Goal: Contribute content: Contribute content

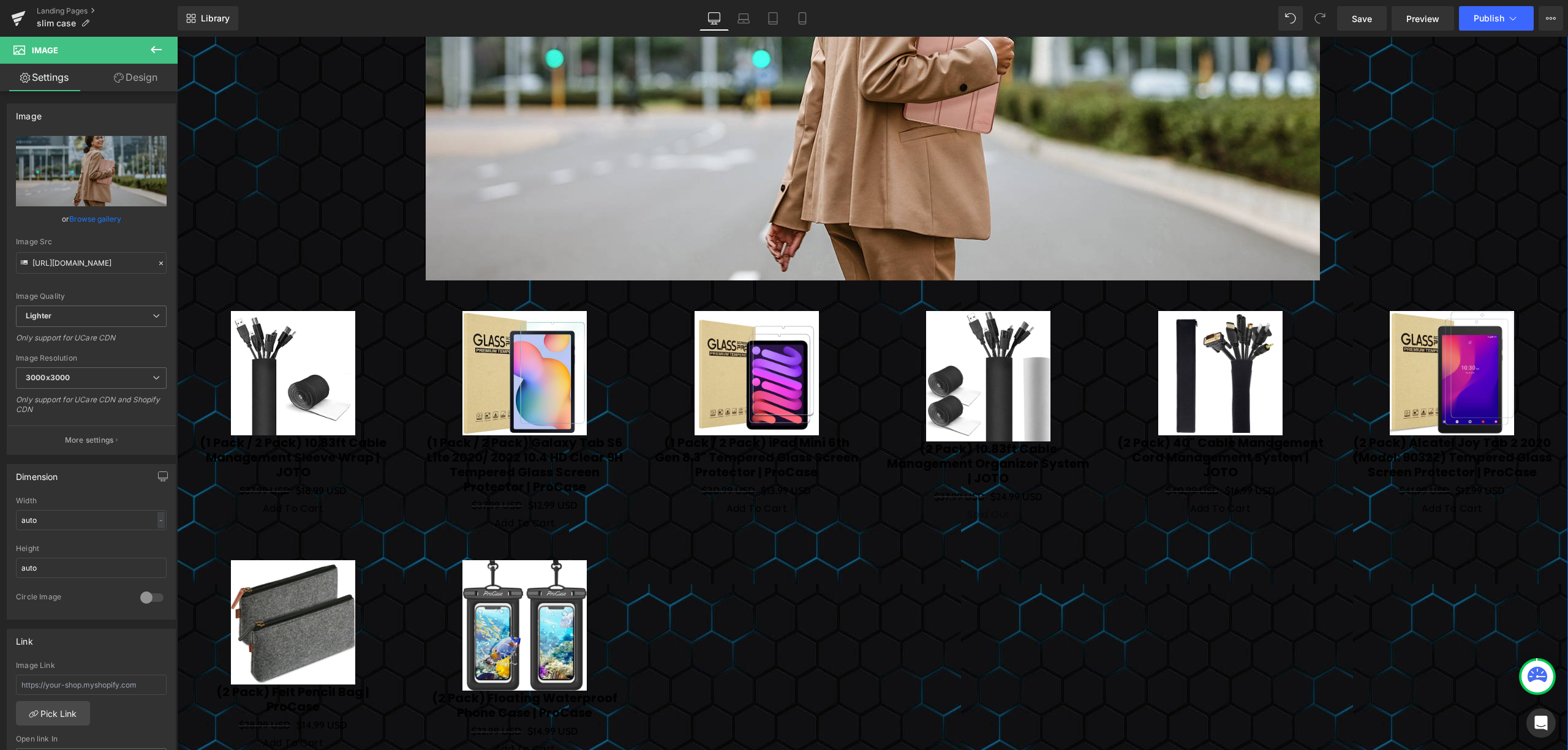
scroll to position [3756, 0]
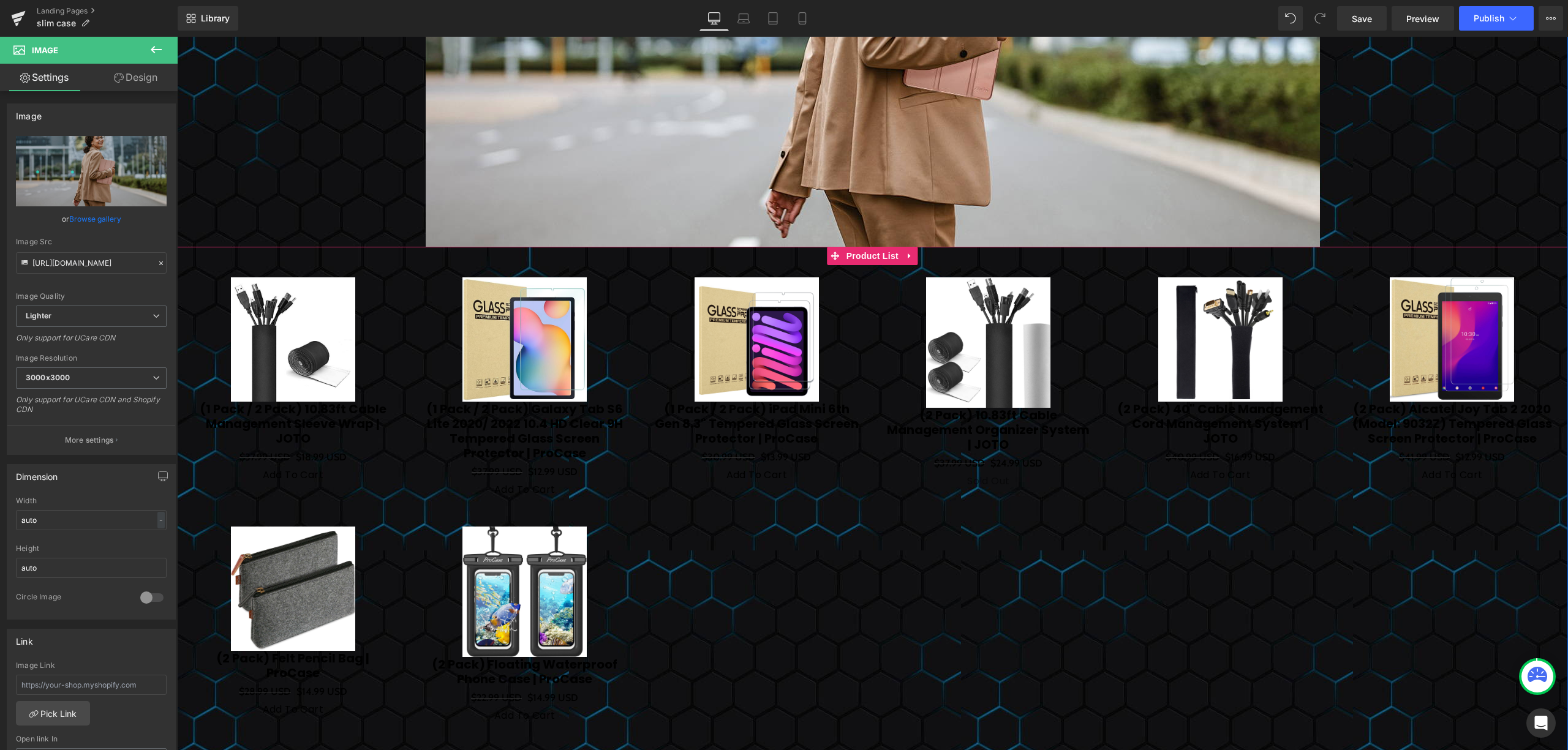
click at [325, 250] on div "Sale Off (P) Image (1 Pack / 2 Pack) 10.83ft Cable Management Sleeve Wrap | JOT…" at bounding box center [873, 505] width 1392 height 518
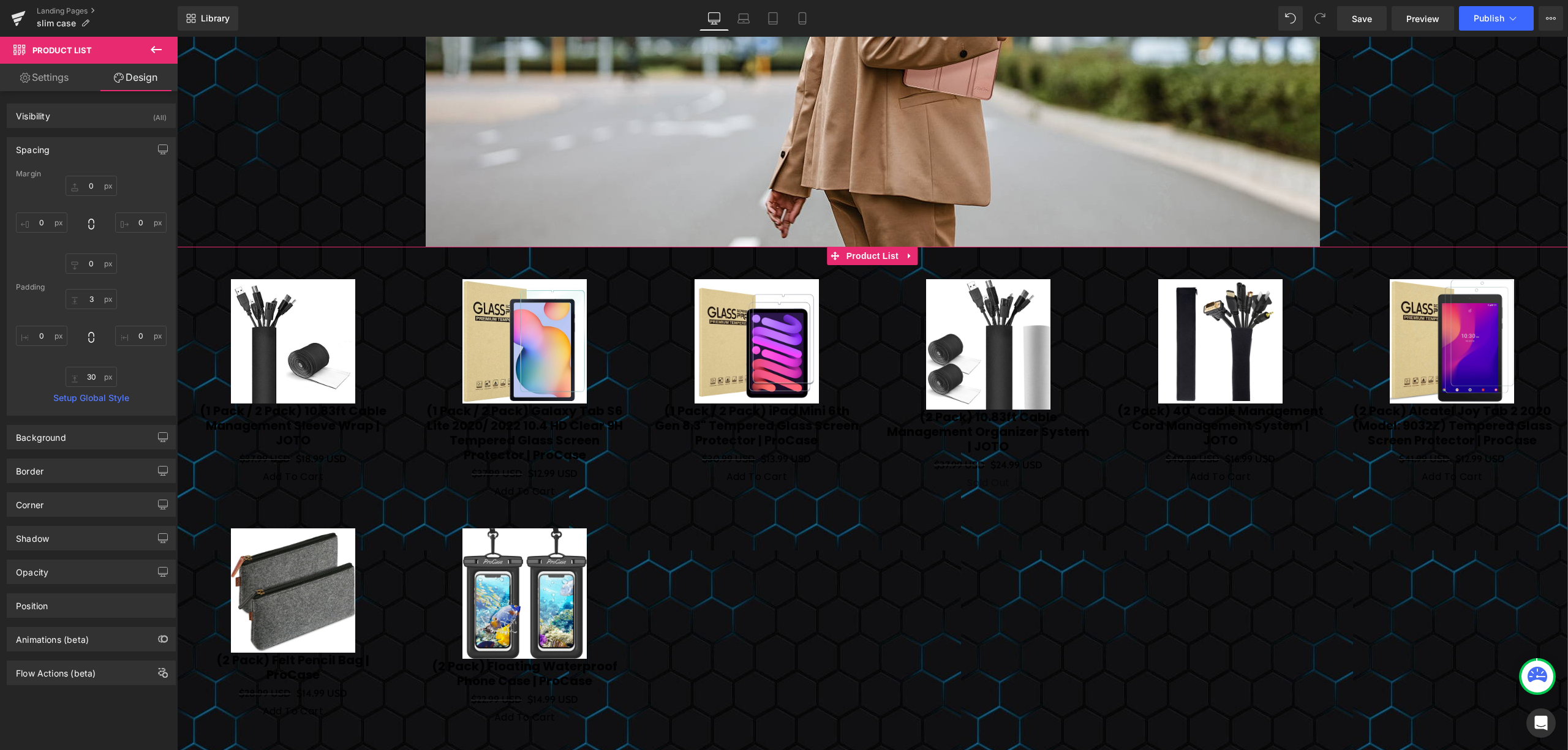
click at [906, 248] on link at bounding box center [909, 256] width 16 height 18
drag, startPoint x: 914, startPoint y: 254, endPoint x: 907, endPoint y: 255, distance: 7.1
click at [913, 255] on icon at bounding box center [918, 256] width 8 height 9
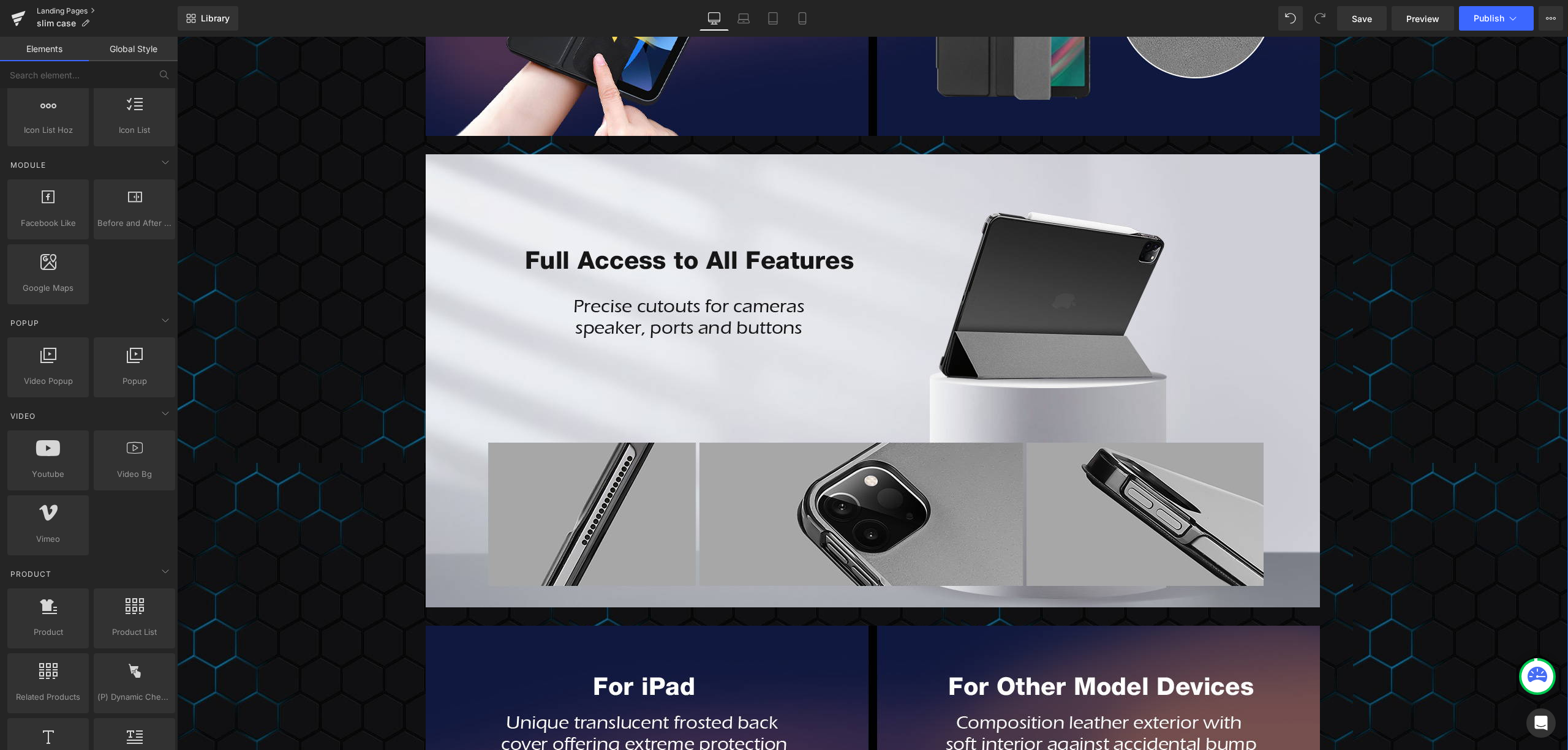
scroll to position [2183, 0]
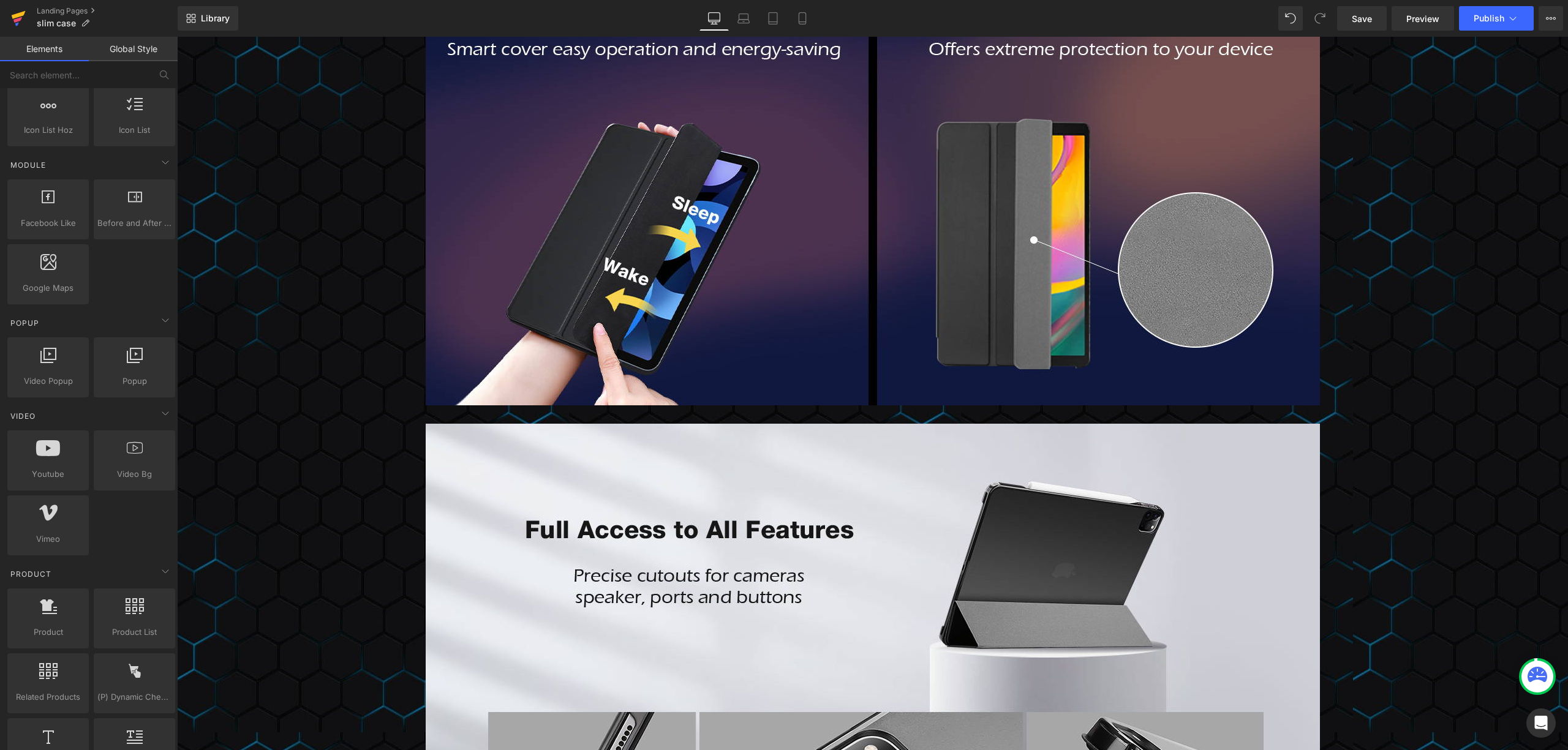
click at [11, 16] on icon at bounding box center [18, 18] width 15 height 31
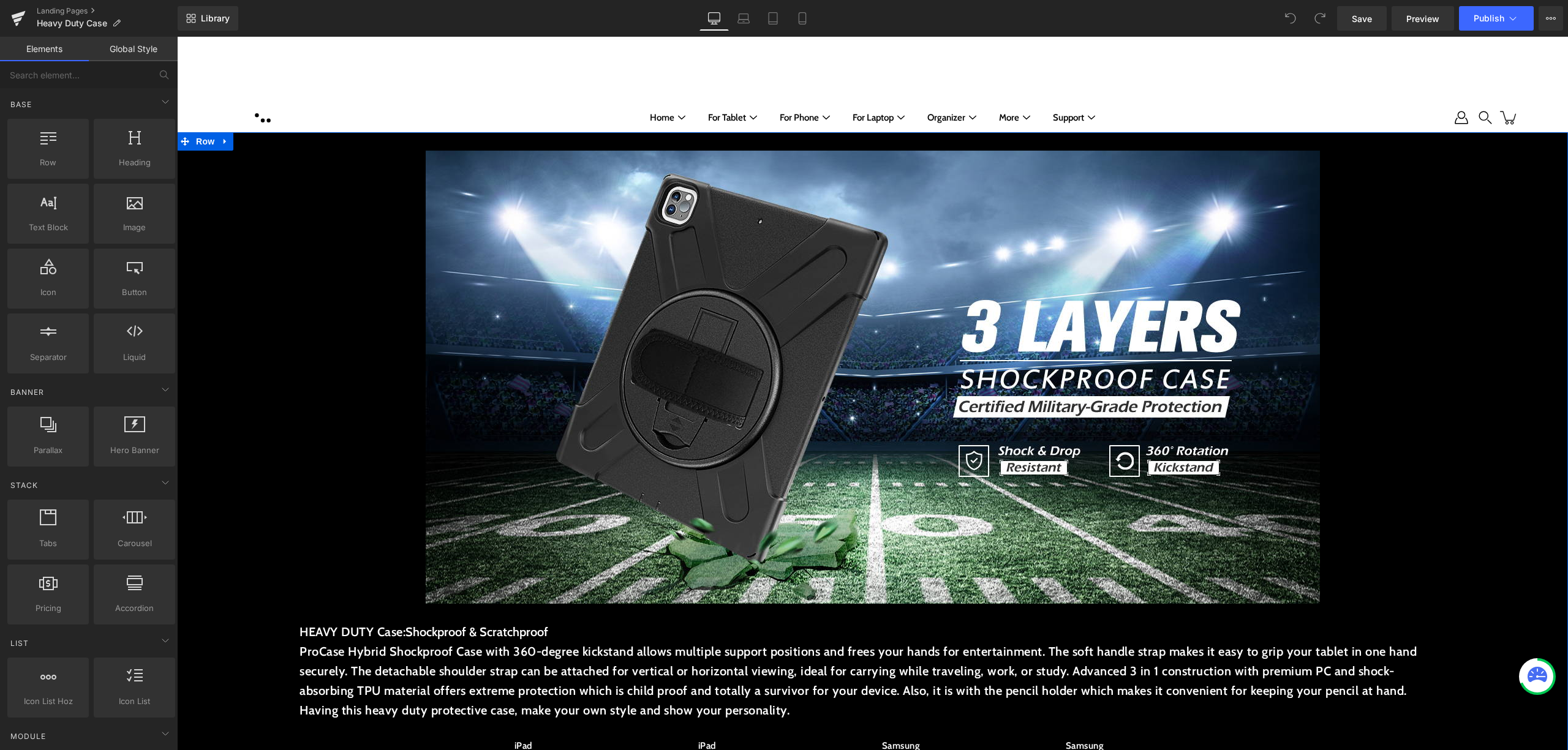
scroll to position [490, 0]
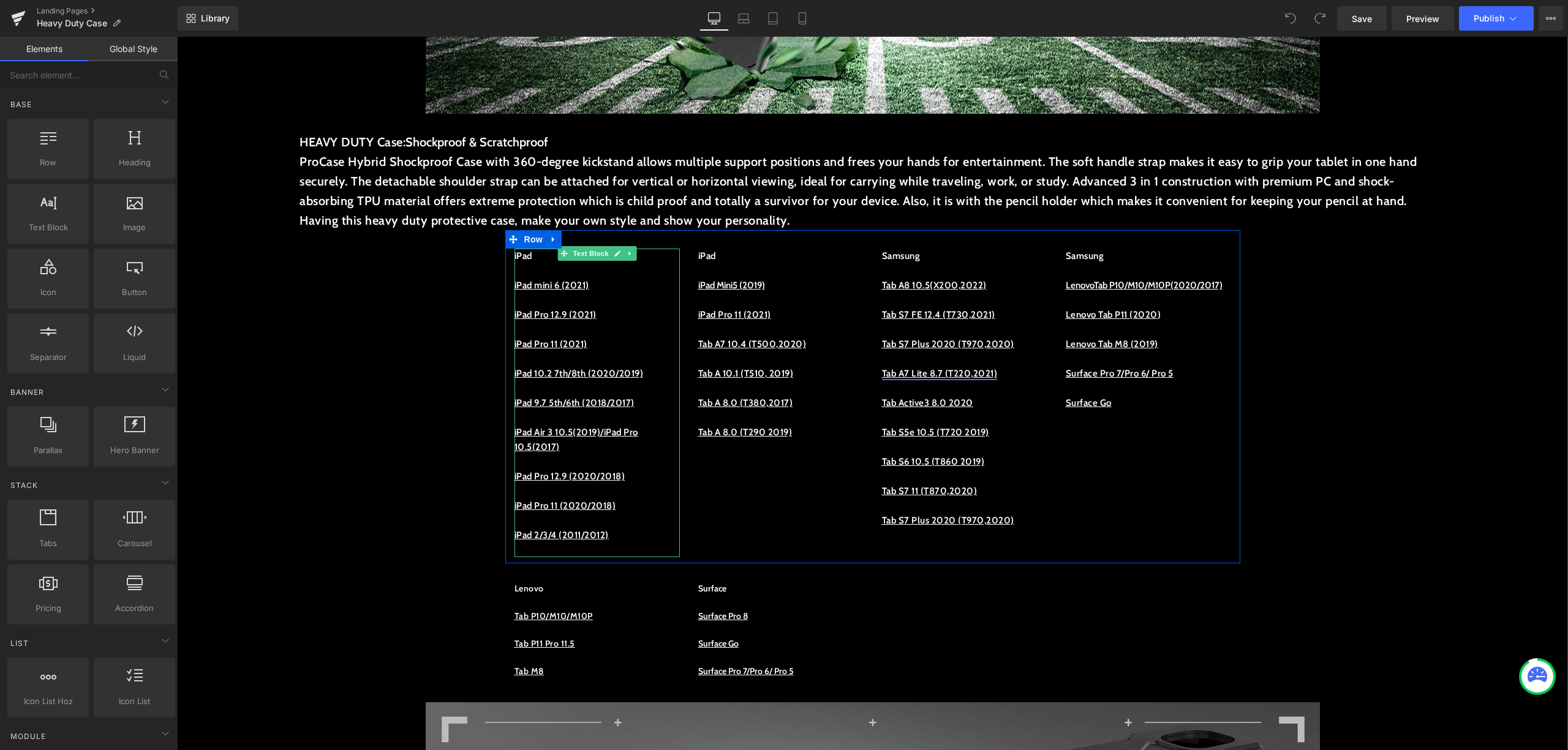
click at [533, 271] on p at bounding box center [597, 271] width 165 height 15
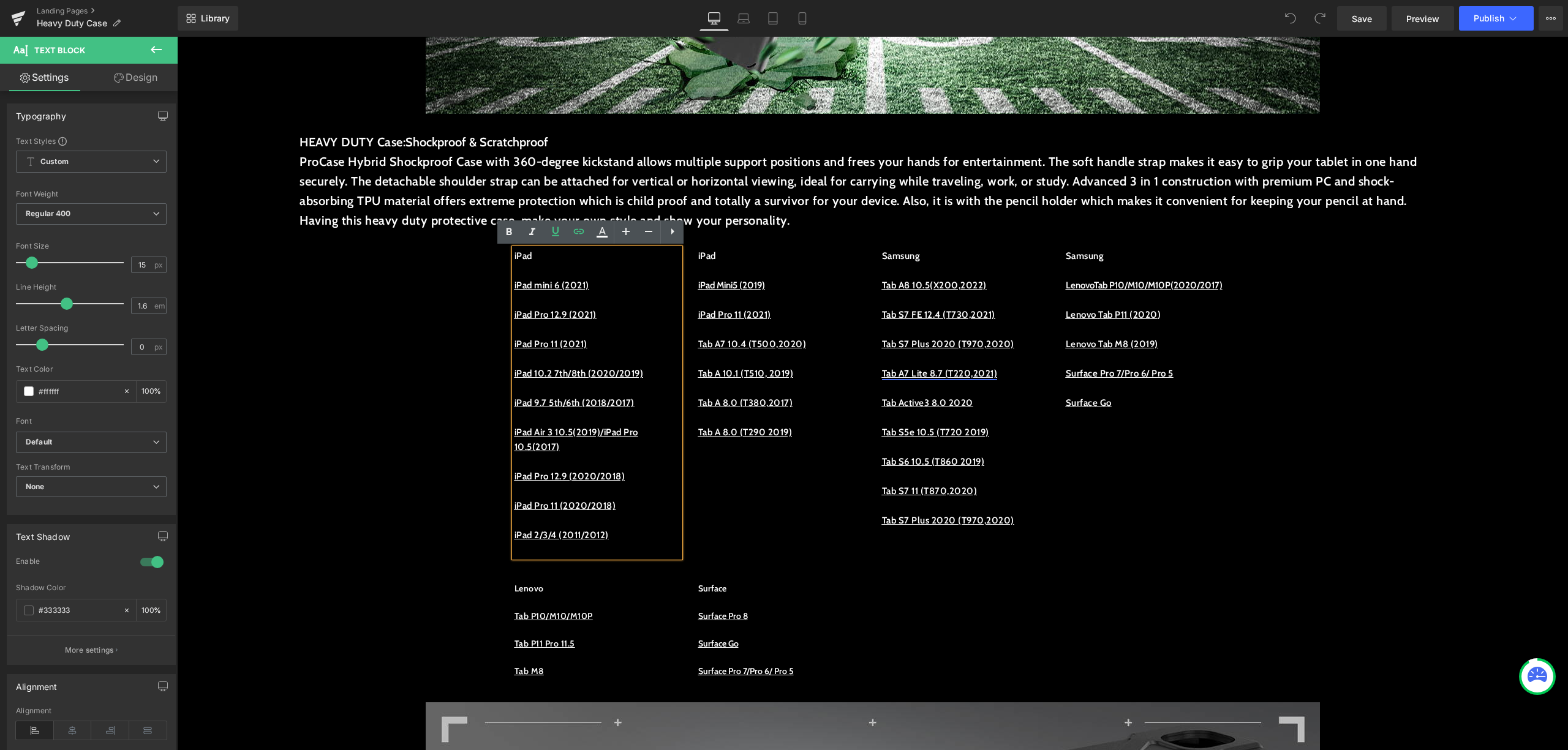
click at [616, 279] on p "iPad mini 6 (2021)" at bounding box center [597, 285] width 165 height 15
click at [553, 290] on u "iPad mini 6 (2021)" at bounding box center [552, 285] width 75 height 11
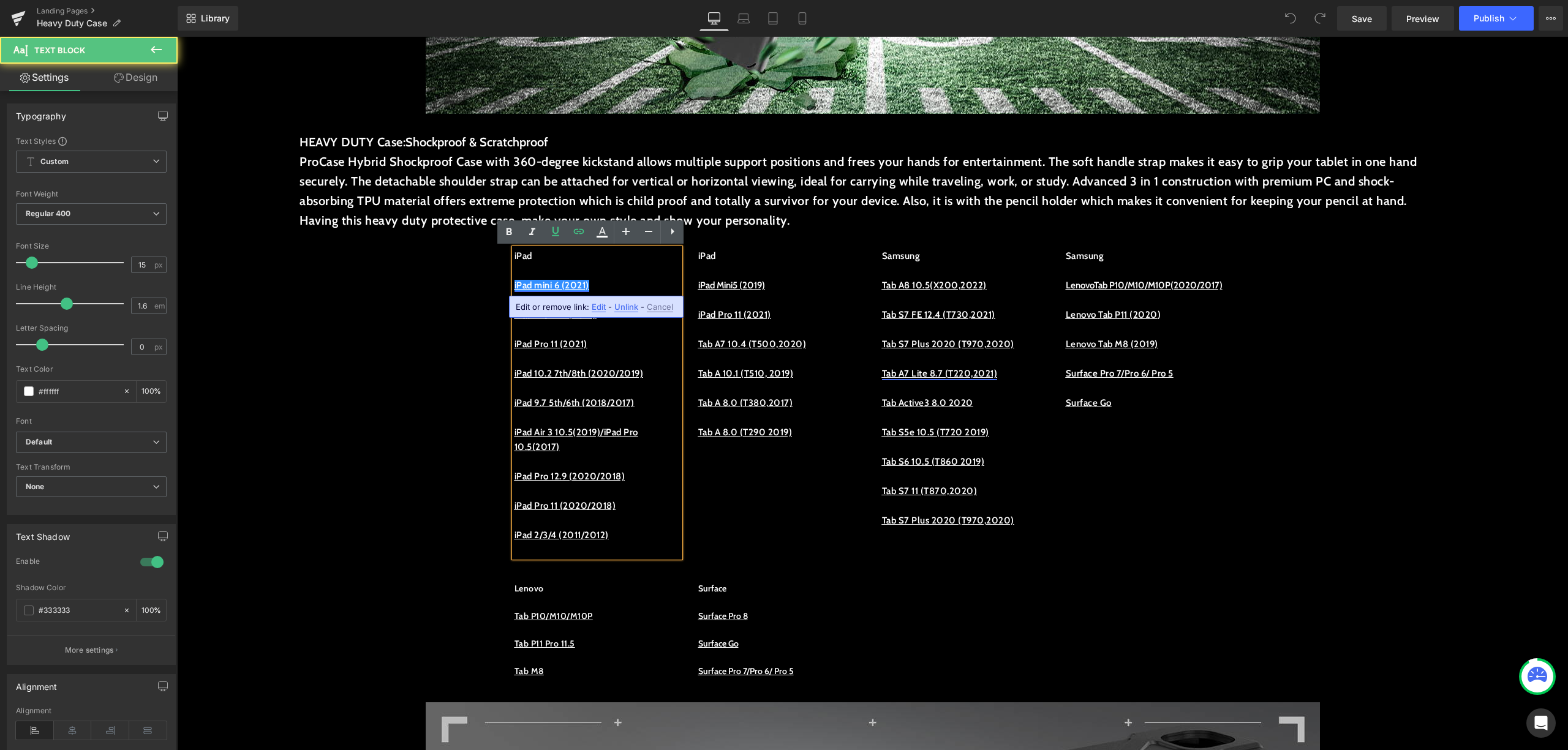
click at [553, 290] on u "iPad mini 6 (2021)" at bounding box center [552, 285] width 75 height 11
click at [564, 285] on u "iPad mini 6 (2021)" at bounding box center [552, 285] width 75 height 11
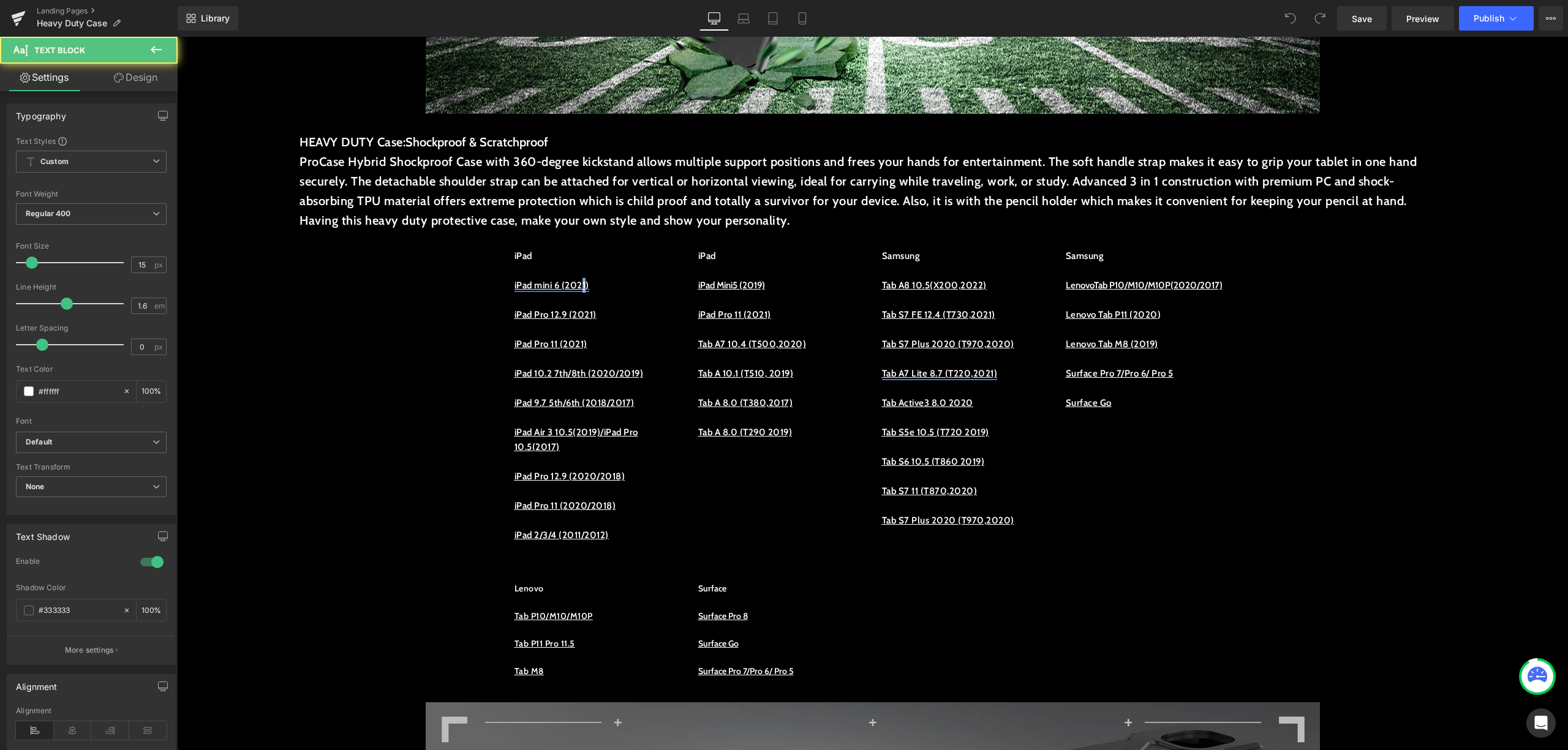
click at [587, 290] on u "iPad mini 6 (2021)" at bounding box center [552, 285] width 75 height 11
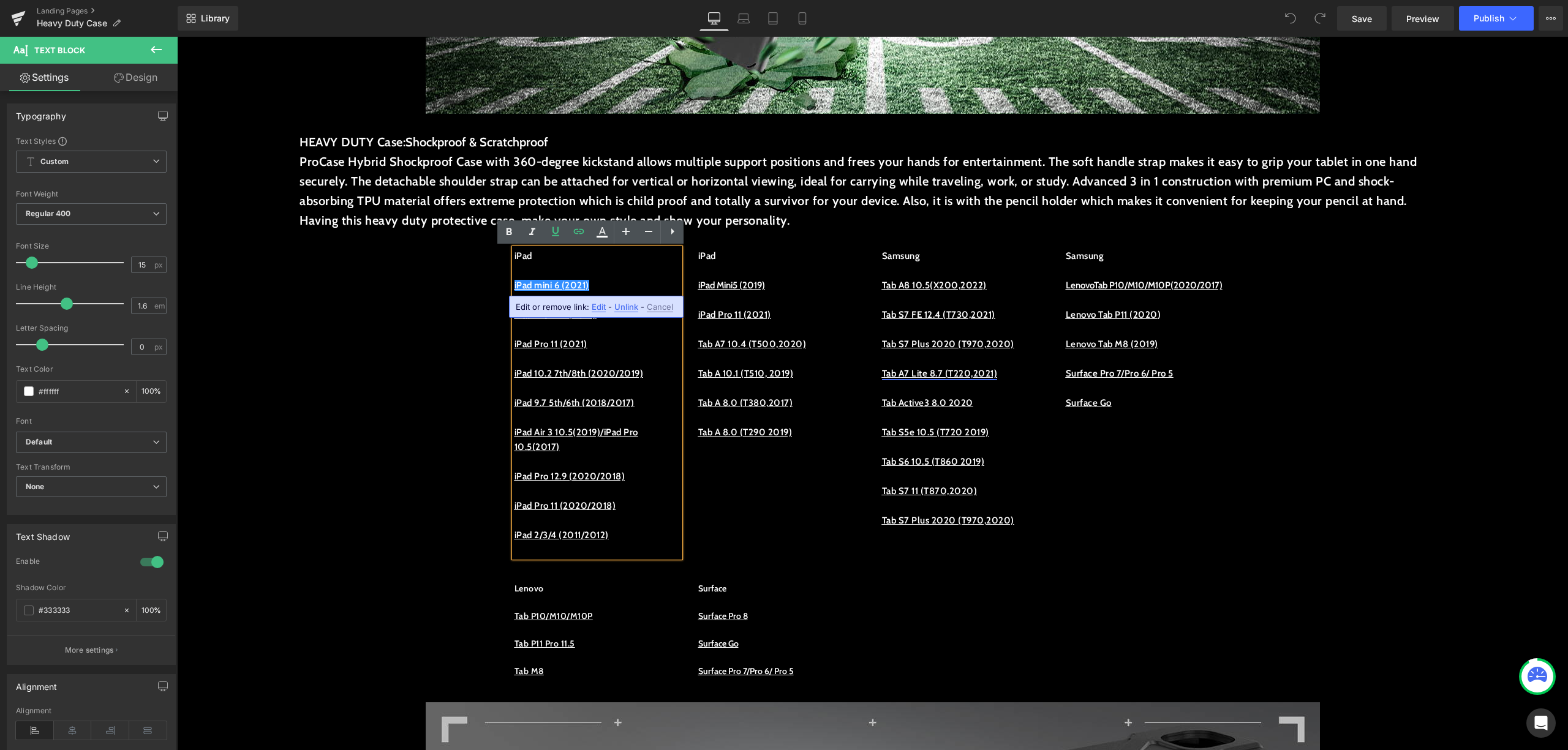
click at [599, 285] on p "iPad mini 6 (2021)" at bounding box center [597, 285] width 165 height 15
drag, startPoint x: 565, startPoint y: 282, endPoint x: 512, endPoint y: 292, distance: 53.9
click at [515, 292] on p "iPad mini 6 (2021)" at bounding box center [597, 285] width 165 height 15
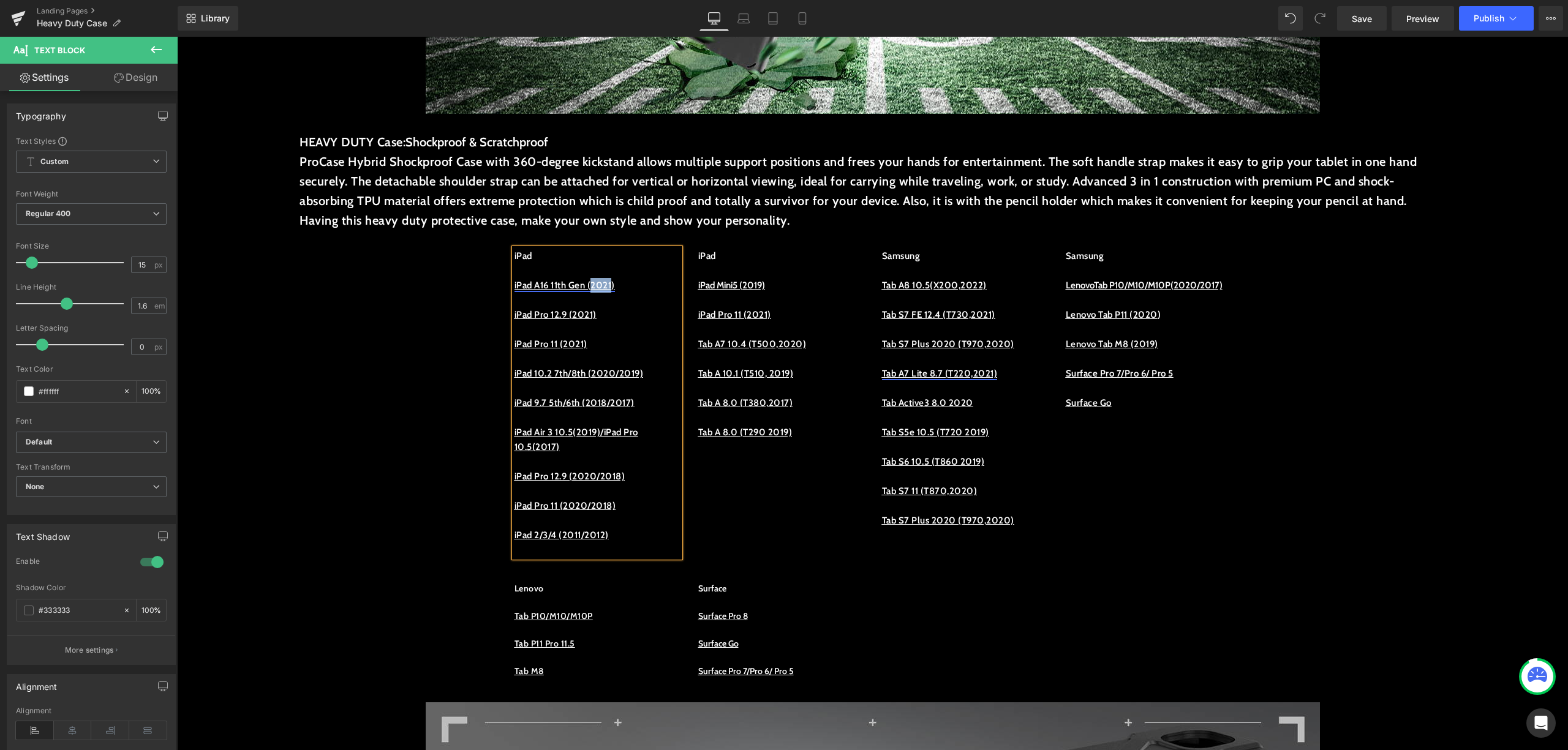
drag, startPoint x: 607, startPoint y: 284, endPoint x: 631, endPoint y: 279, distance: 24.5
click at [615, 280] on u "iPad A16 11th Gen (2021)" at bounding box center [565, 285] width 101 height 11
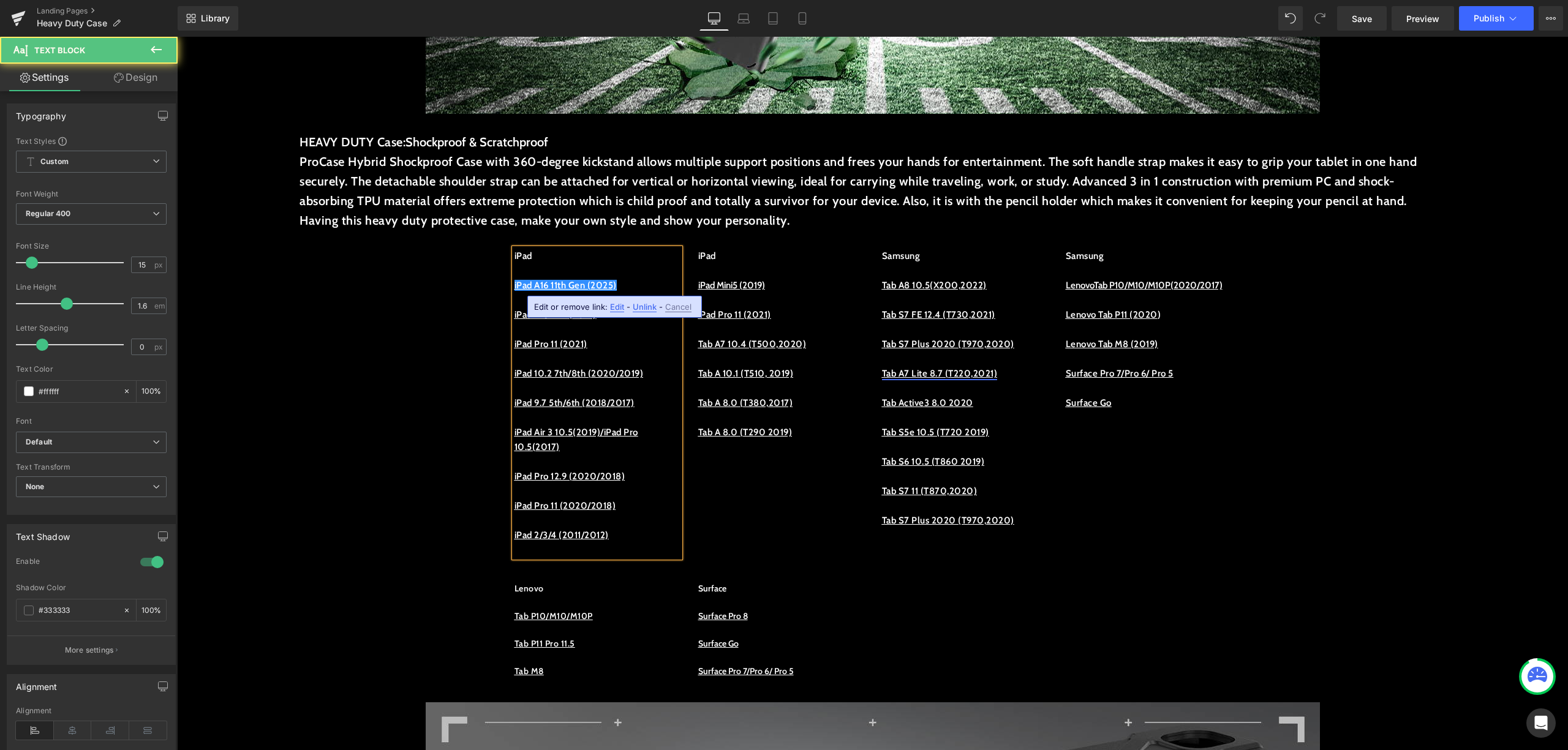
click at [627, 271] on p at bounding box center [597, 271] width 165 height 15
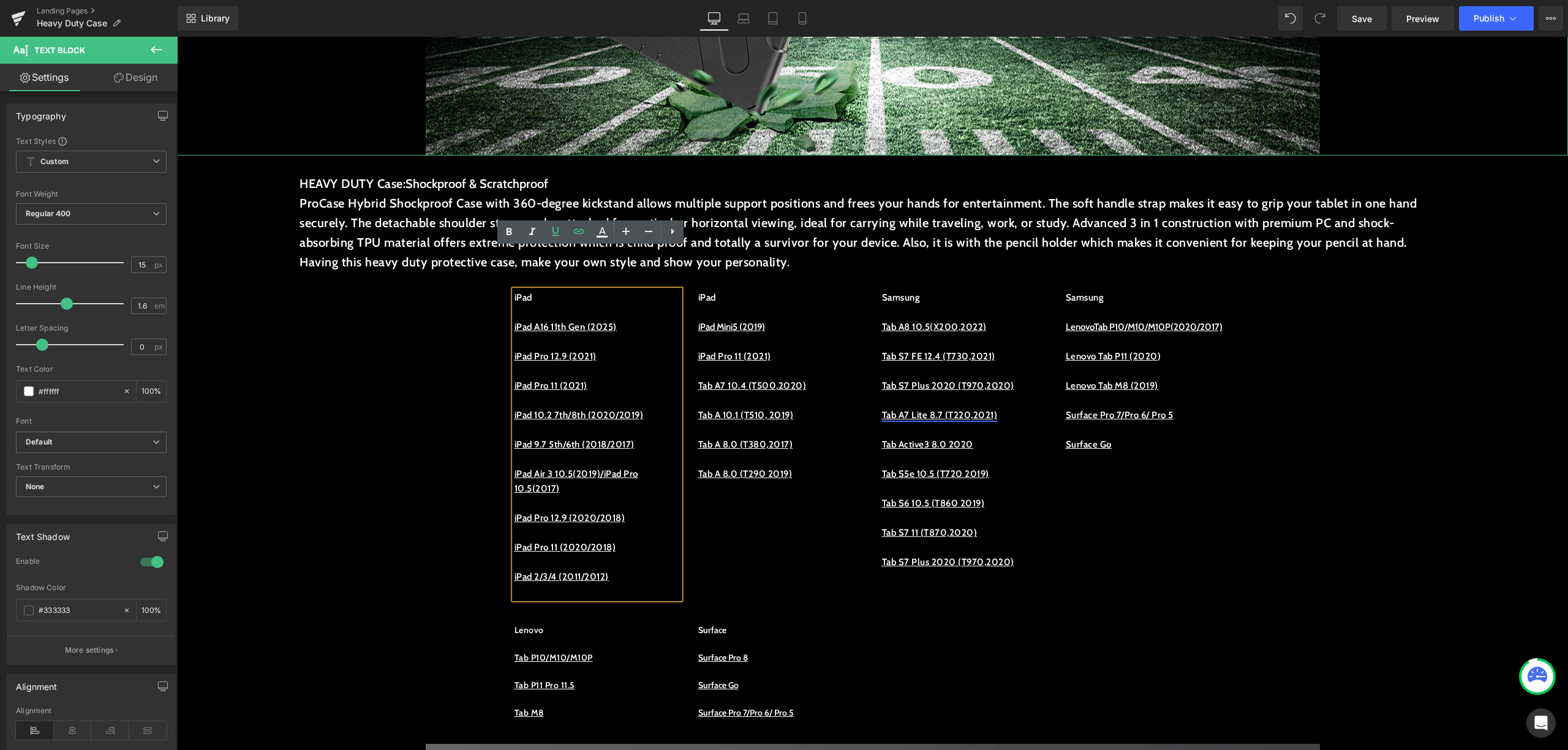
scroll to position [408, 0]
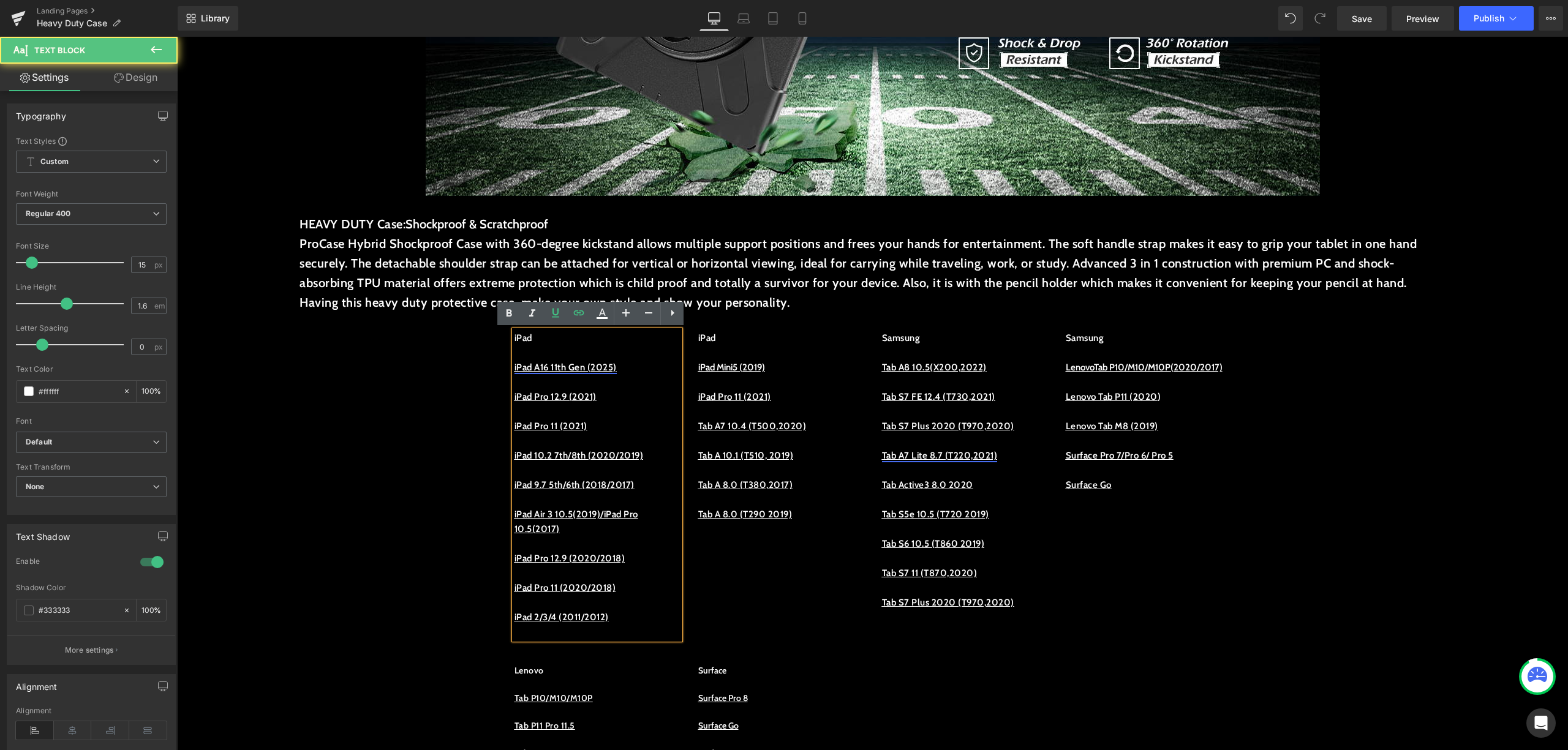
click at [587, 366] on u "iPad A16 11th Gen (2025)" at bounding box center [566, 368] width 103 height 11
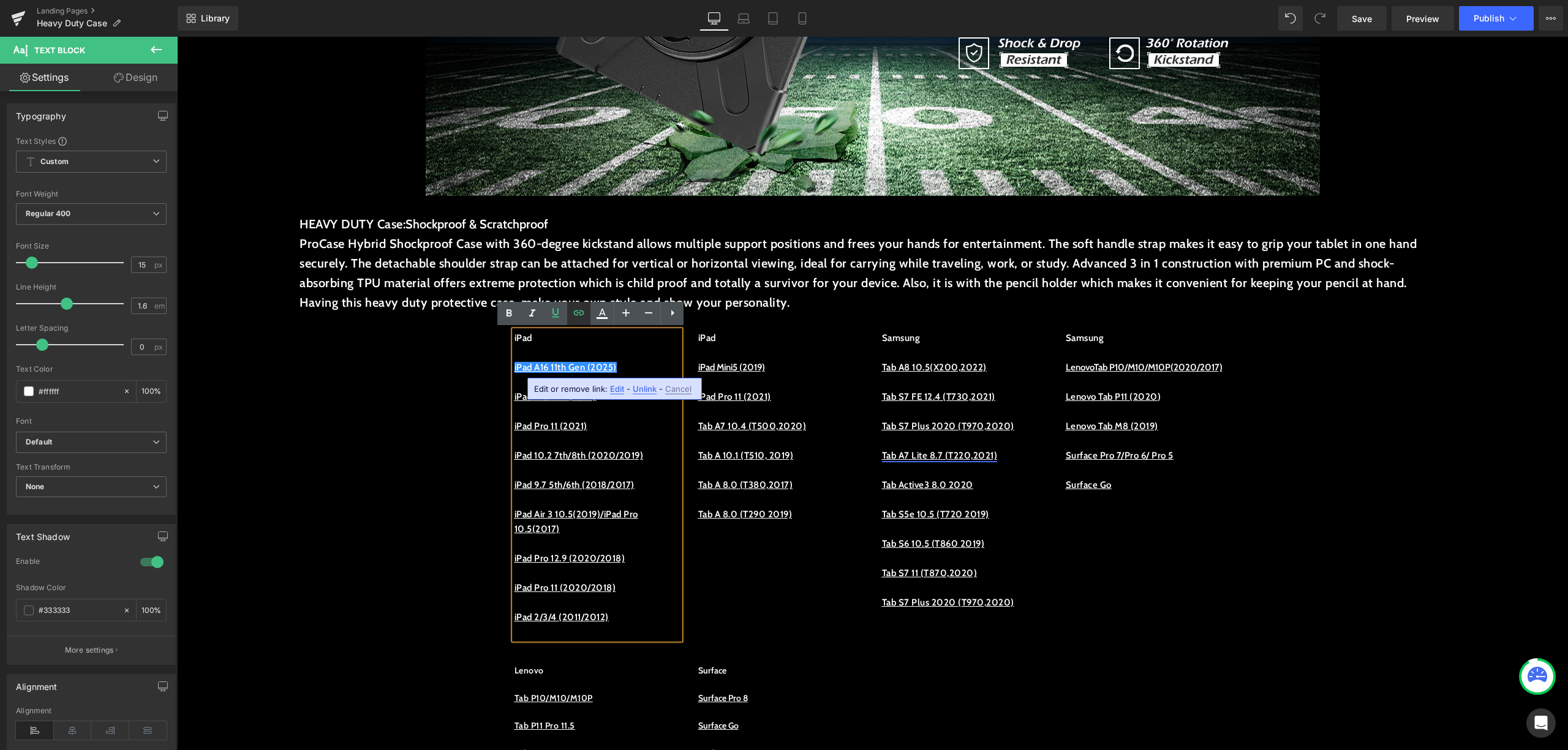
click at [578, 312] on icon at bounding box center [579, 313] width 11 height 5
click at [589, 393] on input "/collections/ipad-mini-6-2021" at bounding box center [522, 394] width 188 height 31
drag, startPoint x: 589, startPoint y: 393, endPoint x: 437, endPoint y: 405, distance: 152.5
click at [437, 405] on input "/collections/ipad-mini-6-2021" at bounding box center [522, 394] width 188 height 31
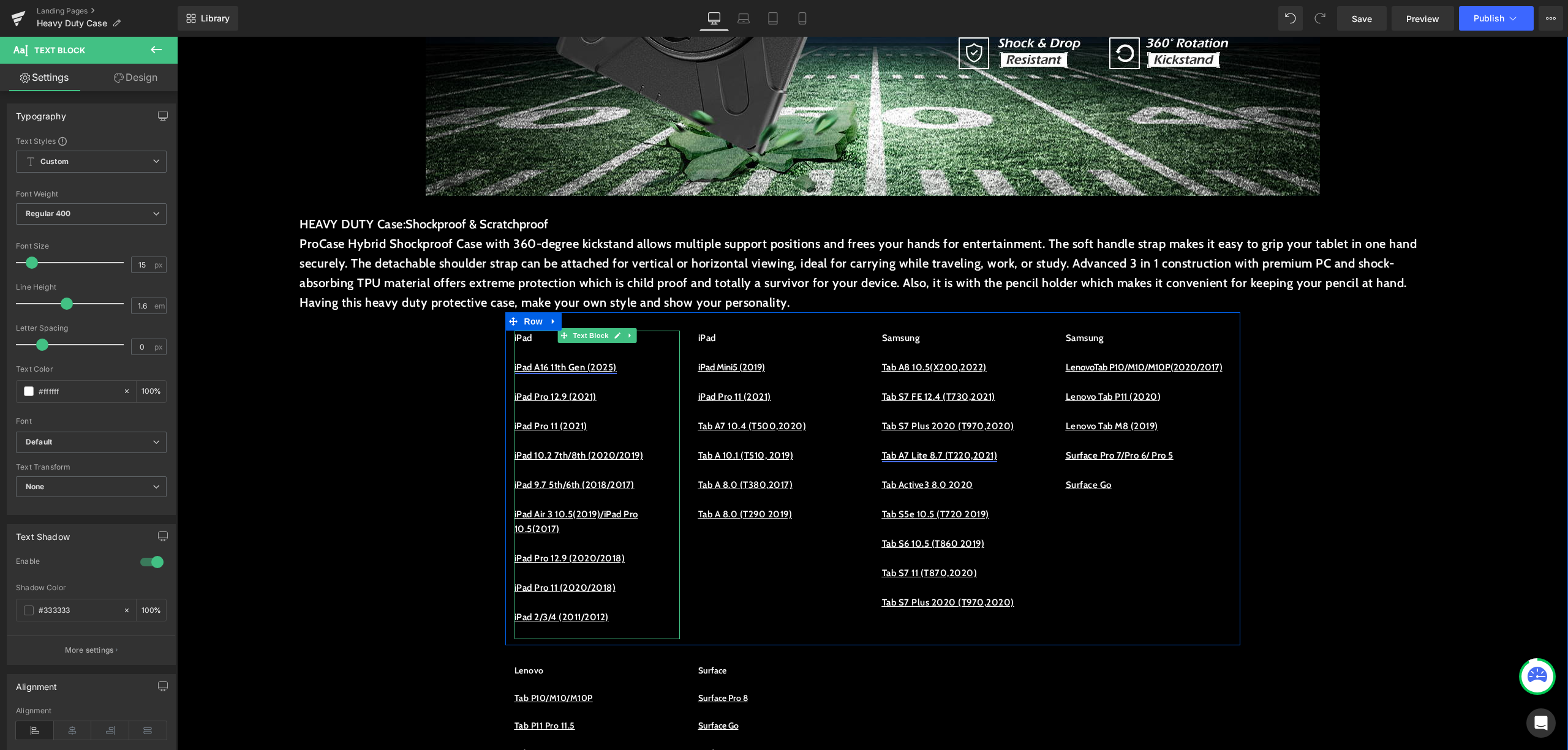
click at [598, 364] on u "iPad A16 11th Gen (2025)" at bounding box center [566, 368] width 103 height 11
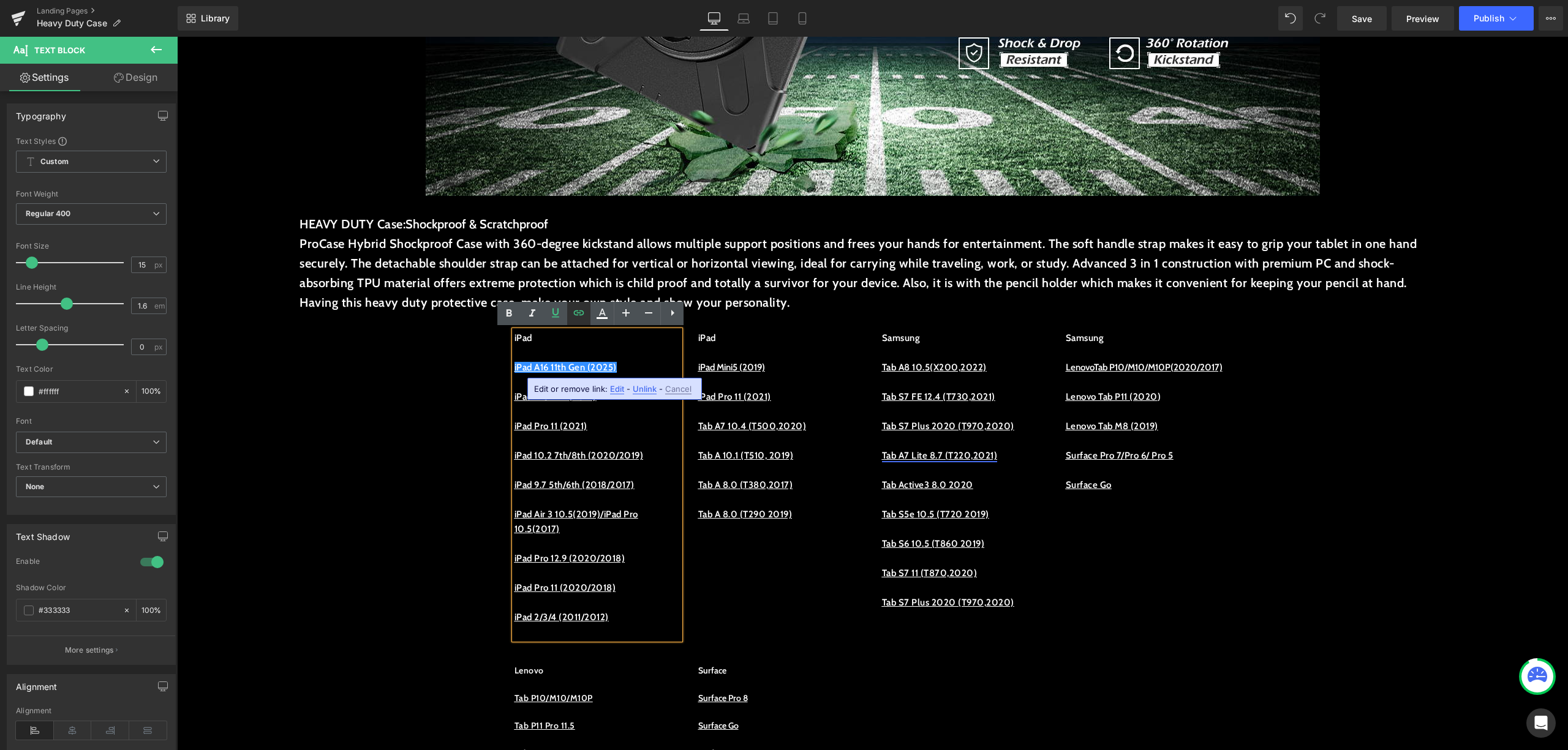
click at [586, 316] on link at bounding box center [579, 313] width 23 height 23
drag, startPoint x: 606, startPoint y: 392, endPoint x: 250, endPoint y: 356, distance: 357.8
click at [429, 391] on input "text" at bounding box center [522, 394] width 188 height 31
paste input "https://procase.com/collections/ipad-10-9-10th-cases/products/ipad-10-9-10th-11…"
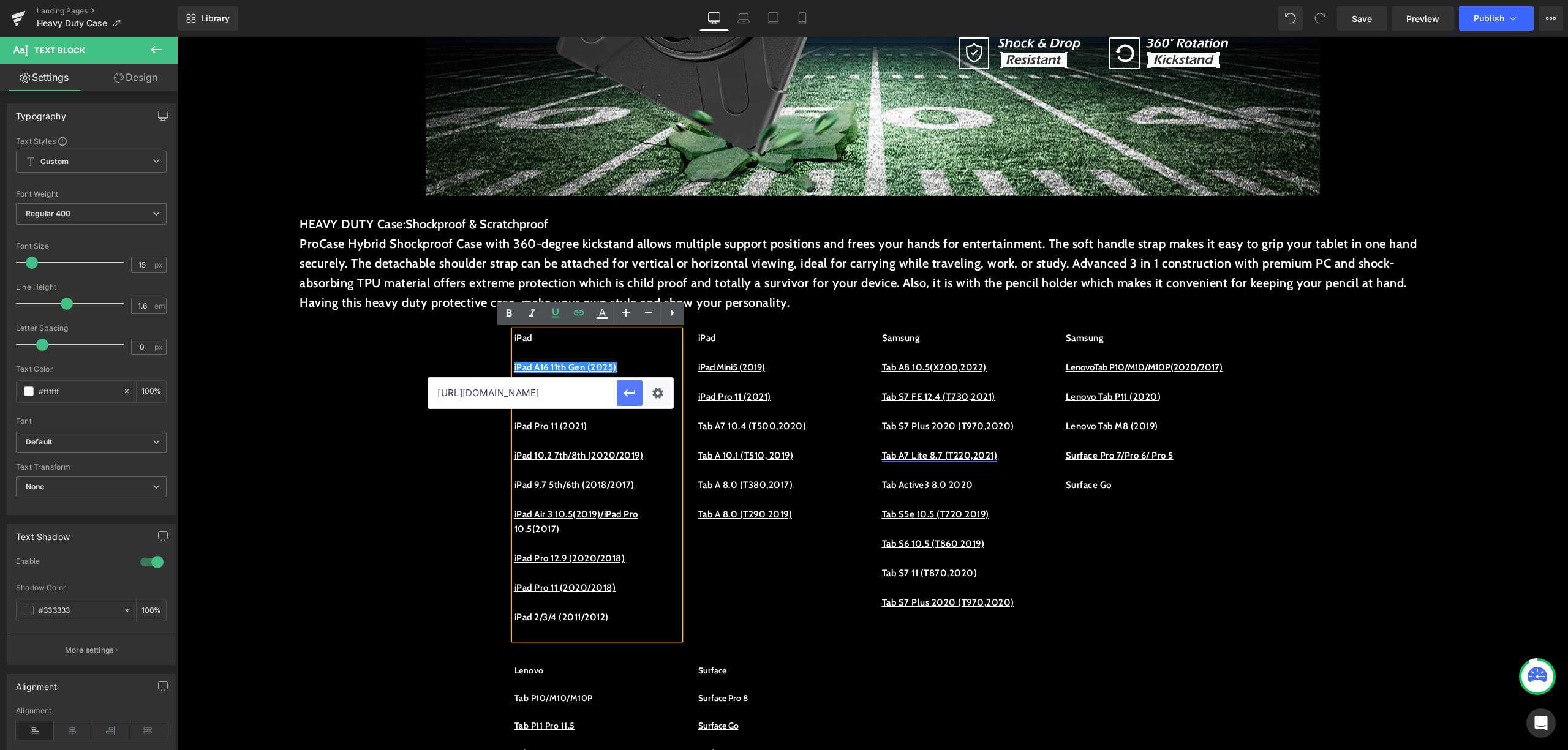
click at [640, 385] on button "button" at bounding box center [629, 393] width 26 height 26
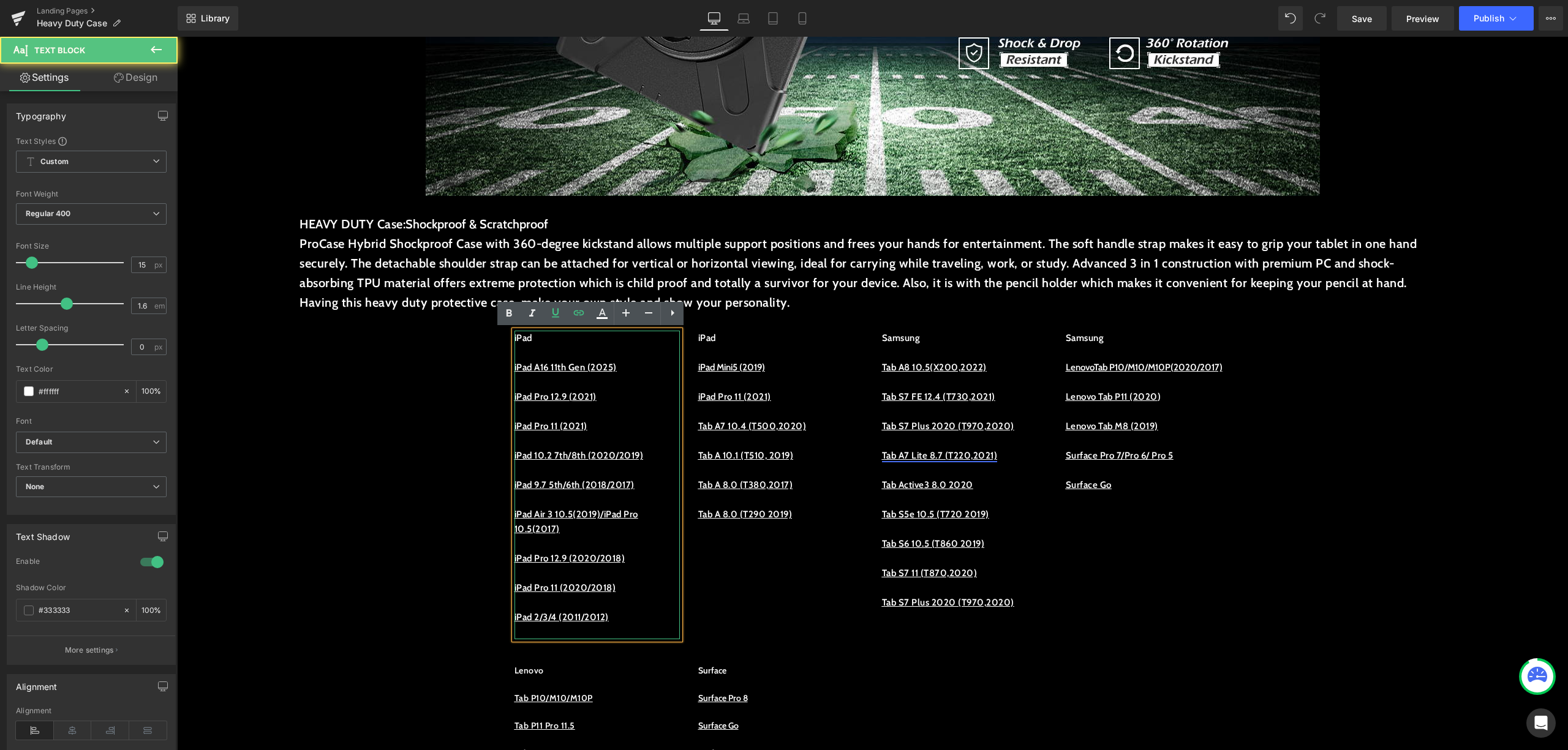
click at [650, 365] on p "iPad A16 11th Gen (2025)" at bounding box center [597, 367] width 165 height 15
drag, startPoint x: 631, startPoint y: 368, endPoint x: 510, endPoint y: 373, distance: 121.1
click at [515, 378] on div "iPad iPad A16 11th Gen (2025) iPad Pro 12.9 (2021) iPad Pro 11 (2021) iPad 10.2…" at bounding box center [597, 484] width 165 height 309
click at [532, 362] on u "iPad A16 11th Gen (2025)" at bounding box center [566, 368] width 103 height 11
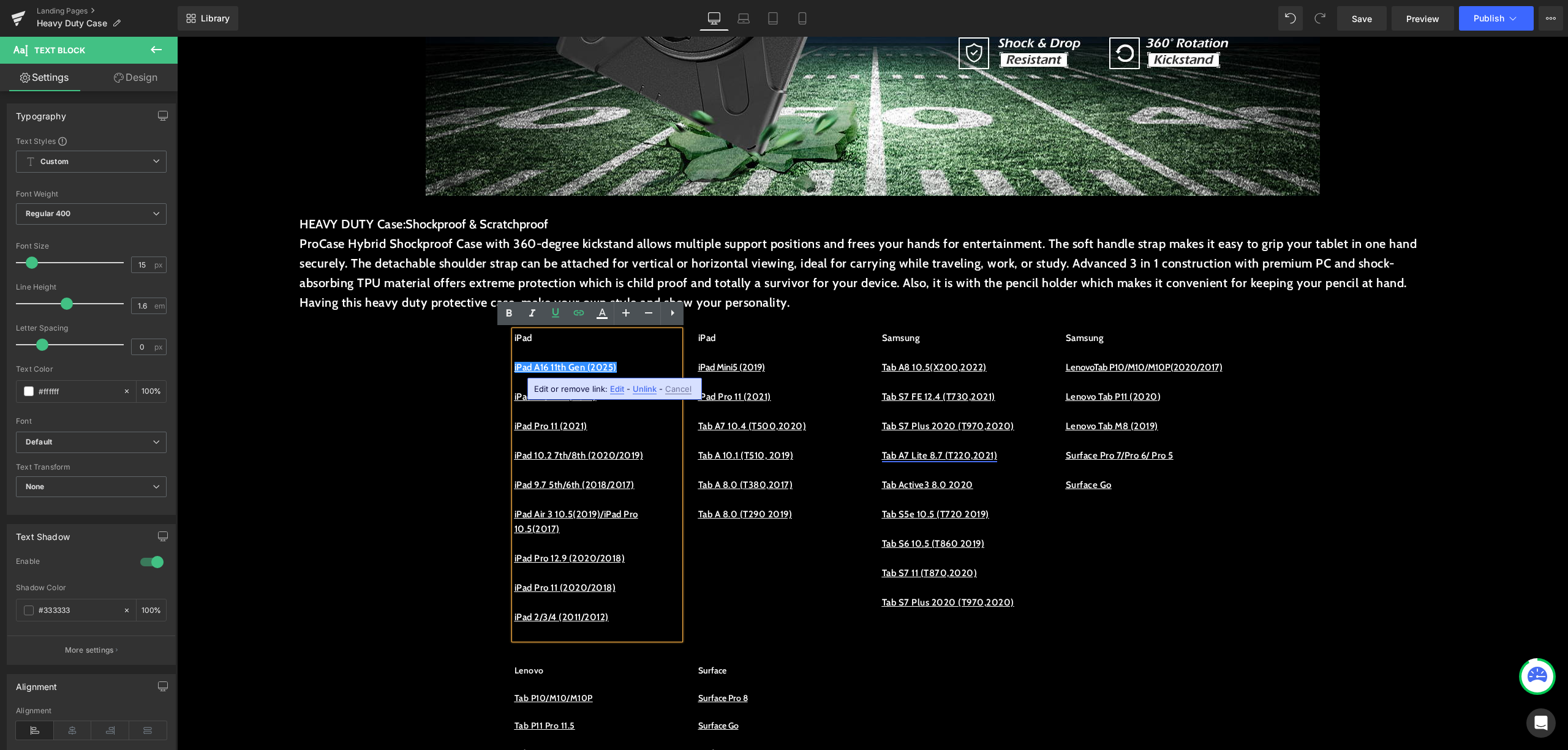
click at [621, 386] on span "Edit" at bounding box center [617, 389] width 14 height 11
click at [597, 390] on input "https://procase.com/collections/ipad-10-9-10th-cases/products/ipad-10-9-10th-11…" at bounding box center [522, 394] width 188 height 31
click at [647, 360] on p "iPad A16 11th Gen (2025)" at bounding box center [597, 367] width 165 height 15
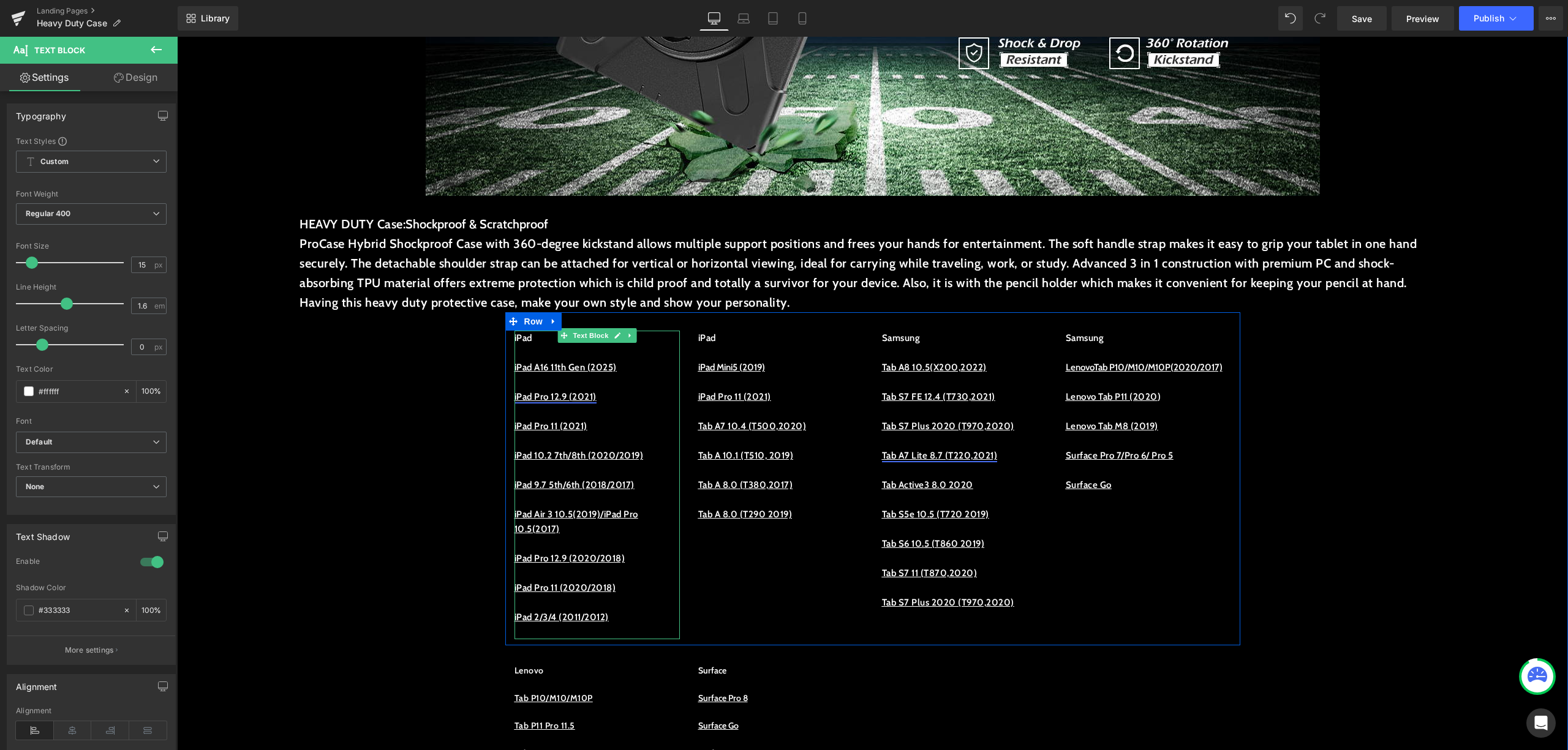
click at [597, 398] on u "iPad Pro 12.9 (2021)" at bounding box center [555, 397] width 82 height 11
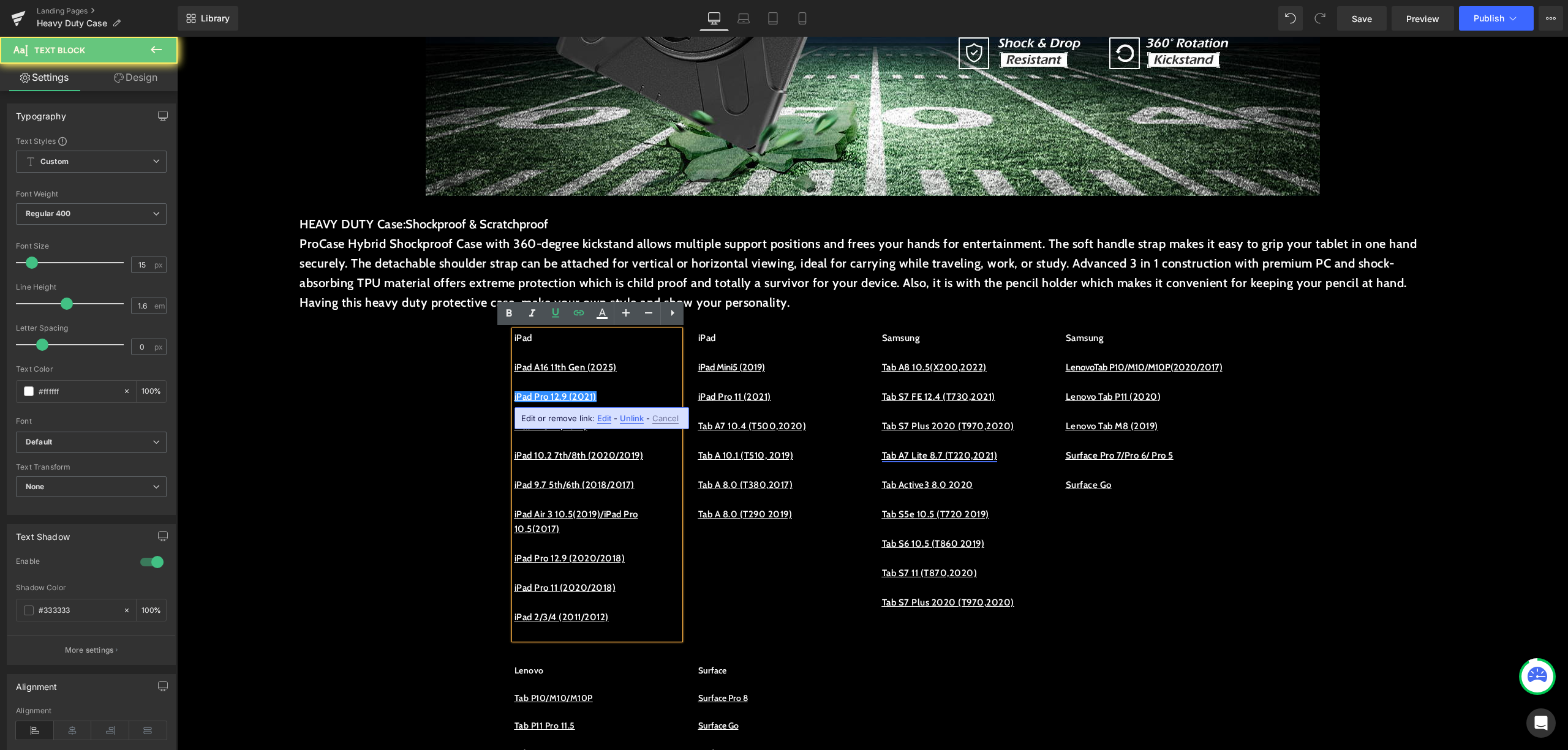
click at [648, 358] on p at bounding box center [597, 352] width 165 height 15
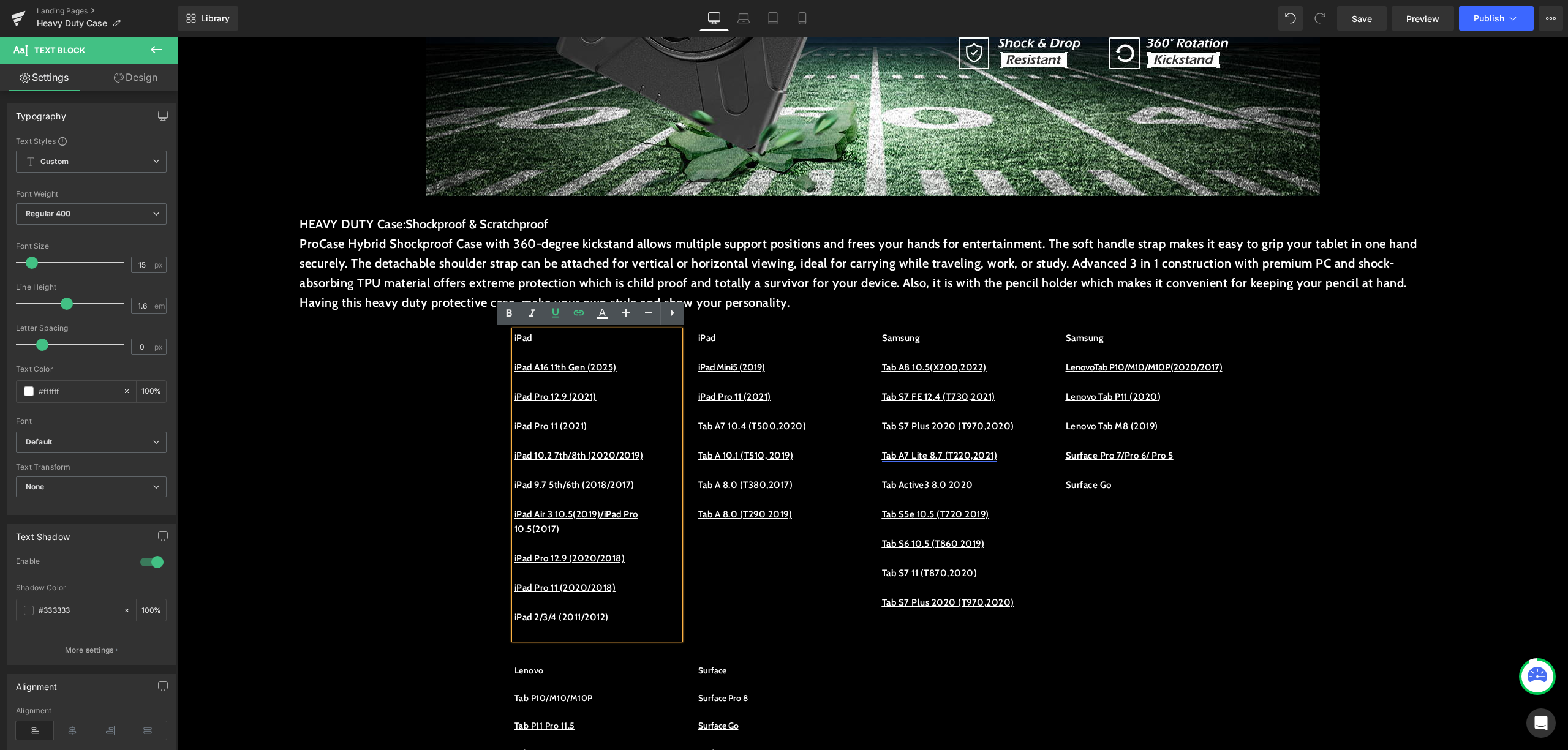
click at [643, 373] on p "iPad A16 11th Gen (2025)" at bounding box center [597, 367] width 165 height 15
drag, startPoint x: 626, startPoint y: 399, endPoint x: 511, endPoint y: 397, distance: 115.0
click at [515, 397] on p "iPad Pro 12.9 (2021)" at bounding box center [597, 396] width 165 height 15
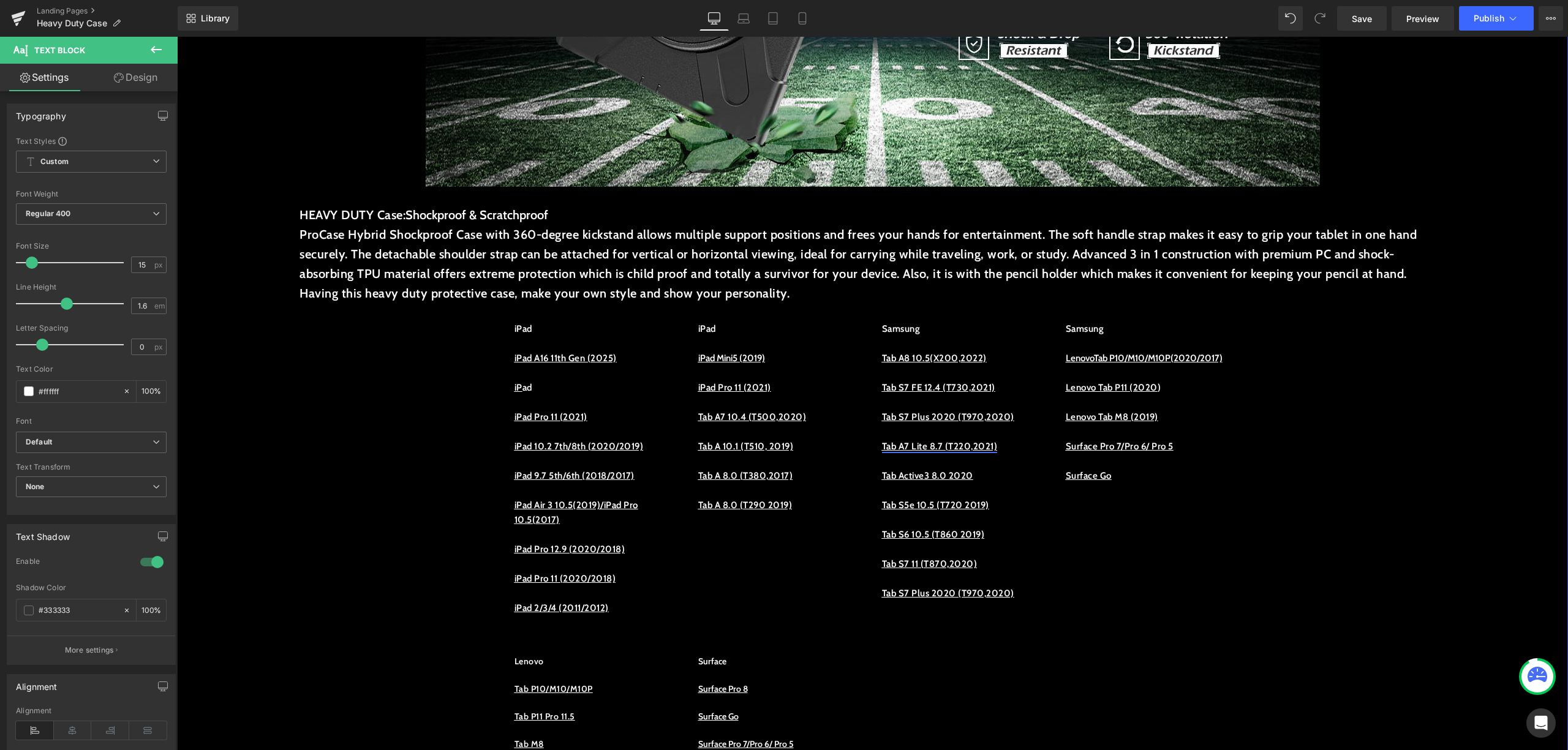
scroll to position [408, 0]
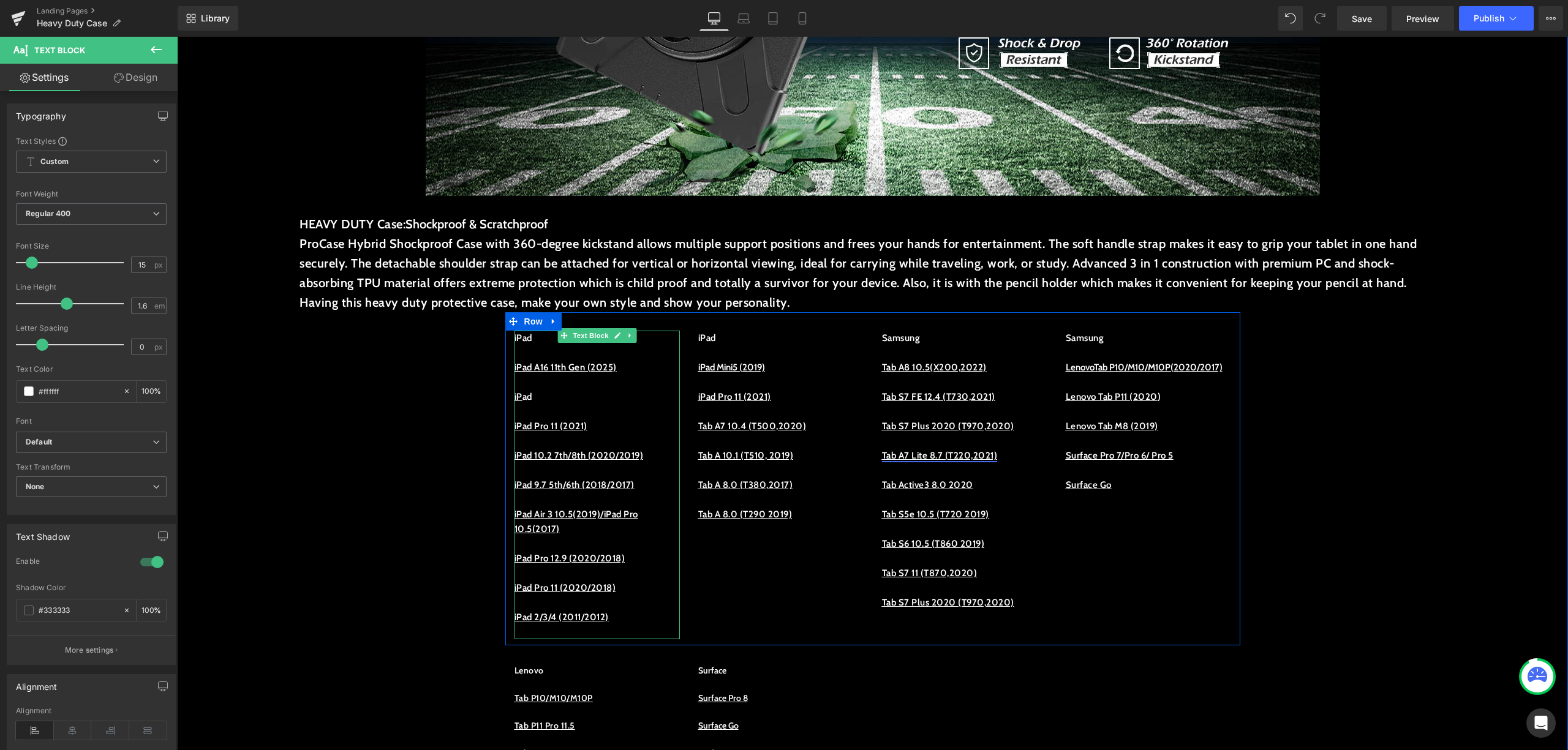
click at [536, 402] on p "iP ad" at bounding box center [597, 396] width 165 height 15
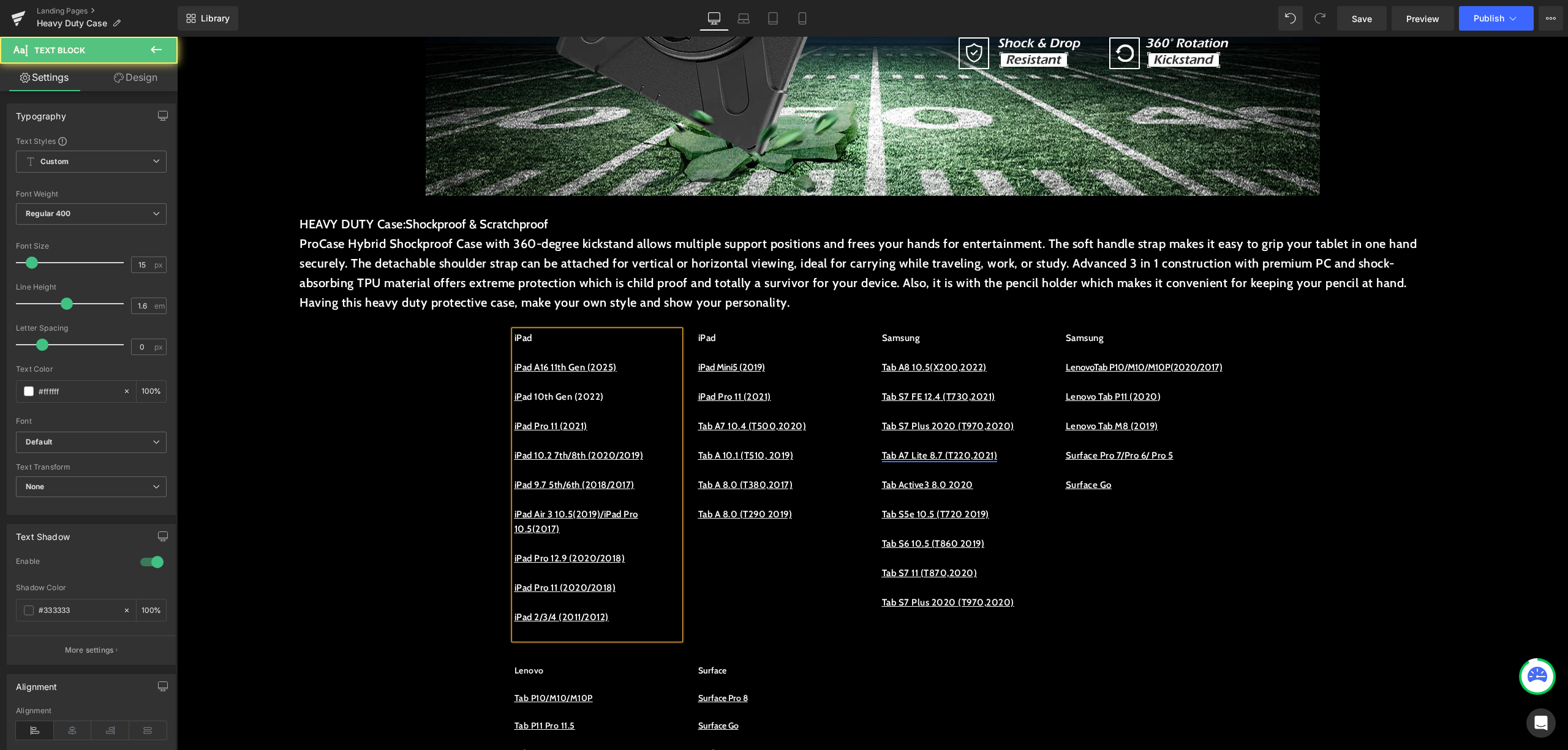
click at [607, 415] on p at bounding box center [597, 411] width 165 height 15
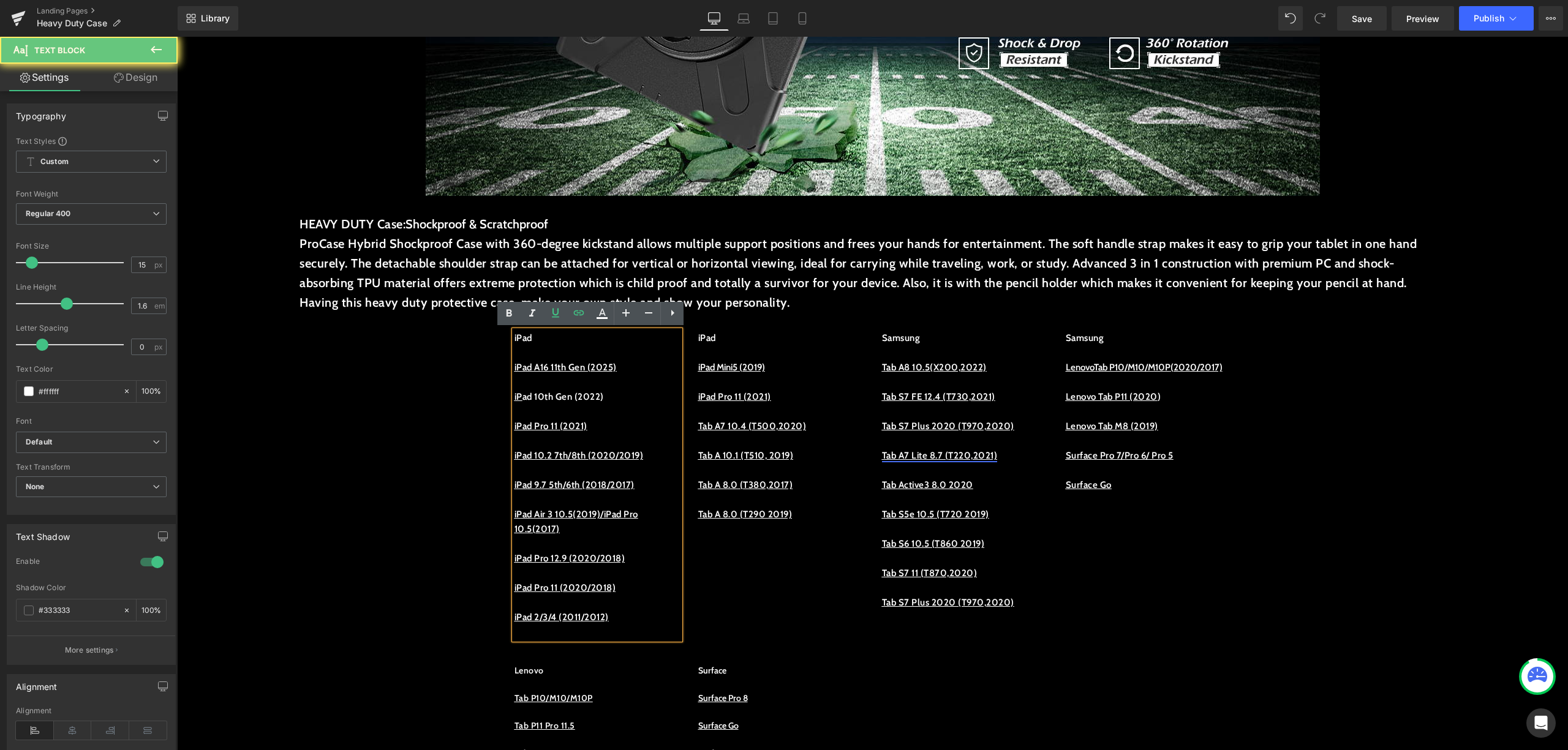
drag, startPoint x: 620, startPoint y: 391, endPoint x: 525, endPoint y: 408, distance: 96.5
click at [550, 407] on div "iPad iPad A16 11th Gen (2025) iP ad 10th Gen (2022) iPad Pro 11 (2021) iPad 10.…" at bounding box center [597, 484] width 165 height 309
click at [610, 402] on p "iP ad 10th Gen ()" at bounding box center [597, 396] width 165 height 15
click at [583, 398] on p "iP ad 10th Gen ()" at bounding box center [597, 396] width 165 height 15
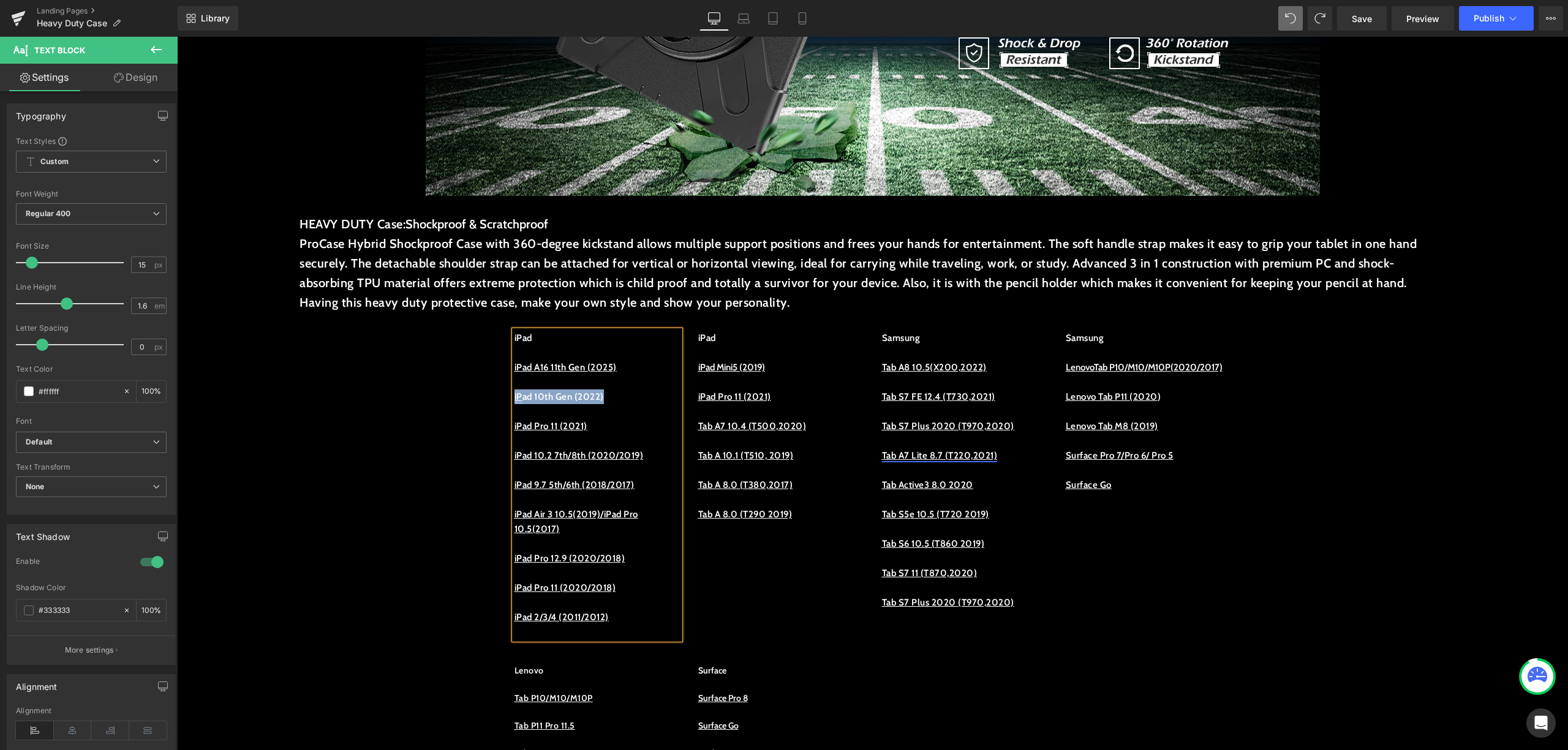
drag, startPoint x: 613, startPoint y: 397, endPoint x: 508, endPoint y: 402, distance: 105.1
click at [515, 402] on p "iP ad 10th Gen (2022)" at bounding box center [597, 396] width 165 height 15
click at [564, 313] on link at bounding box center [555, 313] width 23 height 23
click at [652, 397] on p "iP ad 10th Gen (2022)" at bounding box center [597, 396] width 165 height 15
click at [551, 306] on icon at bounding box center [555, 313] width 15 height 15
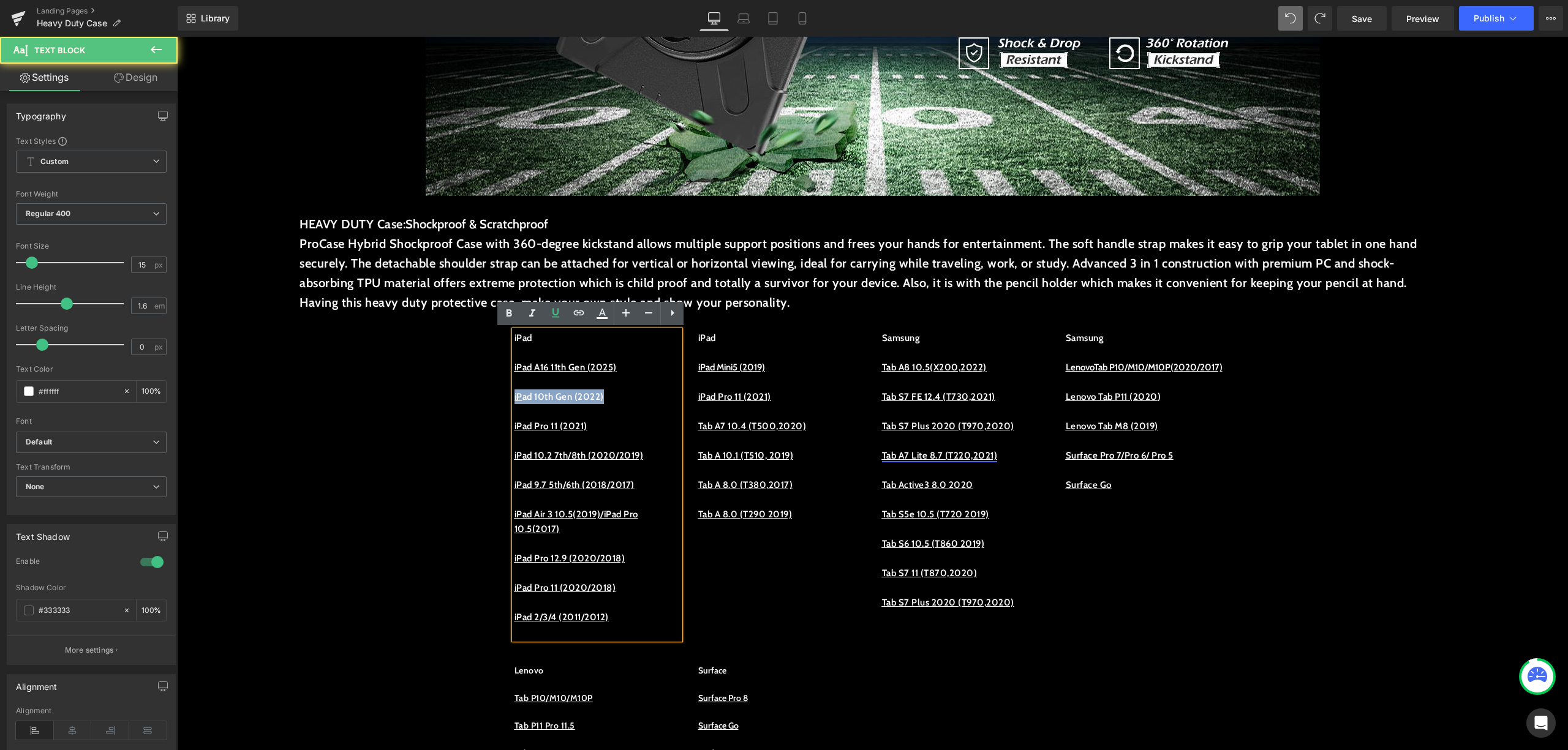
click at [630, 396] on p "iP ad 10th Gen (2022)" at bounding box center [597, 396] width 165 height 15
drag, startPoint x: 616, startPoint y: 405, endPoint x: 510, endPoint y: 397, distance: 106.3
click at [515, 397] on div "iPad iPad A16 11th Gen (2025) iP ad 10th Gen (2022) iPad Pro 11 (2021) iPad 10.…" at bounding box center [597, 484] width 165 height 309
click at [556, 393] on p "iP ad 10th Gen (2022)" at bounding box center [597, 396] width 165 height 15
drag, startPoint x: 508, startPoint y: 397, endPoint x: 610, endPoint y: 393, distance: 102.1
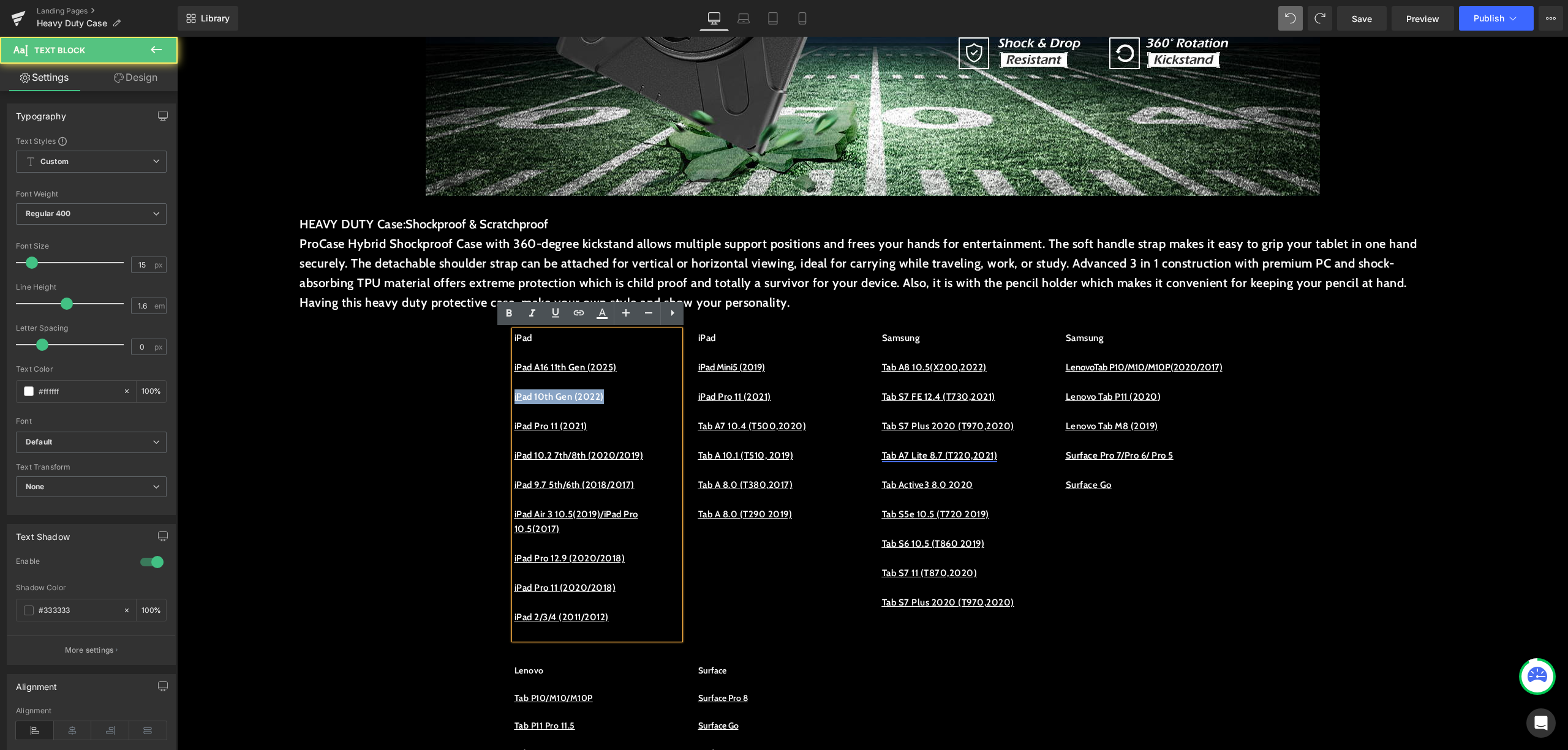
click at [610, 393] on p "iP ad 10th Gen (2022)" at bounding box center [597, 396] width 165 height 15
click at [560, 313] on icon at bounding box center [555, 313] width 15 height 15
click at [634, 405] on p at bounding box center [597, 411] width 165 height 15
click at [664, 418] on div "iPad iPad A16 11th Gen (2025) iP ad 10th Gen (2022) iPad Pro 11 (2021) iPad 10.…" at bounding box center [597, 484] width 165 height 309
click at [721, 604] on div "iPad iPad A16 11th Gen (2025) iP ad 10th Gen (2022) iPad Pro 11 (2021) iPad 10.…" at bounding box center [873, 479] width 735 height 333
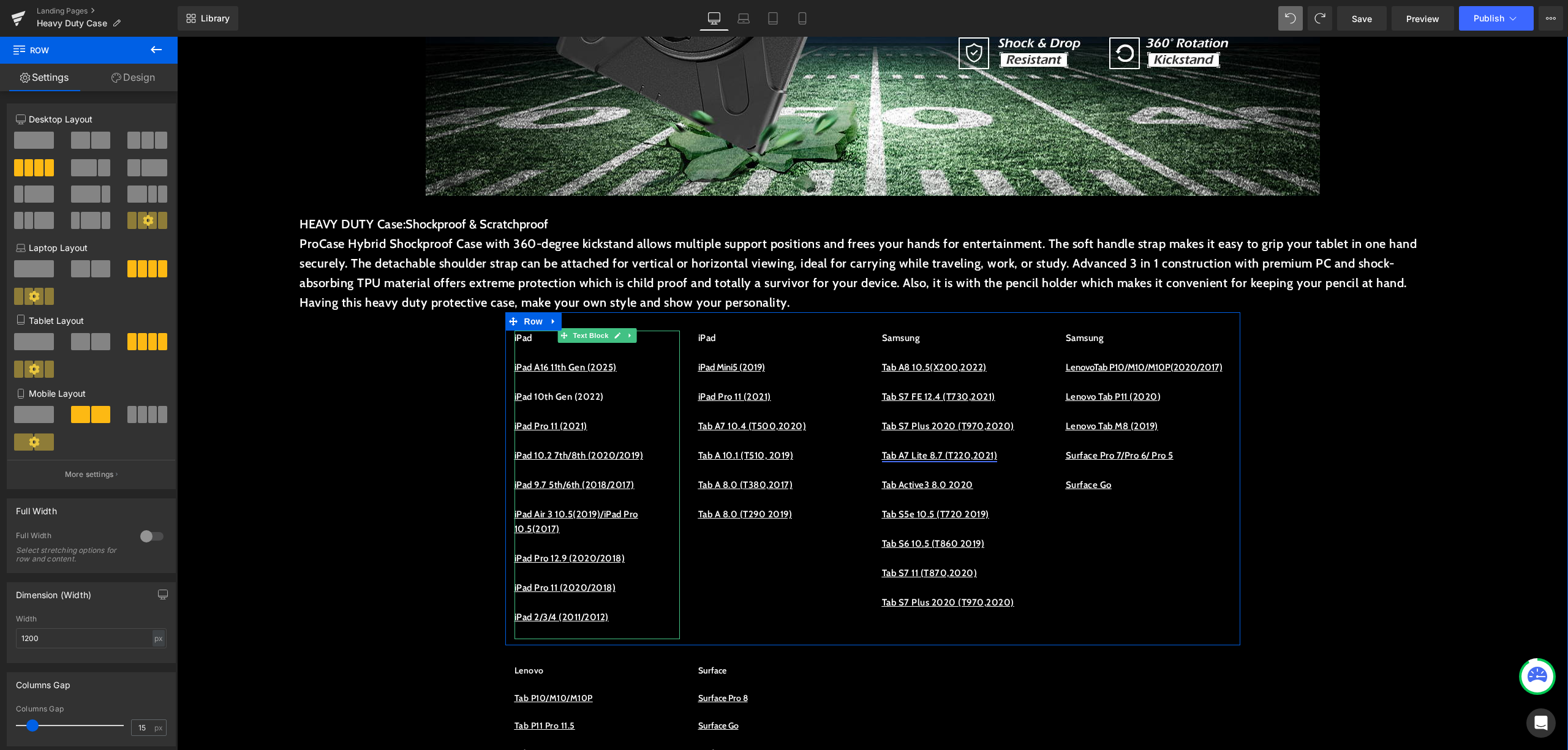
click at [535, 398] on p "iP ad 10th Gen (2022)" at bounding box center [597, 396] width 165 height 15
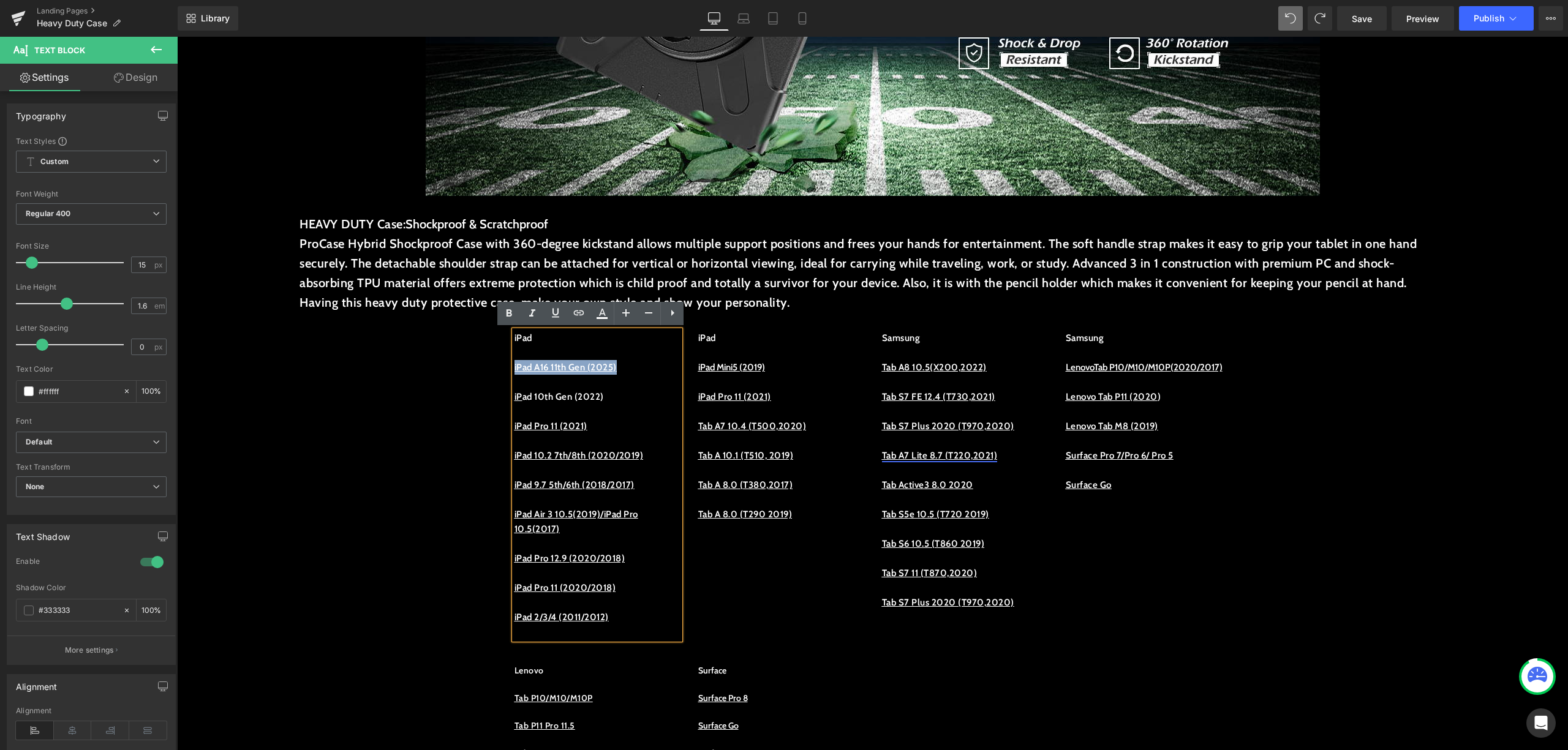
drag, startPoint x: 637, startPoint y: 363, endPoint x: 508, endPoint y: 373, distance: 129.4
click at [515, 373] on p "iPad A16 11th Gen (2025)" at bounding box center [597, 367] width 165 height 15
copy u "iPad A16 11th Gen (2025)"
click at [619, 401] on p "iP ad 10th Gen (2022)" at bounding box center [597, 396] width 165 height 15
drag, startPoint x: 615, startPoint y: 395, endPoint x: 495, endPoint y: 403, distance: 120.3
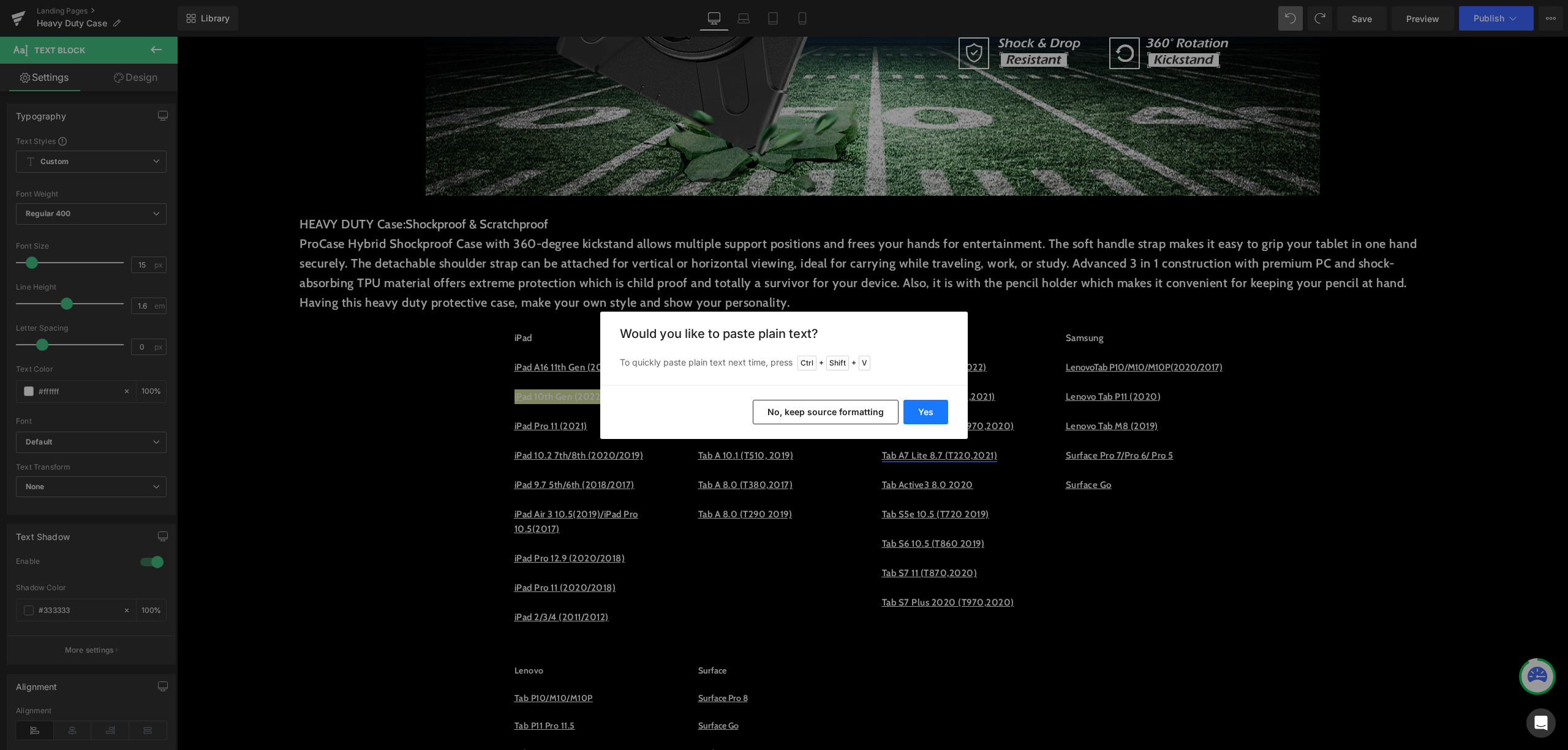
click at [925, 407] on button "Yes" at bounding box center [926, 412] width 45 height 25
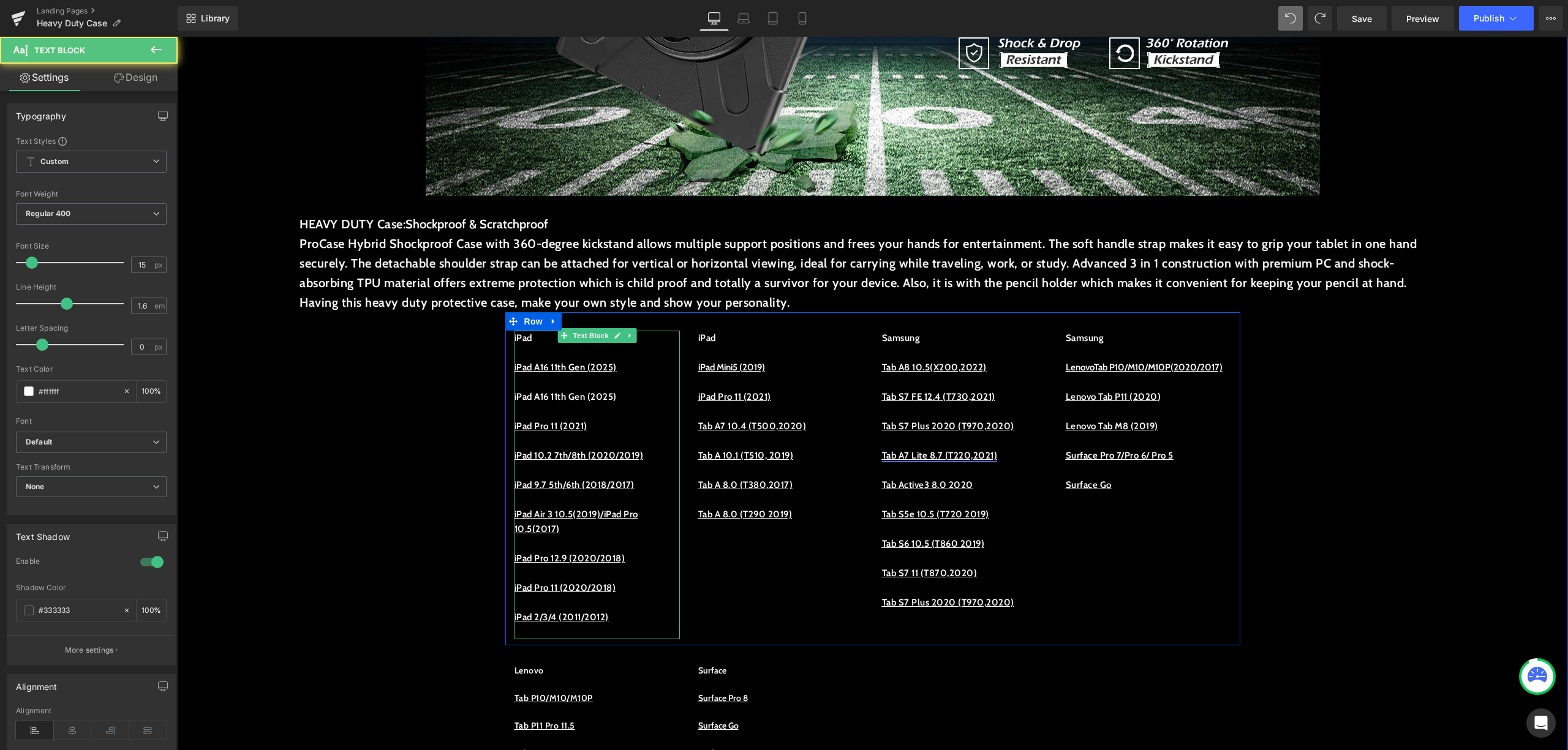
click at [589, 400] on p "iPad A16 11th Gen (2025)" at bounding box center [597, 396] width 165 height 15
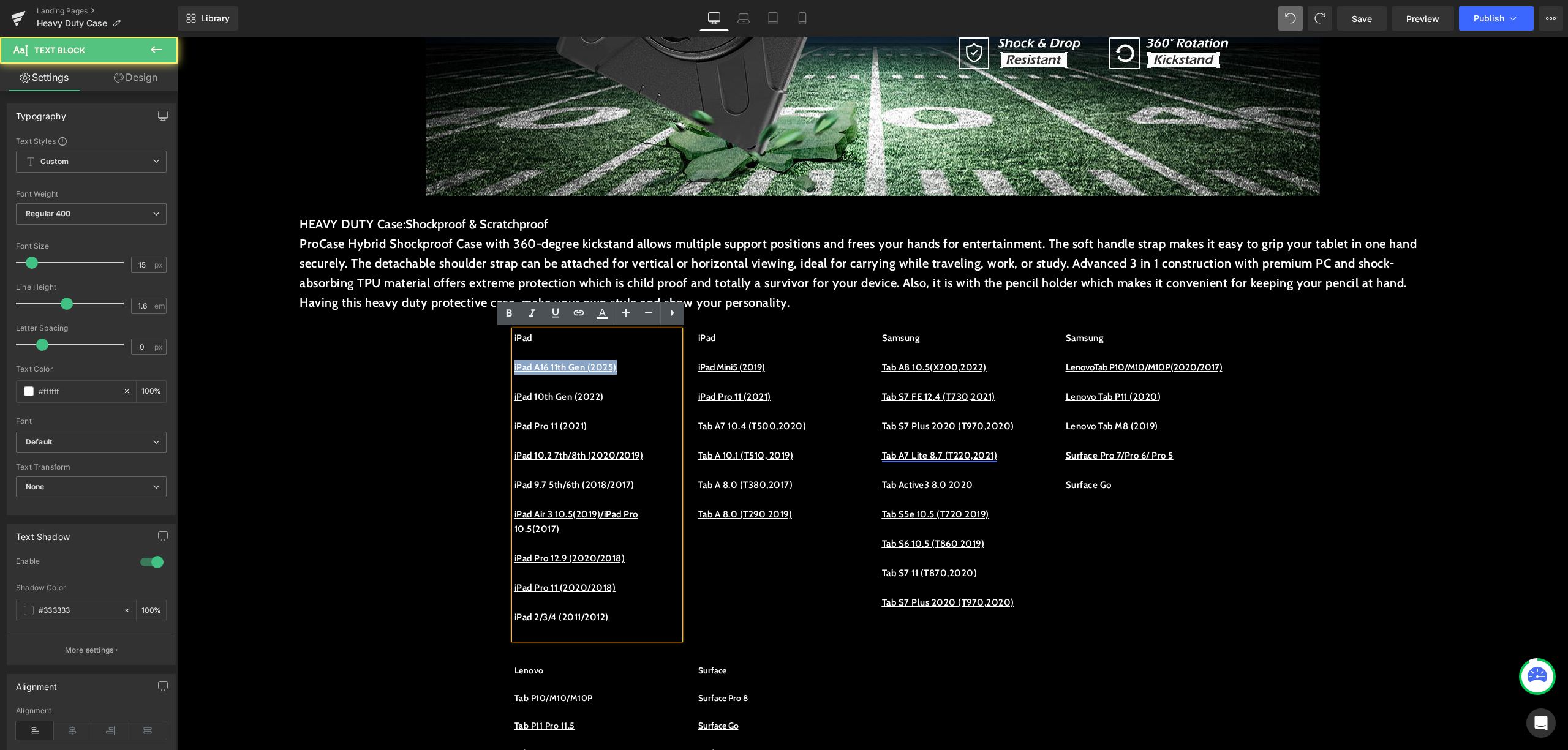
drag, startPoint x: 638, startPoint y: 361, endPoint x: 487, endPoint y: 359, distance: 151.0
copy div "iPad A16 11th Gen (2025)"
click at [638, 396] on p "iP ad 10th Gen (2022)" at bounding box center [597, 396] width 165 height 15
drag, startPoint x: 616, startPoint y: 392, endPoint x: 508, endPoint y: 398, distance: 108.2
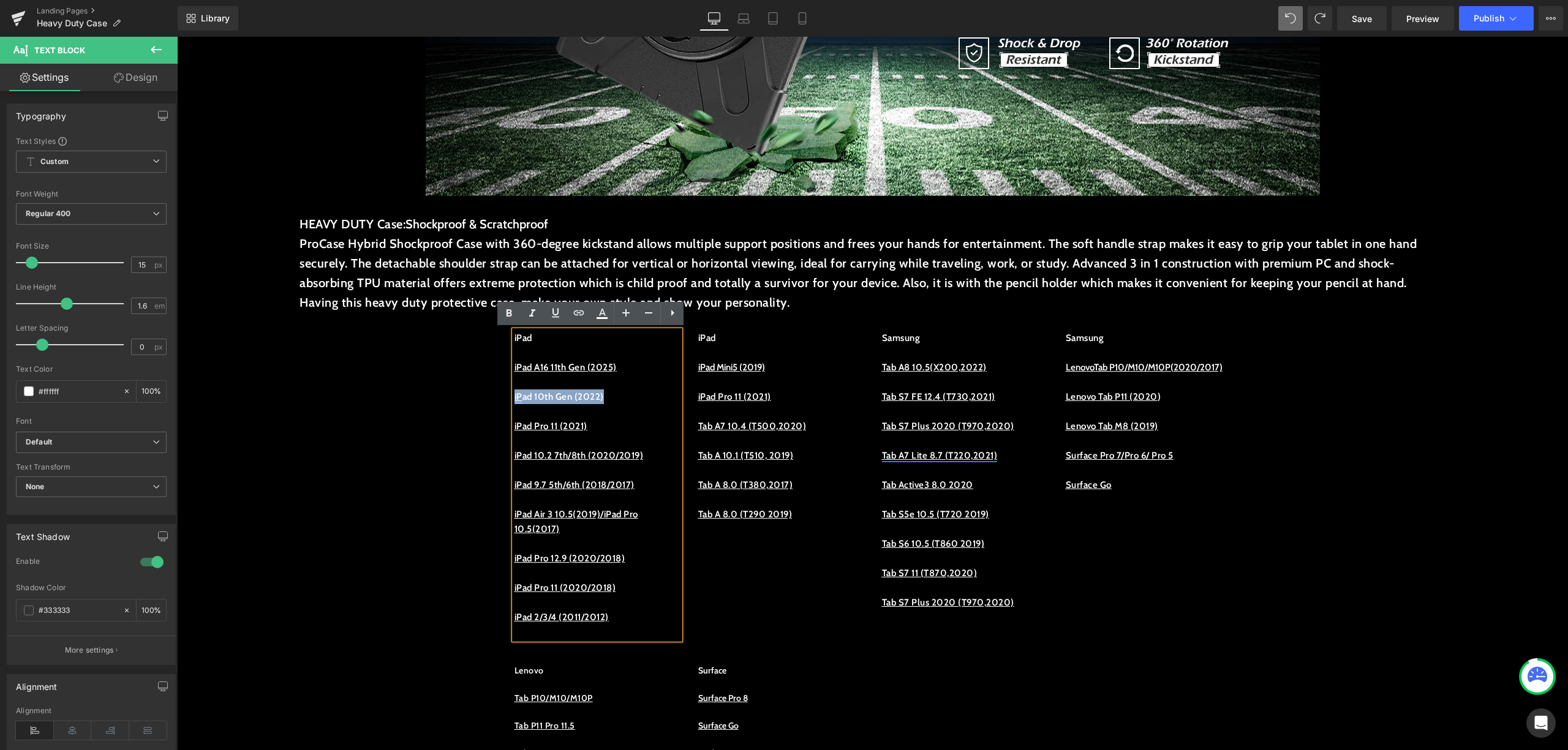
click at [515, 398] on p "iP ad 10th Gen (2022)" at bounding box center [597, 396] width 165 height 15
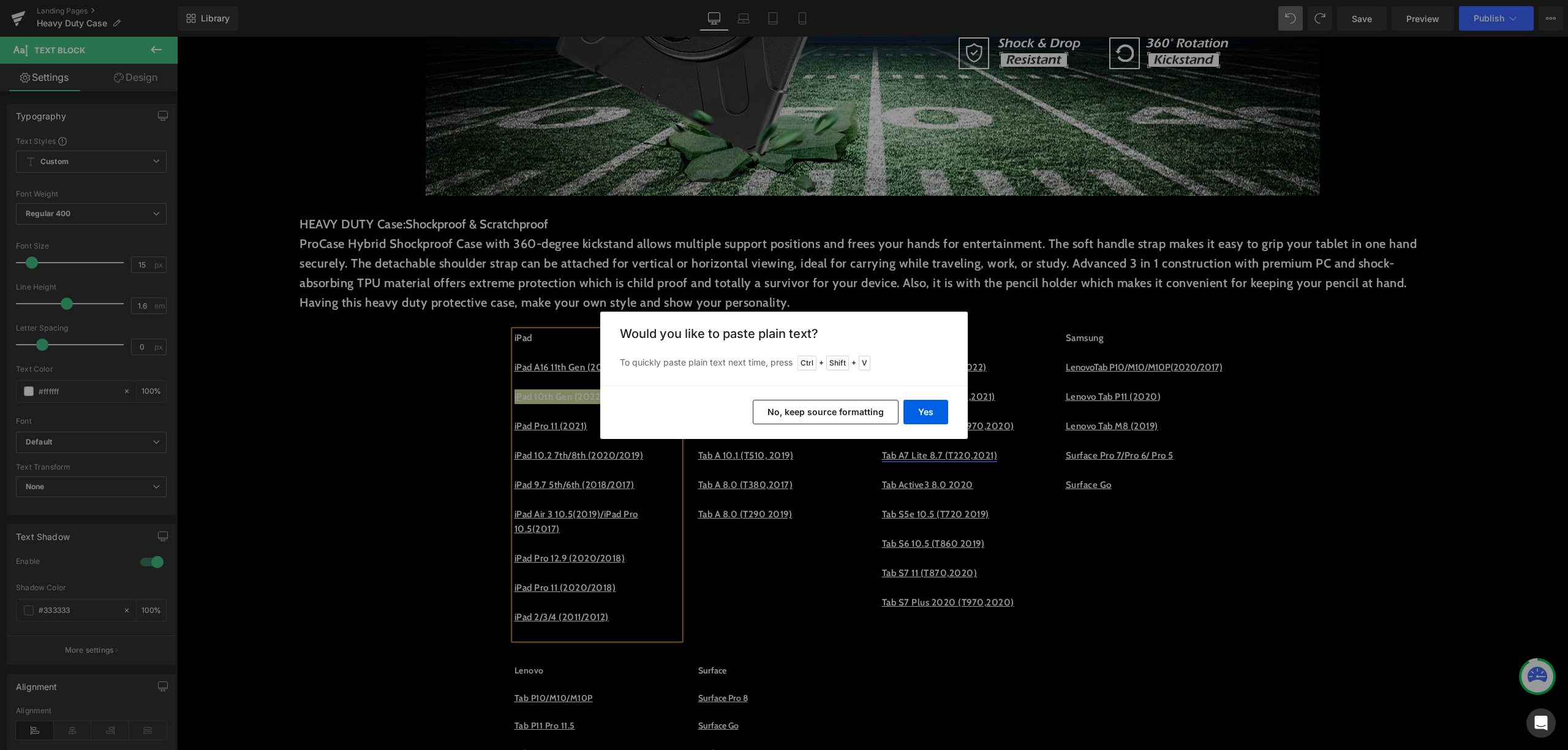
click at [814, 414] on button "No, keep source formatting" at bounding box center [825, 412] width 146 height 25
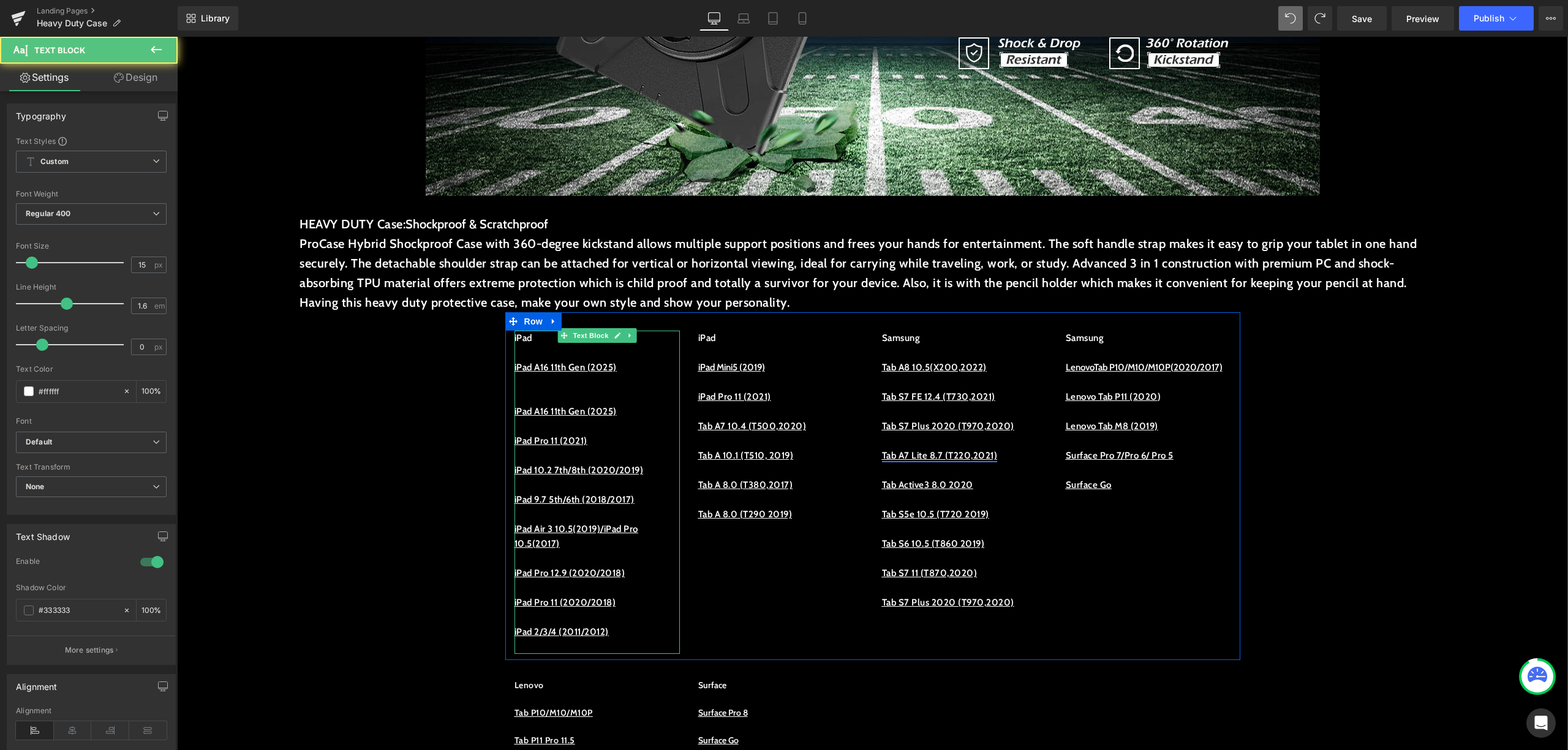
click at [610, 401] on p "iPad A16 11th Gen (2025)" at bounding box center [597, 404] width 165 height 30
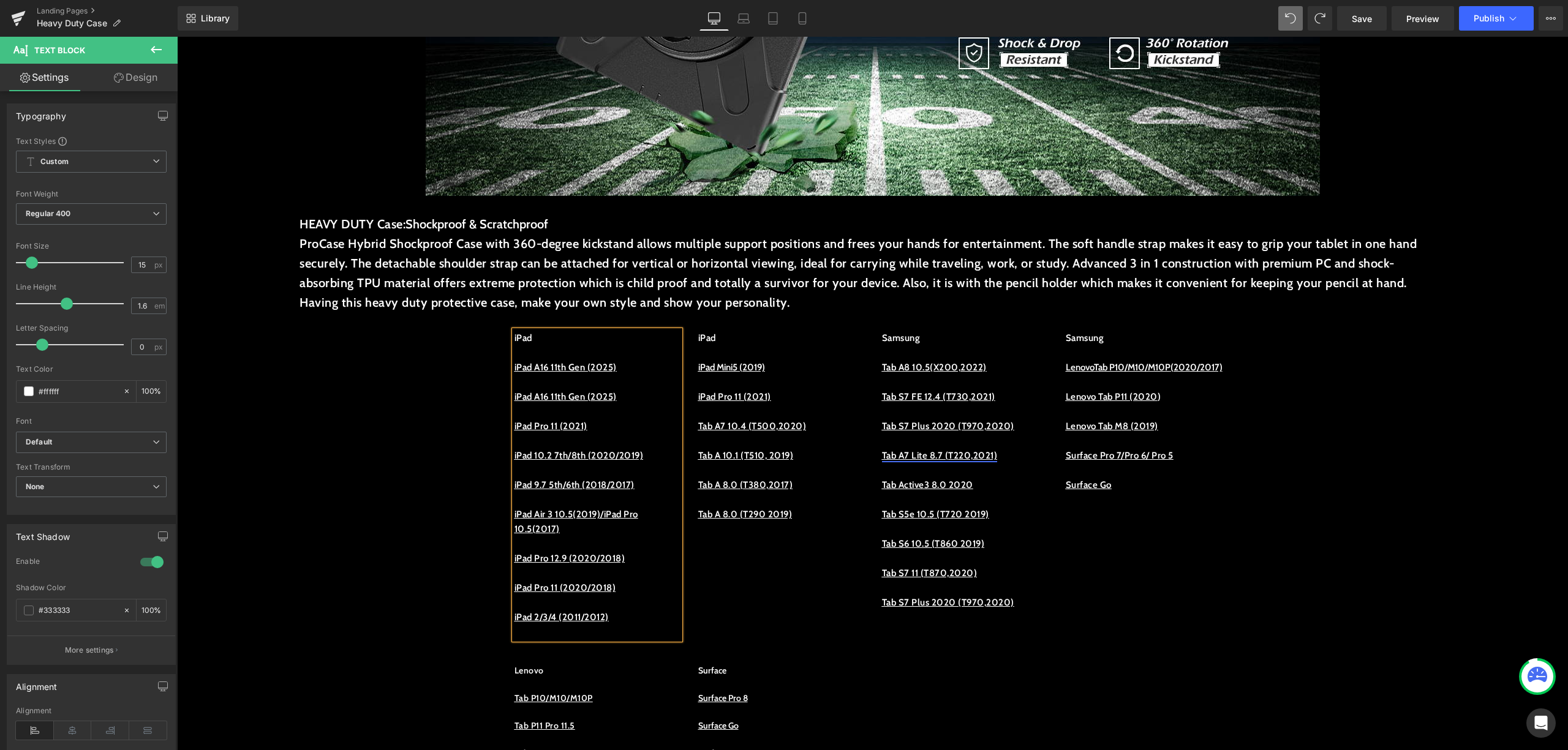
click at [648, 399] on p "iPad A16 11th Gen (2025)" at bounding box center [597, 396] width 165 height 15
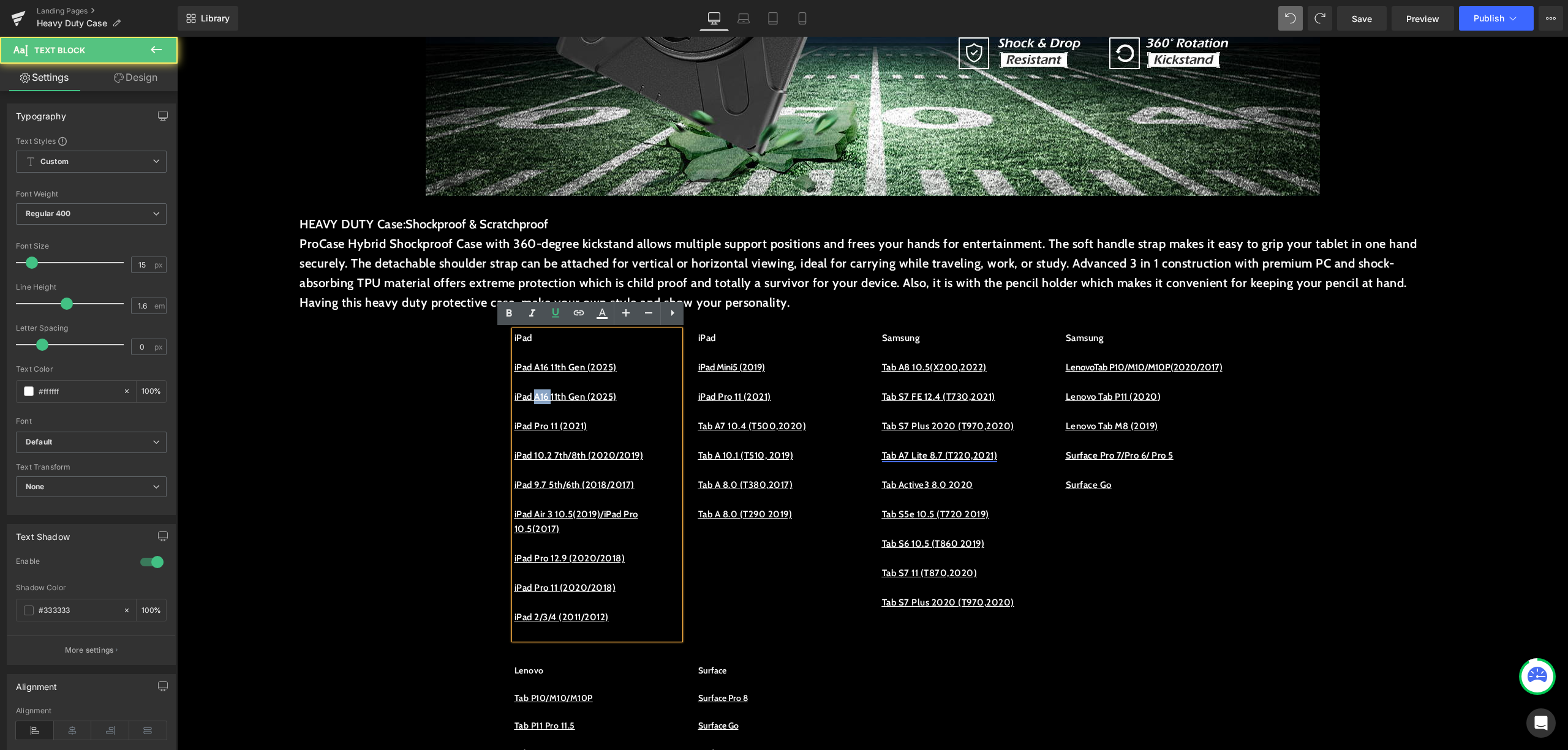
drag, startPoint x: 556, startPoint y: 398, endPoint x: 533, endPoint y: 401, distance: 23.2
click at [533, 401] on u "iPad A16 11th Gen (2025)" at bounding box center [566, 397] width 103 height 11
click at [567, 401] on u "iPad A16 11th Gen (2025)" at bounding box center [566, 397] width 103 height 11
click at [573, 399] on u "iPad A16 11th Gen (2025)" at bounding box center [566, 397] width 103 height 11
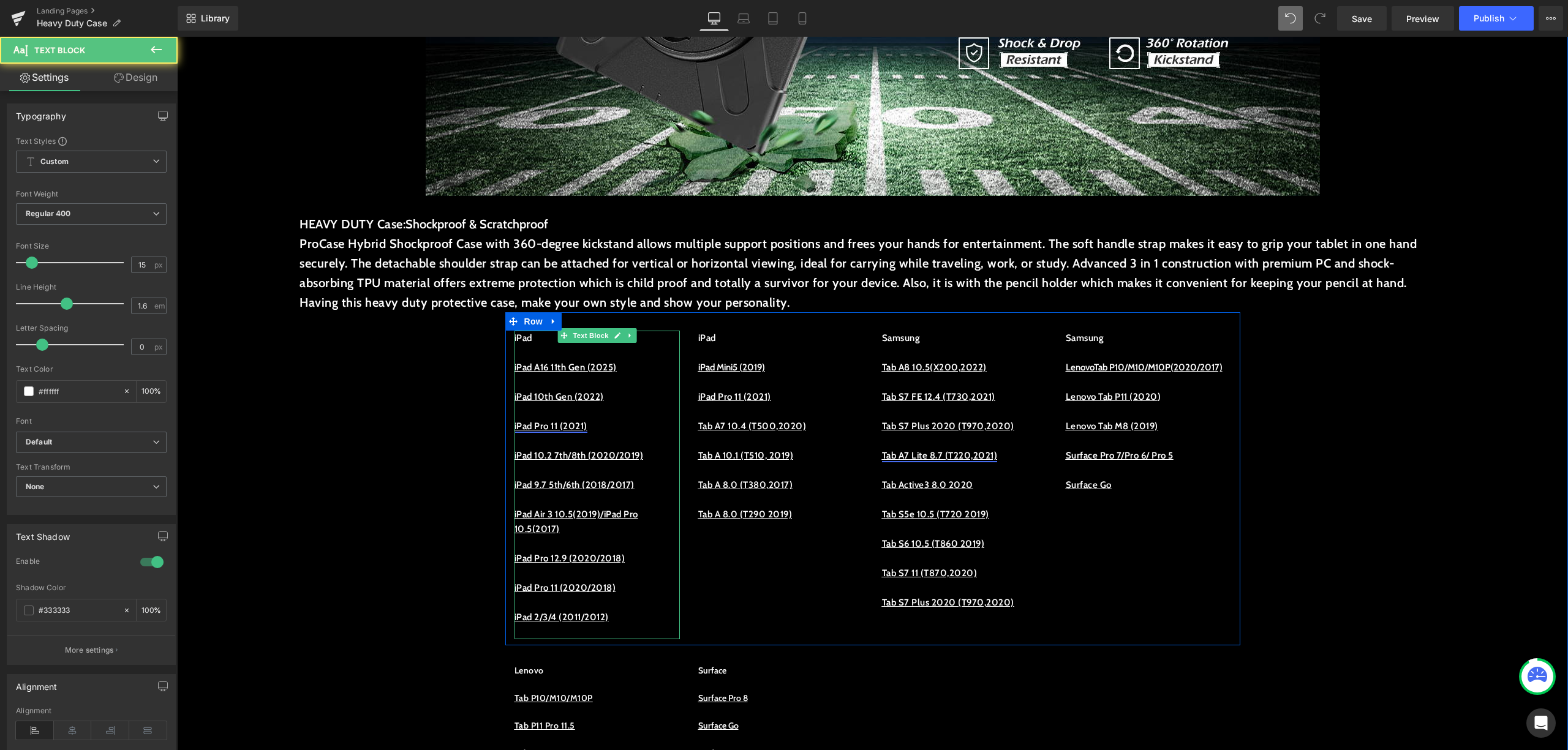
click at [583, 421] on u "iPad Pro 11 (2021)" at bounding box center [551, 427] width 73 height 11
drag, startPoint x: 618, startPoint y: 398, endPoint x: 550, endPoint y: 400, distance: 68.0
click at [574, 400] on p "iPad 10th Gen (2022)" at bounding box center [597, 396] width 165 height 15
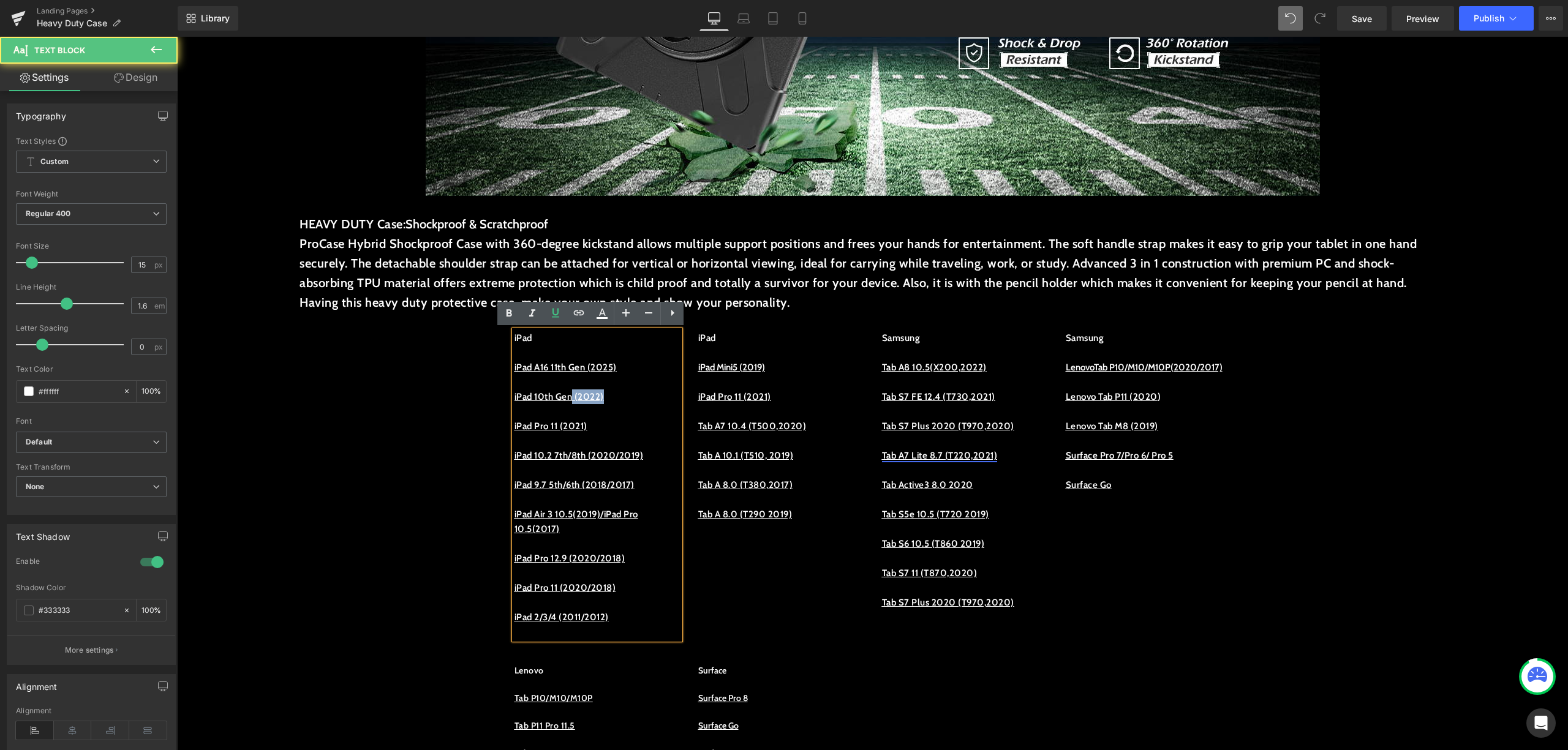
click at [604, 400] on u "iPad 10th Gen (2022)" at bounding box center [559, 397] width 89 height 11
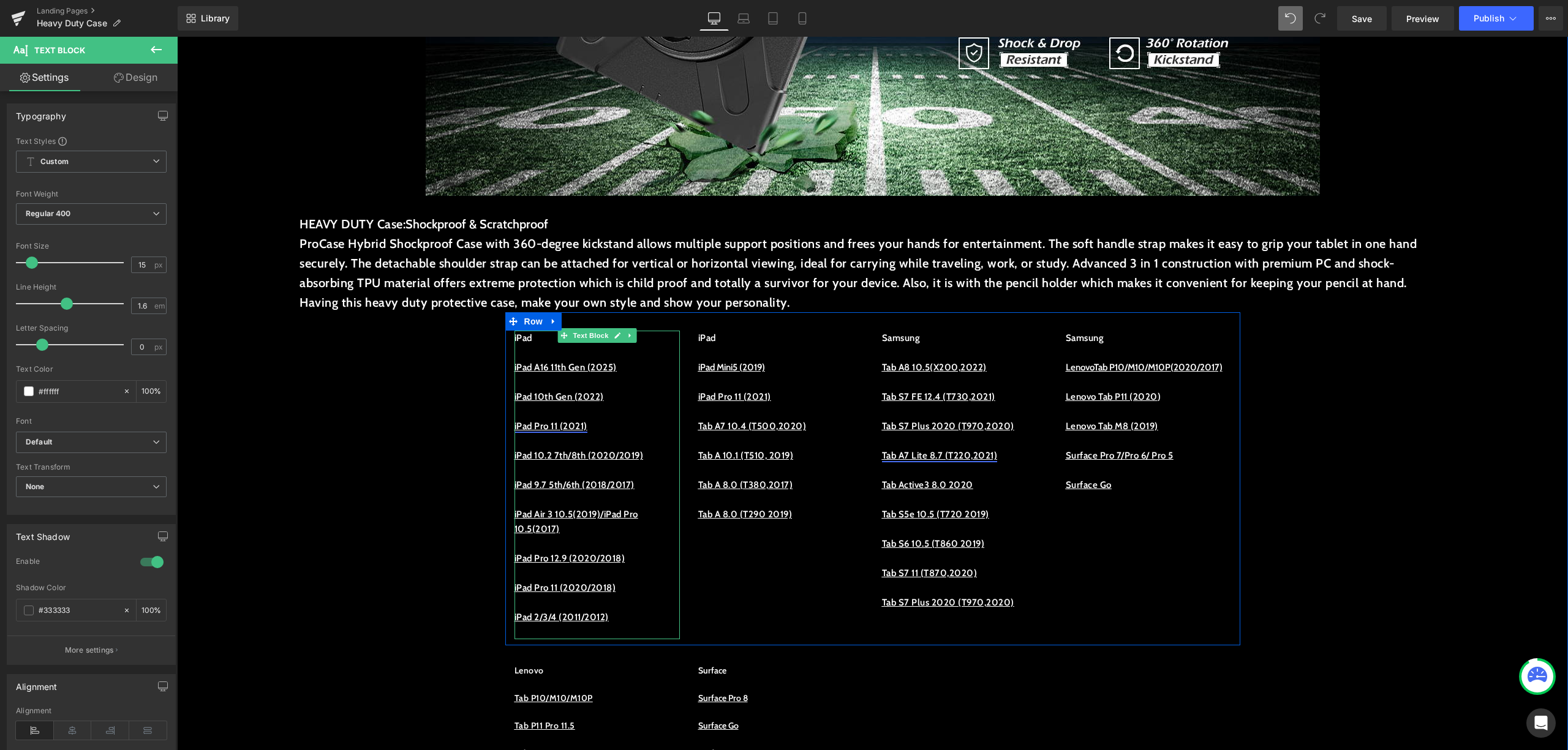
click at [569, 427] on u "iPad Pro 11 (2021)" at bounding box center [551, 427] width 73 height 11
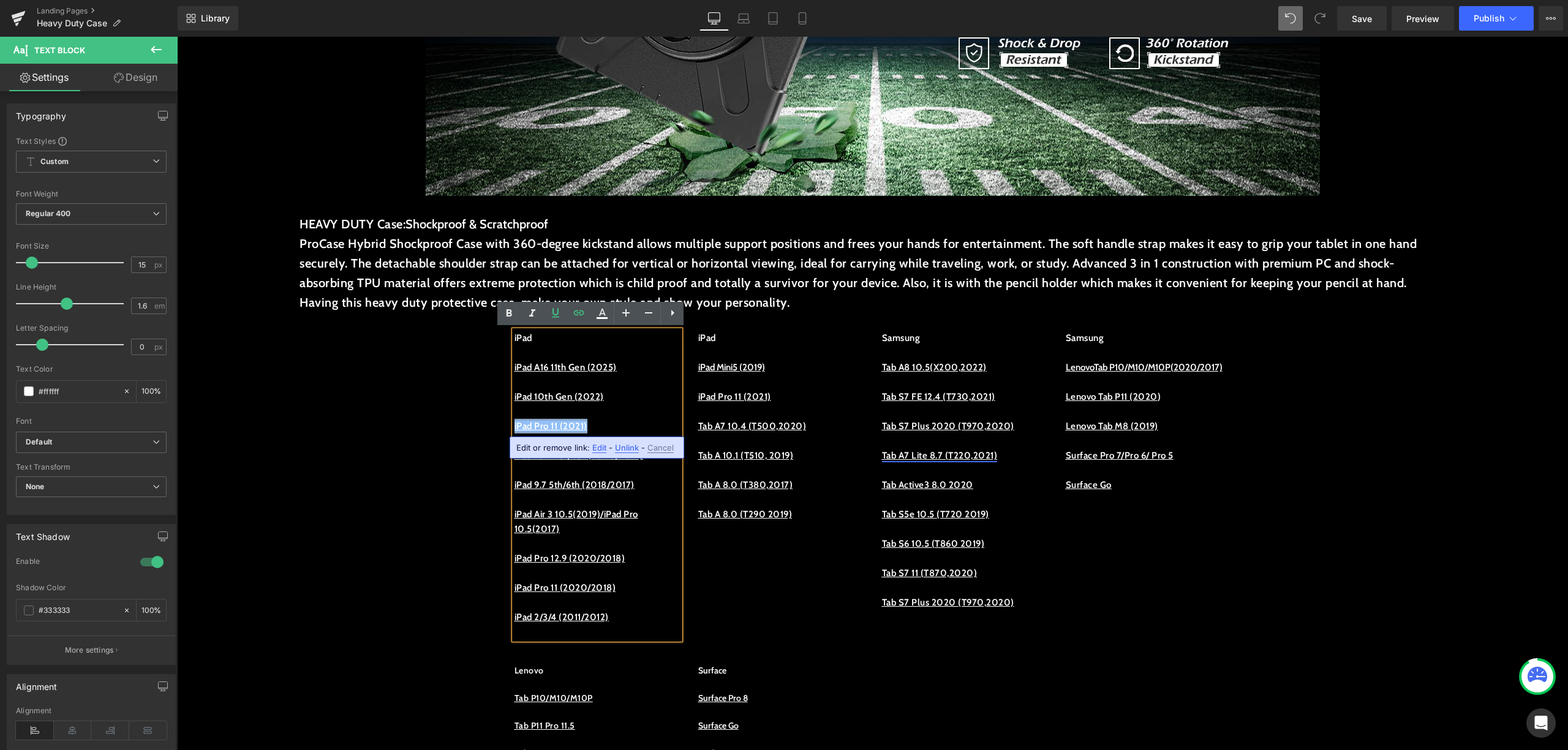
drag, startPoint x: 616, startPoint y: 420, endPoint x: 499, endPoint y: 429, distance: 117.3
click at [506, 429] on div "iPad iPad A16 11th Gen (2025) iPad 10th Gen (2022) iPad Pro 11 (2021) iPad 10.2…" at bounding box center [597, 484] width 184 height 309
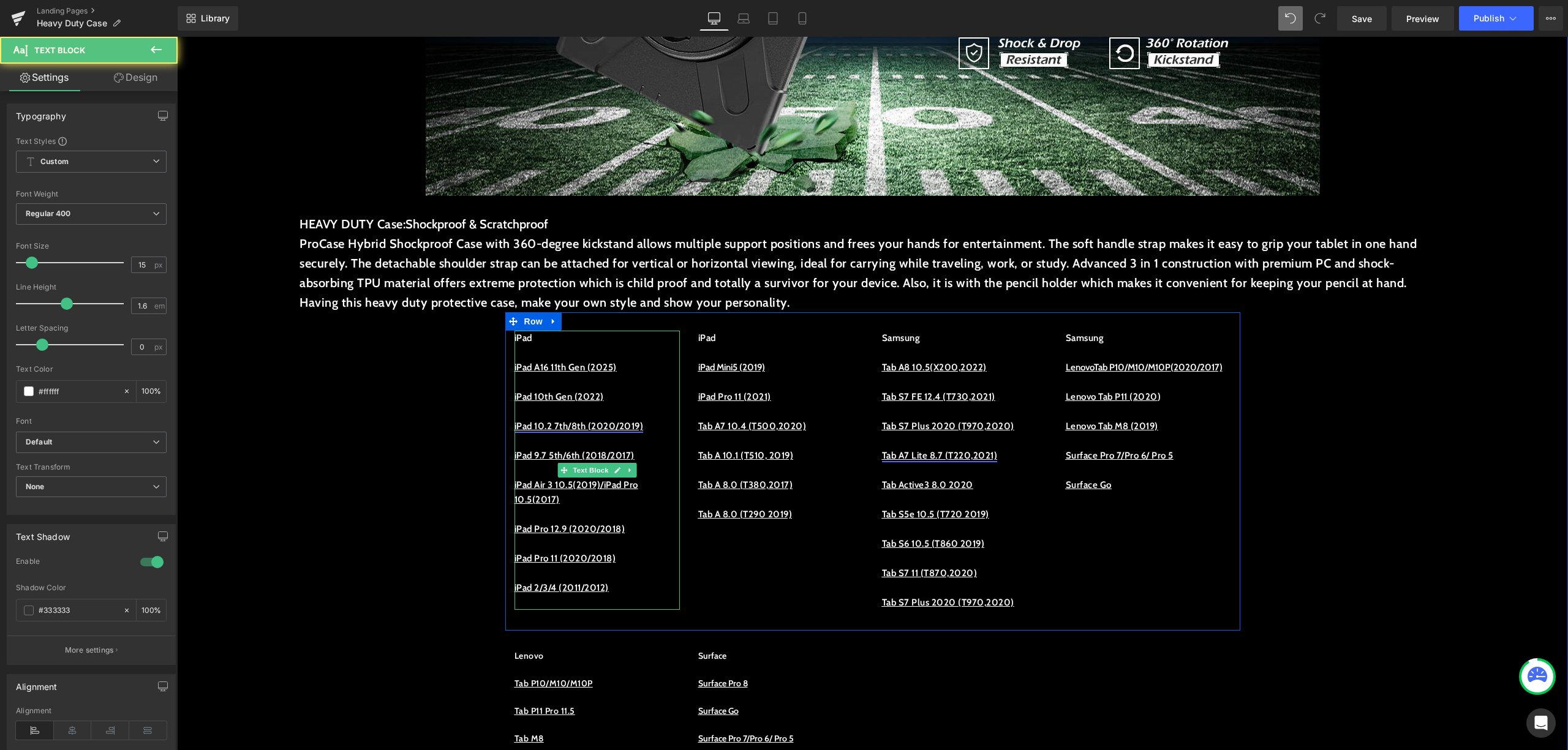
click at [602, 426] on u "iPad 10.2 7th/8th (2020/2019)" at bounding box center [579, 427] width 129 height 11
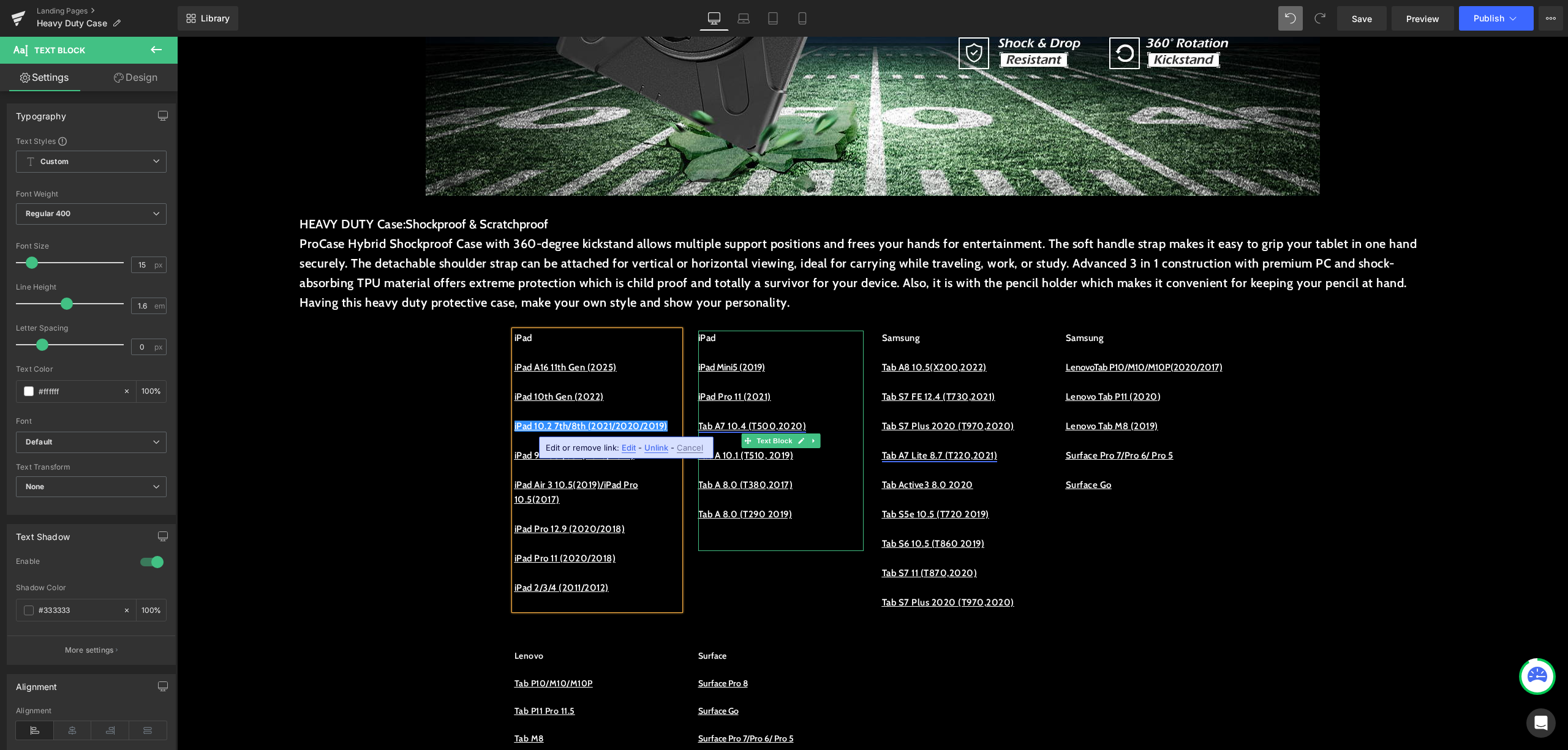
click at [702, 421] on u "Tab A7 10.4 (T500,2020)" at bounding box center [752, 427] width 108 height 11
click at [622, 415] on p at bounding box center [597, 411] width 165 height 15
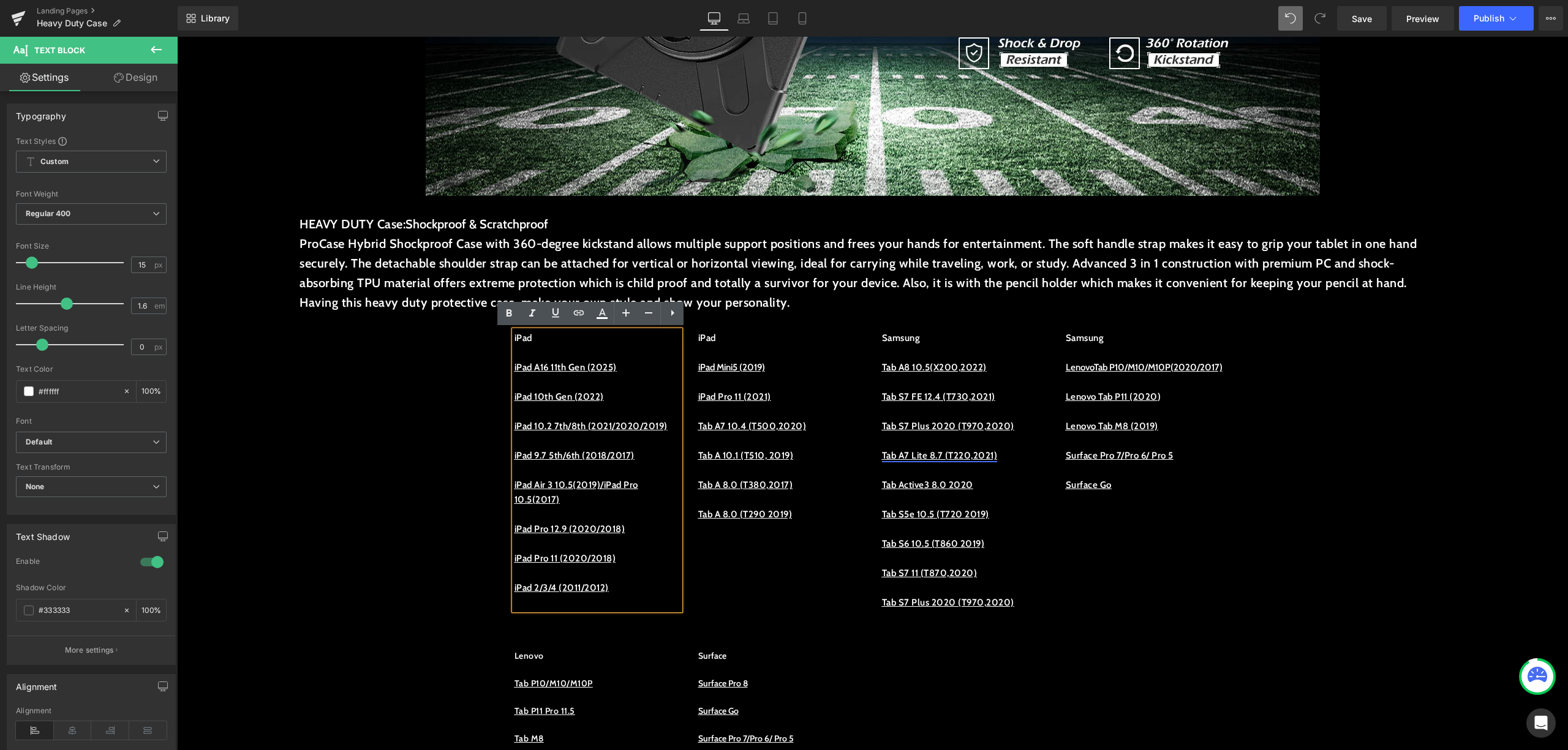
click at [623, 434] on p "iPad 10.2 7th/8th (2021/2020/2019)" at bounding box center [597, 426] width 165 height 15
click at [617, 434] on p "iPad 10.2 7th/8th (2021/2020/2019)" at bounding box center [597, 426] width 165 height 15
click at [603, 413] on p at bounding box center [597, 411] width 165 height 15
click at [596, 422] on p "iPad 10.2 7th/8th (2021/2020/2019)" at bounding box center [597, 426] width 165 height 15
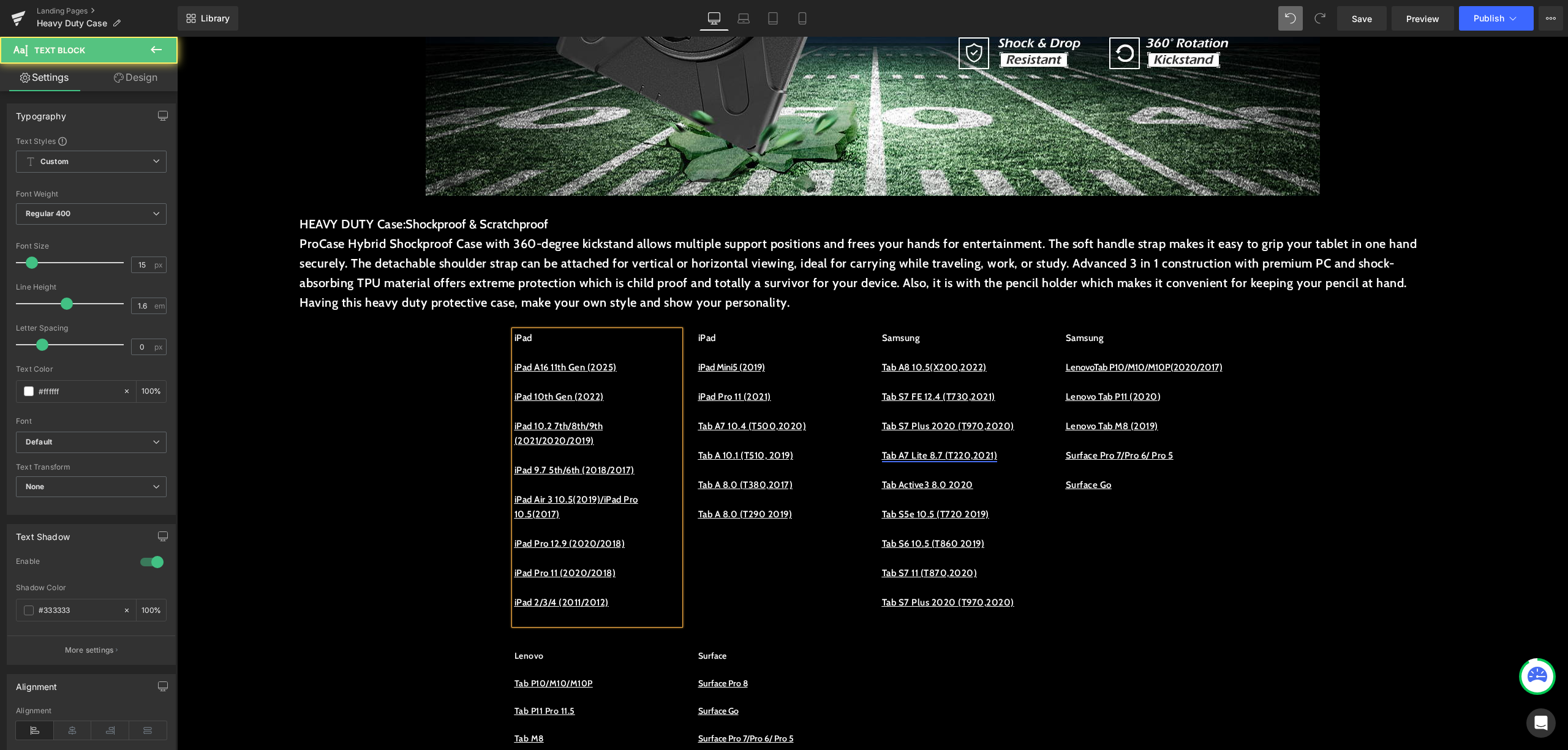
click at [648, 448] on p at bounding box center [597, 455] width 165 height 15
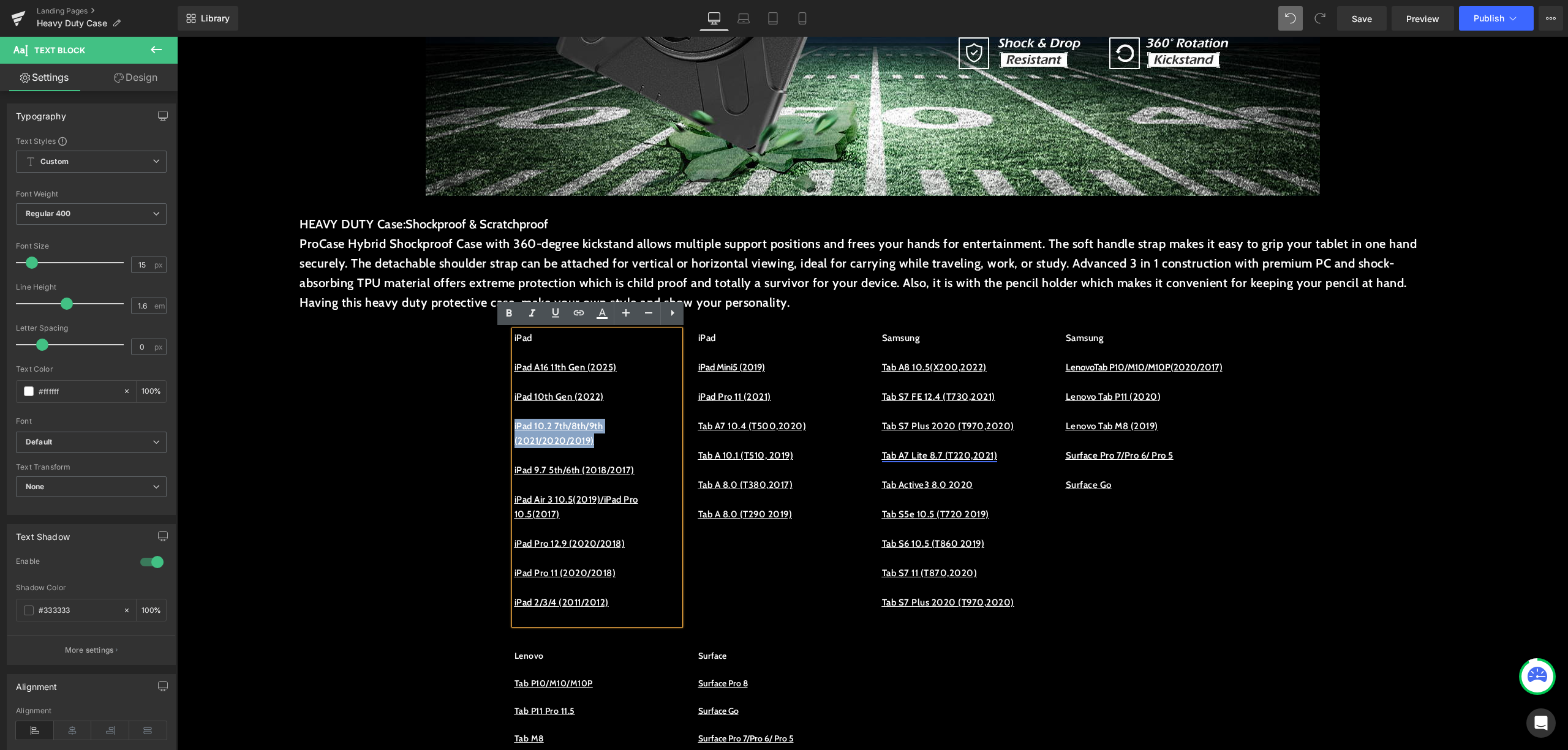
drag, startPoint x: 624, startPoint y: 444, endPoint x: 492, endPoint y: 422, distance: 133.8
click at [581, 312] on icon at bounding box center [579, 313] width 15 height 15
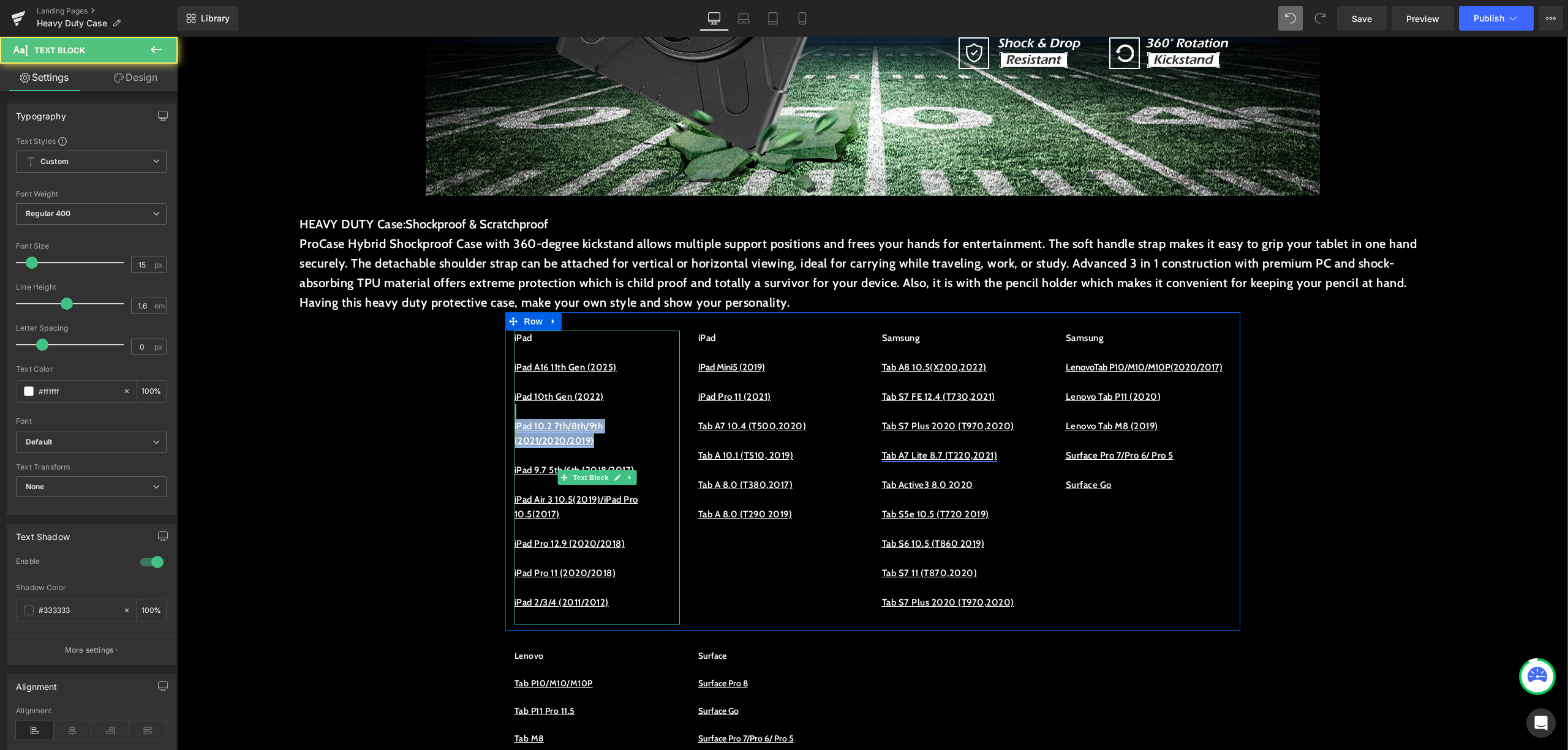
click at [581, 436] on u "iPad 10.2 7th/8th/9th (2021/2020/2019)" at bounding box center [559, 434] width 89 height 26
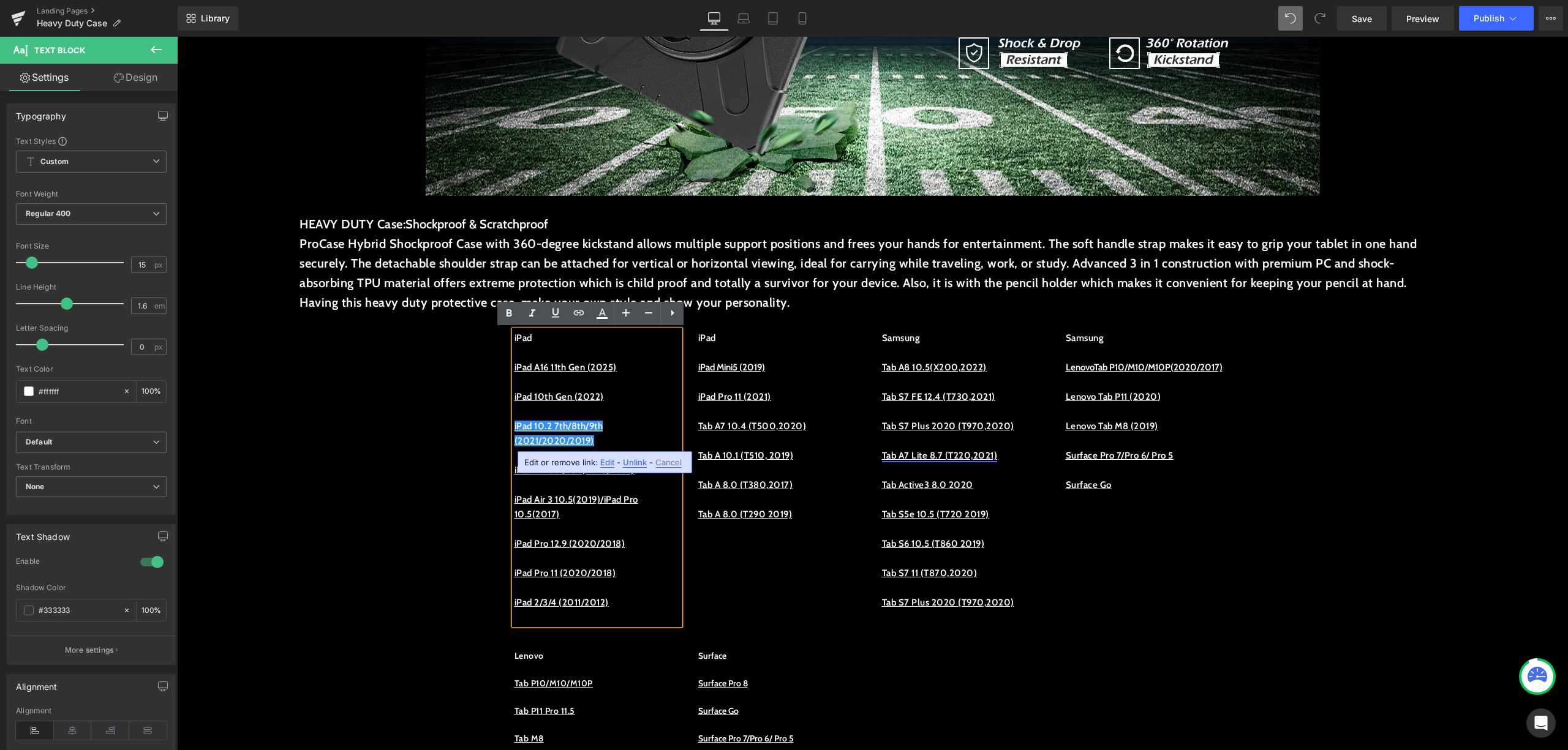
click at [612, 462] on span "Edit" at bounding box center [608, 463] width 14 height 11
click at [660, 464] on input "https://procase.com/collections/ipad-10-9-10th-cases/products/ipad-10-9-10th-11…" at bounding box center [597, 467] width 188 height 31
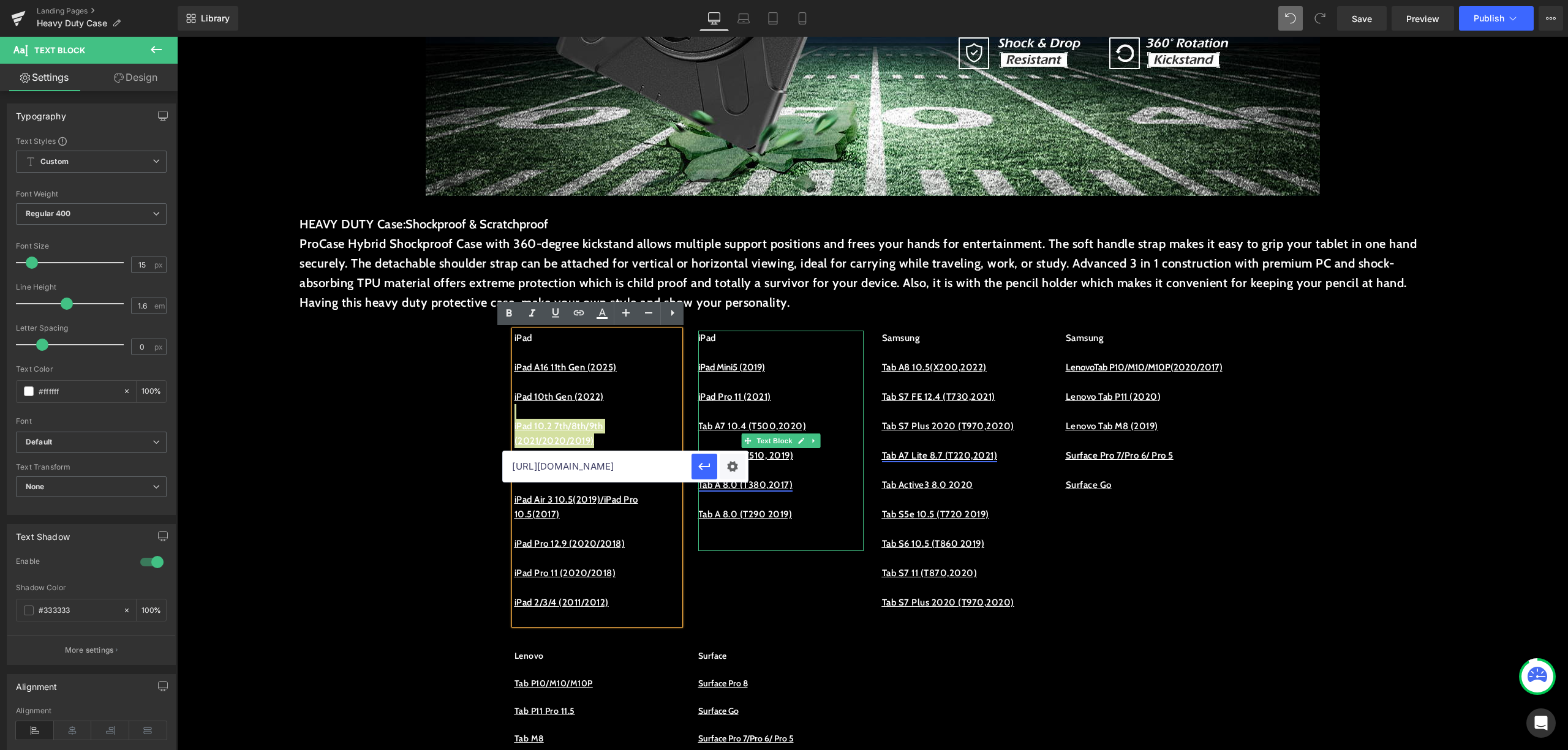
drag, startPoint x: 684, startPoint y: 503, endPoint x: 769, endPoint y: 486, distance: 86.7
type input "https://procase.com/collections/ipad-10-2-2019"
click at [579, 461] on input "text" at bounding box center [597, 467] width 188 height 31
paste input "https://procase.com/collections/ipad-10-2-7th-8th-9th-2019-2020-2021-cases/prod…"
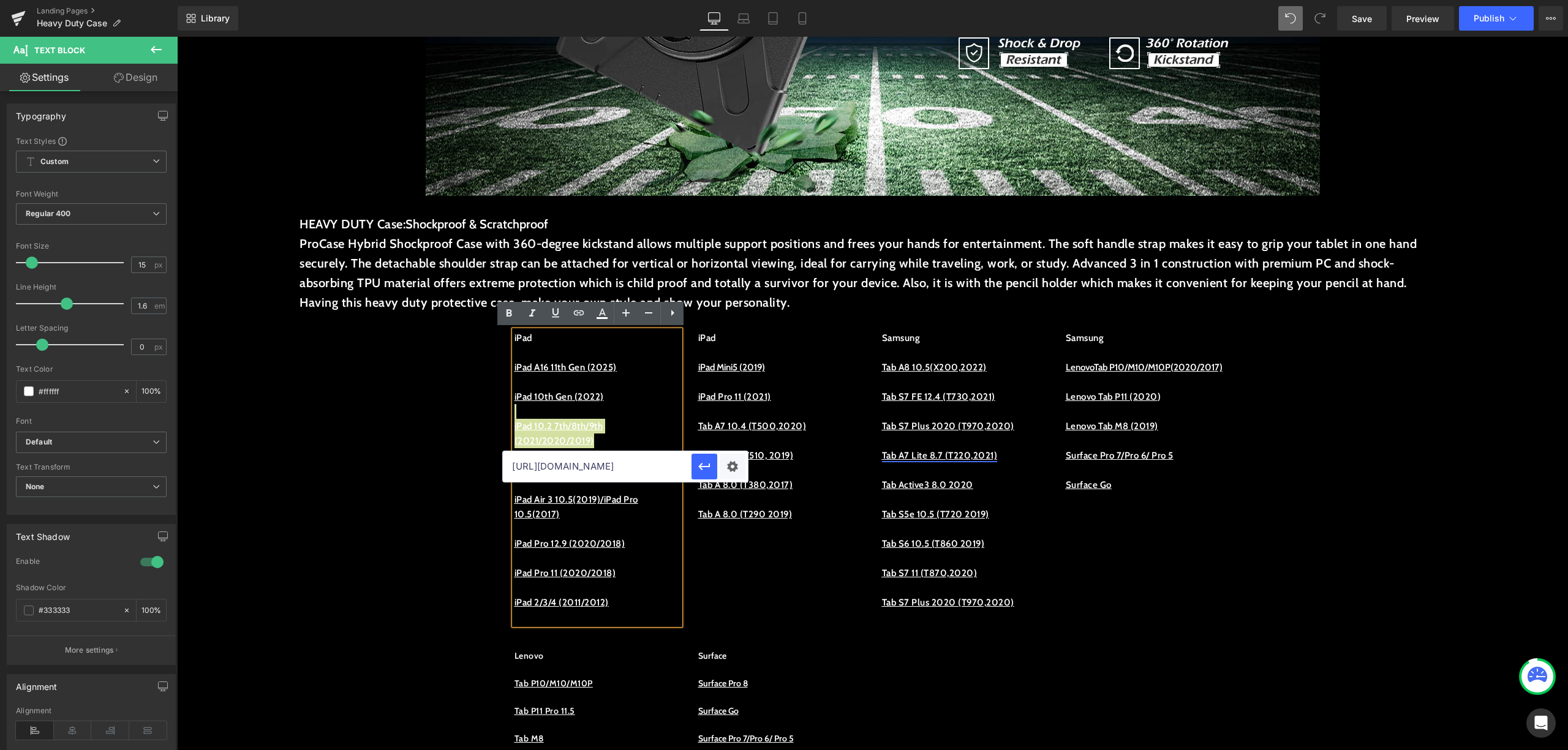
scroll to position [0, 507]
click at [705, 467] on icon "button" at bounding box center [705, 467] width 12 height 7
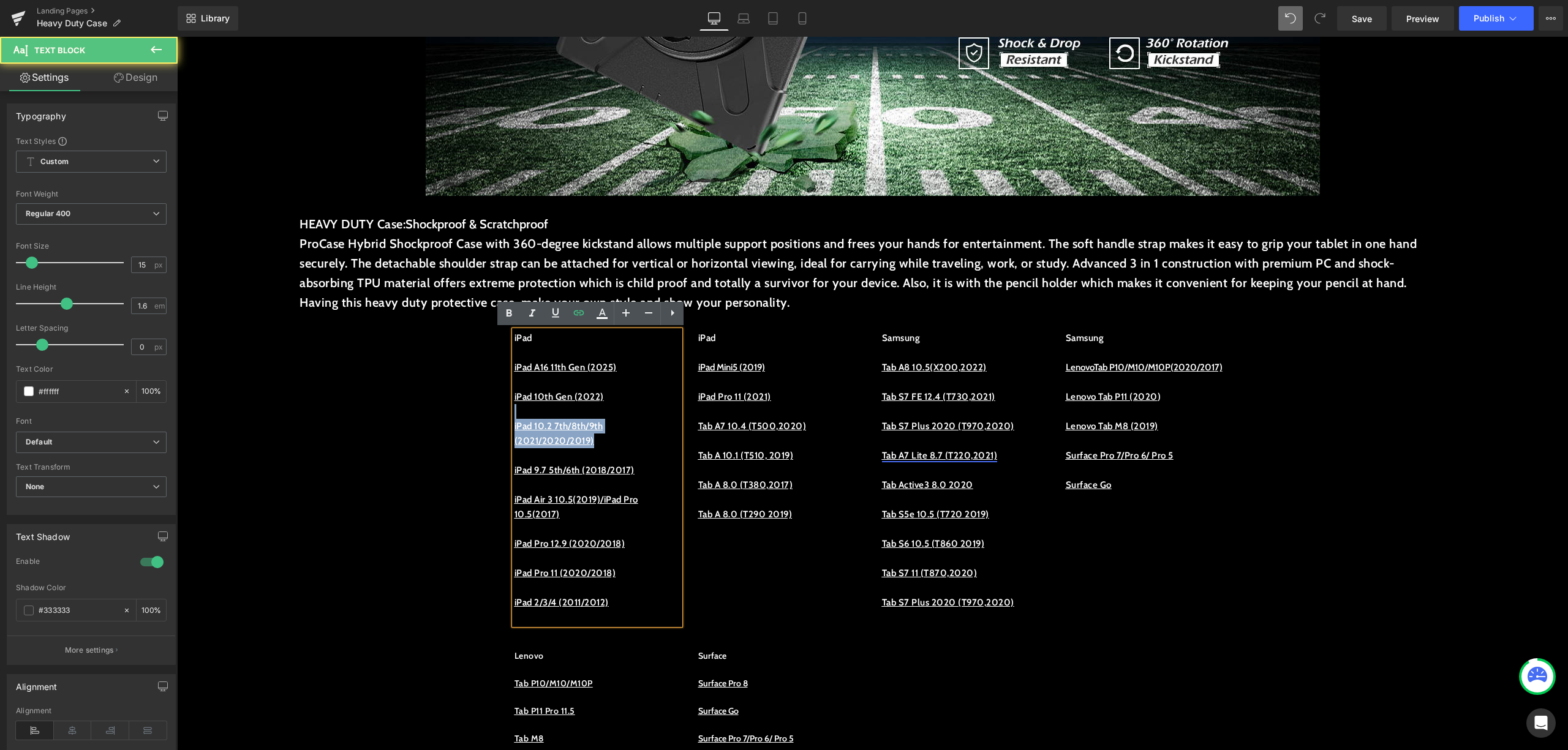
click at [627, 446] on p "iPad 10.2 7th/8th/9th (2021/2020/2019)" at bounding box center [597, 434] width 165 height 30
click at [569, 437] on u "iPad 10.2 7th/8th/9th (2021/2020/2019)" at bounding box center [559, 434] width 89 height 26
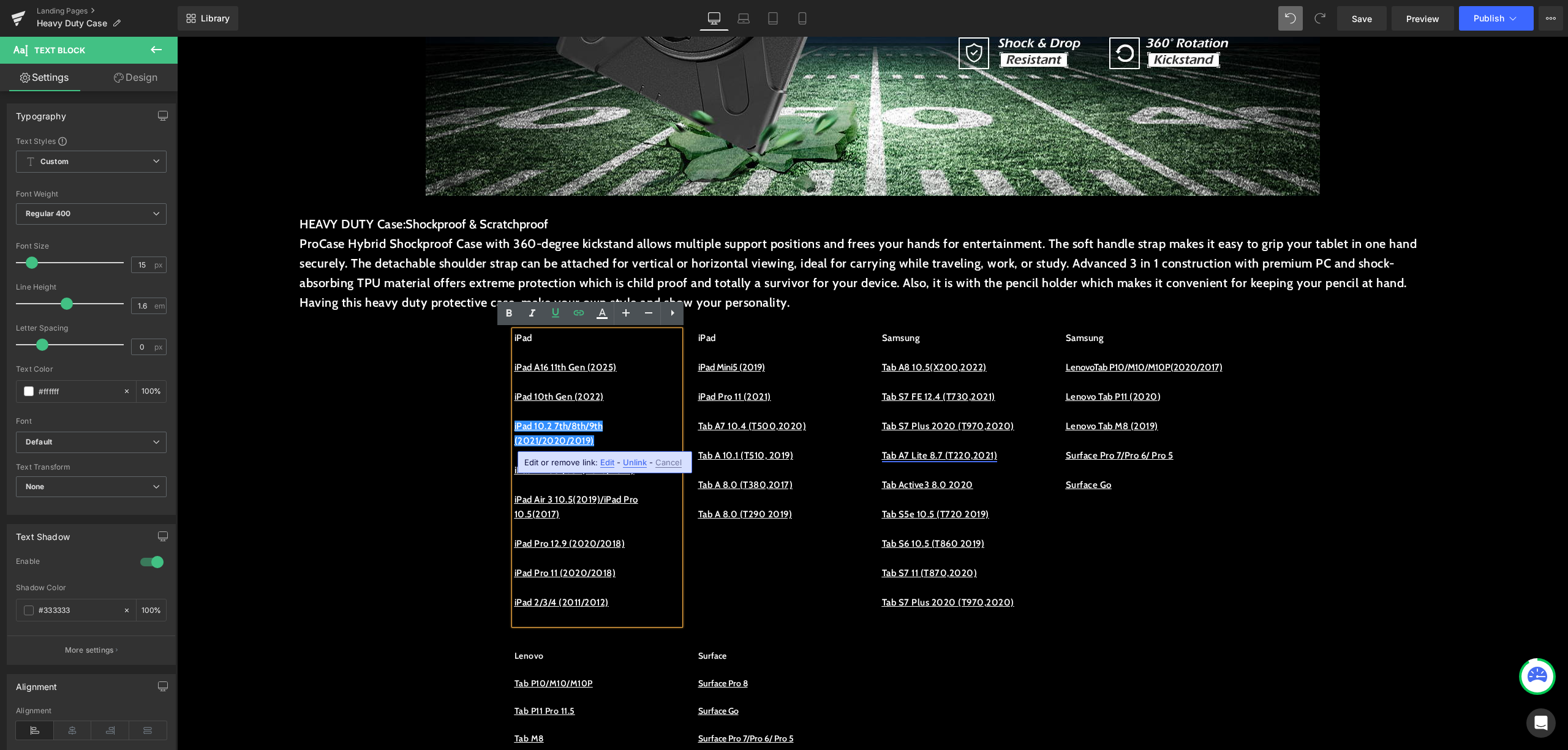
click at [603, 461] on span "Edit" at bounding box center [608, 463] width 14 height 11
drag, startPoint x: 426, startPoint y: 425, endPoint x: 603, endPoint y: 462, distance: 180.8
click at [603, 462] on input "https://procase.com/collections/ipad-10-2-7th-8th-9th-2019-2020-2021-cases/prod…" at bounding box center [597, 467] width 188 height 31
click at [653, 467] on input "https://procase.com/collections/ipad-10-2-7th-8th-9th-2019-2020-2021-cases/prod…" at bounding box center [597, 467] width 188 height 31
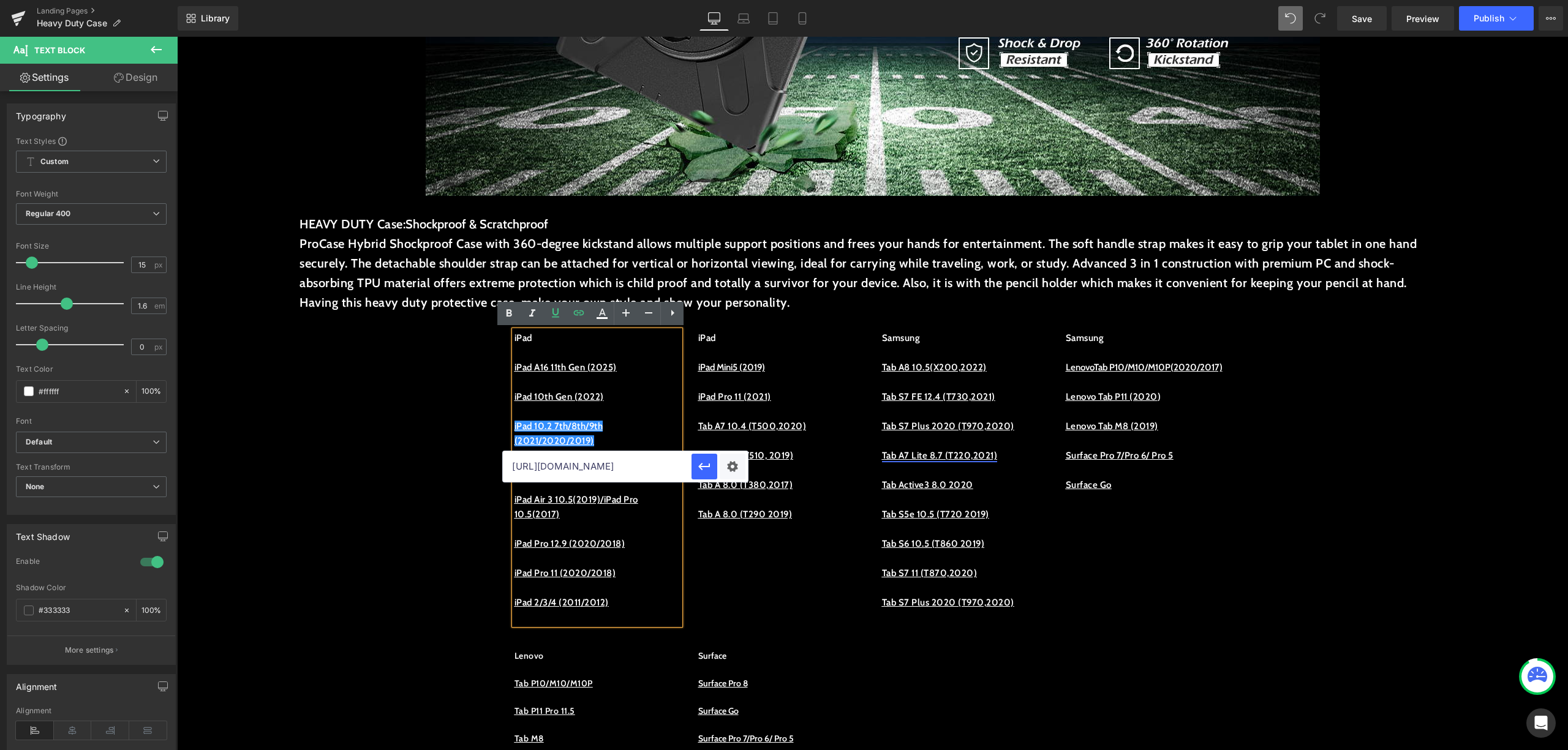
click at [696, 593] on div "iPad iPad A16 11th Gen (2025) iPad 10th Gen (2022) iPad 10.2 7th/8th/9th (2021/…" at bounding box center [873, 471] width 735 height 318
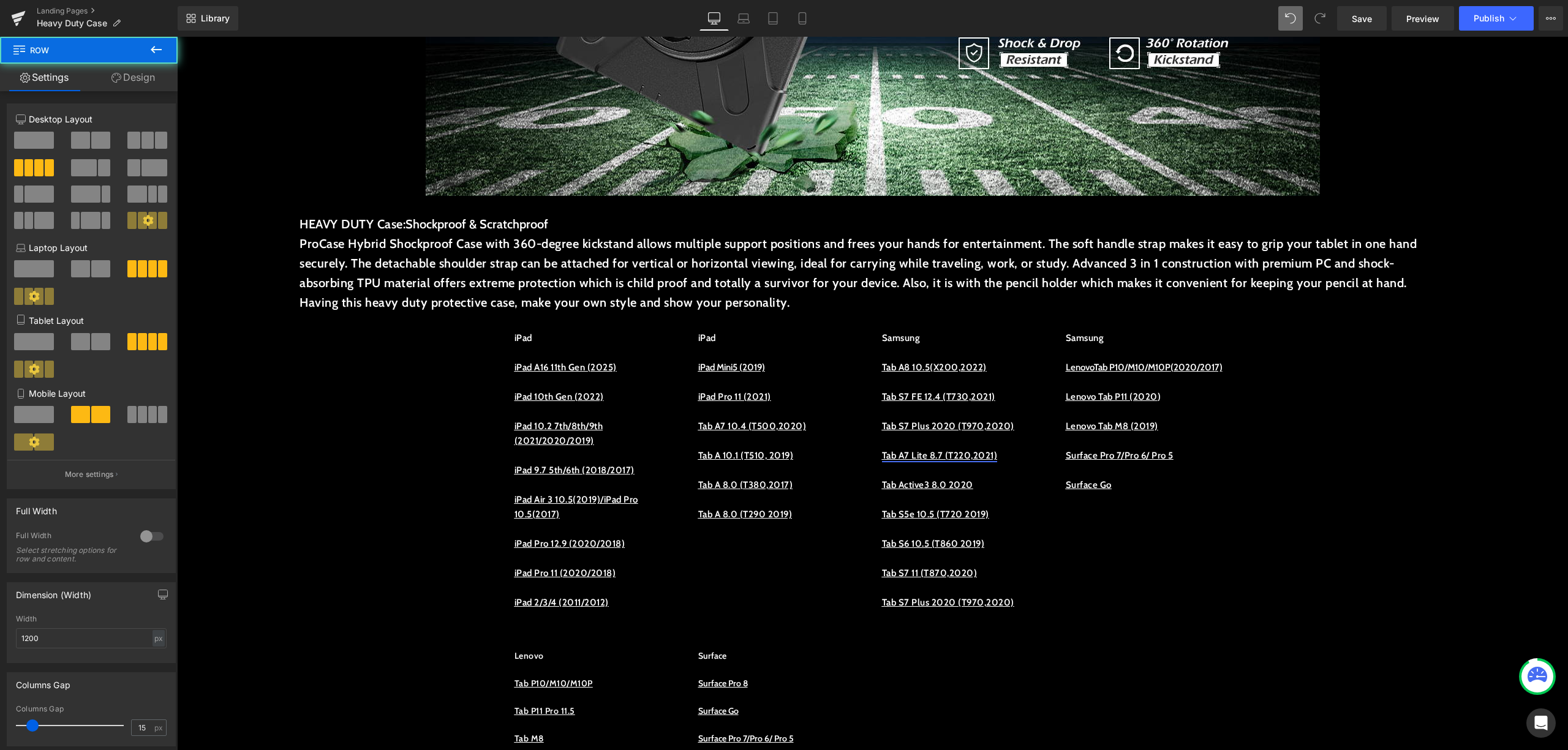
scroll to position [0, 0]
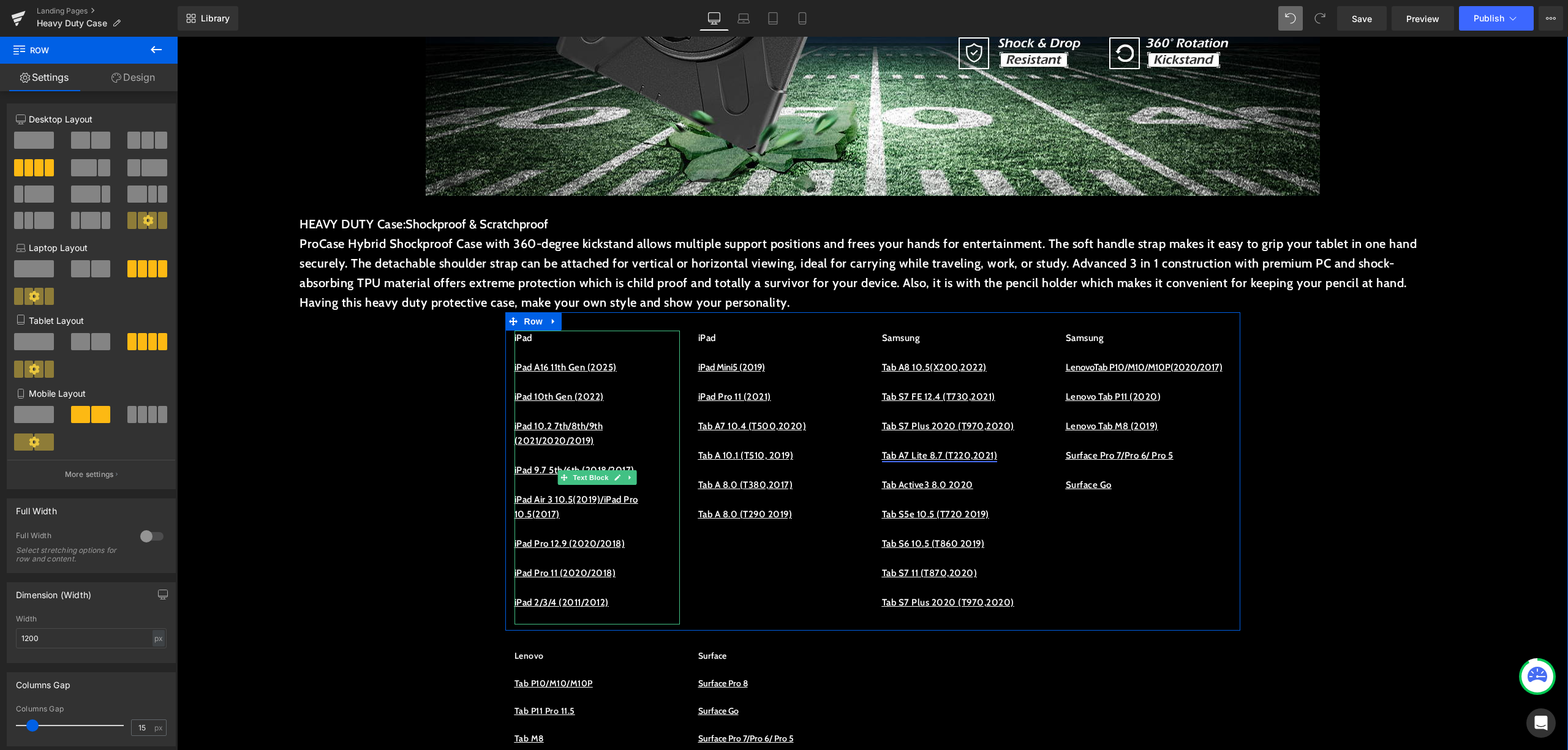
click at [607, 360] on p "iPad A16 11th Gen (2025)" at bounding box center [597, 367] width 165 height 15
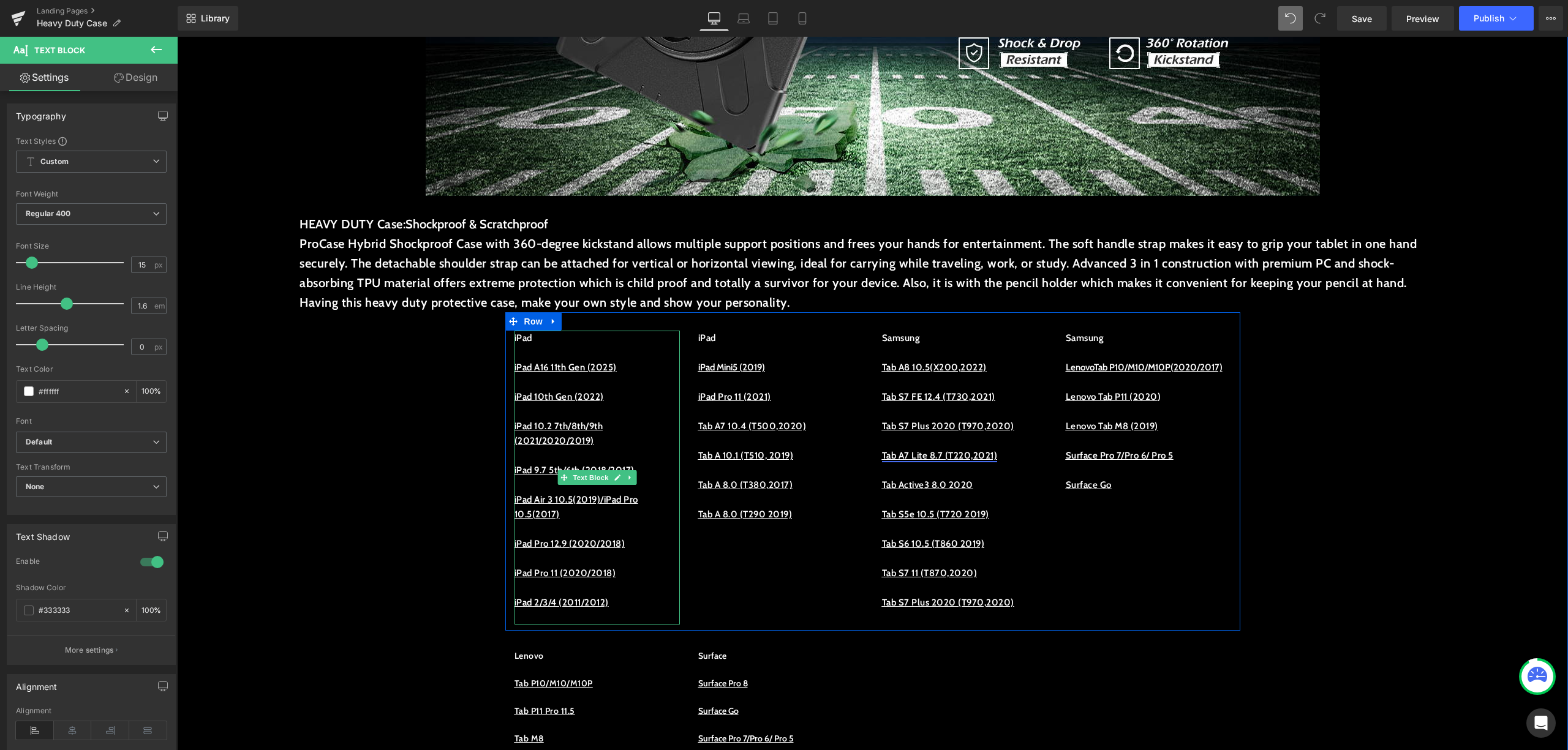
click at [617, 373] on p "iPad A16 11th Gen (2025)" at bounding box center [597, 367] width 165 height 15
click at [553, 373] on p "iPad A16 11th Gen (2025)" at bounding box center [597, 367] width 165 height 15
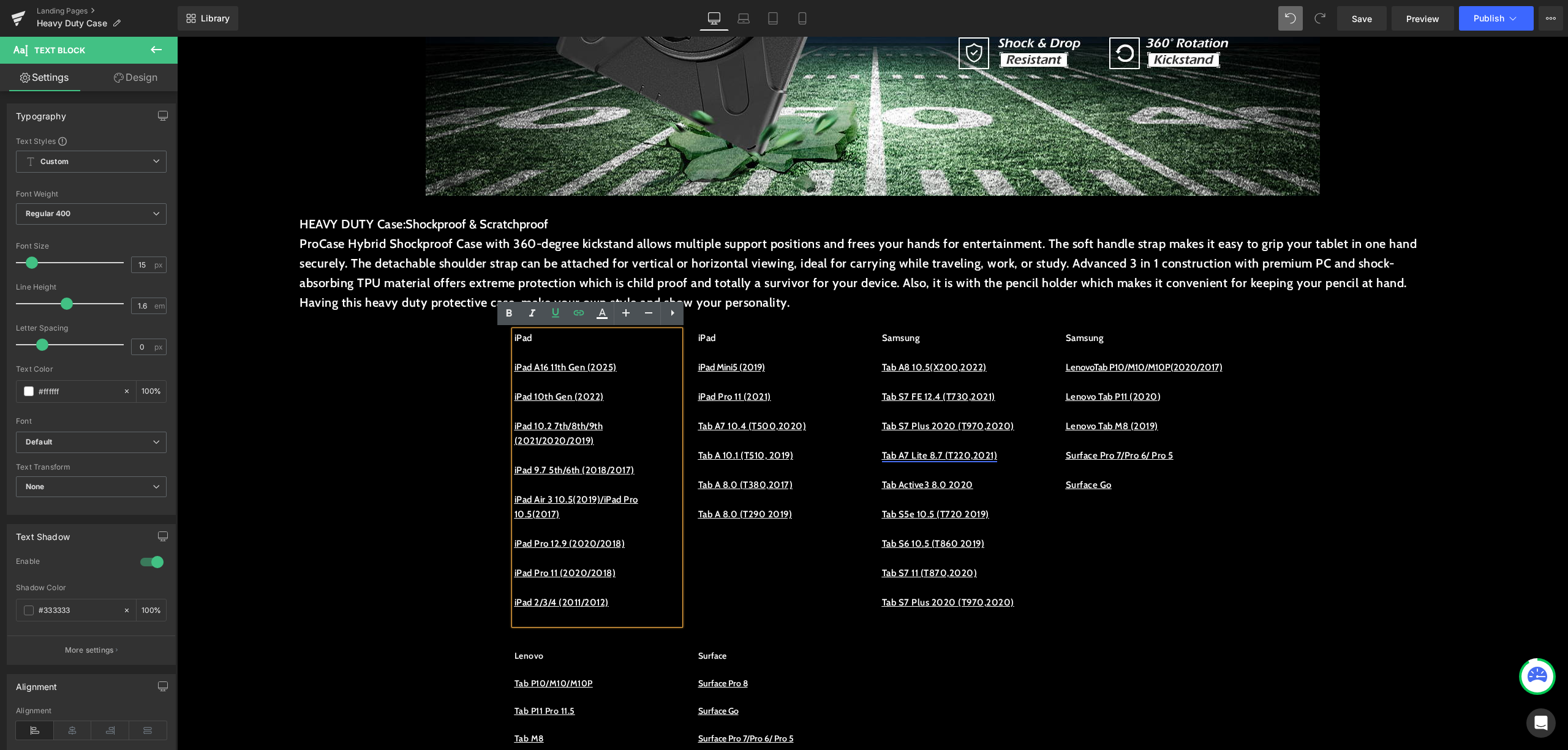
click at [604, 392] on u "iPad 10th Gen (2022)" at bounding box center [559, 397] width 89 height 11
click at [616, 366] on u "iPad A16 11th Gen (2025)" at bounding box center [566, 368] width 103 height 11
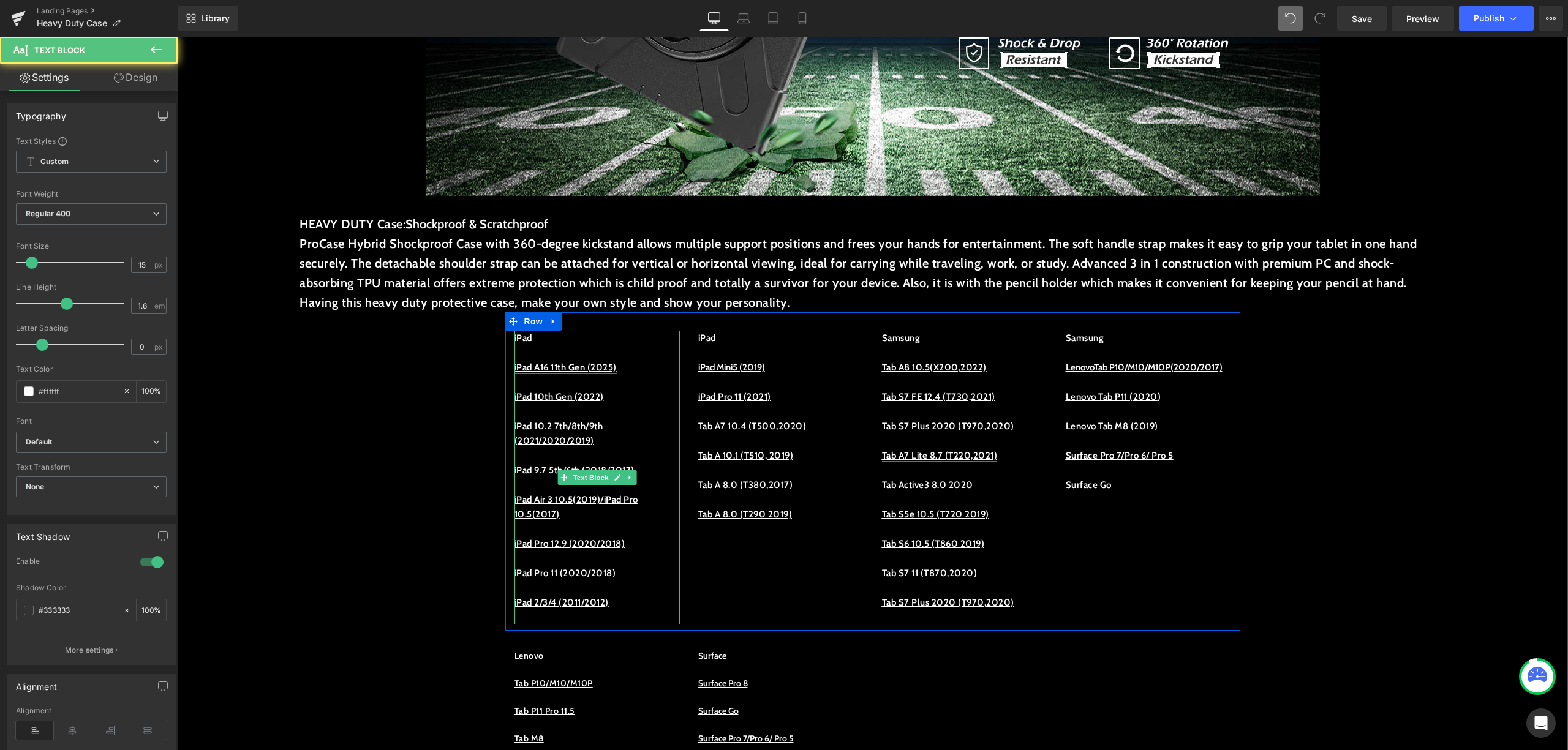
click at [571, 365] on u "iPad A16 11th Gen (2025)" at bounding box center [566, 368] width 103 height 11
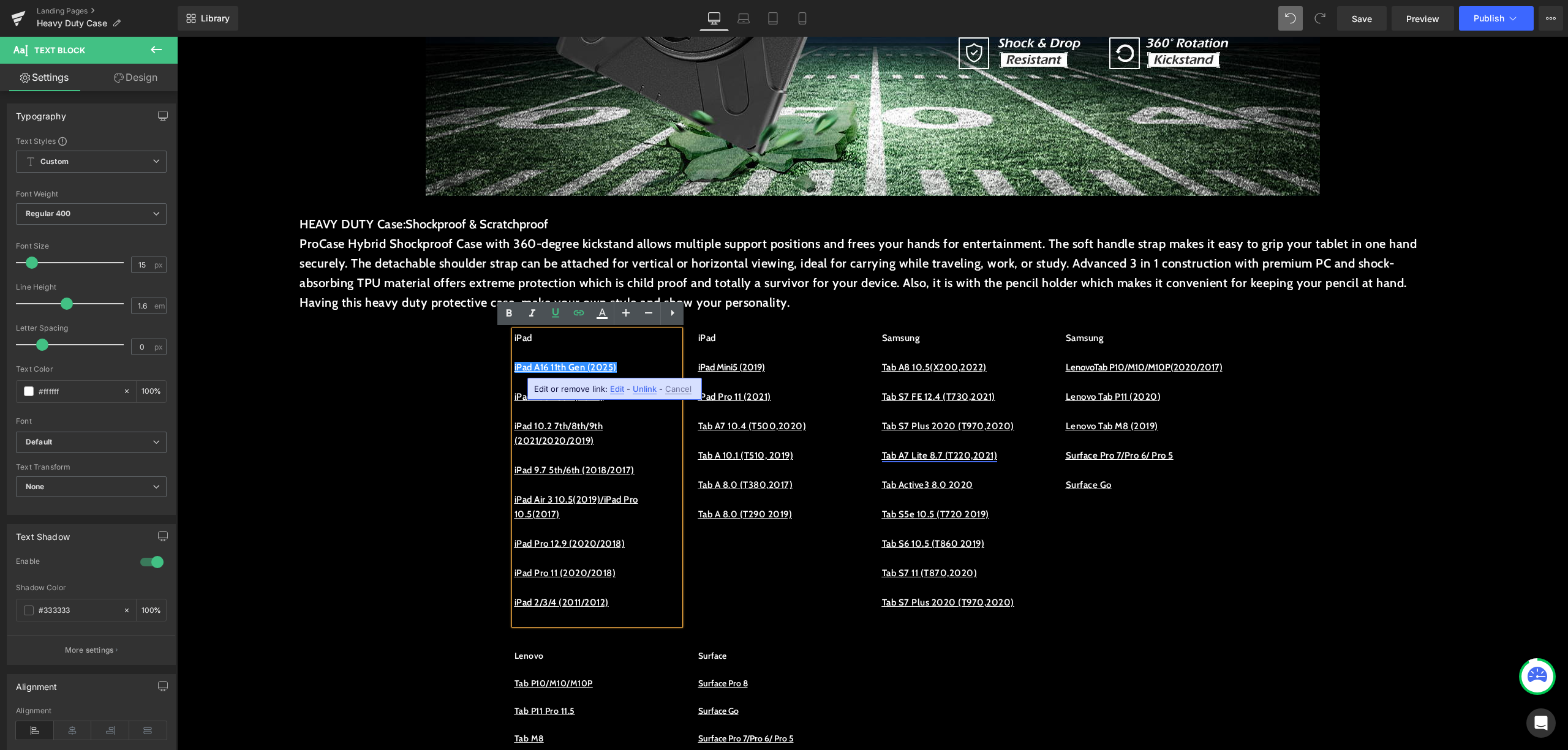
drag, startPoint x: 621, startPoint y: 389, endPoint x: 445, endPoint y: 354, distance: 179.4
click at [621, 390] on span "Edit" at bounding box center [617, 389] width 14 height 11
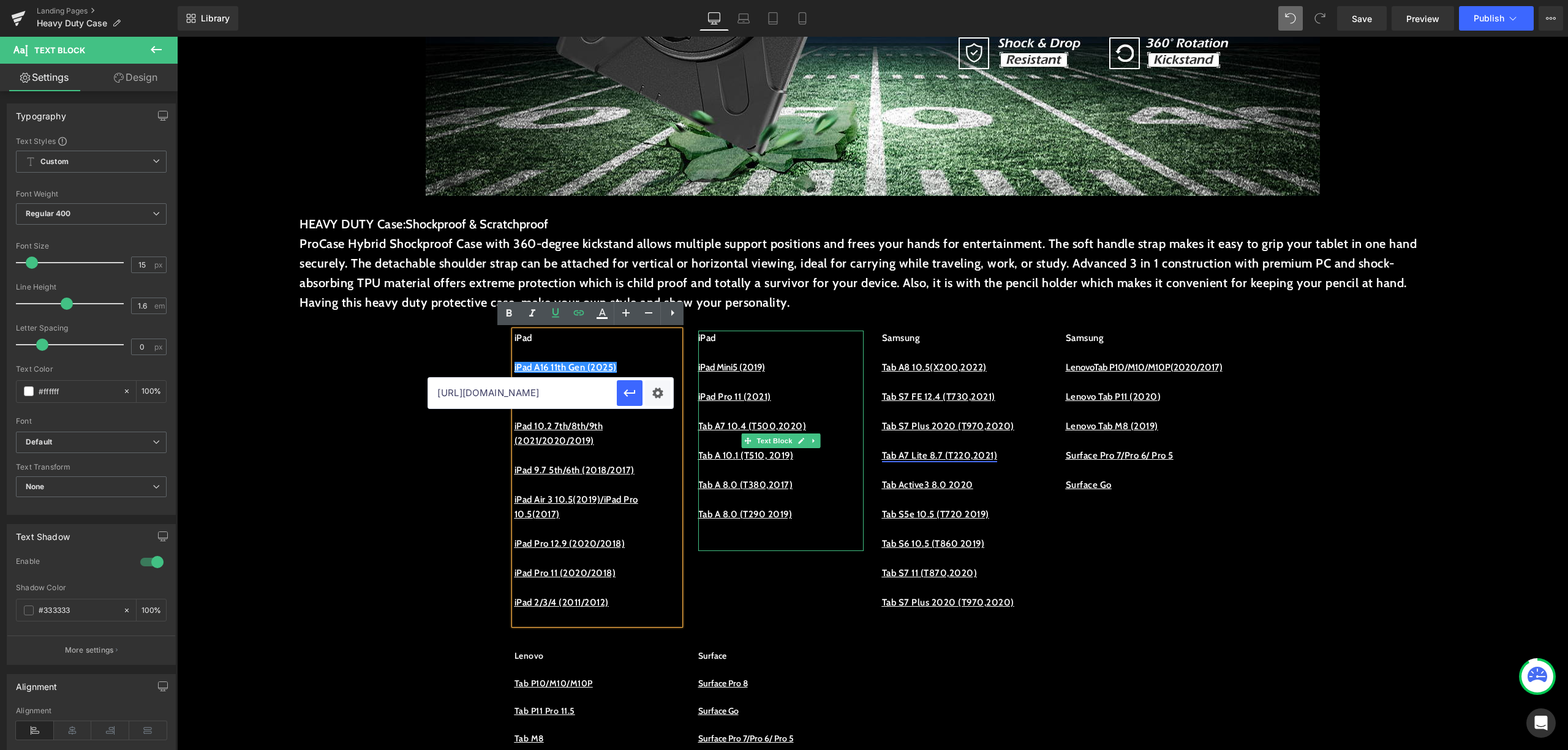
drag, startPoint x: 614, startPoint y: 427, endPoint x: 714, endPoint y: 373, distance: 113.6
type input "https://procase.com/collections/ipad-10-9-10th-cases/products/ipad-10-9-10th-11…"
click at [464, 382] on input "text" at bounding box center [522, 394] width 188 height 31
paste input "https://procase.com/collections/ipad-10-9-10th-cases"
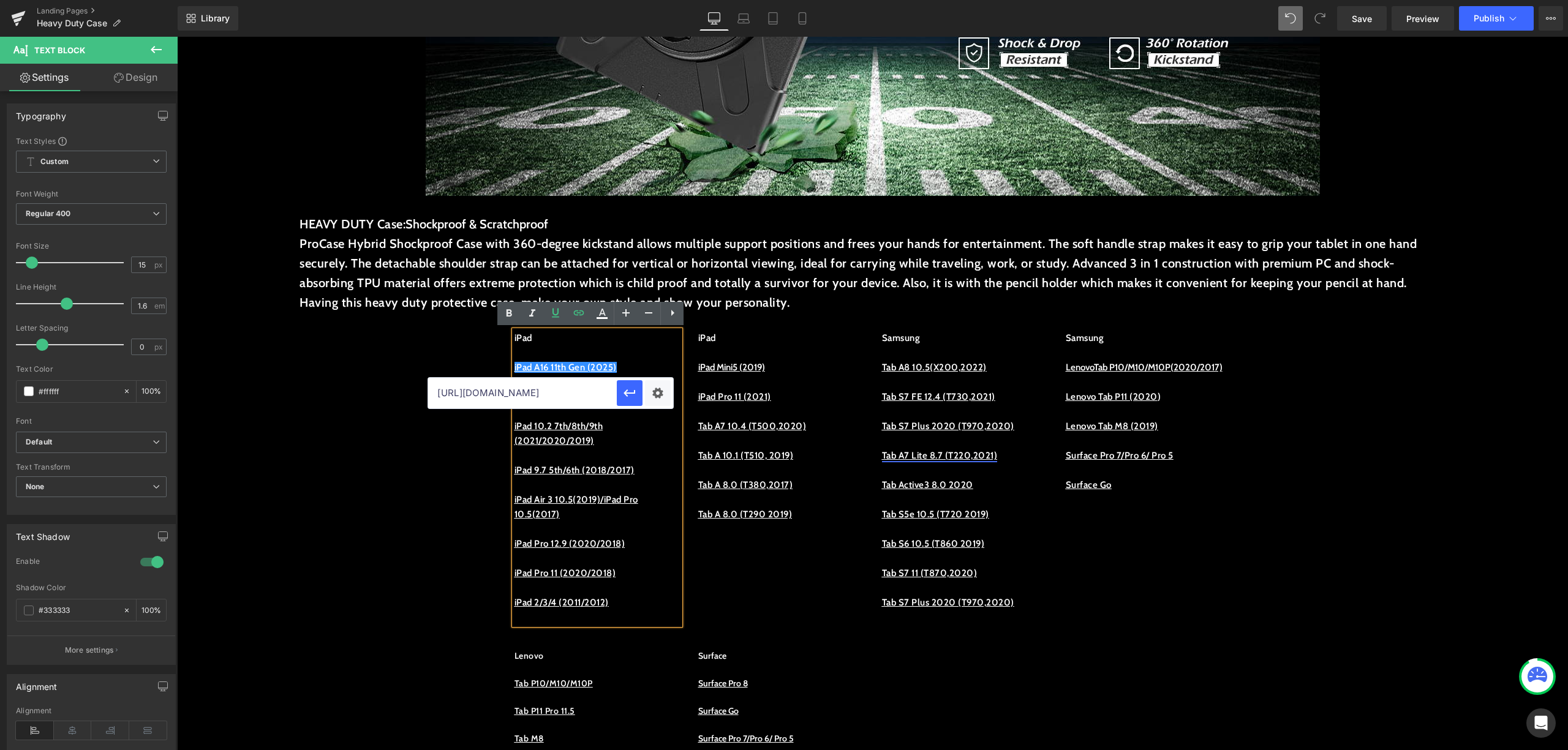
scroll to position [0, 74]
type input "https://procase.com/collections/ipad-10-9-10th-cases"
click at [628, 446] on p "iPad 10.2 7th/8th/9th (2021/2020/2019)" at bounding box center [597, 434] width 165 height 30
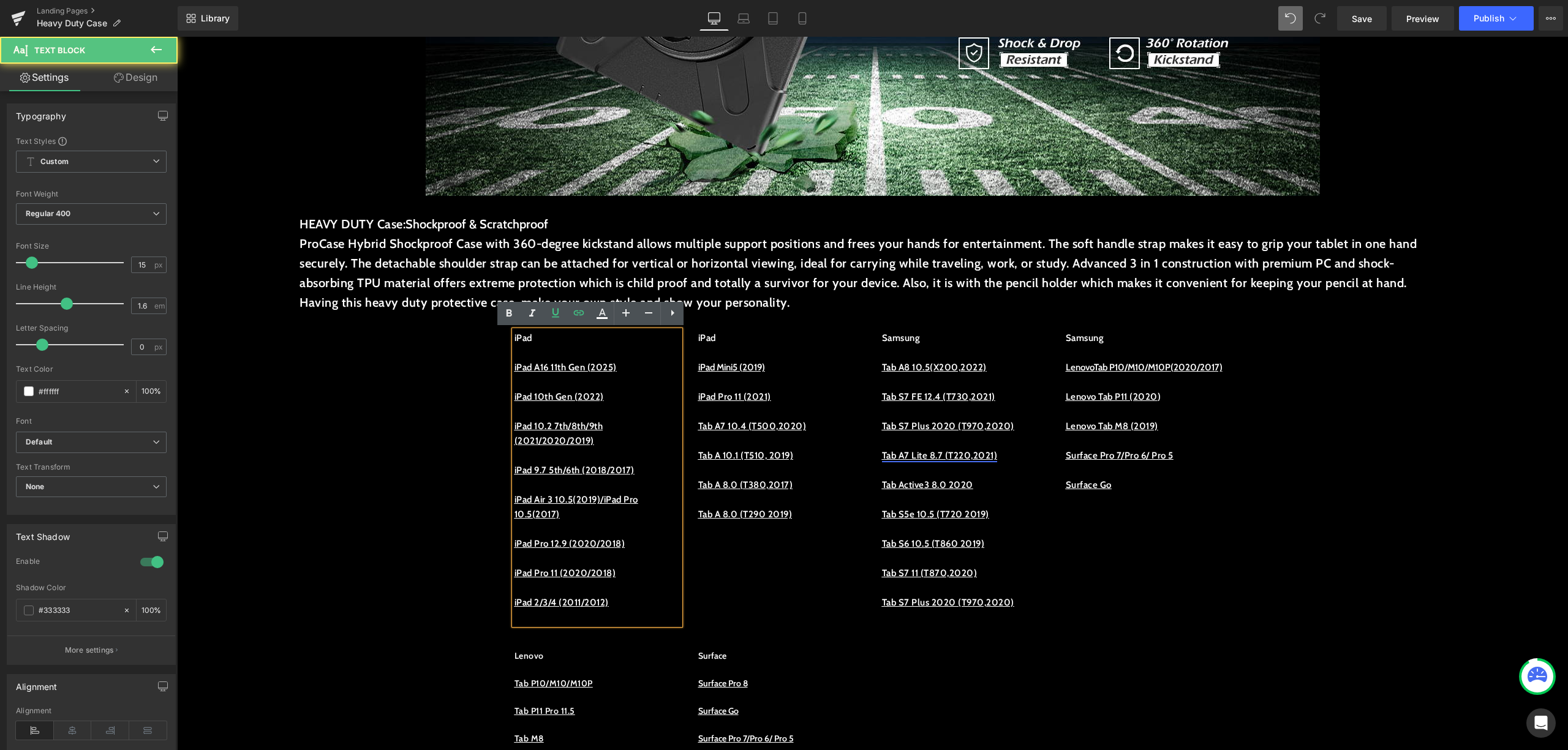
click at [598, 401] on u "iPad 10th Gen (2022)" at bounding box center [559, 397] width 89 height 11
click at [601, 403] on p "iPad 10th Gen (2022)" at bounding box center [597, 396] width 165 height 15
click at [601, 397] on u "iPad 10th Gen (2022)" at bounding box center [559, 397] width 89 height 11
click at [620, 395] on p "iPad 10th Gen (2022)" at bounding box center [597, 396] width 165 height 15
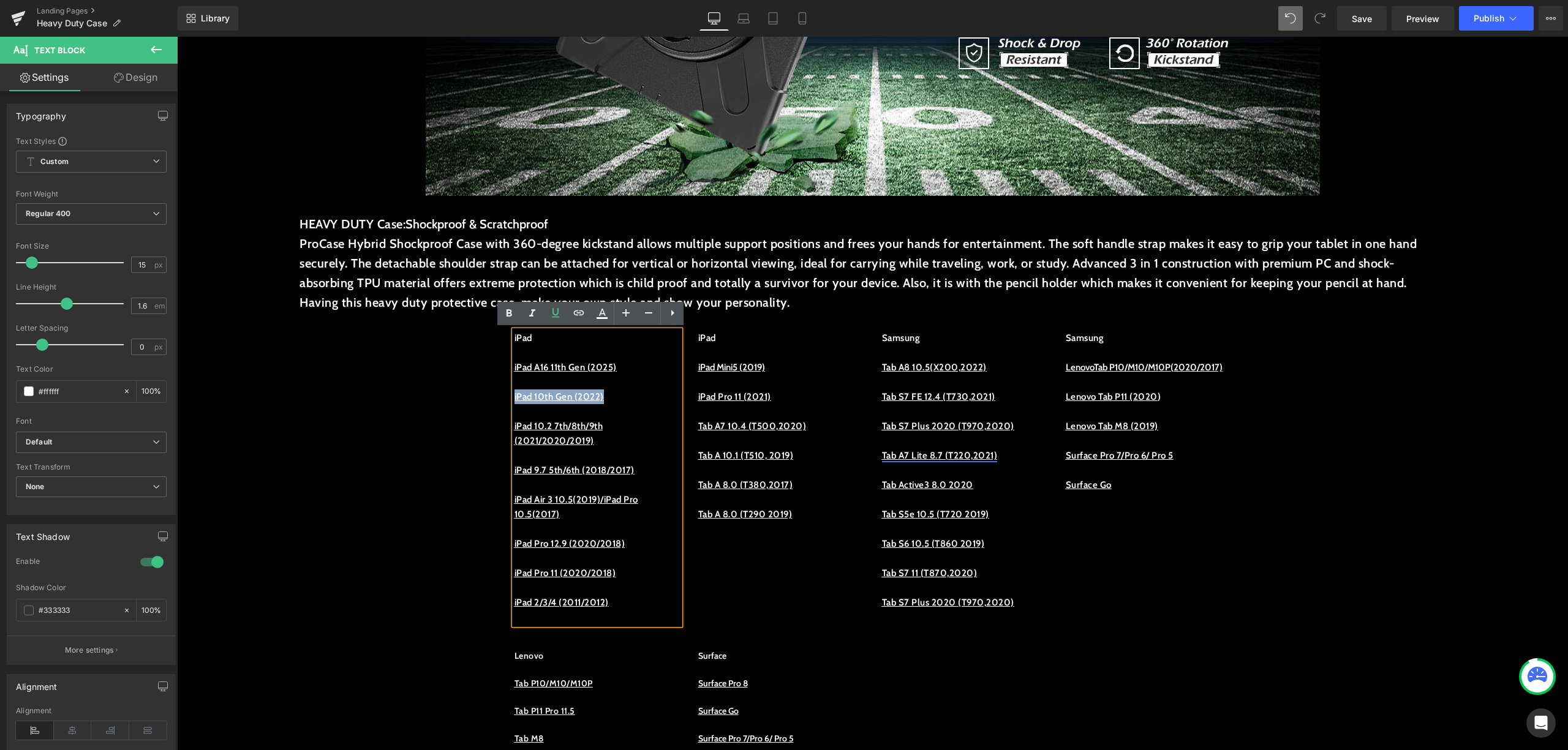
drag, startPoint x: 549, startPoint y: 403, endPoint x: 488, endPoint y: 403, distance: 61.0
click at [561, 312] on icon at bounding box center [555, 313] width 15 height 15
click at [574, 311] on icon at bounding box center [579, 313] width 15 height 15
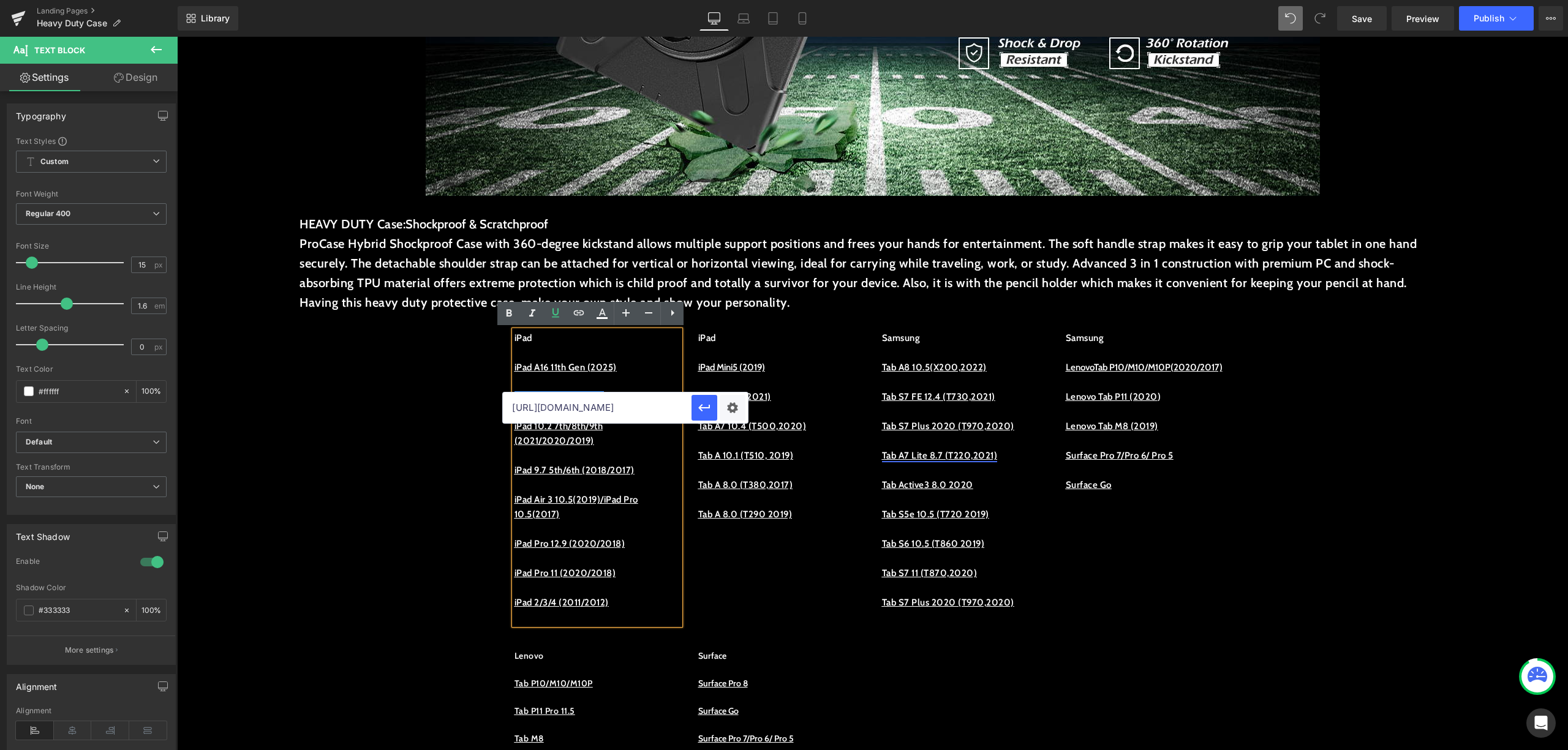
click at [603, 420] on input "https://procase.com/collections/ipad-10-9-10th-cases" at bounding box center [597, 408] width 188 height 31
paste input "https://procase.com/collections/ipad-10-9-10th-cases"
click at [697, 406] on icon "button" at bounding box center [704, 408] width 15 height 15
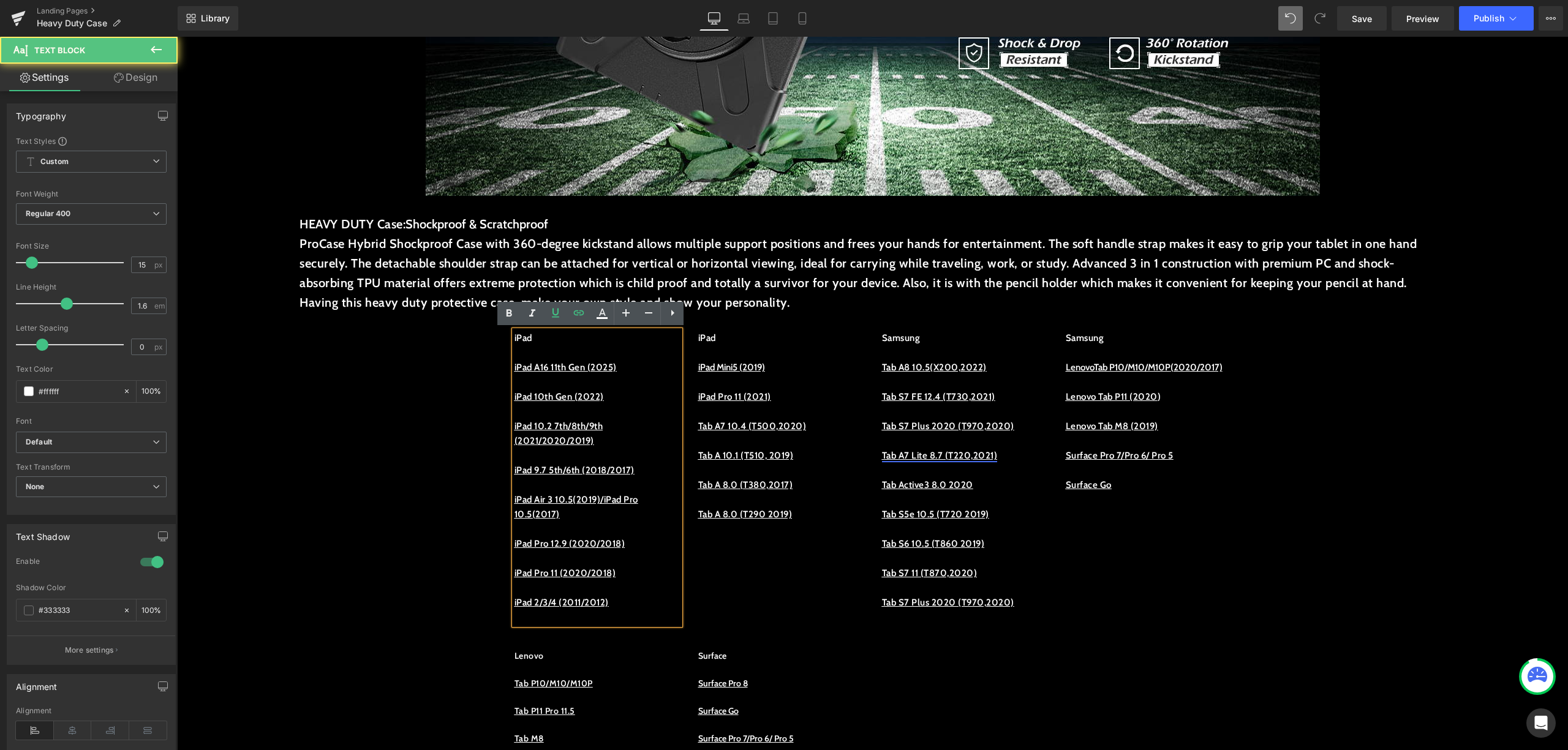
click at [619, 422] on p "iPad 10.2 7th/8th/9th (2021/2020/2019)" at bounding box center [597, 434] width 165 height 30
click at [598, 400] on link "iPad 10th Gen (2022)" at bounding box center [559, 397] width 89 height 11
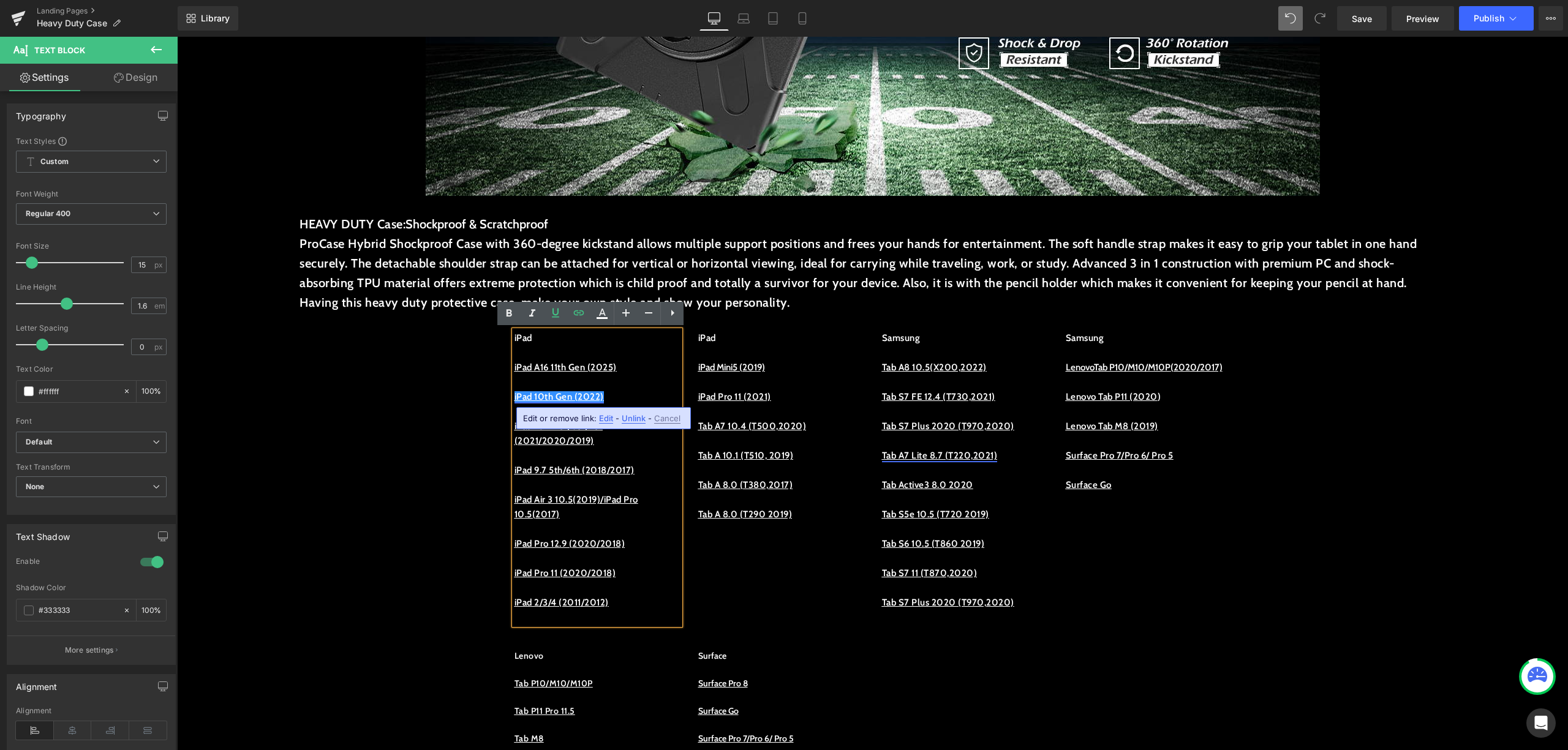
click at [598, 399] on link "iPad 10th Gen (2022)" at bounding box center [559, 397] width 89 height 11
click at [650, 385] on p at bounding box center [597, 382] width 165 height 15
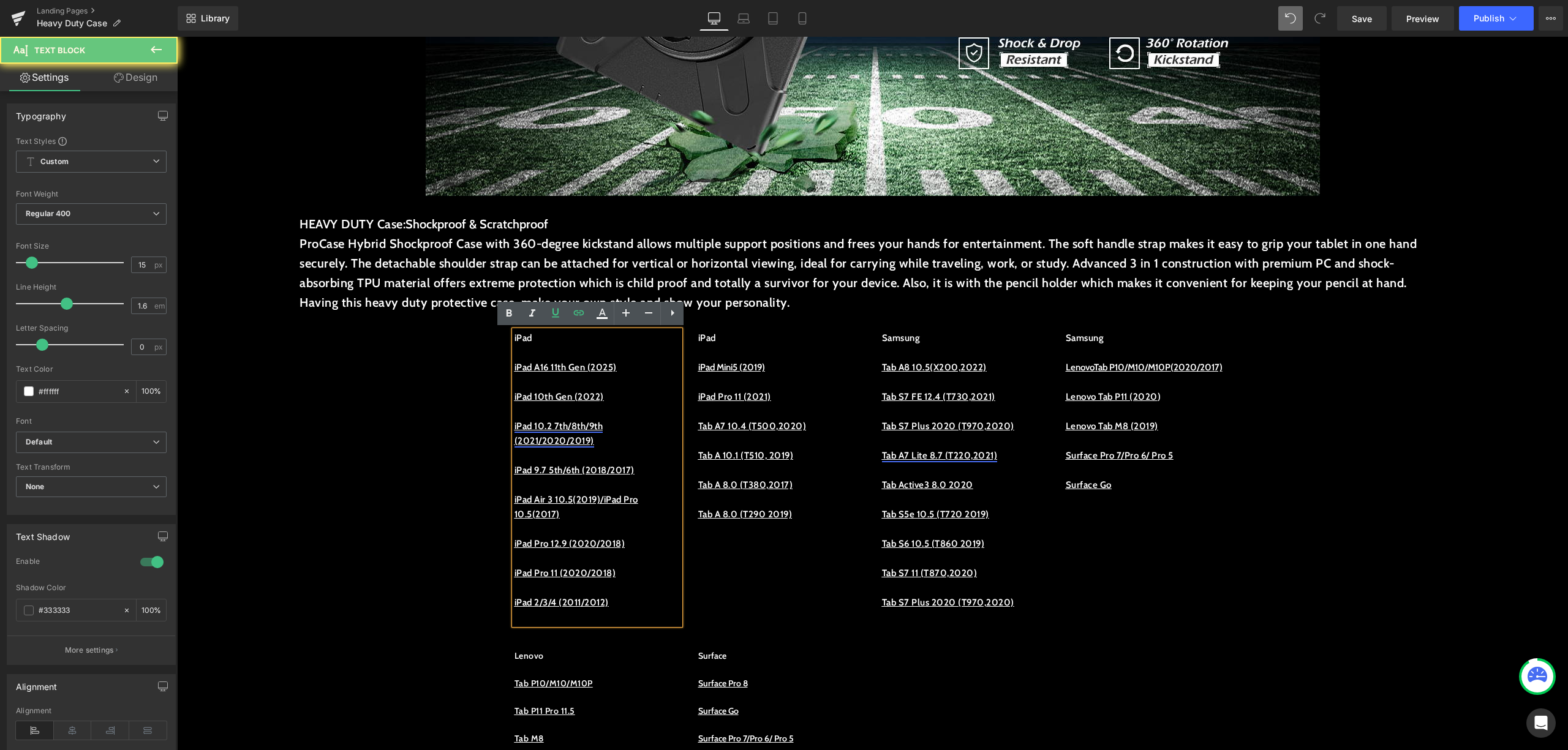
click at [596, 434] on u "iPad 10.2 7th/8th/9th (2021/2020/2019)" at bounding box center [559, 434] width 89 height 26
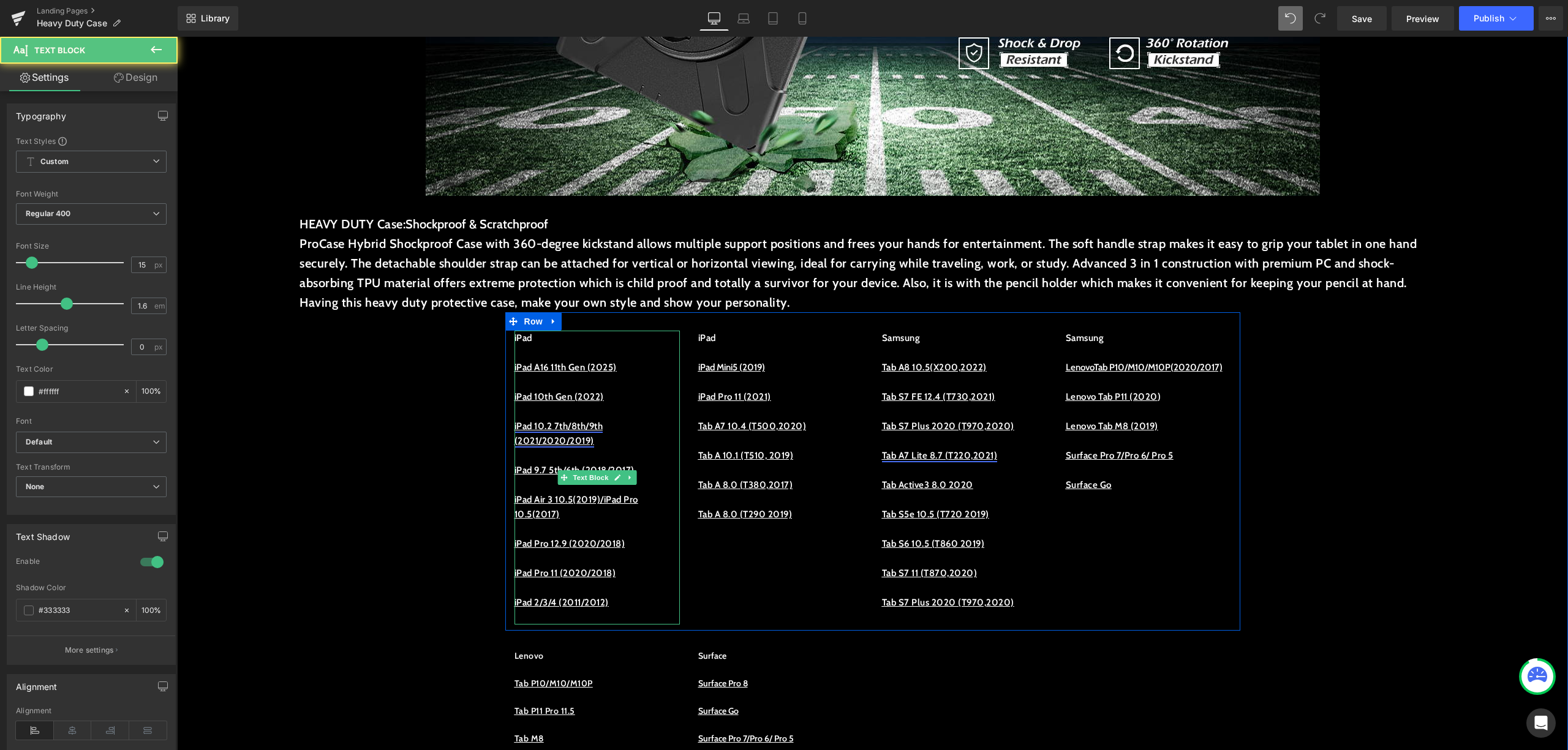
click at [564, 446] on u "iPad 10.2 7th/8th/9th (2021/2020/2019)" at bounding box center [559, 434] width 89 height 26
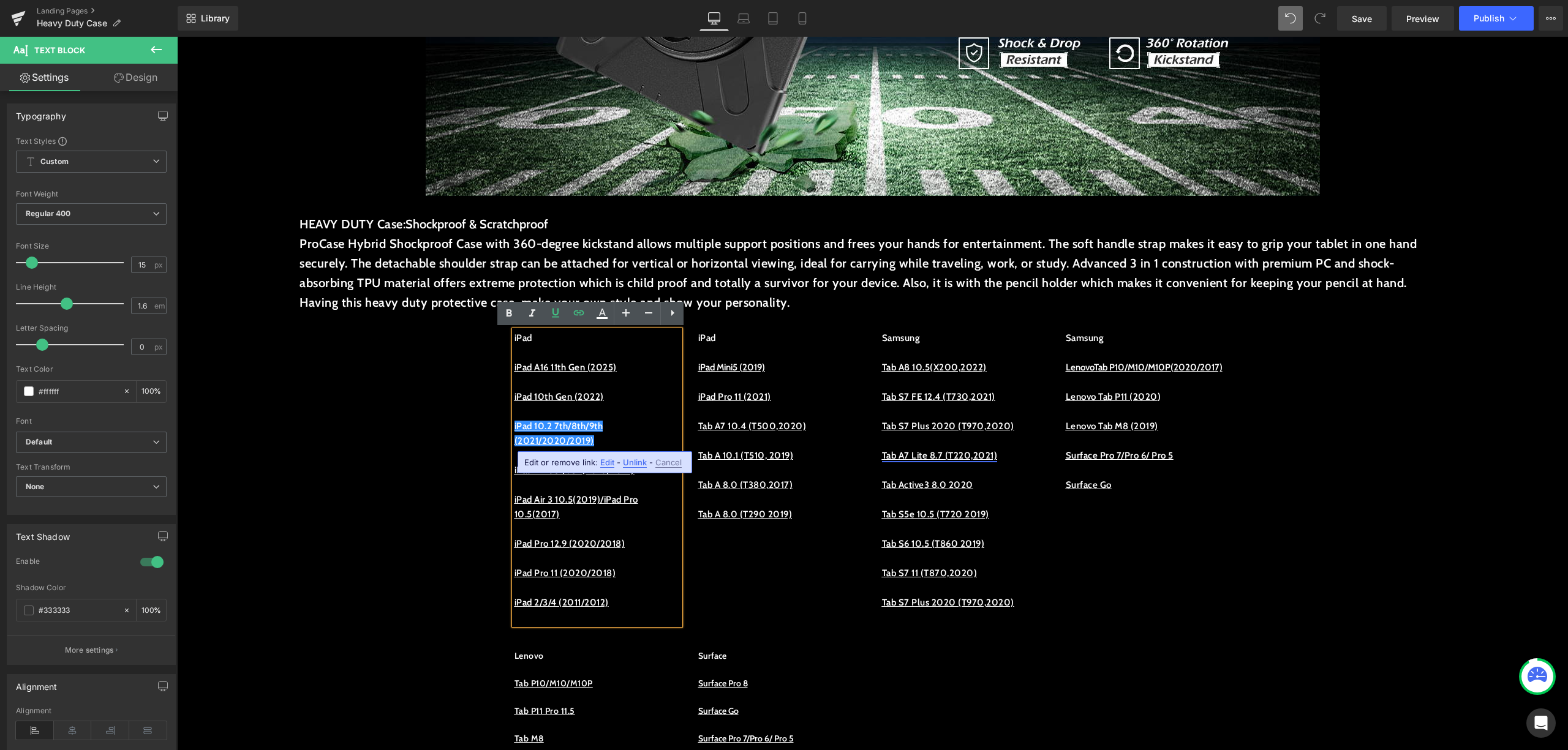
click at [604, 459] on span "Edit" at bounding box center [608, 463] width 14 height 11
drag, startPoint x: 686, startPoint y: 507, endPoint x: 750, endPoint y: 473, distance: 72.5
paste input "text"
click at [698, 461] on icon "button" at bounding box center [704, 466] width 15 height 15
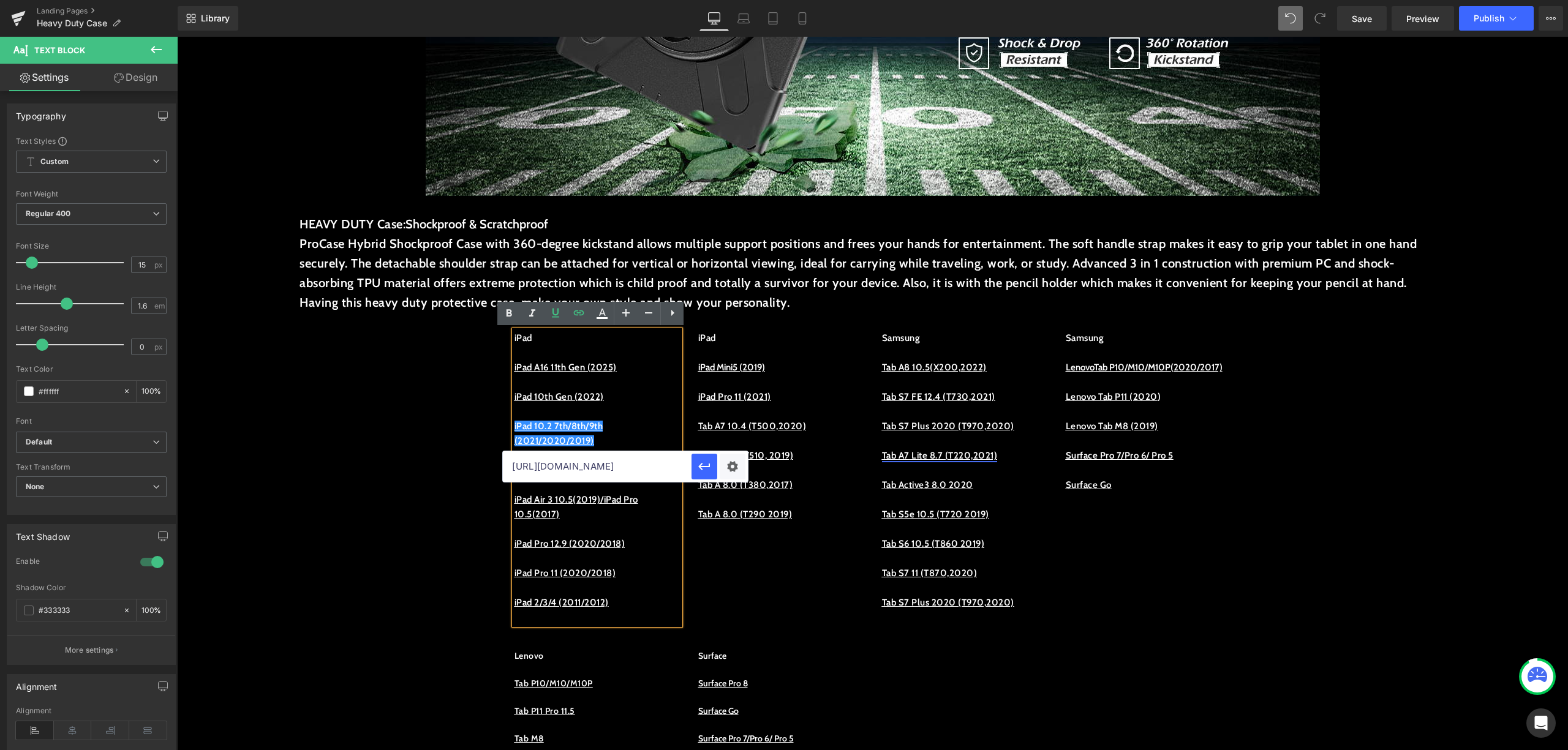
scroll to position [0, 0]
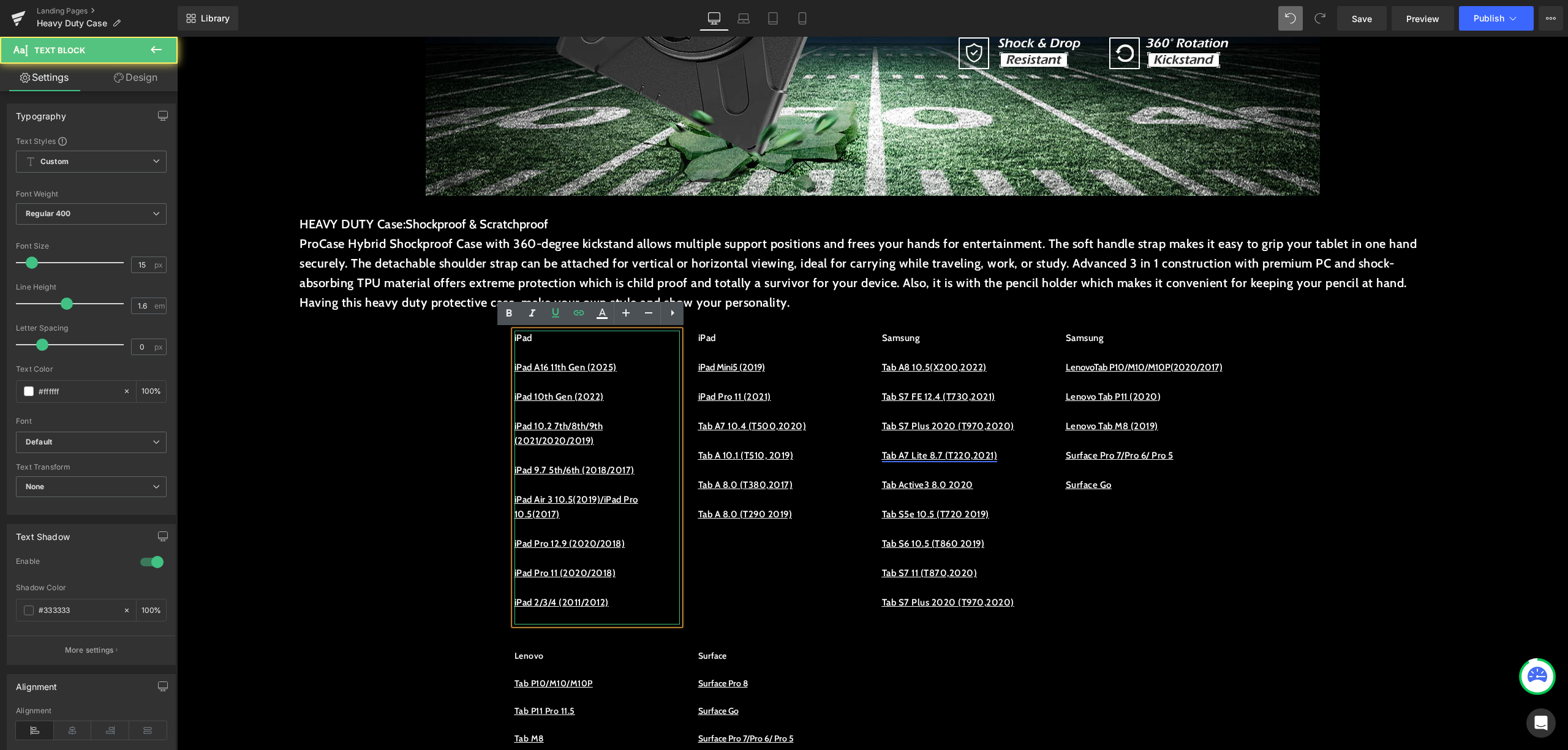
click at [623, 429] on p "iPad 10.2 7th/8th/9th (2021/2020/2019)" at bounding box center [597, 434] width 165 height 30
click at [569, 437] on u "iPad 10.2 7th/8th/9th (2021/2020/2019)" at bounding box center [559, 434] width 89 height 26
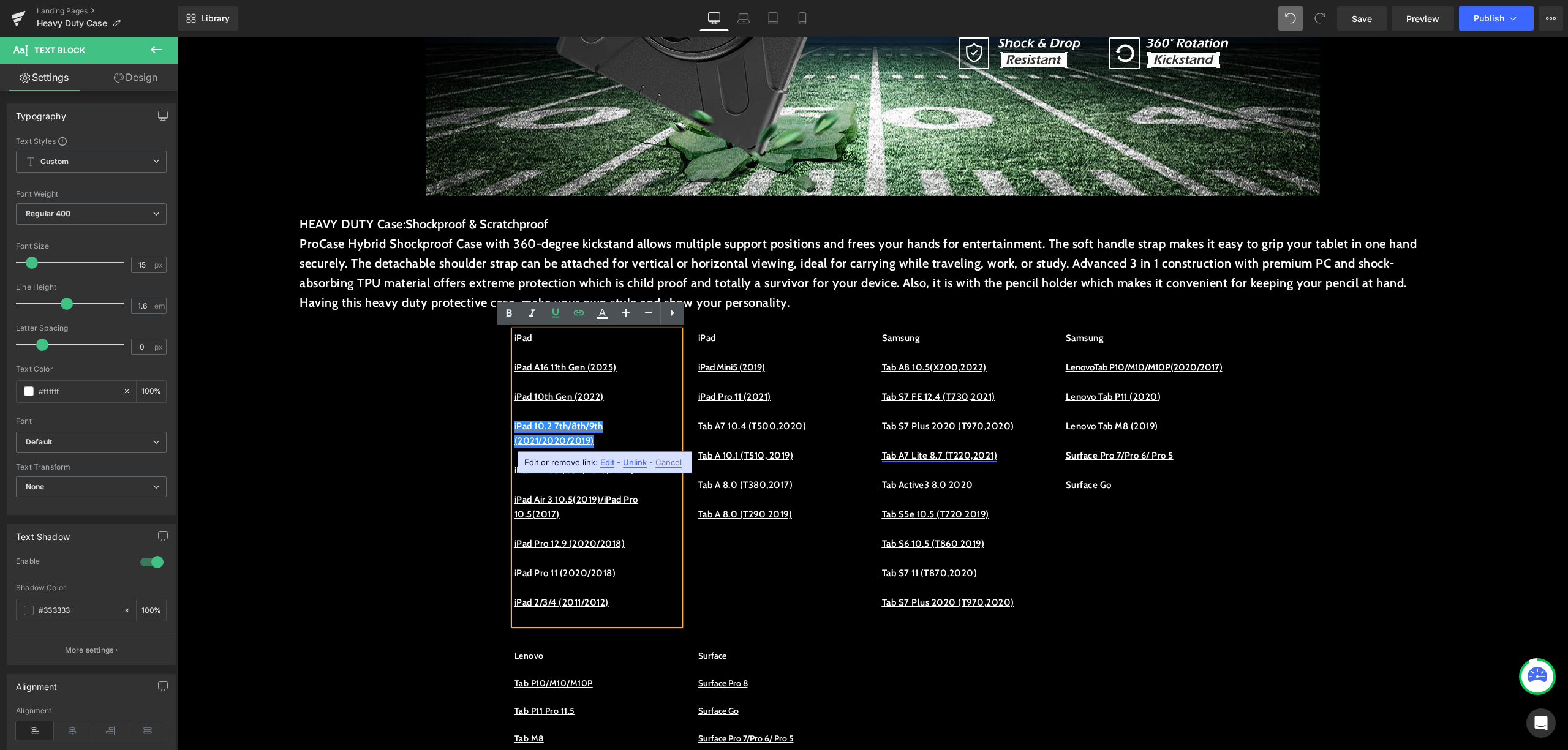
click at [586, 430] on u "iPad 10.2 7th/8th/9th (2021/2020/2019)" at bounding box center [559, 434] width 89 height 26
click at [660, 421] on p "iPad 10.2 7th/8th/9th (2021/2020/2019)" at bounding box center [597, 434] width 165 height 30
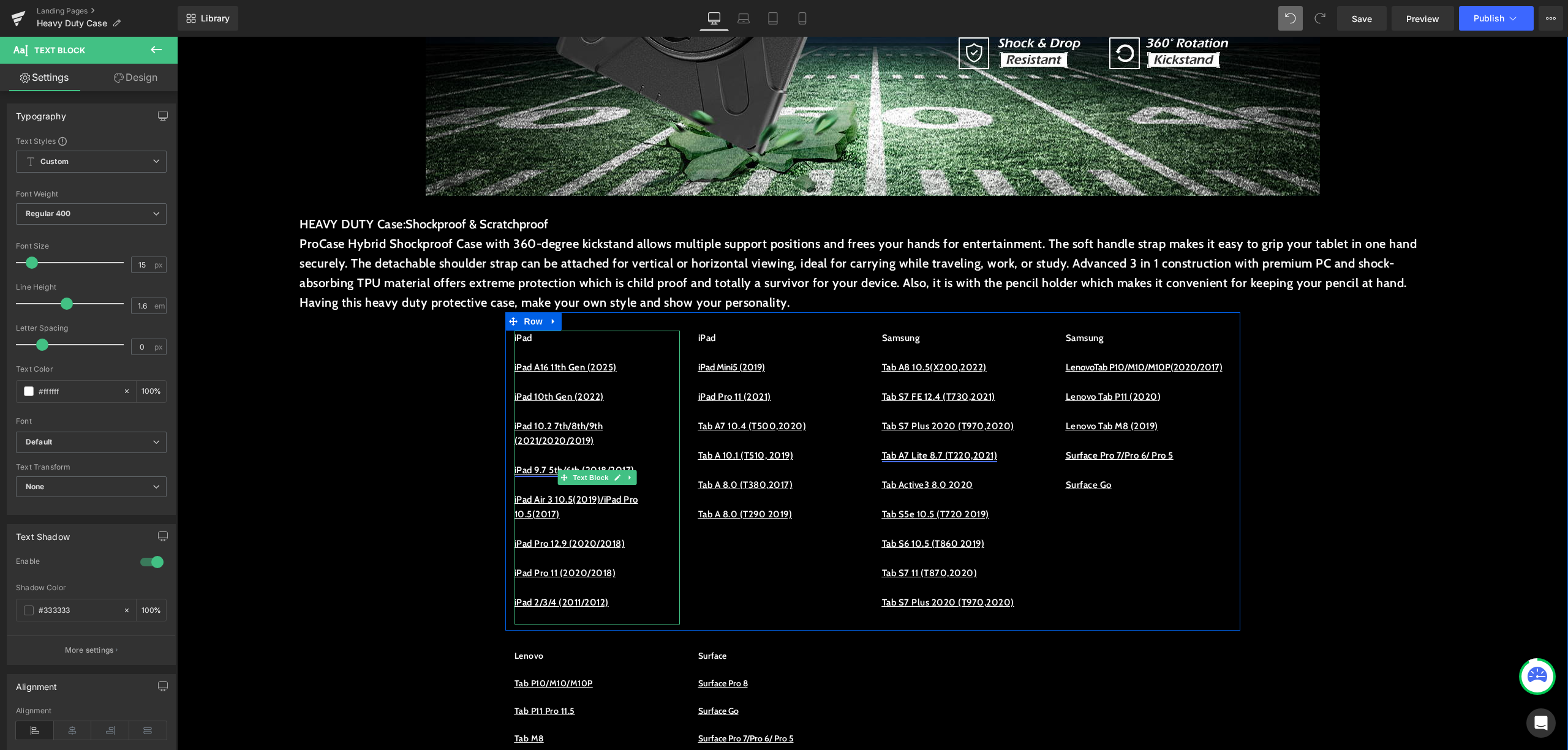
click at [531, 469] on u "iPad 9.7 5th/6th (2018/2017)" at bounding box center [574, 470] width 120 height 11
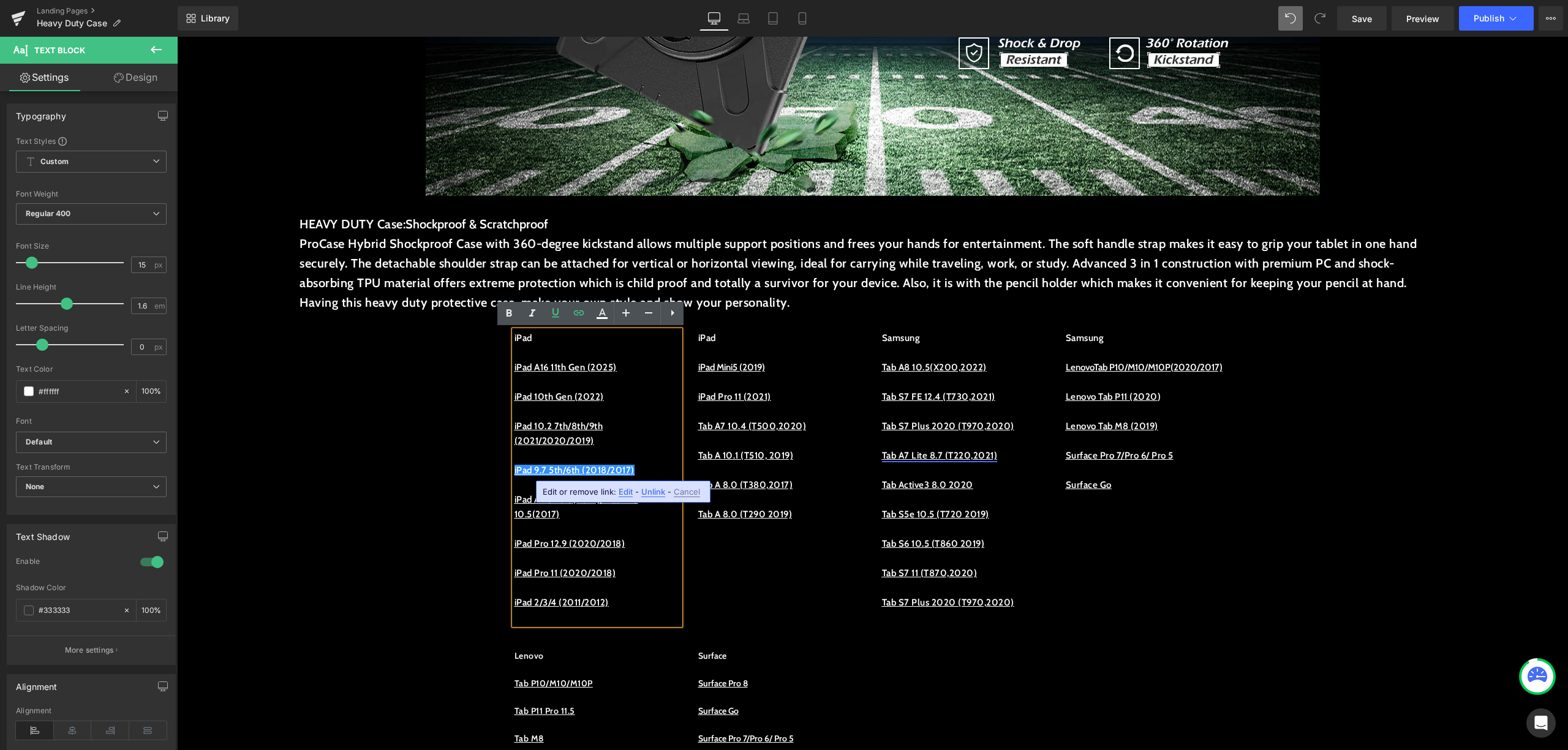
click at [626, 491] on span "Edit" at bounding box center [626, 492] width 14 height 11
click at [532, 501] on input "https://procase.com/collections/ipad-10-2-7th-8th-9th-2019-2020-2021-cases" at bounding box center [522, 496] width 188 height 31
drag, startPoint x: 437, startPoint y: 496, endPoint x: 670, endPoint y: 484, distance: 233.3
click at [670, 484] on div "https://procase.com/collections/ipad-10-2-7th-8th-9th-2019-2020-2021-cases" at bounding box center [551, 496] width 245 height 31
paste input "5th-6th-2018-2017-cases"
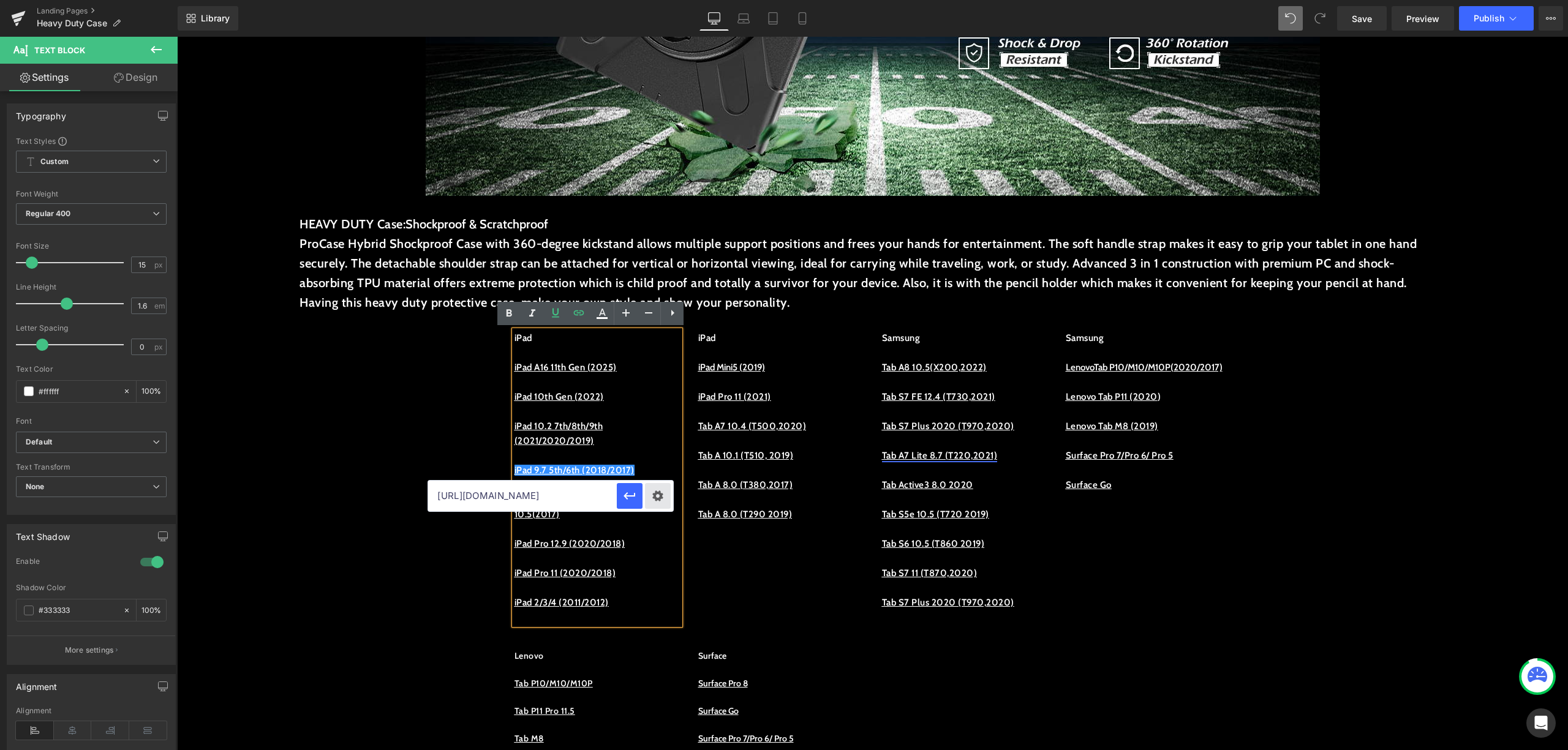
scroll to position [0, 136]
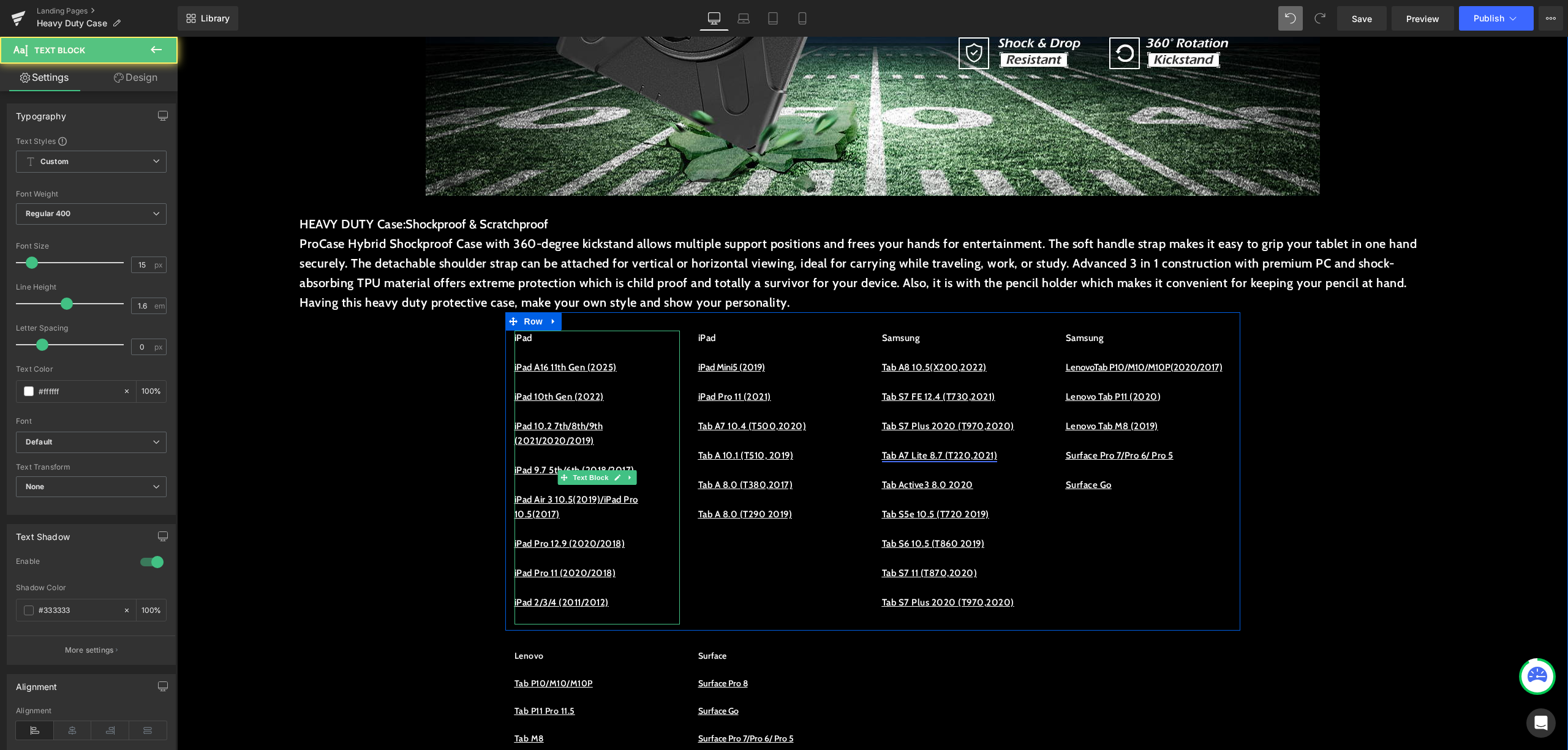
click at [648, 530] on p at bounding box center [597, 529] width 165 height 15
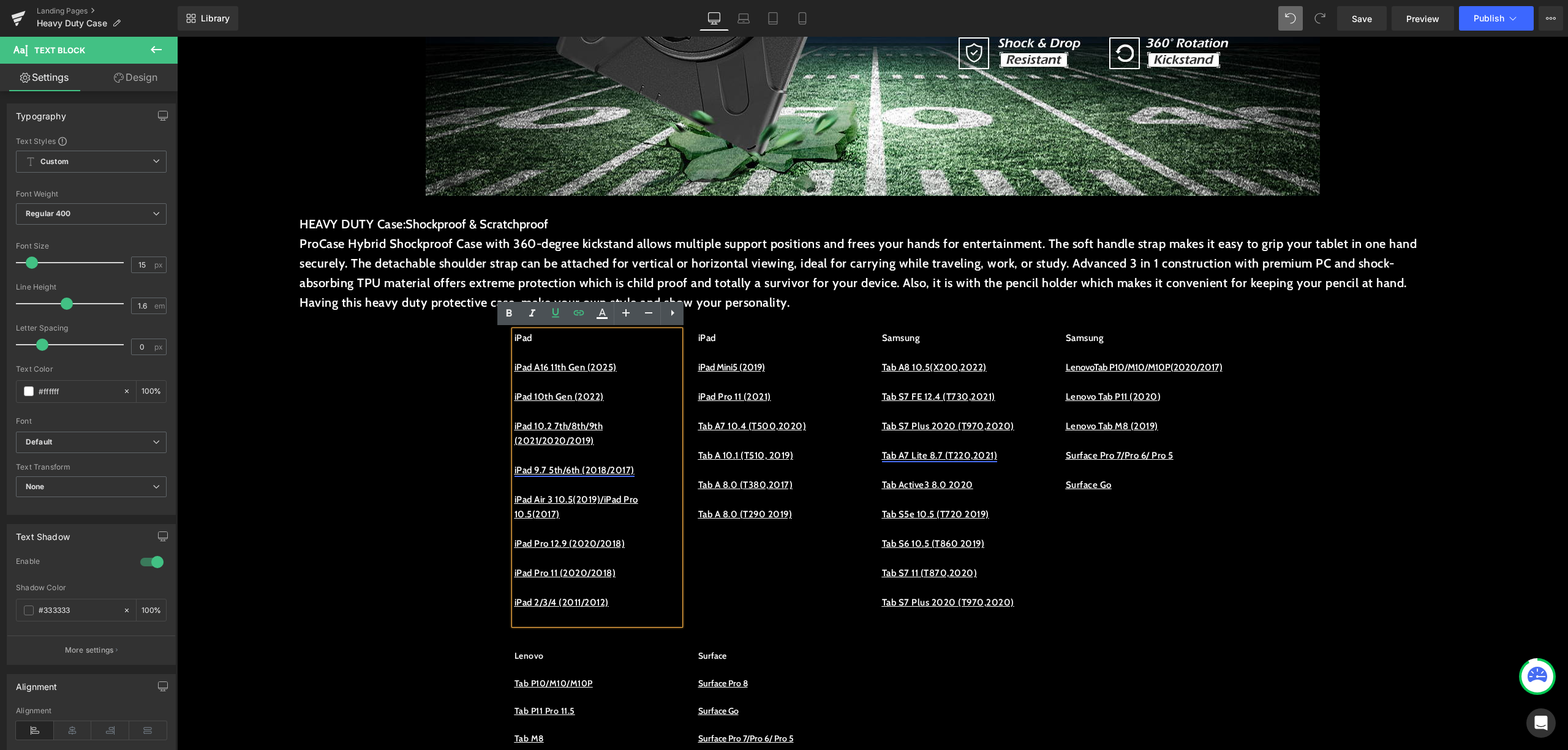
click at [592, 465] on u "iPad 9.7 5th/6th (2018/2017)" at bounding box center [574, 470] width 120 height 11
click at [622, 489] on span "Edit" at bounding box center [626, 492] width 14 height 11
click at [593, 498] on input "https://procase.com/collections/ipad-9-7-5th-6th-2018-2017-cases" at bounding box center [522, 496] width 188 height 31
click at [572, 488] on input "https://procase.com/collections/ipad-9-7-2018-2017" at bounding box center [522, 496] width 188 height 31
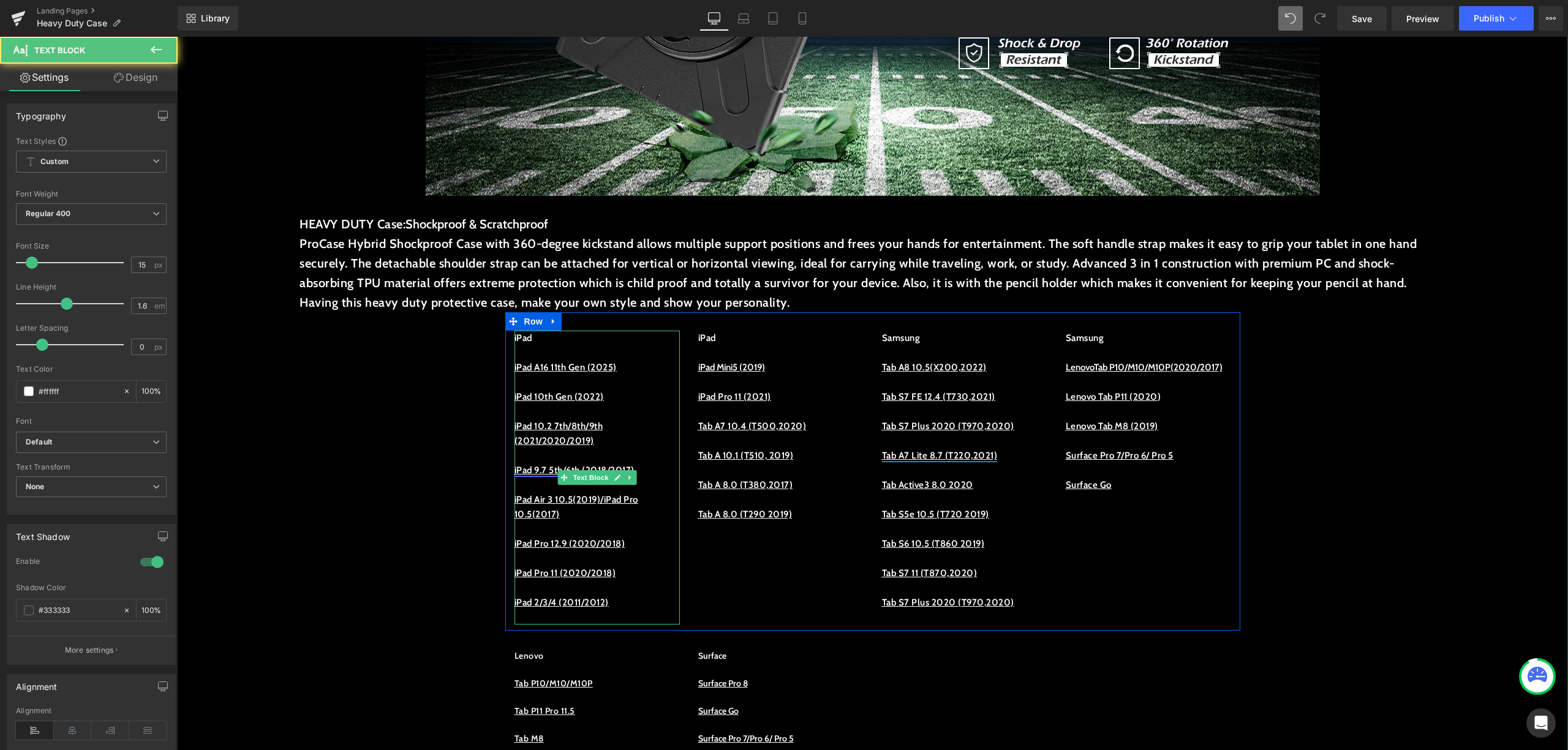
click at [603, 469] on u "iPad 9.7 5th/6th (2018/2017)" at bounding box center [574, 470] width 120 height 11
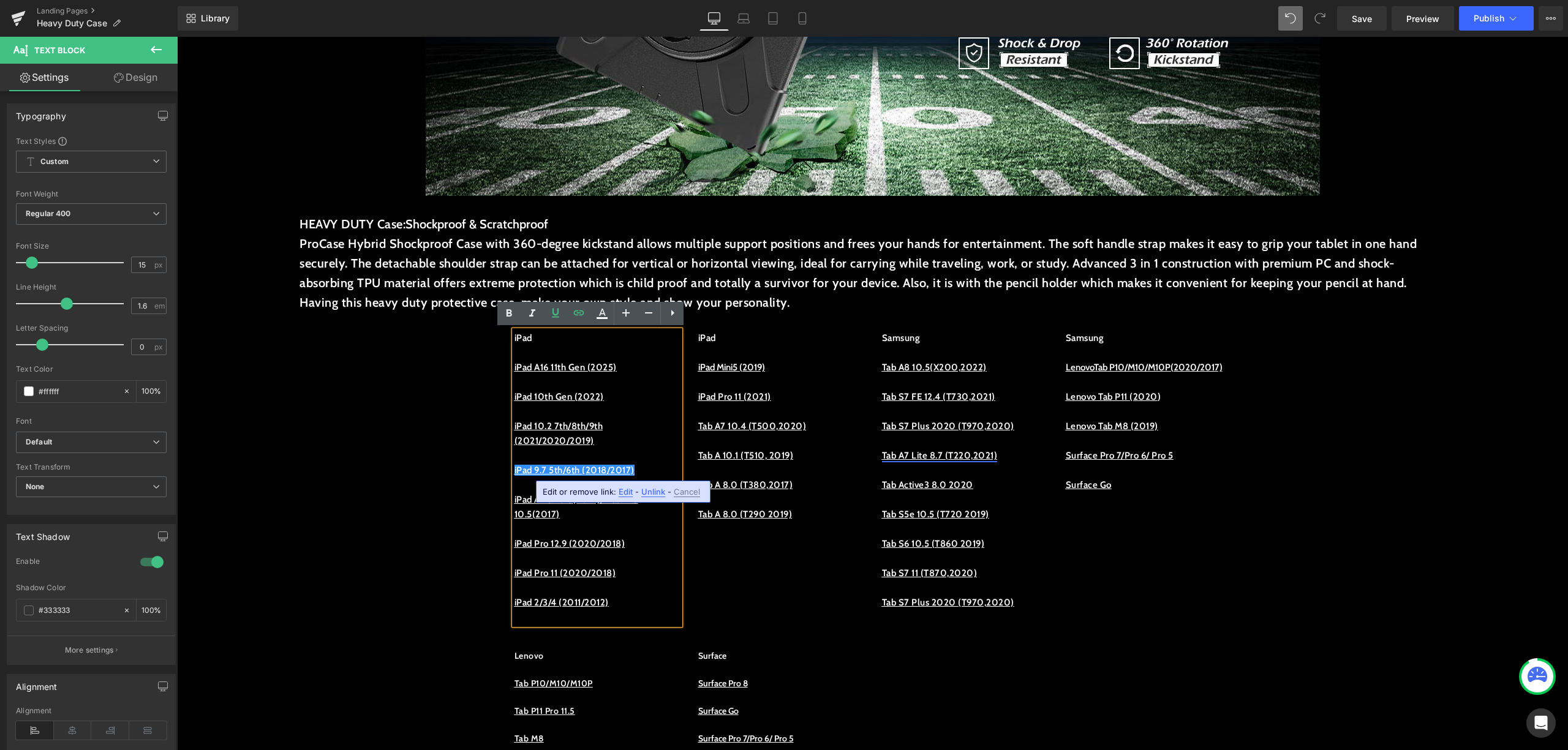
click at [624, 490] on span "Edit" at bounding box center [626, 492] width 14 height 11
drag, startPoint x: 446, startPoint y: 500, endPoint x: 673, endPoint y: 507, distance: 227.1
click at [673, 507] on div "https://procase.com/collections/ipad-9-7-2018-2017" at bounding box center [551, 496] width 245 height 31
type input "h"
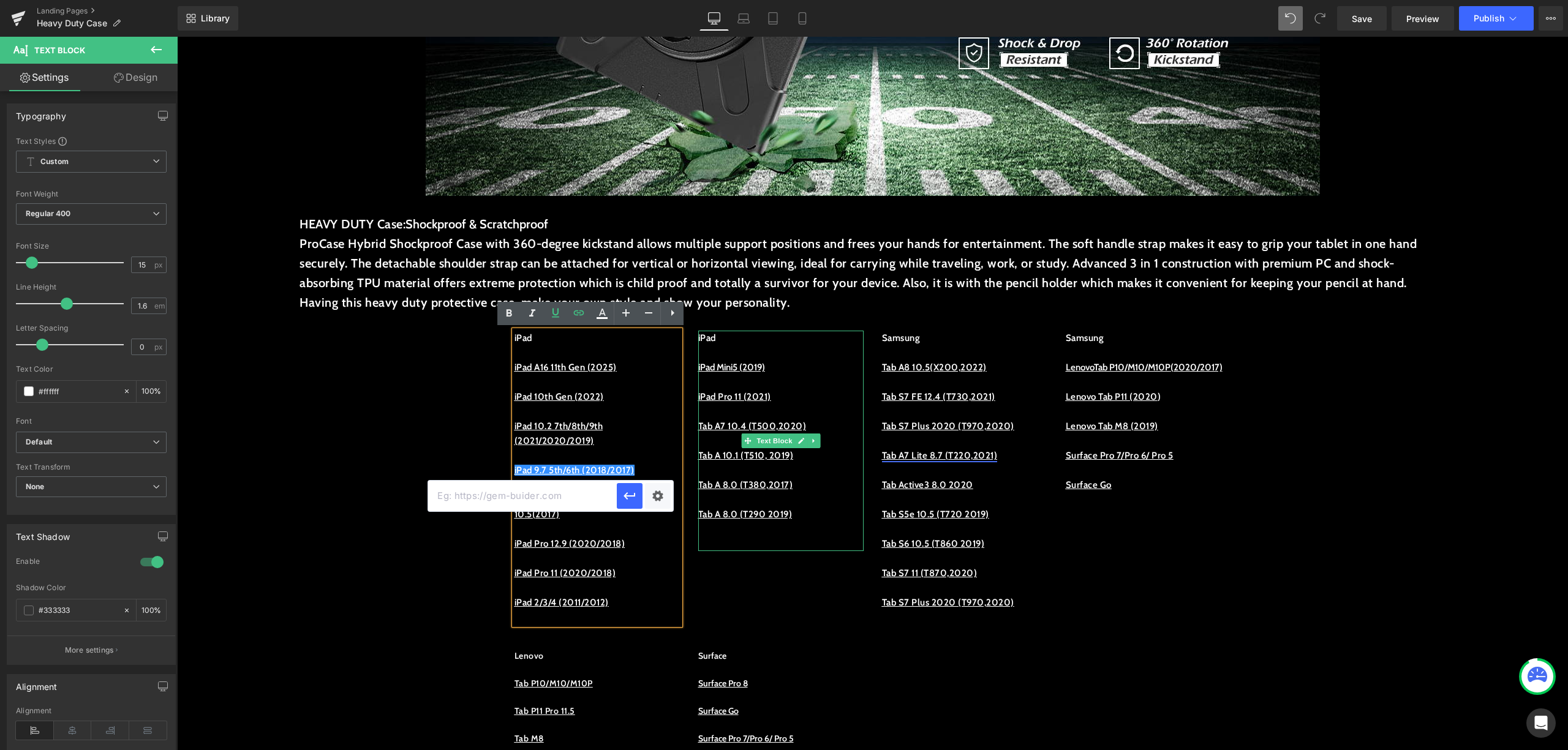
paste input "https://procase.com/collections/ipad-9-7-5th-6th-2018-2017-cases"
type input "https://procase.com/collections/ipad-9-7-5th-6th-2018-2017-cases"
click at [633, 486] on button "button" at bounding box center [629, 496] width 26 height 26
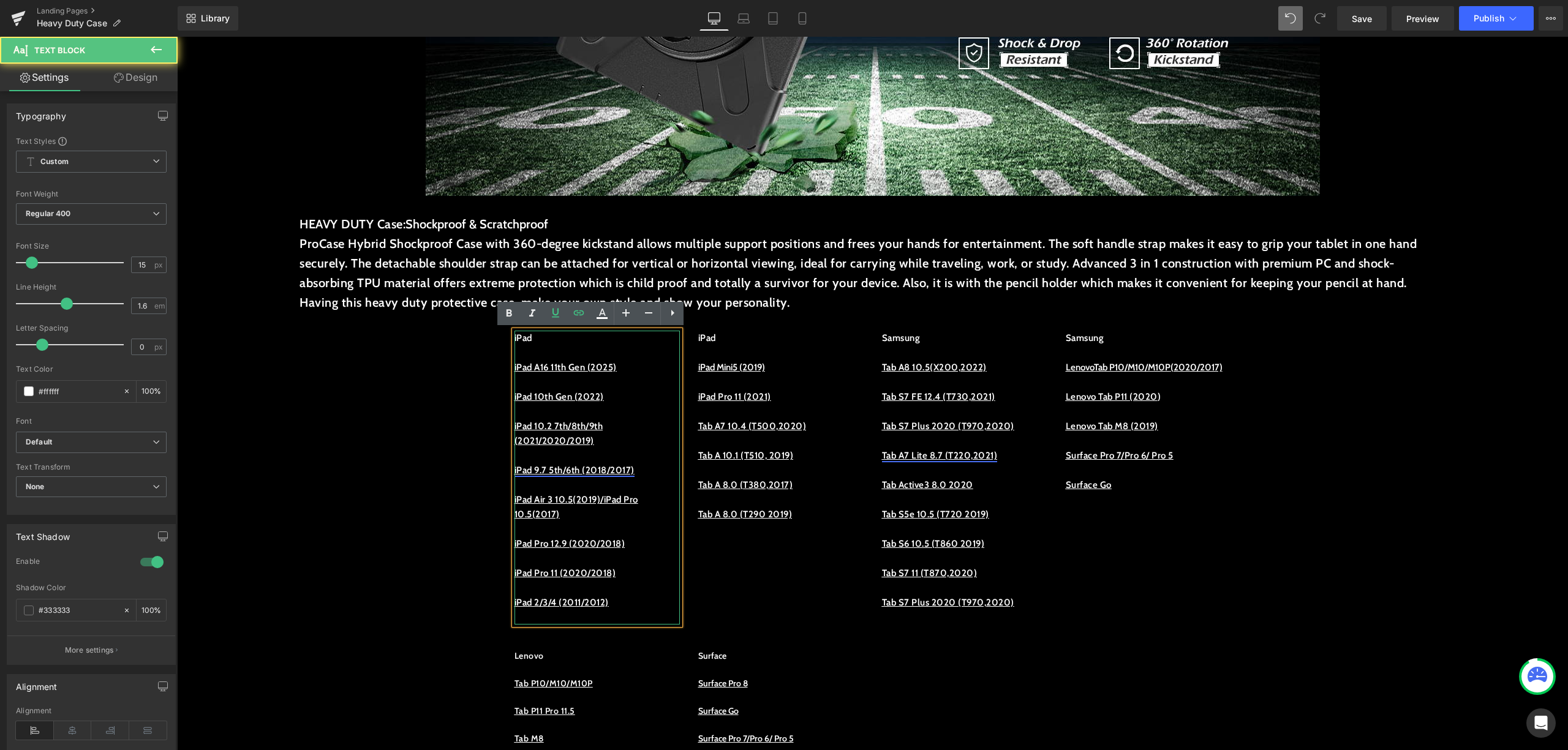
click at [633, 474] on u "iPad 9.7 5th/6th (2018/2017)" at bounding box center [574, 470] width 120 height 11
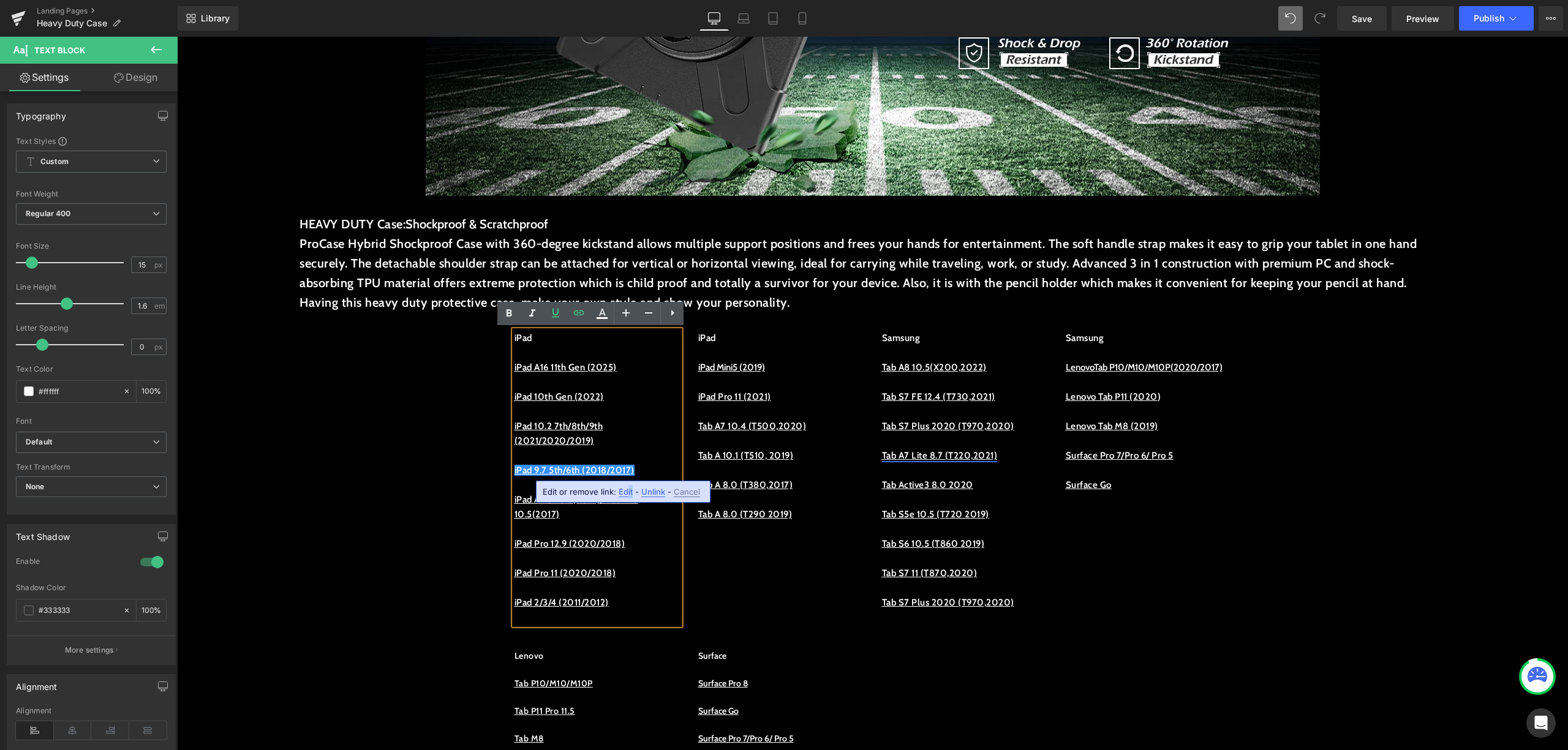
click at [625, 490] on span "Edit" at bounding box center [626, 492] width 14 height 11
click at [603, 490] on input "https://procase.com/collections/ipad-9-7-5th-6th-2018-2017-cases" at bounding box center [522, 496] width 188 height 31
click at [603, 408] on p at bounding box center [597, 411] width 165 height 15
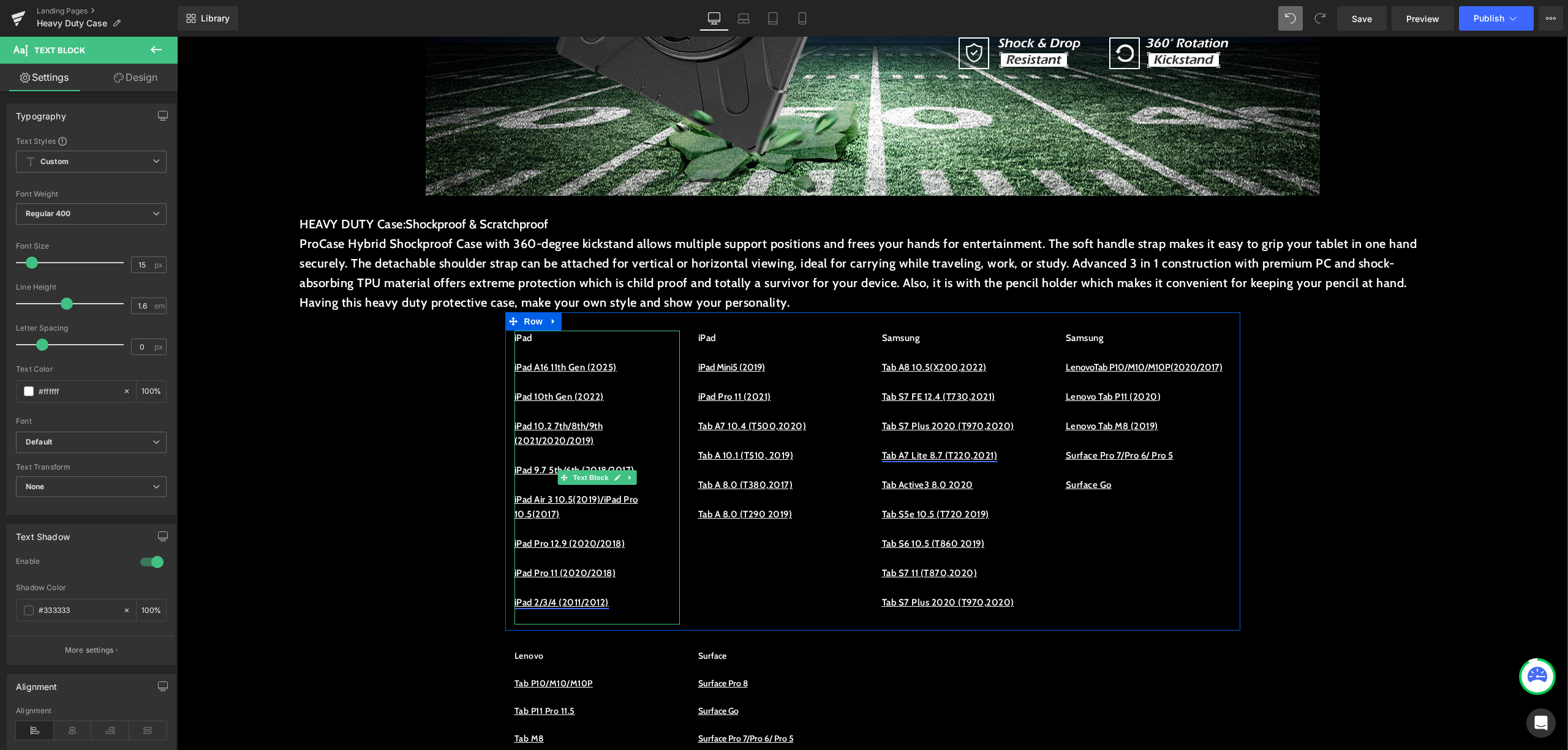
click at [556, 598] on u "iPad 2/3/4 (2011/2012)" at bounding box center [562, 602] width 94 height 11
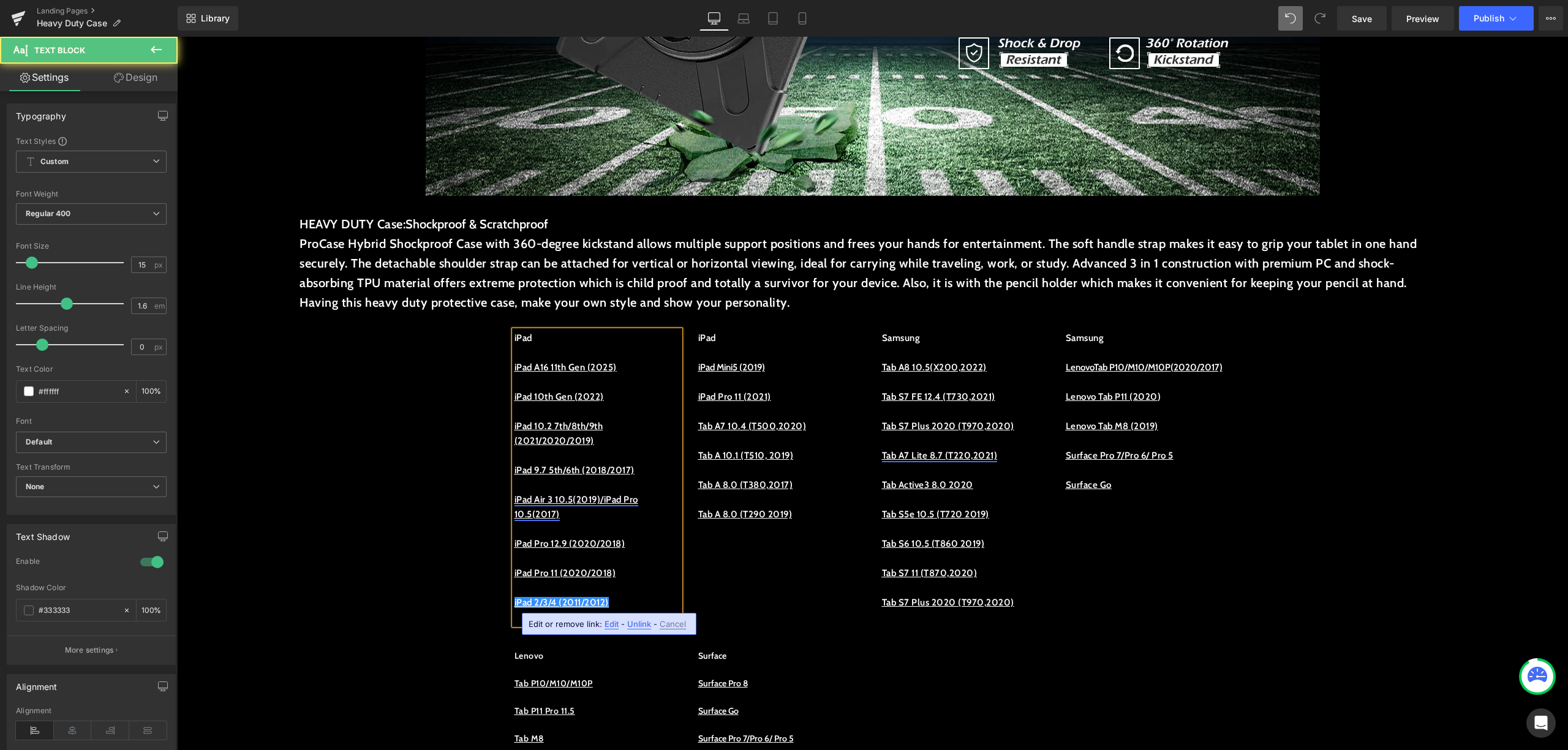
click at [571, 500] on u "iPad Air 3 10.5(2019)/iPad Pro 10.5(2017)" at bounding box center [577, 507] width 124 height 26
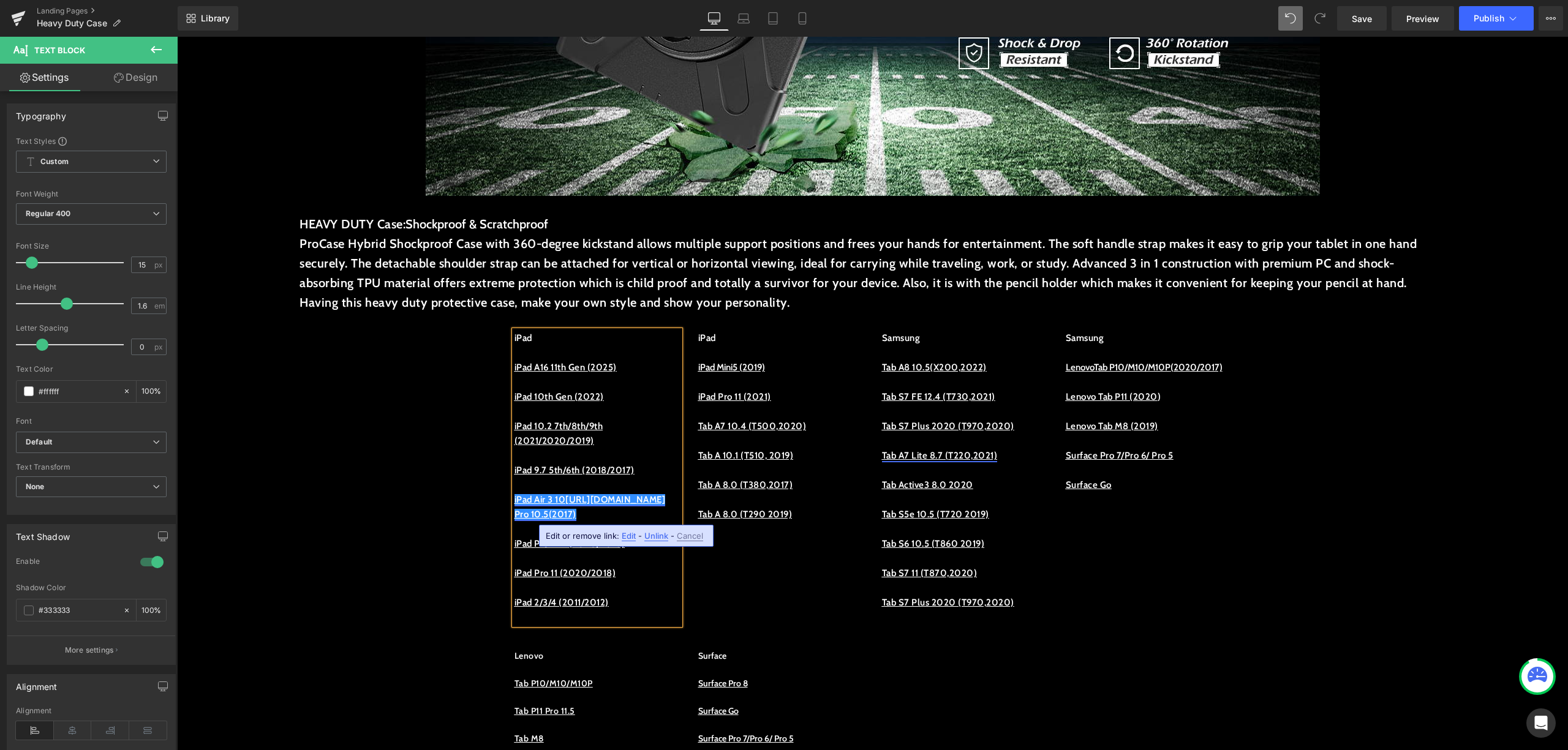
drag, startPoint x: 574, startPoint y: 507, endPoint x: 567, endPoint y: 510, distance: 7.6
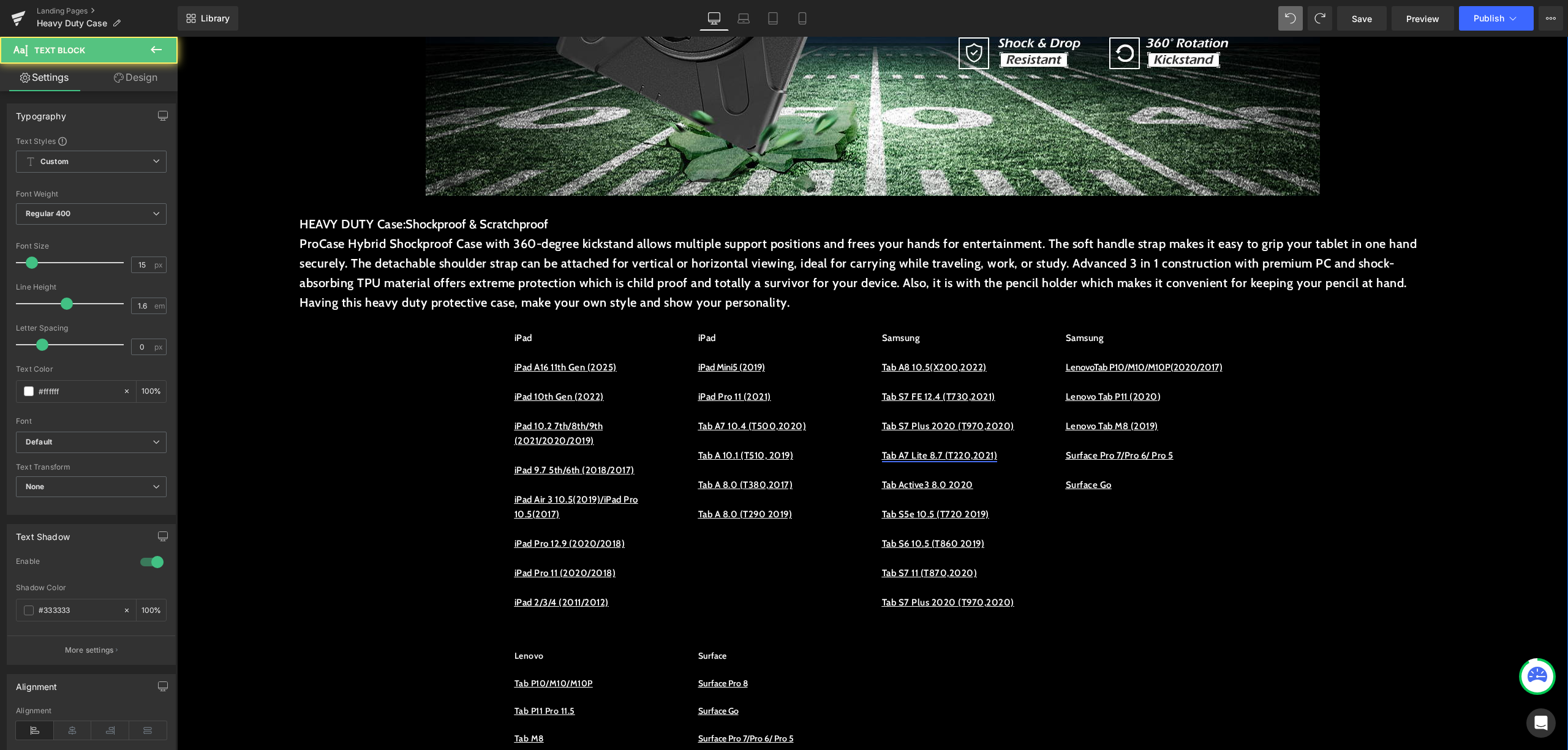
click at [599, 516] on p "iPad Air 3 10.5(2019)/iPad Pro 10.5(2017)" at bounding box center [597, 507] width 165 height 30
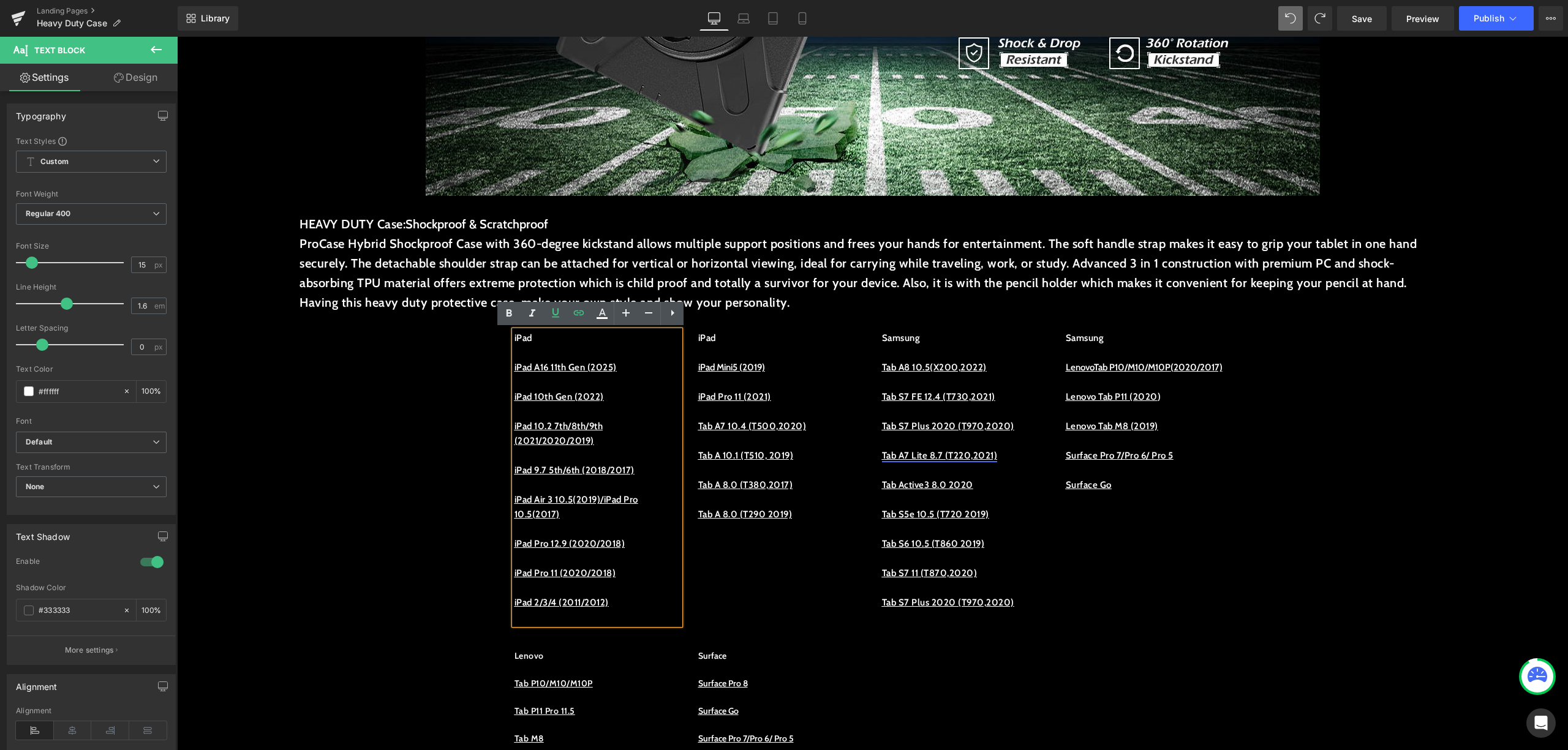
click at [657, 471] on p "iPad 9.7 5th/6th (2018/2017)" at bounding box center [597, 470] width 165 height 15
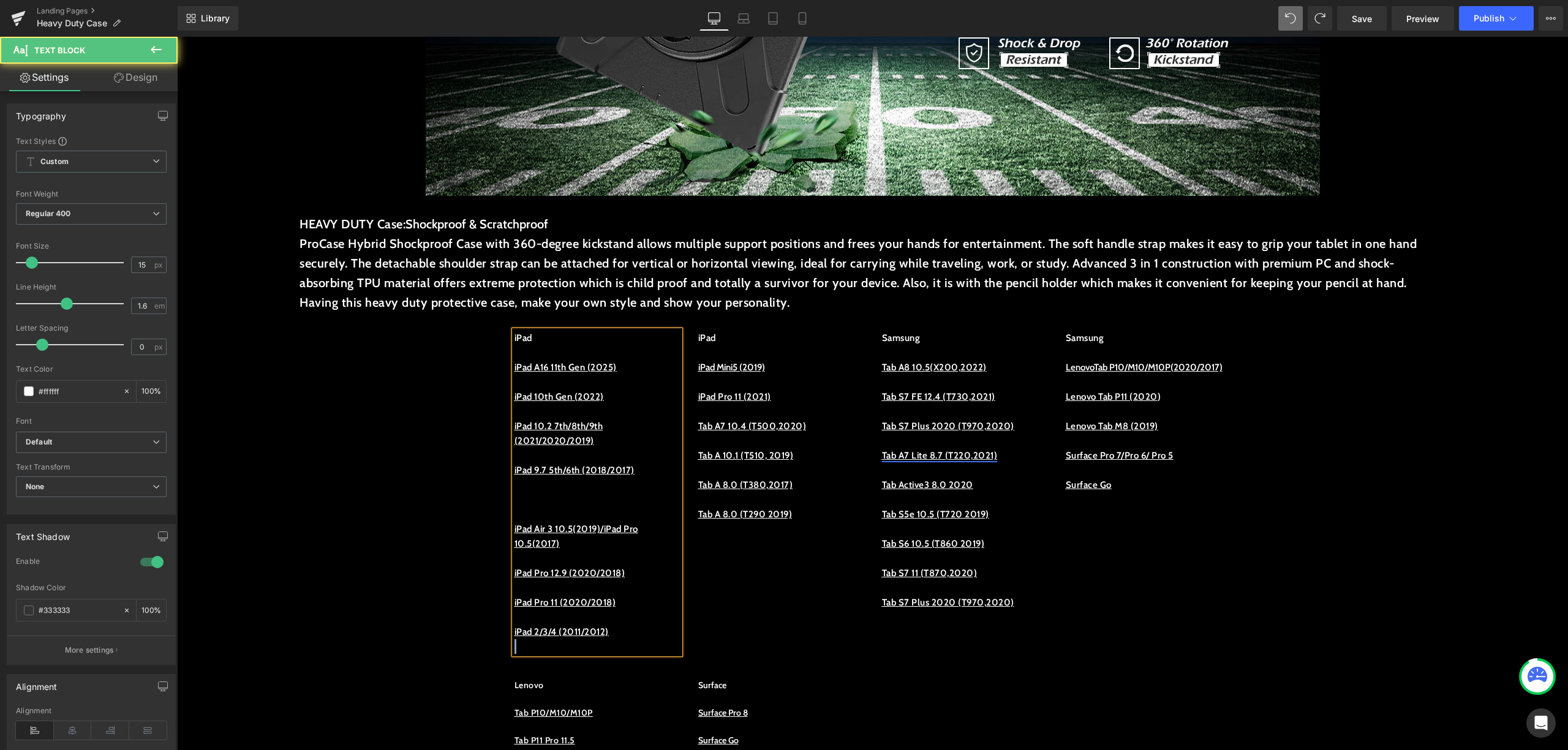
drag, startPoint x: 625, startPoint y: 635, endPoint x: 525, endPoint y: 640, distance: 100.1
click at [527, 649] on div "iPad iPad A16 11th Gen (2025) iPad 10th Gen (2022) iPad 10.2 7th/8th/9th (2021/…" at bounding box center [597, 492] width 165 height 323
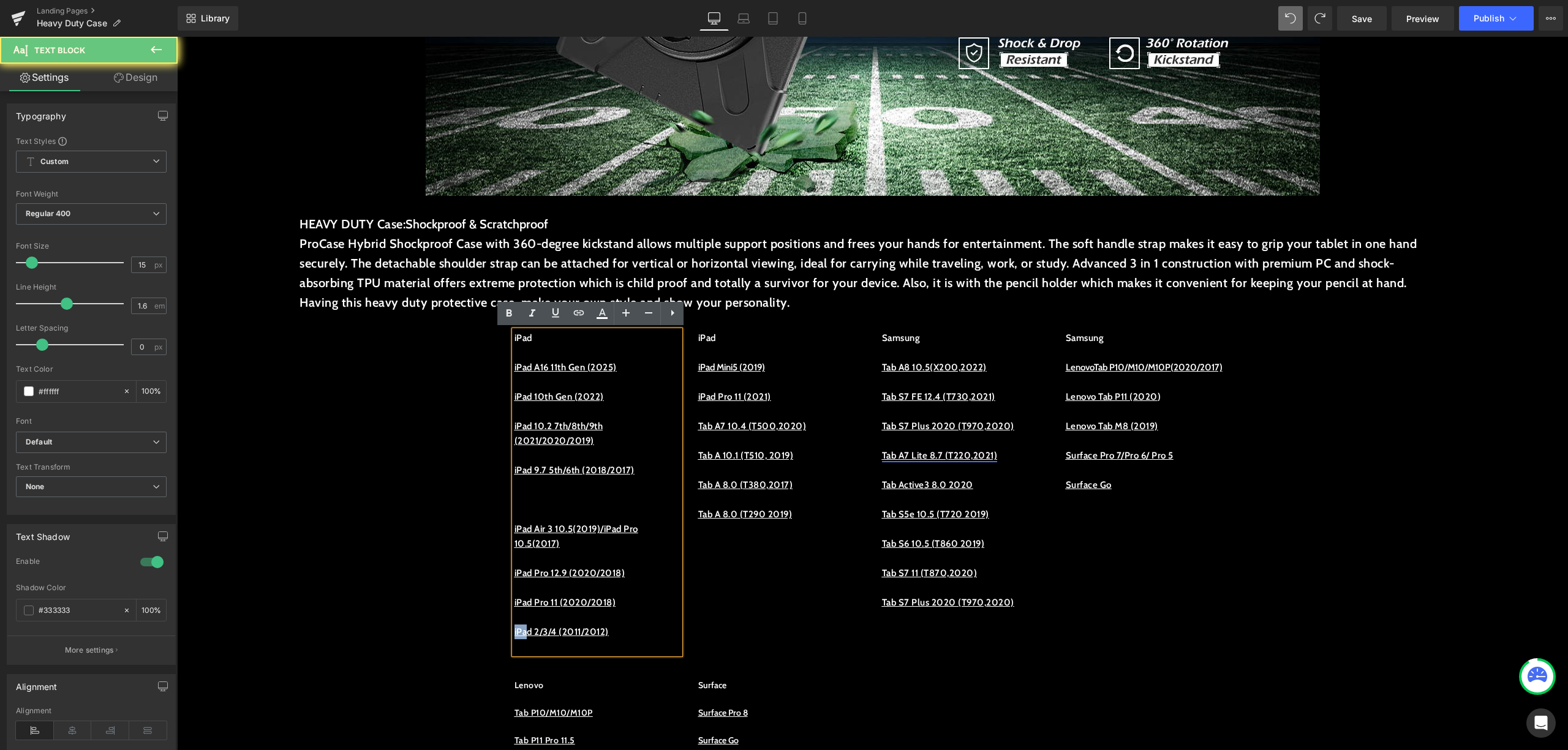
drag, startPoint x: 525, startPoint y: 635, endPoint x: 503, endPoint y: 635, distance: 22.0
click at [506, 635] on div "iPad iPad A16 11th Gen (2025) iPad 10th Gen (2022) iPad 10.2 7th/8th/9th (2021/…" at bounding box center [597, 492] width 184 height 323
click at [600, 631] on u "iPad 2/3/4 (2011/2012)" at bounding box center [562, 632] width 94 height 11
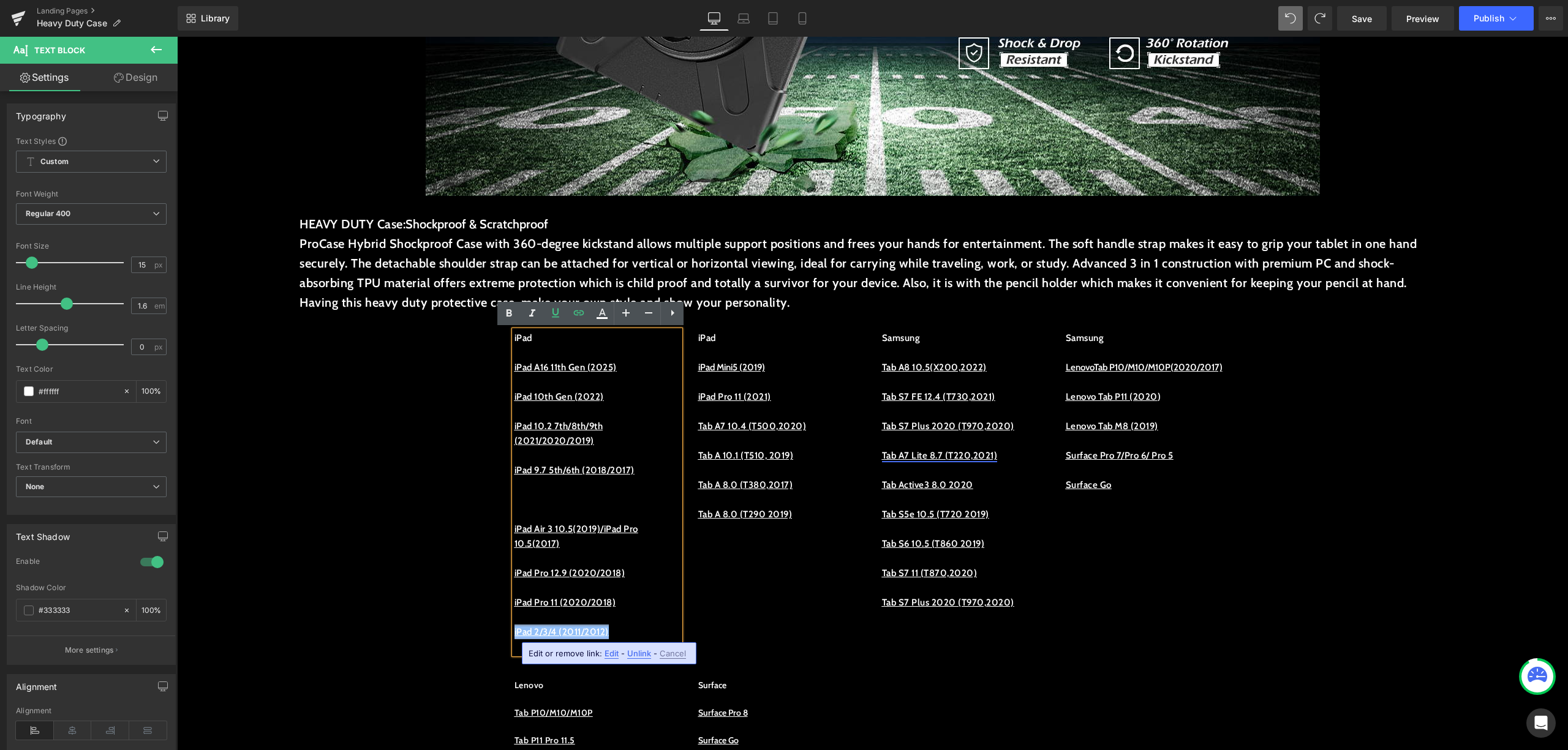
drag, startPoint x: 630, startPoint y: 635, endPoint x: 508, endPoint y: 633, distance: 122.0
click at [515, 633] on p "iPad 2/3/4 (2011/2012)" at bounding box center [597, 632] width 165 height 15
copy u "iPad 2/3/4 (2011/2012)"
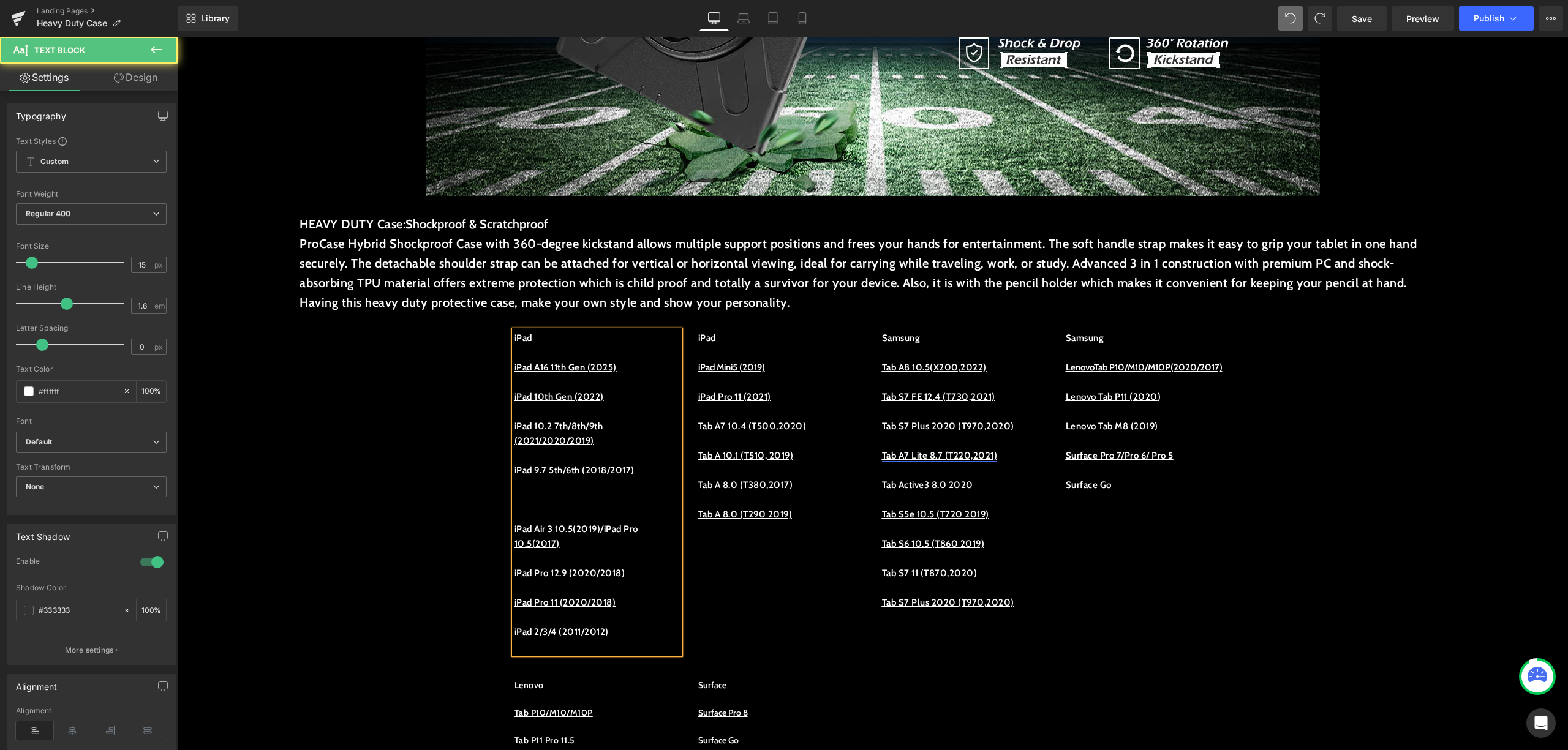
click at [526, 507] on p at bounding box center [597, 514] width 165 height 15
click at [527, 497] on p at bounding box center [597, 499] width 165 height 15
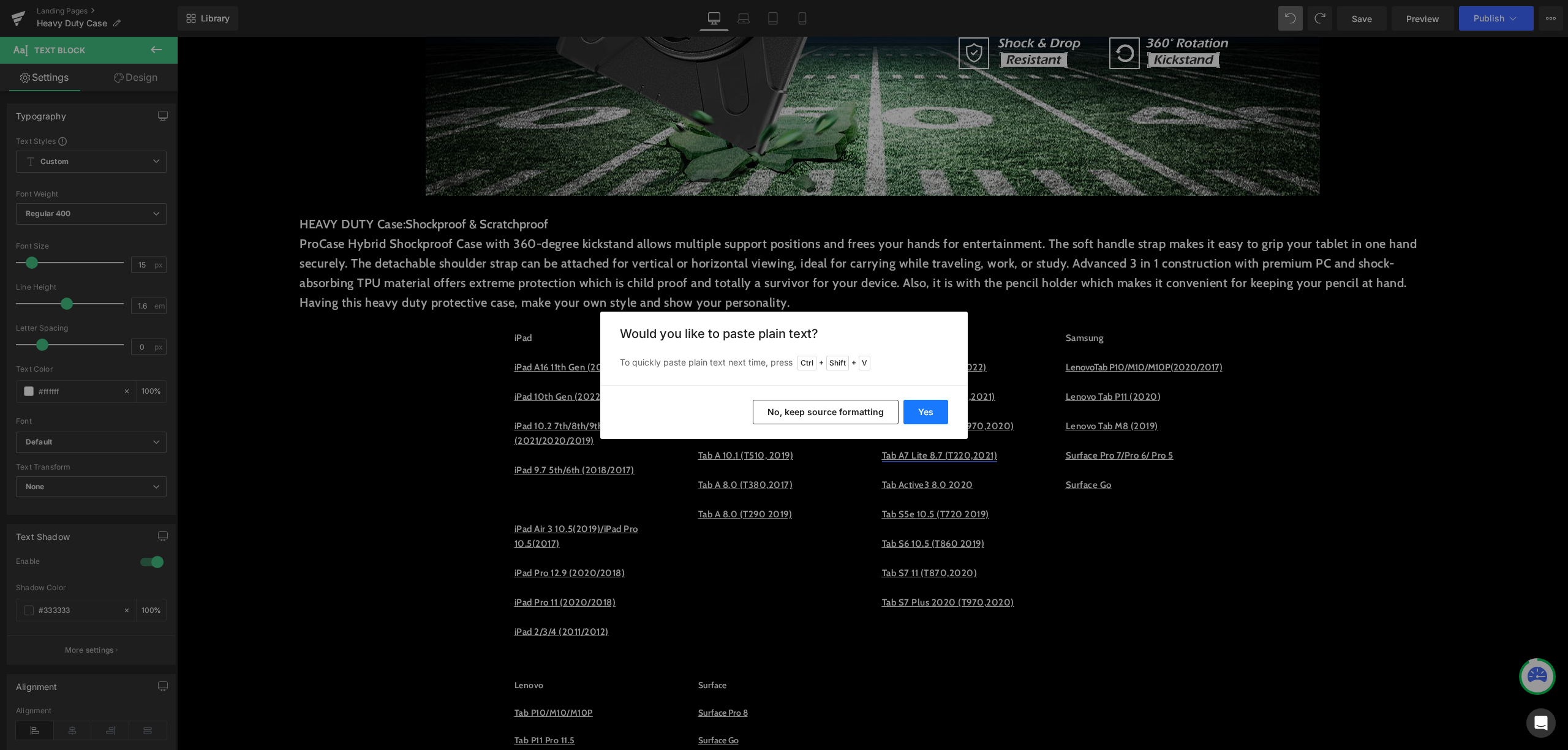
click at [934, 412] on button "Yes" at bounding box center [926, 412] width 45 height 25
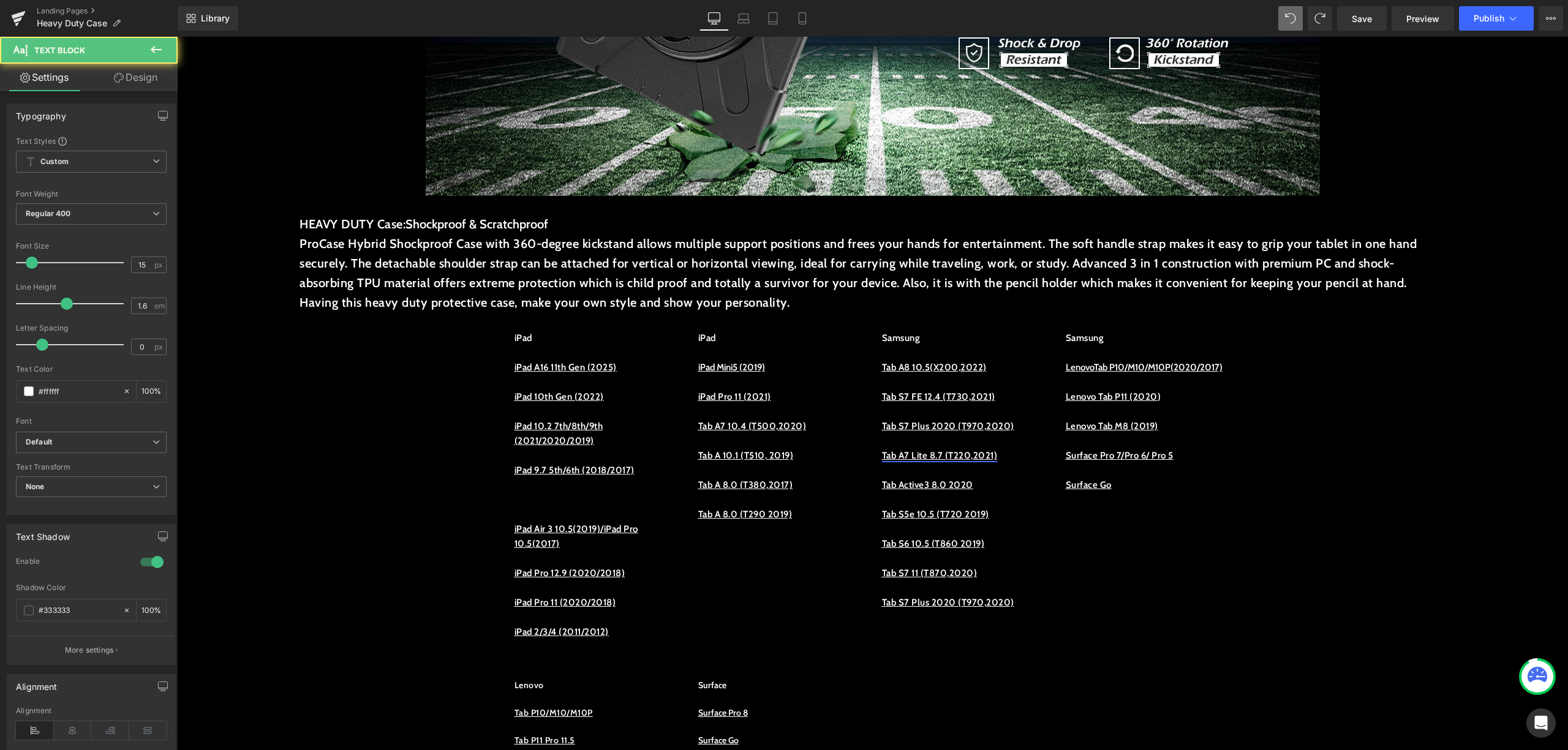
click at [545, 511] on p at bounding box center [597, 514] width 165 height 15
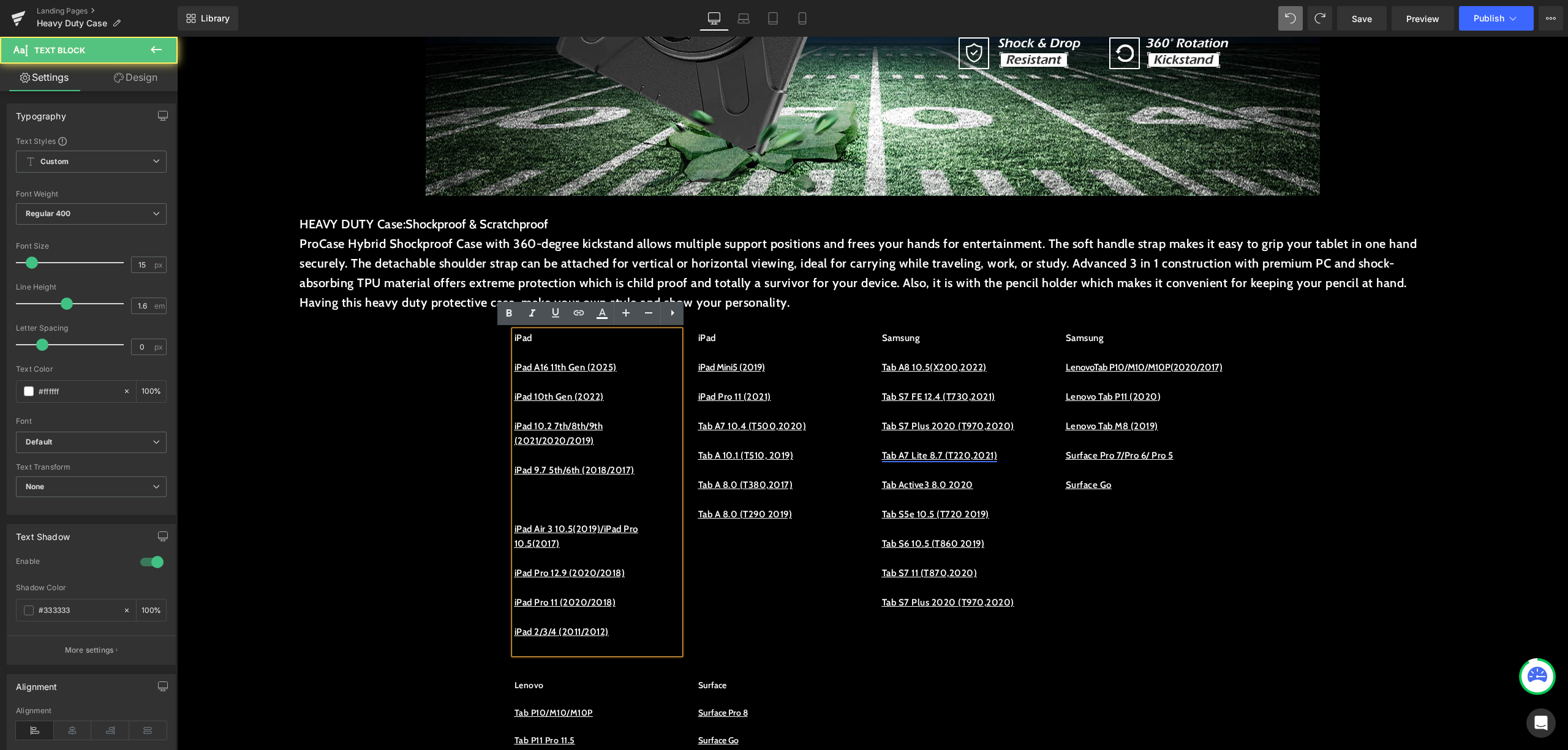
click at [551, 502] on p at bounding box center [597, 499] width 165 height 15
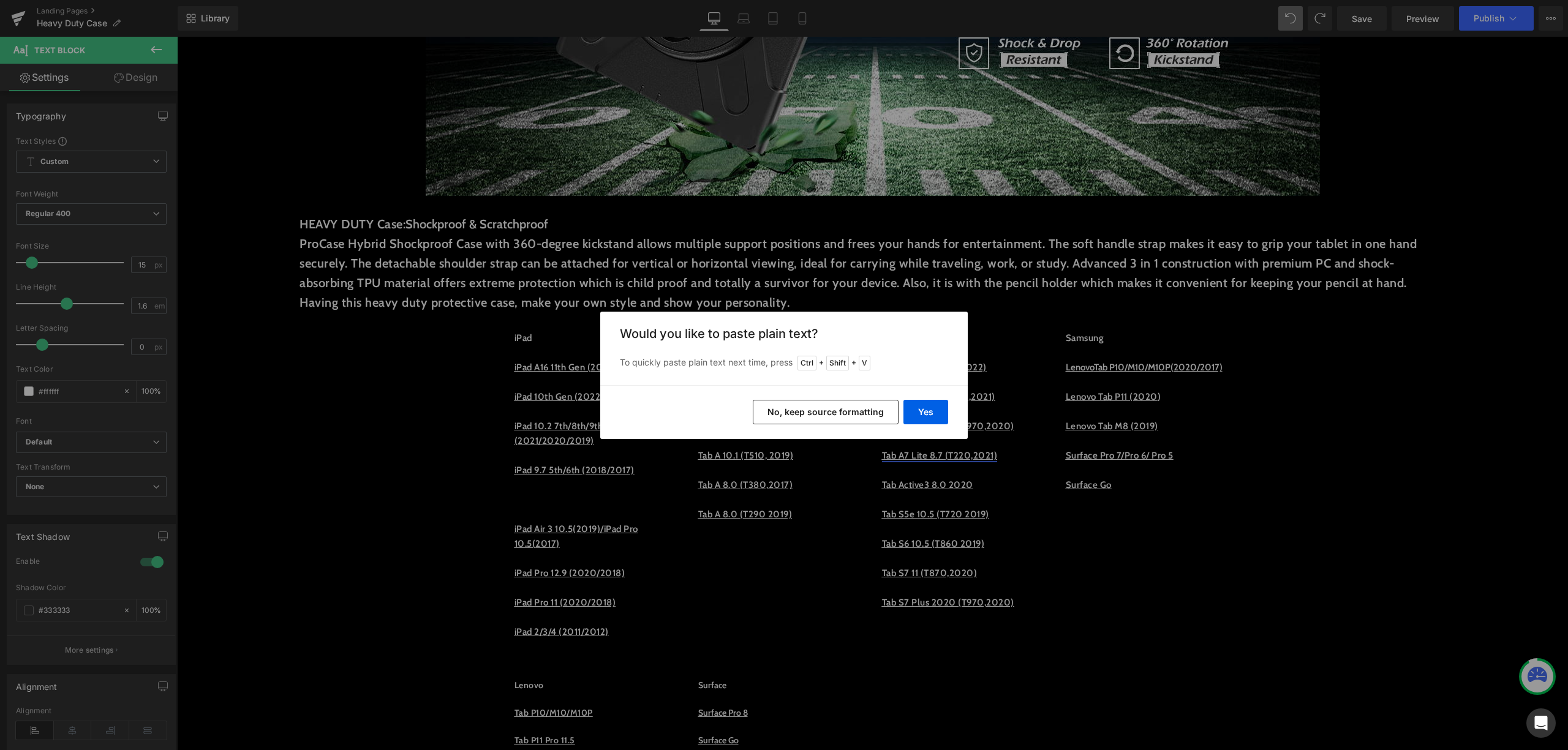
click at [826, 402] on button "No, keep source formatting" at bounding box center [825, 412] width 146 height 25
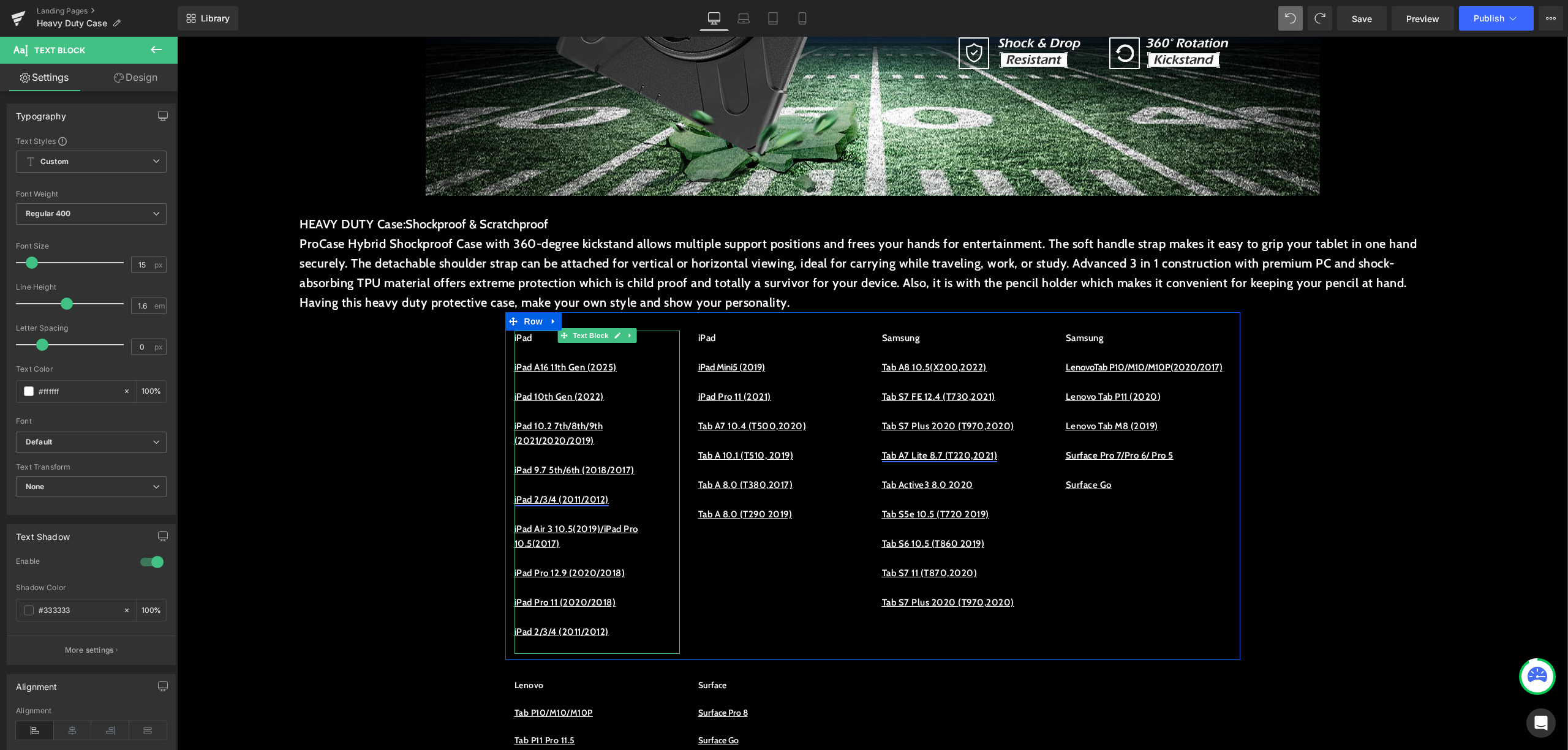
click at [629, 502] on p "iPad 2/3/4 (2011/2012)" at bounding box center [597, 499] width 165 height 15
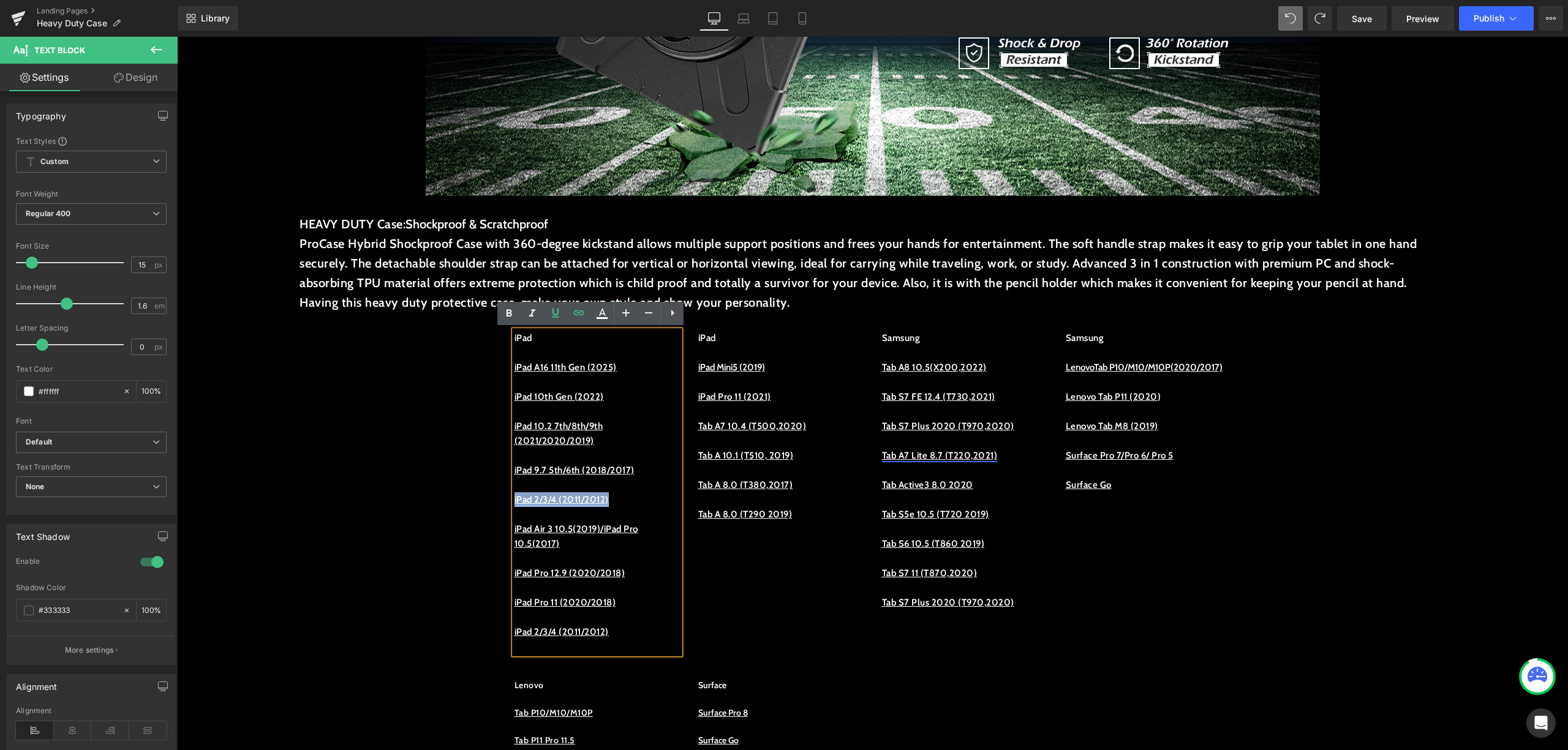
drag, startPoint x: 631, startPoint y: 500, endPoint x: 508, endPoint y: 503, distance: 123.0
click at [515, 503] on p "iPad 2/3/4 (2011/2012)" at bounding box center [597, 499] width 165 height 15
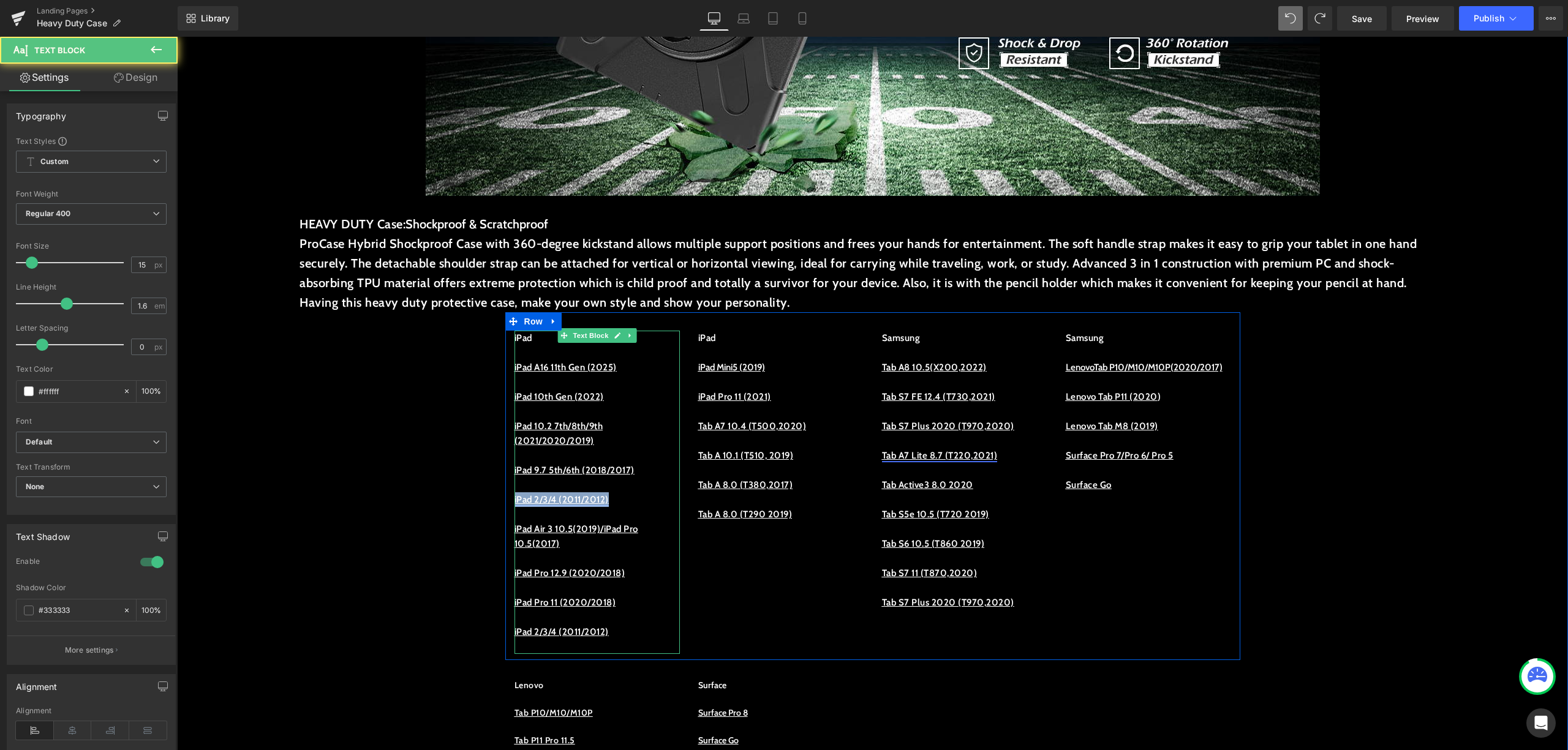
click at [586, 501] on u "iPad 2/3/4 (2011/2012)" at bounding box center [562, 500] width 94 height 11
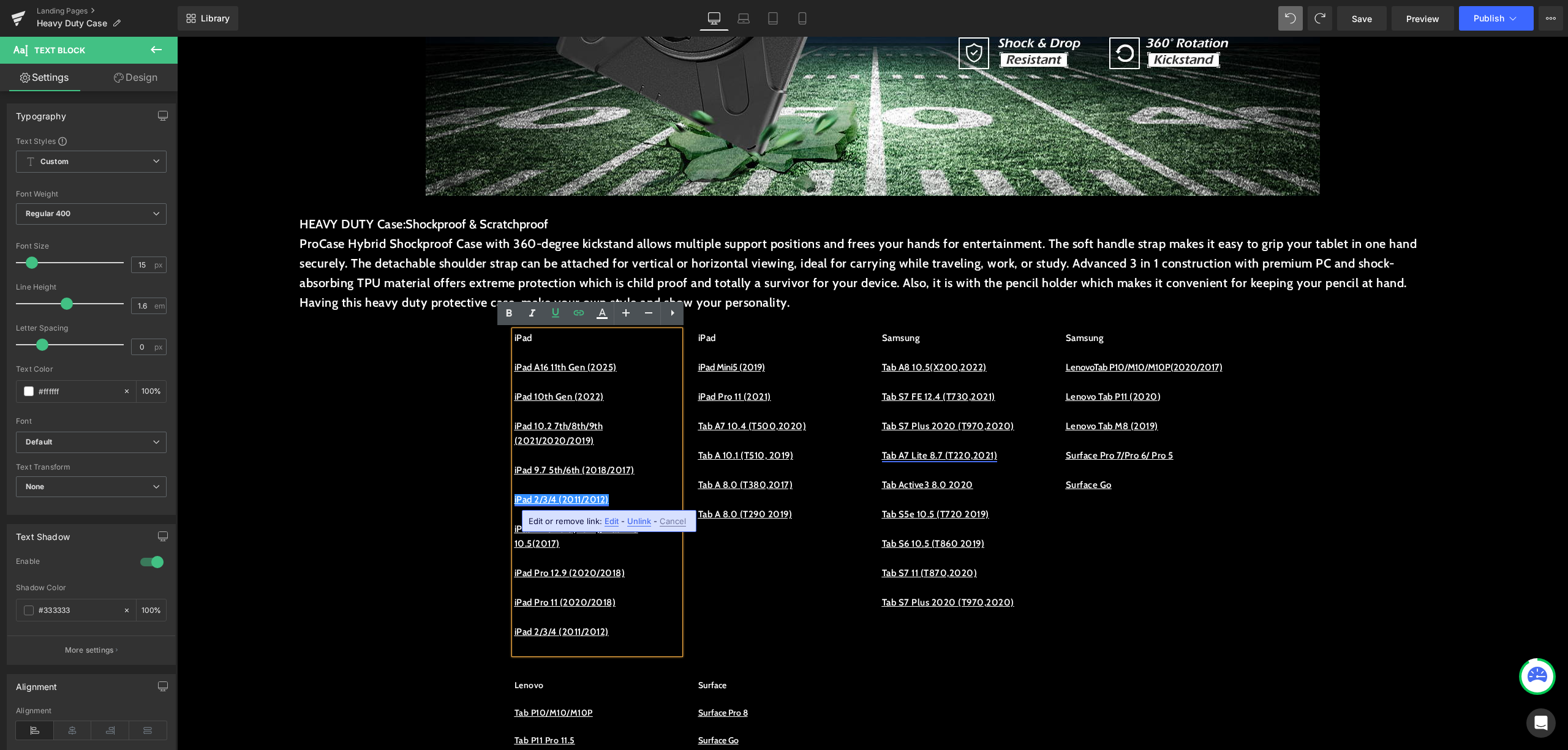
click at [564, 497] on u "iPad 2/3/4 (2011/2012)" at bounding box center [562, 500] width 94 height 11
click at [603, 364] on u "iPad A16 11th Gen (2025)" at bounding box center [566, 368] width 103 height 11
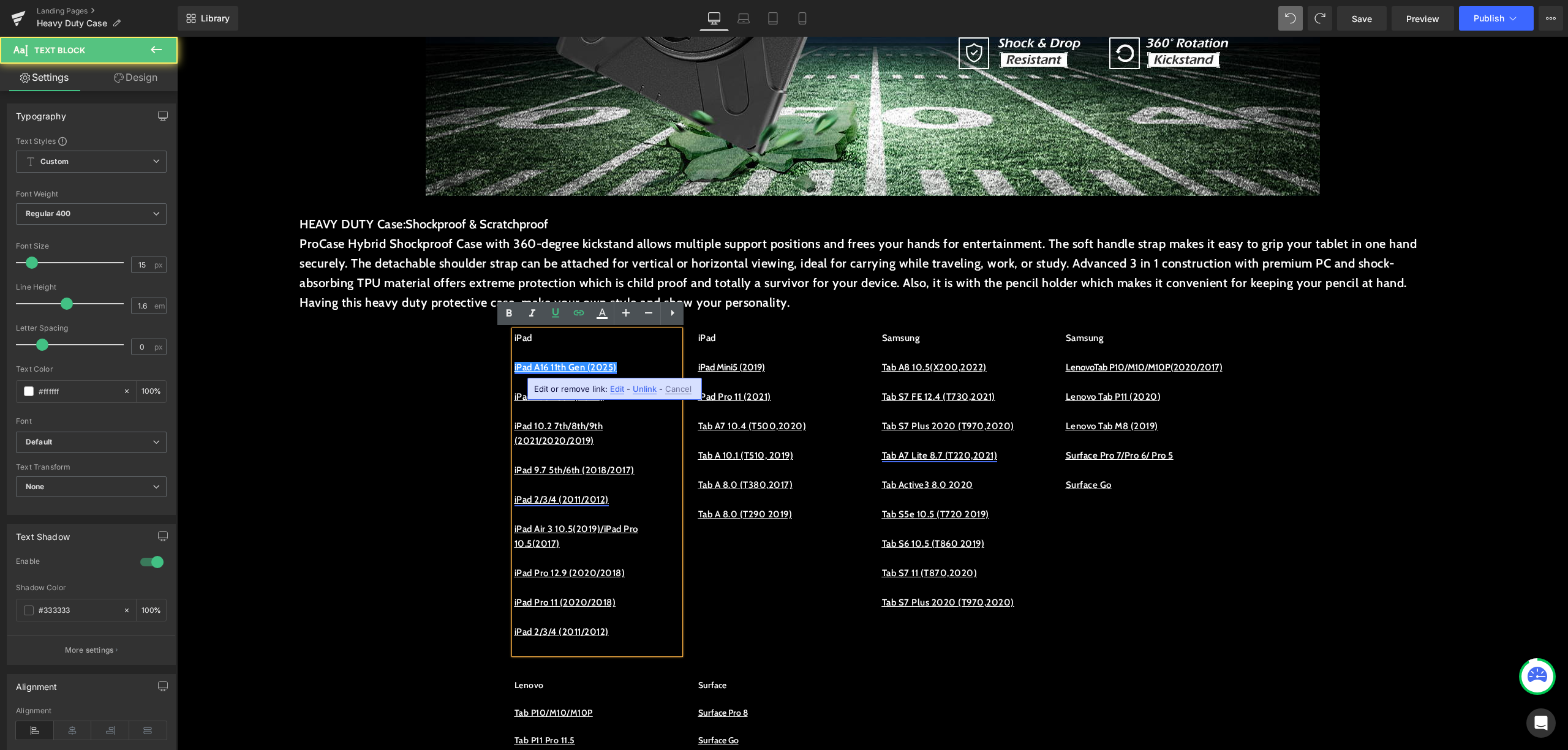
click at [600, 364] on u "iPad A16 11th Gen (2025)" at bounding box center [566, 368] width 103 height 11
click at [578, 426] on u "iPad 10.2 7th/8th/9th (2021/2020/2019)" at bounding box center [559, 434] width 89 height 26
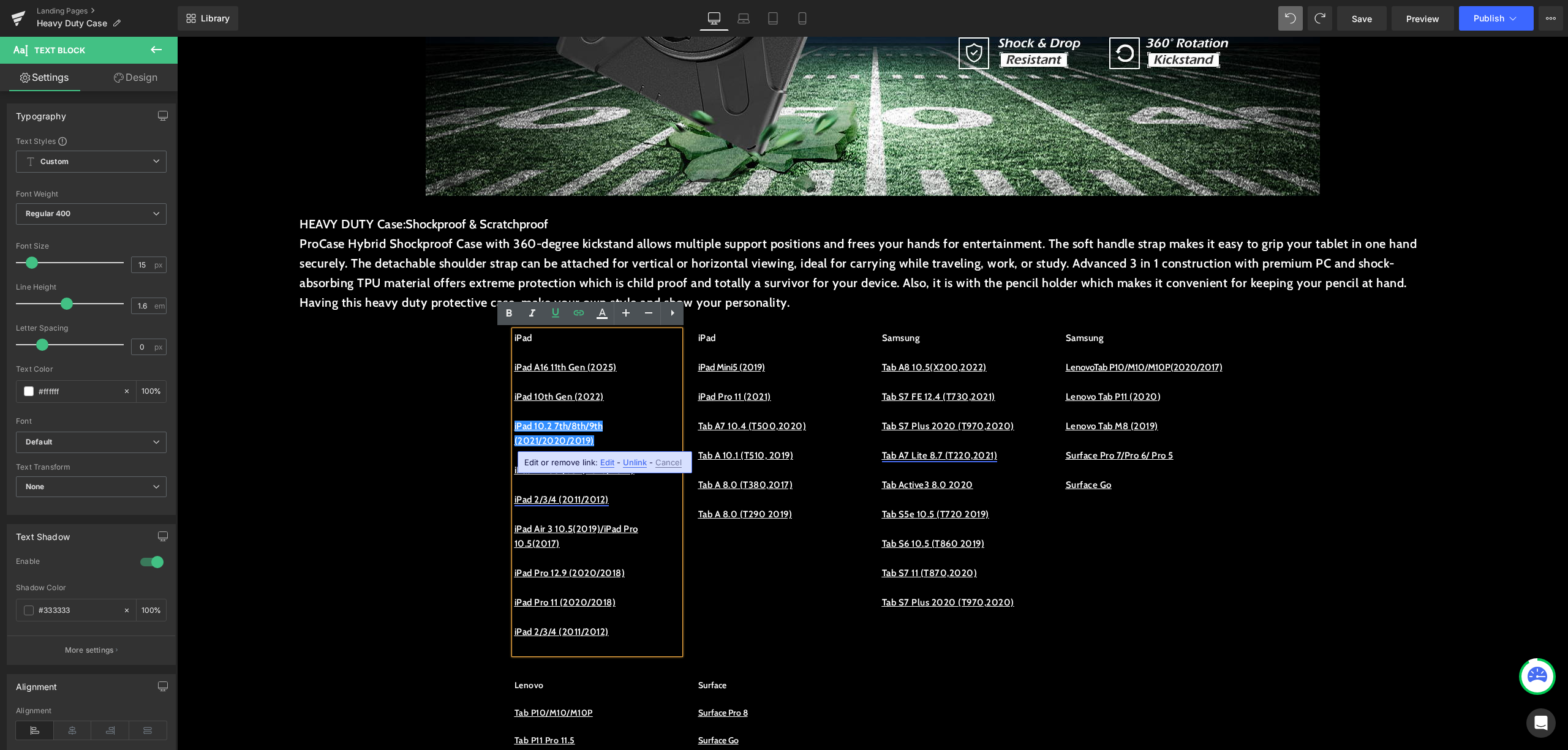
click at [616, 429] on p "iPad 10.2 7th/8th/9th (2021/2020/2019)" at bounding box center [597, 434] width 165 height 30
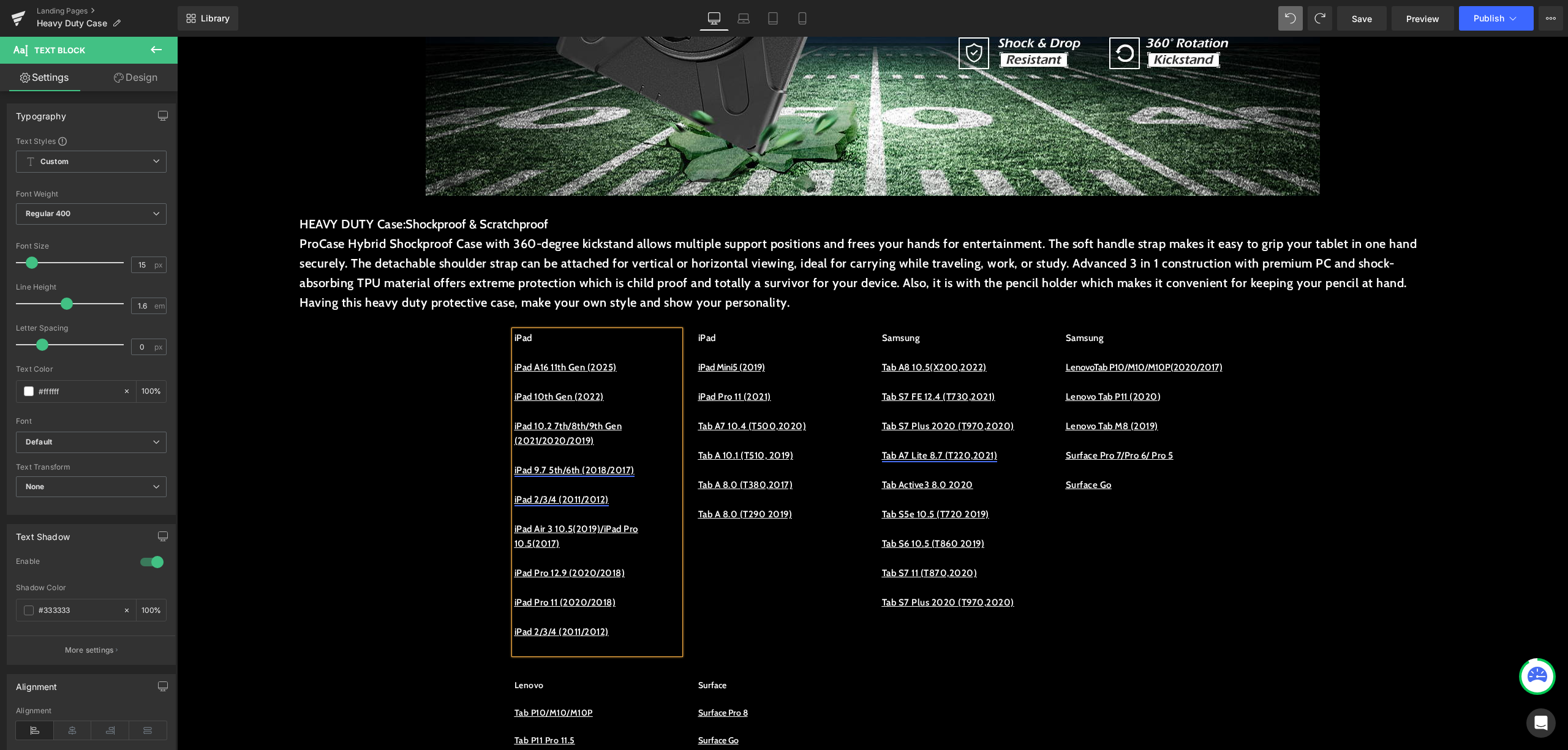
click at [591, 469] on u "iPad 9.7 5th/6th (2018/2017)" at bounding box center [574, 470] width 120 height 11
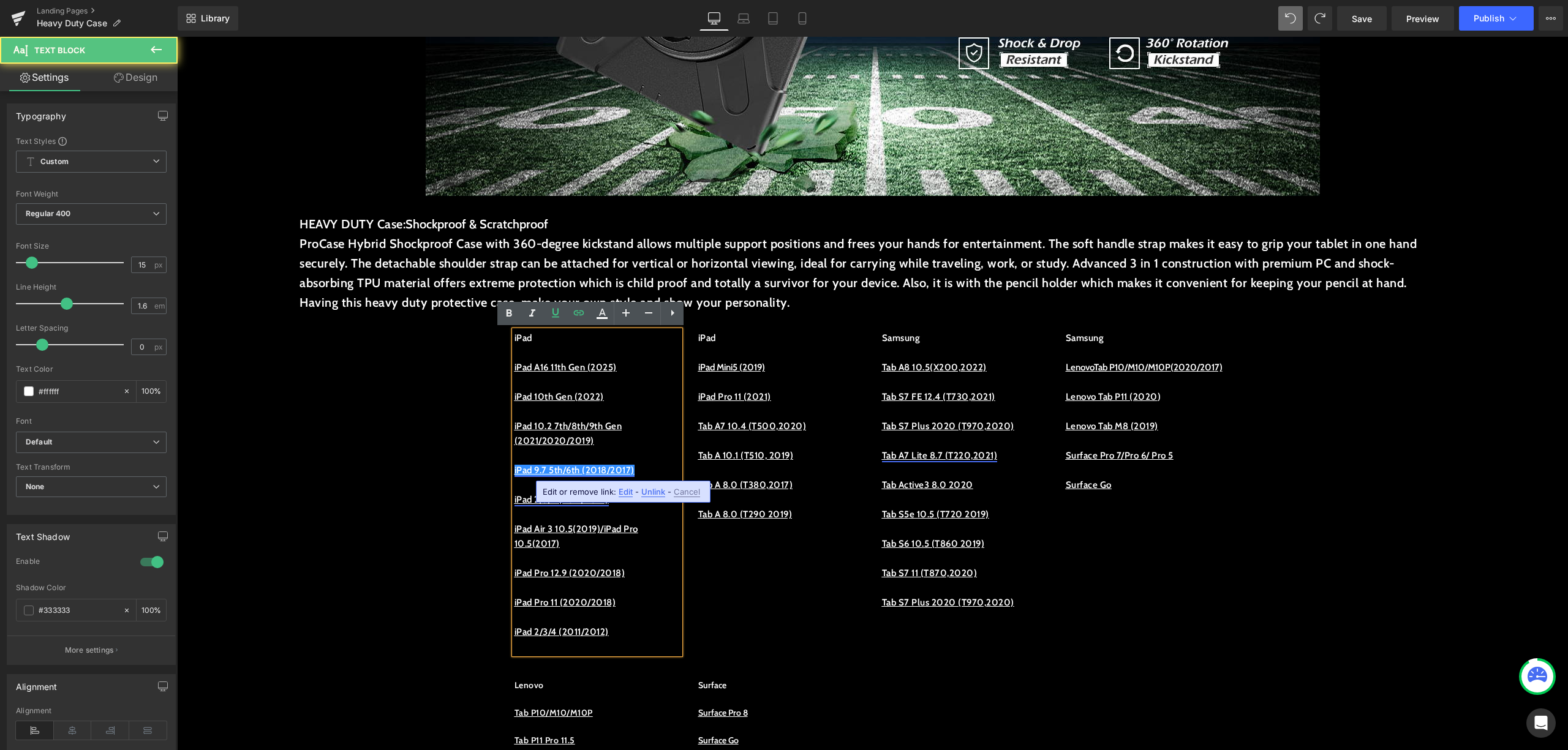
click at [591, 472] on u "iPad 9.7 5th/6th (2018/2017)" at bounding box center [574, 470] width 120 height 11
click at [559, 473] on u "iPad 9.7 5th/6th (2018/2017)" at bounding box center [574, 470] width 120 height 11
click at [606, 437] on p "iPad 10.2 7th/8th/9th Gen (2021/2020/2019)" at bounding box center [597, 434] width 165 height 30
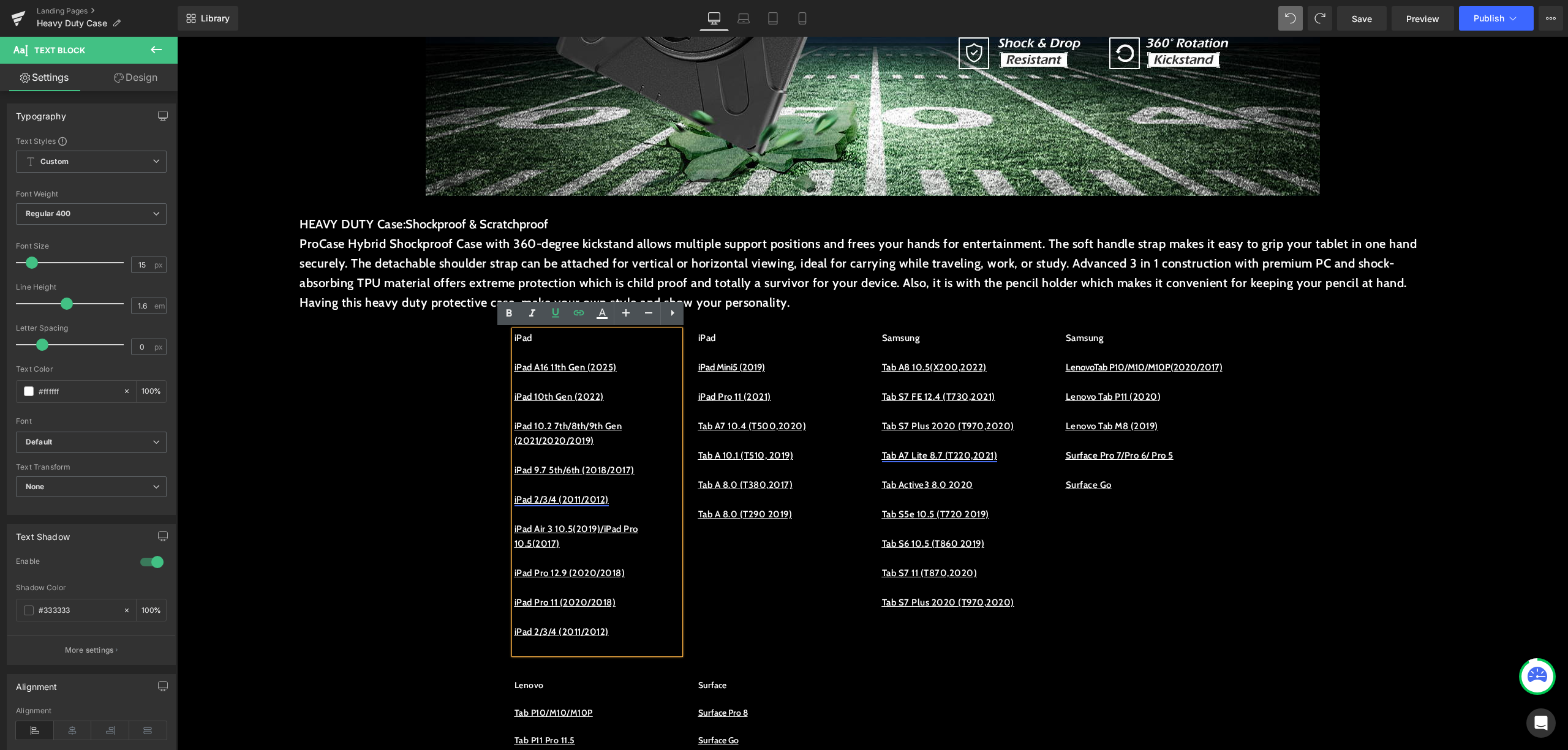
click at [584, 476] on p "iPad 9.7 5th/6th (2018/2017)" at bounding box center [597, 470] width 165 height 15
click at [662, 507] on p at bounding box center [597, 514] width 165 height 15
click at [564, 498] on u "iPad 2/3/4 (2011/2012)" at bounding box center [562, 500] width 94 height 11
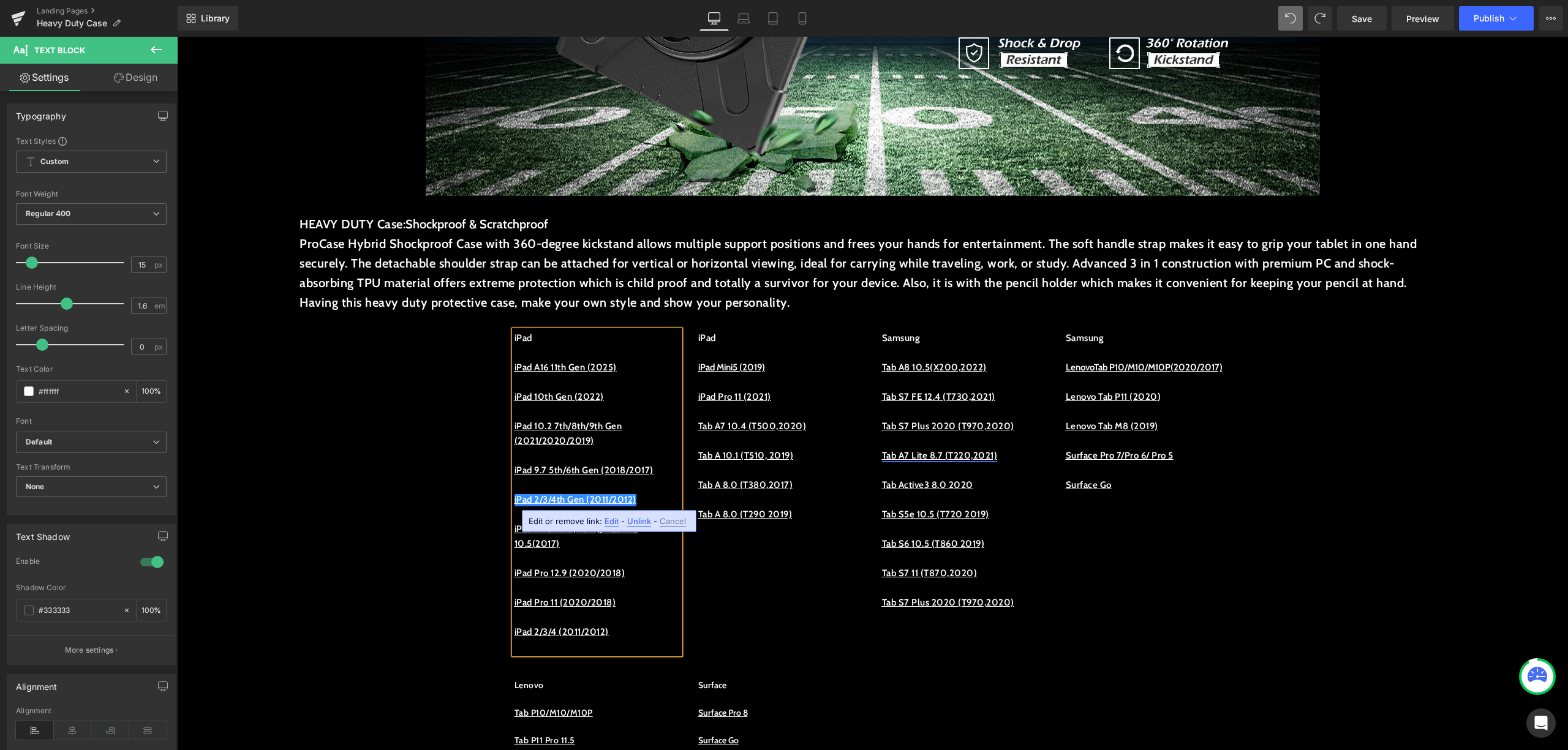
click at [537, 501] on u "iPad 2/3/4th Gen (2011/2012)" at bounding box center [575, 500] width 122 height 11
click at [620, 498] on p "iPad 2nd/3rd/4th Gen (2011/2012)" at bounding box center [597, 499] width 165 height 15
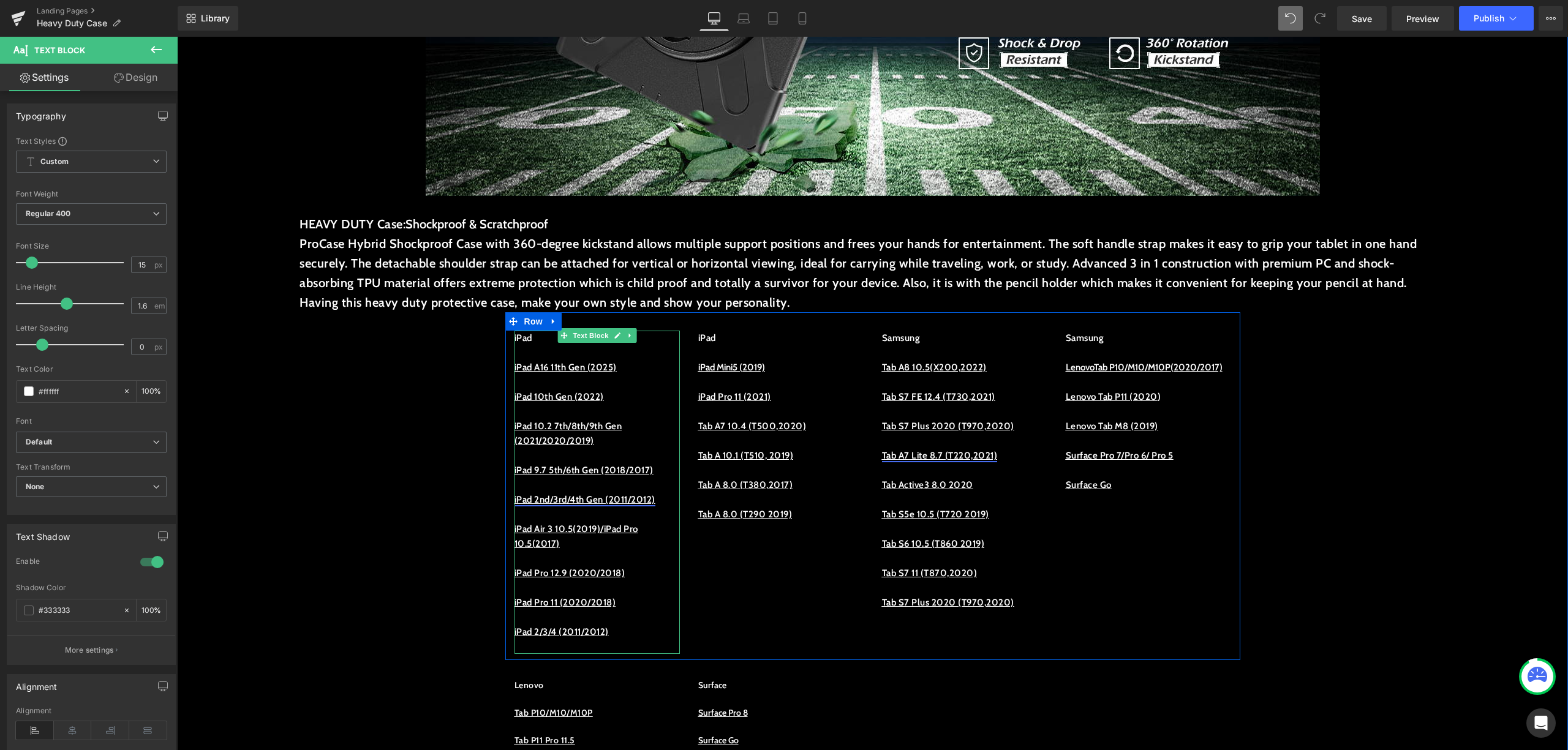
click at [591, 507] on p "iPad 2nd/3rd/4th Gen (2011/2012)" at bounding box center [597, 499] width 165 height 15
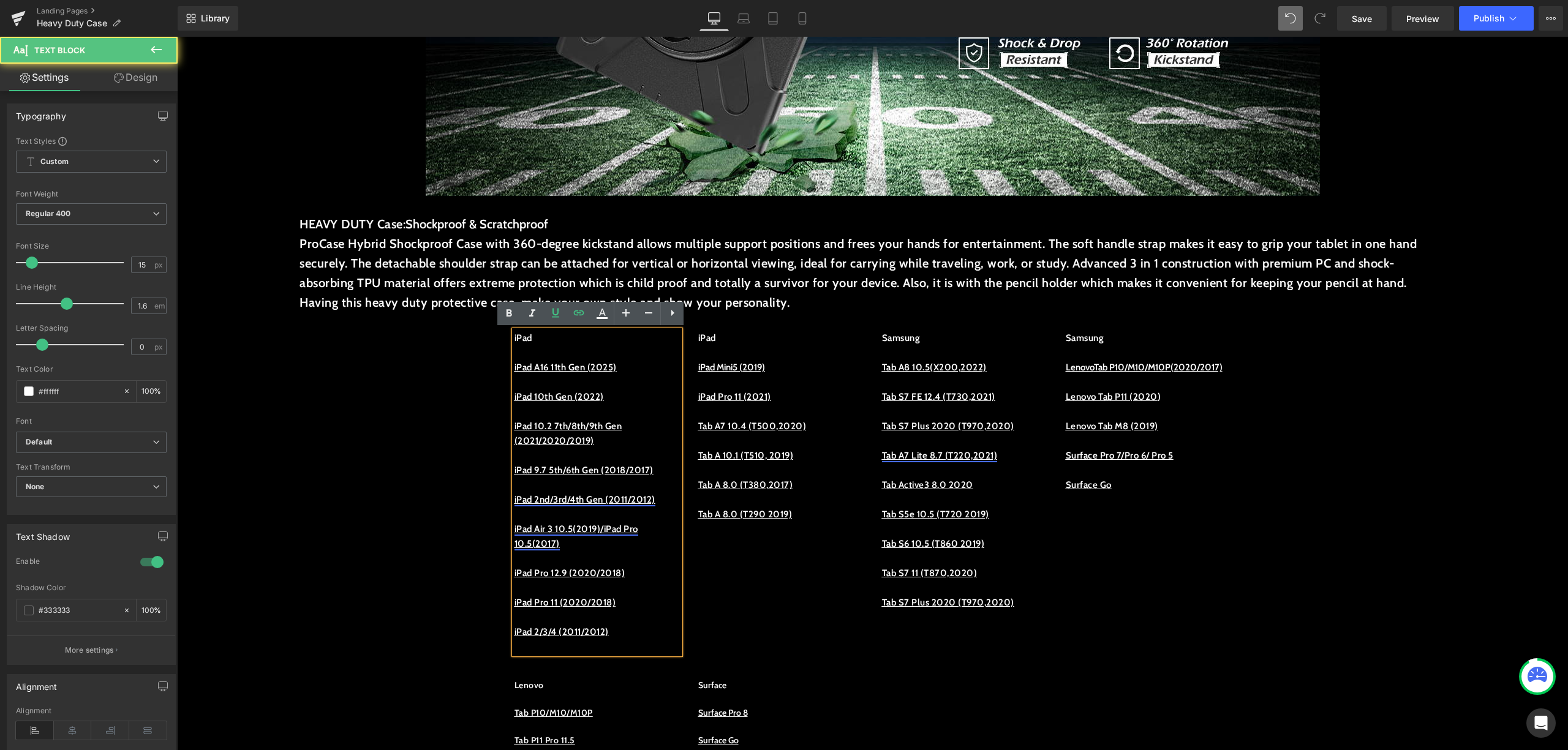
drag, startPoint x: 564, startPoint y: 554, endPoint x: 507, endPoint y: 546, distance: 57.6
click at [515, 546] on p "iPad Air 3 10.5(2019)/iPad Pro 10.5(2017)" at bounding box center [597, 536] width 165 height 30
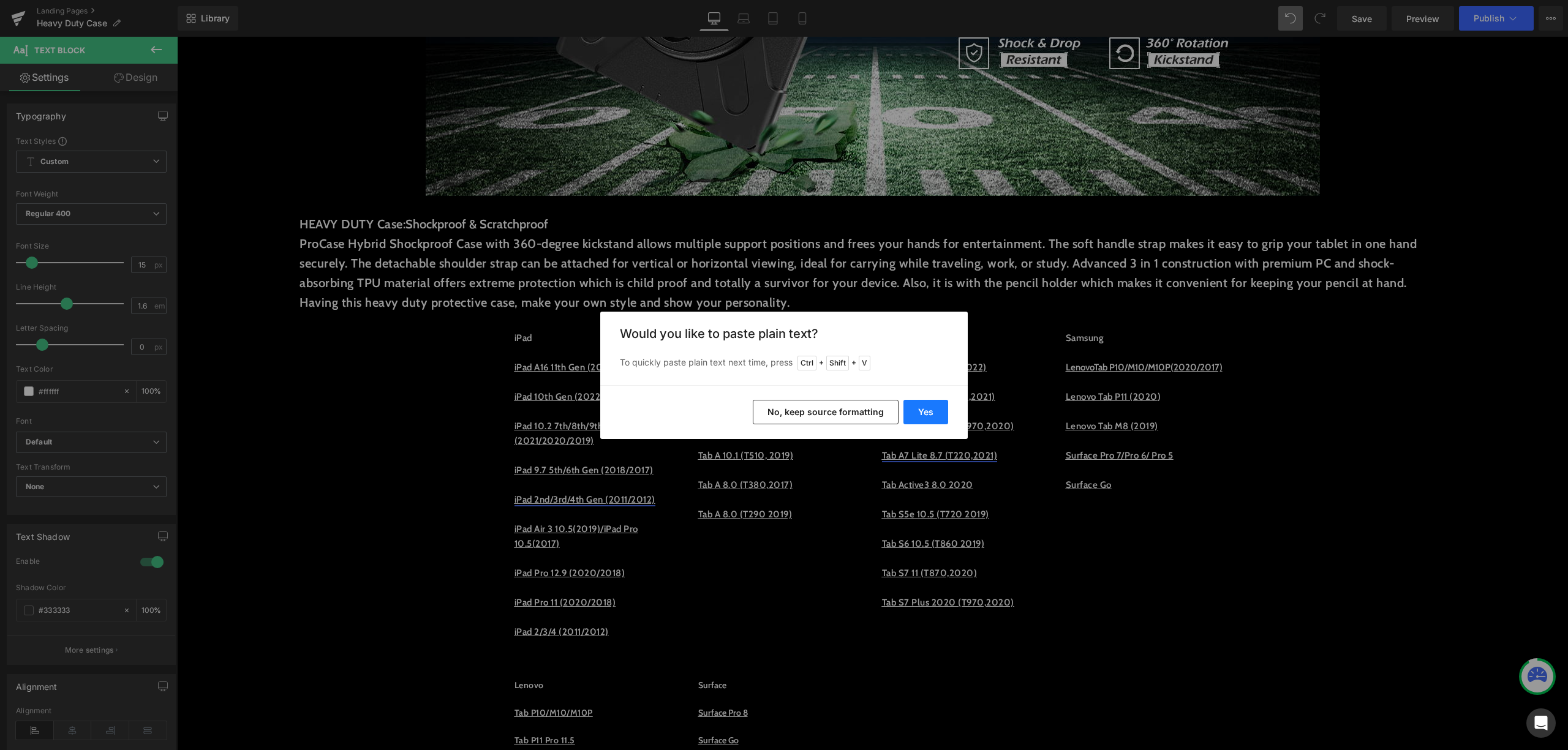
click at [910, 404] on button "Yes" at bounding box center [926, 412] width 45 height 25
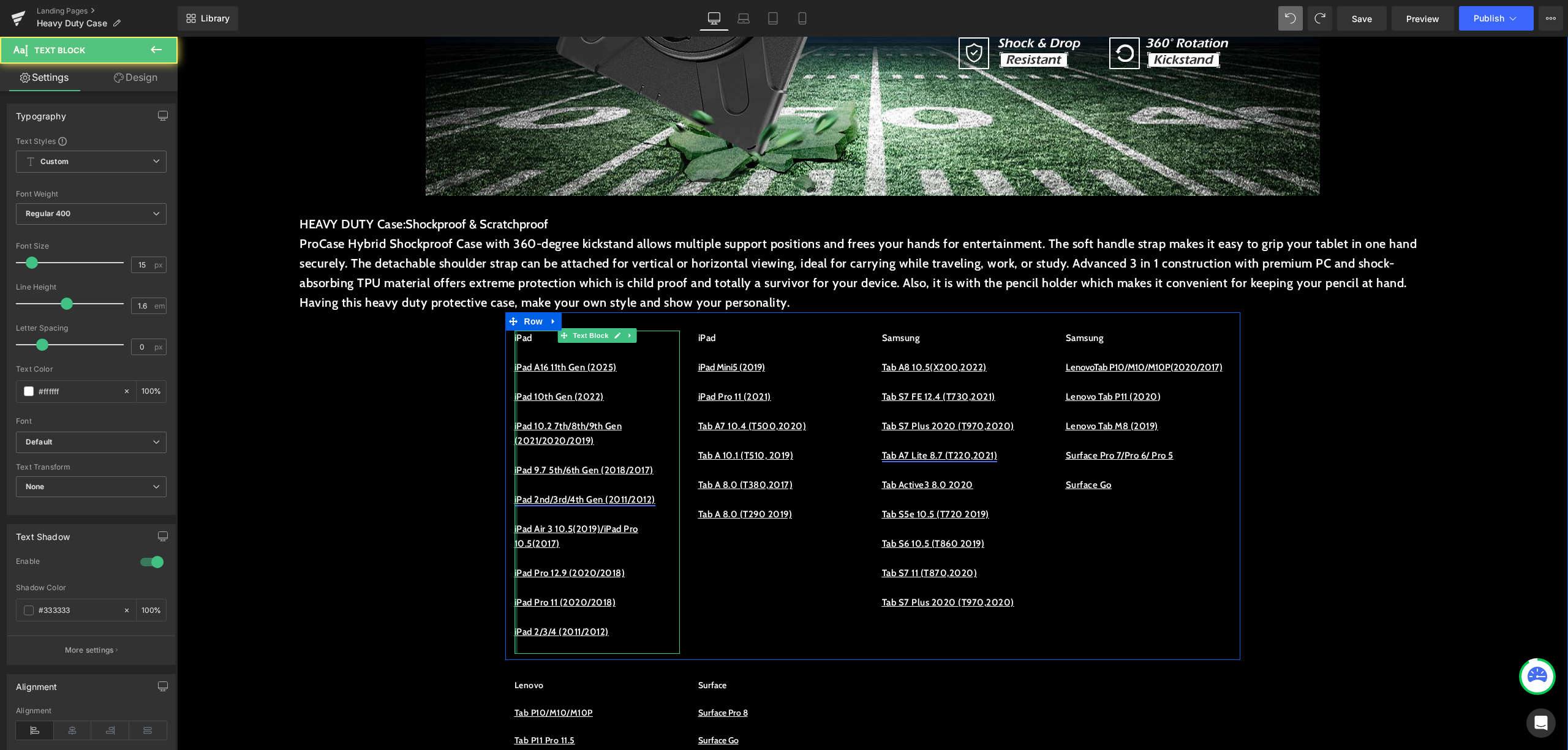
drag, startPoint x: 576, startPoint y: 555, endPoint x: 508, endPoint y: 546, distance: 68.6
click at [515, 546] on div "iPad iPad A16 11th Gen (2025) iPad 10th Gen (2022) iPad 10.2 7th/8th/9th Gen (2…" at bounding box center [597, 492] width 165 height 323
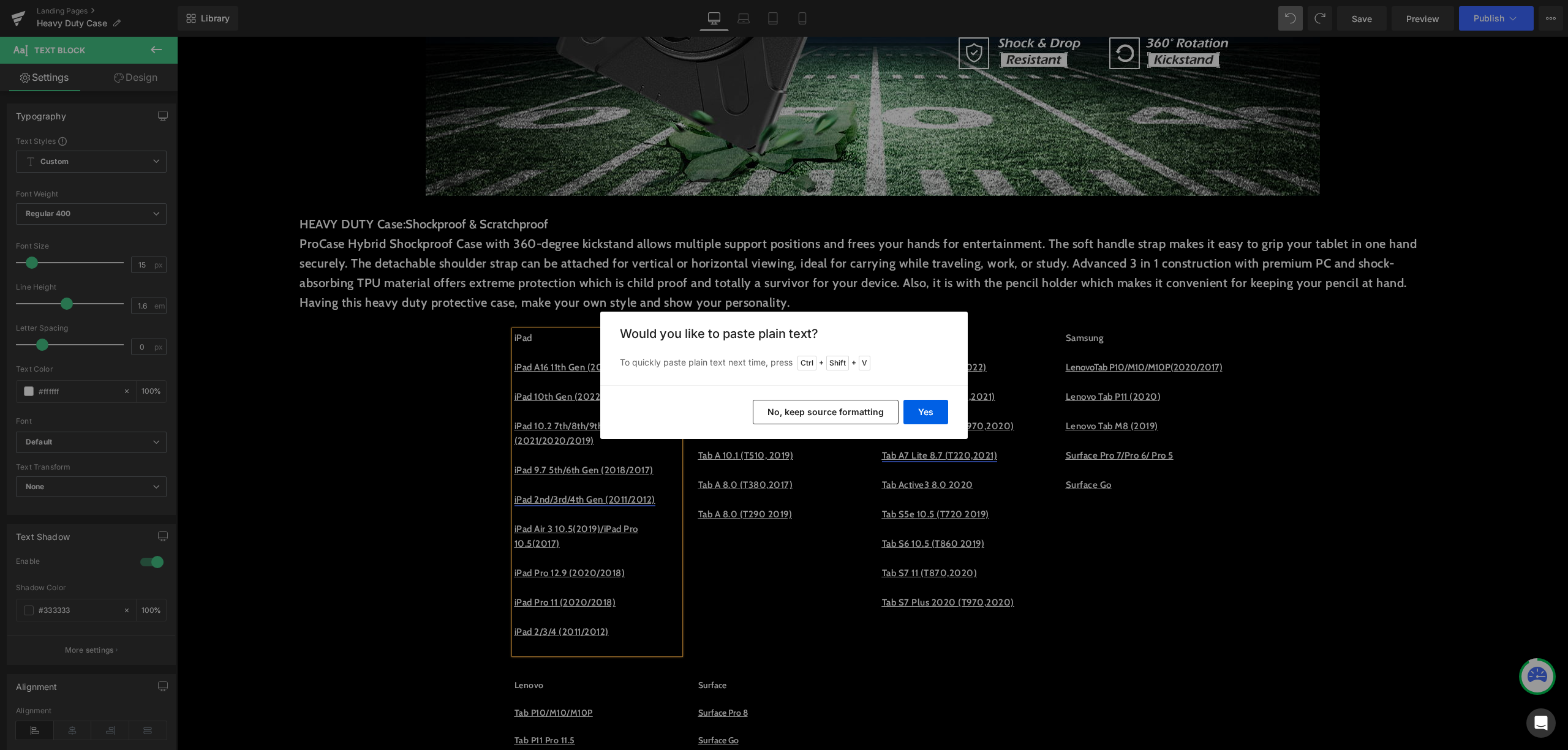
click at [840, 403] on button "No, keep source formatting" at bounding box center [825, 412] width 146 height 25
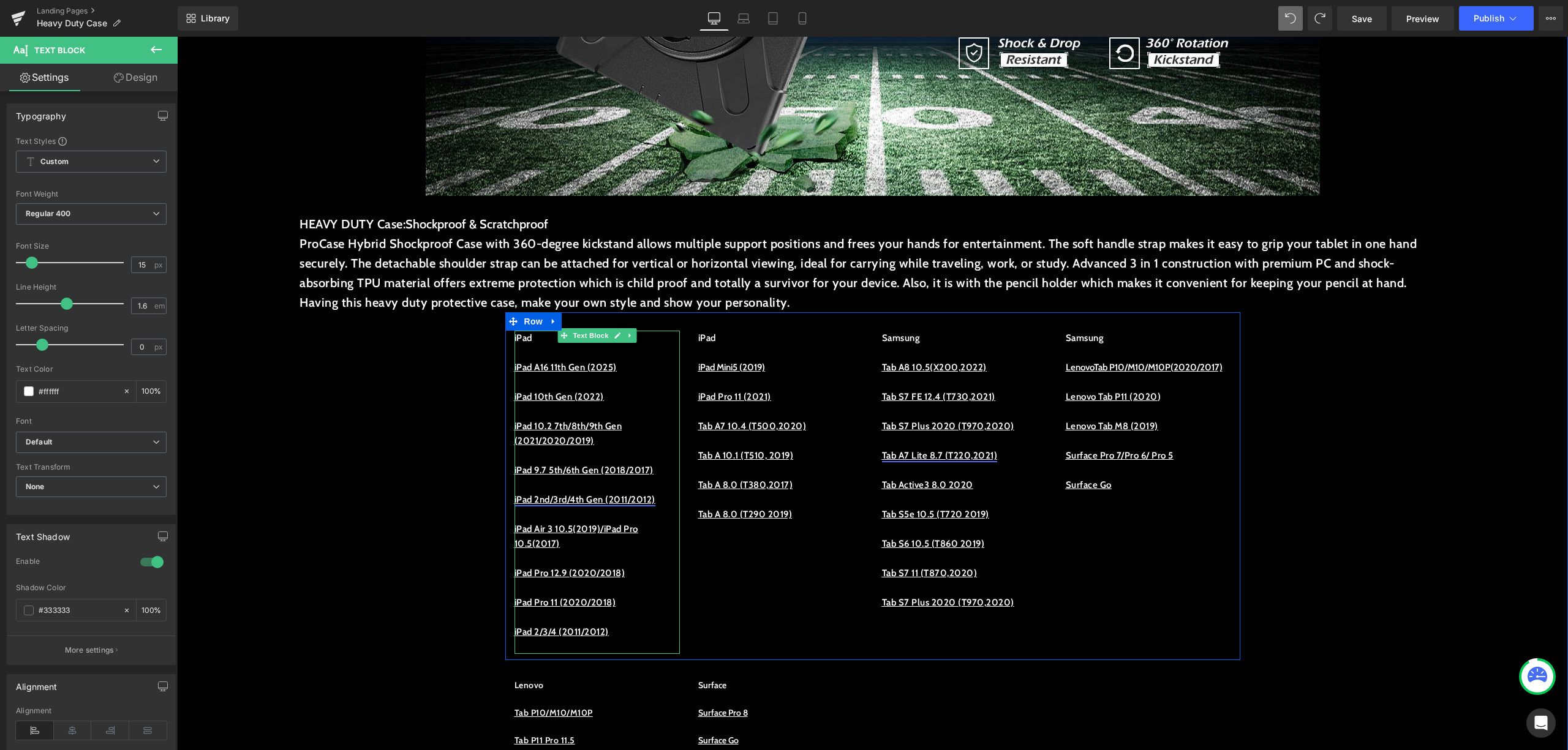
click at [586, 522] on p at bounding box center [597, 514] width 165 height 15
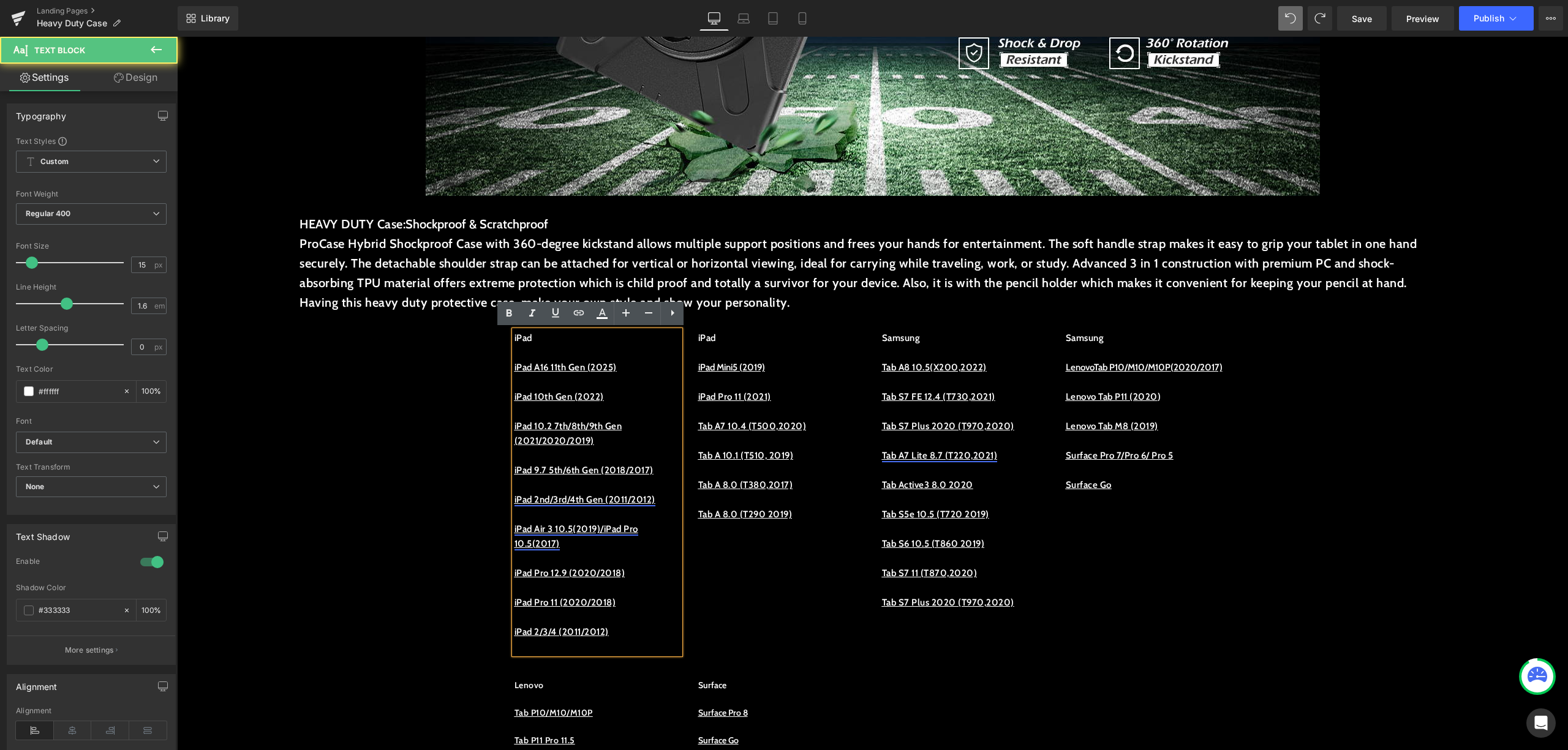
drag, startPoint x: 577, startPoint y: 554, endPoint x: 550, endPoint y: 554, distance: 27.0
click at [556, 551] on p "iPad Air 3 10.5(2019)/iPad Pro 10.5(2017)" at bounding box center [597, 536] width 165 height 30
click at [531, 545] on u "iPad Air 3 10.5(2019)/iPad Pro 10.5(2017)" at bounding box center [577, 536] width 124 height 26
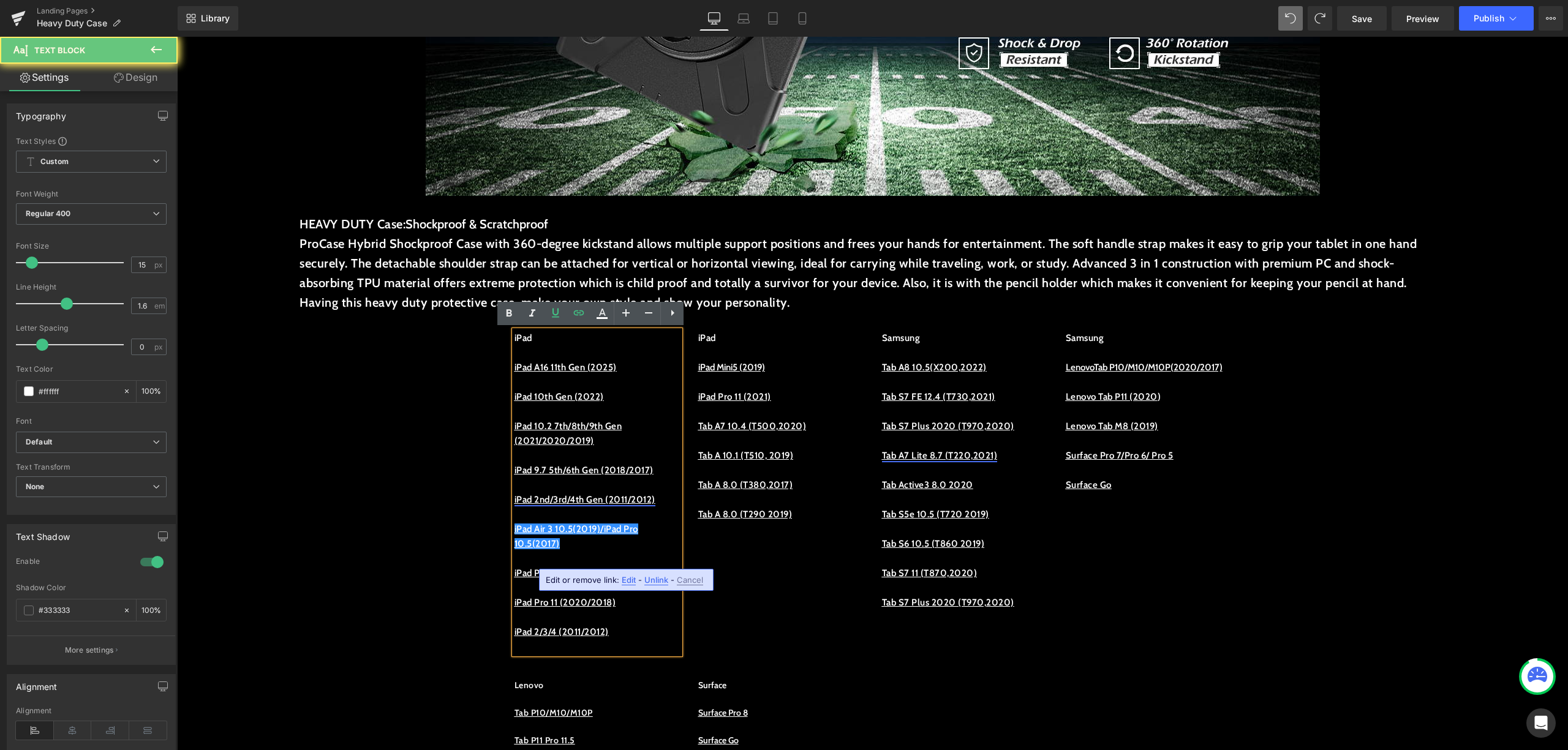
click at [550, 550] on p "iPad Air 3 10.5(2019)/iPad Pro 10.5(2017)" at bounding box center [597, 536] width 165 height 30
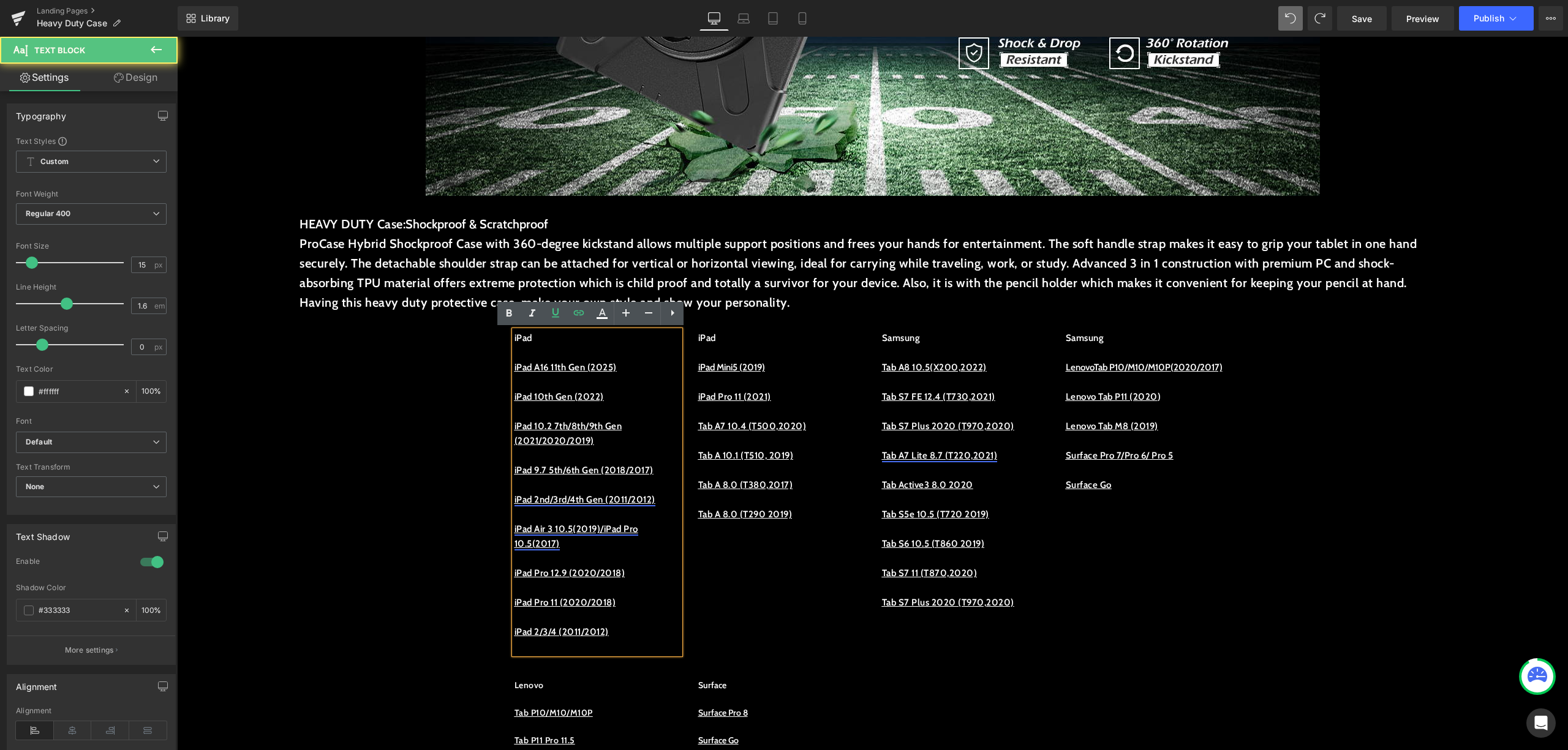
click at [559, 548] on u "iPad Air 3 10.5(2019)/iPad Pro 10.5(2017)" at bounding box center [577, 536] width 124 height 26
click at [562, 550] on u "iPad Air 3 10.5(2019)/iPad Pro 10.5(2017)" at bounding box center [577, 536] width 124 height 26
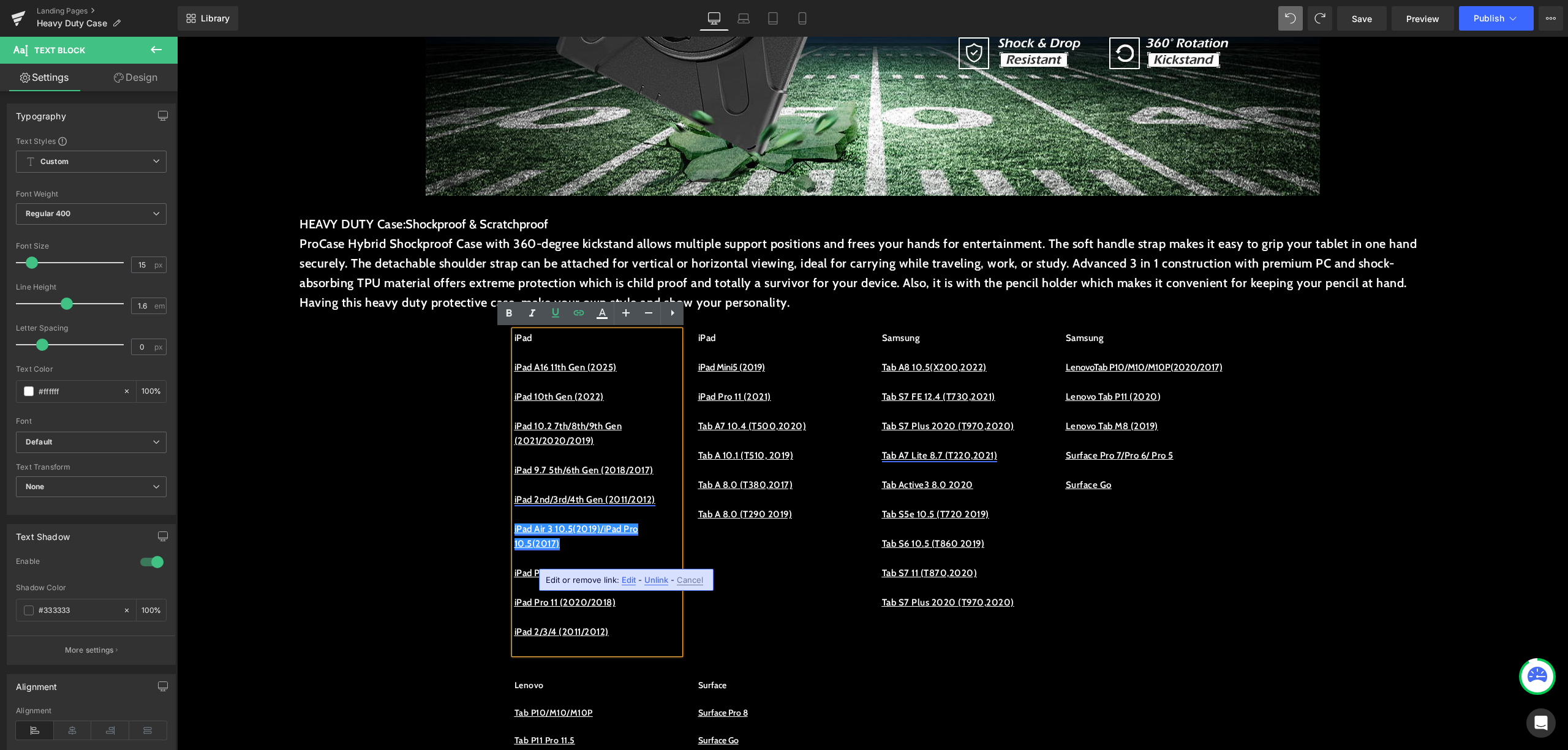
click at [560, 544] on u "iPad Air 3 10.5(2019)/iPad Pro 10.5(2017)" at bounding box center [577, 536] width 124 height 26
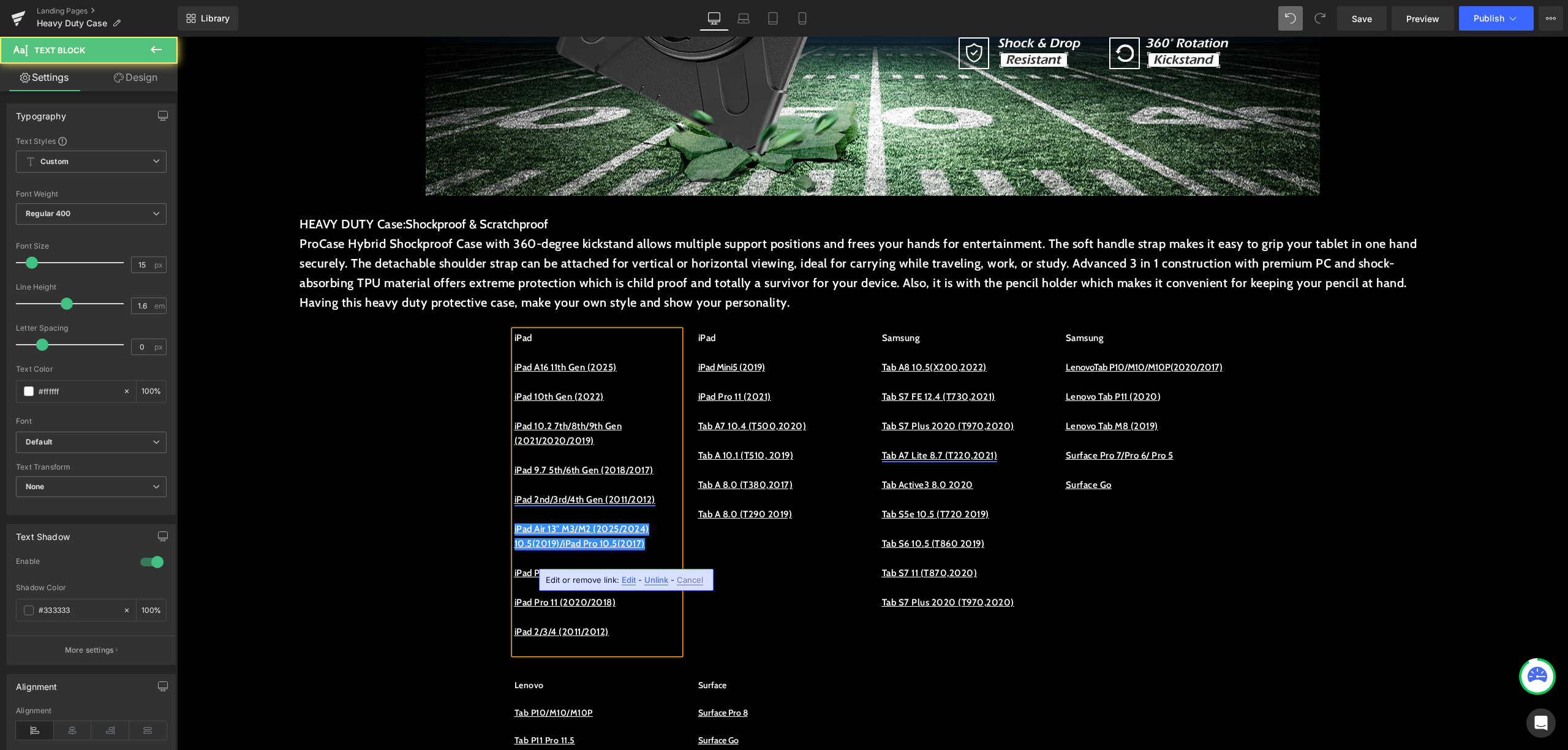
click at [554, 550] on u "iPad Air 13" M3/M2 (2025/2024) 10.5(2019)/iPad Pro 10.5(2017)" at bounding box center [582, 536] width 135 height 26
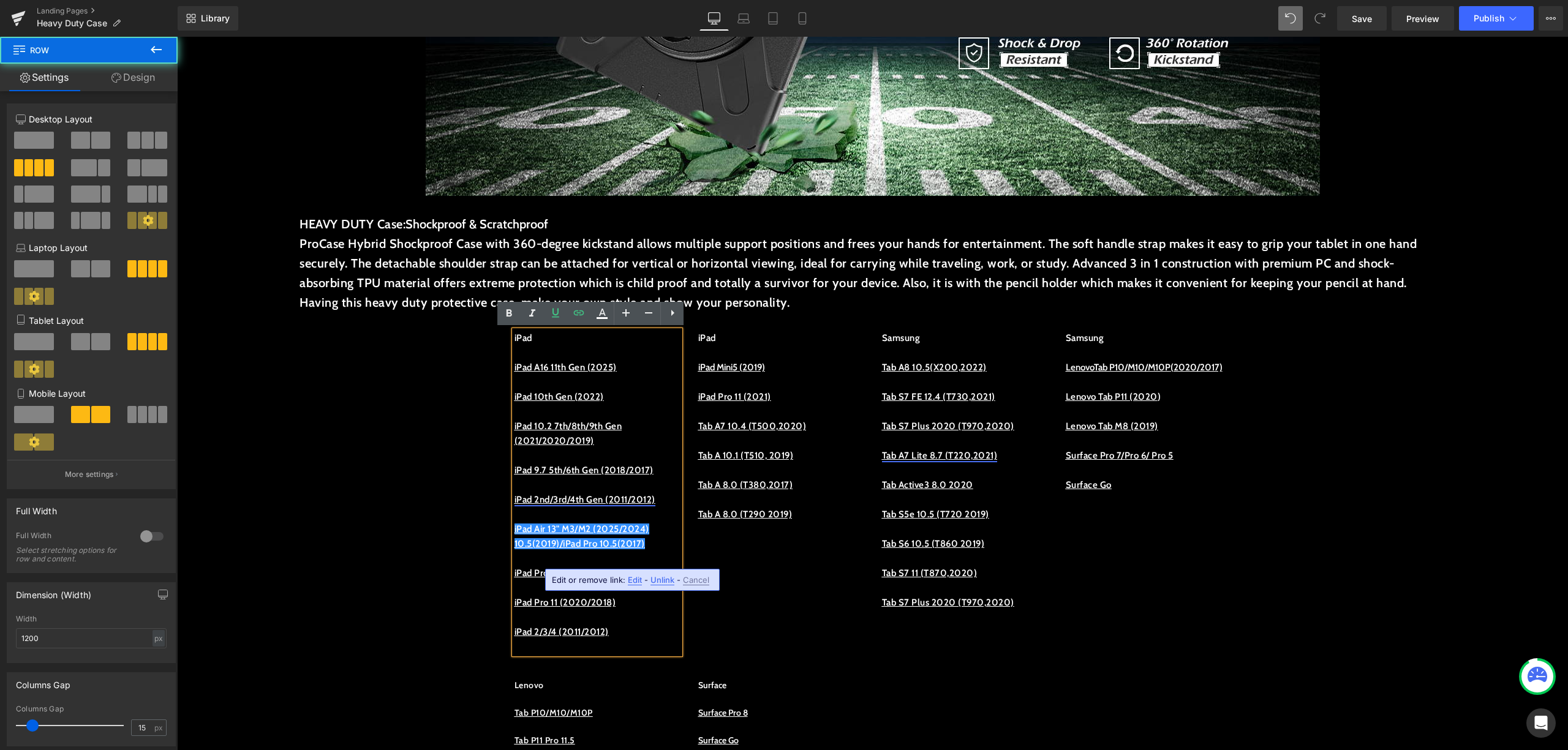
click at [679, 621] on div "iPad iPad A16 11th Gen (2025) iPad 10th Gen (2022) iPad 10.2 7th/8th/9th Gen (2…" at bounding box center [597, 492] width 184 height 323
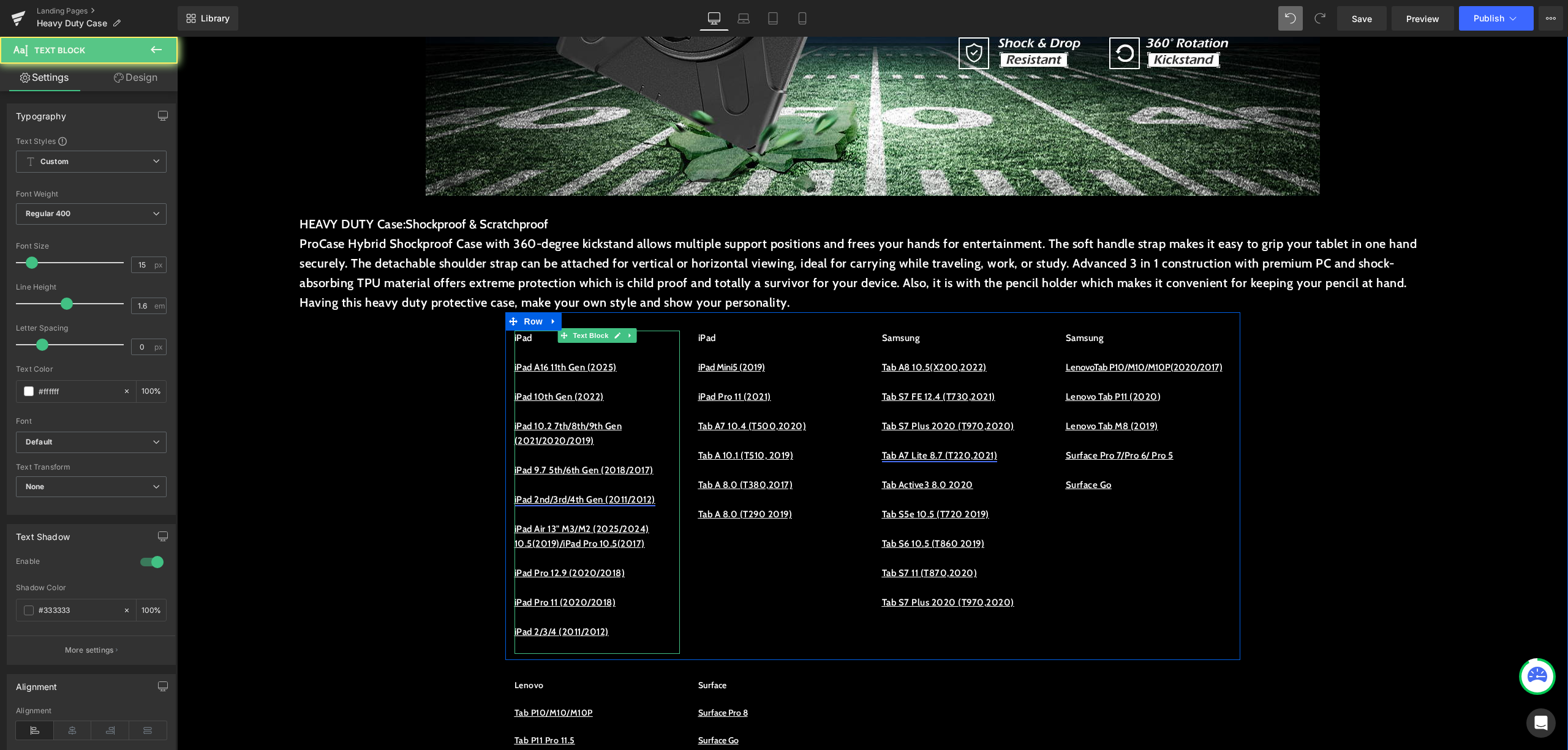
click at [662, 551] on p "iPad Air 13" M3/M2 (2025/2024) 10.5(2019)/iPad Pro 10.5(2017)" at bounding box center [597, 536] width 165 height 30
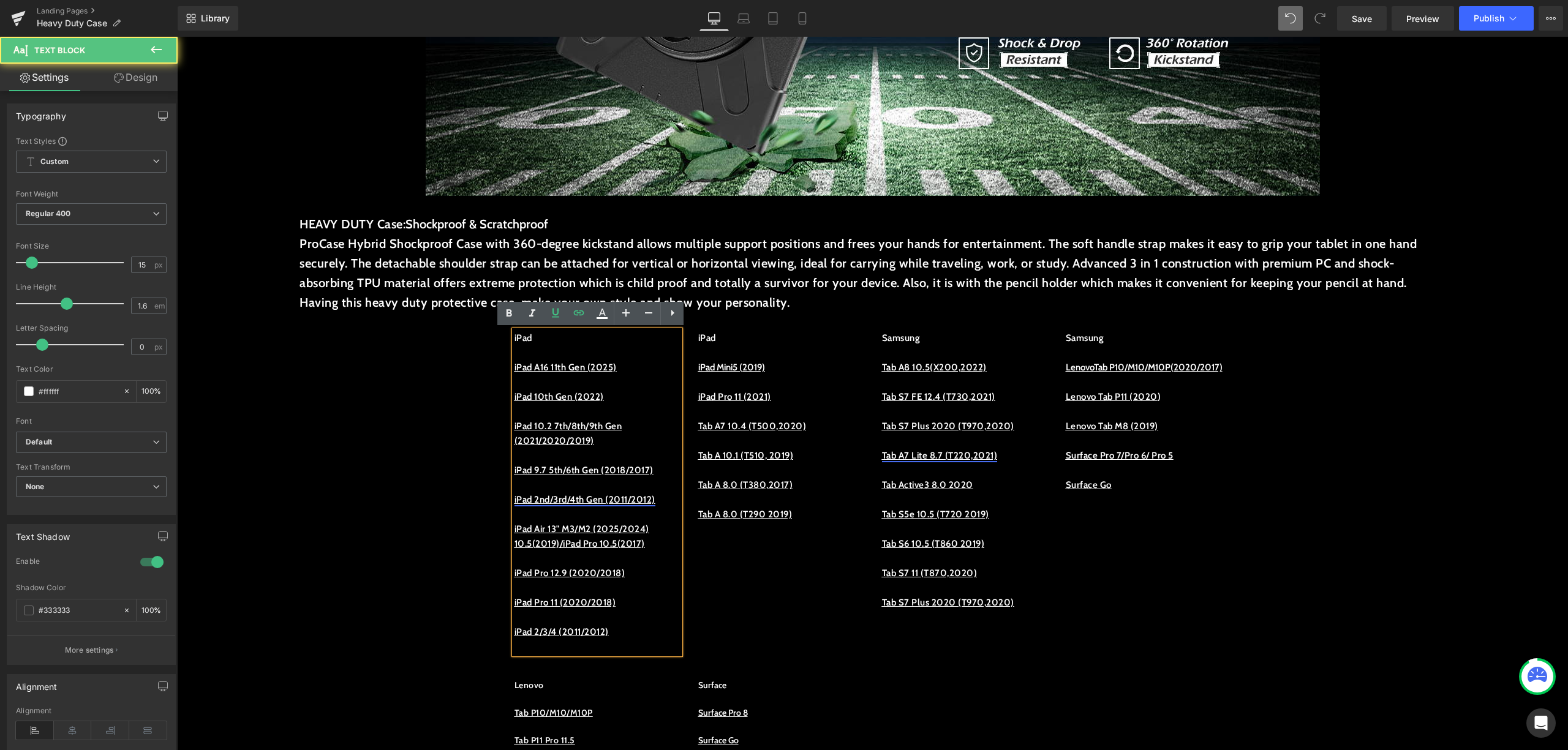
click at [665, 551] on p "iPad Air 13" M3/M2 (2025/2024) 10.5(2019)/iPad Pro 10.5(2017)" at bounding box center [597, 536] width 165 height 30
drag, startPoint x: 665, startPoint y: 561, endPoint x: 507, endPoint y: 562, distance: 158.0
click at [515, 551] on p "iPad Air 13" M3/M2 (2025/2024) 10.5(2019)/iPad Pro 10.5(2017)" at bounding box center [597, 536] width 165 height 30
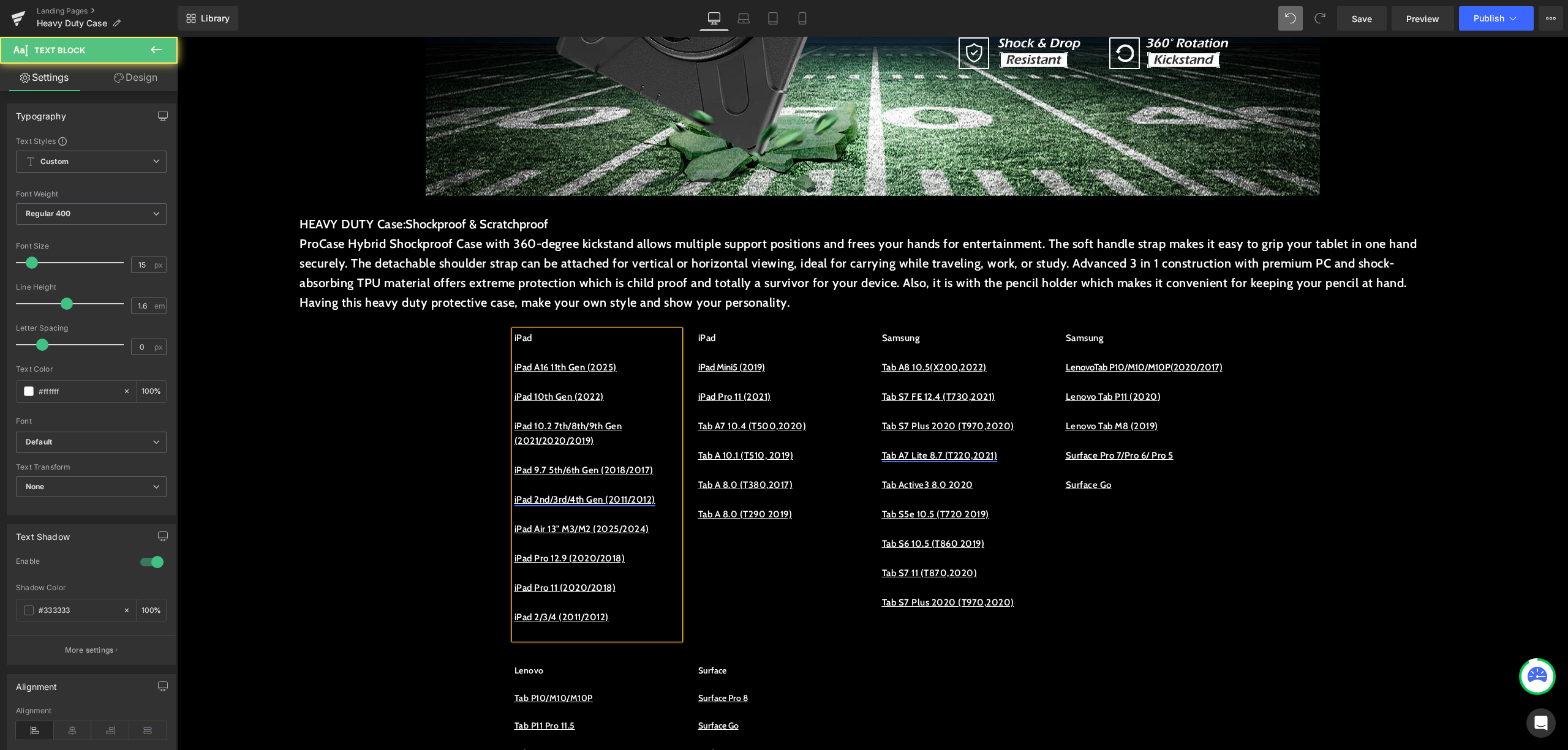
click at [607, 581] on p at bounding box center [597, 573] width 165 height 15
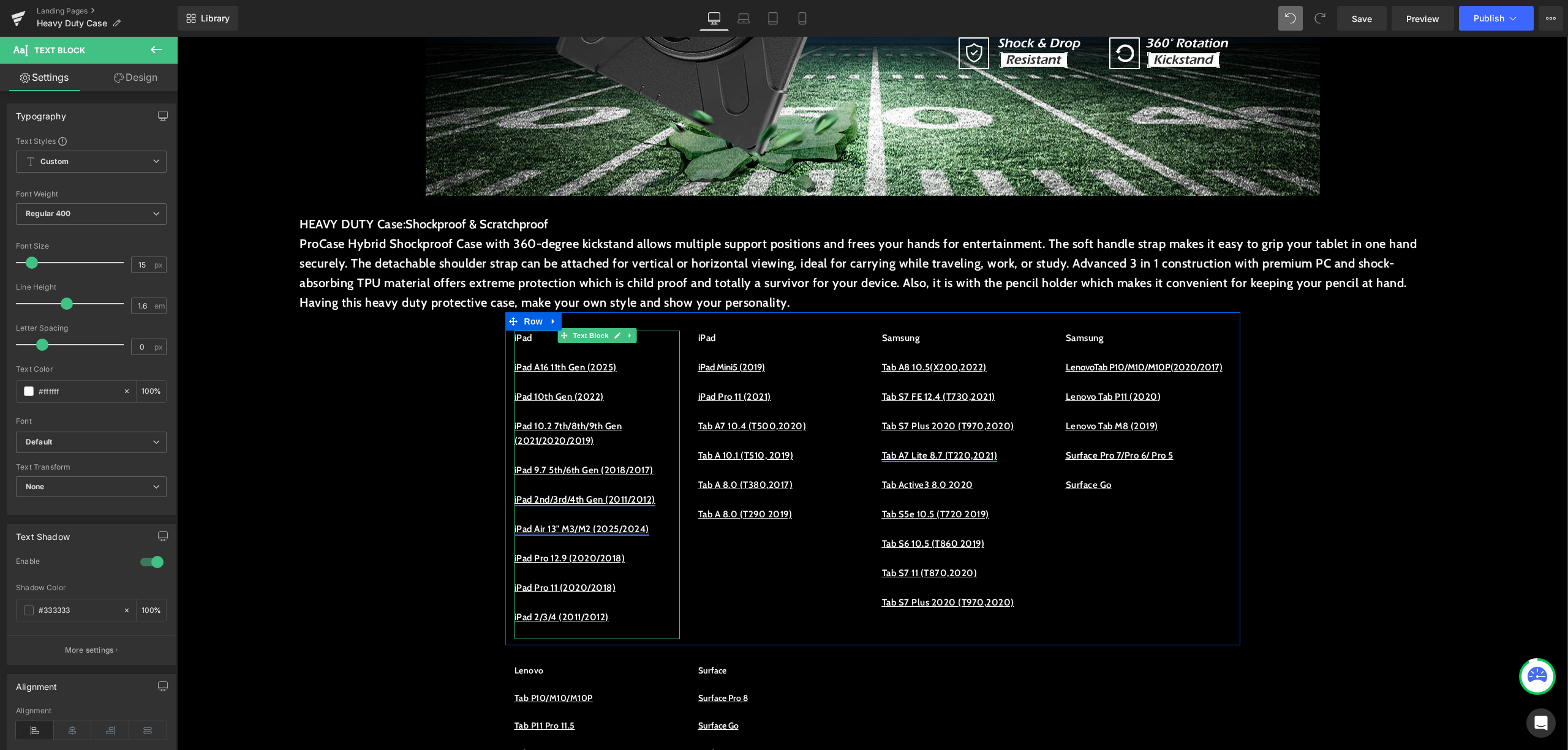
click at [571, 535] on u "iPad Air 13" M3/M2 (2025/2024)" at bounding box center [582, 529] width 135 height 11
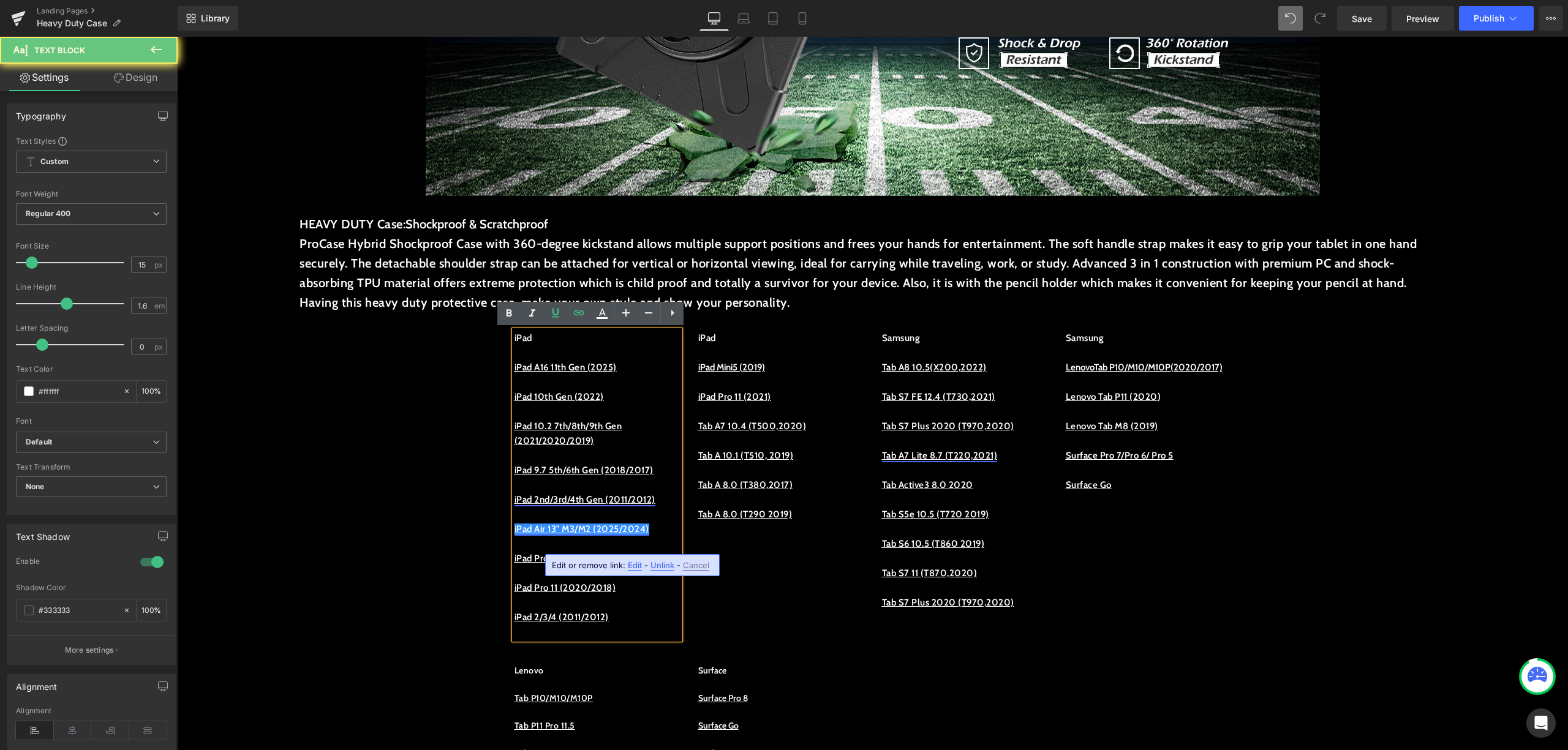
click at [562, 535] on u "iPad Air 13" M3/M2 (2025/2024)" at bounding box center [582, 529] width 135 height 11
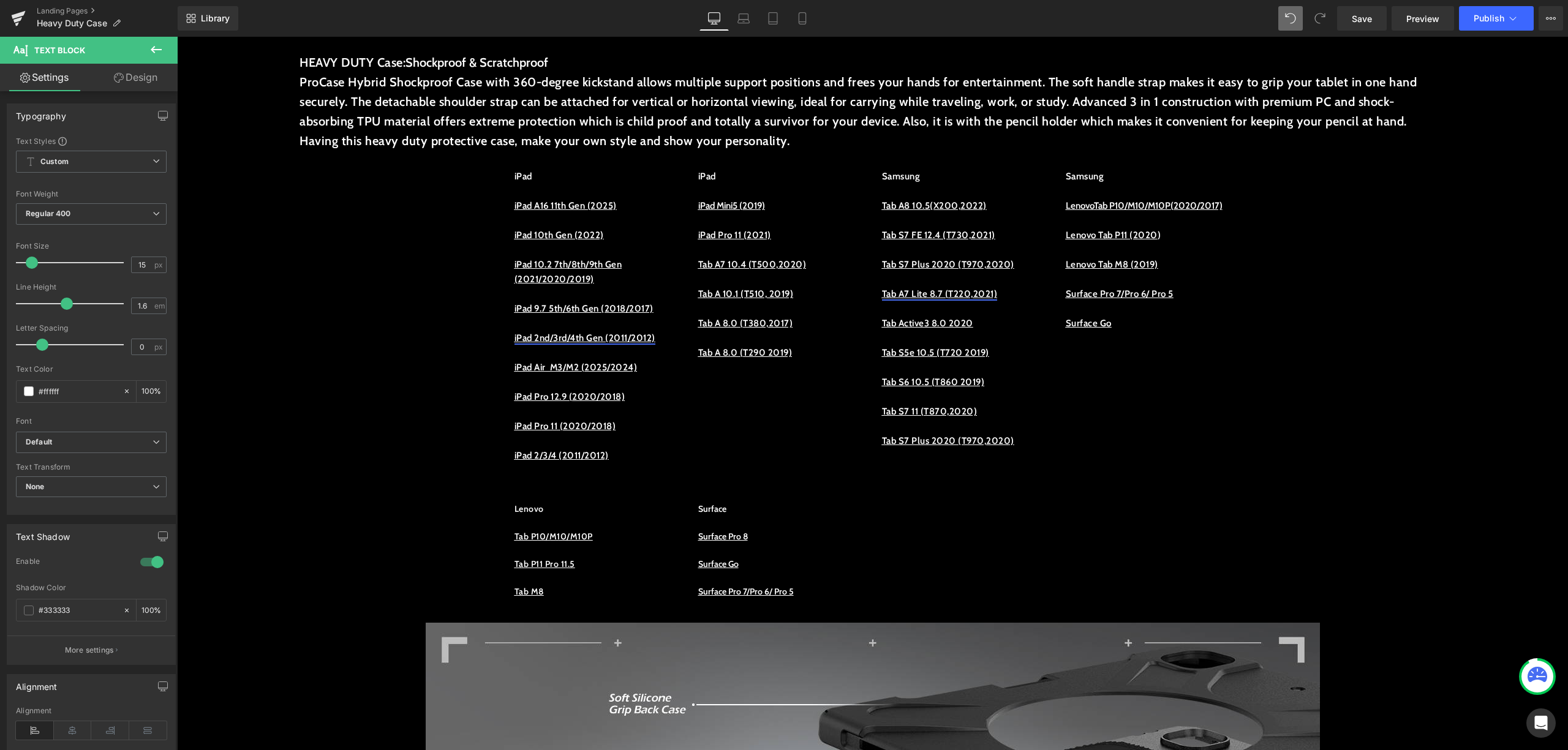
scroll to position [571, 0]
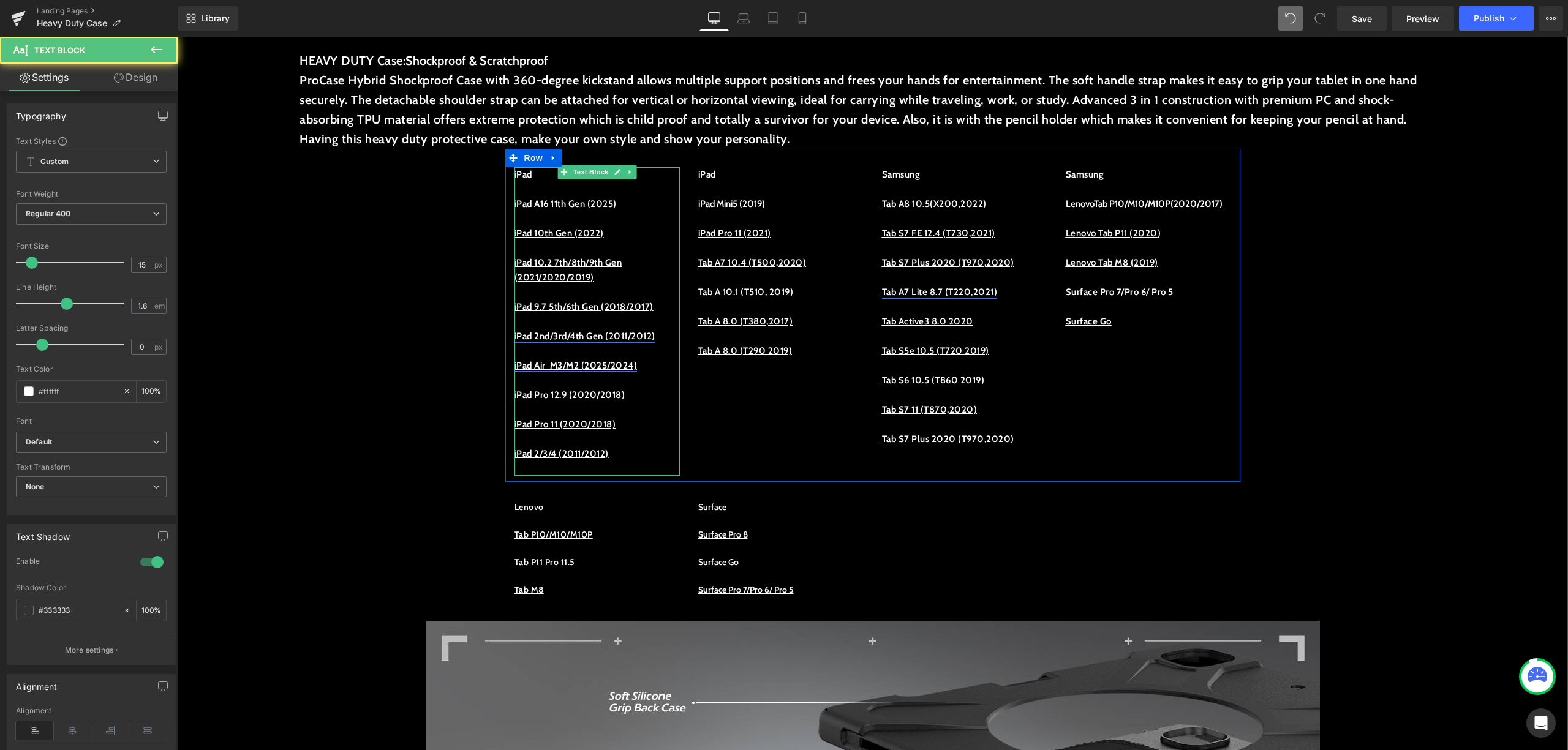
click at [550, 371] on u "iPad Air M3/M2 (2025/2024)" at bounding box center [576, 366] width 123 height 11
click at [566, 371] on u "iPad Air 2 M3/M2 (2025/2024)" at bounding box center [579, 366] width 128 height 11
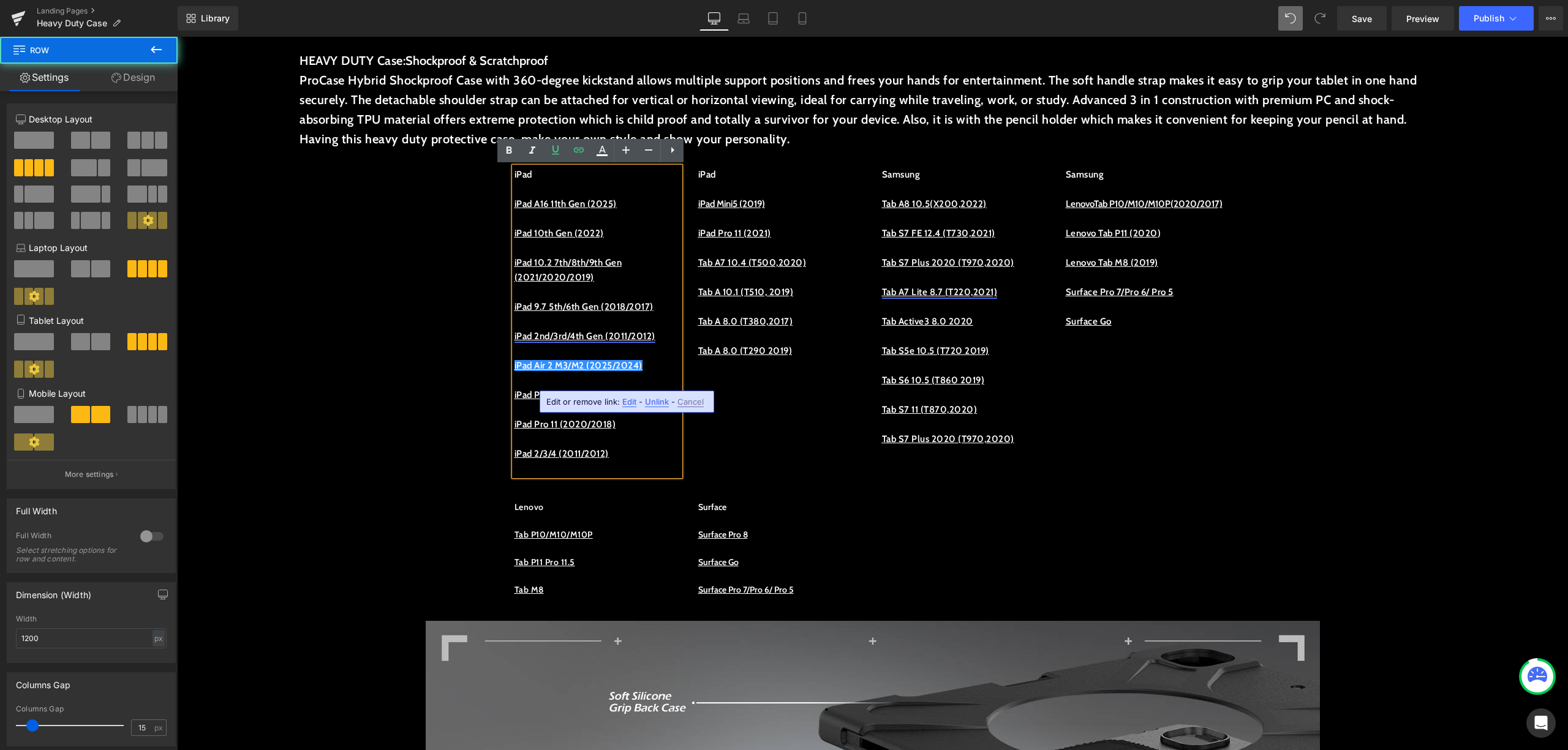
click at [1145, 478] on div "iPad iPad A16 11th Gen (2025) iPad 10th Gen (2022) iPad 10.2 7th/8th/9th Gen (2…" at bounding box center [873, 316] width 735 height 333
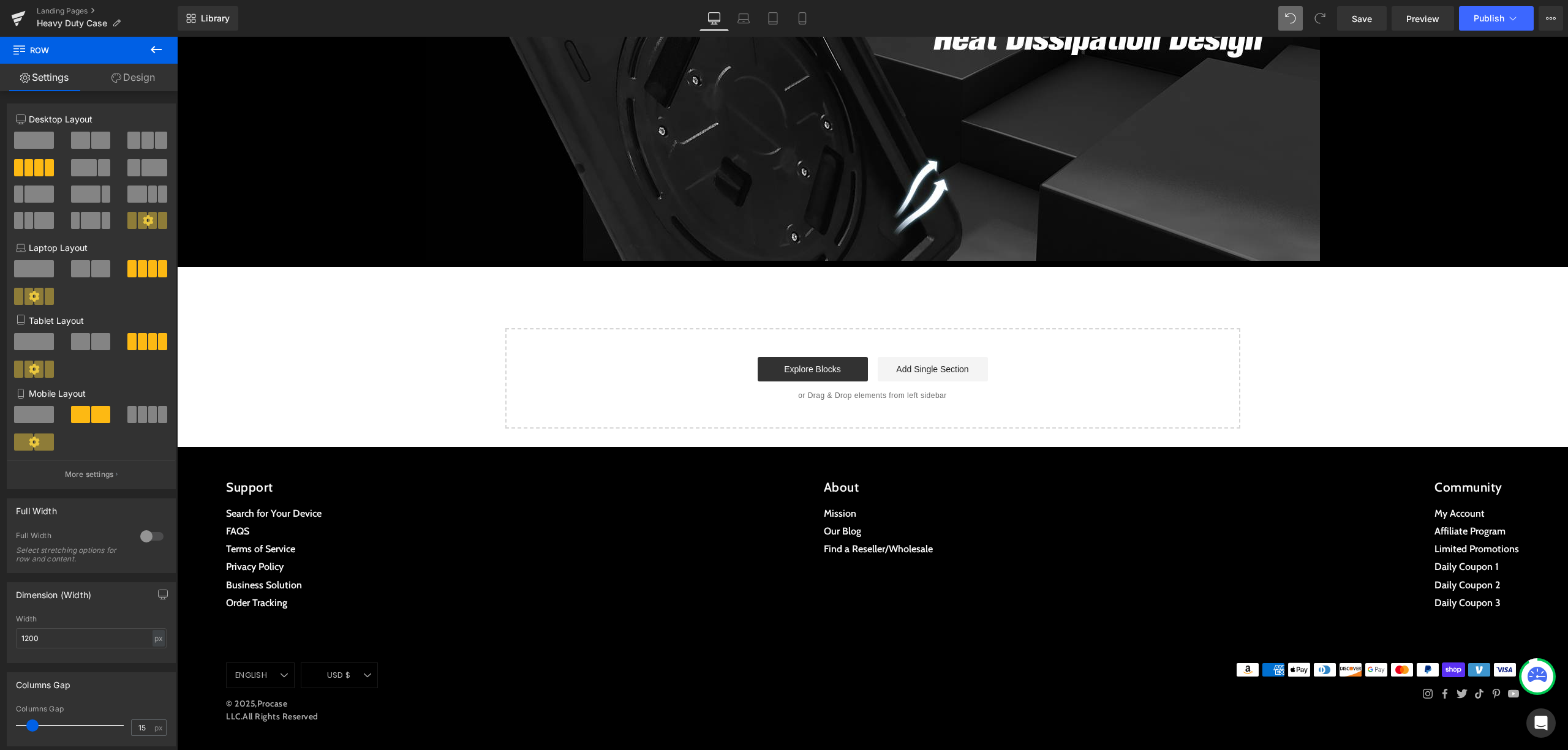
scroll to position [4208, 0]
click at [165, 37] on button at bounding box center [156, 50] width 43 height 27
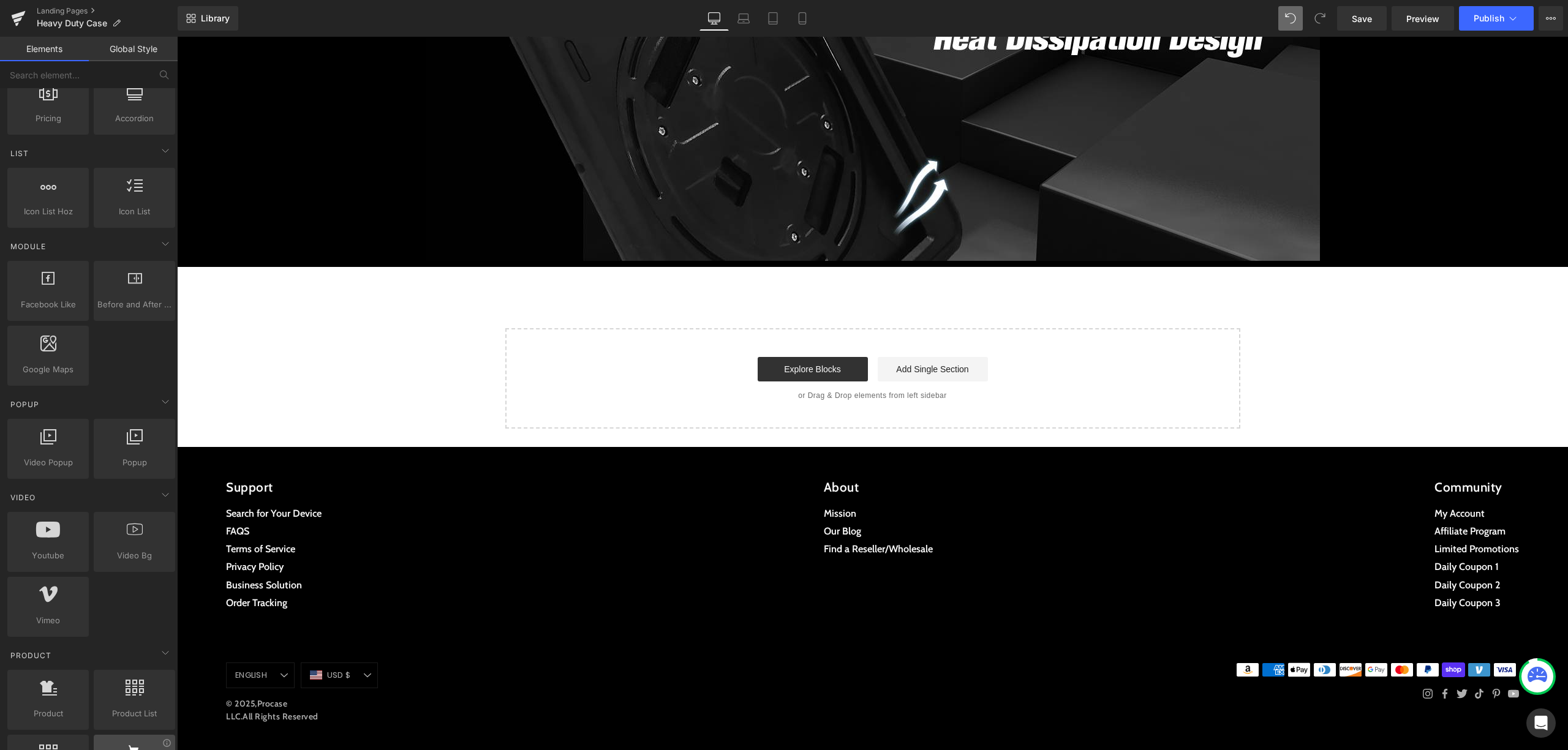
scroll to position [898, 0]
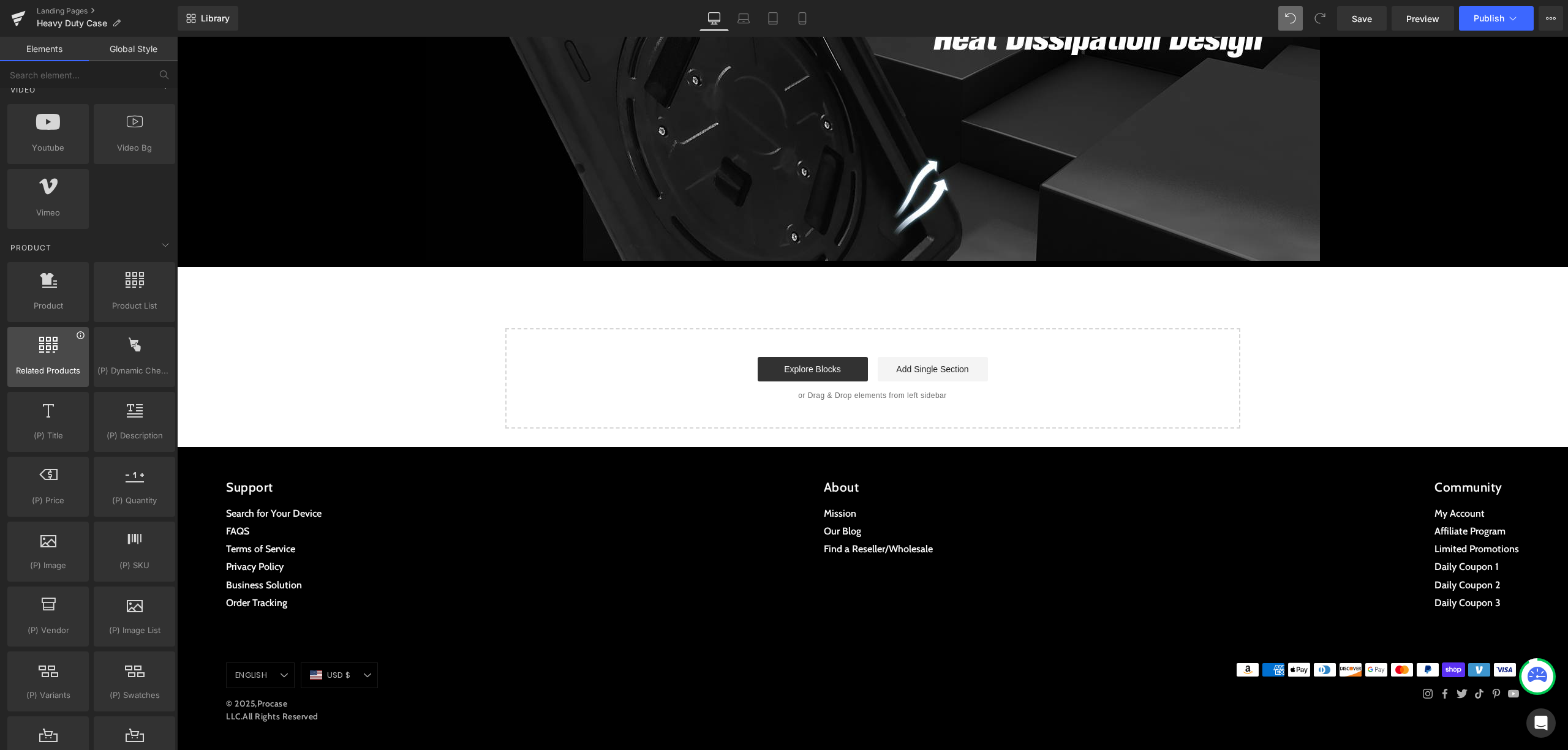
click at [82, 336] on icon at bounding box center [80, 335] width 7 height 7
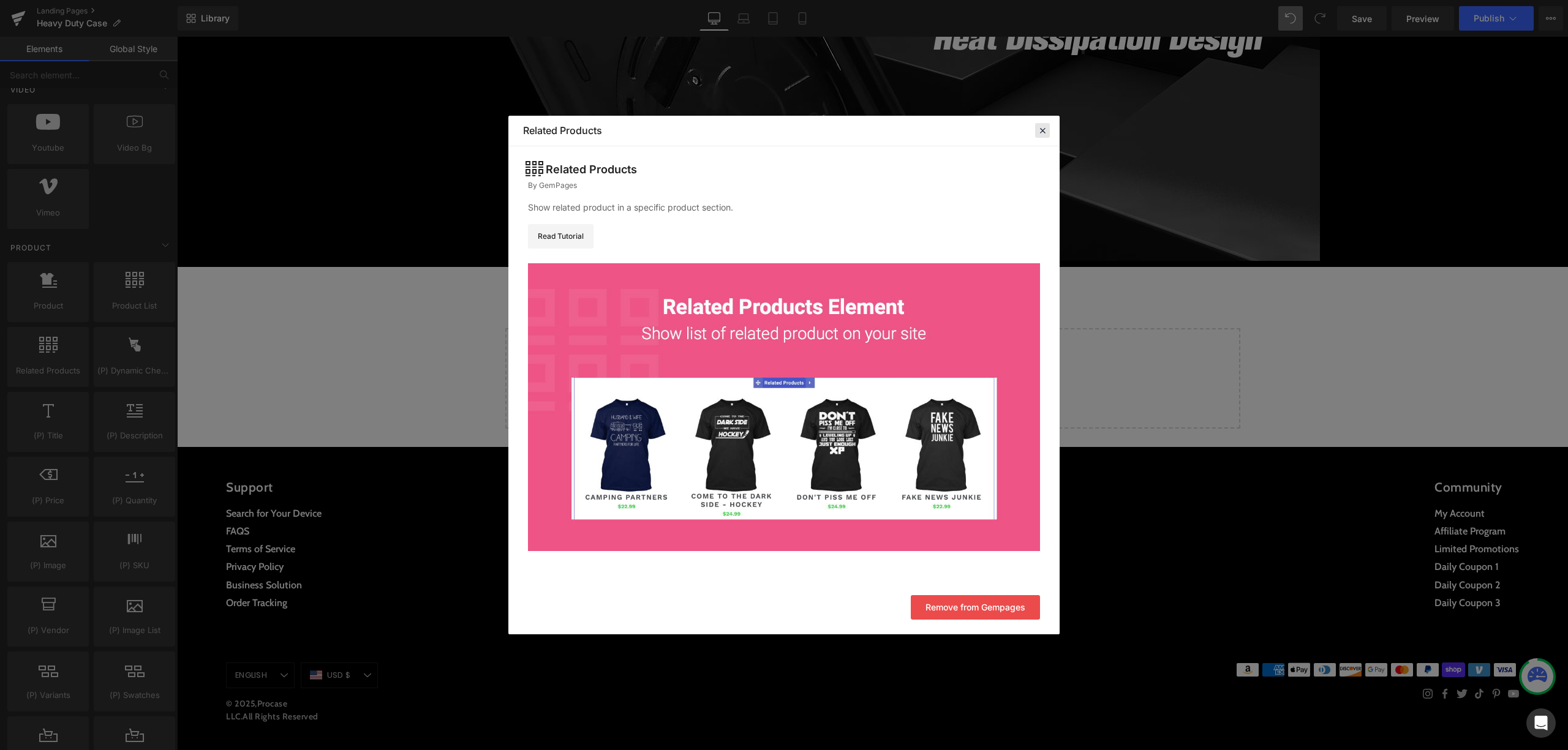
click at [1045, 126] on icon at bounding box center [1043, 131] width 11 height 11
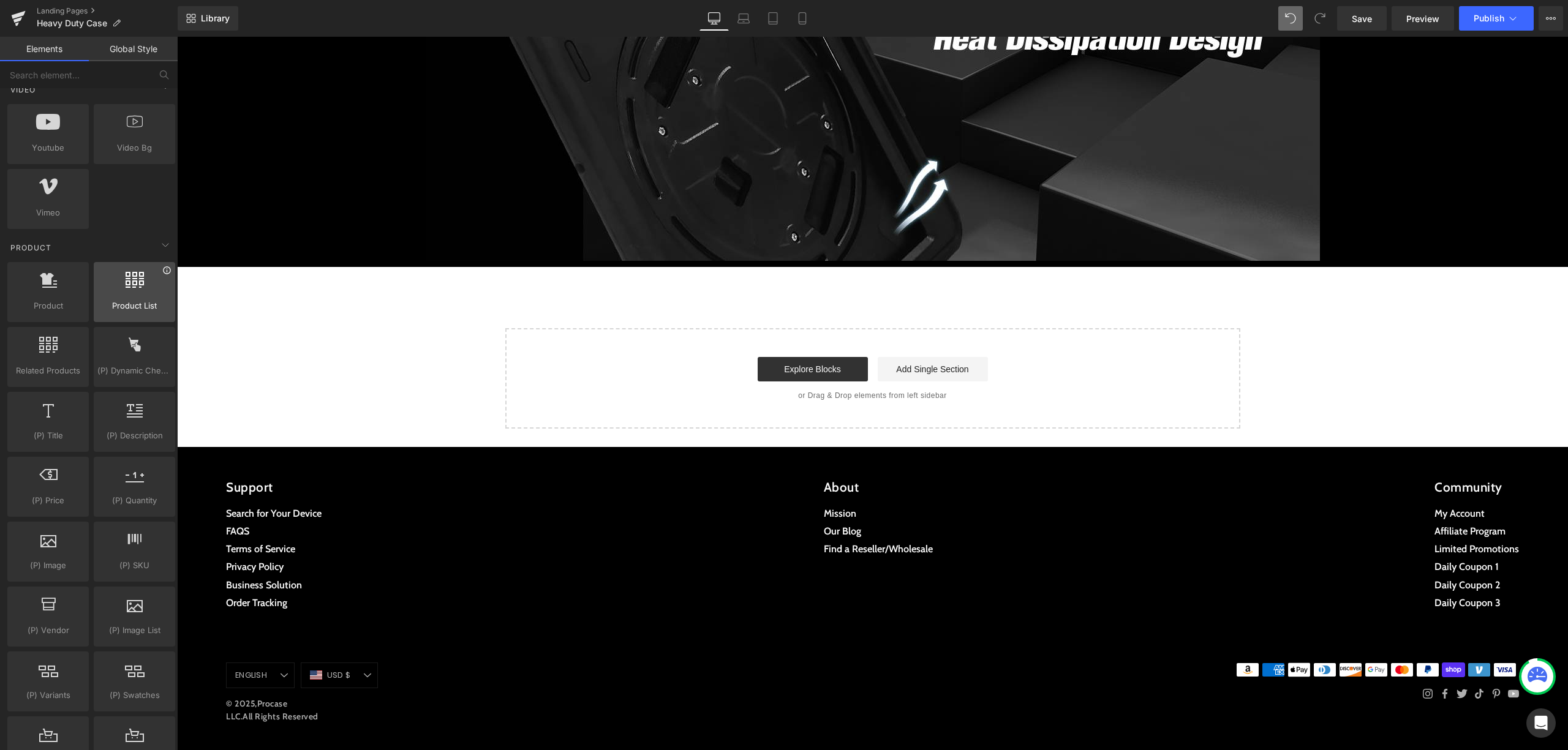
click at [165, 273] on icon at bounding box center [167, 270] width 9 height 9
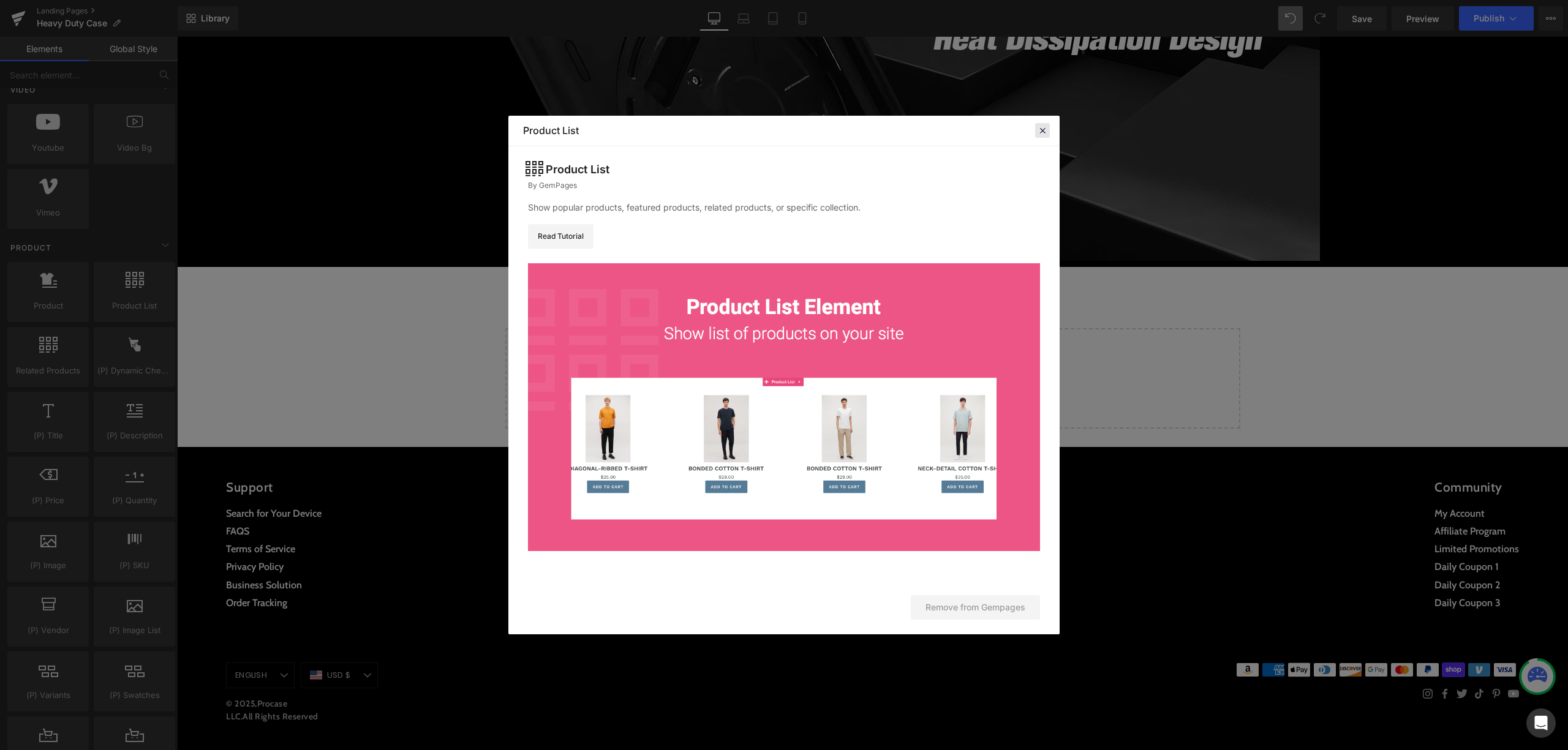
drag, startPoint x: 1043, startPoint y: 123, endPoint x: 816, endPoint y: 107, distance: 227.6
click at [1043, 123] on div at bounding box center [1042, 130] width 15 height 15
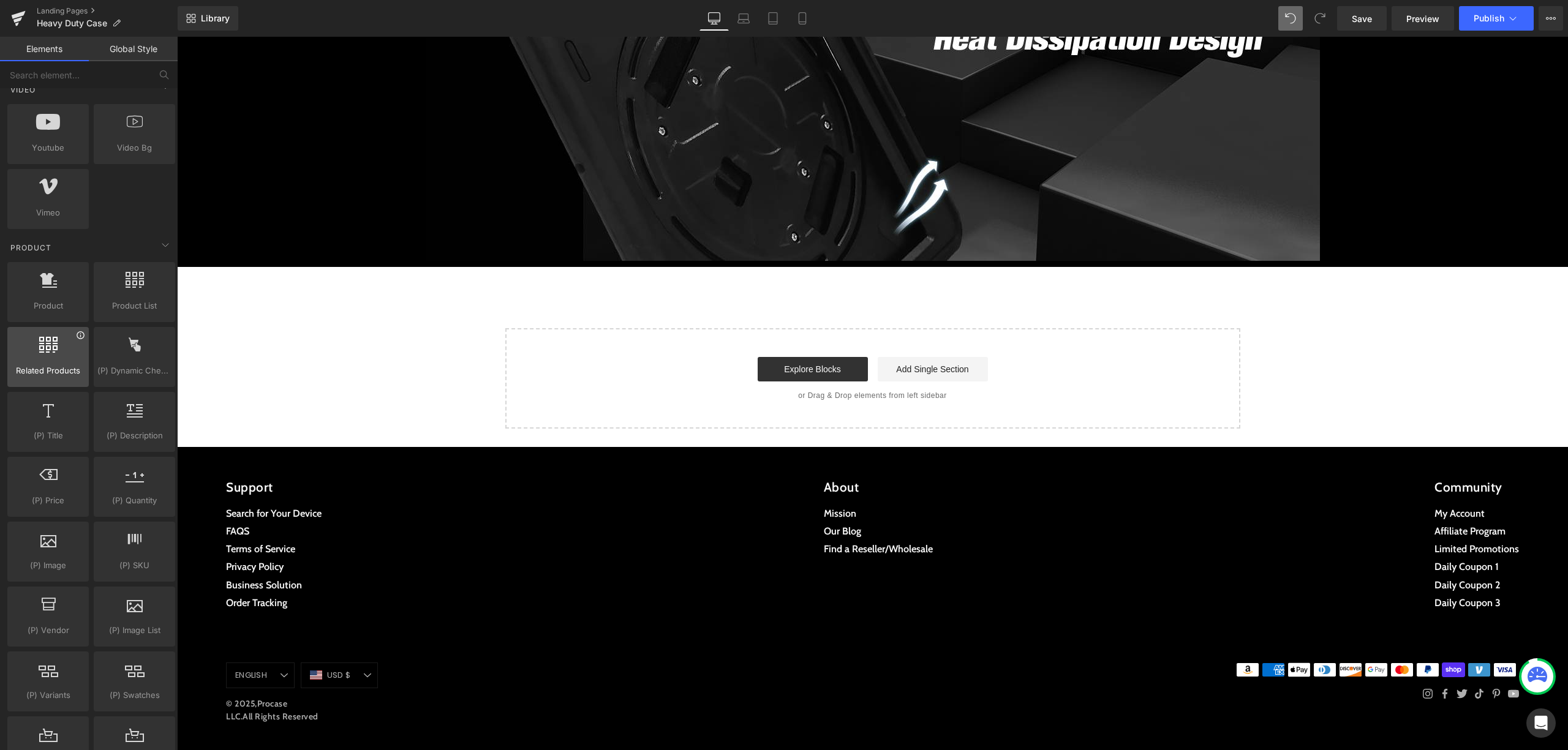
click at [77, 334] on icon at bounding box center [80, 335] width 7 height 7
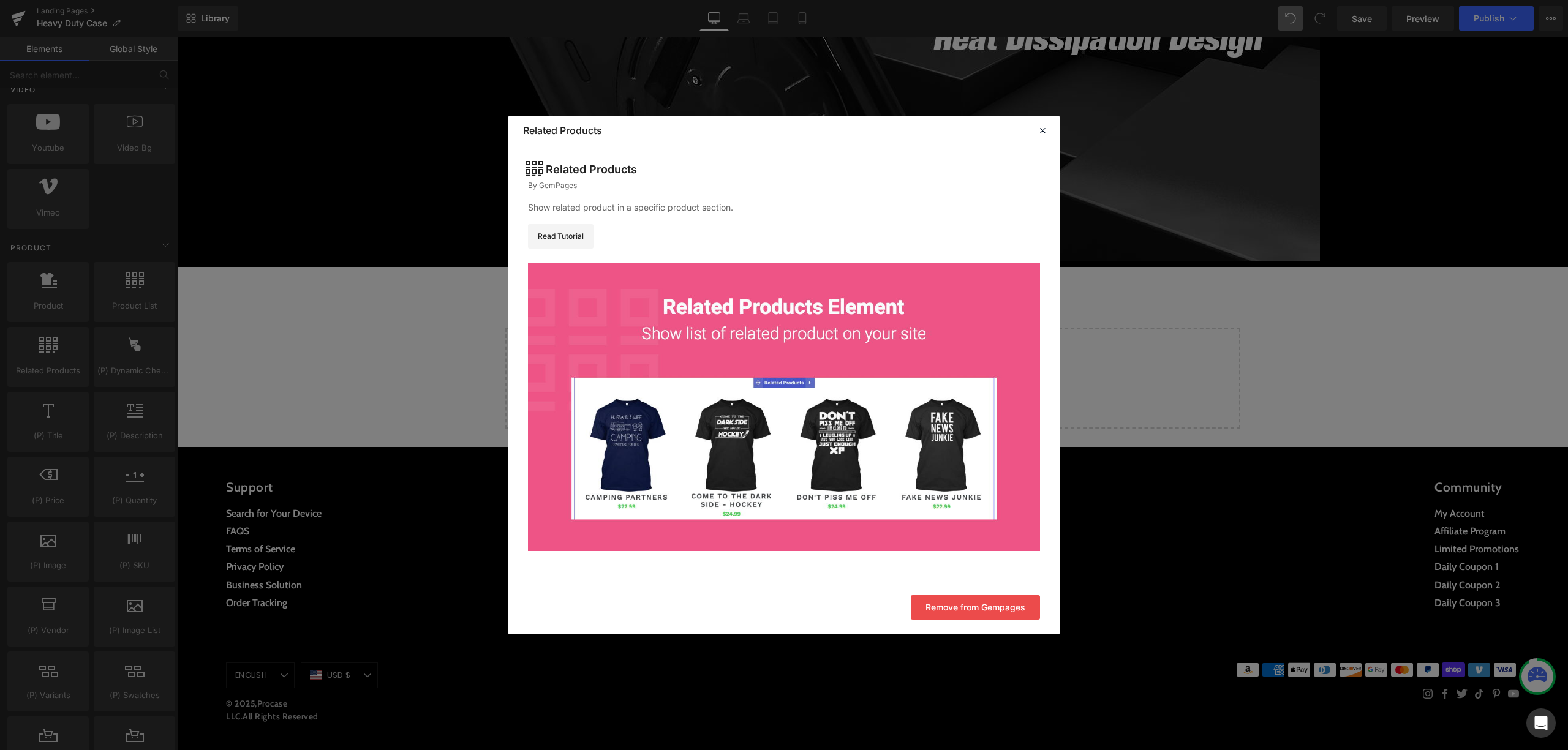
click at [1050, 132] on header "Library Elements Blocks Templates Saved Library Related Products" at bounding box center [784, 131] width 551 height 31
click at [1040, 130] on icon at bounding box center [1043, 131] width 11 height 11
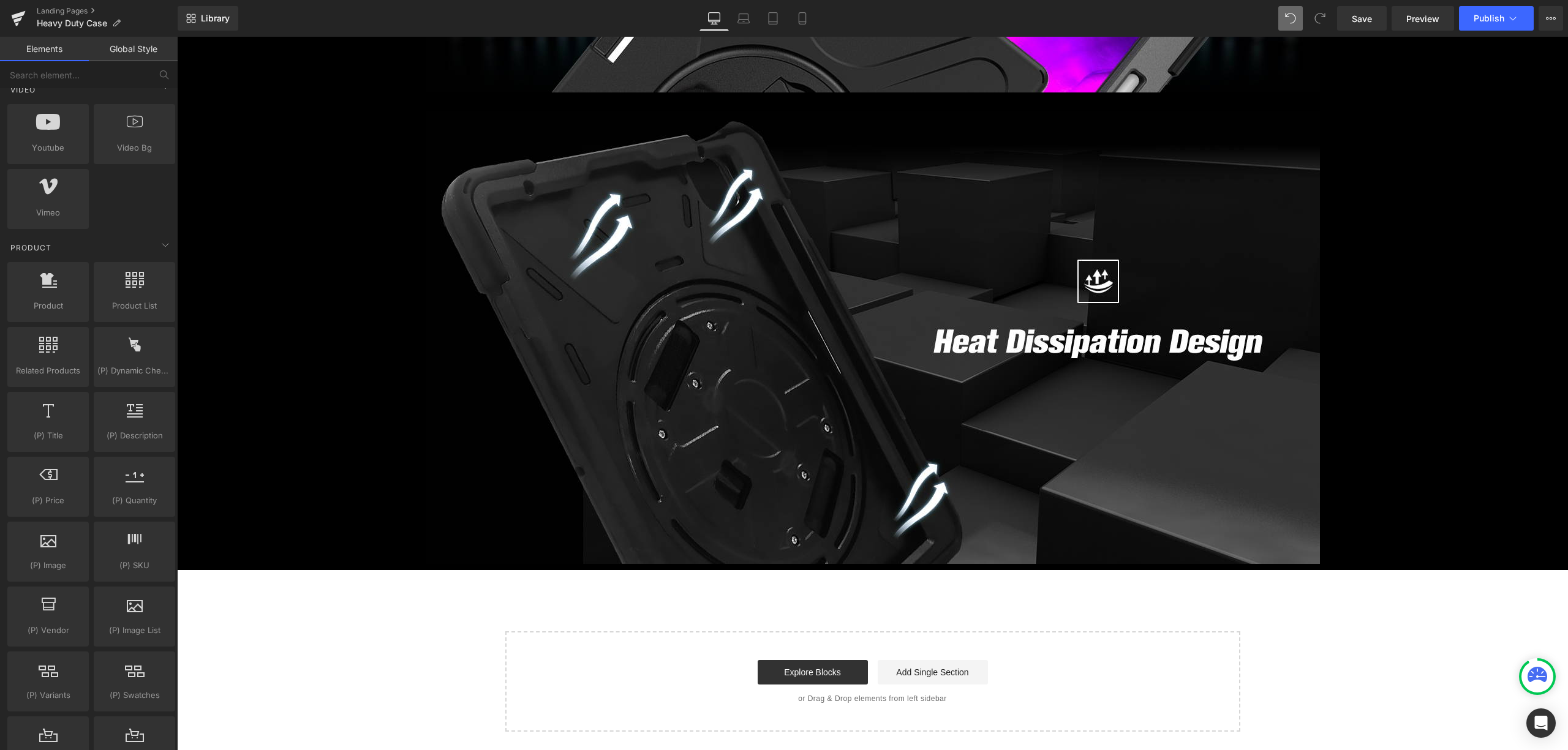
scroll to position [3881, 0]
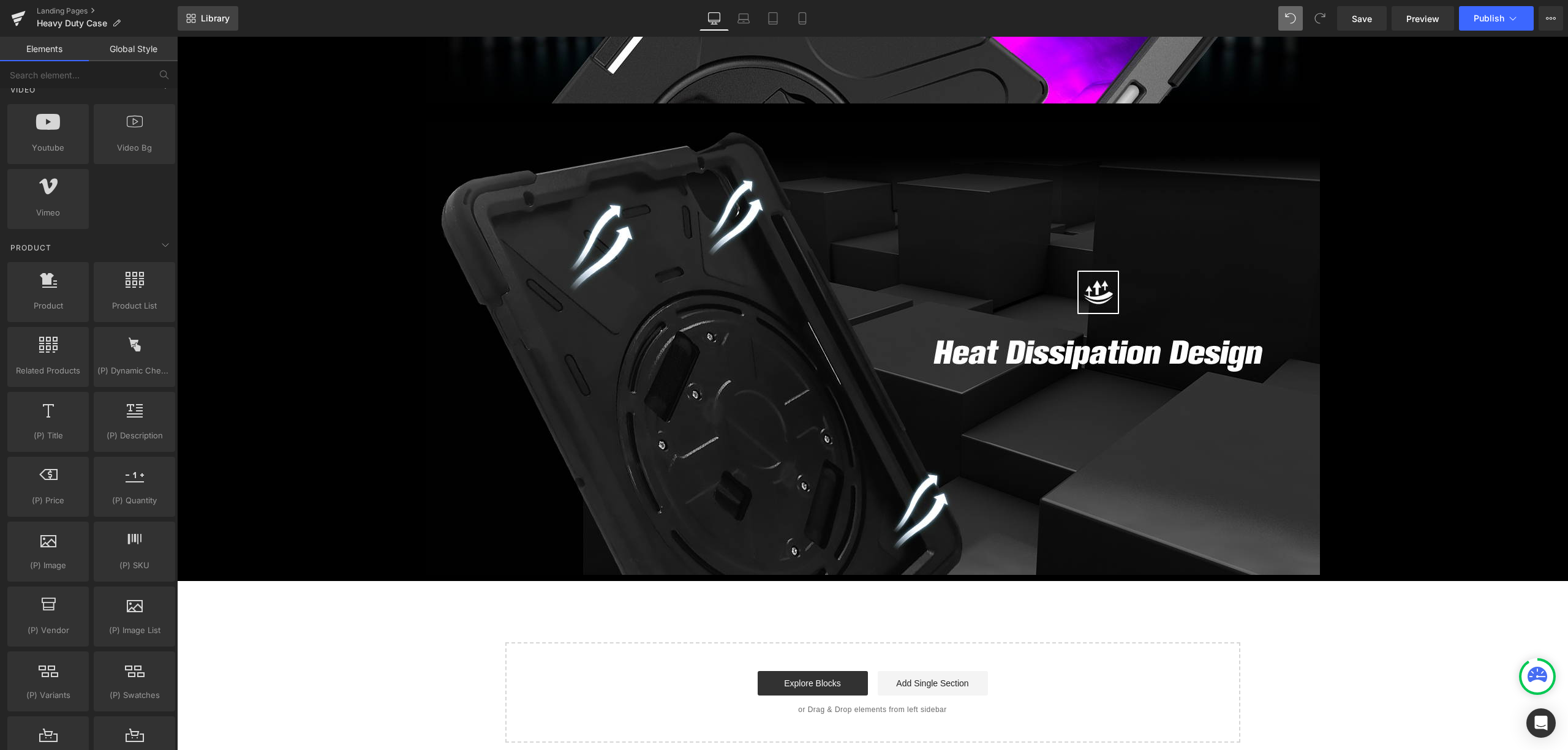
drag, startPoint x: 198, startPoint y: 26, endPoint x: 212, endPoint y: 13, distance: 19.1
click at [212, 13] on span "Library" at bounding box center [215, 18] width 29 height 11
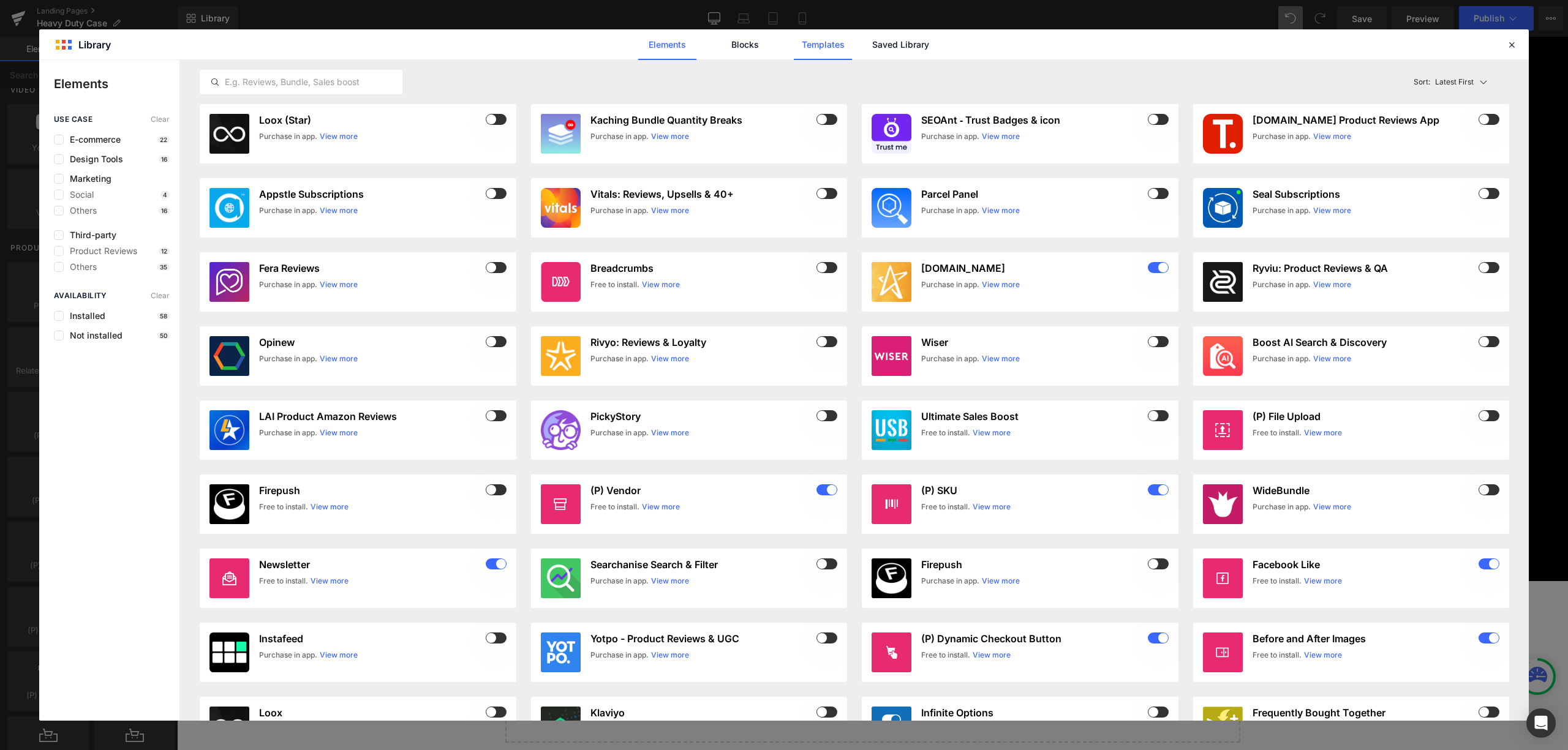
drag, startPoint x: 812, startPoint y: 31, endPoint x: 804, endPoint y: 32, distance: 8.1
click at [804, 32] on link "Templates" at bounding box center [823, 45] width 58 height 31
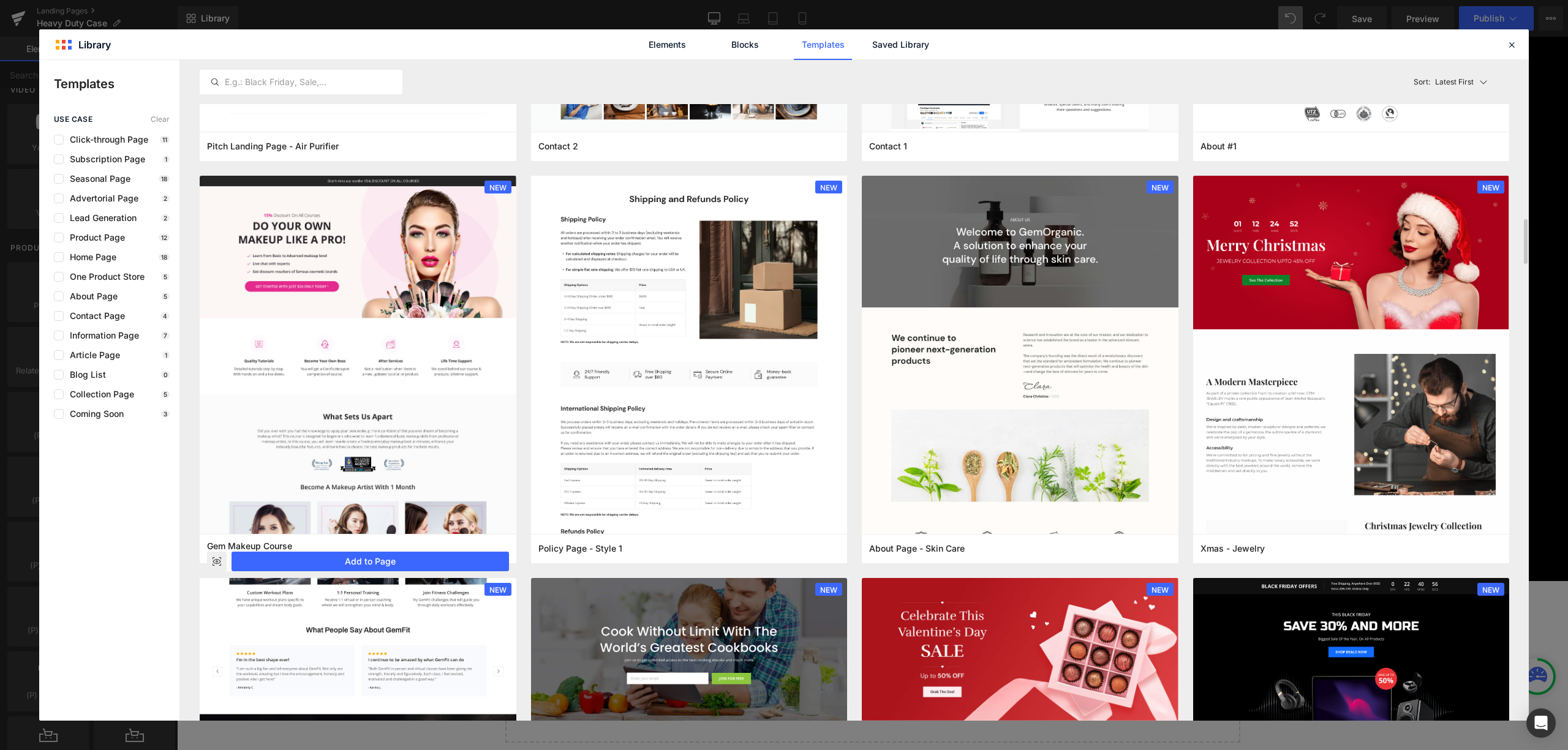
scroll to position [1851, 0]
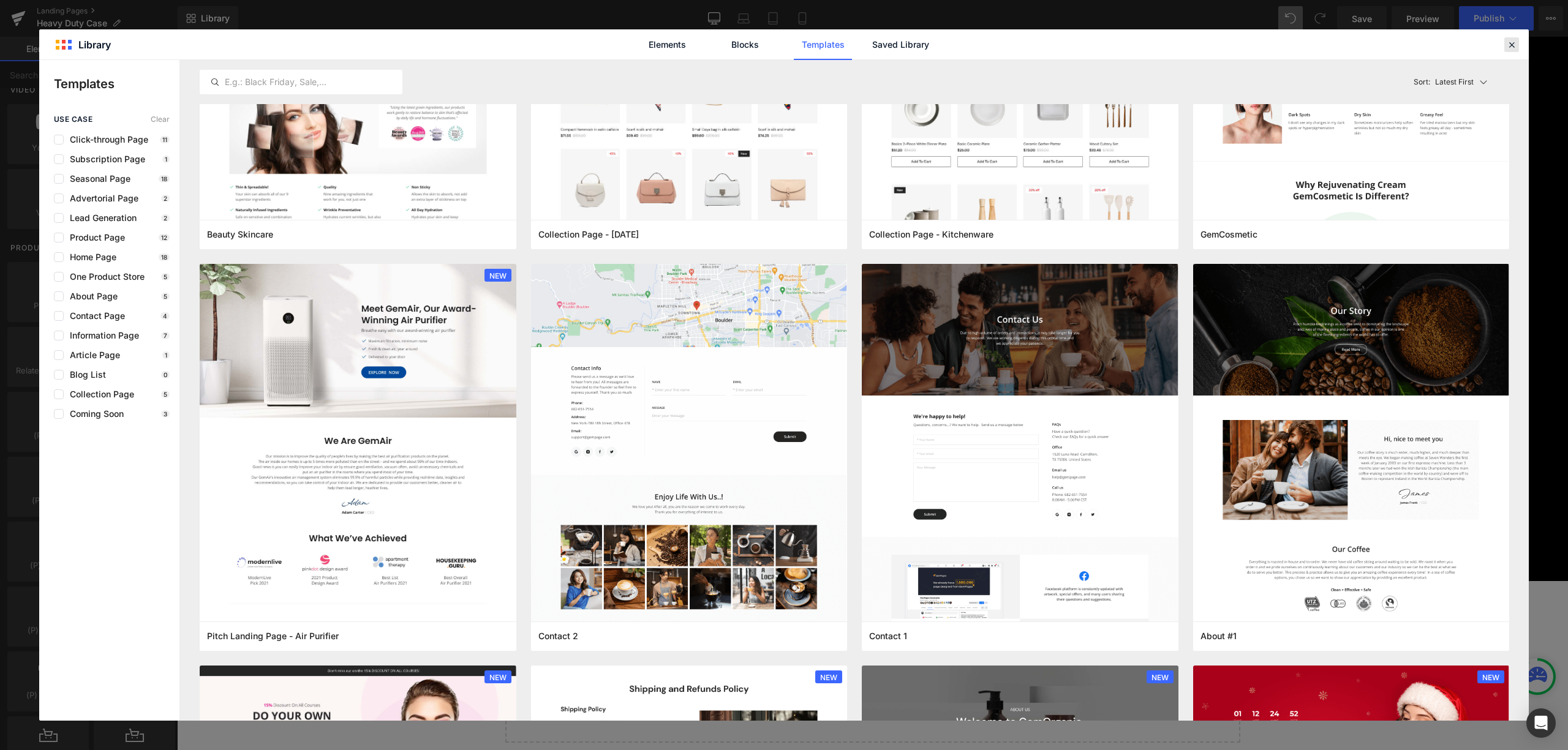
click at [1515, 42] on icon at bounding box center [1512, 45] width 11 height 11
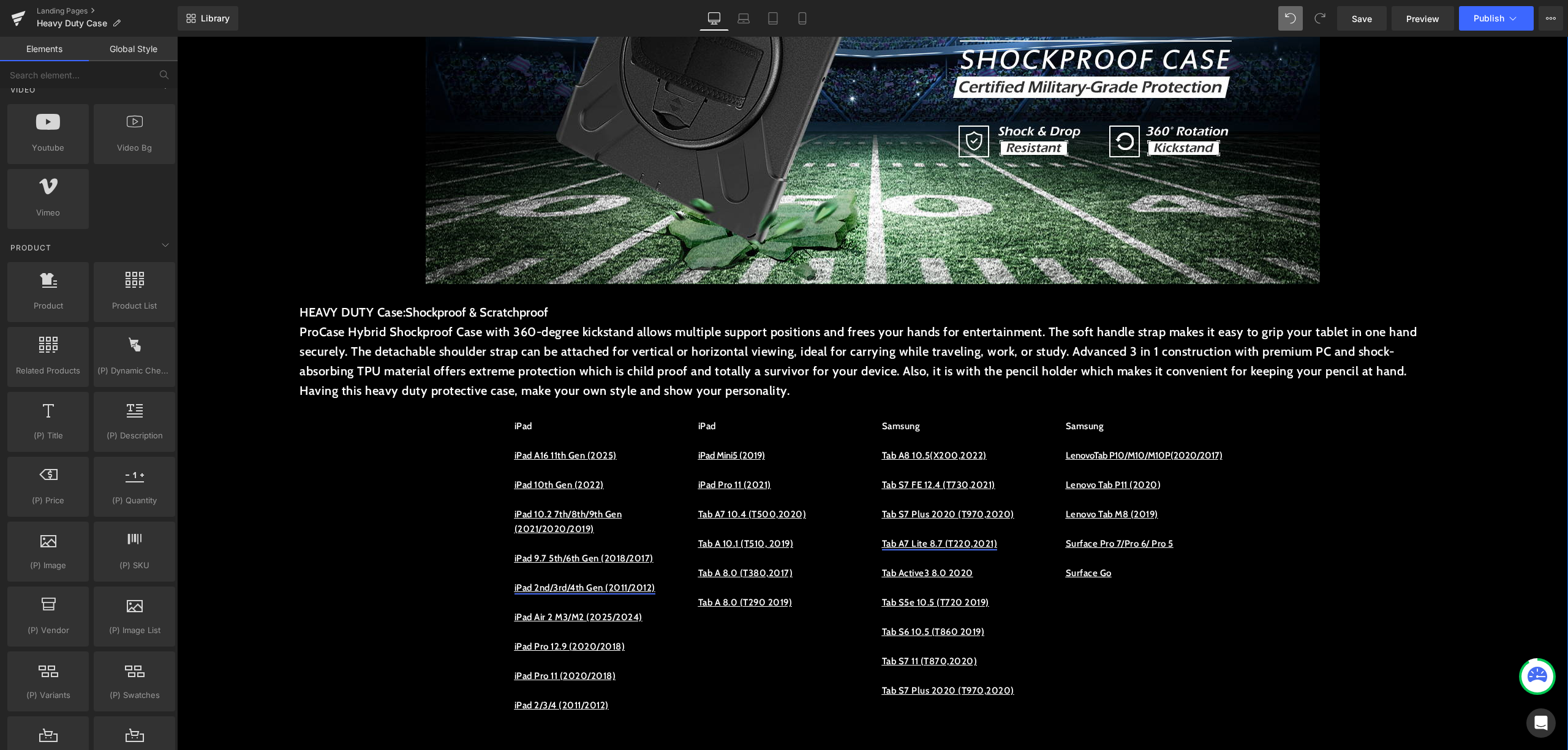
scroll to position [571, 0]
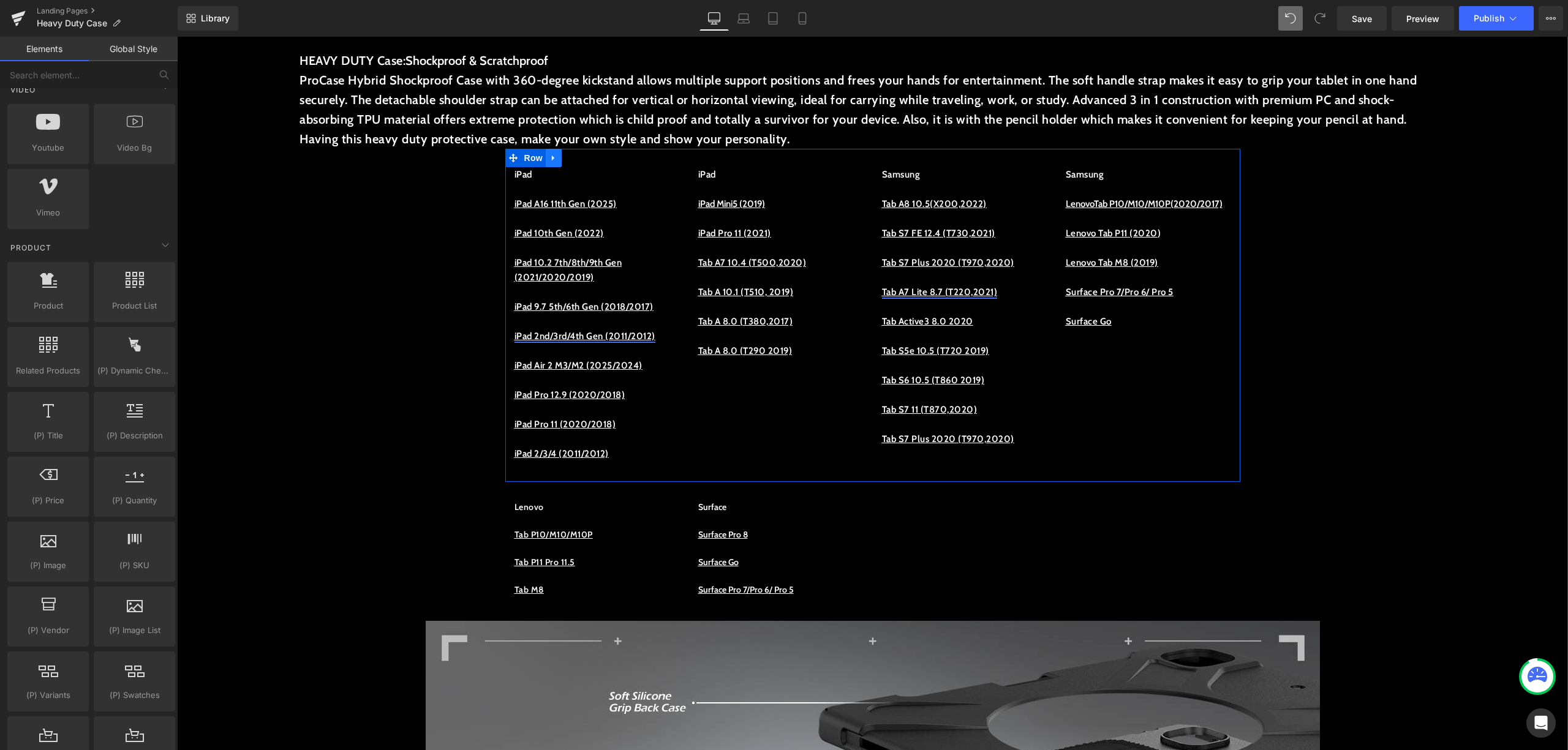
click at [550, 160] on icon at bounding box center [554, 158] width 8 height 9
click at [562, 165] on link at bounding box center [570, 158] width 16 height 18
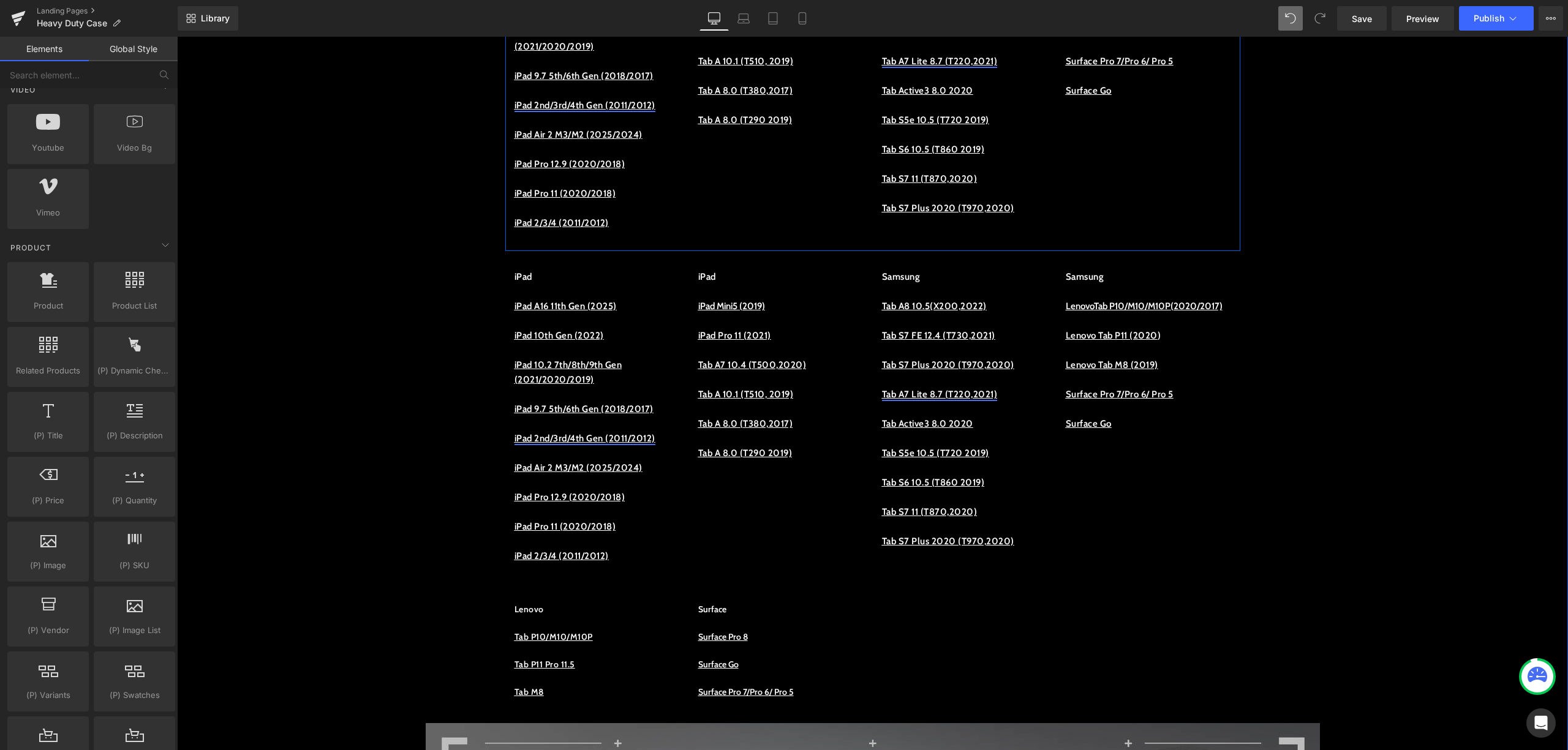
scroll to position [816, 0]
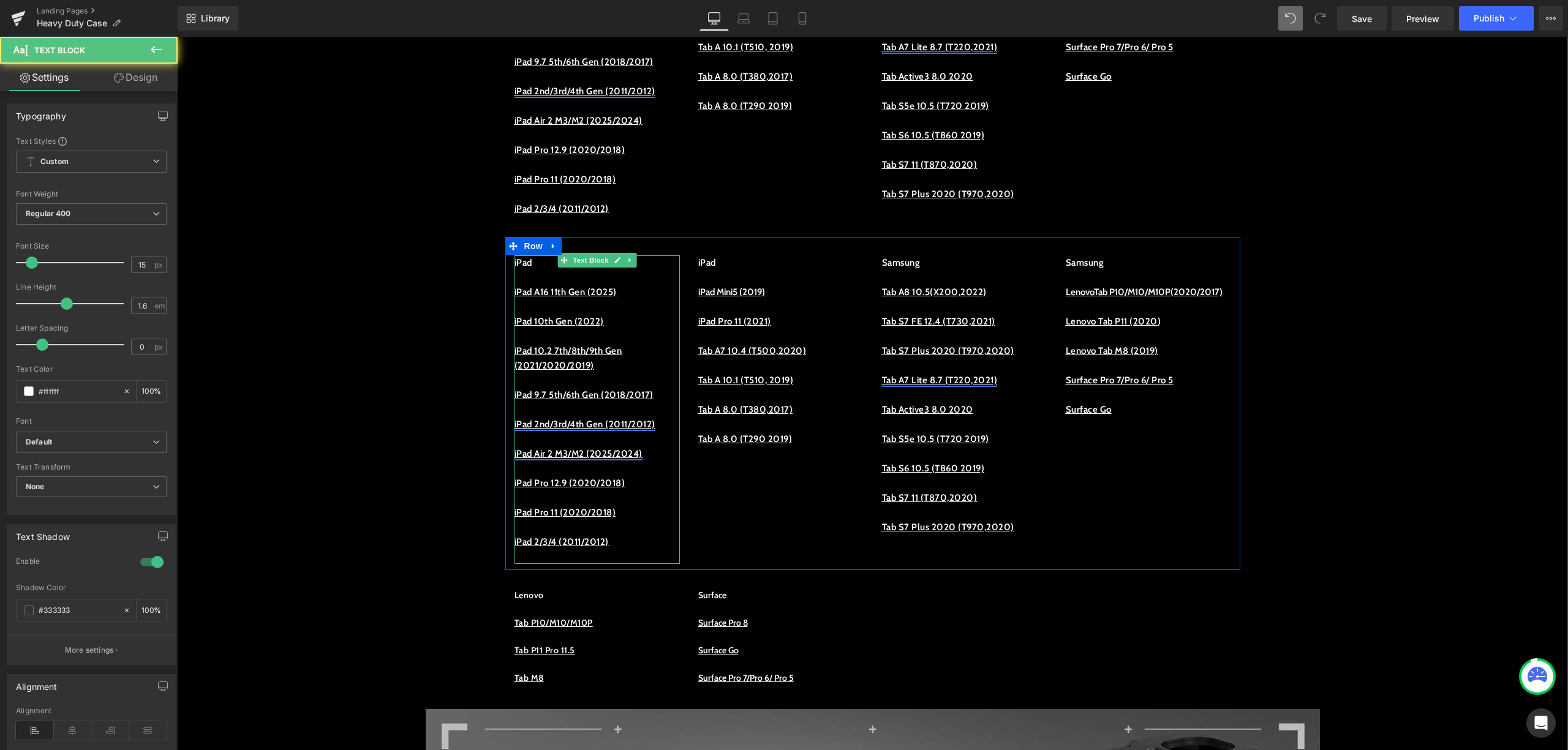
click at [643, 459] on u "iPad Air 2 M3/M2 (2025/2024)" at bounding box center [579, 454] width 128 height 11
click at [548, 459] on u "iPad Air 2 M3/M2 (2025/2024)" at bounding box center [579, 454] width 128 height 11
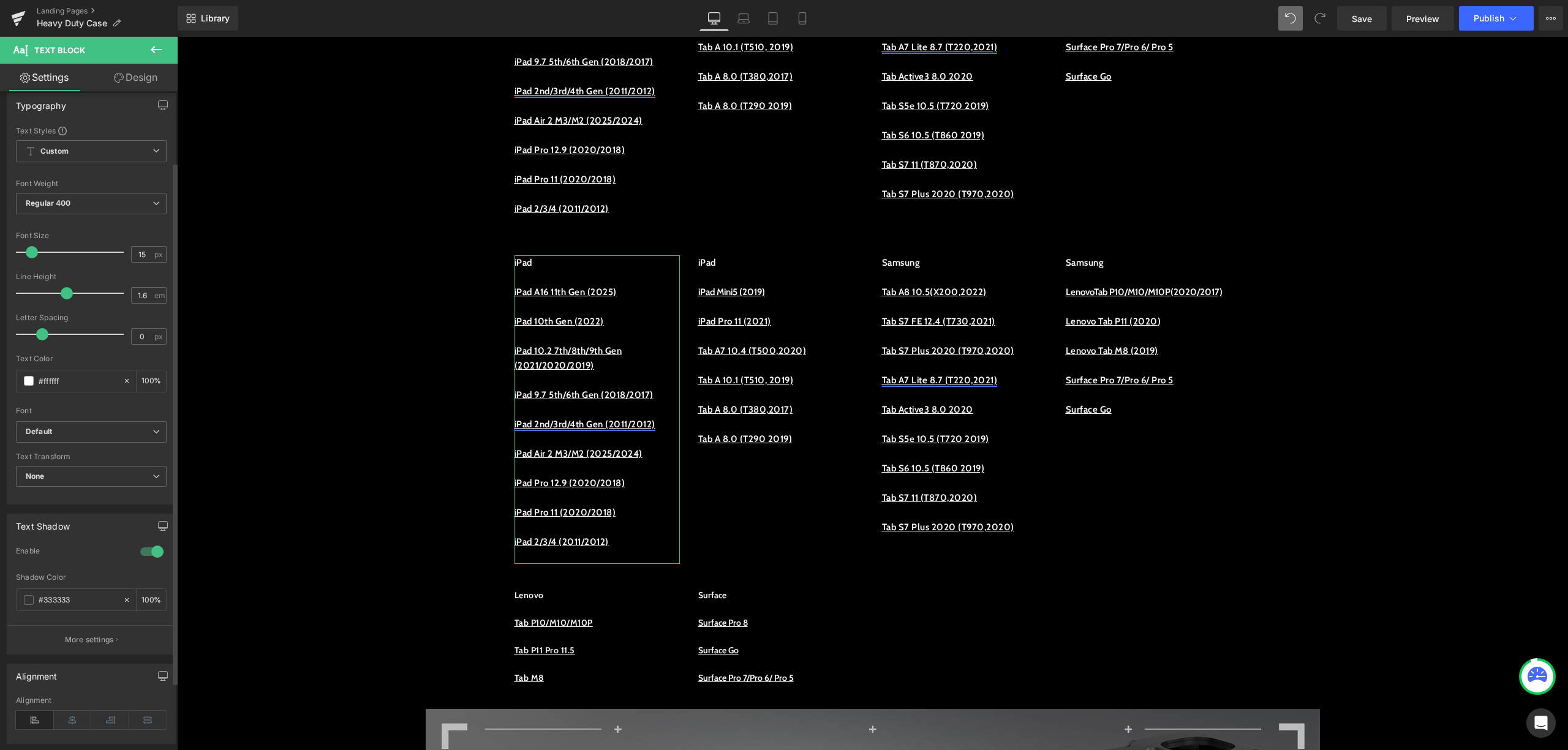
scroll to position [0, 0]
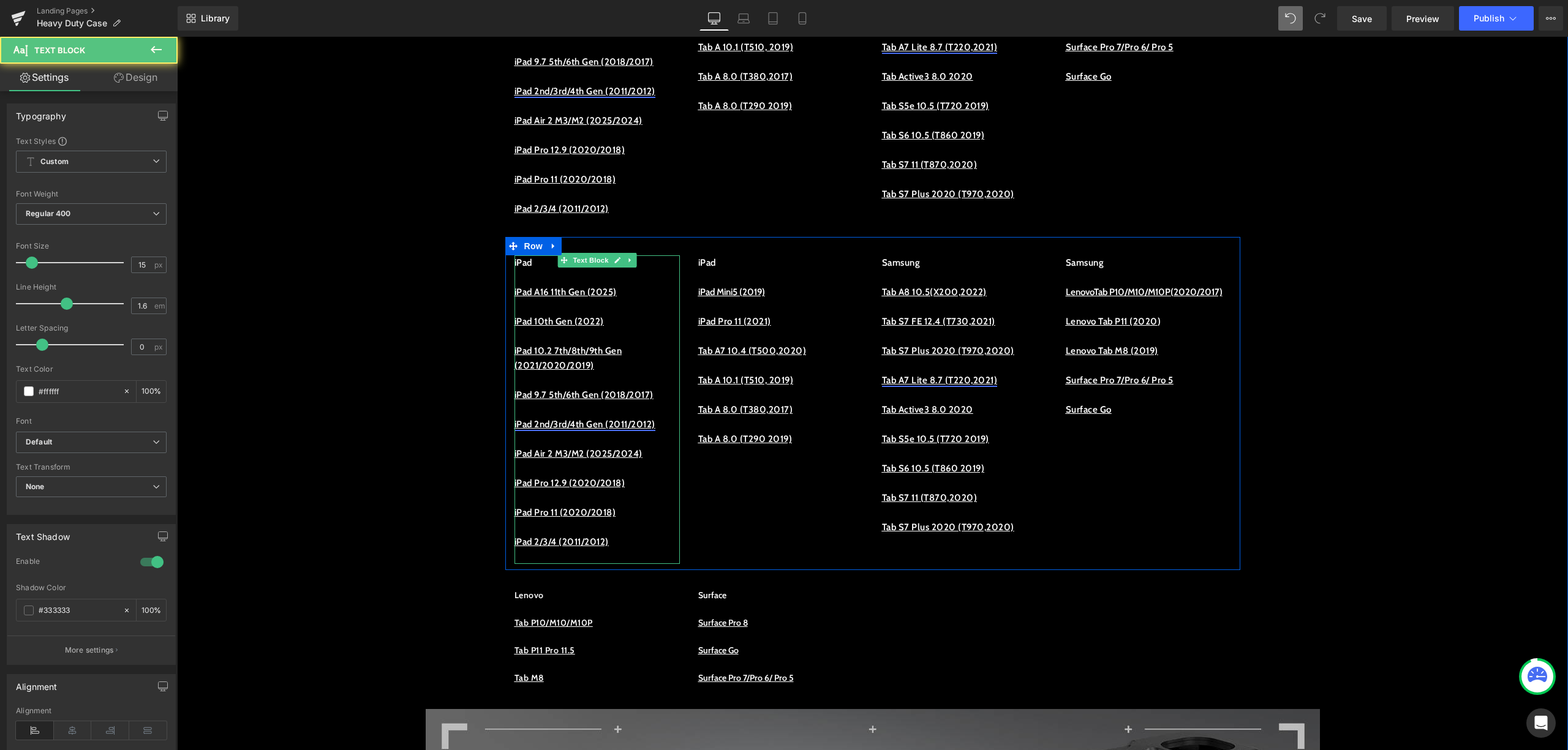
click at [601, 432] on p "iPad 2nd/3rd/4th Gen (2011/2012)" at bounding box center [597, 424] width 165 height 15
click at [601, 459] on u "iPad Air 2 M3/M2 (2025/2024)" at bounding box center [579, 454] width 128 height 11
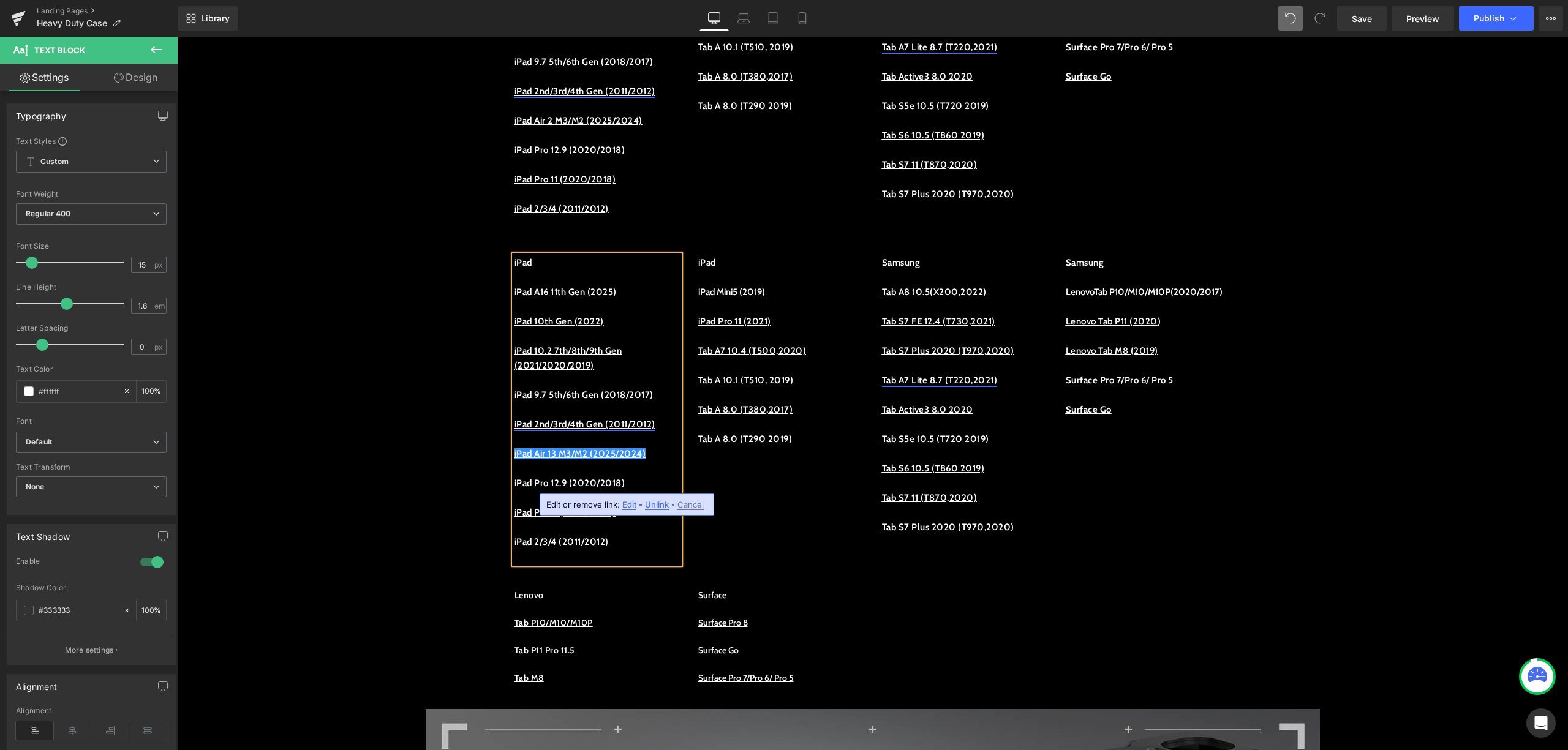
click at [750, 496] on div "iPad iPad A16 11th Gen (2025) iPad 10th Gen (2022) iPad 10.2 7th/8th/9th Gen (2…" at bounding box center [873, 403] width 735 height 333
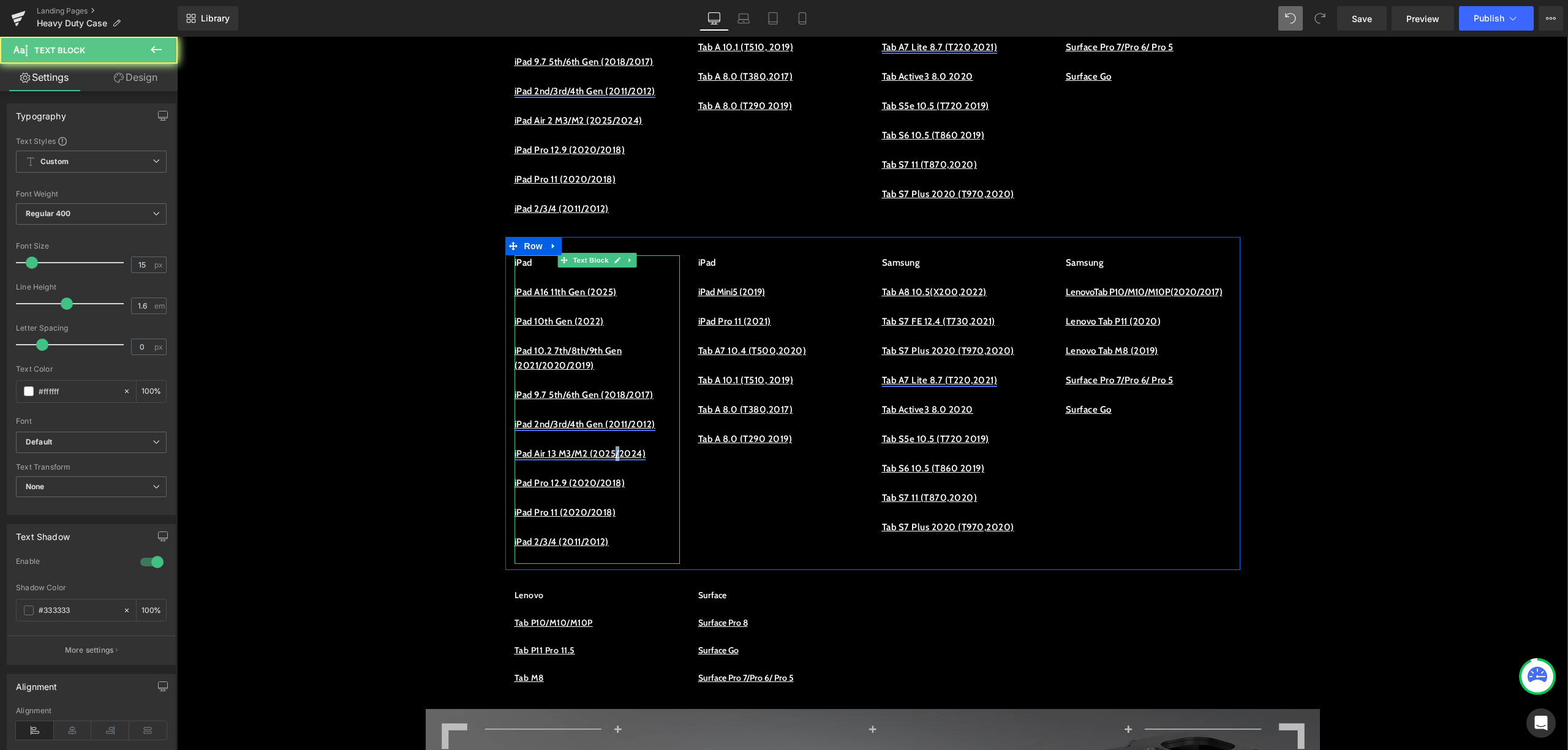
click at [633, 459] on u "iPad Air 13 M3/M2 (2025/2024)" at bounding box center [580, 454] width 131 height 11
click at [624, 459] on u "iPad Air 13 M3/M2 (2025/2024)" at bounding box center [580, 454] width 131 height 11
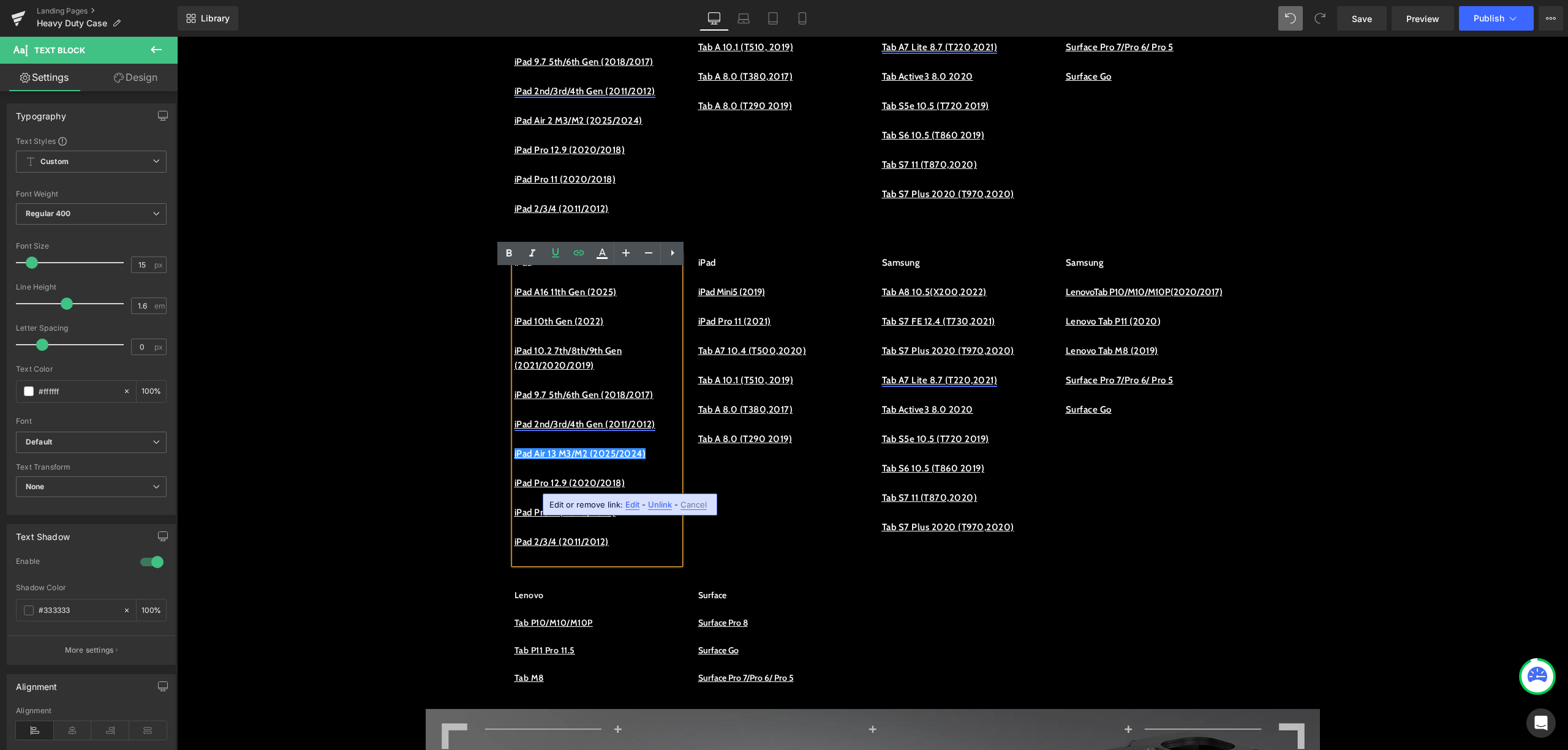
click at [632, 505] on span "Edit" at bounding box center [633, 505] width 14 height 11
drag, startPoint x: 780, startPoint y: 540, endPoint x: 390, endPoint y: 512, distance: 391.0
drag, startPoint x: 685, startPoint y: 546, endPoint x: 375, endPoint y: 510, distance: 312.1
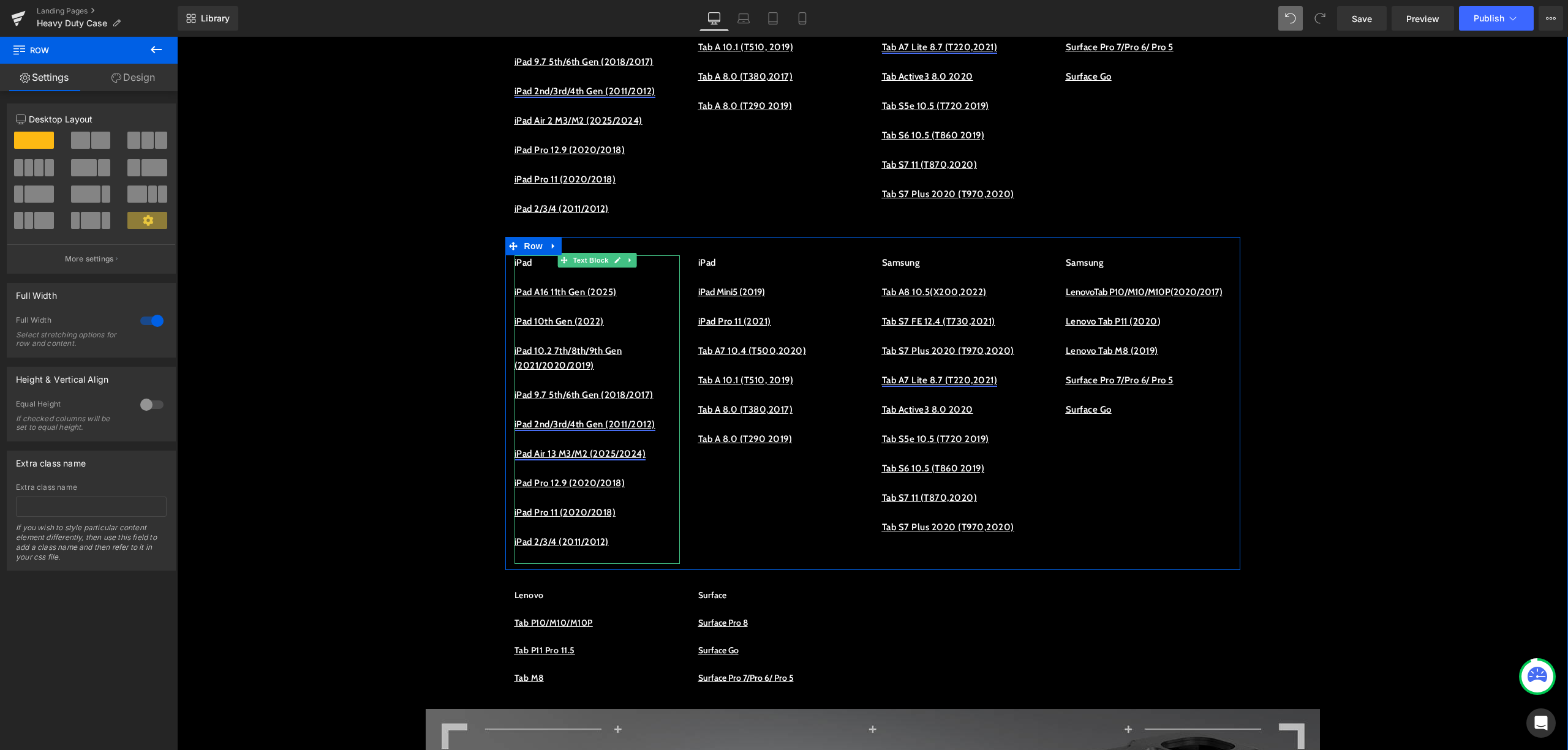
click at [605, 459] on u "iPad Air 13 M3/M2 (2025/2024)" at bounding box center [580, 454] width 131 height 11
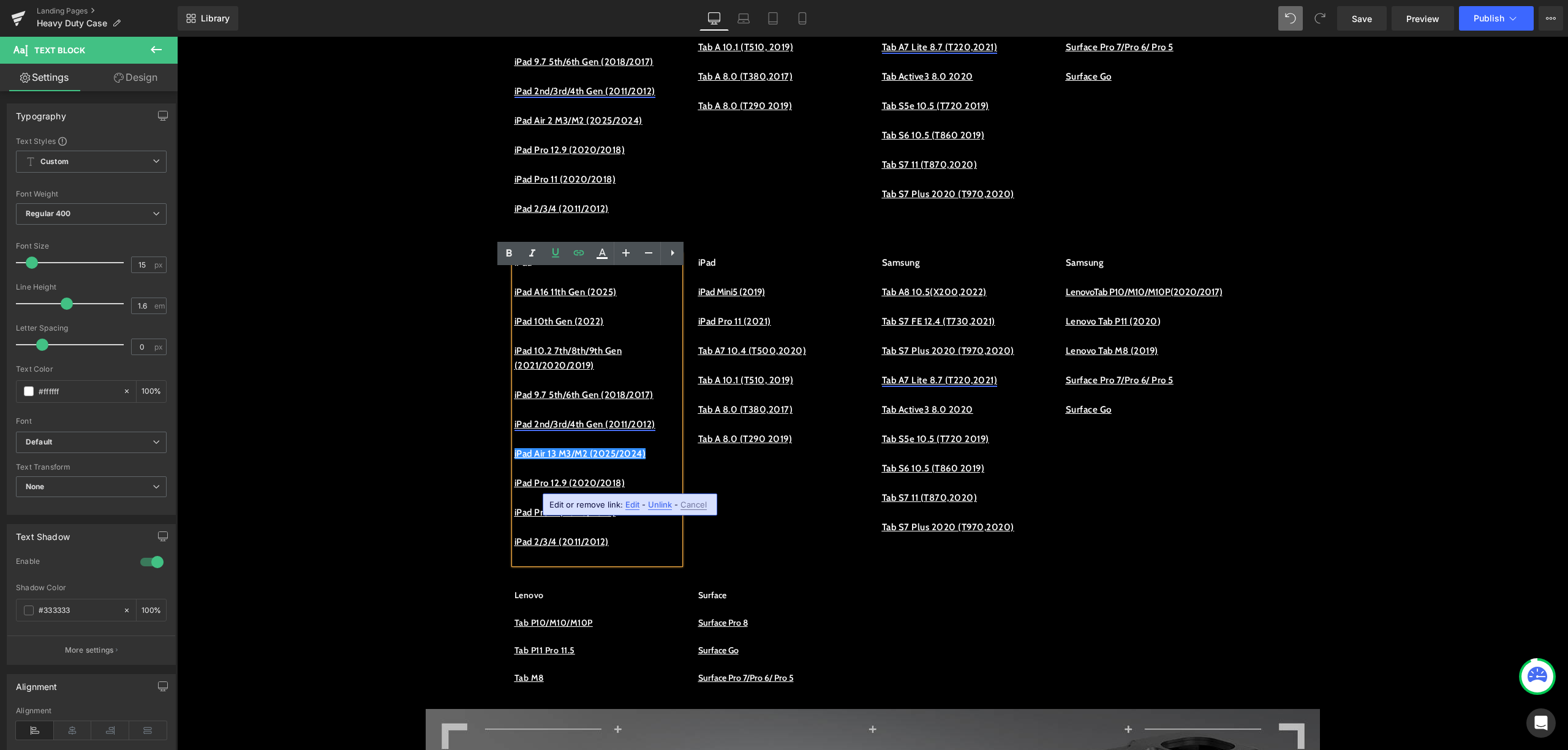
click at [635, 510] on div "Edit or remove link: Edit - Unlink - Cancel" at bounding box center [630, 504] width 174 height 22
click at [632, 506] on span "Edit" at bounding box center [633, 505] width 14 height 11
drag, startPoint x: 484, startPoint y: 518, endPoint x: 464, endPoint y: 520, distance: 20.1
click at [464, 520] on input "-pro-10-5-2017" at bounding box center [522, 509] width 188 height 31
type input "https:ase.com/collections/ipad-pro-10-5-2017"
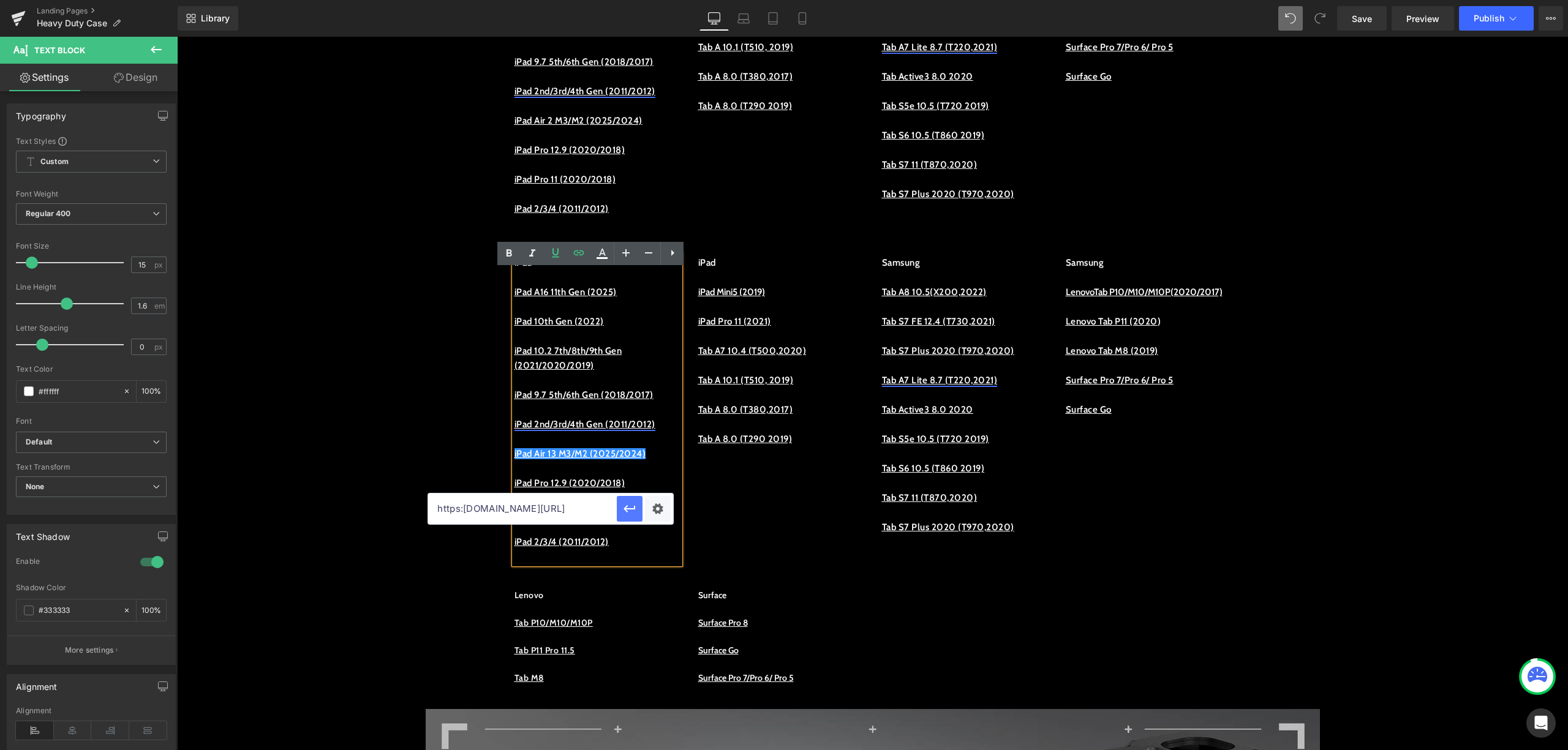
scroll to position [0, 37]
drag, startPoint x: 440, startPoint y: 512, endPoint x: 632, endPoint y: 512, distance: 192.0
click at [632, 512] on div "https:ase.com/collections/ipad-pro-10-5-2017" at bounding box center [551, 509] width 245 height 31
click at [577, 500] on input "text" at bounding box center [522, 509] width 188 height 31
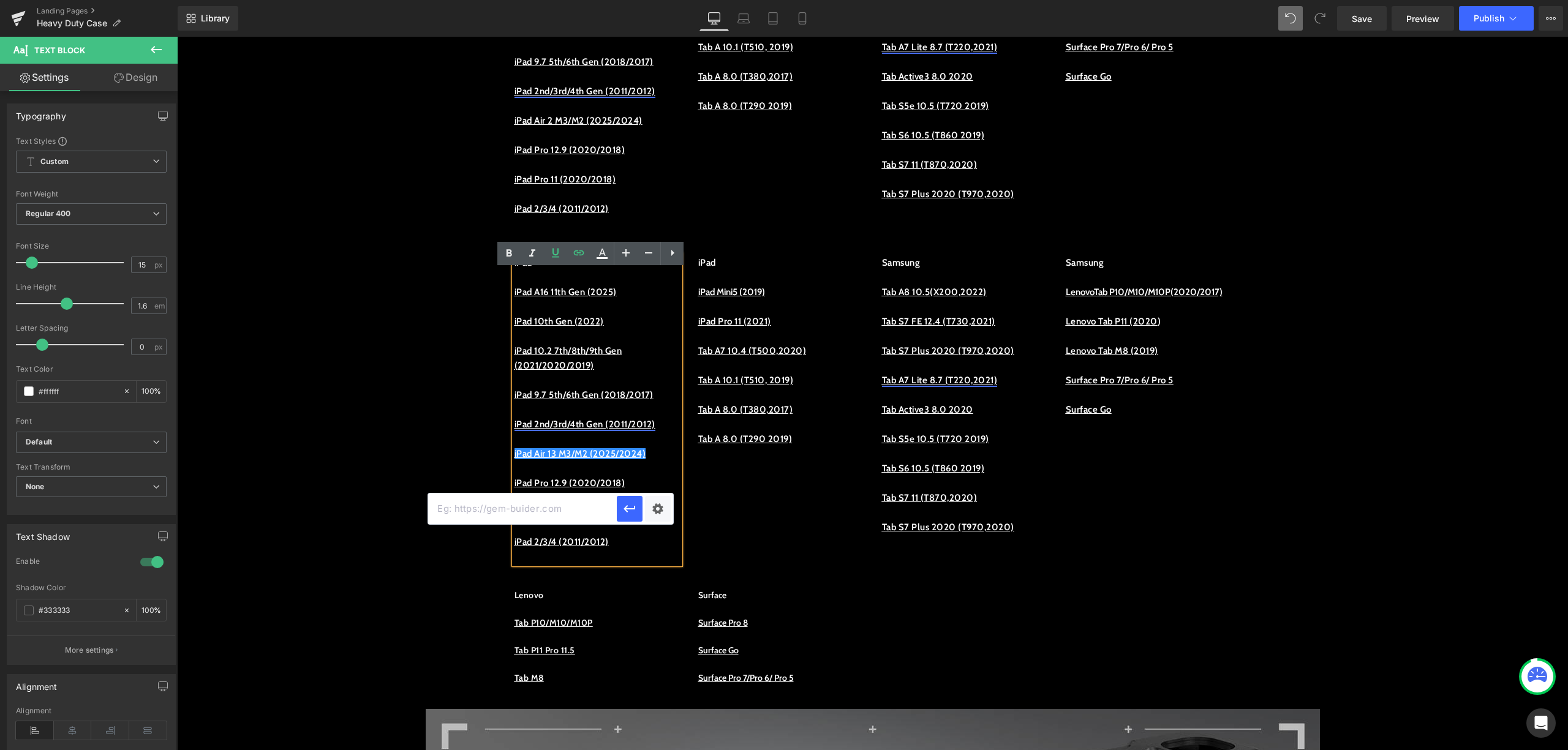
paste input "https://procase.com/collections/ipad-air-132024"
click at [631, 507] on icon "button" at bounding box center [629, 509] width 15 height 15
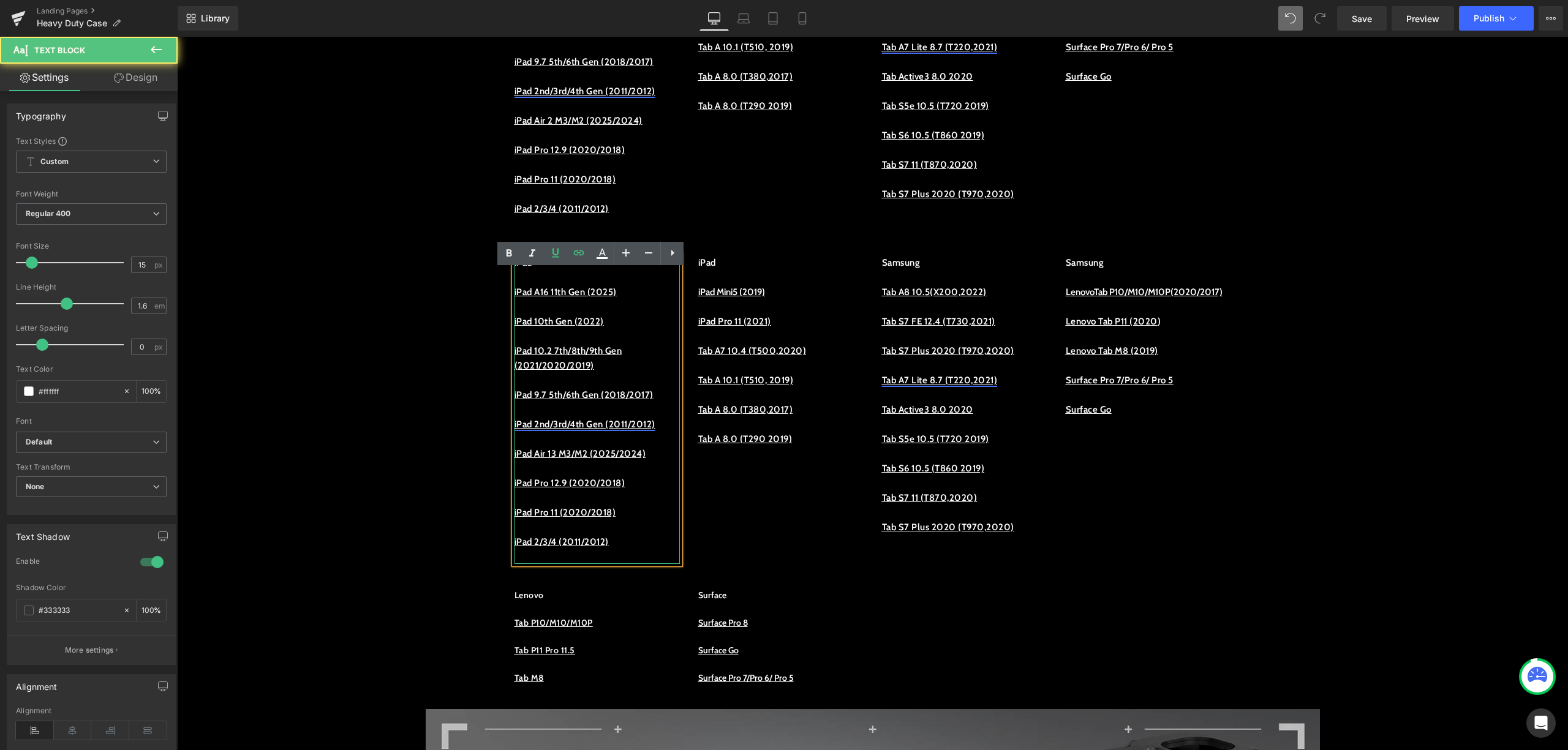
click at [650, 476] on p at bounding box center [597, 468] width 165 height 15
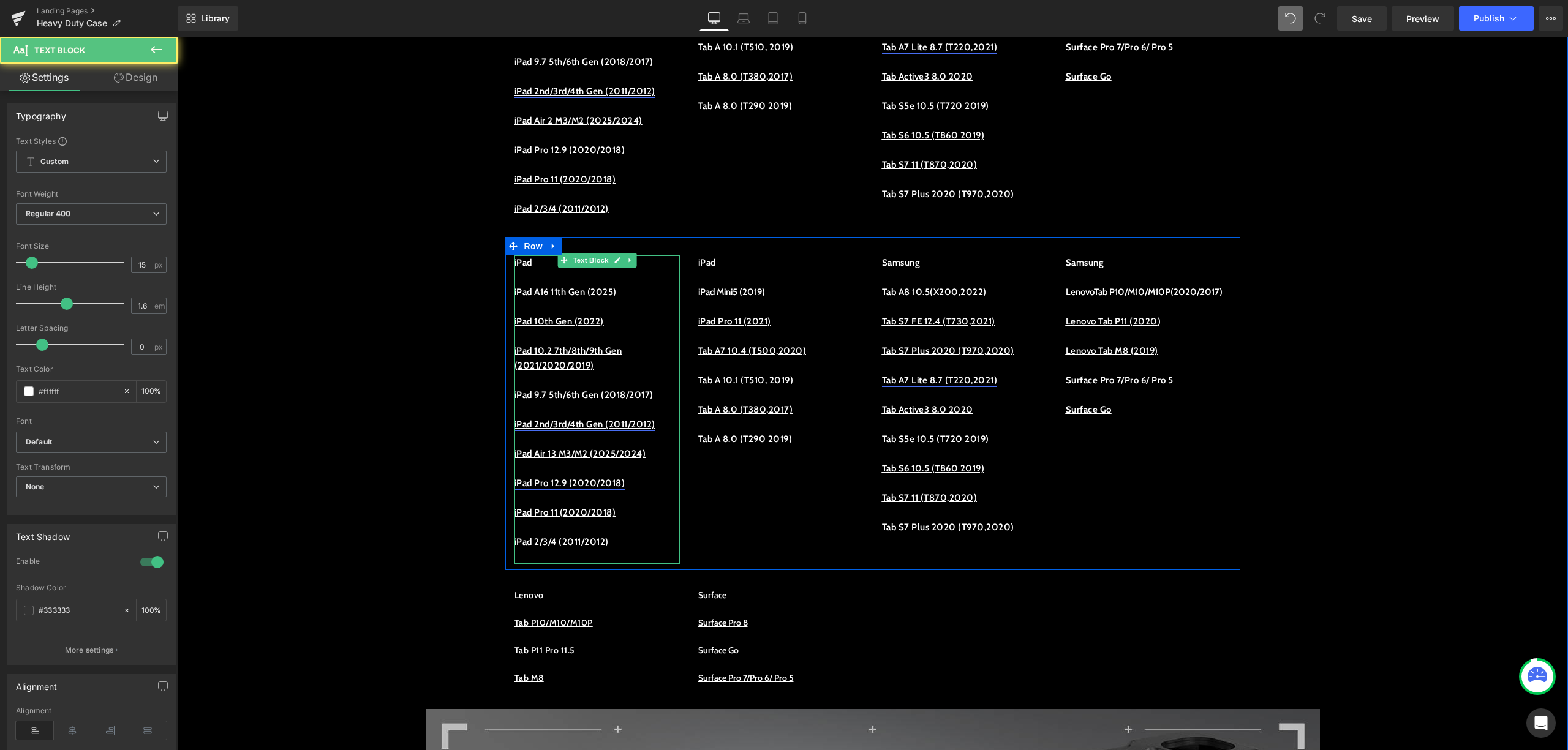
click at [581, 489] on link "iPad Pro 12.9 (2020/2018)" at bounding box center [570, 484] width 111 height 11
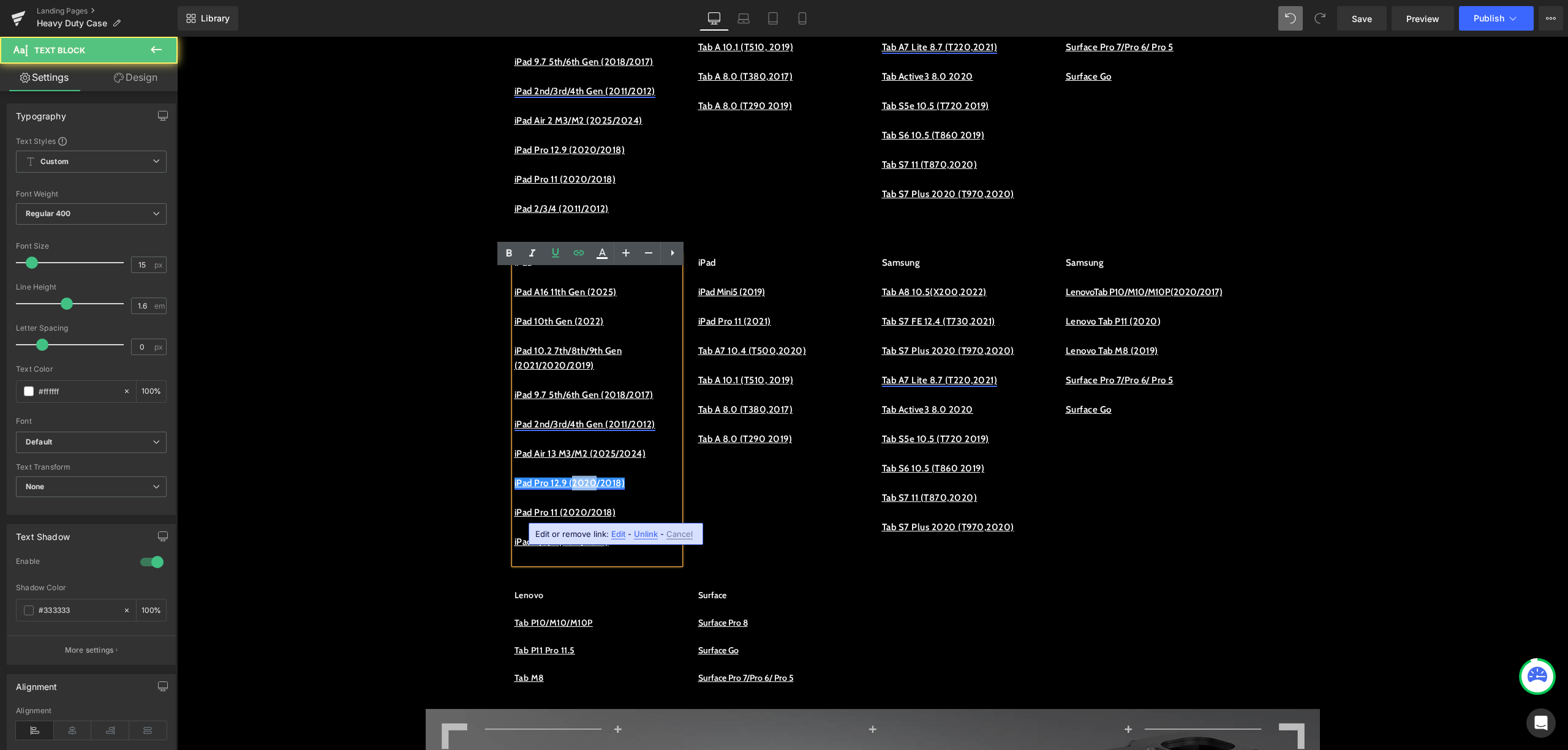
click at [581, 489] on link "iPad Pro 12.9 (2020/2018)" at bounding box center [570, 484] width 111 height 11
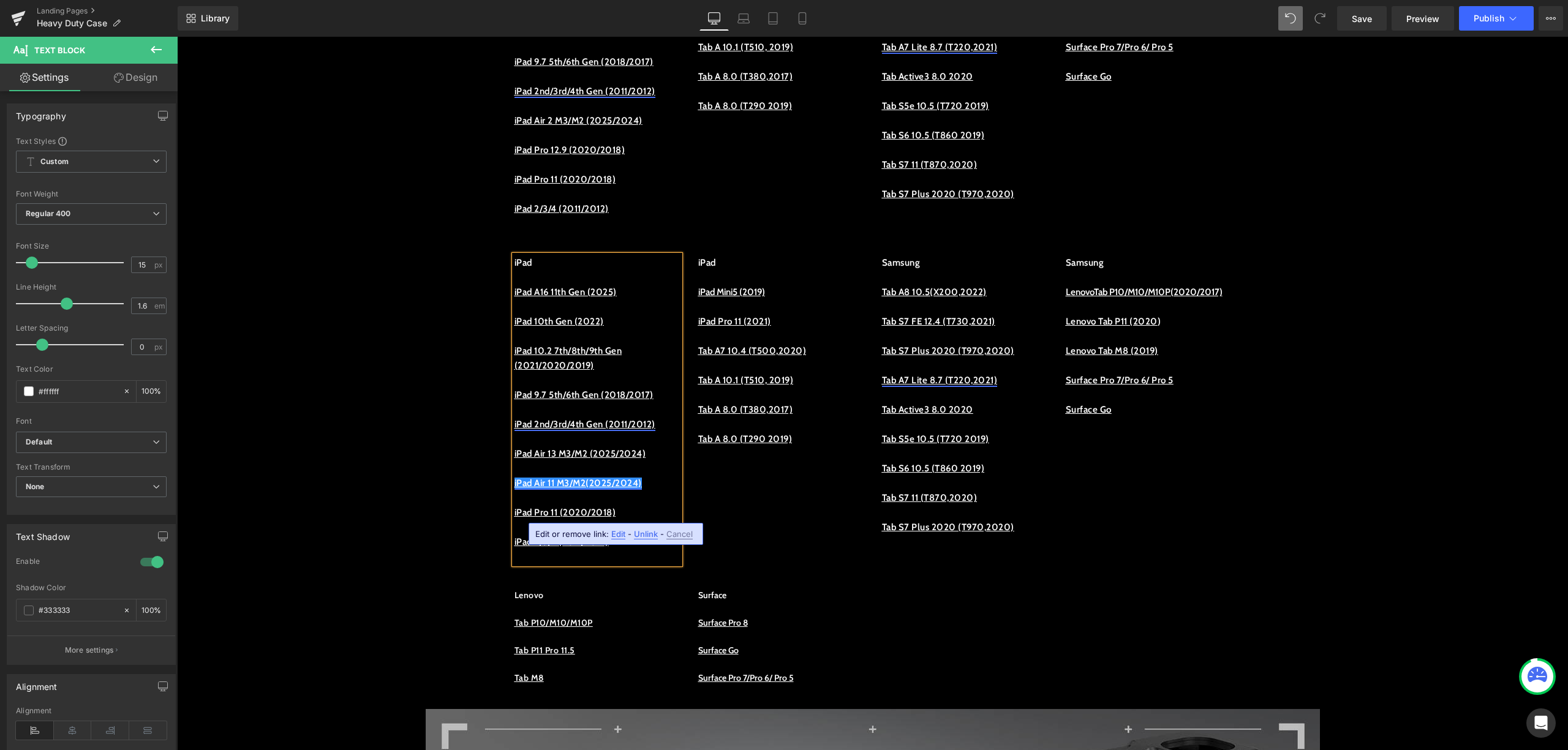
click at [642, 489] on link "iPad Air 11 M3/M2(2025/2024)" at bounding box center [578, 484] width 127 height 11
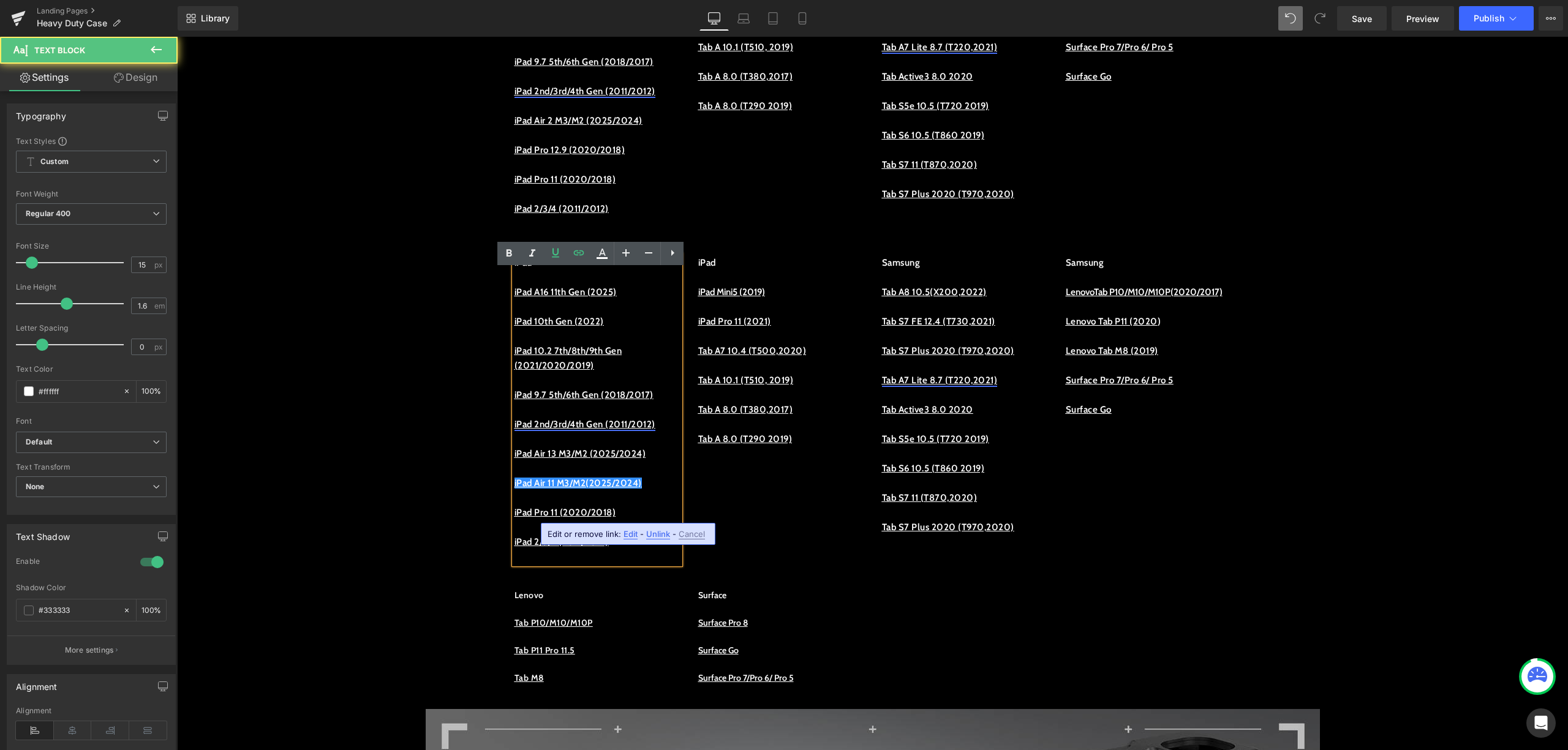
click at [631, 528] on div "Edit or remove link: Edit - Unlink - Cancel" at bounding box center [628, 534] width 174 height 22
click at [631, 530] on span "Edit" at bounding box center [631, 534] width 14 height 11
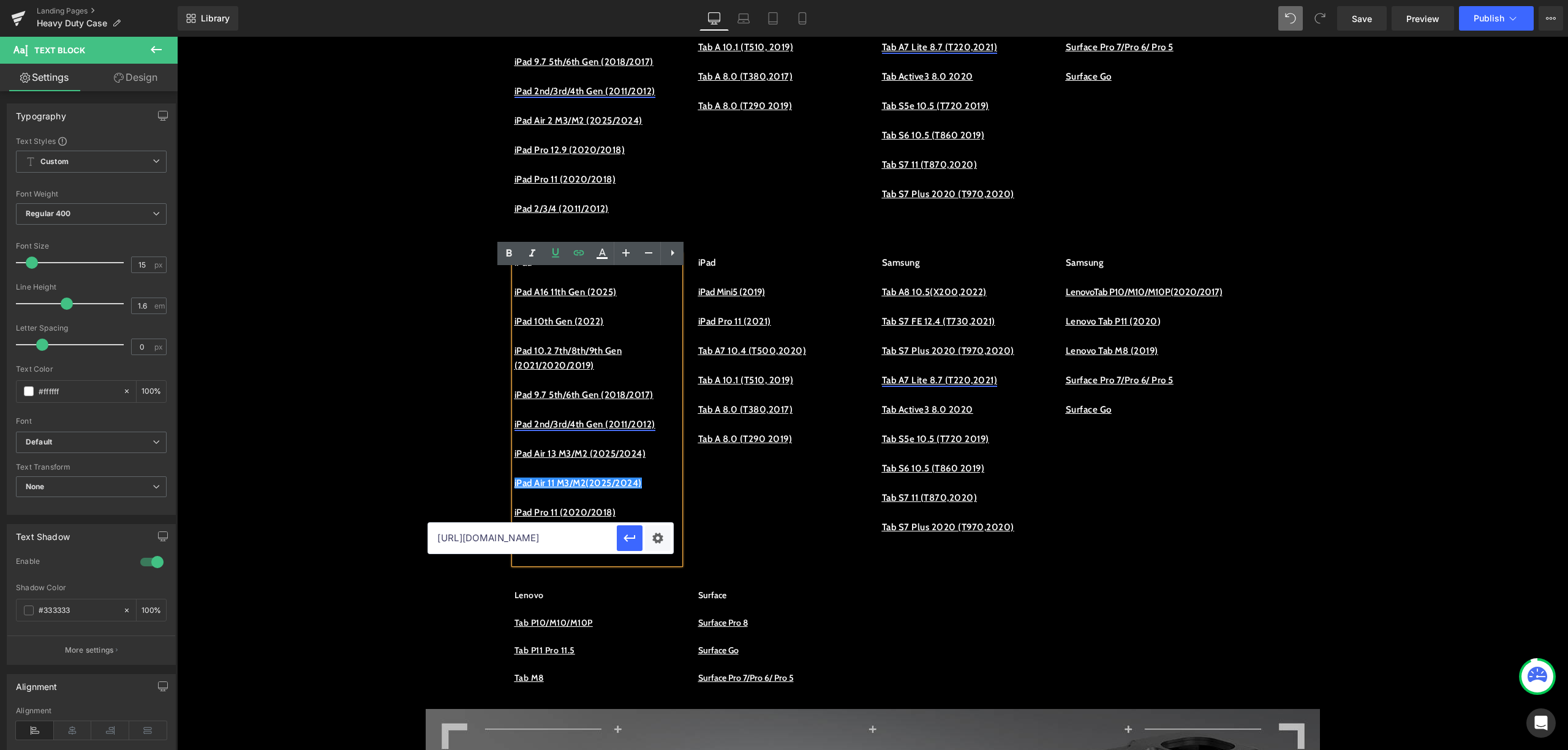
drag, startPoint x: 758, startPoint y: 569, endPoint x: 378, endPoint y: 532, distance: 381.8
drag, startPoint x: 720, startPoint y: 574, endPoint x: 358, endPoint y: 519, distance: 366.2
type input "/"
paste input "https://procase.com/collections/ipad-air-112024"
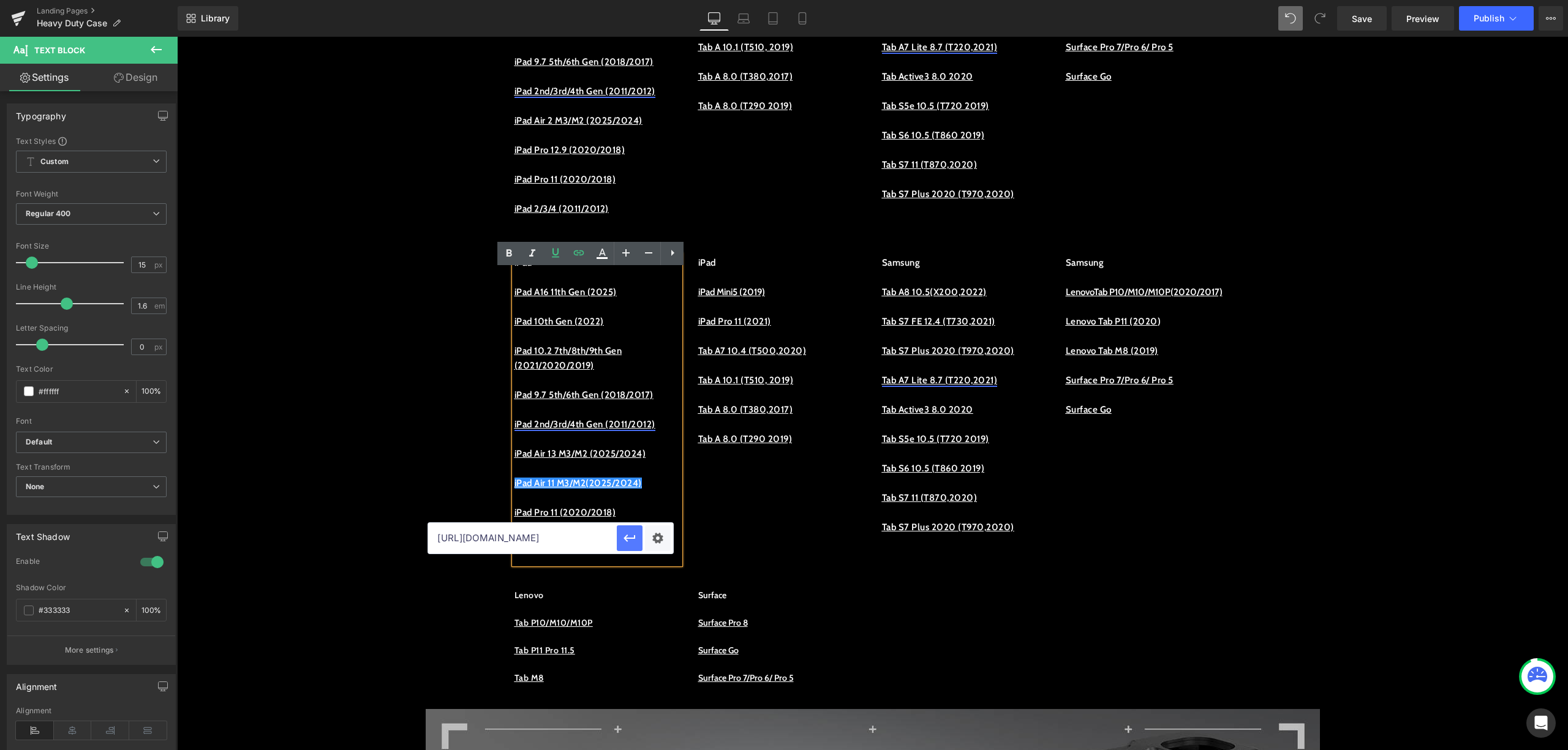
click at [640, 542] on button "button" at bounding box center [629, 538] width 26 height 26
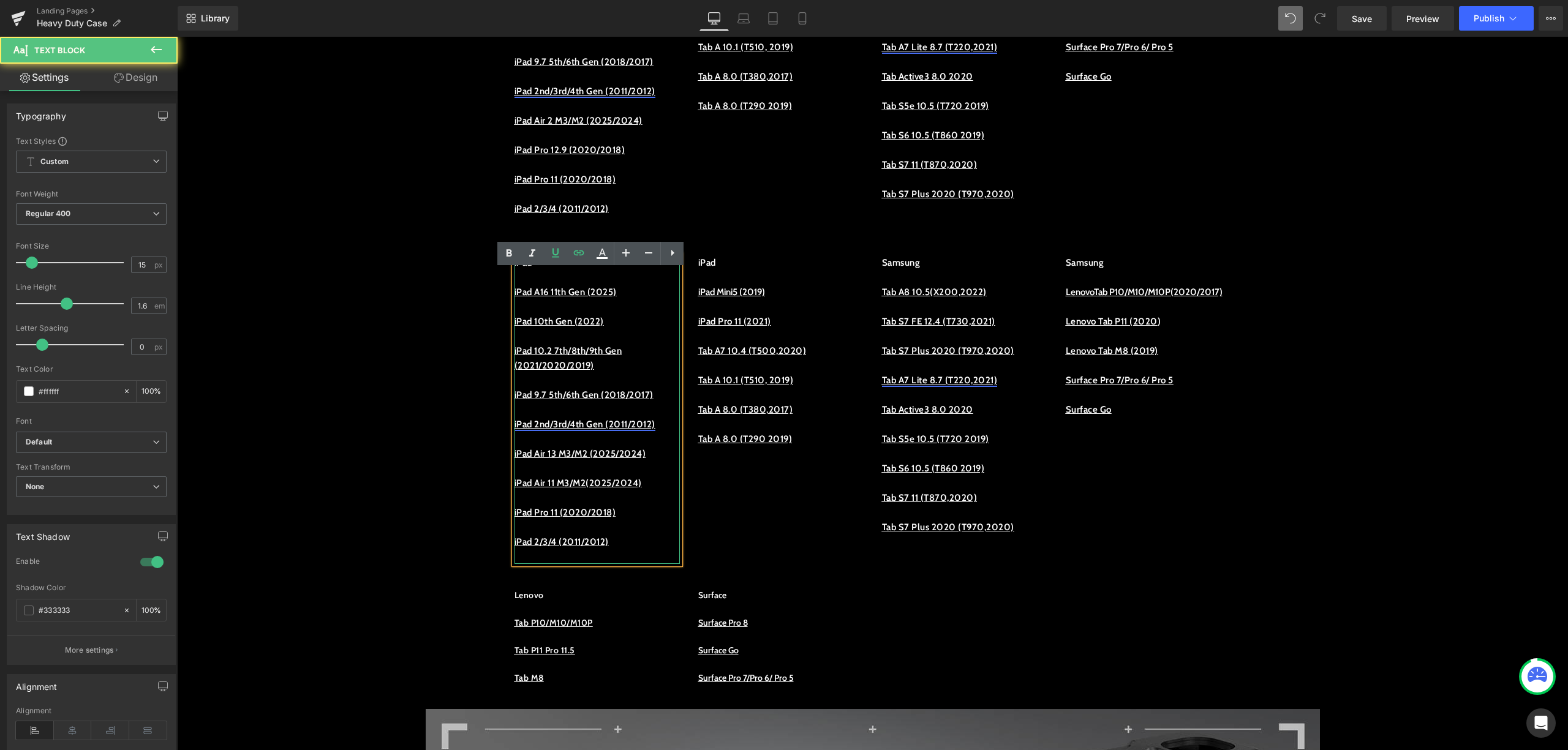
click at [648, 520] on p "iPad Pro 11 (2020/2018)" at bounding box center [597, 512] width 165 height 15
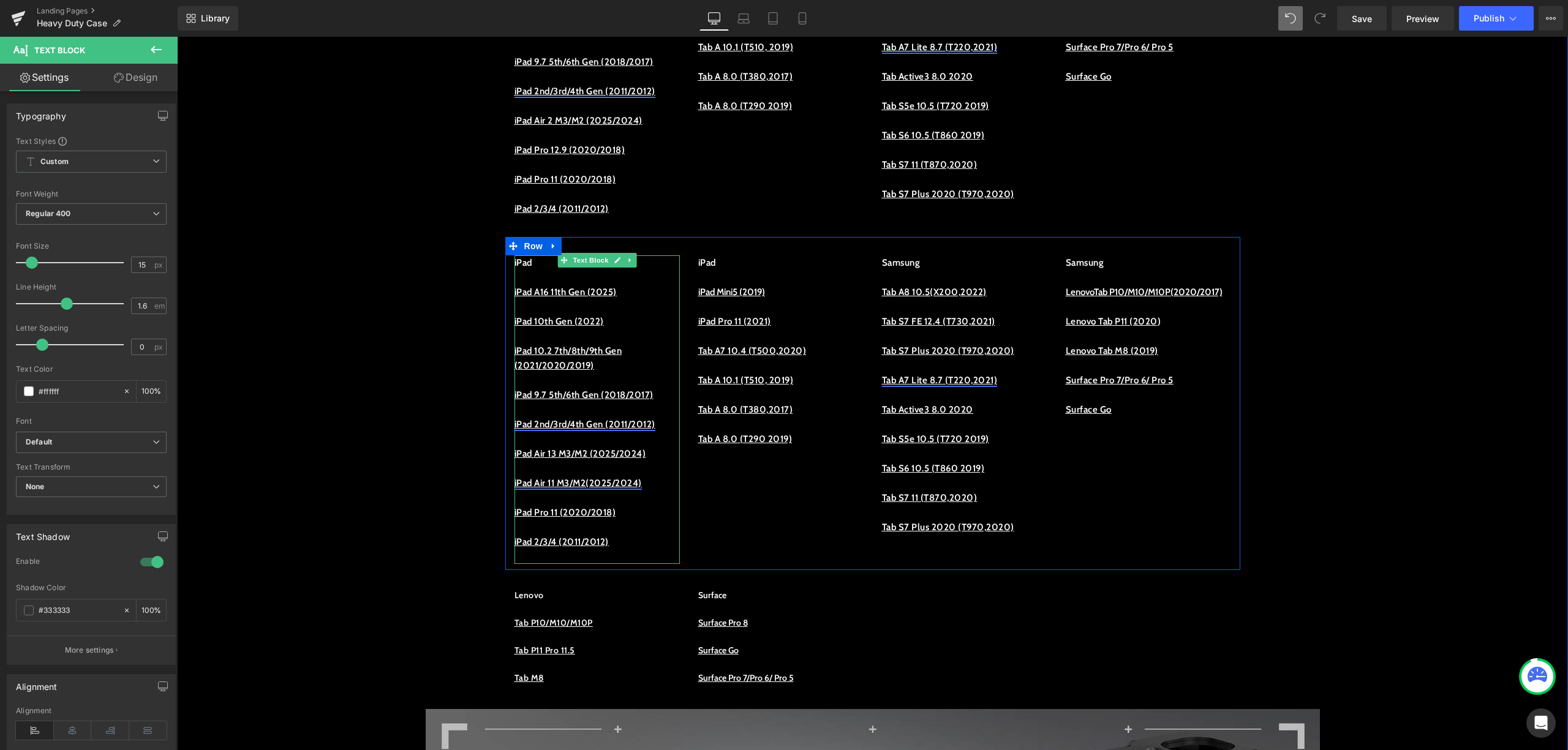
click at [565, 489] on link "iPad Air 11 M3/M2(2025/2024)" at bounding box center [578, 484] width 127 height 11
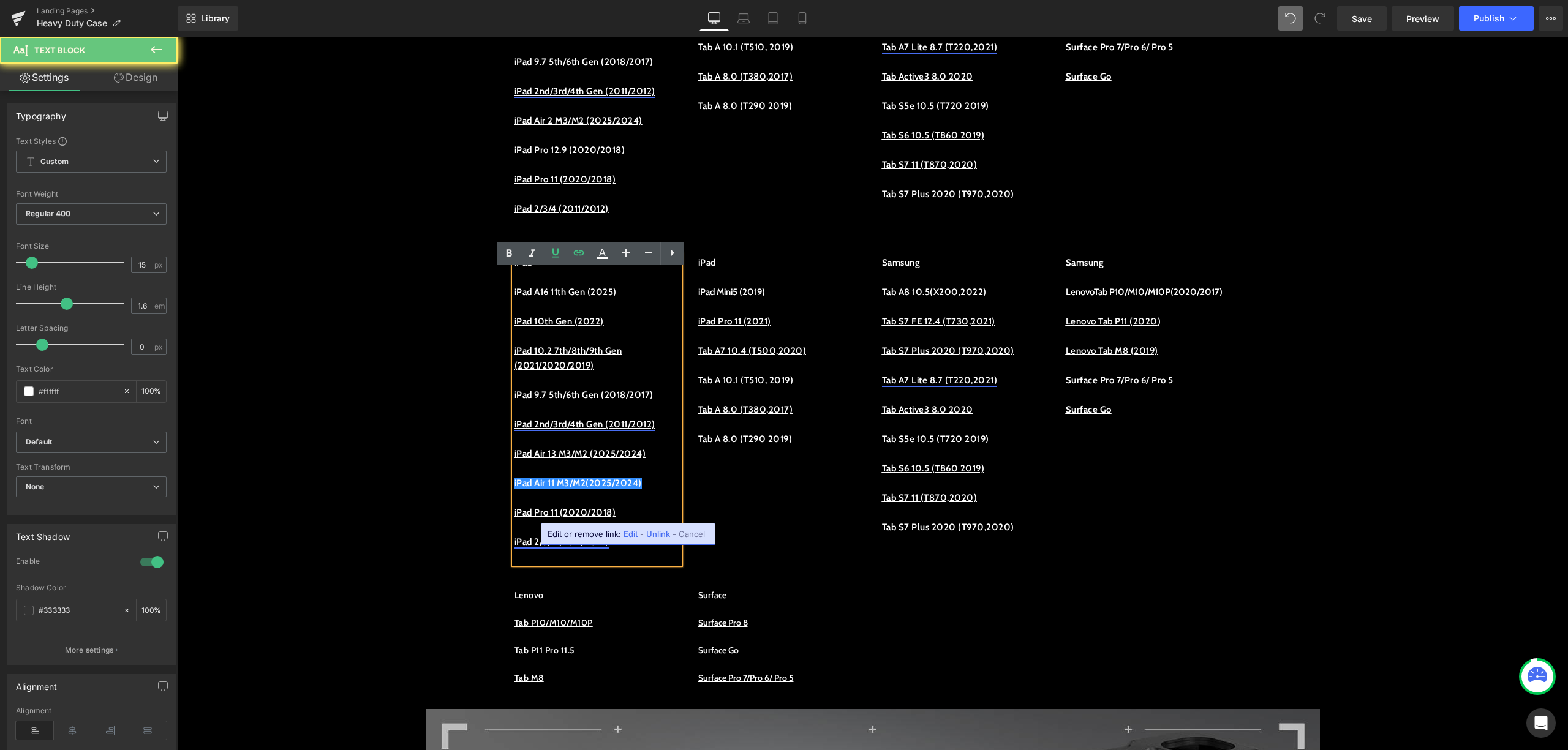
click at [572, 548] on u "iPad 2/3/4 (2011/2012)" at bounding box center [562, 542] width 94 height 11
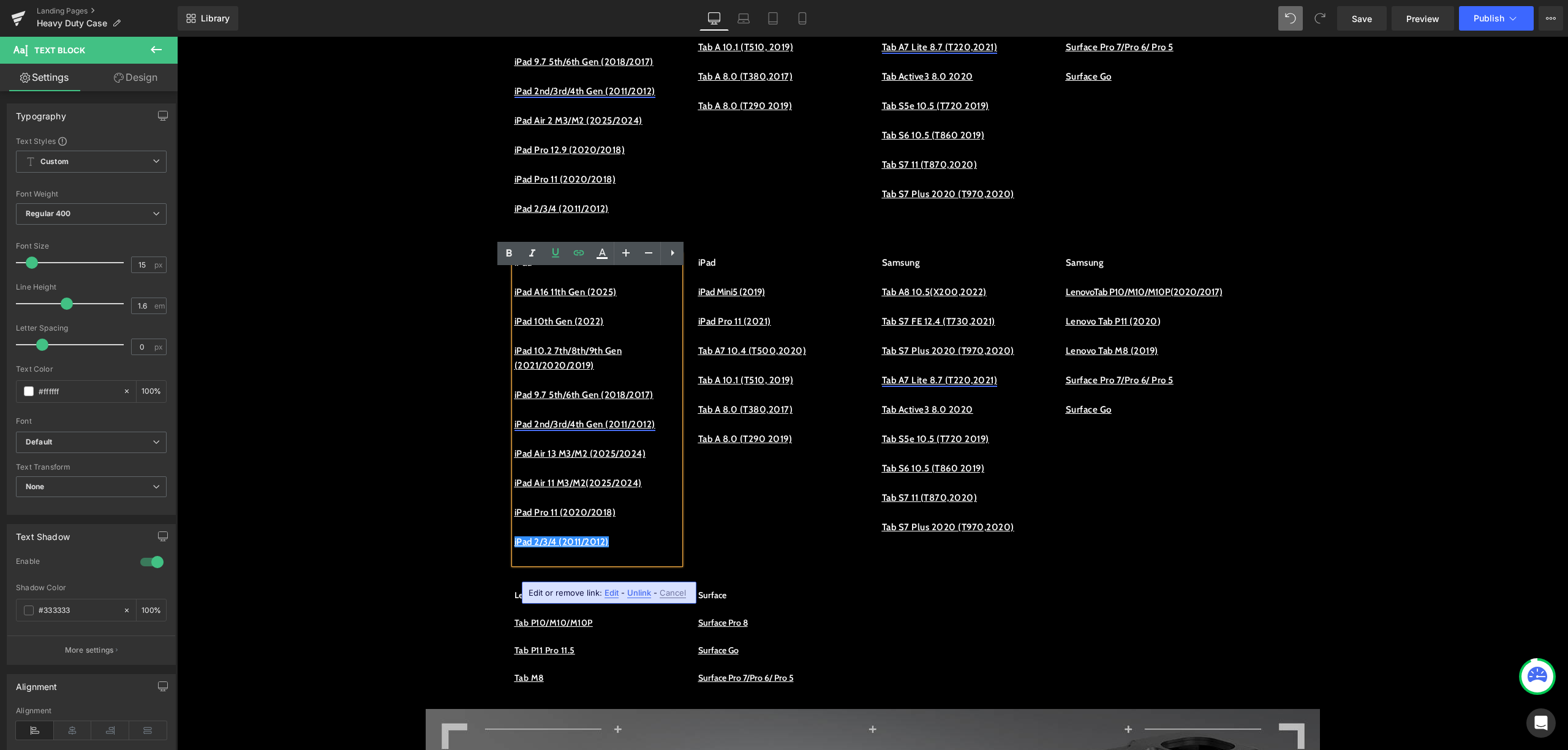
click at [556, 505] on p at bounding box center [597, 498] width 165 height 15
click at [563, 368] on u "iPad 10.2 7th/8th/9th Gen (2021/2020/2019)" at bounding box center [568, 358] width 108 height 26
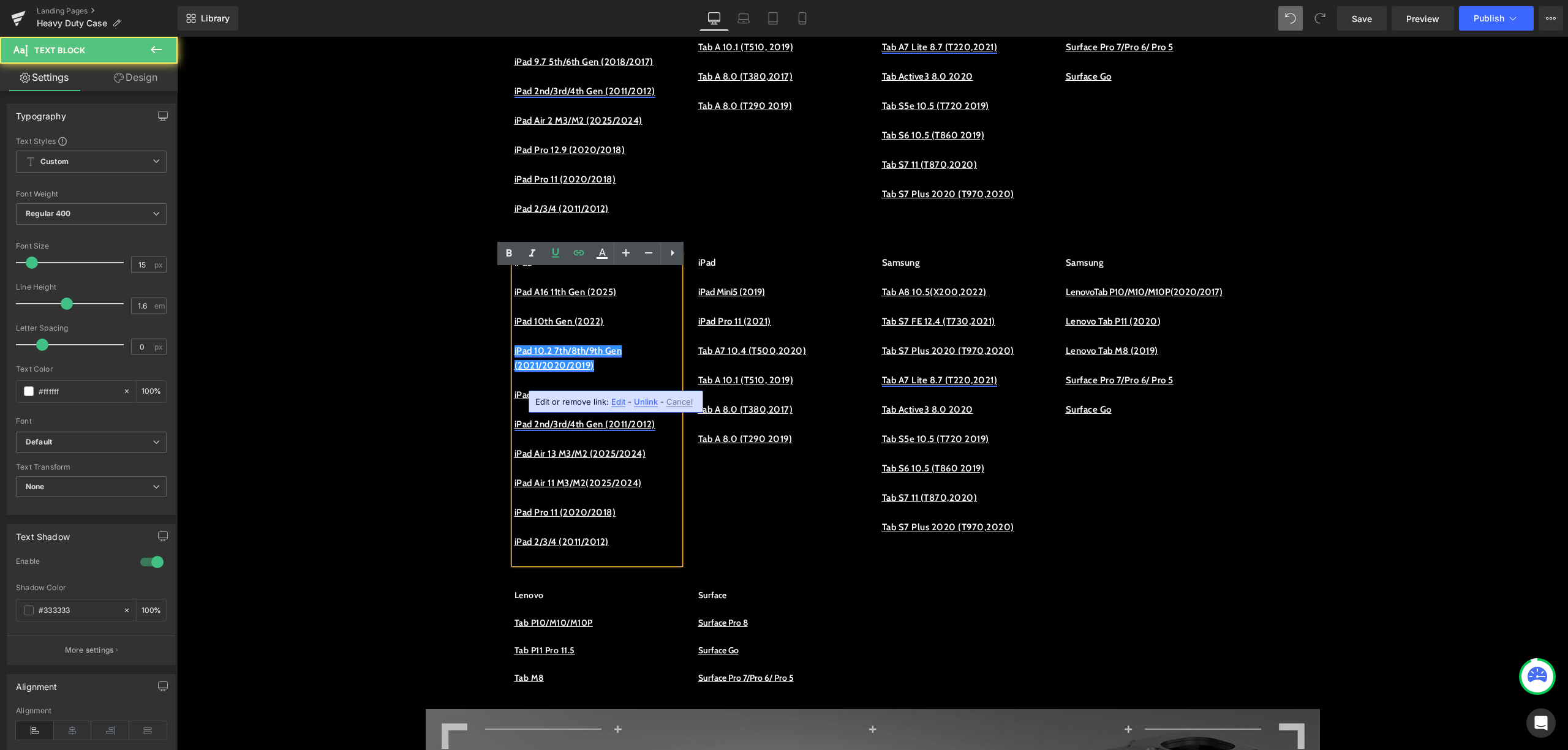
click at [550, 365] on u "iPad 10.2 7th/8th/9th Gen (2021/2020/2019)" at bounding box center [568, 358] width 108 height 26
click at [540, 518] on link "iPad Pro 11 (2020/2018)" at bounding box center [565, 512] width 102 height 11
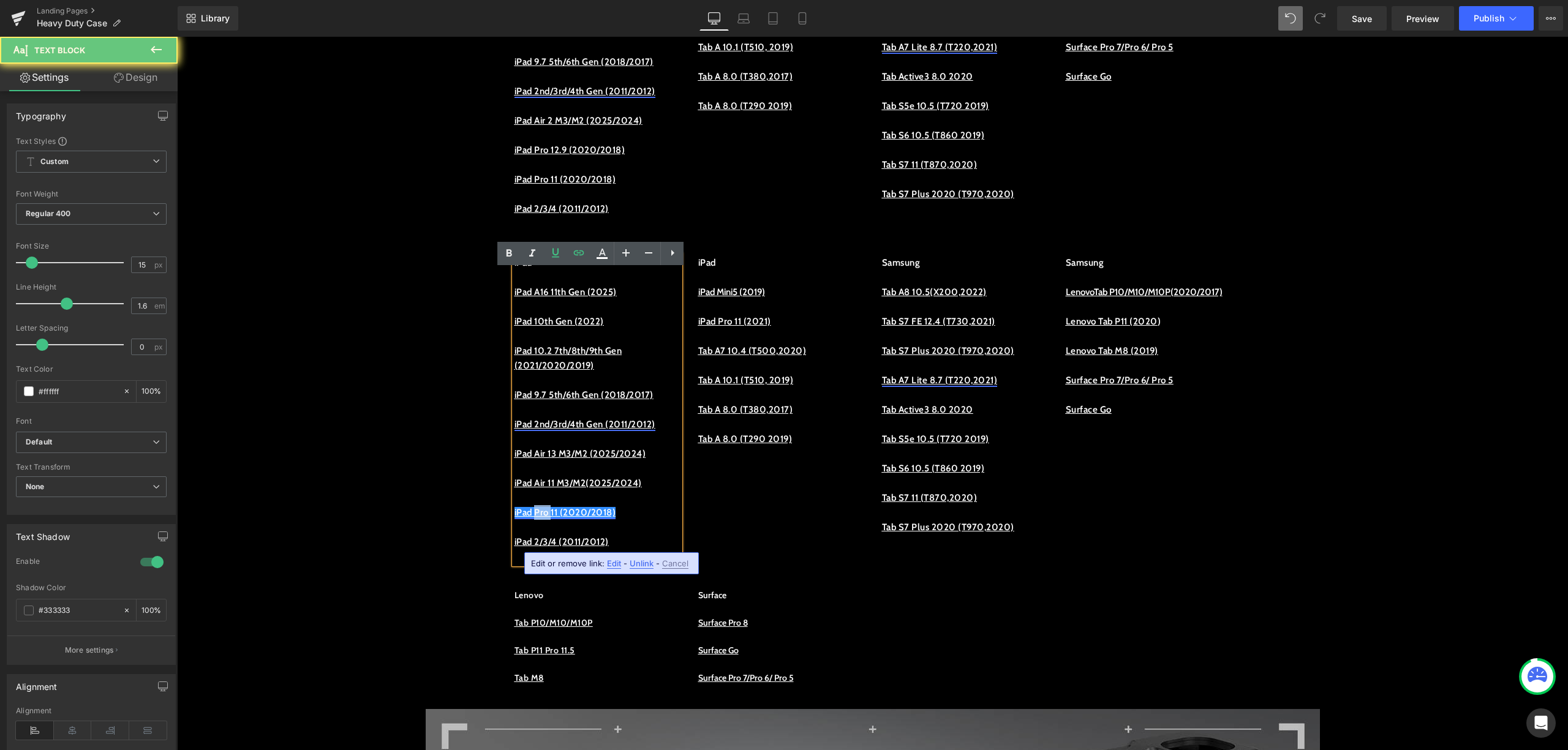
click at [540, 518] on link "iPad Pro 11 (2020/2018)" at bounding box center [565, 512] width 102 height 11
click at [616, 518] on u "iPad Pro 11 (2020/2018)" at bounding box center [565, 512] width 102 height 11
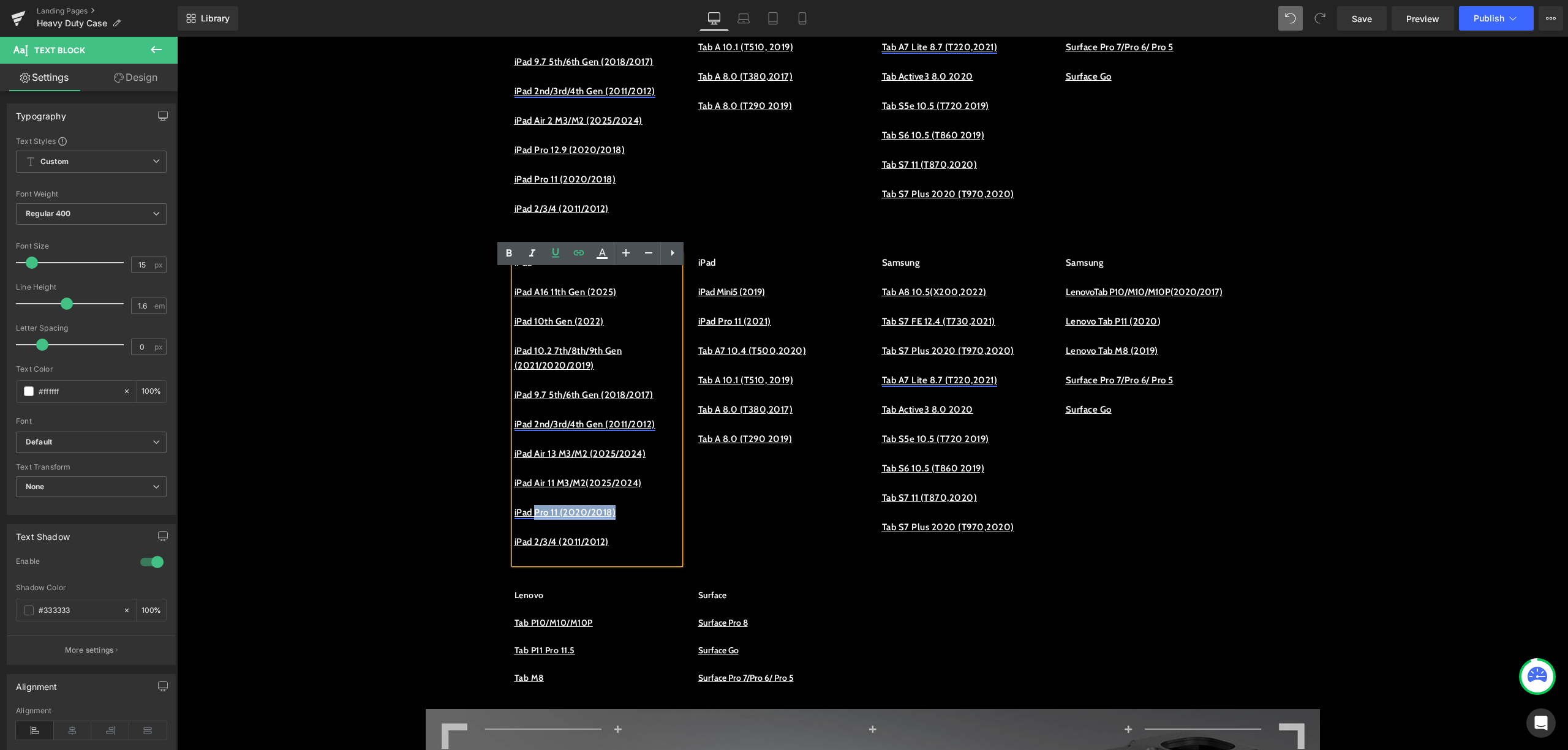
drag, startPoint x: 627, startPoint y: 544, endPoint x: 531, endPoint y: 546, distance: 96.0
click at [531, 518] on u "iPad Pro 11 (2020/2018)" at bounding box center [565, 512] width 102 height 11
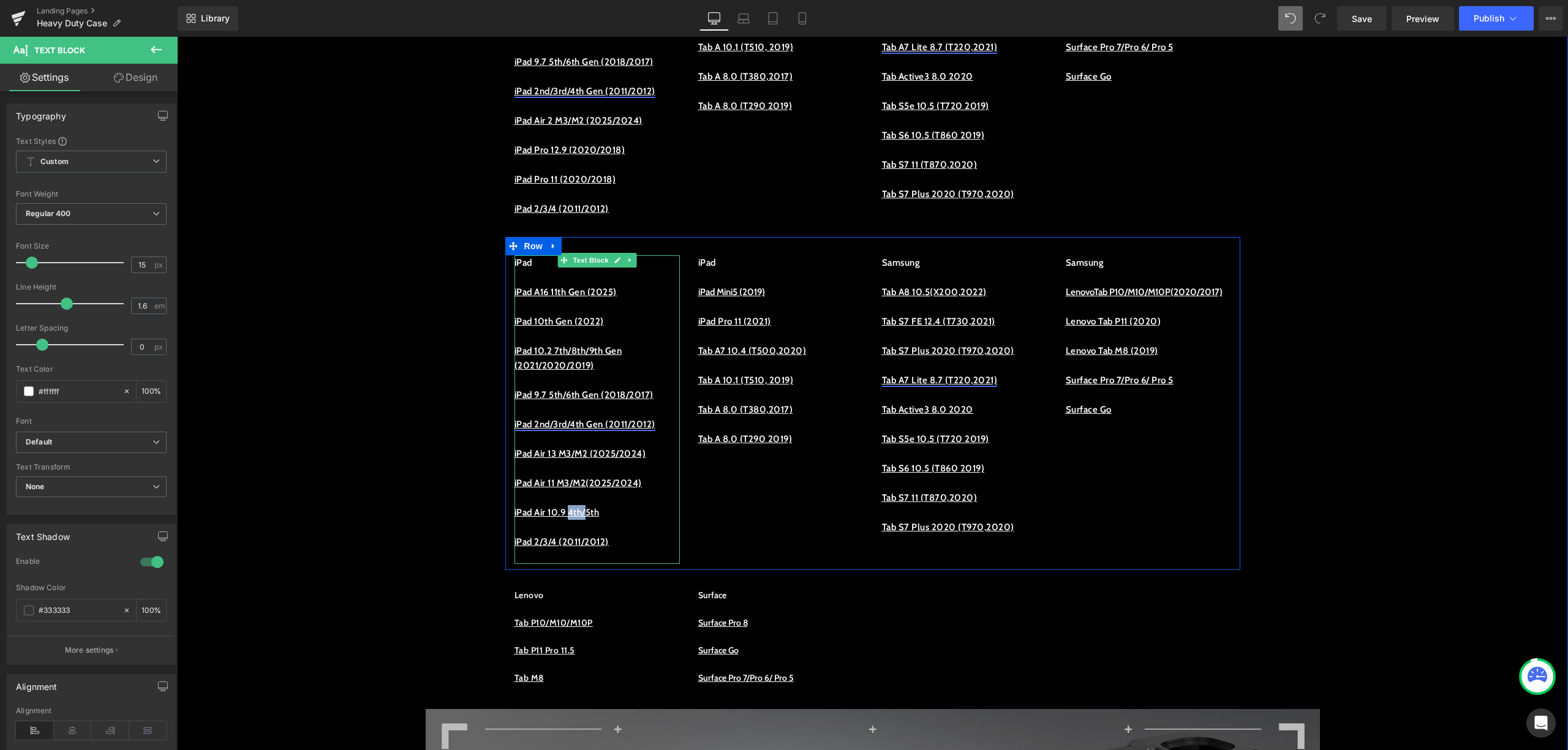
drag, startPoint x: 593, startPoint y: 545, endPoint x: 573, endPoint y: 544, distance: 20.0
click at [573, 518] on u "iPad A ir 10.9 4th/5th" at bounding box center [557, 512] width 85 height 11
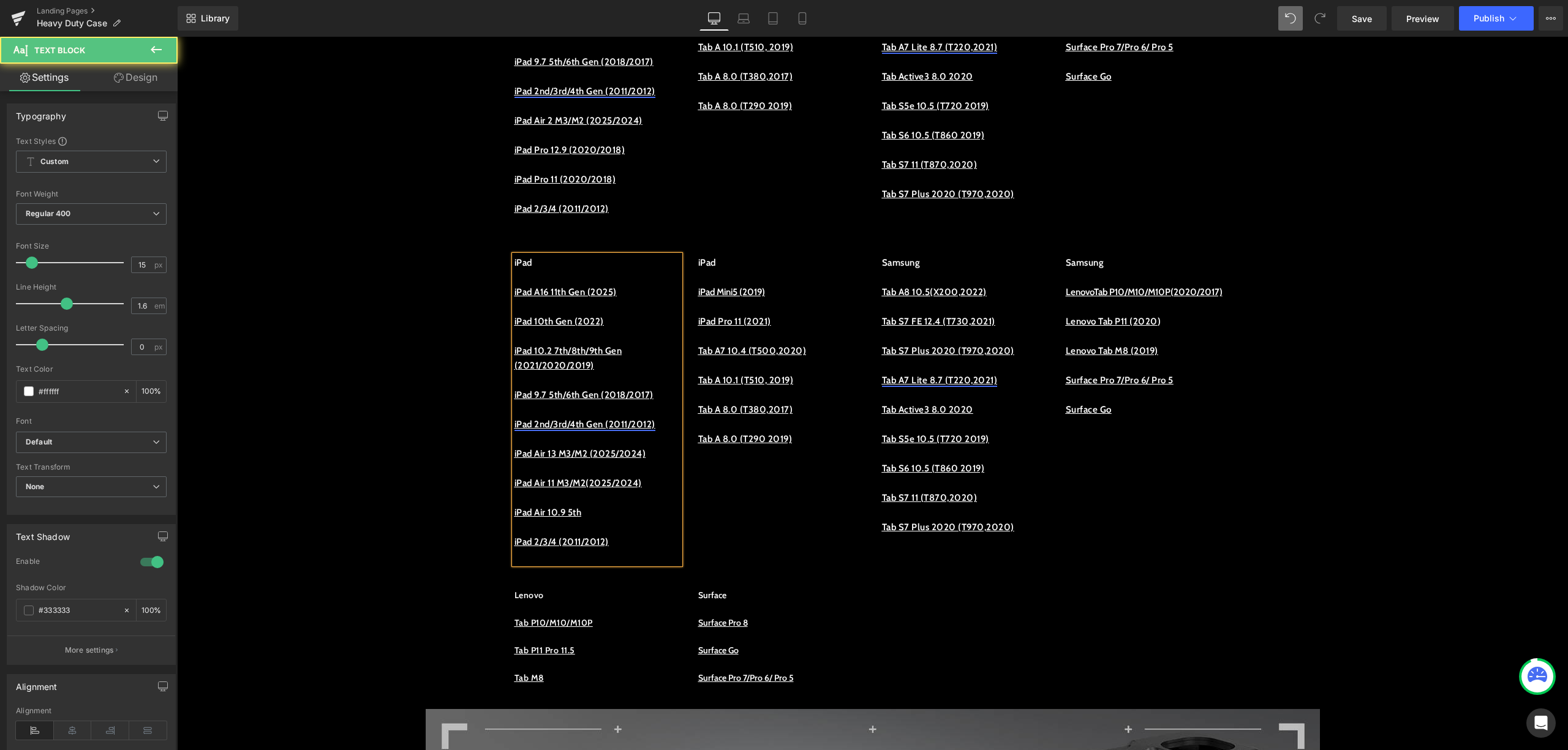
click at [593, 520] on p "iPad A ir 10.9 5th" at bounding box center [597, 512] width 165 height 15
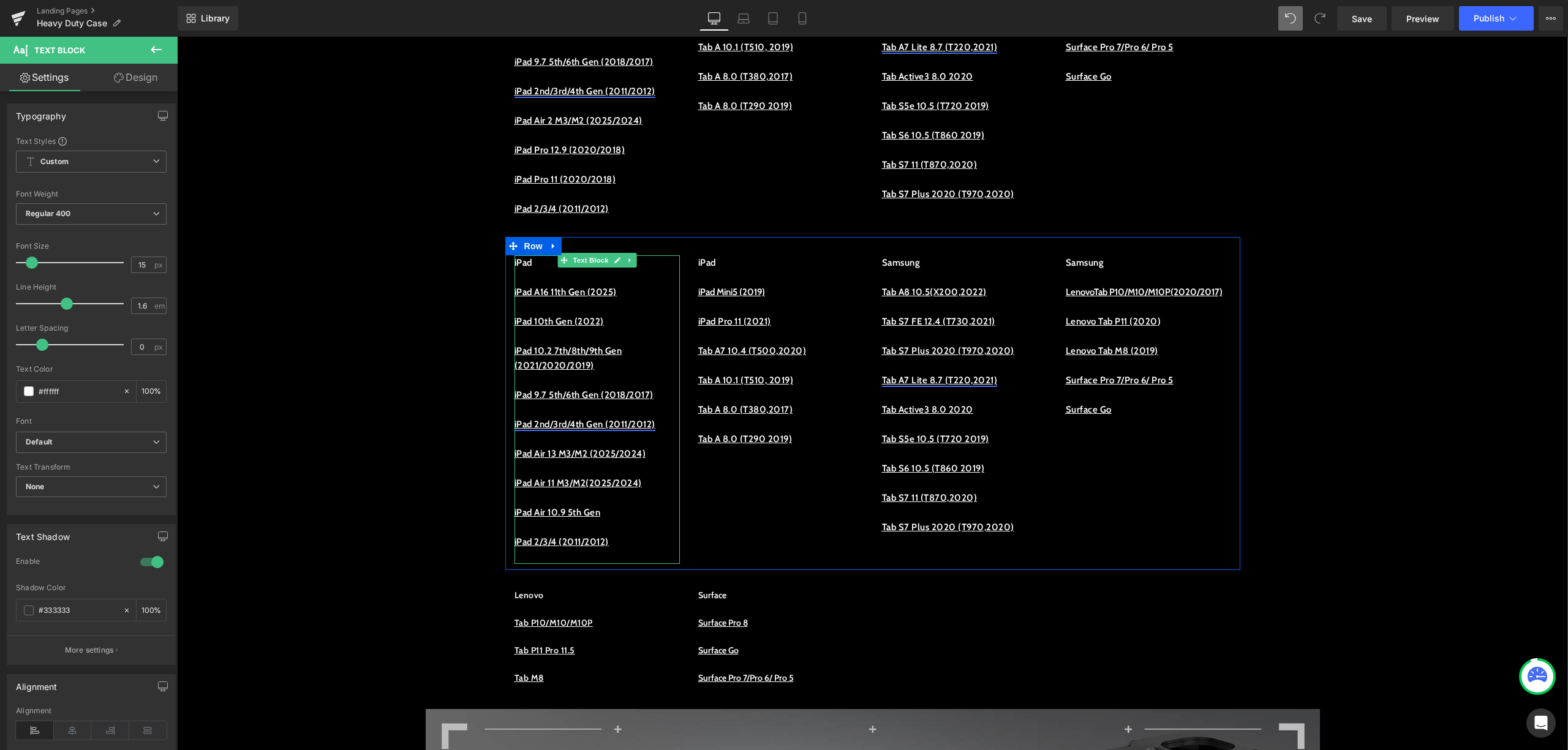
click at [601, 518] on u "iPad A ir 10.9 5th Gen" at bounding box center [558, 512] width 86 height 11
click at [664, 491] on p "iPad Air 11 M3/M2(2025/2024)" at bounding box center [597, 483] width 165 height 15
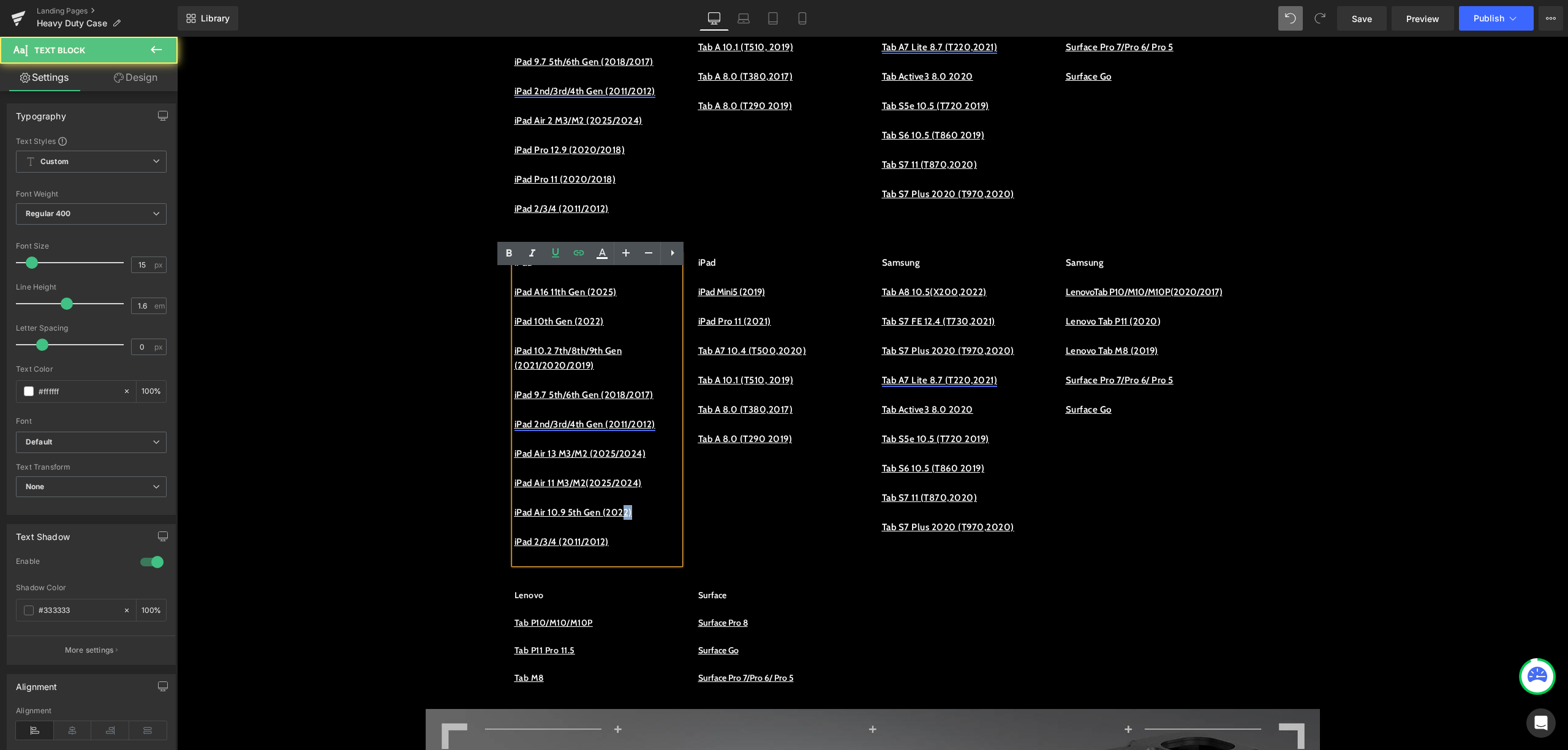
drag, startPoint x: 648, startPoint y: 540, endPoint x: 628, endPoint y: 540, distance: 20.0
click at [631, 520] on p "iPad A ir 10.9 5th Gen (2022)" at bounding box center [597, 512] width 165 height 15
click at [550, 518] on u "iPad A ir 10.9 5th Gen (2022)" at bounding box center [573, 512] width 117 height 11
click at [621, 518] on u "iPad A ir 10.9 5th Gen (2022)" at bounding box center [573, 512] width 117 height 11
drag, startPoint x: 631, startPoint y: 546, endPoint x: 498, endPoint y: 543, distance: 133.0
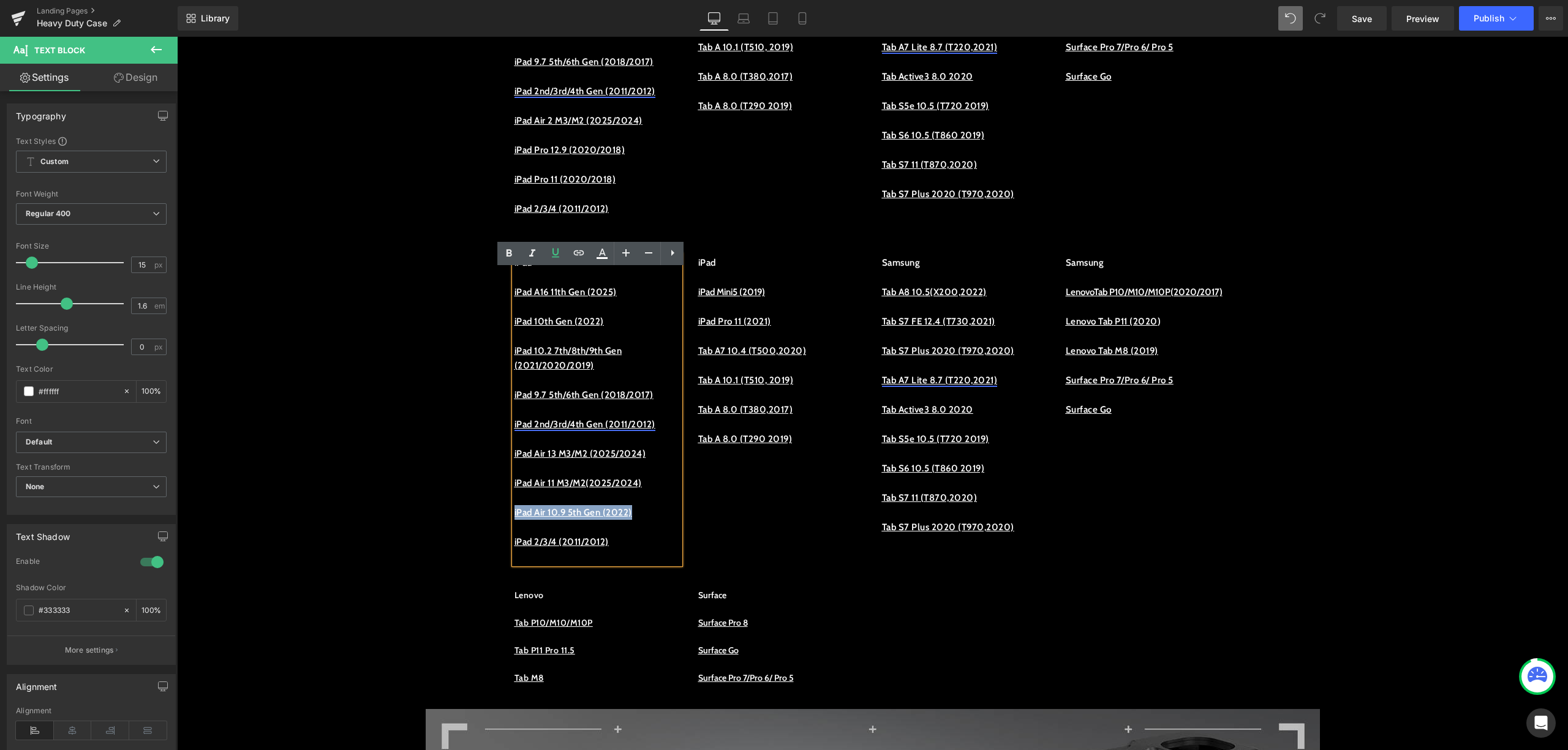
click at [506, 543] on div "iPad iPad A16 11th Gen (2025) iPad 10th Gen (2022) iPad 10.2 7th/8th/9th Gen (2…" at bounding box center [597, 409] width 184 height 309
click at [605, 518] on u "iPad A ir 10.9 5th Gen (2022)" at bounding box center [573, 512] width 117 height 11
drag, startPoint x: 507, startPoint y: 545, endPoint x: 635, endPoint y: 544, distance: 128.0
click at [632, 518] on u "iPad A ir 10.9 5th Gen (2022)" at bounding box center [573, 512] width 117 height 11
drag, startPoint x: 645, startPoint y: 540, endPoint x: 505, endPoint y: 539, distance: 140.0
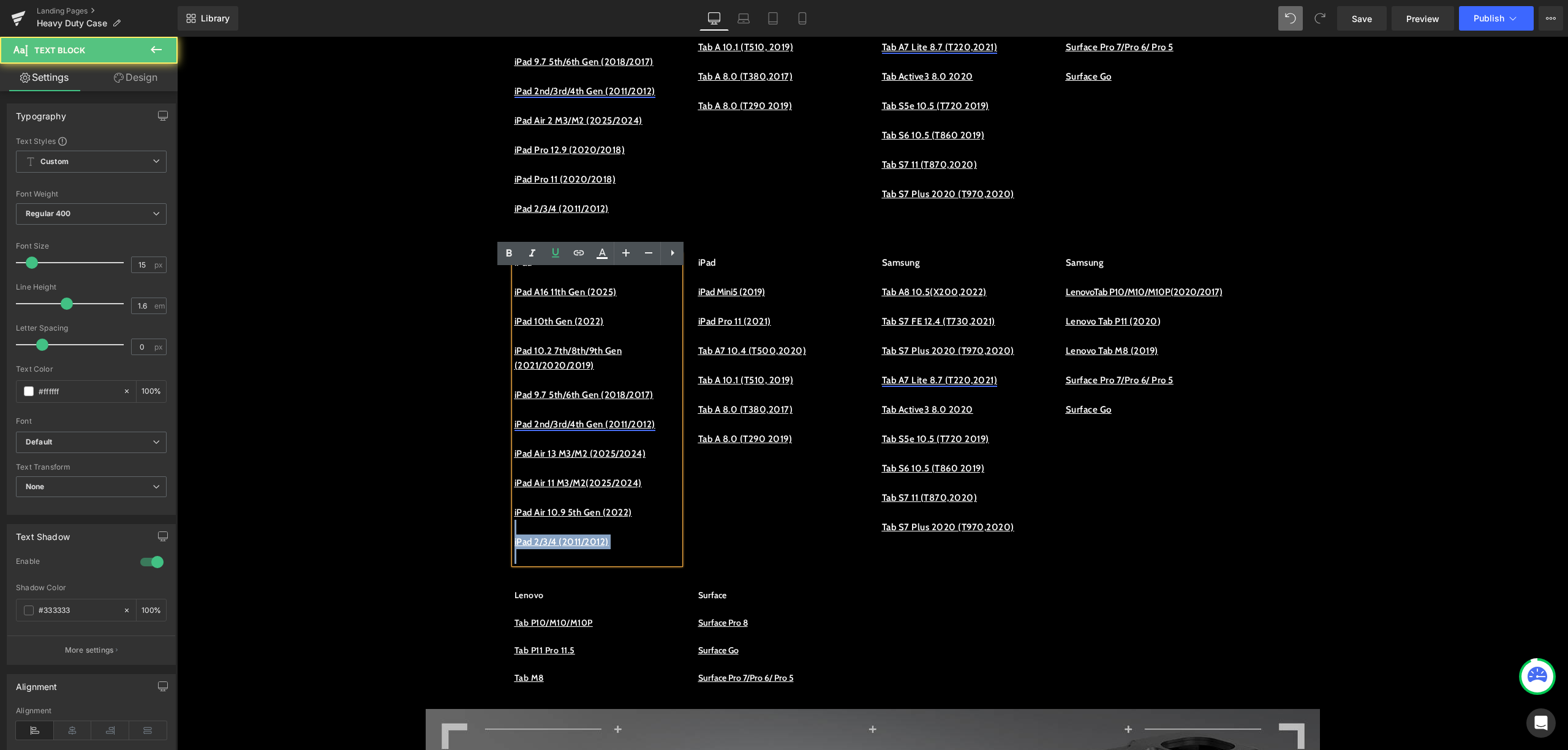
click at [515, 539] on div "iPad iPad A16 11th Gen (2025) iPad 10th Gen (2022) iPad 10.2 7th/8th/9th Gen (2…" at bounding box center [597, 409] width 165 height 309
click at [515, 518] on link "iPad A" at bounding box center [527, 512] width 26 height 11
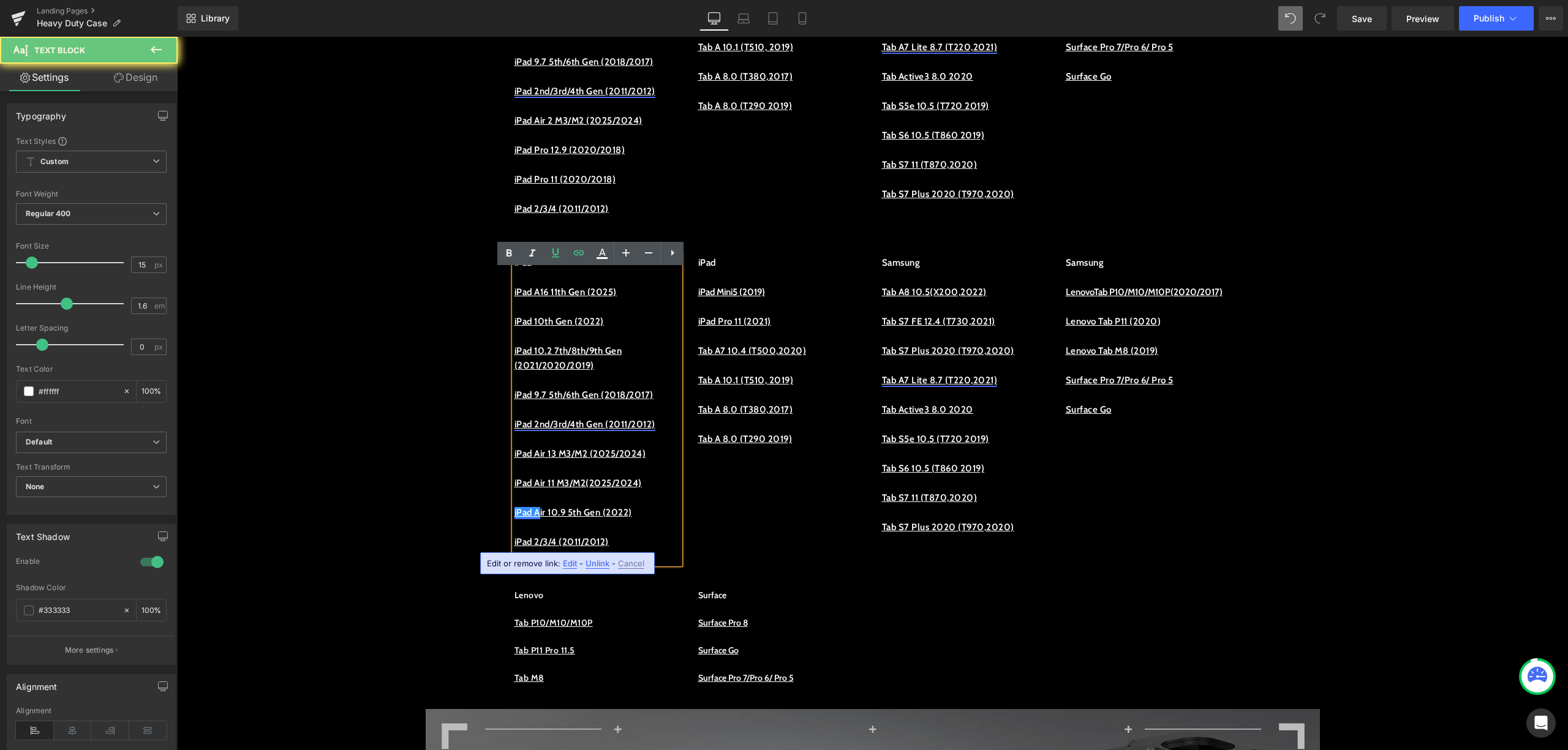
click at [515, 518] on link "iPad A" at bounding box center [527, 512] width 26 height 11
click at [566, 561] on span "Edit" at bounding box center [570, 564] width 14 height 11
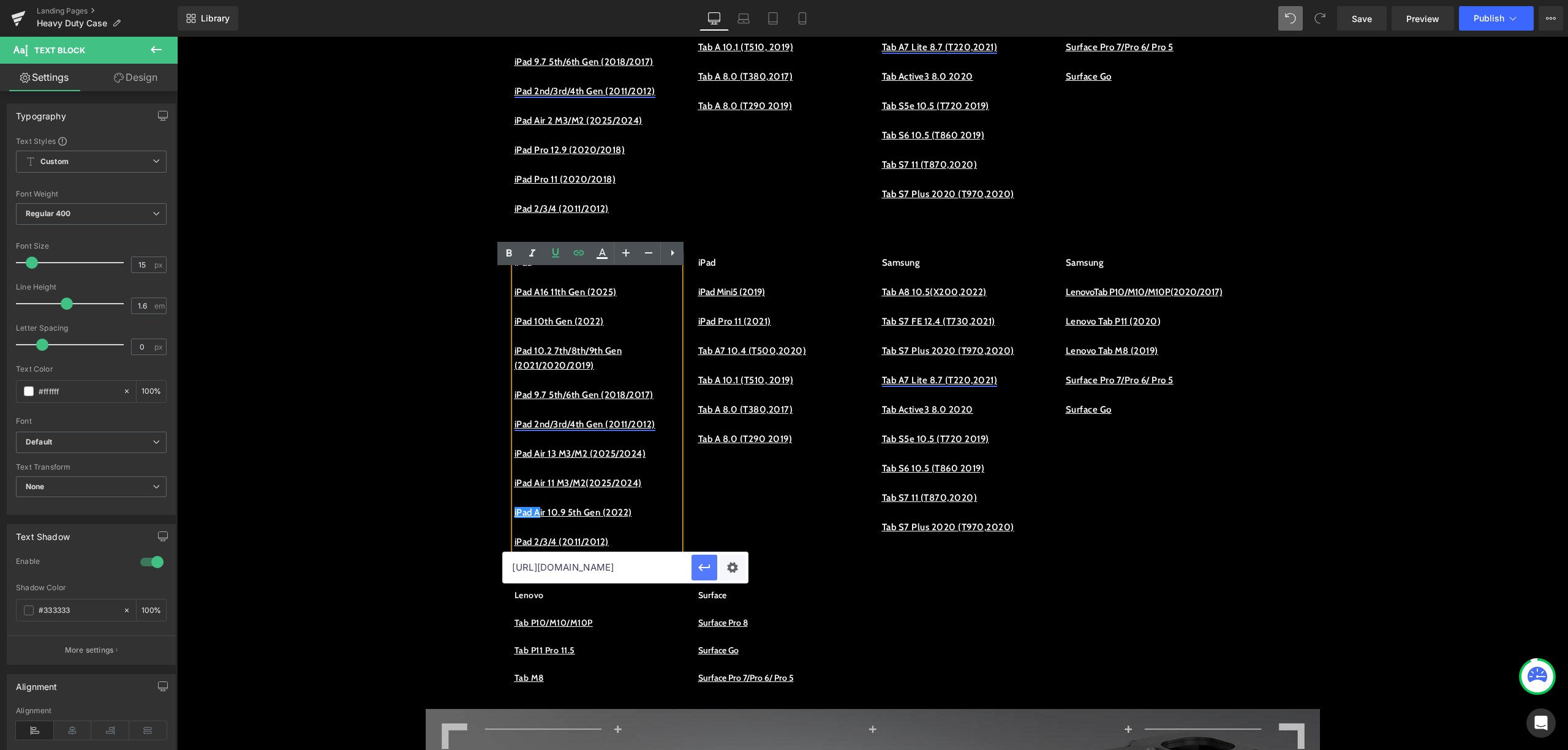
scroll to position [0, 55]
drag, startPoint x: 576, startPoint y: 561, endPoint x: 693, endPoint y: 571, distance: 117.4
click at [693, 571] on div "https://procase.com/collections/ipad-air-112024" at bounding box center [625, 568] width 245 height 31
type input "https://proca"
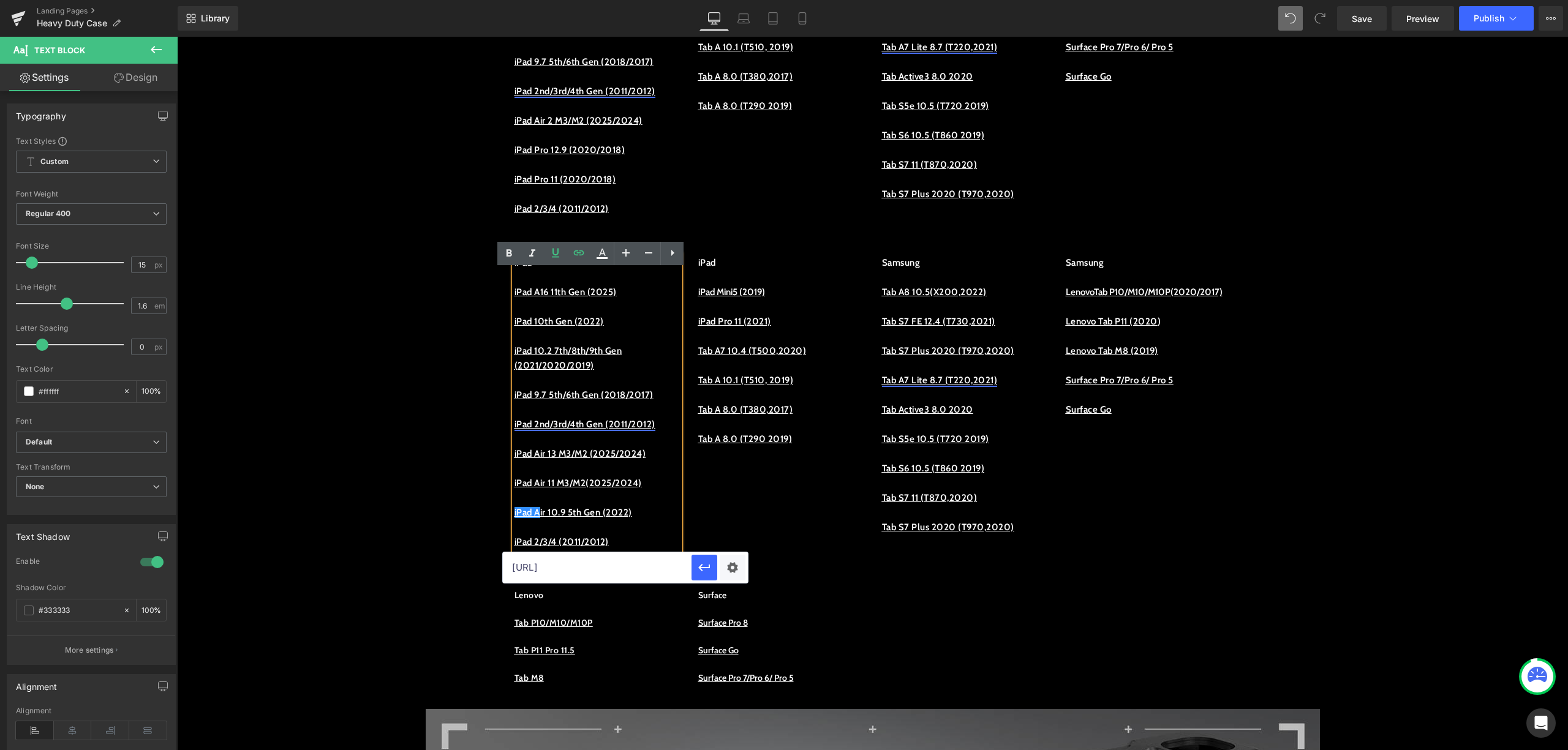
drag, startPoint x: 769, startPoint y: 597, endPoint x: 681, endPoint y: 602, distance: 88.1
click at [713, 569] on button "button" at bounding box center [705, 567] width 26 height 26
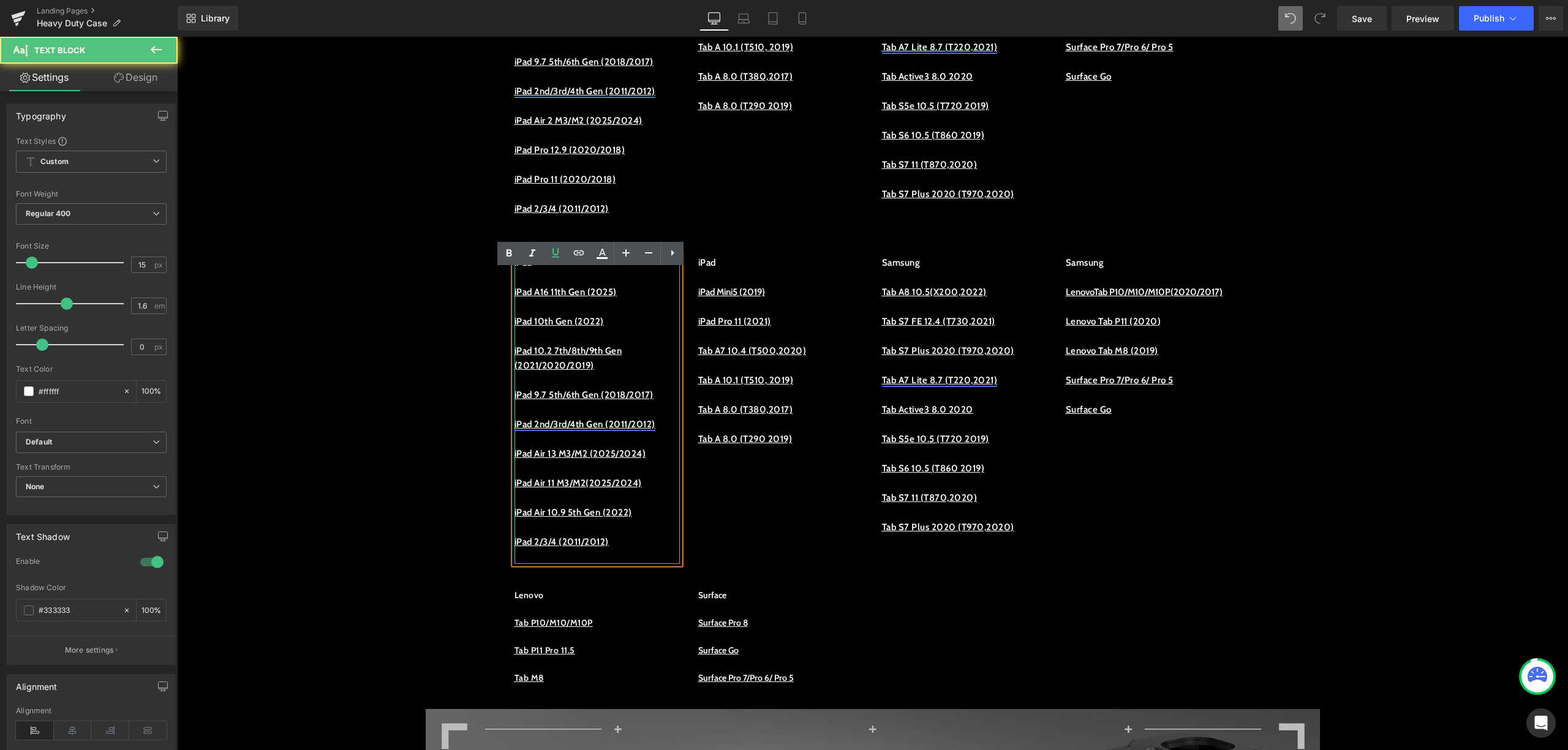
click at [635, 520] on p "iPad A ir 10.9 5th Gen (2022)" at bounding box center [597, 512] width 165 height 15
drag, startPoint x: 643, startPoint y: 547, endPoint x: 508, endPoint y: 541, distance: 135.1
click at [515, 520] on p "iPad A ir 10.9 5th Gen (2022)" at bounding box center [597, 512] width 165 height 15
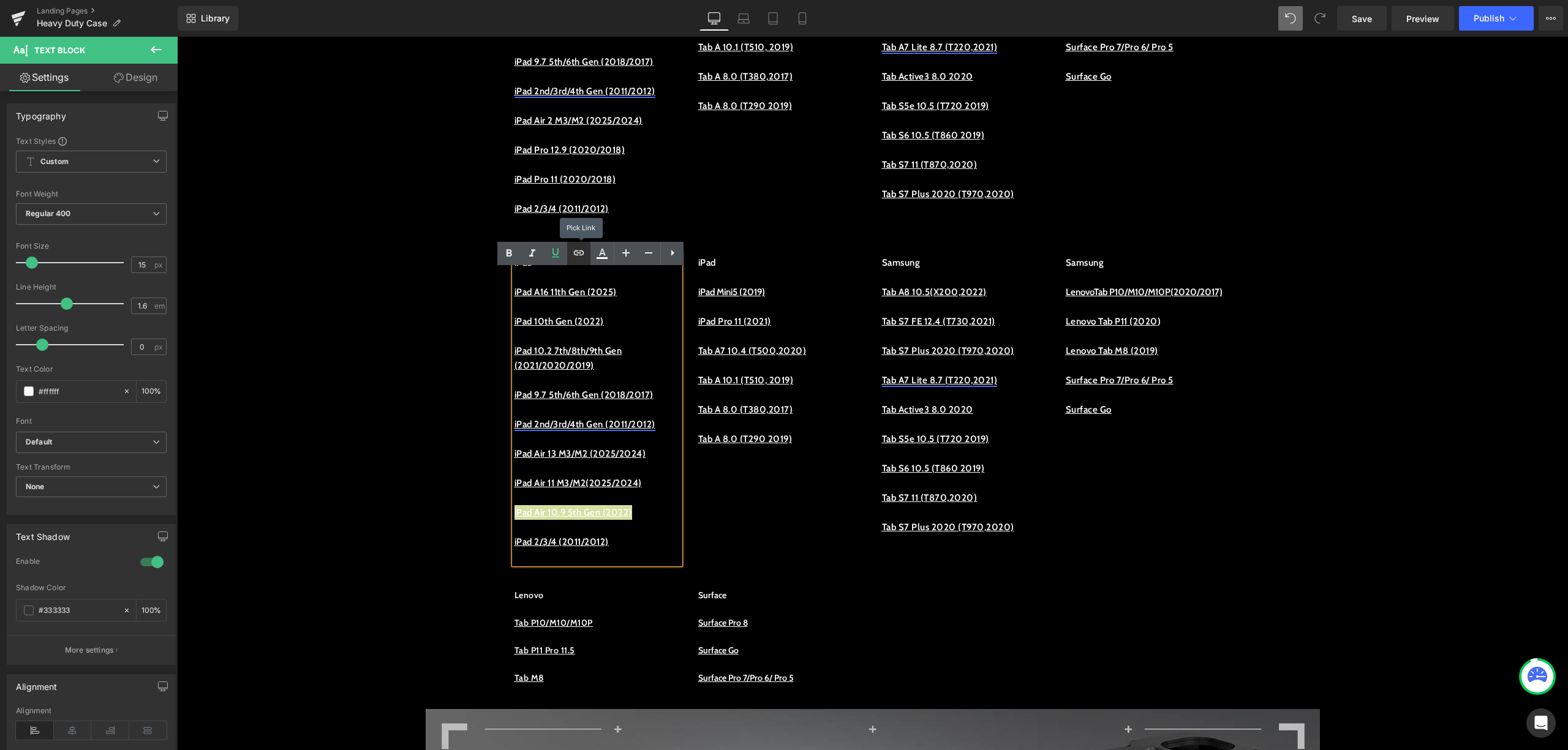
click at [574, 250] on icon at bounding box center [579, 252] width 15 height 15
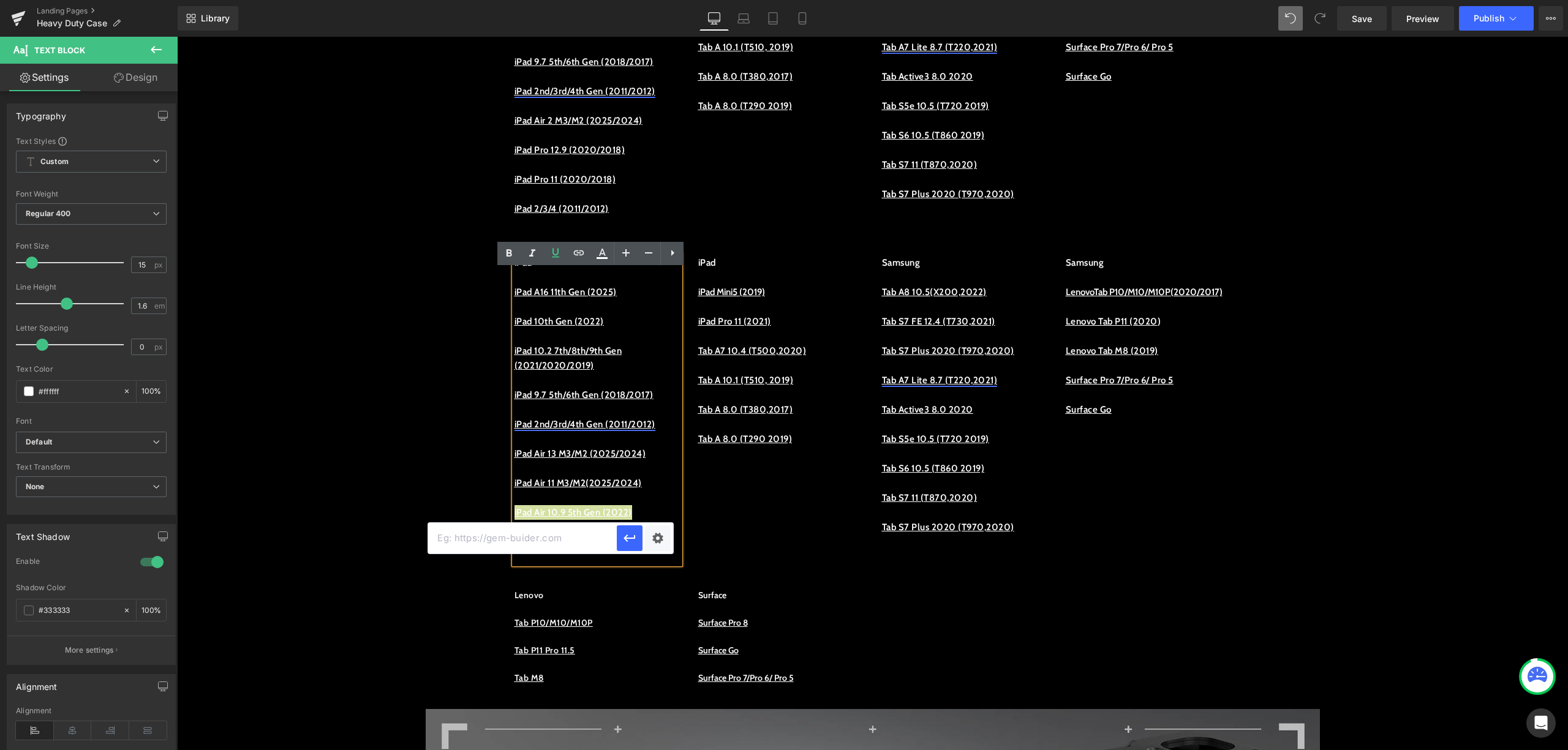
click at [531, 536] on input "text" at bounding box center [522, 538] width 188 height 31
paste input "https://procase.com/collections/ipad-air-5-cases"
click at [631, 539] on icon "button" at bounding box center [630, 538] width 12 height 7
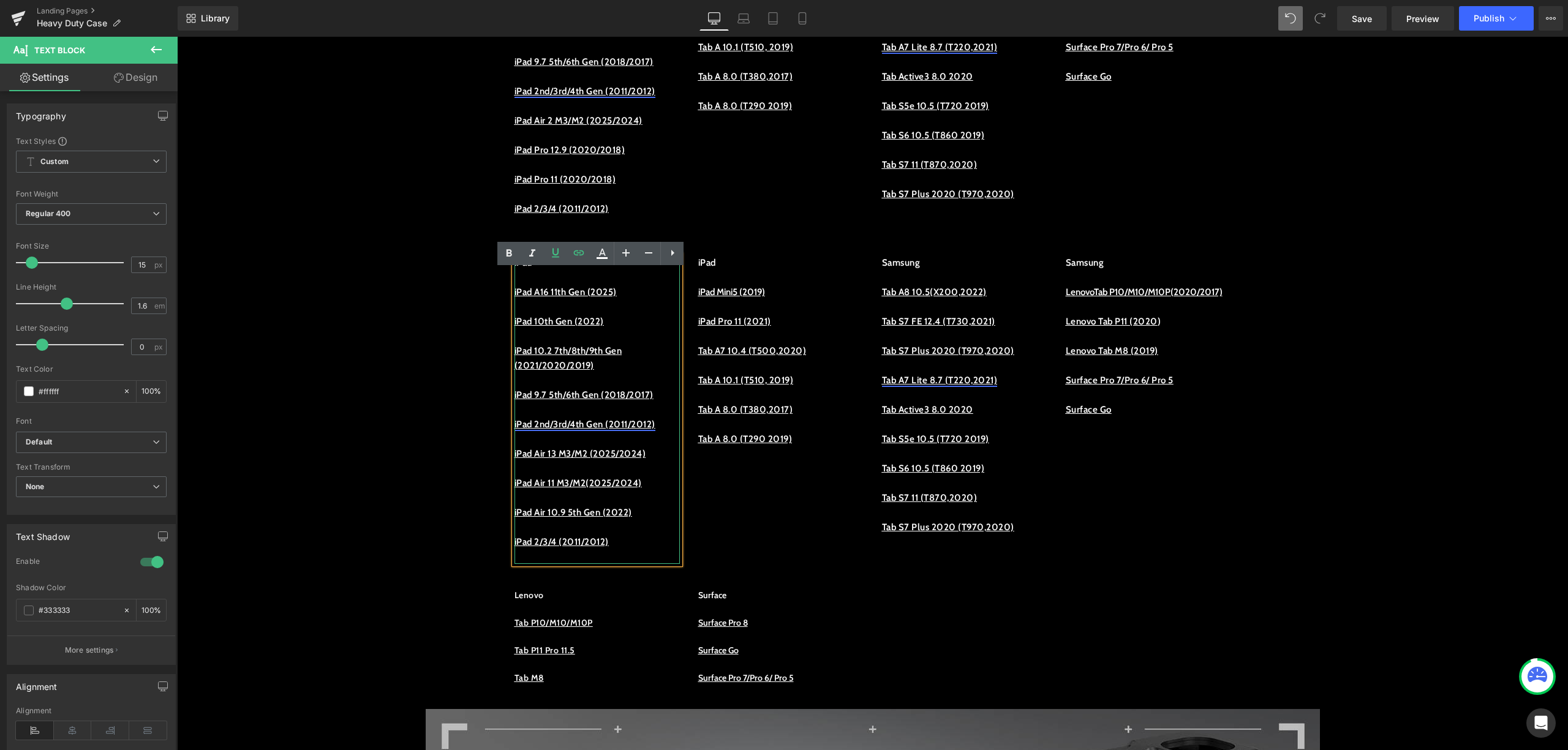
click at [650, 535] on p at bounding box center [597, 527] width 165 height 15
click at [632, 518] on link "iPad A ir 10.9 5th Gen (2022)" at bounding box center [573, 512] width 117 height 11
click at [626, 564] on span "Edit" at bounding box center [624, 564] width 14 height 11
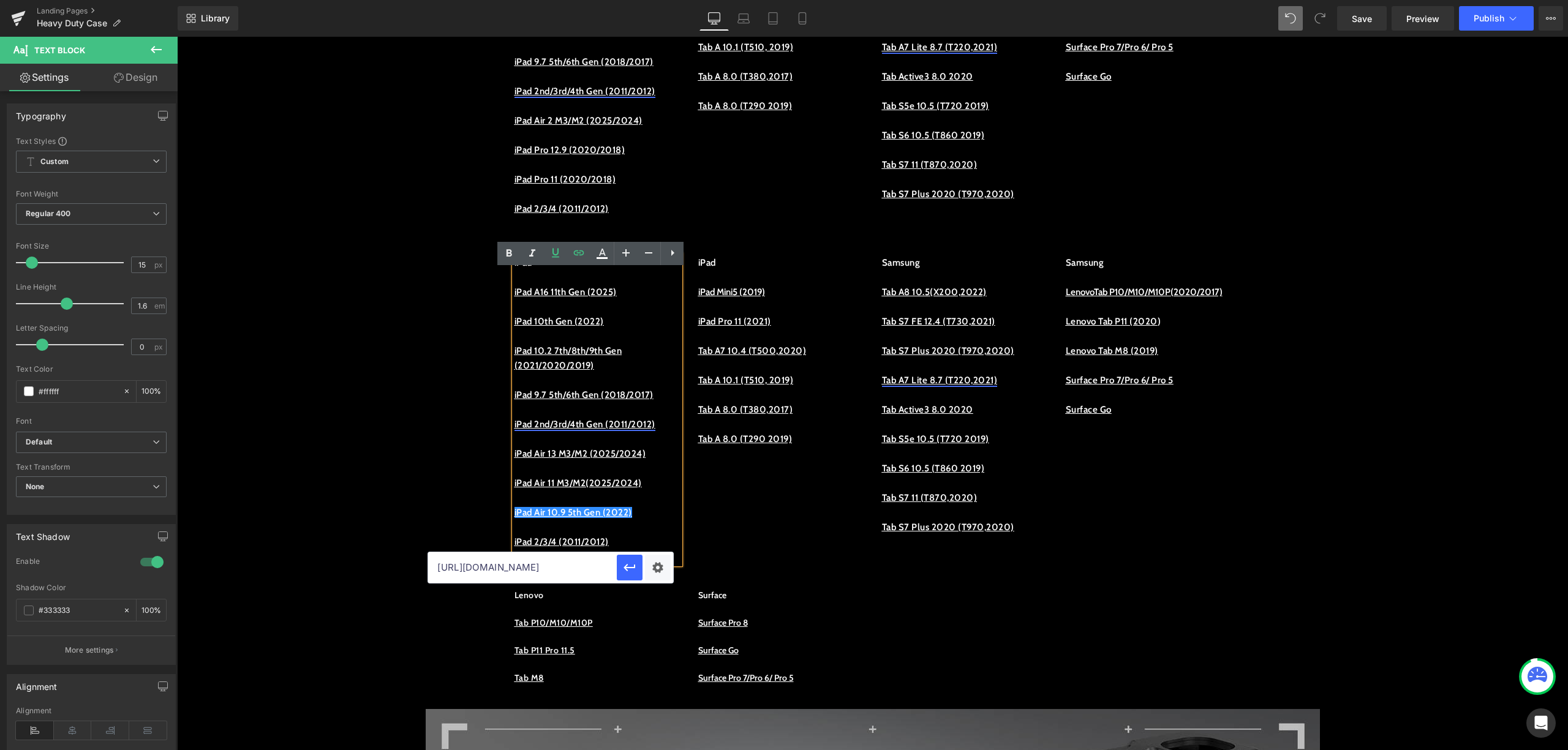
click at [594, 567] on input "https://procase.com/collections/ipad-air-5-cases" at bounding box center [522, 568] width 188 height 31
click at [621, 518] on link "iPad A ir 10.9 5th Gen (2022)" at bounding box center [573, 512] width 117 height 11
click at [665, 520] on p "iPad A ir 10.9 5th Gen (2022)" at bounding box center [597, 512] width 165 height 15
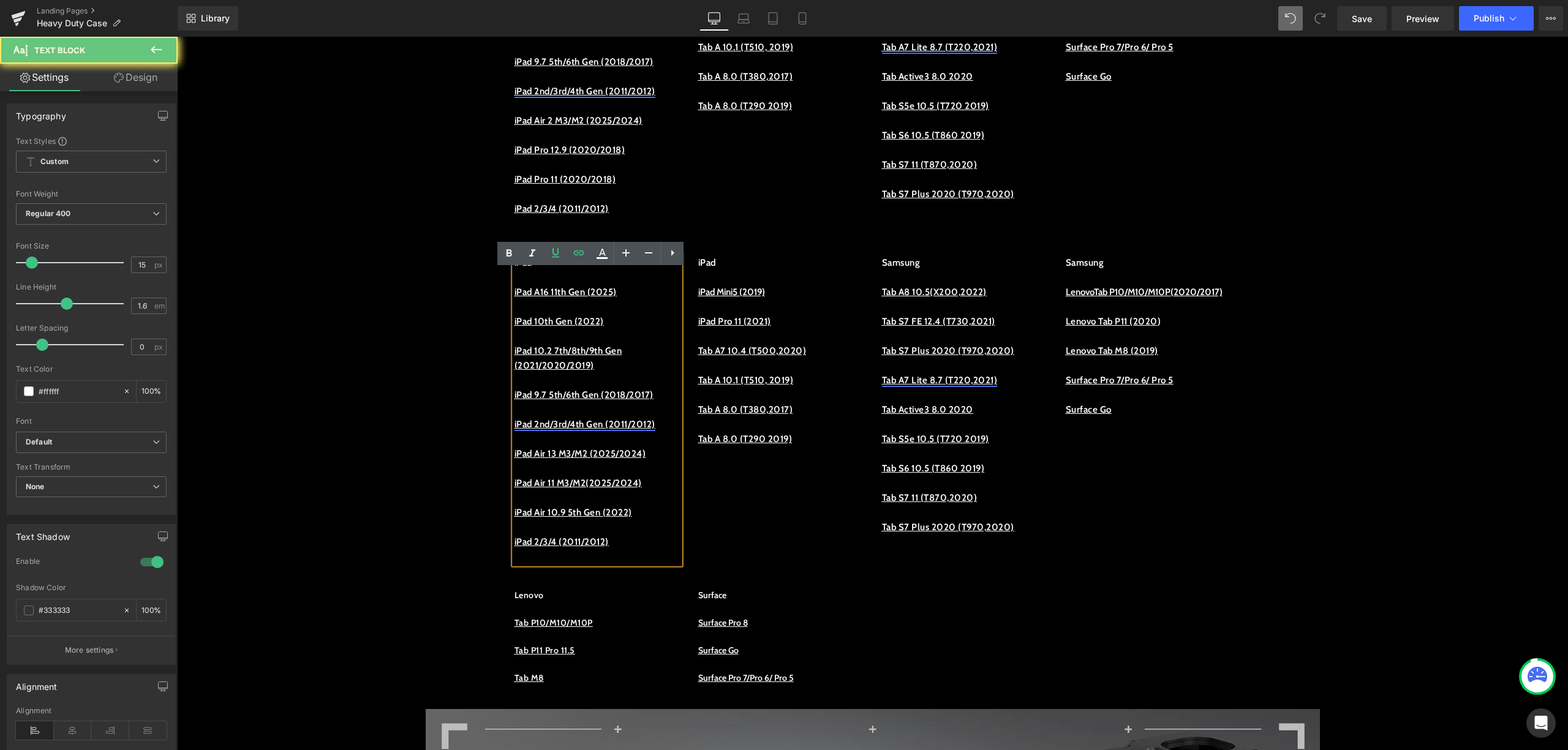
click at [631, 550] on p "iPad 2/3/4 (2011/2012)" at bounding box center [597, 542] width 165 height 15
drag, startPoint x: 583, startPoint y: 567, endPoint x: 454, endPoint y: 549, distance: 130.2
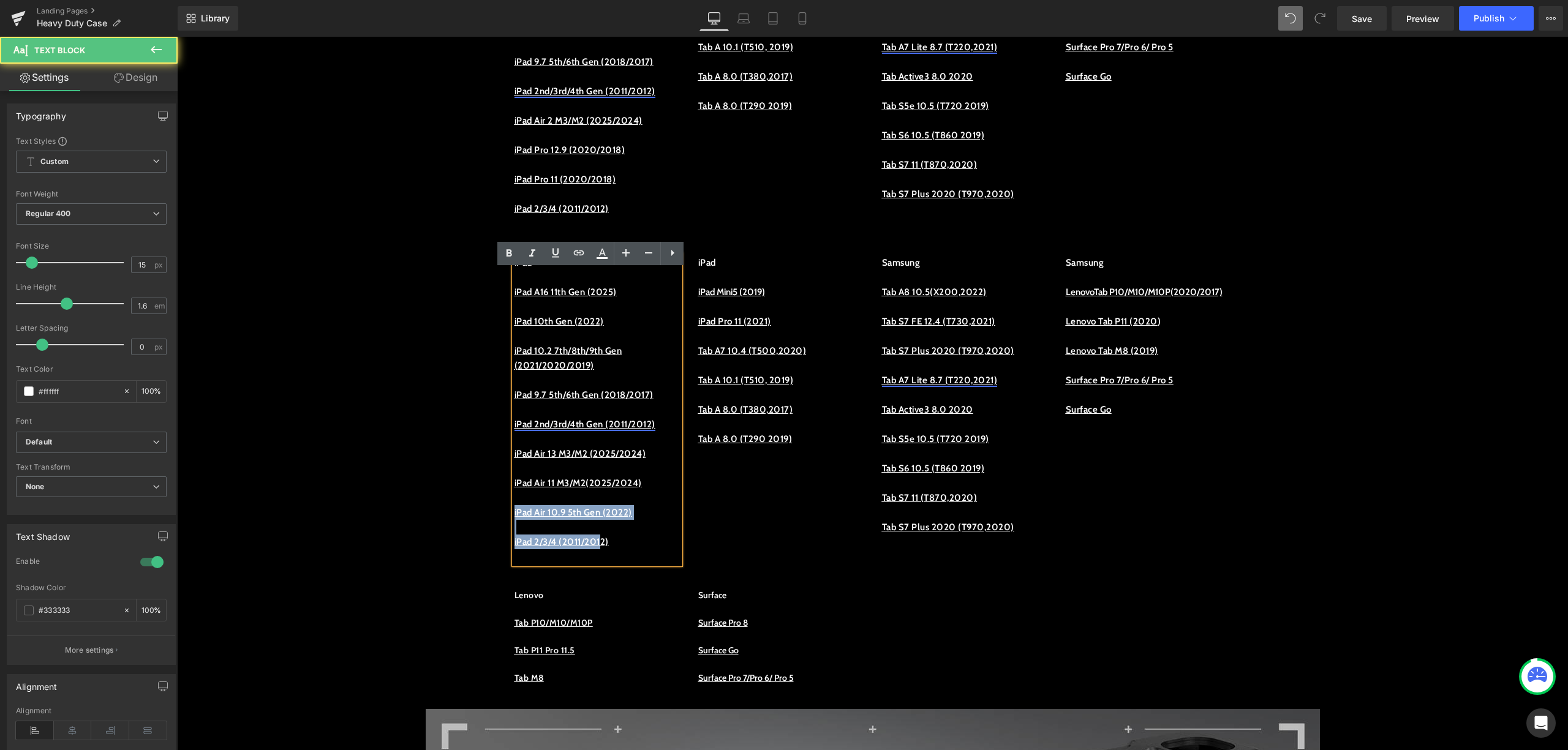
click at [581, 520] on p "iPad A ir 10.9 5th Gen (2022)" at bounding box center [597, 512] width 165 height 15
drag, startPoint x: 650, startPoint y: 544, endPoint x: 503, endPoint y: 540, distance: 147.1
click at [506, 540] on div "iPad iPad A16 11th Gen (2025) iPad 10th Gen (2022) iPad 10.2 7th/8th/9th Gen (2…" at bounding box center [597, 409] width 184 height 309
copy link "iPad A ir 10.9 5th Gen (2022)"
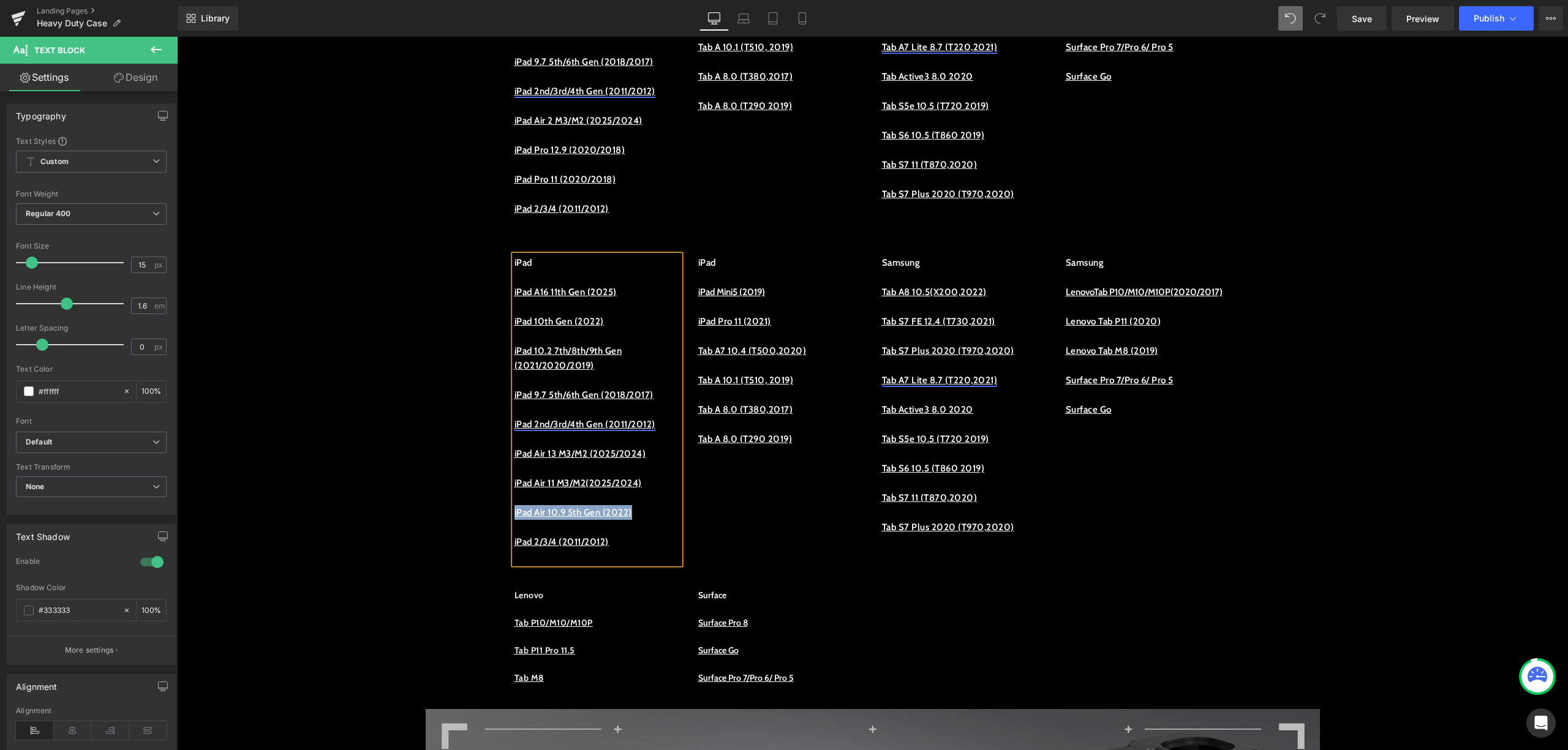
click at [655, 520] on p "iPad A ir 10.9 5th Gen (2022)" at bounding box center [597, 512] width 165 height 15
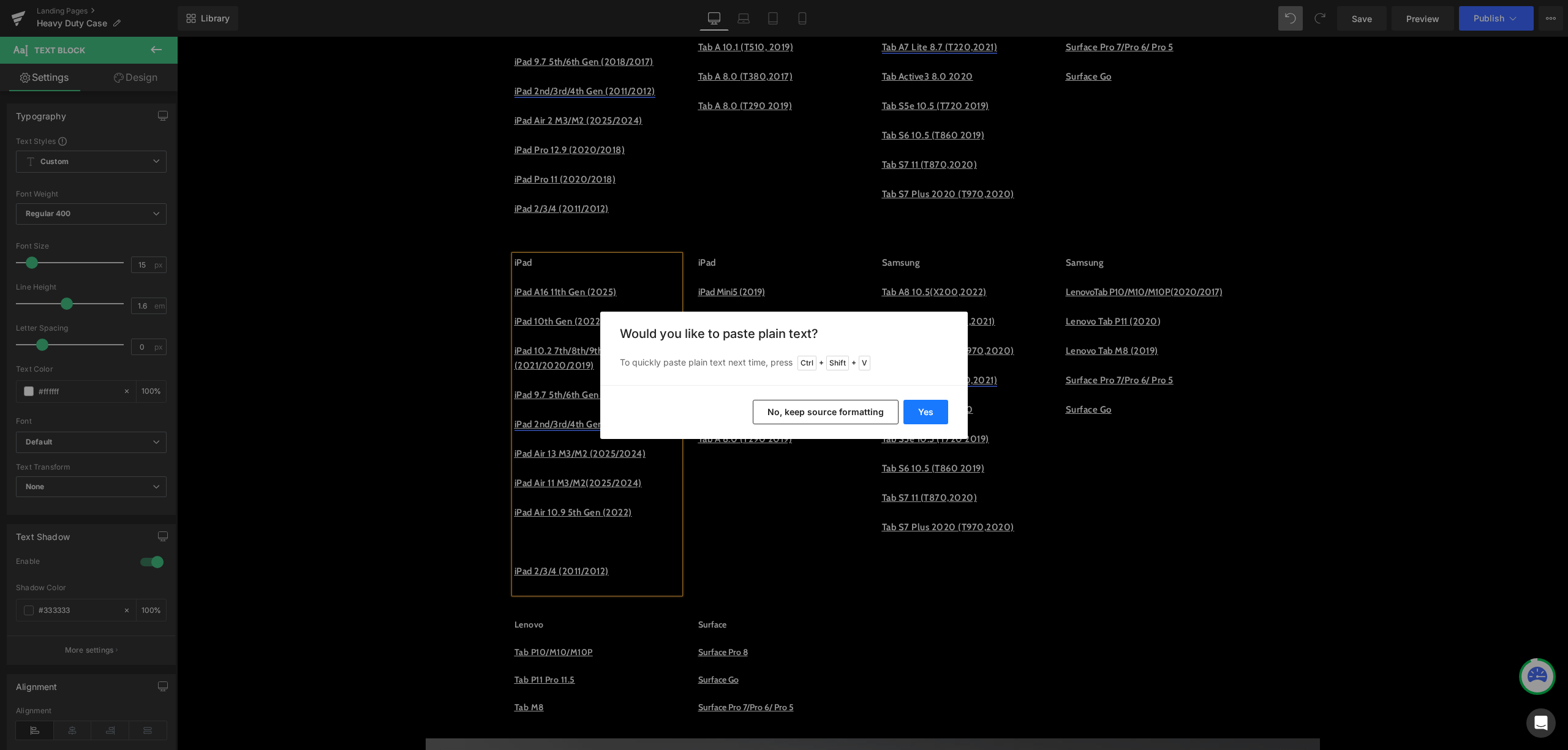
click at [920, 401] on button "Yes" at bounding box center [926, 412] width 45 height 25
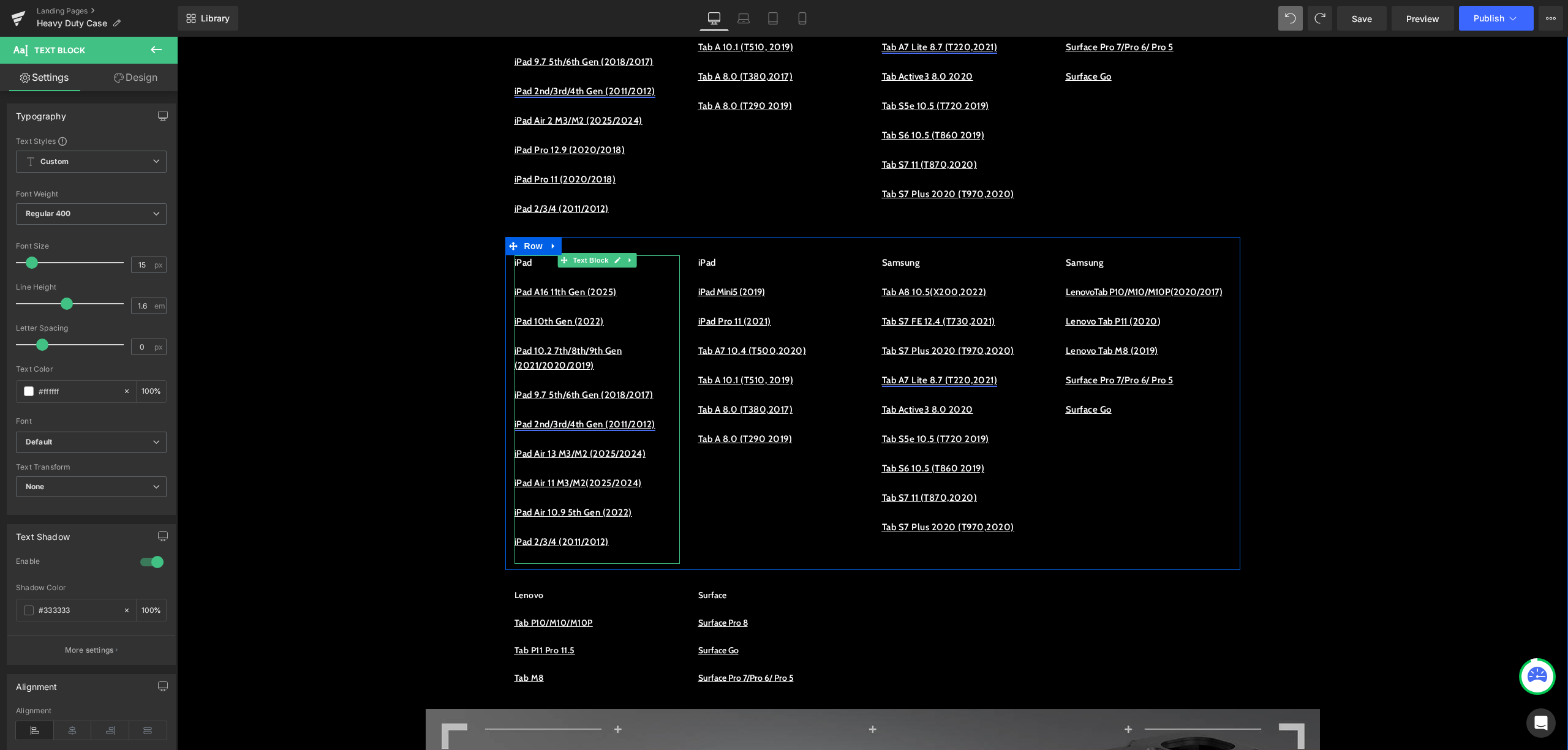
click at [677, 543] on div at bounding box center [679, 409] width 3 height 309
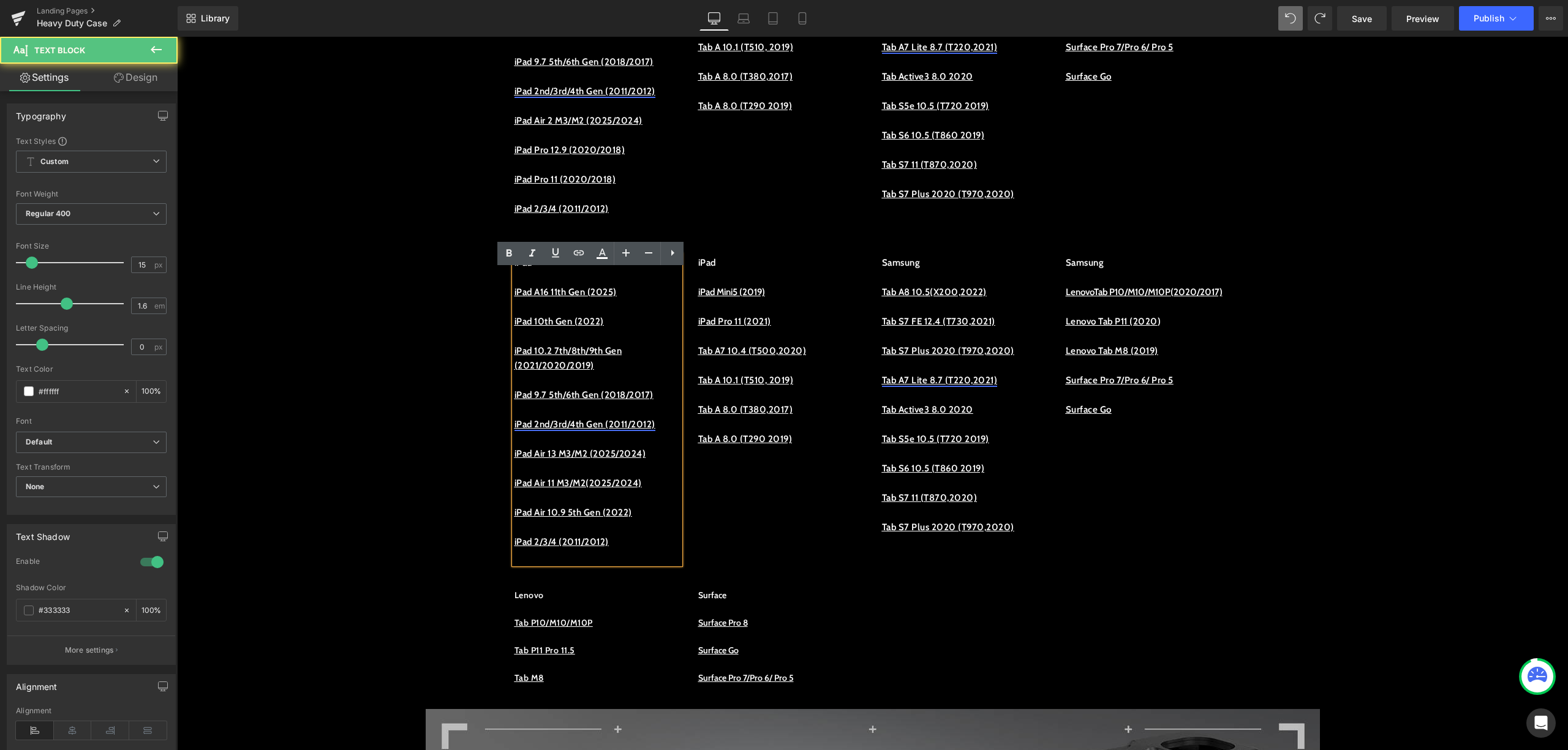
click at [660, 520] on p "iPad Air 10.9 5th Gen (2022)" at bounding box center [597, 512] width 165 height 15
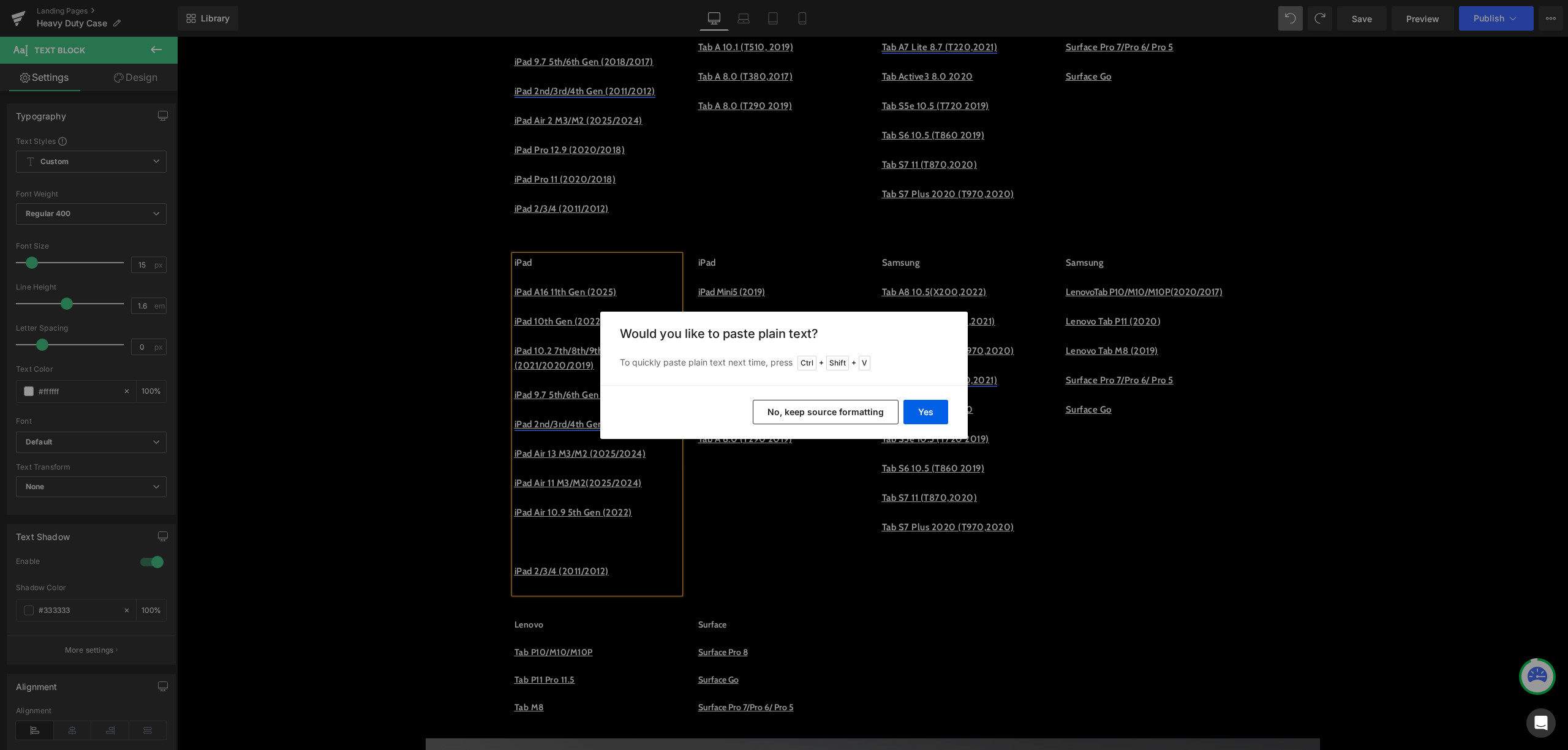
click at [844, 421] on button "No, keep source formatting" at bounding box center [825, 412] width 146 height 25
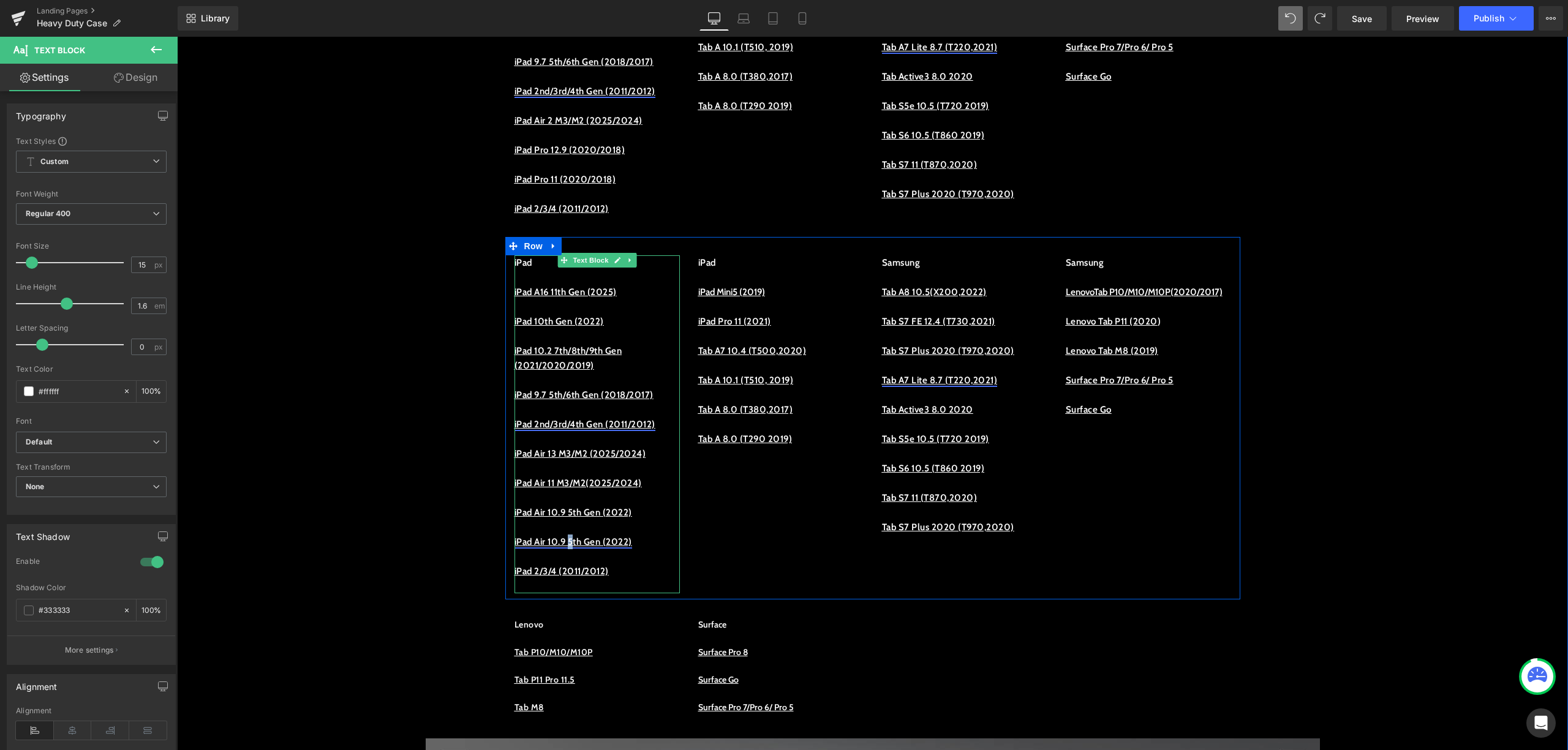
click at [578, 548] on link "iPad Air 10.9 5th Gen (2022)" at bounding box center [573, 542] width 117 height 11
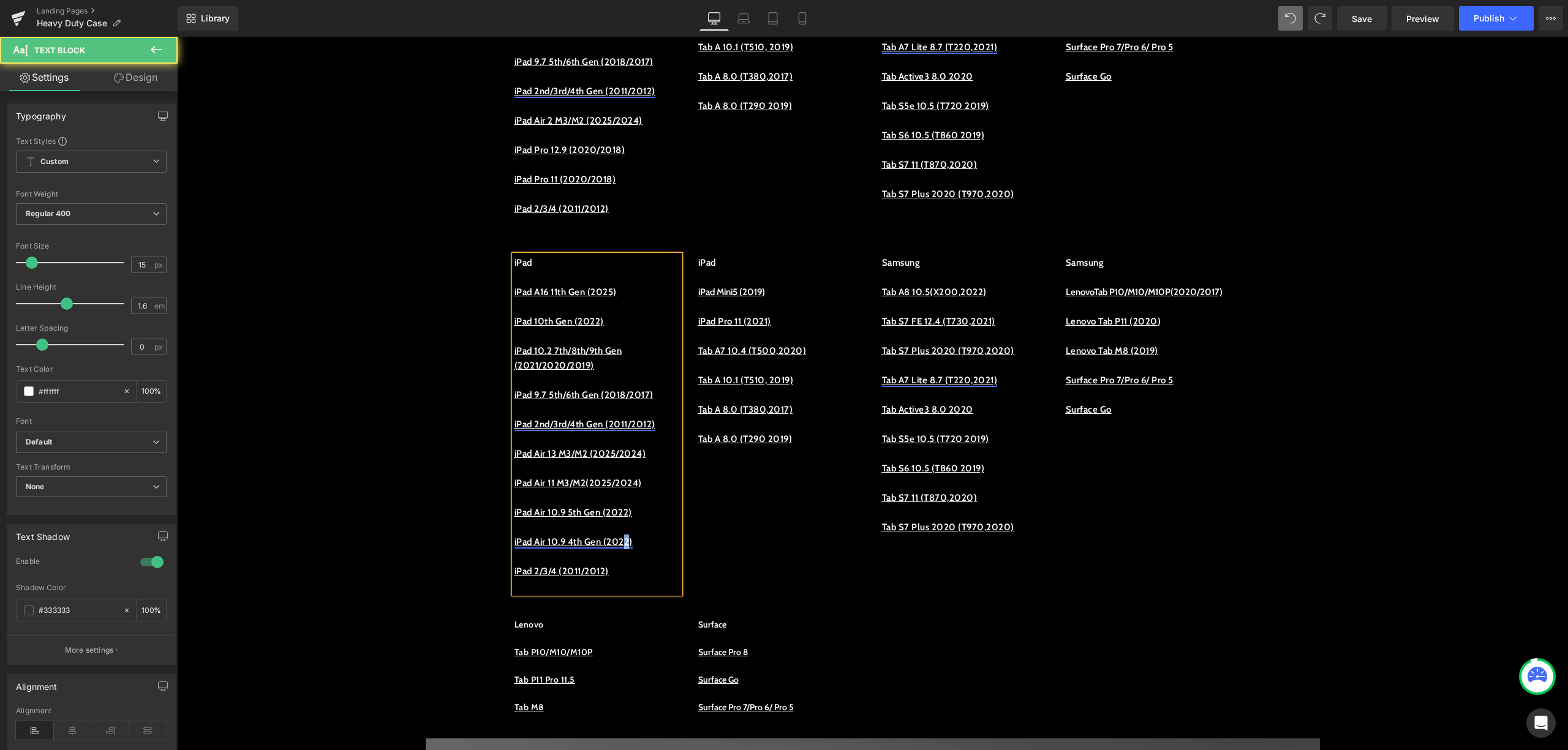
click at [633, 548] on link "iPad Air 10.9 4th Gen (2022)" at bounding box center [574, 542] width 118 height 11
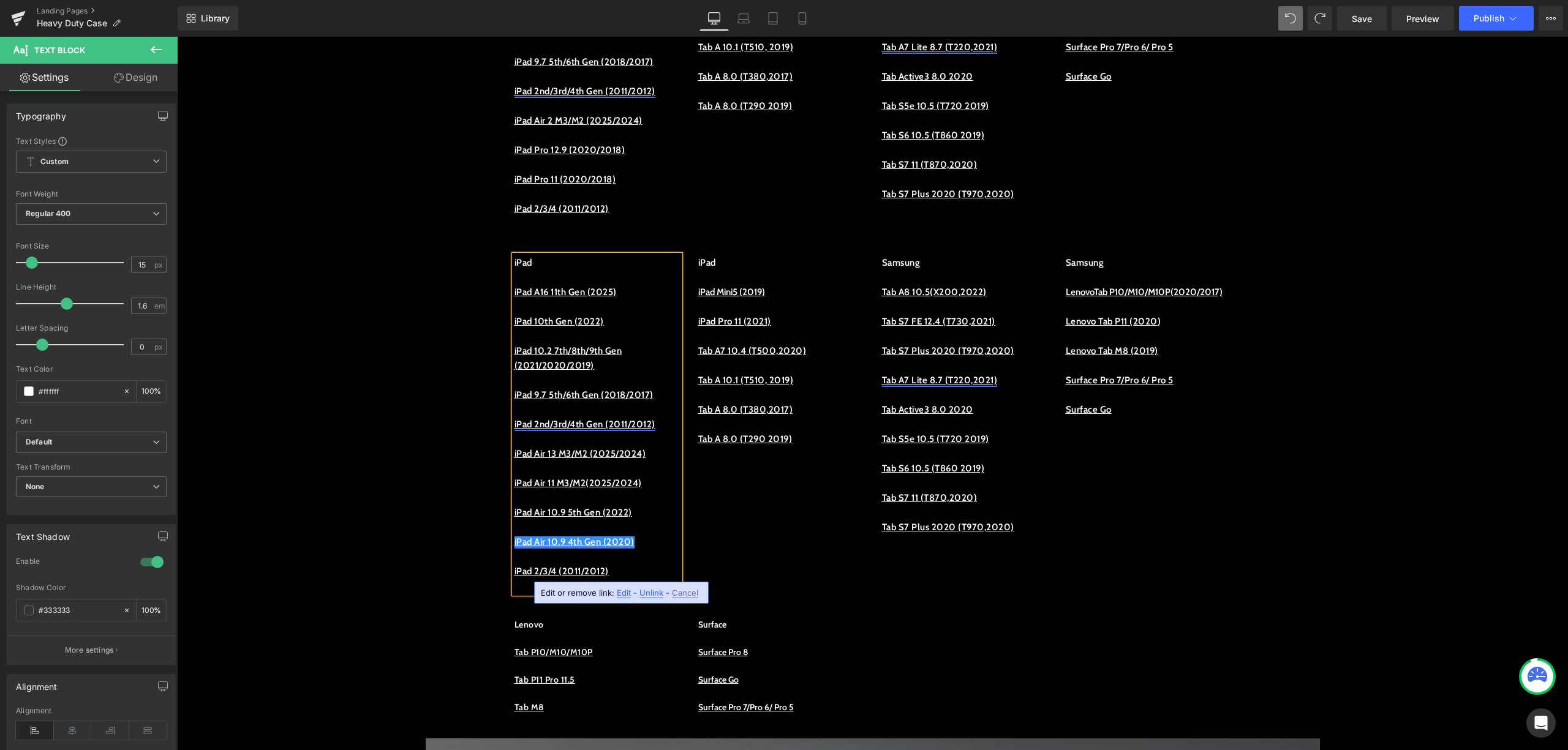
click at [665, 491] on p "iPad Air 11 M3/M2(2025/2024)" at bounding box center [597, 483] width 165 height 15
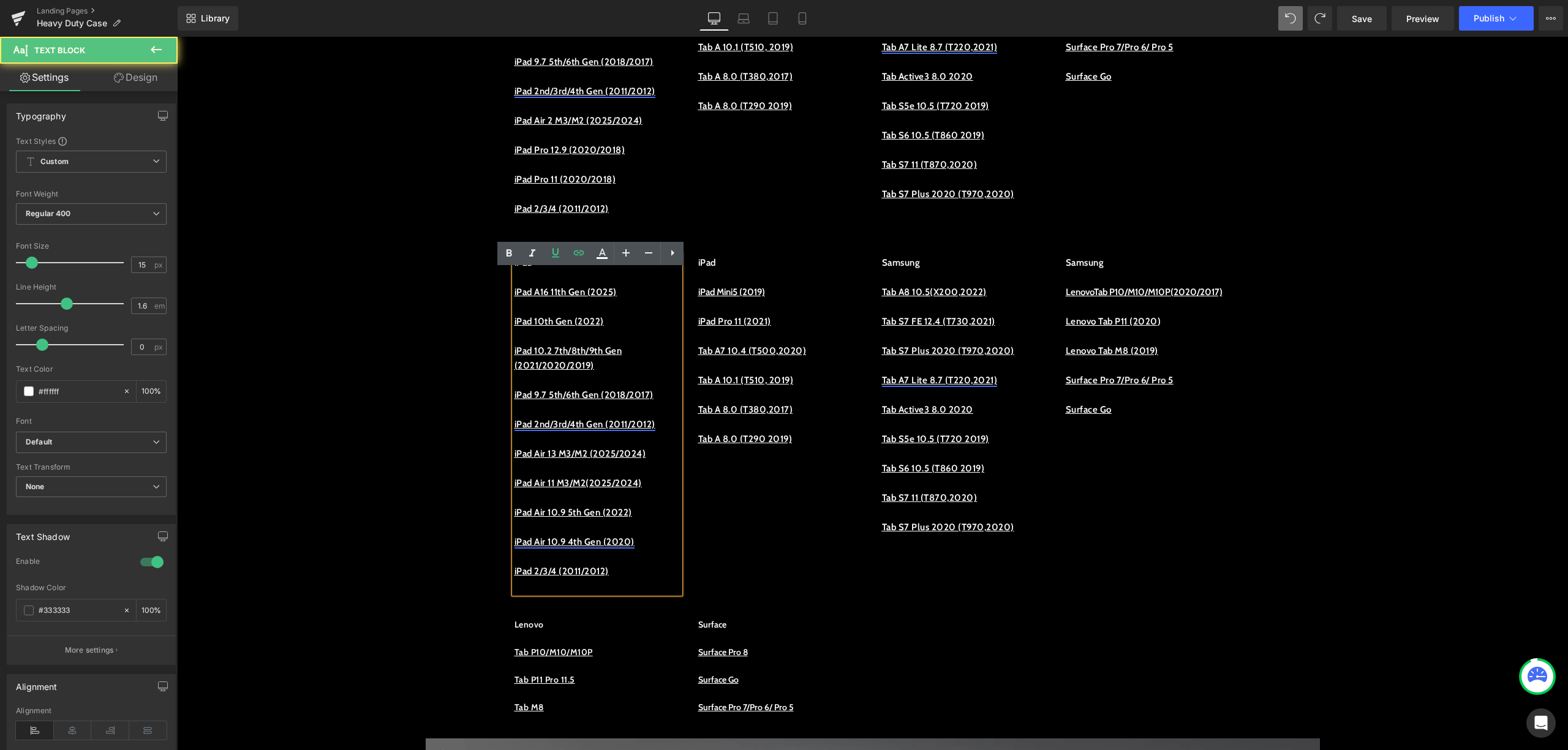
click at [852, 562] on div "iPad iPad A16 11th Gen (2025) iPad 10th Gen (2022) iPad 10.2 7th/8th/9th Gen (2…" at bounding box center [873, 418] width 735 height 363
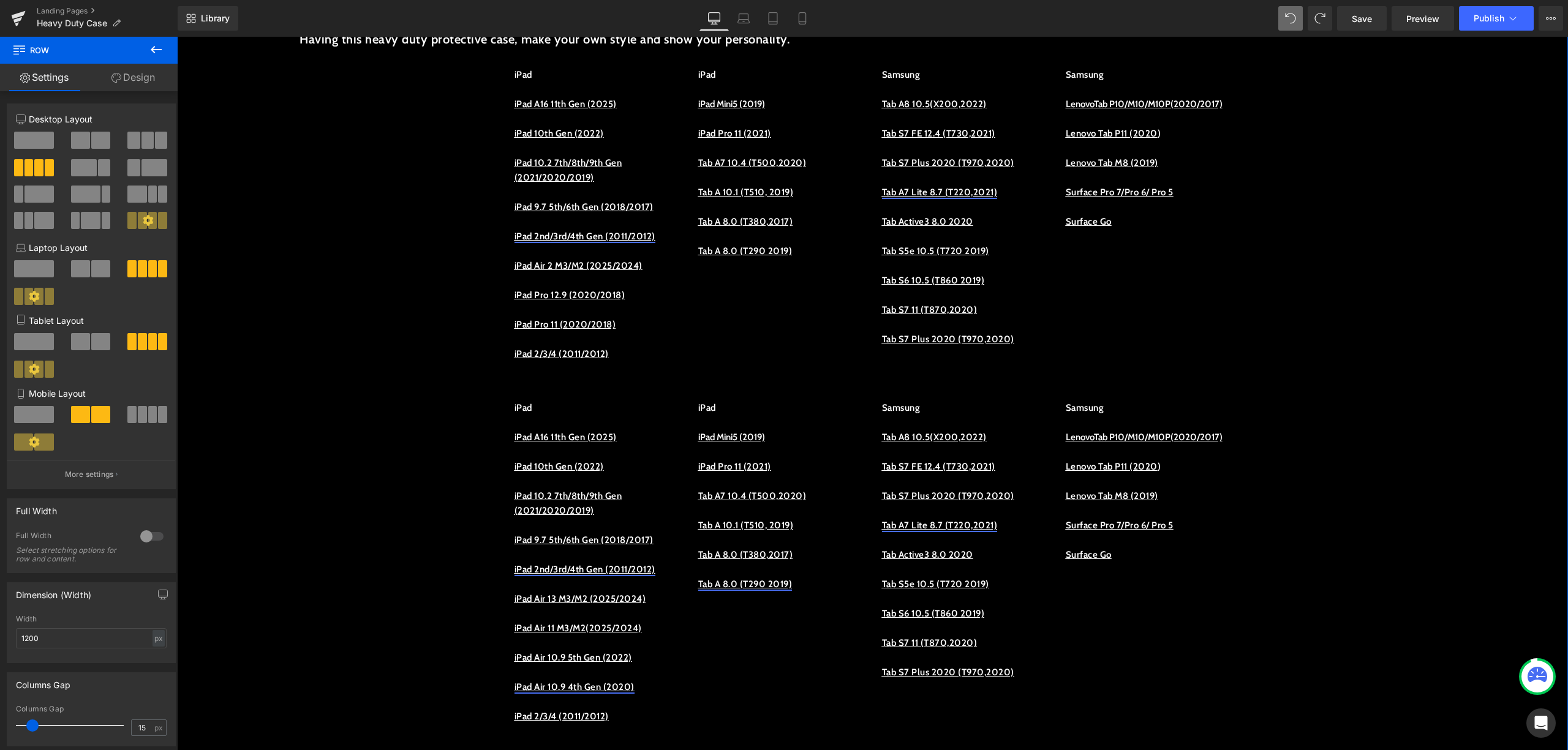
scroll to position [816, 0]
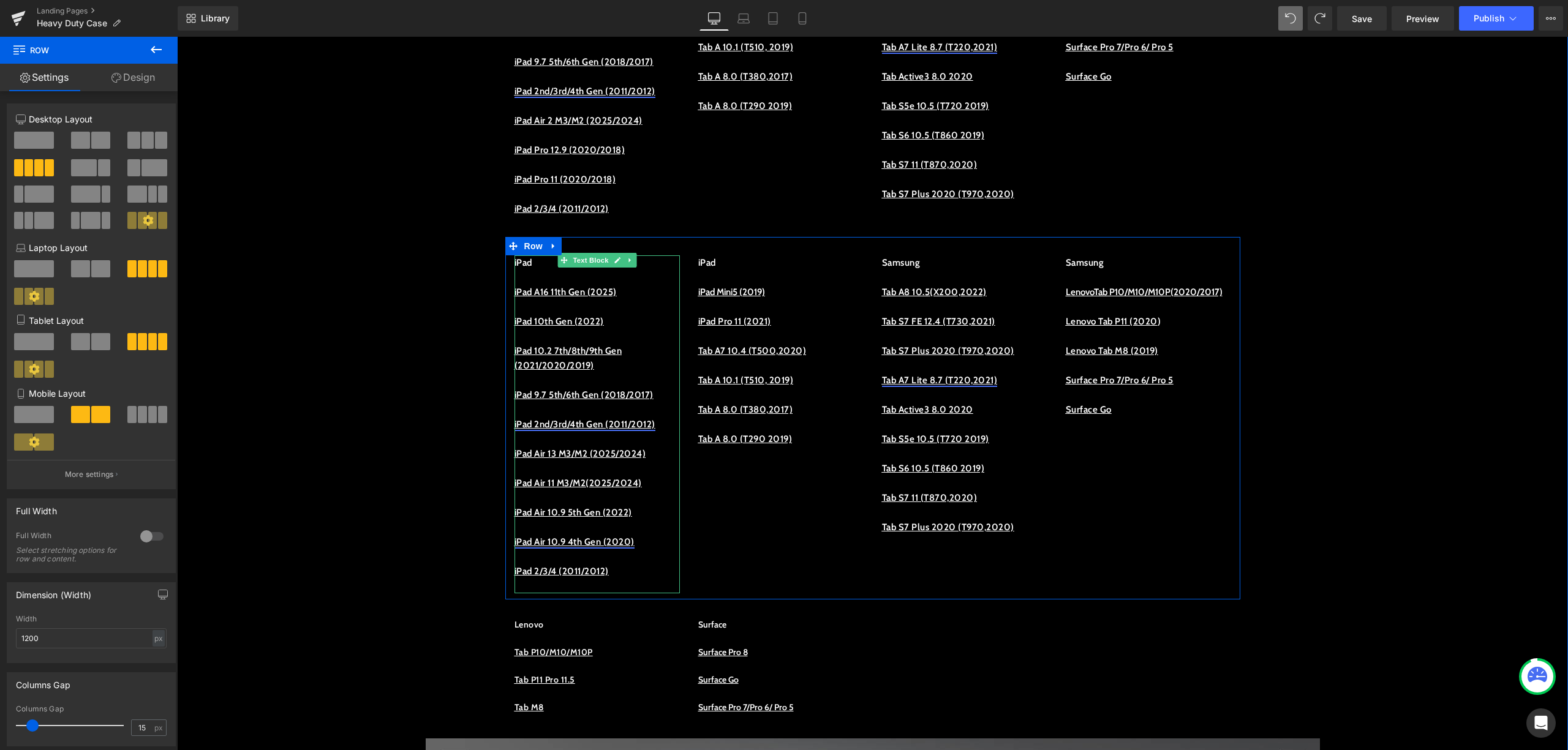
click at [624, 578] on p "iPad 2/3/4 (2011/2012)" at bounding box center [597, 571] width 165 height 15
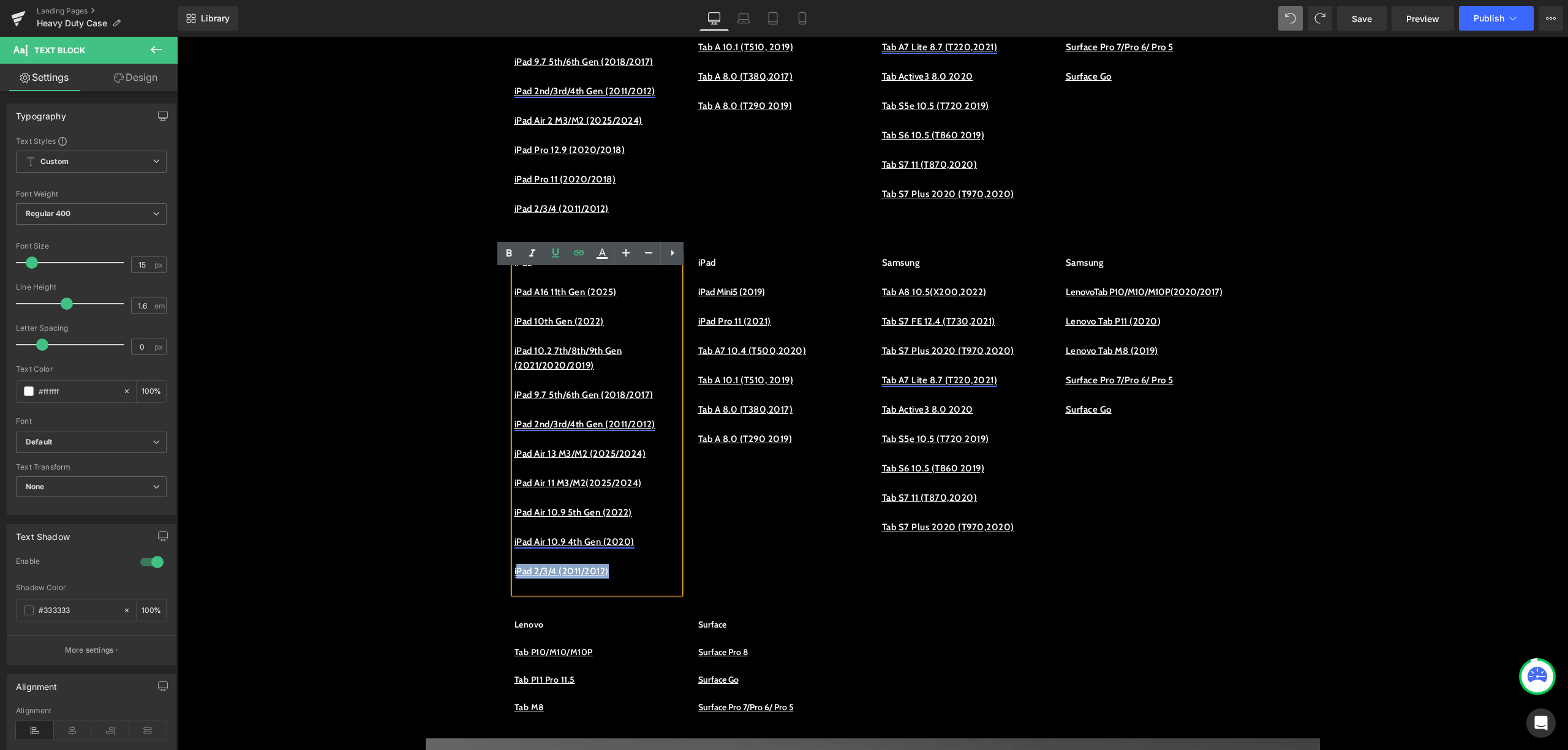
drag, startPoint x: 628, startPoint y: 602, endPoint x: 511, endPoint y: 597, distance: 117.1
click at [515, 578] on p "iPad 2/3/4 (2011/2012)" at bounding box center [597, 571] width 165 height 15
click at [567, 577] on u "iPad 2/3/4 (2011/2012)" at bounding box center [562, 571] width 94 height 11
click at [540, 578] on p "iPad 2/3/4 (2011/2012)" at bounding box center [597, 571] width 165 height 15
drag, startPoint x: 532, startPoint y: 597, endPoint x: 601, endPoint y: 598, distance: 69.0
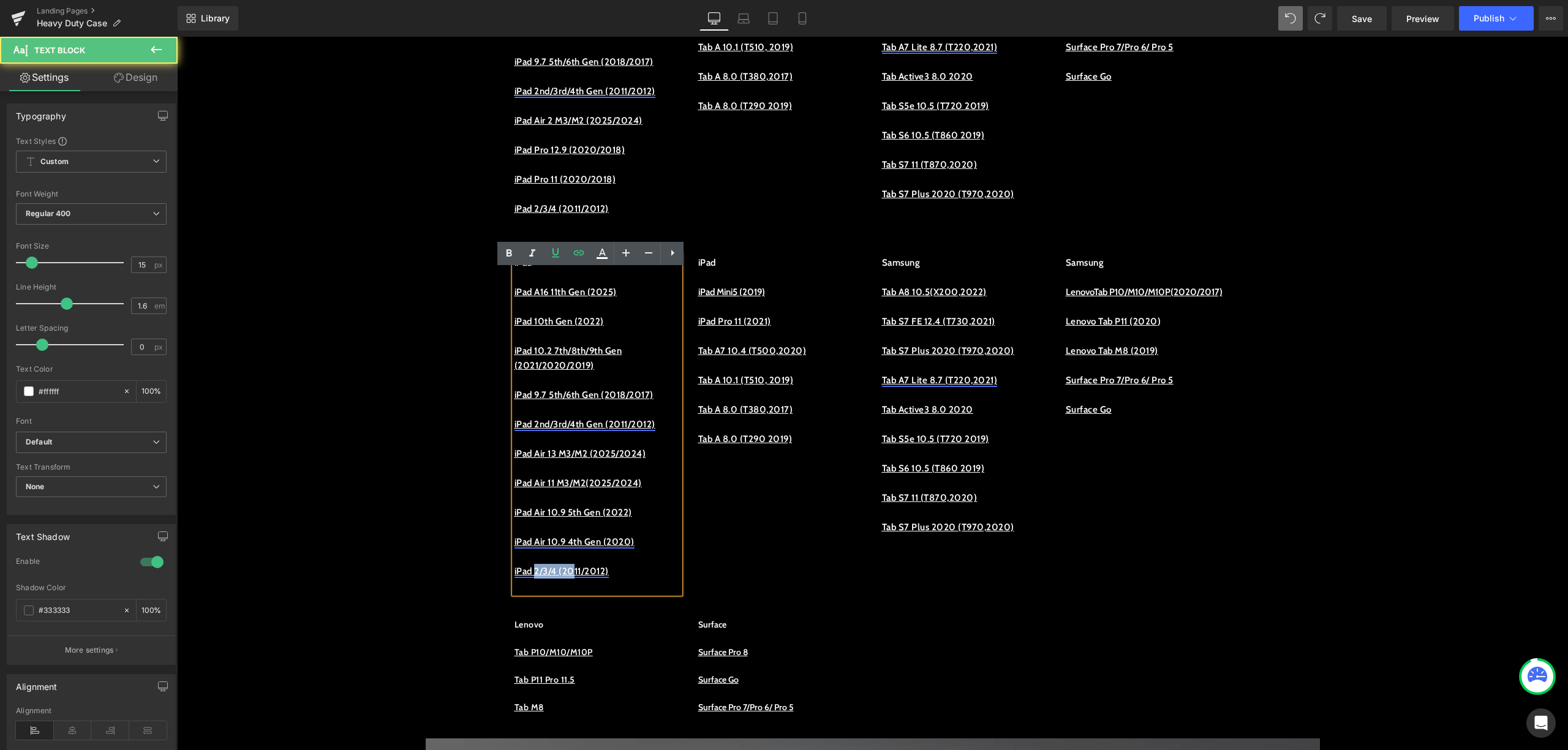
click at [598, 577] on u "iPad 2/3/4 (2011/2012)" at bounding box center [562, 571] width 94 height 11
drag, startPoint x: 628, startPoint y: 601, endPoint x: 532, endPoint y: 599, distance: 96.0
click at [532, 578] on p "iPad 2/3/4 (2011/2012)" at bounding box center [597, 571] width 165 height 15
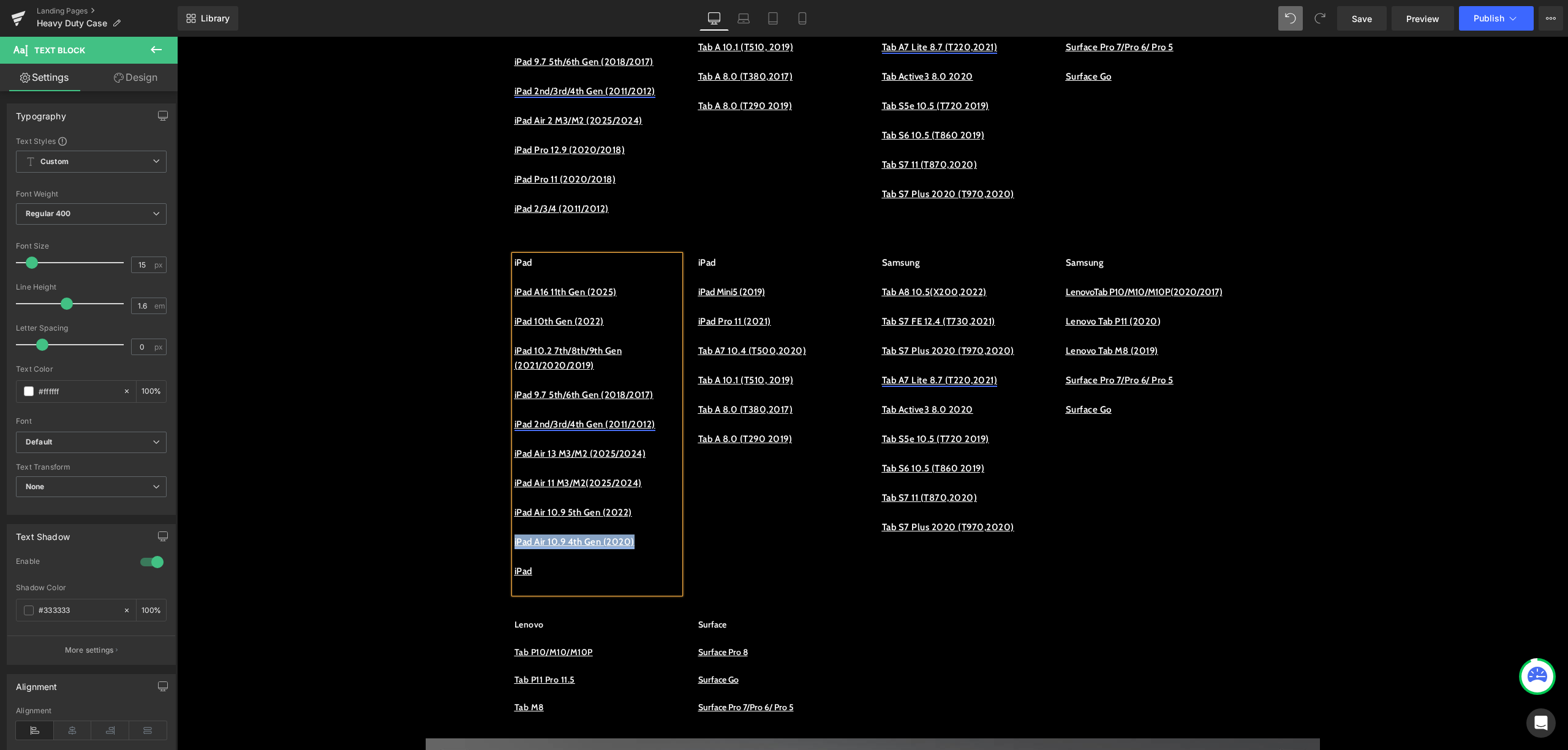
drag, startPoint x: 650, startPoint y: 569, endPoint x: 507, endPoint y: 571, distance: 143.0
click at [515, 550] on p "iPad Air 10.9 4th Gen (2020)" at bounding box center [597, 542] width 165 height 15
copy link "iPad Air 10.9 4th Gen (2020)"
click at [581, 593] on div "iPad iPad A16 11th Gen (2025) iPad 10th Gen (2022) iPad 10.2 7th/8th/9th Gen (2…" at bounding box center [597, 424] width 165 height 338
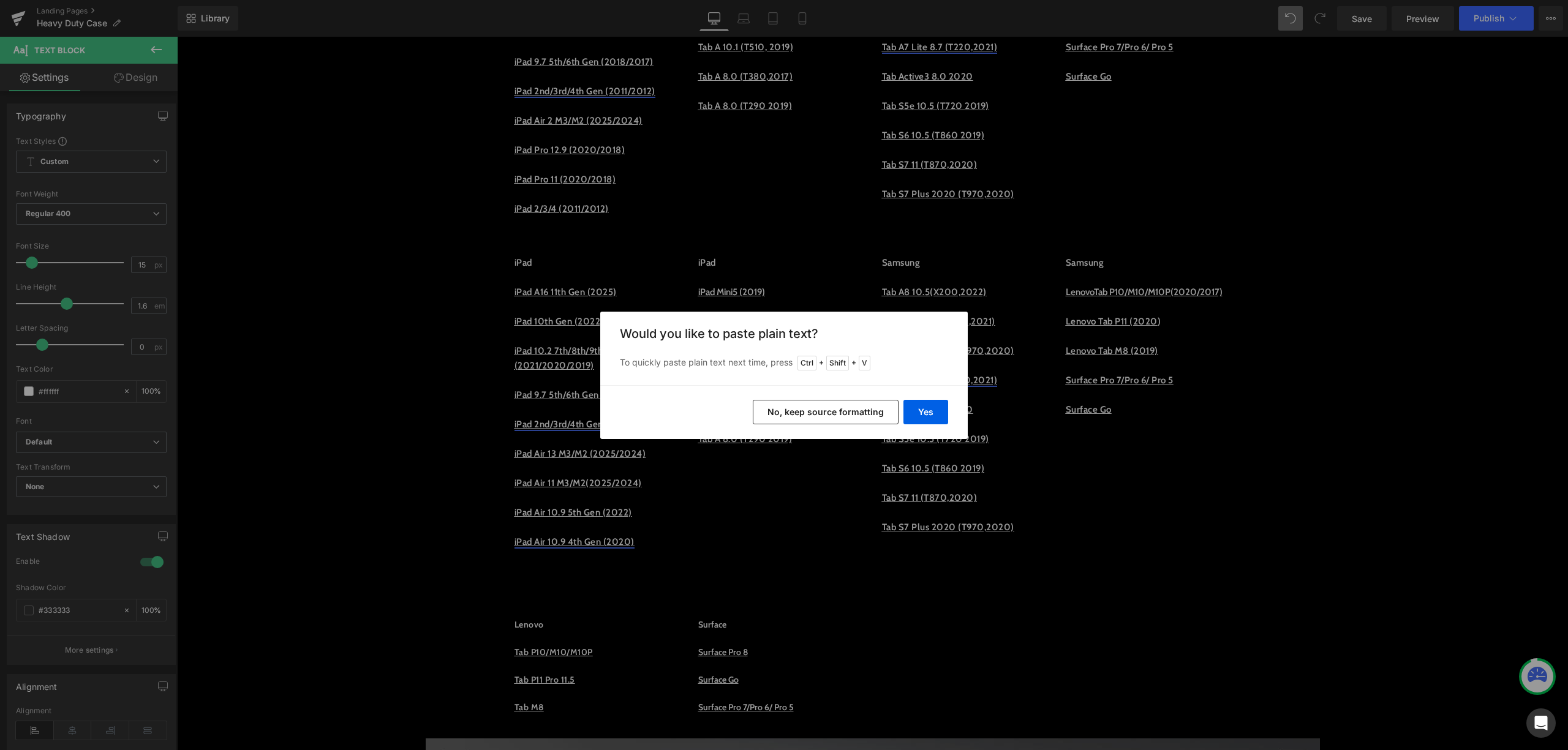
click at [870, 420] on button "No, keep source formatting" at bounding box center [825, 412] width 146 height 25
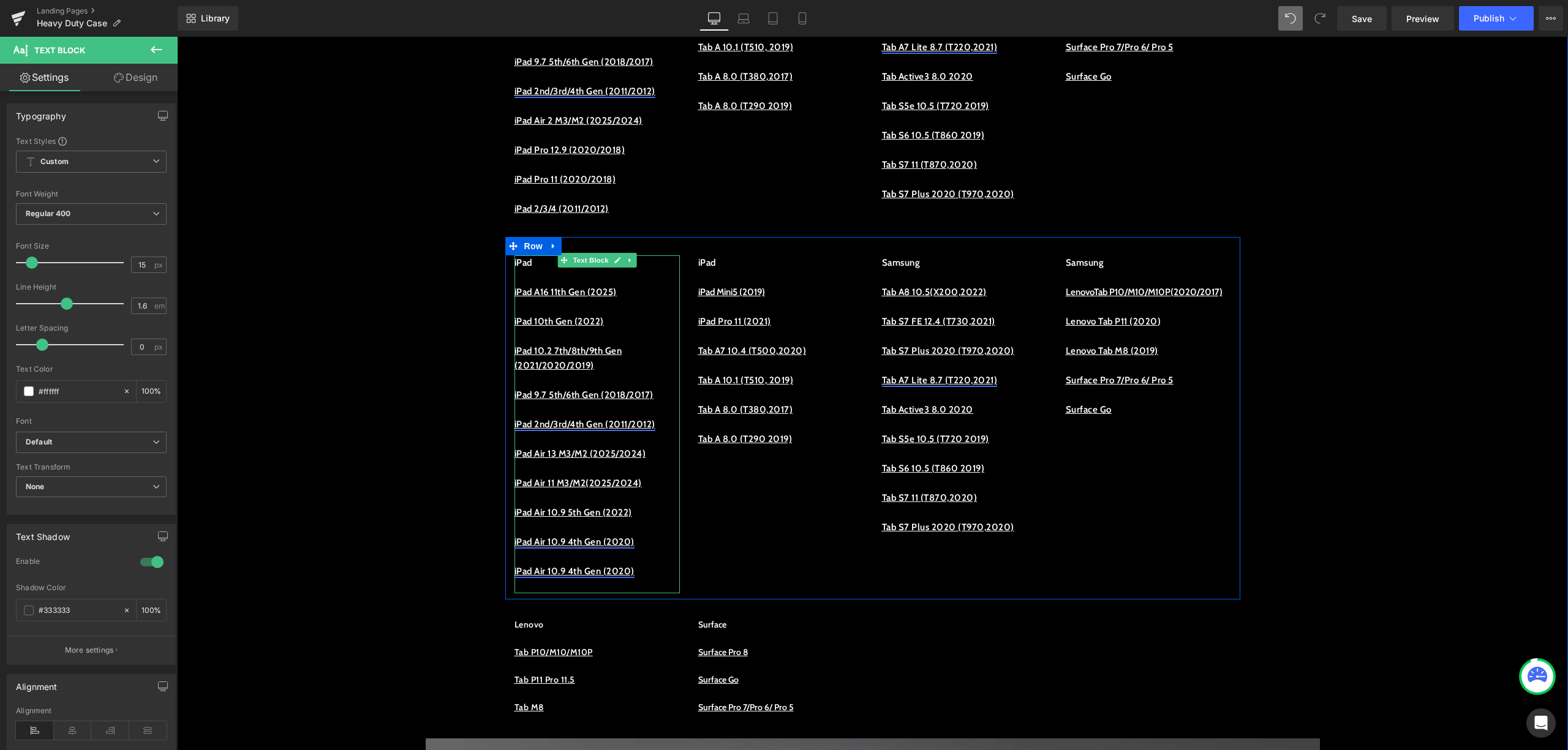
click at [598, 548] on link "iPad Air 10.9 4th Gen (2020)" at bounding box center [574, 542] width 120 height 11
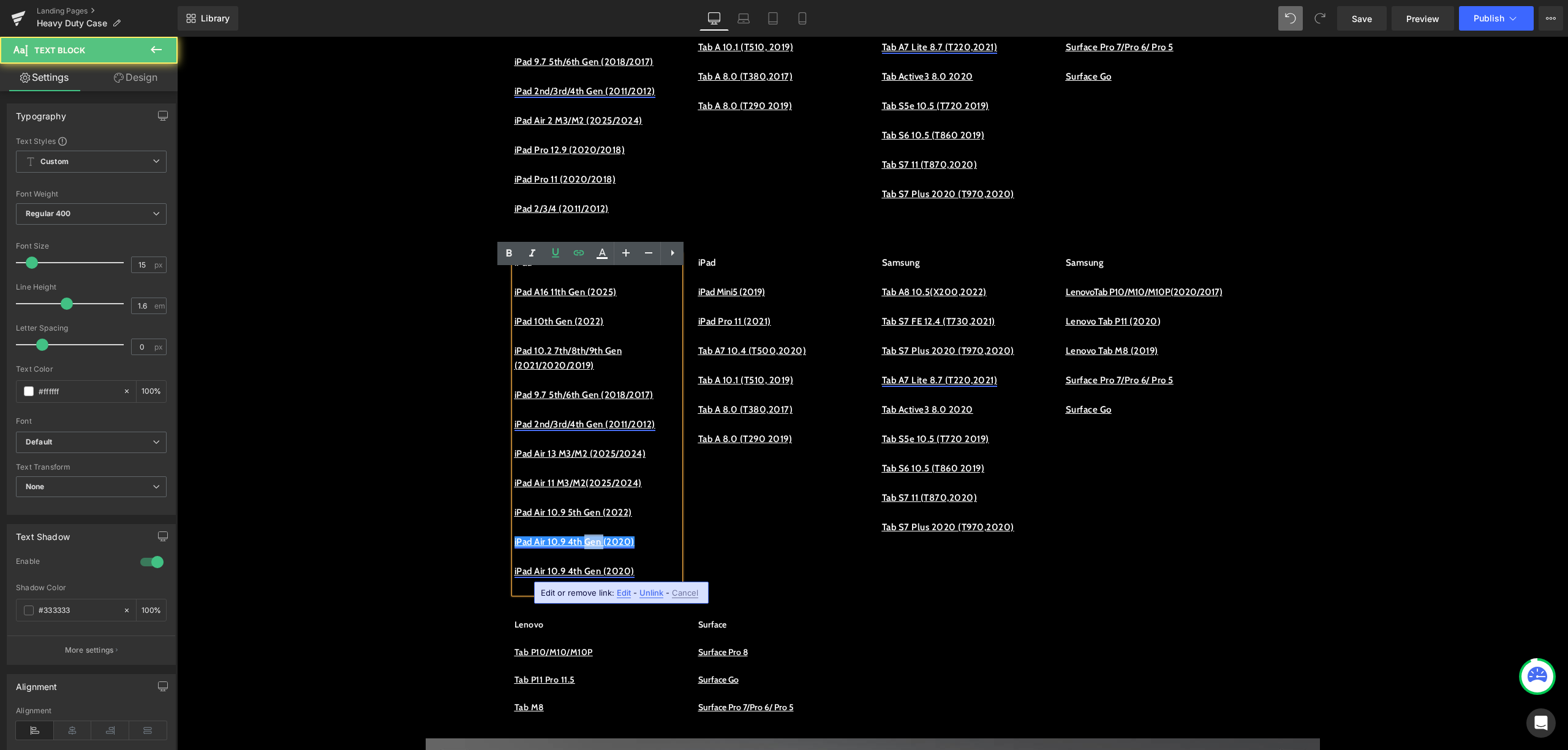
click at [598, 548] on link "iPad Air 10.9 4th Gen (2020)" at bounding box center [574, 542] width 120 height 11
click at [618, 589] on span "Edit" at bounding box center [624, 593] width 14 height 11
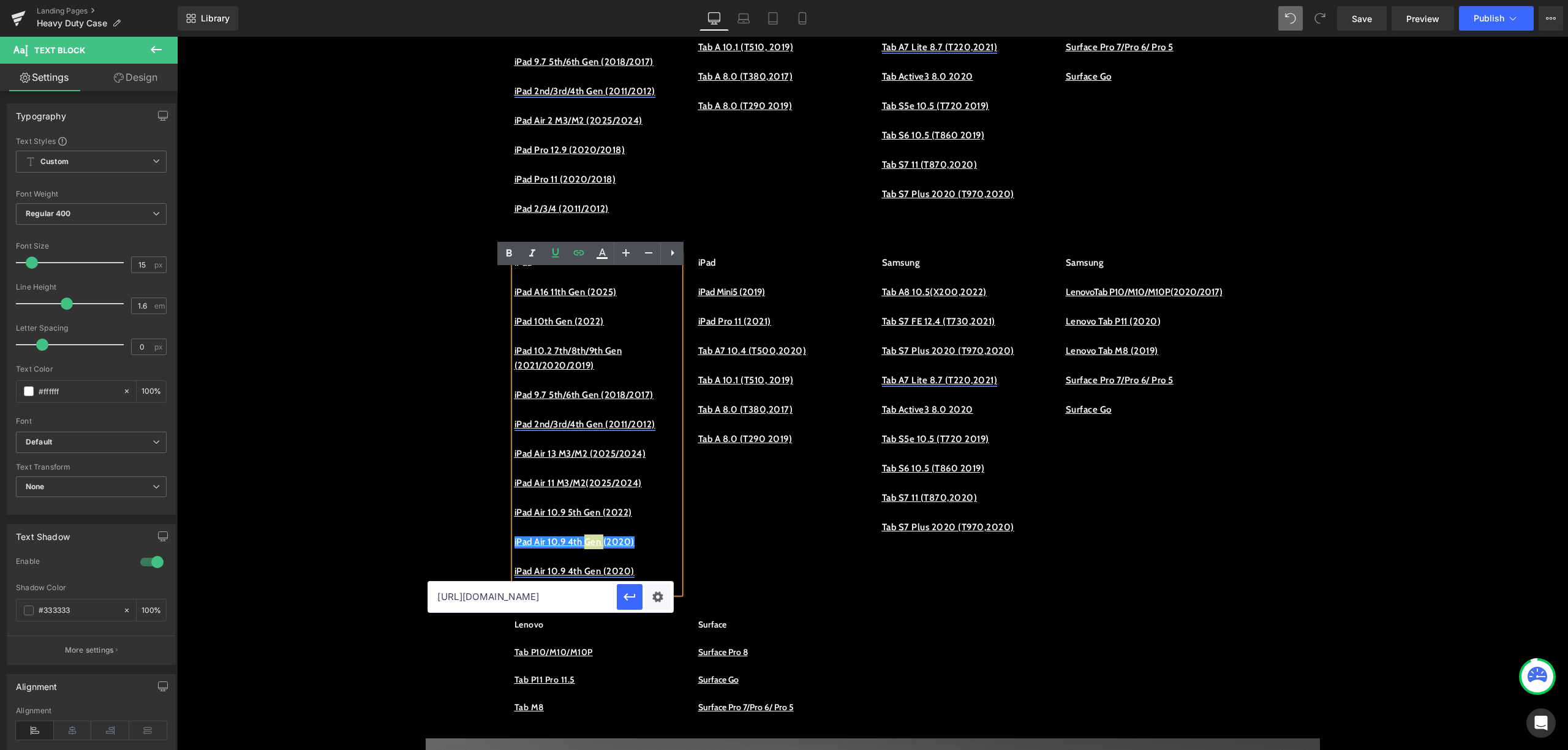
click at [577, 605] on input "https://procase.com/collections/ipad-air-5-cases" at bounding box center [522, 597] width 188 height 31
click at [650, 535] on p at bounding box center [597, 527] width 165 height 15
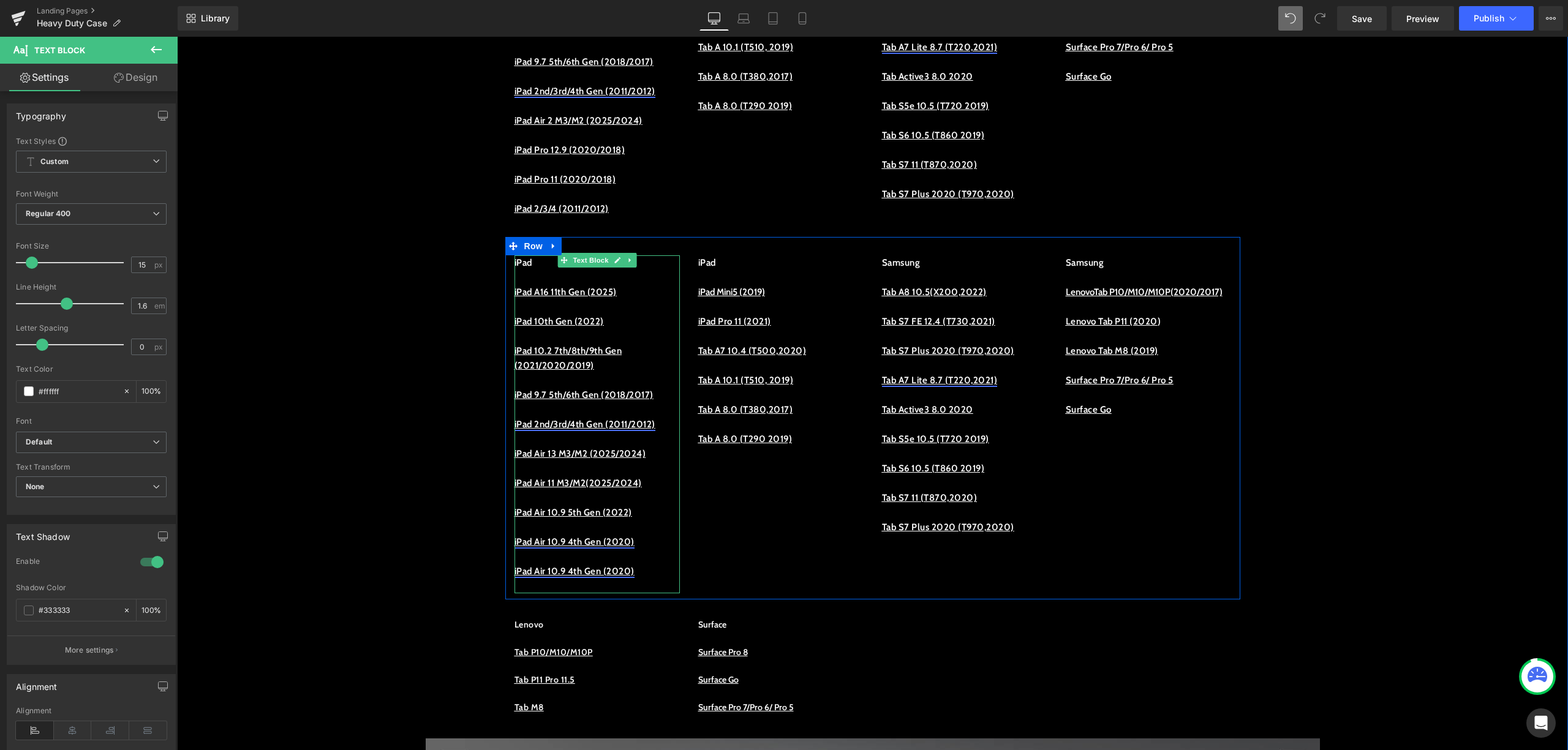
click at [625, 548] on link "iPad Air 10.9 4th Gen (2020)" at bounding box center [574, 542] width 120 height 11
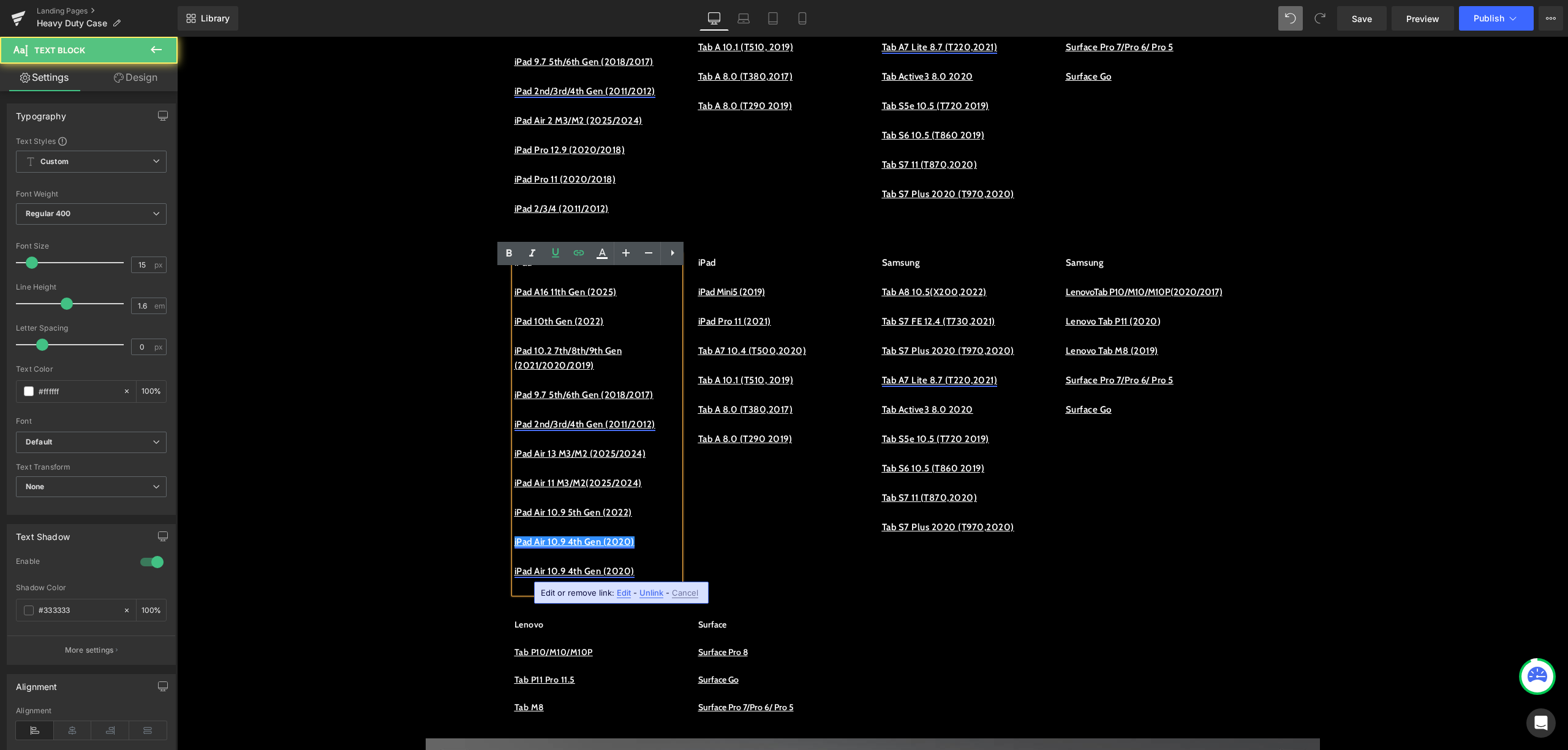
click at [629, 588] on span "Edit" at bounding box center [624, 593] width 14 height 11
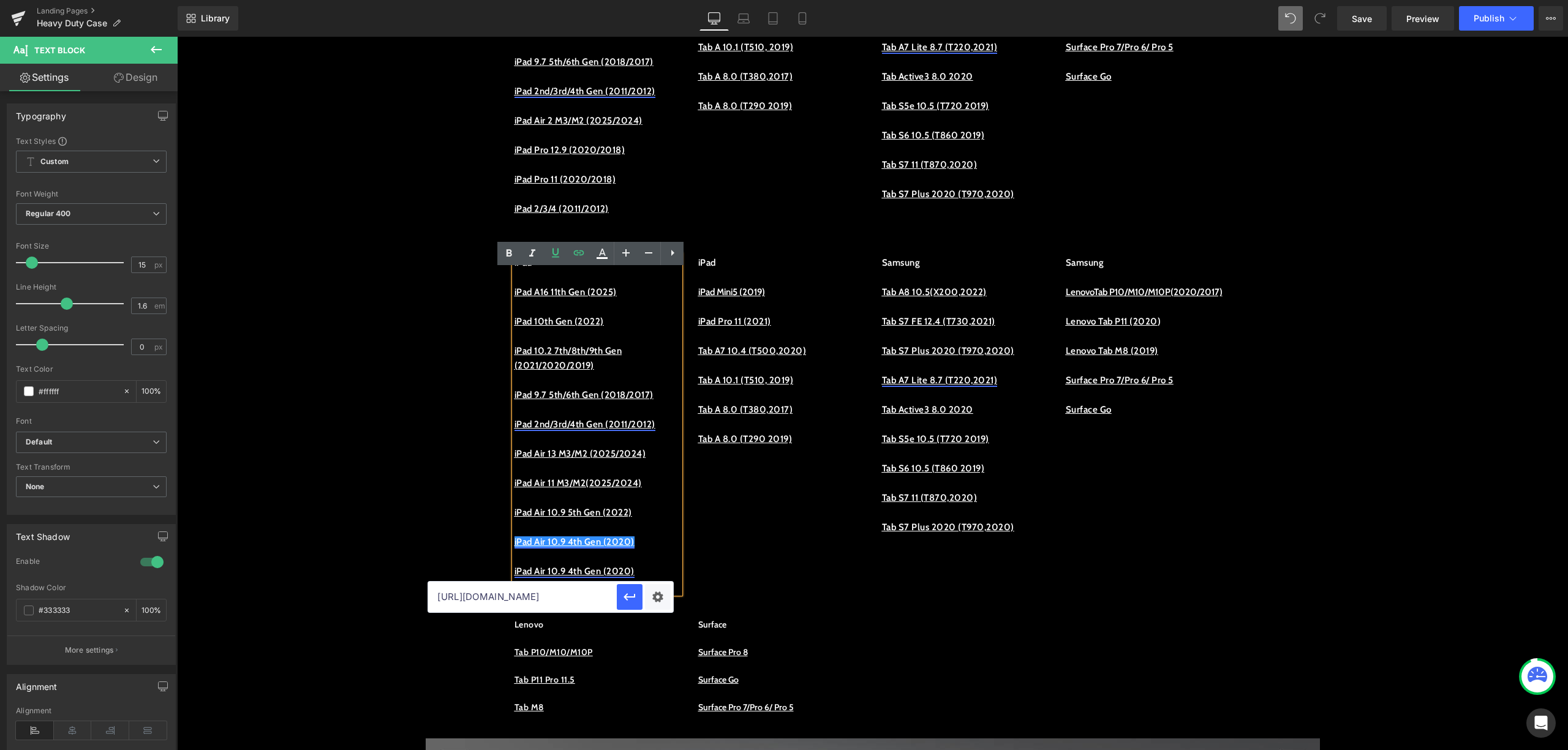
drag, startPoint x: 783, startPoint y: 628, endPoint x: 414, endPoint y: 601, distance: 370.0
type input "air-5-cases"
drag, startPoint x: 694, startPoint y: 630, endPoint x: 398, endPoint y: 600, distance: 297.5
paste input "https://procase.com/collections/ipad-air-4-cases"
click at [622, 588] on button "button" at bounding box center [629, 597] width 26 height 26
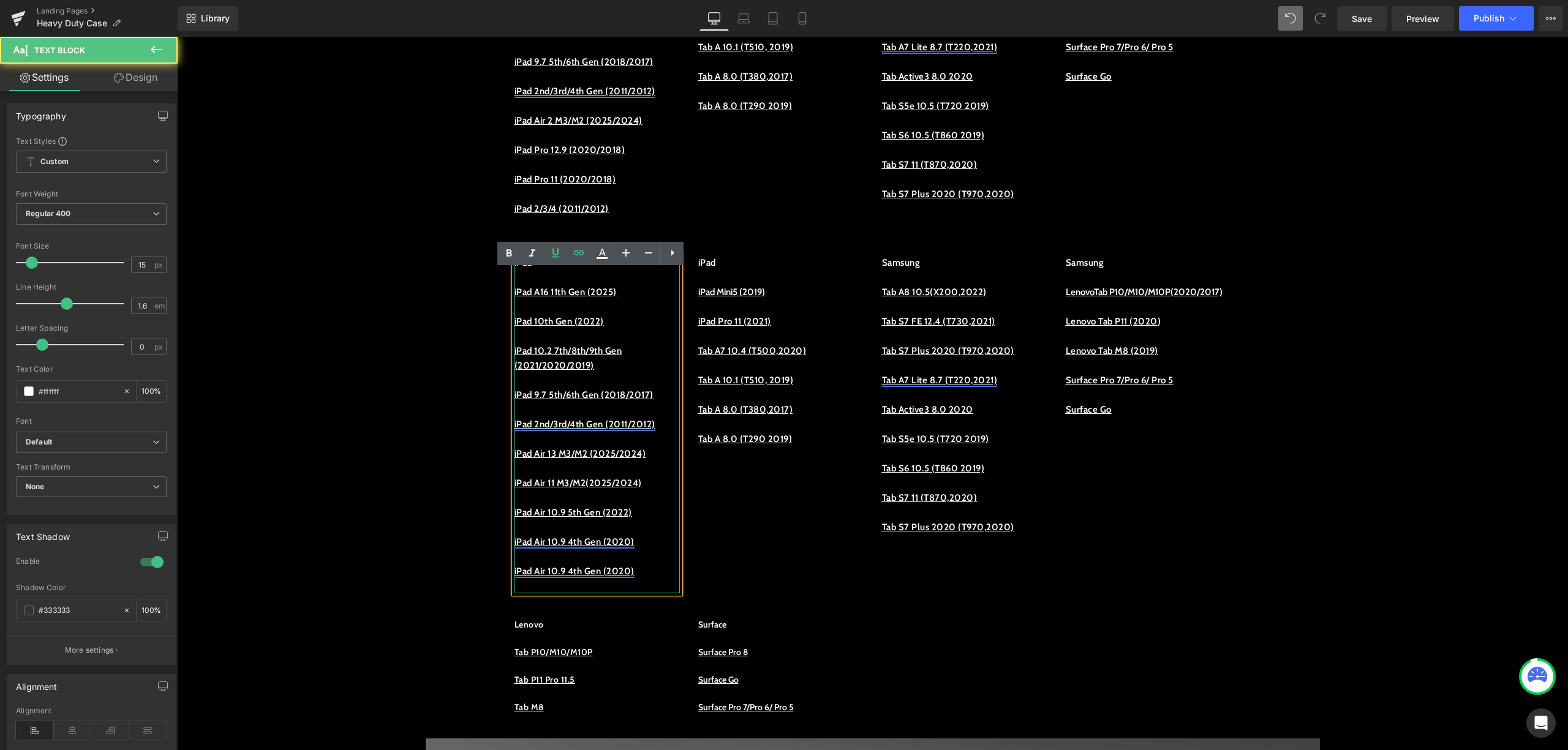
click at [622, 548] on link "iPad Air 10.9 4th Gen (2020)" at bounding box center [574, 542] width 120 height 11
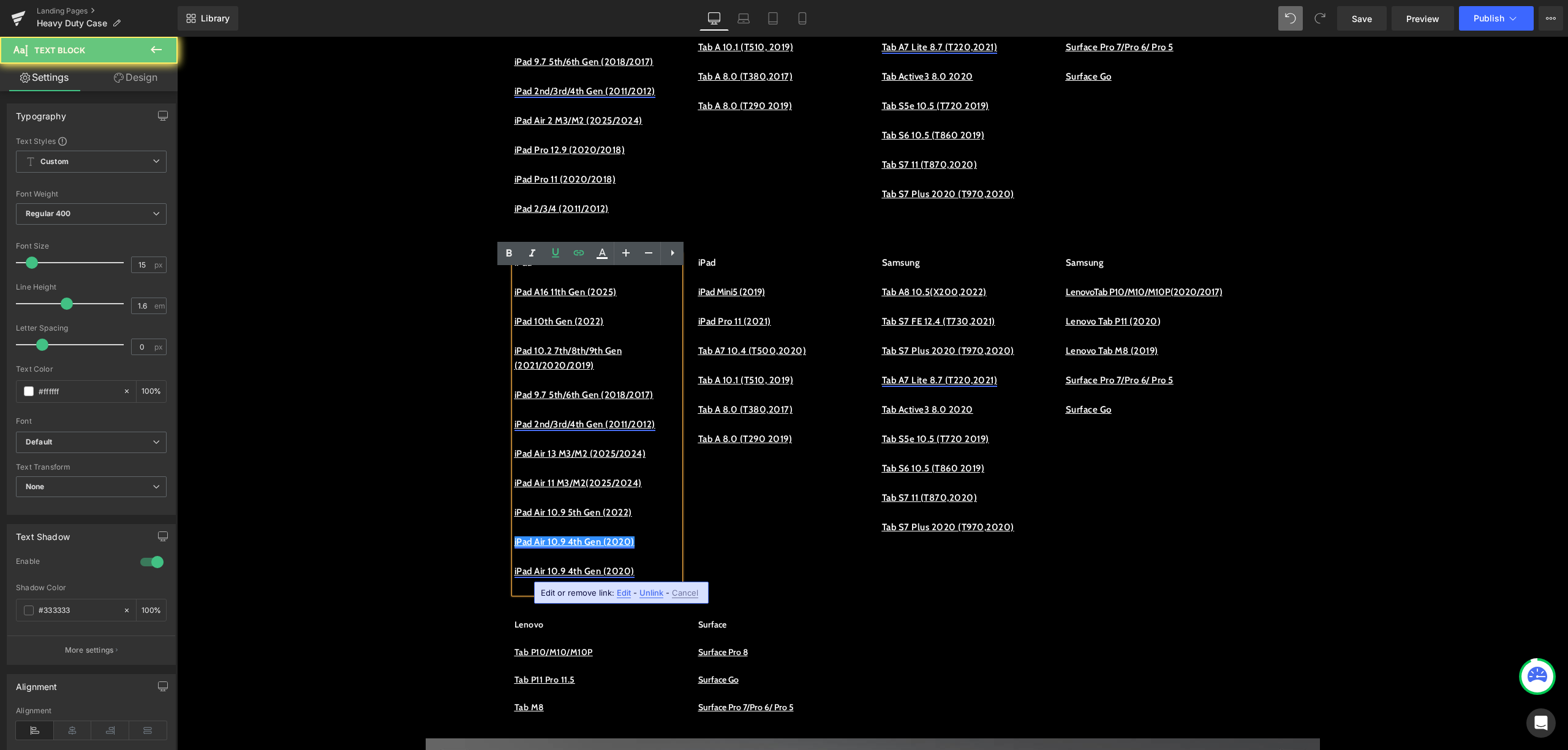
click at [622, 548] on link "iPad Air 10.9 4th Gen (2020)" at bounding box center [574, 542] width 120 height 11
click at [663, 535] on p at bounding box center [597, 527] width 165 height 15
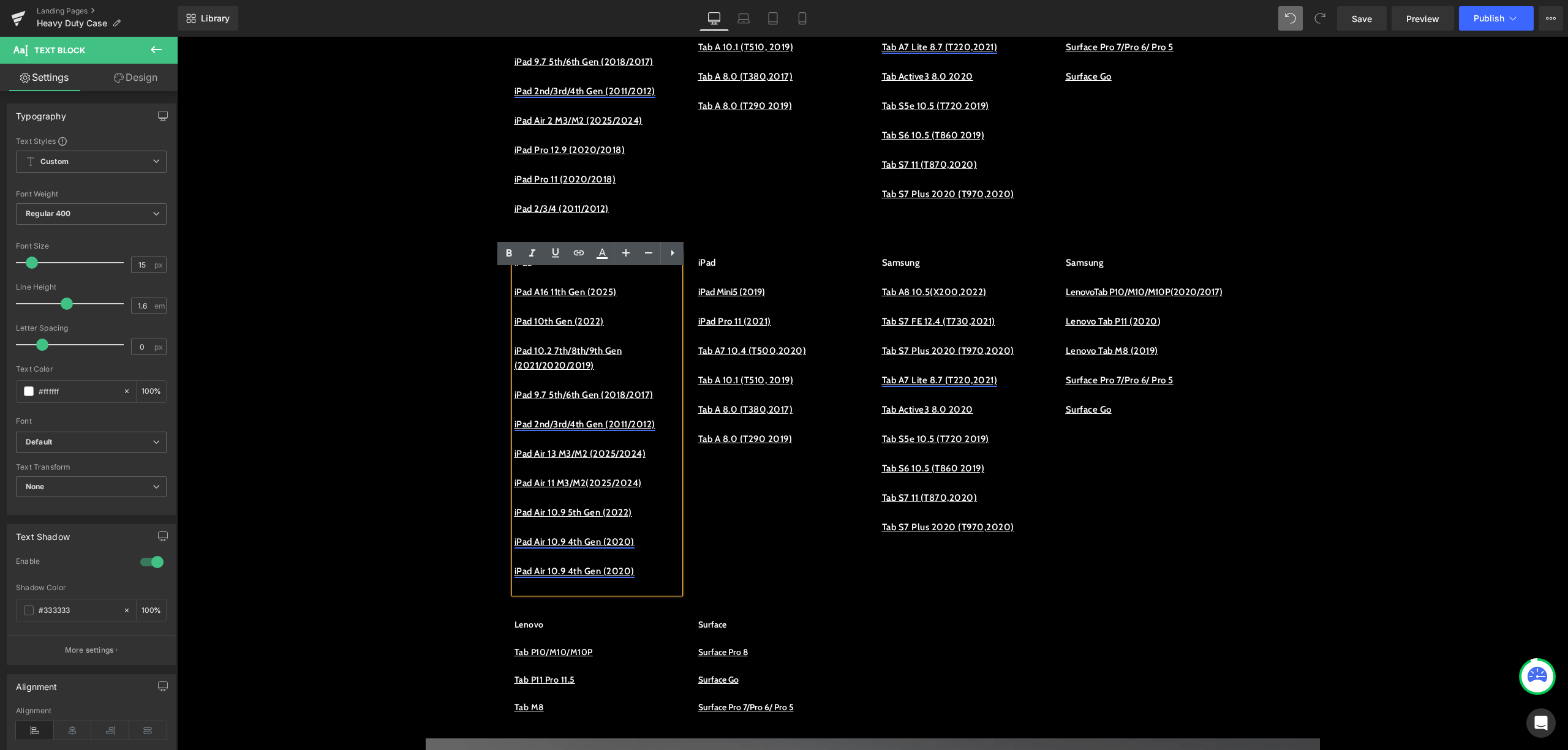
click at [621, 577] on link "iPad Air 10.9 4th Gen (2020)" at bounding box center [574, 571] width 120 height 11
click at [617, 620] on span "Edit" at bounding box center [624, 622] width 14 height 11
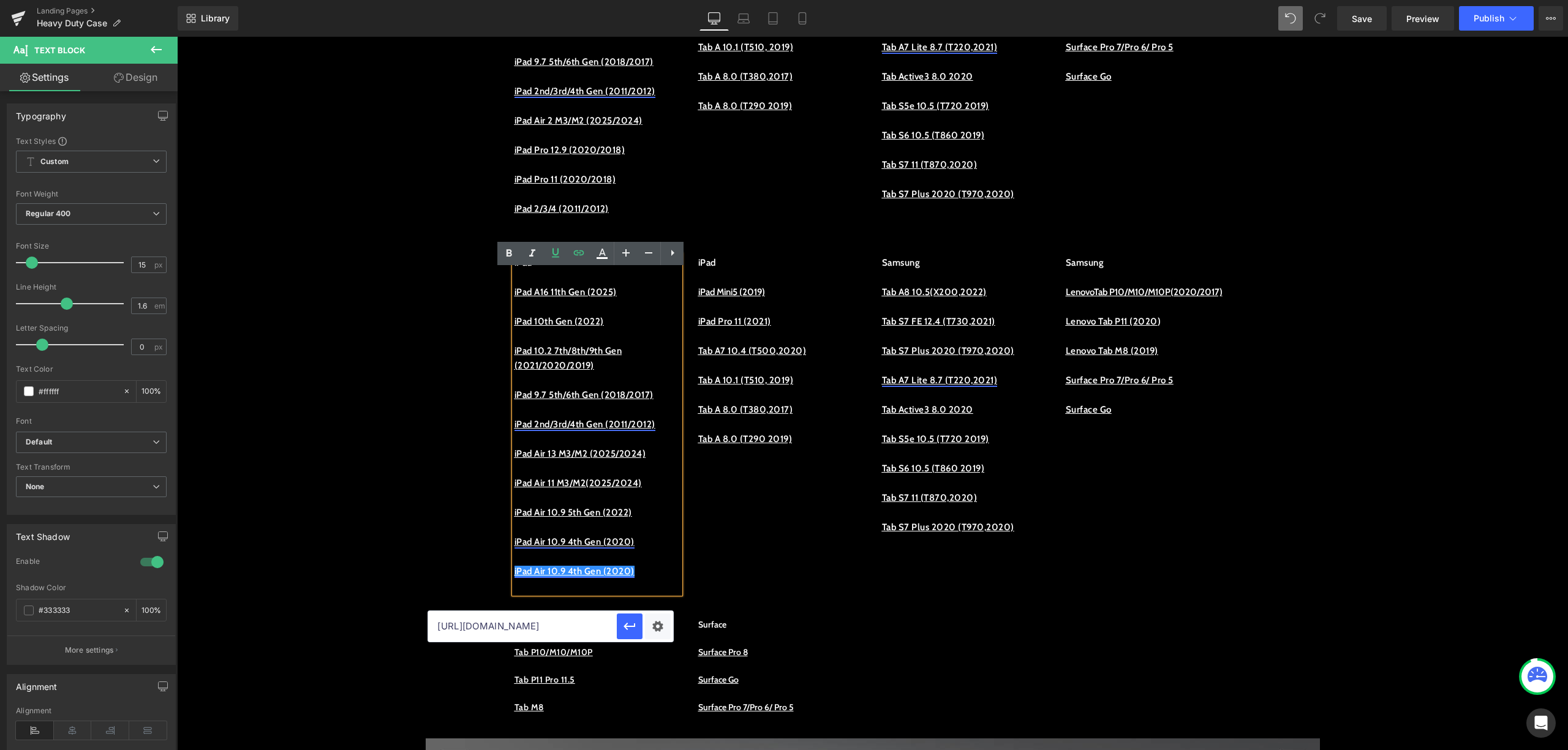
drag, startPoint x: 773, startPoint y: 663, endPoint x: 344, endPoint y: 657, distance: 429.0
drag, startPoint x: 734, startPoint y: 655, endPoint x: 361, endPoint y: 640, distance: 373.3
type input "d"
click at [637, 626] on button "button" at bounding box center [629, 626] width 26 height 26
click at [645, 578] on p "iPad Air 10.9 4th Gen (2020)" at bounding box center [597, 571] width 165 height 15
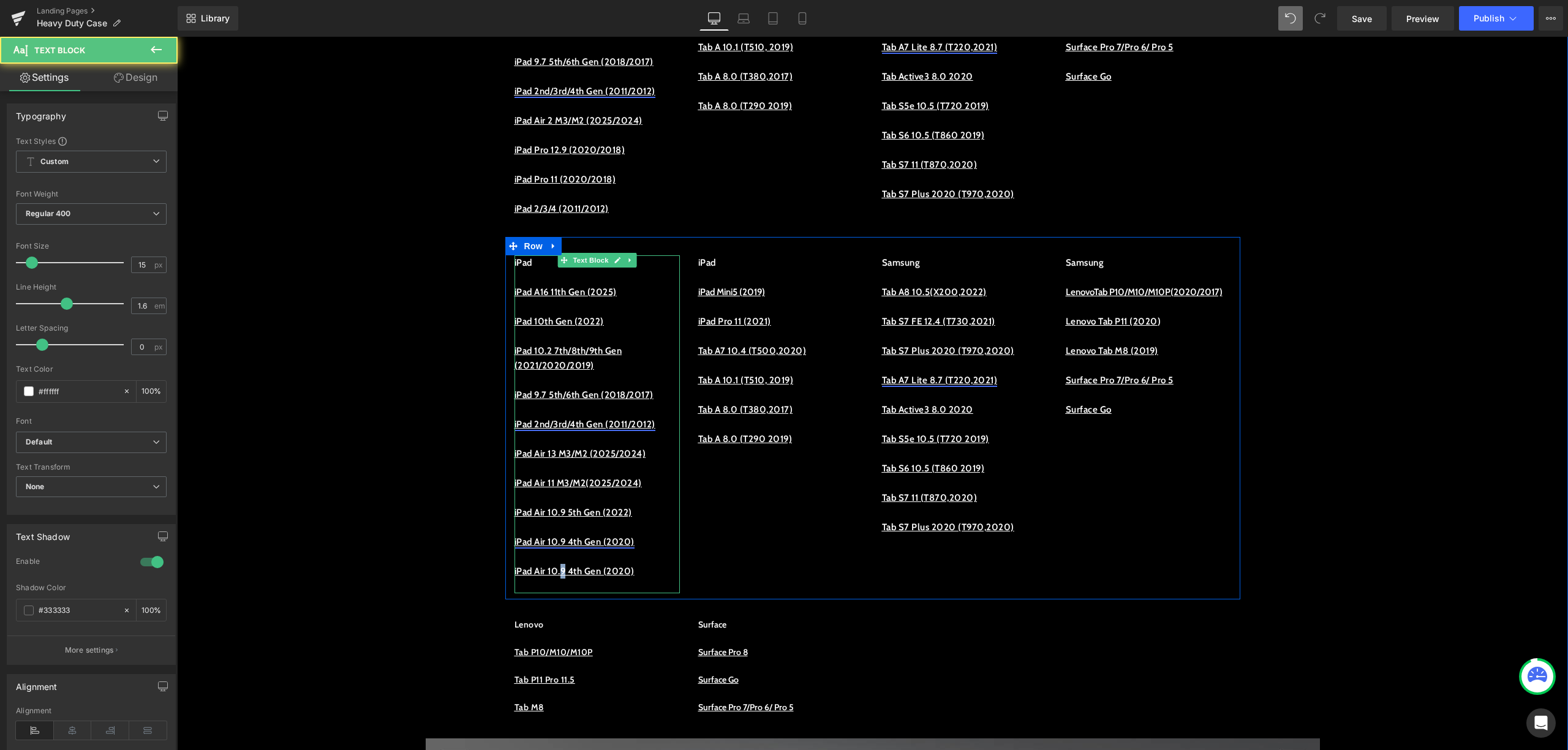
click at [566, 577] on u "iPad Air 10.9 4th Gen (2020)" at bounding box center [574, 571] width 120 height 11
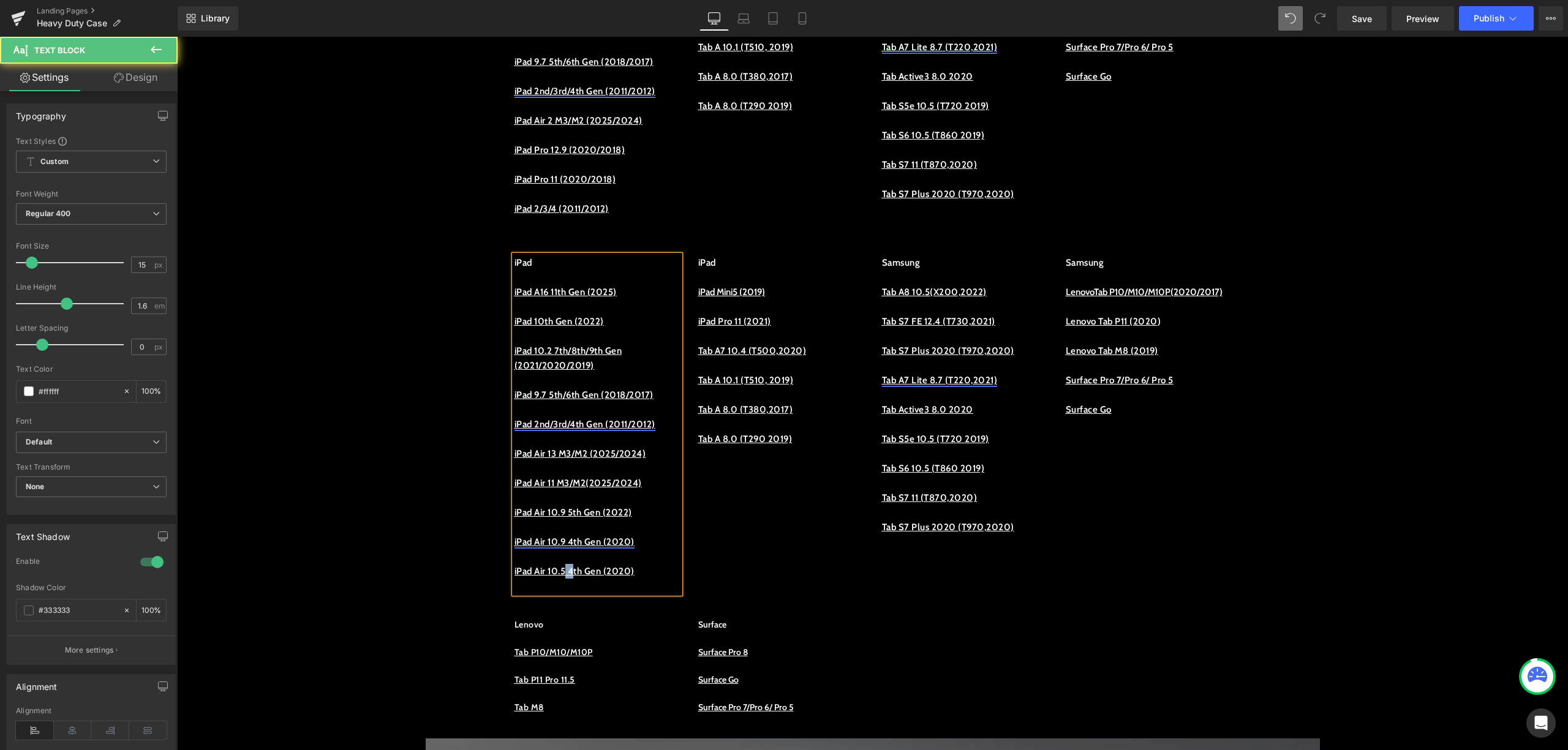
drag, startPoint x: 579, startPoint y: 598, endPoint x: 567, endPoint y: 601, distance: 12.4
click at [567, 577] on u "iPad Air 10.5 4th Gen (2020)" at bounding box center [574, 571] width 120 height 11
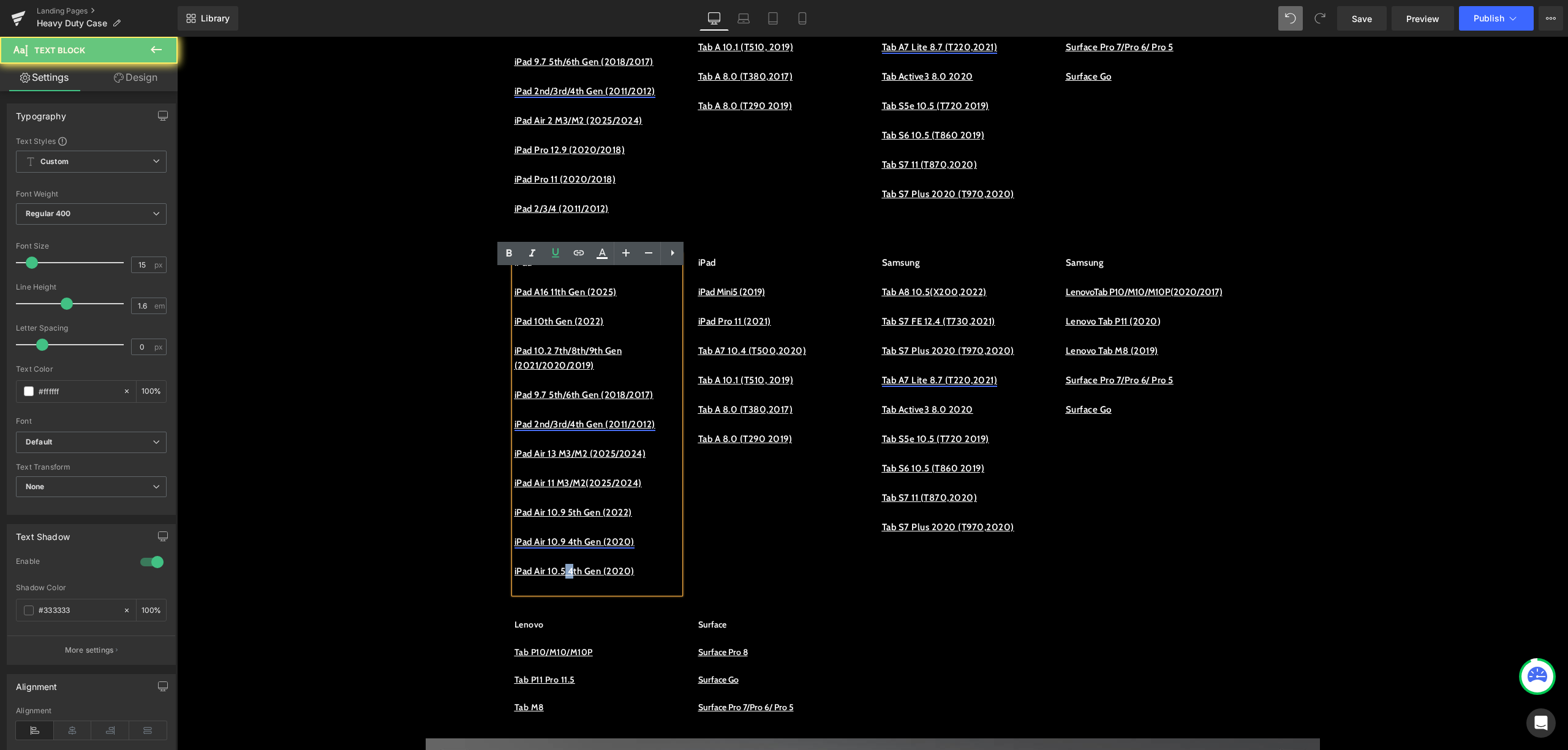
click at [572, 577] on u "iPad Air 10.5 4th Gen (2020)" at bounding box center [574, 571] width 120 height 11
drag, startPoint x: 586, startPoint y: 598, endPoint x: 579, endPoint y: 602, distance: 8.1
click at [579, 577] on u "iPad Air 10.5 4th Gen (2020)" at bounding box center [574, 571] width 120 height 11
click at [586, 577] on u "iPad Air 10.5 4th Gen (2020)" at bounding box center [574, 571] width 120 height 11
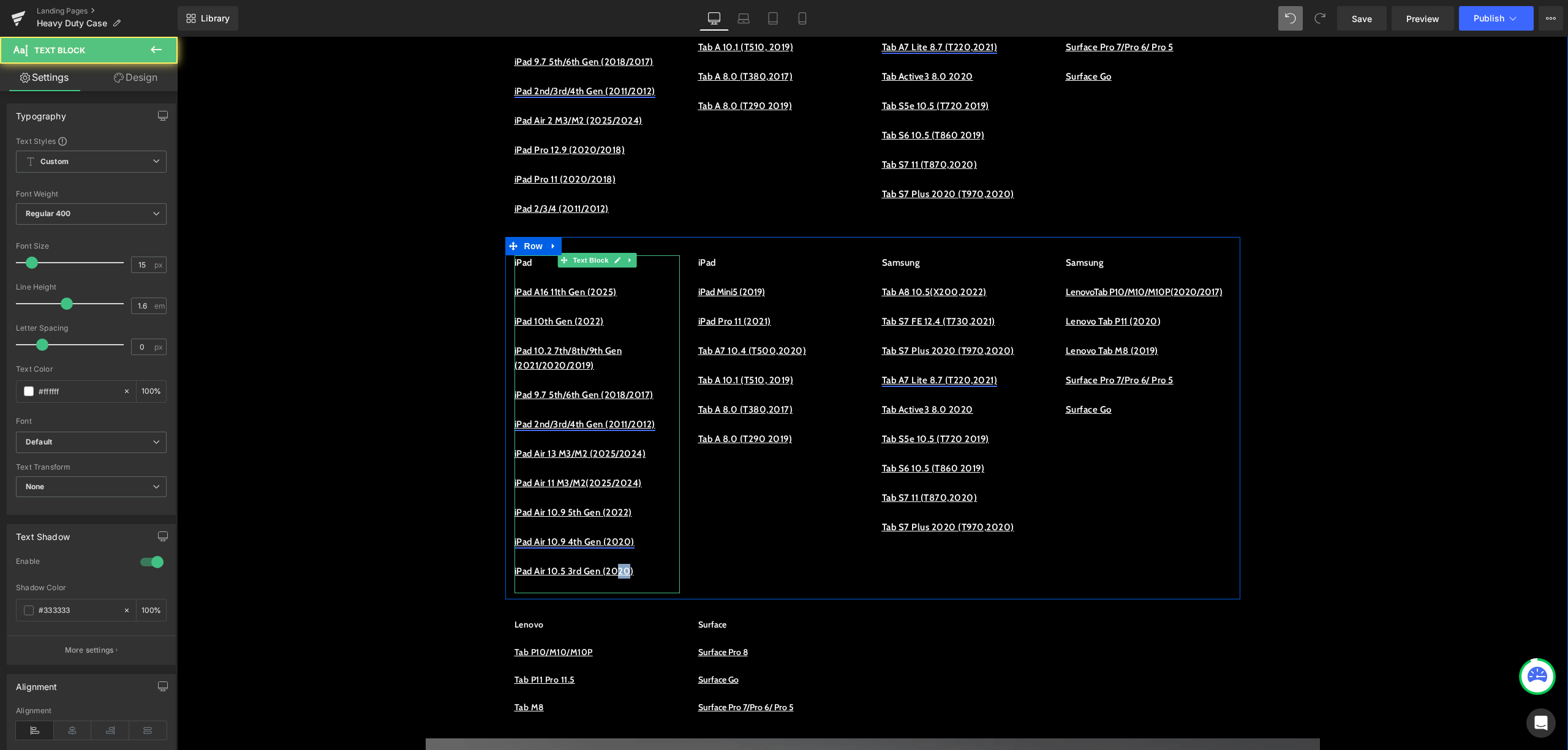
drag, startPoint x: 643, startPoint y: 597, endPoint x: 633, endPoint y: 597, distance: 10.0
click at [633, 577] on u "iPad Air 10.5 3rd Gen (2020)" at bounding box center [574, 571] width 120 height 11
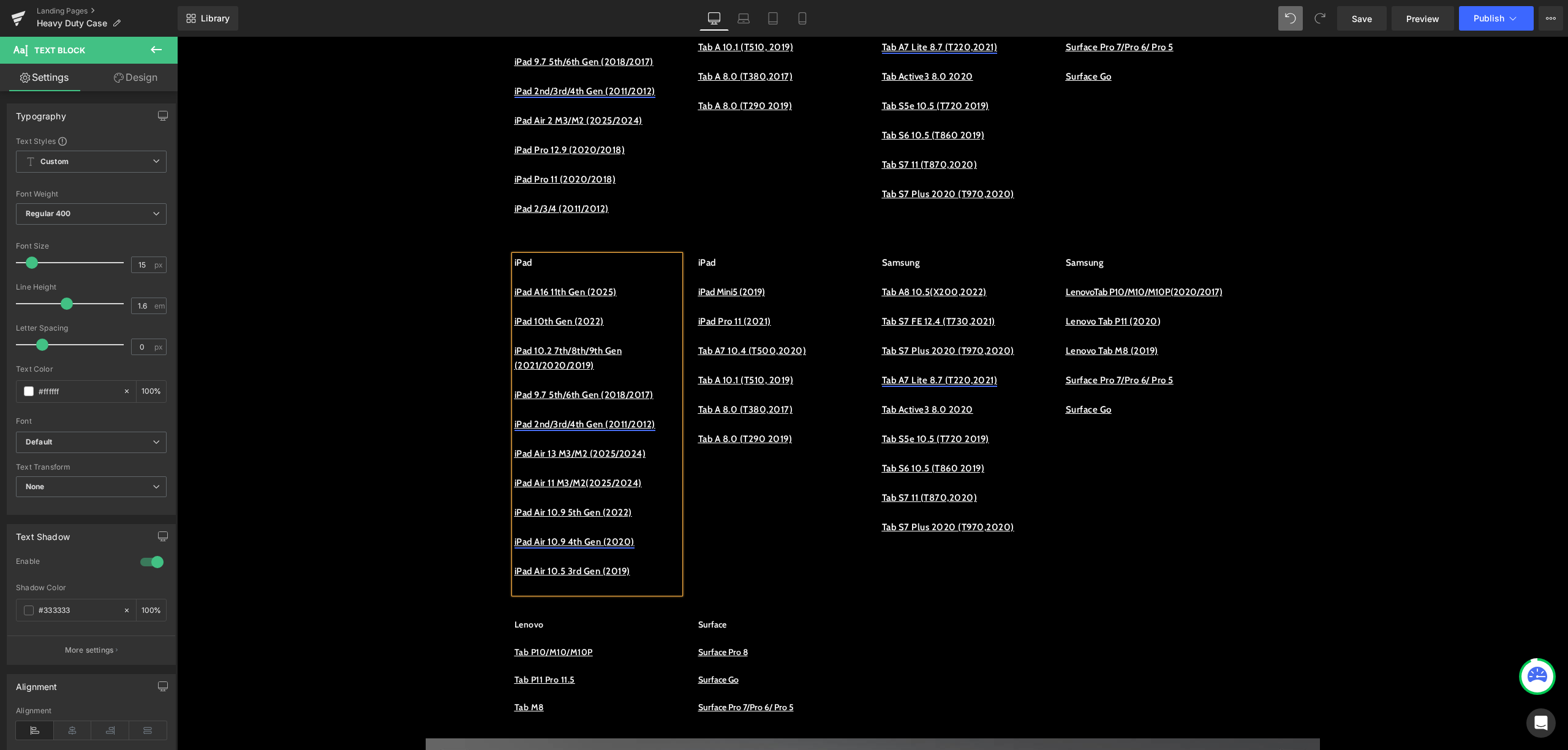
click at [660, 578] on p "iPad Air 10.5 3rd Gen (2019)" at bounding box center [597, 571] width 165 height 15
click at [622, 564] on p at bounding box center [597, 557] width 165 height 15
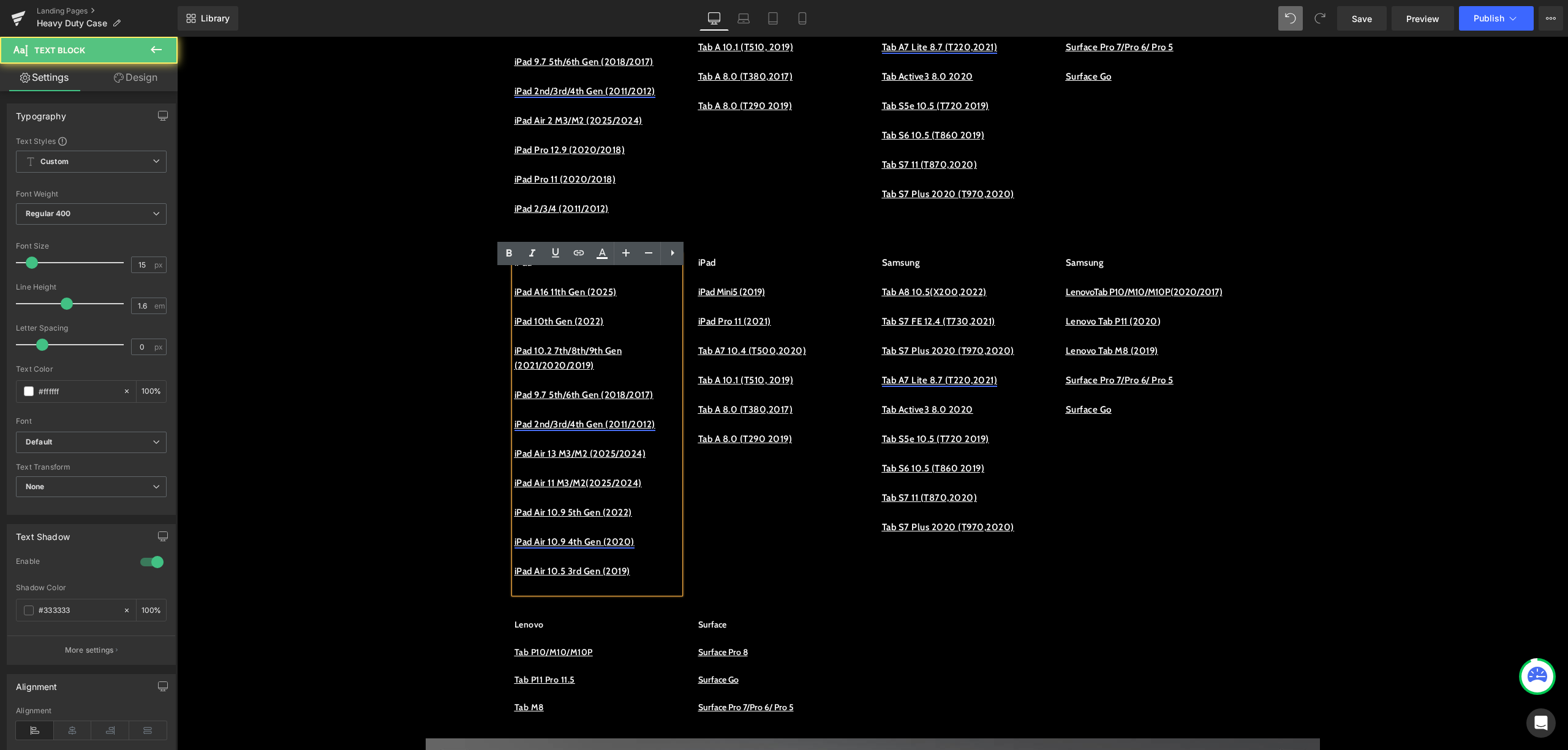
click at [660, 564] on p at bounding box center [597, 557] width 165 height 15
drag, startPoint x: 657, startPoint y: 596, endPoint x: 508, endPoint y: 597, distance: 149.0
click at [515, 578] on p "iPad Air 10.5 3rd Gen (2019)" at bounding box center [597, 571] width 165 height 15
click at [584, 251] on icon at bounding box center [579, 252] width 15 height 15
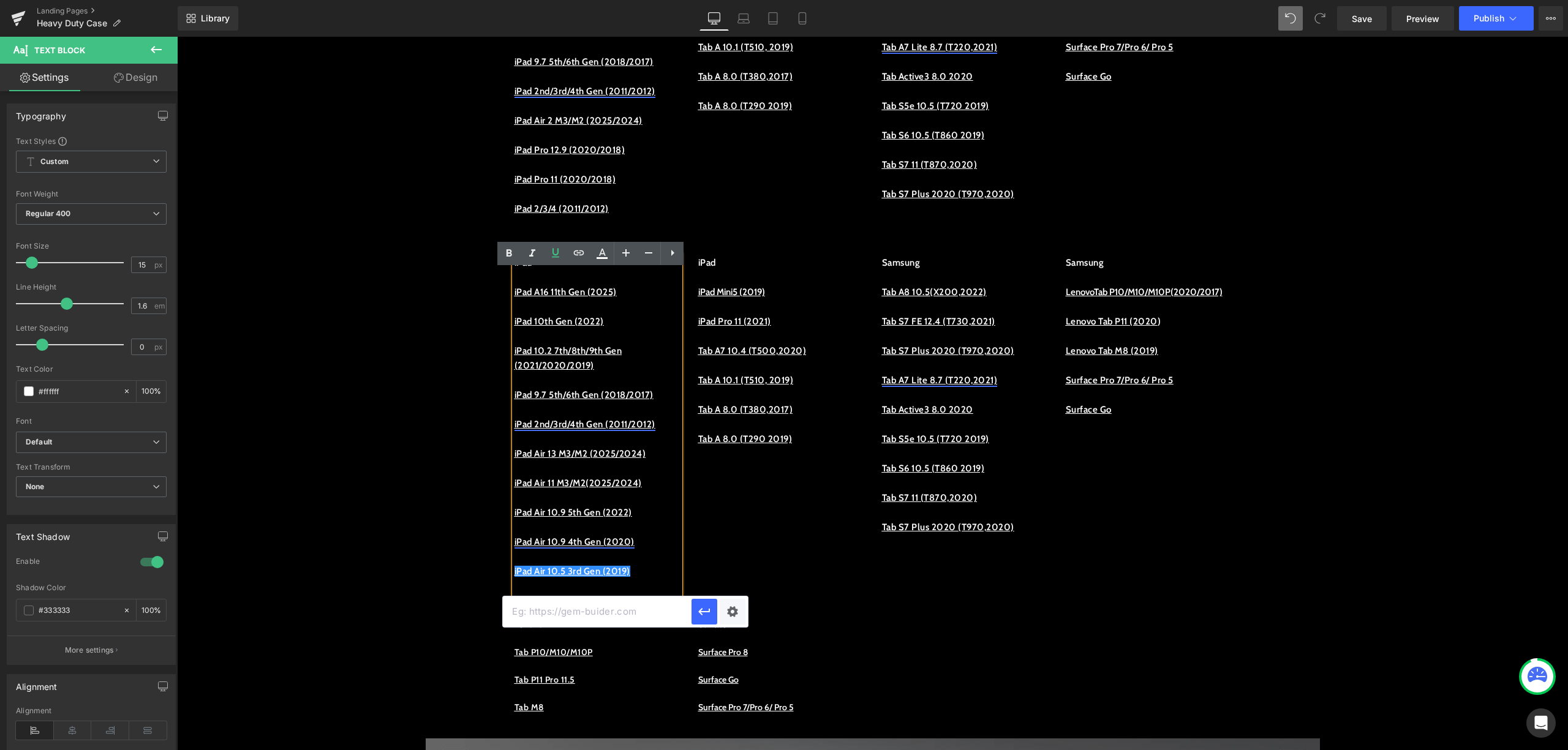
click at [600, 612] on input "text" at bounding box center [597, 612] width 188 height 31
paste input "https://procase.com/collections/ipad-air-3-cases"
click at [696, 607] on button "button" at bounding box center [705, 612] width 26 height 26
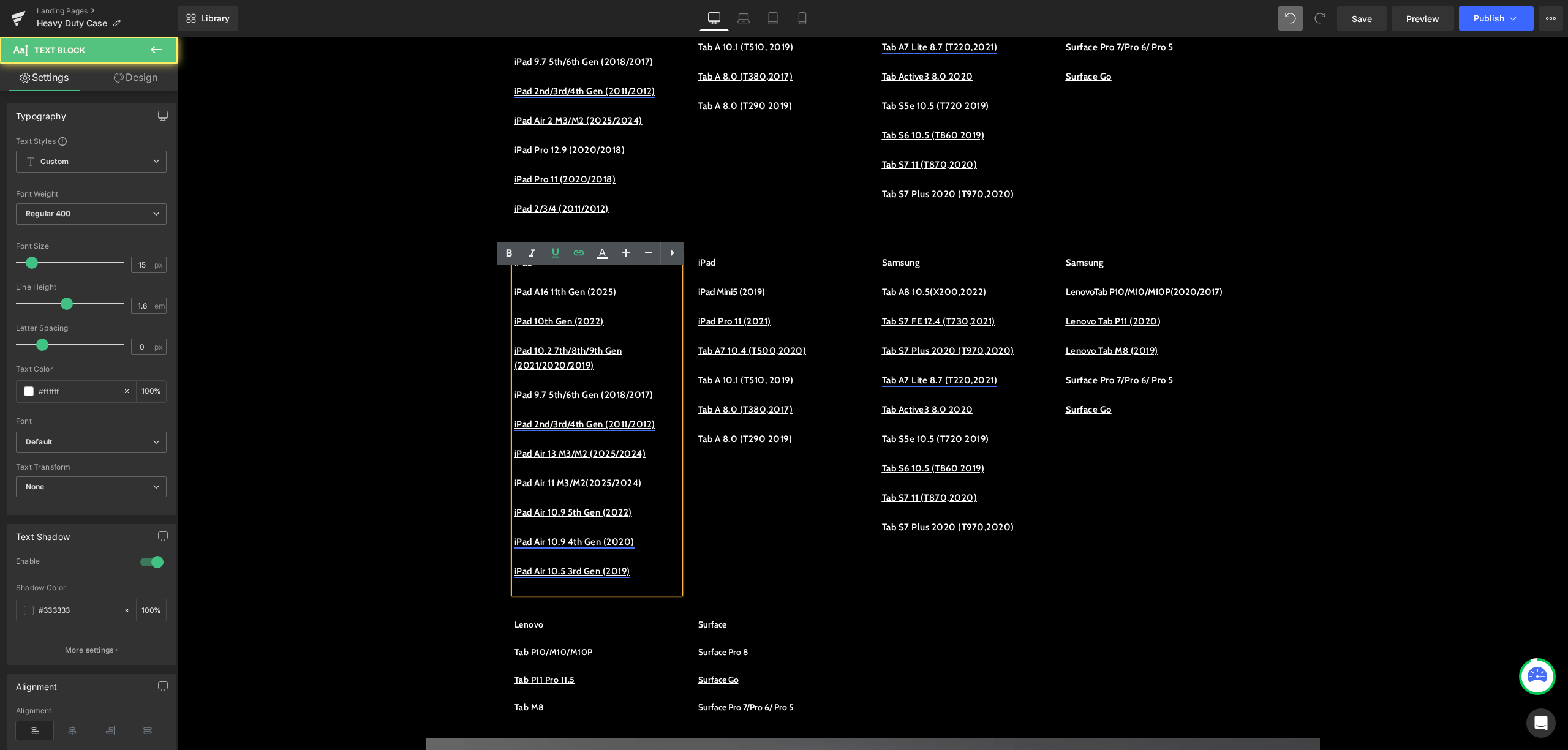
click at [631, 577] on link "iPad Air 10.5 3rd Gen (2019)" at bounding box center [572, 571] width 116 height 11
click at [726, 588] on div "iPad iPad A16 11th Gen (2025) iPad 10th Gen (2022) iPad 10.2 7th/8th/9th Gen (2…" at bounding box center [873, 418] width 735 height 363
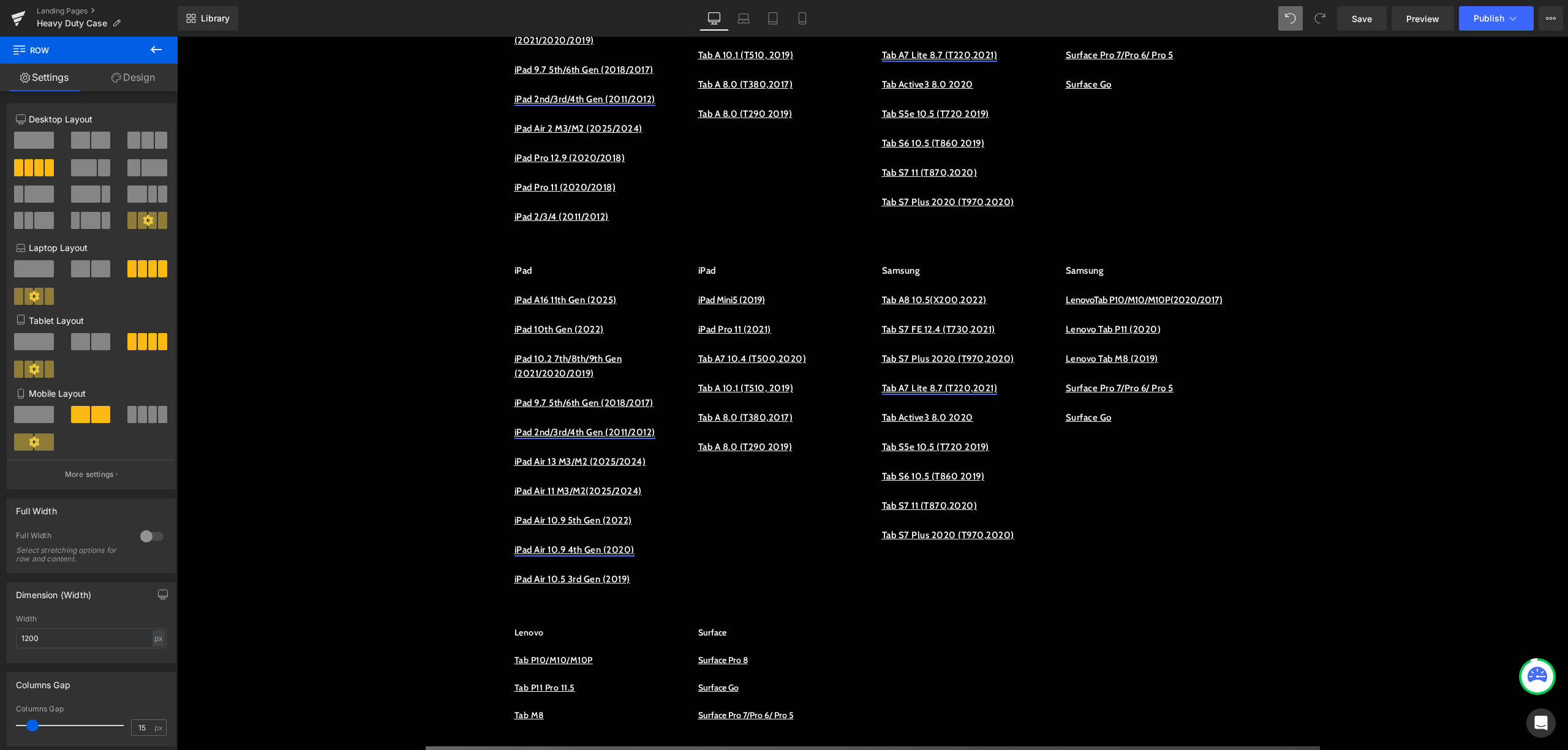
scroll to position [898, 0]
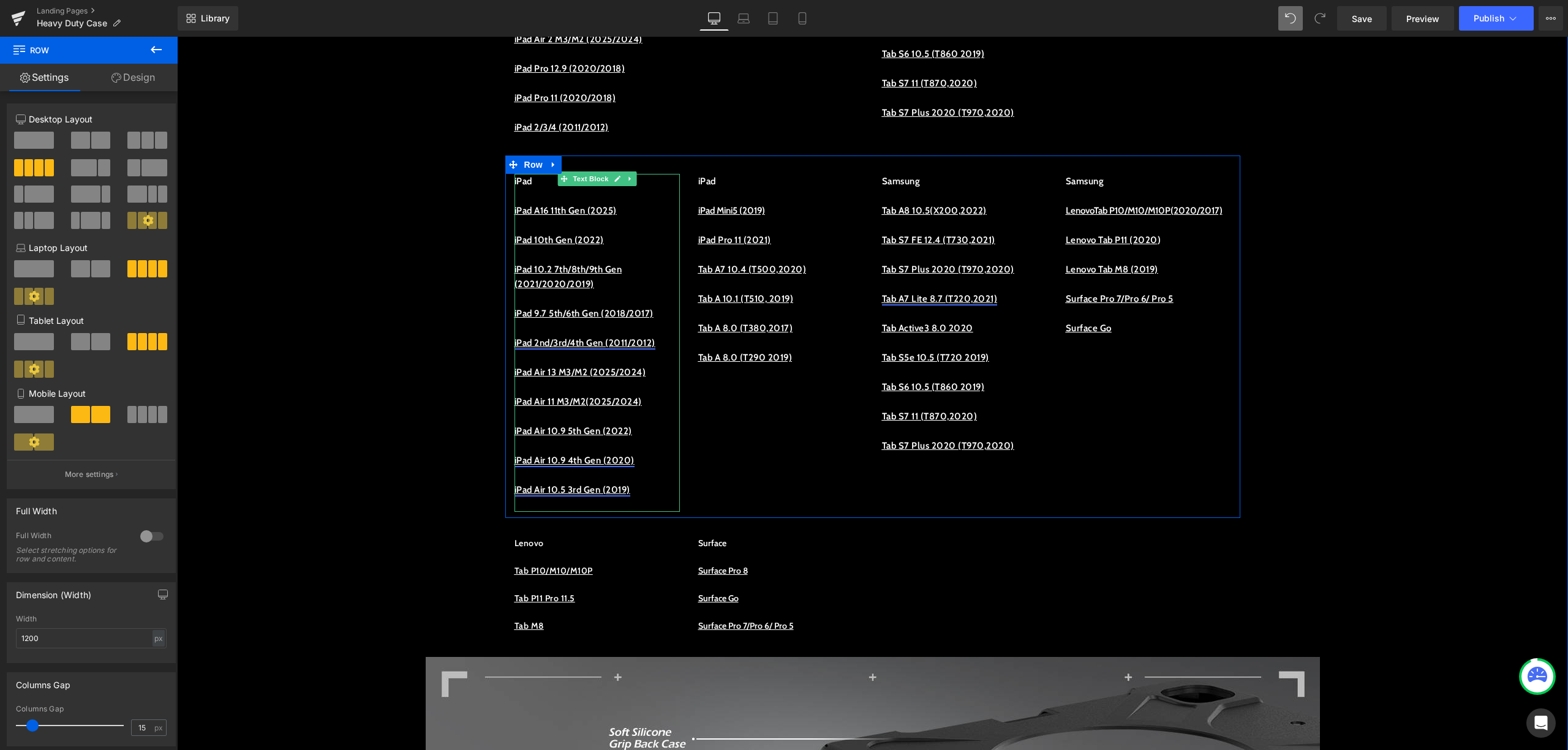
click at [609, 496] on link "iPad Air 10.5 3rd Gen (2019)" at bounding box center [572, 490] width 116 height 11
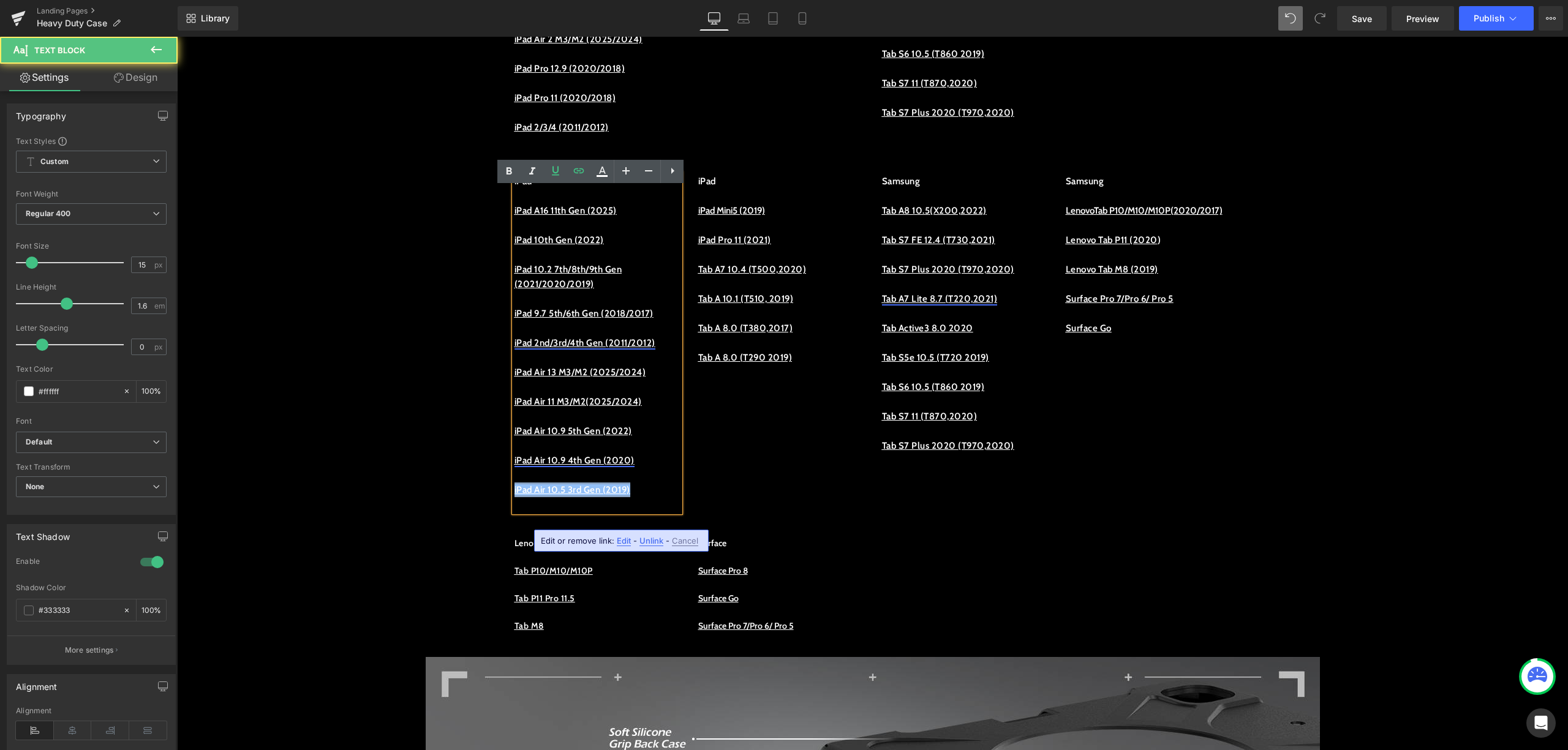
drag, startPoint x: 657, startPoint y: 512, endPoint x: 492, endPoint y: 524, distance: 165.4
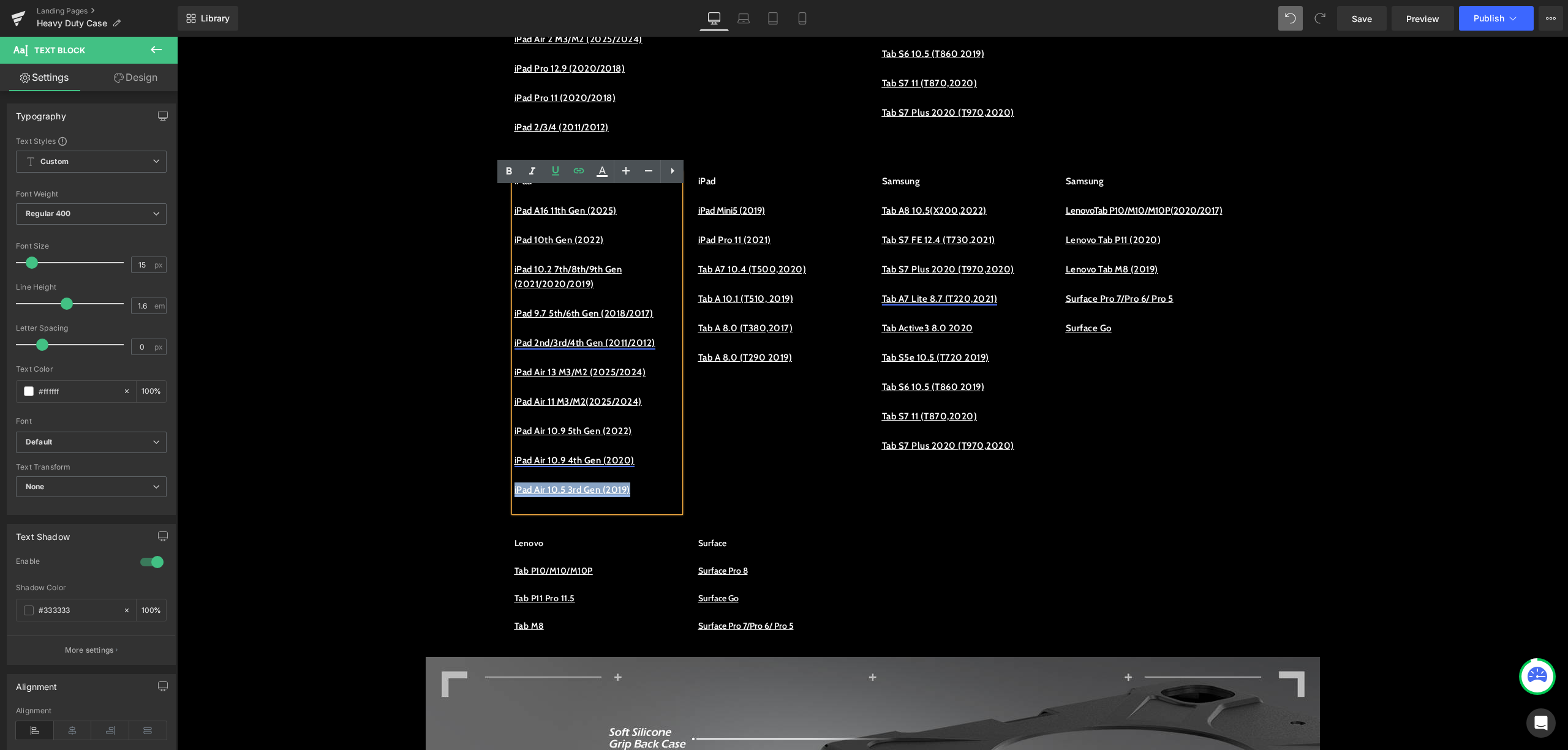
copy link "iPad Air 10.5 3rd Gen (2019)"
click at [662, 497] on p "iPad Air 10.5 3rd Gen (2019)" at bounding box center [597, 490] width 165 height 15
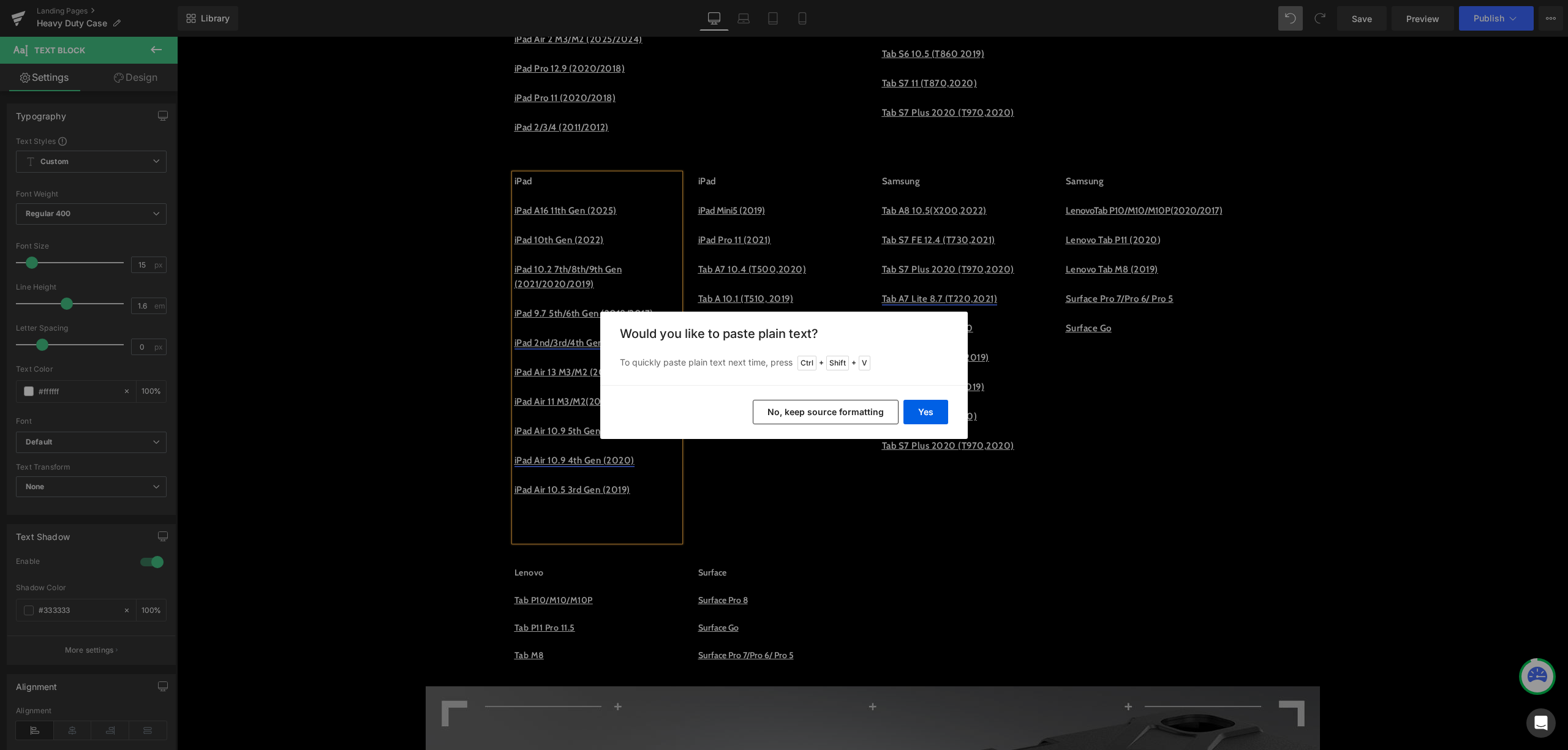
click at [811, 413] on button "No, keep source formatting" at bounding box center [825, 412] width 146 height 25
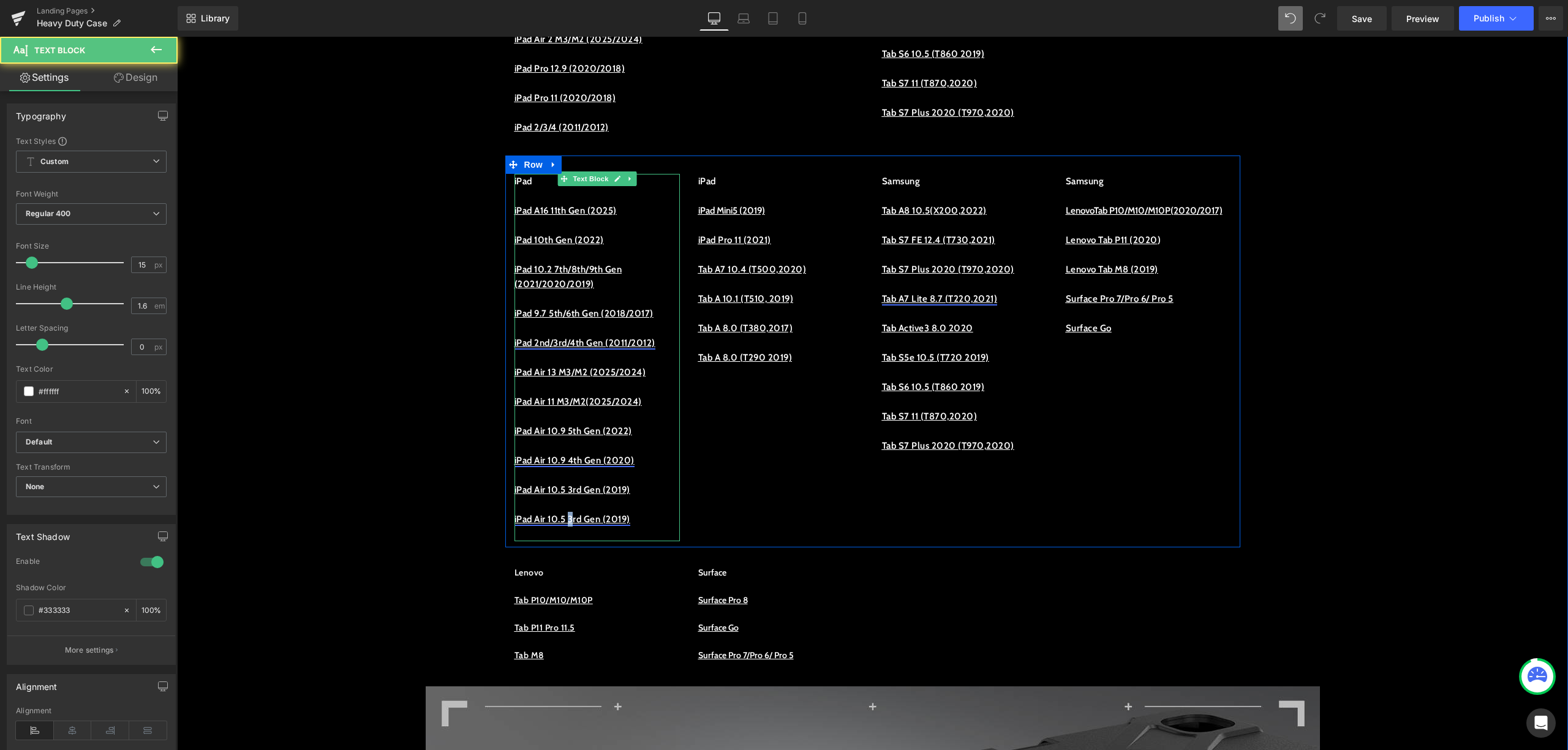
drag, startPoint x: 578, startPoint y: 545, endPoint x: 572, endPoint y: 546, distance: 6.1
click at [572, 525] on link "iPad Air 10.5 3rd Gen (2019)" at bounding box center [572, 519] width 116 height 11
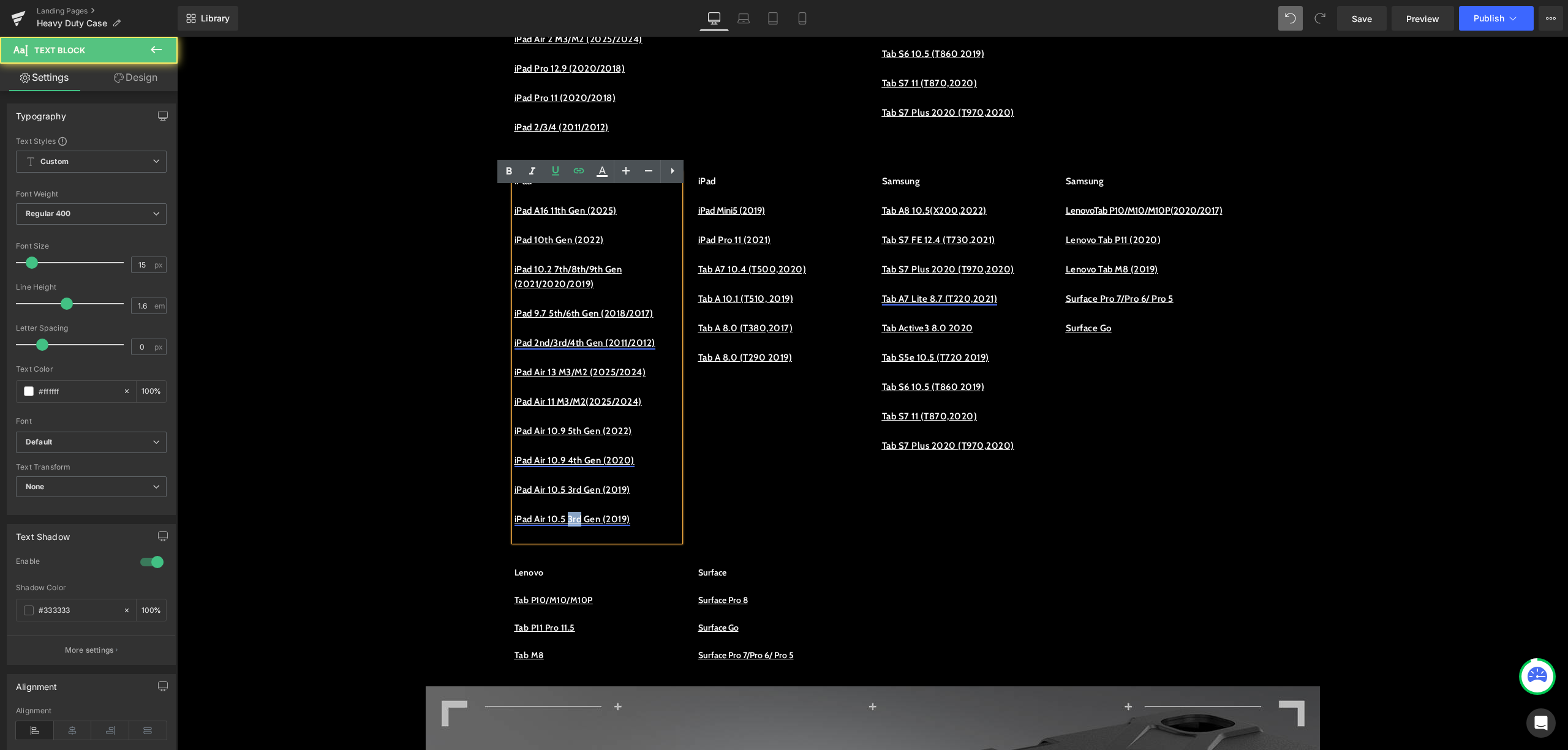
drag, startPoint x: 588, startPoint y: 544, endPoint x: 574, endPoint y: 545, distance: 14.0
click at [574, 525] on link "iPad Air 10.5 3rd Gen (2019)" at bounding box center [572, 519] width 116 height 11
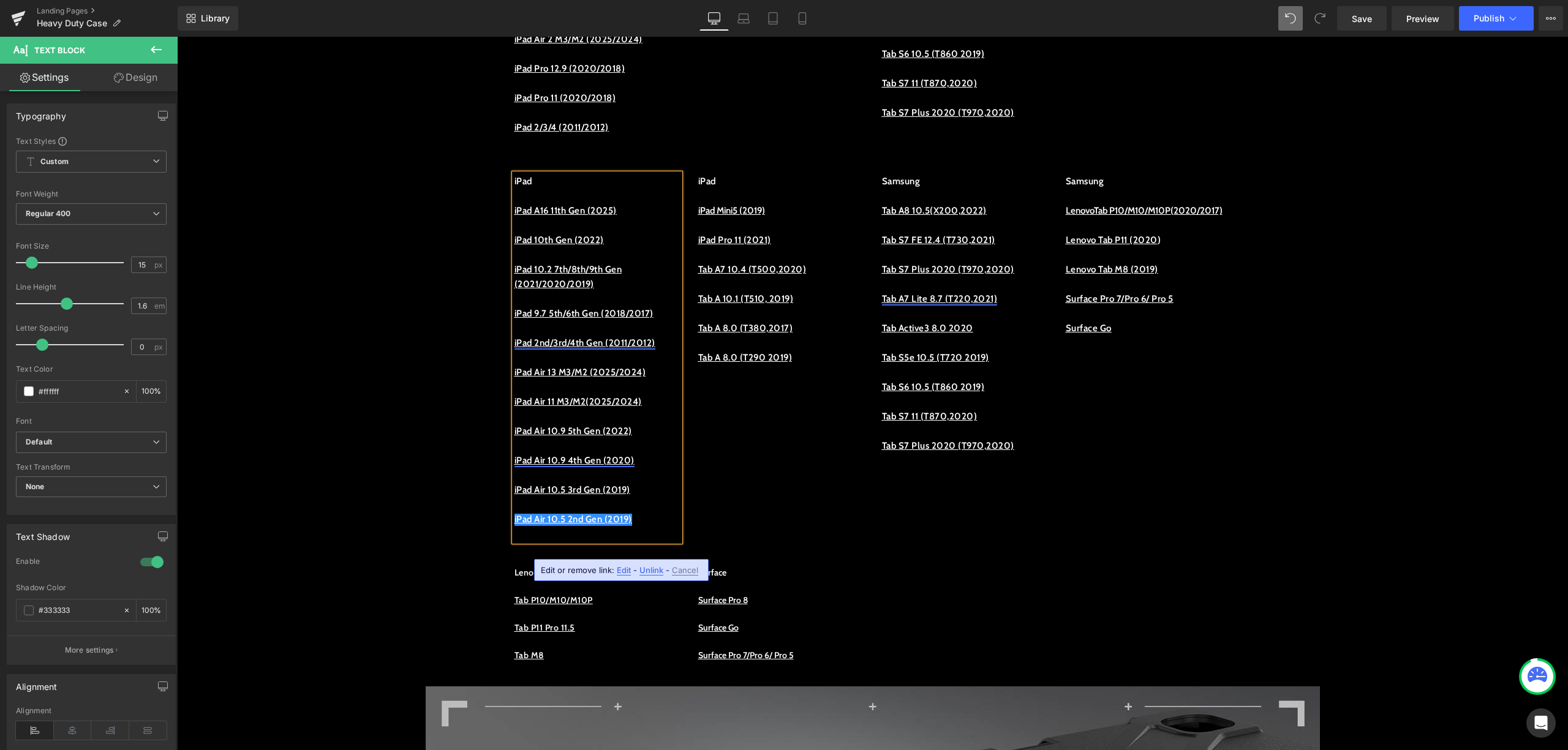
click at [581, 525] on link "iPad Air 10.5 2nd Gen (2019)" at bounding box center [573, 519] width 117 height 11
drag, startPoint x: 572, startPoint y: 545, endPoint x: 553, endPoint y: 546, distance: 19.0
click at [553, 525] on link "iPad Air 10.5 2nd Gen (2019)" at bounding box center [573, 519] width 117 height 11
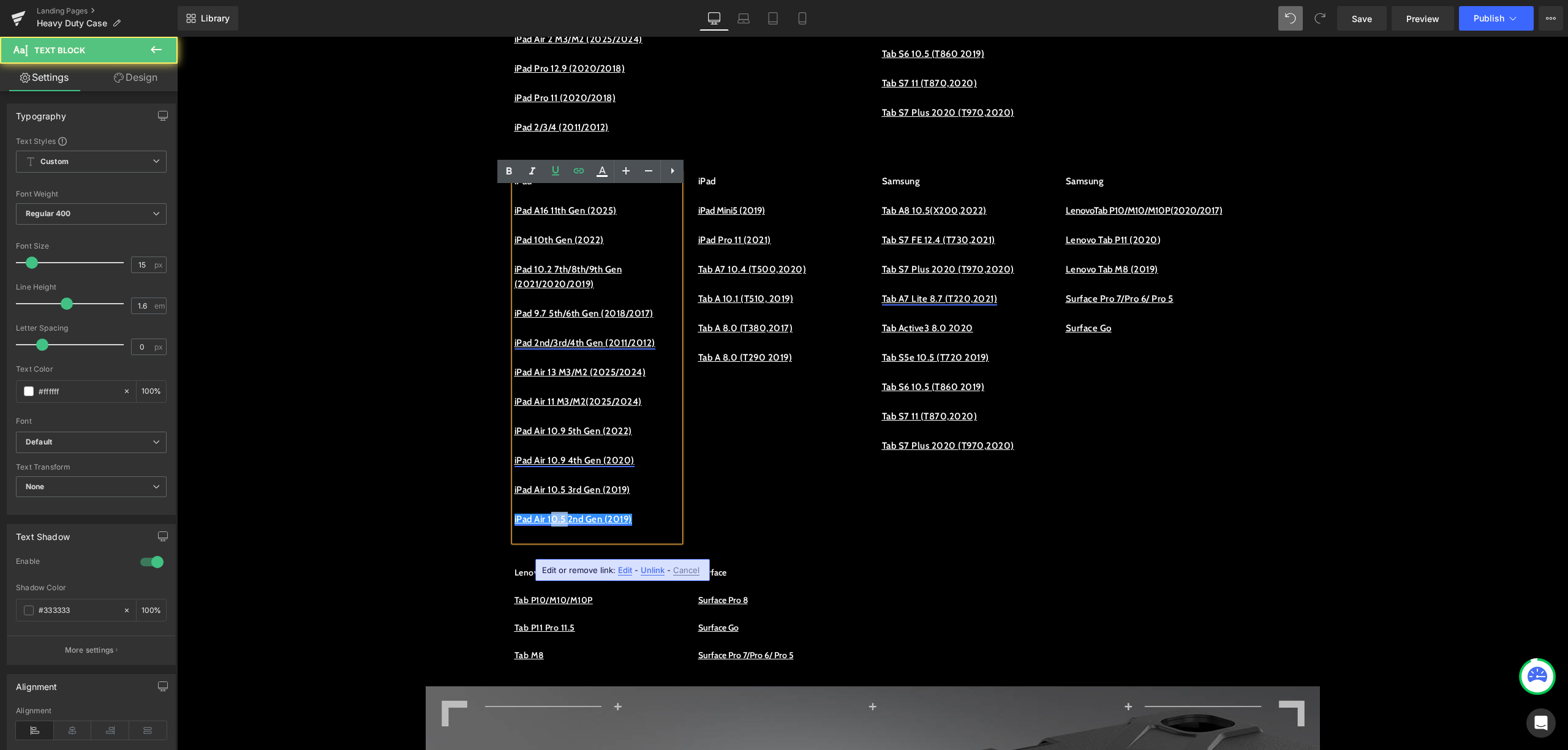
click at [570, 525] on link "iPad Air 10.5 2nd Gen (2019)" at bounding box center [573, 519] width 117 height 11
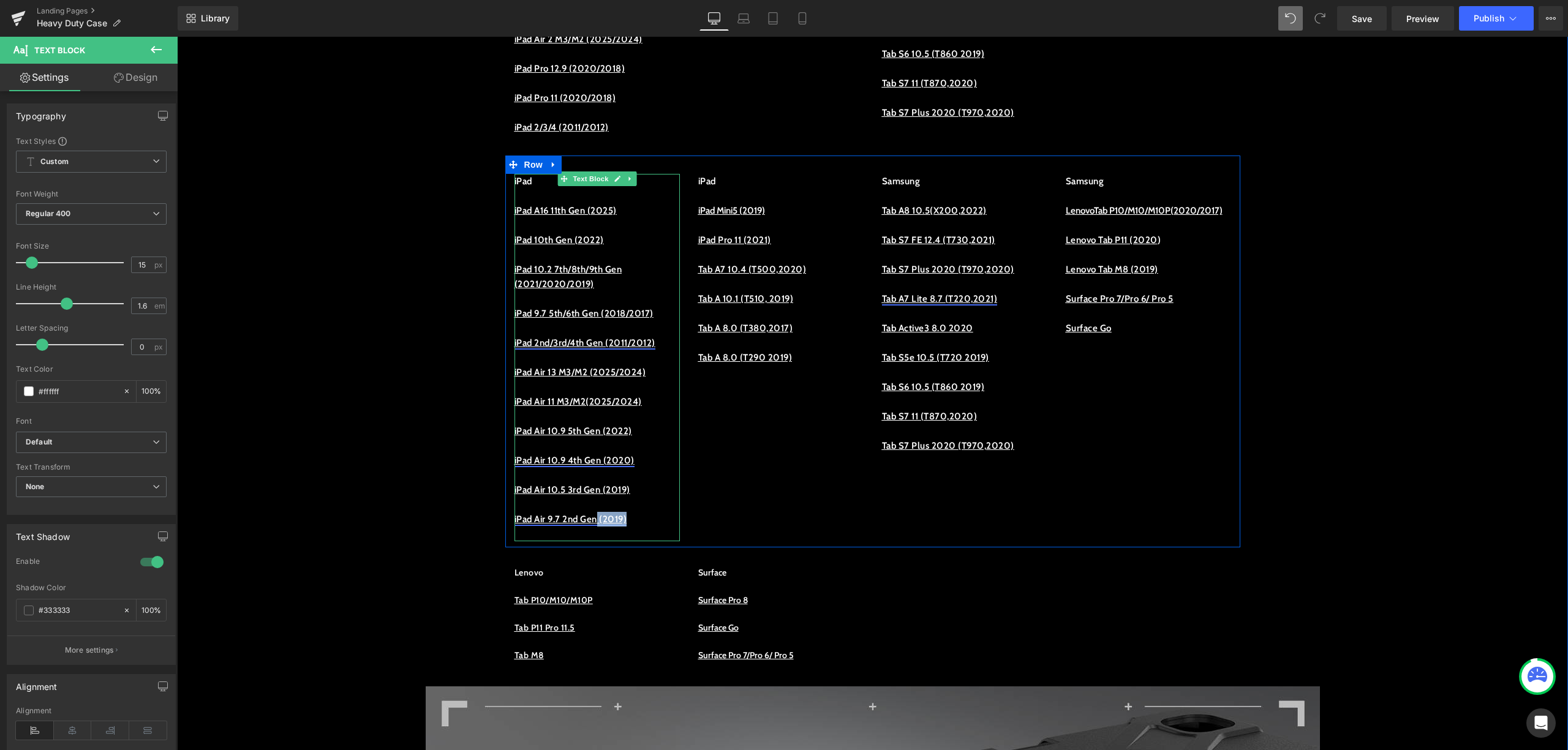
drag, startPoint x: 608, startPoint y: 550, endPoint x: 643, endPoint y: 546, distance: 35.2
click at [627, 525] on link "iPad Air 9.7 2nd Gen (2019)" at bounding box center [571, 519] width 113 height 11
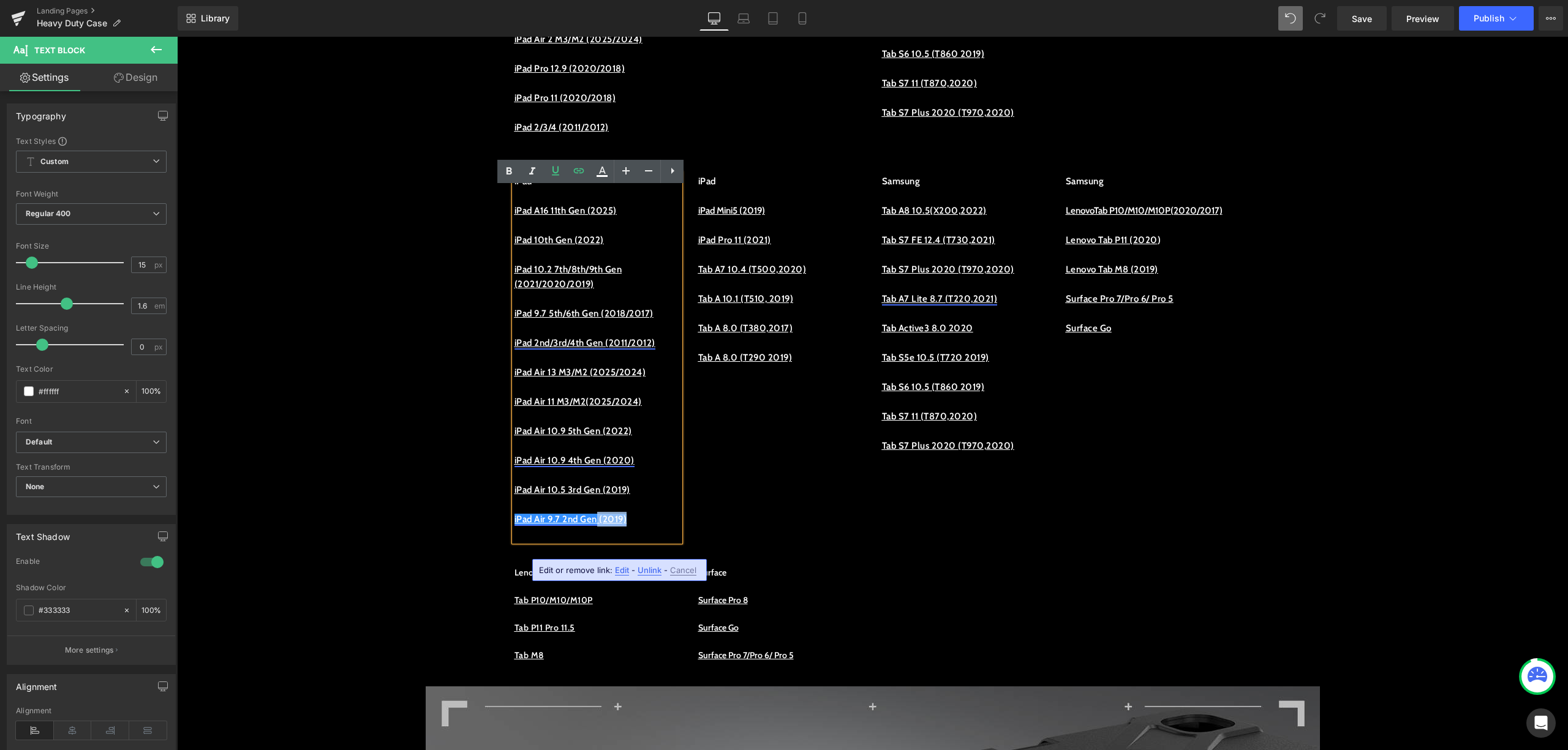
click at [626, 525] on link "iPad Air 9.7 2nd Gen (2019)" at bounding box center [571, 519] width 113 height 11
click at [627, 525] on link "iPad Air 9.7 2nd Gen (2019)" at bounding box center [571, 519] width 113 height 11
click at [653, 526] on p "iPad Air 9.7 2nd Gen (2019)" at bounding box center [597, 519] width 165 height 15
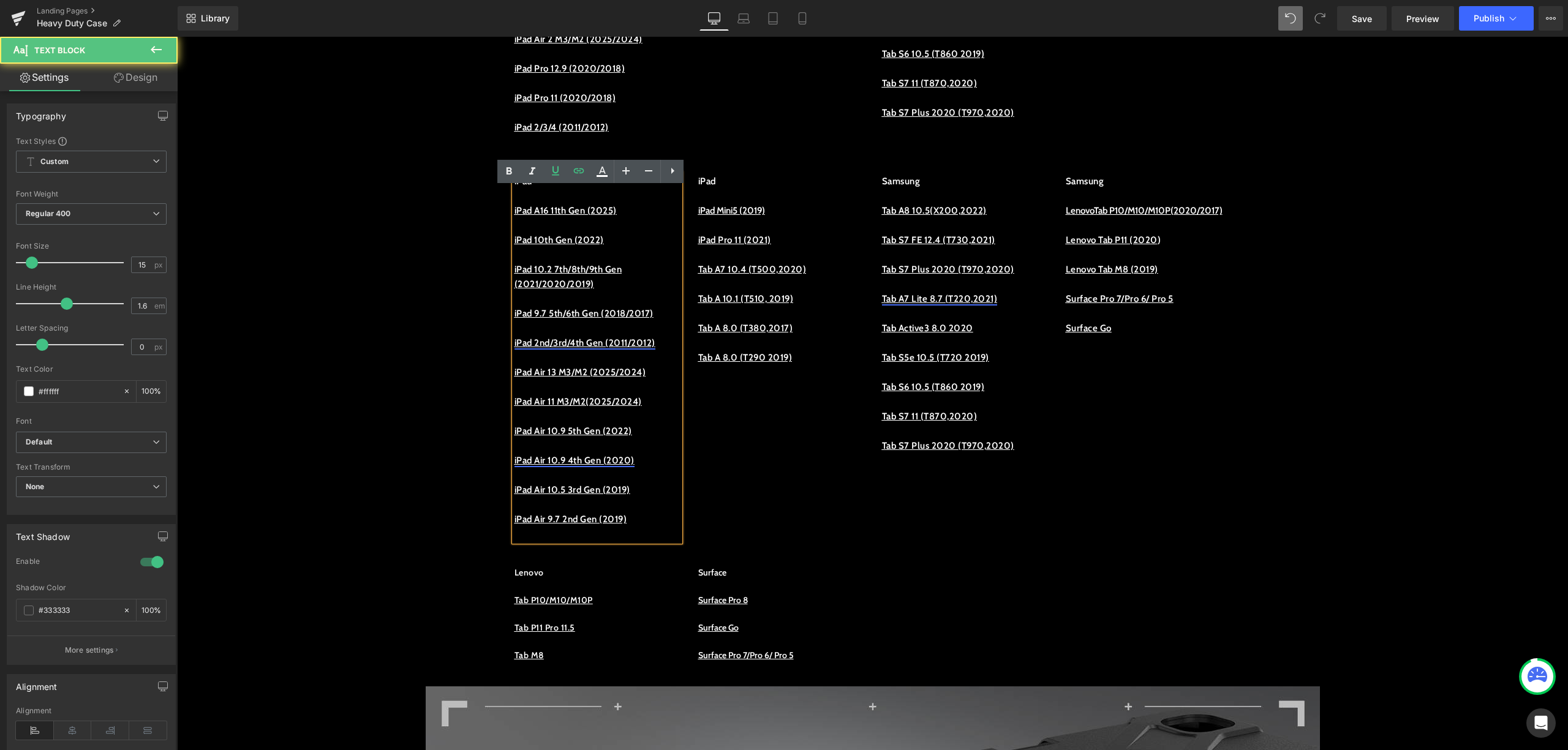
click at [596, 526] on p "iPad Air 9.7 2nd Gen (2019)" at bounding box center [597, 519] width 165 height 15
click at [627, 525] on link "iPad Air 9.7 2nd Gen (2019)" at bounding box center [571, 519] width 113 height 11
click at [650, 526] on p "iPad Air 9.7 2nd Gen (2019)" at bounding box center [597, 519] width 165 height 15
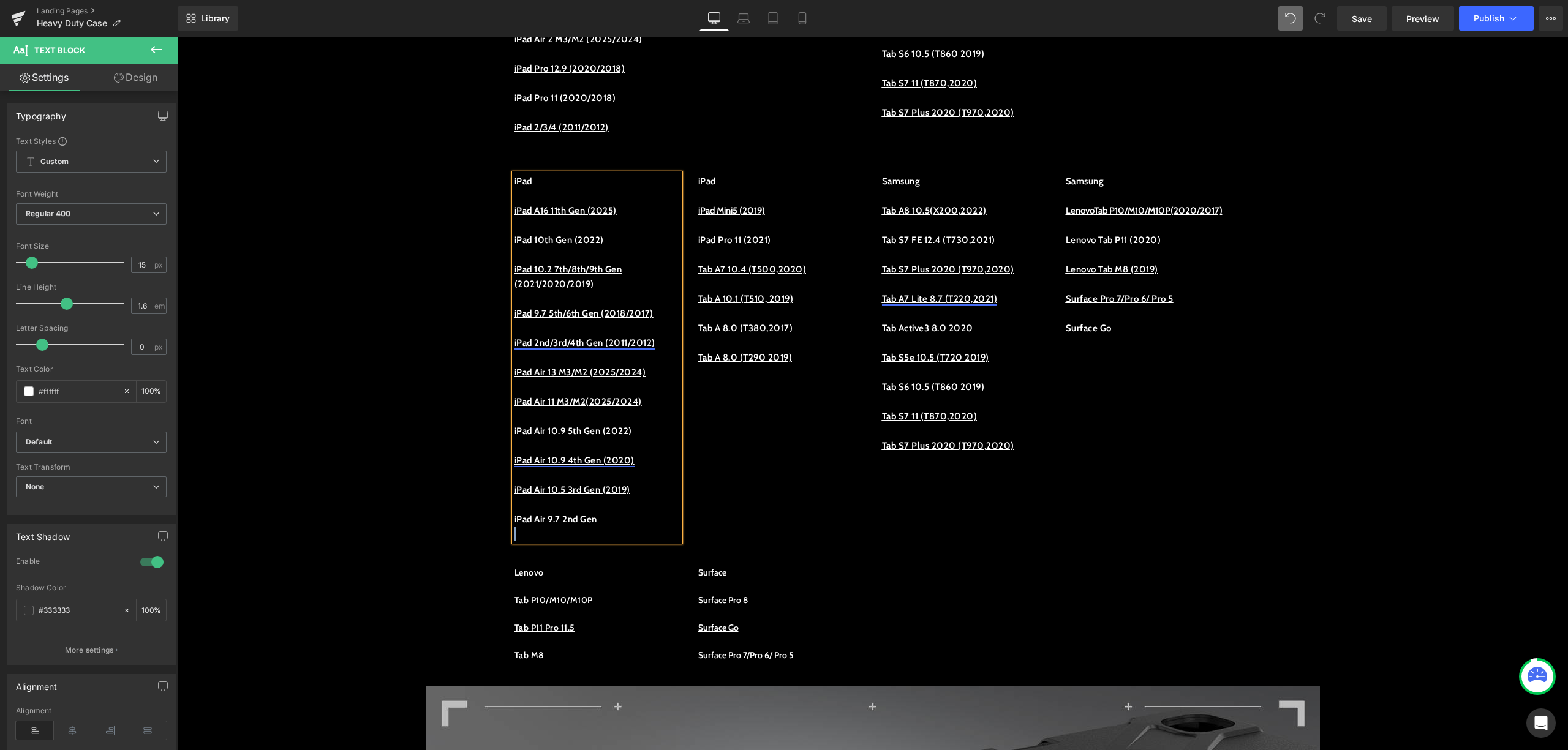
drag, startPoint x: 609, startPoint y: 550, endPoint x: 506, endPoint y: 552, distance: 103.0
click at [515, 541] on div "iPad iPad A16 11th Gen (2025) iPad 10th Gen (2022) iPad 10.2 7th/8th/9th Gen (2…" at bounding box center [597, 357] width 165 height 368
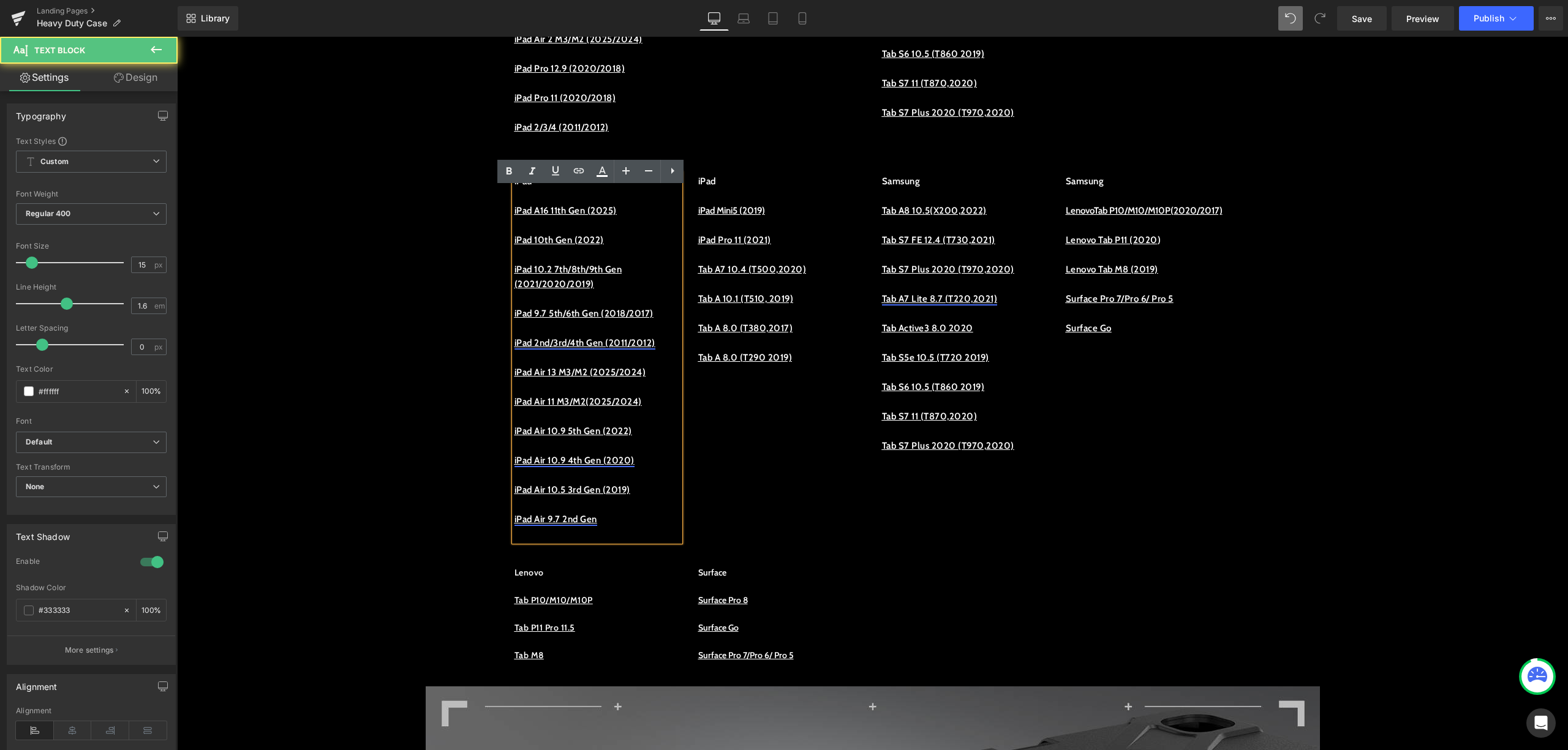
click at [517, 525] on link "iPad Air 9.7 2nd Gen" at bounding box center [556, 519] width 83 height 11
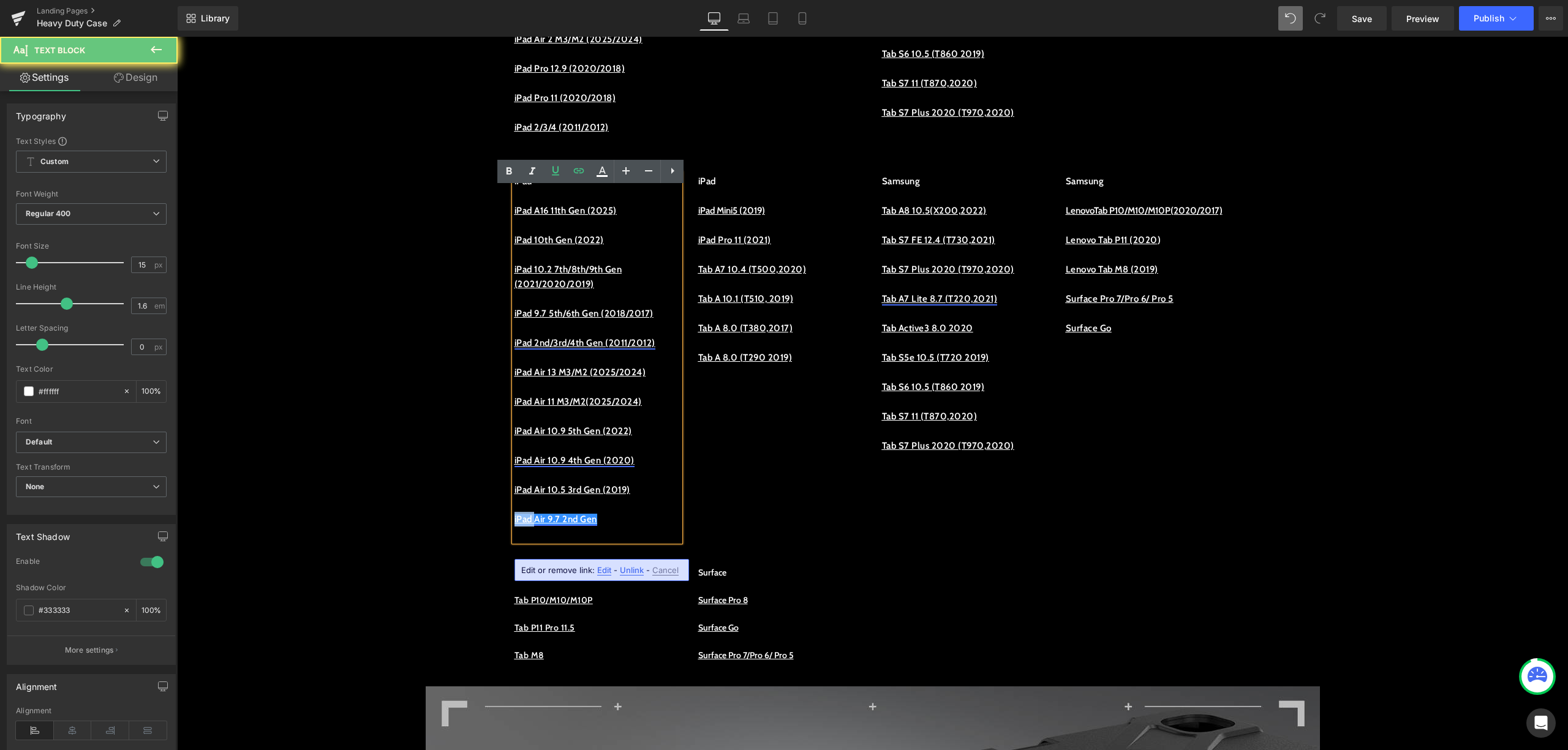
click at [517, 525] on link "iPad Air 9.7 2nd Gen" at bounding box center [556, 519] width 83 height 11
click at [599, 566] on span "Edit" at bounding box center [604, 570] width 14 height 11
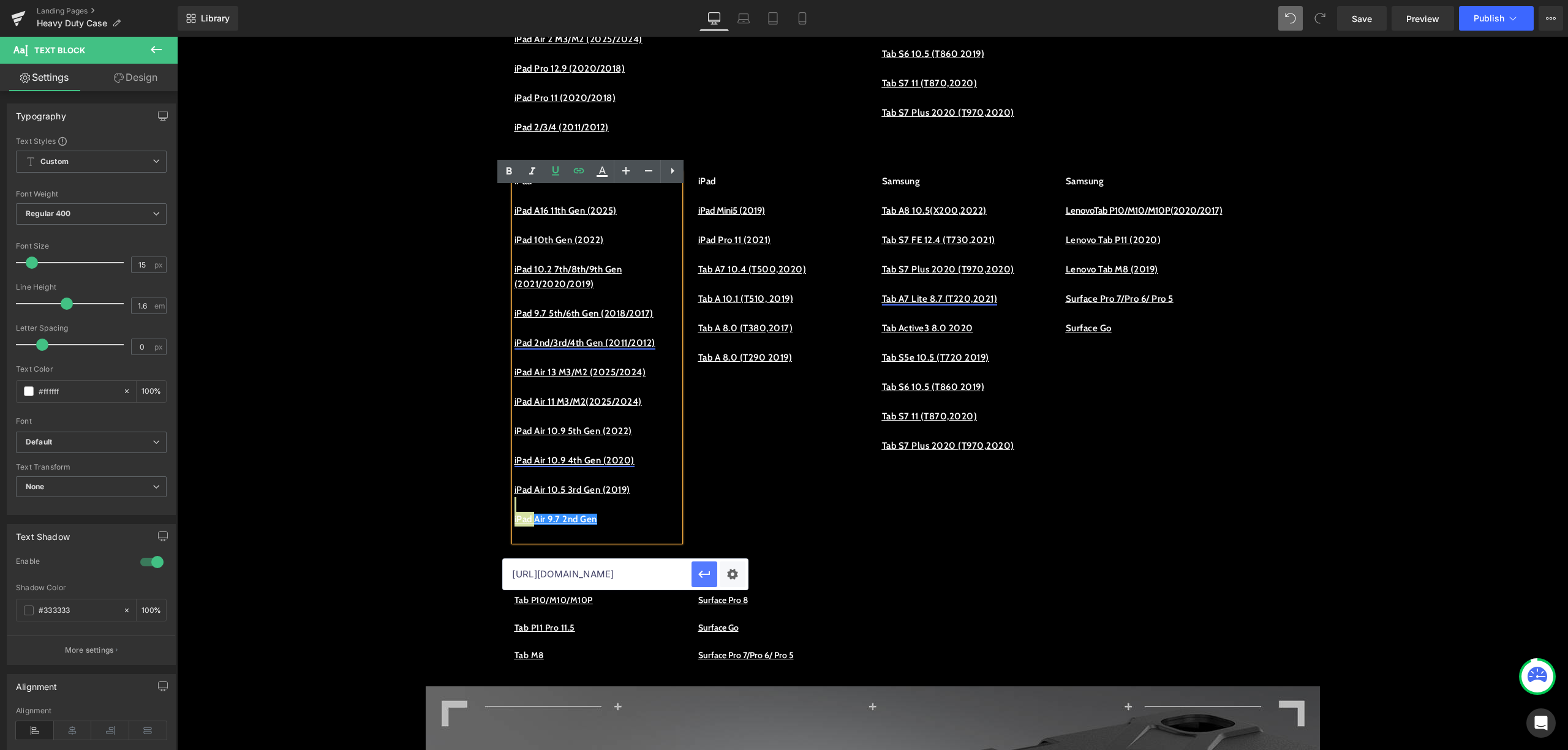
scroll to position [0, 53]
drag, startPoint x: 591, startPoint y: 569, endPoint x: 697, endPoint y: 574, distance: 106.1
click at [697, 574] on div "https://procase.com/collections/ipad-air-3-cases" at bounding box center [625, 574] width 245 height 31
type input "h"
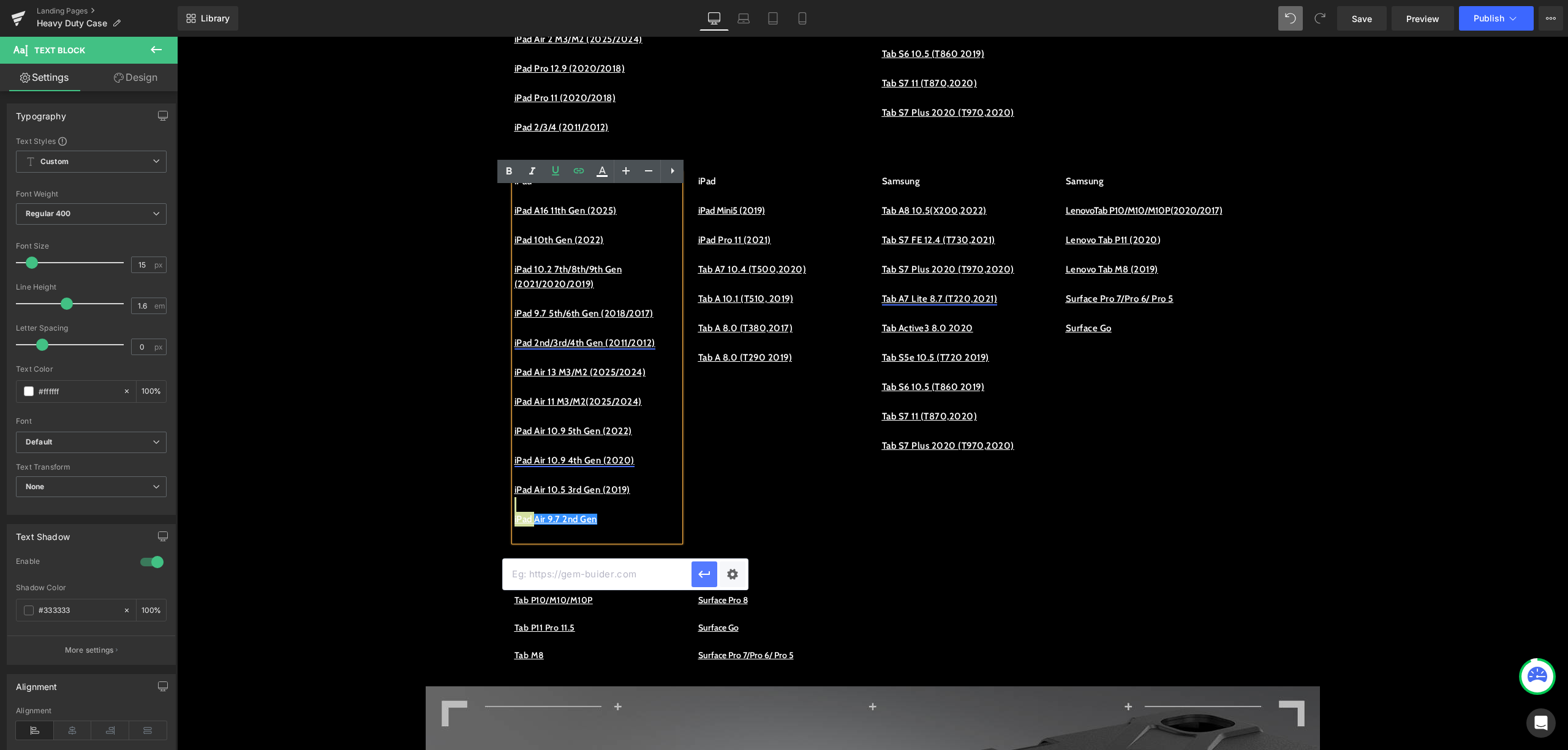
click at [707, 583] on button "button" at bounding box center [705, 574] width 26 height 26
click at [648, 541] on p at bounding box center [597, 534] width 165 height 15
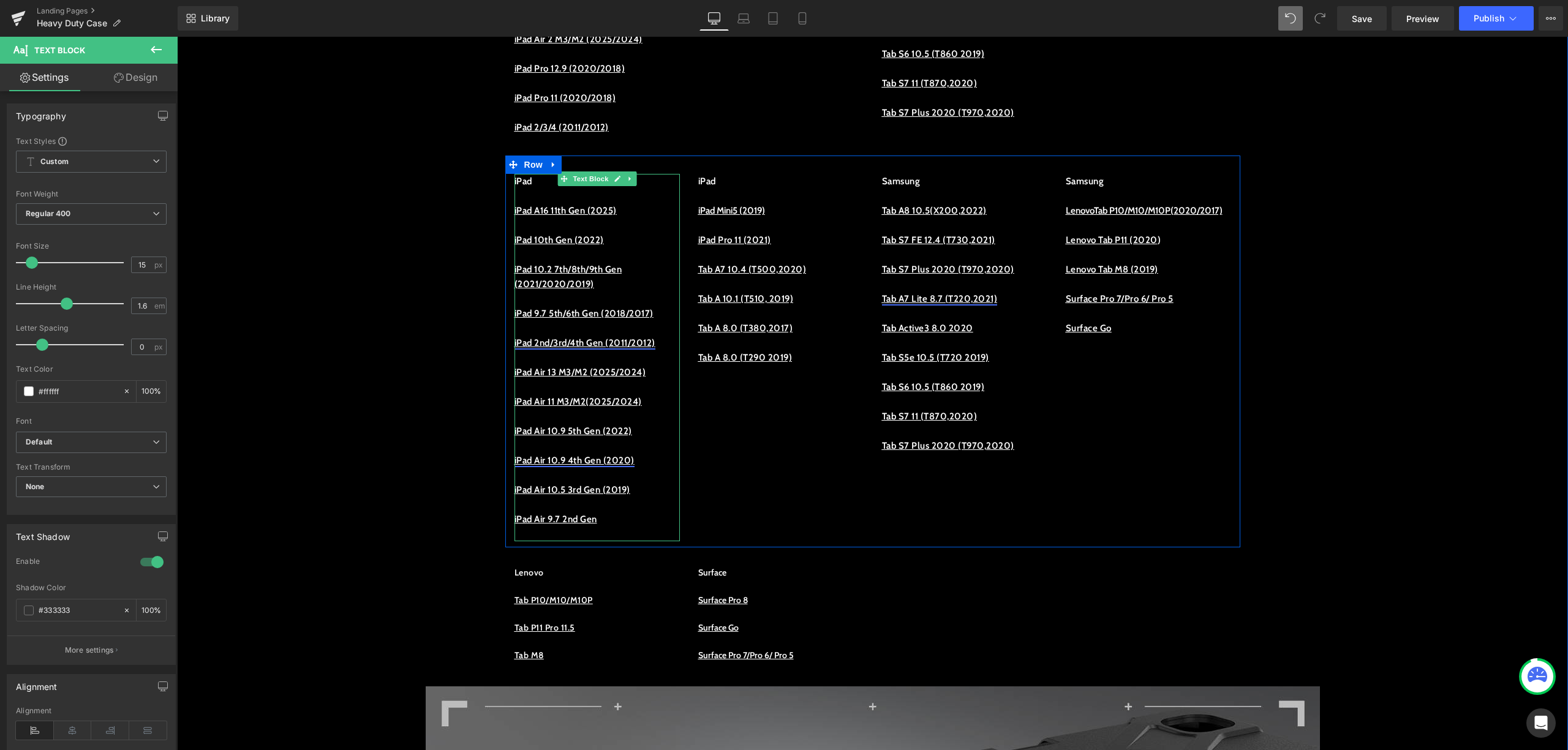
click at [592, 525] on u "iPad Air 9.7 2nd Gen" at bounding box center [556, 519] width 83 height 11
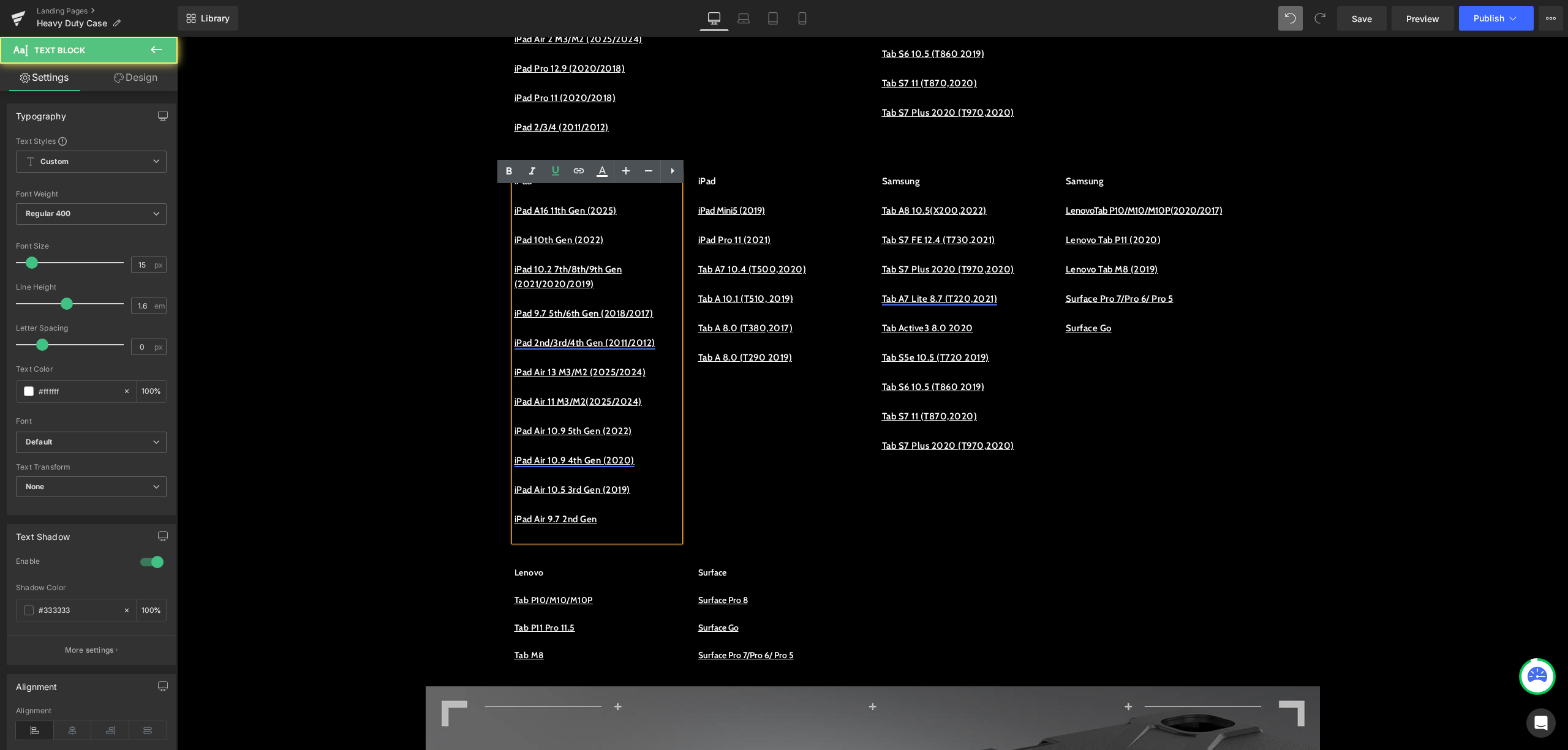
click at [588, 525] on u "iPad Air 9.7 2nd Gen" at bounding box center [556, 519] width 83 height 11
drag, startPoint x: 606, startPoint y: 547, endPoint x: 507, endPoint y: 546, distance: 99.0
click at [515, 525] on u "iPad Air 9.7 2nd Gen" at bounding box center [556, 519] width 83 height 11
click at [579, 170] on icon at bounding box center [579, 171] width 15 height 15
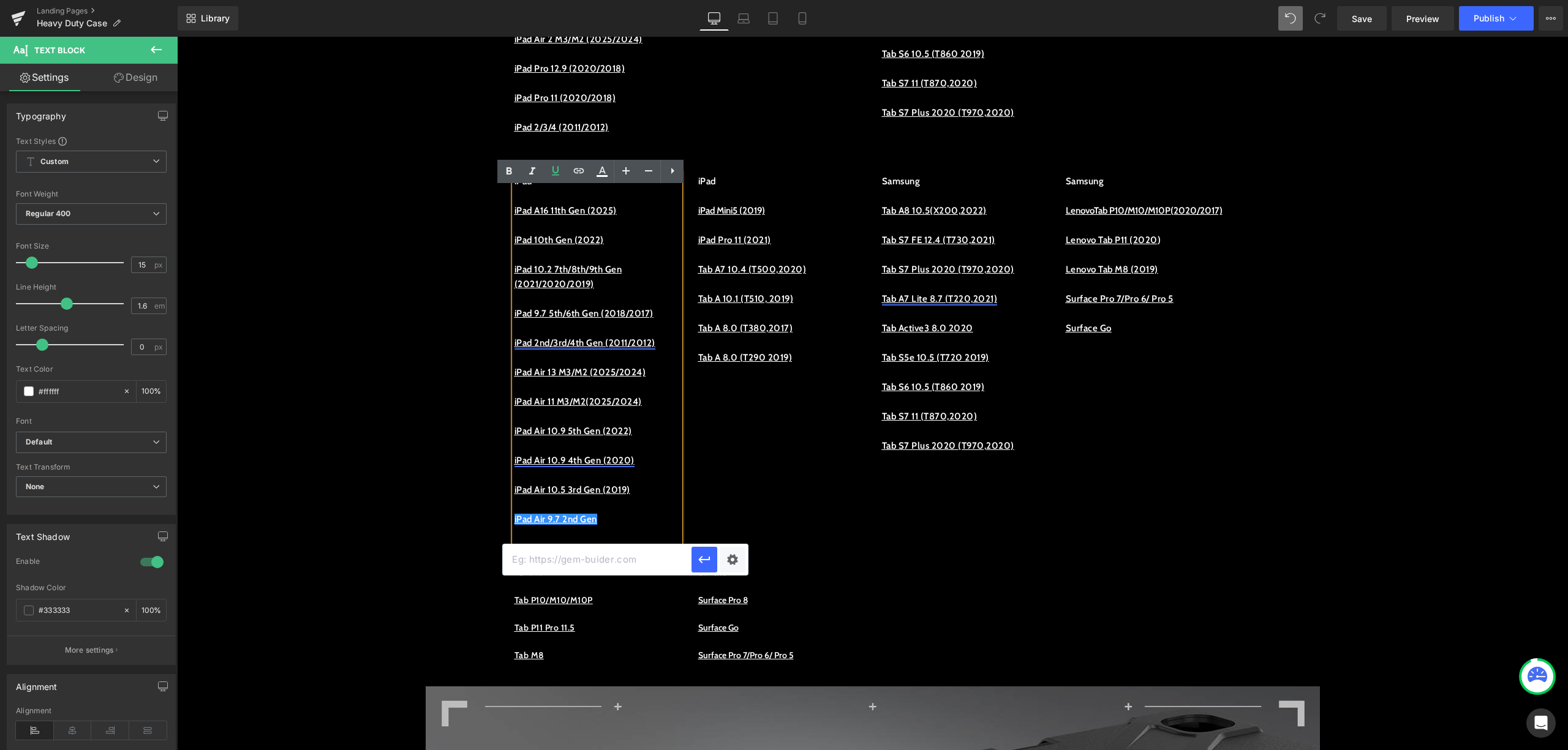
click at [640, 560] on input "text" at bounding box center [597, 560] width 188 height 31
paste input "https://procase.com/collections/ipad-air-2-cases"
type input "https://procase.com/collections/ipad-air-2-cases"
click at [709, 557] on icon "button" at bounding box center [705, 560] width 12 height 7
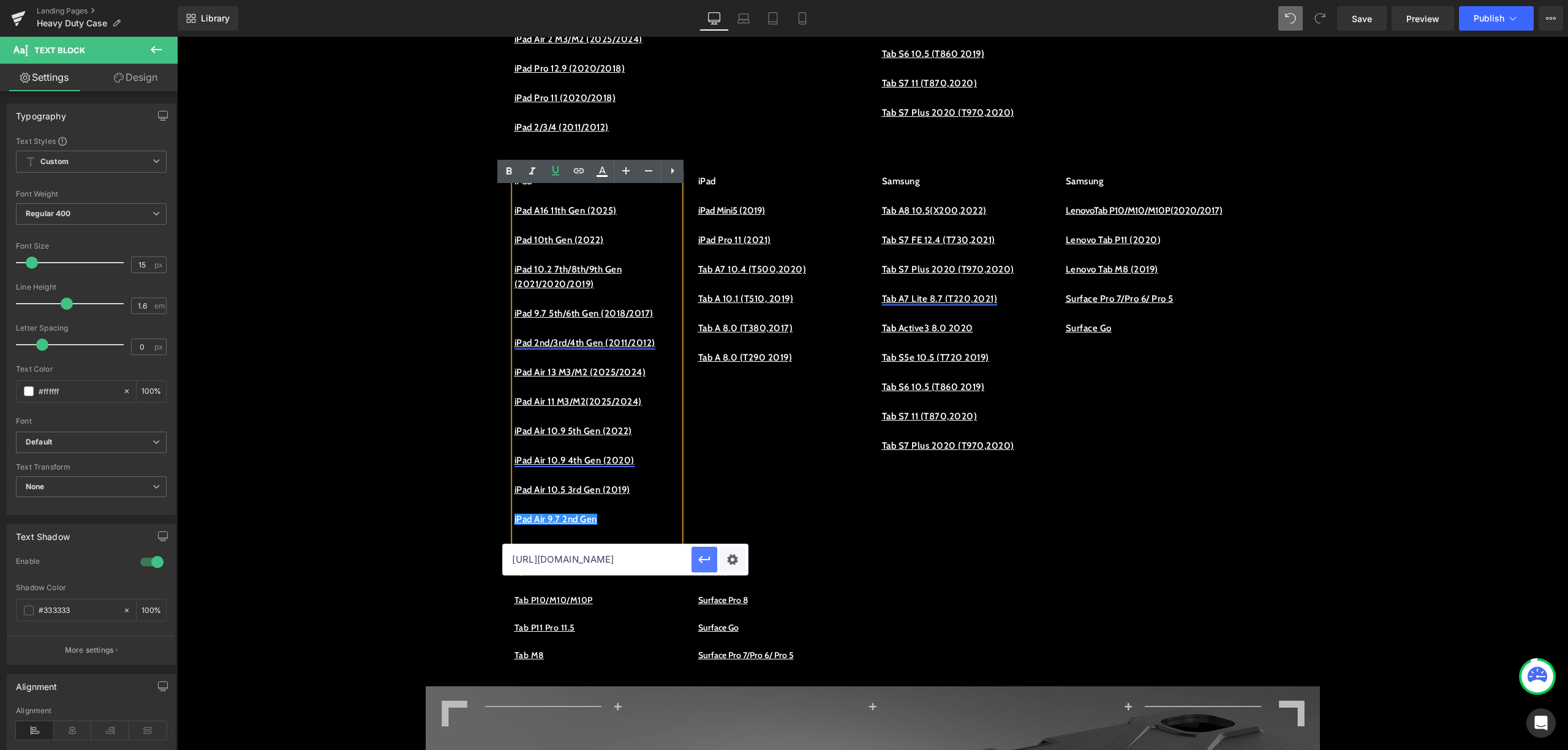
scroll to position [0, 0]
click at [631, 526] on p "iPad Air 9.7 2nd Gen" at bounding box center [597, 519] width 165 height 15
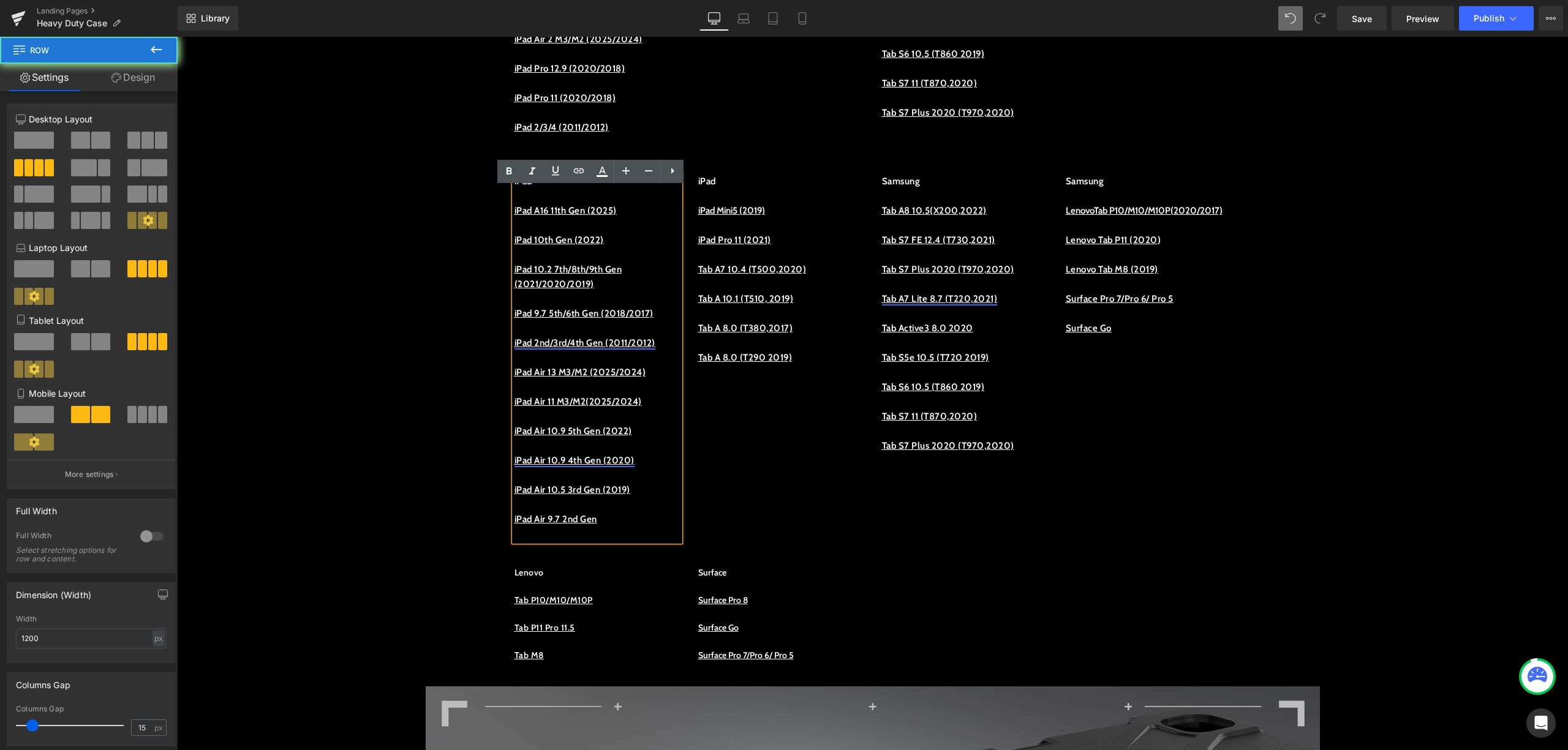
click at [723, 542] on div "iPad iPad A16 11th Gen (2025) iPad 10th Gen (2022) iPad 10.2 7th/8th/9th Gen (2…" at bounding box center [873, 351] width 735 height 392
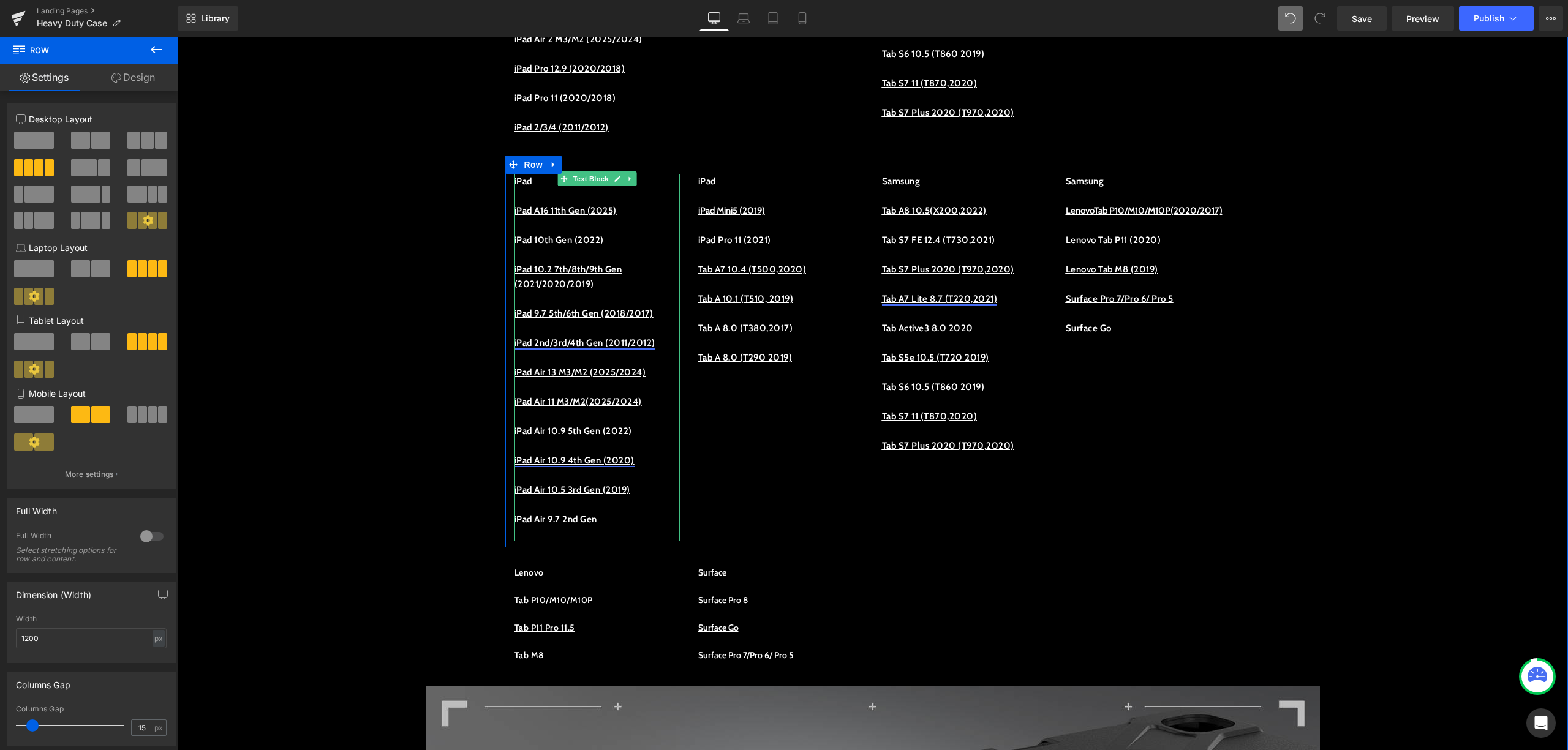
click at [607, 512] on p at bounding box center [597, 504] width 165 height 15
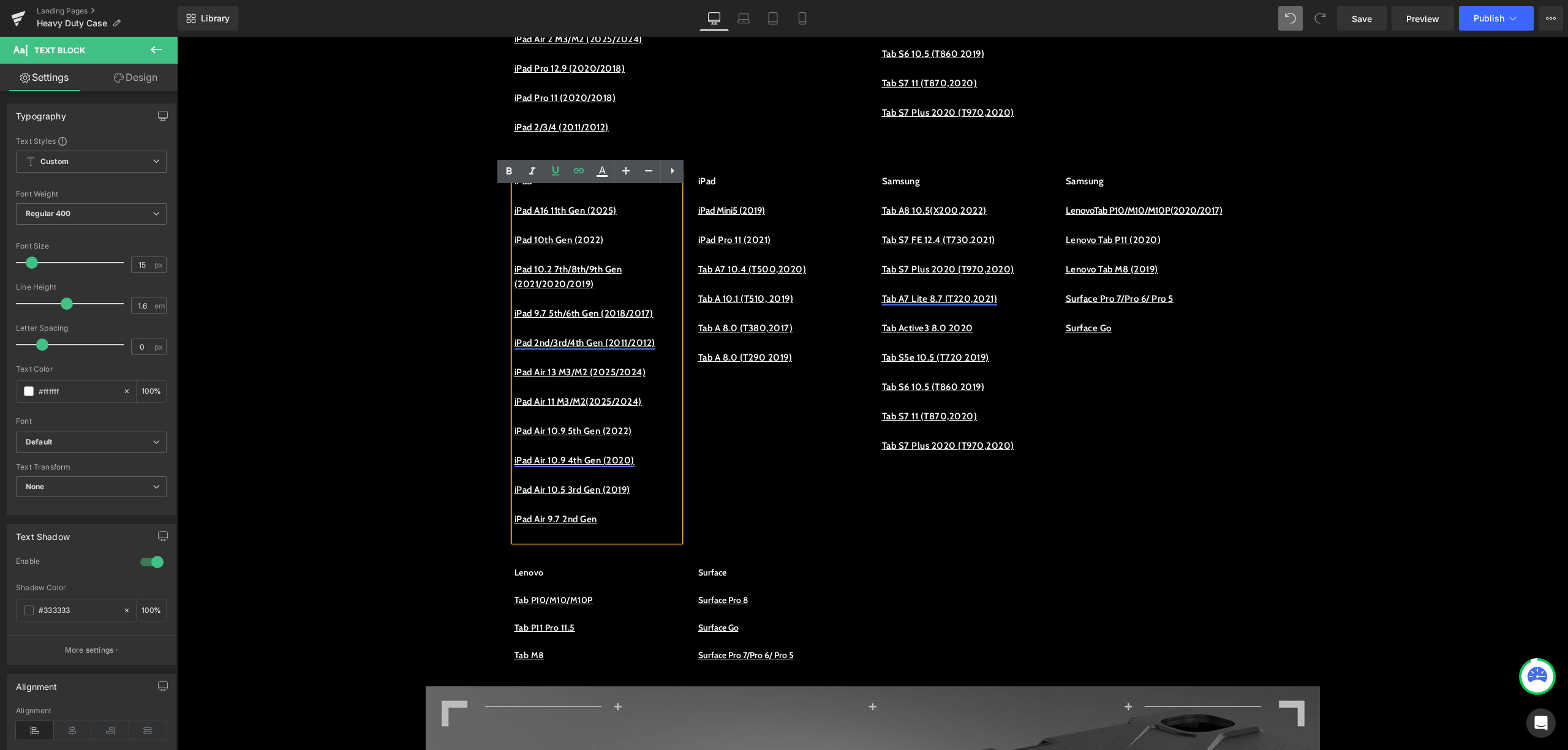
click at [612, 526] on p "iPad Air 9.7 2nd Gen" at bounding box center [597, 519] width 165 height 15
click at [713, 548] on div "iPad iPad A16 11th Gen (2025) iPad 10th Gen (2022) iPad 10.2 7th/8th/9th Gen (2…" at bounding box center [873, 351] width 735 height 392
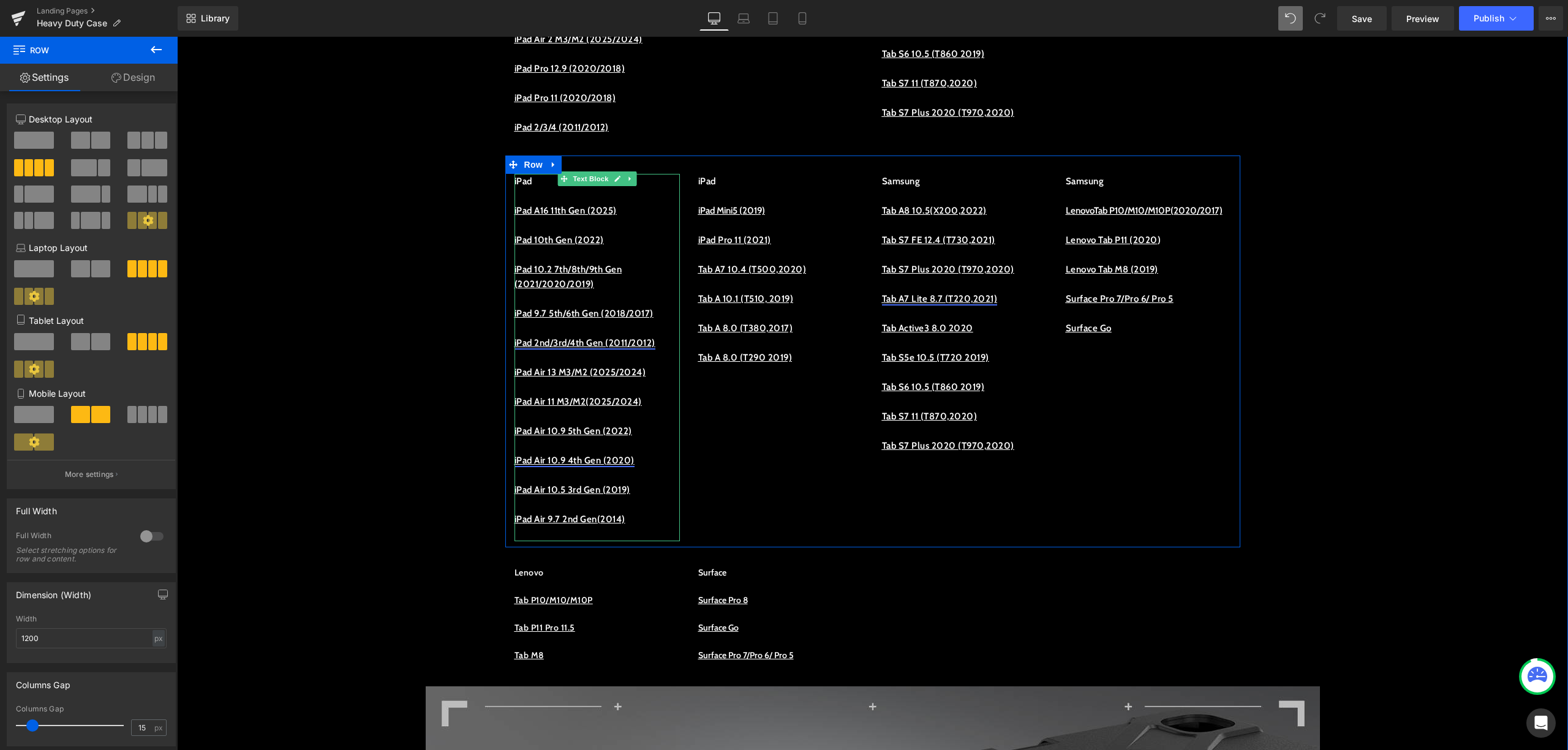
click at [626, 525] on u "iPad Air 9.7 2nd Gen (2014)" at bounding box center [570, 519] width 111 height 11
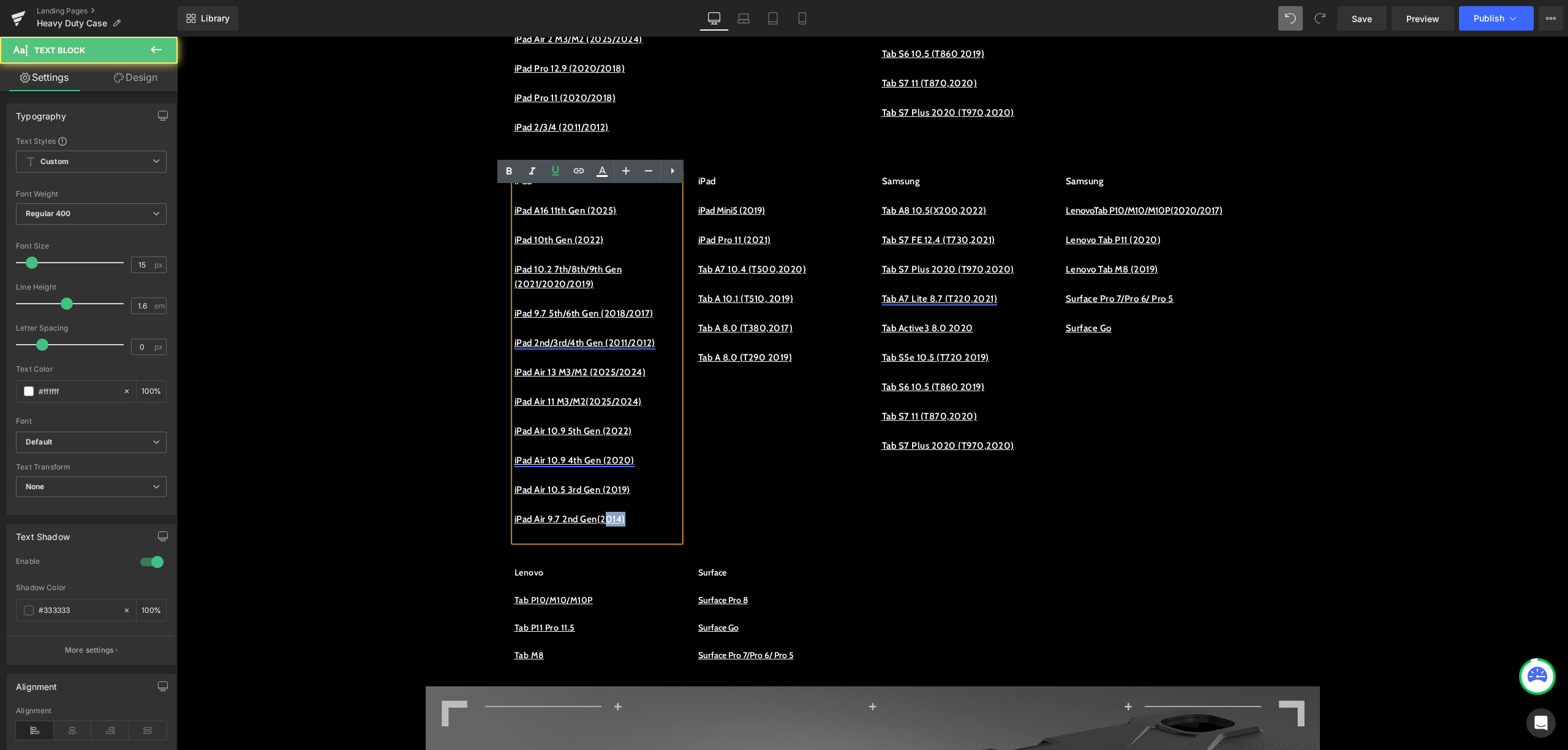
click at [626, 525] on u "iPad Air 9.7 2nd Gen (2014)" at bounding box center [570, 519] width 111 height 11
click at [671, 526] on p "iPad Air 9.7 2nd Gen (2014)" at bounding box center [597, 519] width 165 height 15
drag, startPoint x: 614, startPoint y: 550, endPoint x: 507, endPoint y: 548, distance: 107.0
click at [515, 526] on p "iPad Air 9.7 2nd Gen (2014)" at bounding box center [597, 519] width 165 height 15
click at [591, 541] on p at bounding box center [597, 534] width 165 height 15
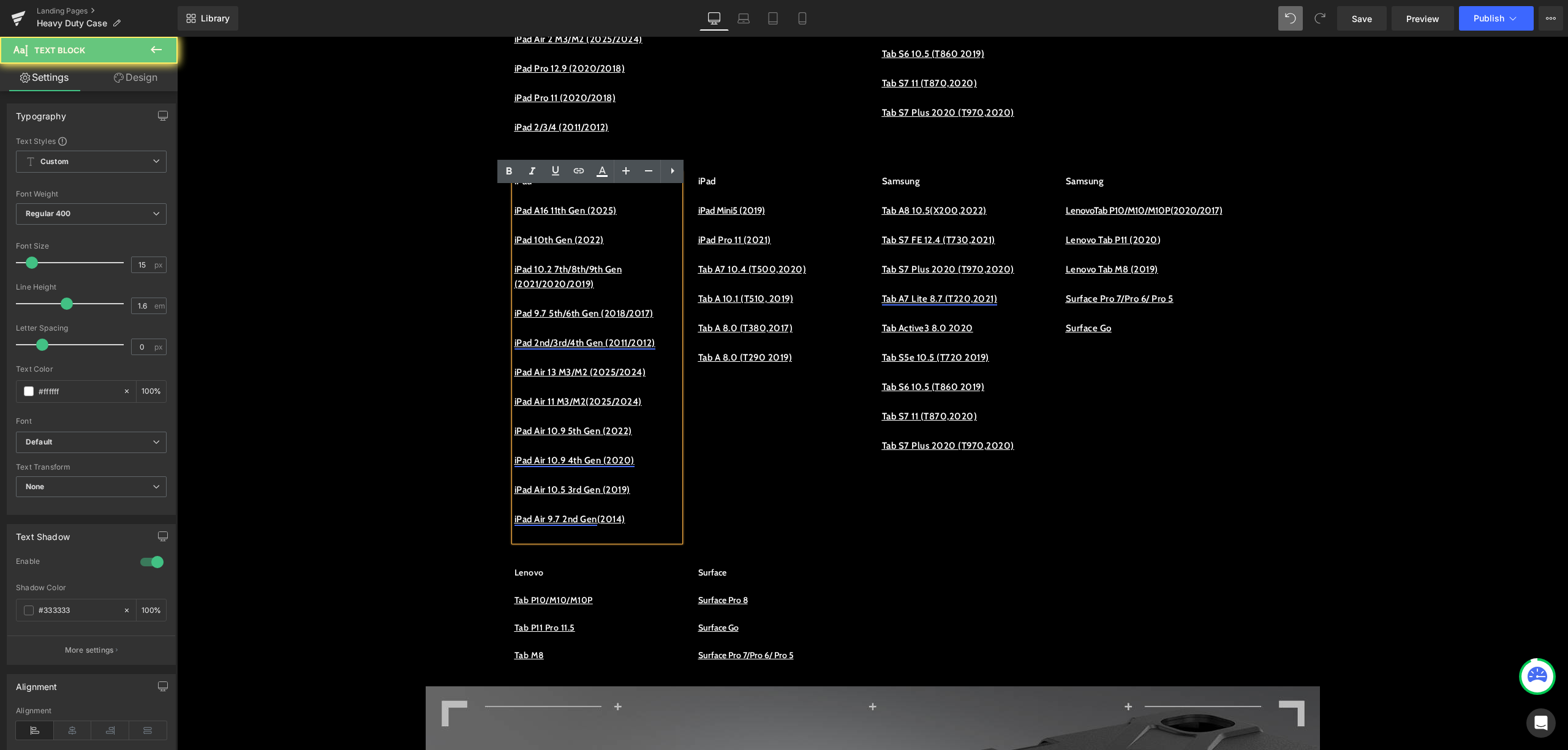
click at [597, 525] on link "iPad Air 9.7 2nd Gen" at bounding box center [556, 519] width 83 height 11
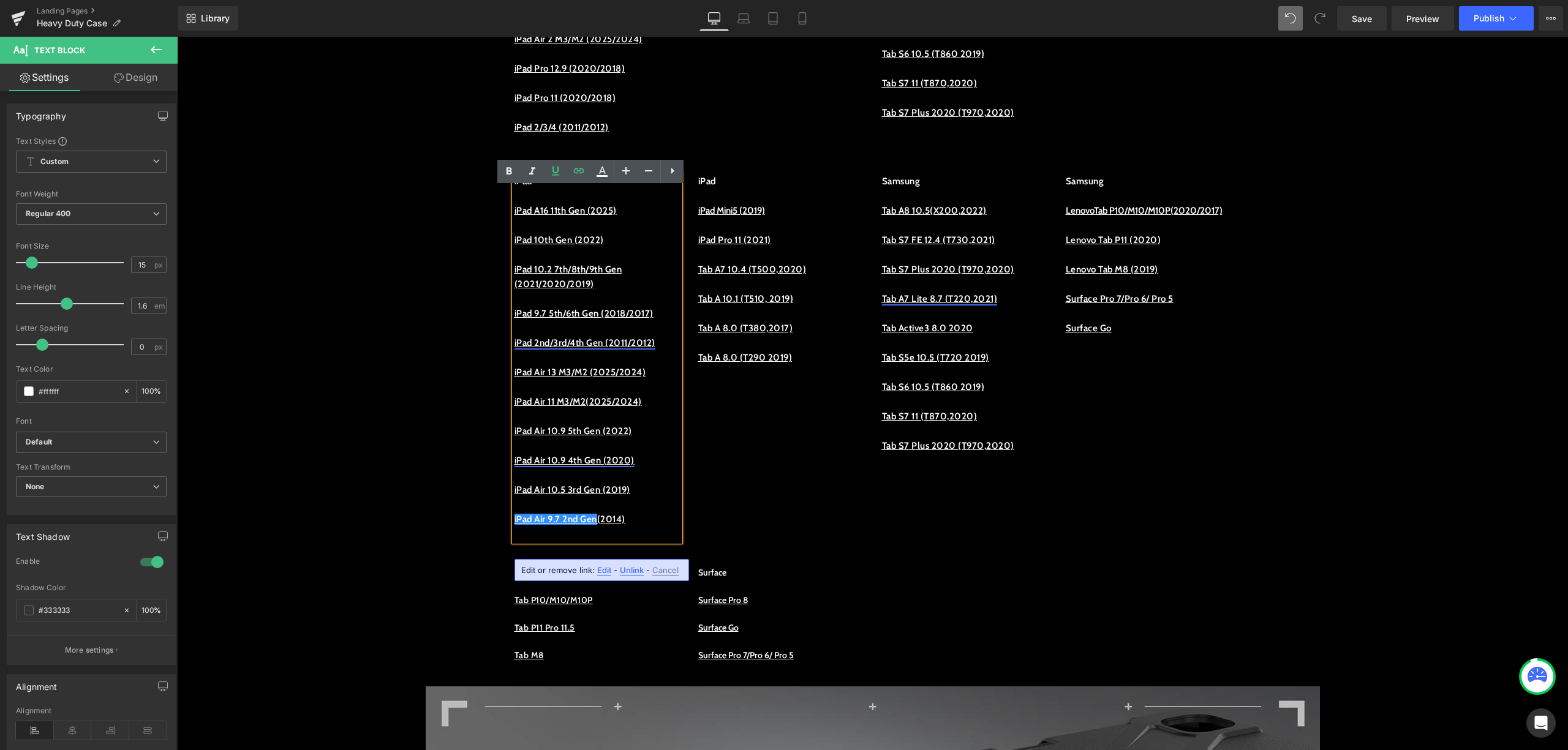
click at [603, 569] on span "Edit" at bounding box center [604, 570] width 14 height 11
drag, startPoint x: 545, startPoint y: 574, endPoint x: 721, endPoint y: 572, distance: 176.0
click at [721, 572] on div "https://procase.com/collections/ipad-air-2-cases" at bounding box center [625, 574] width 245 height 31
click at [681, 572] on input "https://procase.com/collections/ipad-air-2-cases" at bounding box center [597, 574] width 188 height 31
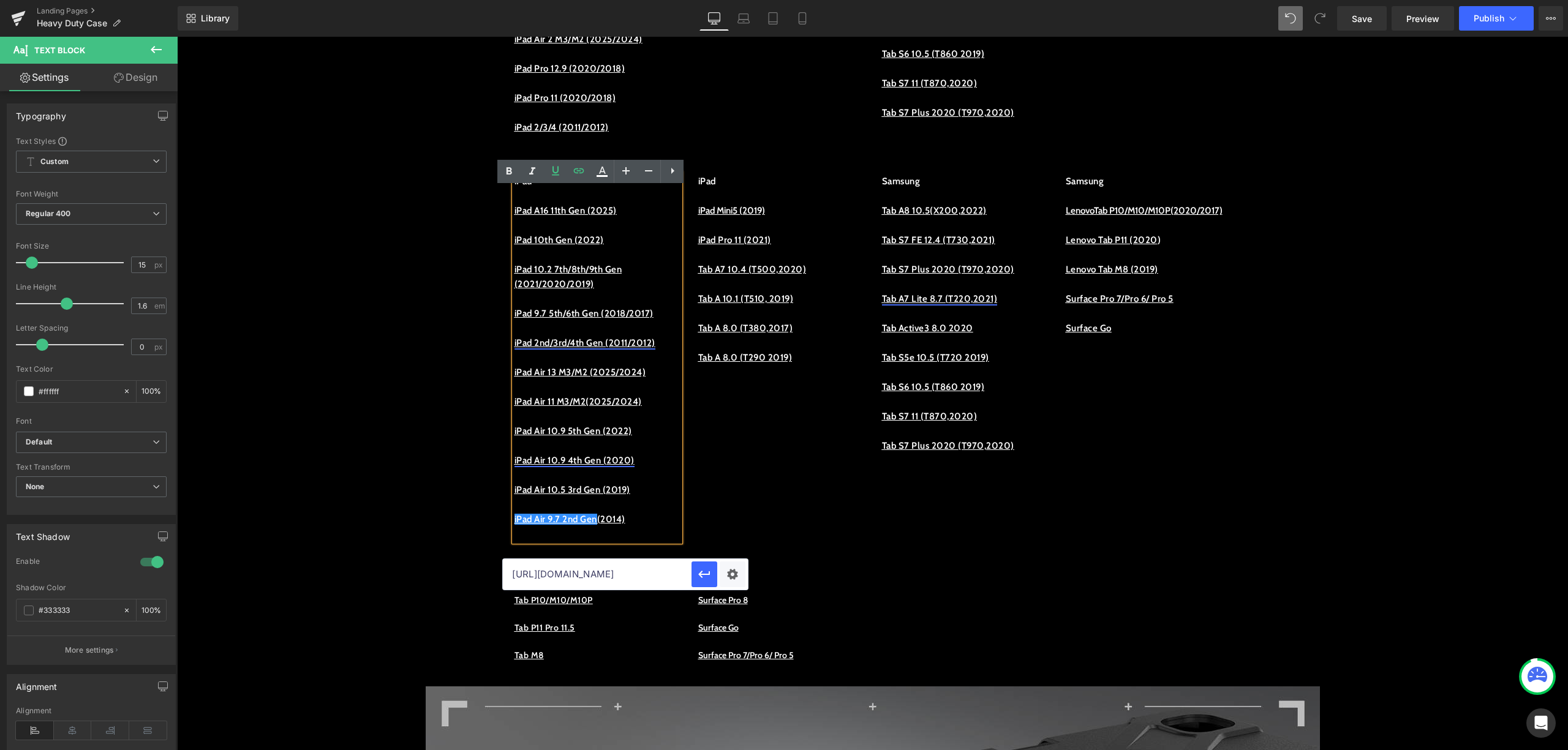
scroll to position [0, 0]
drag, startPoint x: 859, startPoint y: 609, endPoint x: 476, endPoint y: 583, distance: 383.9
click at [703, 576] on icon "button" at bounding box center [704, 574] width 15 height 15
click at [645, 540] on div "iPad iPad A16 11th Gen (2025) iPad 10th Gen (2022) iPad 10.2 7th/8th/9th Gen (2…" at bounding box center [597, 357] width 165 height 368
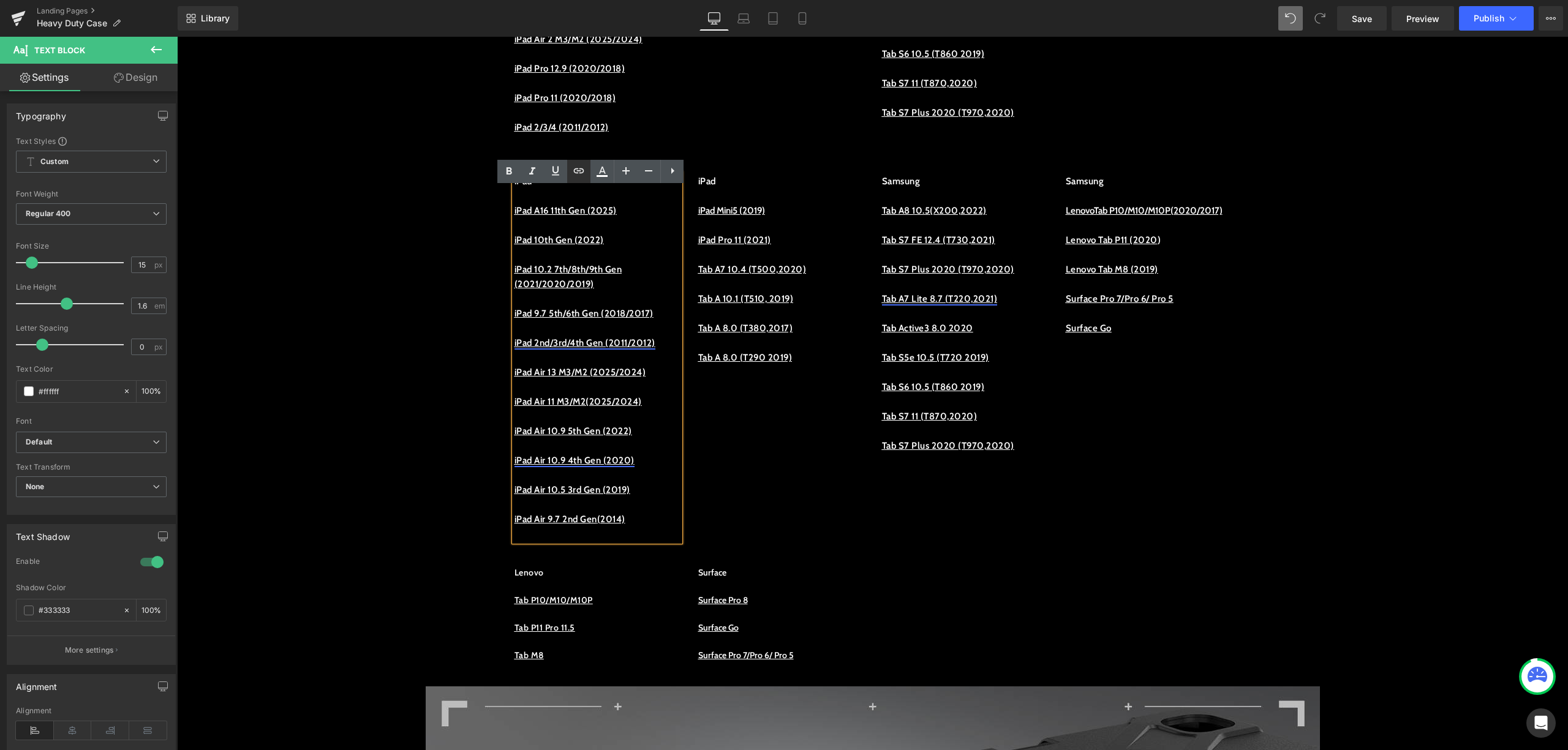
click at [579, 170] on icon at bounding box center [579, 171] width 11 height 5
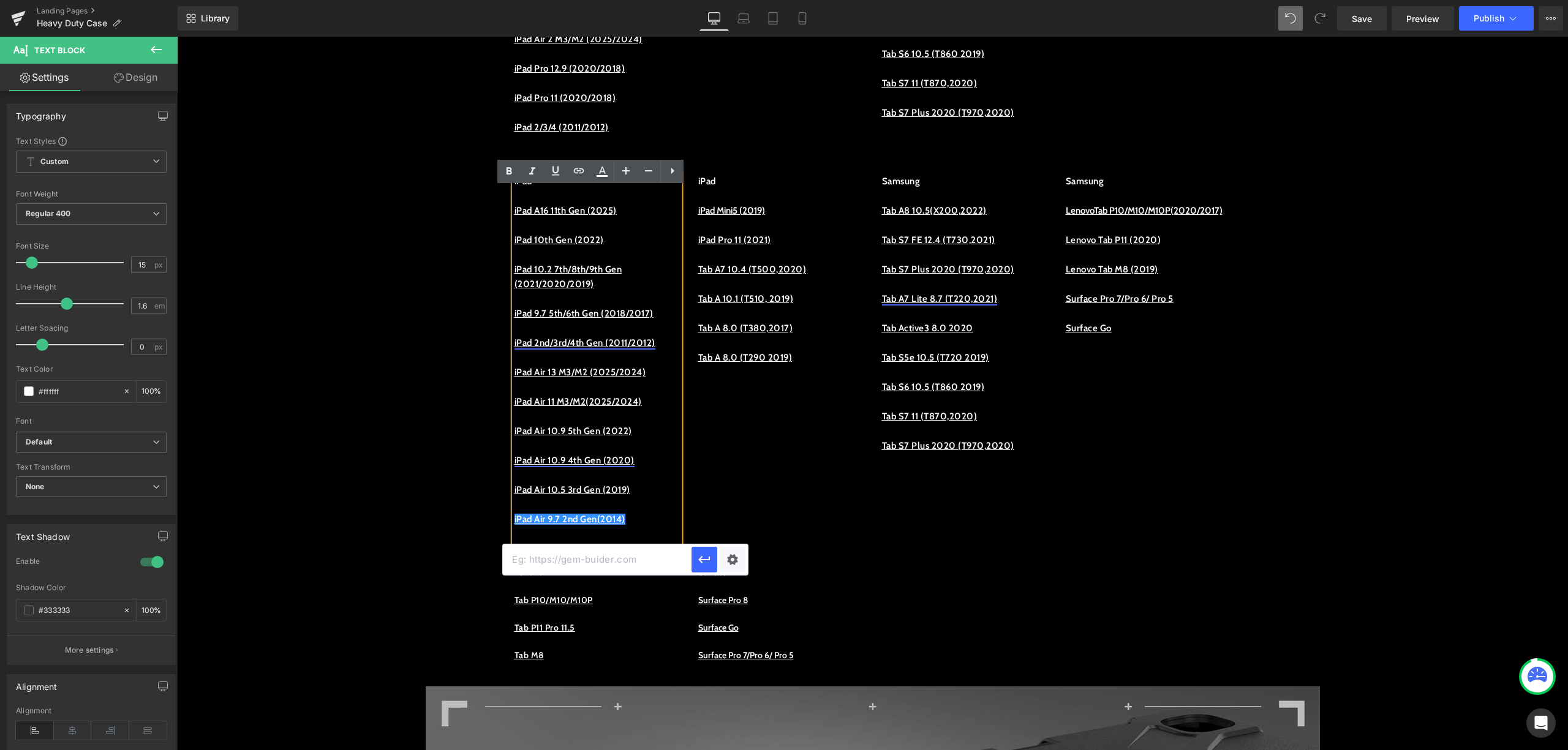
click at [655, 567] on input "text" at bounding box center [597, 560] width 188 height 31
paste input "https://procase.com/collections/ipad-air-2-cases"
type input "https://procase.com/collections/ipad-air-2-cases"
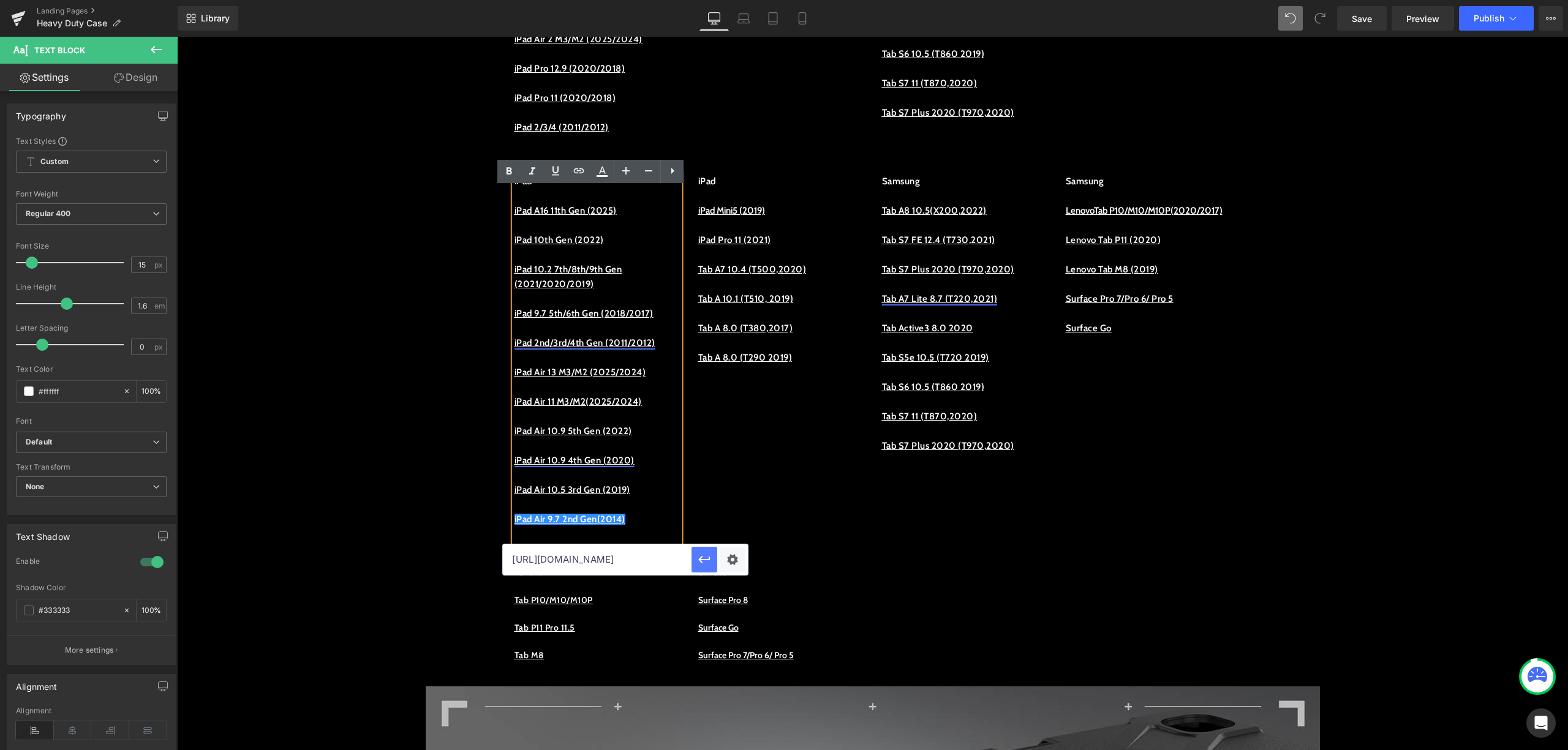
click at [702, 566] on icon "button" at bounding box center [704, 560] width 15 height 15
click at [660, 526] on p "iPad Air 9.7 2nd Gen (2014)" at bounding box center [597, 519] width 165 height 15
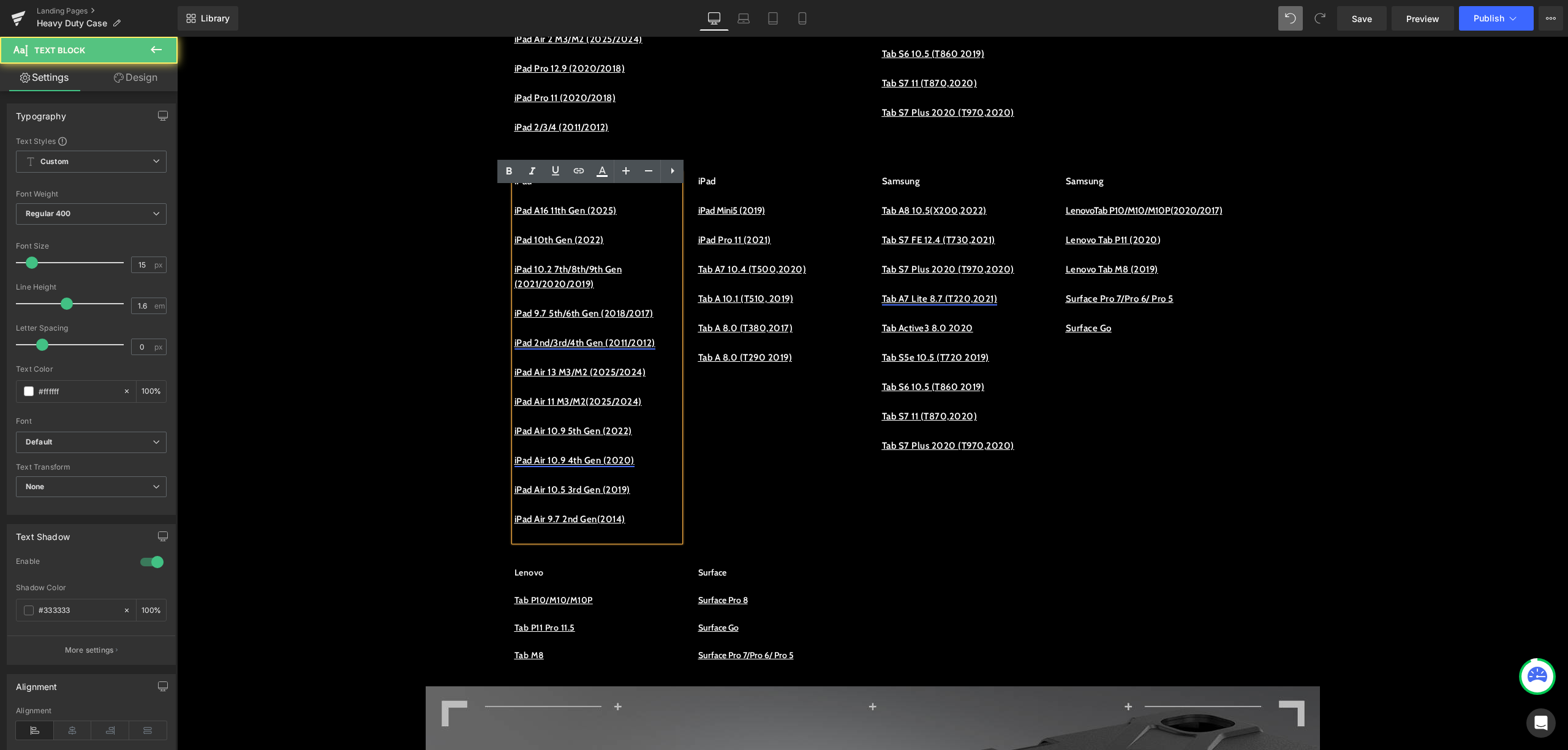
drag, startPoint x: 650, startPoint y: 552, endPoint x: 502, endPoint y: 547, distance: 148.1
click at [506, 541] on div "iPad iPad A16 11th Gen (2025) iPad 10th Gen (2022) iPad 10.2 7th/8th/9th Gen (2…" at bounding box center [597, 357] width 184 height 368
copy link "iPad Air 9.7 2nd Gen (2014)"
click at [653, 526] on p "iPad Air 9.7 2nd Gen (2014)" at bounding box center [597, 519] width 165 height 15
click at [657, 526] on p "iPad Air 9.7 2nd Gen (2014)" at bounding box center [597, 519] width 165 height 15
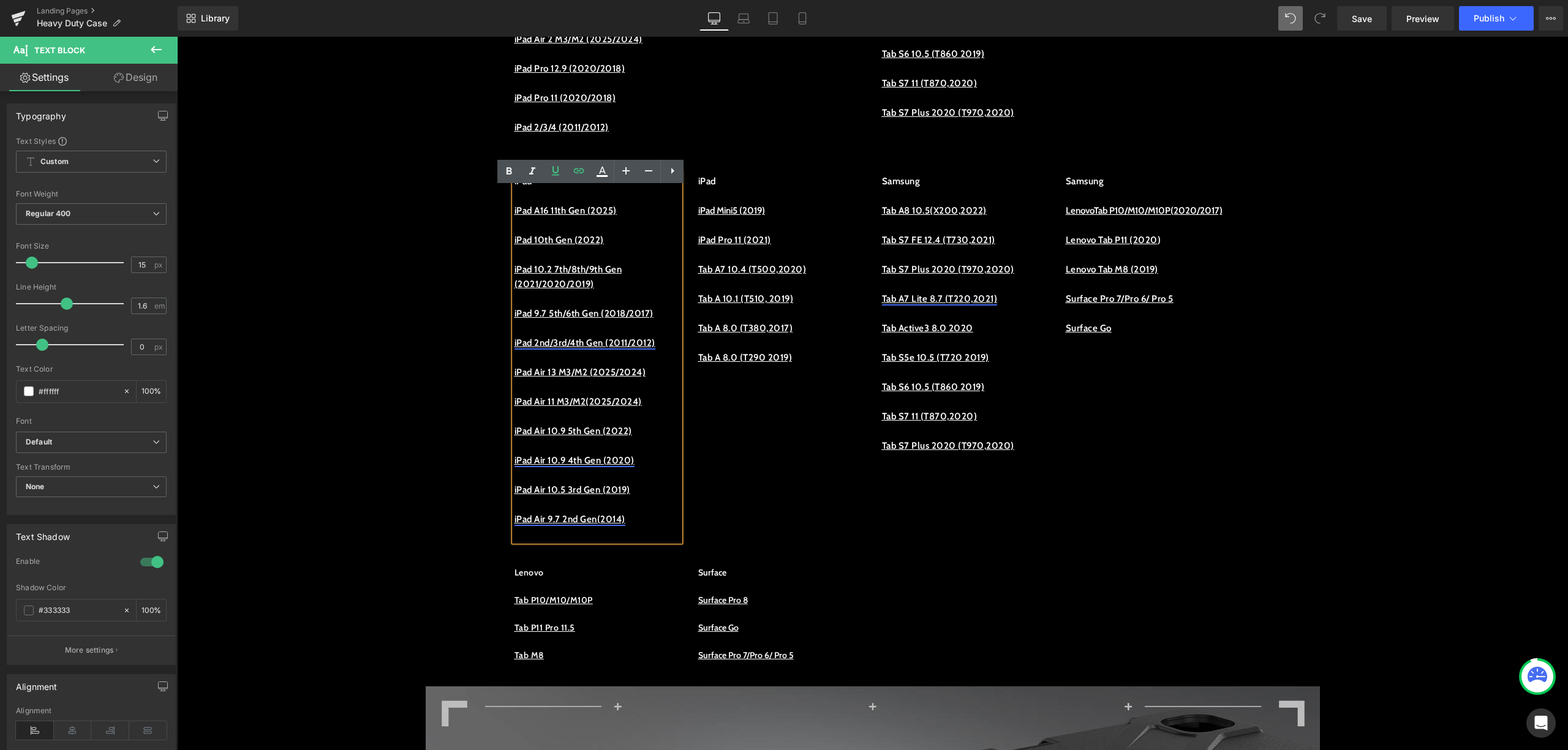
click at [626, 525] on link "iPad Air 9.7 2nd Gen (2014)" at bounding box center [570, 519] width 111 height 11
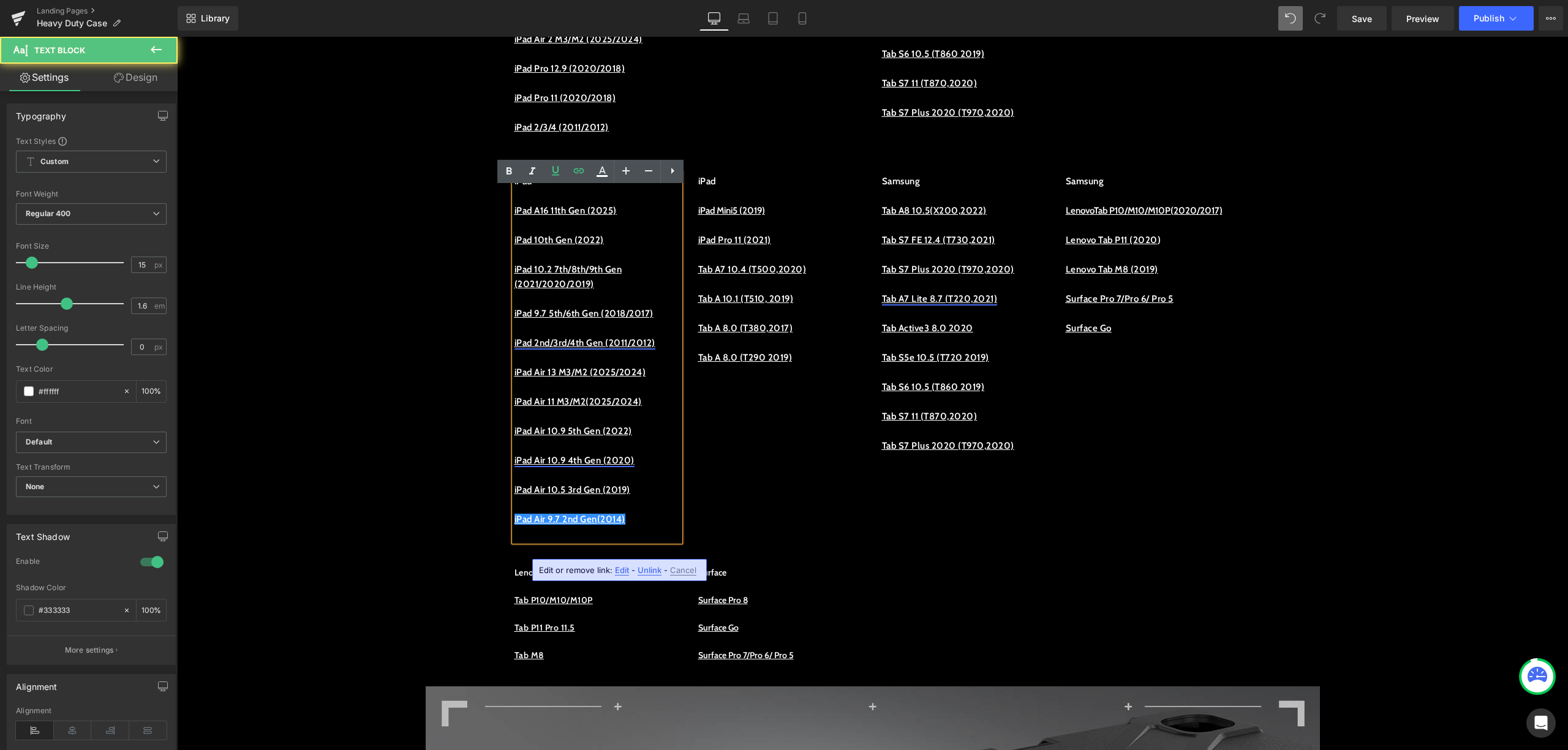
click at [655, 526] on p "iPad Air 9.7 2nd Gen (2014)" at bounding box center [597, 519] width 165 height 15
click at [605, 525] on link "iPad Air 9.7 2nd Gen (2014)" at bounding box center [570, 519] width 111 height 11
click at [664, 526] on p "iPad Air 9.7 2nd Gen (2014)" at bounding box center [597, 519] width 165 height 15
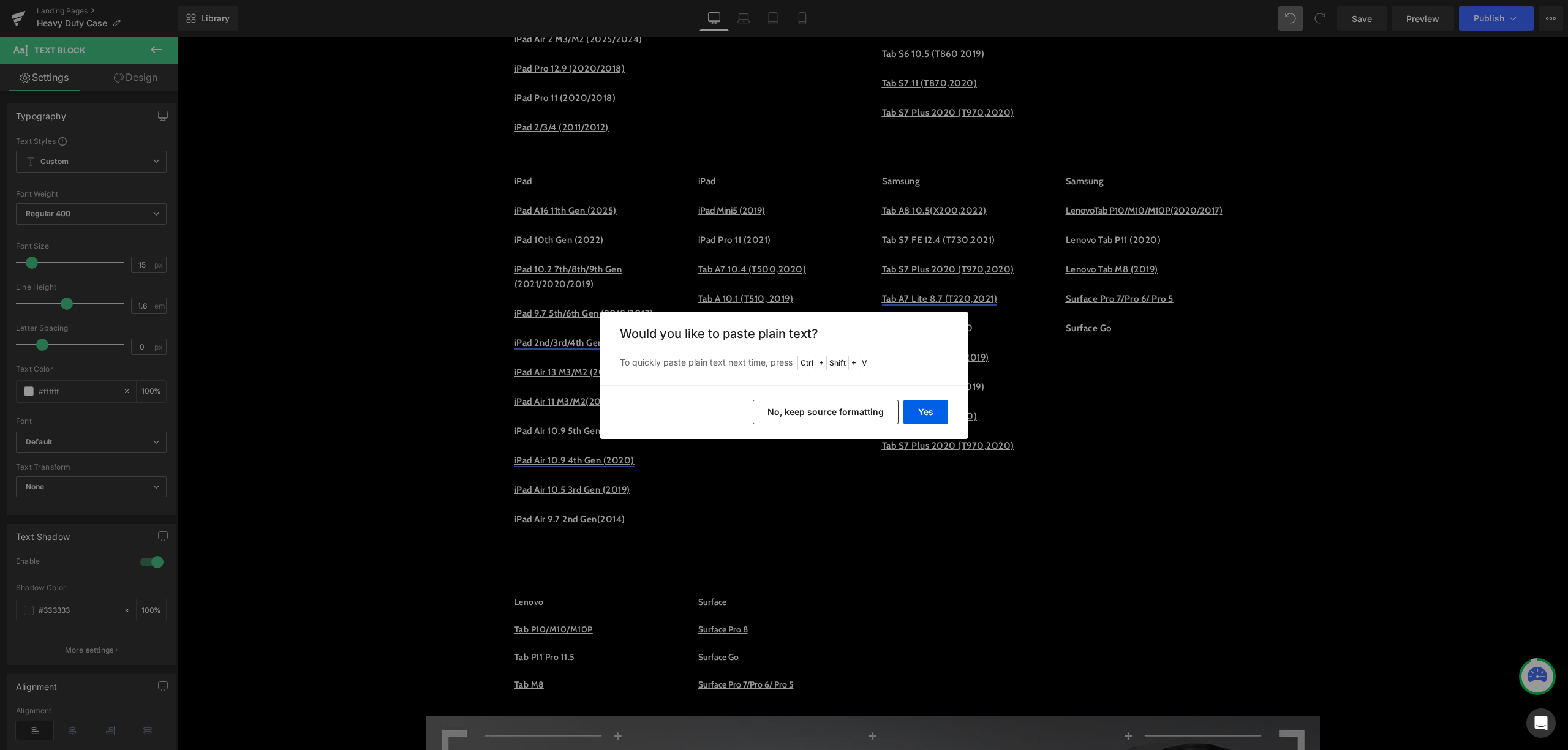
click at [788, 416] on button "No, keep source formatting" at bounding box center [825, 412] width 146 height 25
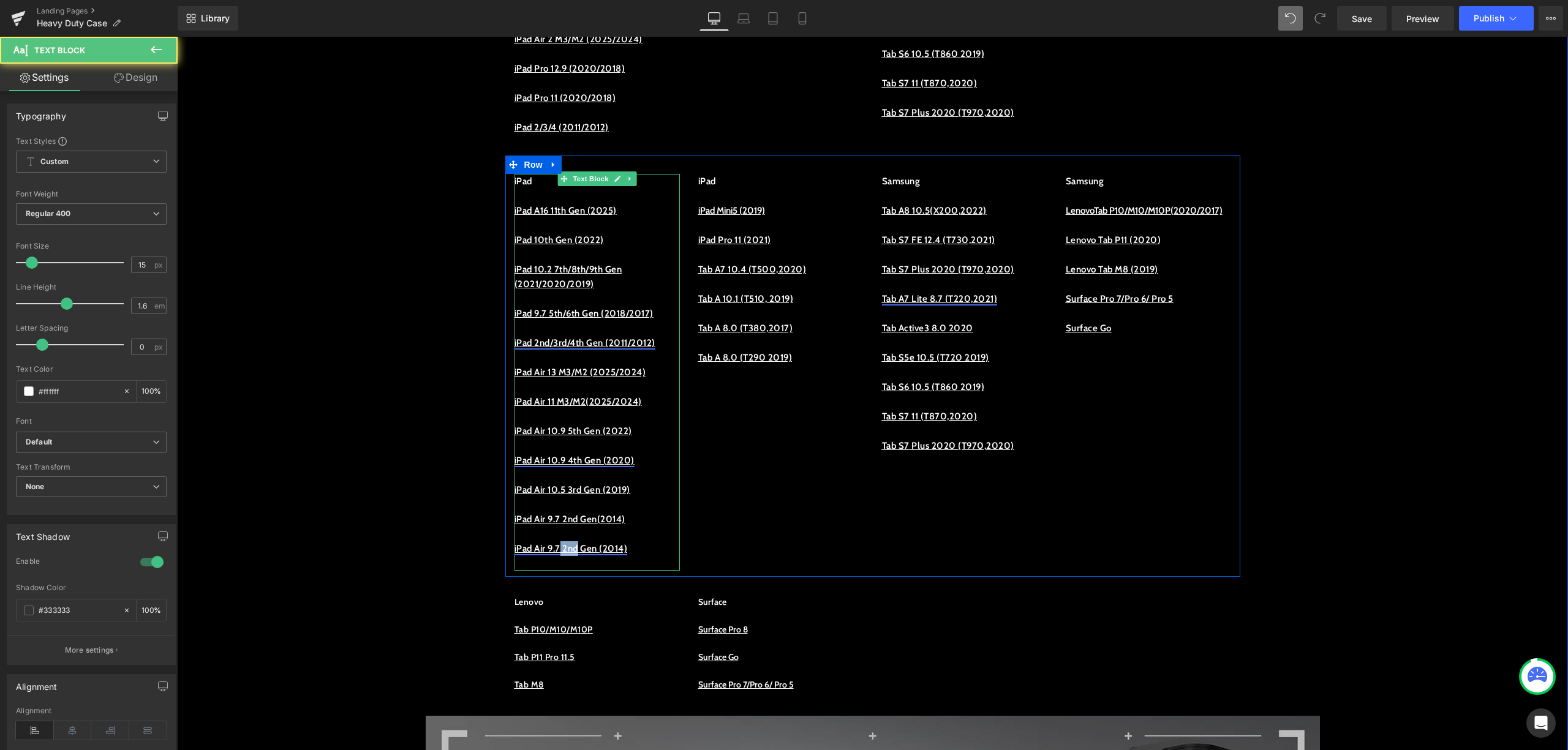
drag, startPoint x: 584, startPoint y: 574, endPoint x: 564, endPoint y: 574, distance: 20.0
click at [564, 554] on link "iPad Air 9.7 2nd Gen (2014)" at bounding box center [571, 549] width 113 height 11
click at [623, 554] on link "iPad Air 9.7 1st Gen (2014)" at bounding box center [569, 549] width 108 height 11
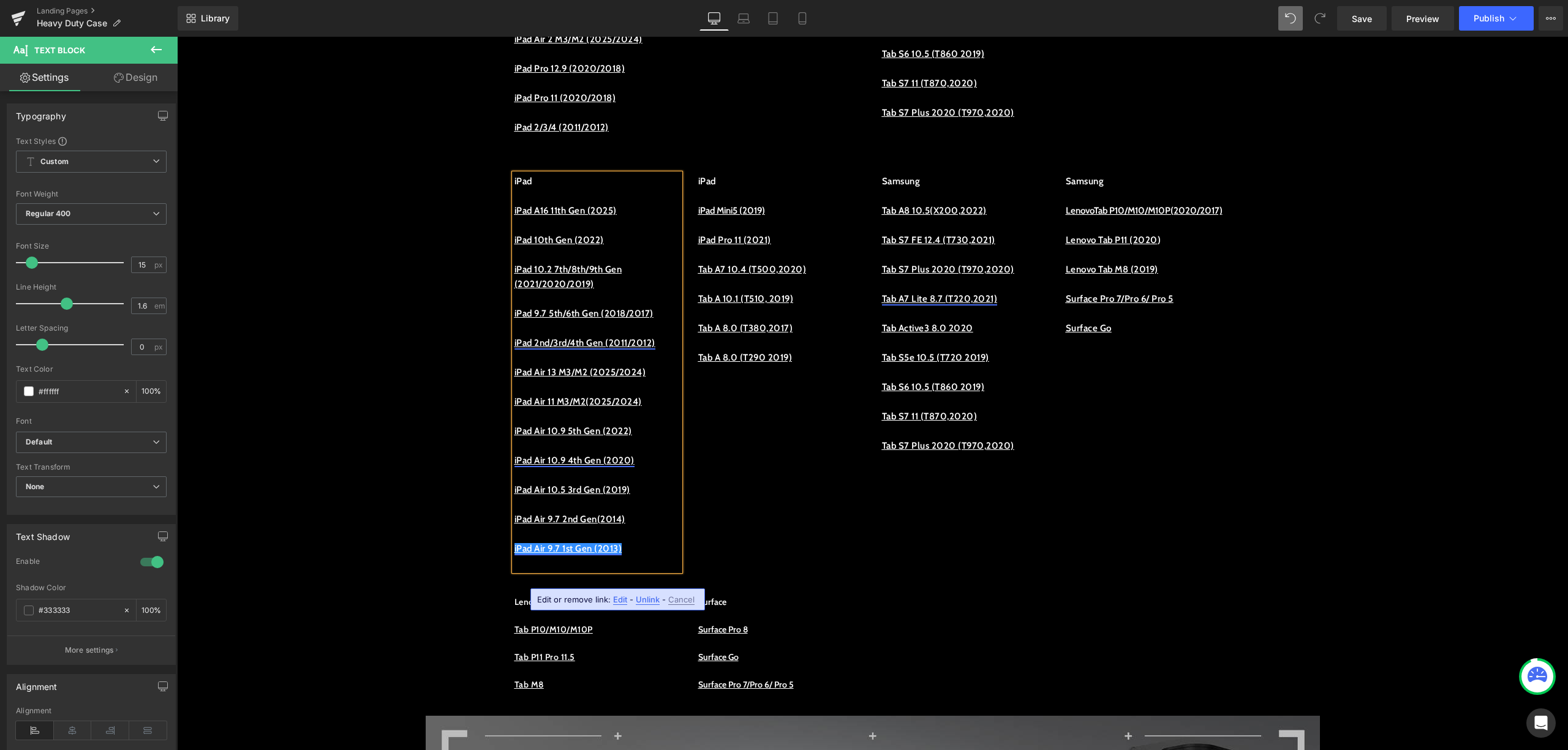
click at [643, 598] on span "Unlink" at bounding box center [648, 600] width 24 height 11
click at [645, 556] on p "iPad Air 9.7 1st Gen (2013)" at bounding box center [597, 548] width 165 height 15
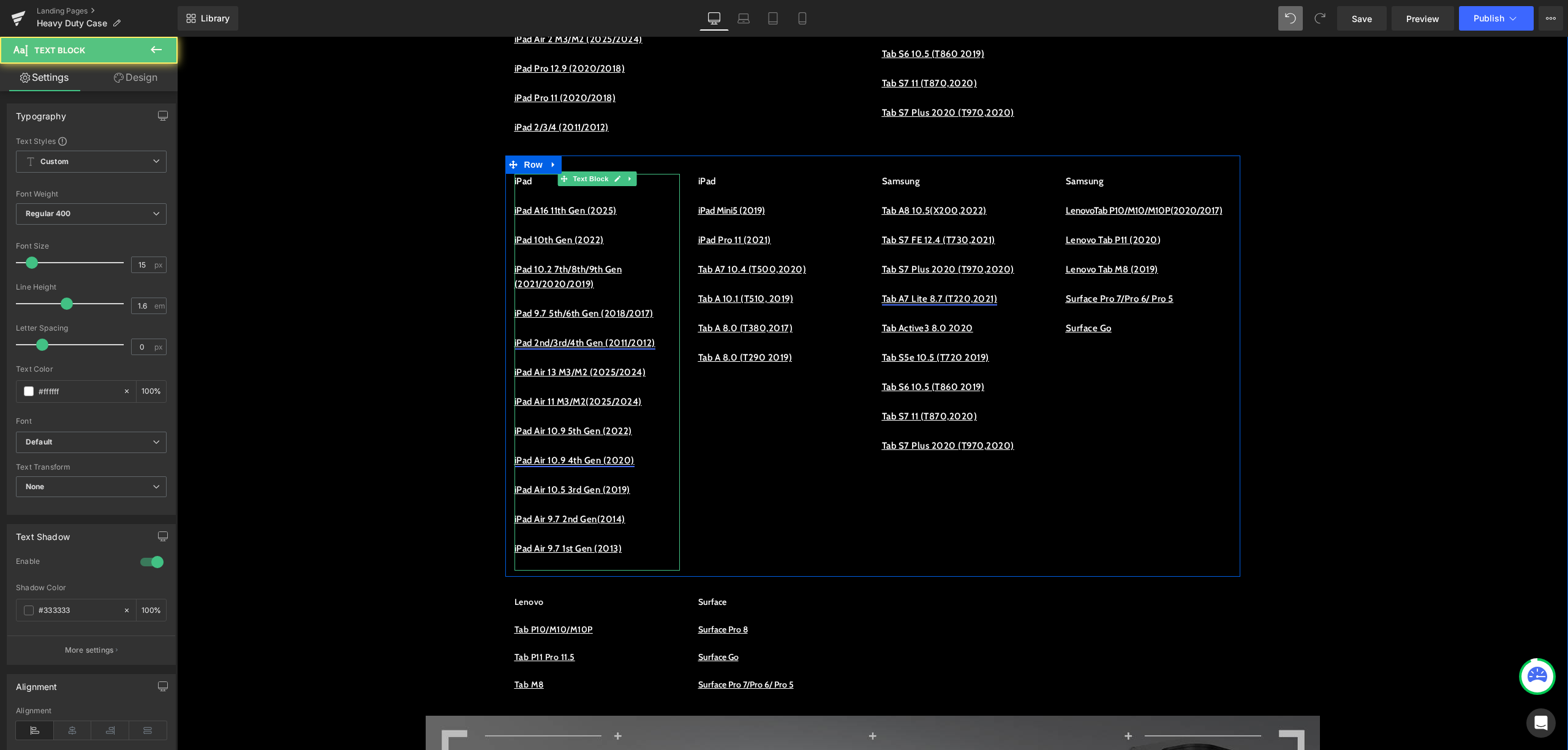
click at [635, 556] on p "iPad Air 9.7 1st Gen (2013)" at bounding box center [597, 548] width 165 height 15
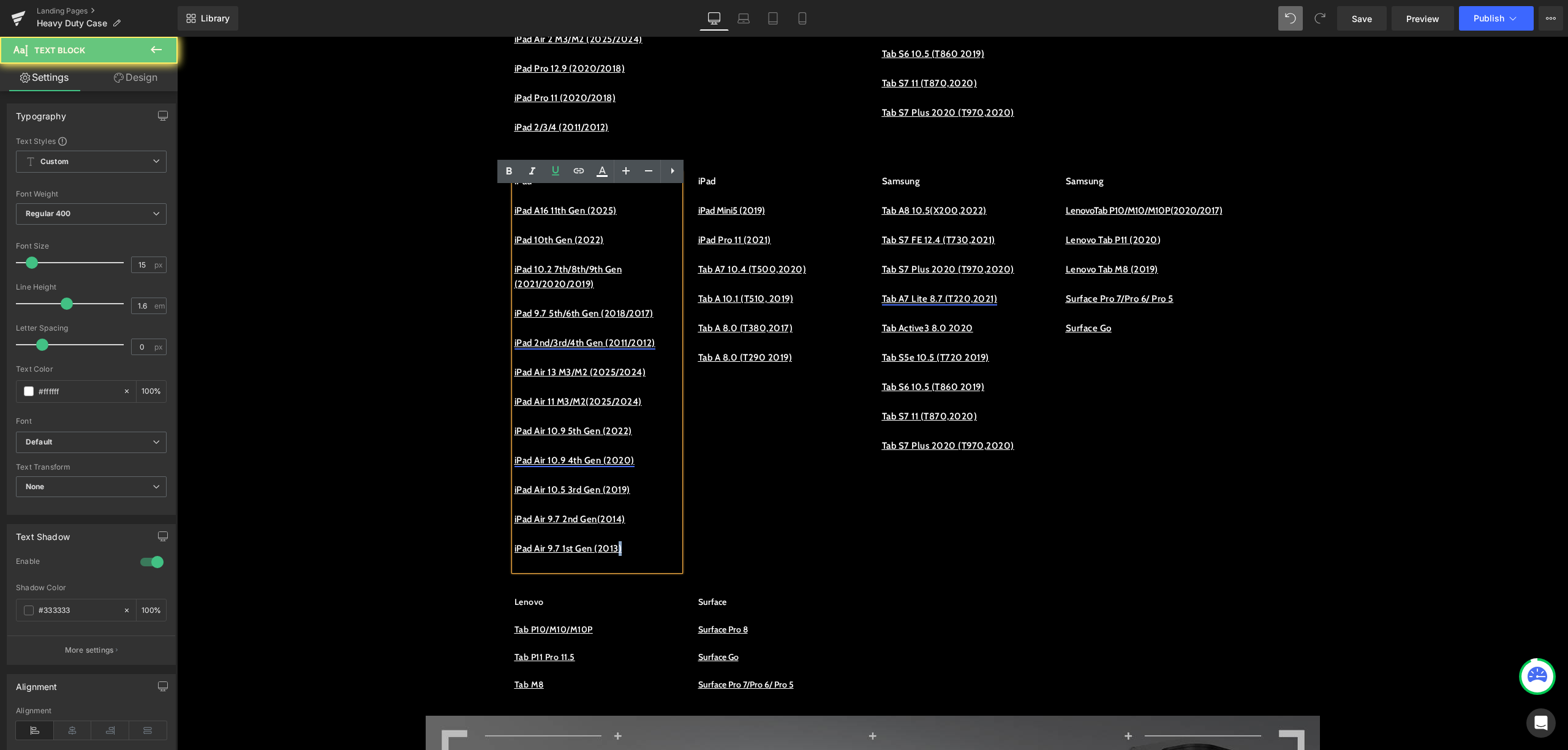
click at [622, 554] on u "iPad Air 9.7 1st Gen (2013)" at bounding box center [568, 549] width 108 height 11
click at [640, 556] on p "iPad Air 9.7 1st Gen (2013)" at bounding box center [597, 548] width 165 height 15
drag, startPoint x: 648, startPoint y: 576, endPoint x: 483, endPoint y: 578, distance: 165.0
click at [583, 167] on icon at bounding box center [579, 171] width 15 height 15
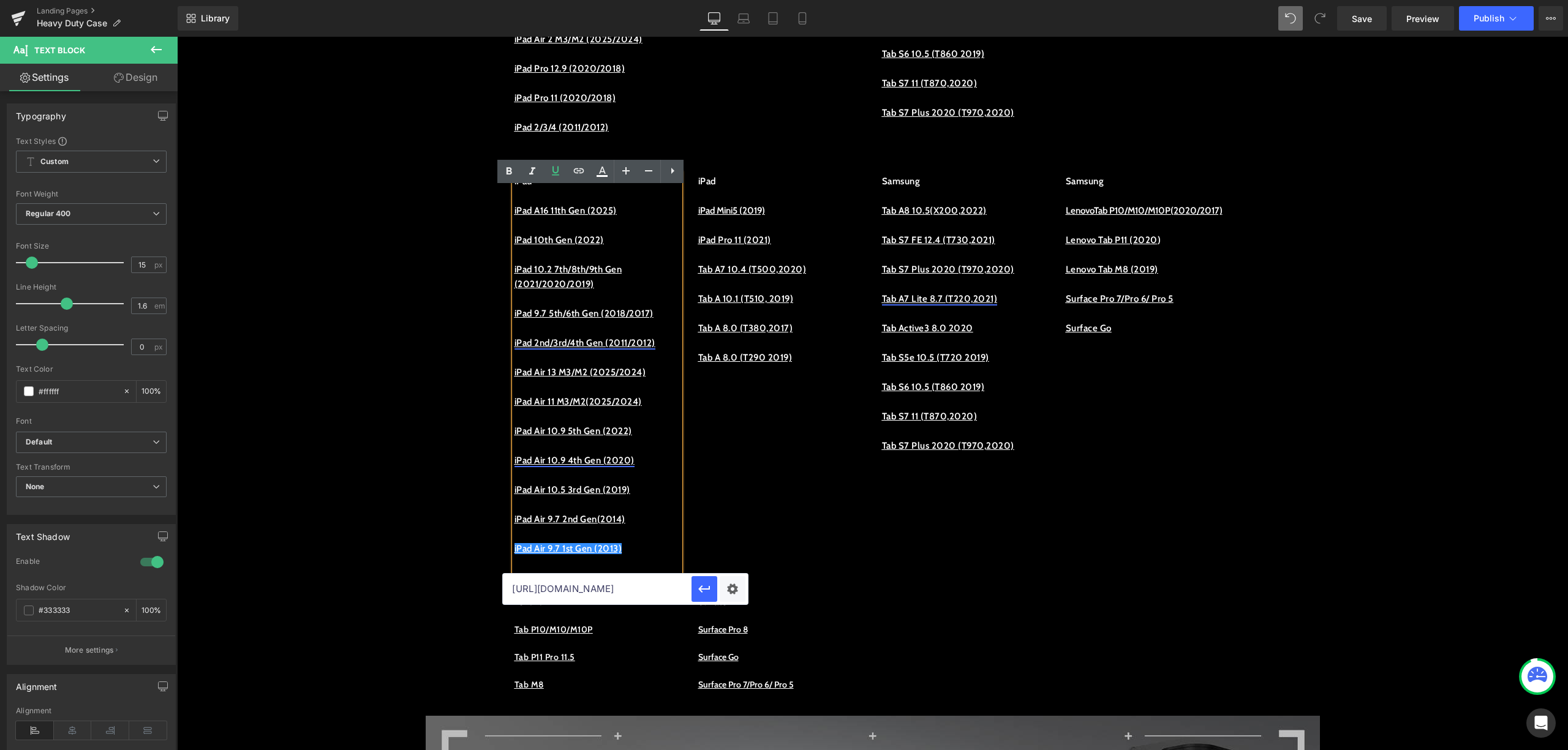
click at [609, 594] on input "https://procase.com/collections/ipad-air-2-cases" at bounding box center [597, 589] width 188 height 31
paste input "https://procase.com/collections/ipad-air-cases"
click at [721, 0] on div "Text Color Highlight Color #333333 Edit or remove link: Edit - Unlink - Cancel …" at bounding box center [784, 0] width 1568 height 0
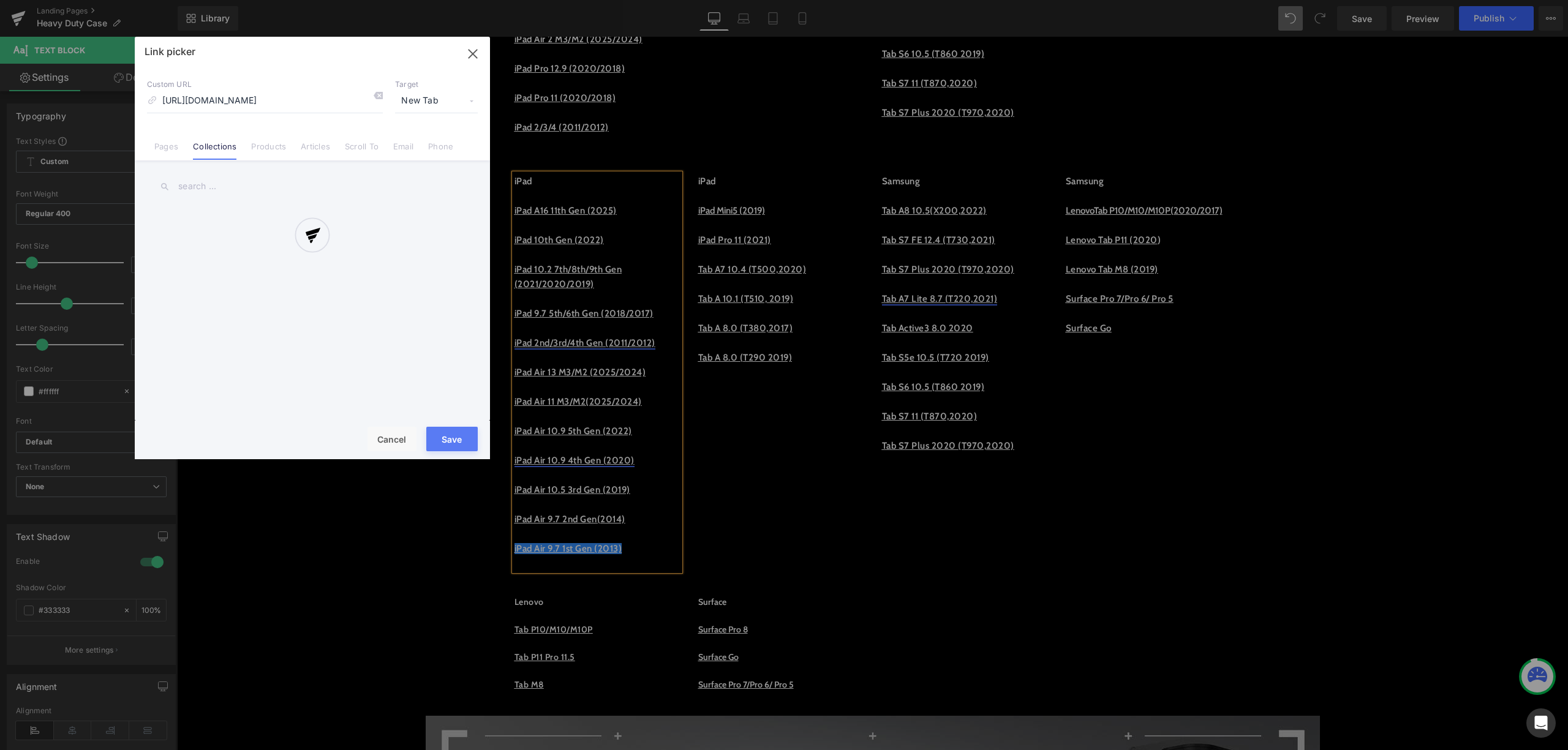
click at [469, 54] on div at bounding box center [312, 247] width 355 height 422
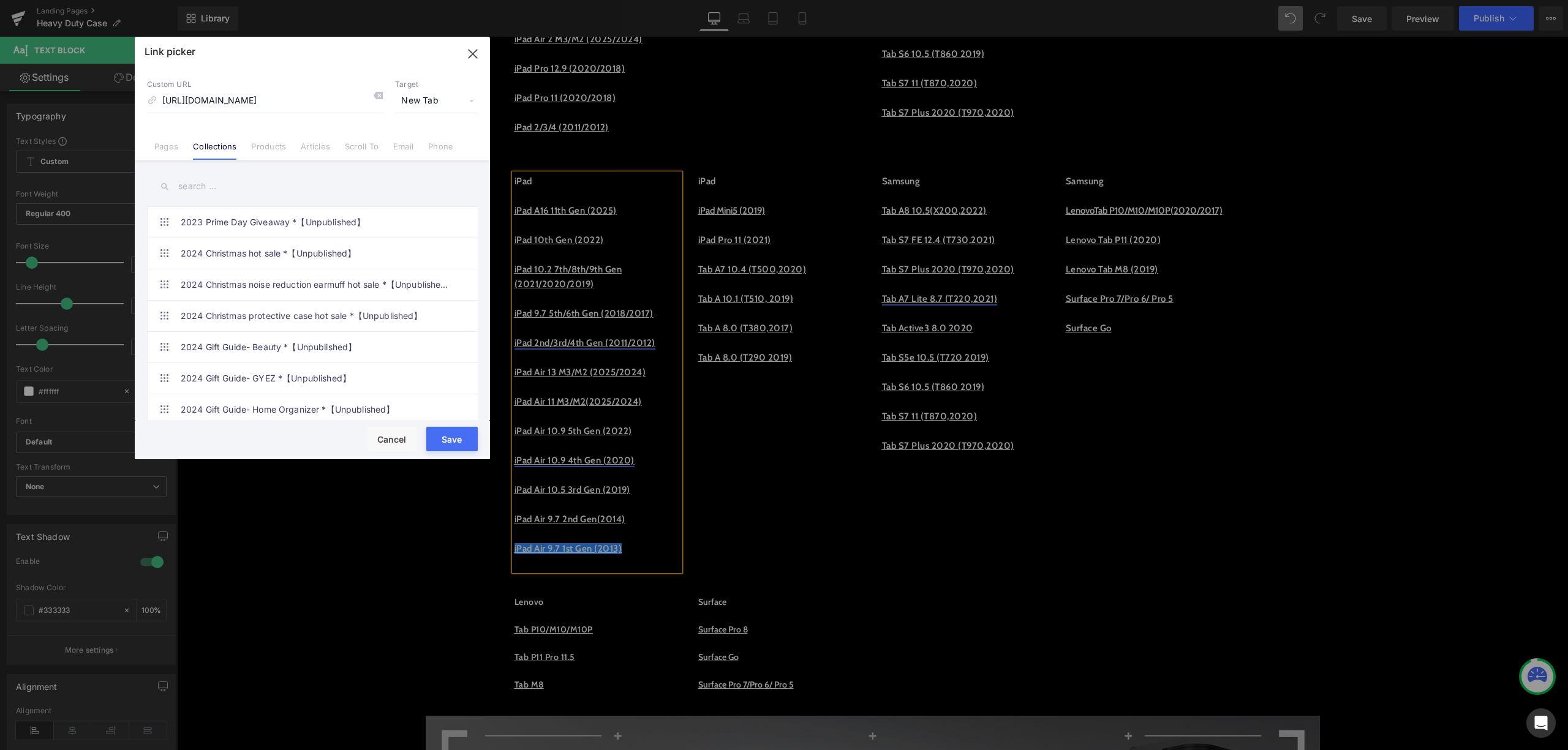
click at [477, 55] on icon "button" at bounding box center [473, 54] width 20 height 20
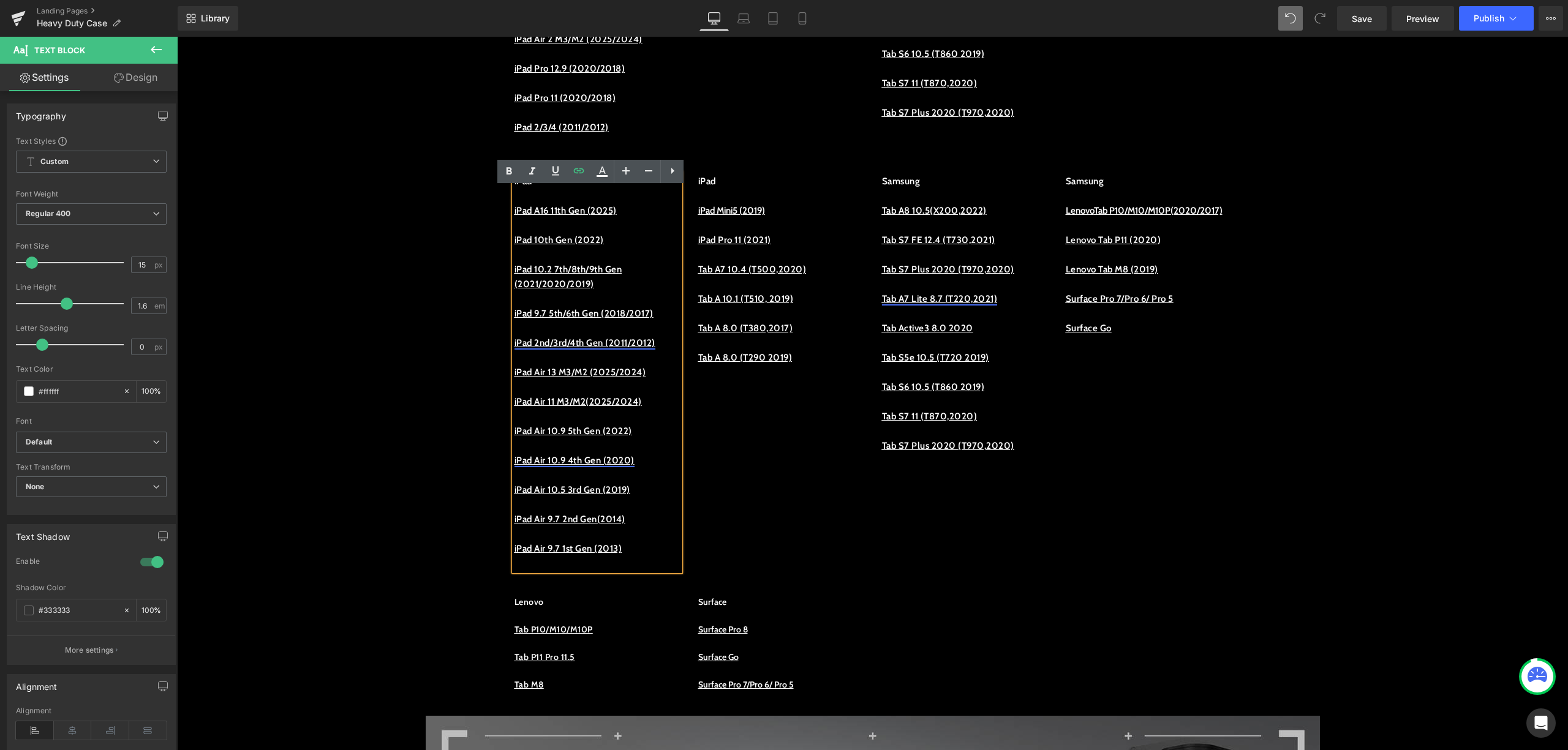
click at [612, 571] on p at bounding box center [597, 563] width 165 height 15
click at [621, 556] on p "iPad Air 9.7 1st Gen (2013)" at bounding box center [597, 548] width 165 height 15
click at [638, 571] on p at bounding box center [597, 563] width 165 height 15
drag, startPoint x: 653, startPoint y: 576, endPoint x: 508, endPoint y: 581, distance: 145.1
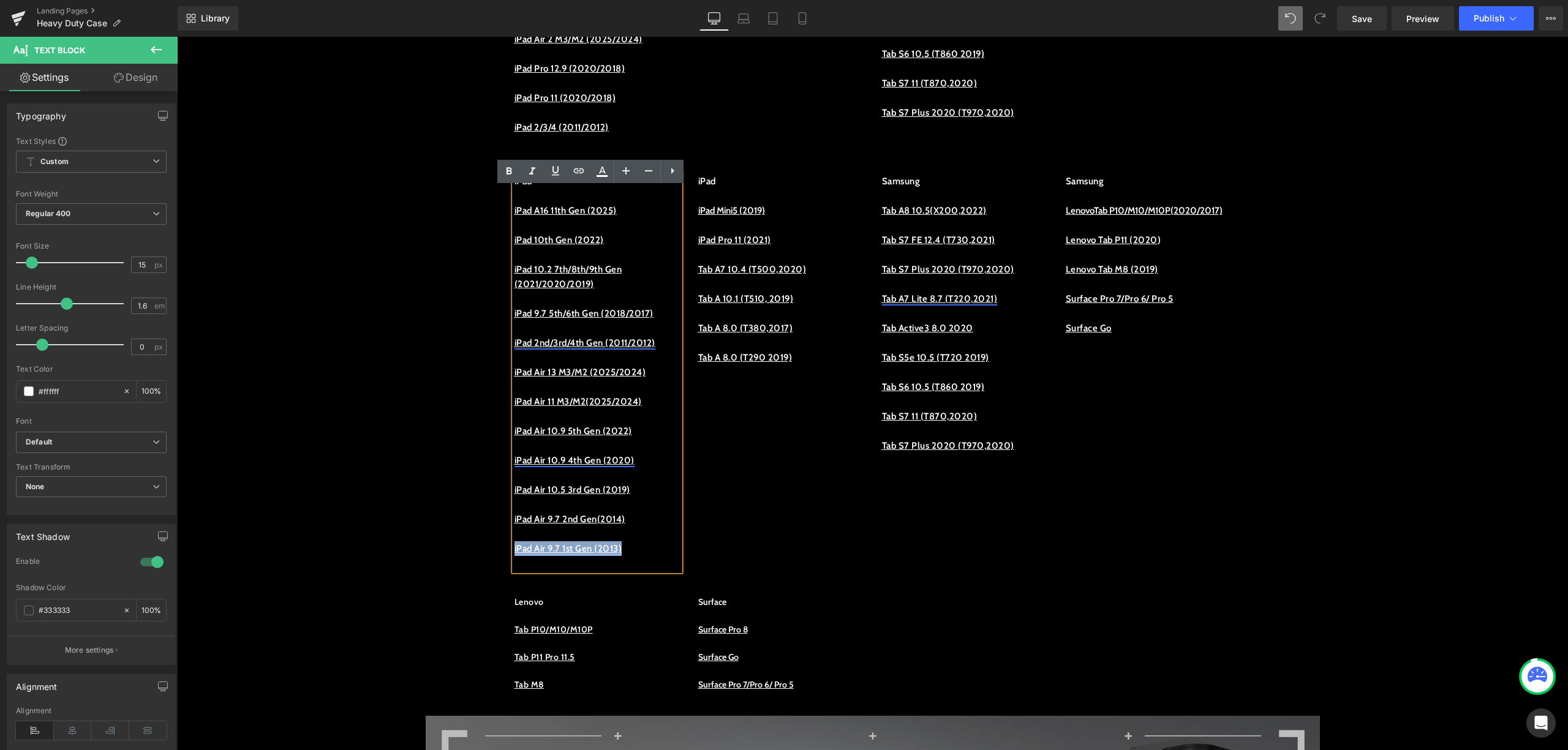
click at [515, 556] on p "iPad Air 9.7 1st Gen (2013)" at bounding box center [597, 548] width 165 height 15
click at [584, 170] on icon at bounding box center [579, 171] width 11 height 5
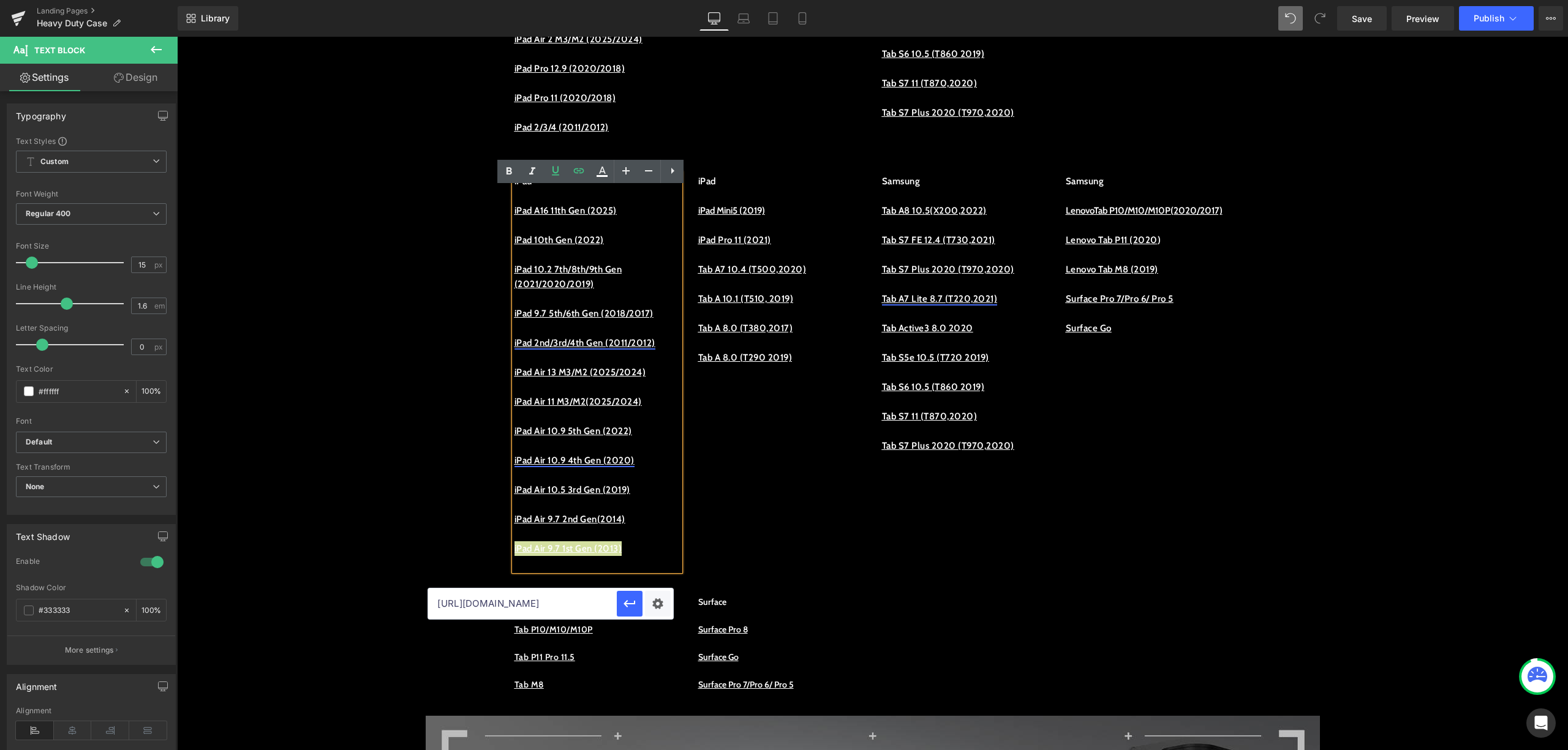
drag, startPoint x: 594, startPoint y: 601, endPoint x: 469, endPoint y: 608, distance: 125.2
click at [469, 608] on input "https://procase.com/collections/ipad-air-cases" at bounding box center [522, 604] width 188 height 31
click at [616, 603] on input "https://procase.com/collections/ipad-air-cases" at bounding box center [522, 604] width 188 height 31
click at [608, 606] on input "https://procase.com/collections/ipad-air-cases" at bounding box center [522, 604] width 188 height 31
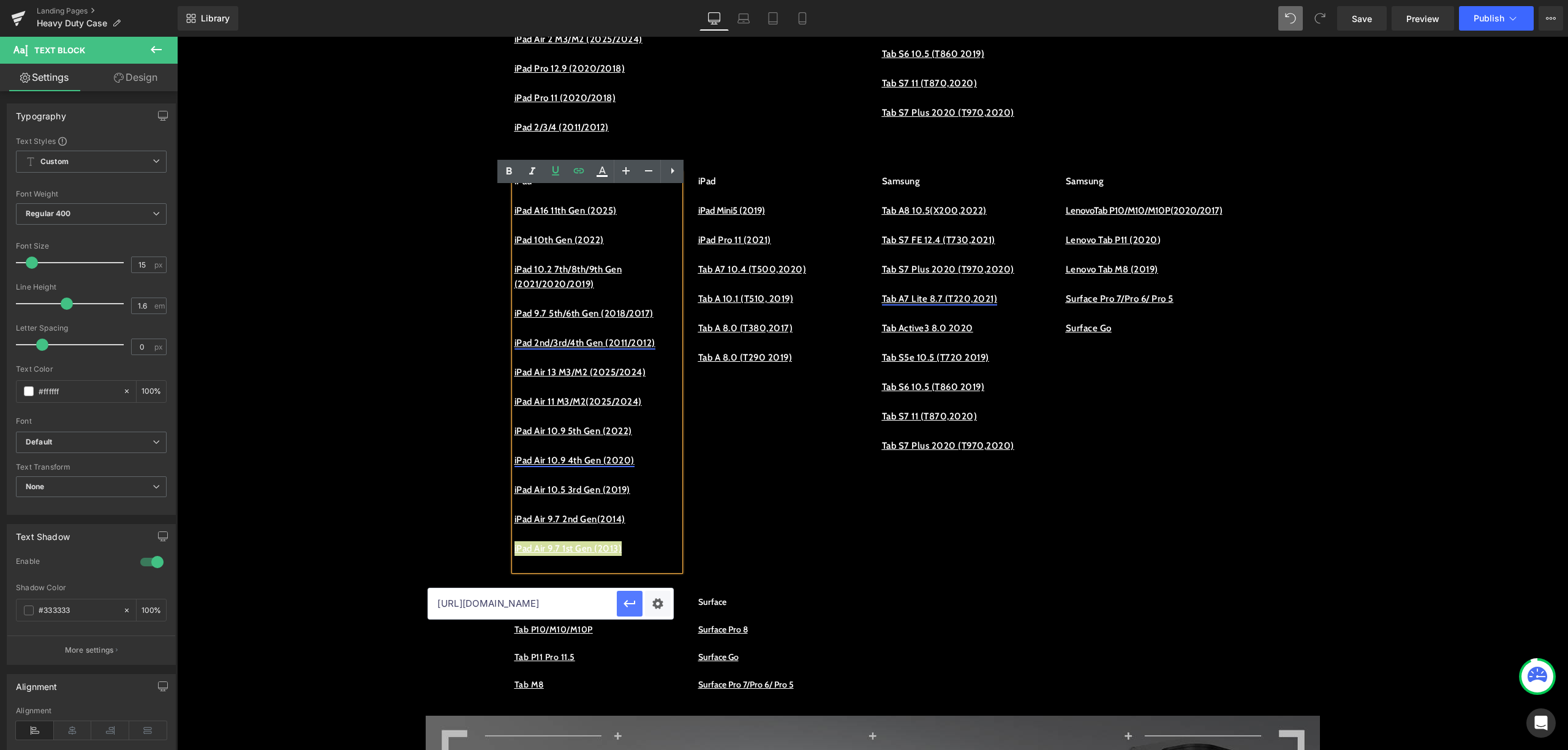
click at [621, 599] on button "button" at bounding box center [629, 604] width 26 height 26
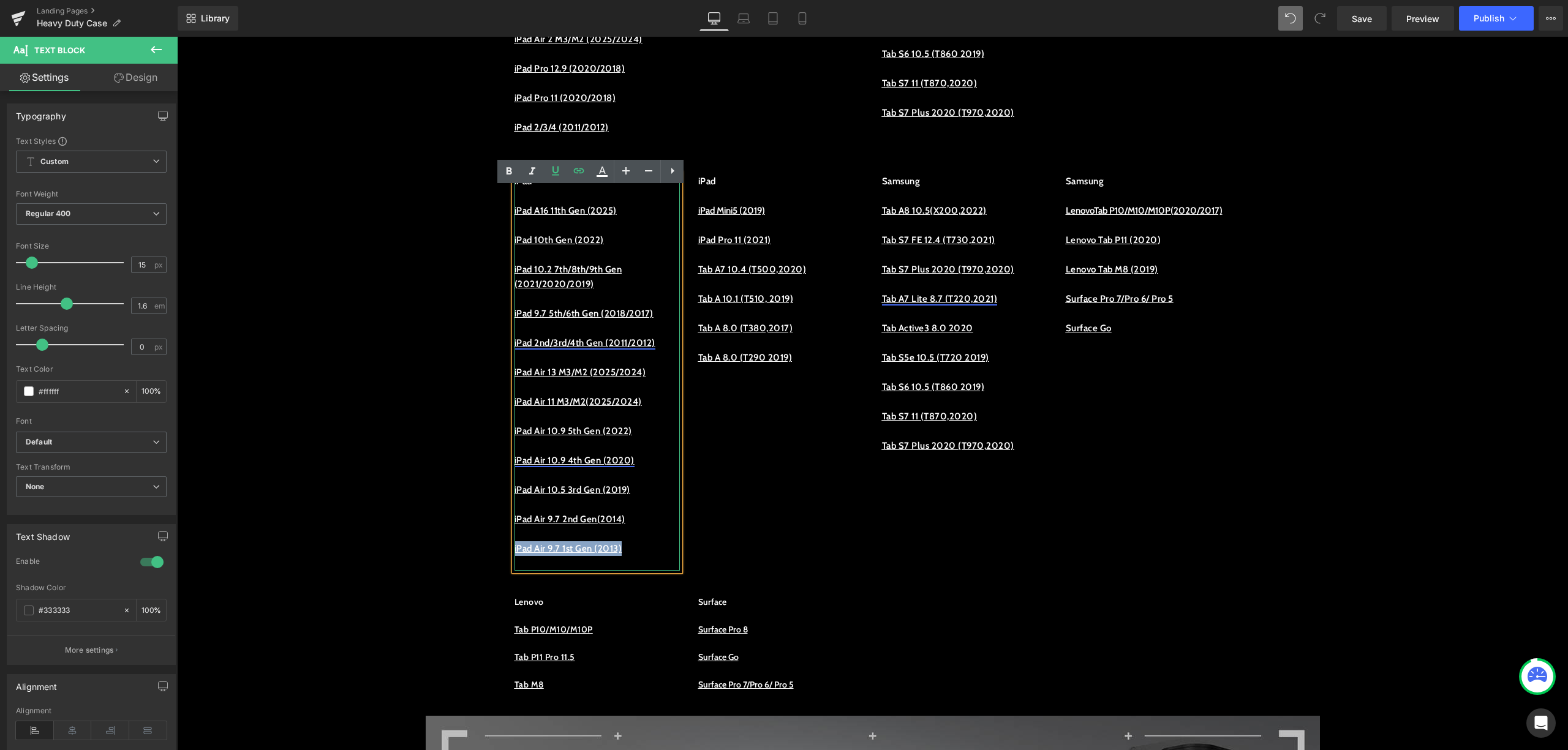
click at [642, 556] on p "iPad Air 9.7 1st Gen (2013)" at bounding box center [597, 548] width 165 height 15
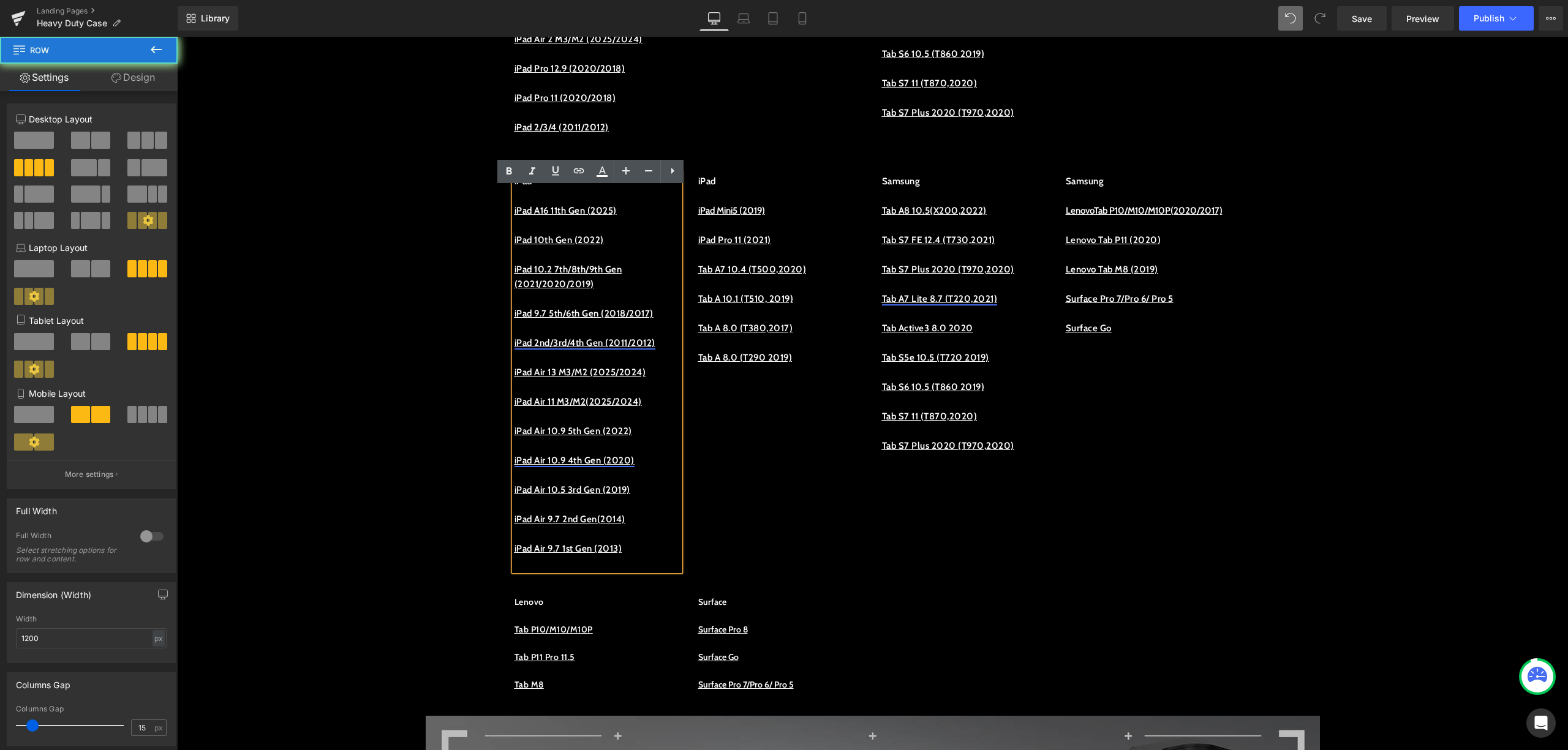
click at [728, 569] on div "iPad iPad A16 11th Gen (2025) iPad 10th Gen (2022) iPad 10.2 7th/8th/9th Gen (2…" at bounding box center [873, 366] width 735 height 421
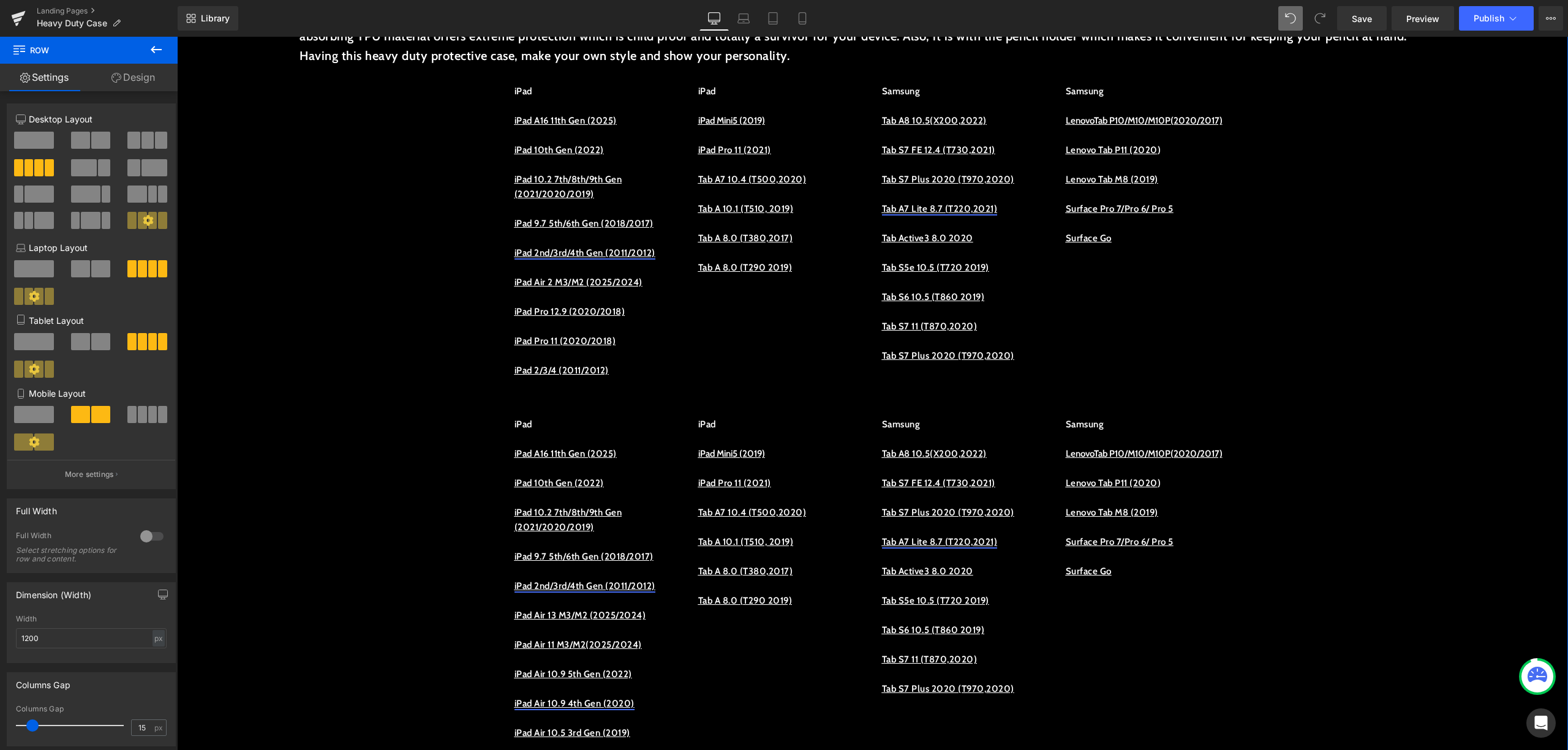
scroll to position [571, 0]
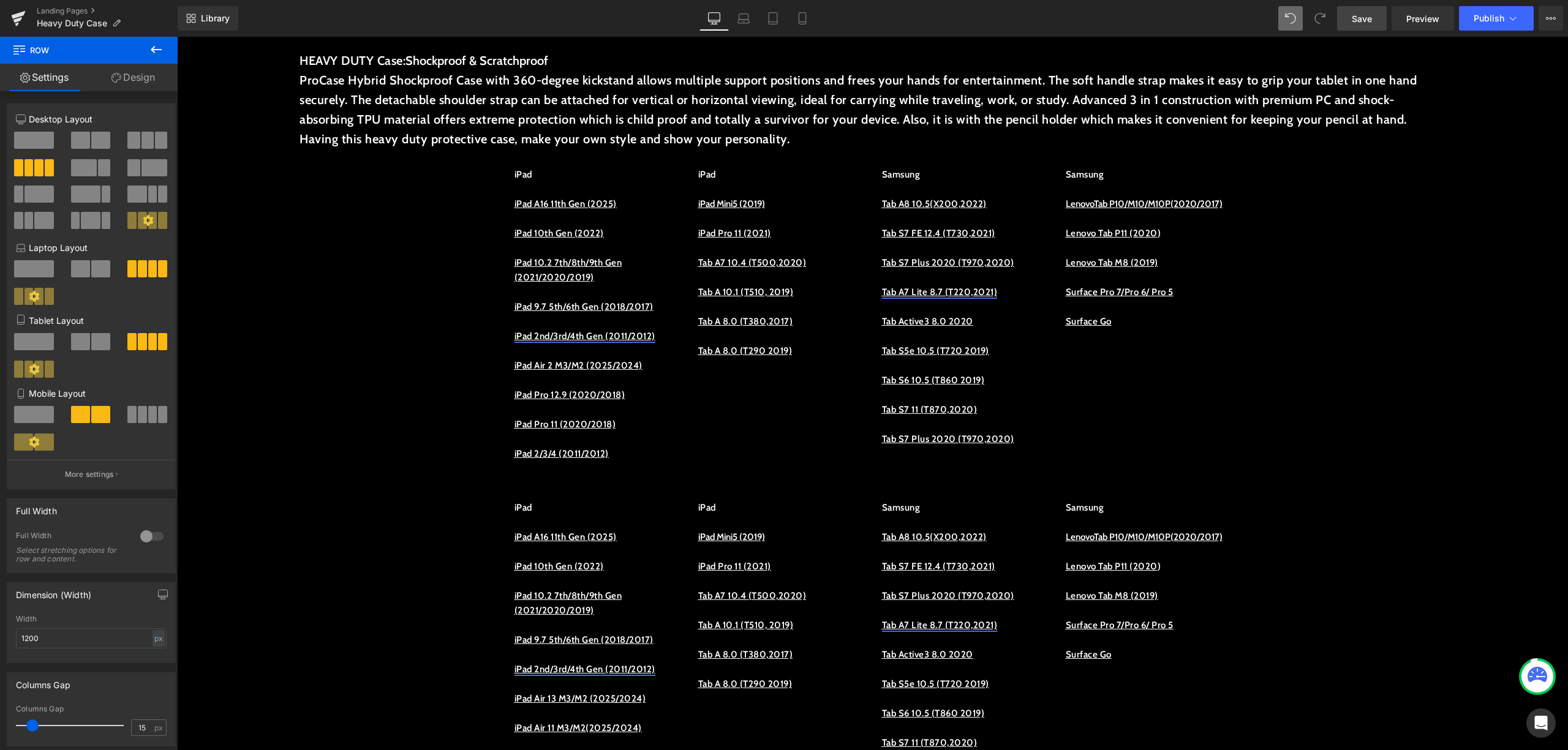
click at [1370, 21] on span "Save" at bounding box center [1362, 18] width 20 height 13
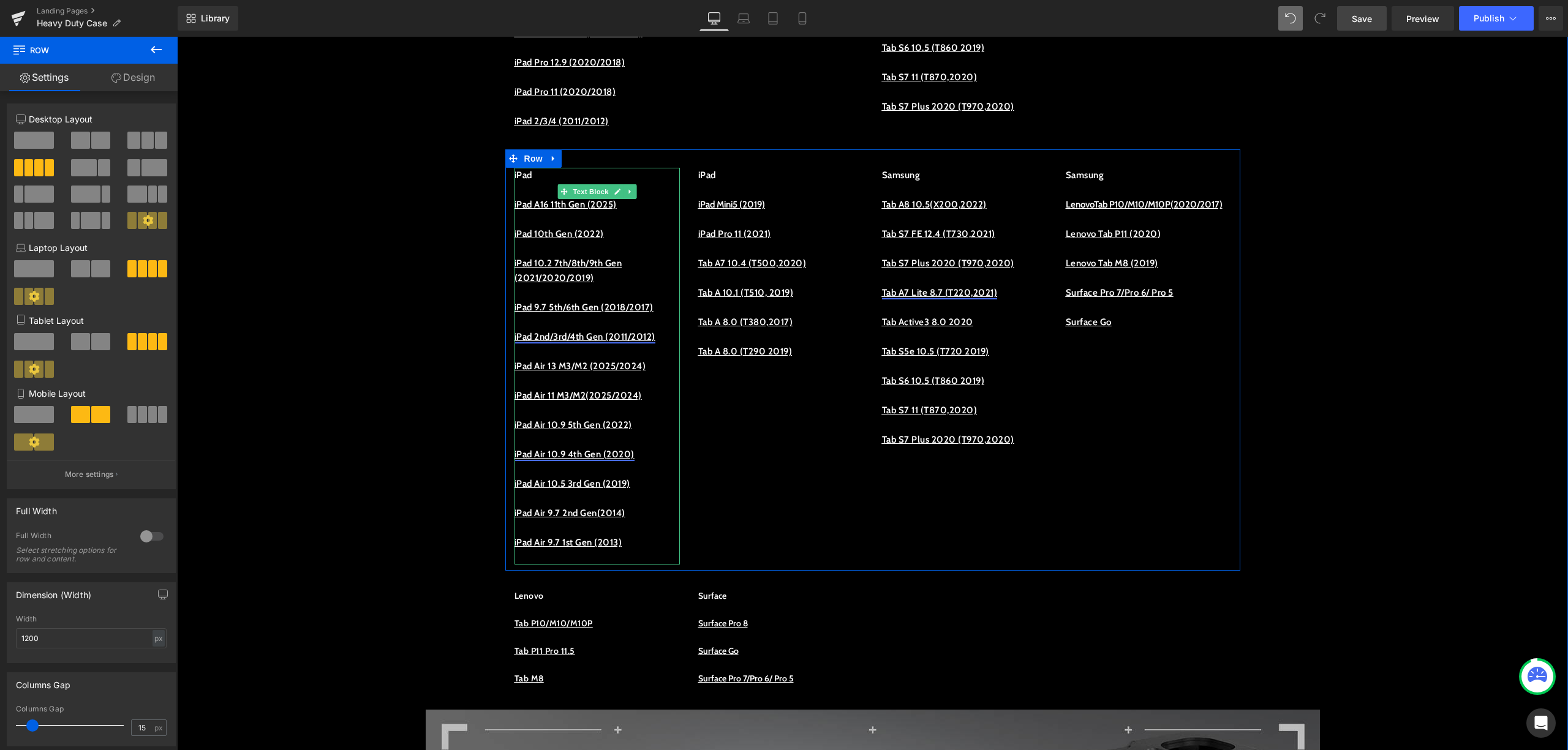
scroll to position [898, 0]
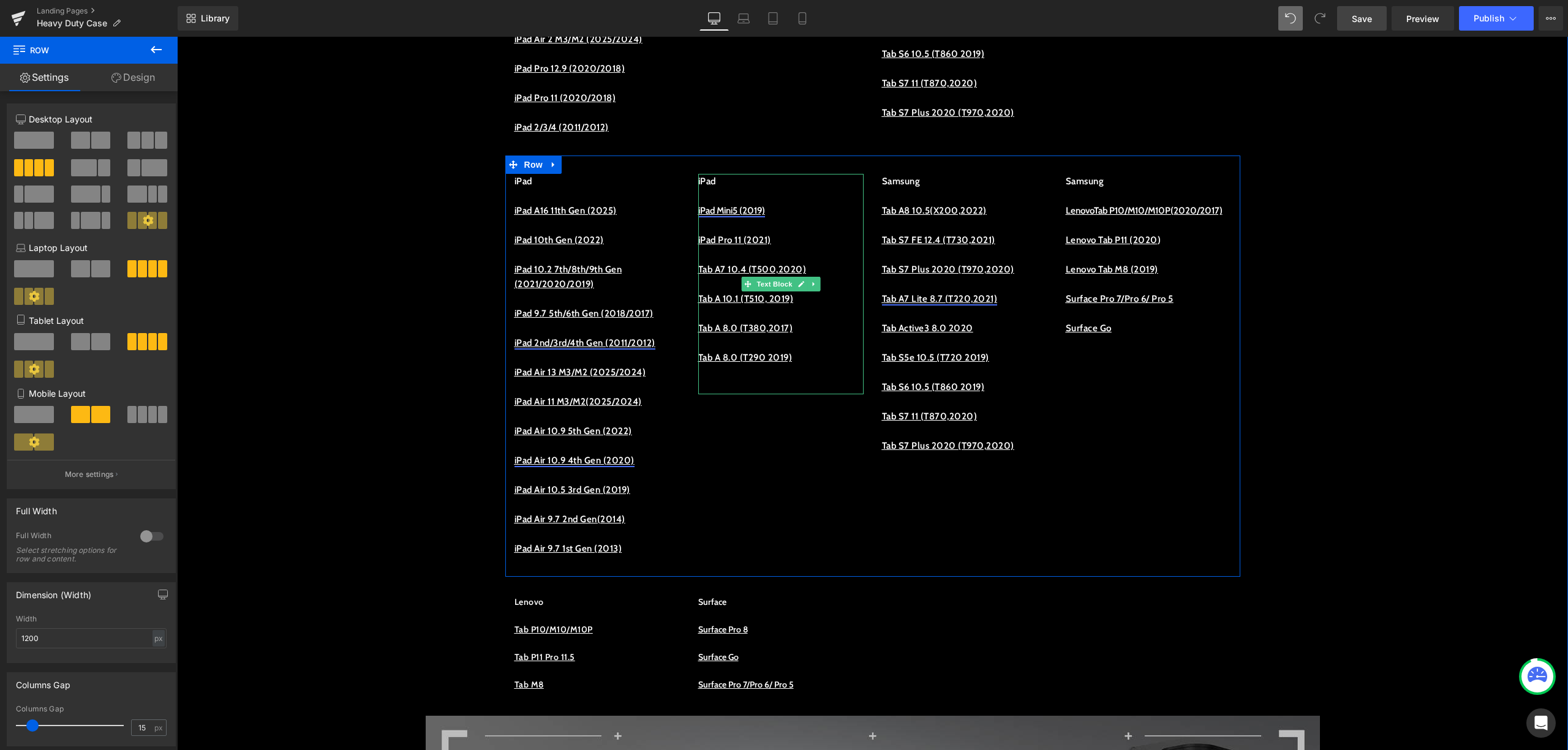
click at [756, 216] on u "iPad Mini5 (2019)" at bounding box center [731, 211] width 67 height 11
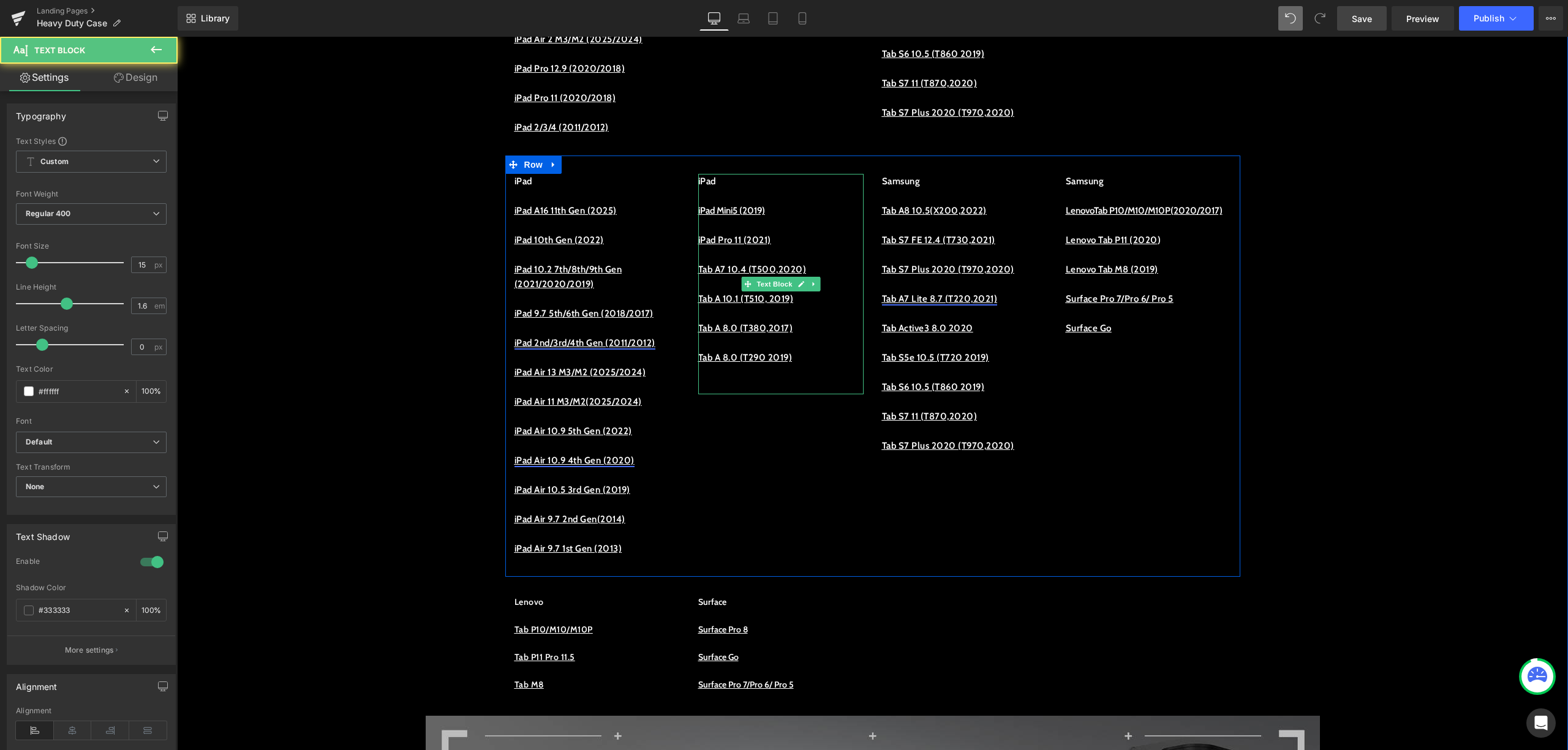
click at [778, 218] on p "iPad Mini5 (2019)" at bounding box center [780, 210] width 165 height 15
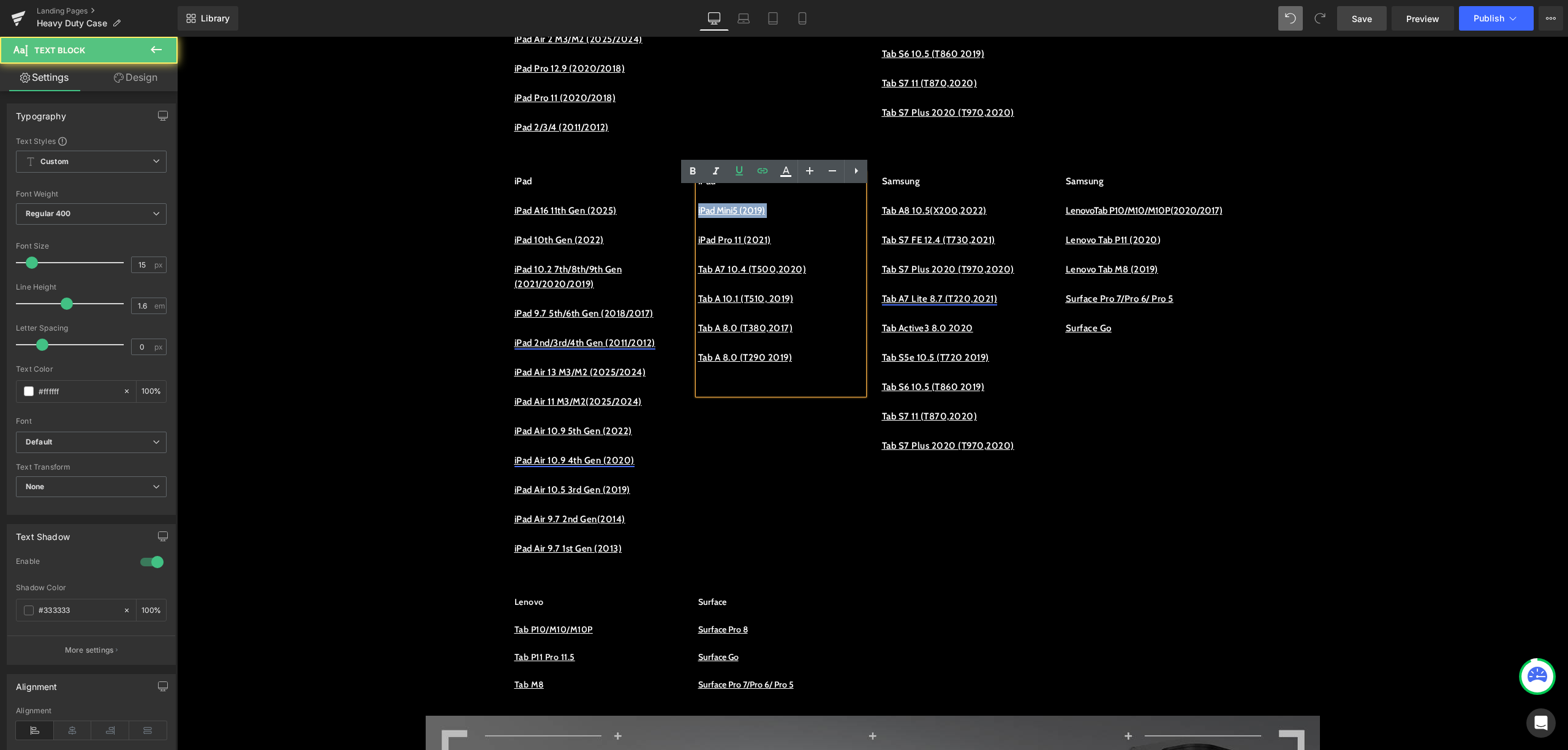
click at [778, 218] on p "iPad Mini5 (2019)" at bounding box center [780, 210] width 165 height 15
click at [777, 218] on p "iPad Mini5 (2019)" at bounding box center [780, 210] width 165 height 15
click at [759, 216] on u "iPad Mini5 (2019)" at bounding box center [731, 211] width 67 height 11
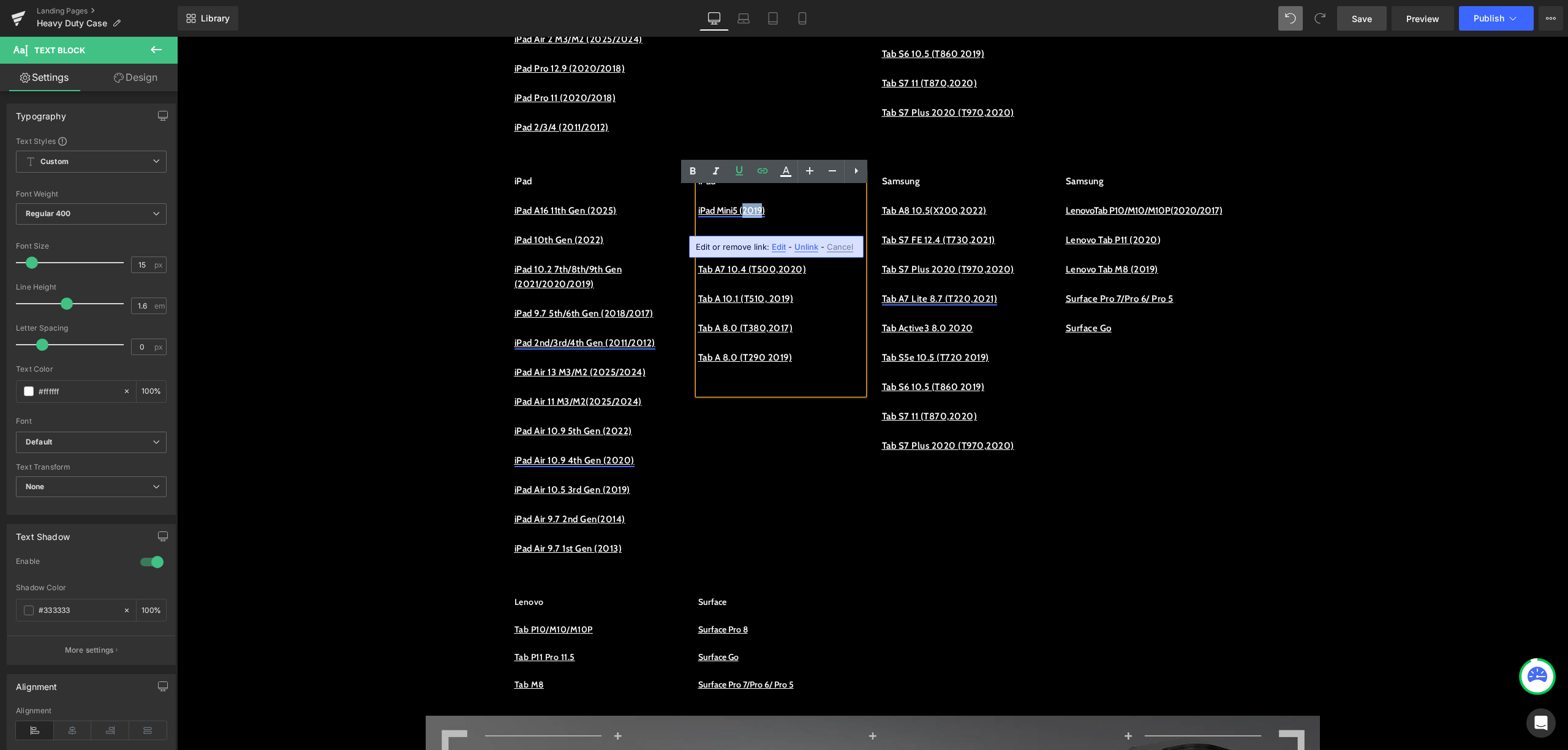
click at [759, 216] on u "iPad Mini5 (2019)" at bounding box center [731, 211] width 67 height 11
click at [765, 216] on u "iPad Mini5 (2019)" at bounding box center [731, 211] width 67 height 11
drag, startPoint x: 772, startPoint y: 226, endPoint x: 685, endPoint y: 229, distance: 87.1
click at [689, 229] on div "iPad iPad Mini5 (2019) iPad Pro 11 (2021) Tab A7 10.4 (T500,2020) Tab A 10.1 (T…" at bounding box center [780, 284] width 184 height 221
click at [764, 172] on icon at bounding box center [762, 171] width 15 height 15
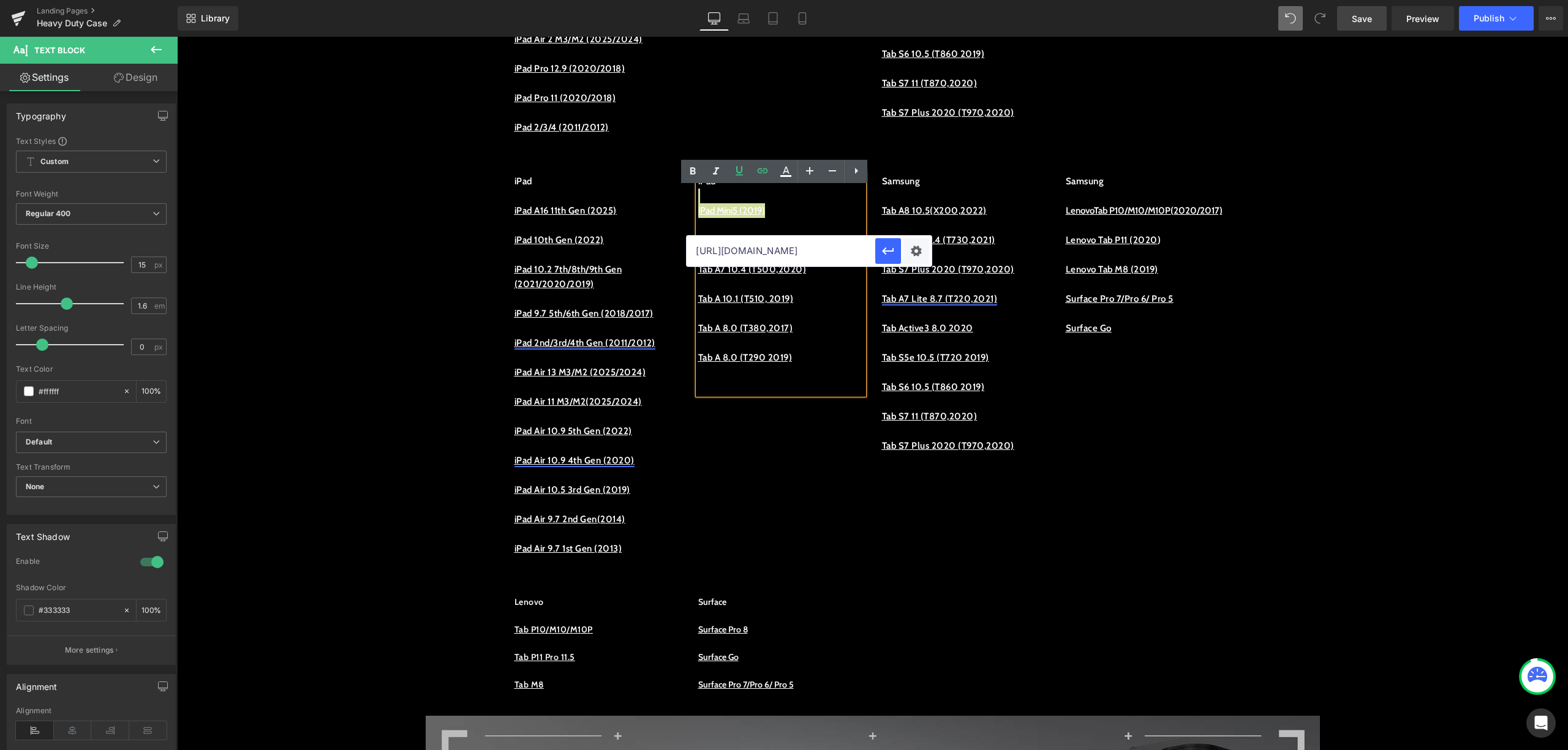
scroll to position [0, 0]
drag, startPoint x: 780, startPoint y: 256, endPoint x: 695, endPoint y: 261, distance: 85.1
click at [695, 261] on input "https://procase.com/collections/ipad-air-cases" at bounding box center [781, 251] width 188 height 31
type input "d-mini5-2019"
drag, startPoint x: 866, startPoint y: 285, endPoint x: 686, endPoint y: 248, distance: 183.8
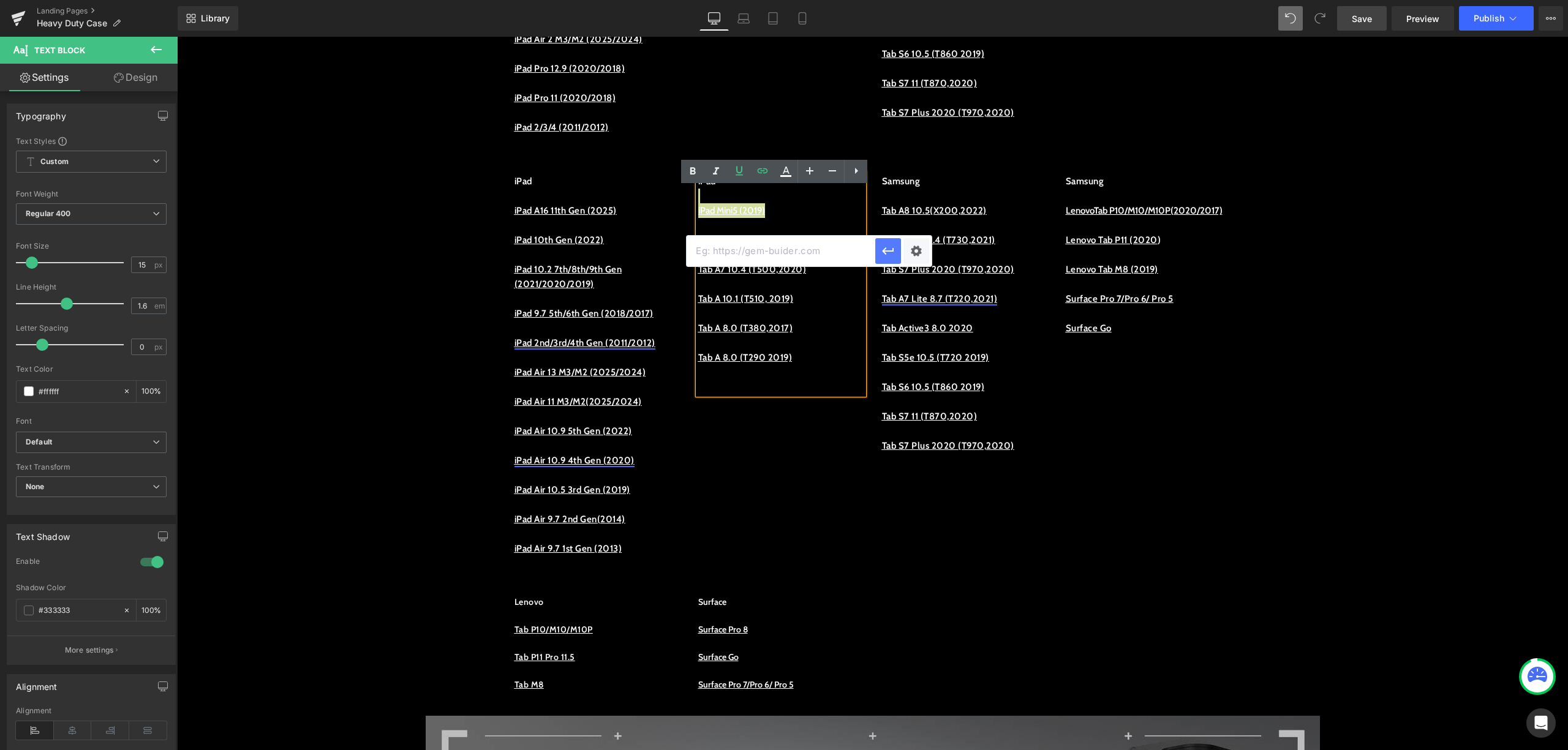
click at [899, 247] on button "button" at bounding box center [888, 251] width 26 height 26
click at [792, 218] on p "iPad Mini5 (2019)" at bounding box center [780, 210] width 165 height 15
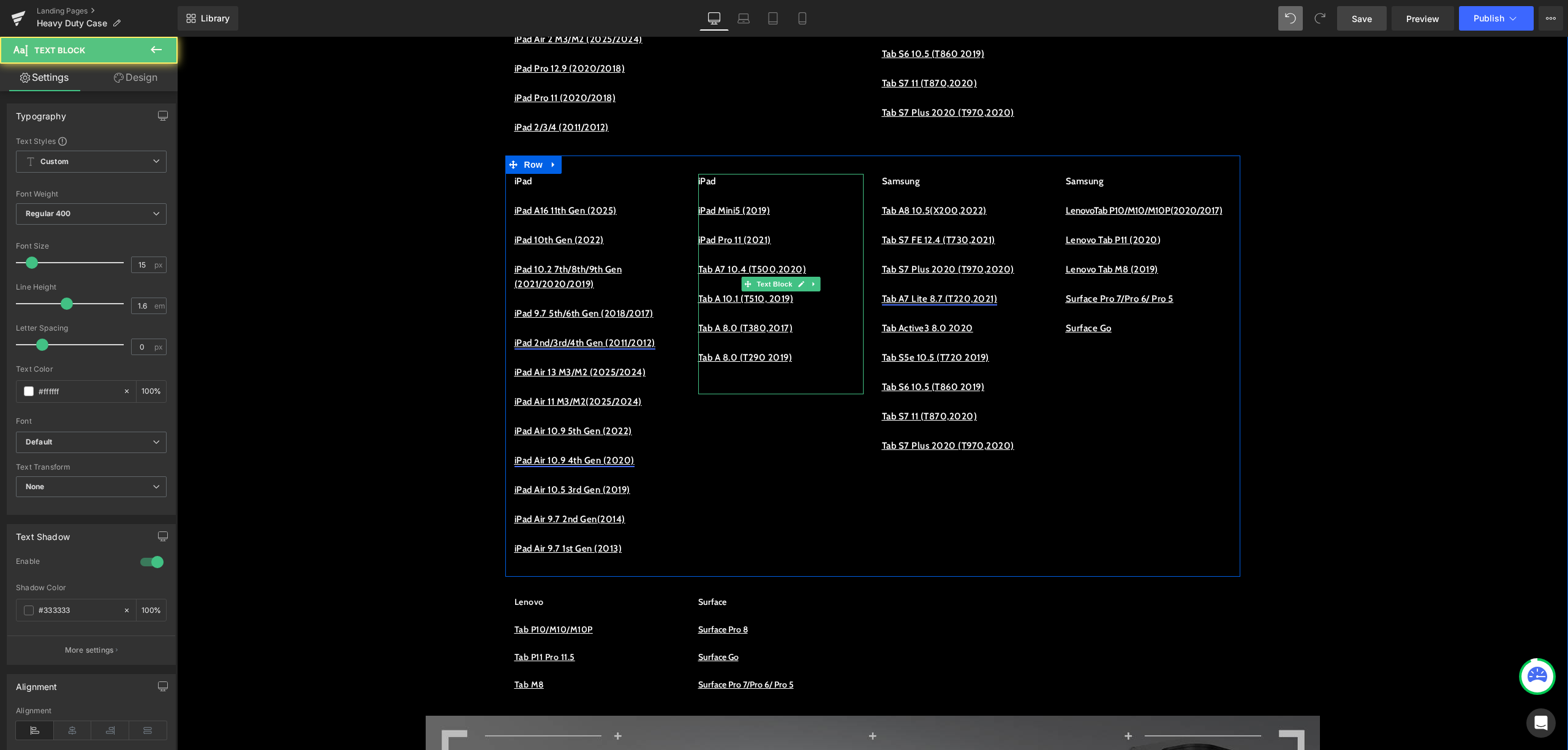
click at [719, 216] on u "iPad Mini5 (2019)" at bounding box center [734, 211] width 72 height 11
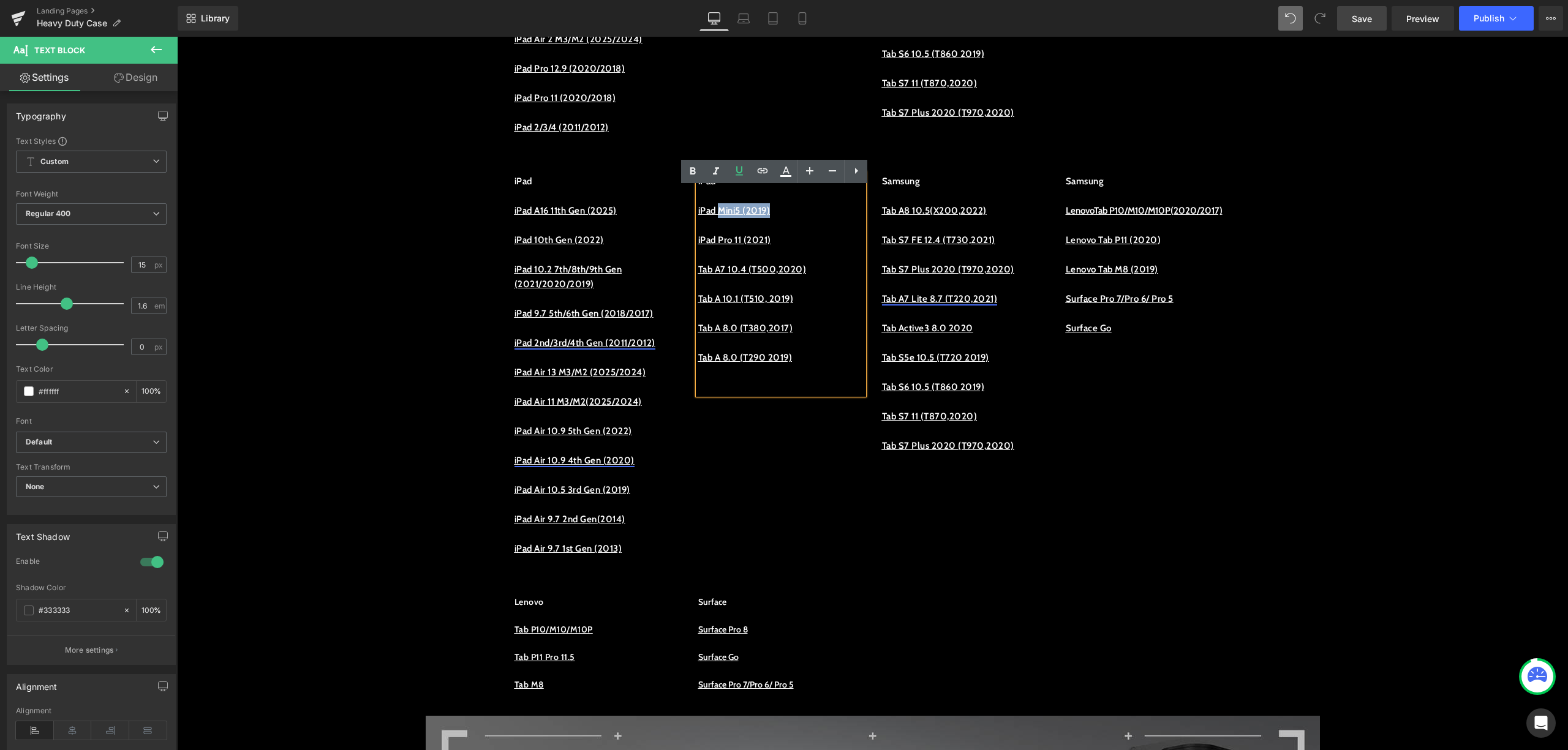
drag, startPoint x: 782, startPoint y: 224, endPoint x: 716, endPoint y: 231, distance: 66.4
click at [716, 218] on p "iPad Mini5 (2019)" at bounding box center [780, 210] width 165 height 15
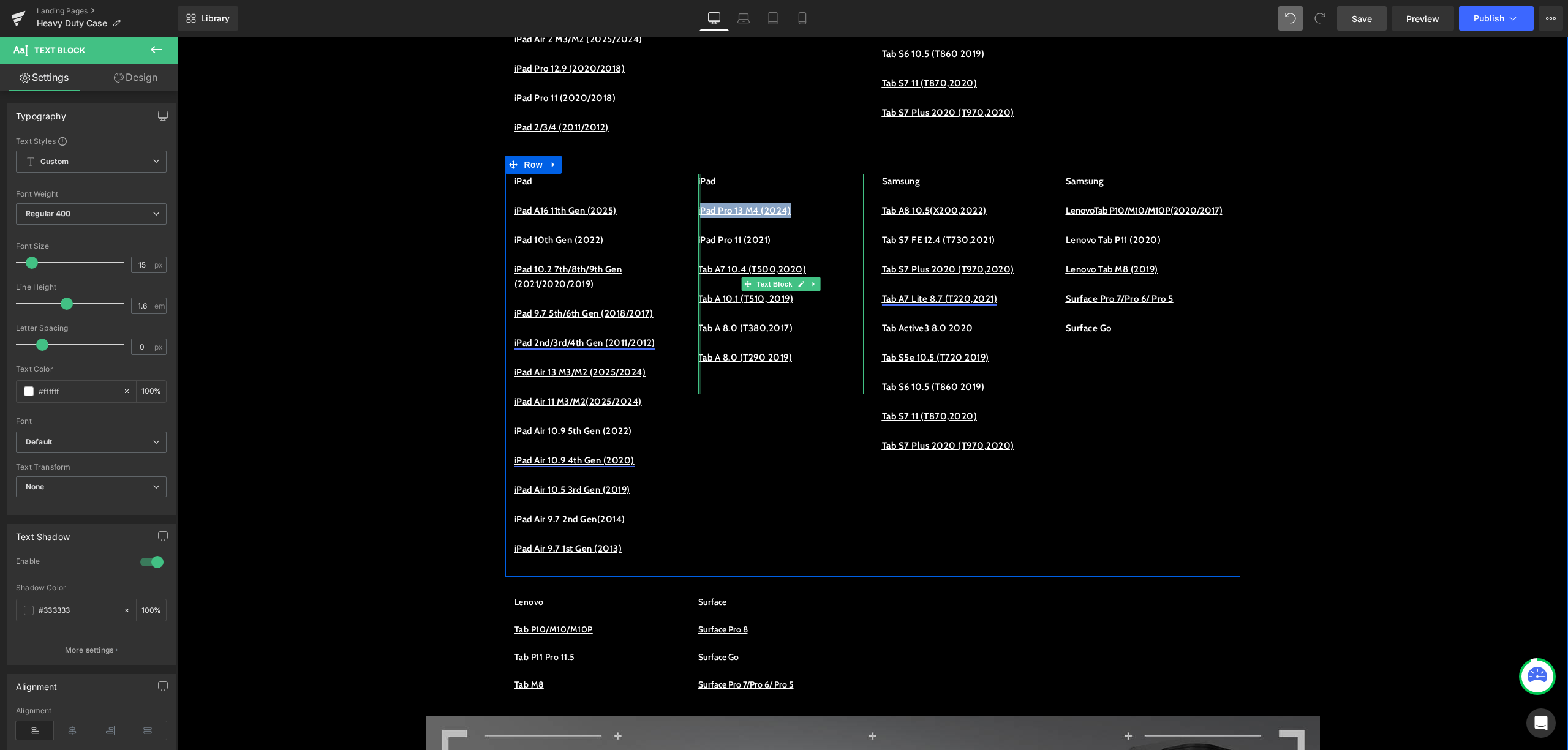
drag, startPoint x: 783, startPoint y: 229, endPoint x: 693, endPoint y: 221, distance: 90.4
click at [698, 221] on div "iPad iPad Pro 13 M4 (2024) iPad Pro 11 (2021) Tab A7 10.4 (T500,2020) Tab A 10.…" at bounding box center [780, 284] width 165 height 221
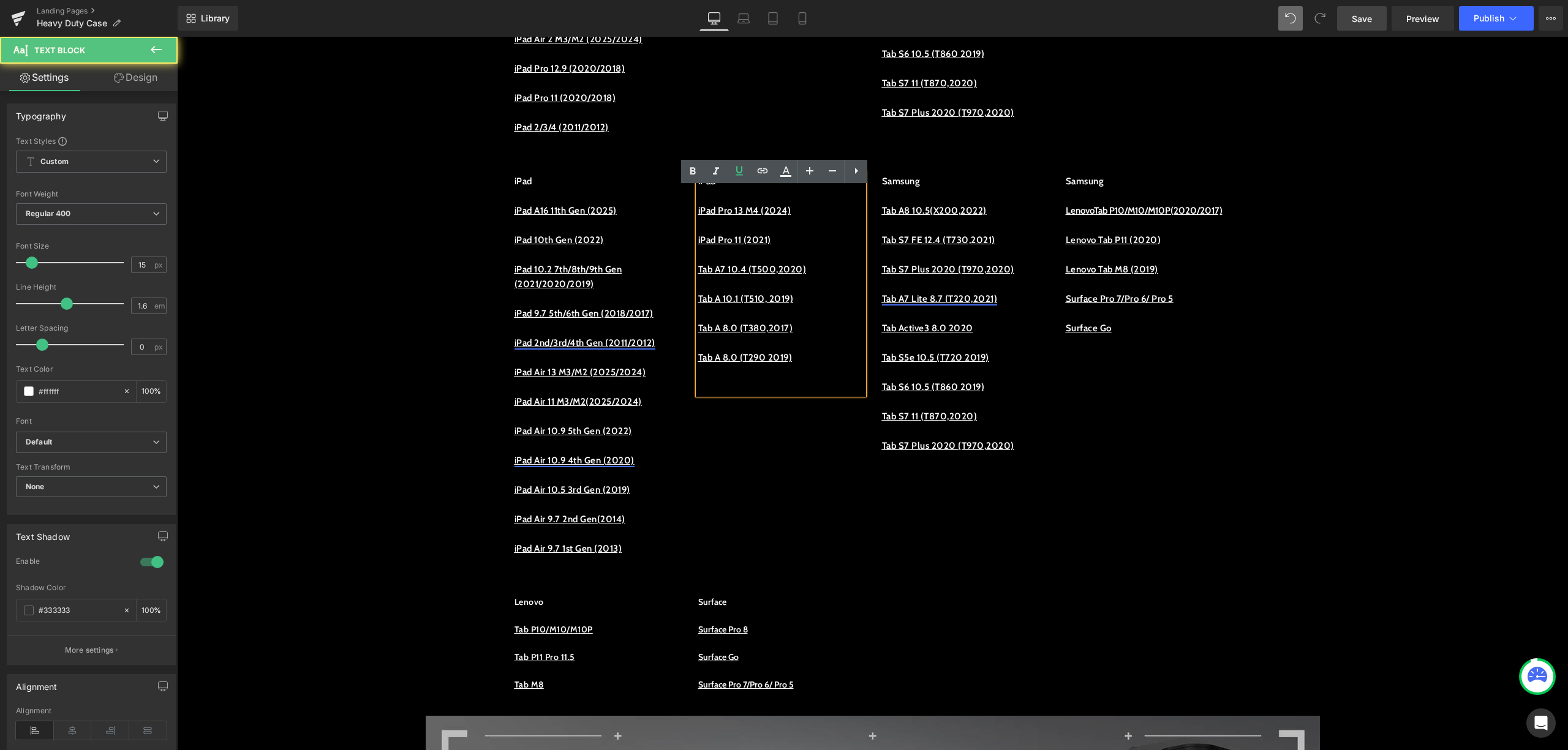
click at [703, 203] on p at bounding box center [780, 195] width 165 height 15
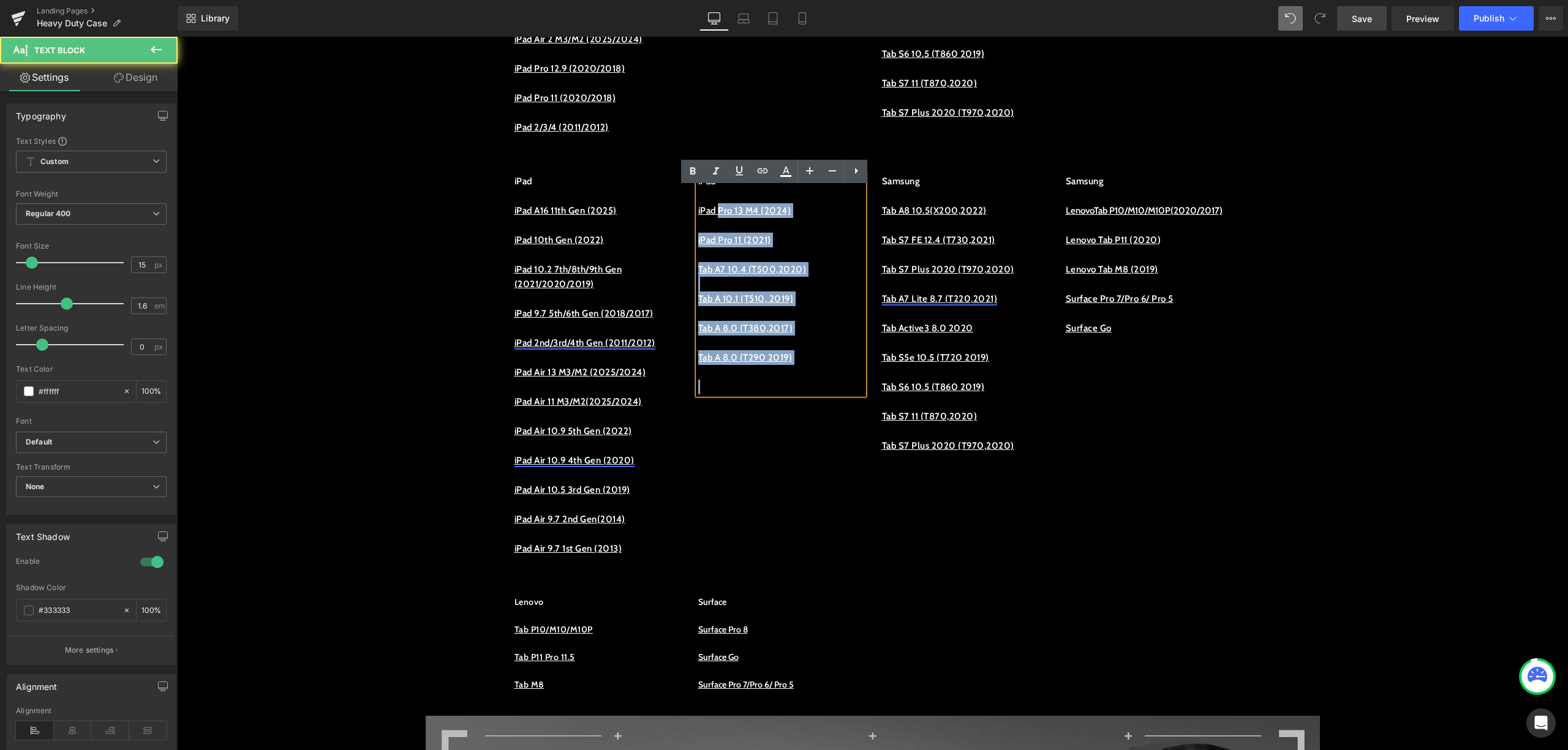
drag, startPoint x: 689, startPoint y: 224, endPoint x: 716, endPoint y: 226, distance: 27.1
click at [716, 226] on div "iPad iPad Pro 13 M4 (2024) iPad Pro 11 (2021) Tab A7 10.4 (T500,2020) Tab A 10.…" at bounding box center [780, 284] width 165 height 221
click at [733, 216] on u "iPad Pro 13 M4 (2024)" at bounding box center [745, 211] width 93 height 11
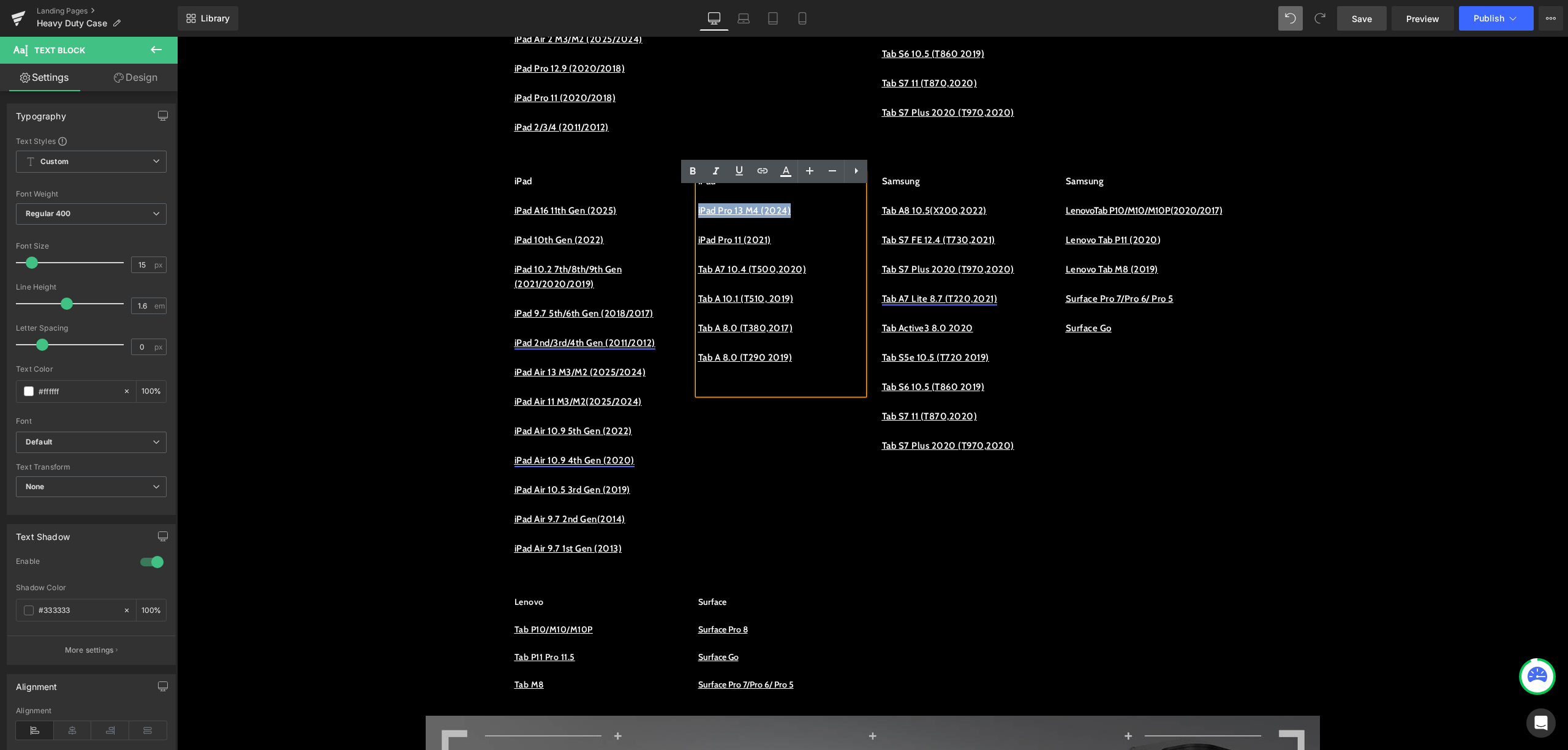
drag, startPoint x: 802, startPoint y: 221, endPoint x: 692, endPoint y: 228, distance: 110.2
click at [698, 216] on u "iPad Pro 13 M4 (2024)" at bounding box center [745, 211] width 93 height 11
click at [755, 169] on icon at bounding box center [762, 171] width 15 height 15
click at [799, 243] on input "text" at bounding box center [781, 237] width 188 height 31
paste input "https://procase.com/collections/ipad-pro-132024"
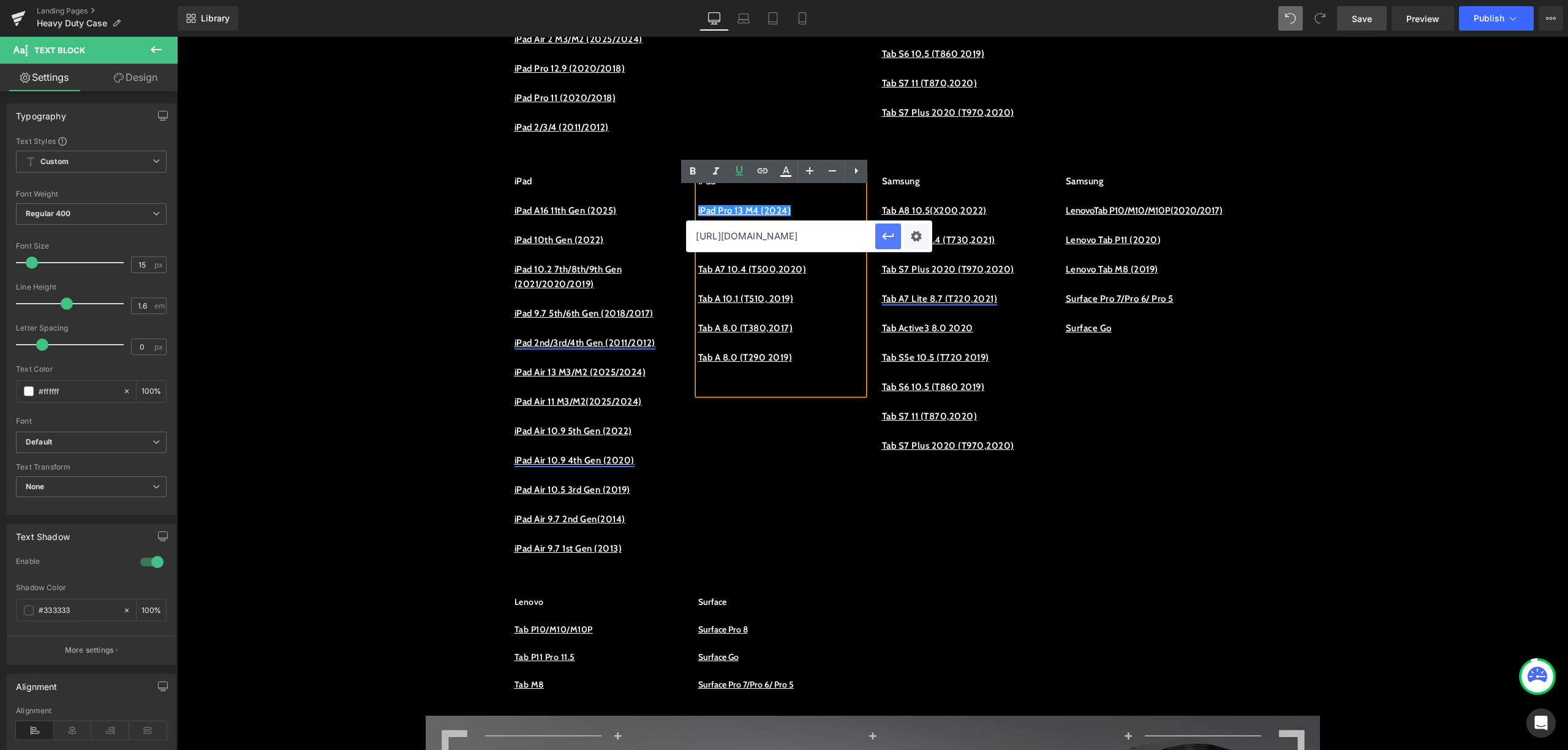
click at [888, 233] on icon "button" at bounding box center [888, 236] width 15 height 15
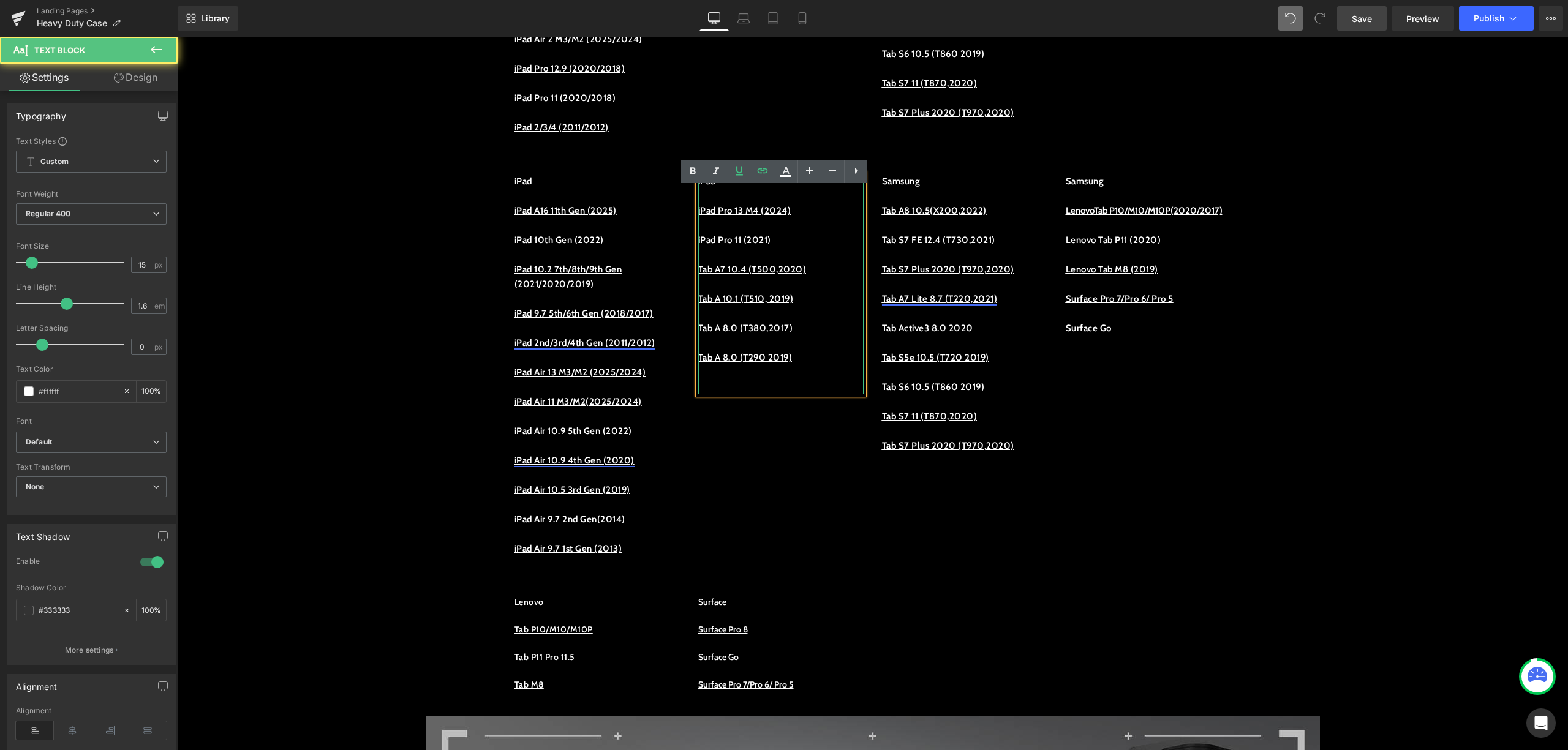
click at [840, 233] on p at bounding box center [780, 225] width 165 height 15
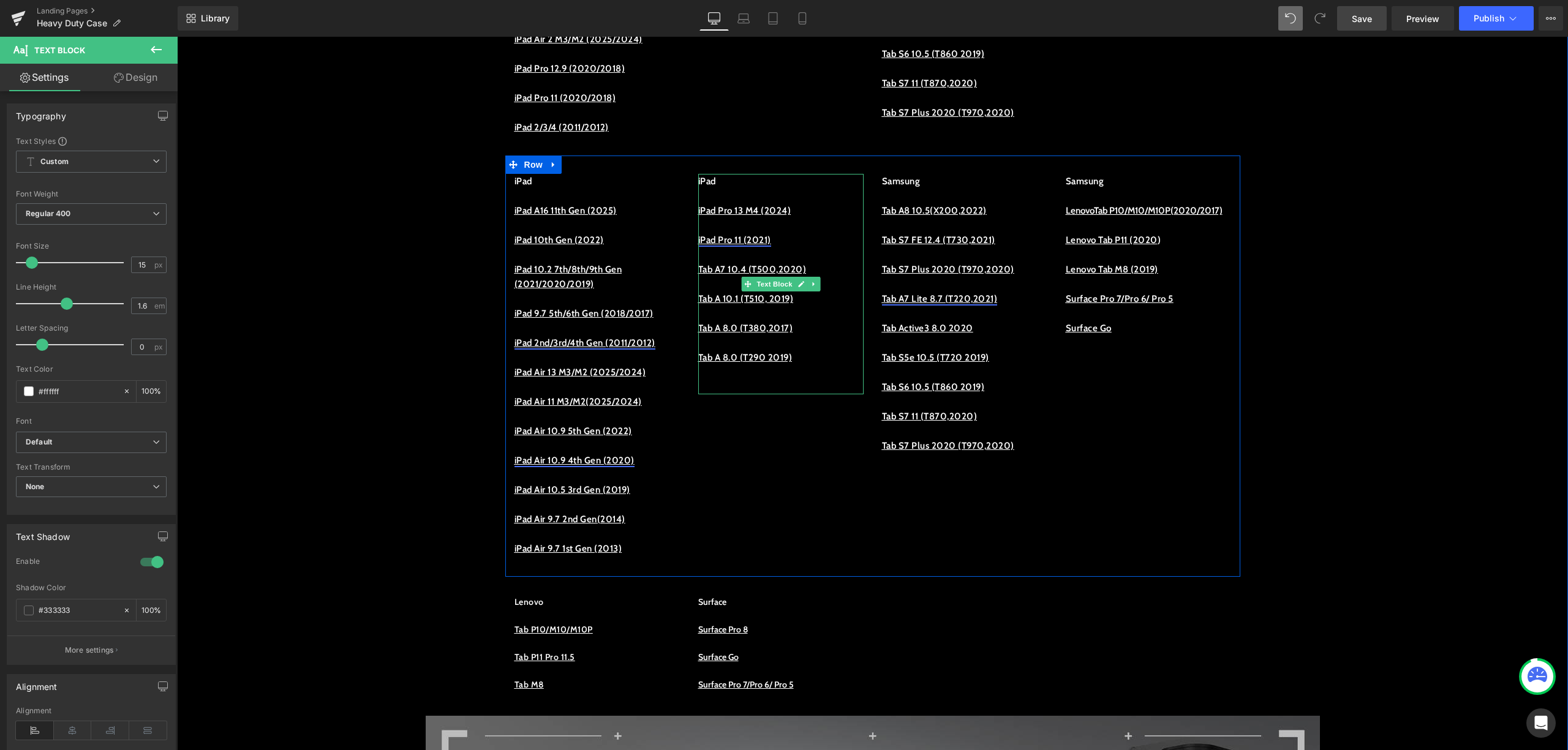
click at [748, 245] on link "iPad Pro 11 (2021)" at bounding box center [735, 240] width 73 height 11
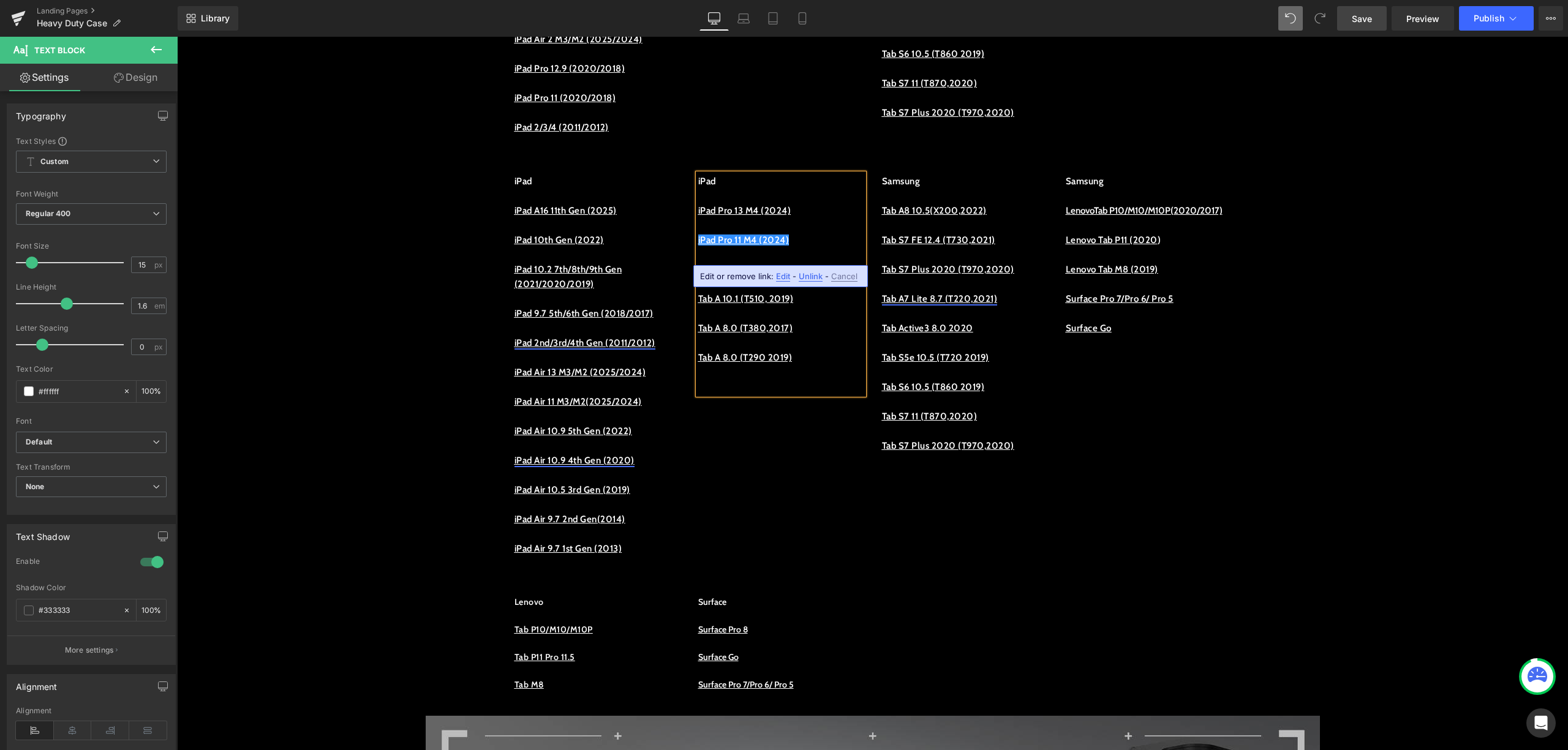
click at [810, 247] on p "iPad Pro 11 M4 (2024)" at bounding box center [780, 240] width 165 height 15
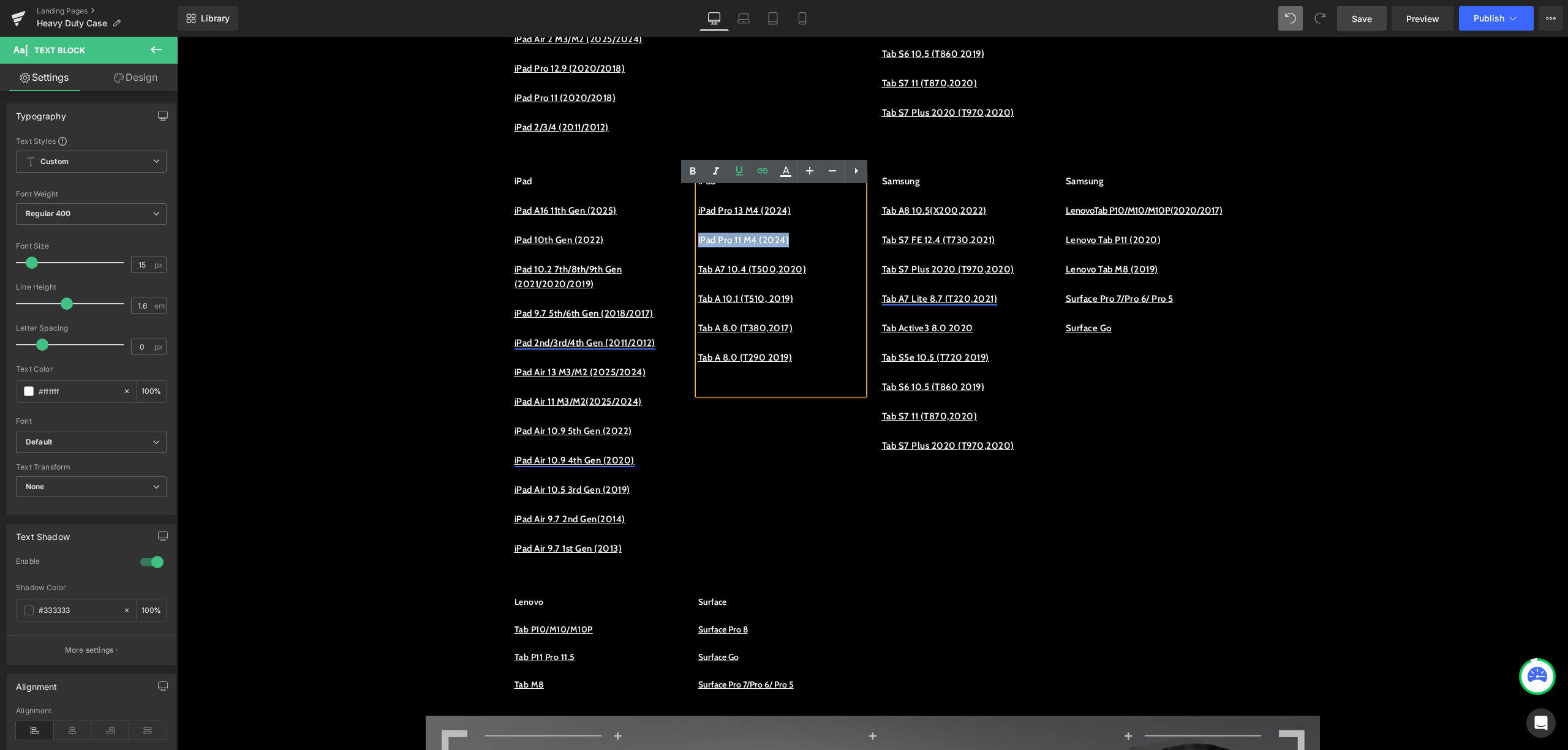
drag, startPoint x: 797, startPoint y: 253, endPoint x: 693, endPoint y: 254, distance: 104.0
click at [698, 247] on p "iPad Pro 11 M4 (2024)" at bounding box center [780, 240] width 165 height 15
click at [761, 179] on link at bounding box center [762, 171] width 23 height 23
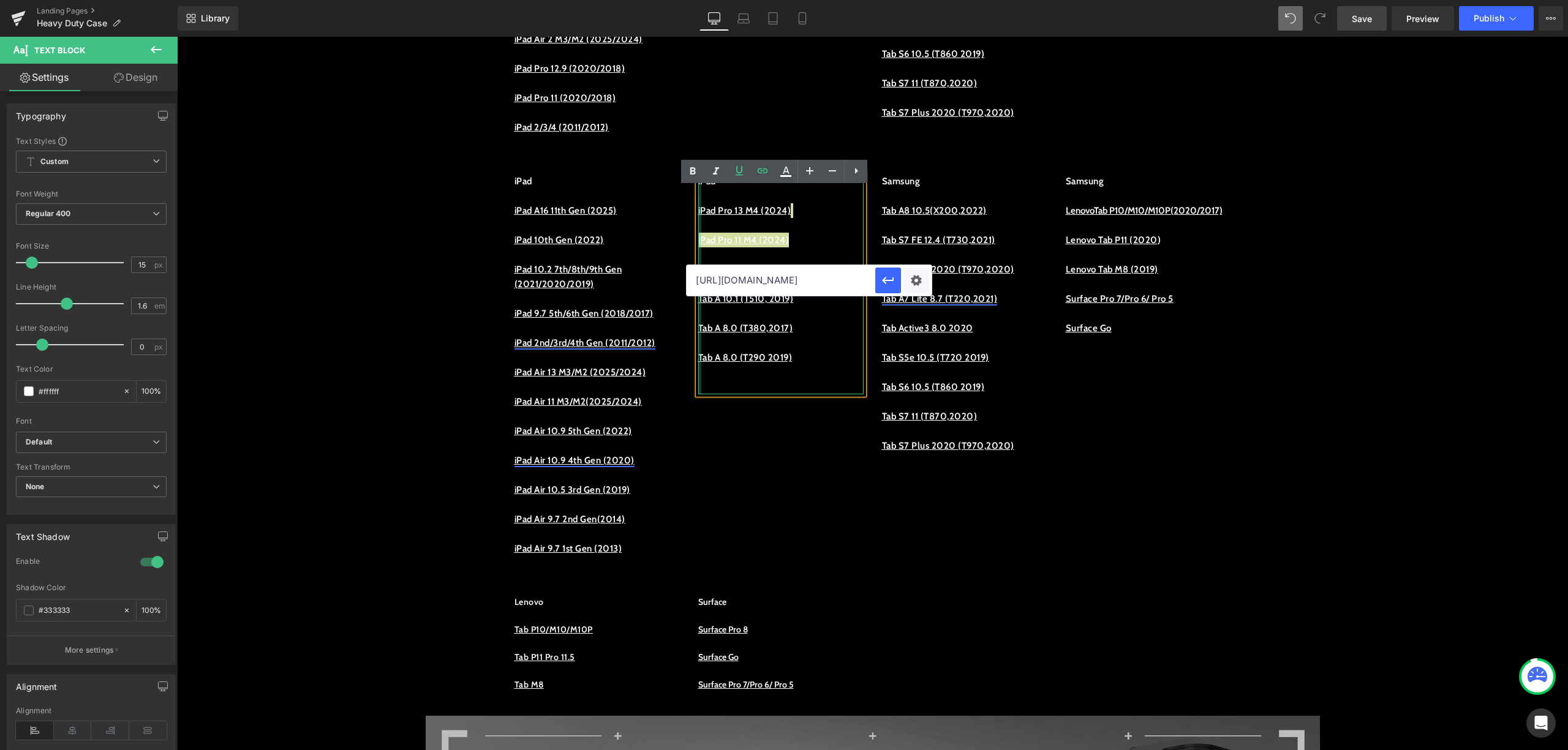
drag, startPoint x: 1015, startPoint y: 320, endPoint x: 694, endPoint y: 305, distance: 321.4
click at [721, 292] on p at bounding box center [780, 284] width 165 height 15
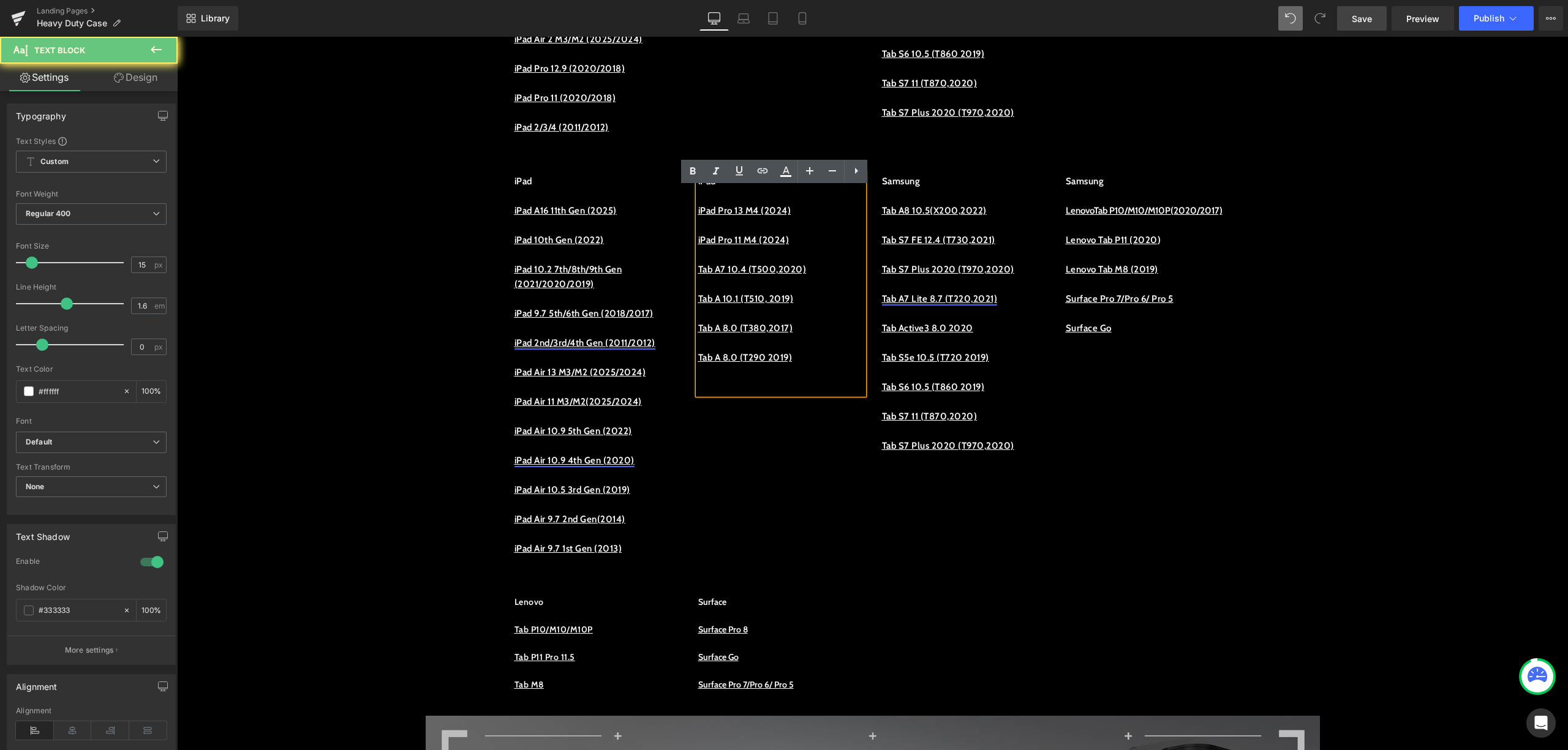
click at [749, 247] on p "iPad Pro 11 M4 (2024)" at bounding box center [780, 240] width 165 height 15
click at [754, 172] on link at bounding box center [762, 171] width 23 height 23
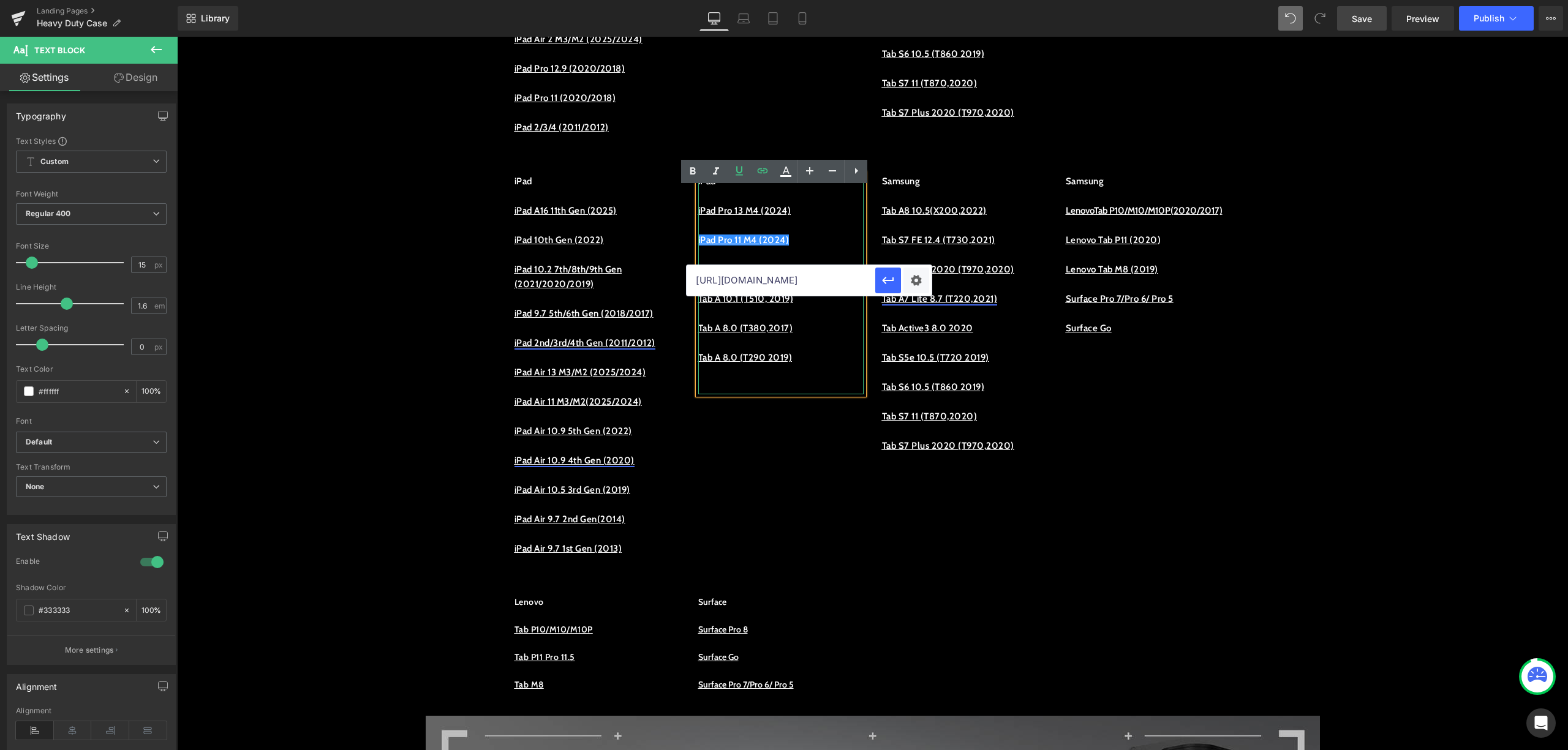
drag, startPoint x: 1025, startPoint y: 321, endPoint x: 703, endPoint y: 304, distance: 322.4
type input "had-pro-11-2021"
drag, startPoint x: 874, startPoint y: 323, endPoint x: 659, endPoint y: 287, distance: 218.0
click at [839, 233] on p at bounding box center [780, 225] width 165 height 15
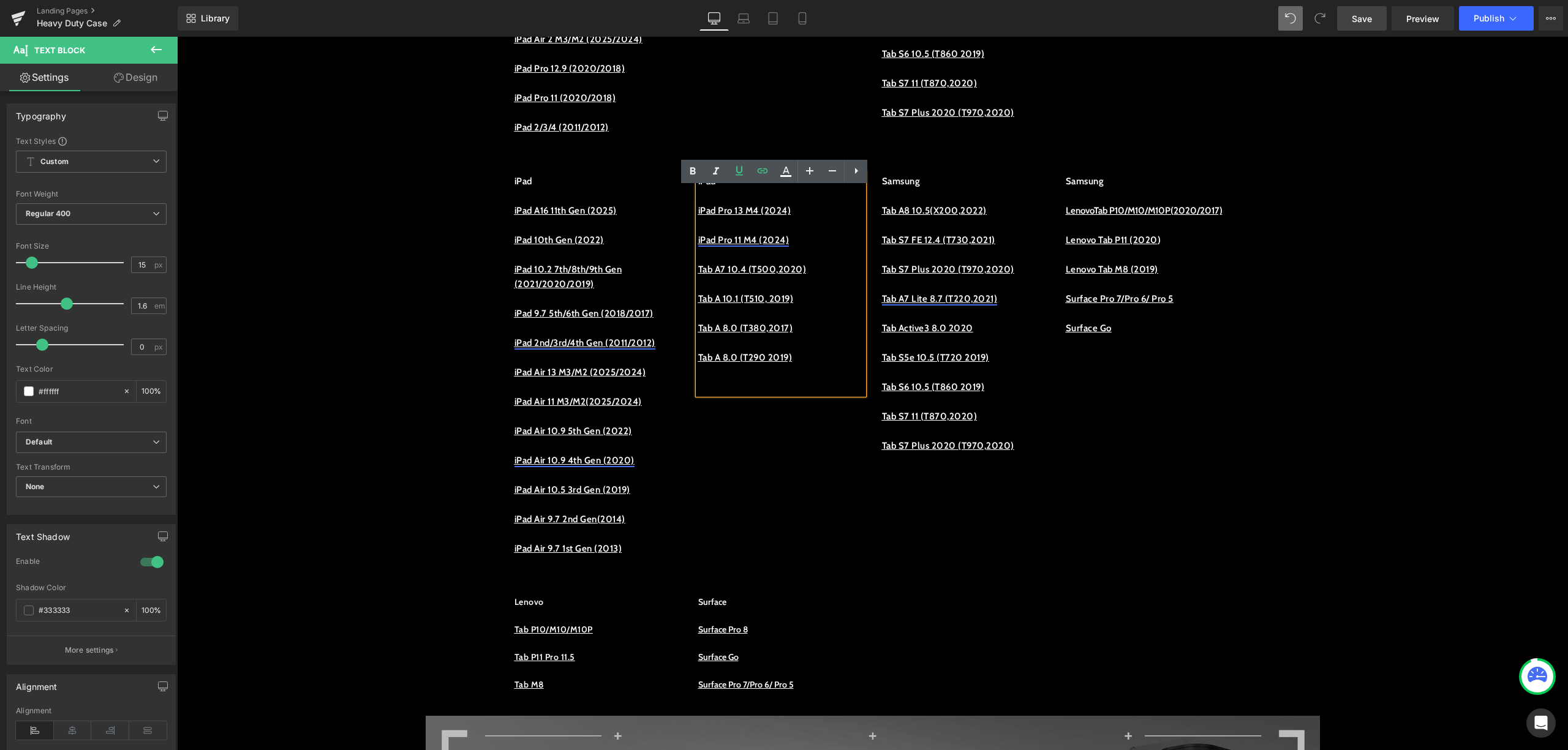
click at [780, 245] on link "iPad Pro 11 M4 (2024)" at bounding box center [744, 240] width 91 height 11
click at [826, 271] on span "Unlink" at bounding box center [821, 276] width 24 height 11
click at [764, 245] on u "iPad Pro 11 M4 (2024)" at bounding box center [744, 240] width 91 height 11
drag, startPoint x: 807, startPoint y: 254, endPoint x: 690, endPoint y: 250, distance: 117.1
click at [698, 250] on div "iPad iPad Pro 13 M4 (2024) iPad Pro 11 M4 (2024) Tab A7 10.4 (T500,2020) Tab A …" at bounding box center [780, 284] width 165 height 221
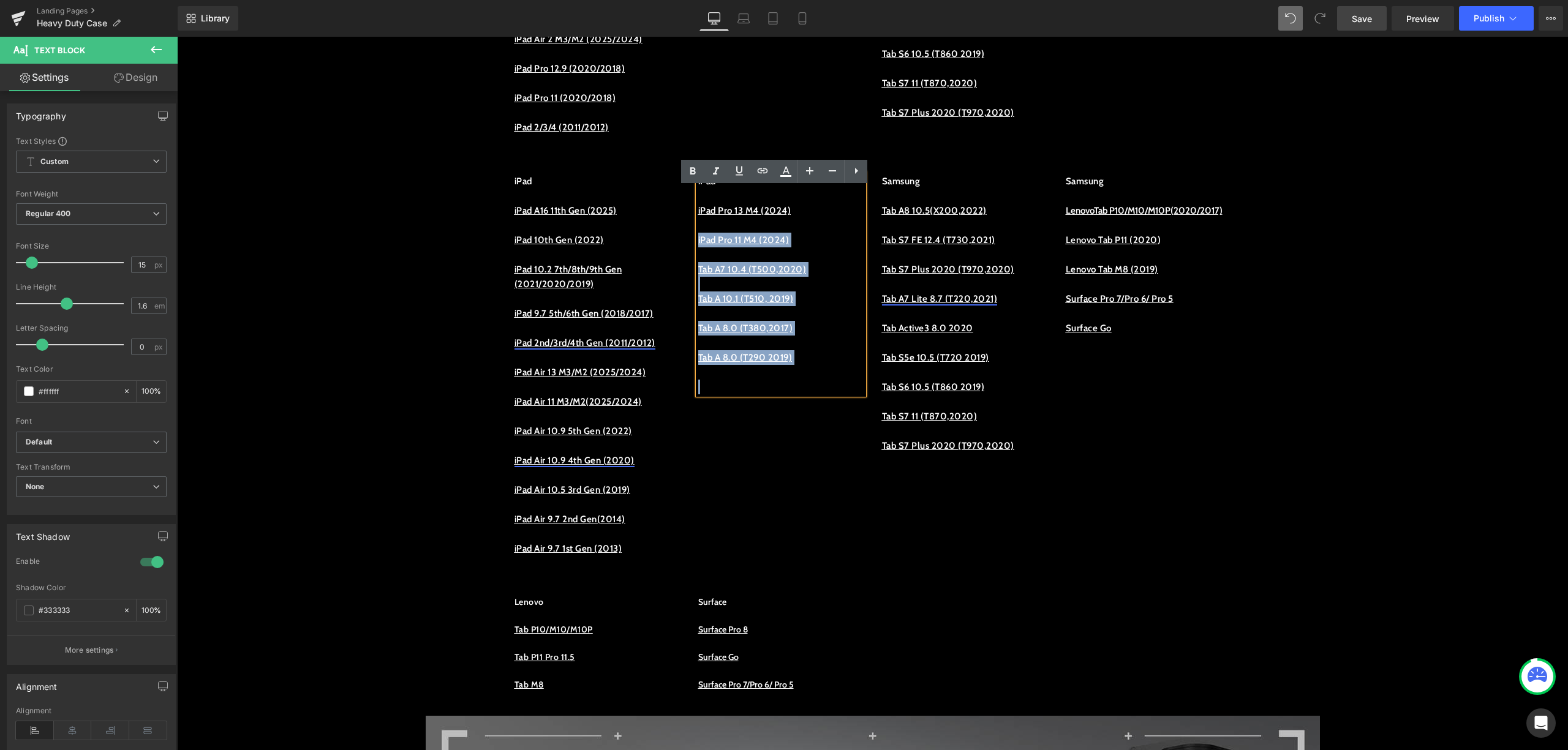
drag, startPoint x: 691, startPoint y: 250, endPoint x: 699, endPoint y: 251, distance: 8.1
click at [689, 258] on div "iPad iPad Pro 13 M4 (2024) iPad Pro 11 M4 (2024) Tab A7 10.4 (T500,2020) Tab A …" at bounding box center [780, 284] width 184 height 221
click at [712, 245] on u "iPad Pro 11 M4 (2024)" at bounding box center [744, 240] width 91 height 11
drag, startPoint x: 689, startPoint y: 257, endPoint x: 731, endPoint y: 254, distance: 42.1
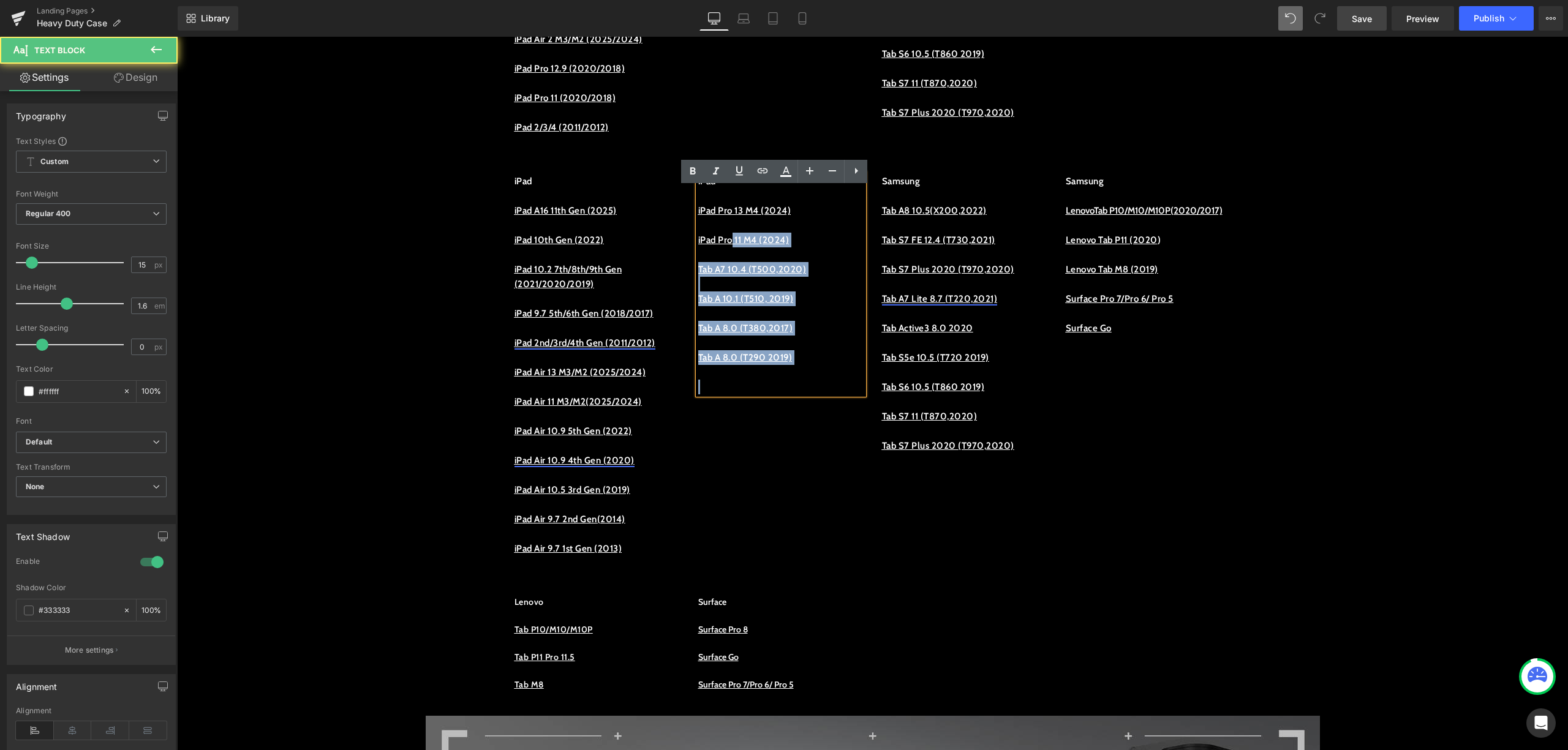
click at [731, 254] on div "iPad iPad Pro 13 M4 (2024) iPad Pro 11 M4 (2024) Tab A7 10.4 (T500,2020) Tab A …" at bounding box center [780, 284] width 165 height 221
click at [731, 245] on u "iPad Pro 11 M4 (2024)" at bounding box center [744, 240] width 91 height 11
click at [698, 247] on p "iPad Pro 11 M4 (2024)" at bounding box center [780, 240] width 165 height 15
click at [698, 245] on u "iPad Pro 11 M4 (2024)" at bounding box center [744, 240] width 91 height 11
drag, startPoint x: 694, startPoint y: 257, endPoint x: 706, endPoint y: 257, distance: 12.0
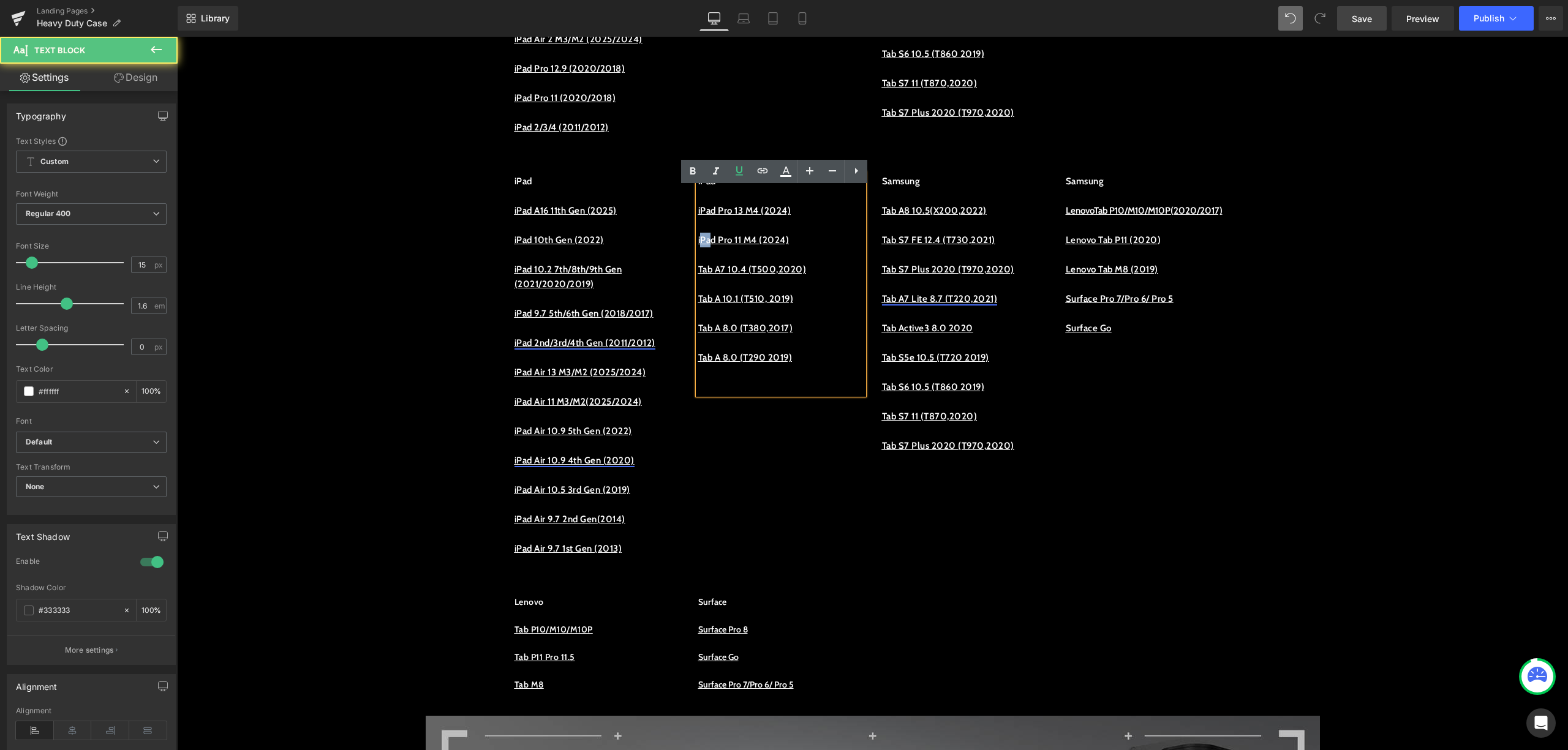
click at [706, 245] on u "iPad Pro 11 M4 (2024)" at bounding box center [744, 240] width 91 height 11
click at [698, 247] on p "iPad Pro 11 M4 (2024)" at bounding box center [780, 240] width 165 height 15
drag, startPoint x: 693, startPoint y: 255, endPoint x: 800, endPoint y: 253, distance: 107.0
click at [790, 245] on u "iPad Pro 11 M4 (2024)" at bounding box center [744, 240] width 91 height 11
click at [754, 177] on link at bounding box center [762, 171] width 23 height 23
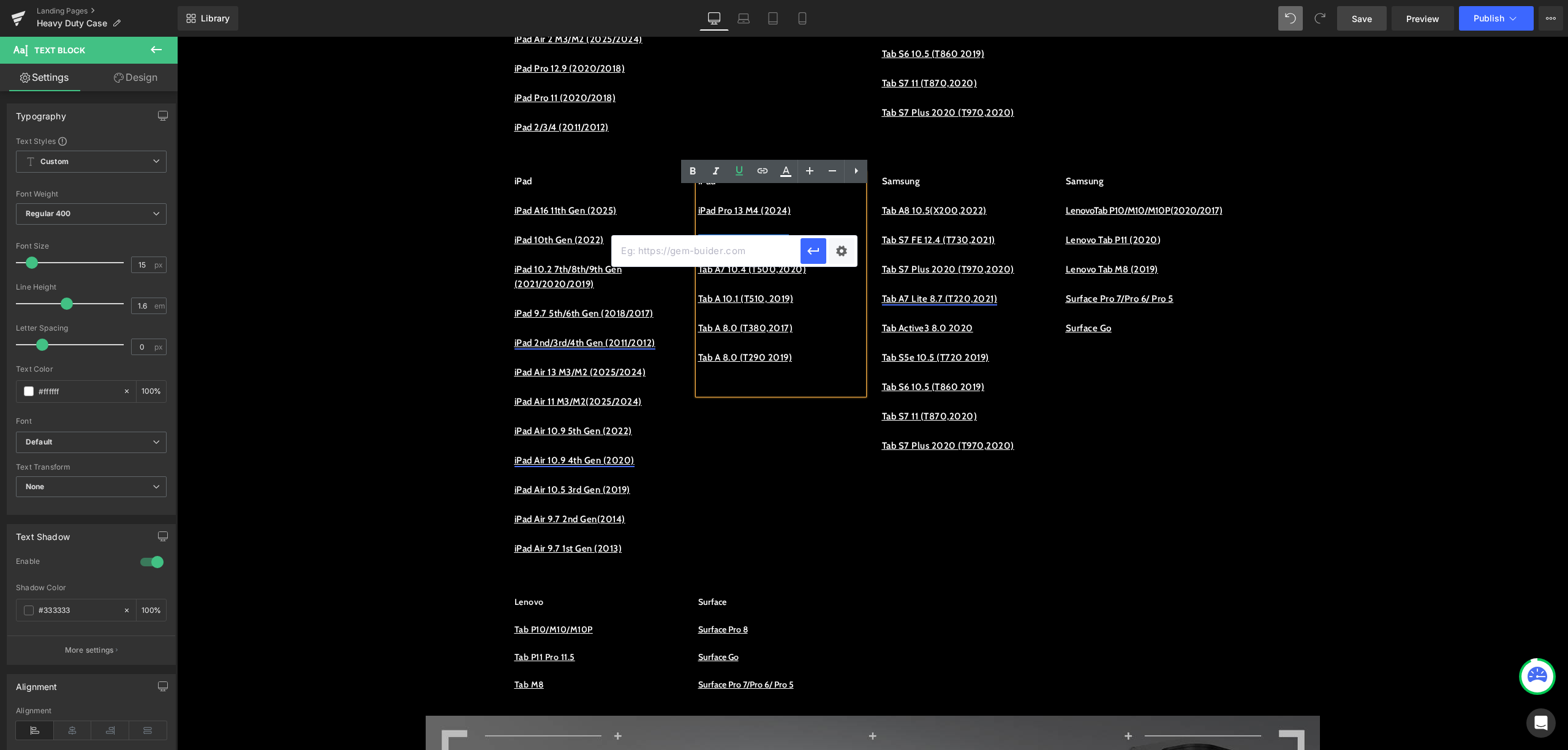
click at [752, 257] on input "text" at bounding box center [706, 251] width 188 height 31
paste input "https://procase.com/collections/ipad-pro-112024"
click at [807, 247] on icon "button" at bounding box center [814, 251] width 15 height 15
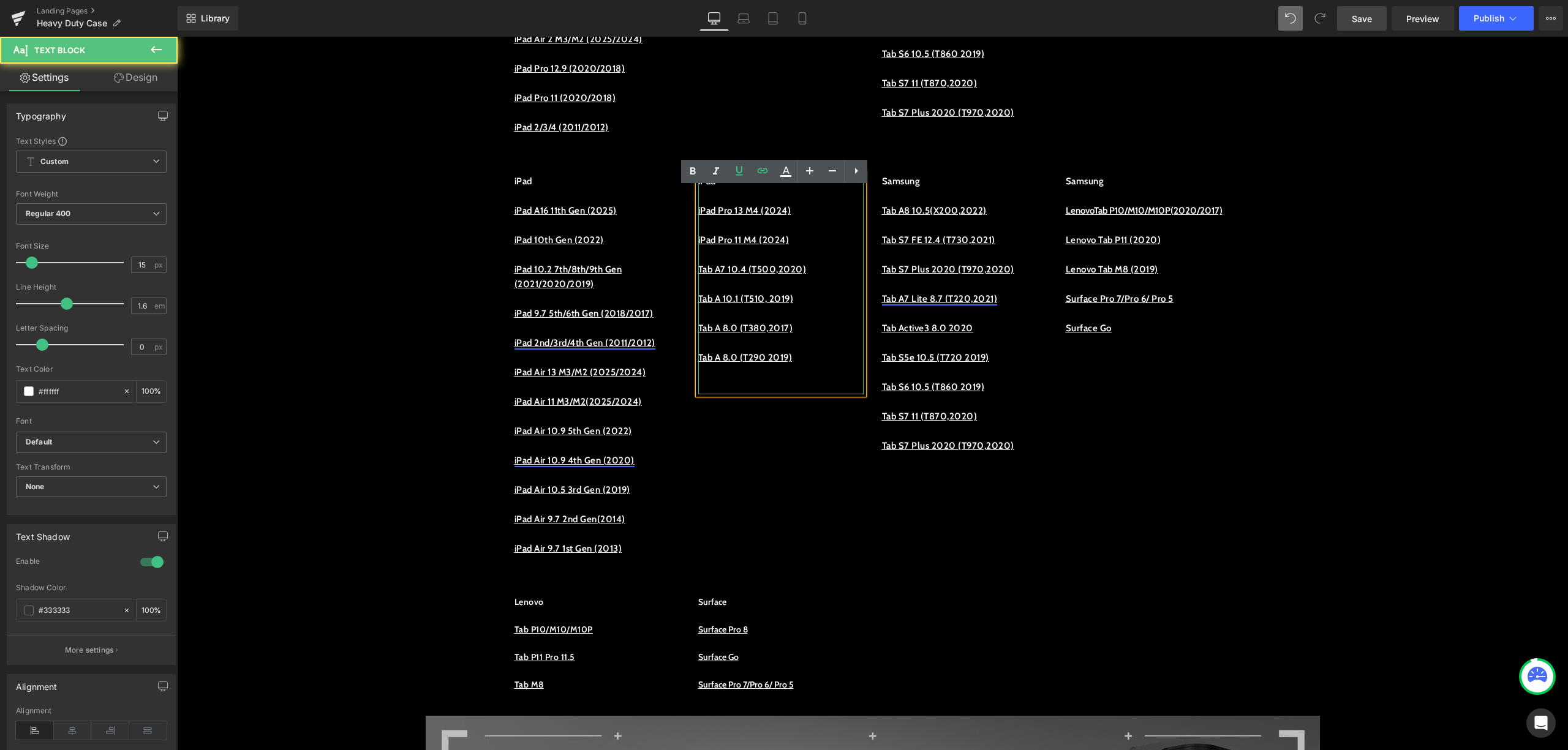
drag, startPoint x: 984, startPoint y: 284, endPoint x: 807, endPoint y: 248, distance: 180.6
click at [807, 247] on p "iPad Pro 11 M4 (2024)" at bounding box center [780, 240] width 165 height 15
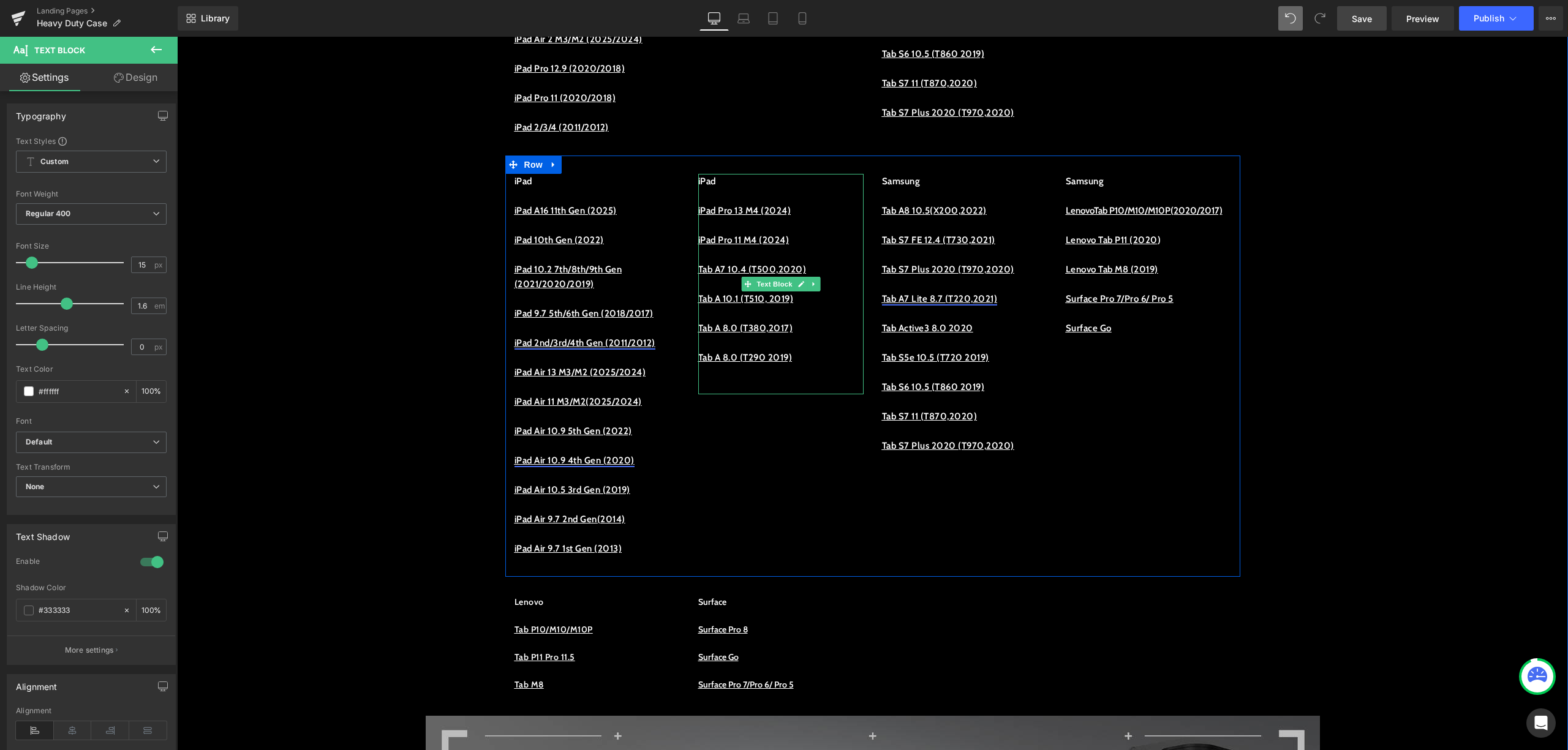
click at [718, 277] on p "Tab A7 10.4 (T500,2020)" at bounding box center [780, 269] width 165 height 15
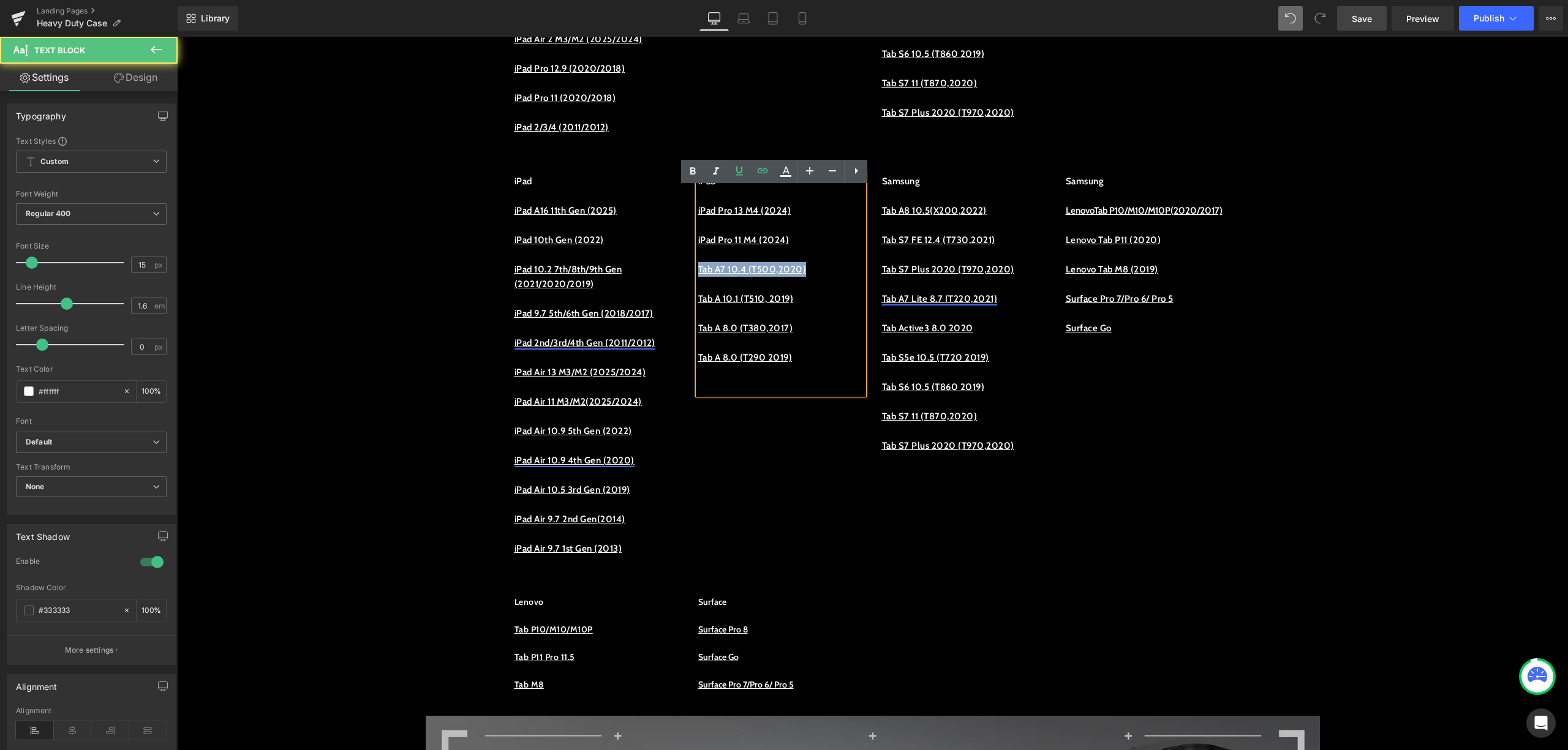
drag, startPoint x: 811, startPoint y: 285, endPoint x: 688, endPoint y: 285, distance: 123.0
click at [689, 285] on div "iPad iPad Pro 13 M4 (2024) iPad Pro 11 M4 (2024) Tab A7 10.4 (T500,2020) Tab A …" at bounding box center [780, 284] width 184 height 221
click at [828, 247] on p "iPad Pro 11 M4 (2024)" at bounding box center [780, 240] width 165 height 15
drag, startPoint x: 792, startPoint y: 252, endPoint x: 692, endPoint y: 252, distance: 100.0
click at [698, 247] on p "iPad Pro 11 M4 (2024)" at bounding box center [780, 240] width 165 height 15
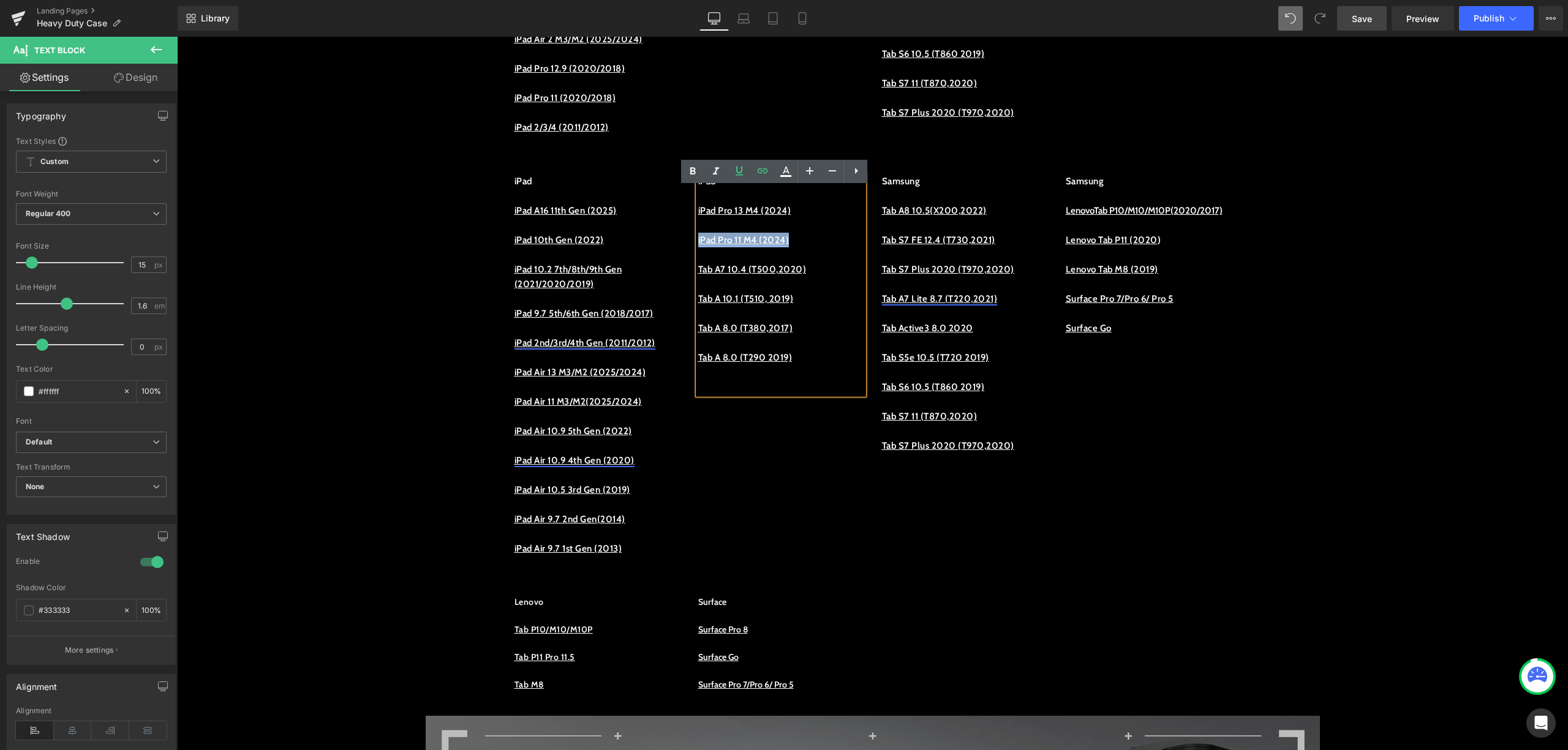
copy link "iPad Pro 11 M4 (2024)"
click at [818, 262] on p at bounding box center [780, 254] width 165 height 15
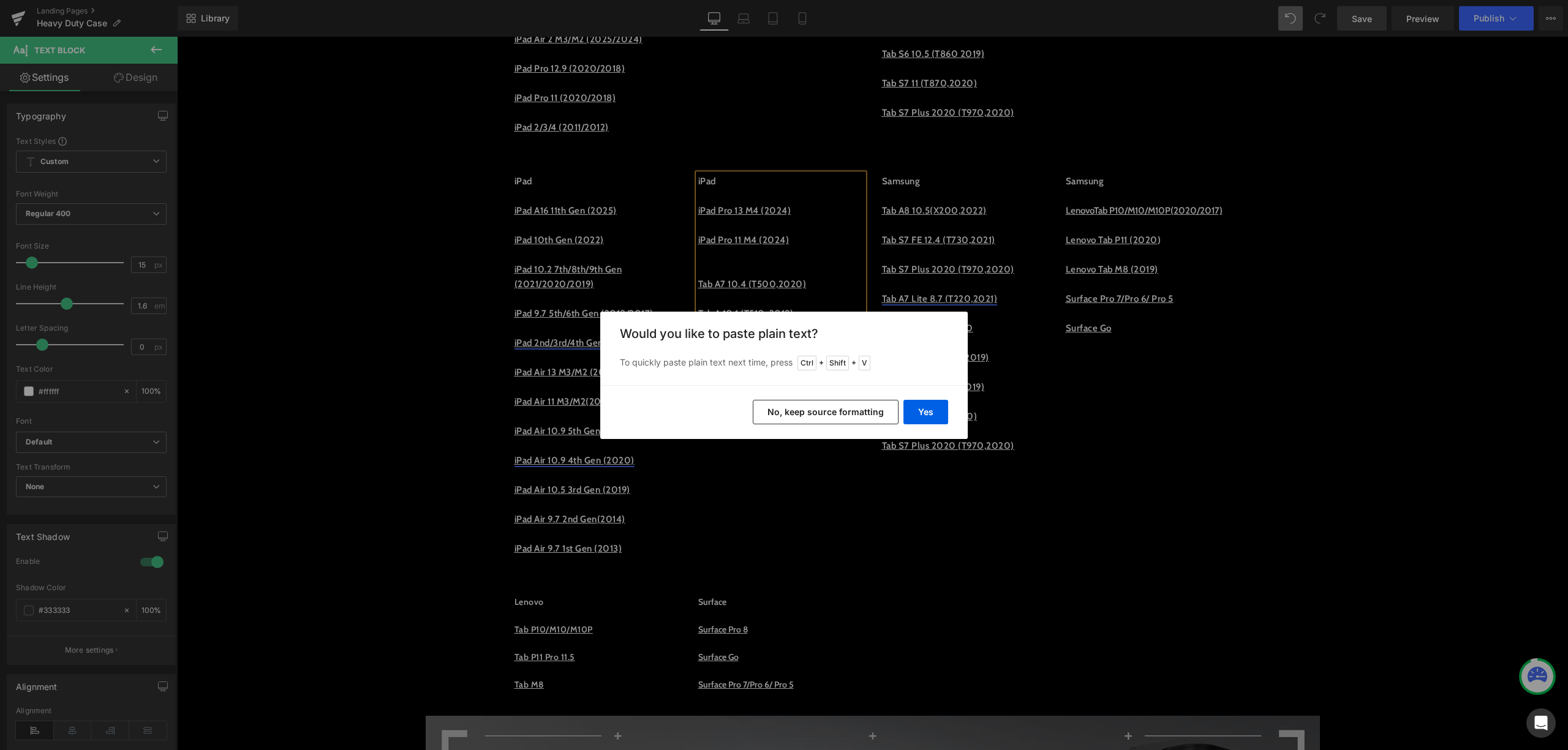
click at [854, 405] on button "No, keep source formatting" at bounding box center [825, 412] width 146 height 25
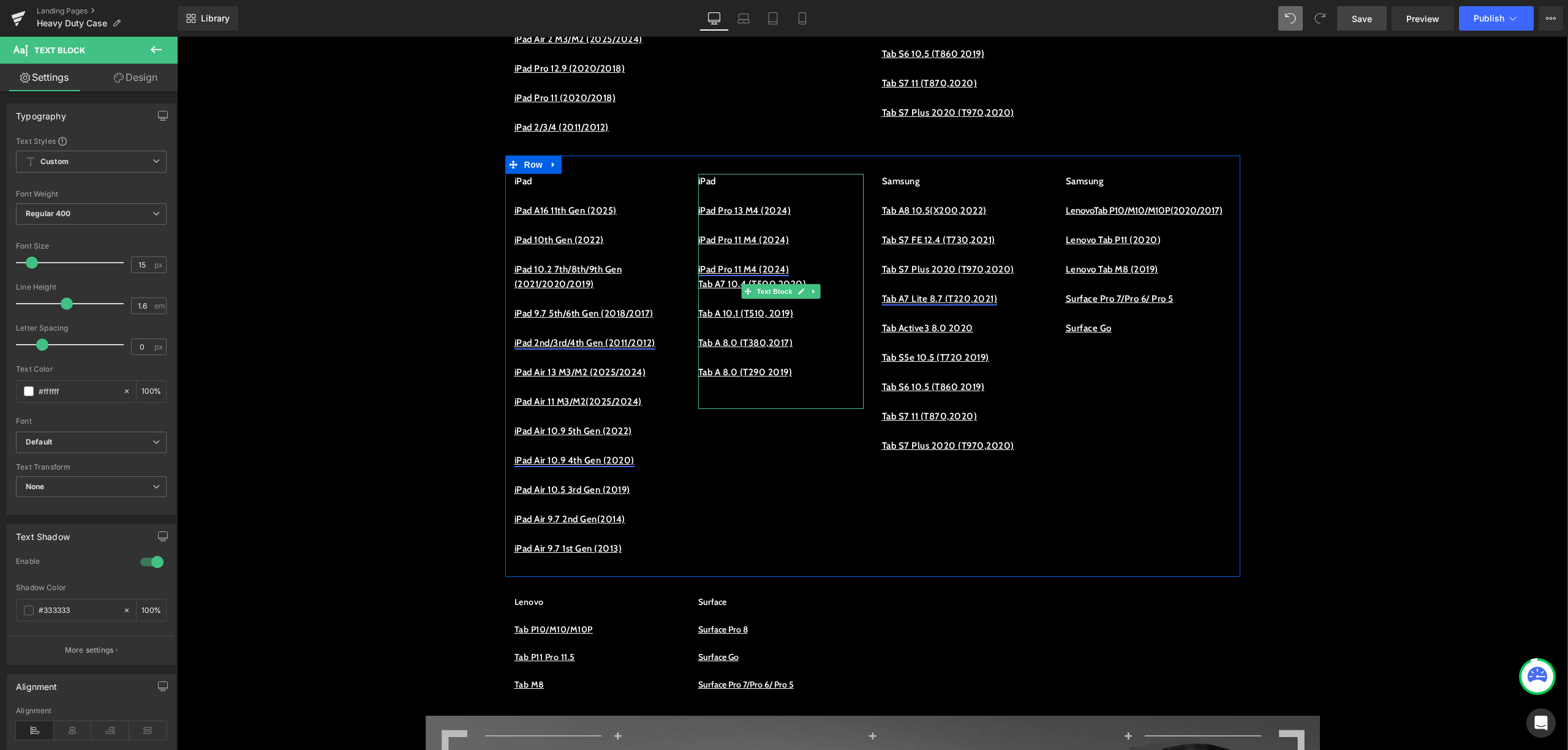
click at [809, 277] on p "iPad Pro 11 M4 (2024)" at bounding box center [780, 269] width 165 height 15
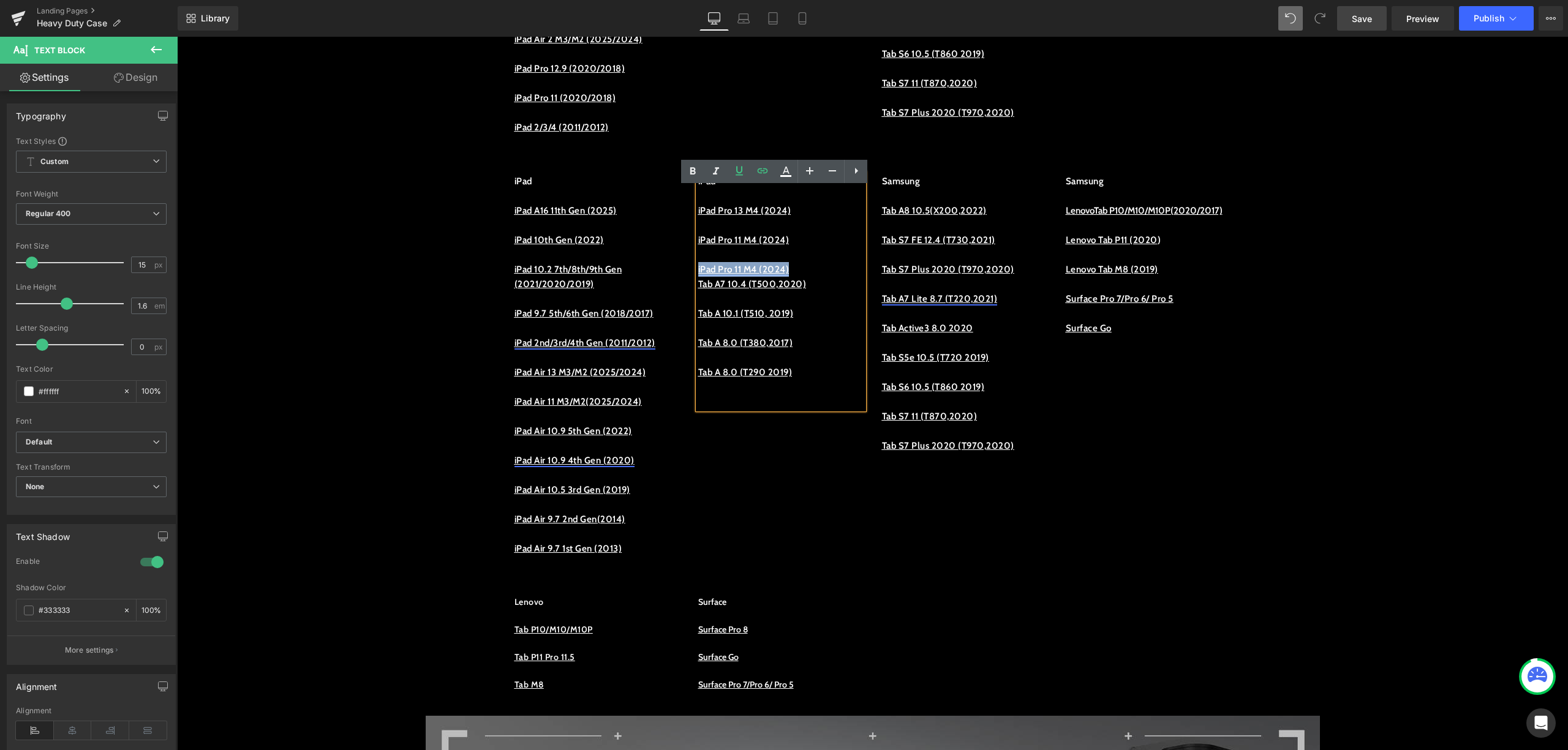
drag, startPoint x: 809, startPoint y: 287, endPoint x: 693, endPoint y: 278, distance: 116.3
click at [698, 277] on p "iPad Pro 11 M4 (2024)" at bounding box center [780, 269] width 165 height 15
click at [762, 169] on icon at bounding box center [763, 171] width 11 height 5
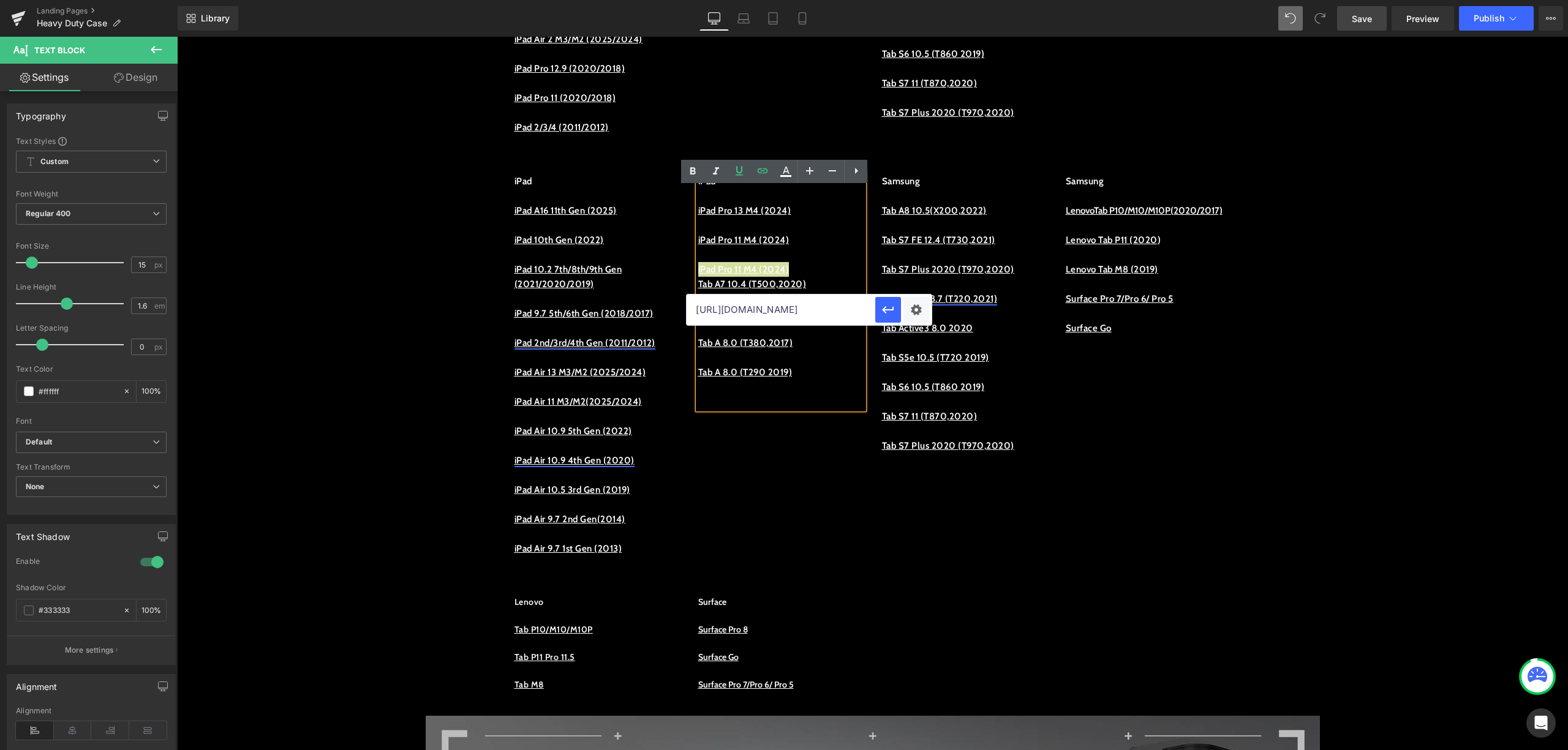
drag, startPoint x: 1032, startPoint y: 356, endPoint x: 630, endPoint y: 343, distance: 402.2
type input "d-pro-112024"
drag, startPoint x: 752, startPoint y: 311, endPoint x: 697, endPoint y: 315, distance: 55.1
click at [697, 315] on input "d-pro-112024" at bounding box center [781, 310] width 188 height 31
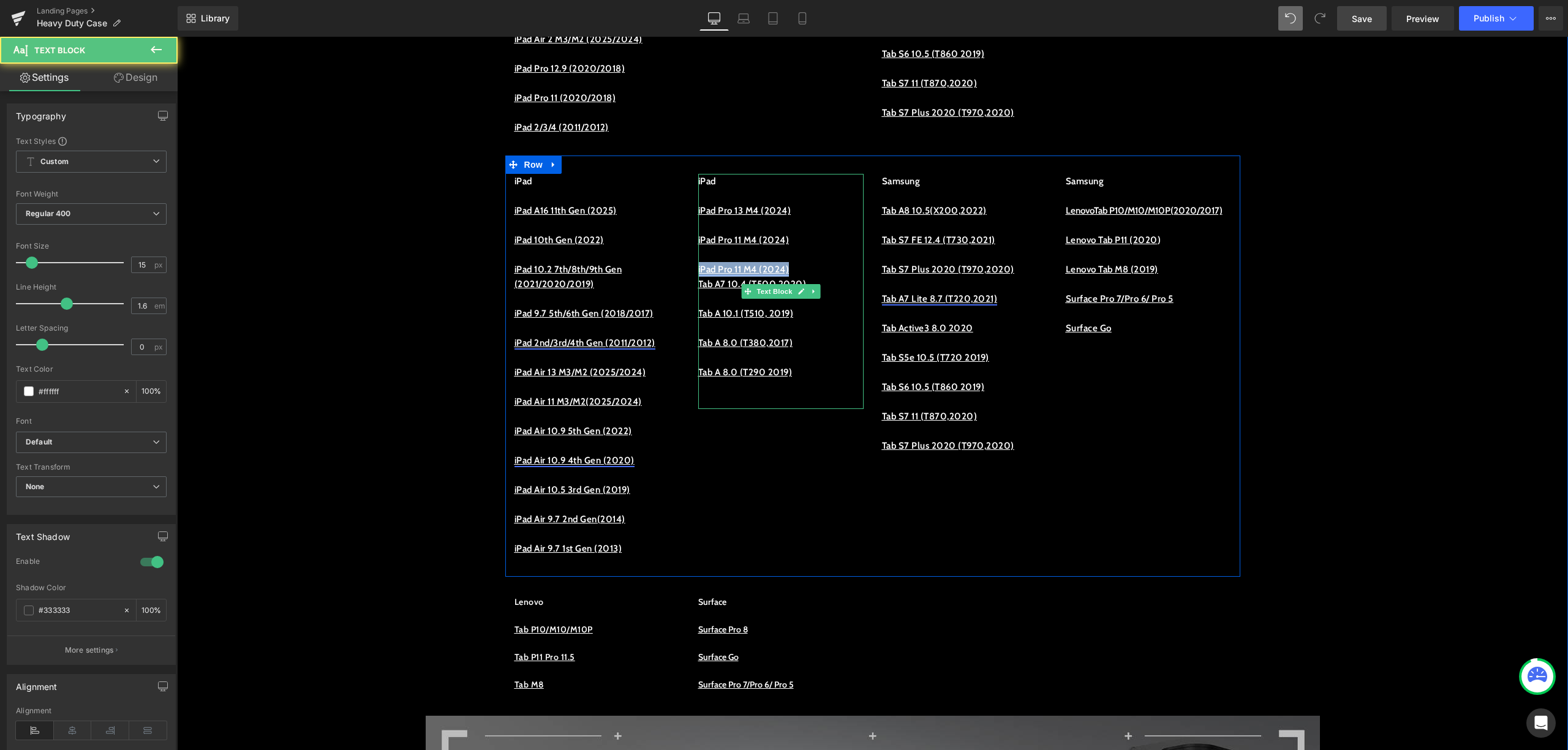
click at [790, 275] on link "iPad Pro 11 M4 (2024)" at bounding box center [744, 270] width 91 height 11
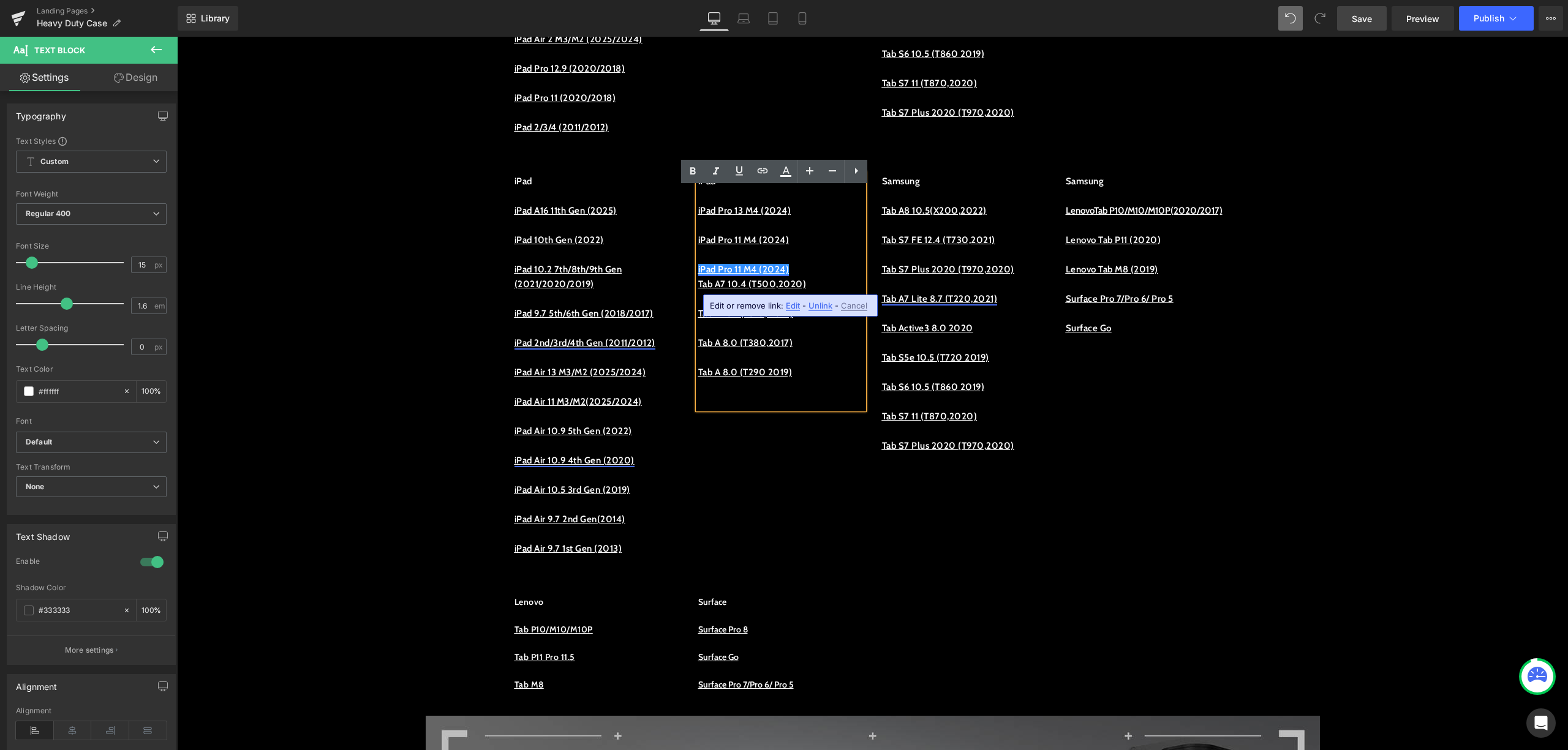
click at [811, 304] on span "Unlink" at bounding box center [821, 306] width 24 height 11
click at [811, 277] on p "iPad Pro 11 M4 (2024)" at bounding box center [780, 269] width 165 height 15
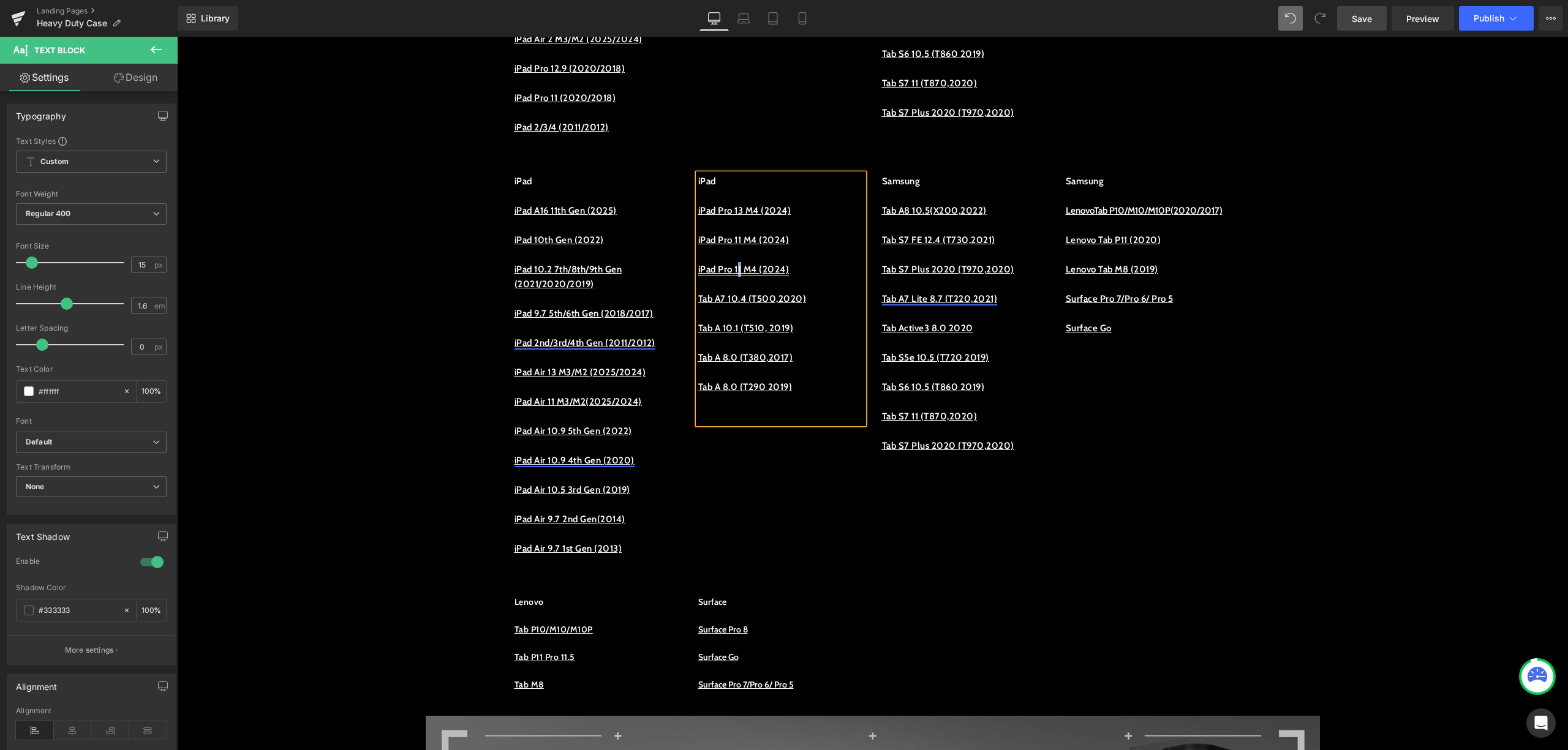
click at [744, 277] on p "iPad Pro 11 M4 (2024)" at bounding box center [780, 269] width 165 height 15
click at [769, 275] on link "iPad Pro 12.9 M4 (2024)" at bounding box center [748, 270] width 101 height 11
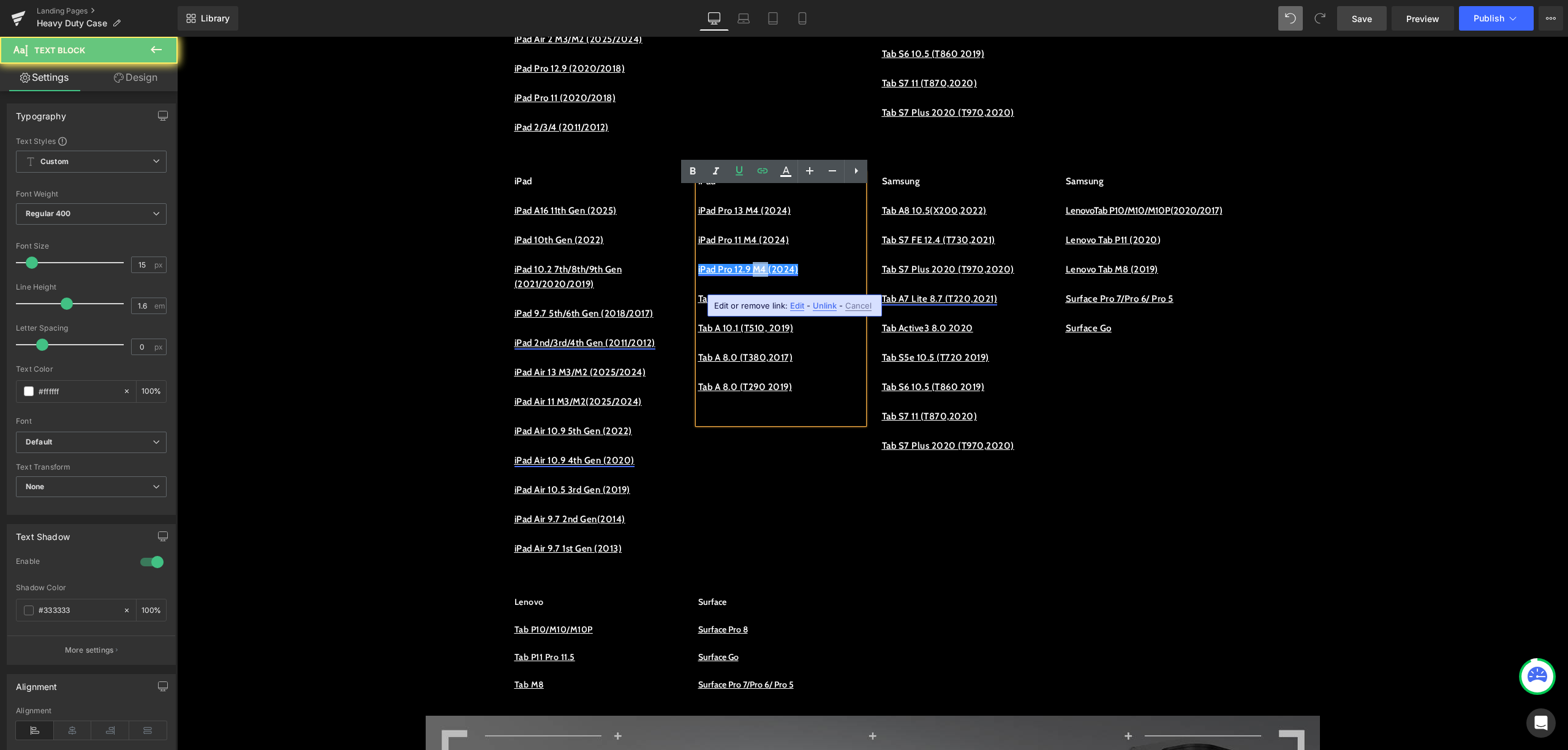
click at [769, 275] on link "iPad Pro 12.9 M4 (2024)" at bounding box center [748, 270] width 101 height 11
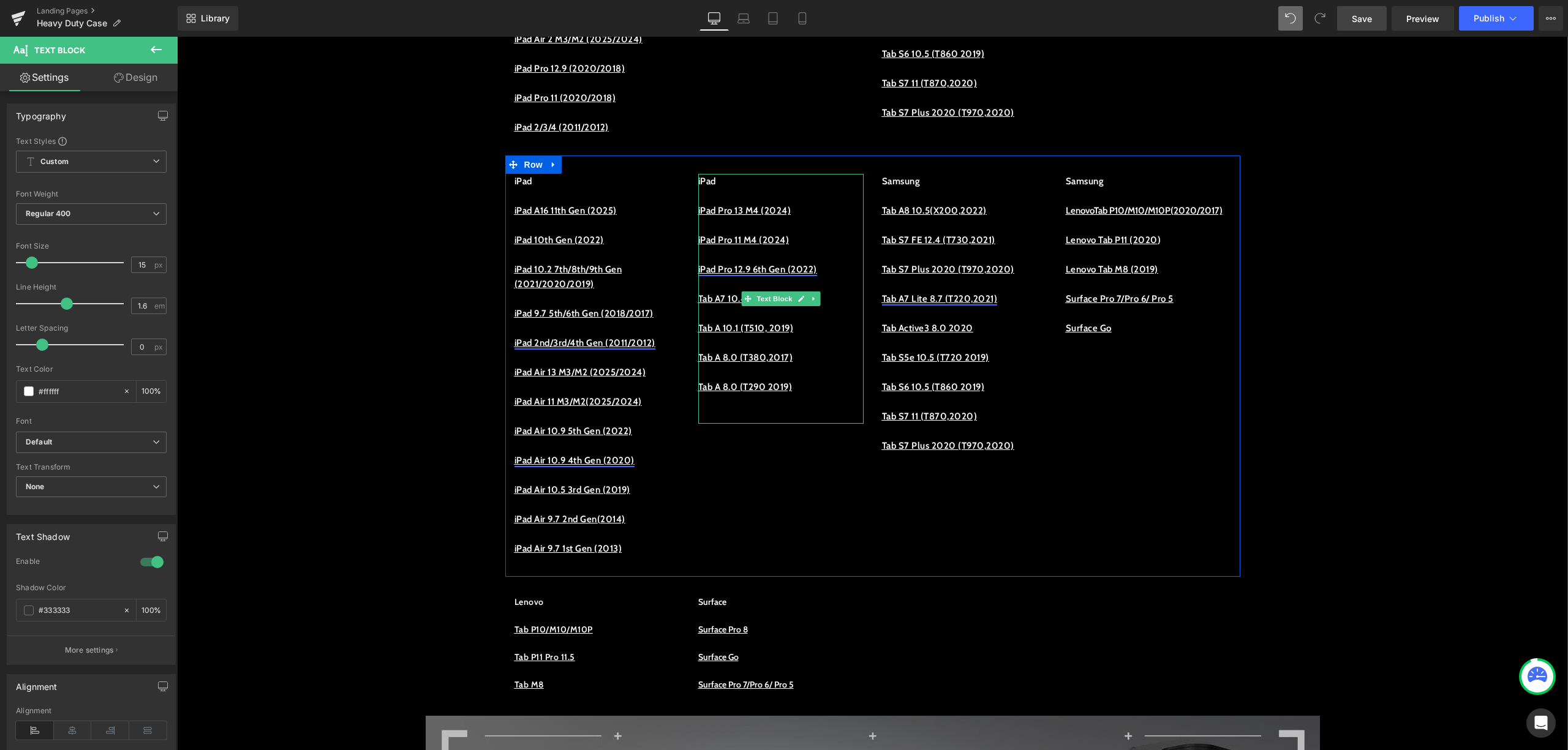
click at [773, 275] on link "iPad Pro 12.9 6th Gen (2022)" at bounding box center [757, 270] width 119 height 11
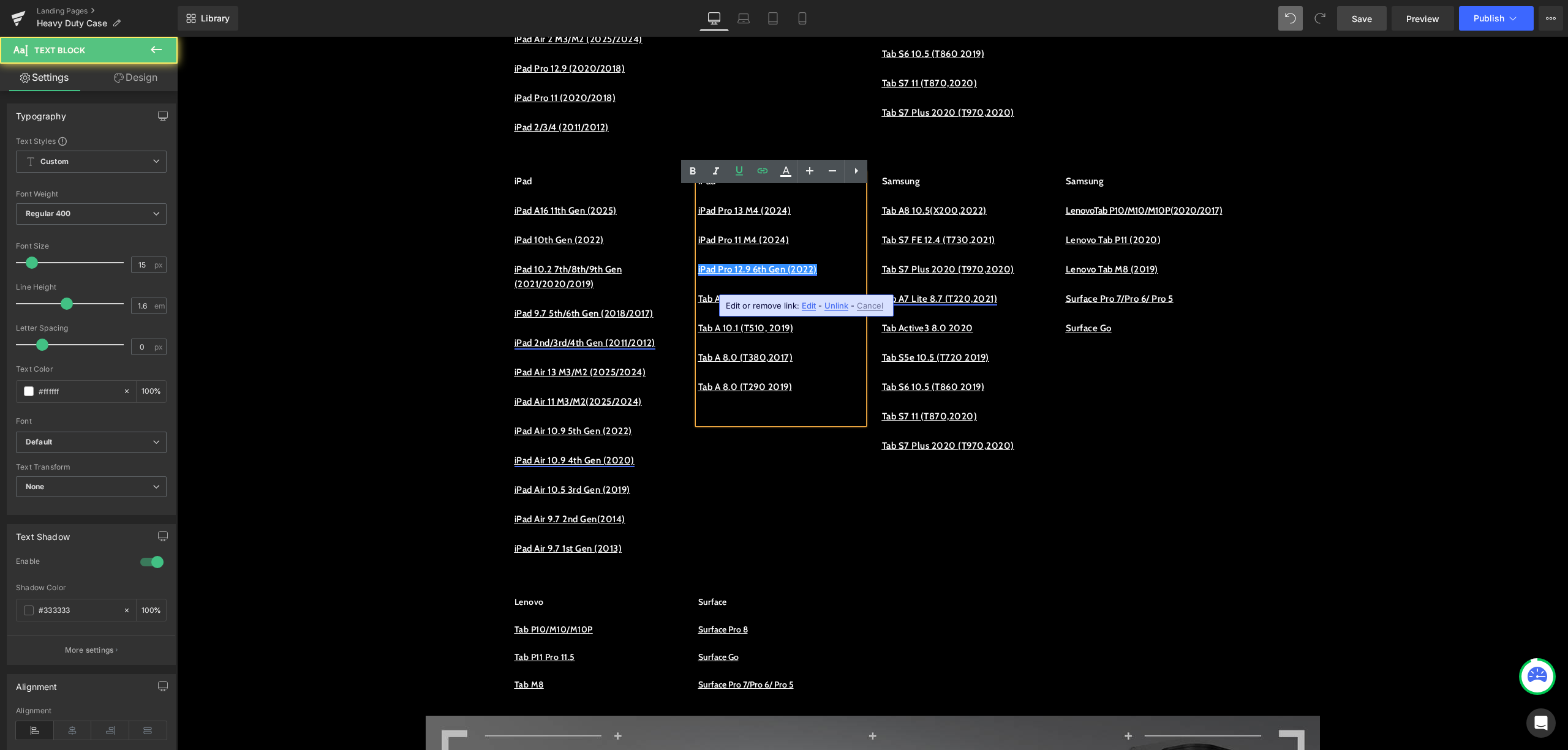
click at [761, 275] on link "iPad Pro 12.9 6th Gen (2022)" at bounding box center [757, 270] width 119 height 11
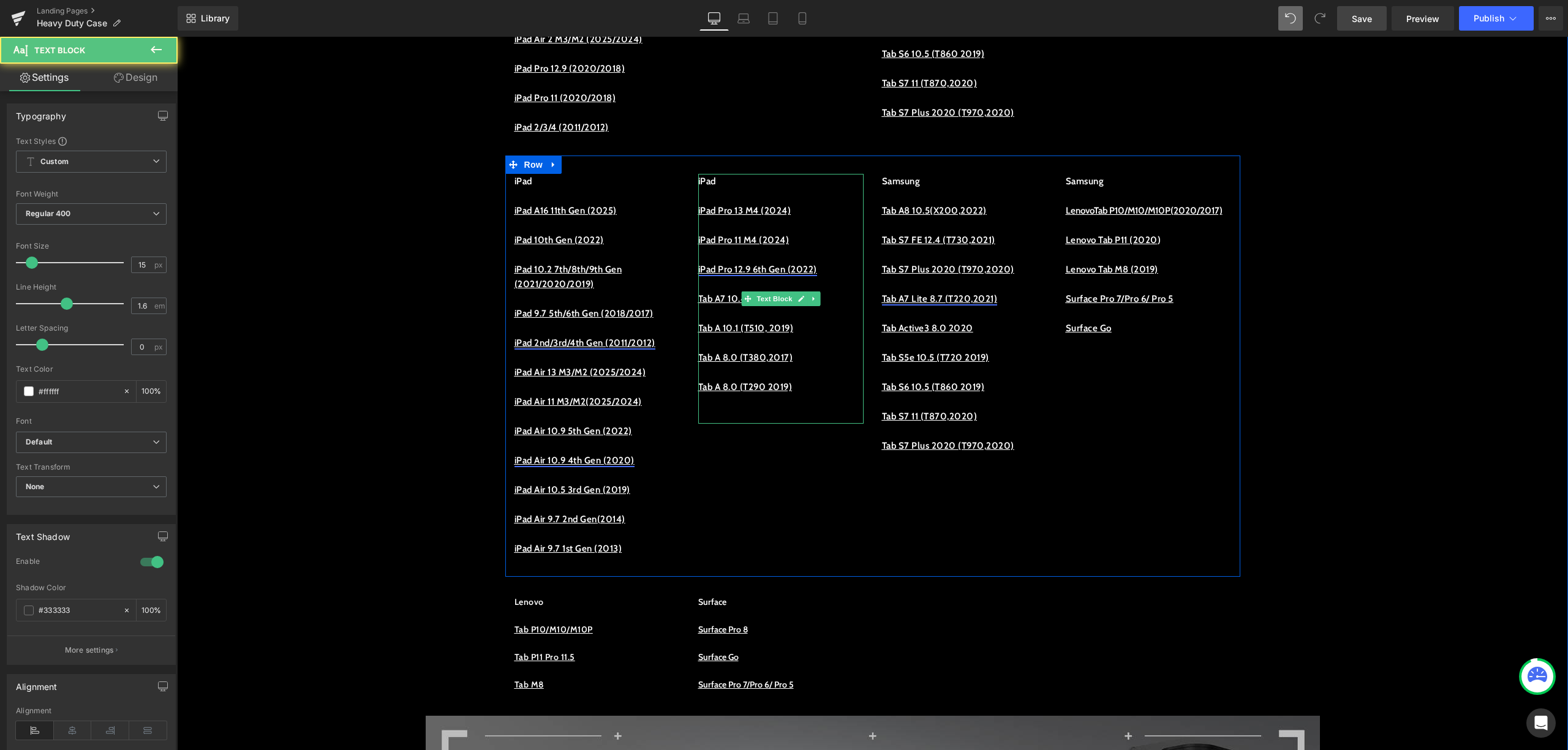
click at [721, 275] on link "iPad Pro 12.9 6th Gen (2022)" at bounding box center [757, 270] width 119 height 11
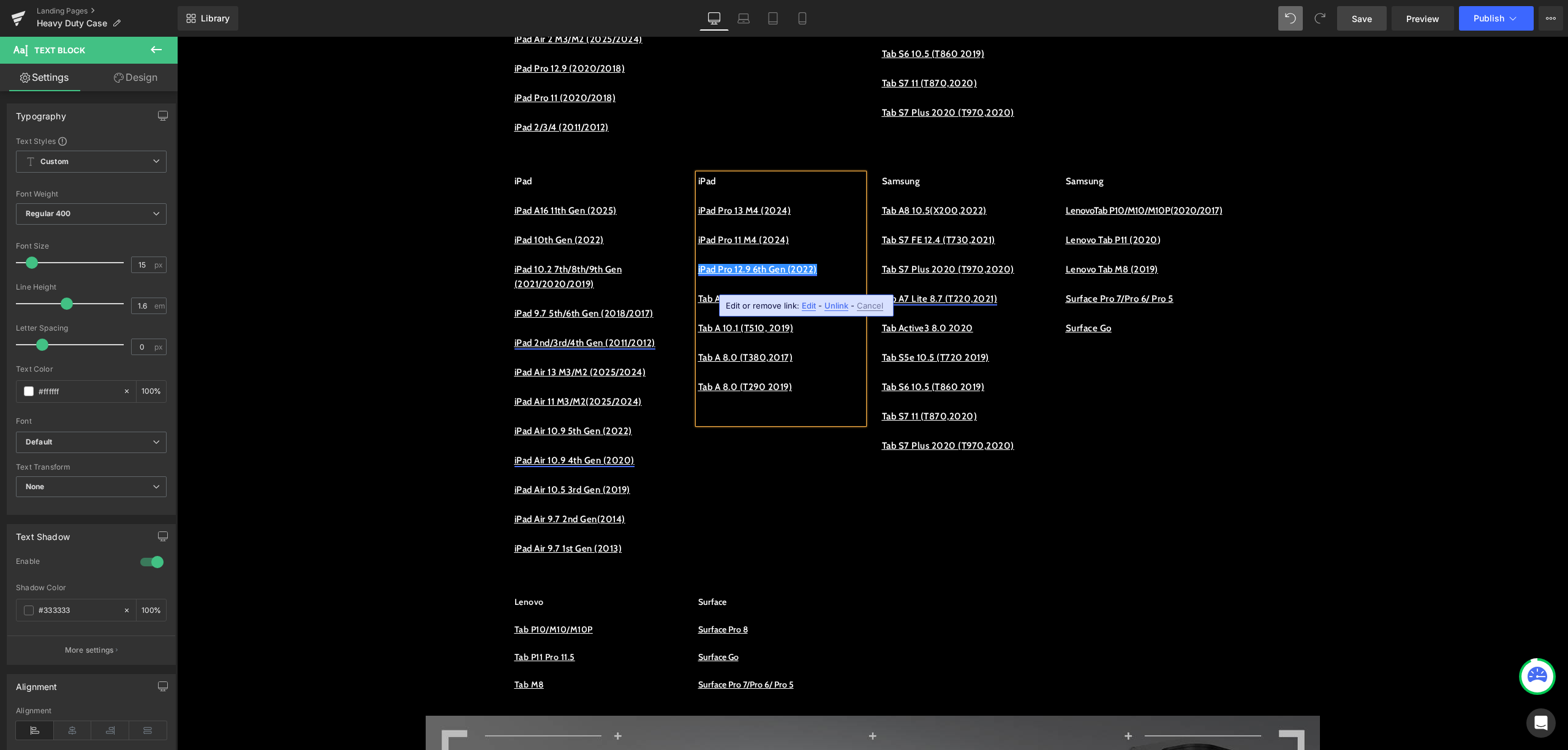
click at [841, 276] on p "iPad Pro 12.9 6th Gen (2022)" at bounding box center [780, 269] width 165 height 15
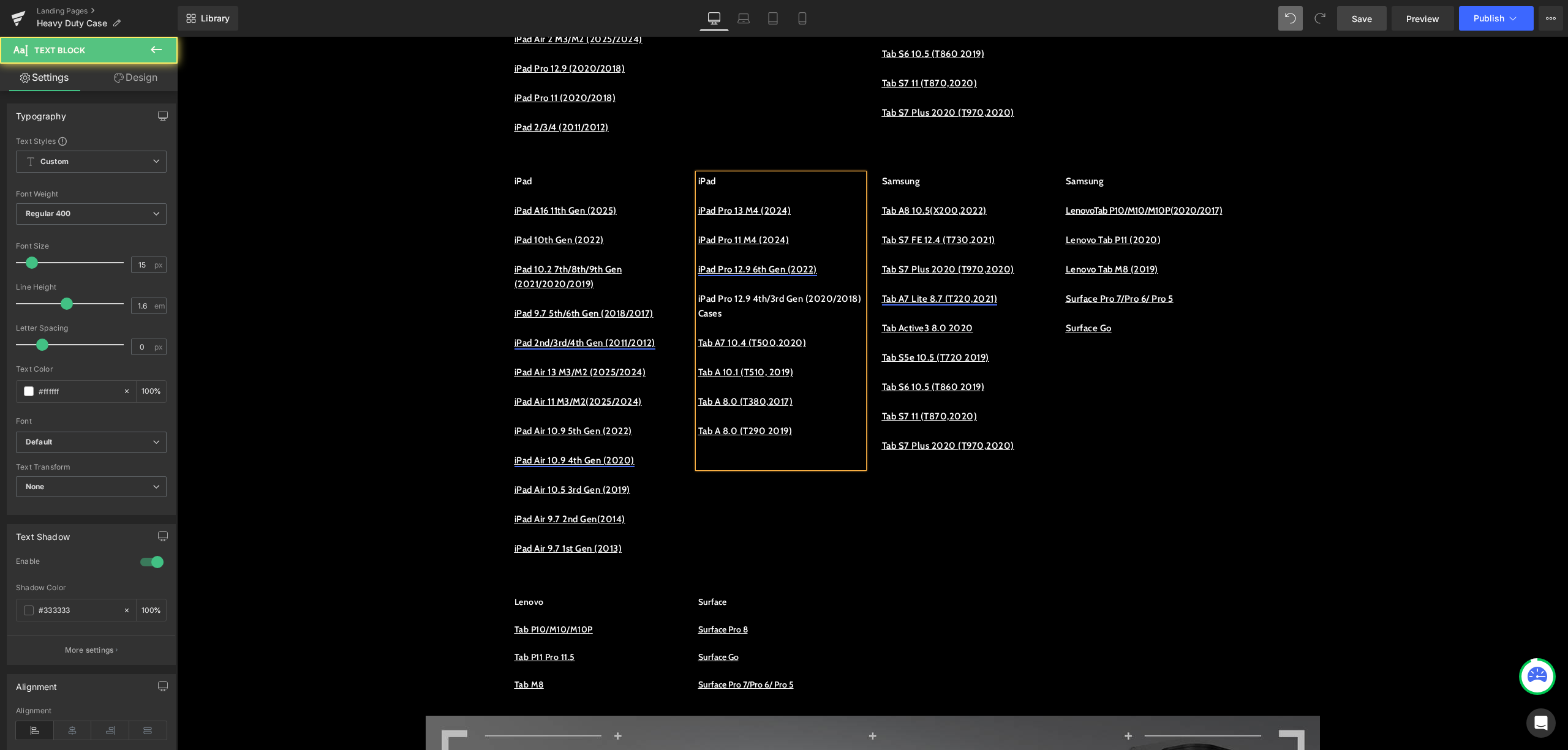
click at [795, 321] on p "iPad Pro 12.9 4th/3rd Gen (2020/2018) Cases" at bounding box center [780, 306] width 165 height 30
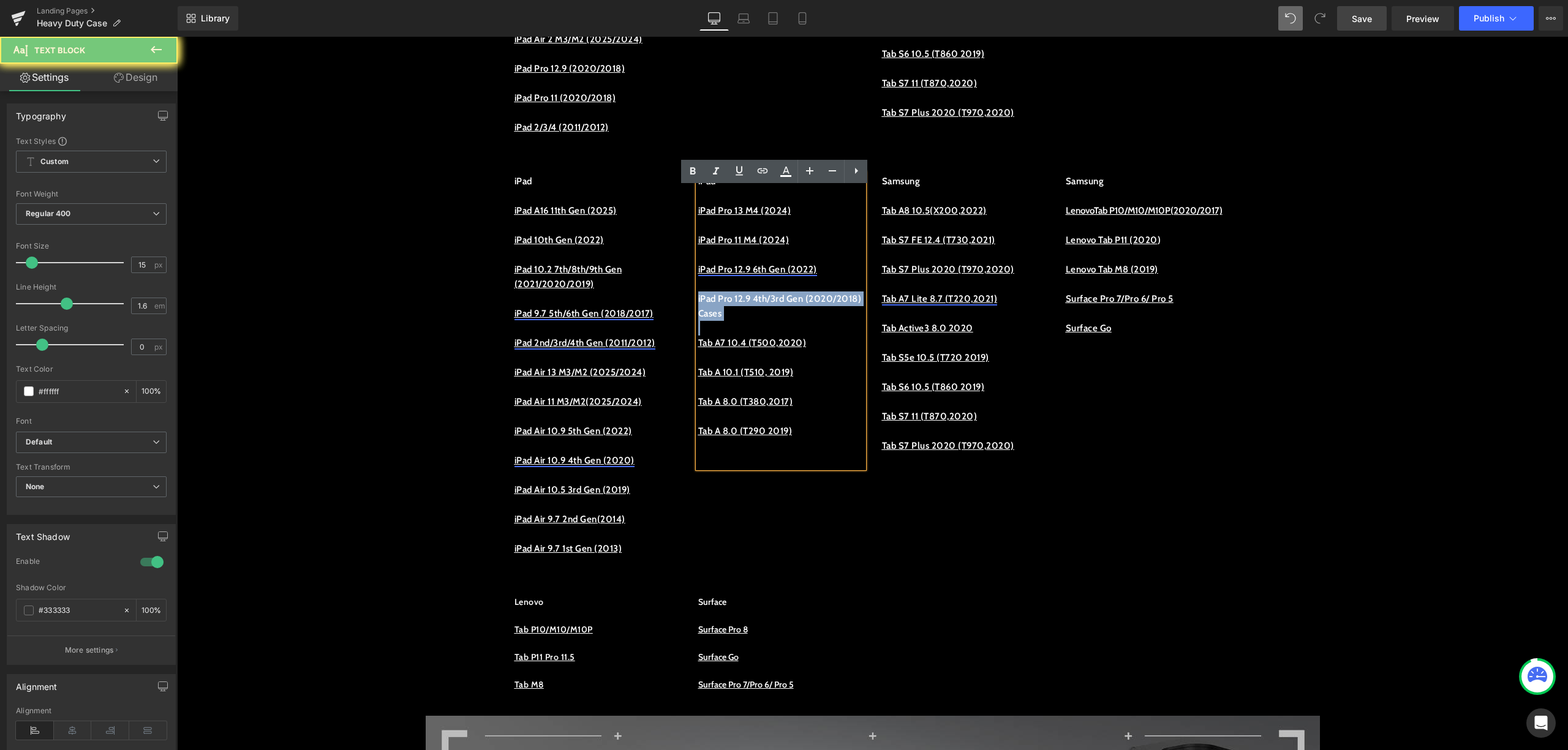
drag, startPoint x: 795, startPoint y: 326, endPoint x: 669, endPoint y: 321, distance: 126.1
click at [669, 321] on div "iPad iPad A16 11th Gen (2025) iPad 10th Gen (2022) iPad 10.2 7th/8th/9th Gen (2…" at bounding box center [873, 366] width 735 height 421
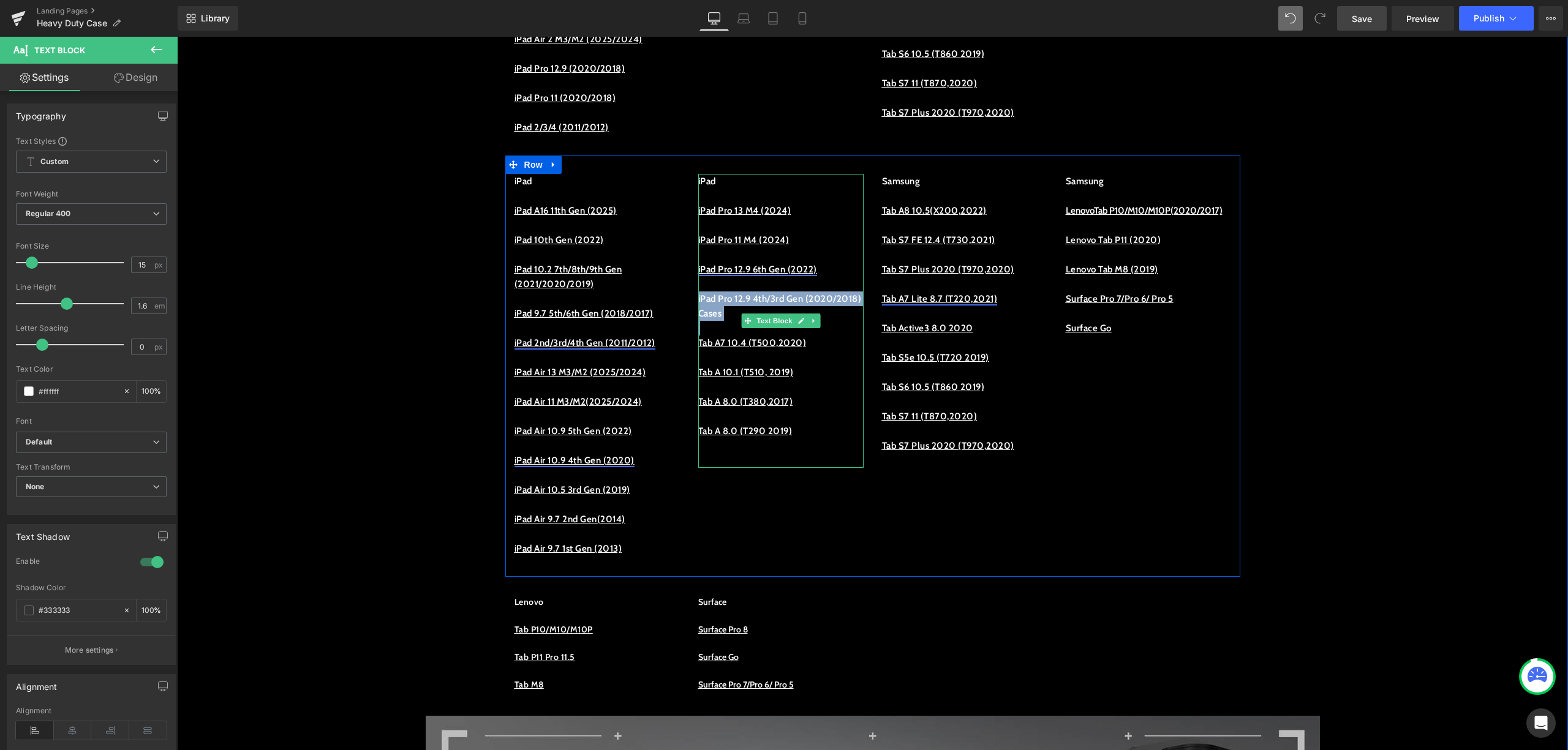
click at [767, 335] on p at bounding box center [780, 328] width 165 height 15
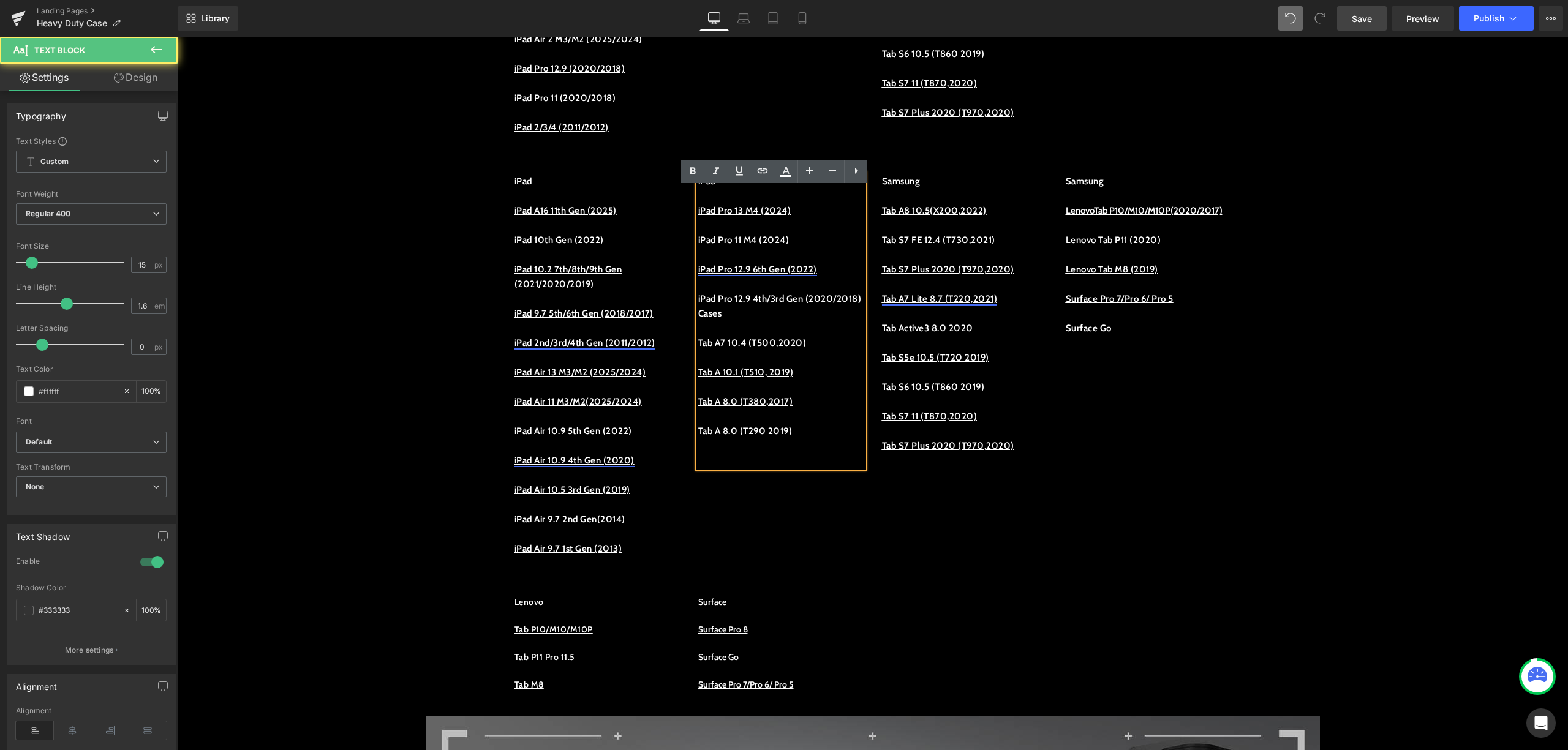
click at [774, 321] on p "iPad Pro 12.9 4th/3rd Gen (2020/2018) Cases" at bounding box center [780, 306] width 165 height 30
click at [775, 321] on p "iPad Pro 12.9 4th/3rd Gen (2020/2018) Cases" at bounding box center [780, 306] width 165 height 30
click at [802, 321] on p "iPad Pro 12.9 4th/3rd Gen (2020/2018) Cases" at bounding box center [780, 306] width 165 height 30
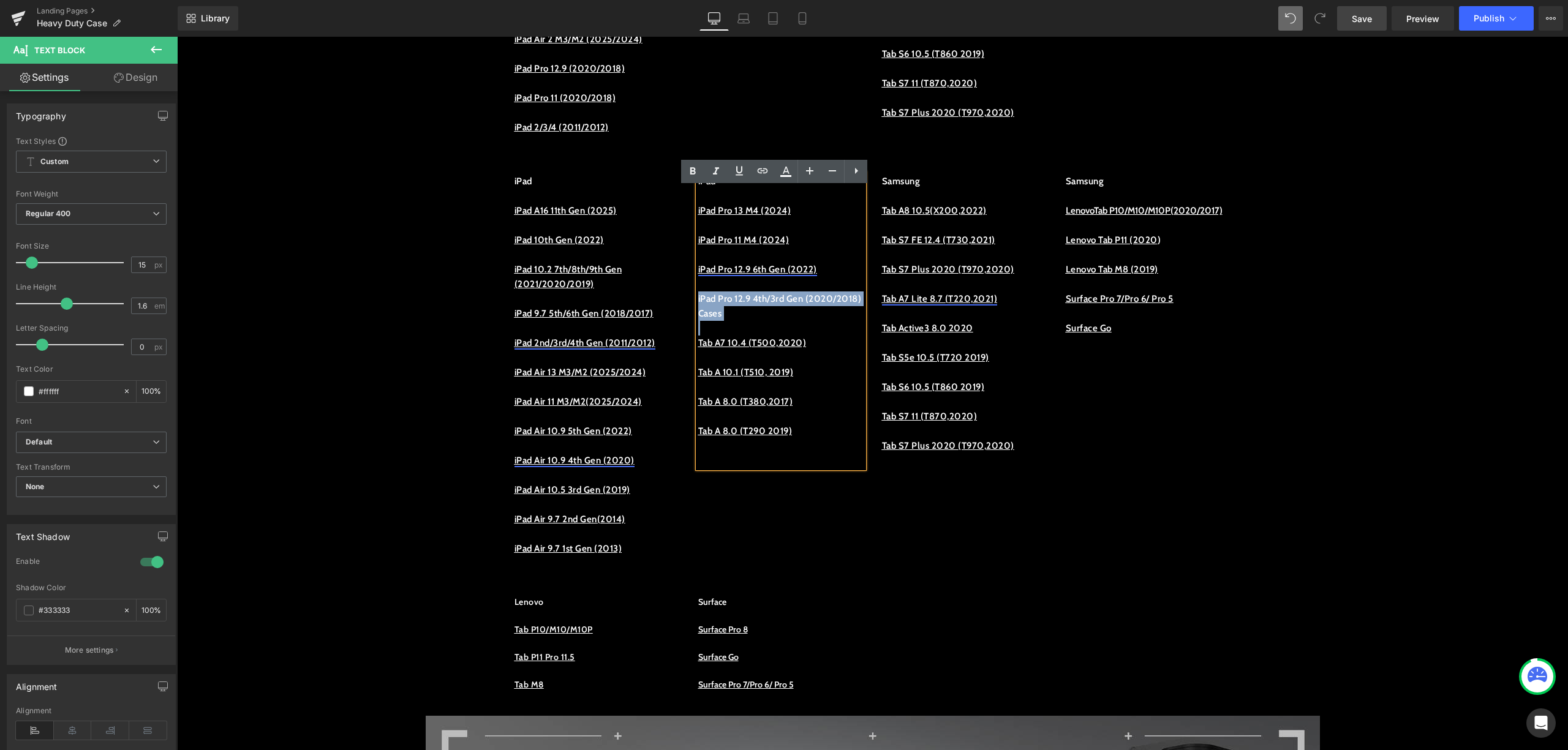
drag, startPoint x: 802, startPoint y: 327, endPoint x: 698, endPoint y: 312, distance: 105.1
click at [698, 312] on p "iPad Pro 12.9 4th/3rd Gen (2020/2018) Cases" at bounding box center [780, 306] width 165 height 30
click at [739, 160] on link at bounding box center [739, 171] width 23 height 23
click at [757, 319] on u "iPad Pro 12.9 4th/3rd Gen (2020/2018) Cases" at bounding box center [780, 306] width 164 height 26
click at [759, 275] on link "iPad Pro 12.9 6th Gen (2022)" at bounding box center [757, 270] width 119 height 11
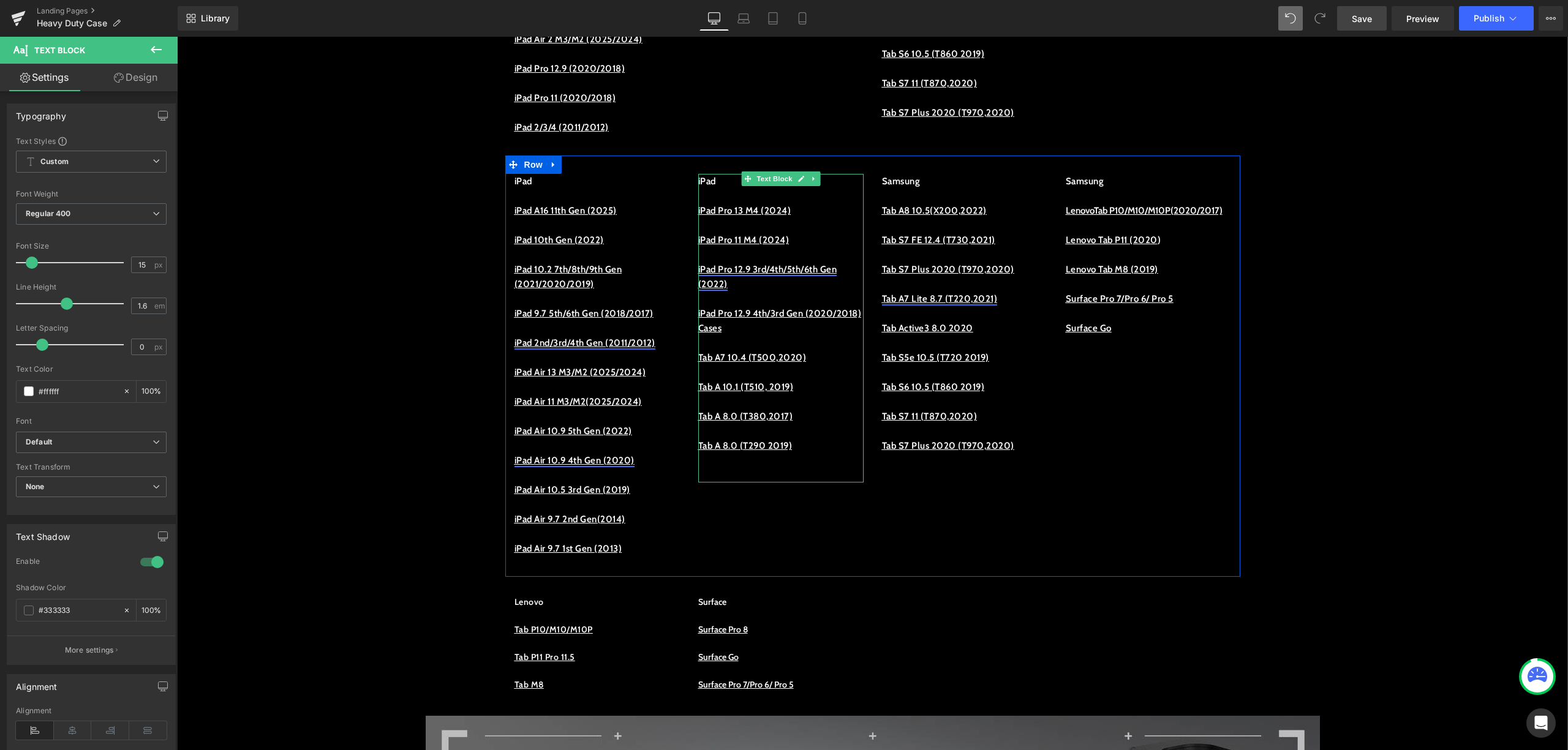
click at [741, 290] on link "iPad Pro 12.9 3rd/4th/5th/6th Gen (2022)" at bounding box center [768, 277] width 139 height 26
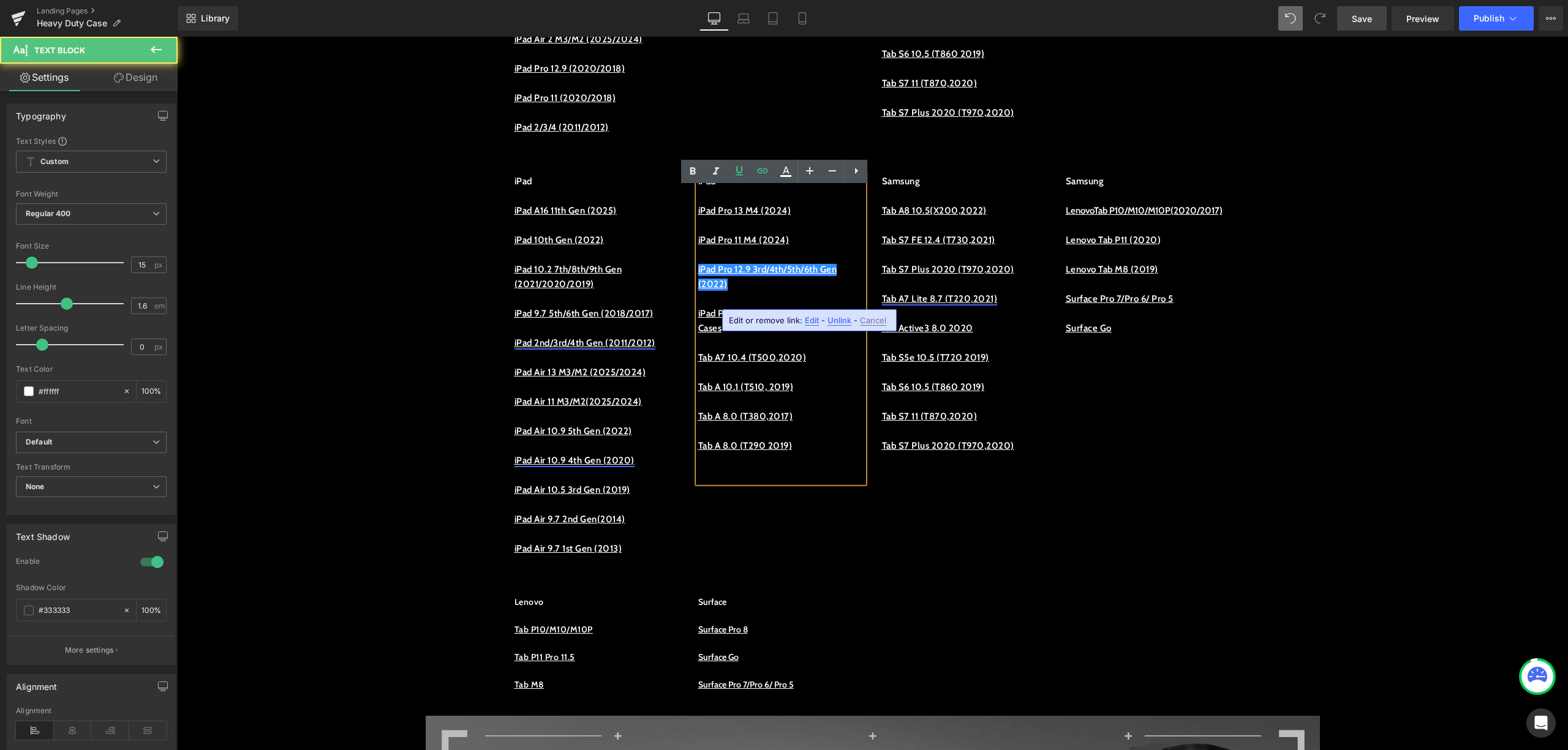
click at [739, 290] on link "iPad Pro 12.9 3rd/4th/5th/6th Gen (2022)" at bounding box center [768, 277] width 139 height 26
click at [743, 290] on link "iPad Pro 12.9 3rd/4th/5th/6th Gen (2022)" at bounding box center [768, 277] width 139 height 26
click at [811, 218] on p "iPad Pro 13 M4 (2024)" at bounding box center [780, 210] width 165 height 15
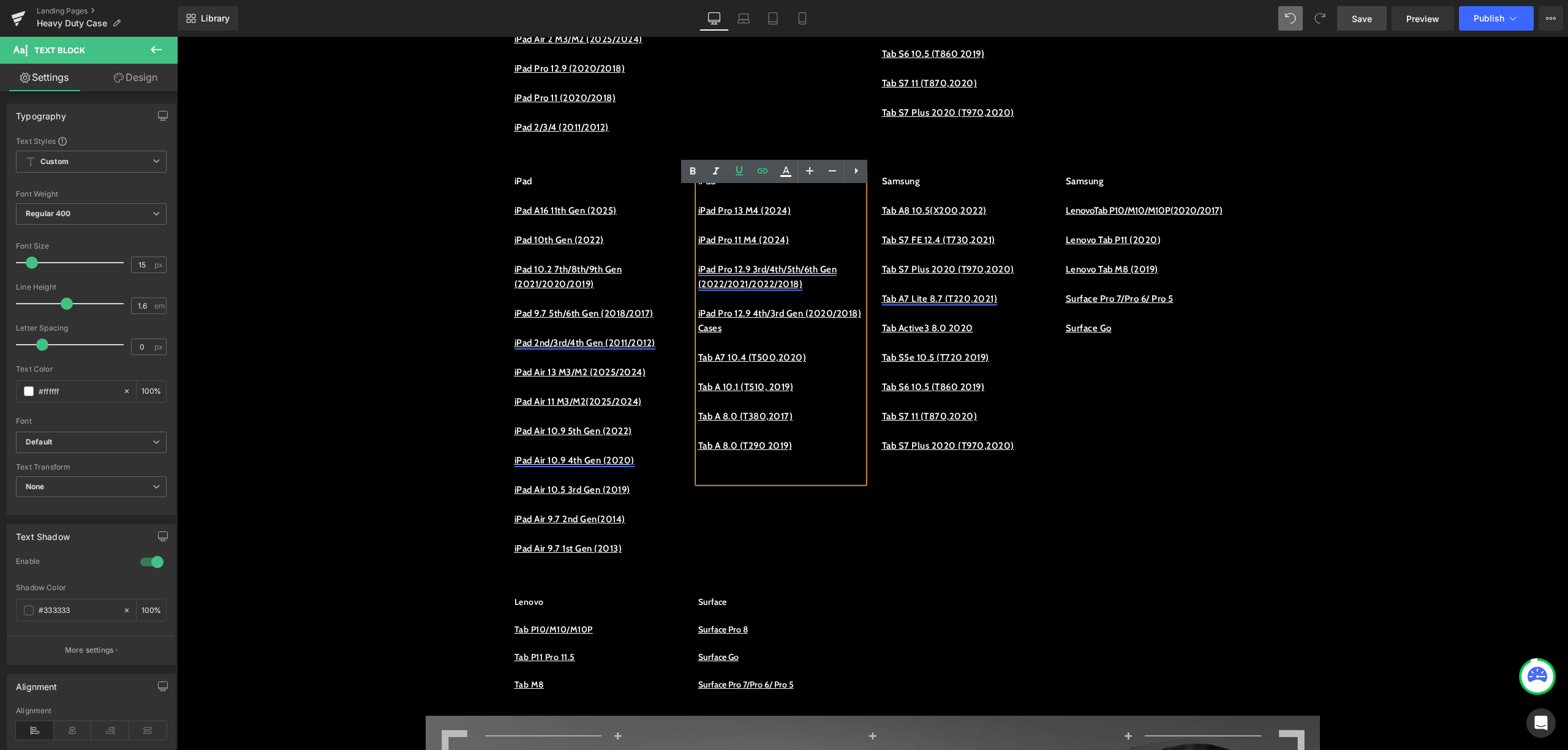
click at [713, 306] on p at bounding box center [780, 299] width 165 height 15
click at [714, 290] on link "iPad Pro 12.9 3rd/4th/5th/6th Gen (2022/2021/2022/2018)" at bounding box center [768, 277] width 139 height 26
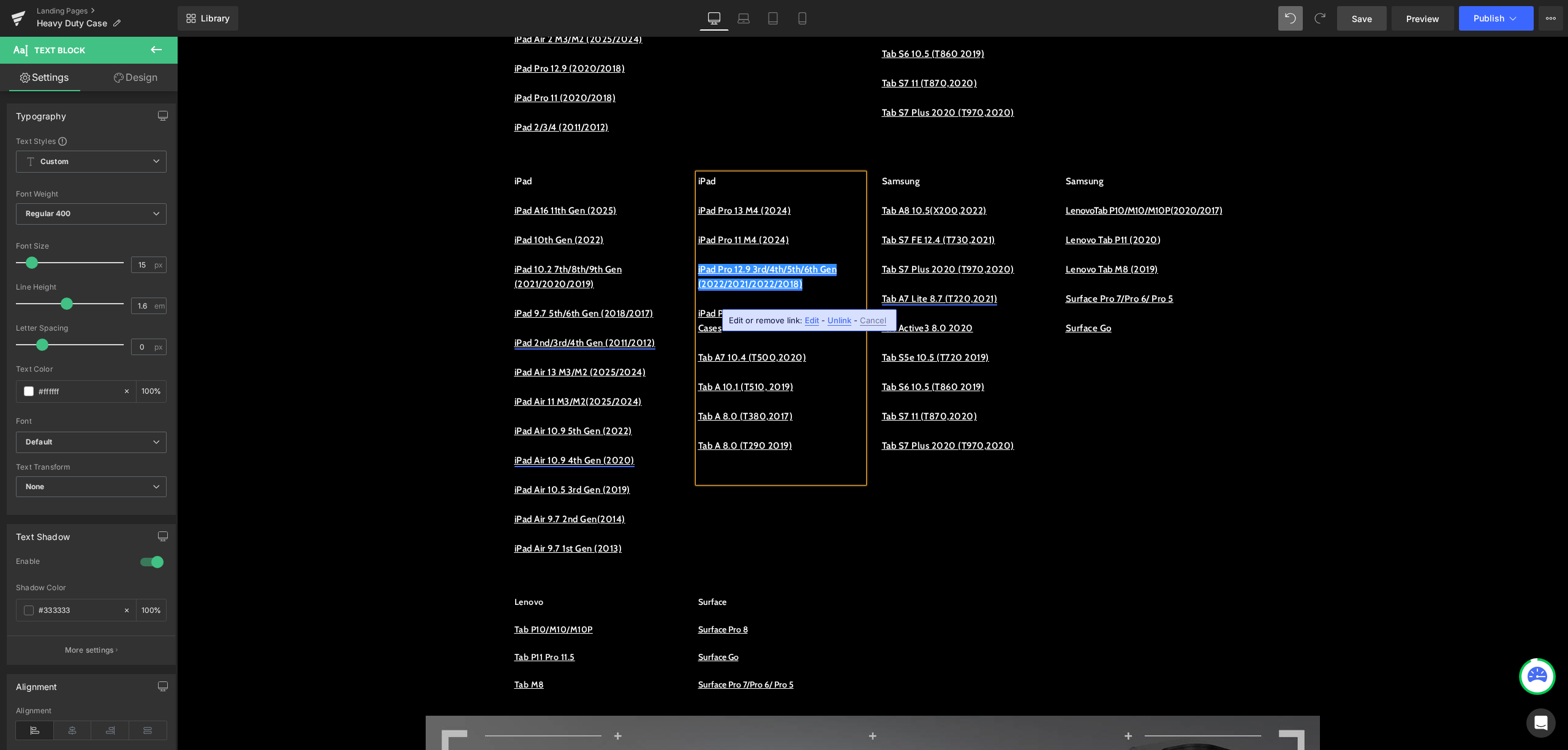
click at [735, 275] on link "iPad Pro 12.9 3rd/4th/5th/6th Gen" at bounding box center [768, 270] width 139 height 11
click at [759, 277] on p "iPad Pro 12.9 3rd/4th/5th/6th Gen" at bounding box center [780, 269] width 165 height 15
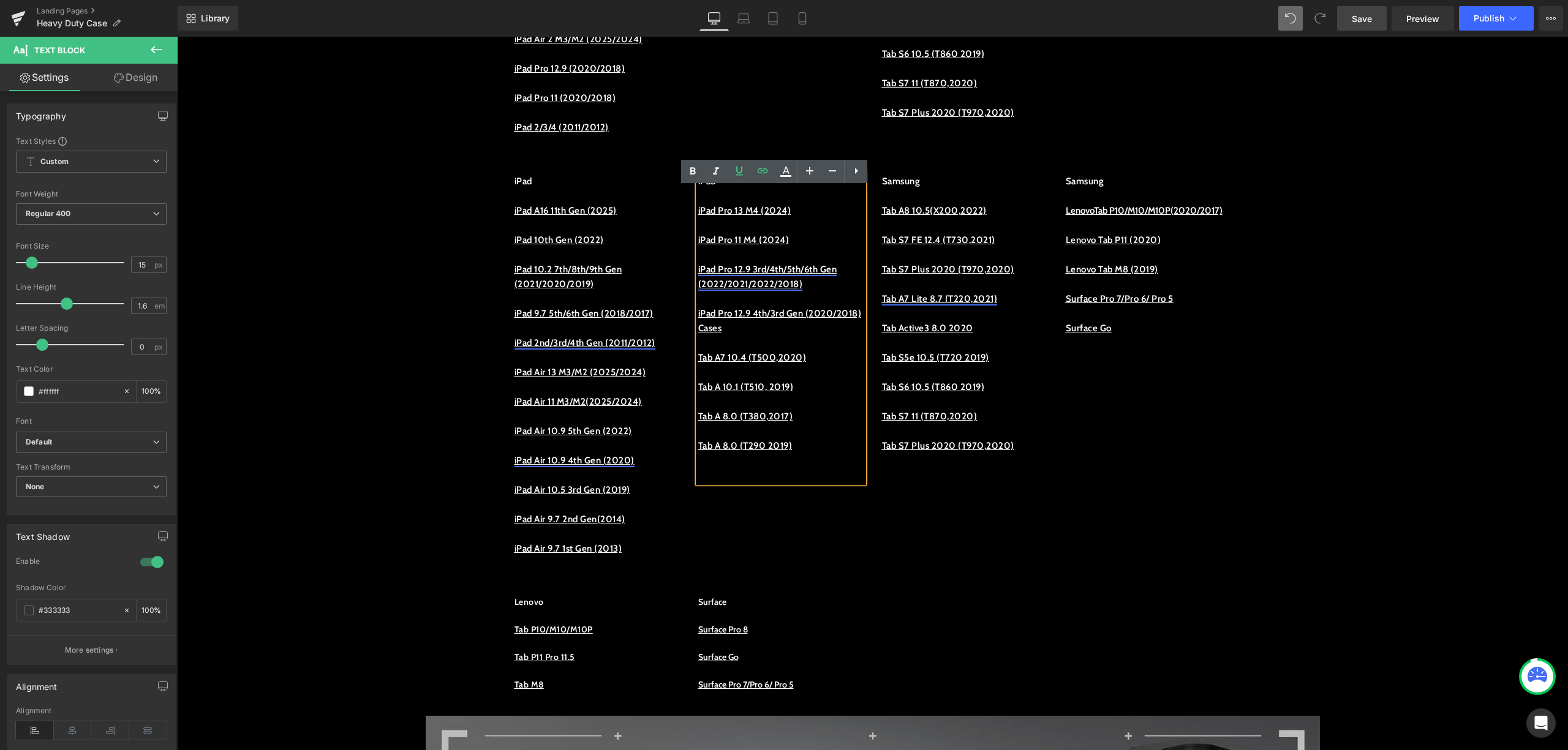
click at [698, 290] on link "(2022/2021/2022/2018)" at bounding box center [750, 284] width 105 height 11
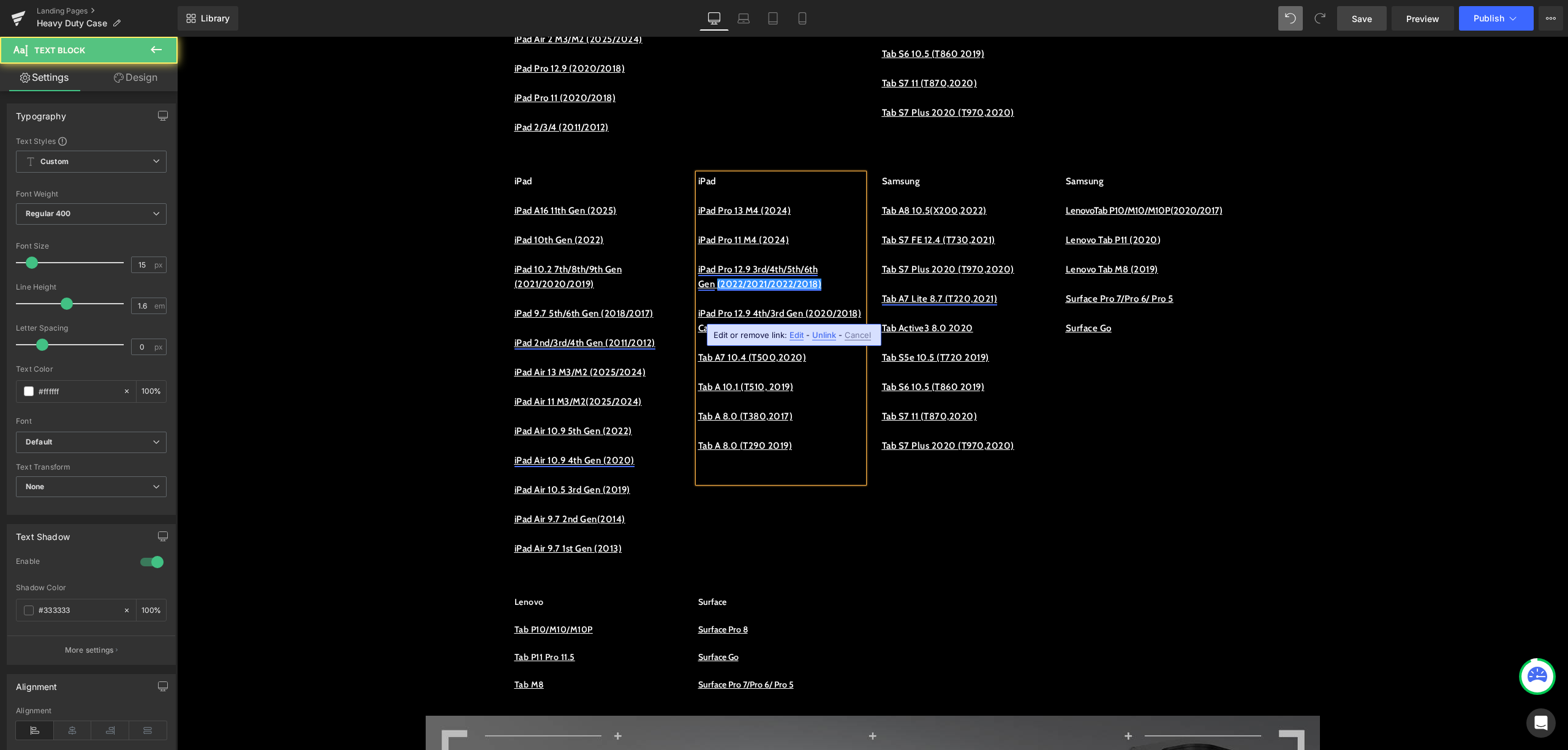
click at [818, 289] on link "iPad Pro 12.9 3rd/4th/5th/6th Gen" at bounding box center [758, 277] width 120 height 26
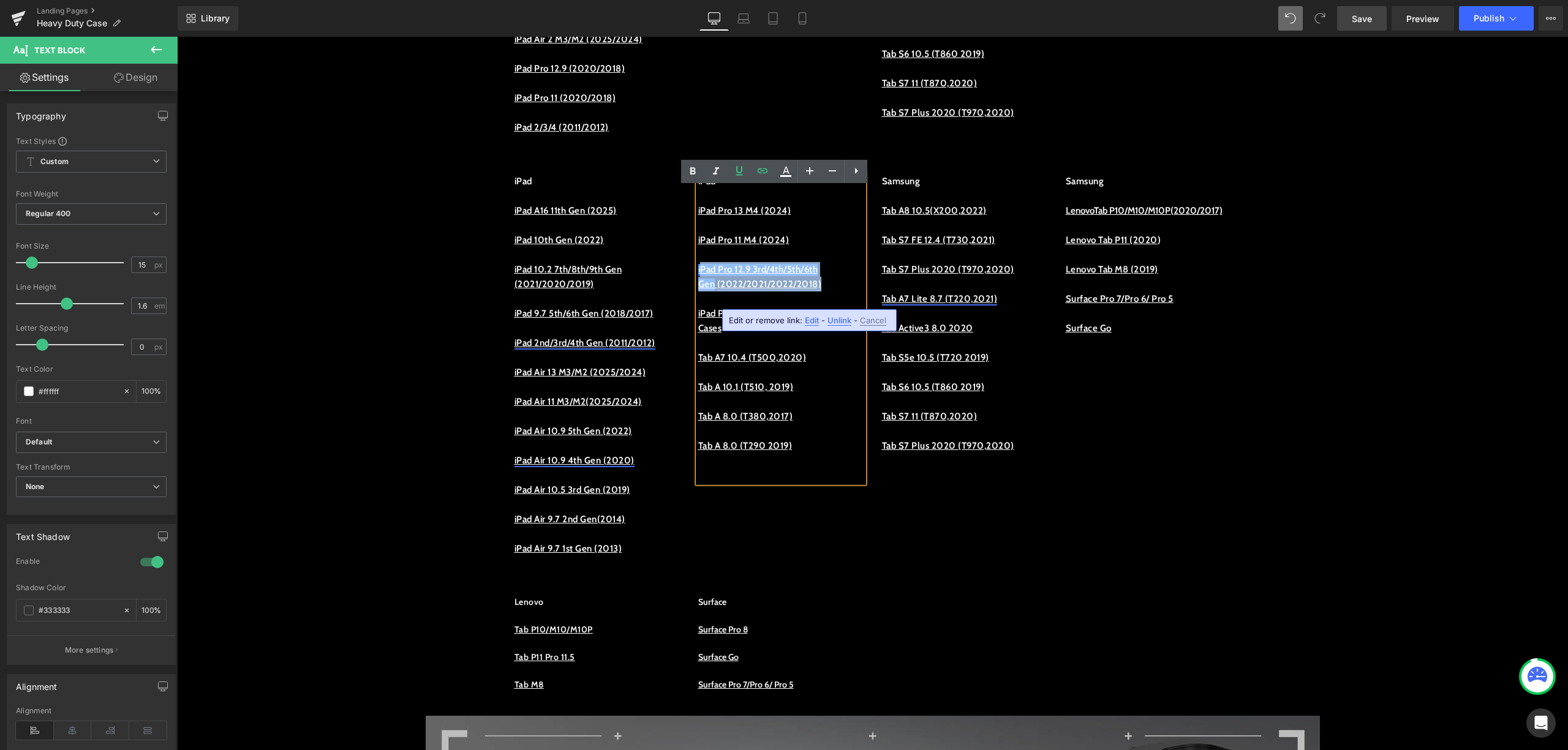
drag, startPoint x: 838, startPoint y: 299, endPoint x: 693, endPoint y: 276, distance: 146.8
click at [698, 276] on p "iPad Pro 12.9 3rd/4th/5th/6th Gen (2022/2021/2022/2018)" at bounding box center [780, 277] width 165 height 30
click at [714, 290] on p "iPad Pro 12.9 3rd/4th/5th/6th Gen (2022/2021/2022/2018)" at bounding box center [780, 277] width 165 height 30
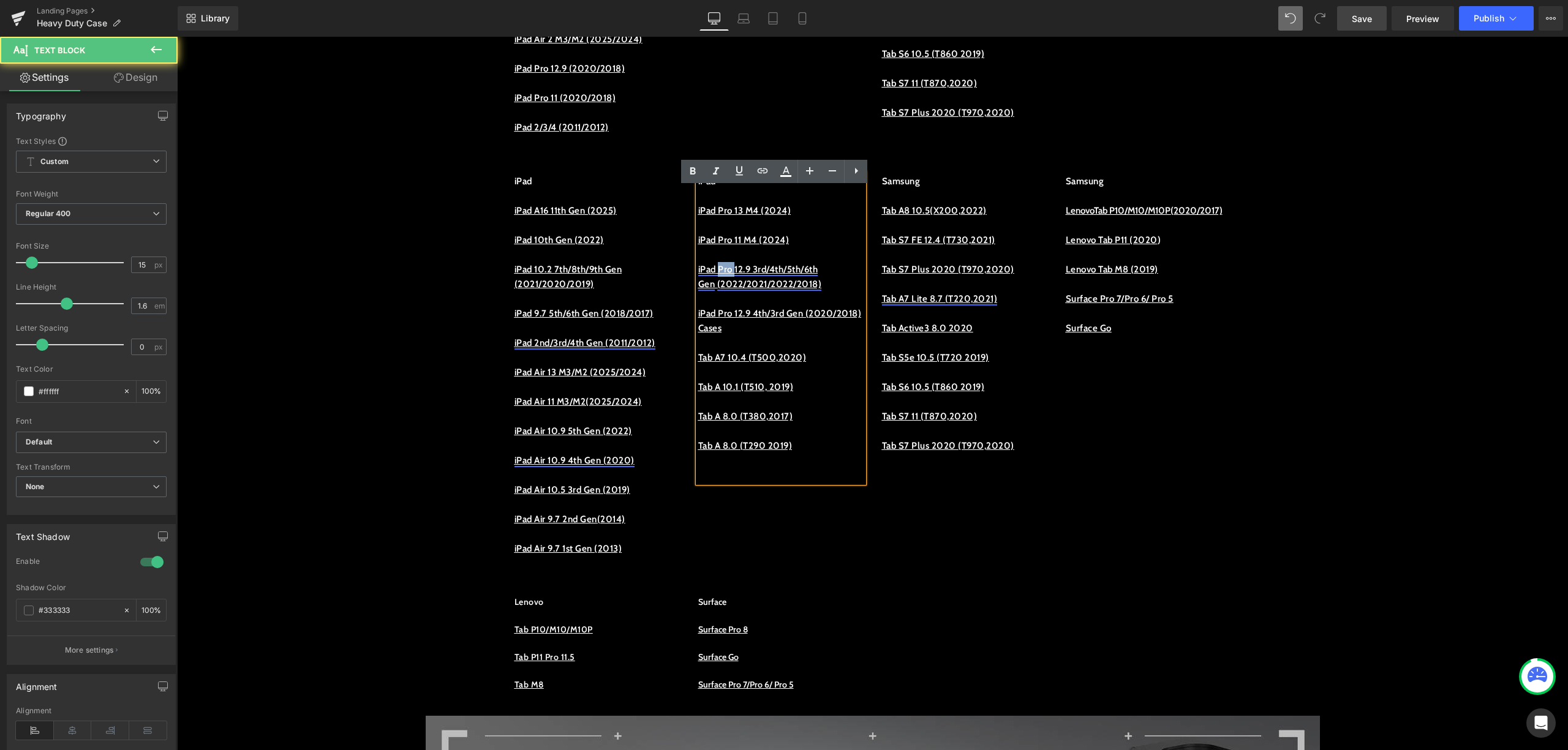
click at [714, 290] on p "iPad Pro 12.9 3rd/4th/5th/6th Gen (2022/2021/2022/2018)" at bounding box center [780, 277] width 165 height 30
click at [763, 169] on icon at bounding box center [762, 171] width 15 height 15
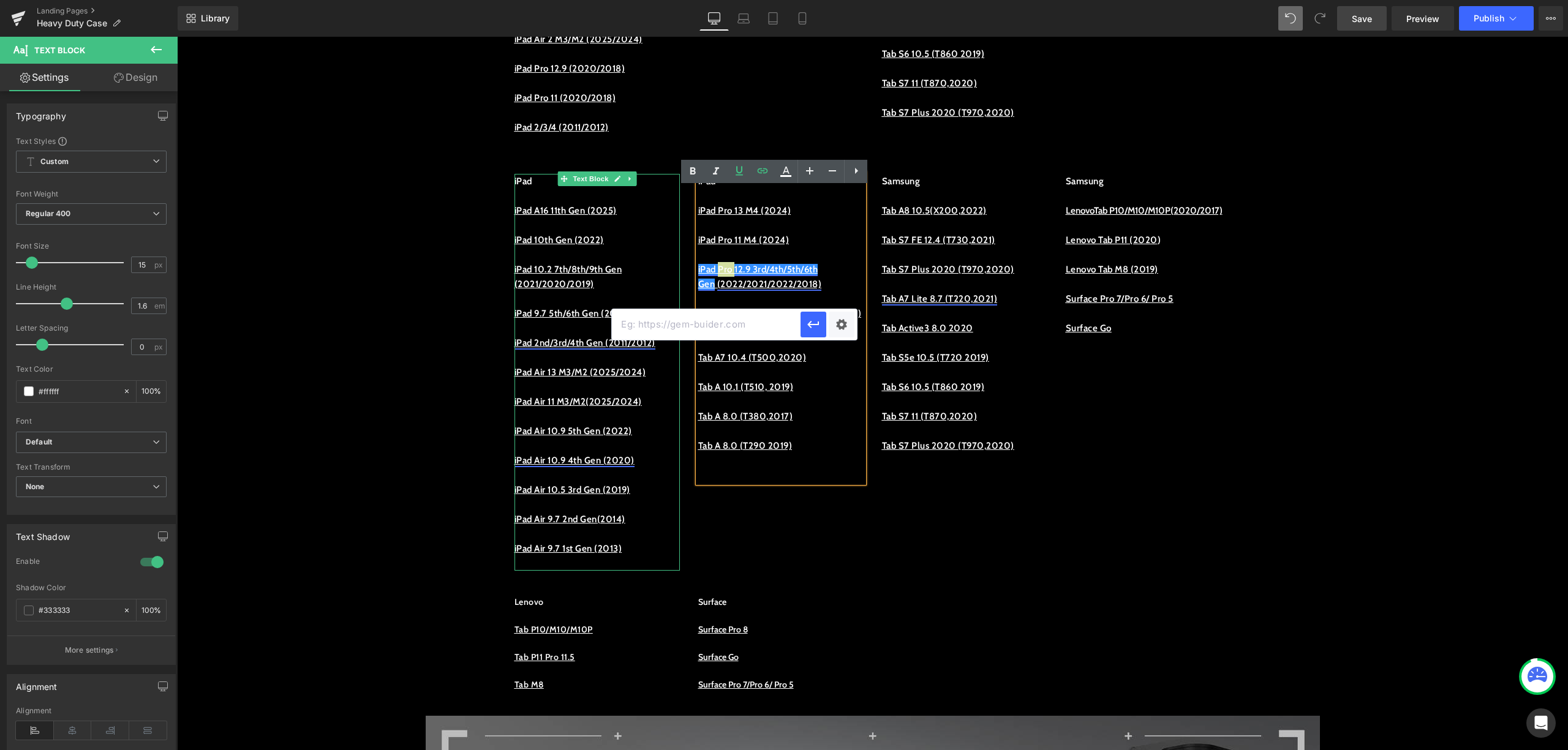
drag, startPoint x: 949, startPoint y: 355, endPoint x: 560, endPoint y: 364, distance: 389.1
type input "pad-pro-112024"
drag, startPoint x: 797, startPoint y: 359, endPoint x: 576, endPoint y: 323, distance: 223.9
click at [817, 315] on button "button" at bounding box center [814, 324] width 26 height 26
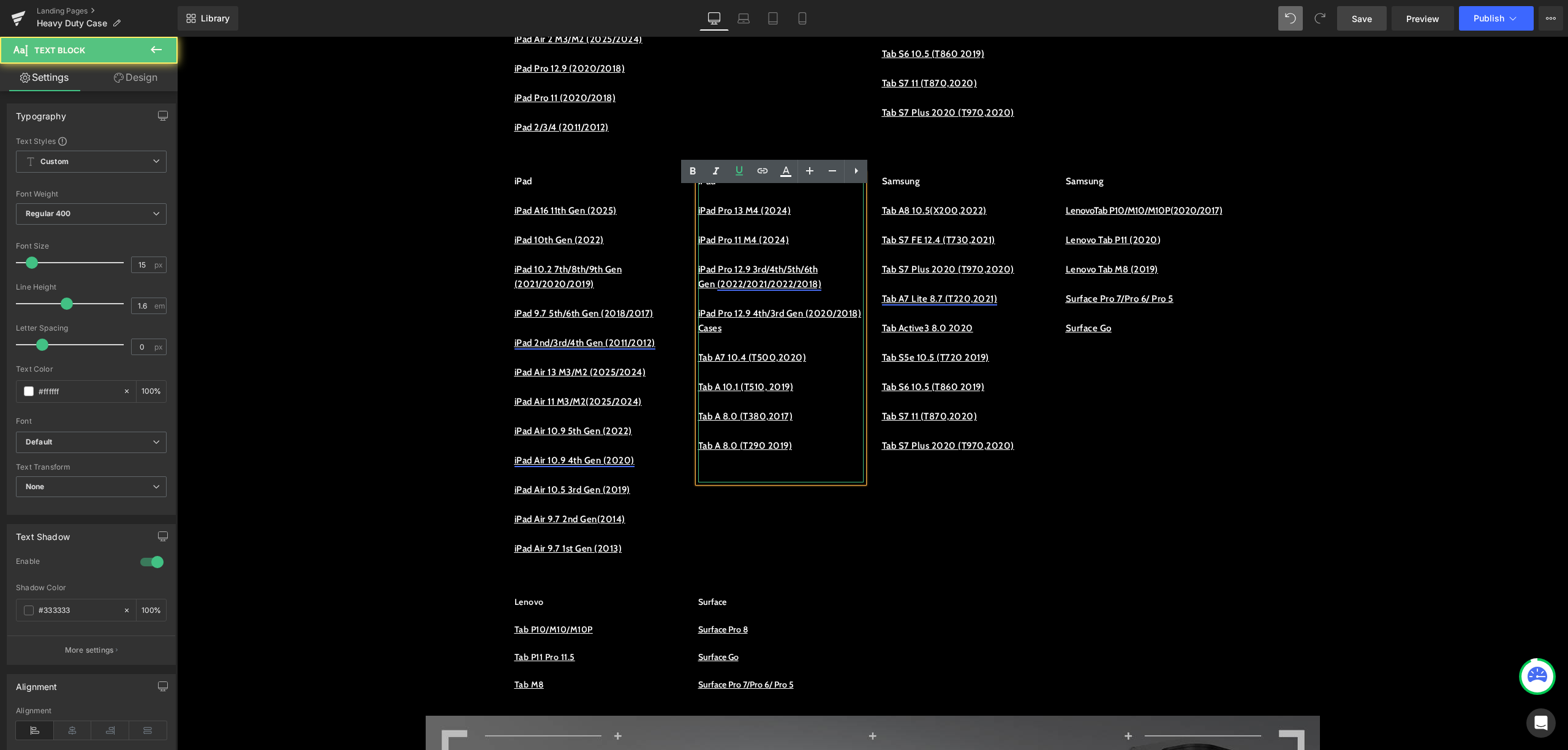
click at [815, 290] on link "(2022/2021/2022/2018)" at bounding box center [769, 284] width 105 height 11
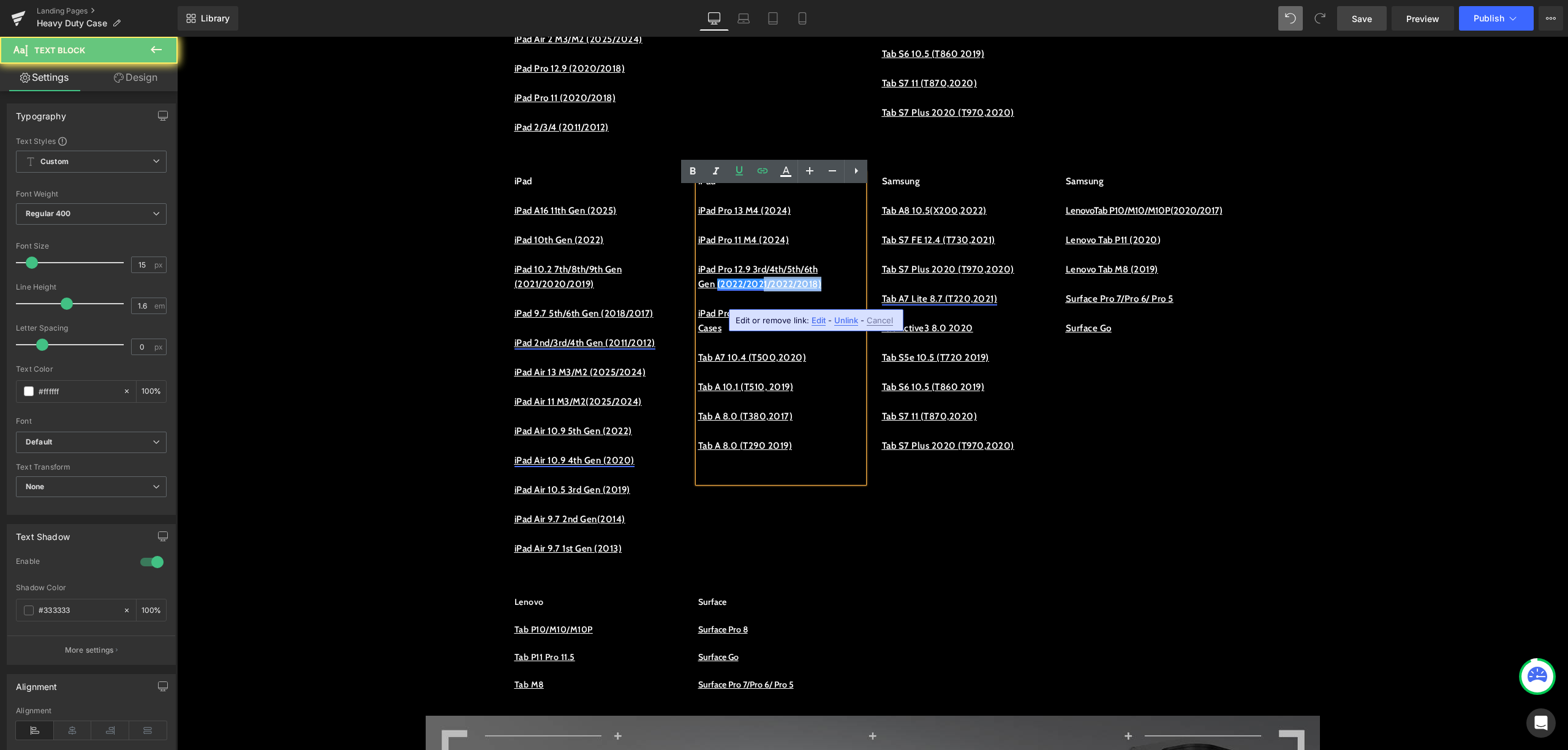
drag, startPoint x: 834, startPoint y: 299, endPoint x: 748, endPoint y: 297, distance: 86.0
click at [752, 292] on p "iPad Pro 12.9 3rd/4th/5th/6th Gen (2022/2021/2022/2018)" at bounding box center [780, 277] width 165 height 30
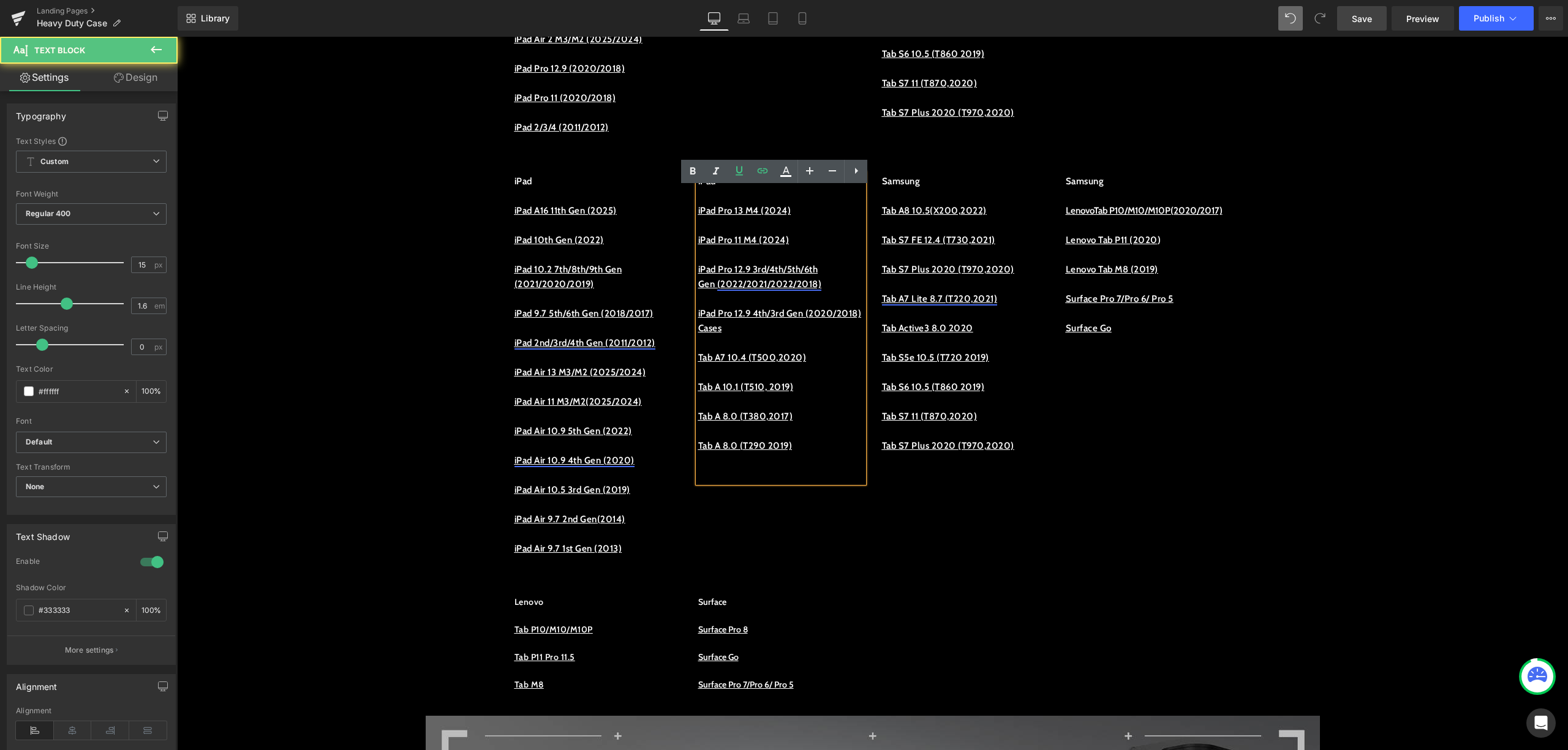
click at [698, 280] on u "iPad Pro 12.9 3rd/4th/5th/6th Gen" at bounding box center [758, 277] width 120 height 26
drag, startPoint x: 692, startPoint y: 283, endPoint x: 836, endPoint y: 299, distance: 144.9
click at [836, 292] on p "iPad Pro 12.9 3rd/4th/5th/6th Gen (2022/2021/2022/2018)" at bounding box center [780, 277] width 165 height 30
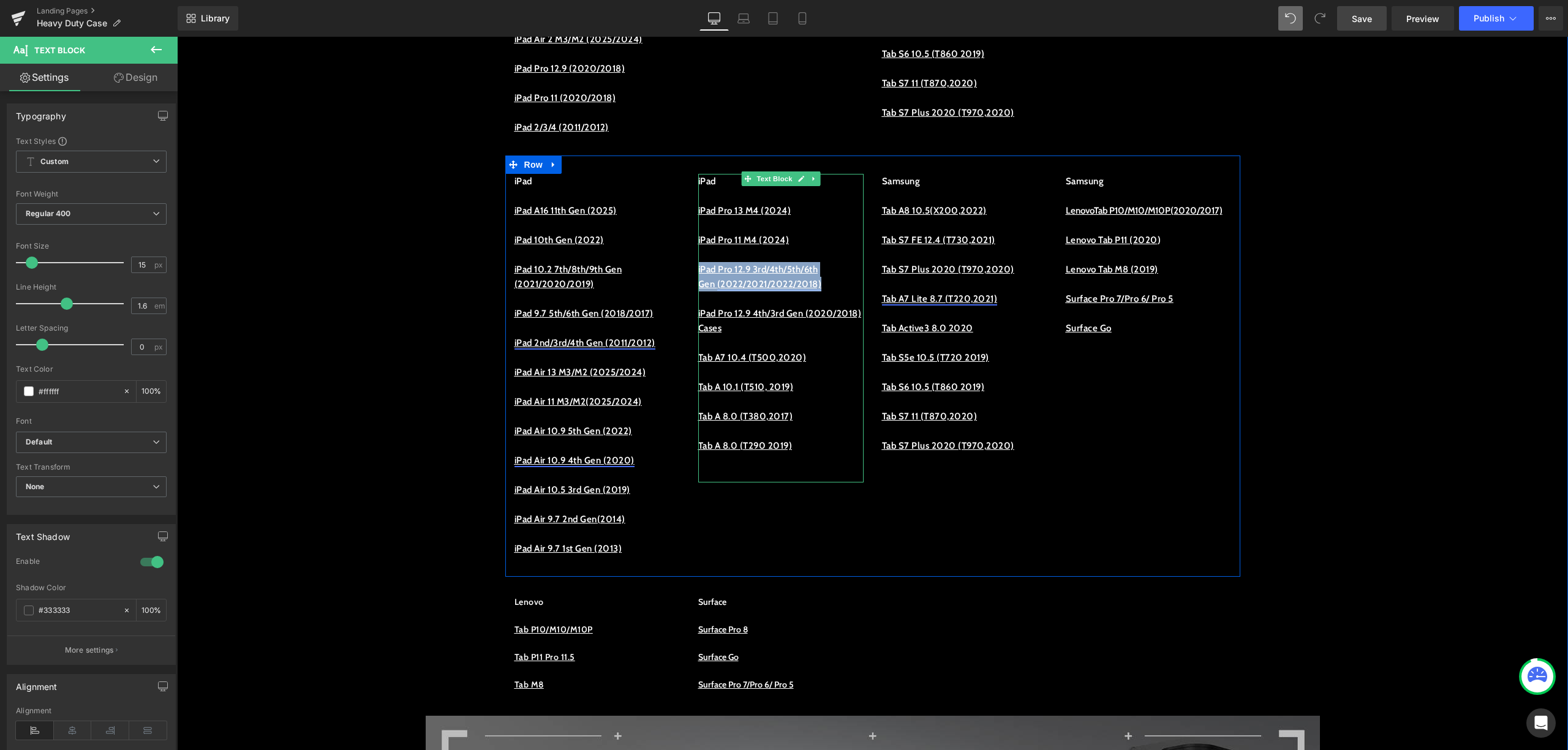
click at [735, 292] on p "iPad Pro 12.9 3rd/4th/5th/6th Gen (2022/2021/2022/2018)" at bounding box center [780, 277] width 165 height 30
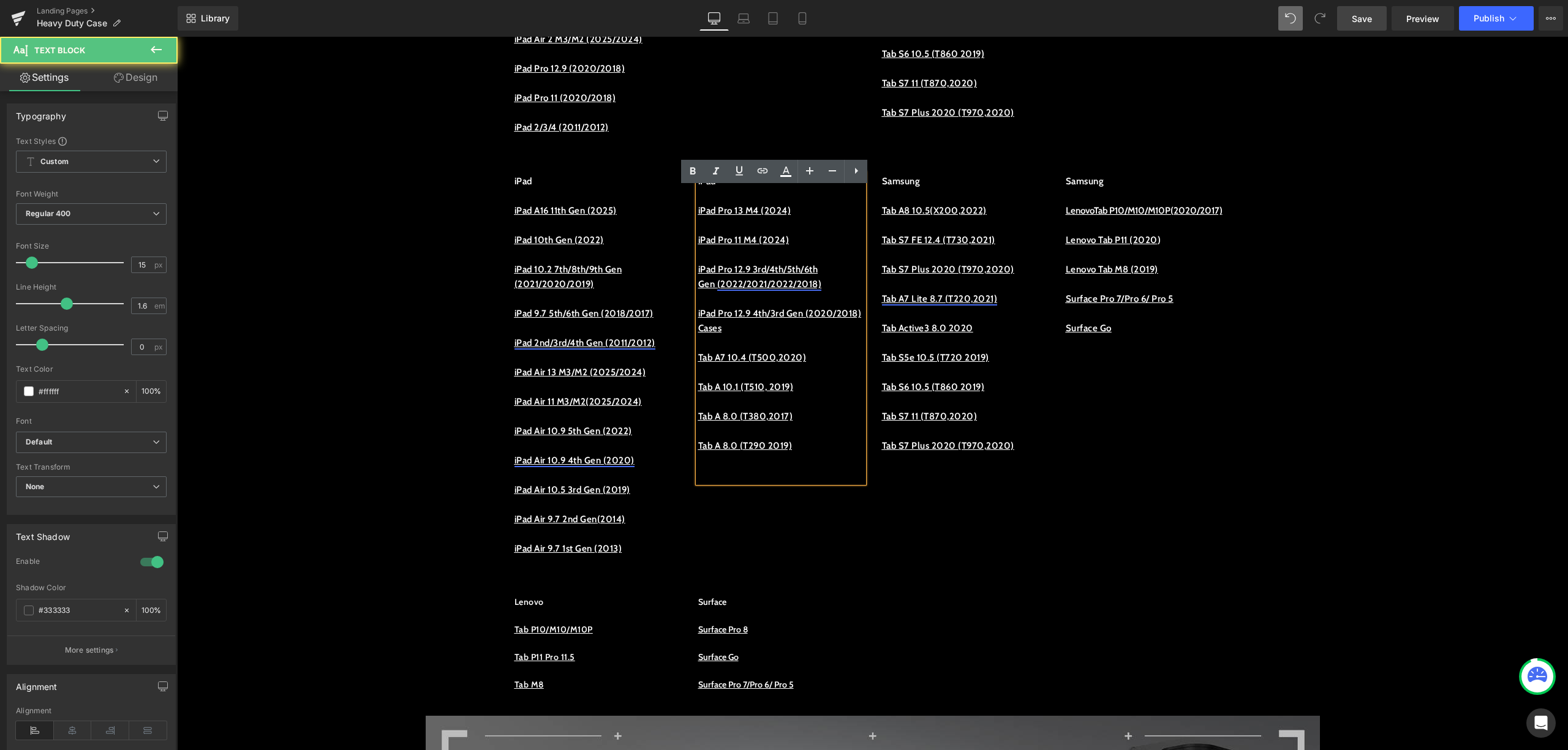
click at [738, 292] on p "iPad Pro 12.9 3rd/4th/5th/6th Gen (2022/2021/2022/2018)" at bounding box center [780, 277] width 165 height 30
click at [821, 290] on link "(2022/2021/2022/2018)" at bounding box center [769, 284] width 105 height 11
click at [822, 290] on link "(2022/2021/2022/2018)" at bounding box center [769, 284] width 105 height 11
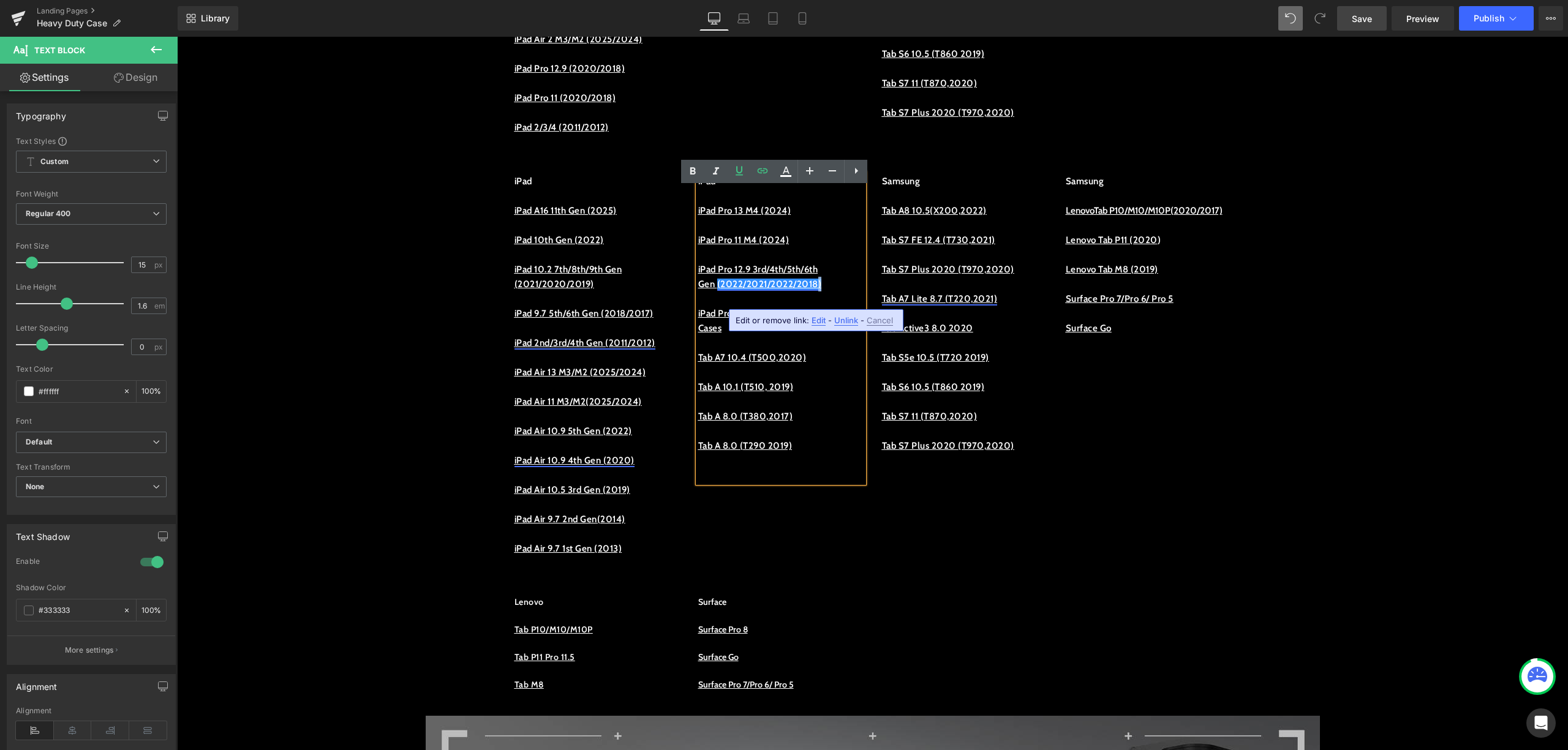
click at [838, 292] on p "iPad Pro 12.9 3rd/4th/5th/6th Gen (2022/2021/2022/2018)" at bounding box center [780, 277] width 165 height 30
drag, startPoint x: 838, startPoint y: 297, endPoint x: 693, endPoint y: 282, distance: 145.8
click at [698, 282] on p "iPad Pro 12.9 3rd/4th/5th/6th Gen (2022/2021/2022/2018)" at bounding box center [780, 277] width 165 height 30
click at [769, 163] on link at bounding box center [762, 171] width 23 height 23
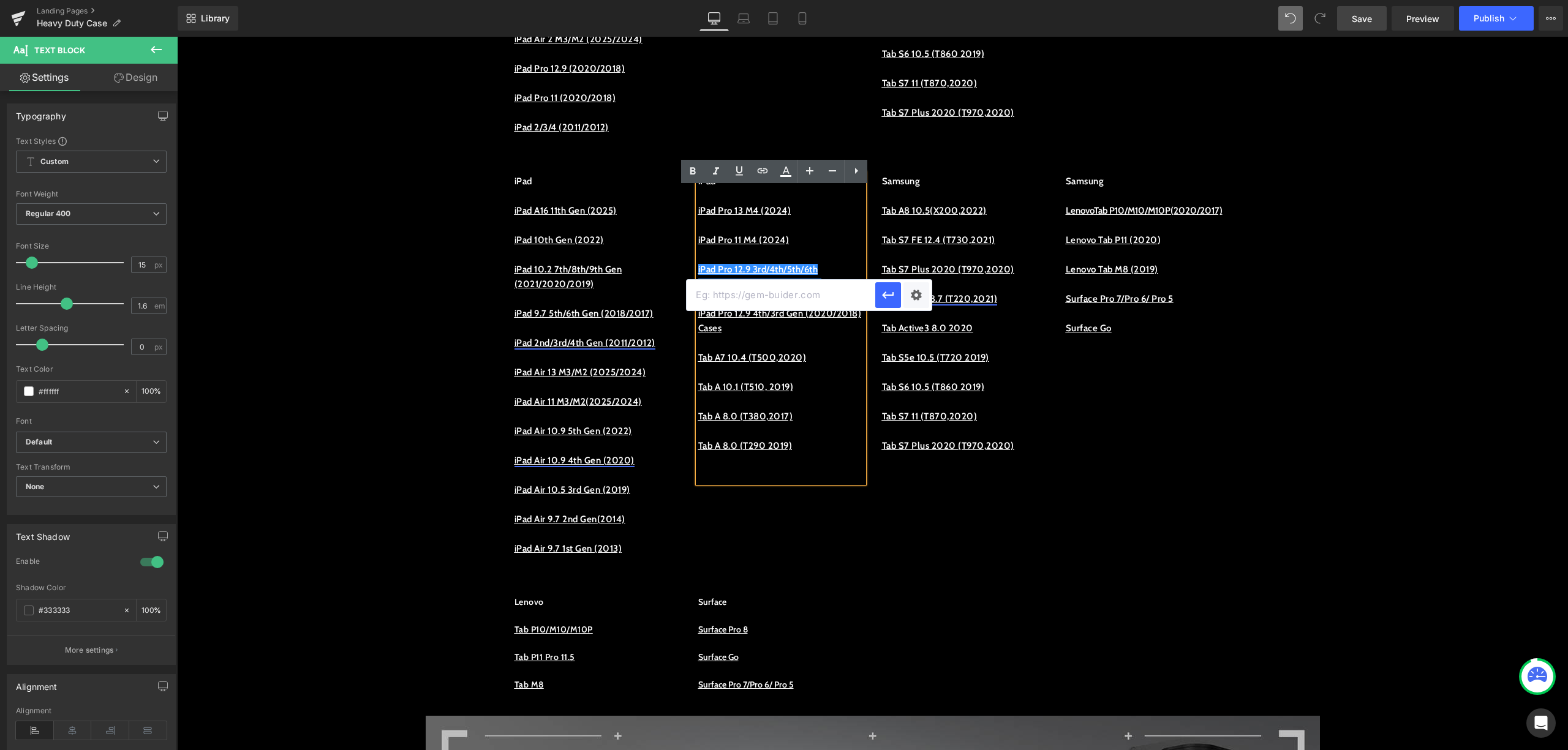
click at [831, 299] on input "text" at bounding box center [781, 295] width 188 height 31
paste input "https://procase.com/collections/ipad-pro-12-9-2022-cases"
type input "https://procase.com/collections/ipad-pro-12-9-2022-cases"
click at [892, 295] on icon "button" at bounding box center [888, 295] width 12 height 7
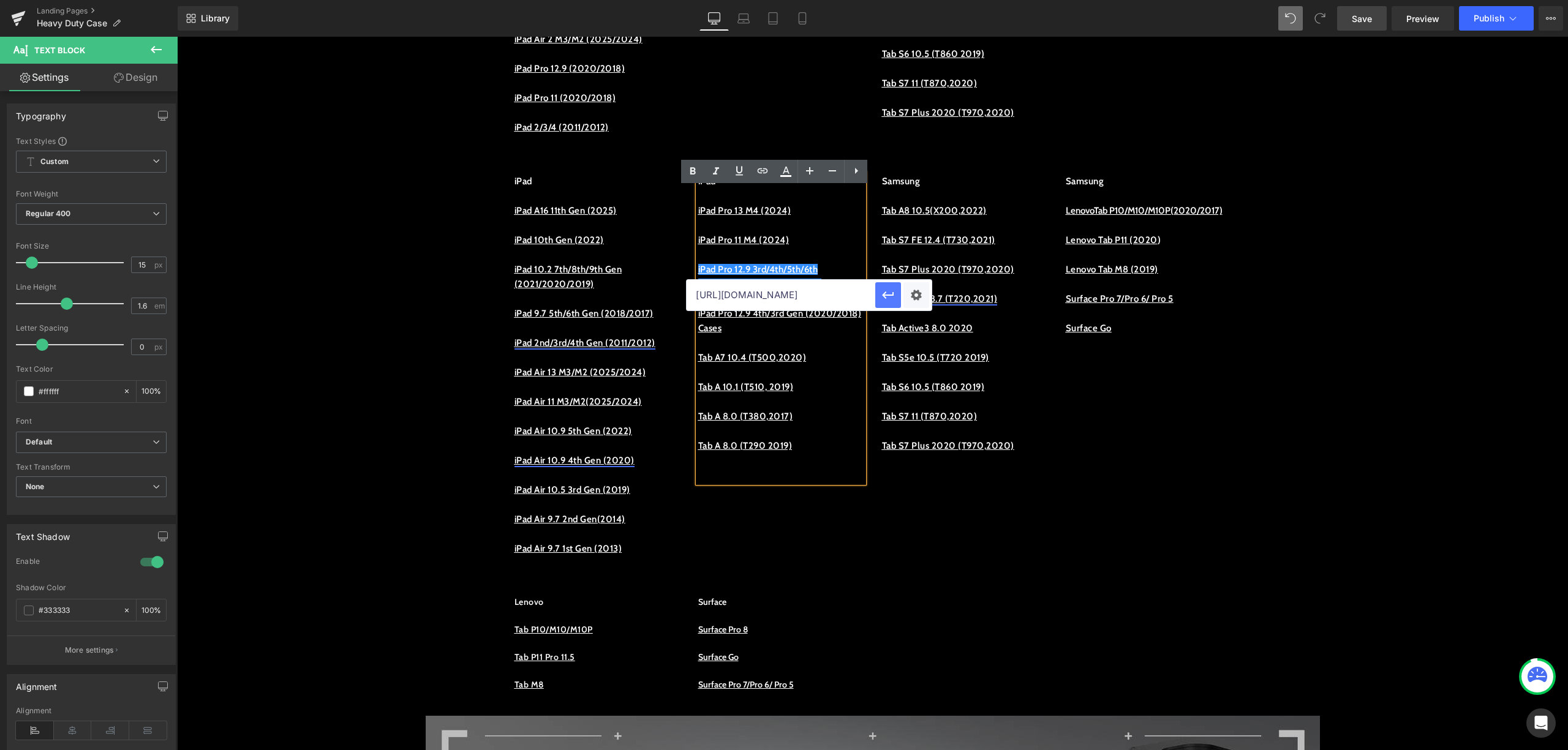
scroll to position [0, 0]
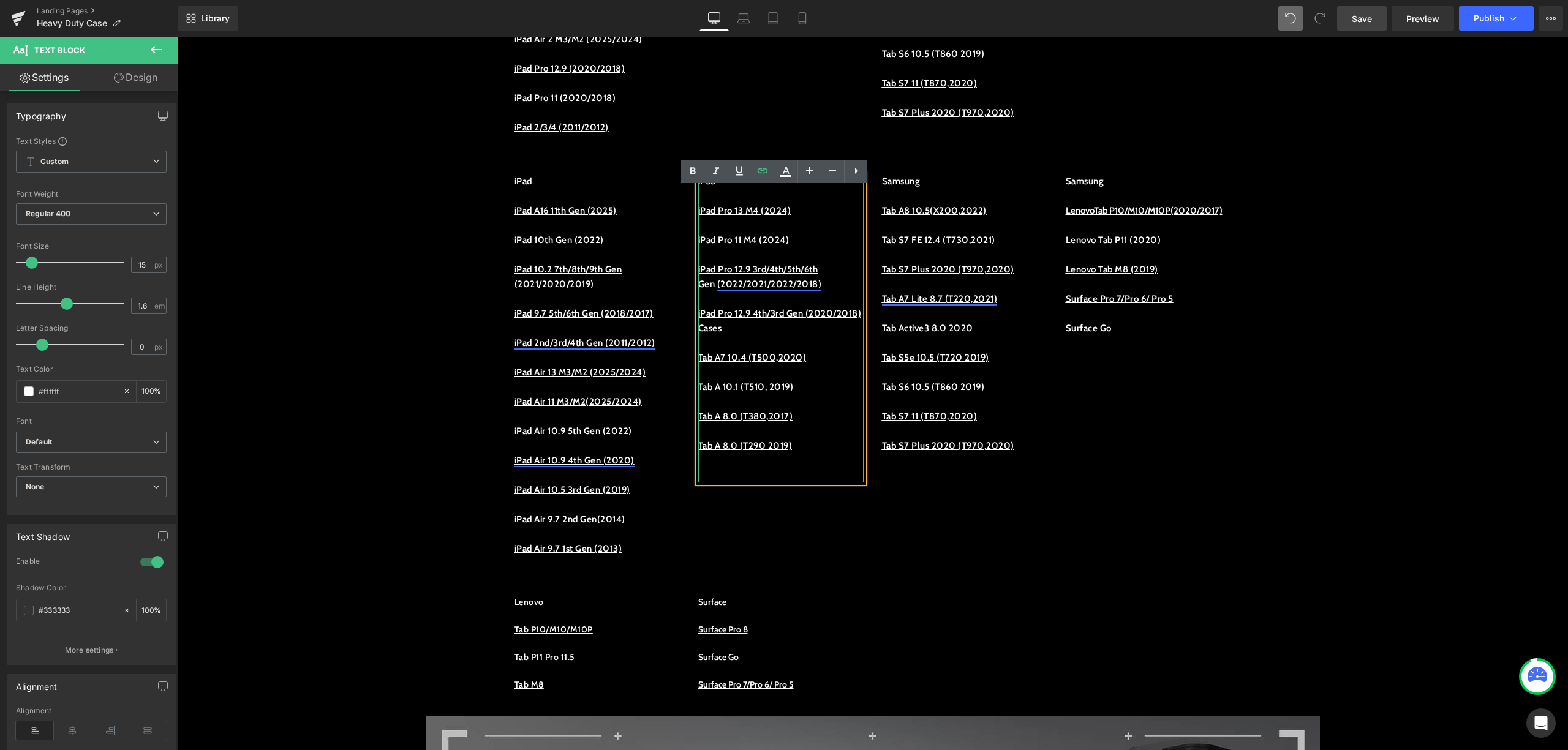
click at [831, 326] on p "iPad Pro 12.9 4th/3rd Gen (2020/2018) Cases" at bounding box center [780, 321] width 165 height 30
click at [835, 350] on p at bounding box center [780, 342] width 165 height 15
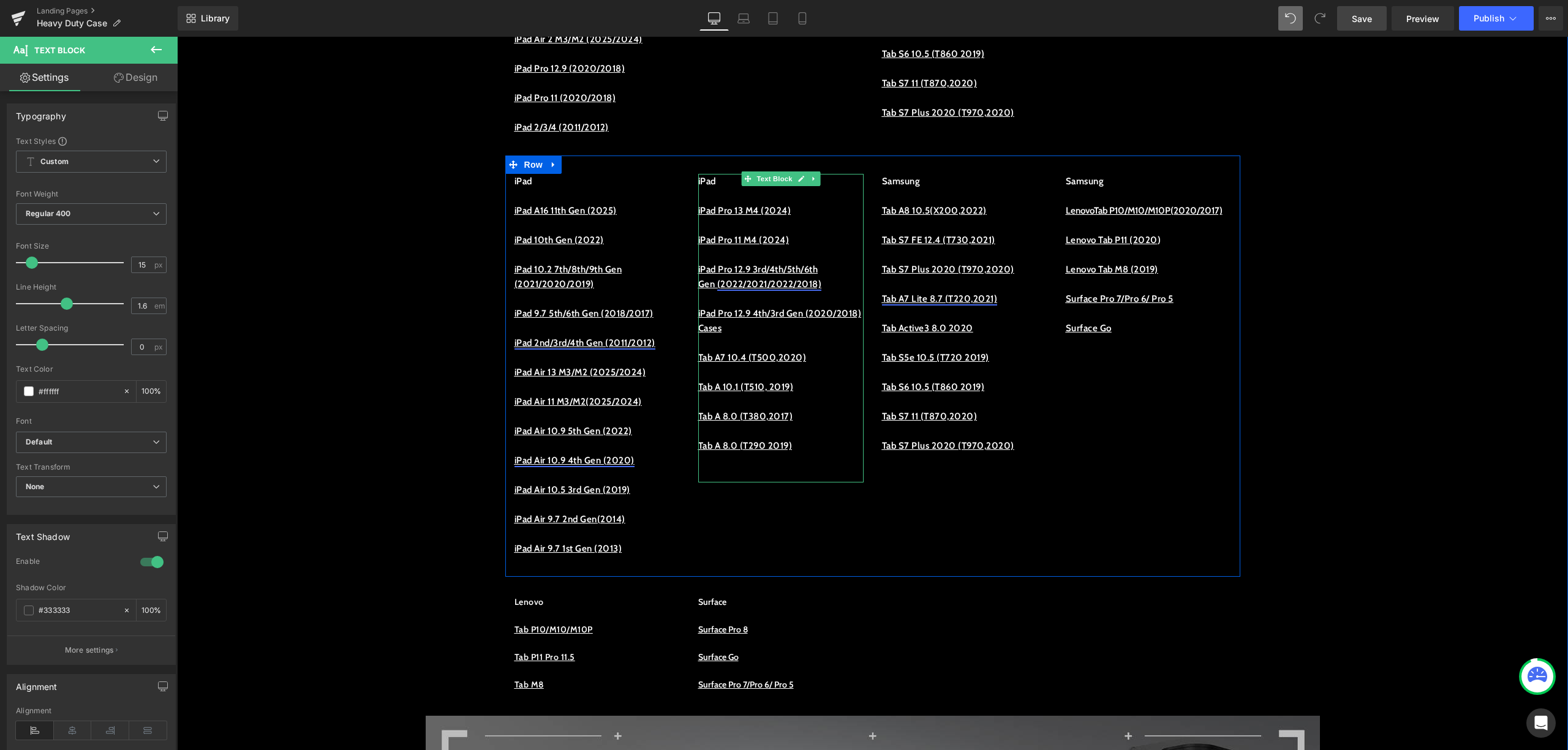
click at [745, 327] on u "iPad Pro 12.9 4th/3rd Gen (2020/2018) Cases" at bounding box center [780, 321] width 164 height 26
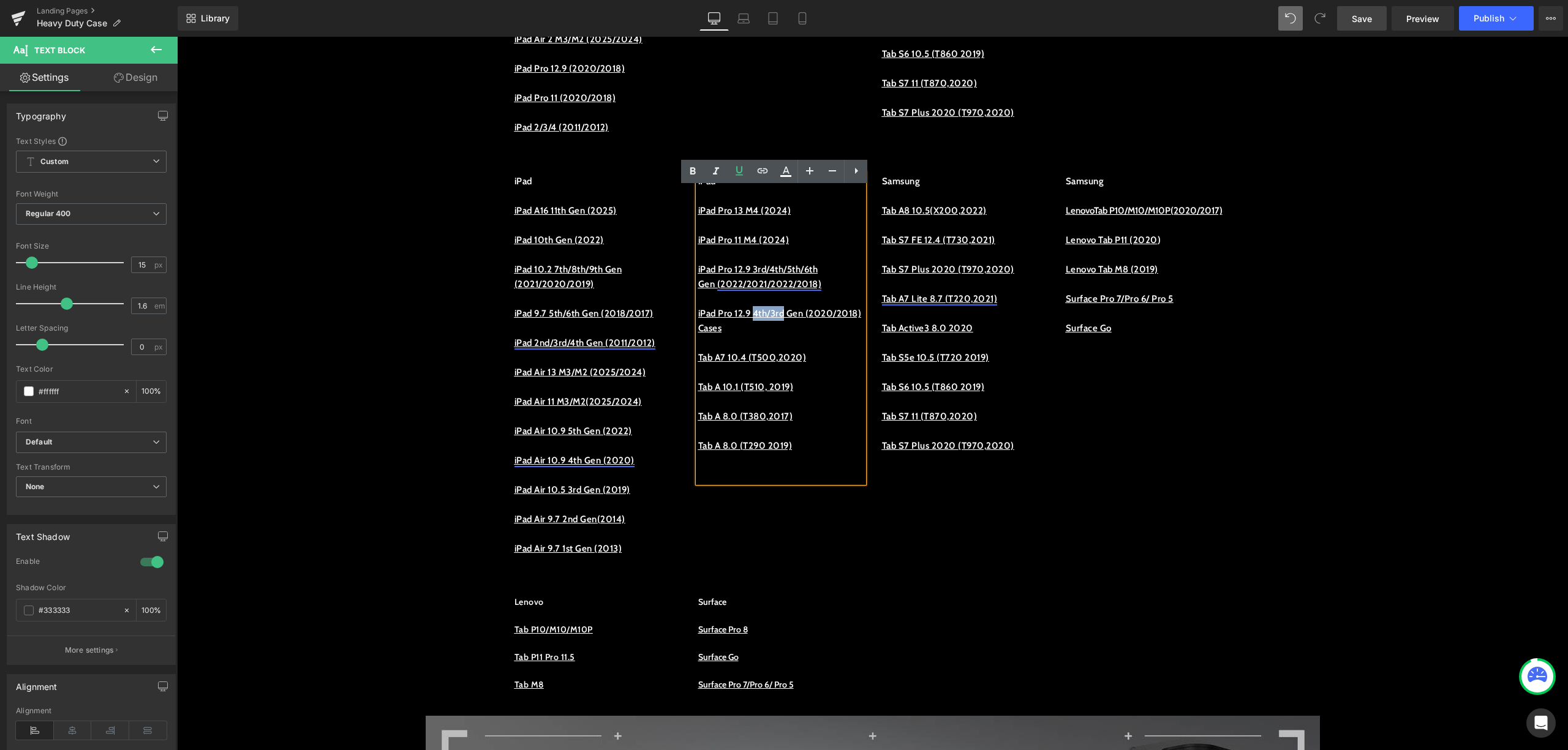
drag, startPoint x: 761, startPoint y: 327, endPoint x: 795, endPoint y: 323, distance: 34.2
click at [795, 323] on u "iPad Pro 12.9 4th/3rd Gen (2020/2018) Cases" at bounding box center [780, 321] width 164 height 26
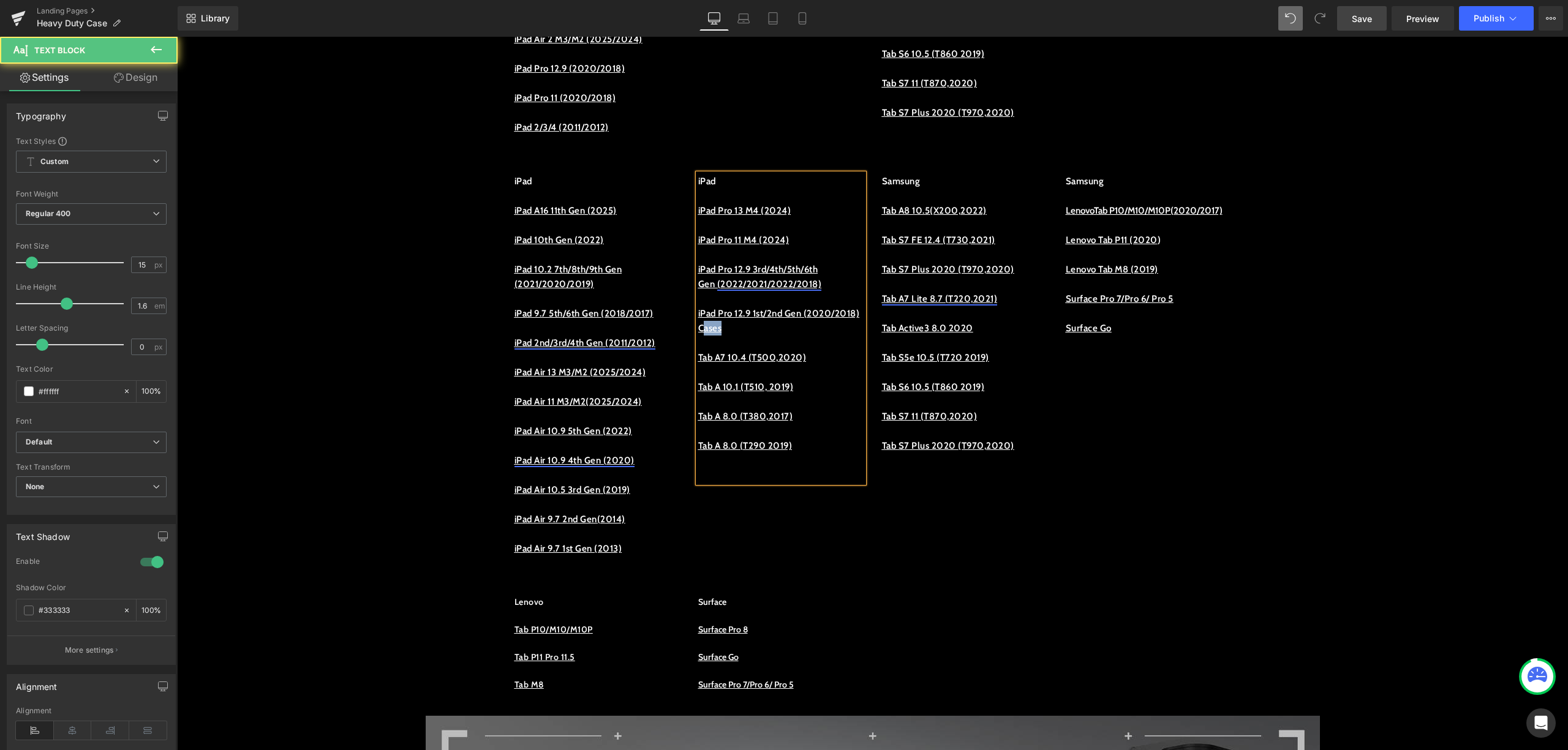
drag, startPoint x: 807, startPoint y: 343, endPoint x: 761, endPoint y: 344, distance: 46.0
click at [761, 335] on p "iPad Pro 12.9 1st/2nd Gen (2020/2018) Cases" at bounding box center [780, 321] width 165 height 30
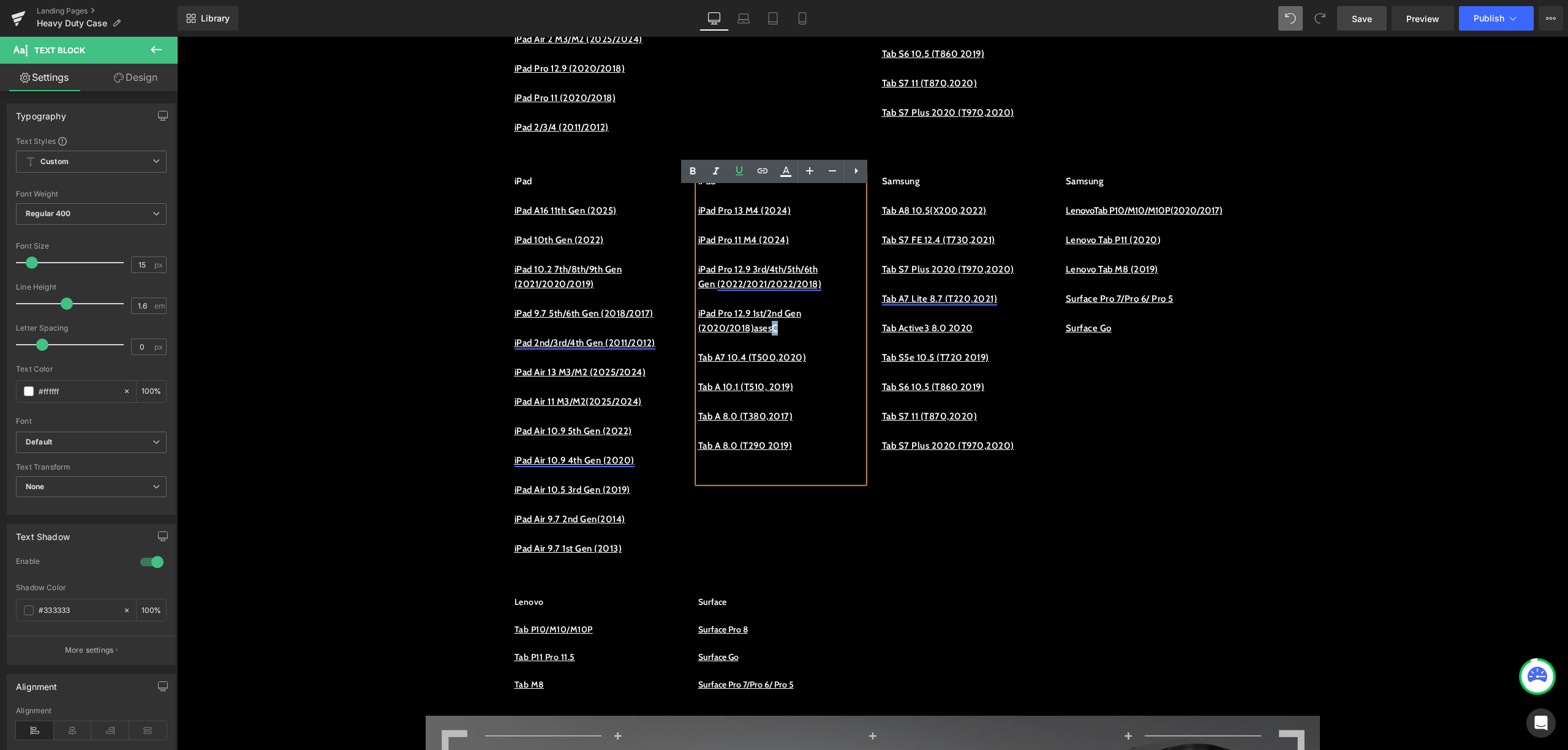
click at [775, 335] on p "iPad Pro 12.9 1st/2nd Gen (2020/2018) ases C" at bounding box center [780, 321] width 165 height 30
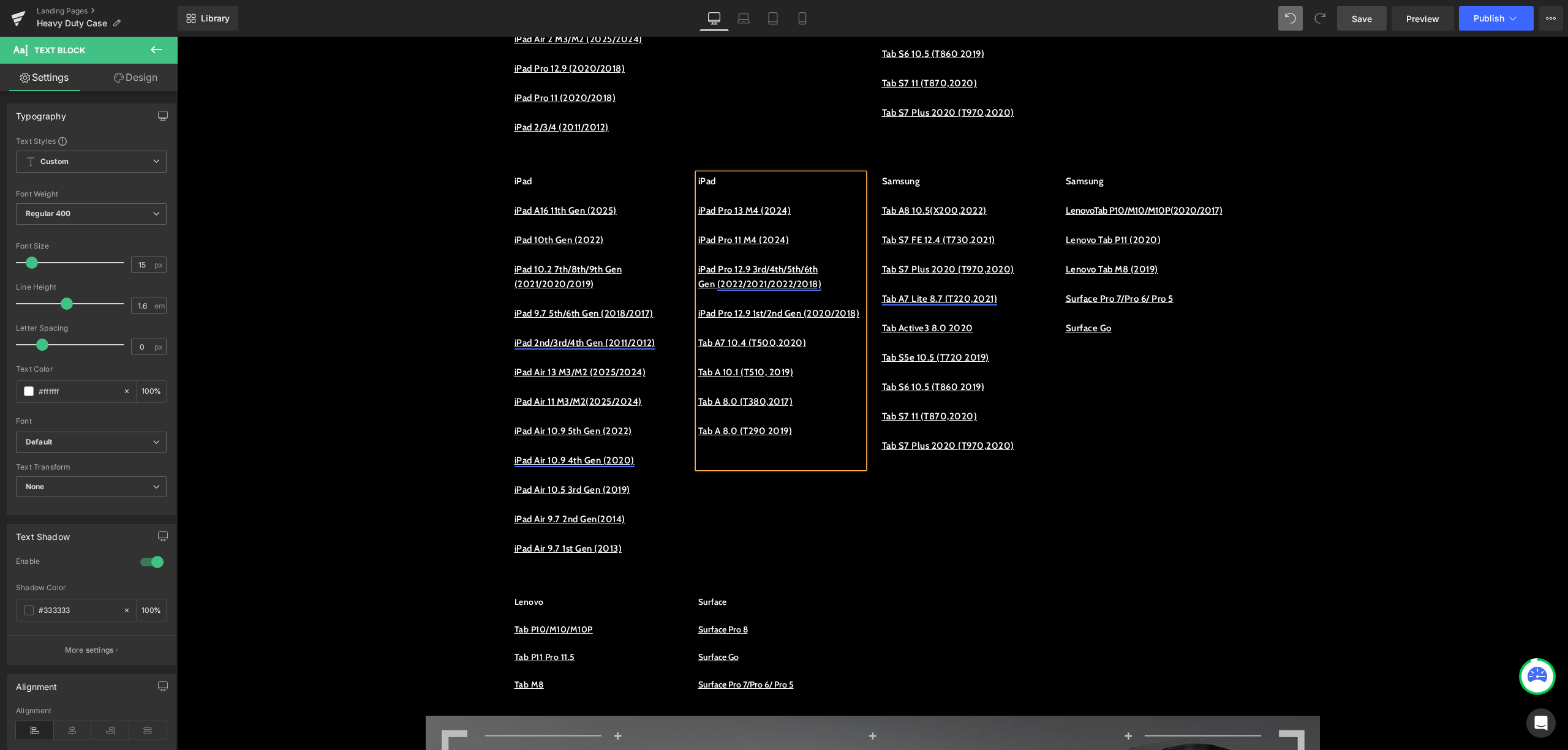
click at [718, 319] on u "iPad Pro 12.9 1st/2nd Gen (2020/2018)" at bounding box center [779, 313] width 162 height 11
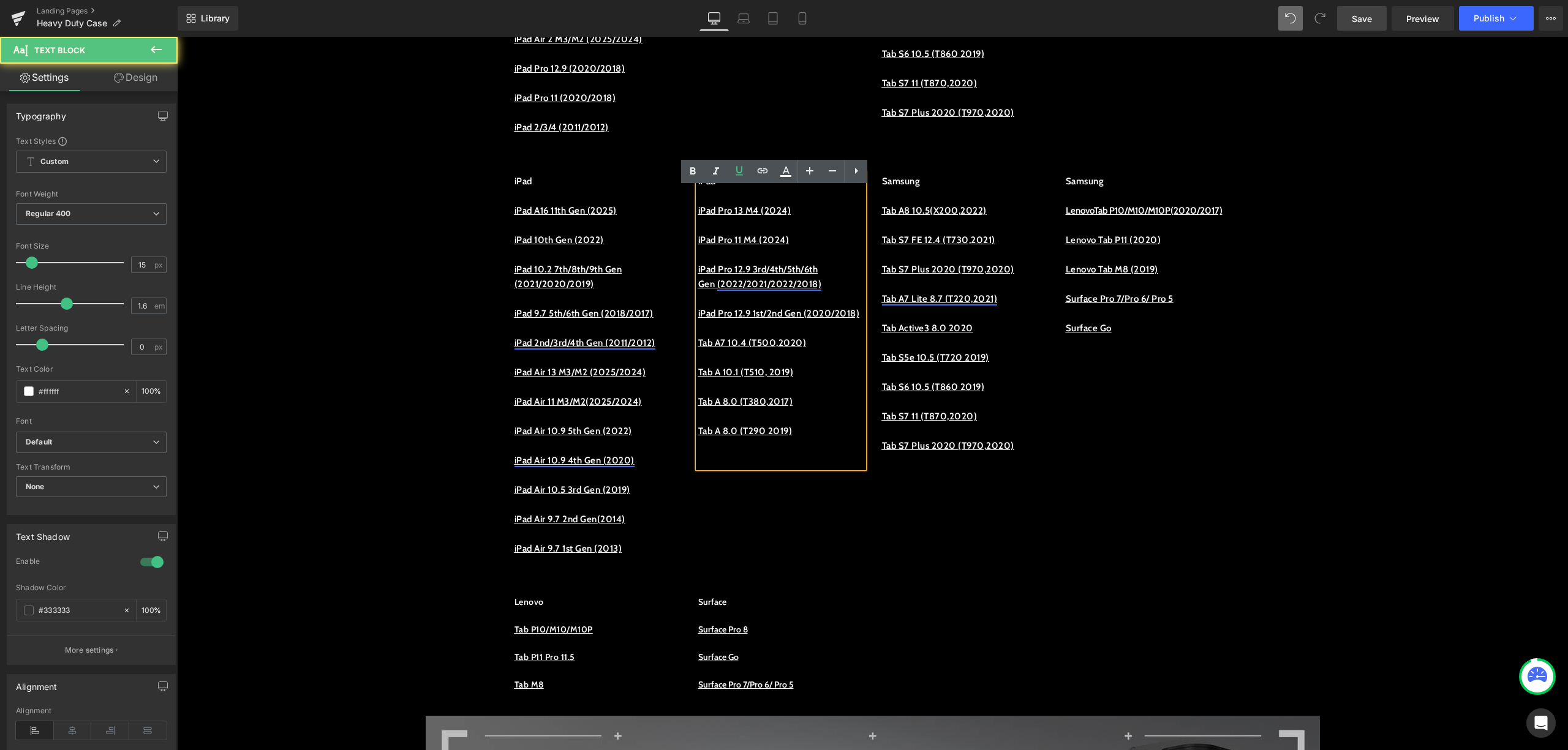
click at [719, 319] on u "iPad Pro 12.9 1st/2nd Gen (2020/2018)" at bounding box center [779, 313] width 162 height 11
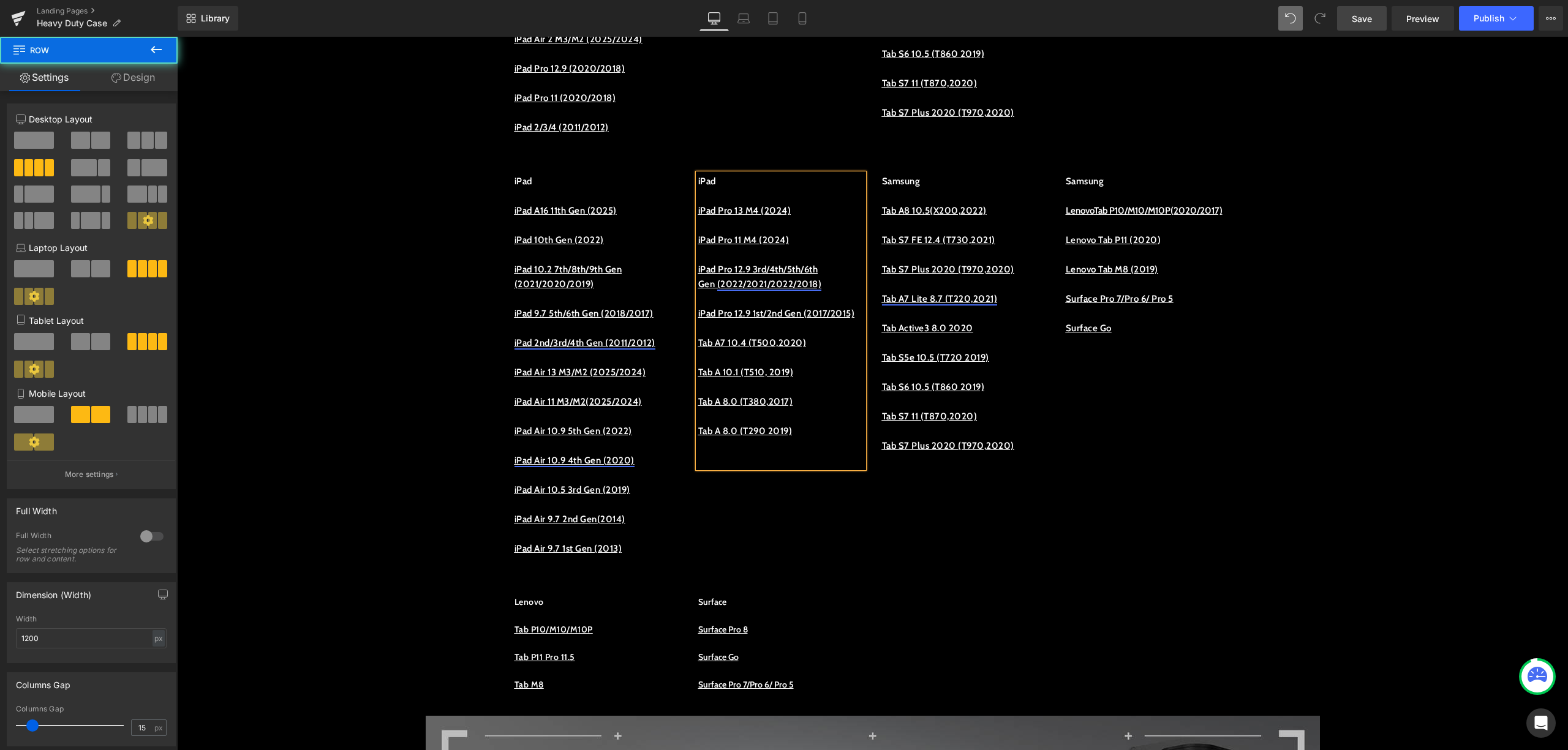
click at [957, 554] on div "iPad iPad A16 11th Gen (2025) iPad 10th Gen (2022) iPad 10.2 7th/8th/9th Gen (2…" at bounding box center [873, 366] width 735 height 421
click at [773, 319] on u "iPad Pro 12.9 1st/2nd Gen (2017/2015)" at bounding box center [776, 313] width 157 height 11
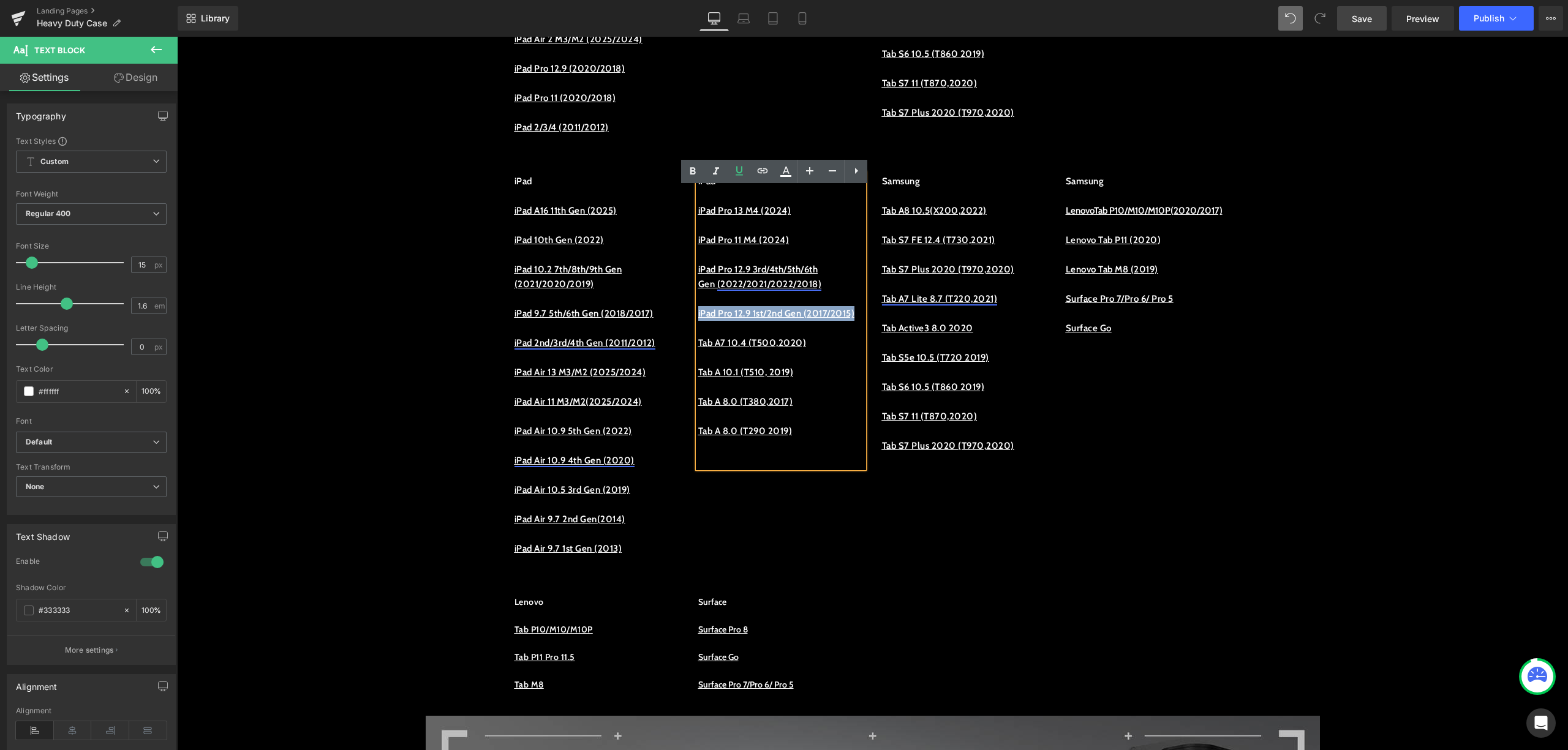
drag, startPoint x: 770, startPoint y: 337, endPoint x: 691, endPoint y: 327, distance: 79.6
click at [698, 321] on p "iPad Pro 12.9 1st/2nd Gen (2017/2015)" at bounding box center [780, 313] width 165 height 15
click at [764, 170] on icon at bounding box center [763, 171] width 11 height 5
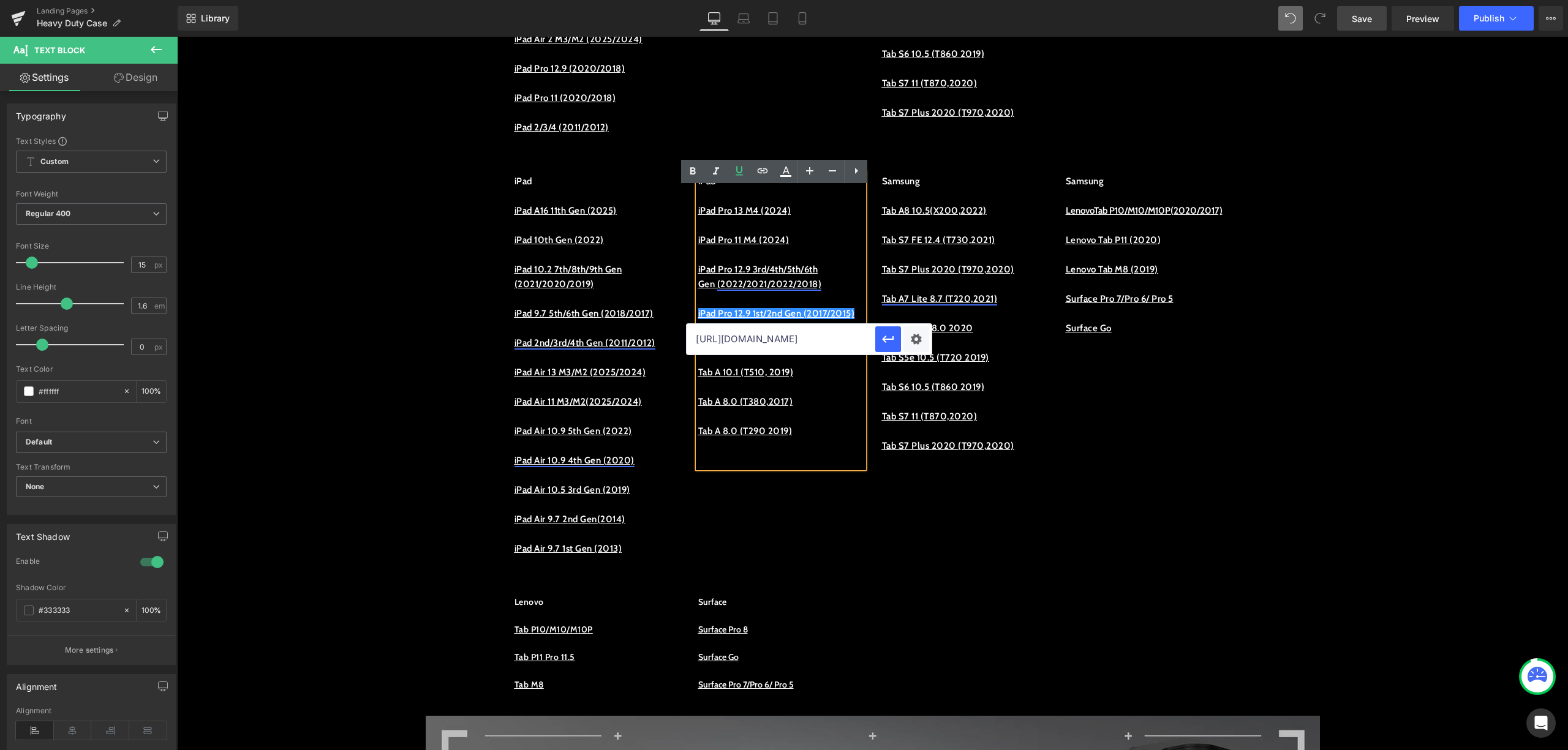
click at [804, 349] on input "https://procase.com/collections/ipad-pro-12-9-2022-cases" at bounding box center [781, 340] width 188 height 31
paste input "https://procase.com/collections/ipad-pro-12-9-2017-2015-cases"
type input "https://procase.com/collections/ipad-pro-12-9-2017-2015-cases"
click at [880, 342] on button "button" at bounding box center [888, 339] width 26 height 26
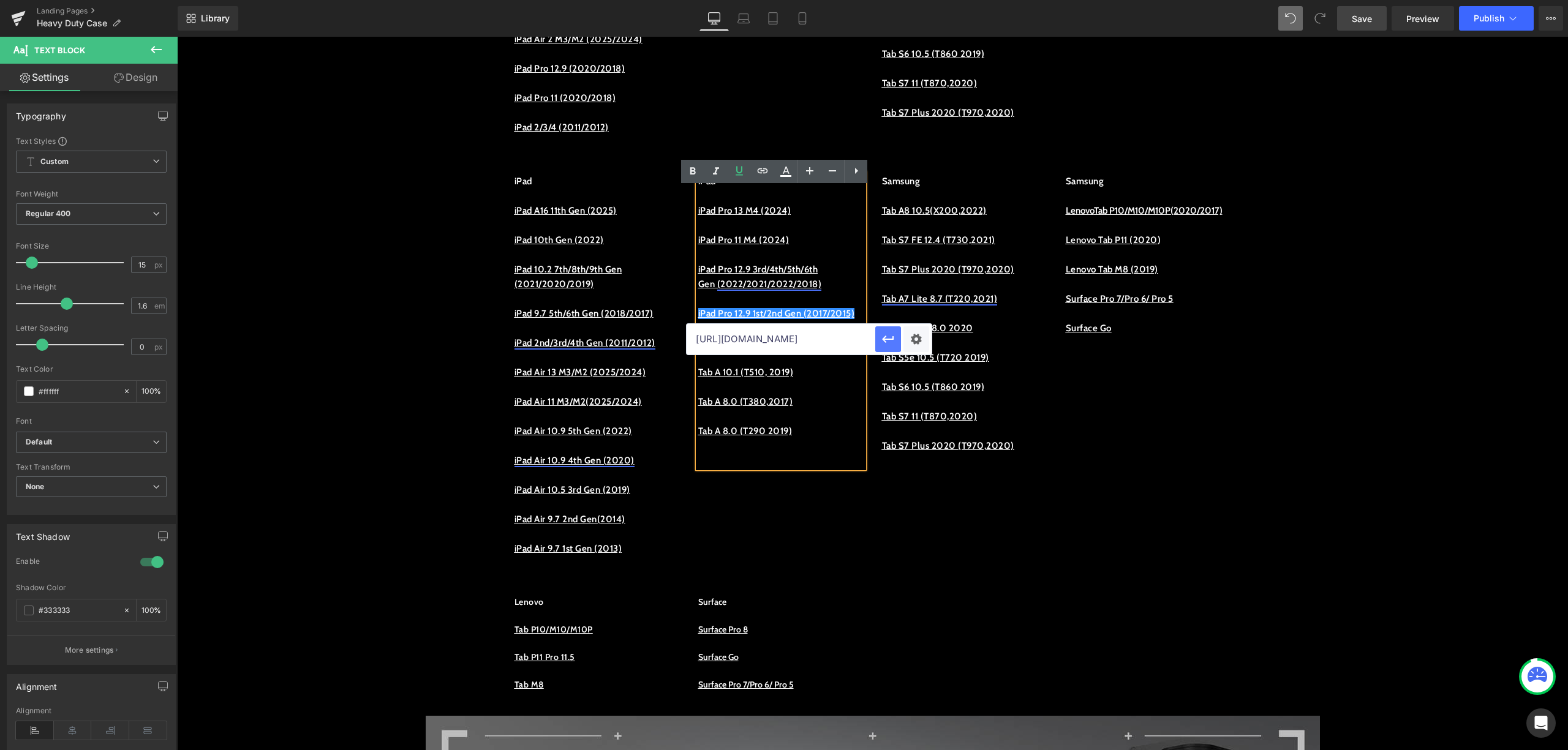
scroll to position [0, 0]
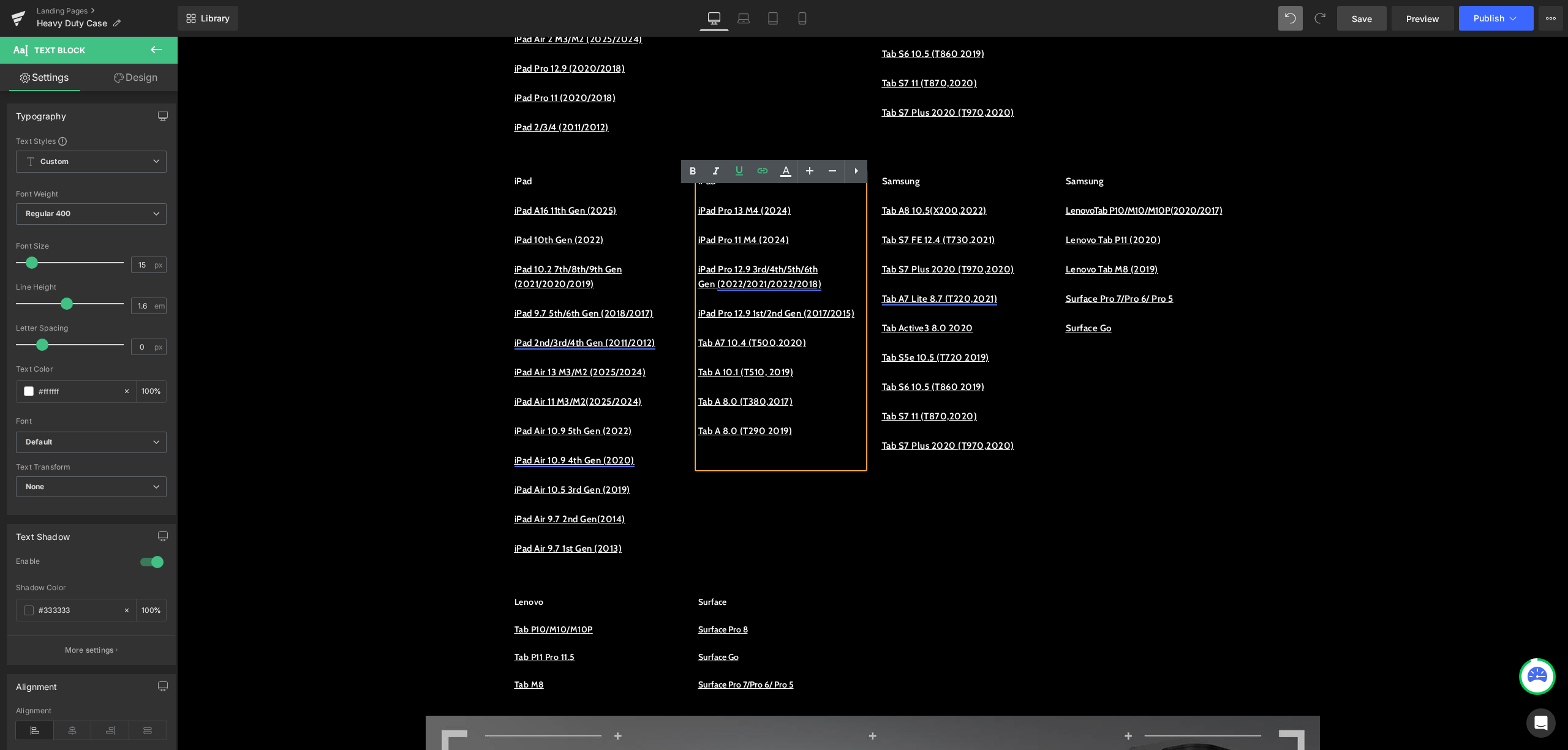
click at [830, 335] on p at bounding box center [780, 328] width 165 height 15
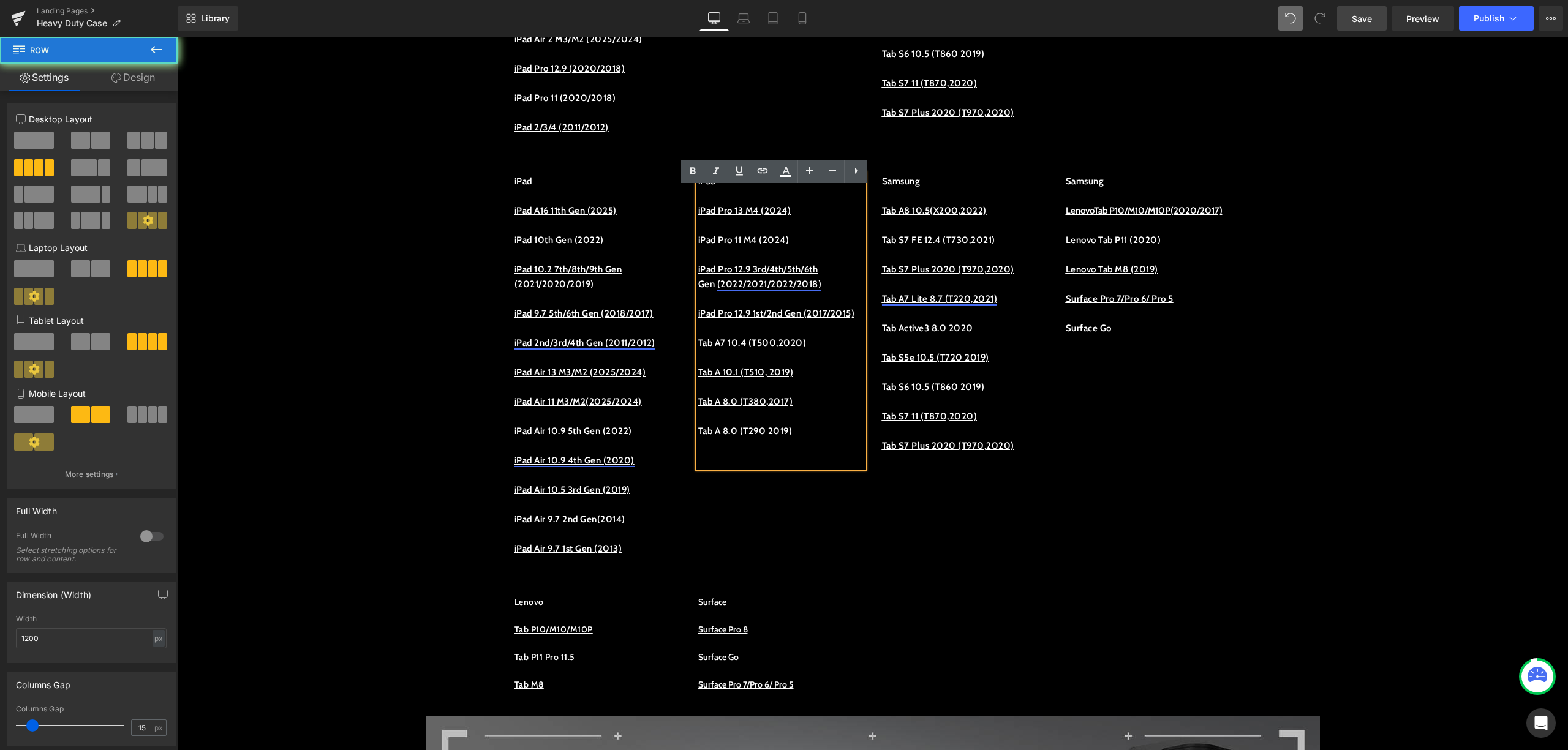
click at [984, 564] on div "iPad iPad A16 11th Gen (2025) iPad 10th Gen (2022) iPad 10.2 7th/8th/9th Gen (2…" at bounding box center [873, 366] width 735 height 421
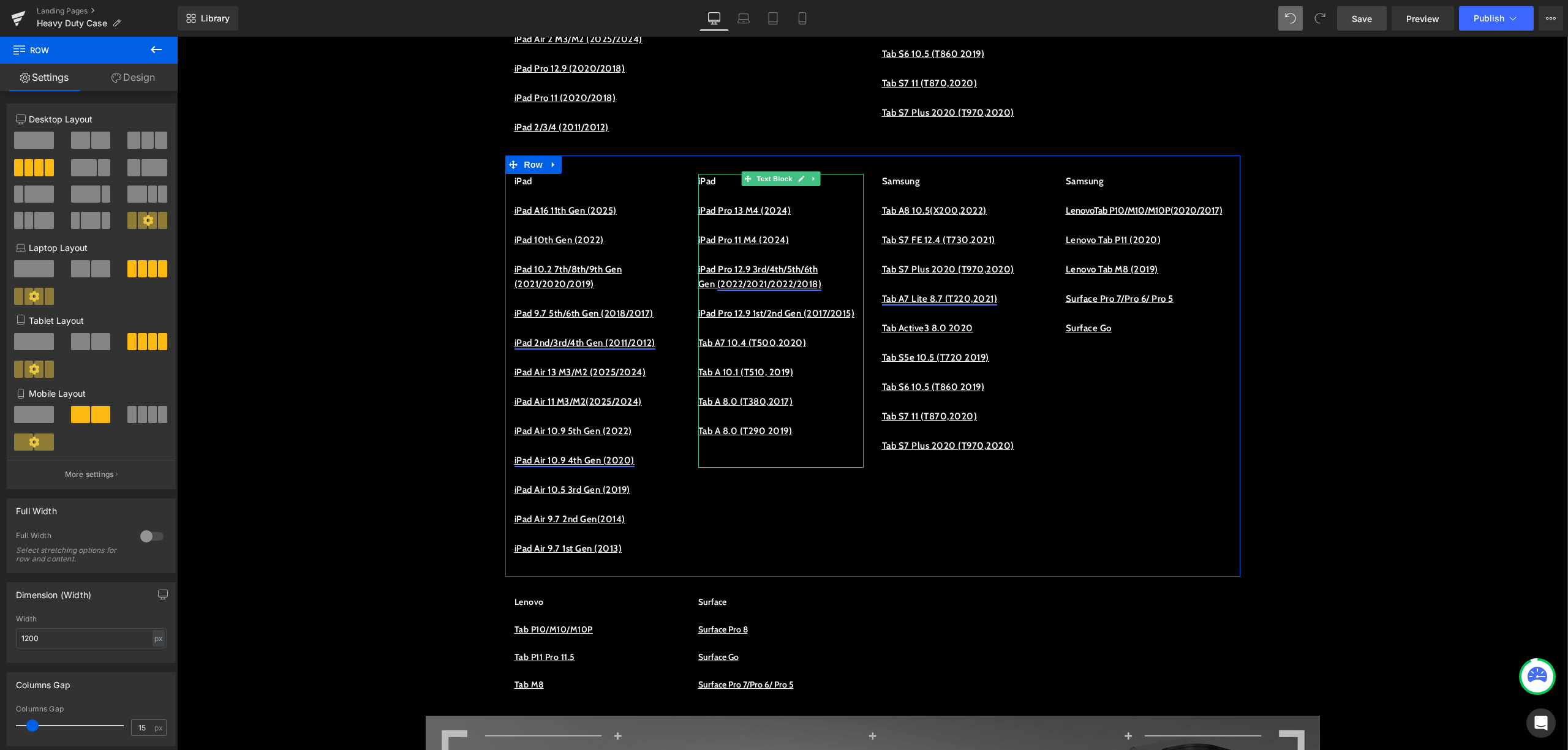
click at [760, 335] on p at bounding box center [780, 328] width 165 height 15
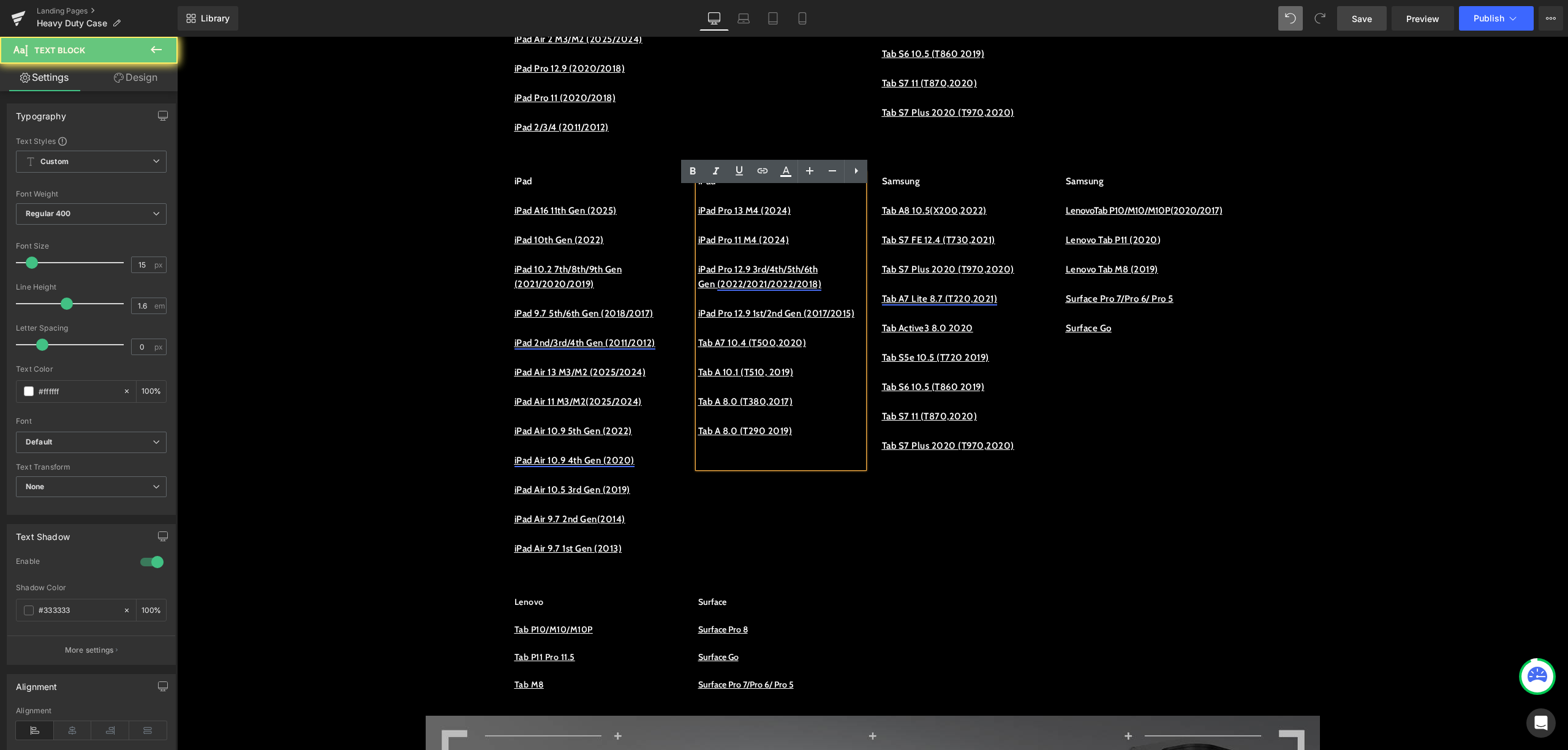
click at [765, 321] on p "iPad Pro 12.9 1st/2nd Gen (2017/2015)" at bounding box center [780, 313] width 165 height 15
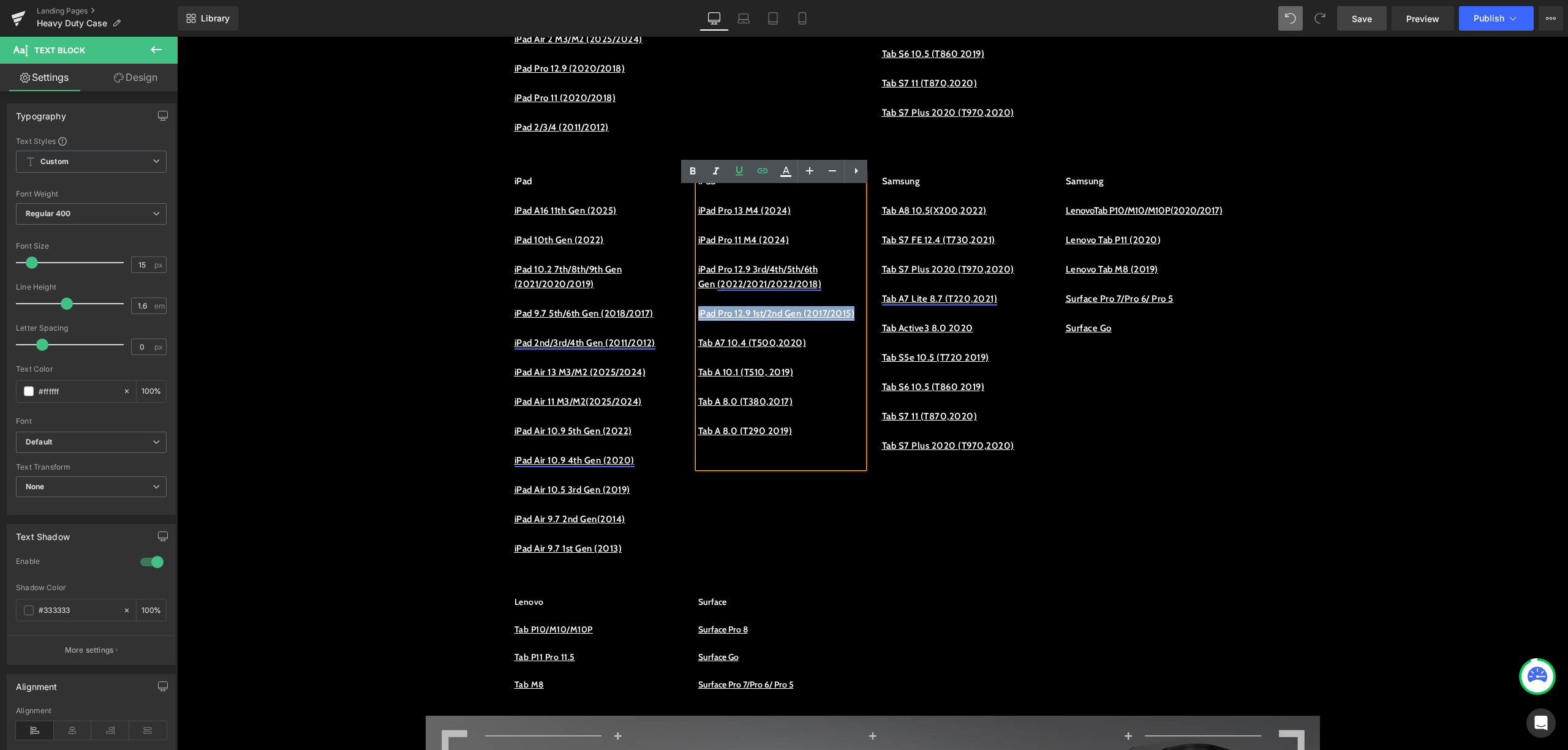
drag, startPoint x: 754, startPoint y: 345, endPoint x: 693, endPoint y: 326, distance: 63.9
click at [698, 321] on p "iPad Pro 12.9 1st/2nd Gen (2017/2015)" at bounding box center [780, 313] width 165 height 15
copy link "iPad Pro 12.9 1st/2nd Gen (2017/2015)"
click at [734, 335] on p at bounding box center [780, 328] width 165 height 15
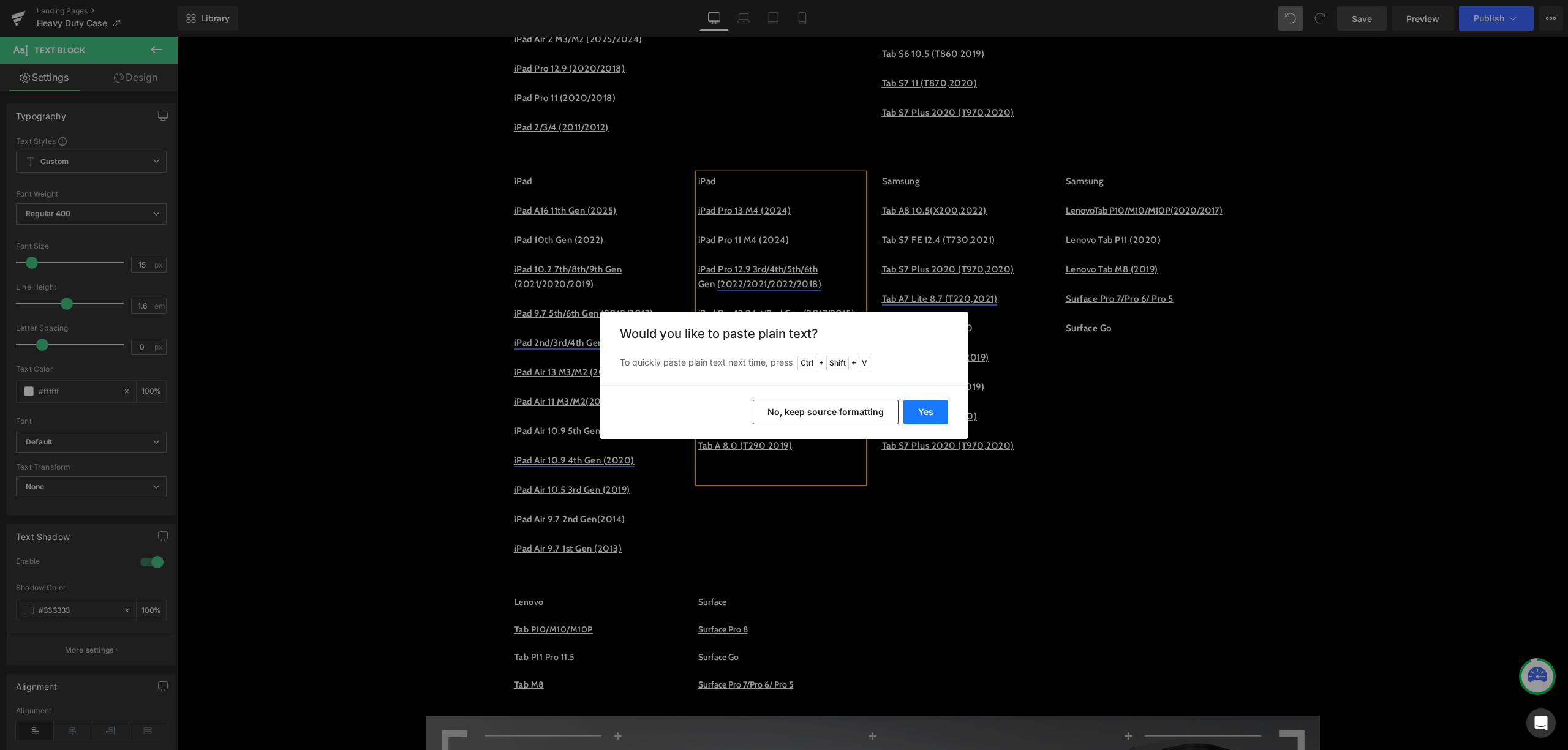
click at [930, 407] on button "Yes" at bounding box center [926, 412] width 45 height 25
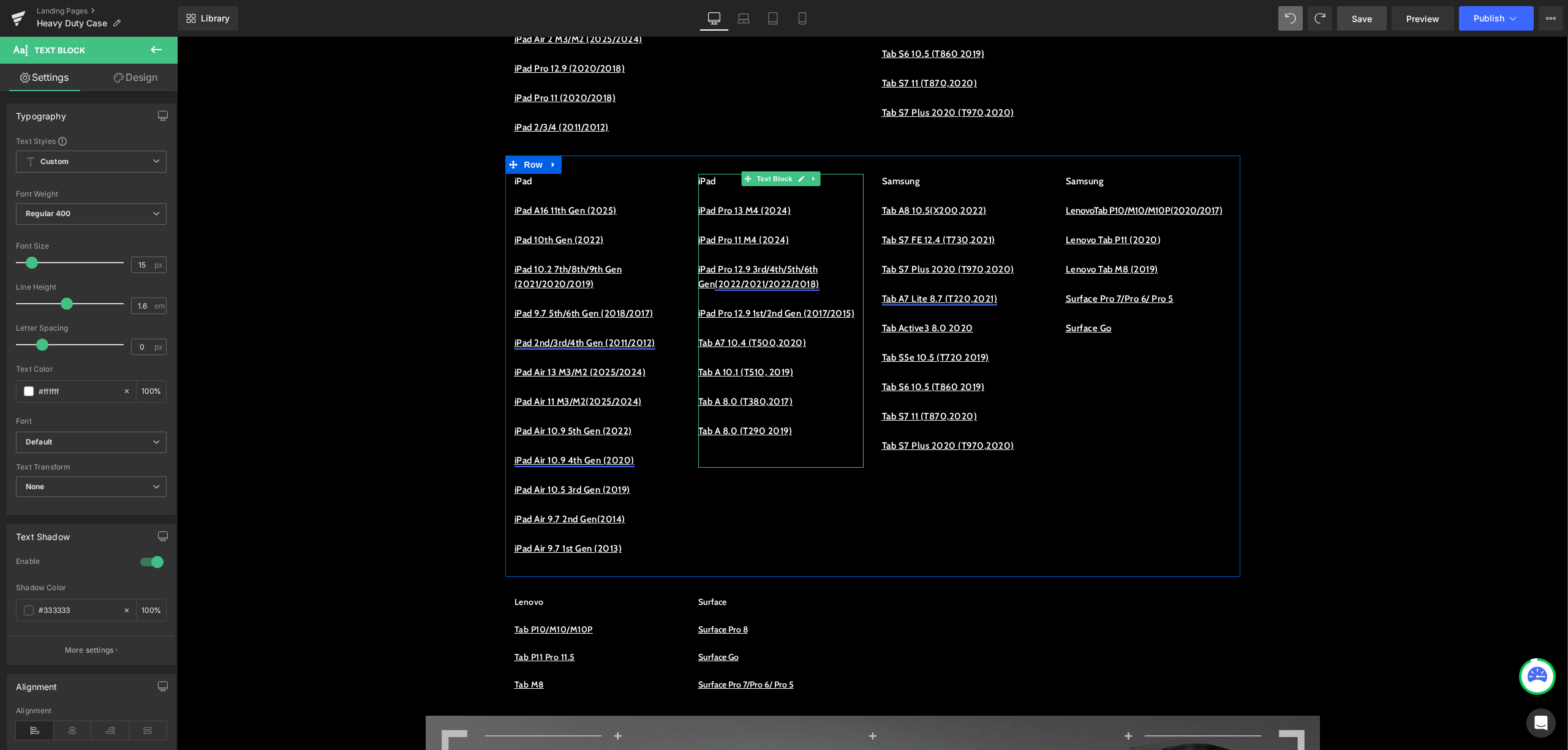
click at [797, 335] on p at bounding box center [780, 328] width 165 height 15
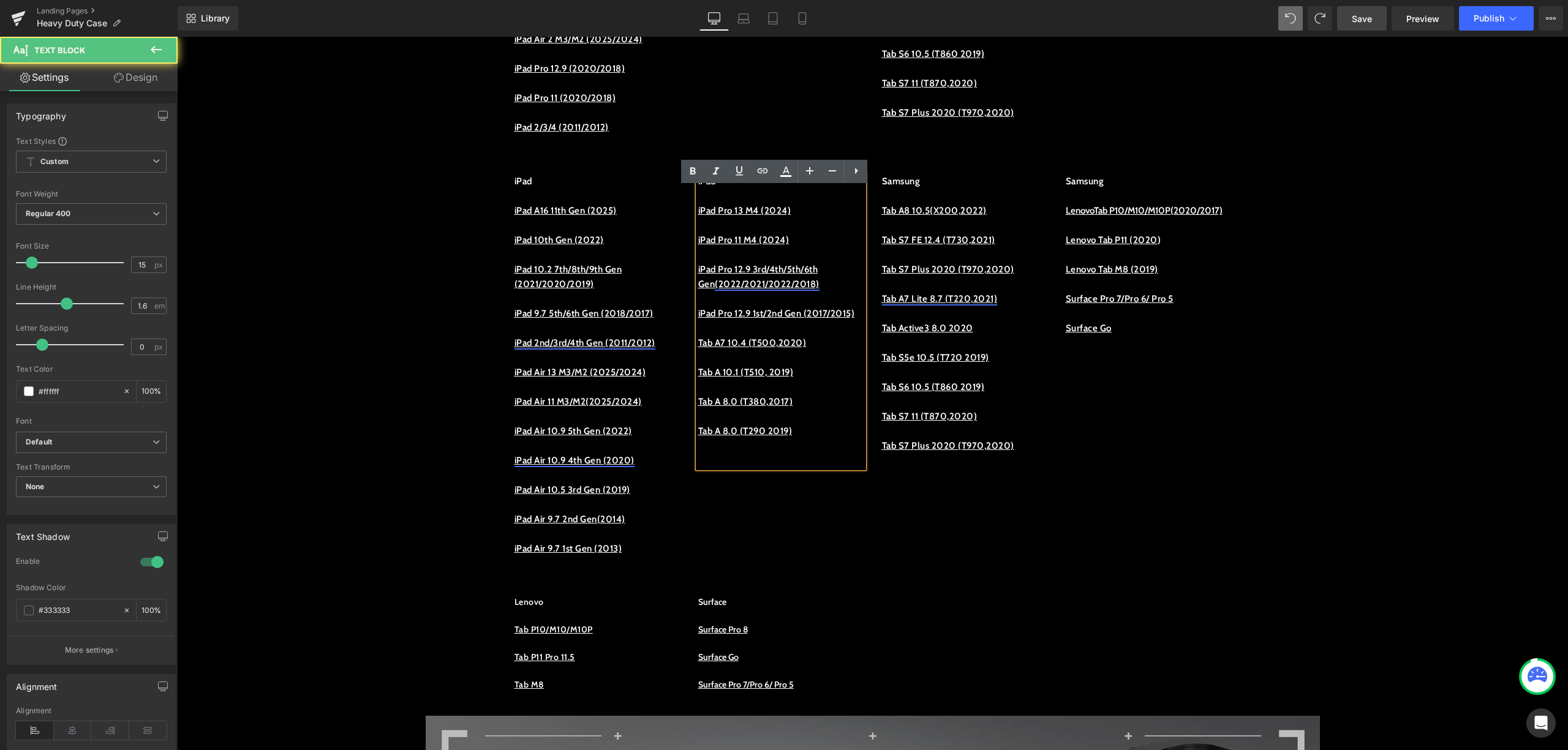
click at [797, 335] on p at bounding box center [780, 328] width 165 height 15
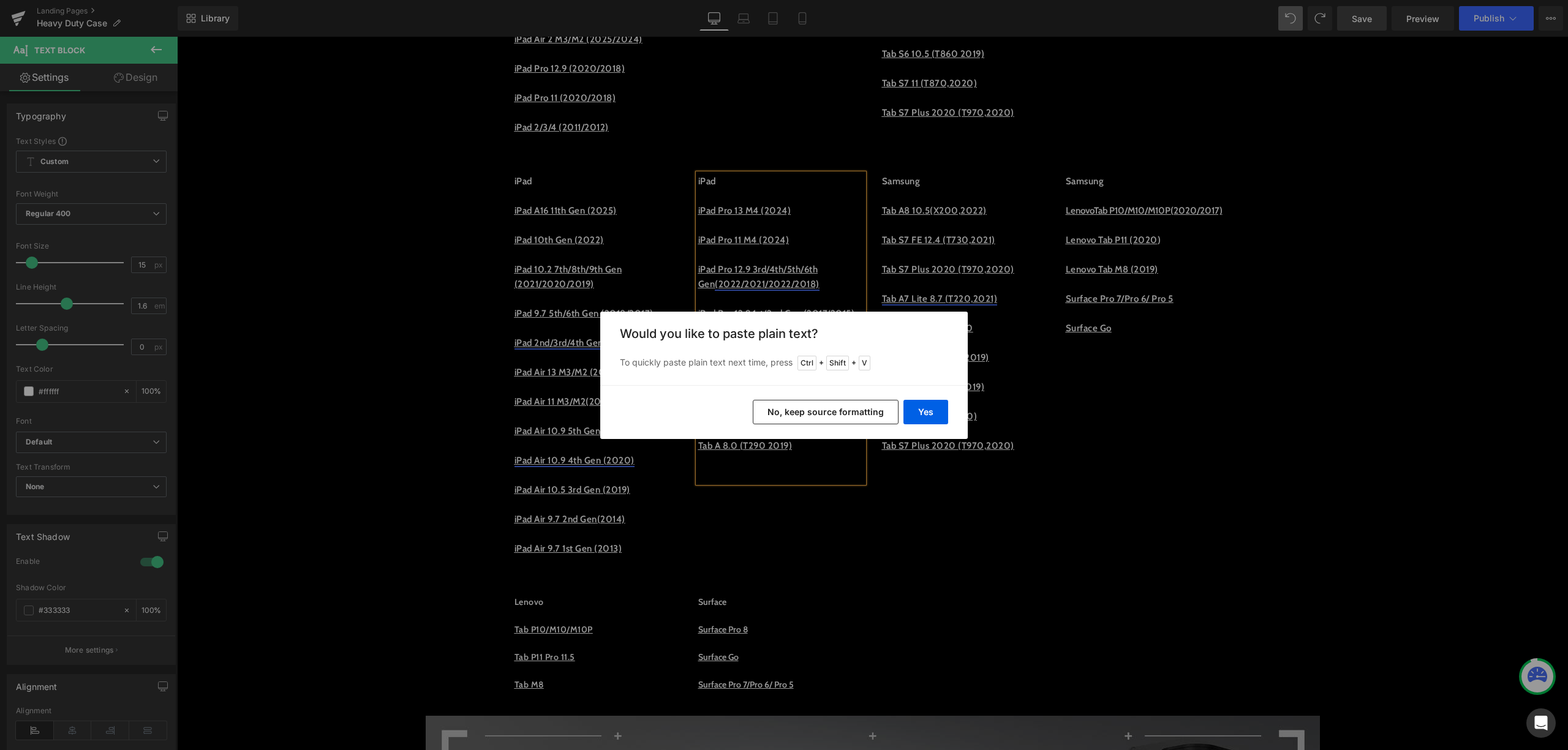
click at [809, 405] on button "No, keep source formatting" at bounding box center [825, 412] width 146 height 25
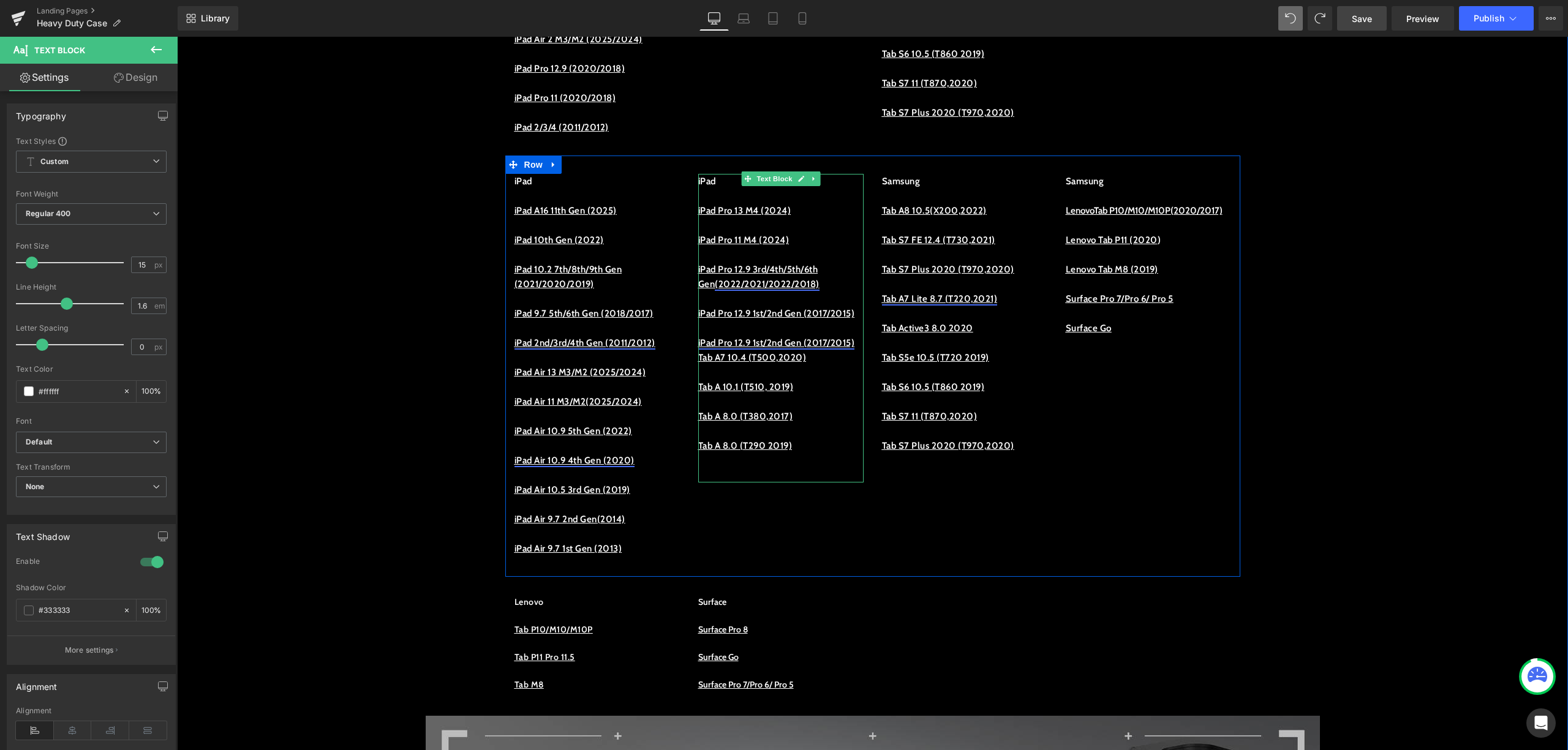
click at [769, 350] on p "iPad Pro 12.9 1st/2nd Gen (2017/2015)" at bounding box center [780, 342] width 165 height 15
click at [741, 349] on link "iPad Pro 12.9 1st/2nd Gen (2017/2015)" at bounding box center [776, 343] width 157 height 11
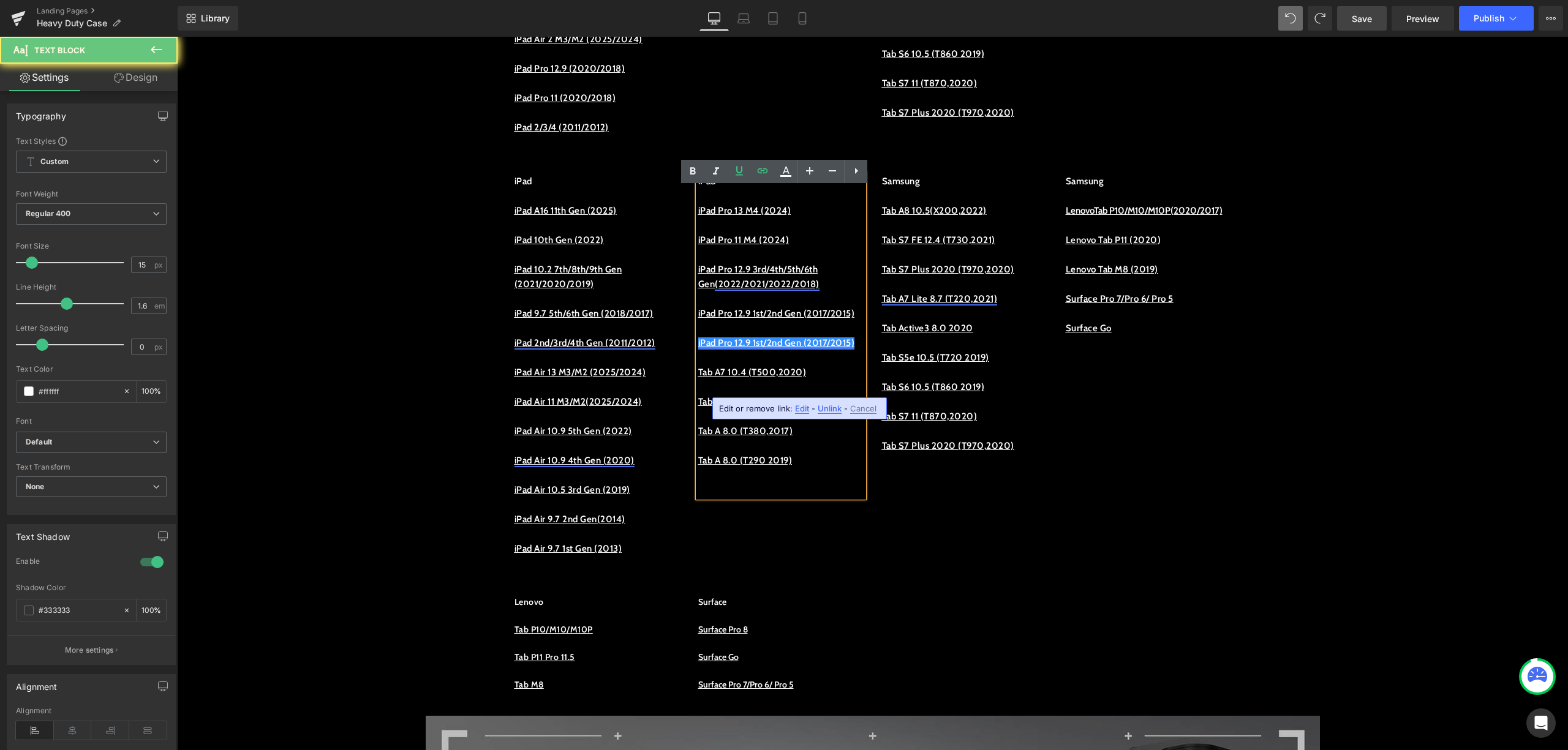
click at [760, 349] on link "iPad Pro 12.9 1st/2nd Gen (2017/2015)" at bounding box center [776, 343] width 157 height 11
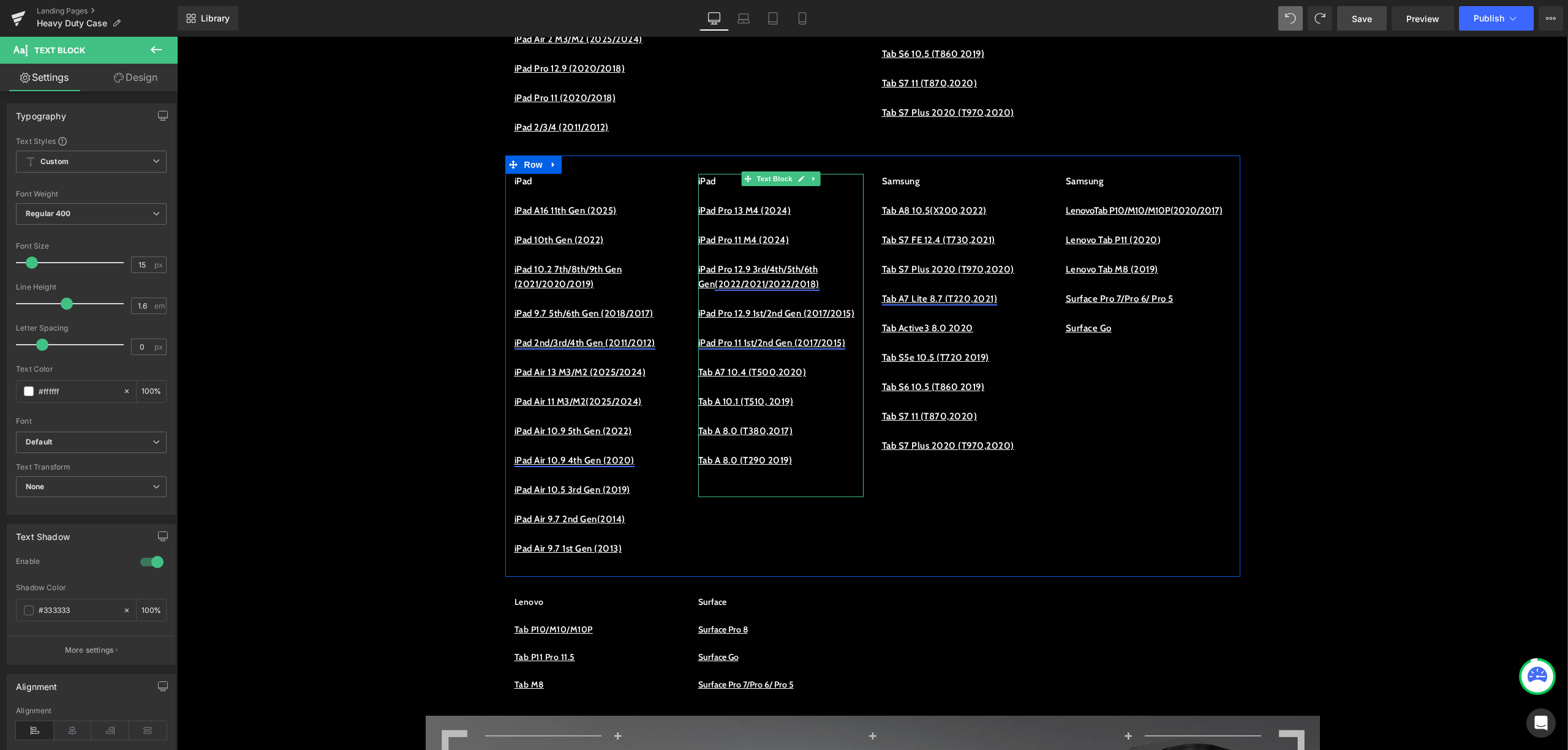
click at [789, 349] on link "iPad Pro 11 1st/2nd Gen (2017/2015)" at bounding box center [772, 343] width 148 height 11
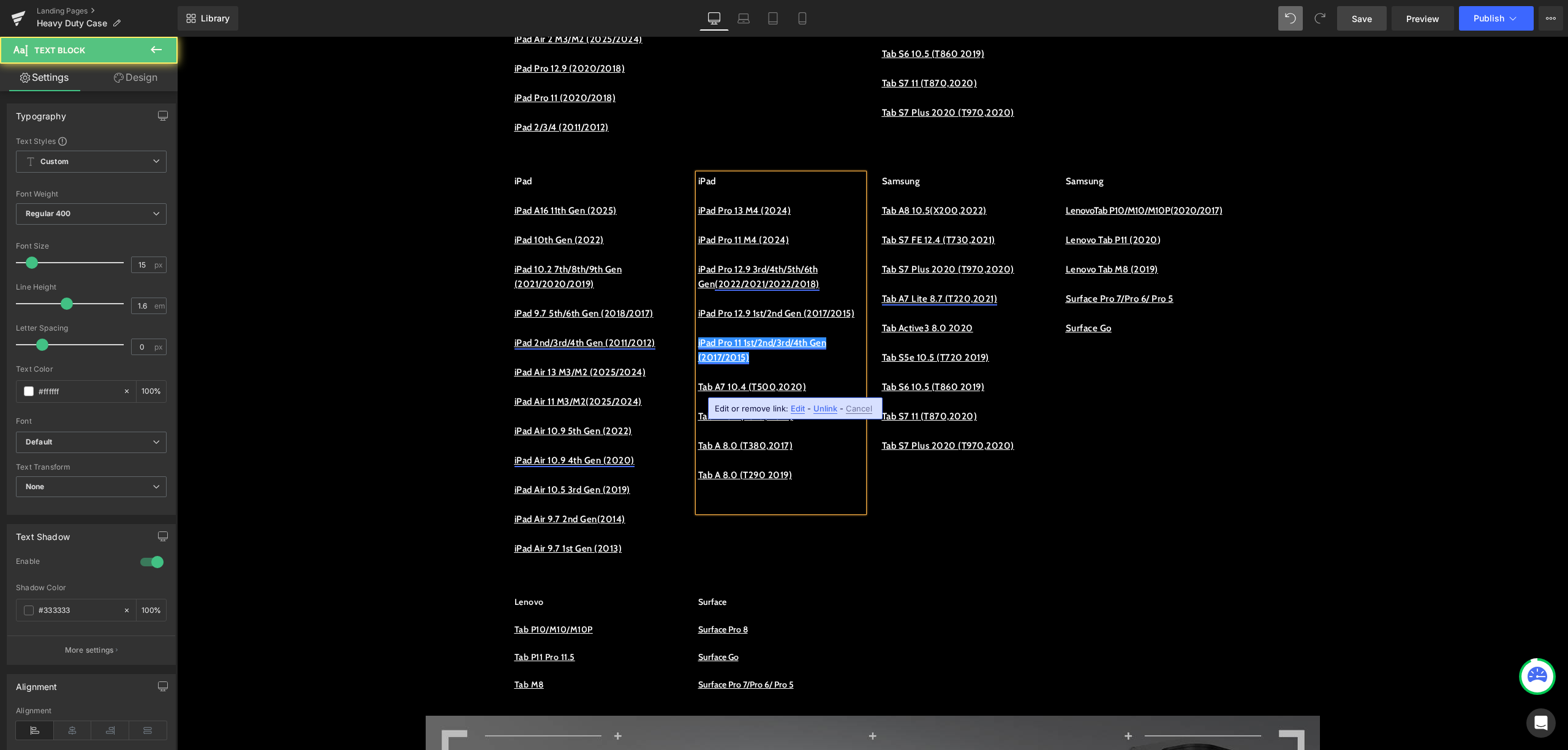
click at [719, 363] on link "iPad Pro 11 1st/2nd/3rd/4th Gen (2017/2015)" at bounding box center [762, 350] width 129 height 26
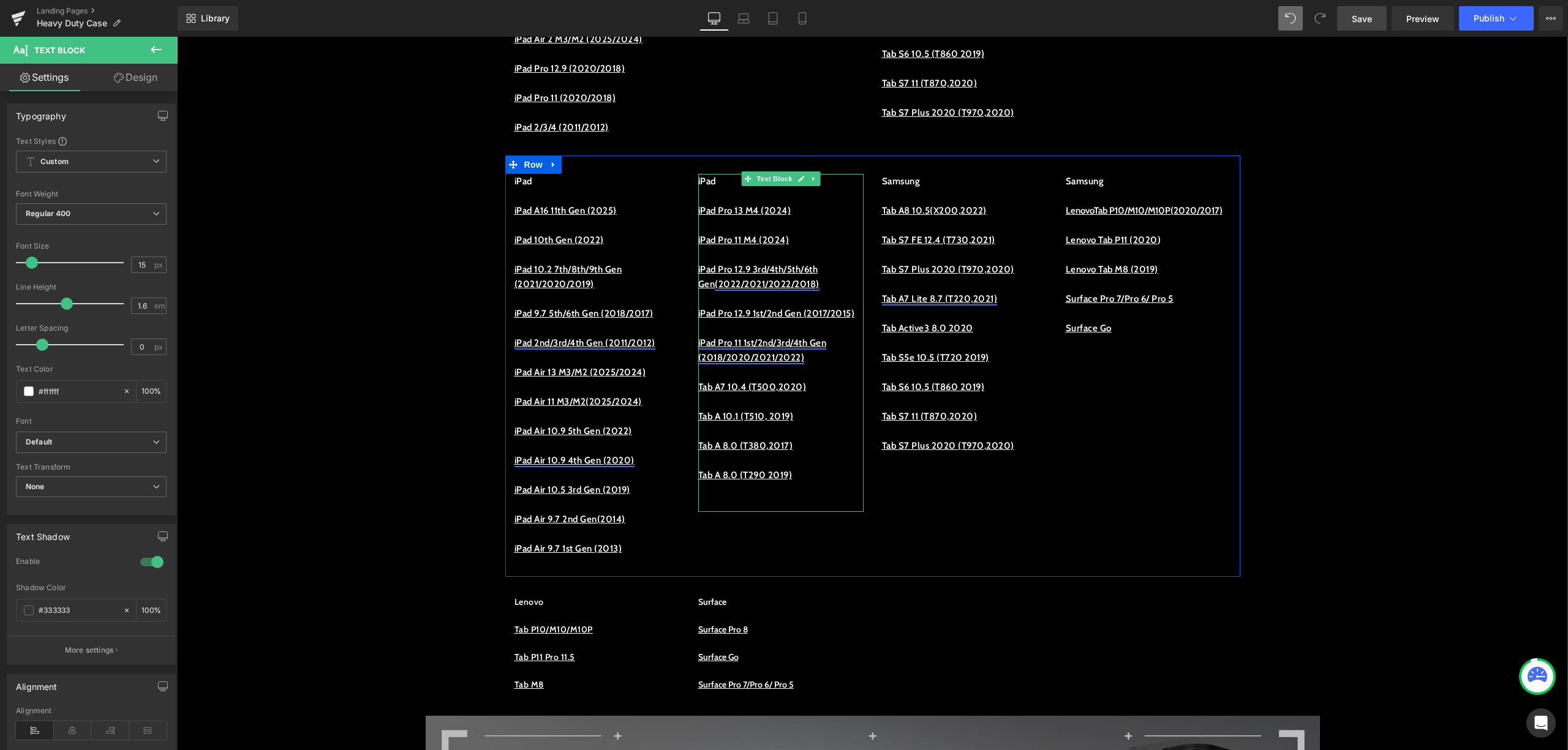
click at [818, 380] on p at bounding box center [780, 372] width 165 height 15
click at [795, 363] on link "iPad Pro 11 1st/2nd/3rd/4th Gen (2018/2020/2021/2022)" at bounding box center [762, 350] width 129 height 26
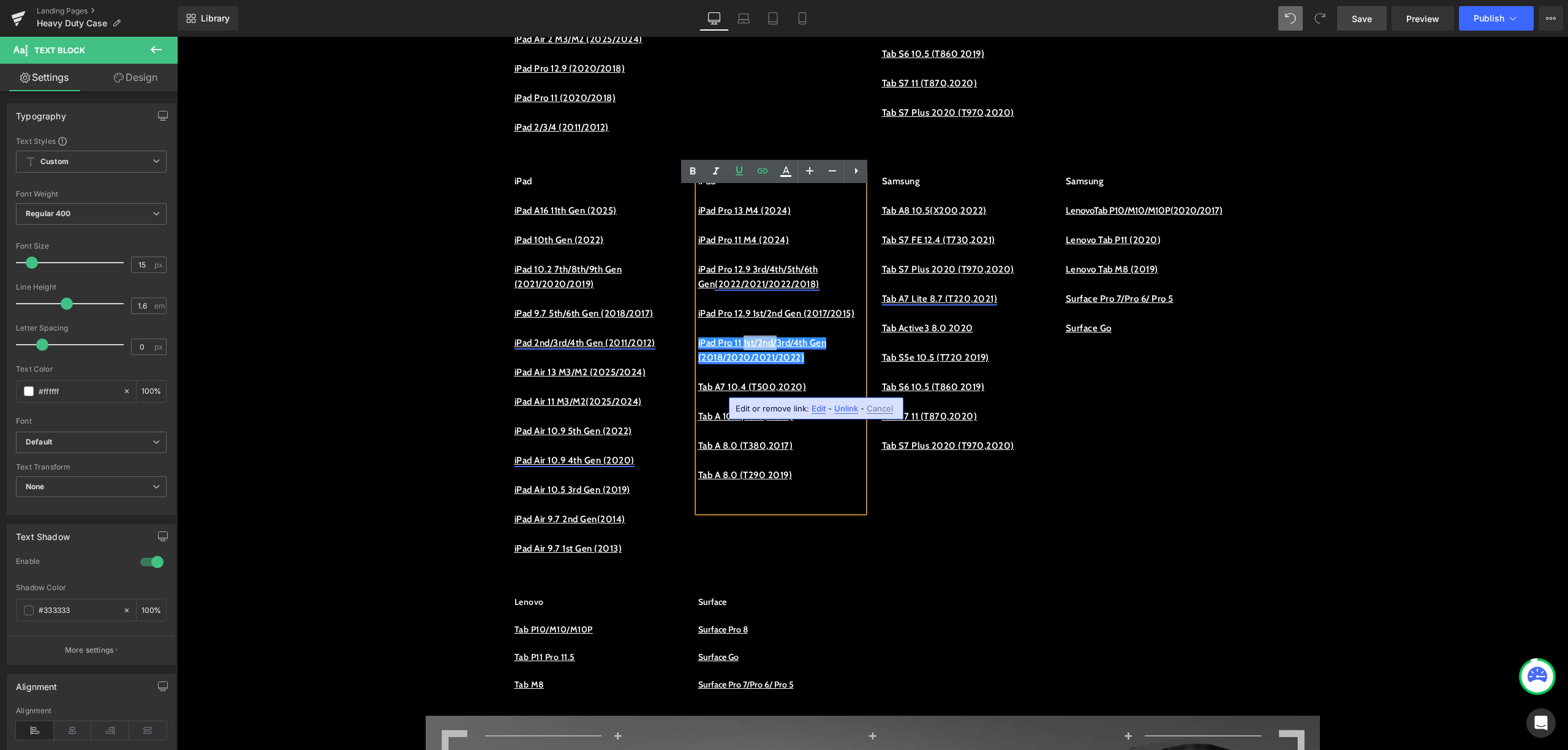
drag, startPoint x: 792, startPoint y: 368, endPoint x: 753, endPoint y: 377, distance: 40.0
click at [753, 363] on link "iPad Pro 11 1st/2nd/3rd/4th Gen (2018/2020/2021/2022)" at bounding box center [762, 350] width 129 height 26
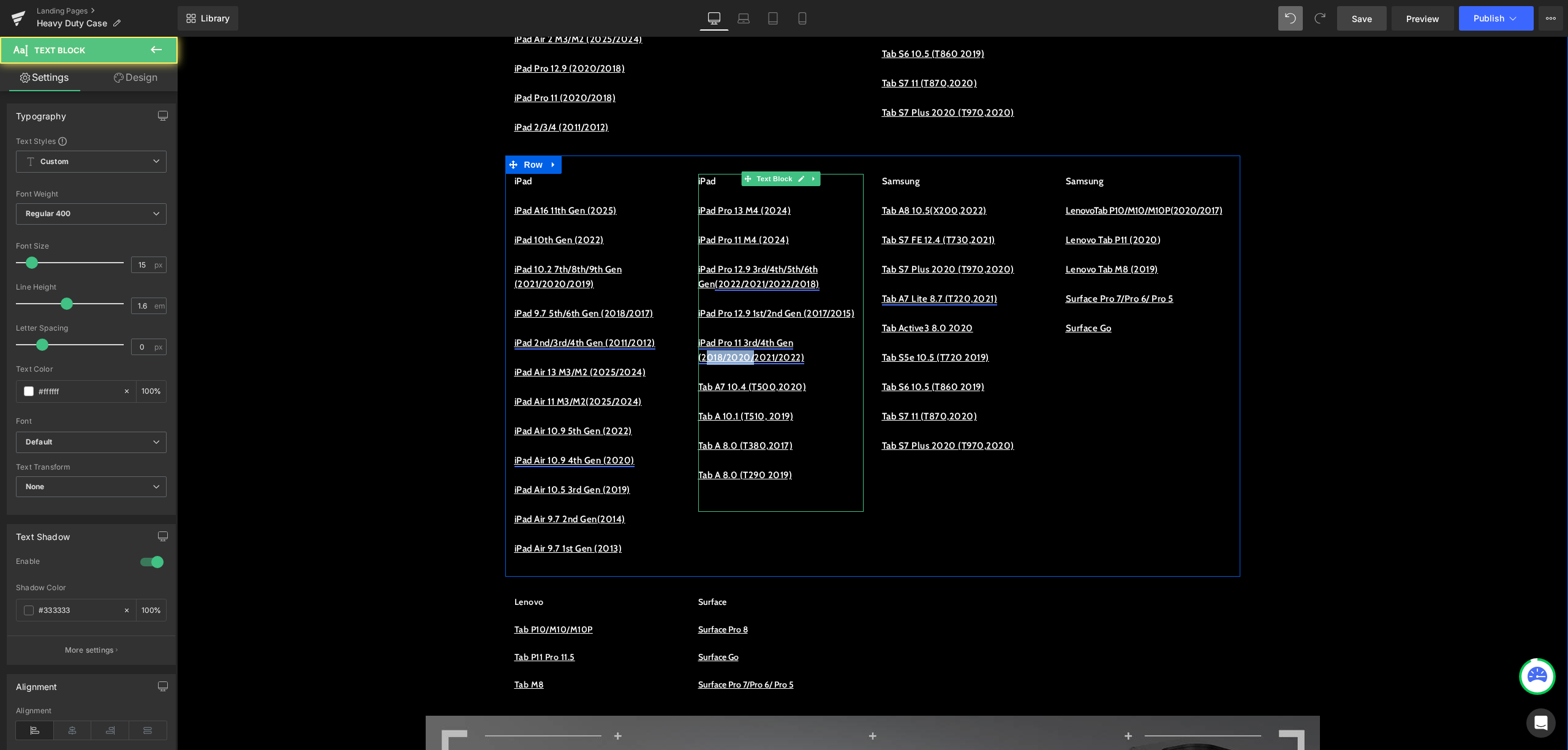
drag, startPoint x: 751, startPoint y: 385, endPoint x: 701, endPoint y: 388, distance: 50.1
click at [701, 363] on link "iPad Pro 11 3rd/4th Gen (2018/2020/2021/2022)" at bounding box center [752, 350] width 107 height 26
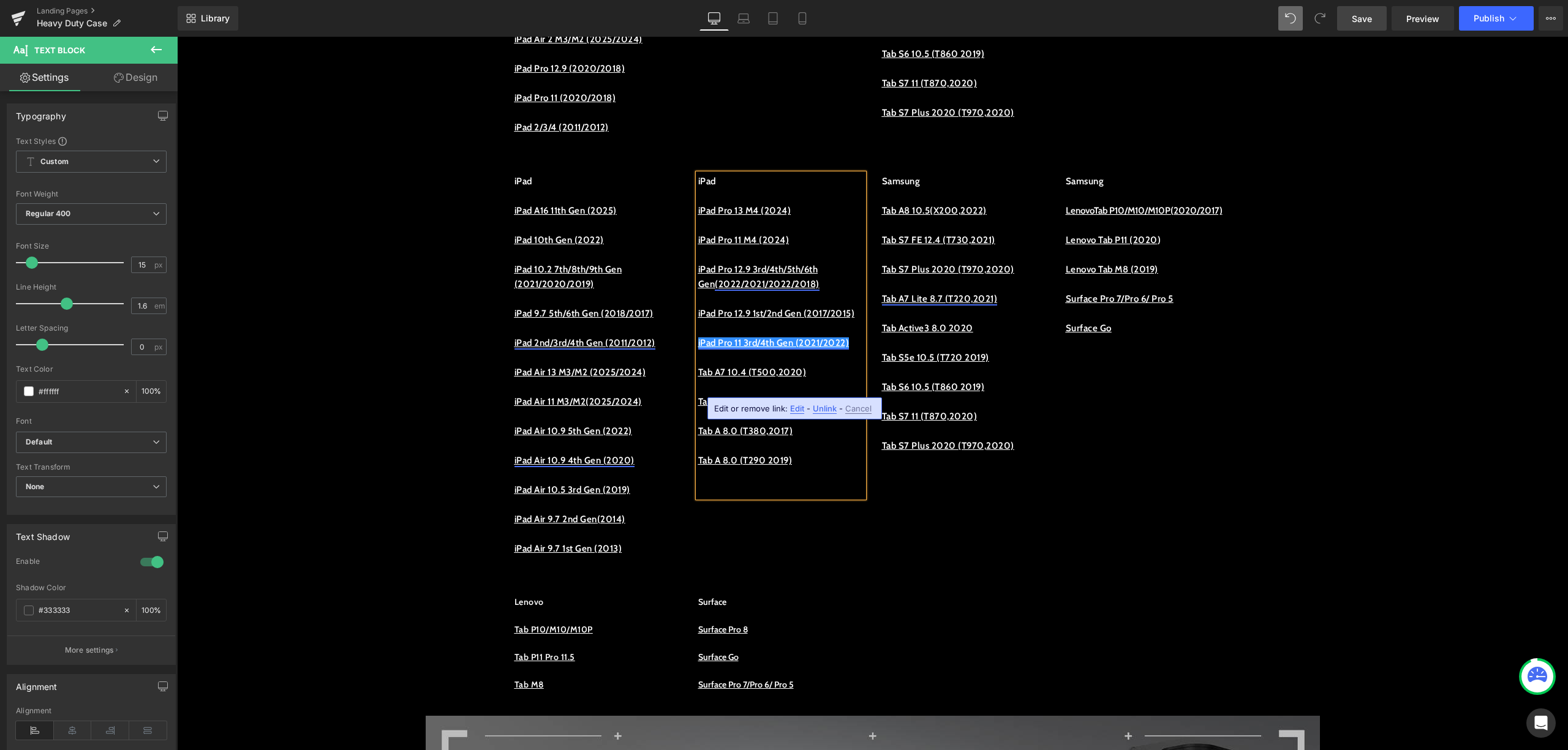
click at [757, 350] on p "iPad Pro 11 3rd/4th Gen (2021/2022)" at bounding box center [780, 342] width 165 height 15
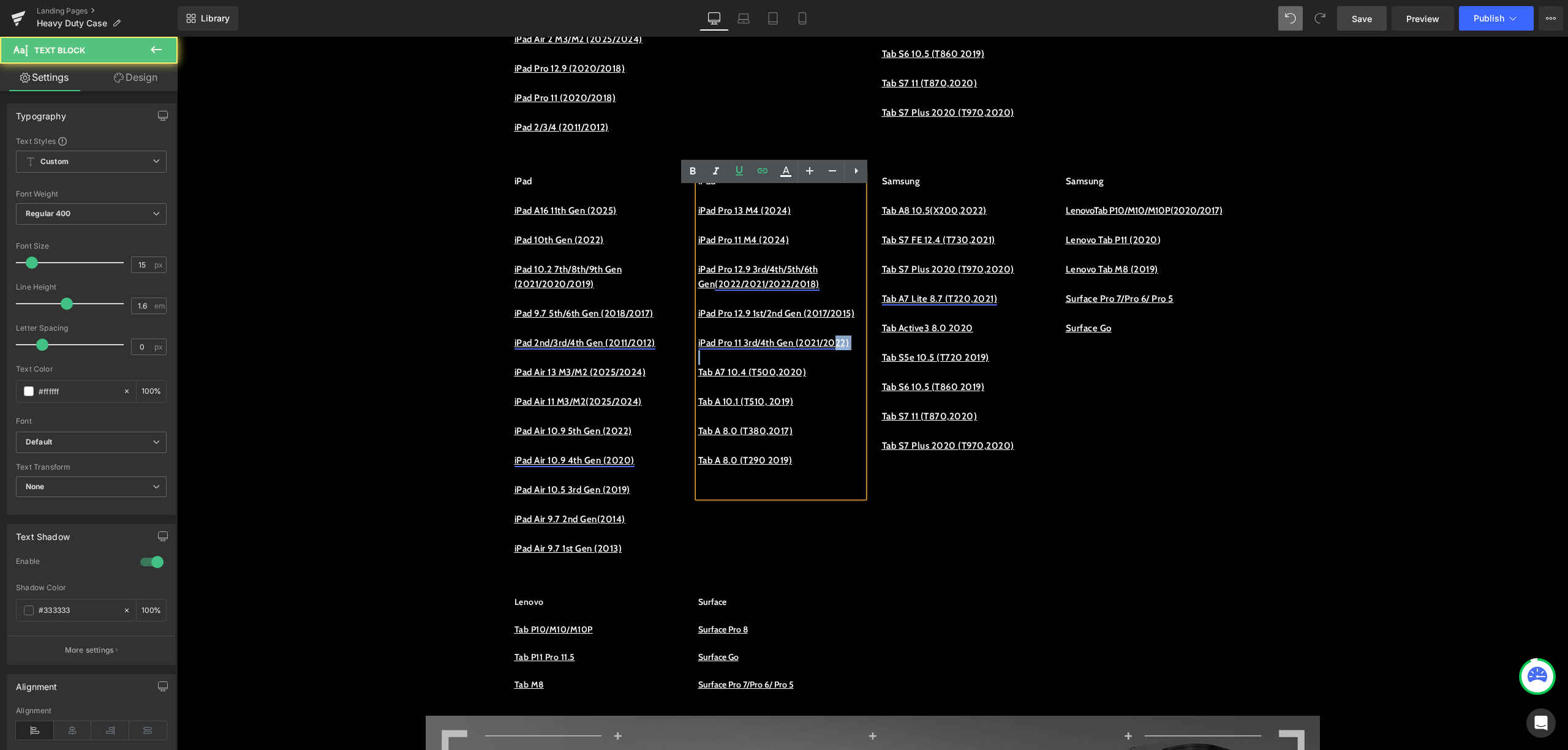
drag, startPoint x: 763, startPoint y: 393, endPoint x: 708, endPoint y: 368, distance: 60.4
click at [716, 373] on div "iPad iPad Pro 13 M4 (2024) iPad Pro 11 M4 (2024) iPad Pro 12.9 3rd/4th/5th/6th …" at bounding box center [780, 335] width 165 height 323
drag, startPoint x: 692, startPoint y: 359, endPoint x: 696, endPoint y: 373, distance: 14.6
click at [698, 373] on div "iPad iPad Pro 13 M4 (2024) iPad Pro 11 M4 (2024) iPad Pro 12.9 3rd/4th/5th/6th …" at bounding box center [780, 335] width 165 height 323
click at [709, 349] on link "iPad Pro 11 3rd/4th Gen (2021/2022)" at bounding box center [773, 343] width 151 height 11
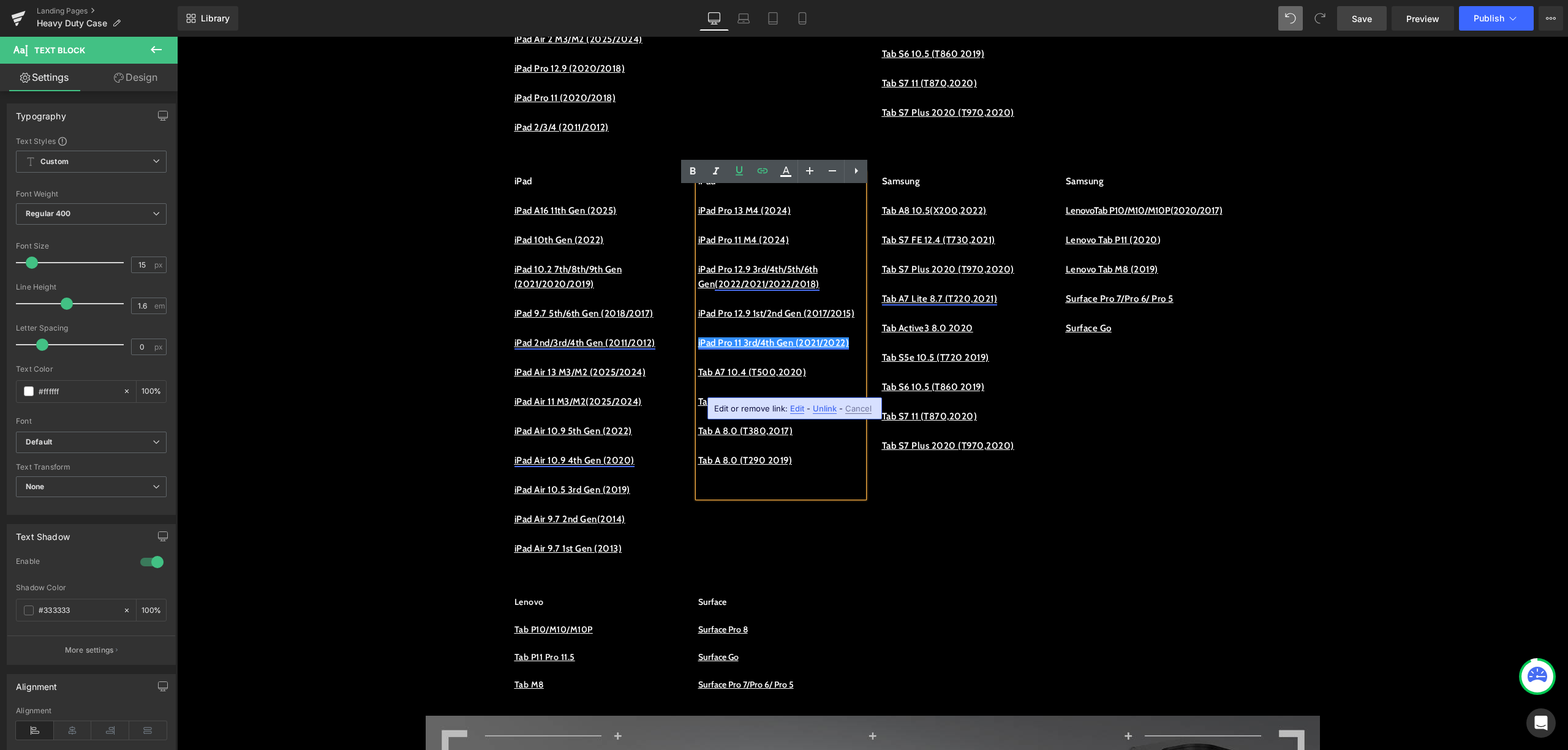
click at [821, 404] on span "Unlink" at bounding box center [825, 408] width 24 height 11
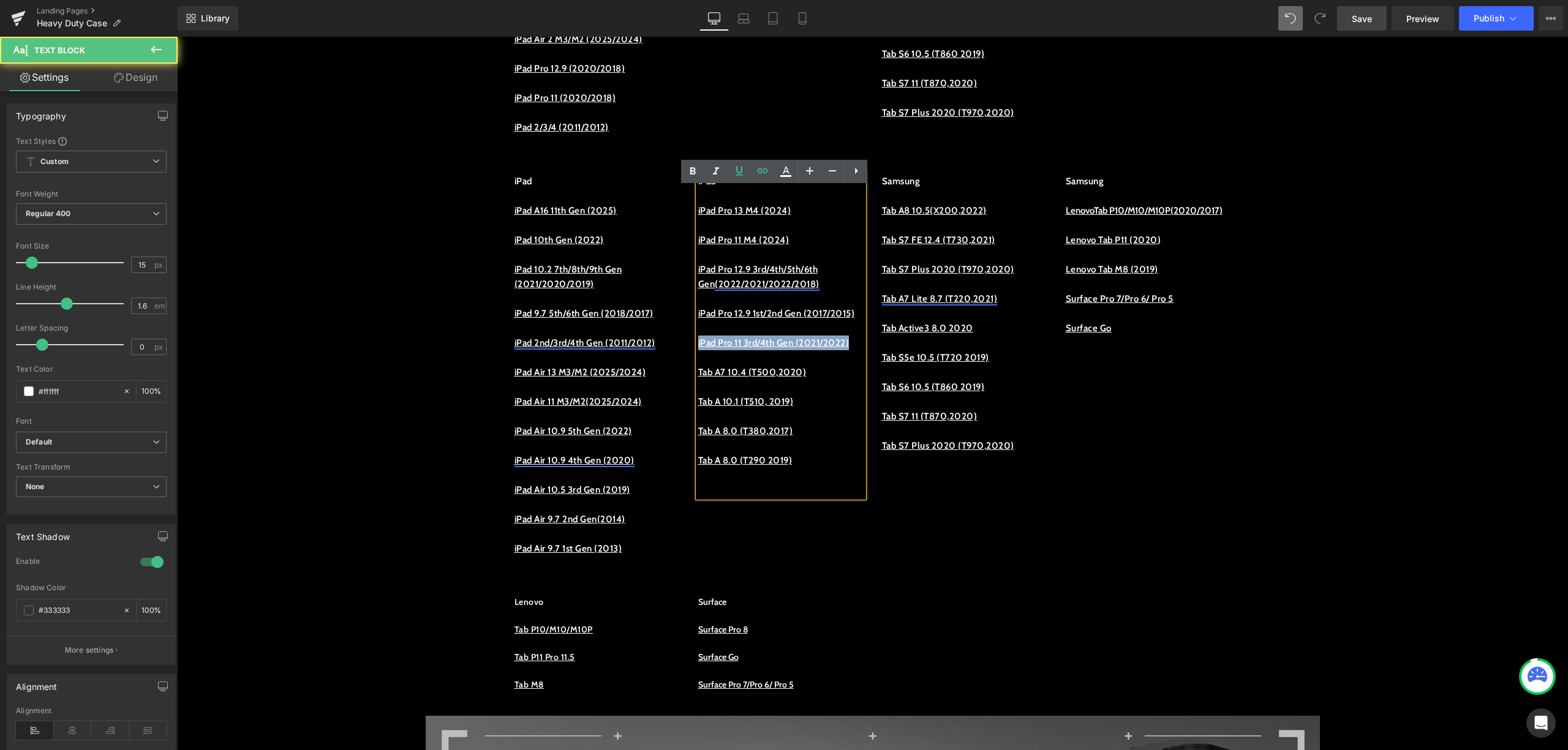
drag, startPoint x: 765, startPoint y: 388, endPoint x: 693, endPoint y: 368, distance: 74.7
click at [698, 350] on p "iPad Pro 11 3rd/4th Gen (2021/2022)" at bounding box center [780, 342] width 165 height 15
click at [770, 163] on link at bounding box center [762, 171] width 23 height 23
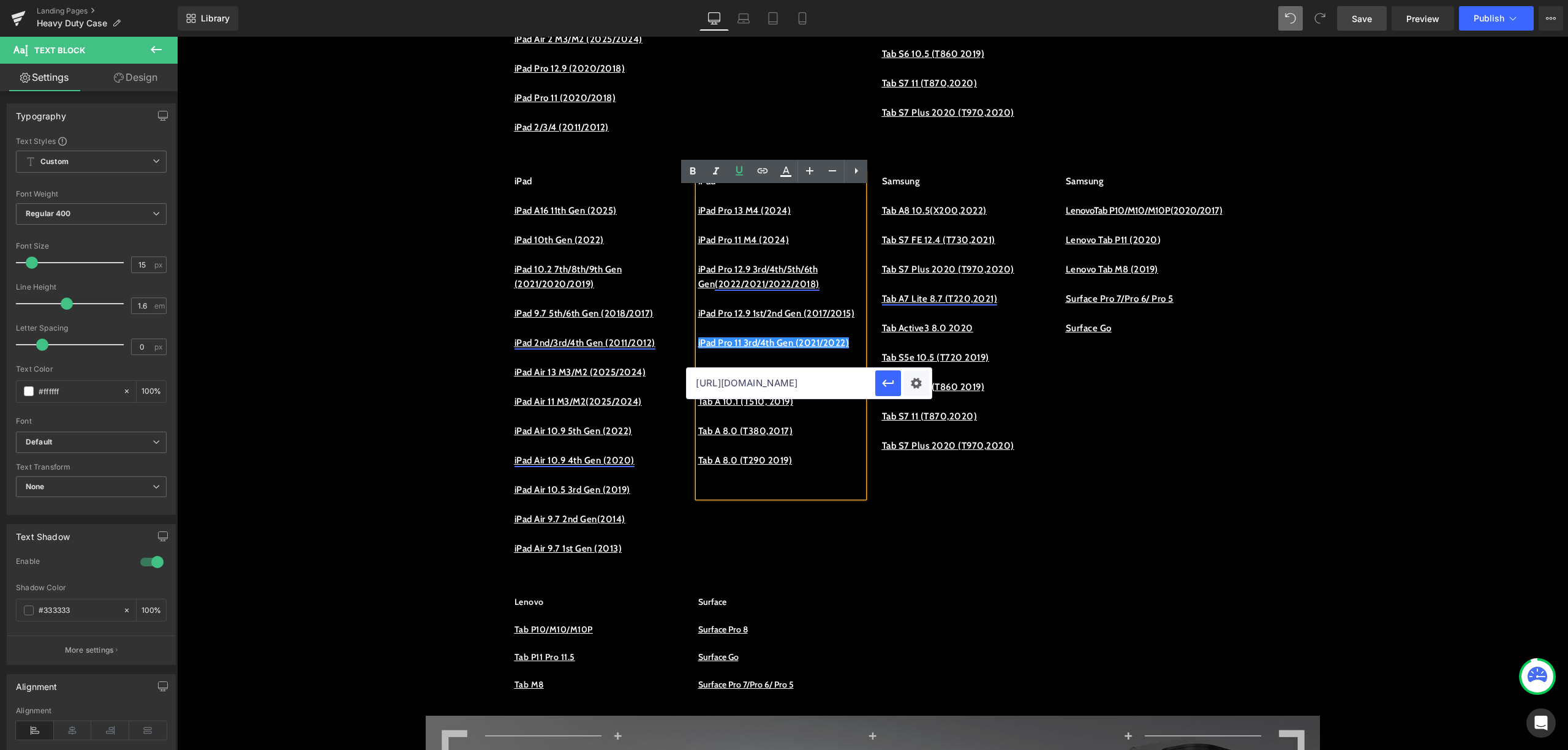
click at [829, 396] on input "https://procase.com/collections/ipad-pro-12-9-2017-2015-cases" at bounding box center [781, 384] width 188 height 31
paste input "https://procase.com/collections/ipad-pro-11-2022-cases"
type input "https://procase.com/collections/ipad-pro-11-2022-cases"
click at [881, 385] on icon "button" at bounding box center [888, 383] width 15 height 15
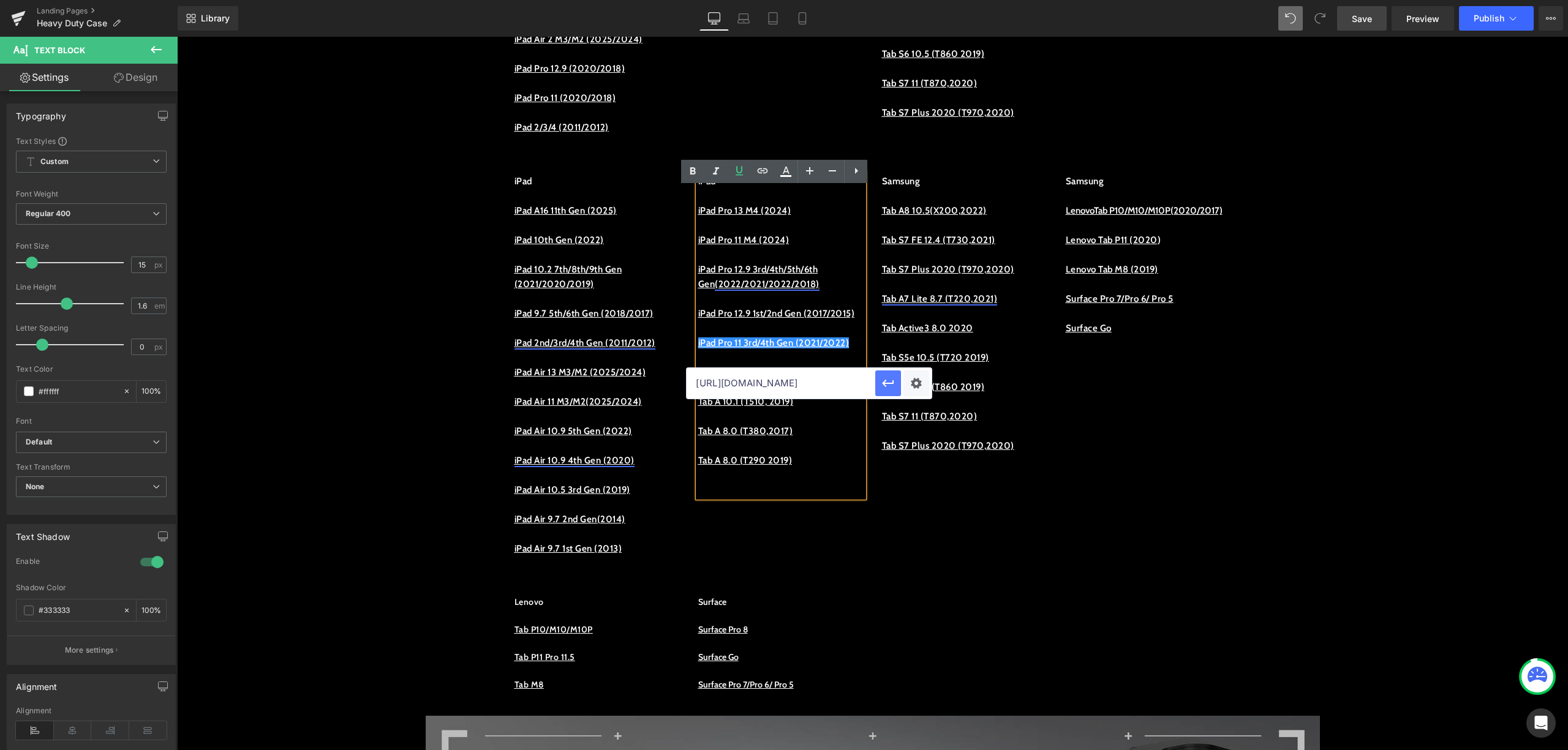
scroll to position [0, 0]
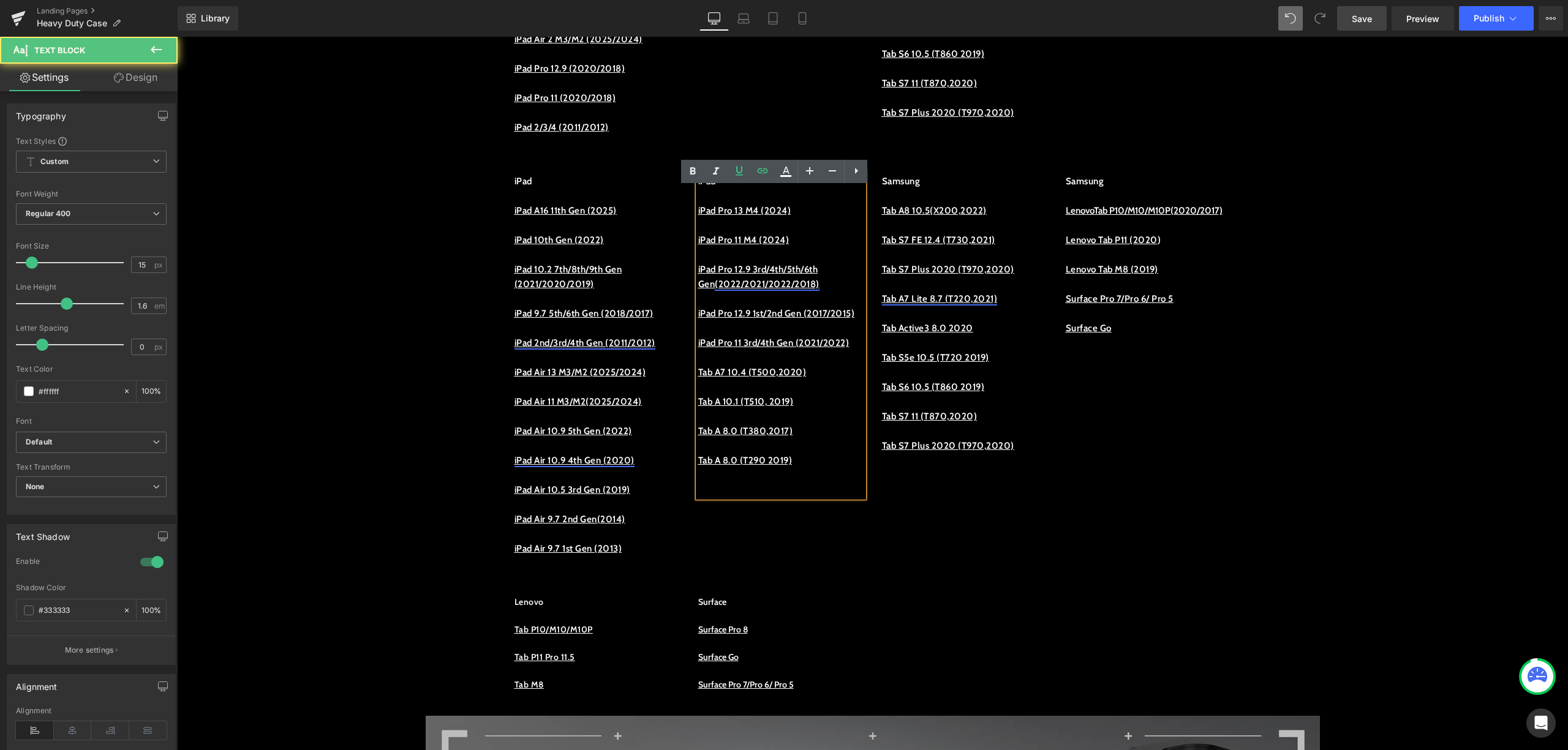
click at [804, 365] on p at bounding box center [780, 357] width 165 height 15
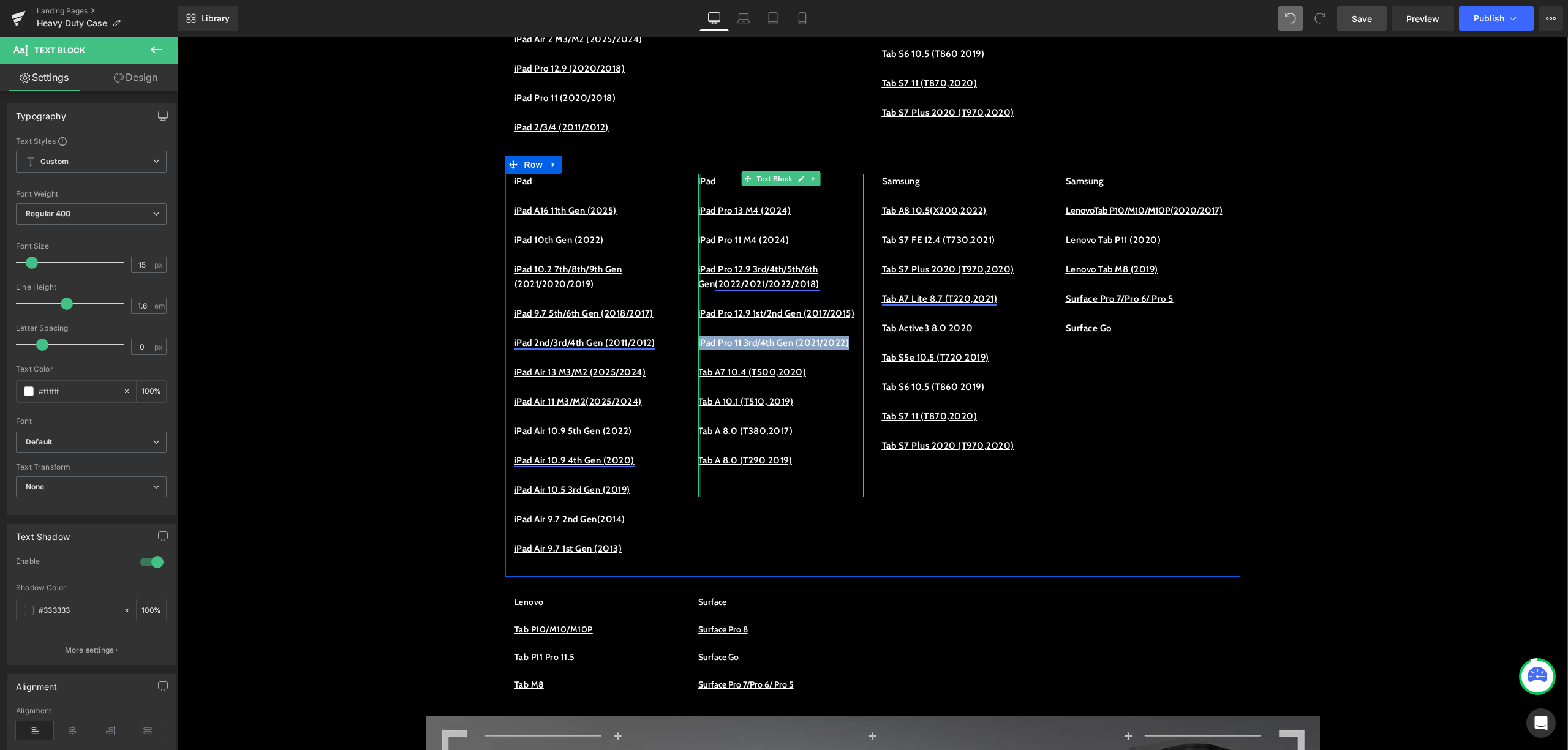
drag, startPoint x: 769, startPoint y: 385, endPoint x: 693, endPoint y: 371, distance: 77.3
click at [698, 371] on div "iPad iPad Pro 13 M4 (2024) iPad Pro 11 M4 (2024) iPad Pro 12.9 3rd/4th/5th/6th …" at bounding box center [780, 335] width 165 height 323
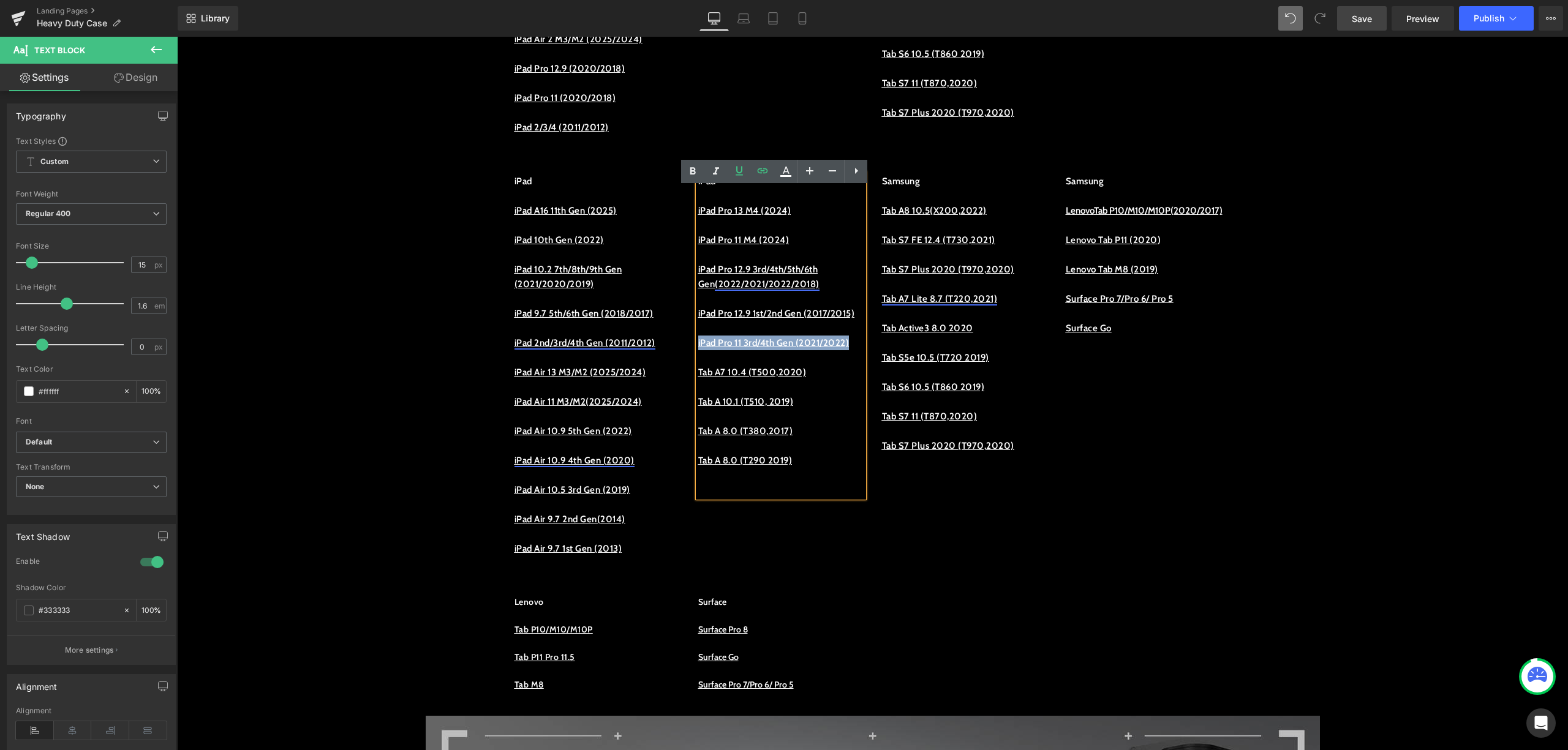
copy link "iPad Pro 11 3rd/4th Gen (2021/2022)"
click at [764, 350] on p "iPad Pro 11 3rd/4th Gen (2021/2022)" at bounding box center [780, 342] width 165 height 15
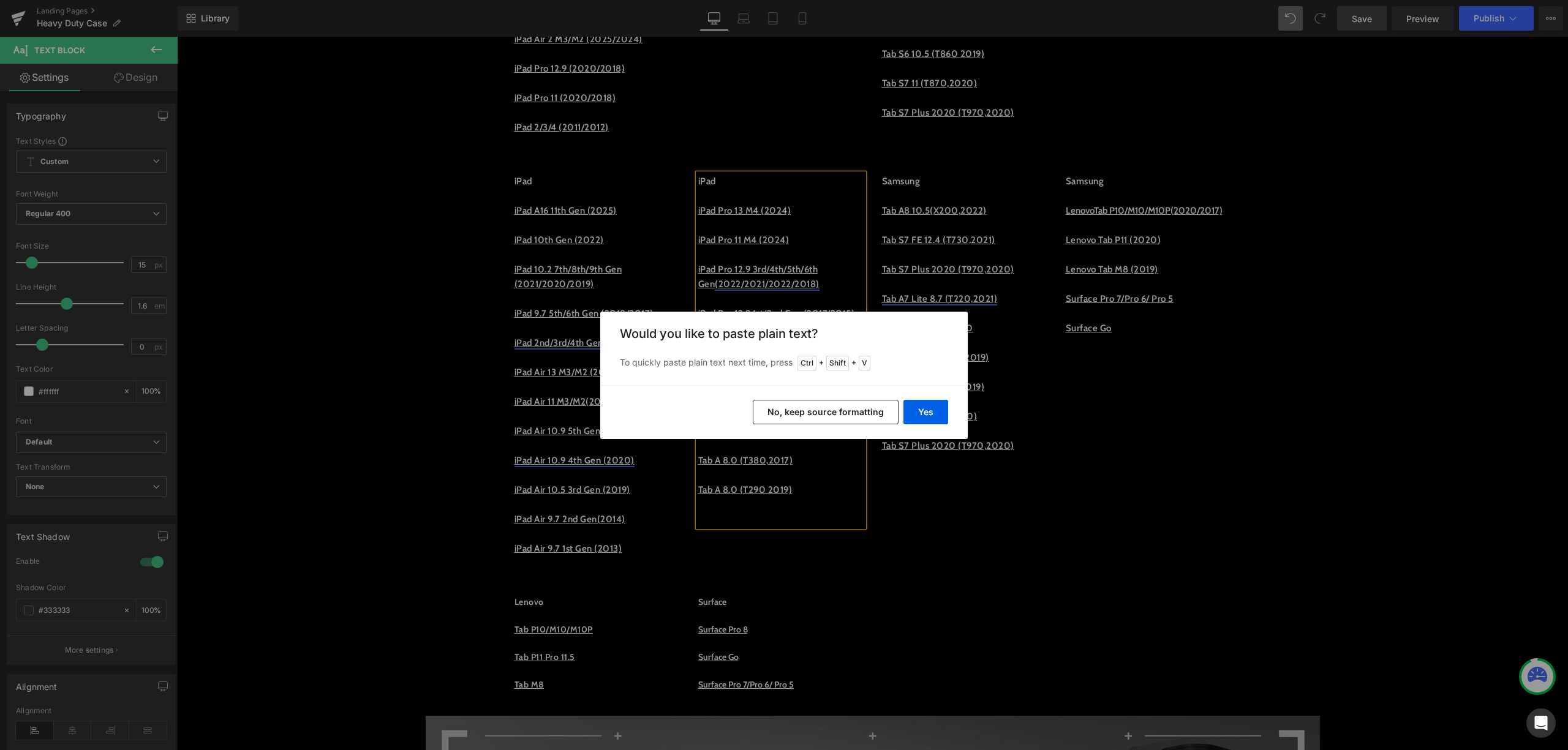
click at [881, 410] on button "No, keep source formatting" at bounding box center [825, 412] width 146 height 25
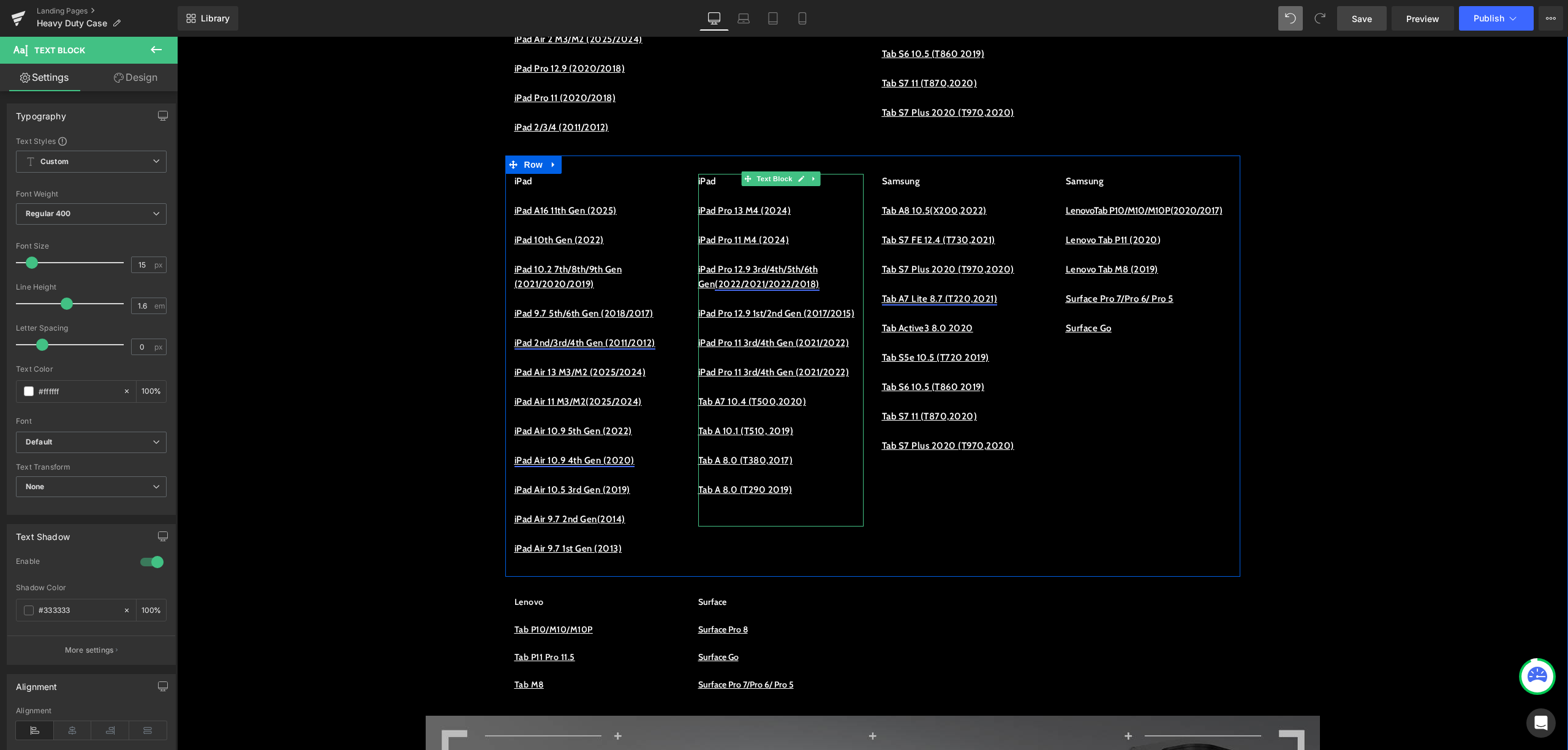
click at [764, 380] on p "iPad Pro 11 3rd/4th Gen (2021/2022)" at bounding box center [780, 372] width 165 height 15
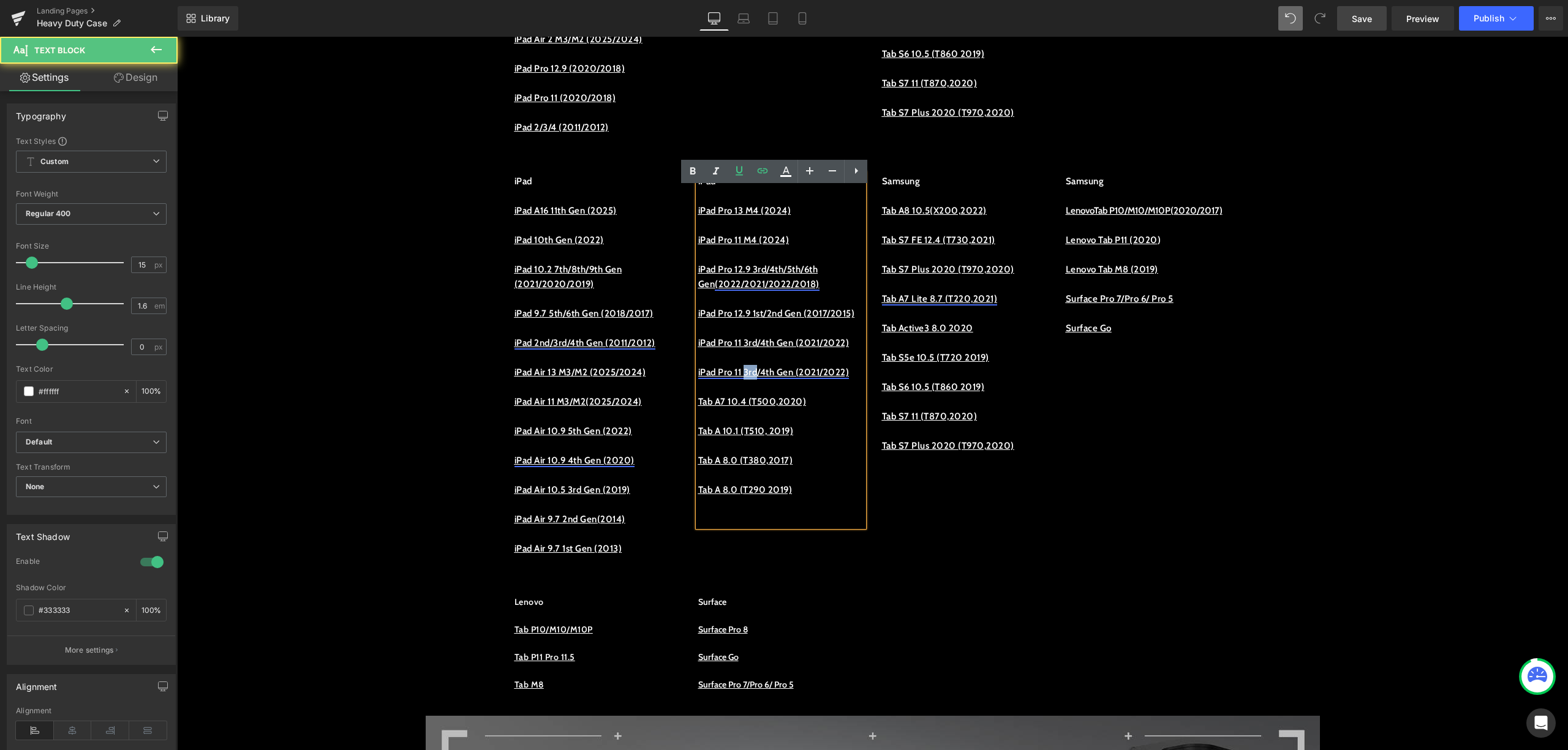
drag, startPoint x: 765, startPoint y: 413, endPoint x: 752, endPoint y: 415, distance: 13.2
click at [752, 378] on link "iPad Pro 11 3rd/4th Gen (2021/2022)" at bounding box center [773, 373] width 151 height 11
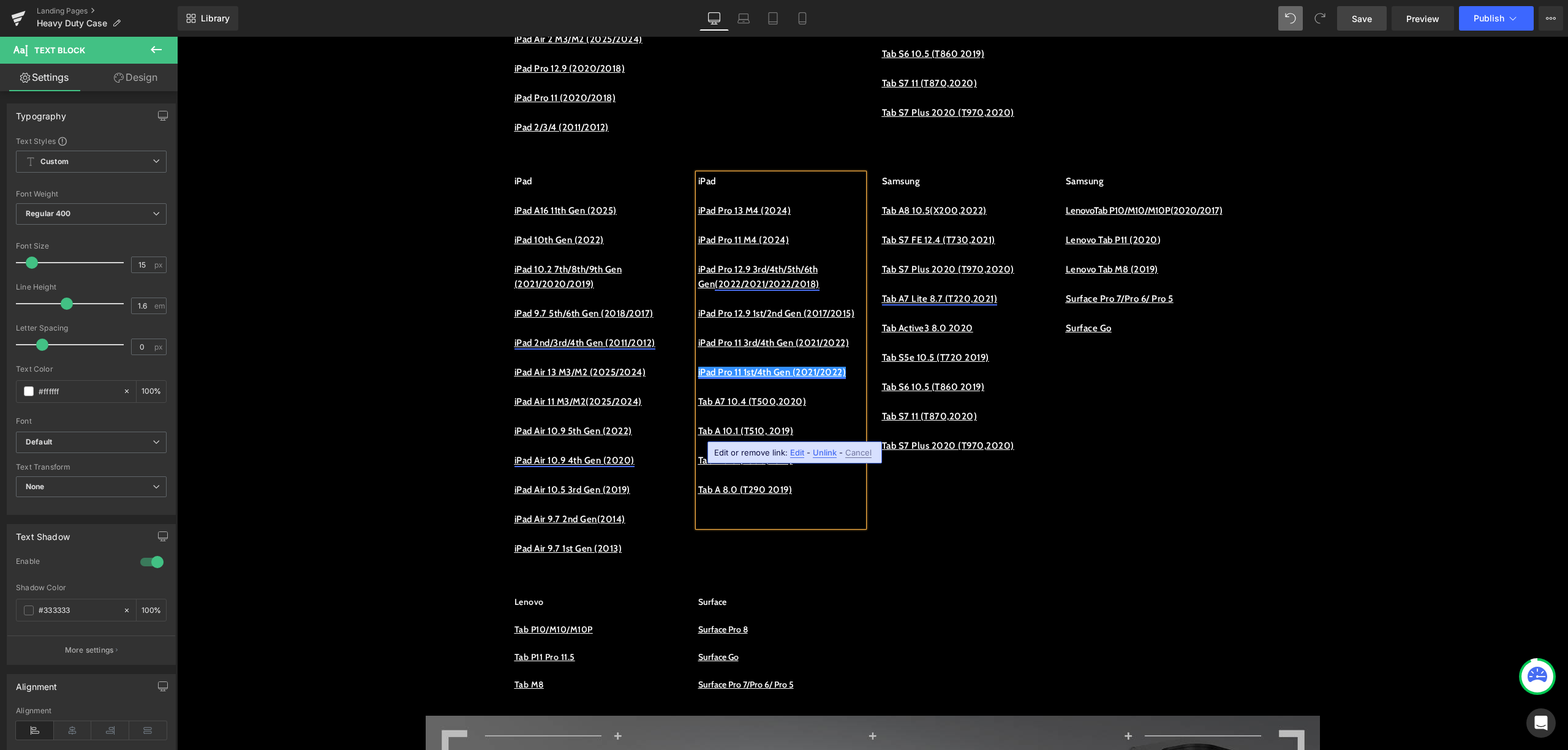
click at [743, 378] on link "iPad Pro 11 1st/4th Gen (2021/2022)" at bounding box center [772, 373] width 148 height 11
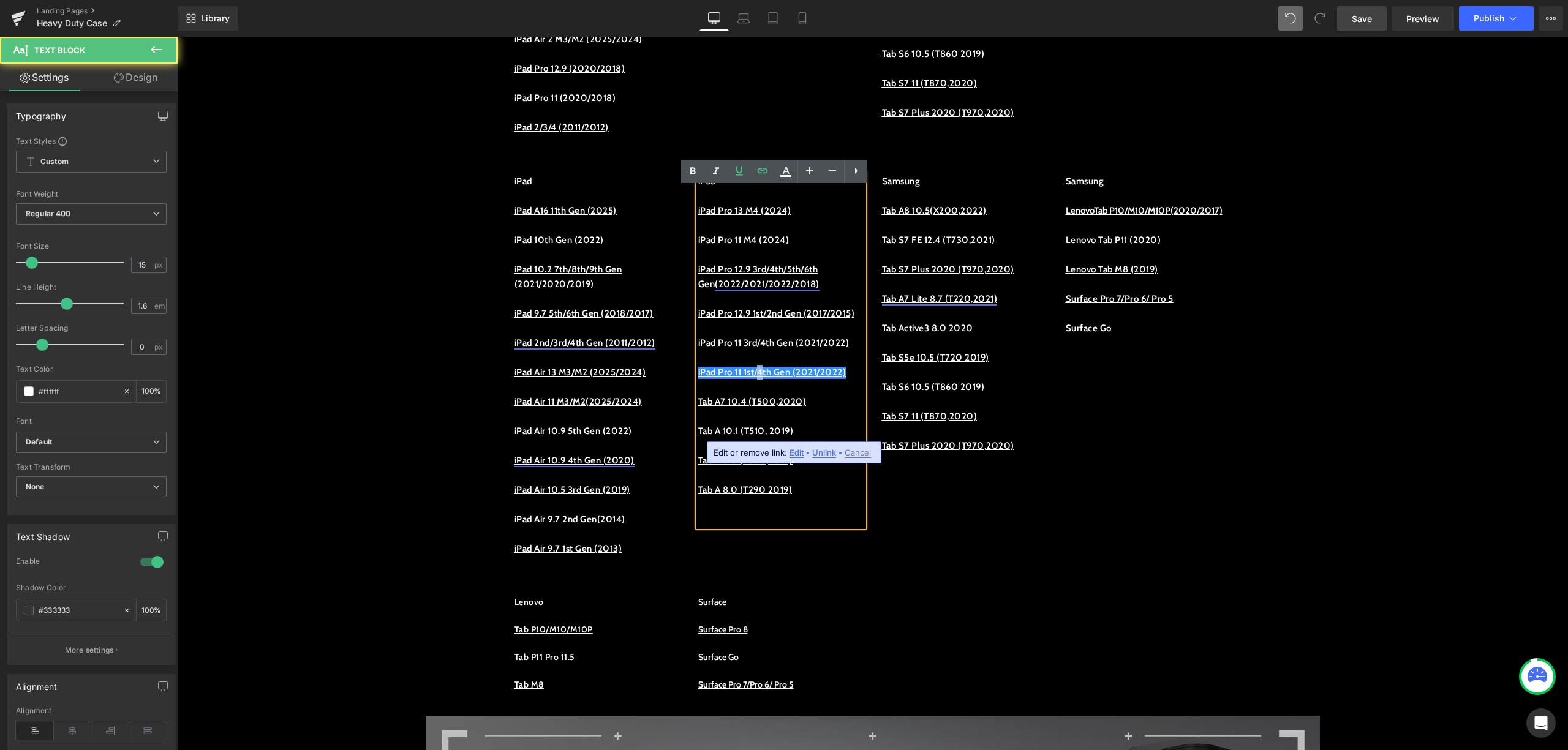
click at [772, 378] on link "iPad Pro 11 1st/4th Gen (2021/2022)" at bounding box center [772, 373] width 148 height 11
click at [788, 378] on link "iPad Pro 11 1st/4th Gen (2021/2022)" at bounding box center [772, 373] width 148 height 11
click at [721, 378] on link "iPad Pro 11 1st/2nd Gen (2021/2022)" at bounding box center [773, 373] width 150 height 11
click at [721, 349] on link "iPad Pro 11 3rd/4th Gen (2021/2022)" at bounding box center [773, 343] width 151 height 11
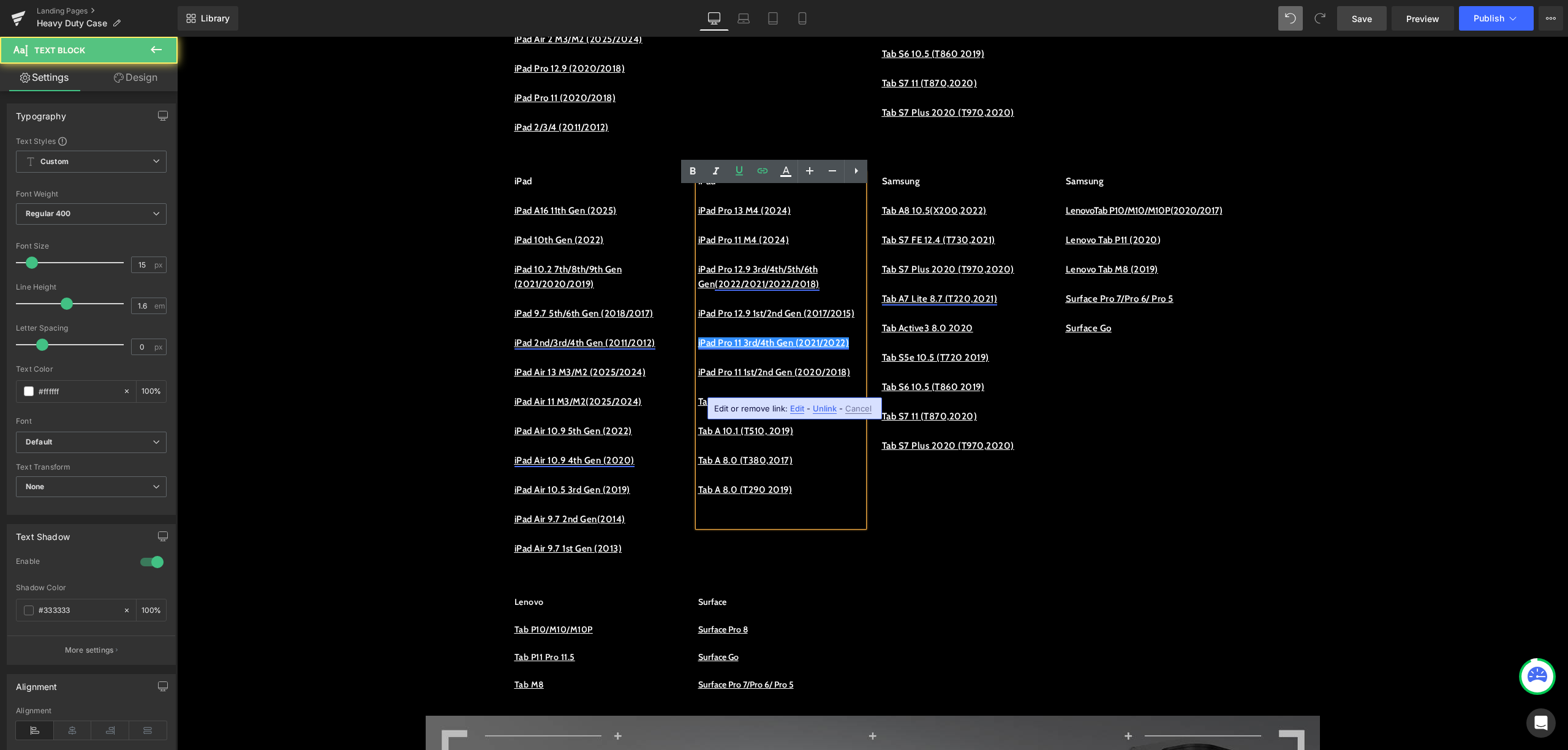
click at [716, 349] on link "iPad Pro 11 3rd/4th Gen (2021/2022)" at bounding box center [773, 343] width 151 height 11
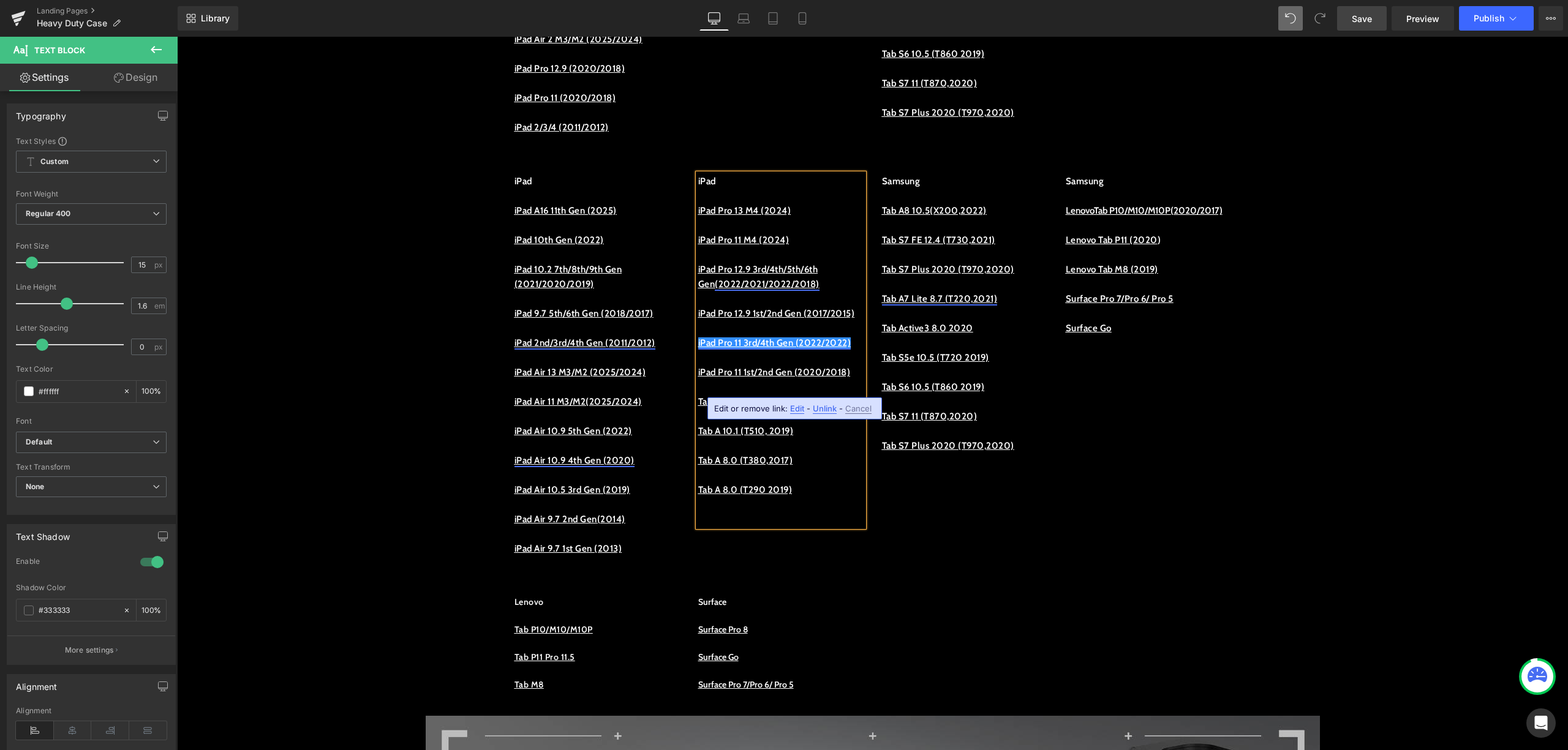
click at [747, 349] on link "iPad Pro 11 3rd/4th Gen (2022/2022)" at bounding box center [775, 343] width 153 height 11
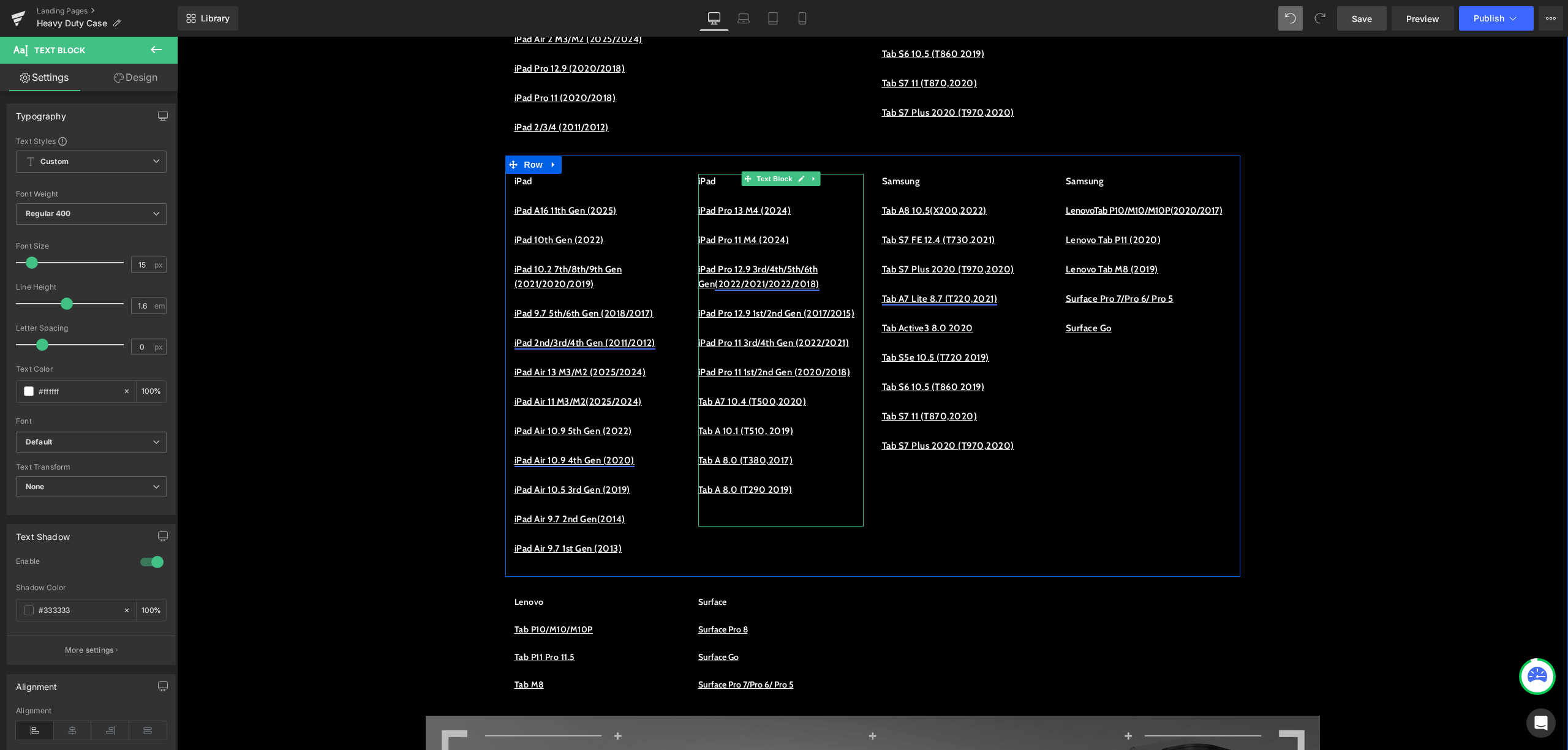
click at [759, 350] on p "iPad Pro 11 3rd/4th Gen (2022/2021)" at bounding box center [780, 342] width 165 height 15
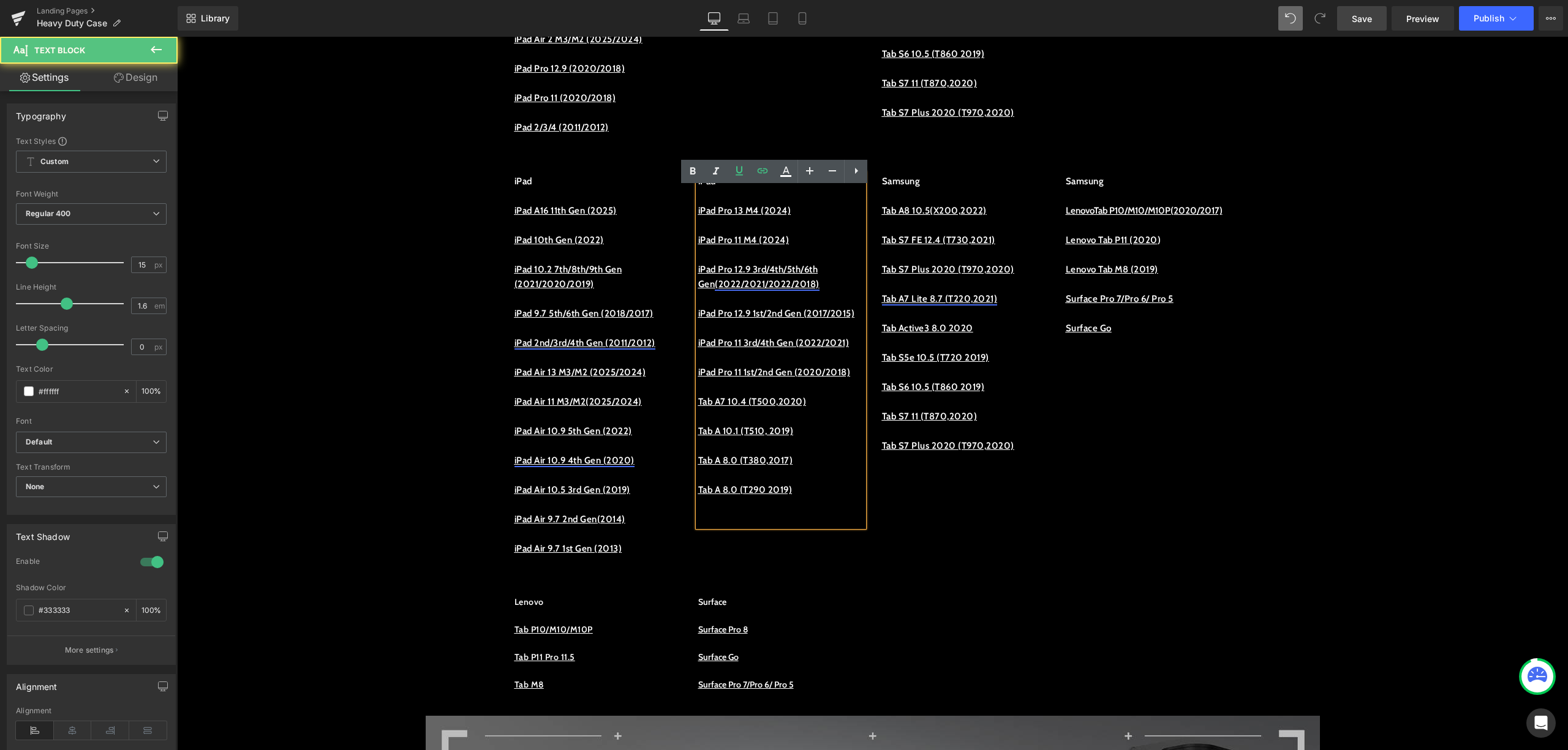
click at [770, 394] on p at bounding box center [780, 387] width 165 height 15
drag, startPoint x: 770, startPoint y: 432, endPoint x: 691, endPoint y: 414, distance: 81.0
click at [698, 380] on p "iPad Pro 11 1st/2nd Gen (2020/2018)" at bounding box center [780, 372] width 165 height 15
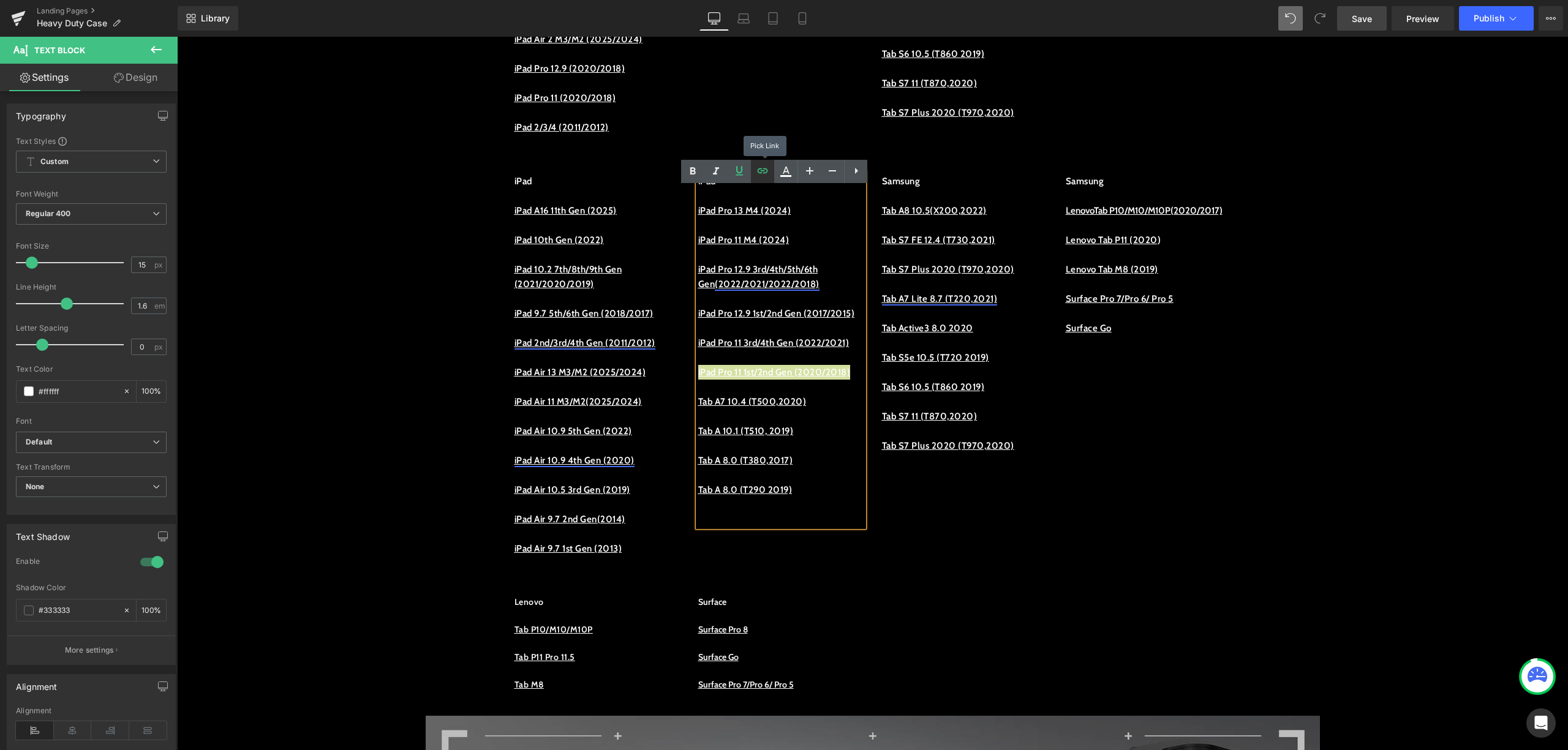
click at [754, 167] on link at bounding box center [762, 171] width 23 height 23
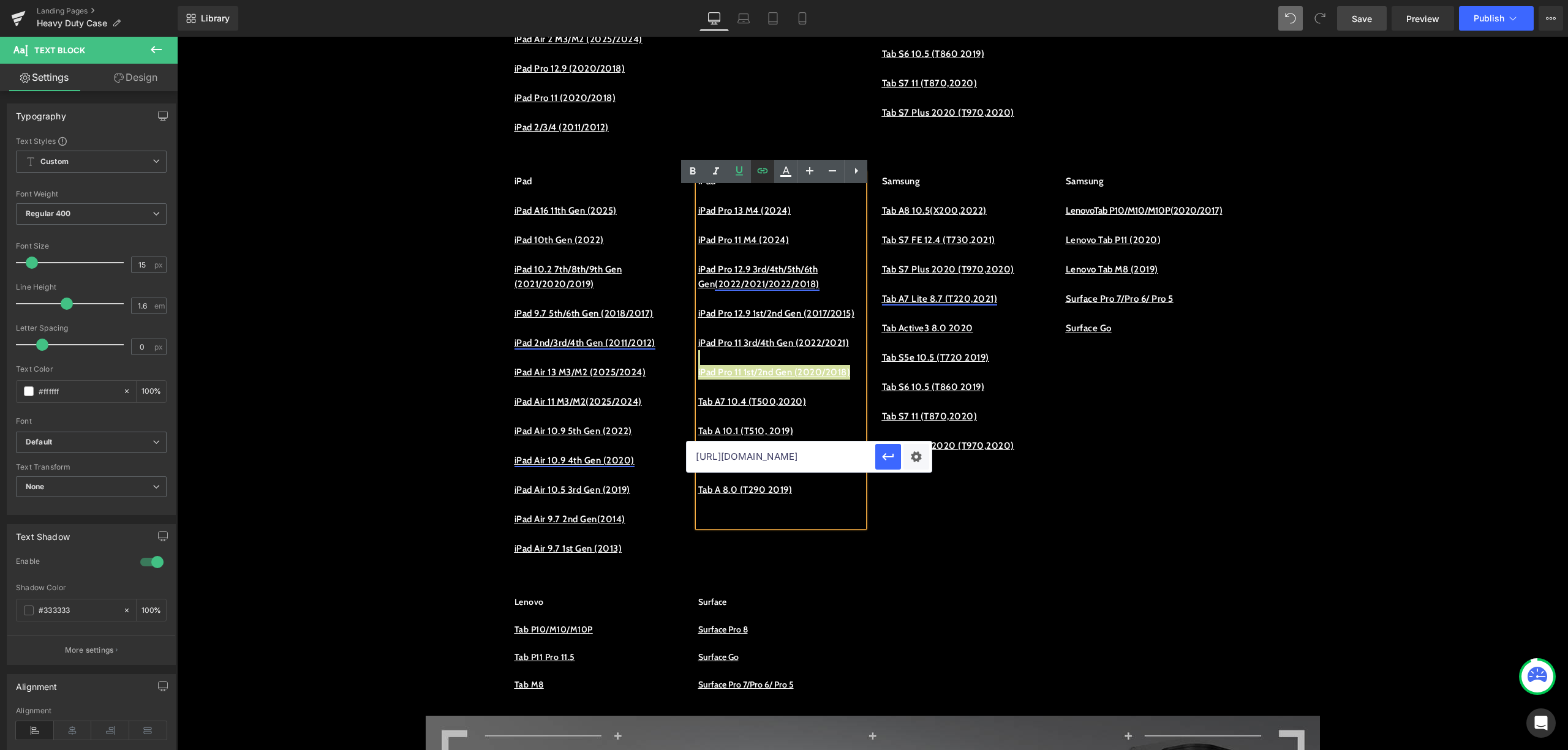
click at [759, 177] on icon at bounding box center [762, 171] width 15 height 15
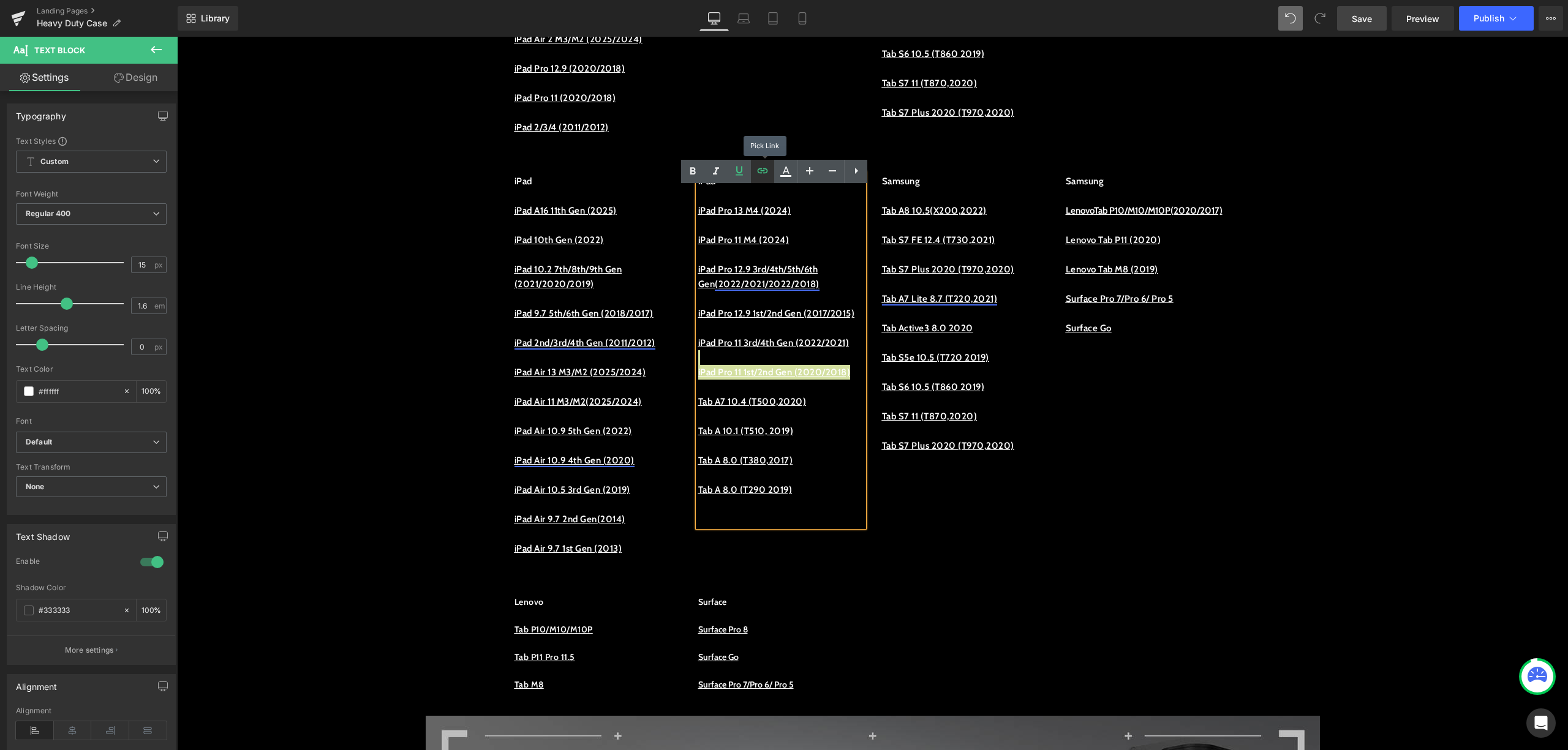
click at [759, 177] on icon at bounding box center [762, 171] width 15 height 15
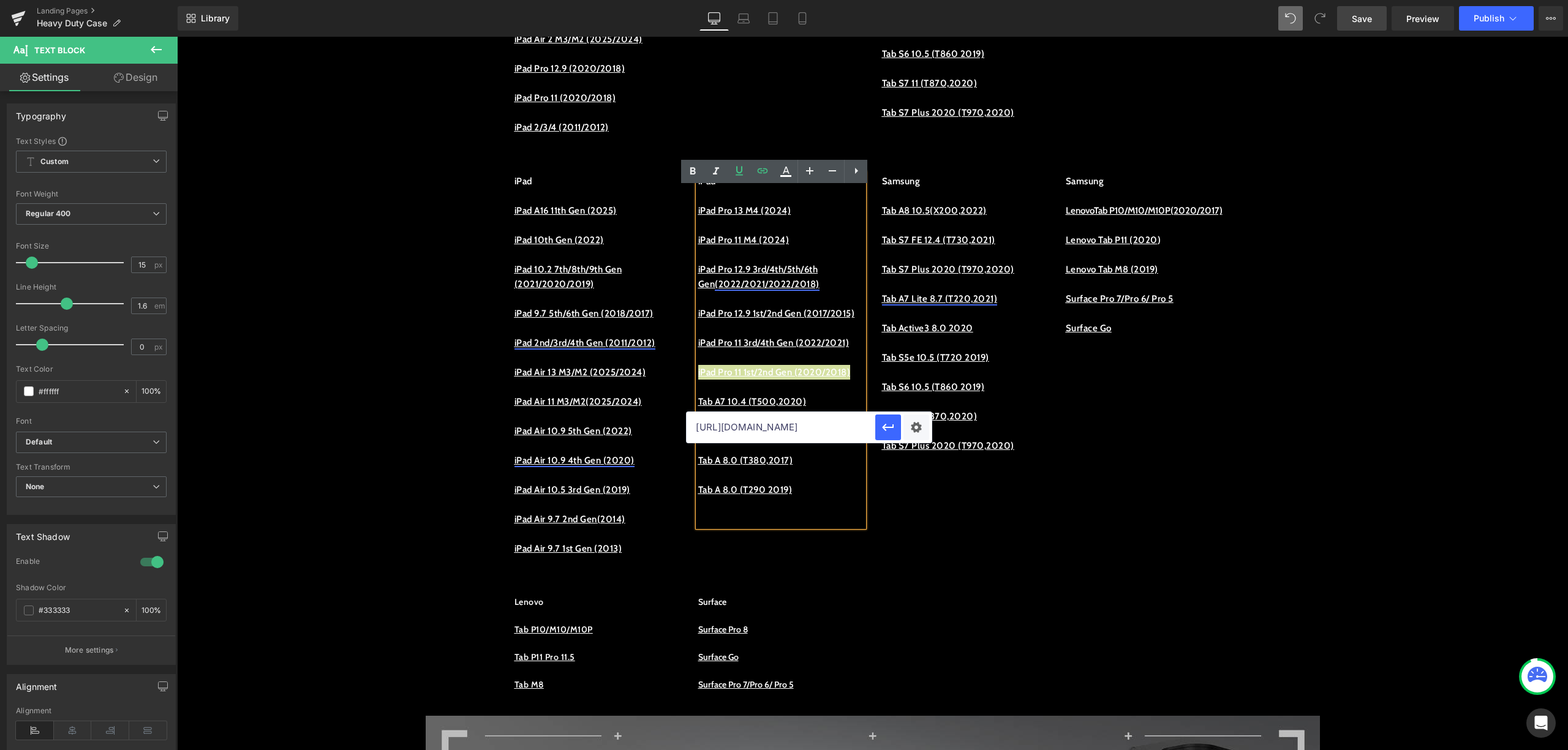
click at [800, 419] on input "https://procase.com/collections/ipad-pro-11-2022-cases" at bounding box center [781, 427] width 188 height 31
paste input "https://procase.com/collections/ipad-pro-11-2020-2018-cases"
type input "https://procase.com/collections/ipad-pro-11-2020-2018-cases"
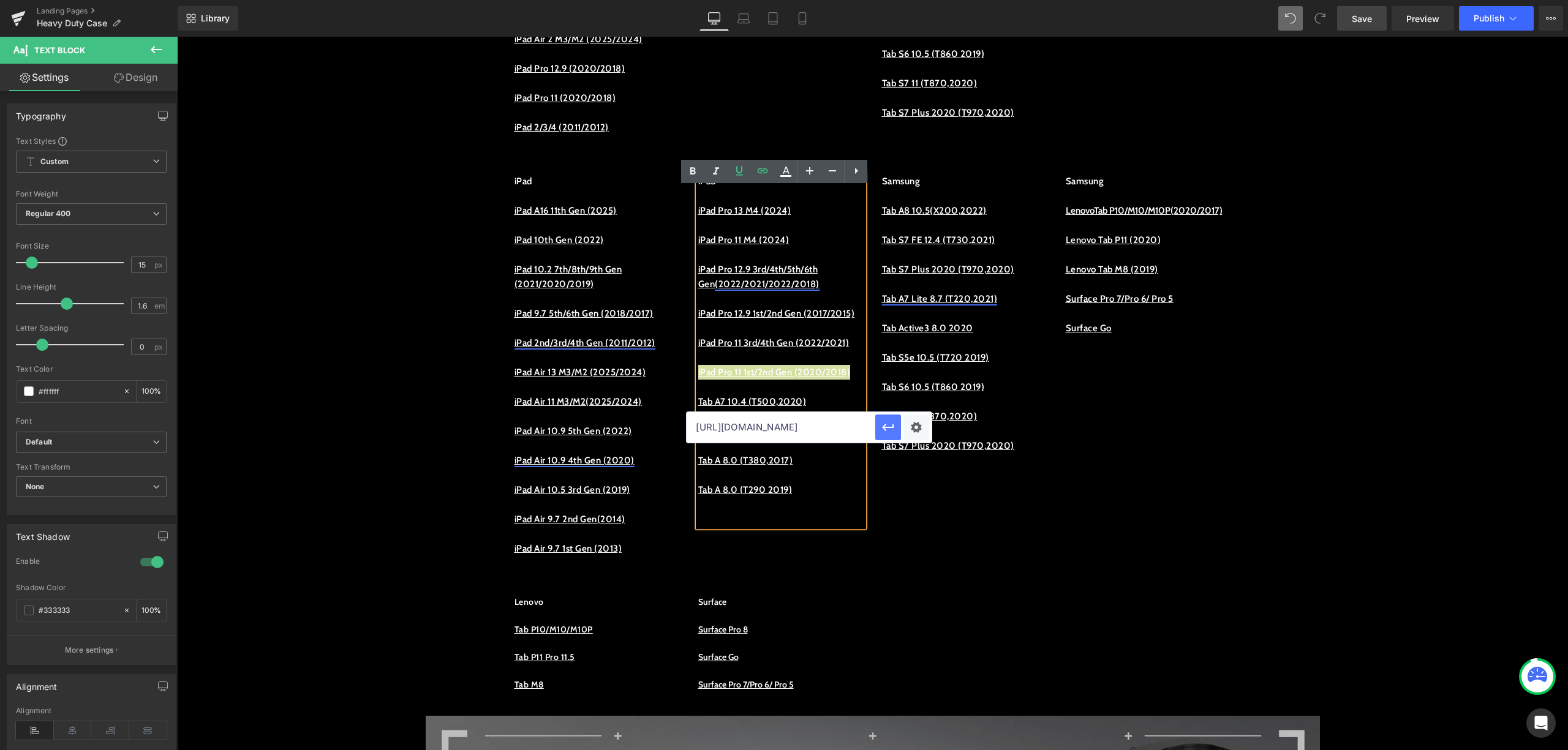
click at [892, 425] on icon "button" at bounding box center [888, 427] width 12 height 7
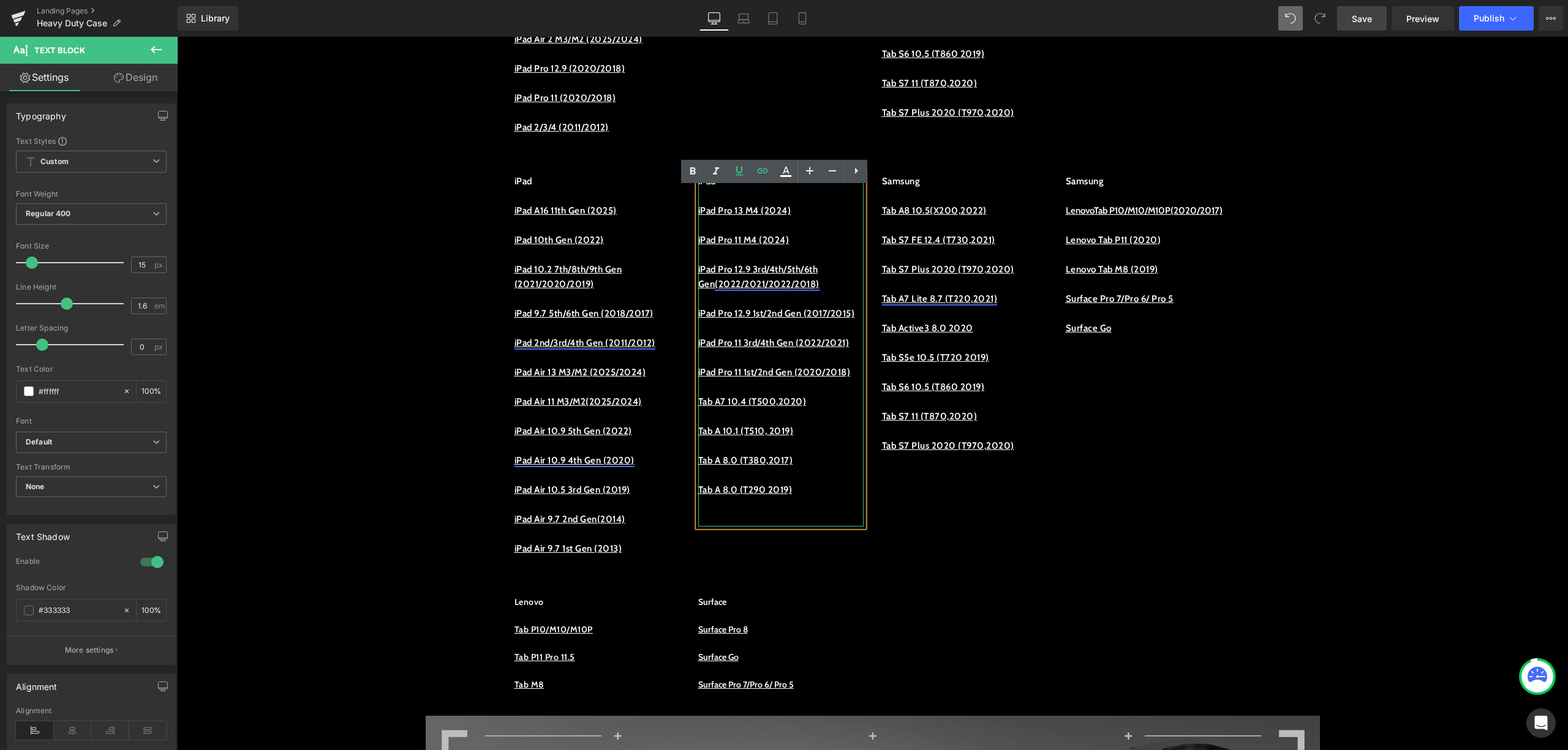
click at [802, 394] on p at bounding box center [780, 387] width 165 height 15
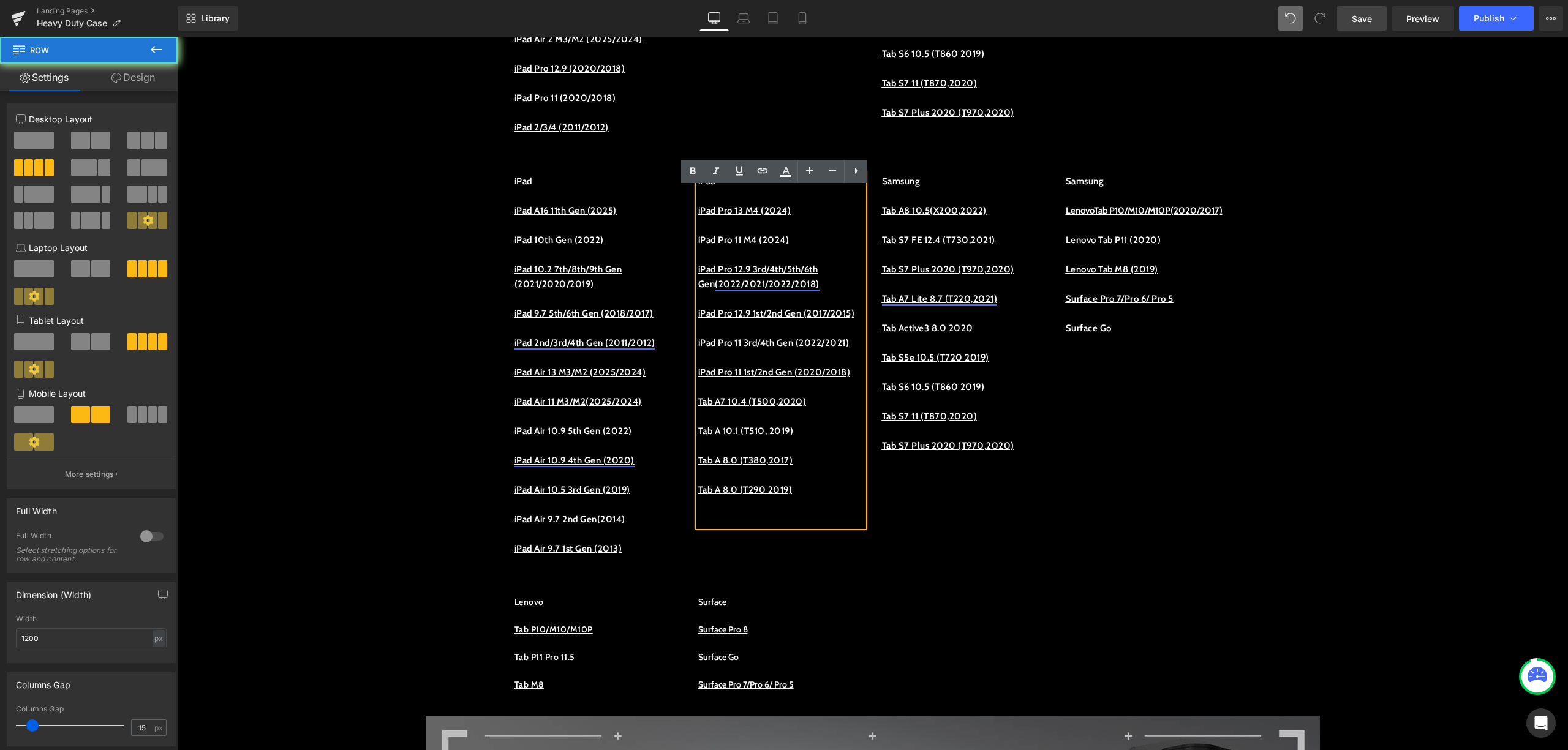
click at [939, 548] on div "iPad iPad A16 11th Gen (2025) iPad 10th Gen (2022) iPad 10.2 7th/8th/9th Gen (2…" at bounding box center [873, 366] width 735 height 421
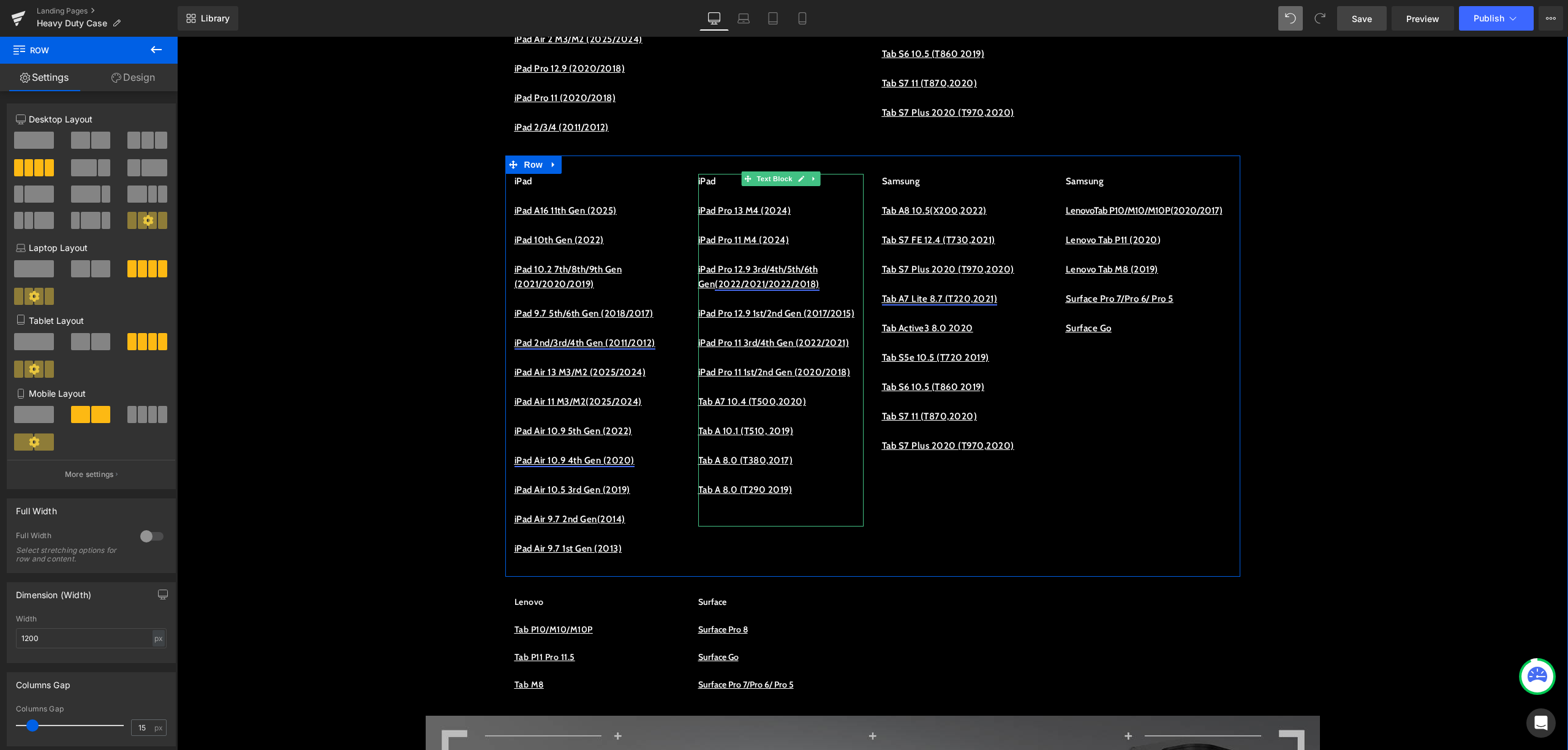
click at [773, 394] on p at bounding box center [780, 387] width 165 height 15
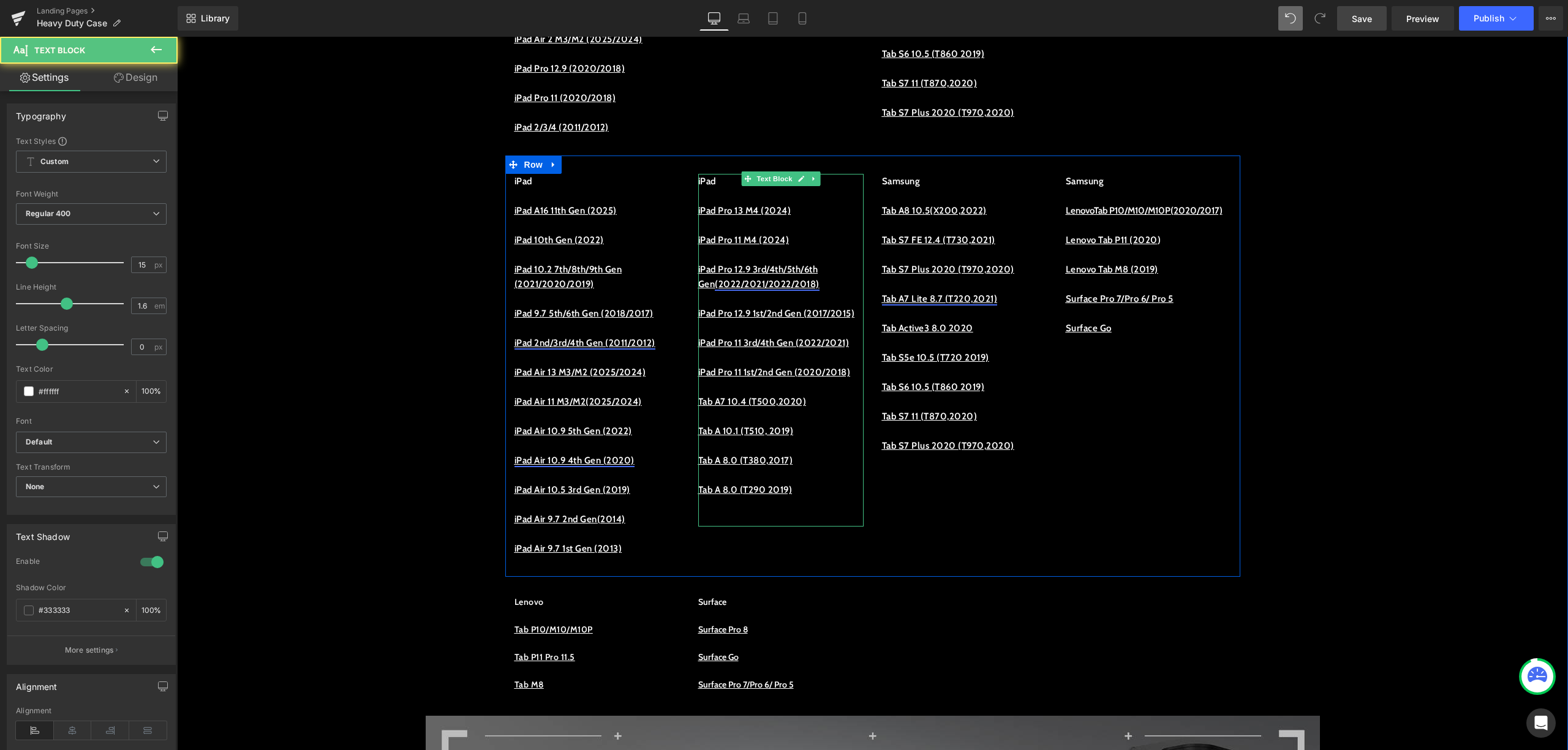
click at [771, 380] on p "iPad Pro 11 1st/2nd Gen (2020/2018)" at bounding box center [780, 372] width 165 height 15
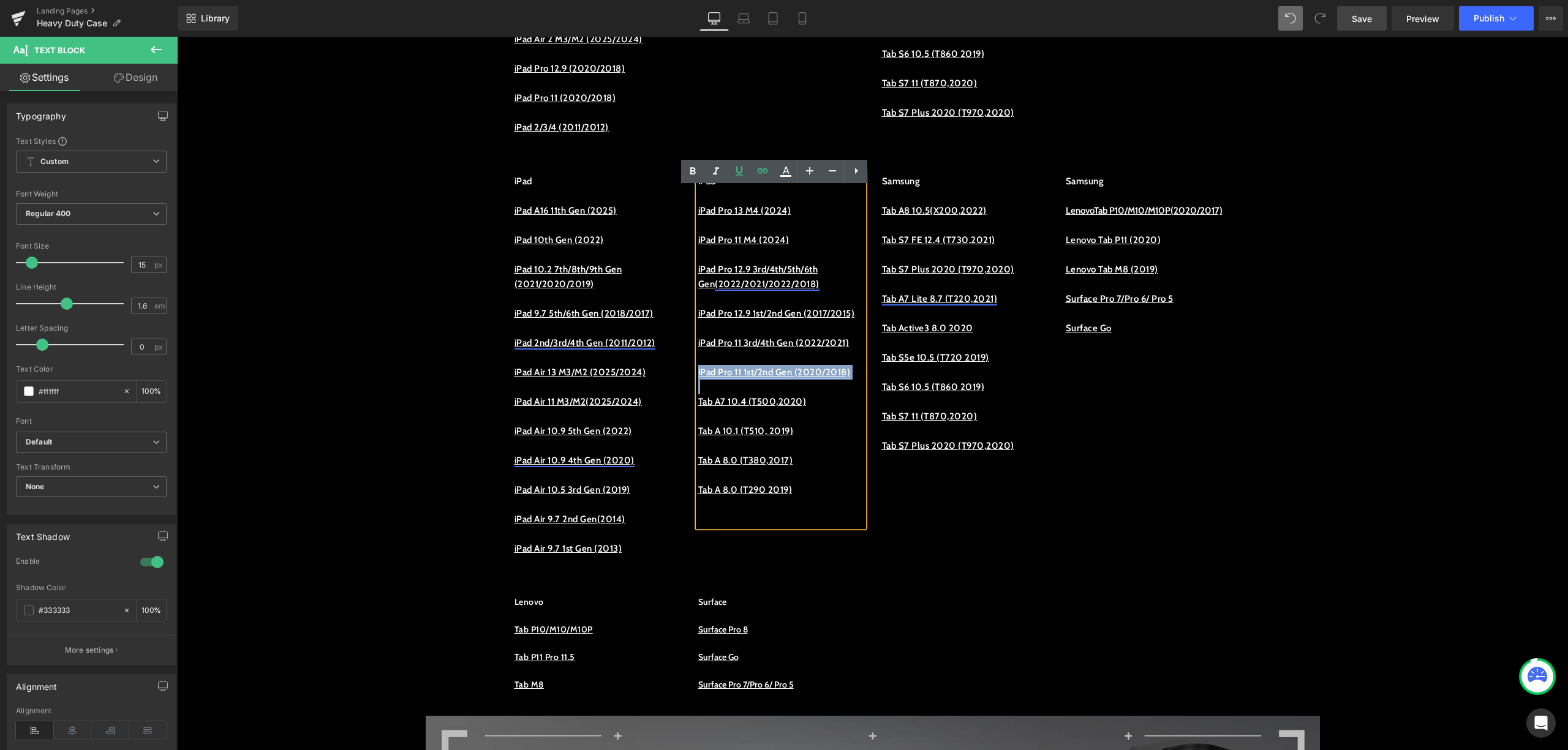
drag, startPoint x: 771, startPoint y: 430, endPoint x: 691, endPoint y: 420, distance: 80.6
click at [698, 380] on p "iPad Pro 11 1st/2nd Gen (2020/2018)" at bounding box center [780, 372] width 165 height 15
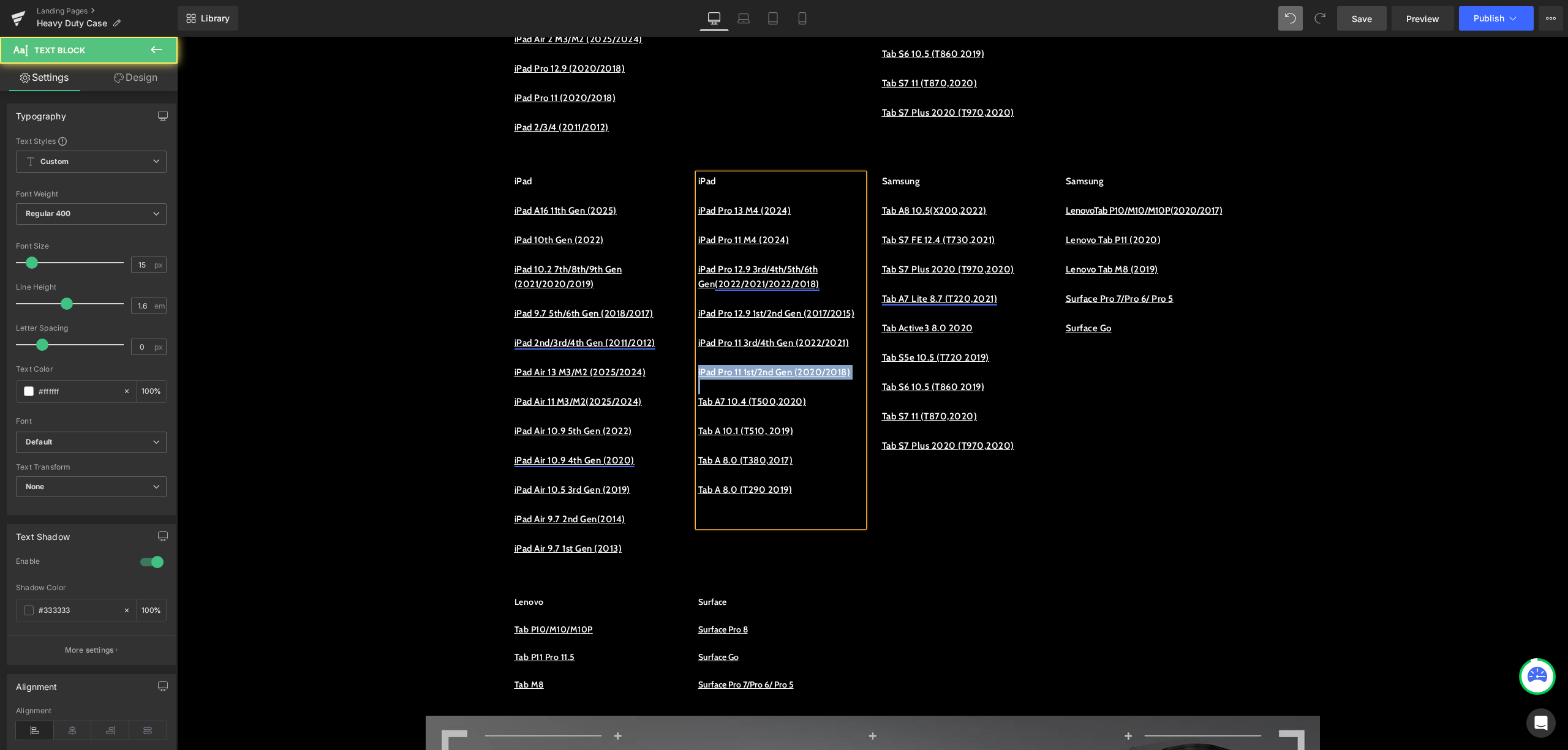
click at [772, 380] on p "iPad Pro 11 1st/2nd Gen (2020/2018)" at bounding box center [780, 372] width 165 height 15
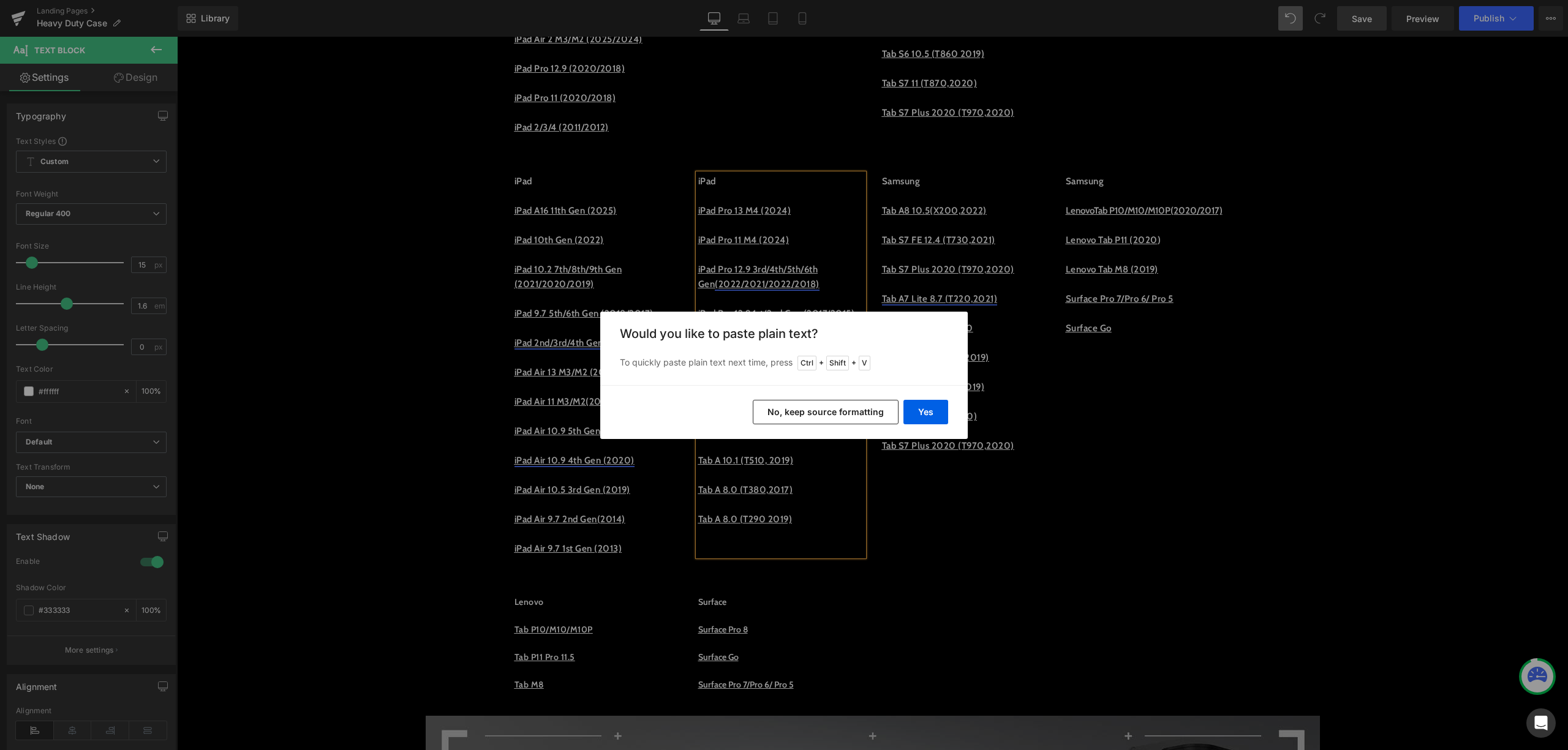
click at [804, 417] on button "No, keep source formatting" at bounding box center [825, 412] width 146 height 25
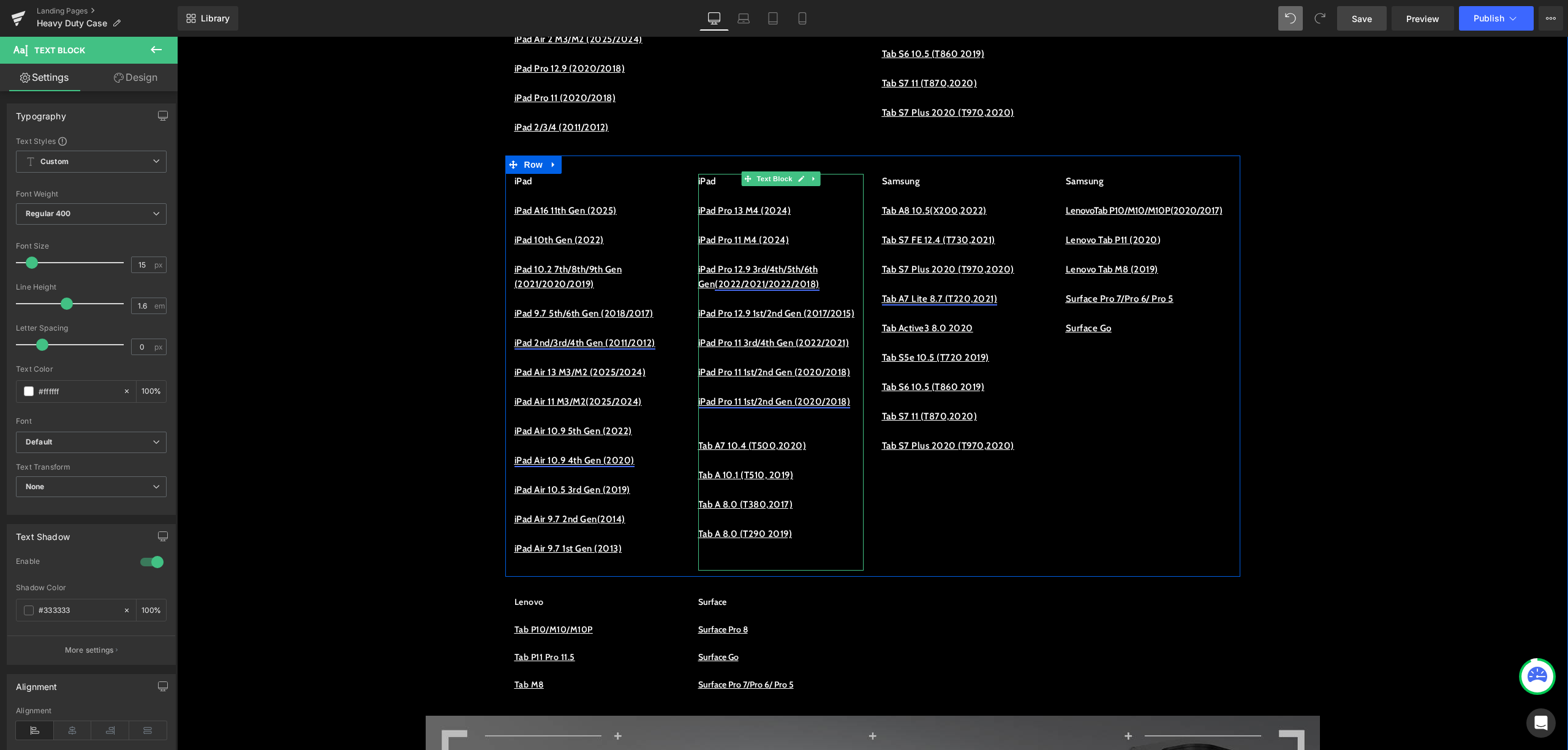
click at [750, 407] on link "iPad Pro 11 1st/2nd Gen (2020/2018)" at bounding box center [774, 402] width 153 height 11
click at [759, 407] on link "iPad Pro 10.5 1st/2nd Gen (2020/2018)" at bounding box center [780, 402] width 164 height 11
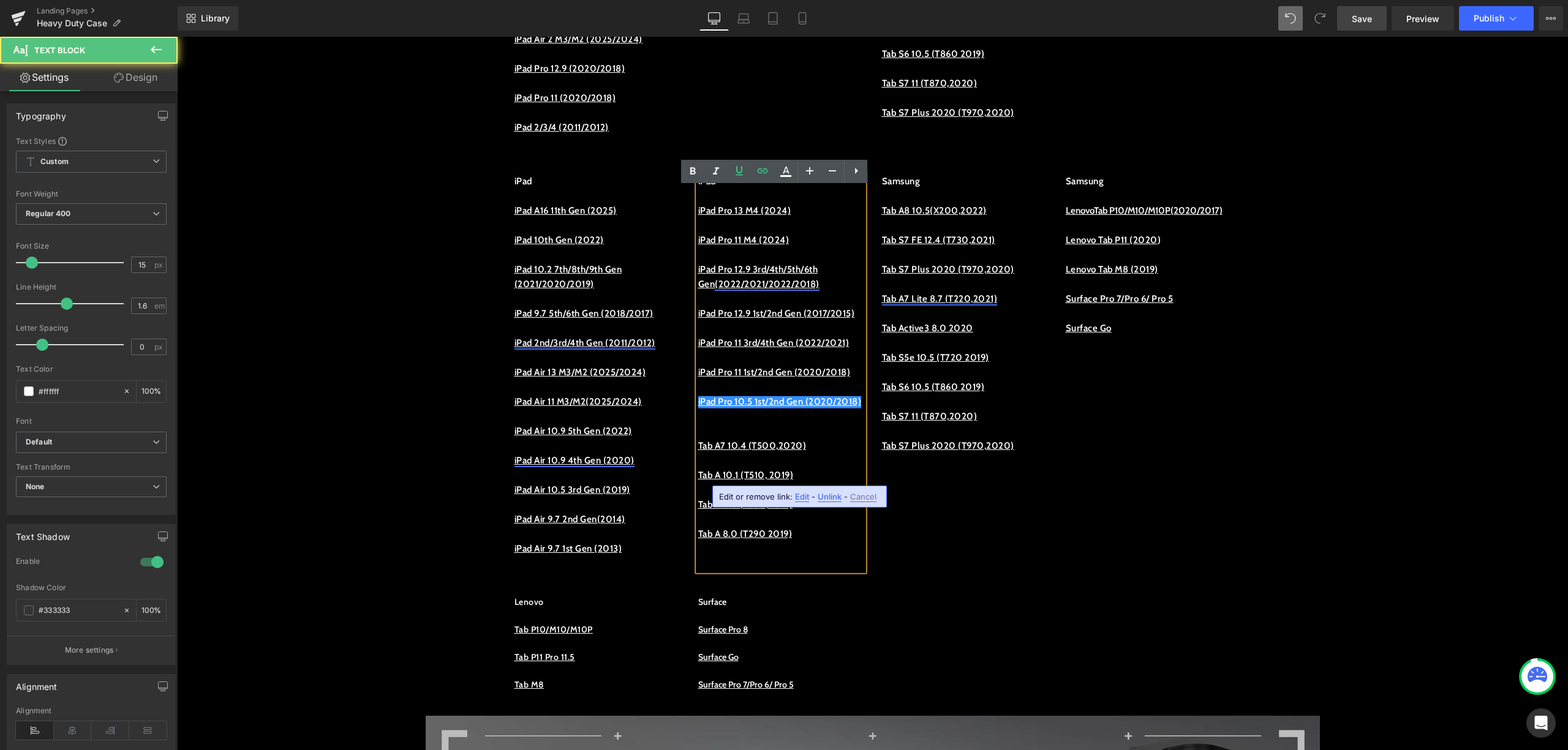
click at [759, 407] on link "iPad Pro 10.5 1st/2nd Gen (2020/2018)" at bounding box center [780, 402] width 164 height 11
click at [765, 407] on link "iPad Pro 10.5 1st/2nd Gen (2020/2018)" at bounding box center [780, 402] width 164 height 11
click at [775, 407] on link "iPad Pro 10.5 1st/2nd Gen (2020/2018)" at bounding box center [780, 402] width 164 height 11
click at [832, 394] on p at bounding box center [780, 387] width 165 height 15
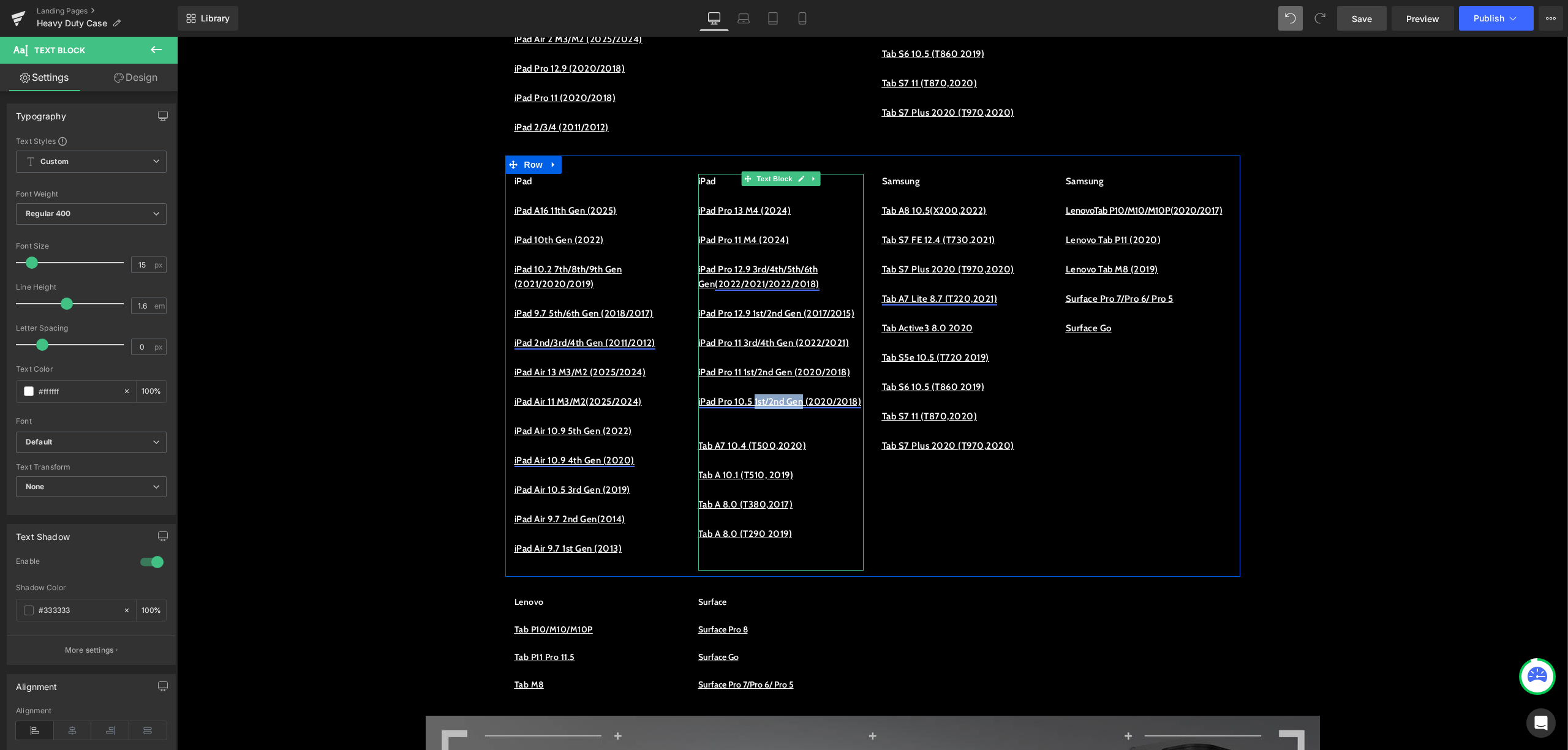
drag, startPoint x: 762, startPoint y: 461, endPoint x: 822, endPoint y: 455, distance: 60.3
click at [822, 409] on p "iPad Pro 10.5 1st/2nd Gen (2020/2018)" at bounding box center [780, 401] width 165 height 15
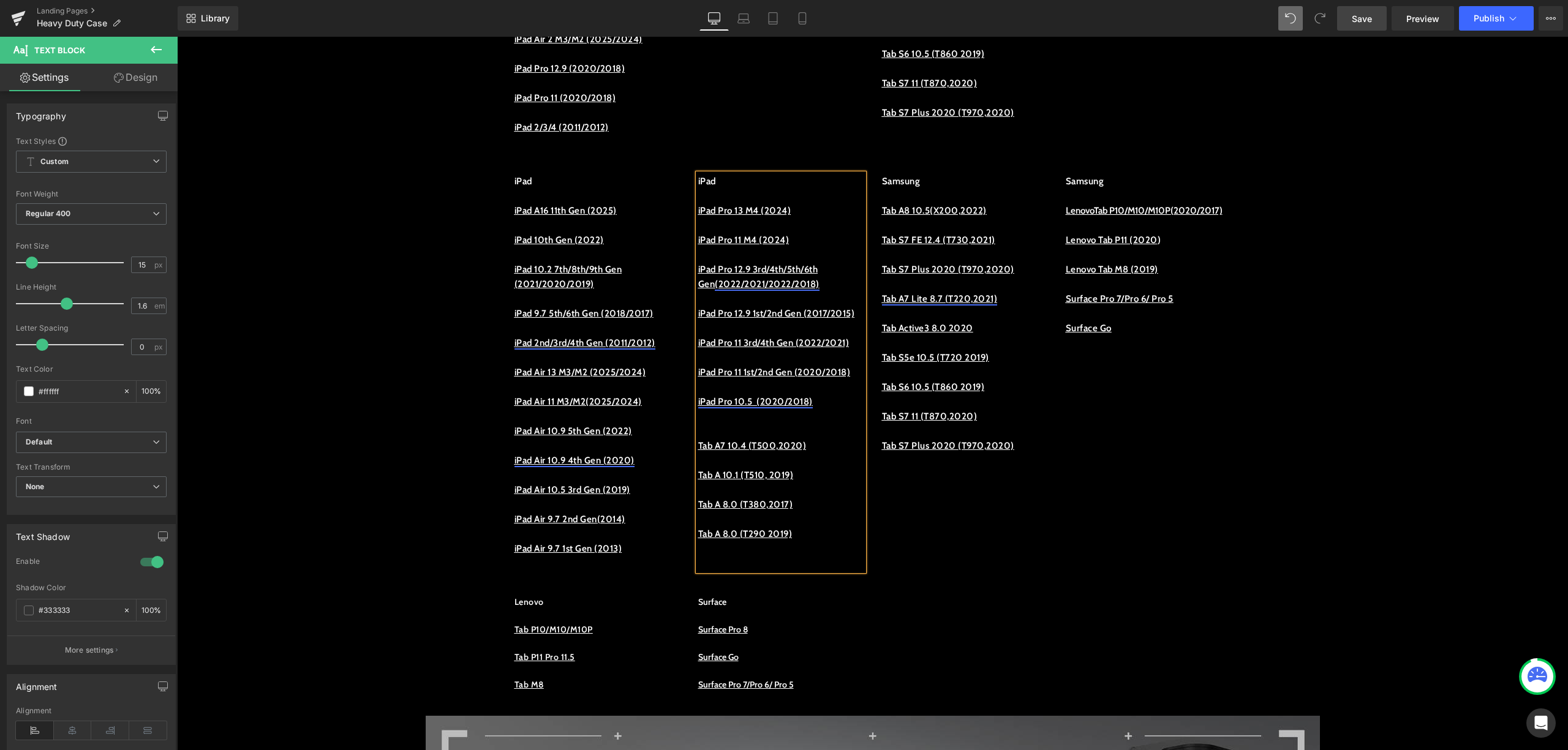
click at [795, 407] on link "iPad Pro 10.5 (2020/2018)" at bounding box center [755, 402] width 115 height 11
click at [785, 407] on link "iPad Pro 10.5 (2018)" at bounding box center [742, 402] width 87 height 11
click at [811, 479] on span "Unlink" at bounding box center [817, 482] width 24 height 11
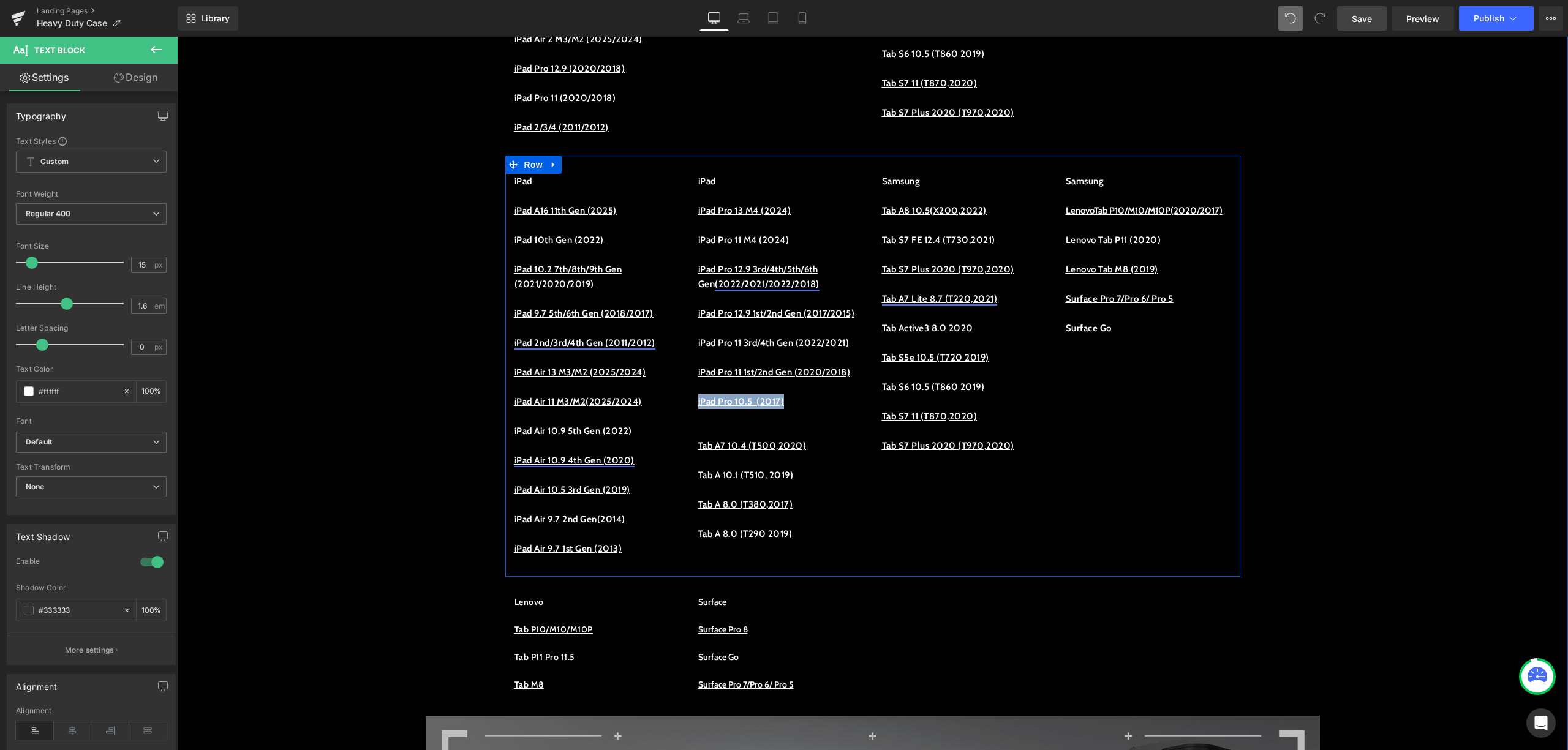
drag, startPoint x: 802, startPoint y: 464, endPoint x: 686, endPoint y: 459, distance: 116.1
click at [689, 459] on div "iPad iPad Pro 13 M4 (2024) iPad Pro 11 M4 (2024) iPad Pro 12.9 3rd/4th/5th/6th …" at bounding box center [780, 372] width 184 height 397
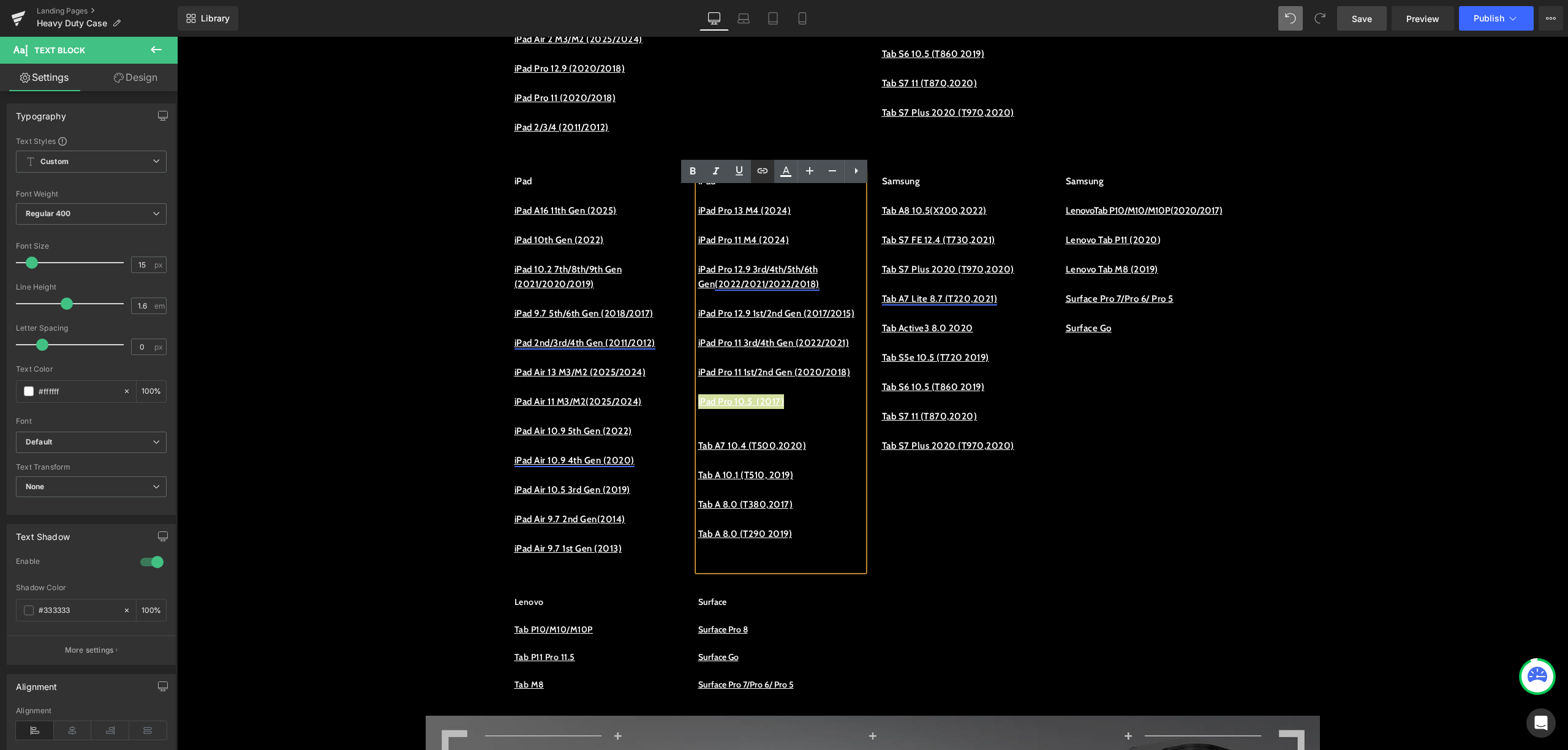
click at [759, 172] on icon at bounding box center [762, 171] width 15 height 15
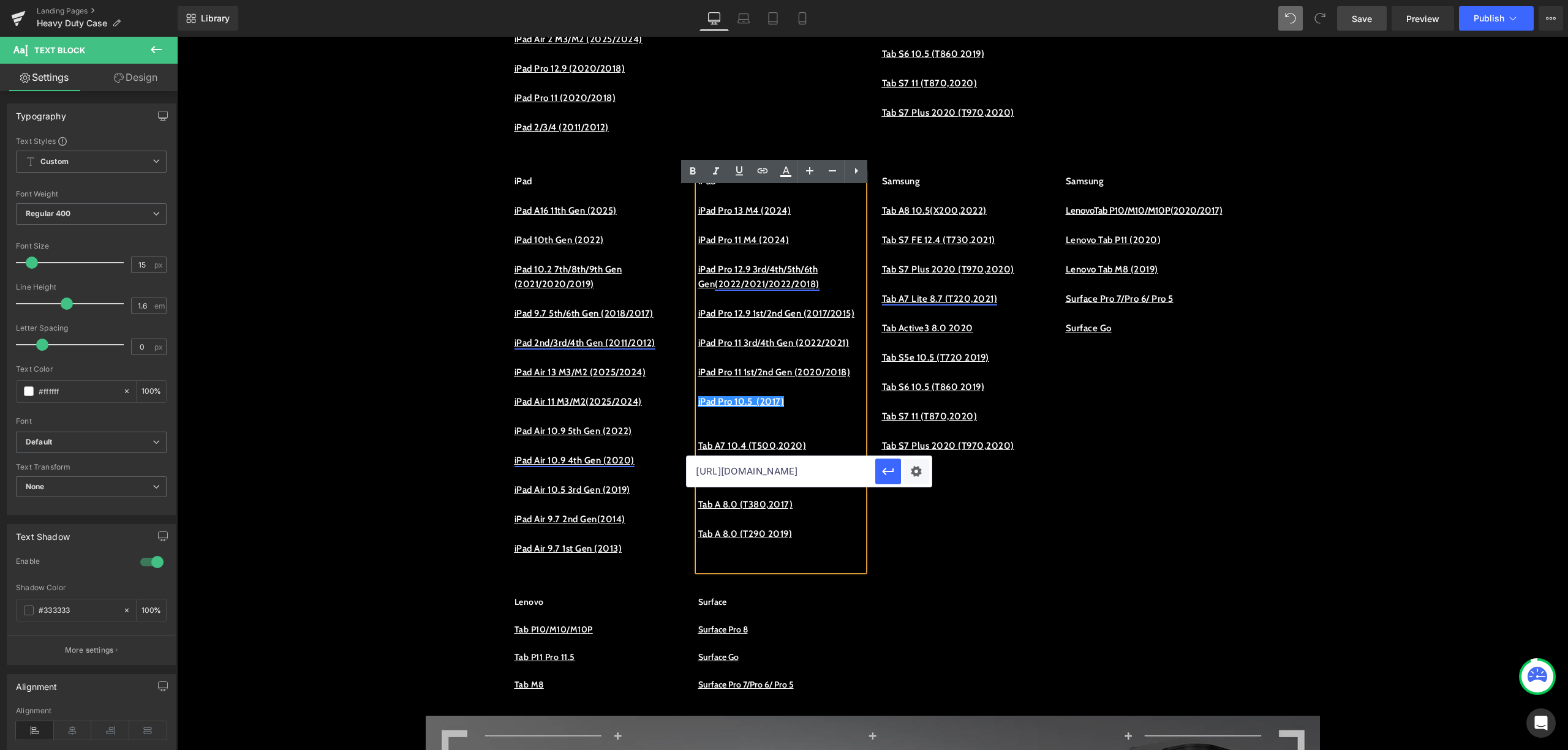
click at [792, 478] on input "https://procase.com/collections/ipad-pro-11-2020-2018-cases" at bounding box center [781, 472] width 188 height 31
paste input "https://procase.com/collections/ipad-pro-10-5-2017-cases"
type input "https://procase.com/collections/ipad-pro-10-5-2017-cases"
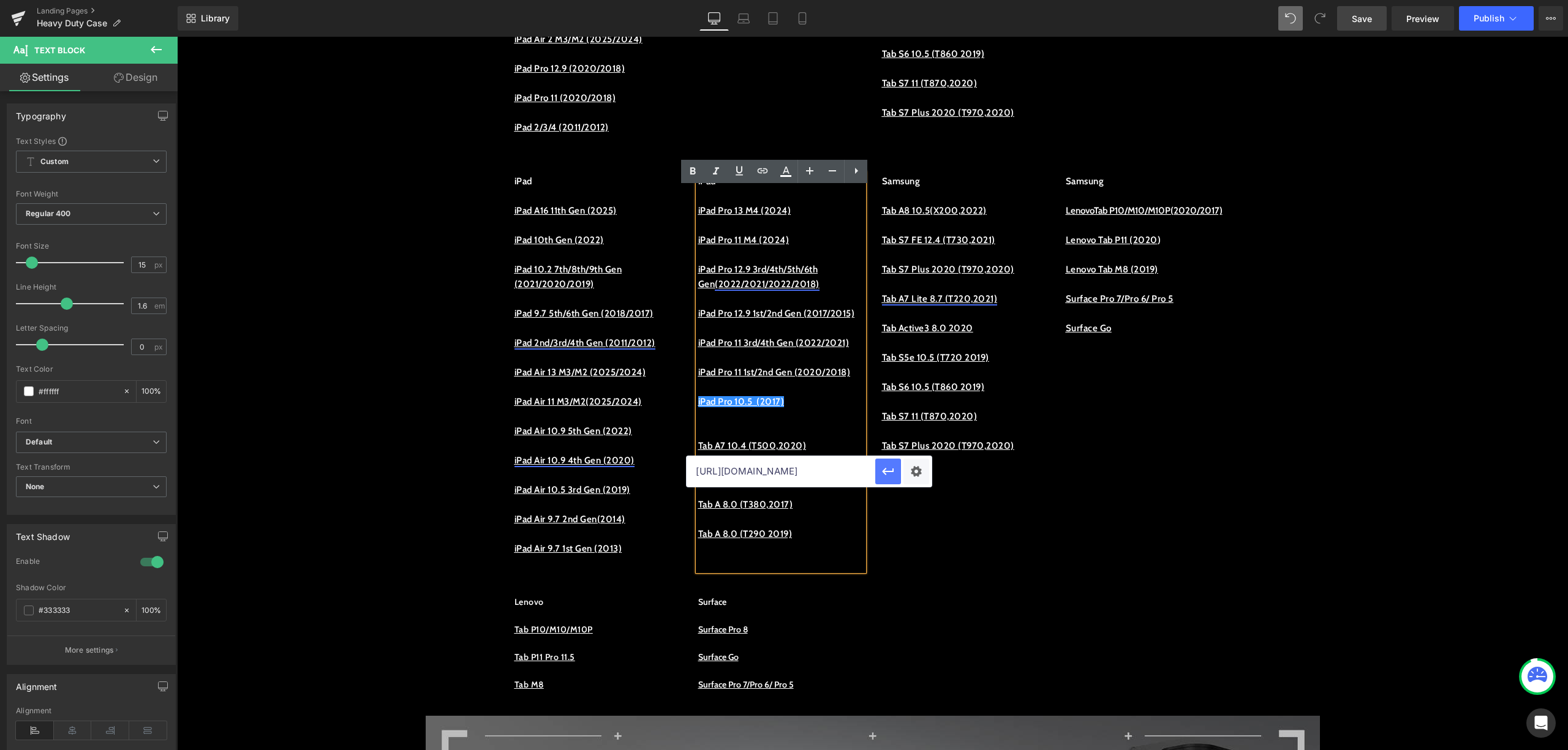
click at [891, 473] on icon "button" at bounding box center [888, 471] width 15 height 15
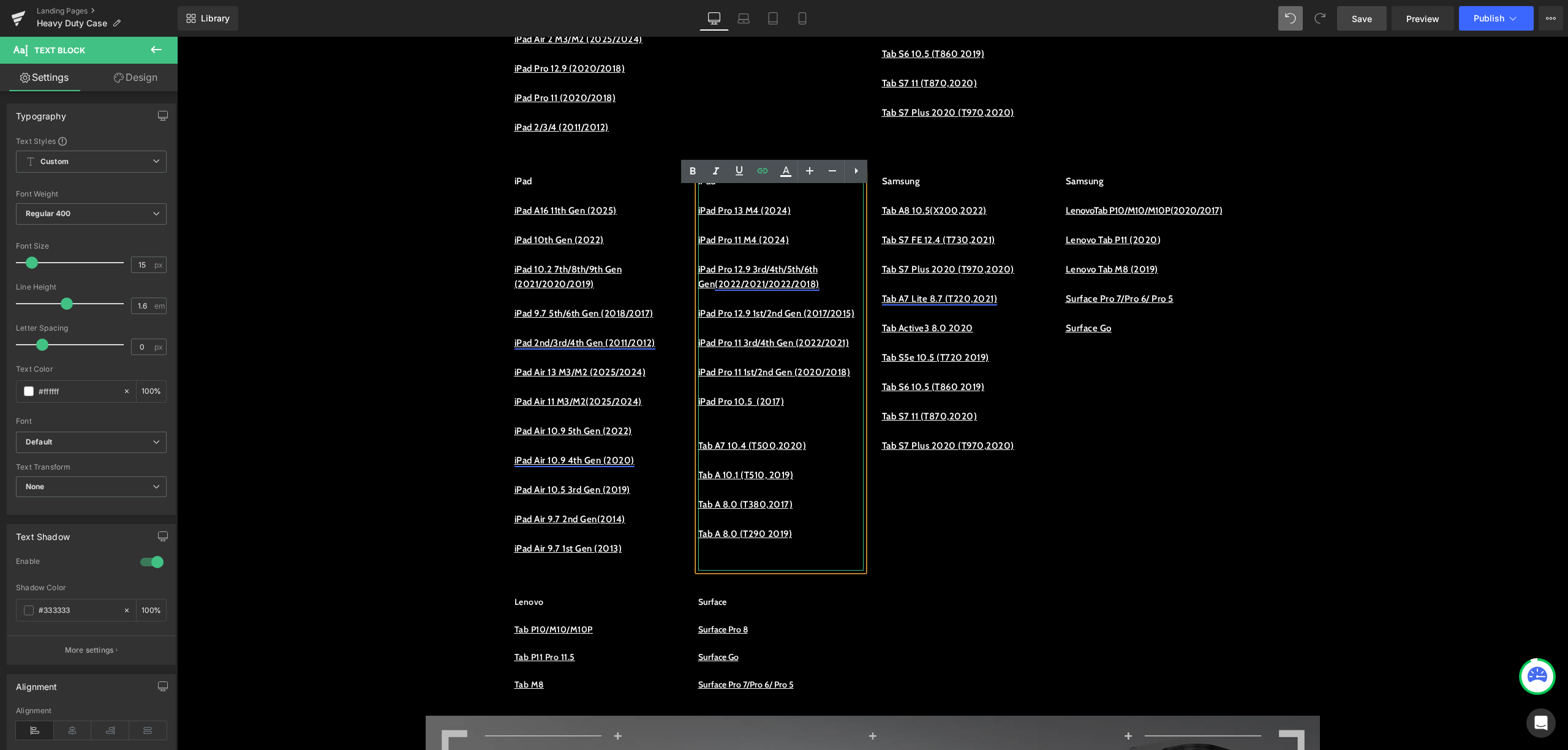
click at [830, 424] on p at bounding box center [780, 416] width 165 height 15
click at [767, 407] on link "iPad Pro 10.5 (2017)" at bounding box center [741, 402] width 86 height 11
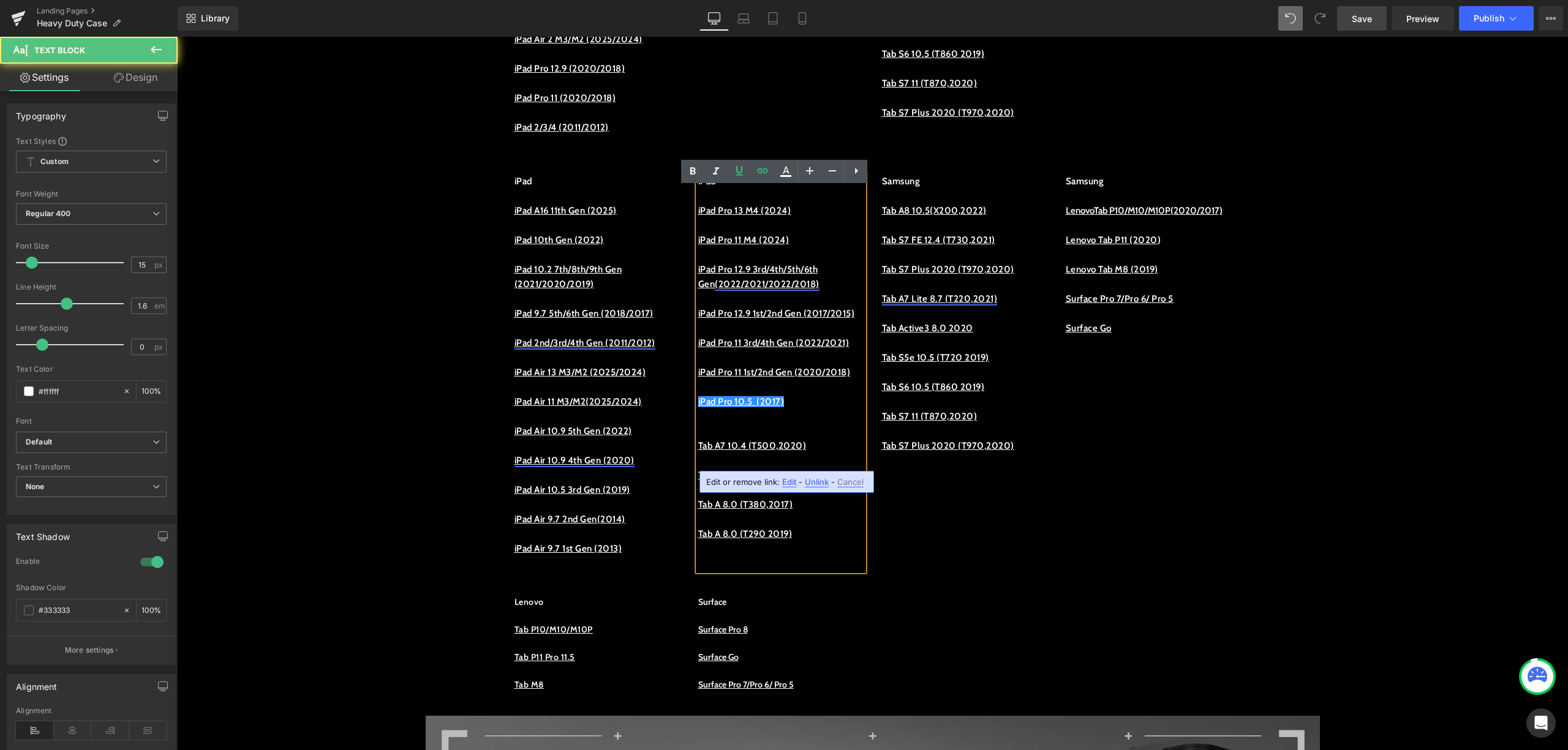
click at [835, 394] on p at bounding box center [780, 387] width 165 height 15
click at [807, 424] on p at bounding box center [780, 416] width 165 height 15
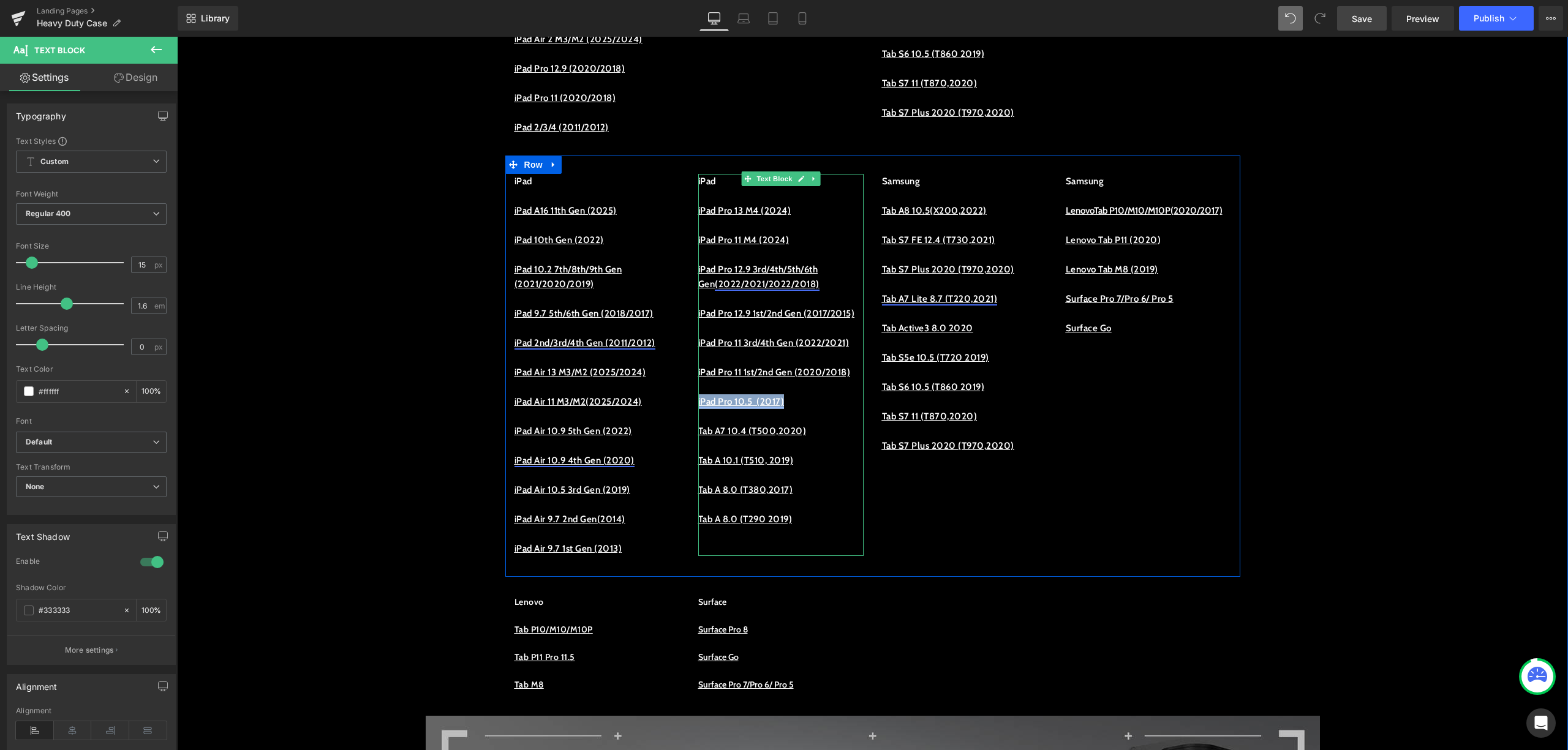
drag, startPoint x: 804, startPoint y: 459, endPoint x: 691, endPoint y: 460, distance: 113.0
click at [698, 409] on p "iPad Pro 10.5 (2017)" at bounding box center [780, 401] width 165 height 15
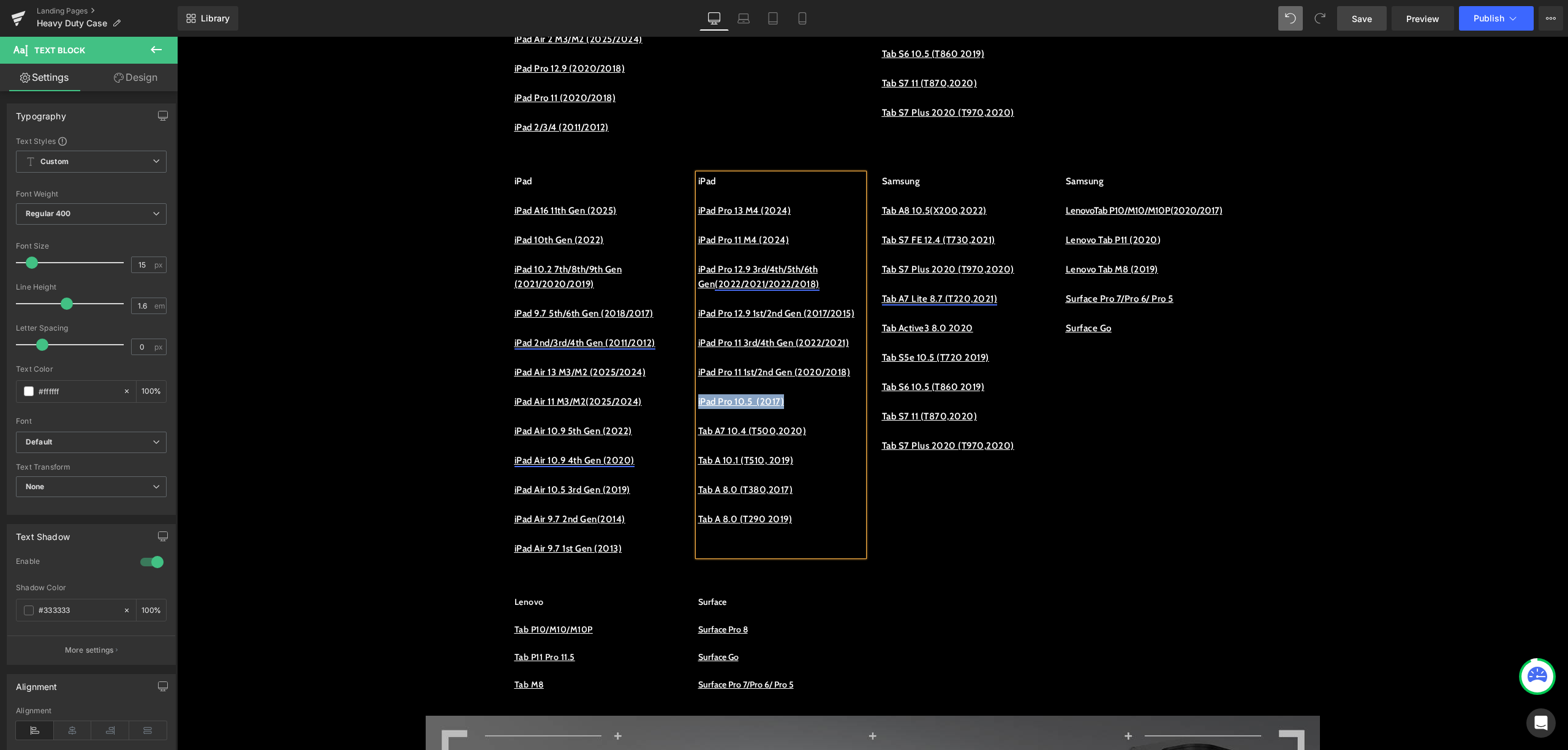
click at [802, 409] on p "iPad Pro 10.5 (2017)" at bounding box center [780, 401] width 165 height 15
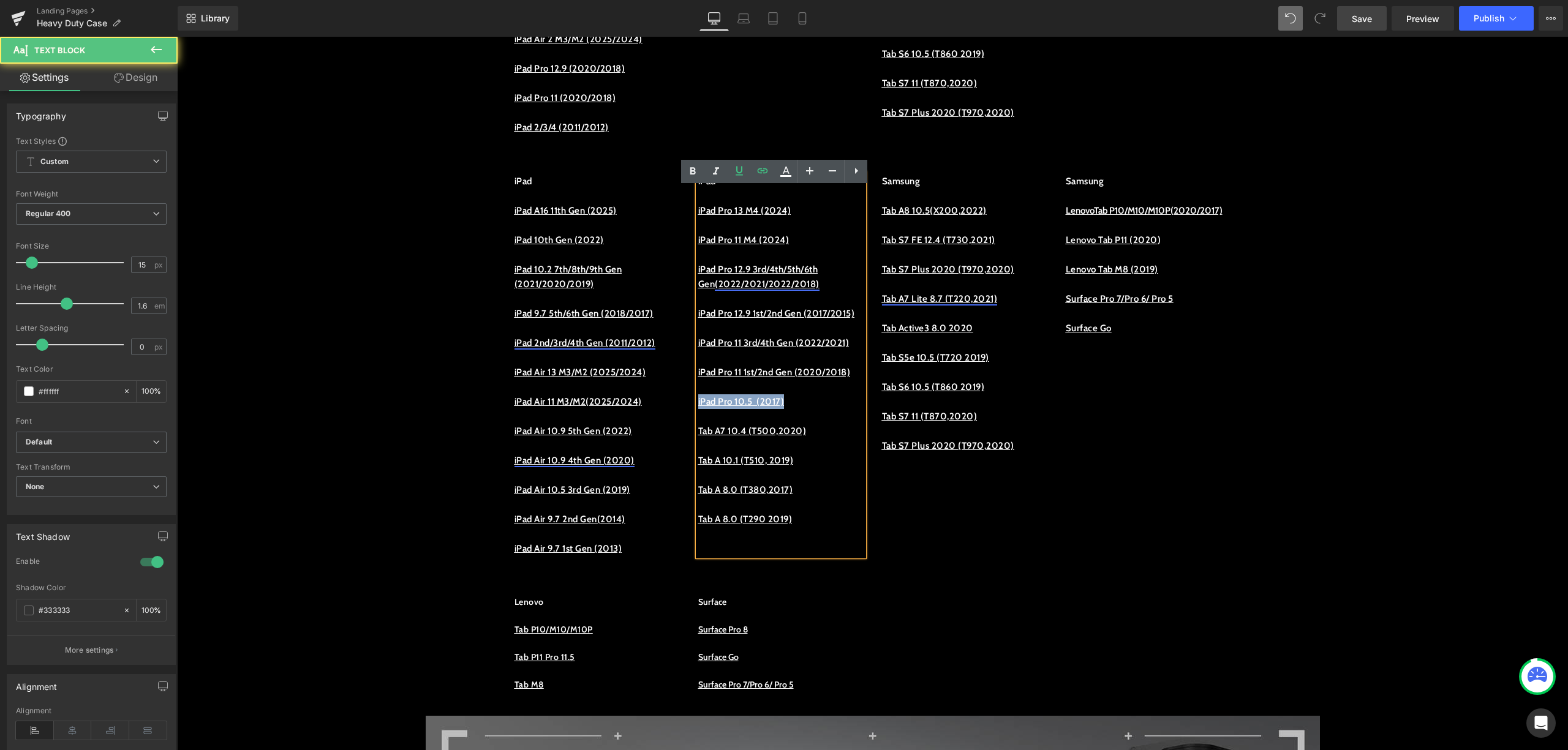
click at [802, 409] on p "iPad Pro 10.5 (2017)" at bounding box center [780, 401] width 165 height 15
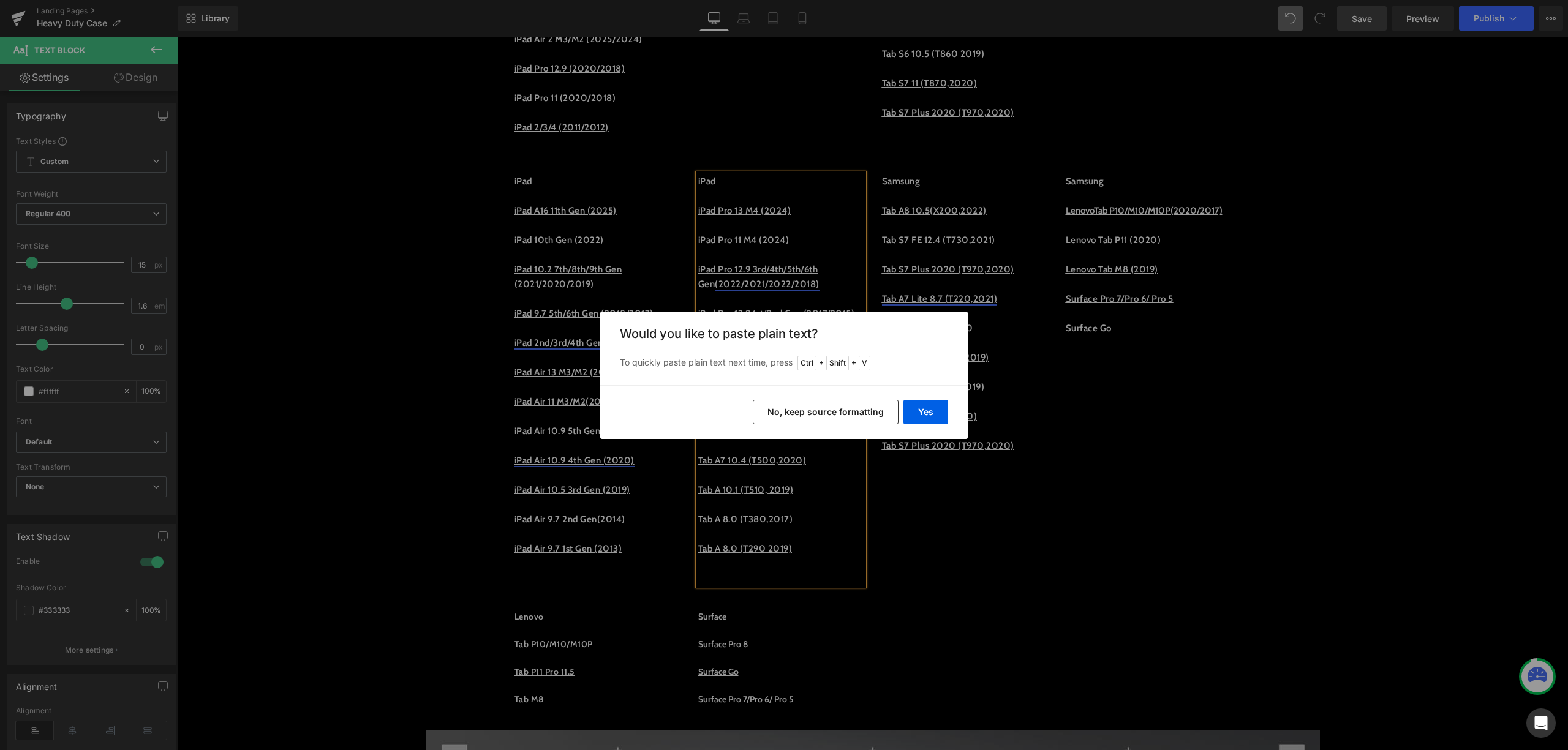
click at [850, 398] on div "Yes No, keep source formatting" at bounding box center [784, 412] width 368 height 54
click at [850, 402] on button "No, keep source formatting" at bounding box center [825, 412] width 146 height 25
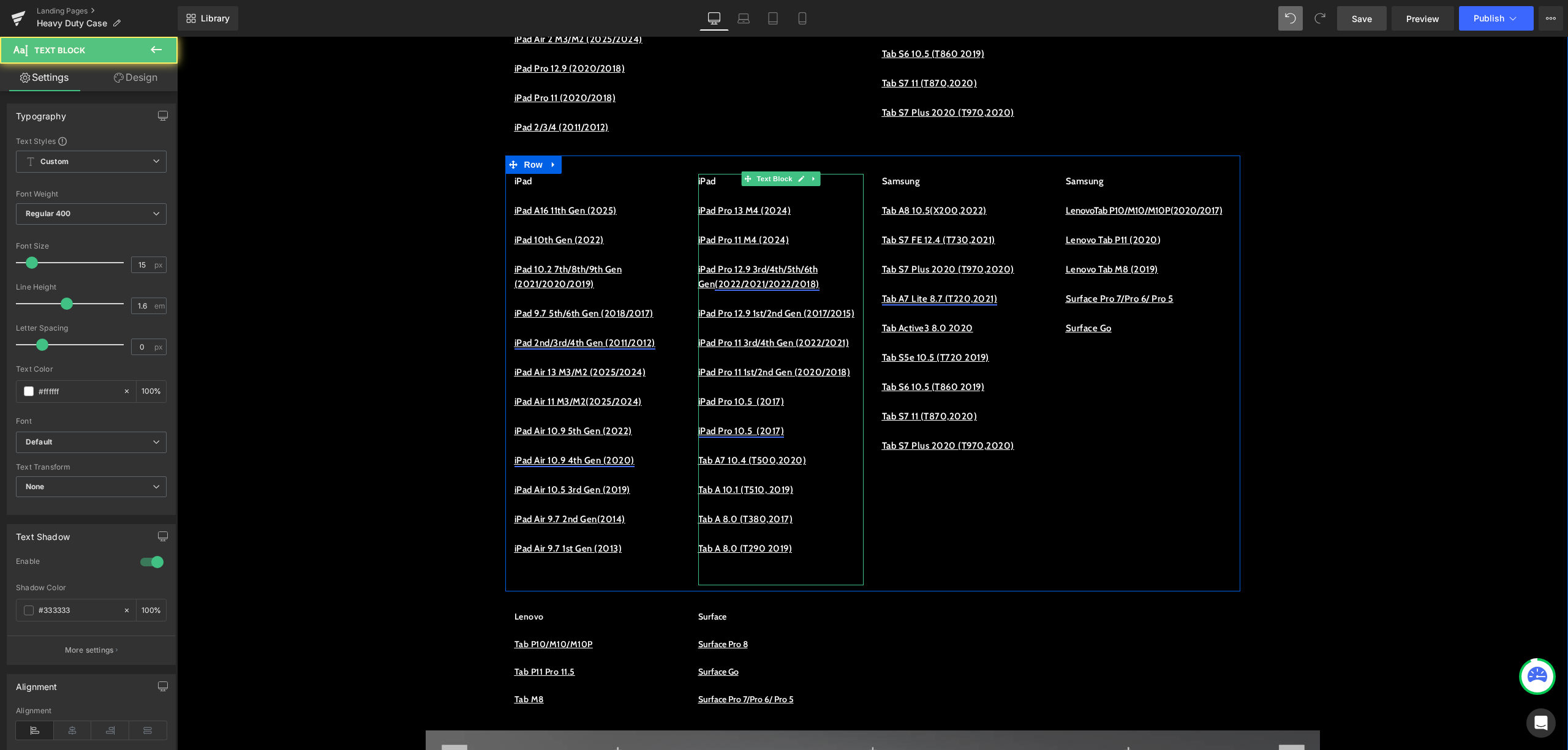
click at [757, 437] on link "iPad Pro 10.5 (2017)" at bounding box center [741, 432] width 86 height 11
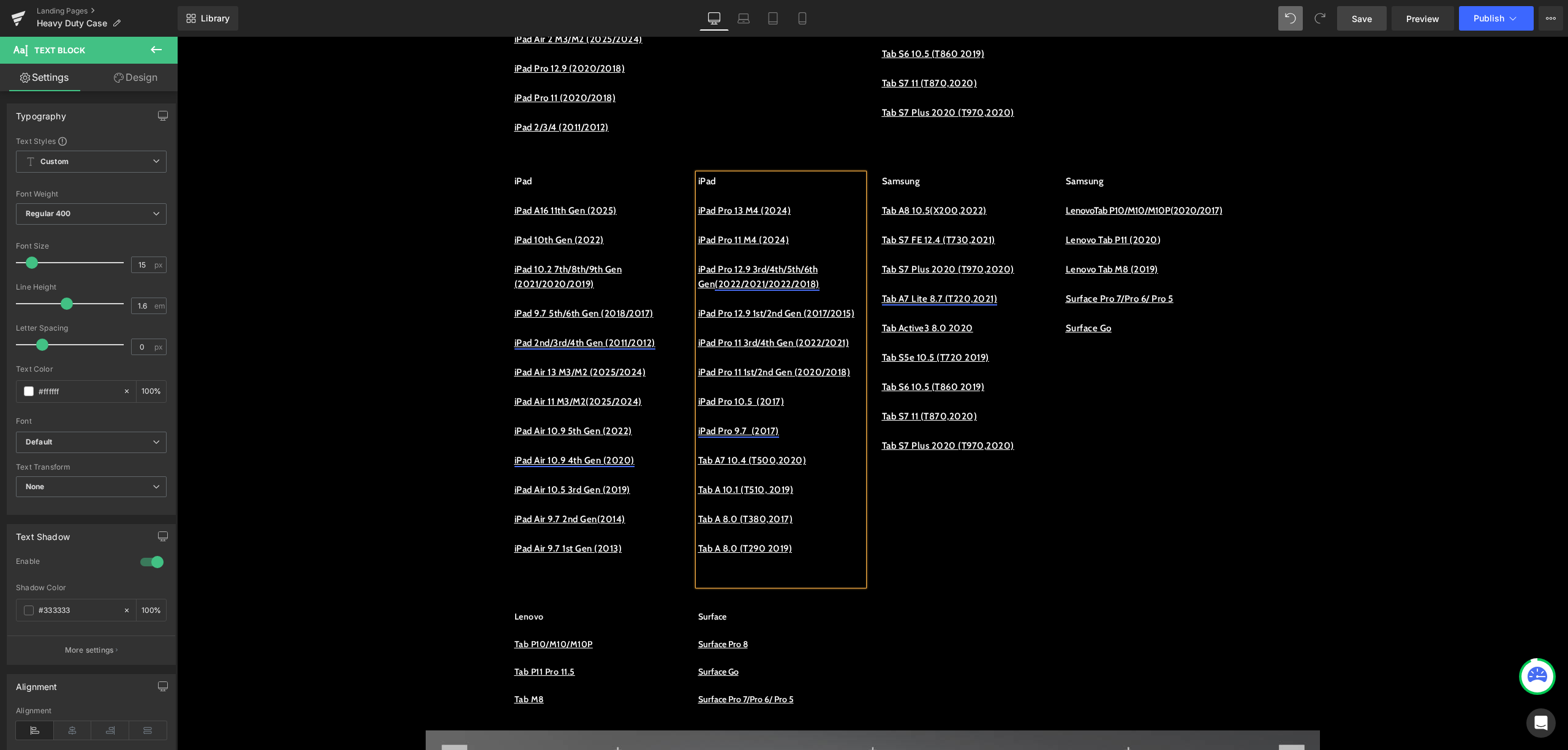
click at [779, 437] on link "iPad Pro 9.7 (2017)" at bounding box center [738, 432] width 81 height 11
click at [818, 515] on span "Unlink" at bounding box center [814, 512] width 24 height 11
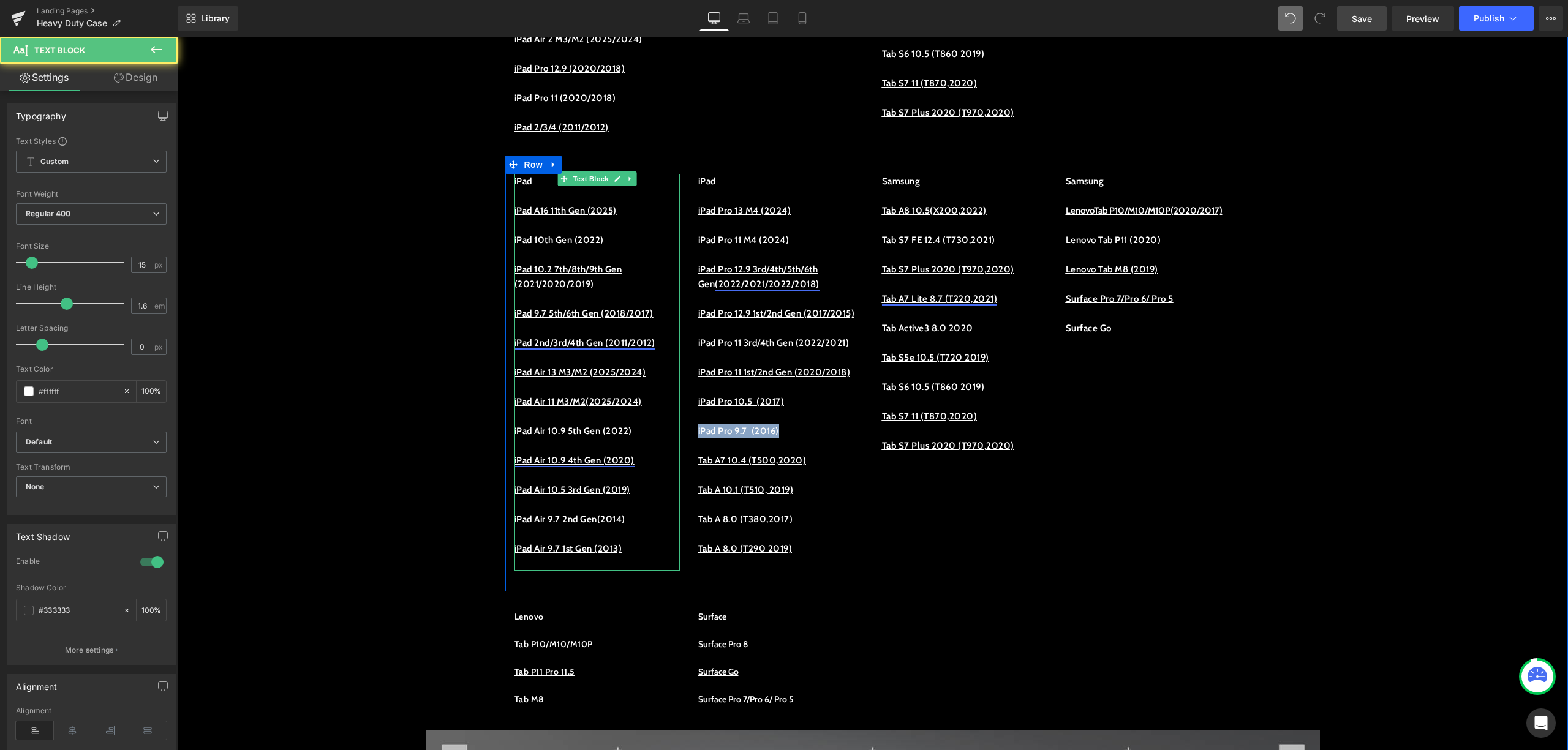
drag, startPoint x: 802, startPoint y: 488, endPoint x: 669, endPoint y: 491, distance: 133.0
click at [669, 491] on div "iPad iPad A16 11th Gen (2025) iPad 10th Gen (2022) iPad 10.2 7th/8th/9th Gen (2…" at bounding box center [873, 373] width 735 height 436
click at [733, 437] on span "iPad Pro 9.7 (2016)" at bounding box center [738, 432] width 81 height 11
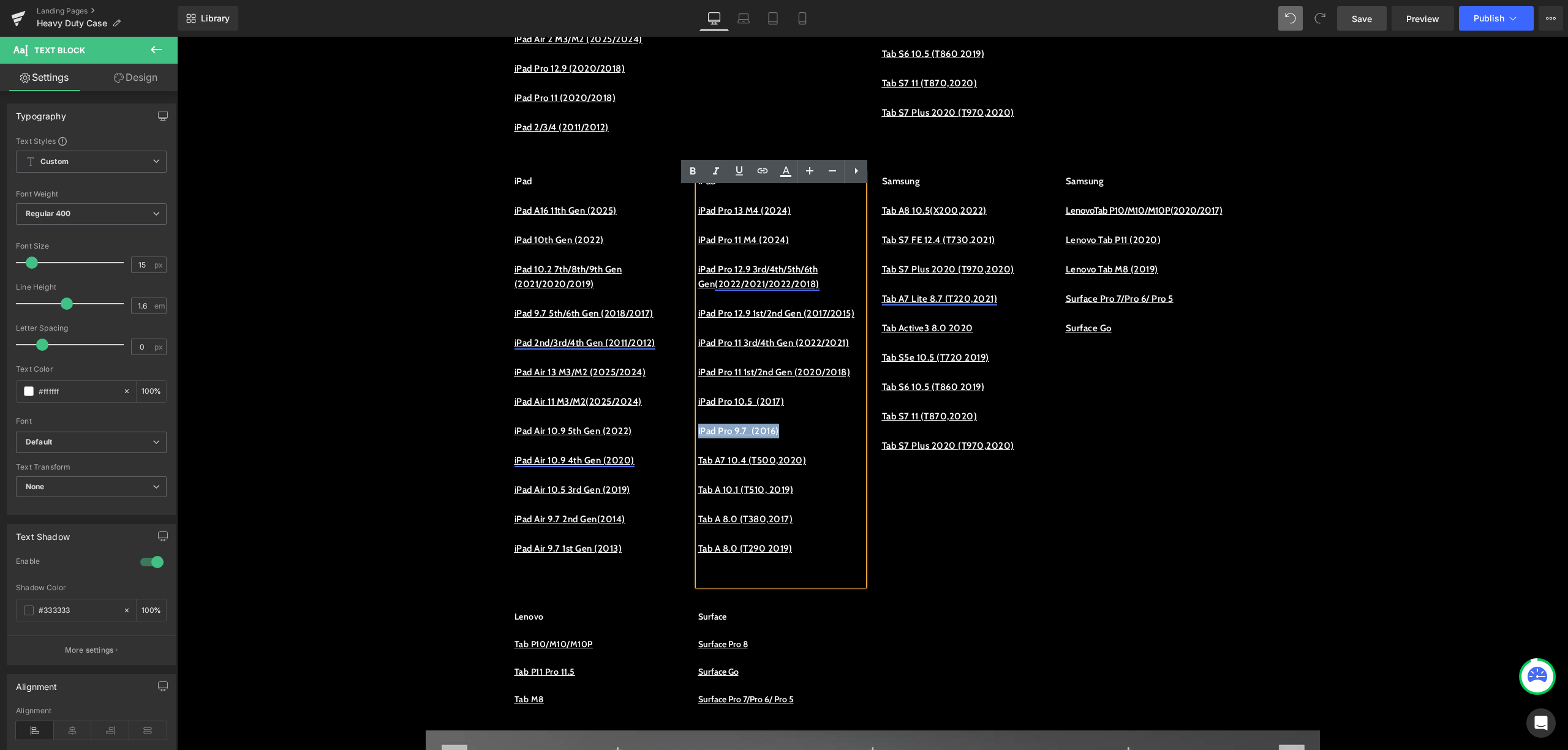
drag, startPoint x: 785, startPoint y: 496, endPoint x: 693, endPoint y: 489, distance: 92.3
click at [698, 439] on p "iPad Pro 9.7 (2016)" at bounding box center [780, 431] width 165 height 15
click at [764, 169] on icon at bounding box center [763, 171] width 11 height 5
click at [797, 503] on input "https://procase.com/collections/ipad-pro-10-5-2017-cases" at bounding box center [781, 501] width 188 height 31
paste input "https://procase.com/collections/ipad-pro-9-7-2016-cases"
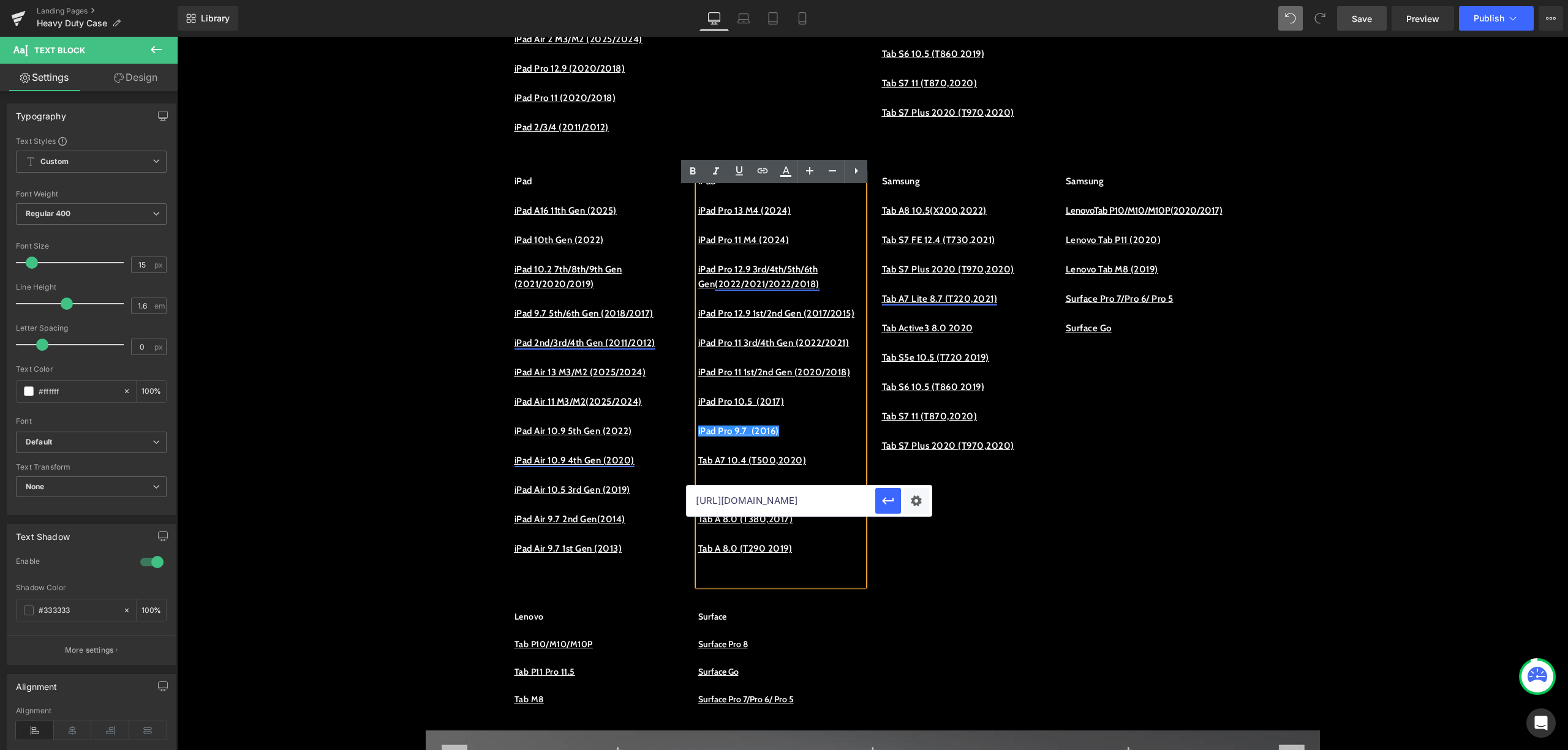
scroll to position [0, 92]
type input "https://procase.com/collections/ipad-pro-9-7-2016-cases"
click at [894, 503] on icon "button" at bounding box center [888, 500] width 15 height 15
click at [804, 439] on p "iPad Pro 9.7 (2016)" at bounding box center [780, 431] width 165 height 15
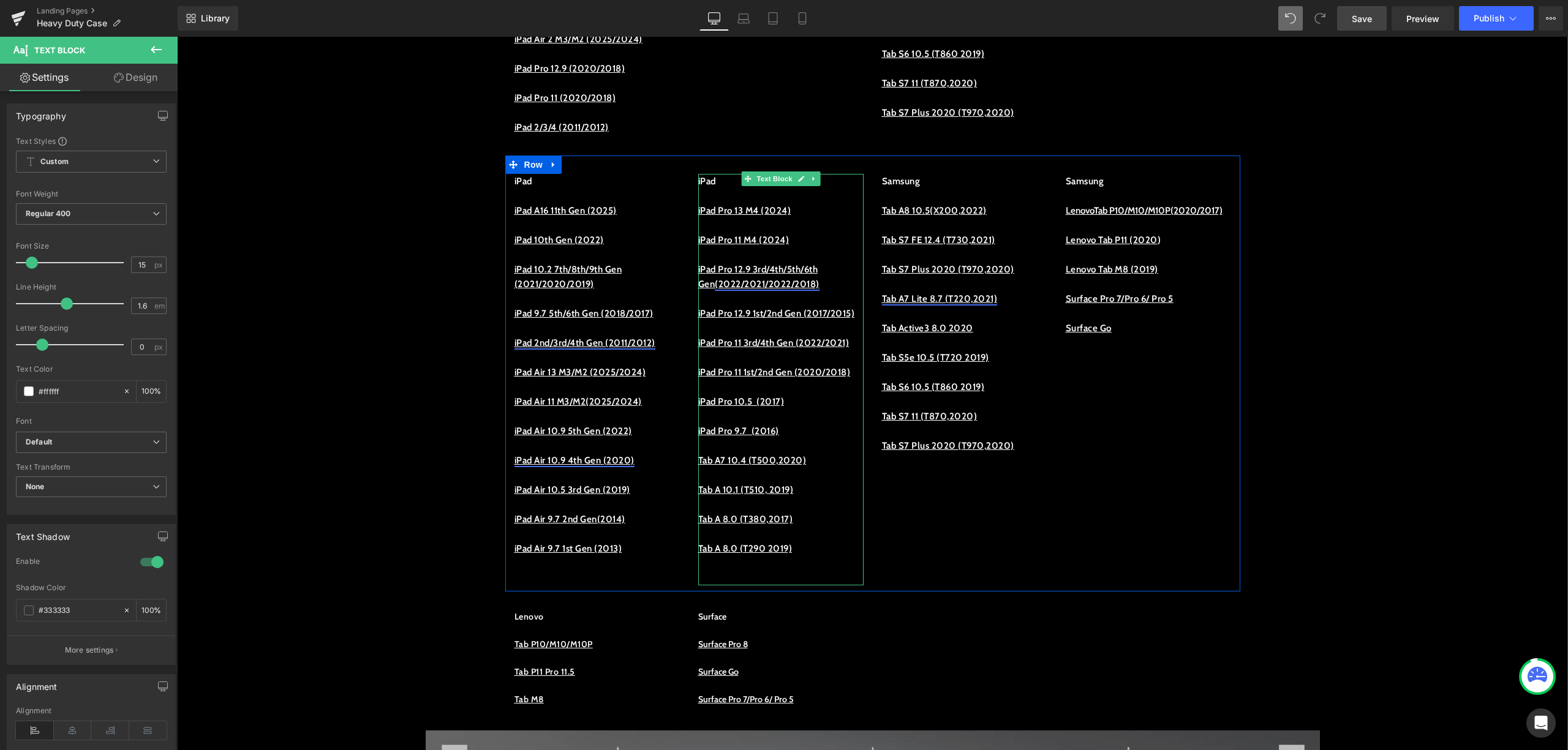
scroll to position [980, 0]
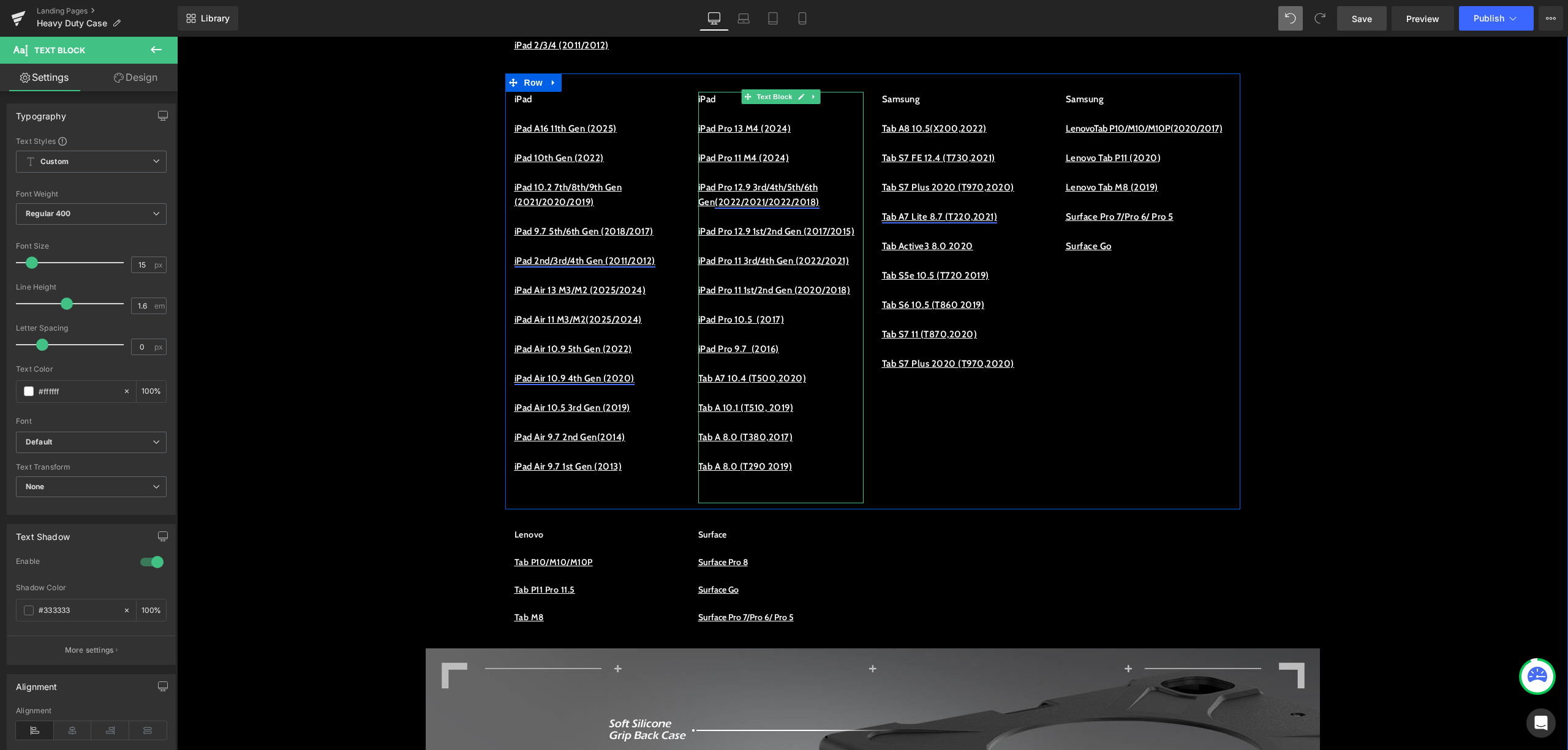
click at [795, 356] on p "iPad Pro 9.7 (2016)" at bounding box center [780, 349] width 165 height 15
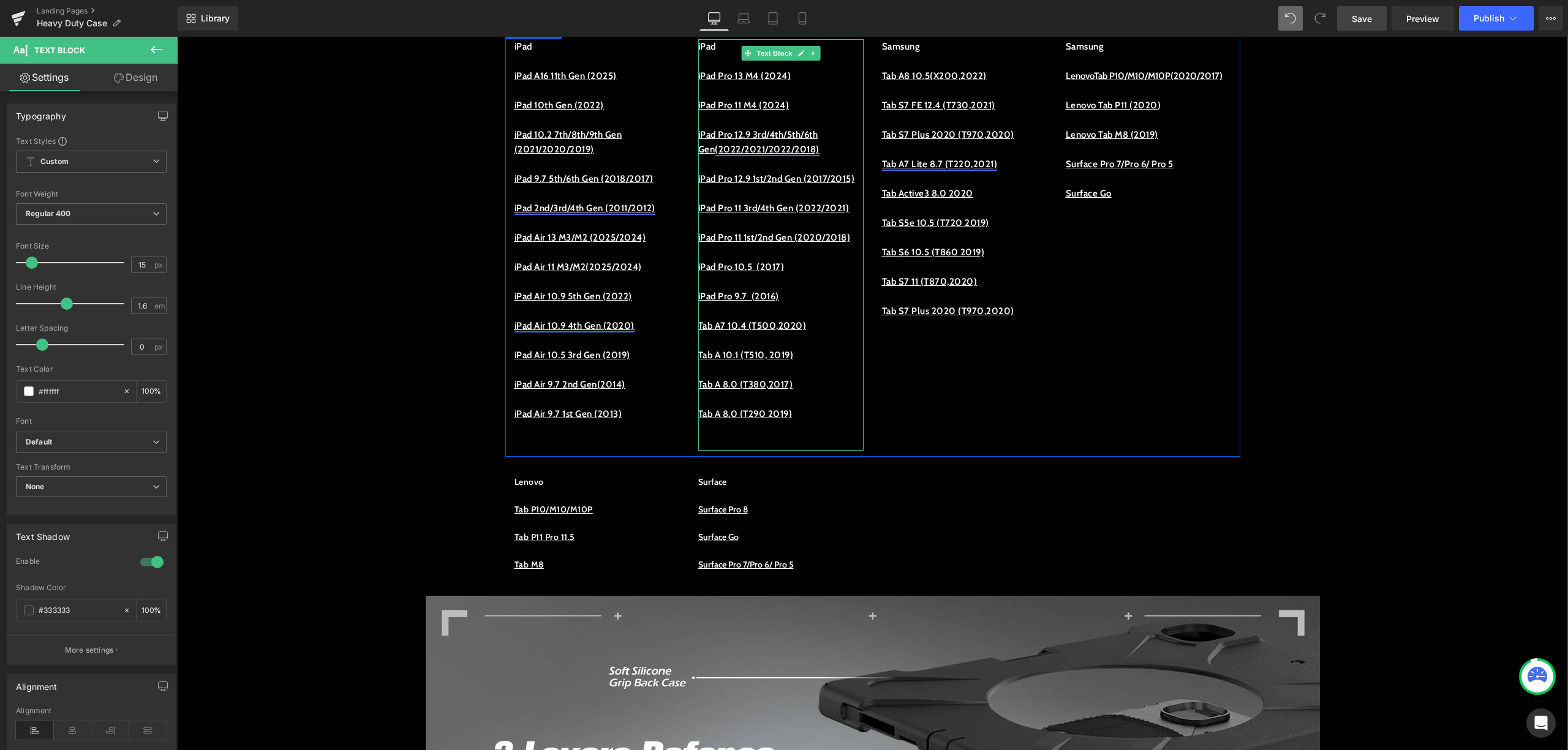
scroll to position [1061, 0]
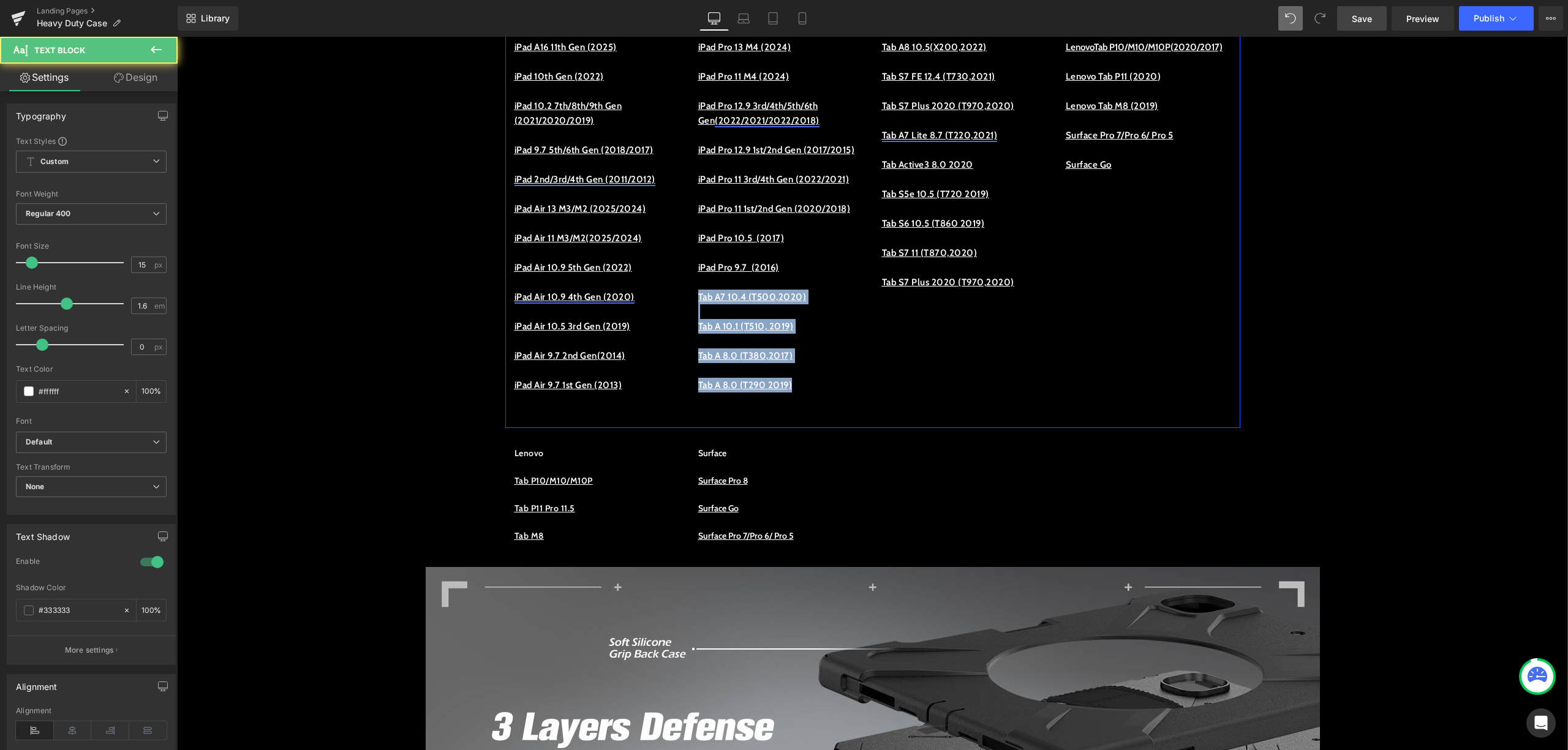
drag, startPoint x: 804, startPoint y: 441, endPoint x: 688, endPoint y: 358, distance: 142.6
click at [689, 358] on div "iPad iPad Pro 13 M4 (2024) iPad Pro 11 M4 (2024) iPad Pro 12.9 3rd/4th/5th/6th …" at bounding box center [780, 216] width 184 height 411
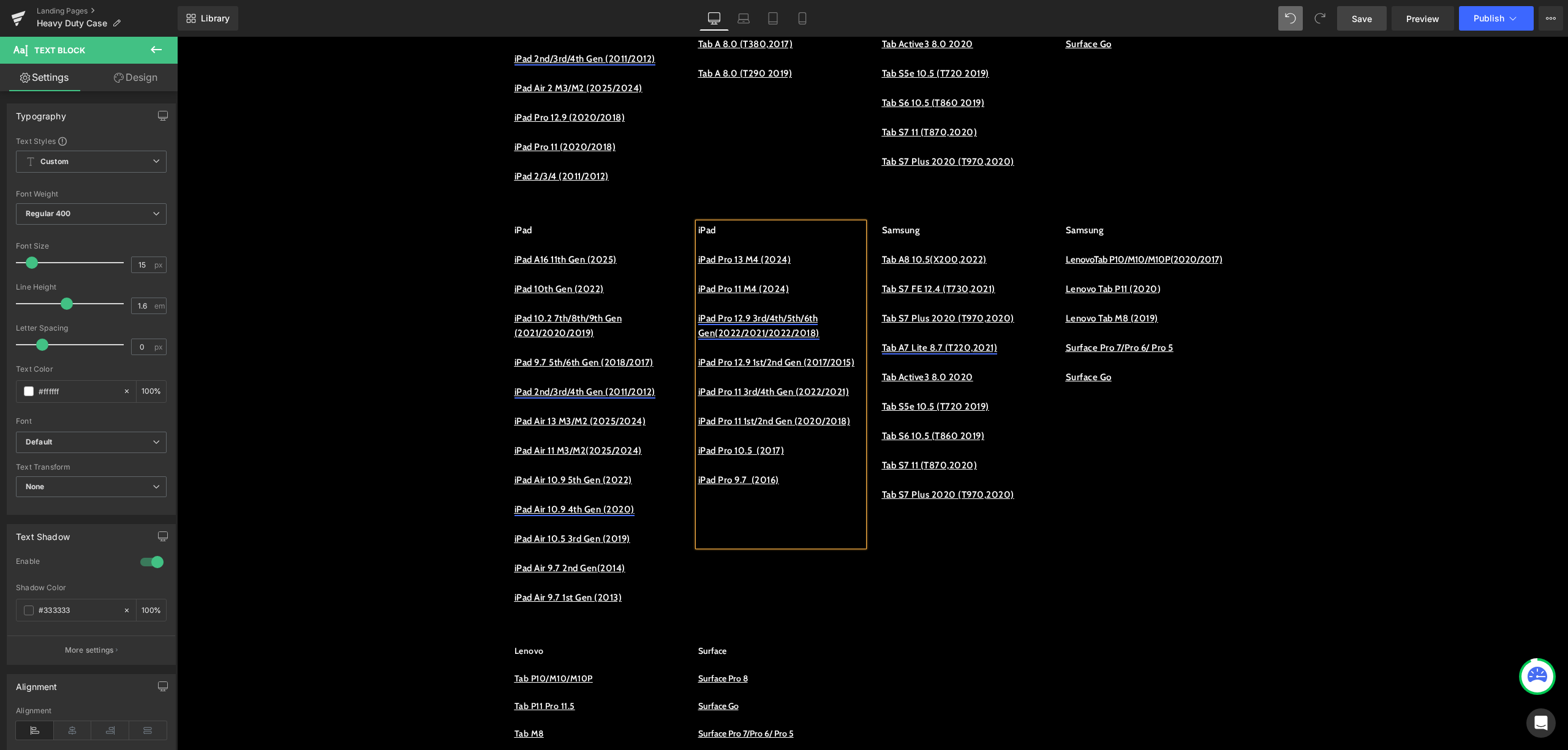
scroll to position [898, 0]
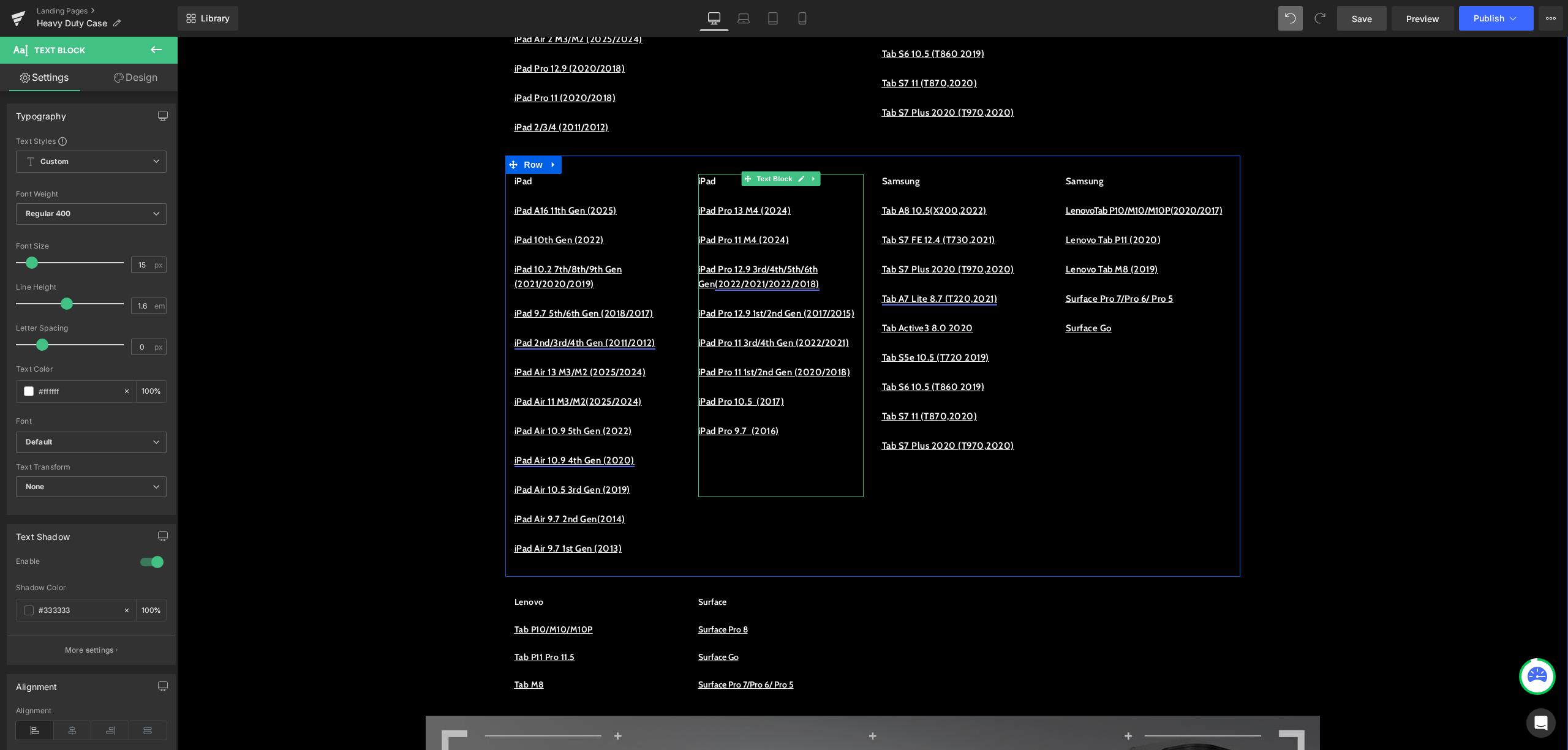
click at [821, 439] on p "iPad Pro 9.7 (2016)" at bounding box center [780, 431] width 165 height 15
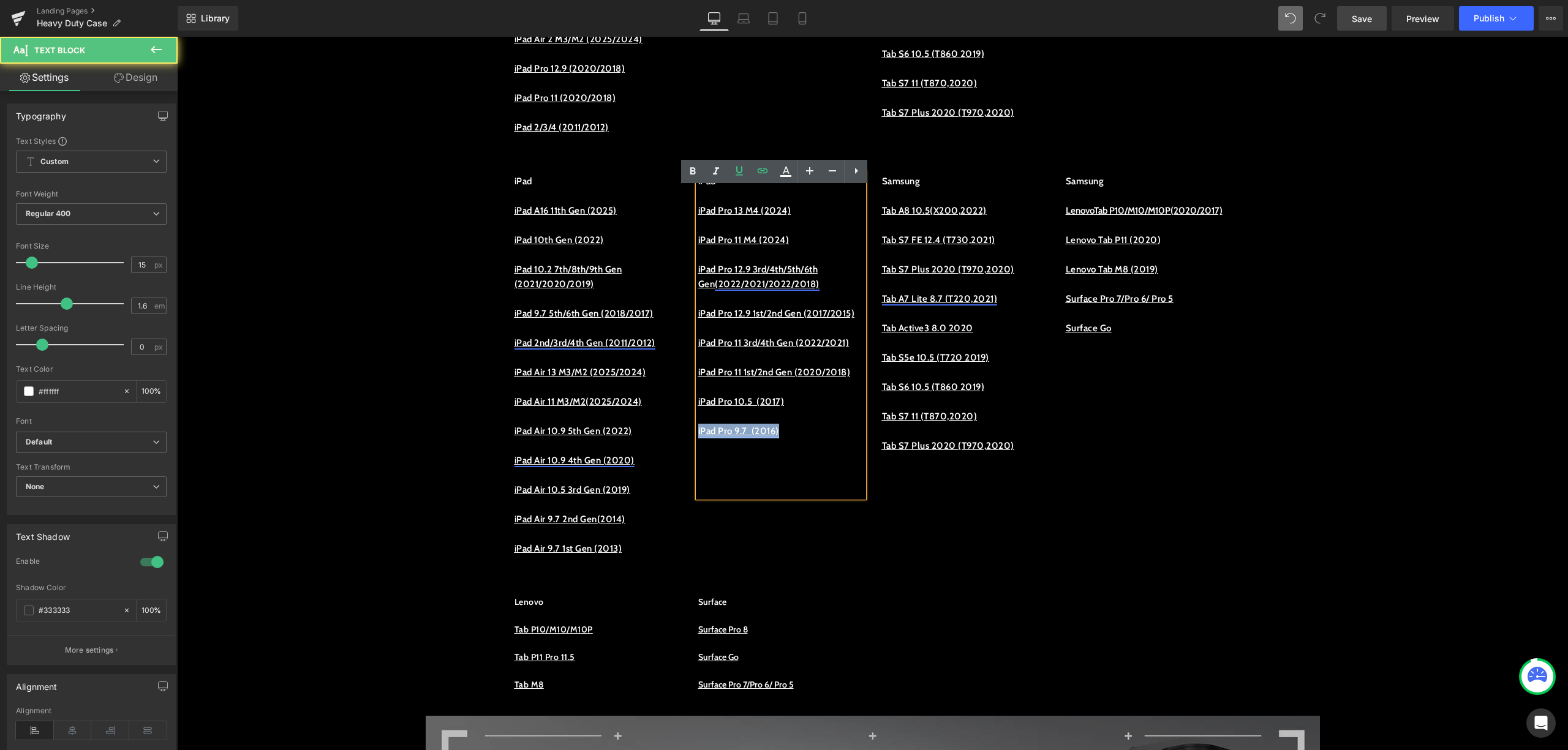
drag, startPoint x: 731, startPoint y: 503, endPoint x: 693, endPoint y: 490, distance: 40.2
click at [698, 439] on p "iPad Pro 9.7 (2016)" at bounding box center [780, 431] width 165 height 15
click at [815, 453] on p at bounding box center [780, 446] width 165 height 15
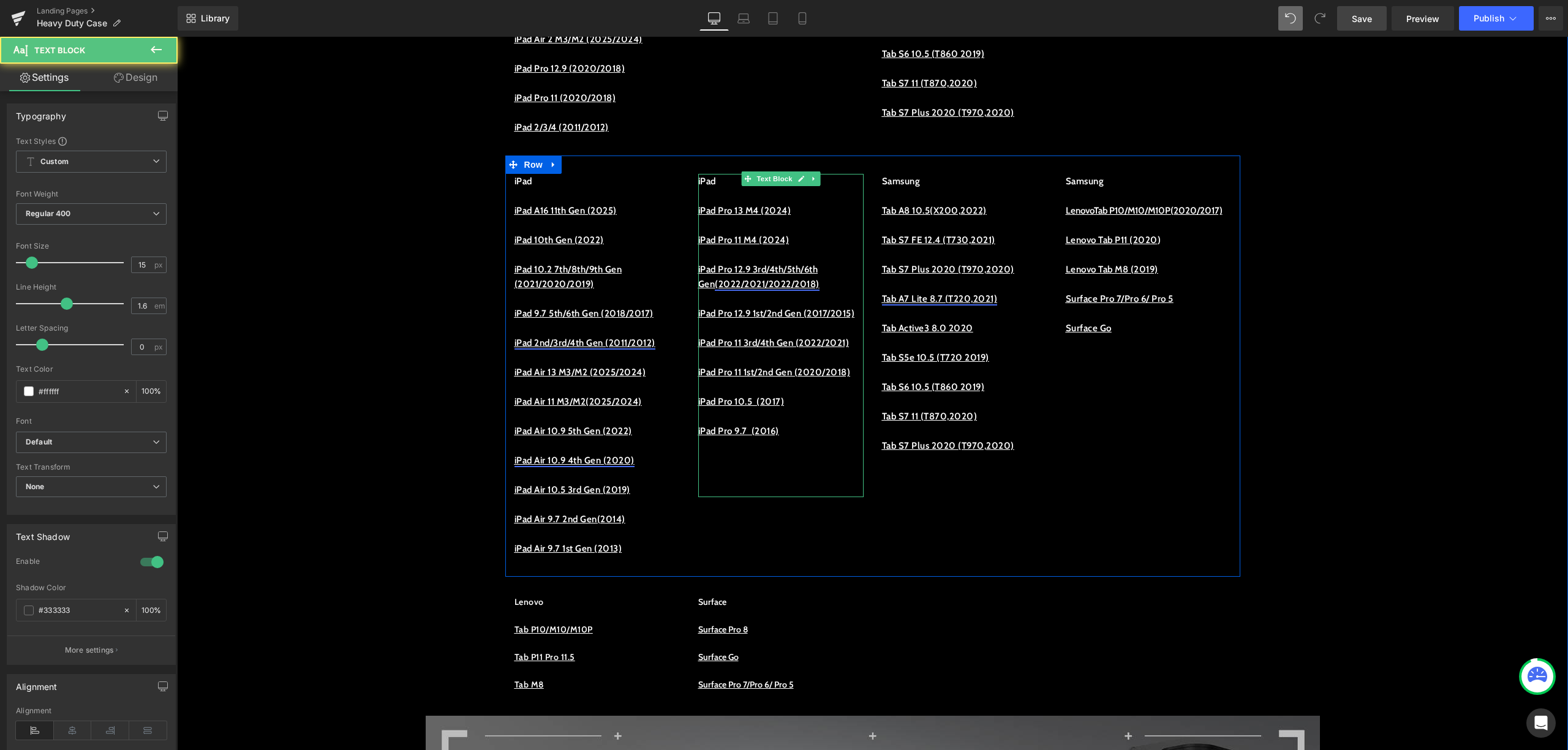
click at [802, 453] on p at bounding box center [780, 446] width 165 height 15
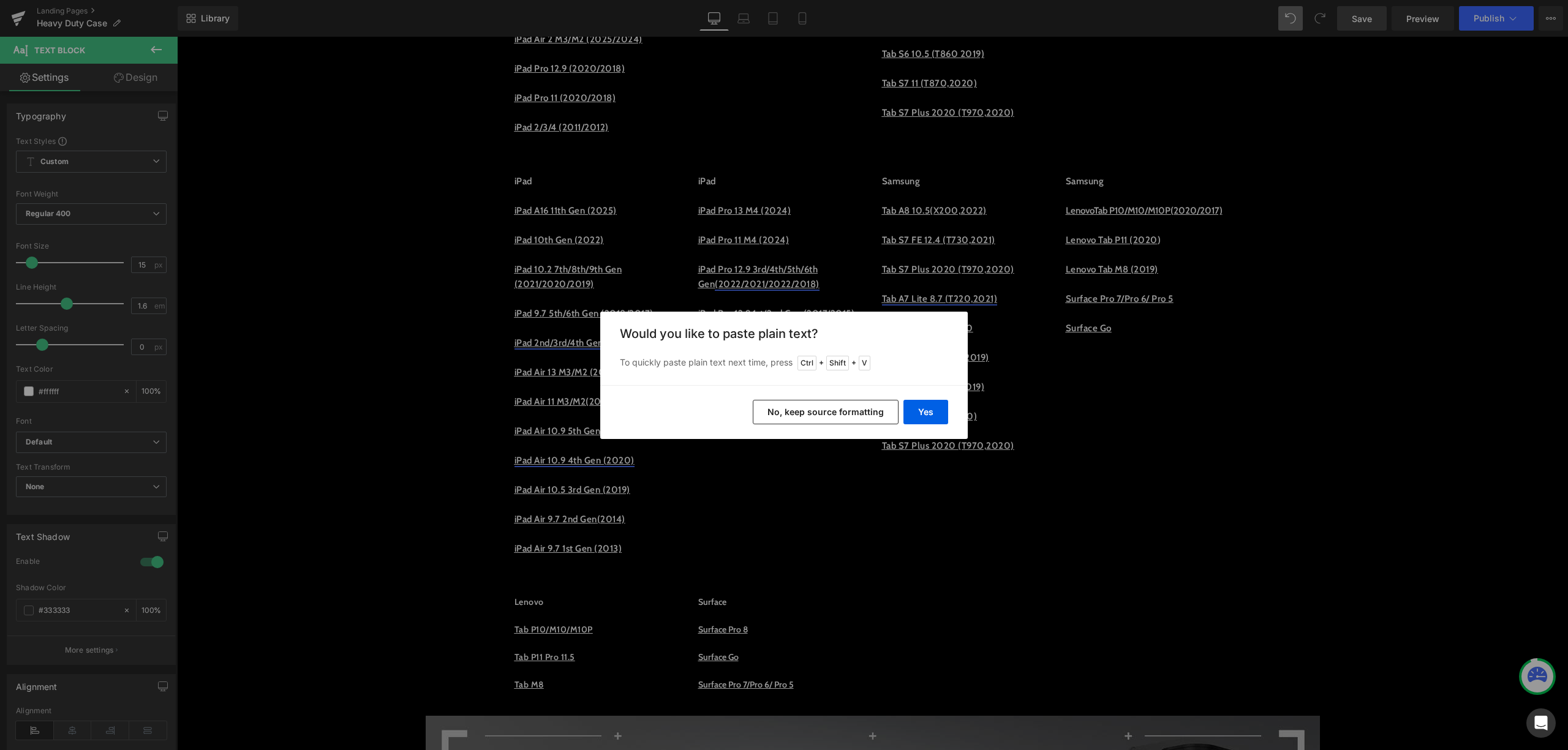
click at [890, 399] on div "Yes No, keep source formatting" at bounding box center [784, 412] width 368 height 54
click at [875, 408] on button "No, keep source formatting" at bounding box center [825, 412] width 146 height 25
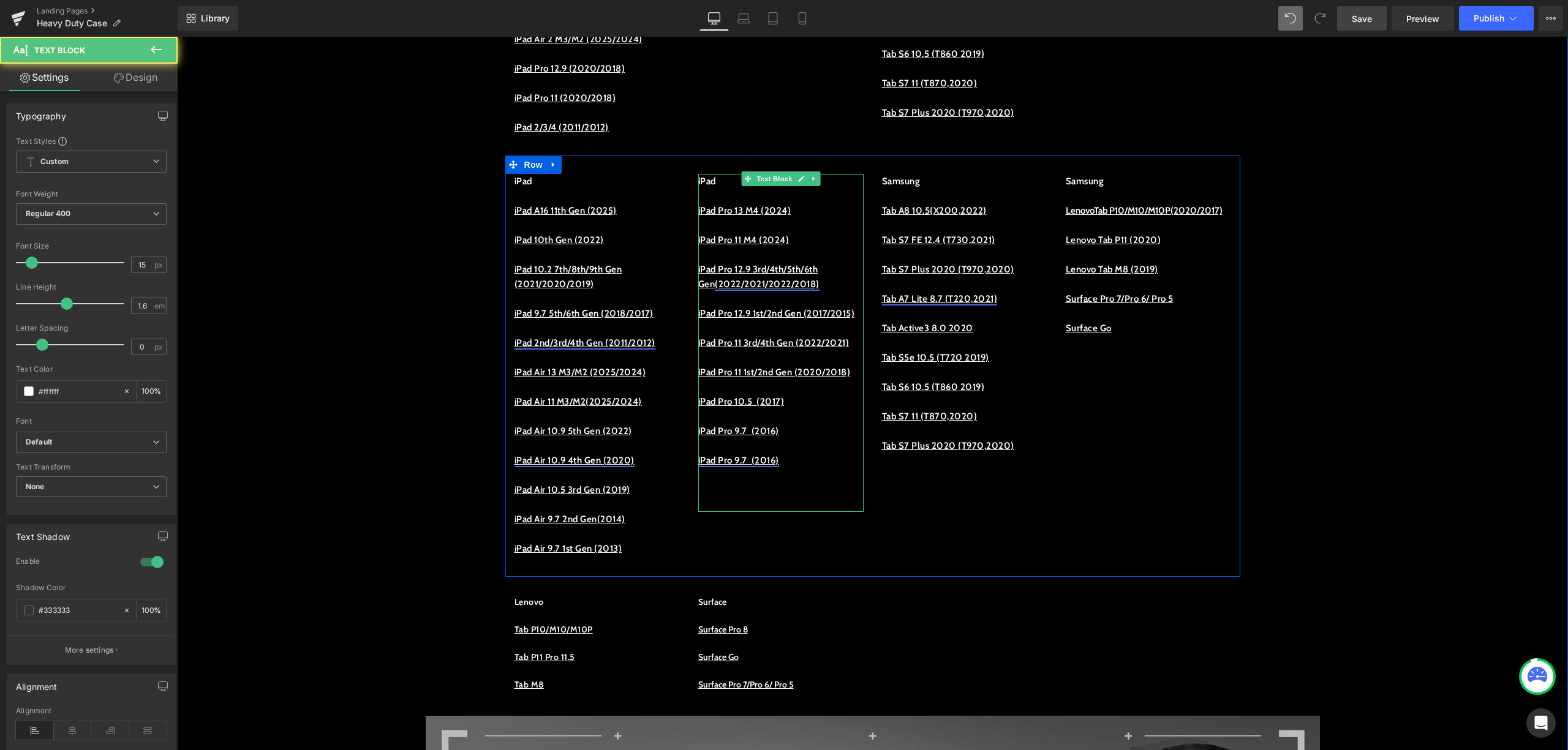
click at [731, 466] on link "iPad Pro 9.7 (2016)" at bounding box center [738, 460] width 81 height 11
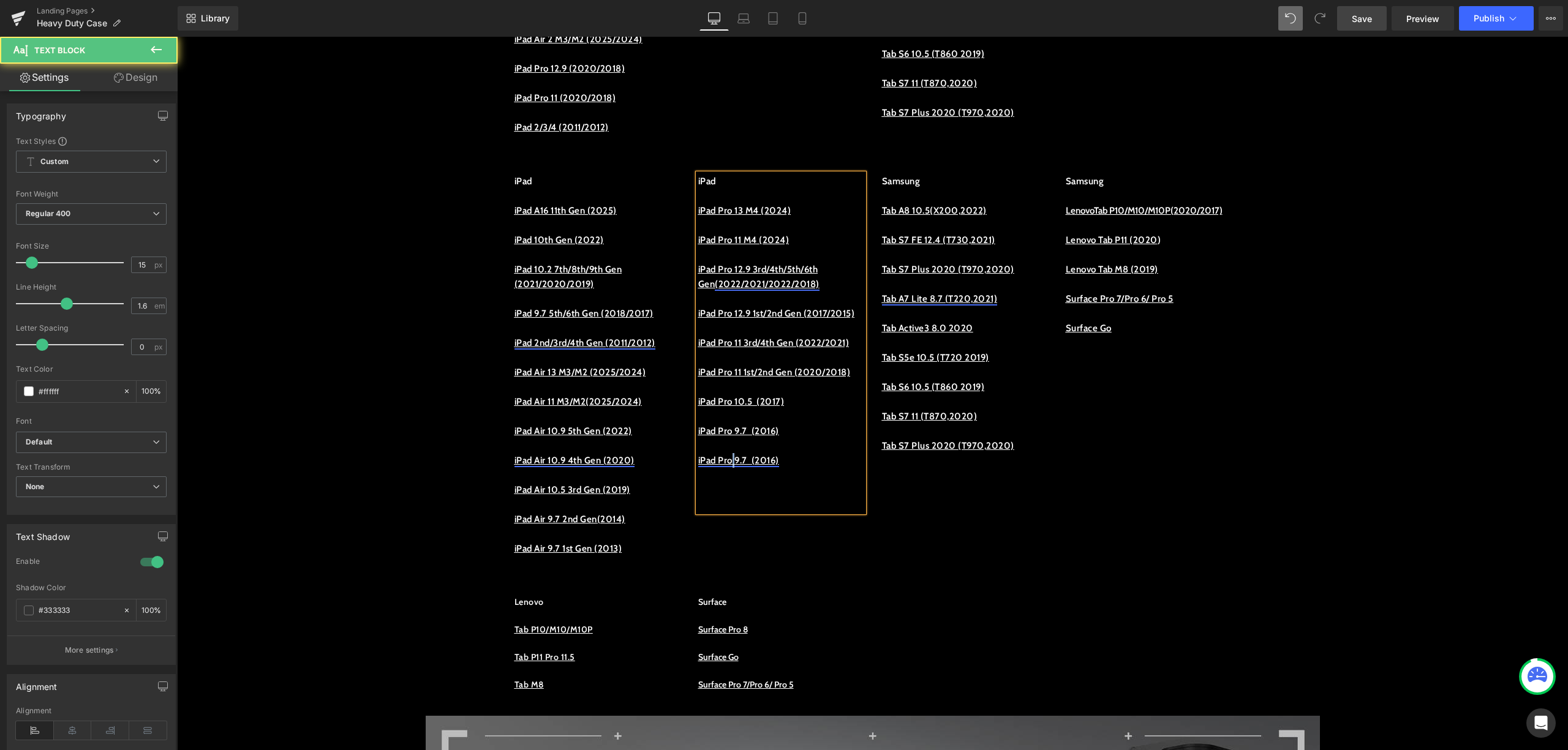
click at [731, 466] on link "iPad Pro 9.7 (2016)" at bounding box center [738, 460] width 81 height 11
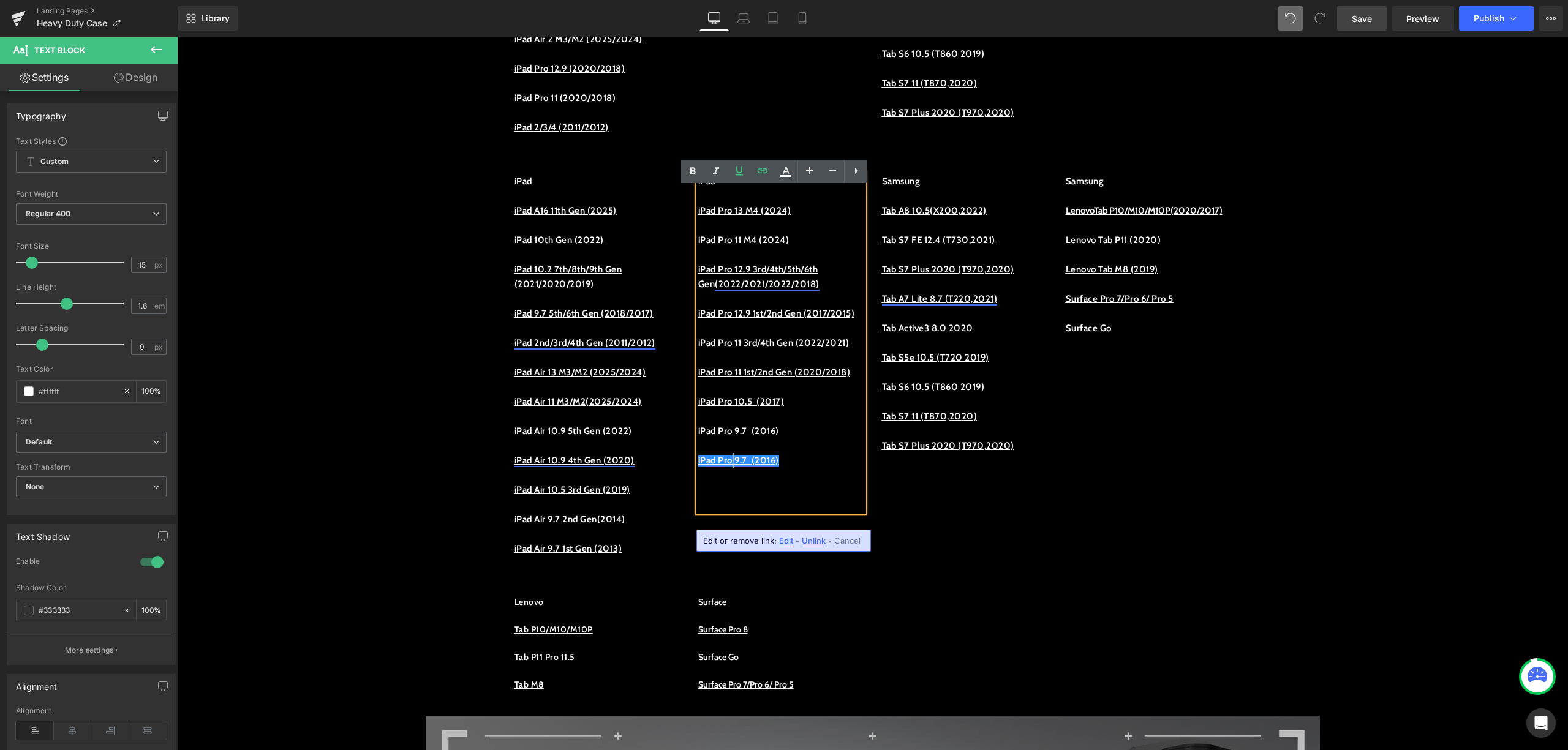
click at [731, 466] on link "iPad Pro 9.7 (2016)" at bounding box center [738, 460] width 81 height 11
click at [726, 466] on link "iPad Pro 9.7 (2016)" at bounding box center [738, 460] width 81 height 11
click at [774, 466] on link "iPad Pro 9.7 (2016)" at bounding box center [738, 460] width 81 height 11
click at [728, 466] on link "iPad Pro 9.7 (2016)" at bounding box center [738, 460] width 81 height 11
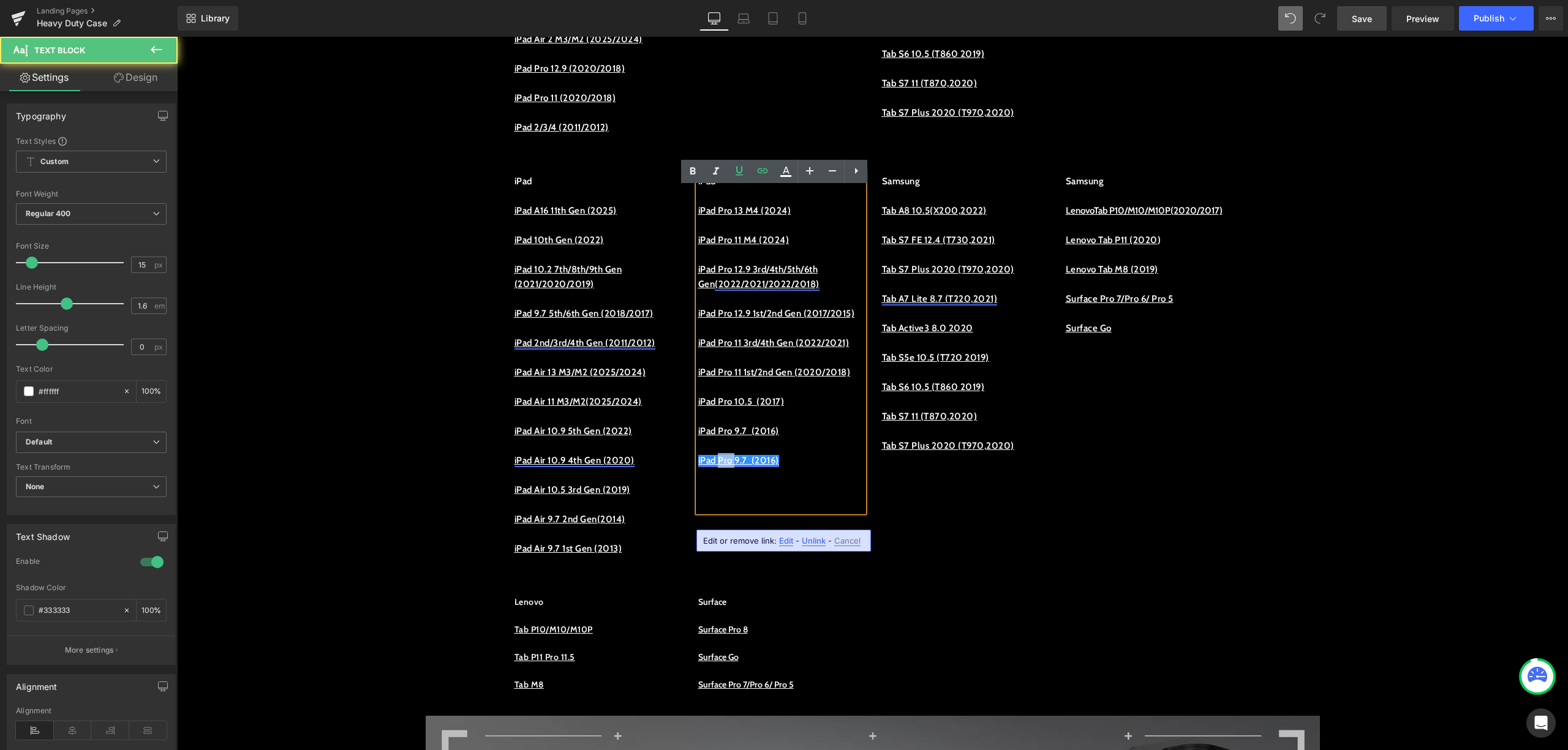
click at [728, 466] on link "iPad Pro 9.7 (2016)" at bounding box center [738, 460] width 81 height 11
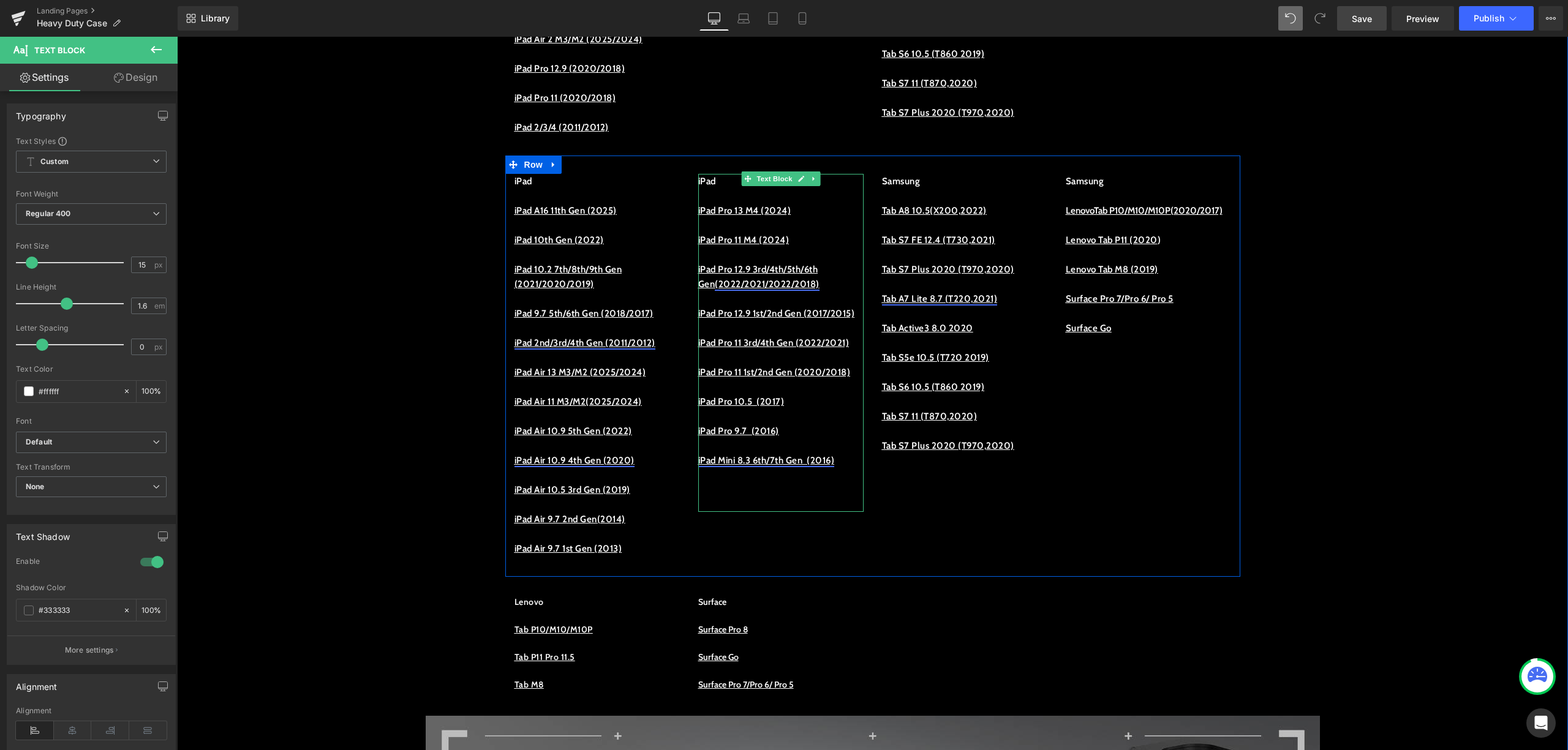
click at [759, 466] on link "iPad Mini 8.3 6th/7th Gen (2016)" at bounding box center [766, 460] width 136 height 11
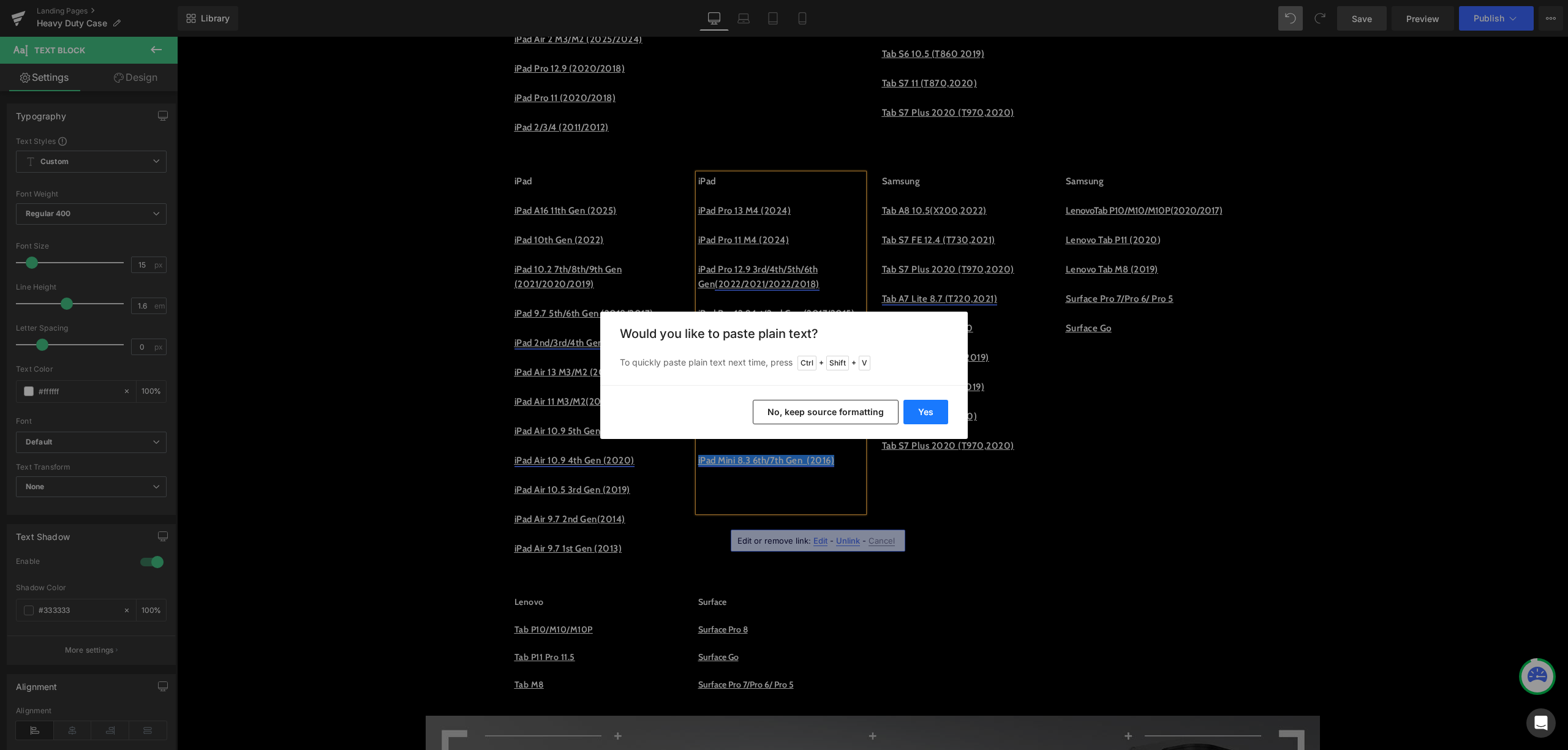
click at [924, 415] on button "Yes" at bounding box center [926, 412] width 45 height 25
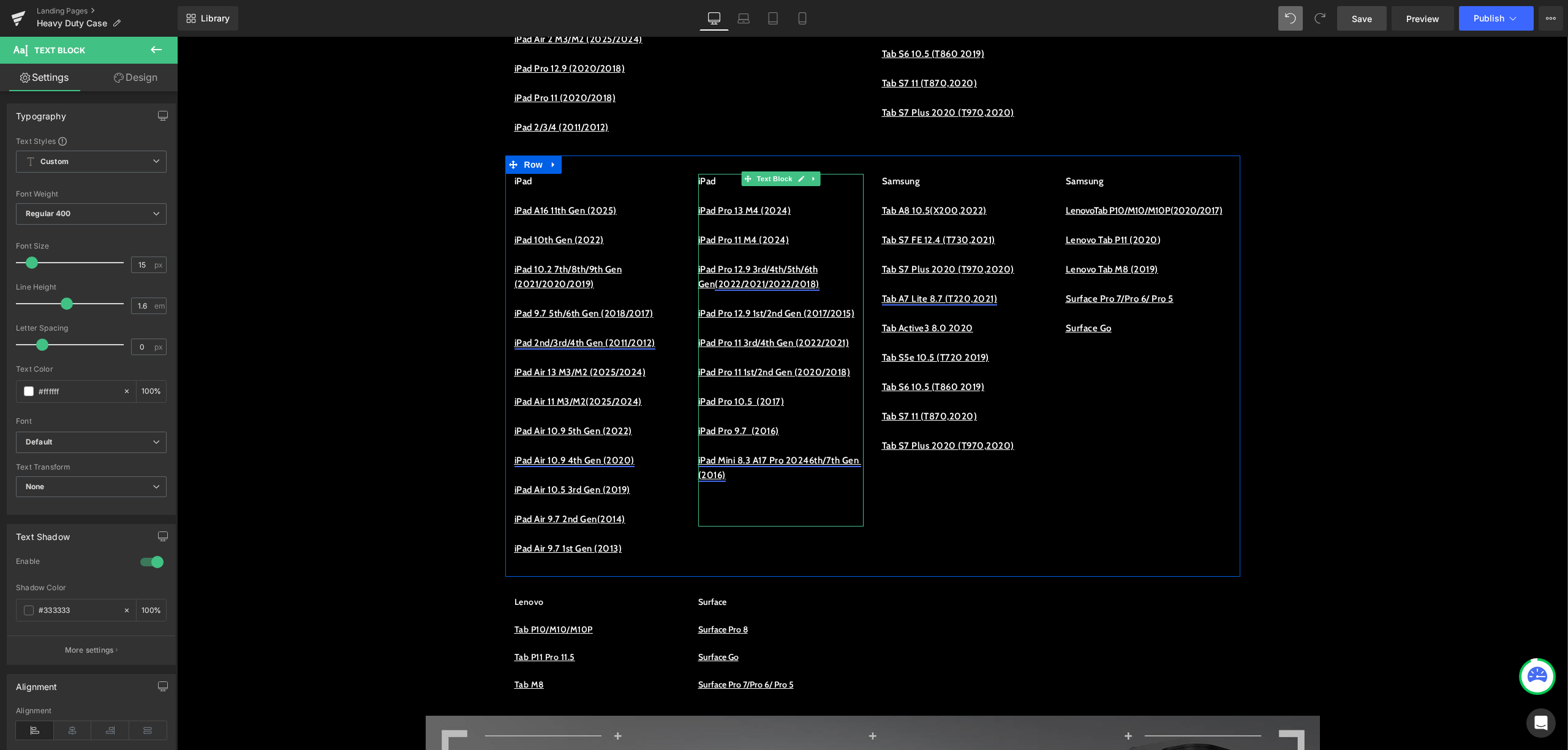
click at [764, 481] on link "iPad Mini 8.3 A17 Pro 20246th/7th Gen (2016)" at bounding box center [780, 467] width 163 height 26
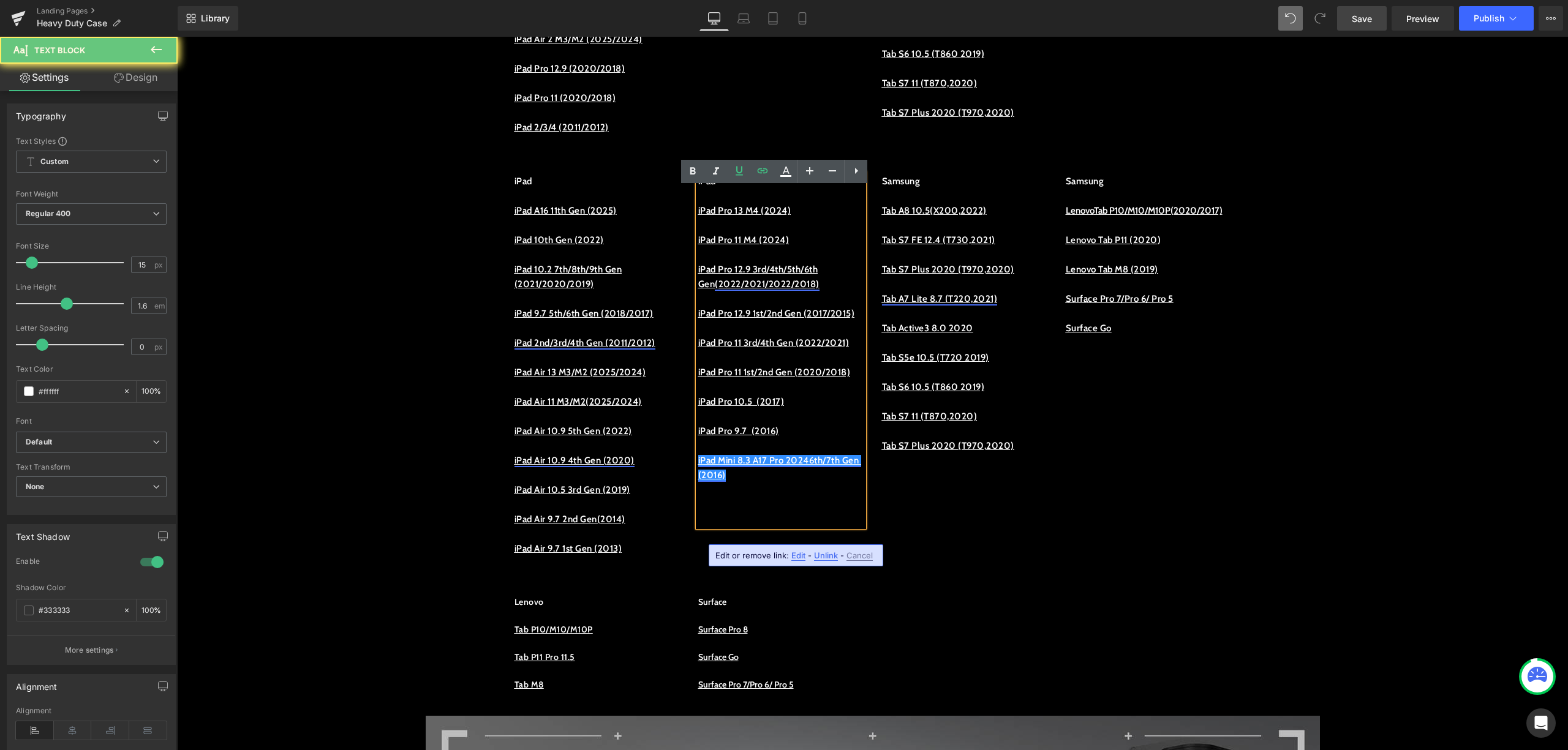
click at [807, 483] on p "iPad Mini 8.3 A17 Pro 20246th/7th Gen (2016)" at bounding box center [780, 468] width 165 height 30
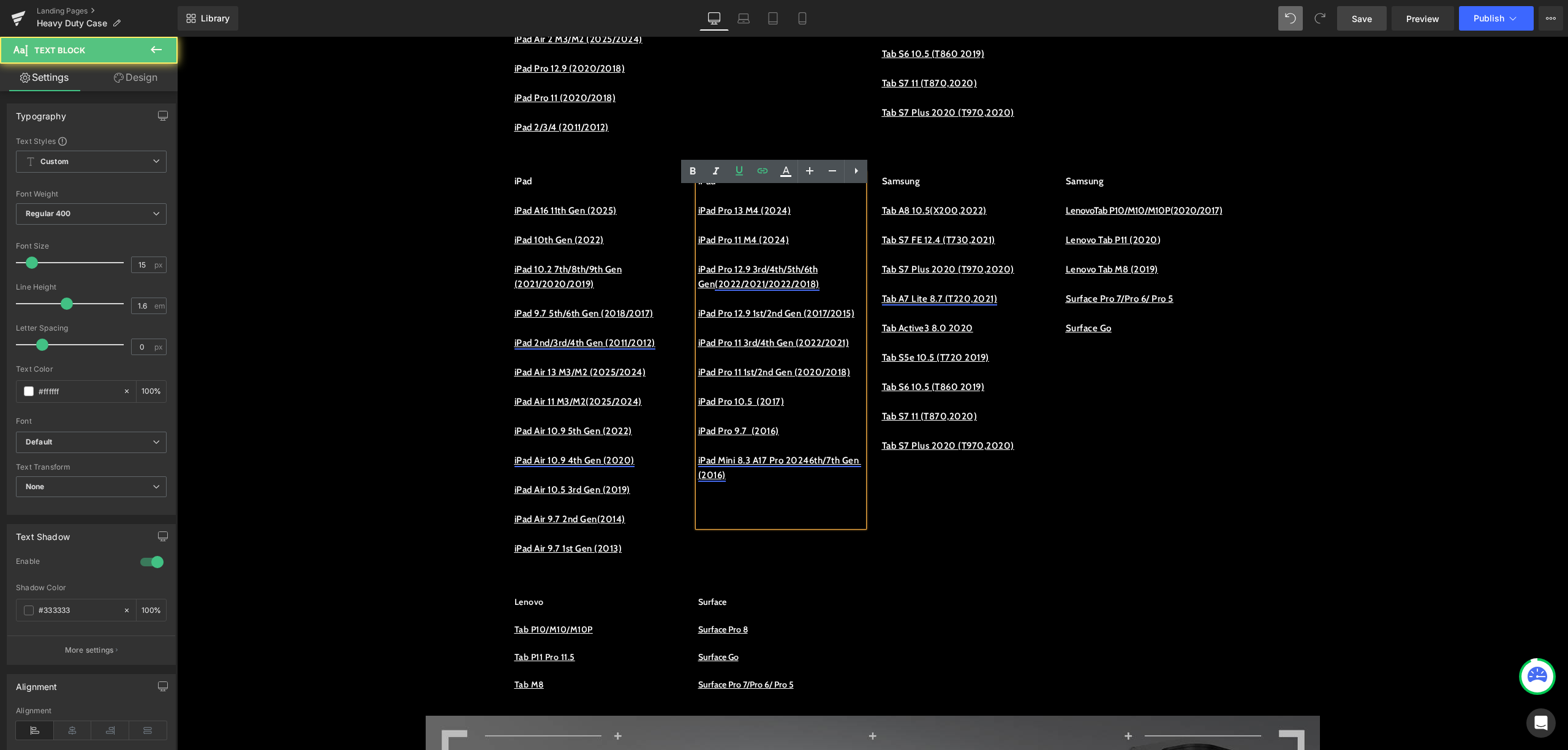
click at [716, 481] on link "iPad Mini 8.3 A17 Pro 20246th/7th Gen (2016)" at bounding box center [780, 467] width 163 height 26
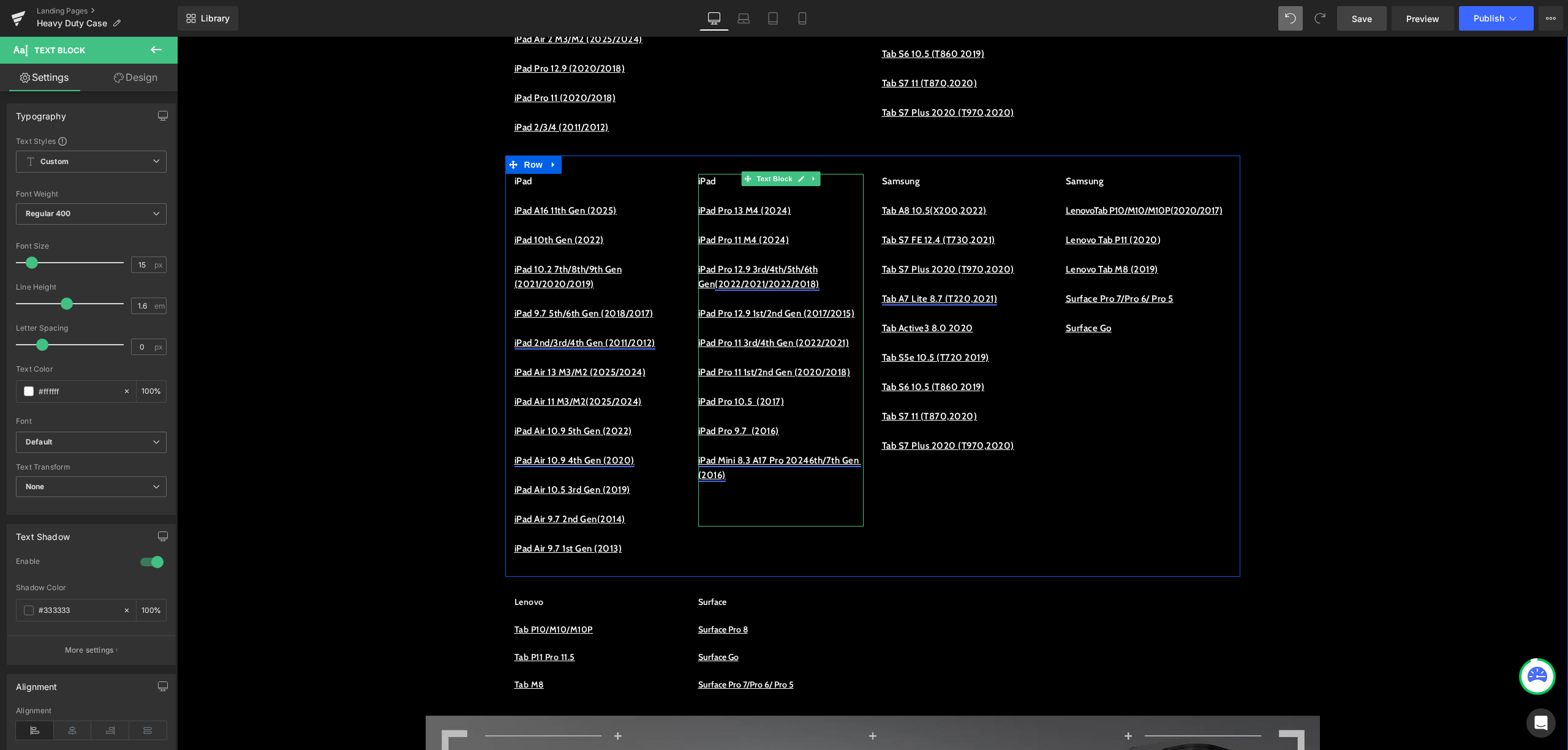
click at [763, 481] on link "iPad Mini 8.3 A17 Pro 20246th/7th Gen (2016)" at bounding box center [780, 467] width 163 height 26
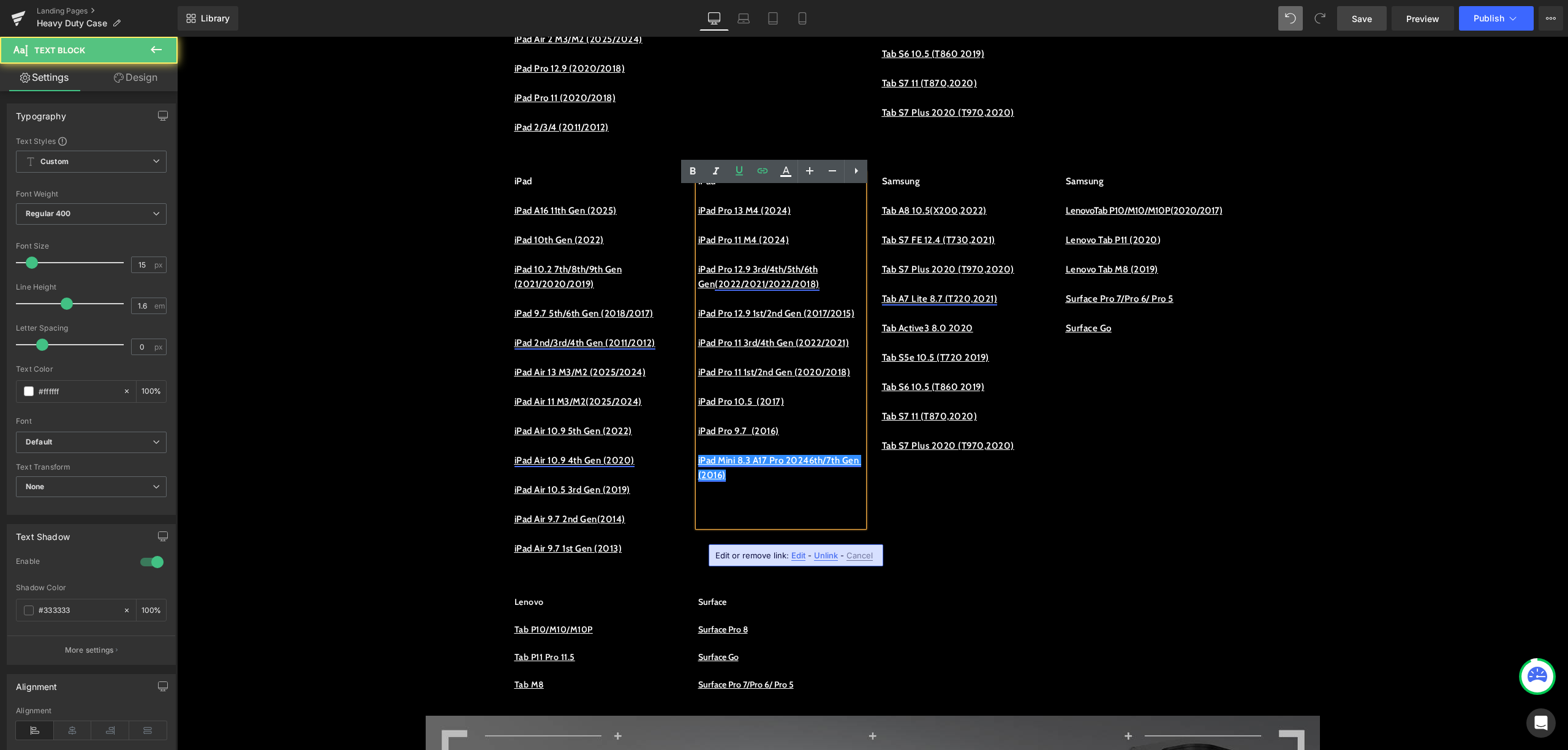
click at [760, 481] on link "iPad Mini 8.3 A17 Pro 20246th/7th Gen (2016)" at bounding box center [780, 467] width 163 height 26
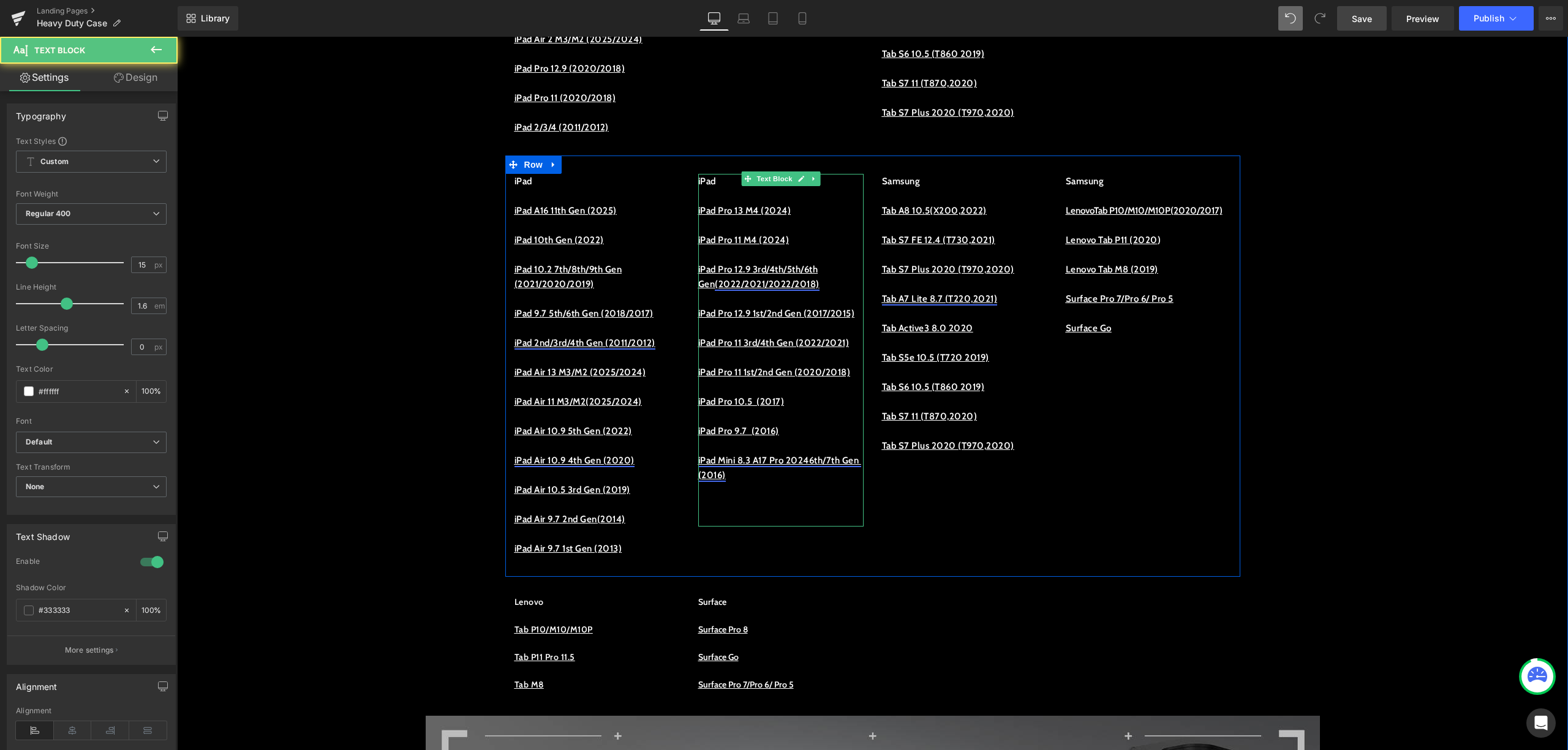
click at [719, 481] on link "iPad Mini 8.3 A17 Pro 20246th/7th Gen (2016)" at bounding box center [780, 467] width 163 height 26
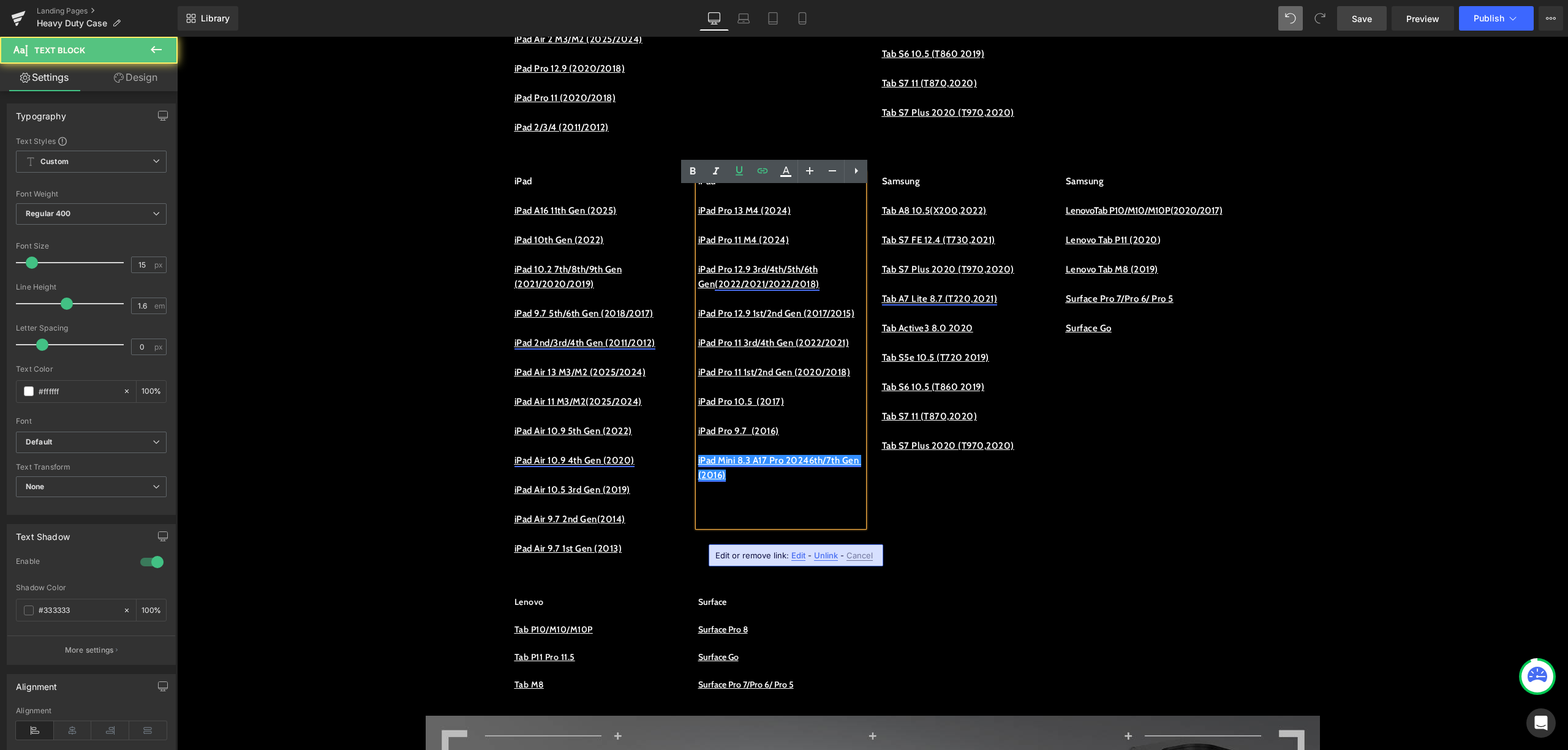
click at [714, 481] on link "iPad Mini 8.3 A17 Pro 20246th/7th Gen (2016)" at bounding box center [780, 467] width 163 height 26
click at [698, 481] on link "iPad Mini 8.3 A17 Pro/6th/7th Gen (2016)" at bounding box center [769, 467] width 141 height 26
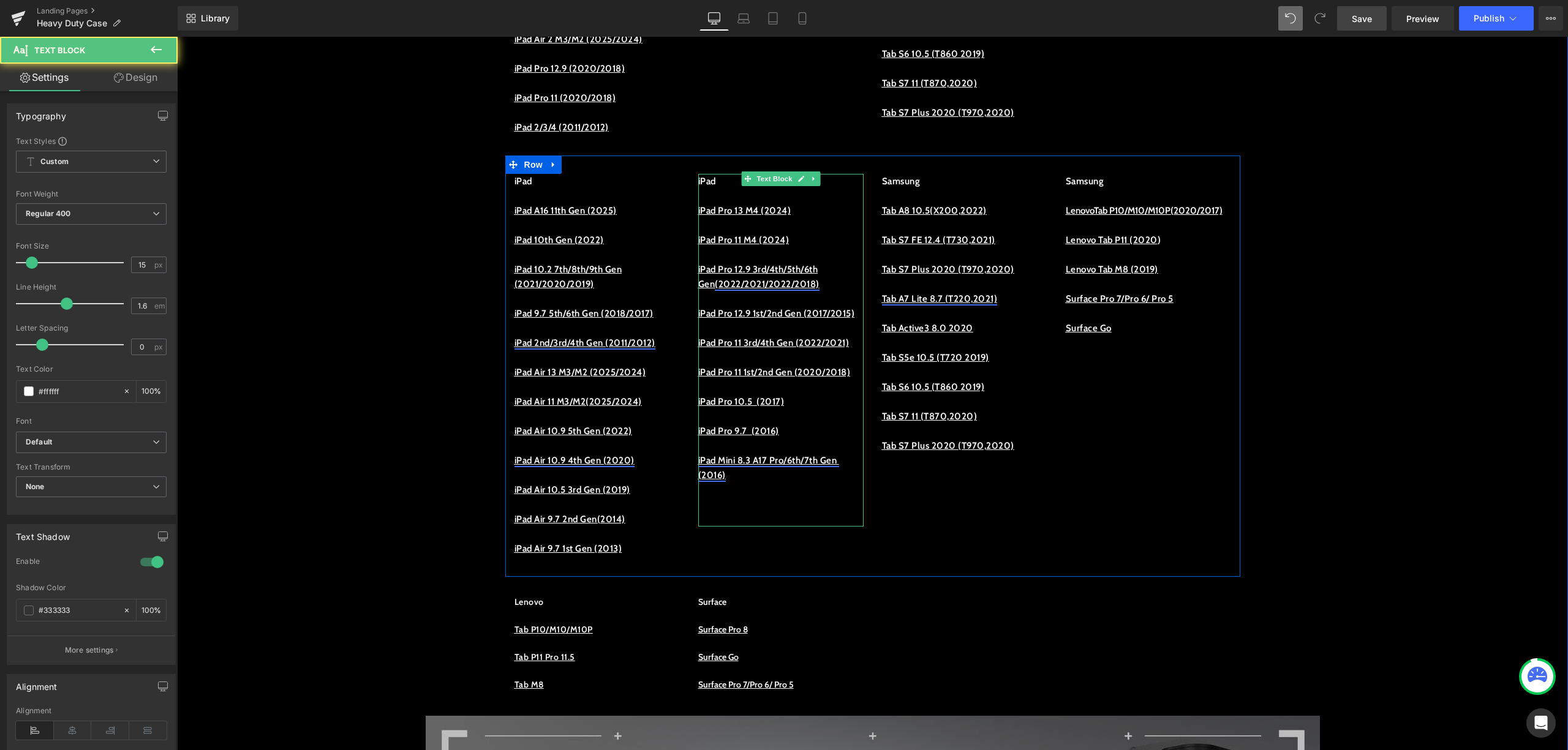
click at [825, 481] on link "iPad Mini 8.3 A17 Pro/6th/7th Gen (2016)" at bounding box center [769, 467] width 141 height 26
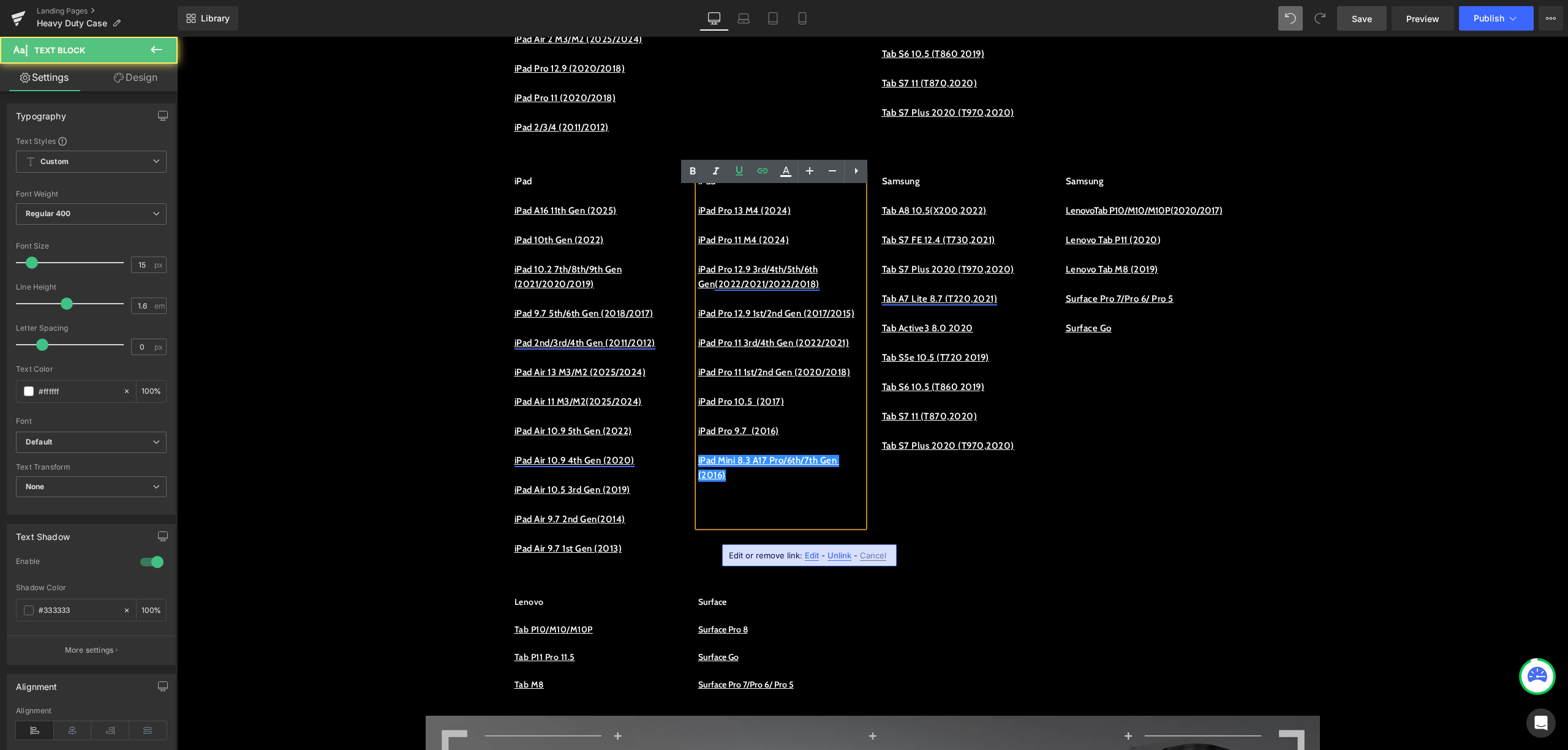
click at [841, 483] on p "iPad Mini 8.3 A17 Pro/6th/7th Gen (2016)" at bounding box center [780, 468] width 165 height 30
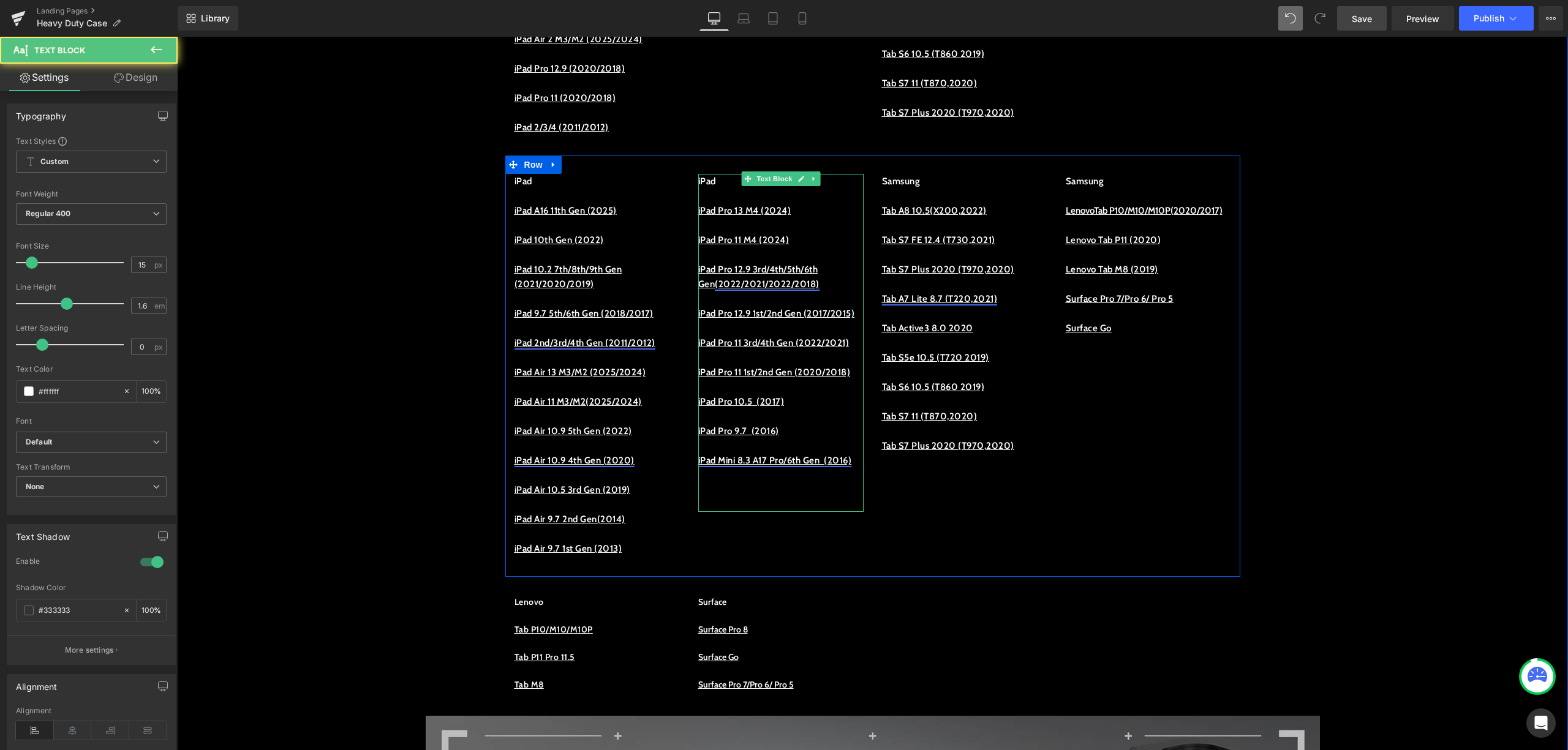
click at [718, 468] on p "iPad Mini 8.3 A17 Pro/6th Gen (2016)" at bounding box center [780, 460] width 165 height 15
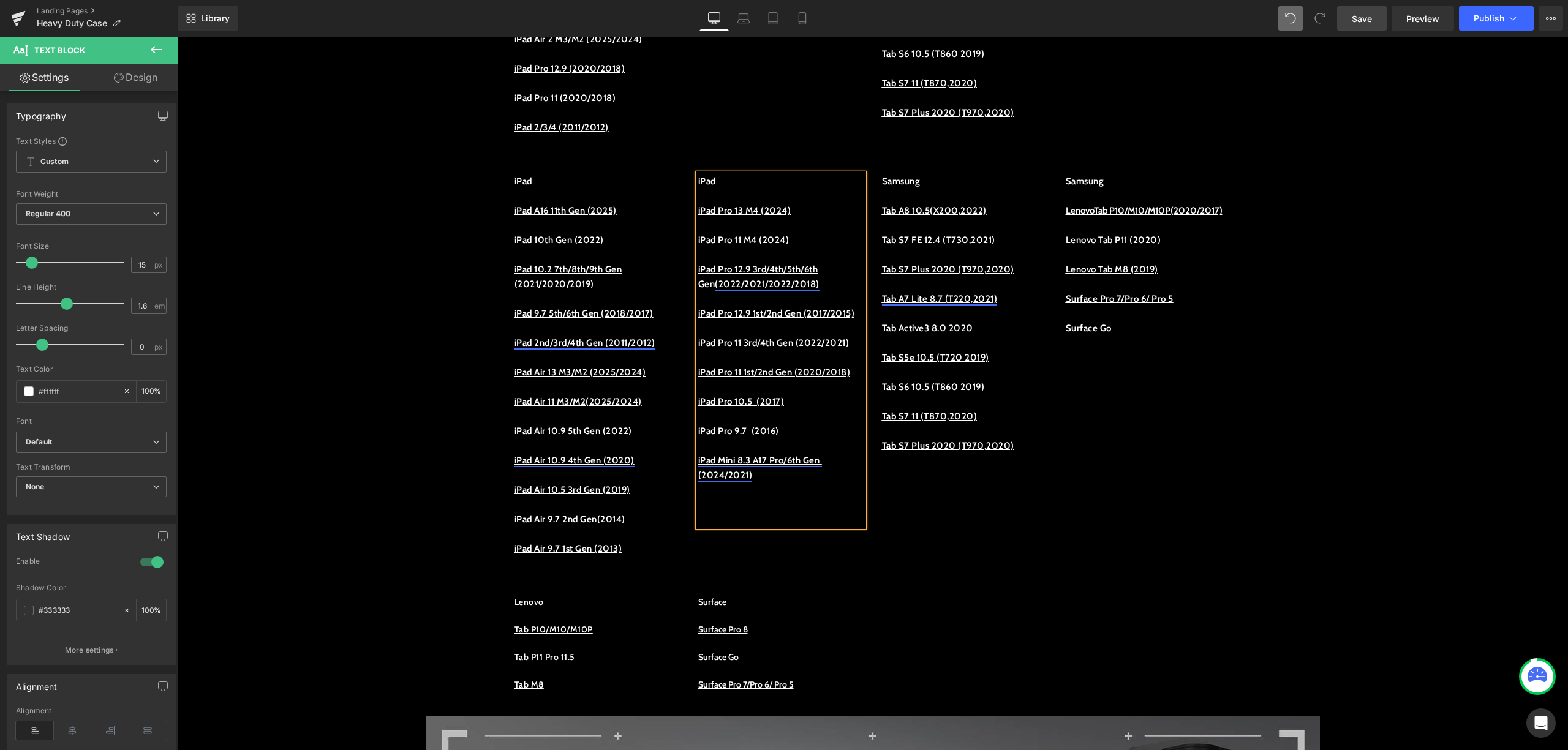
click at [815, 483] on p "iPad Mini 8.3 A17 Pro/6th Gen (2024/2021)" at bounding box center [780, 468] width 165 height 30
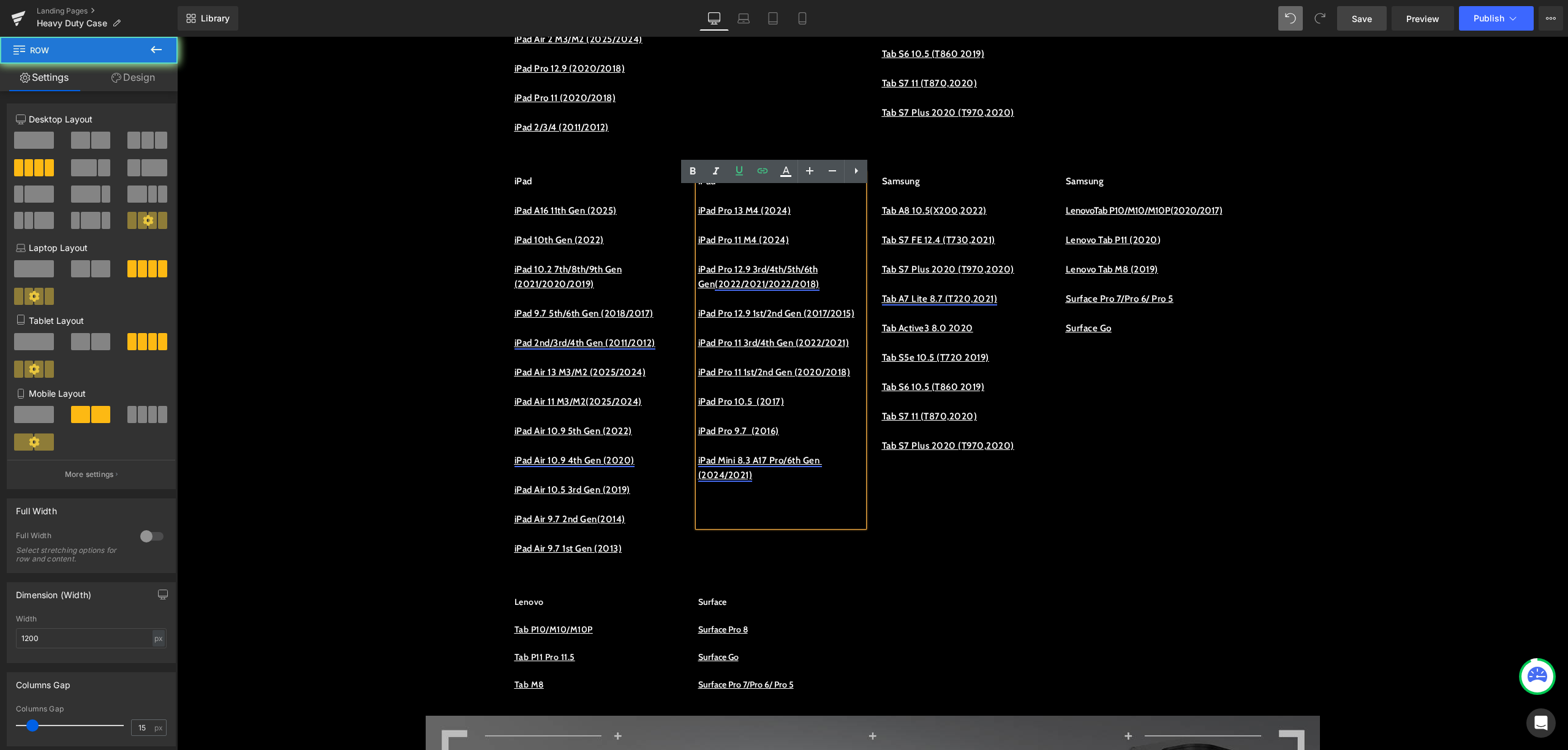
click at [929, 552] on div "iPad iPad A16 11th Gen (2025) iPad 10th Gen (2022) iPad 10.2 7th/8th/9th Gen (2…" at bounding box center [873, 366] width 735 height 421
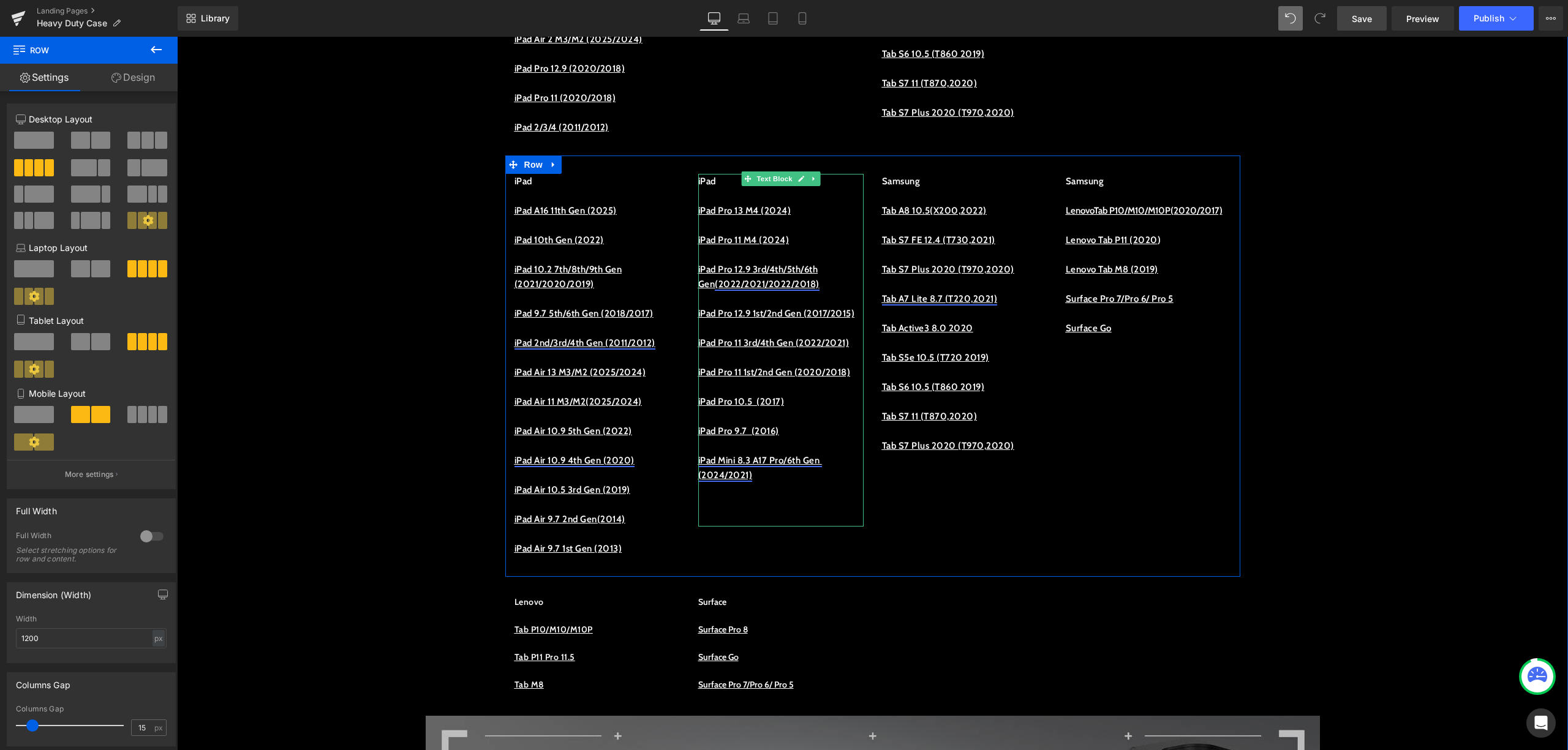
click at [783, 483] on p "iPad Mini 8.3 A17 Pro/6th Gen (2024/2021)" at bounding box center [780, 468] width 165 height 30
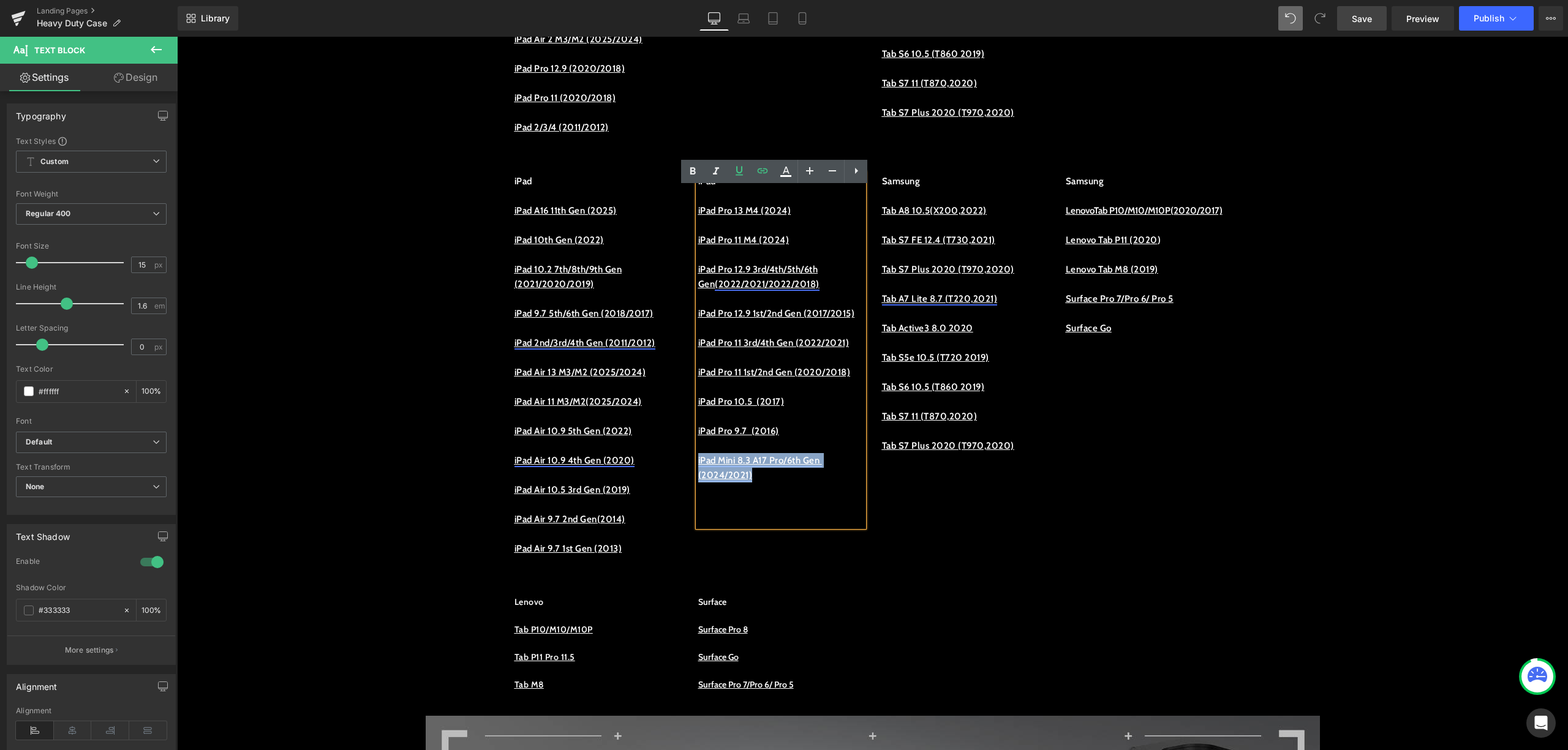
drag, startPoint x: 778, startPoint y: 535, endPoint x: 693, endPoint y: 518, distance: 86.7
click at [698, 483] on p "iPad Mini 8.3 A17 Pro/6th Gen (2024/2021)" at bounding box center [780, 468] width 165 height 30
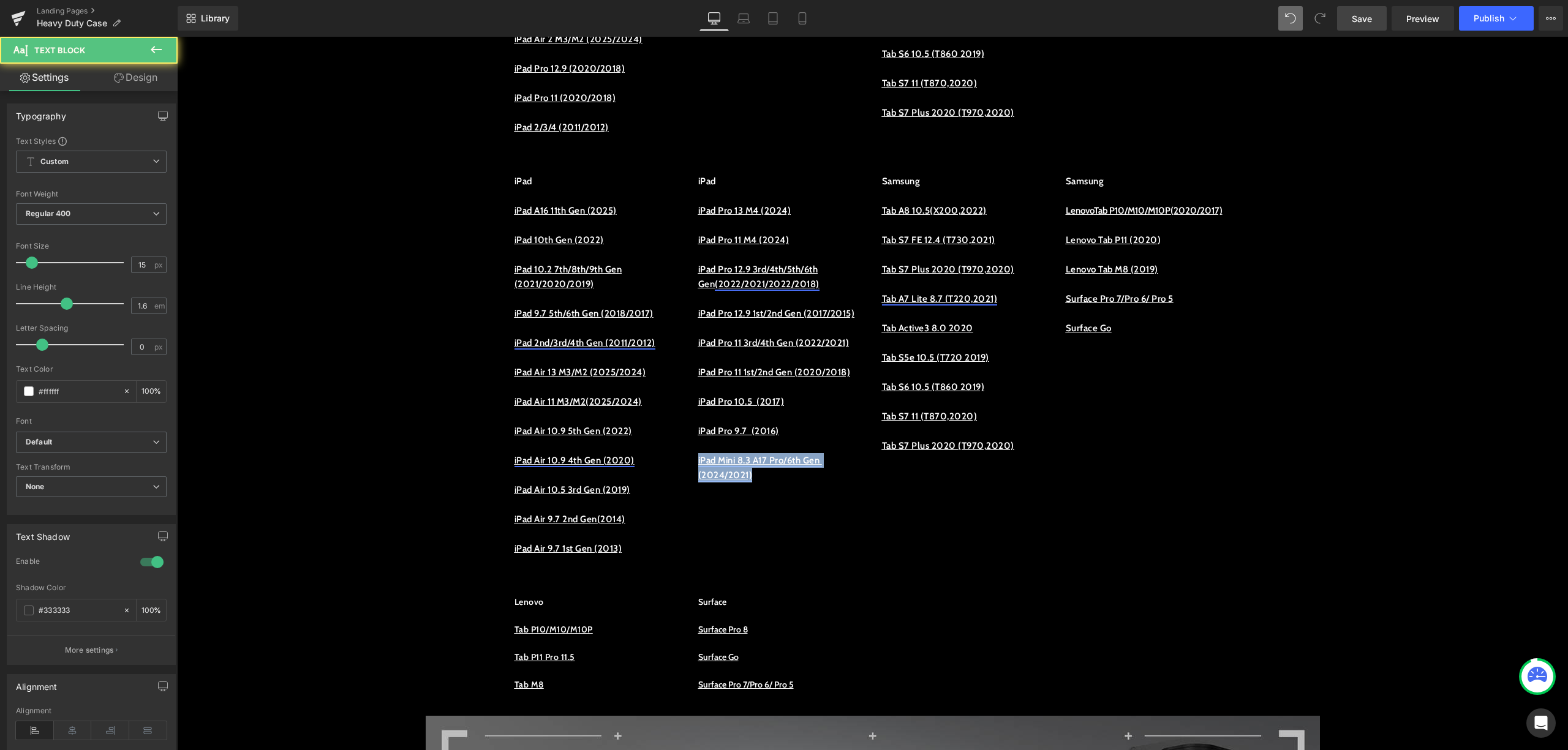
click at [770, 483] on p "iPad Mini 8.3 A17 Pro/6th Gen (2024/2021)" at bounding box center [780, 468] width 165 height 30
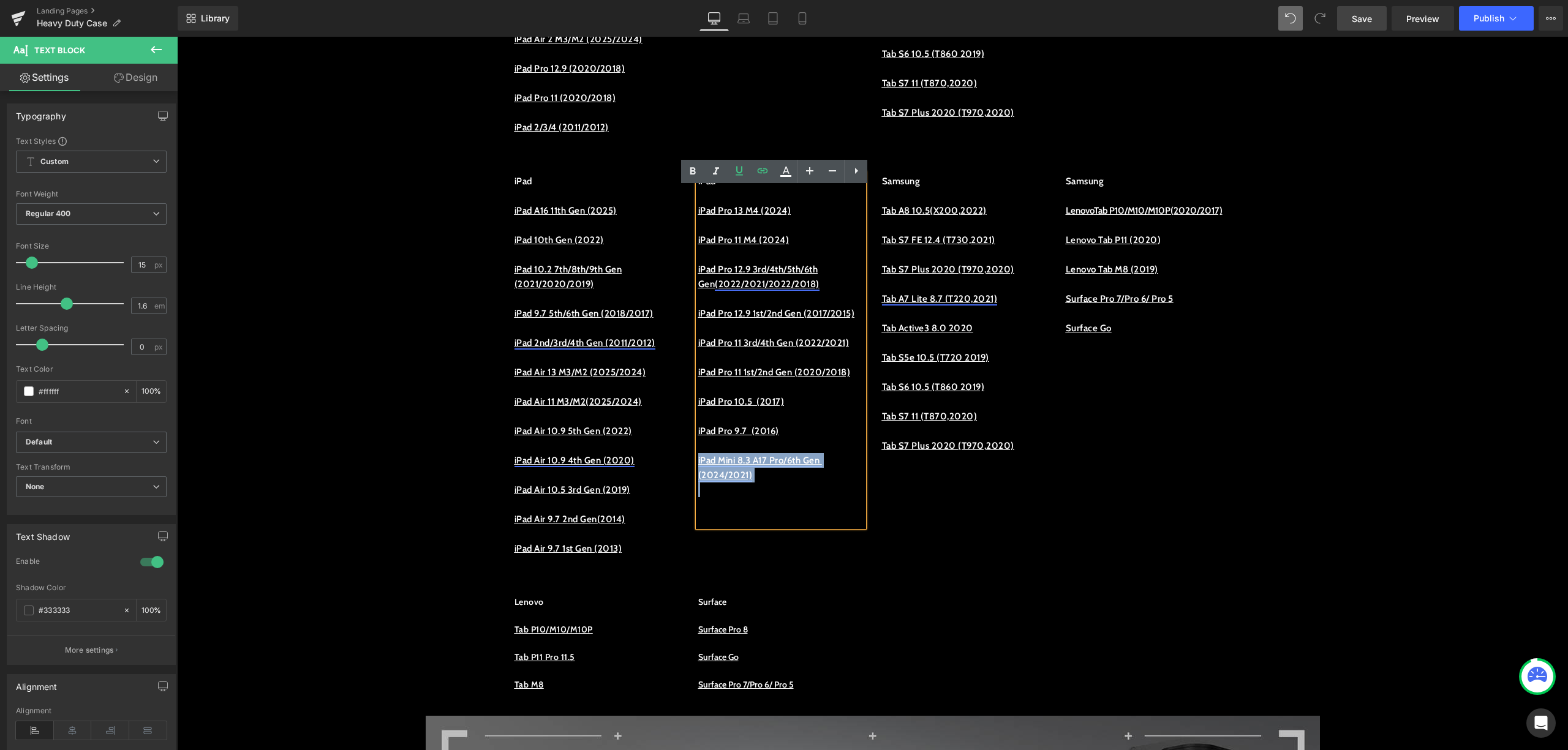
drag, startPoint x: 770, startPoint y: 536, endPoint x: 695, endPoint y: 511, distance: 79.1
click at [698, 483] on p "iPad Mini 8.3 A17 Pro/6th Gen (2024/2021)" at bounding box center [780, 468] width 165 height 30
click at [766, 177] on icon at bounding box center [762, 171] width 15 height 15
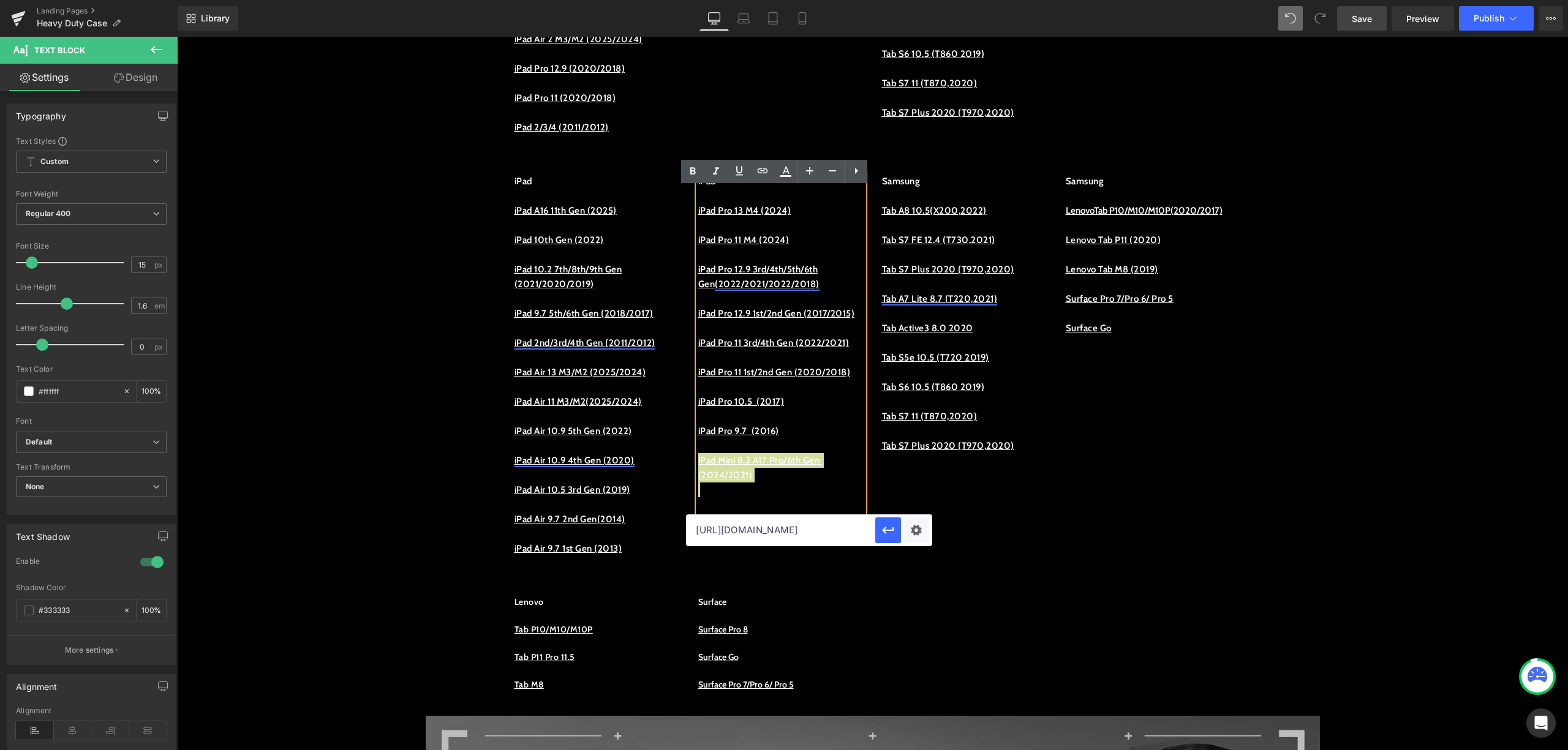
click at [797, 527] on input "https://procase.com/collections/ipad-pro-9-7-2016-cases" at bounding box center [781, 531] width 188 height 31
paste input "https://procase.com/collections/ipad-mini-6-2021-cases"
type input "https://procase.com/collections/ipad-mini-6-2021-cases"
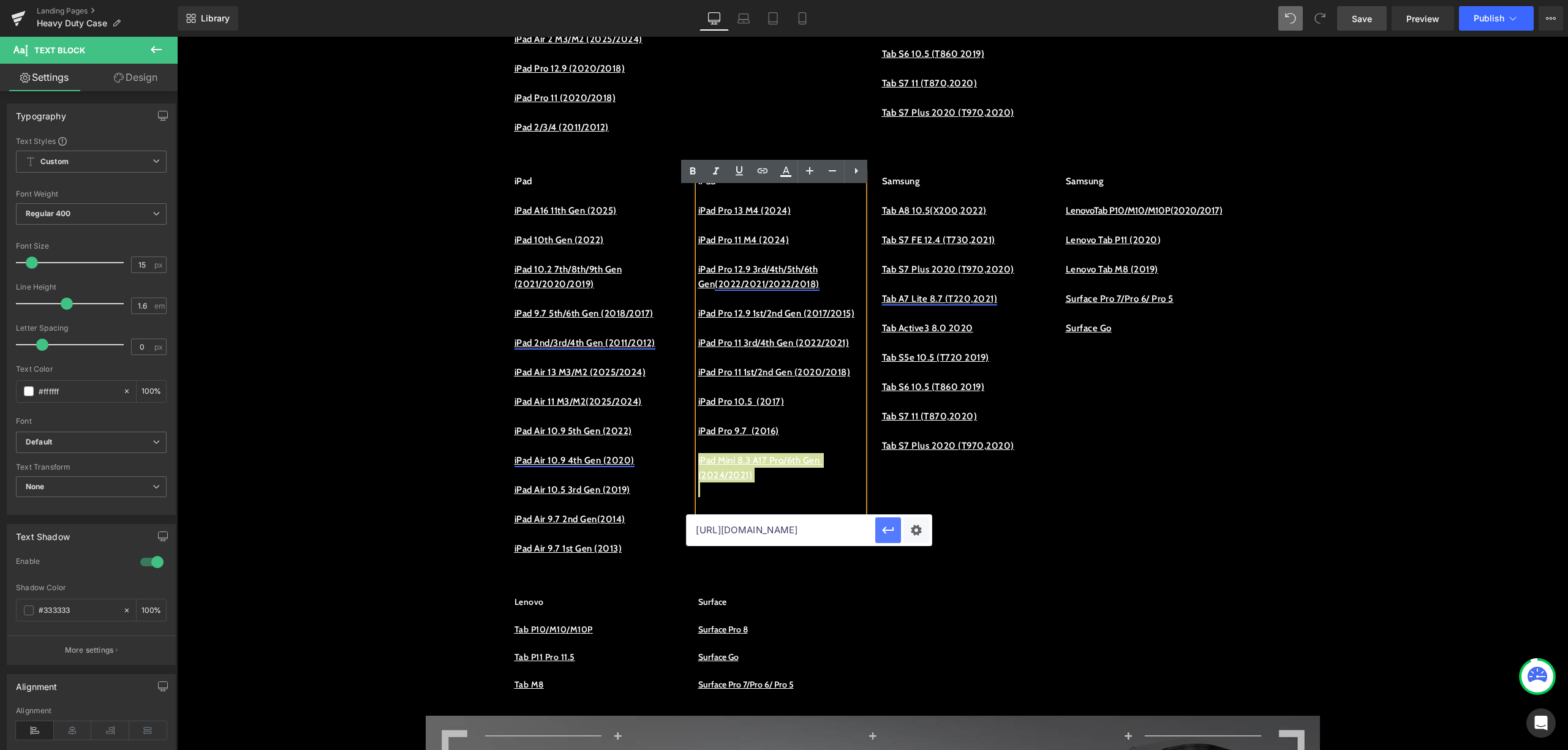
click at [887, 536] on icon "button" at bounding box center [888, 530] width 15 height 15
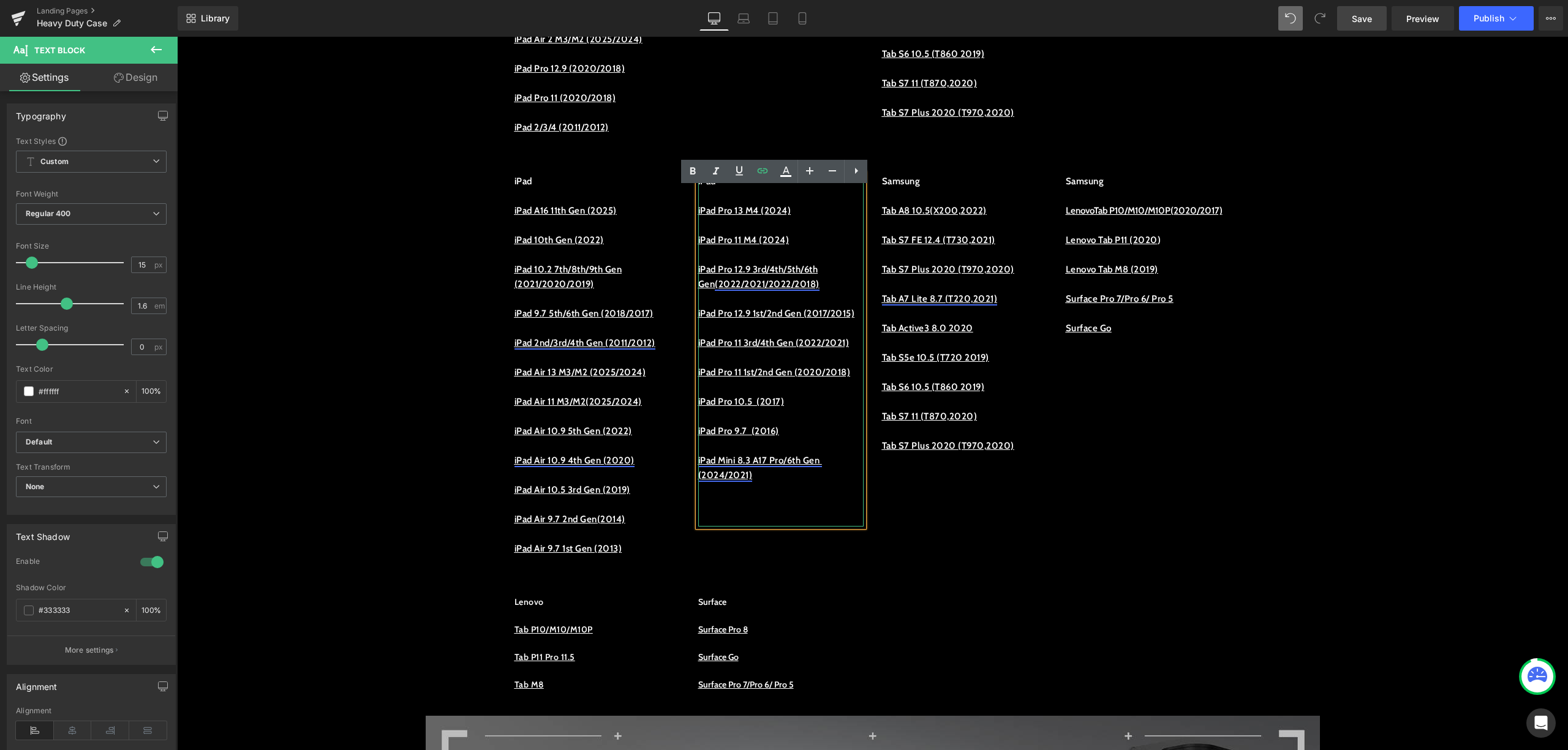
click at [795, 497] on p at bounding box center [780, 490] width 165 height 15
click at [797, 483] on p "iPad Mini 8.3 A17 Pro/6th Gen (2024/2021)" at bounding box center [780, 468] width 165 height 30
click at [797, 481] on link "iPad Mini 8.3 A17 Pro/6th Gen (2024/2021)" at bounding box center [760, 467] width 124 height 26
click at [973, 528] on div "iPad iPad A16 11th Gen (2025) iPad 10th Gen (2022) iPad 10.2 7th/8th/9th Gen (2…" at bounding box center [873, 366] width 735 height 421
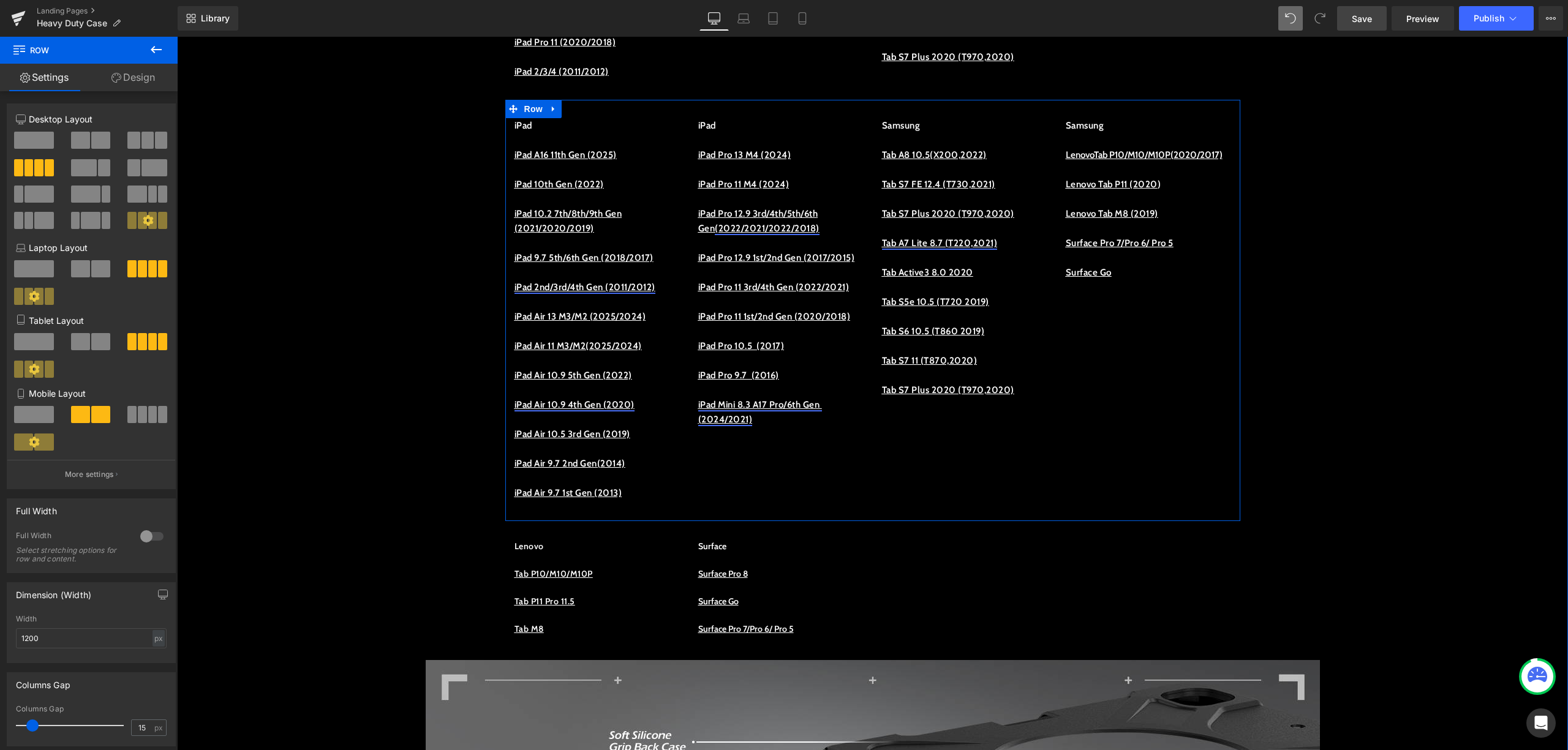
scroll to position [980, 0]
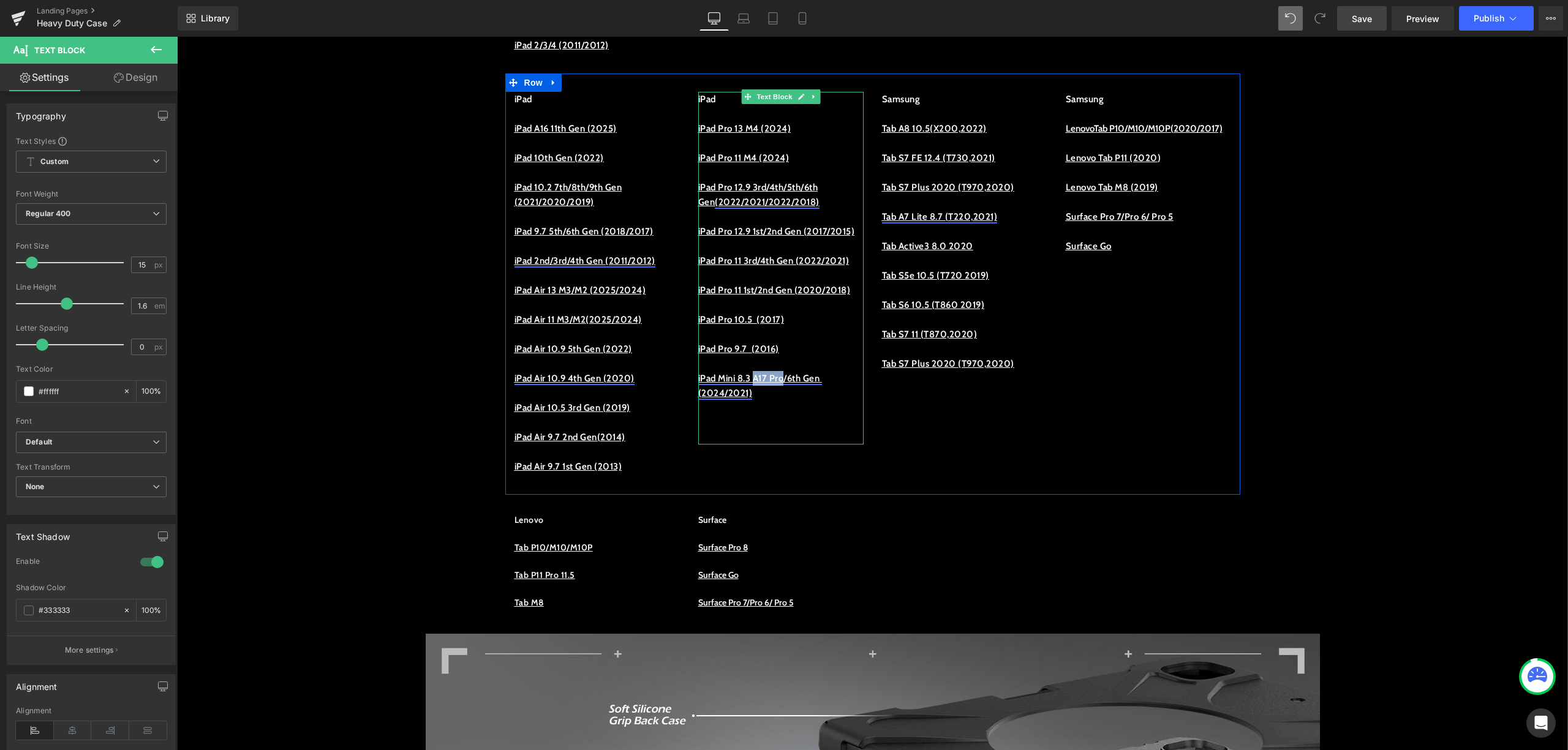
drag, startPoint x: 797, startPoint y: 432, endPoint x: 758, endPoint y: 431, distance: 39.0
click at [758, 399] on link "iPad Mini 8.3 A17 Pro/6th Gen (2024/2021)" at bounding box center [760, 386] width 124 height 26
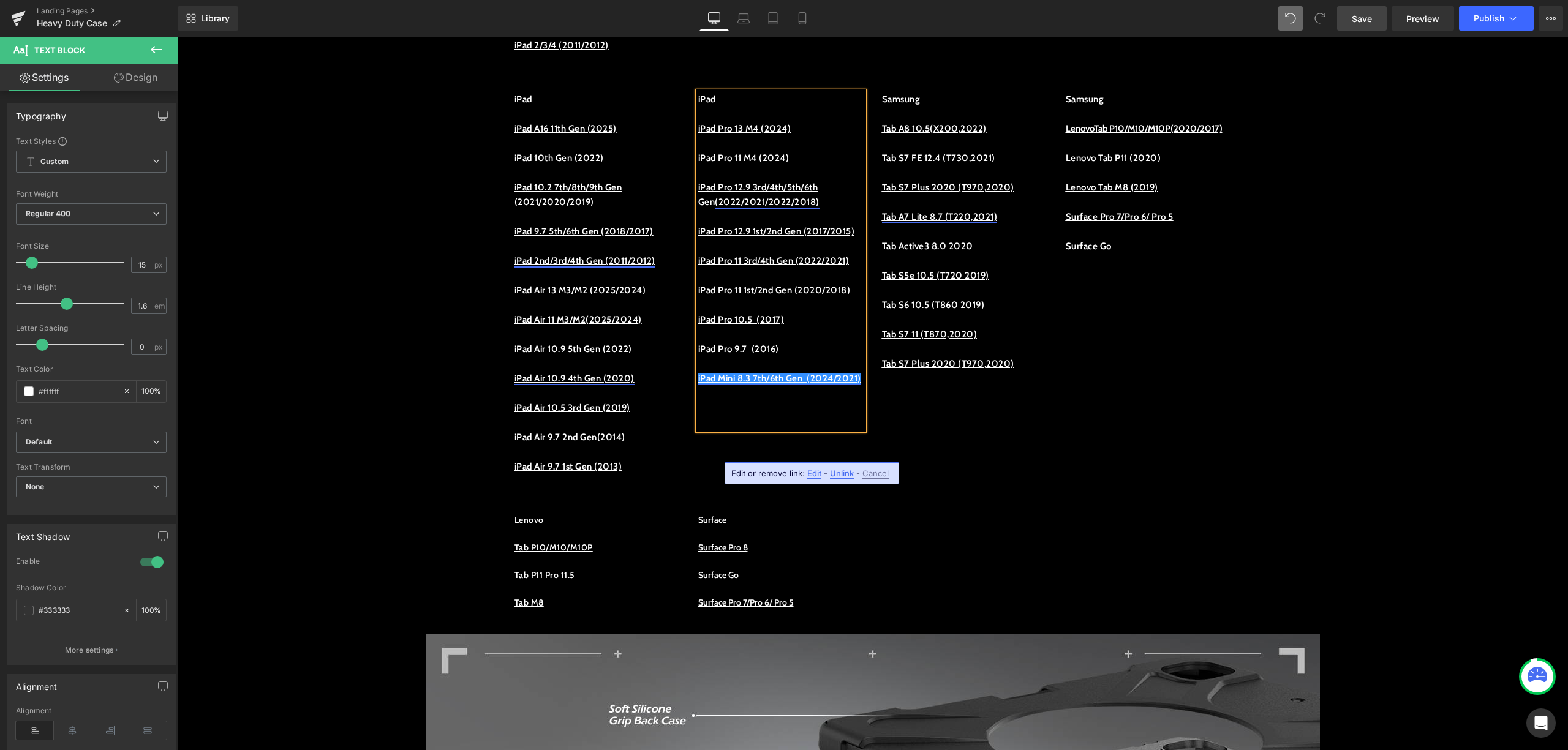
click at [849, 386] on p "iPad Mini 8.3 7th/6th Gen (2024/2021)" at bounding box center [780, 378] width 165 height 15
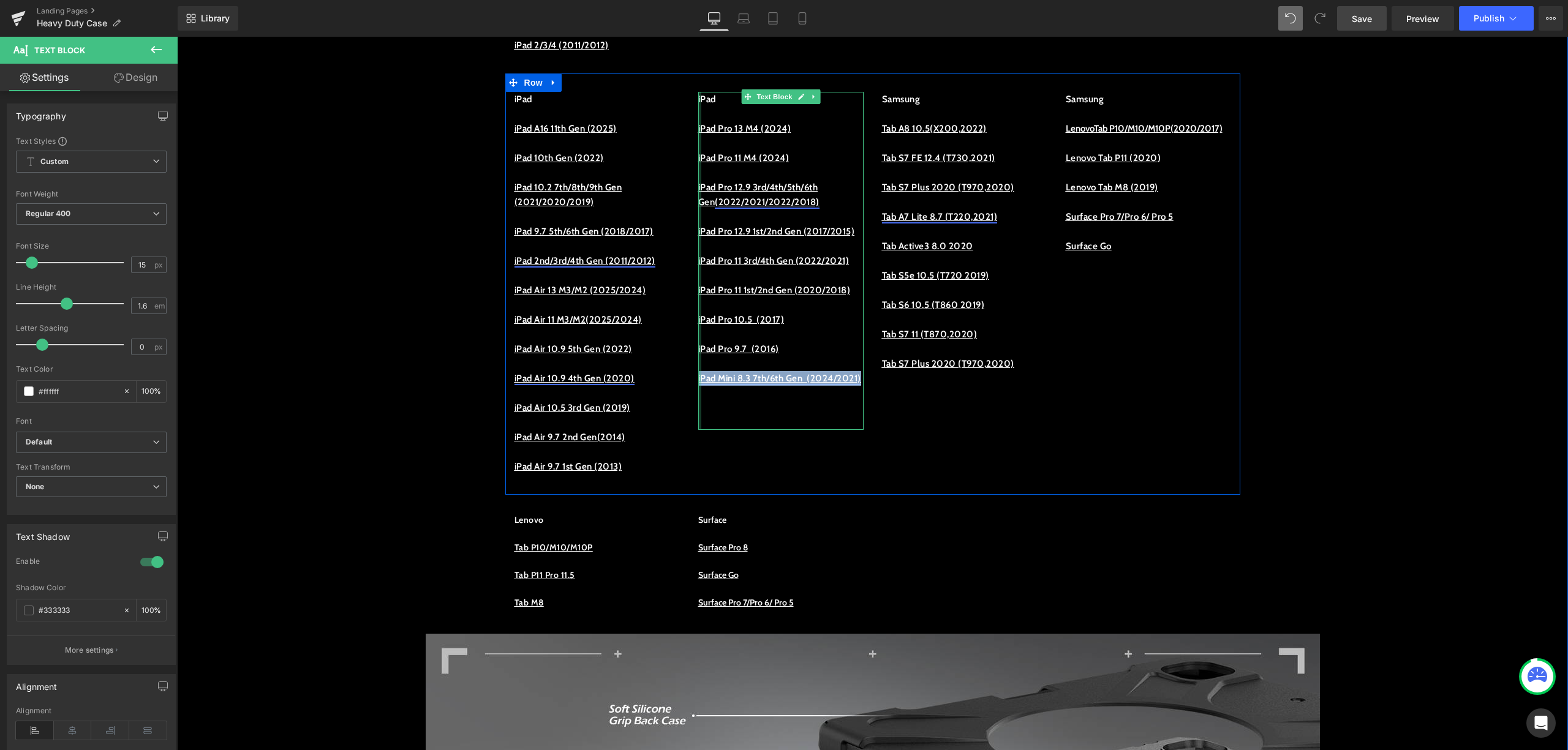
drag, startPoint x: 784, startPoint y: 454, endPoint x: 692, endPoint y: 440, distance: 93.1
click at [698, 430] on div "iPad iPad Pro 13 M4 (2024) iPad Pro 11 M4 (2024) iPad Pro 12.9 3rd/4th/5th/6th …" at bounding box center [780, 261] width 165 height 338
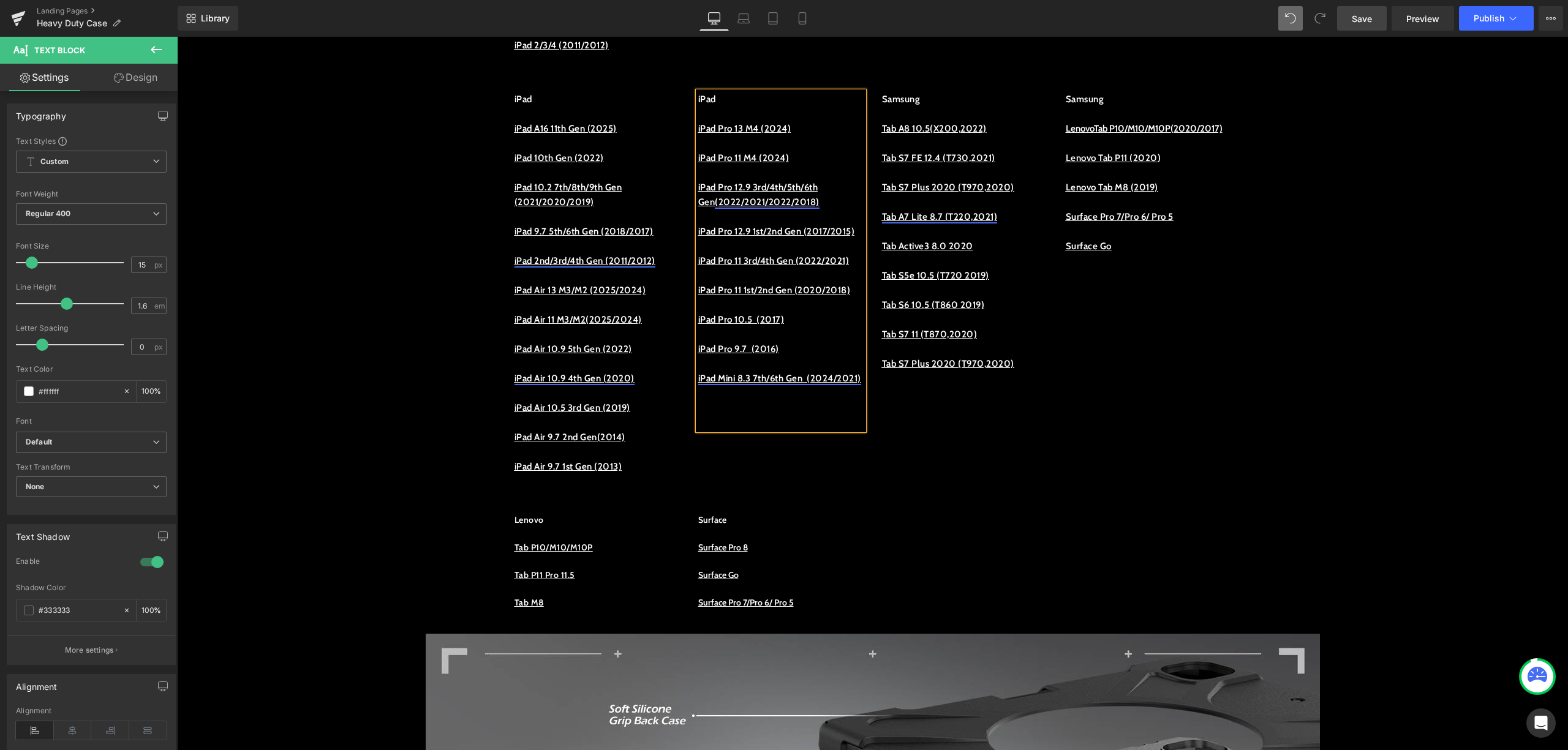
click at [745, 415] on p at bounding box center [780, 408] width 165 height 15
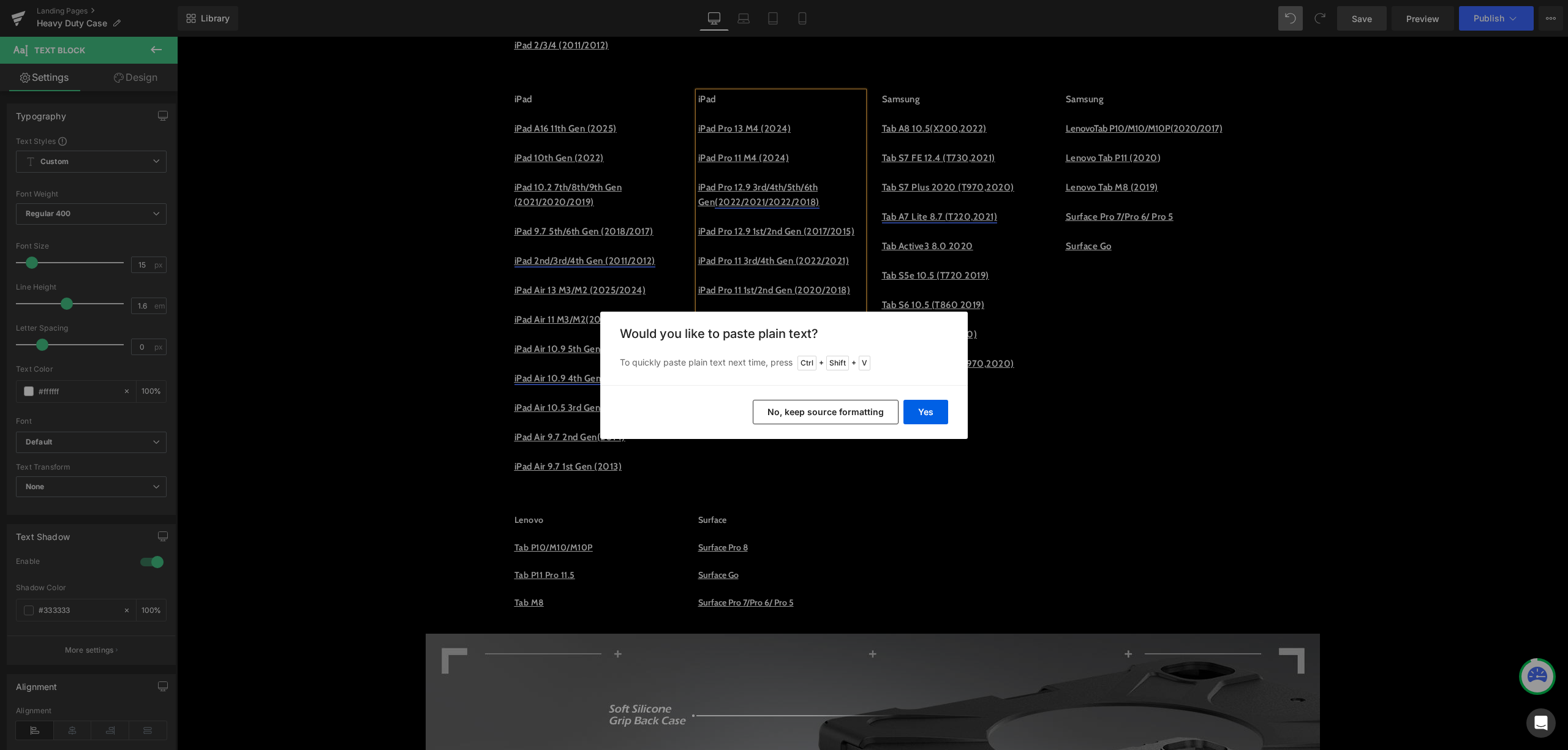
click at [840, 414] on button "No, keep source formatting" at bounding box center [825, 412] width 146 height 25
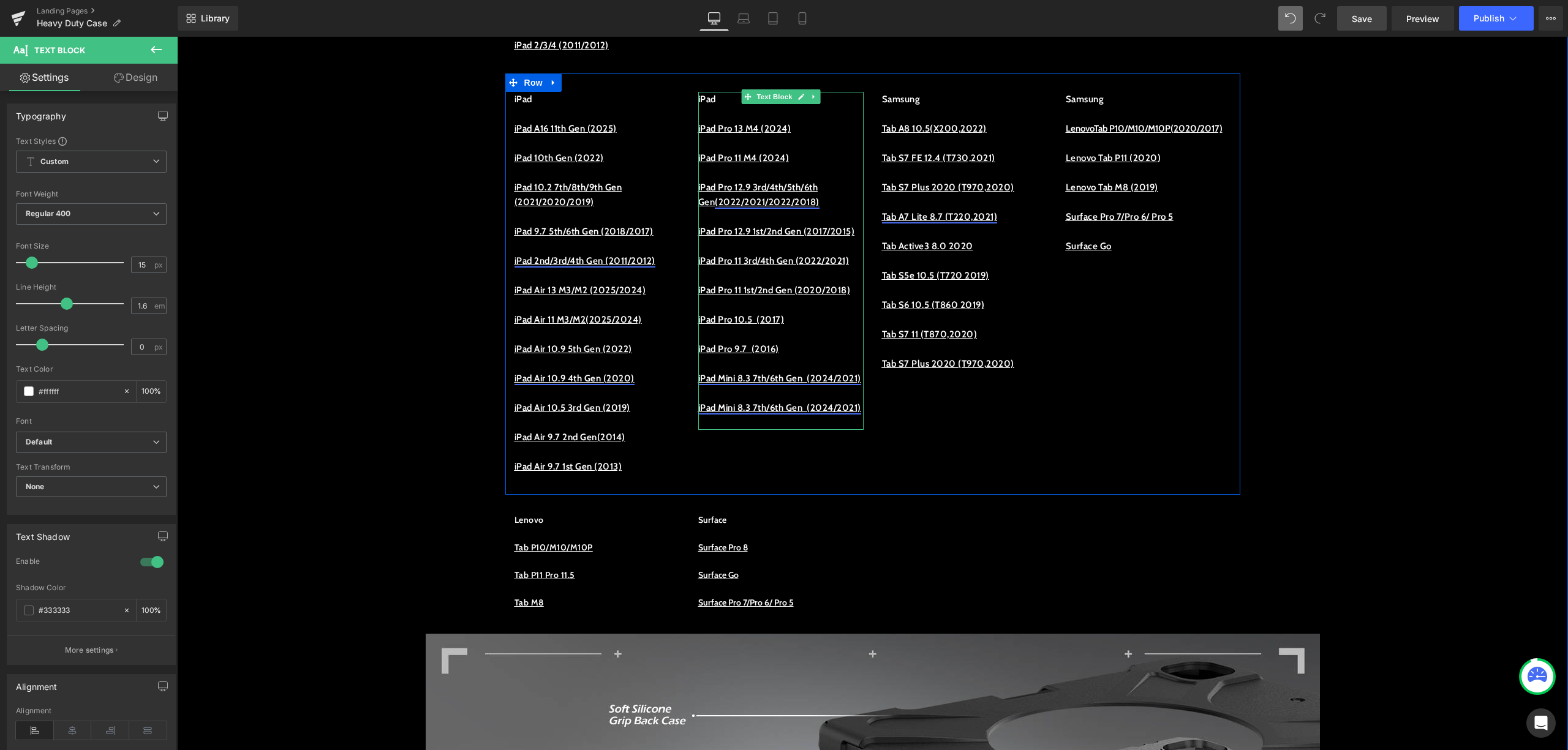
click at [795, 415] on p "iPad Mini 8.3 7th/6th Gen (2024/2021)" at bounding box center [780, 408] width 165 height 15
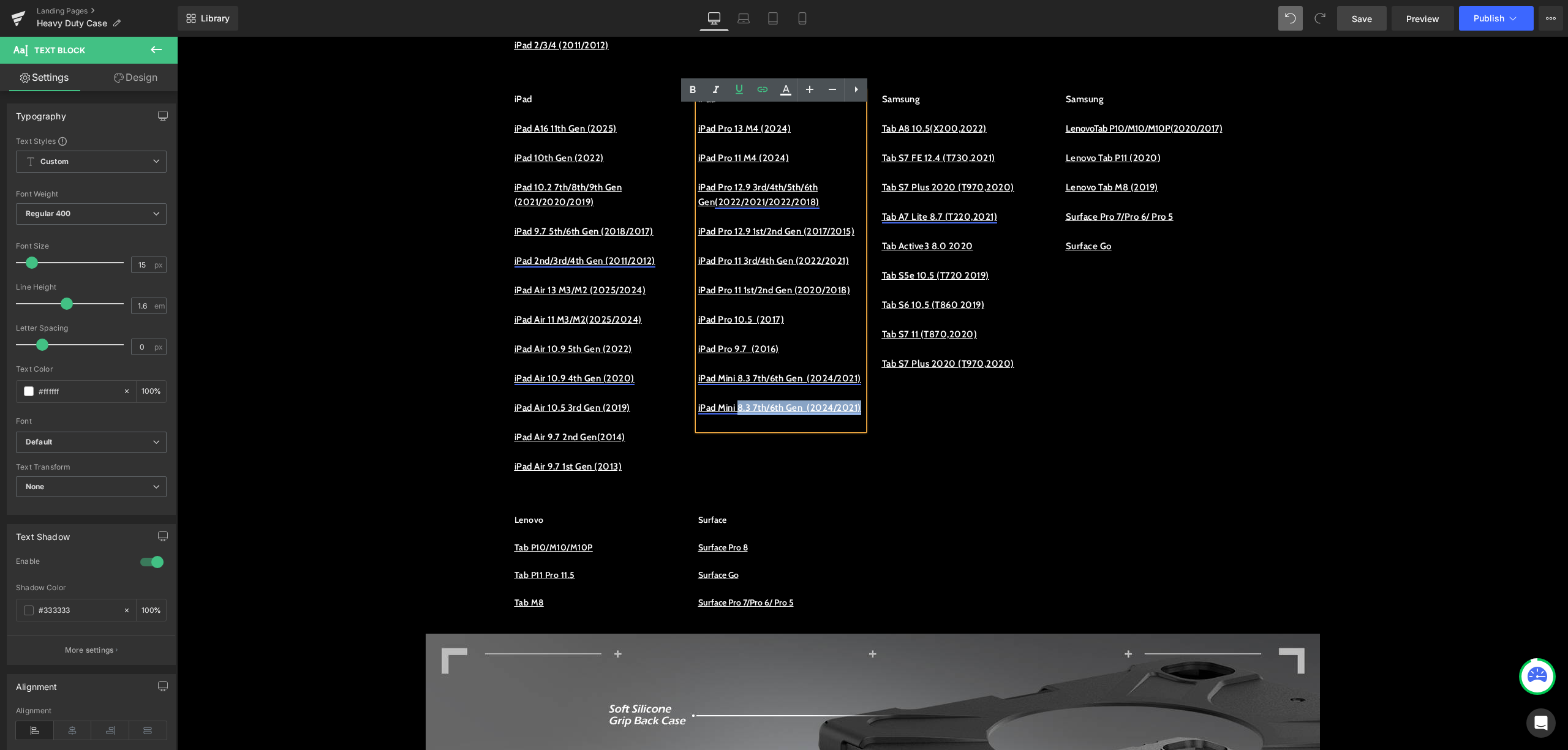
drag, startPoint x: 785, startPoint y: 496, endPoint x: 740, endPoint y: 477, distance: 48.8
click at [740, 415] on p "iPad Mini 8.3 7th/6th Gen (2024/2021)" at bounding box center [780, 408] width 165 height 15
click at [764, 384] on link "iPad Mini 8.3 7th/6th Gen (2024/2021)" at bounding box center [780, 379] width 163 height 11
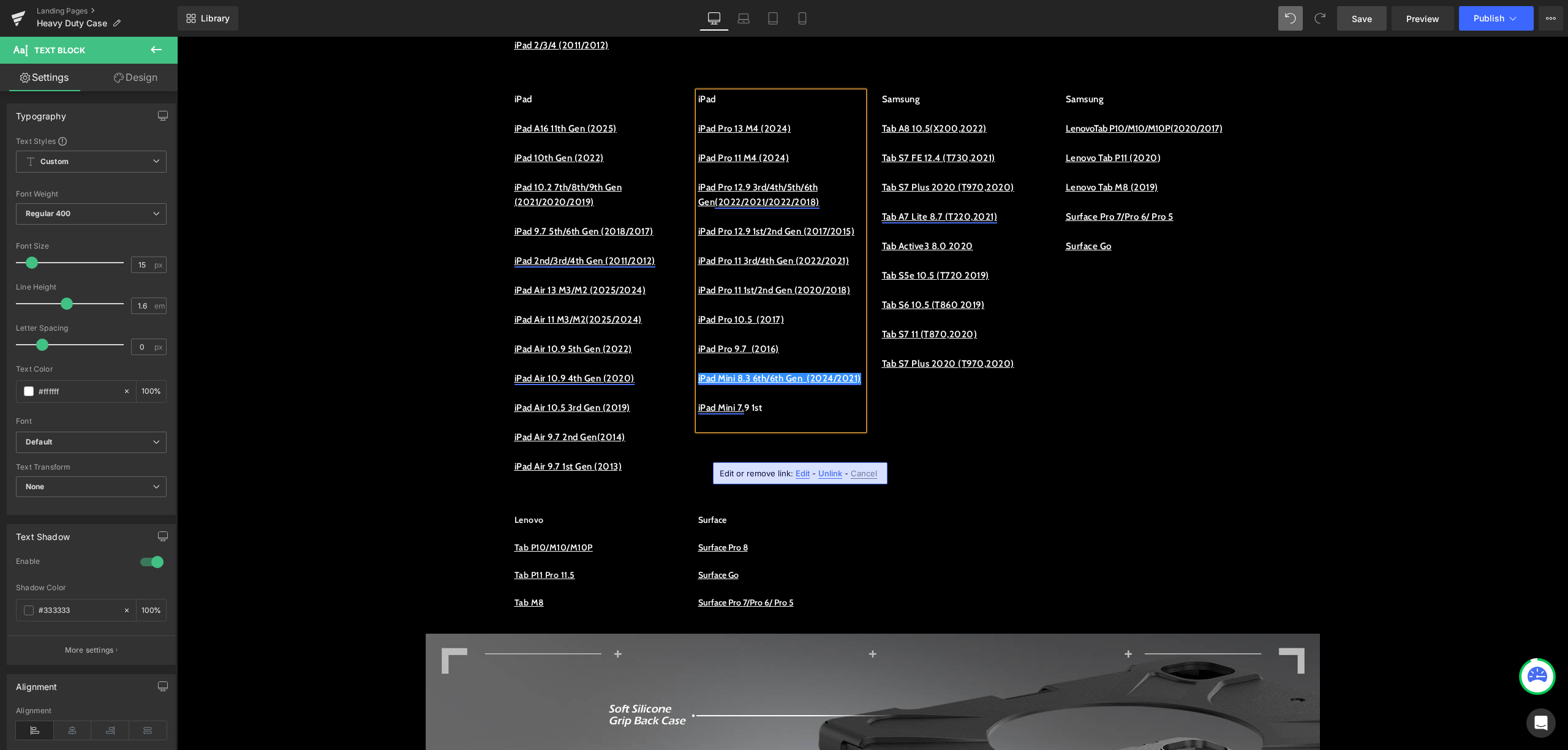
click at [784, 384] on link "iPad Mini 8.3 6th/6th Gen (2024/2021)" at bounding box center [780, 379] width 163 height 11
click at [753, 483] on div "Edit or remove link: Edit - Unlink - Cancel" at bounding box center [800, 473] width 174 height 22
click at [770, 430] on p at bounding box center [780, 422] width 165 height 15
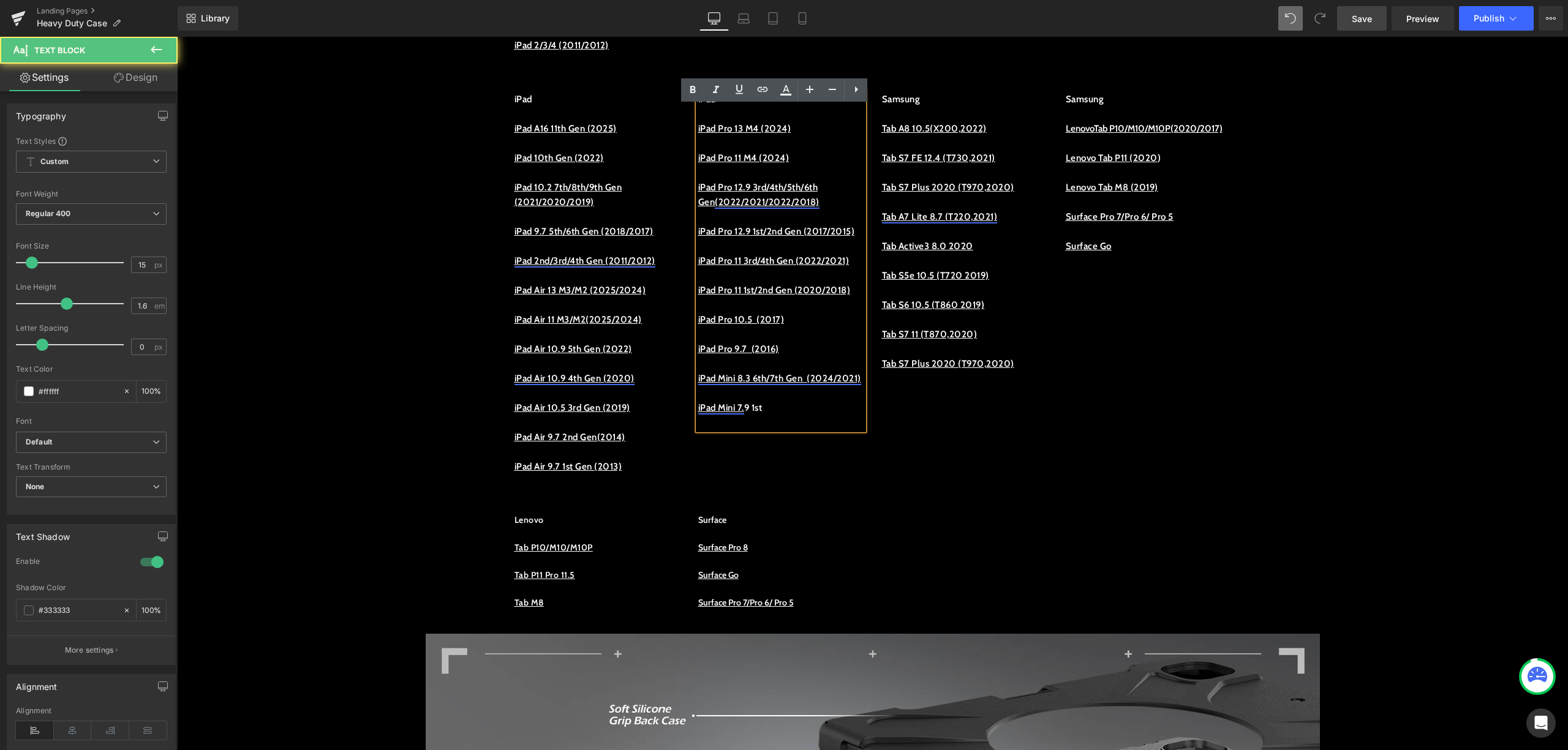
click at [785, 415] on p "iPad Mini 7 . 9 1st" at bounding box center [780, 408] width 165 height 15
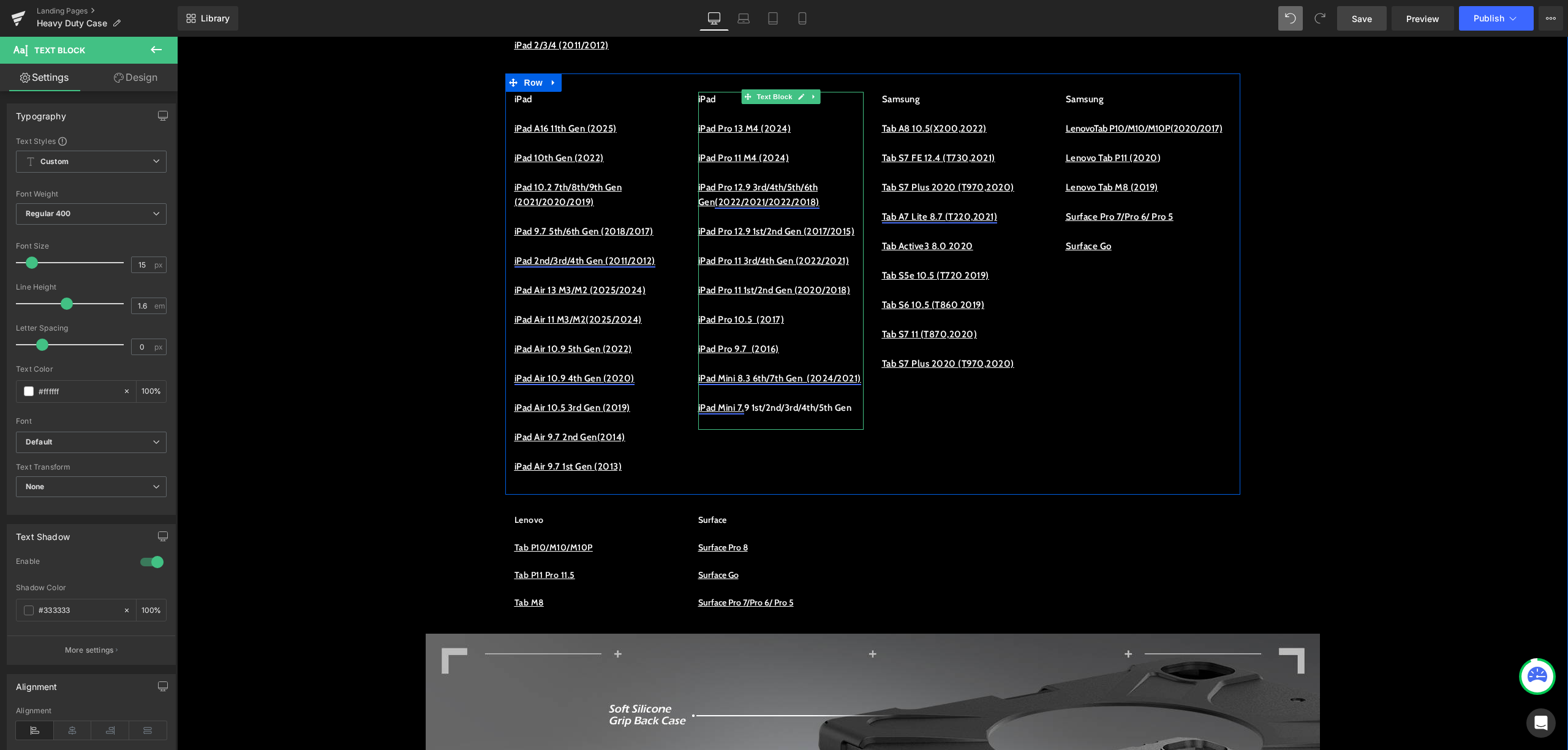
click at [762, 415] on p "iPad Mini 7 . 9 1st/2nd/3rd/4th/5th Gen" at bounding box center [780, 408] width 165 height 15
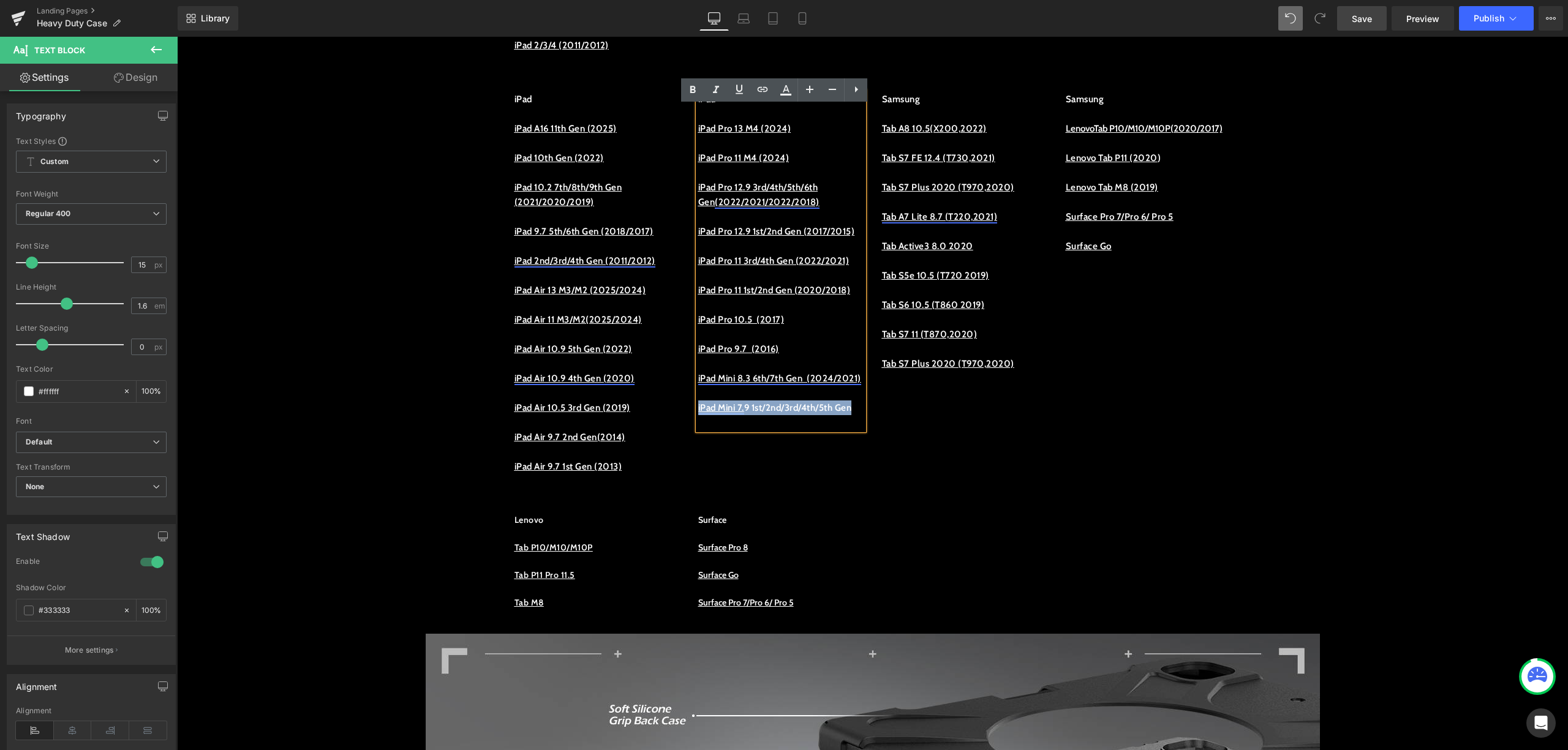
drag, startPoint x: 835, startPoint y: 497, endPoint x: 691, endPoint y: 481, distance: 144.9
click at [698, 415] on p "iPad Mini 7 . 9 1st/2nd/3rd/4th/5th Gen" at bounding box center [780, 408] width 165 height 15
click at [745, 96] on icon at bounding box center [739, 89] width 15 height 15
click at [830, 430] on p at bounding box center [780, 422] width 165 height 15
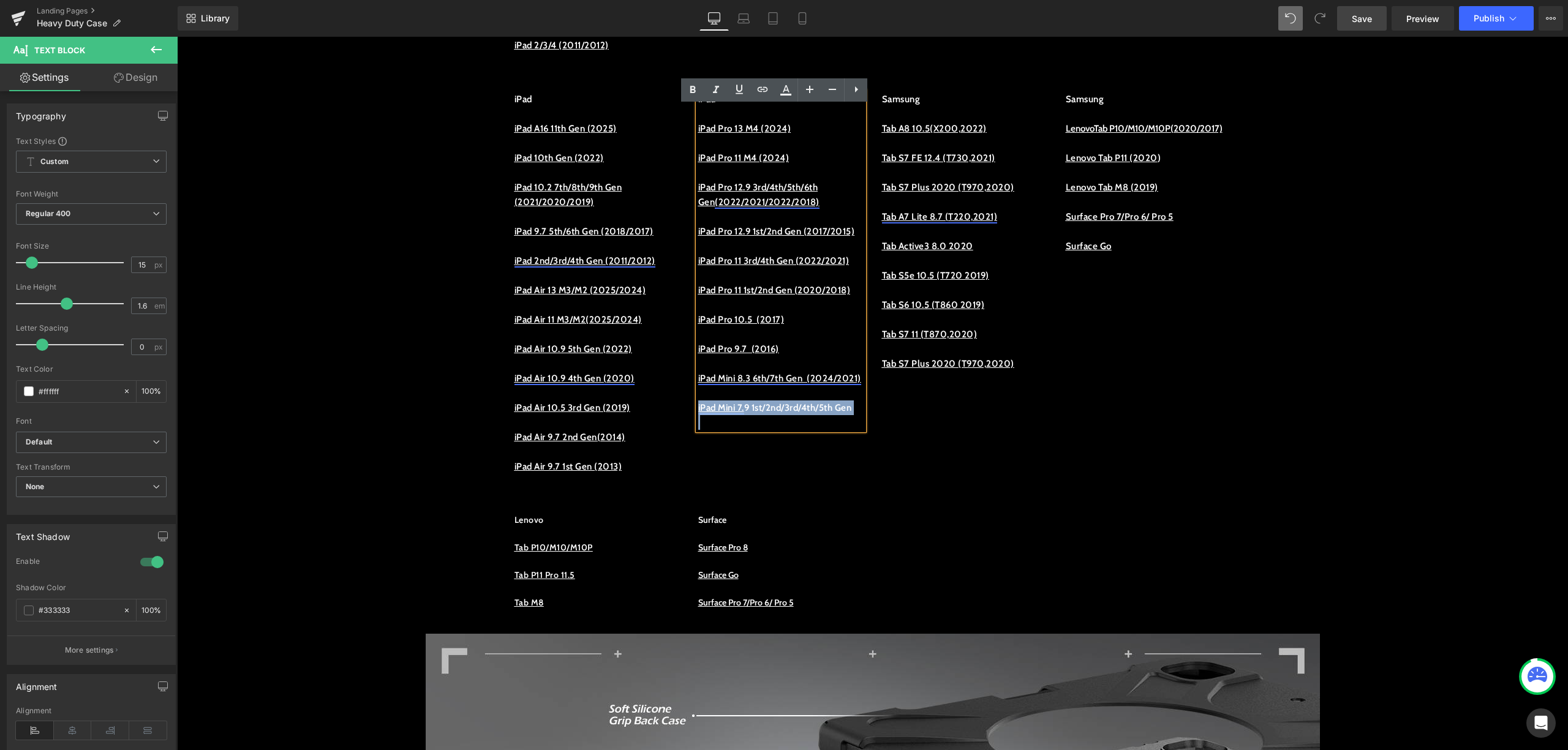
drag, startPoint x: 835, startPoint y: 505, endPoint x: 691, endPoint y: 481, distance: 146.0
click at [698, 430] on div "iPad iPad Pro 13 M4 (2024) iPad Pro 11 M4 (2024) iPad Pro 12.9 3rd/4th/5th/6th …" at bounding box center [780, 261] width 165 height 338
click at [744, 101] on link at bounding box center [739, 90] width 23 height 23
click at [880, 495] on div "iPad iPad A16 11th Gen (2025) iPad 10th Gen (2022) iPad 10.2 7th/8th/9th Gen (2…" at bounding box center [873, 284] width 735 height 421
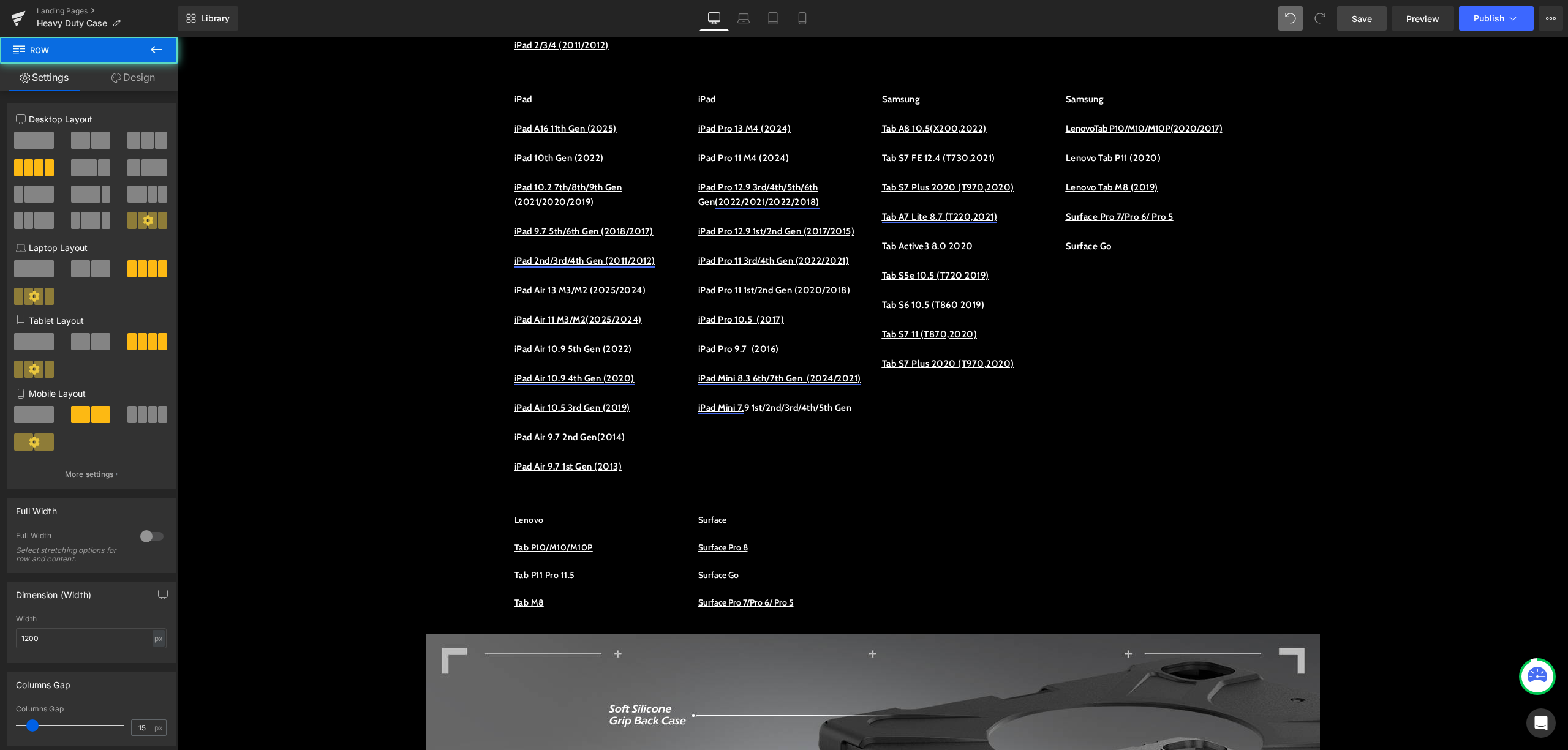
click at [828, 415] on p "iPad Mini 7 . 9 1st/2nd/3rd/4th/5th Gen" at bounding box center [780, 408] width 165 height 15
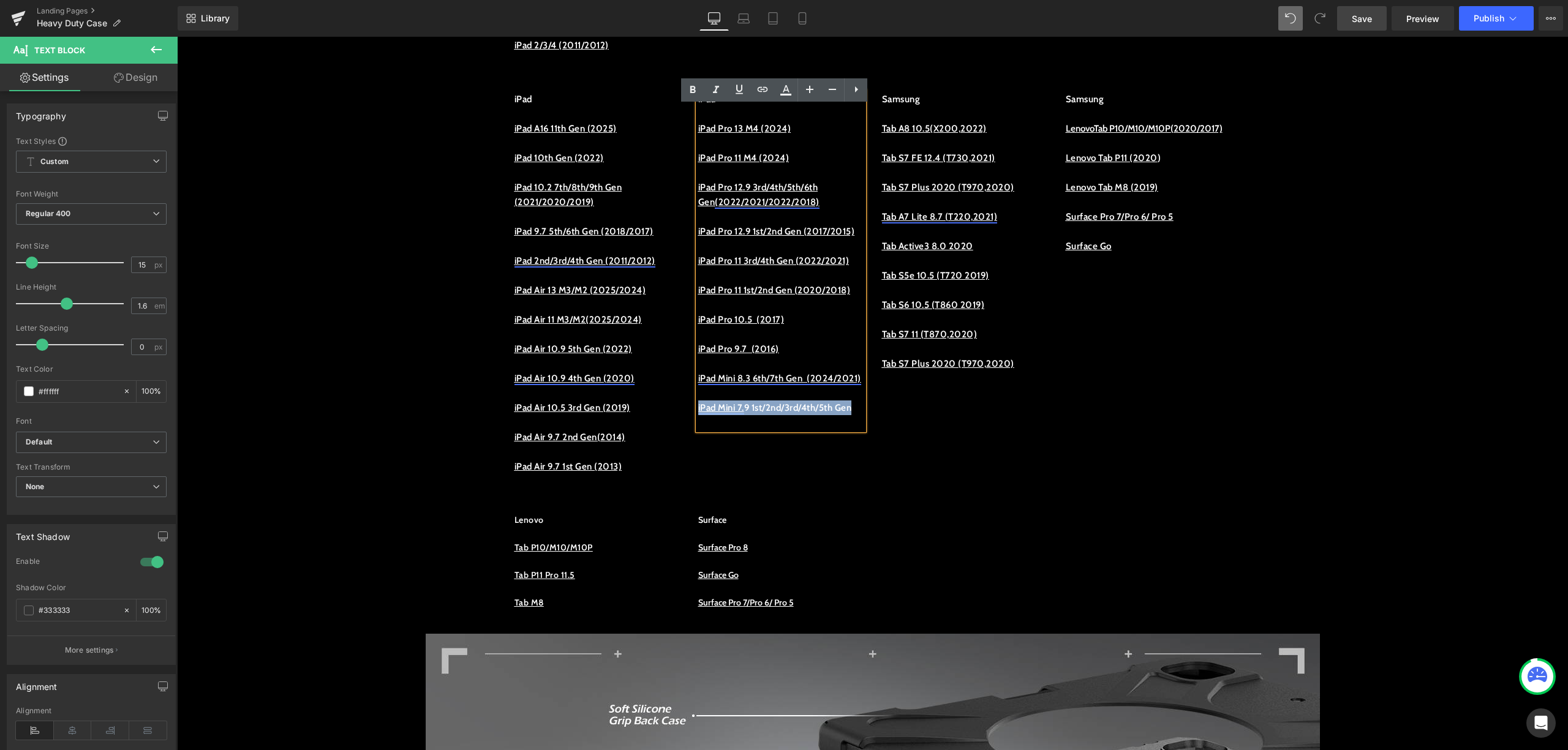
drag, startPoint x: 827, startPoint y: 492, endPoint x: 692, endPoint y: 478, distance: 135.7
click at [698, 415] on p "iPad Mini 7 . 9 1st/2nd/3rd/4th/5th Gen" at bounding box center [780, 408] width 165 height 15
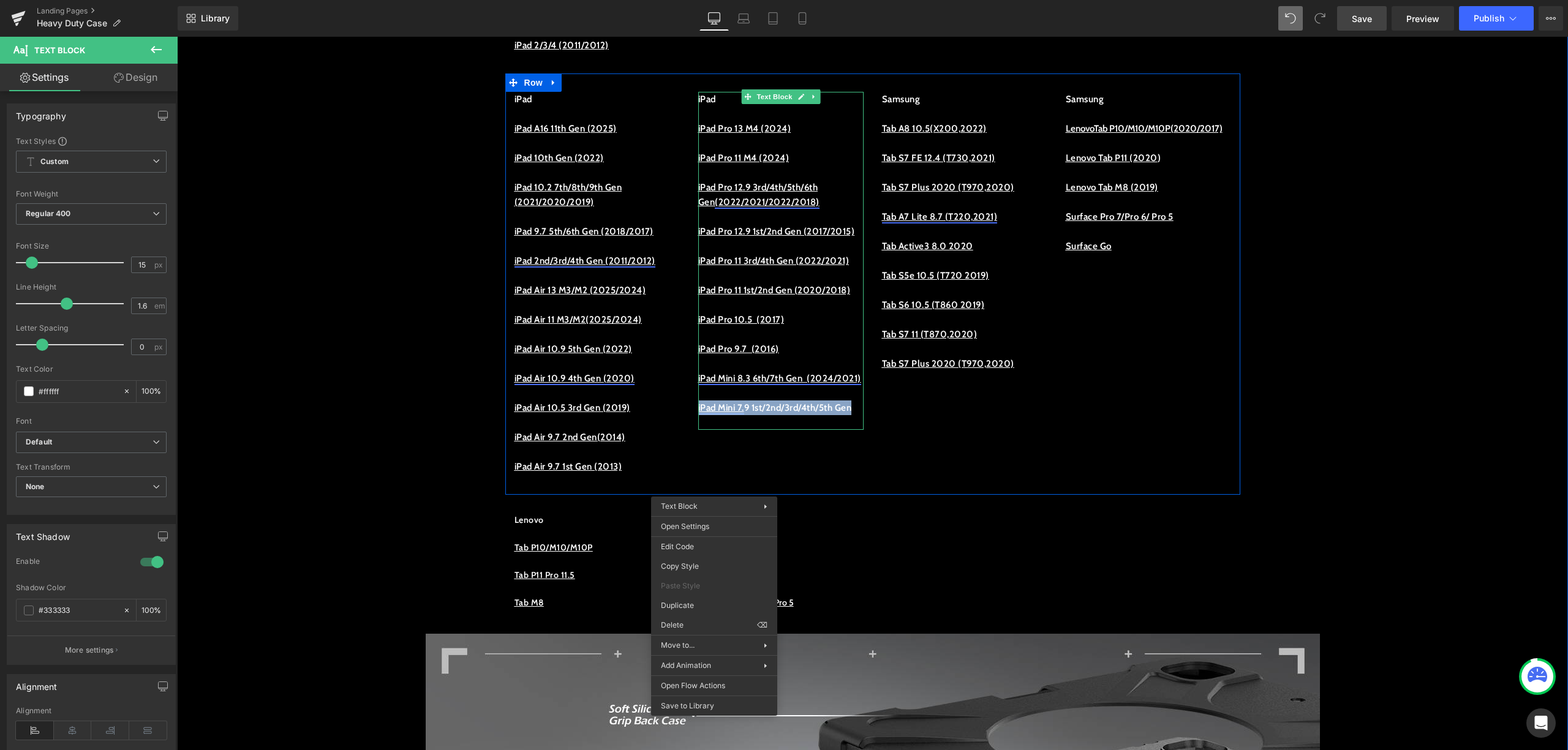
click at [761, 415] on p "iPad Mini 7 . 9 1st/2nd/3rd/4th/5th Gen" at bounding box center [780, 408] width 165 height 15
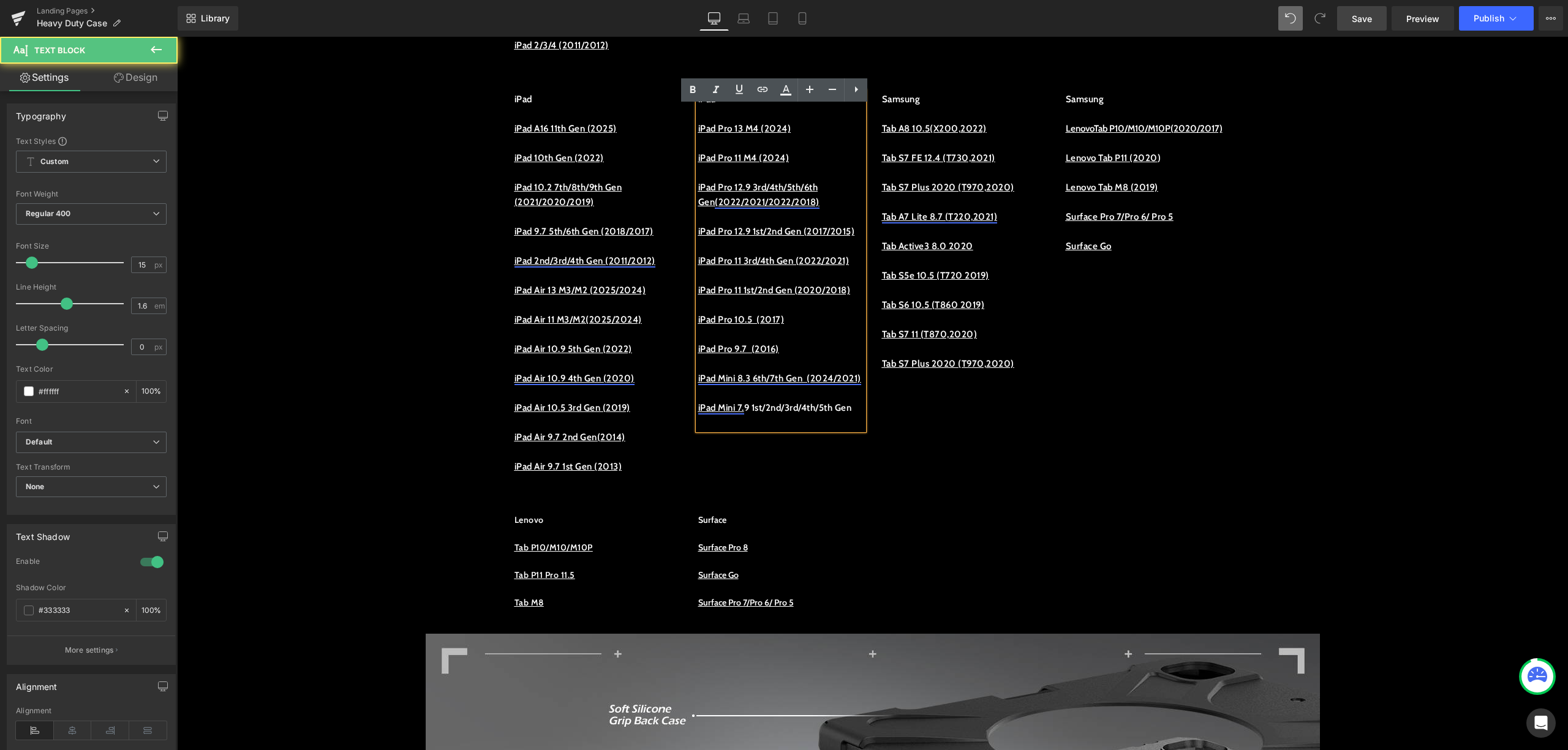
click at [799, 415] on p "iPad Mini 7 . 9 1st/2nd/3rd/4th/5th Gen" at bounding box center [780, 408] width 165 height 15
click at [795, 415] on p "iPad Mini 7 . 9 1st/2nd/3rd/4th/5th Gen" at bounding box center [780, 408] width 165 height 15
click at [811, 415] on p "iPad Mini 7 . 9 1st/2nd/3rd/4th/5th Gen" at bounding box center [780, 408] width 165 height 15
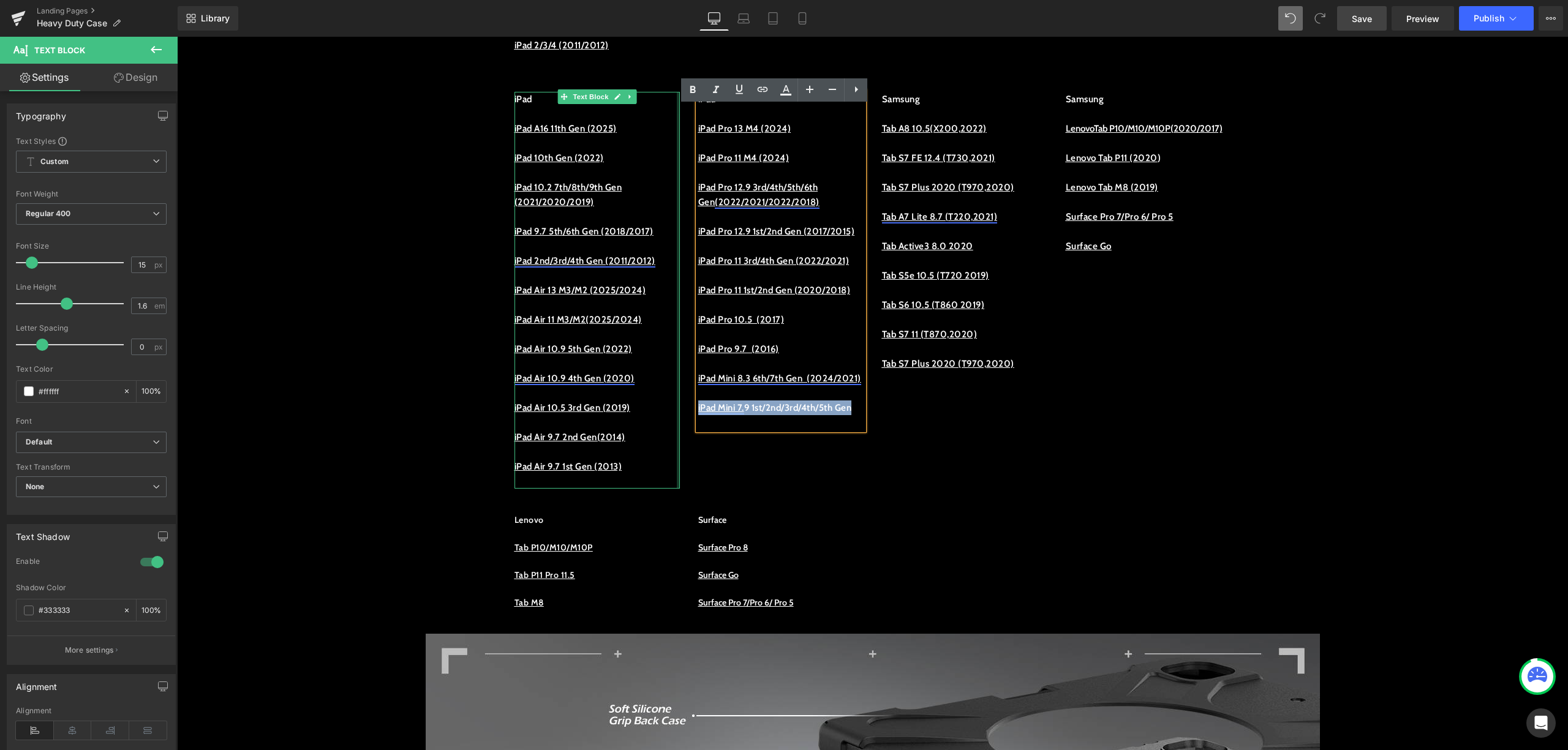
drag, startPoint x: 816, startPoint y: 493, endPoint x: 673, endPoint y: 485, distance: 143.2
click at [673, 485] on div "iPad iPad A16 11th Gen (2025) iPad 10th Gen (2022) iPad 10.2 7th/8th/9th Gen (2…" at bounding box center [873, 284] width 735 height 421
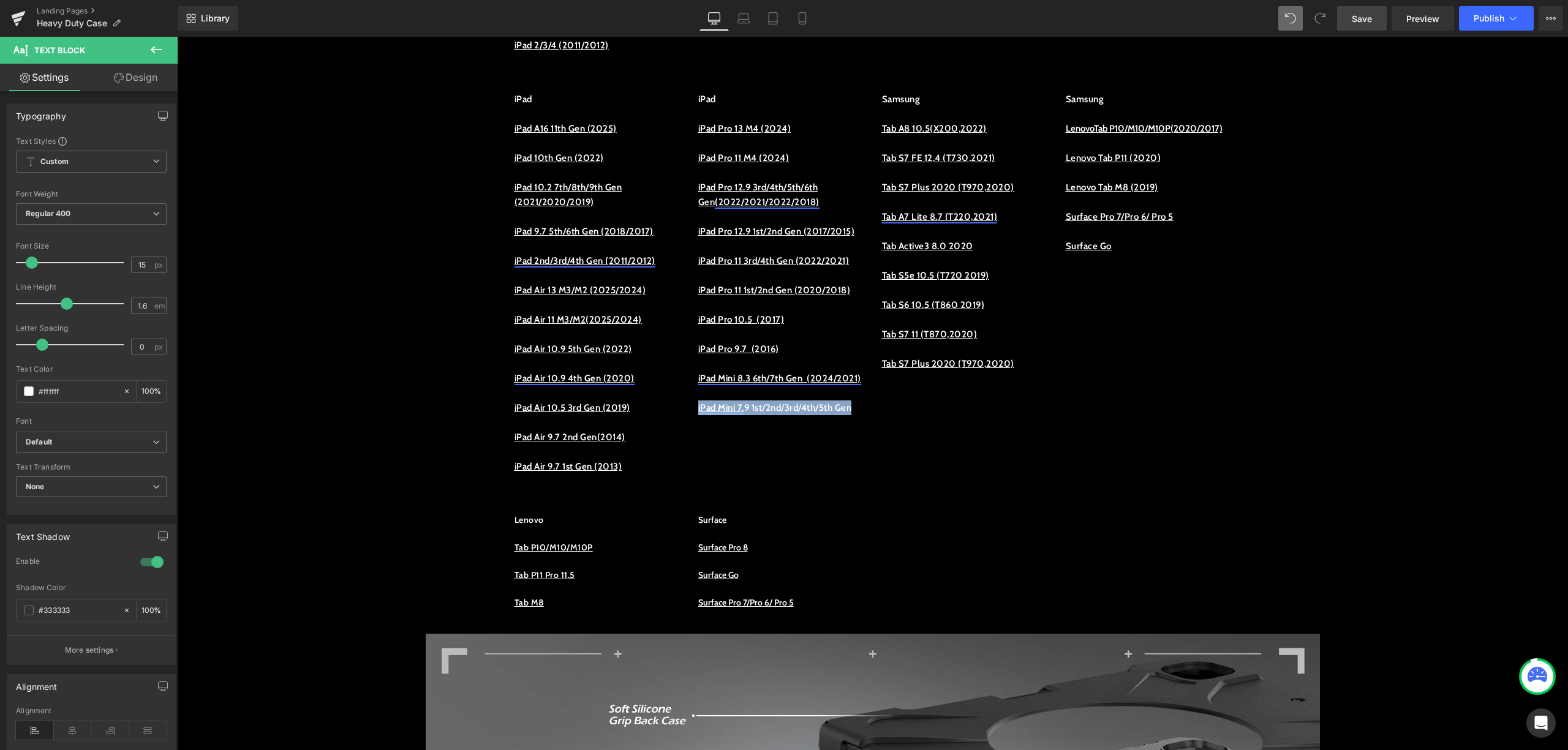
click at [698, 413] on link "iPad Mini 7" at bounding box center [720, 408] width 44 height 11
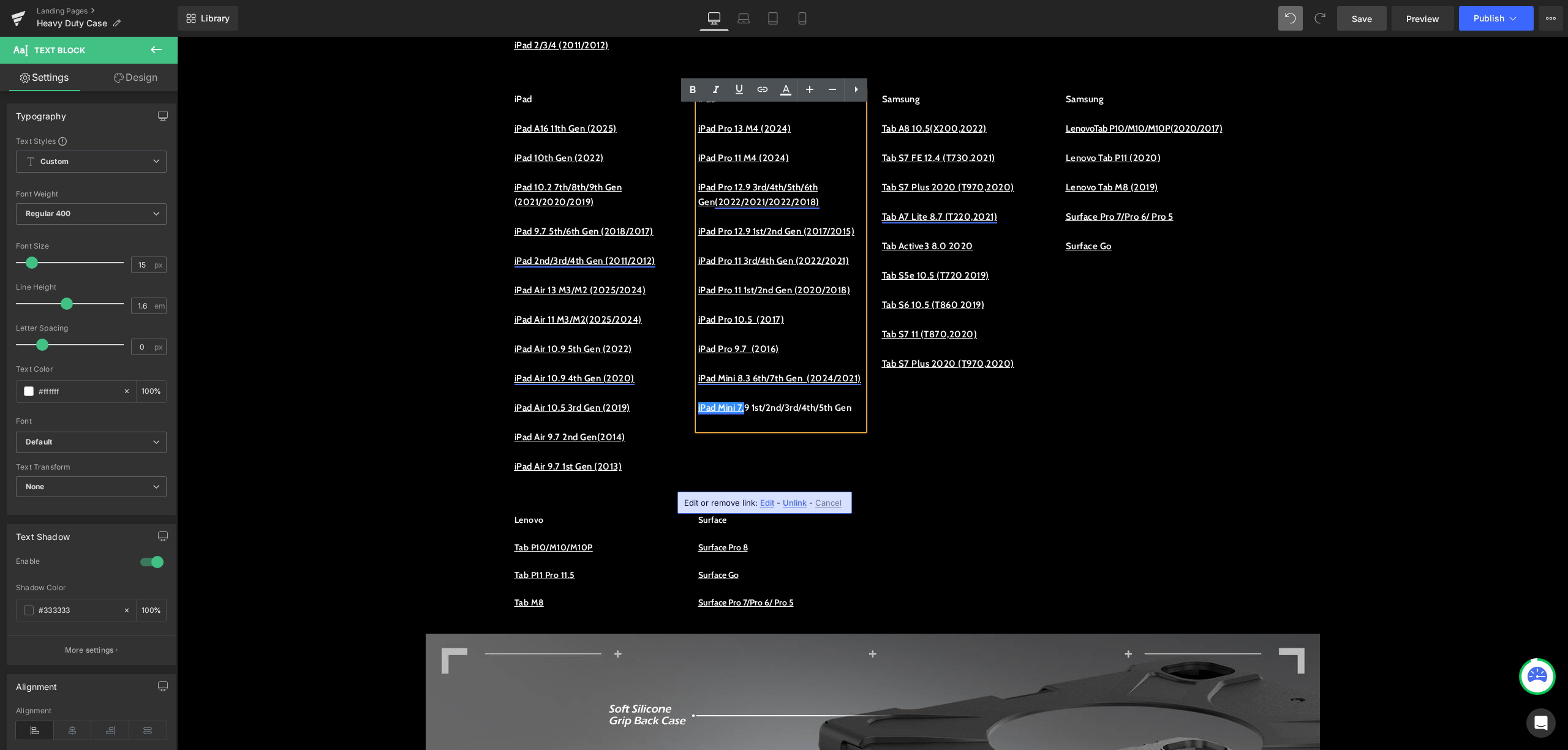
click at [800, 500] on span "Unlink" at bounding box center [795, 503] width 24 height 11
click at [733, 413] on link "iPad Mini 7" at bounding box center [720, 408] width 44 height 11
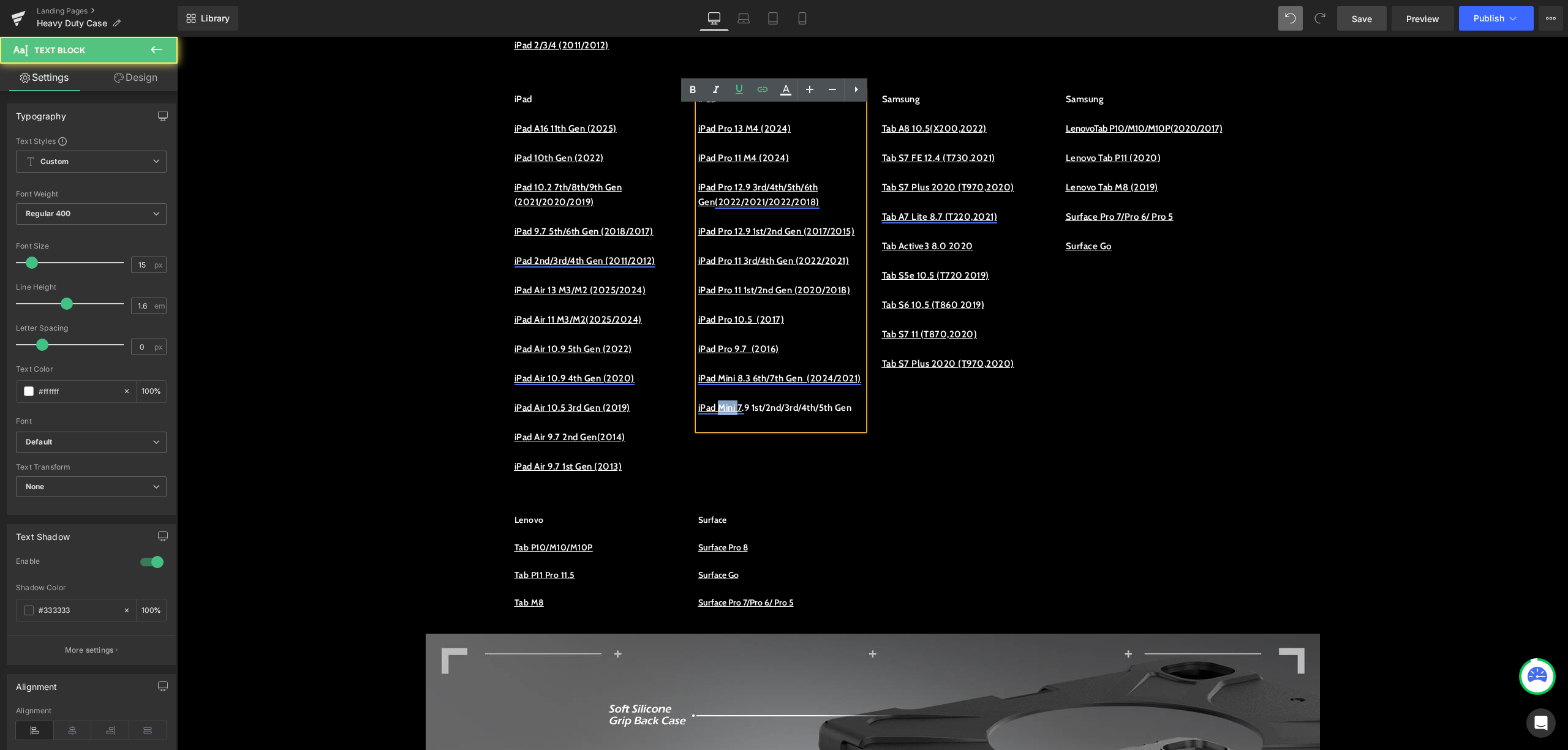
click at [733, 413] on link "iPad Mini 7" at bounding box center [720, 408] width 44 height 11
click at [754, 415] on p "iPad Mini 7 . 9 1st/2nd/3rd/4th/5th Gen" at bounding box center [780, 408] width 165 height 15
drag, startPoint x: 761, startPoint y: 479, endPoint x: 691, endPoint y: 479, distance: 70.0
click at [698, 415] on p "iPad Mini 7 . 9 1st/2nd/3rd/4th/5th Gen" at bounding box center [780, 408] width 165 height 15
click at [745, 94] on icon at bounding box center [739, 89] width 15 height 15
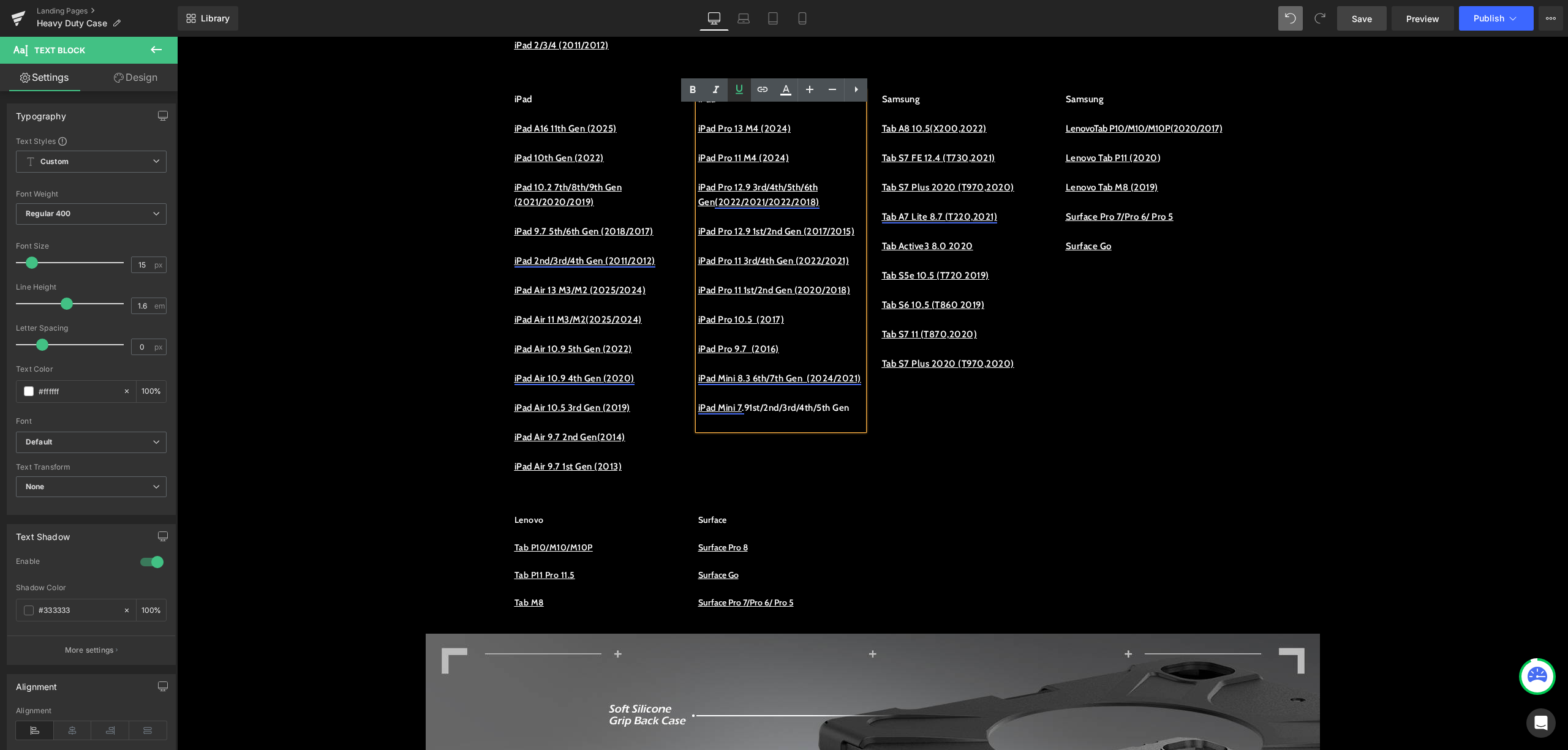
click at [735, 91] on icon at bounding box center [739, 89] width 15 height 15
click at [744, 384] on link "iPad Mini 8.3 6th/7th Gen (2024/2021)" at bounding box center [780, 379] width 163 height 11
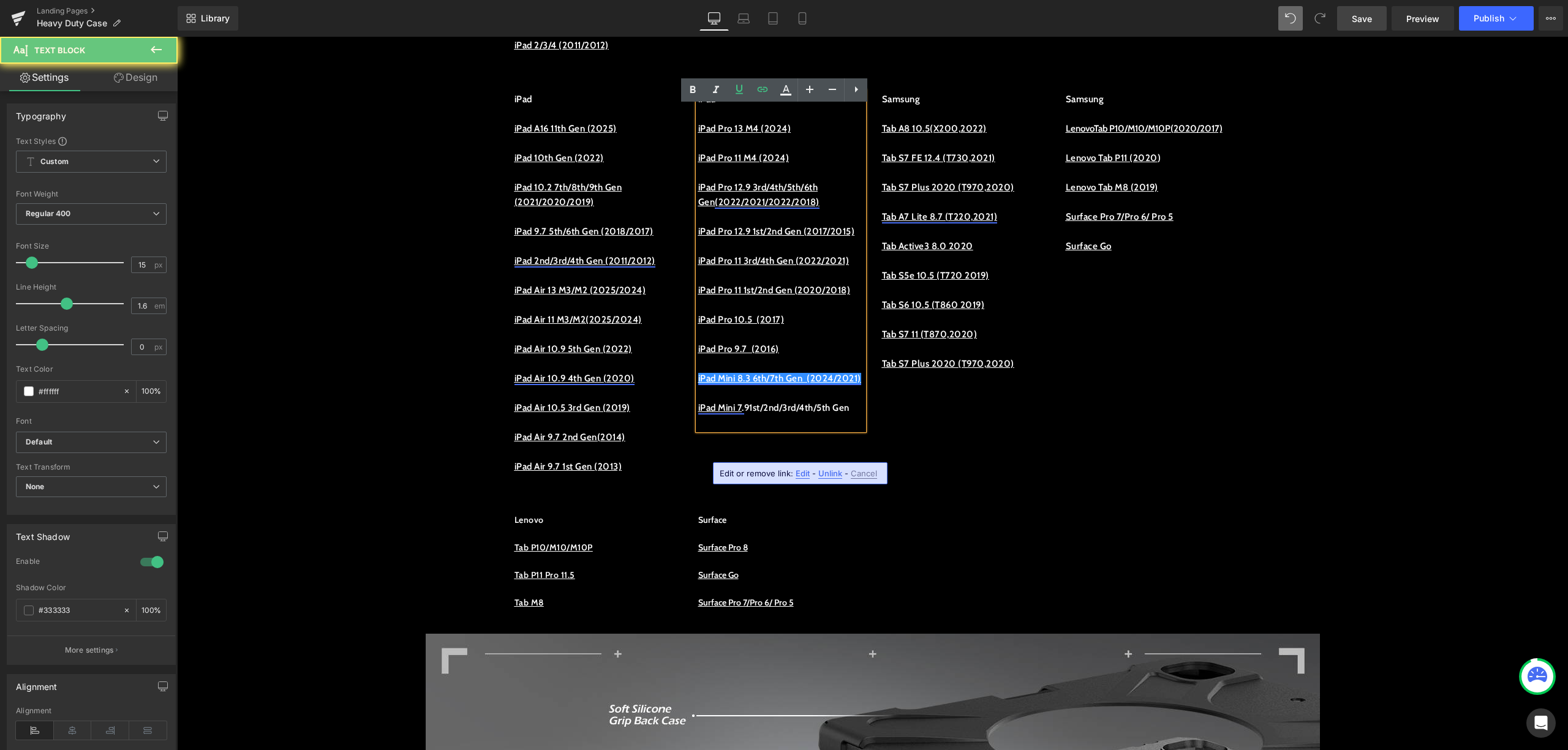
click at [774, 386] on p "iPad Mini 8.3 6th/7th Gen (2024/2021)" at bounding box center [780, 378] width 165 height 15
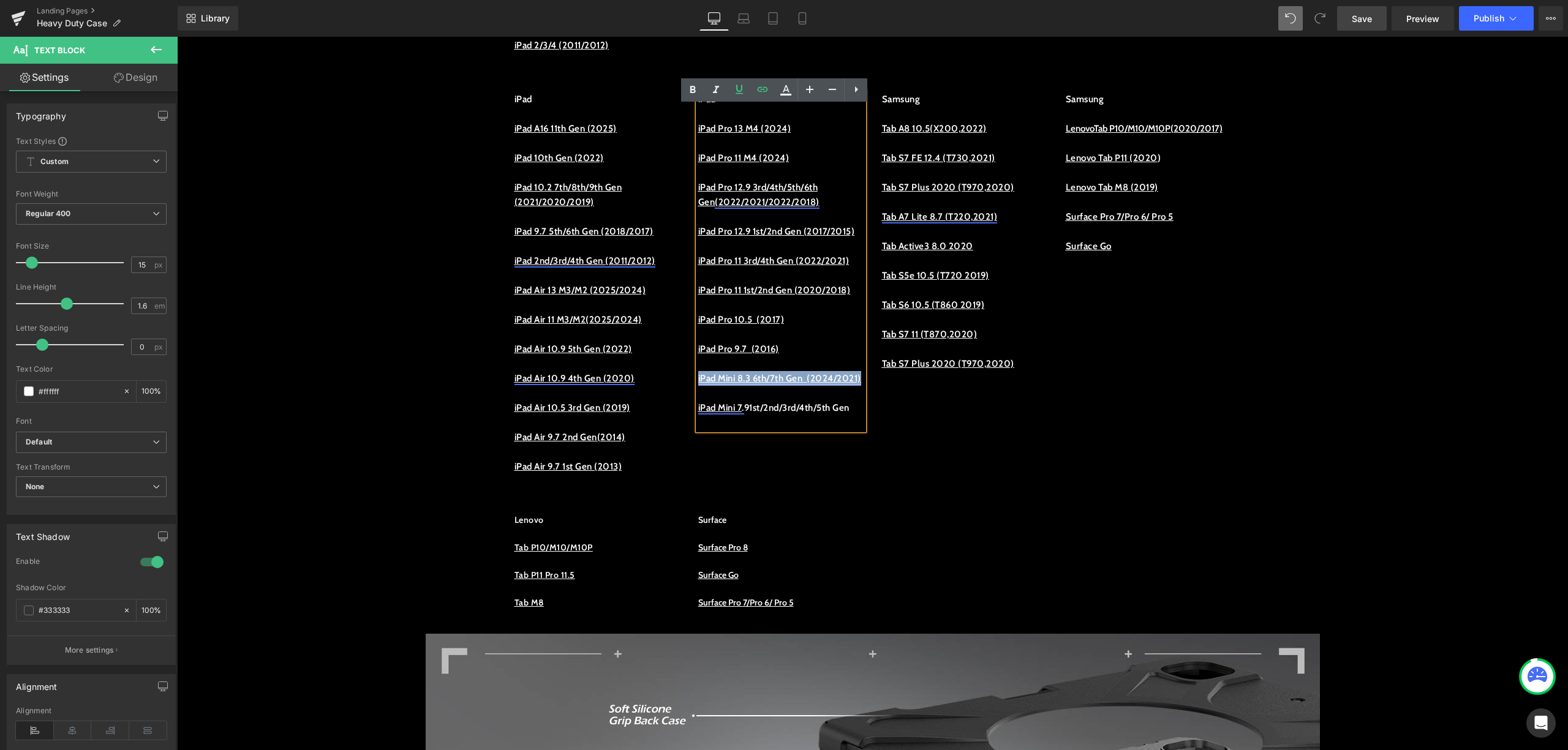
drag, startPoint x: 774, startPoint y: 453, endPoint x: 691, endPoint y: 435, distance: 84.9
click at [698, 386] on p "iPad Mini 8.3 6th/7th Gen (2024/2021)" at bounding box center [780, 378] width 165 height 15
click at [754, 430] on div "iPad iPad Pro 13 M4 (2024) iPad Pro 11 M4 (2024) iPad Pro 12.9 3rd/4th/5th/6th …" at bounding box center [780, 261] width 165 height 338
click at [777, 401] on p at bounding box center [780, 393] width 165 height 15
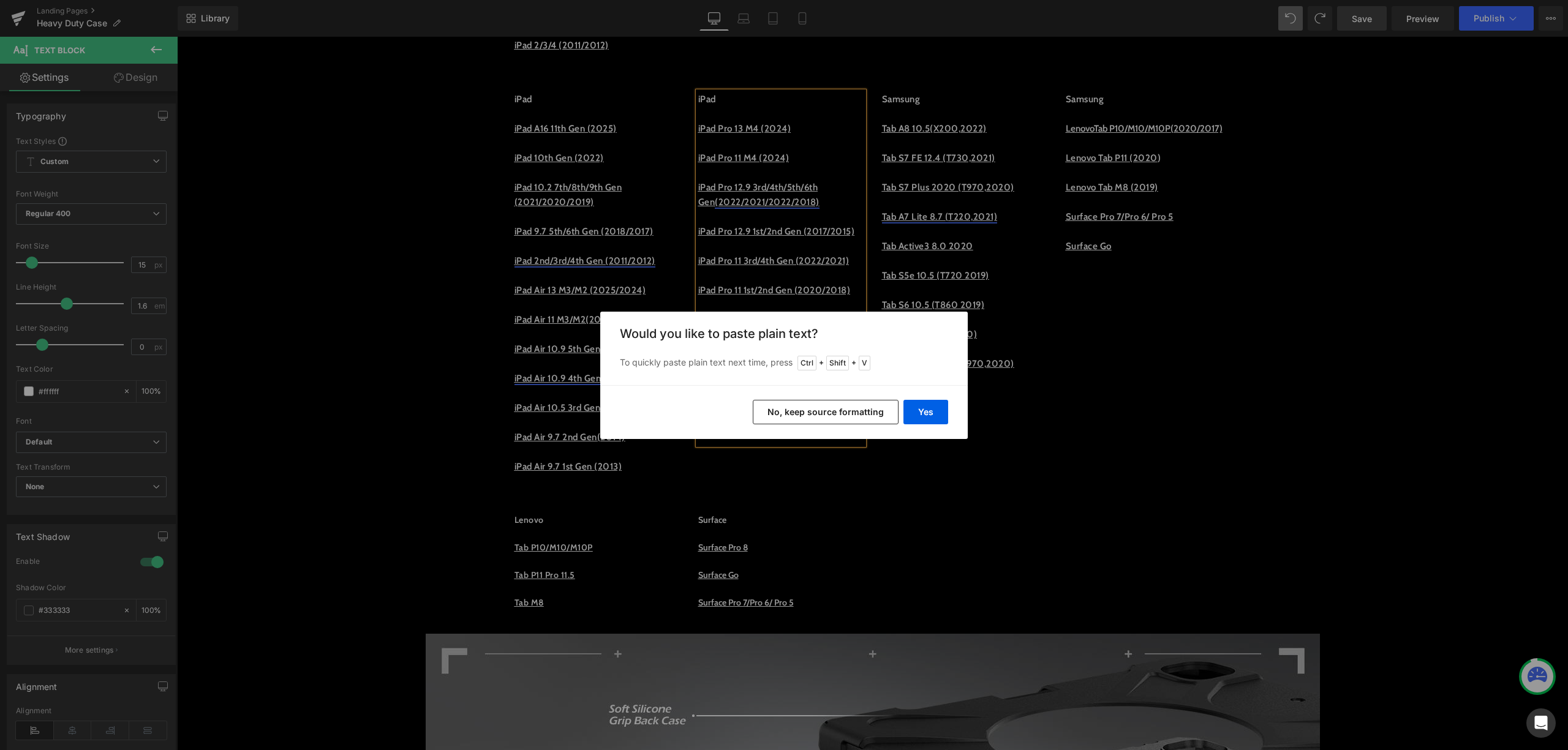
click at [787, 405] on button "No, keep source formatting" at bounding box center [825, 412] width 146 height 25
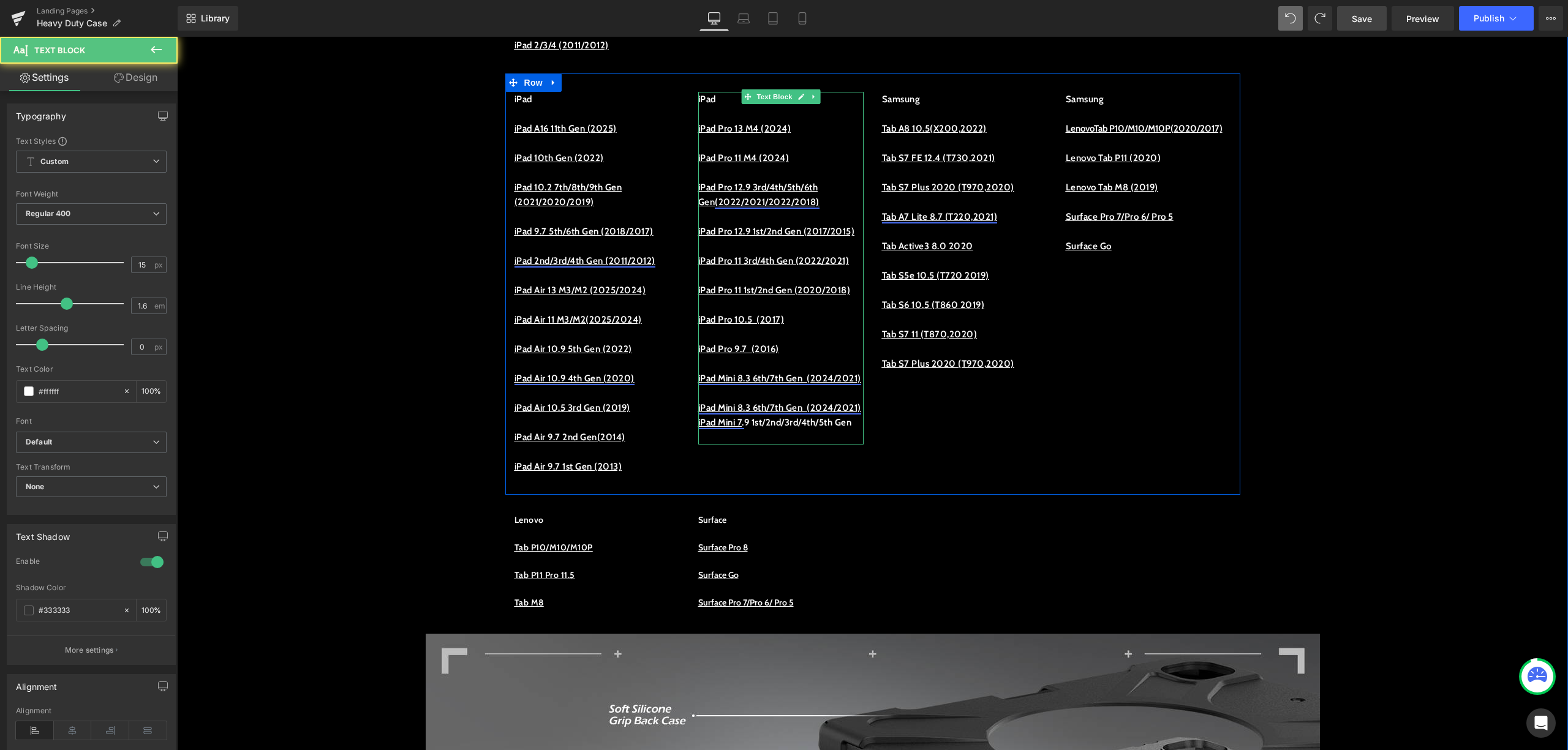
click at [778, 430] on p "iPad Mini 7 . 9 1st/2nd/3rd/4th/5th Gen" at bounding box center [780, 422] width 165 height 15
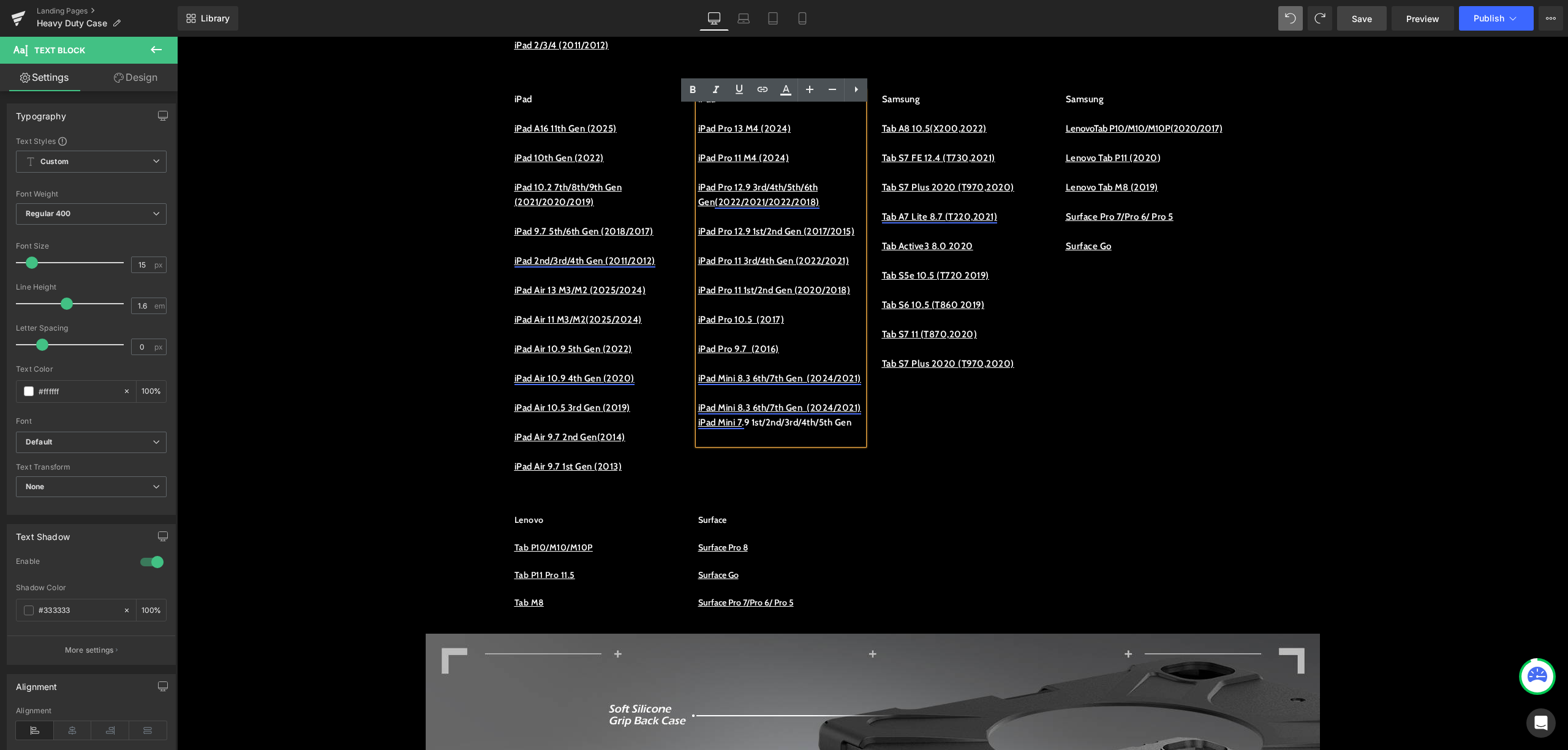
click at [763, 413] on link "iPad Mini 8.3 6th/7th Gen (2024/2021)" at bounding box center [780, 408] width 163 height 11
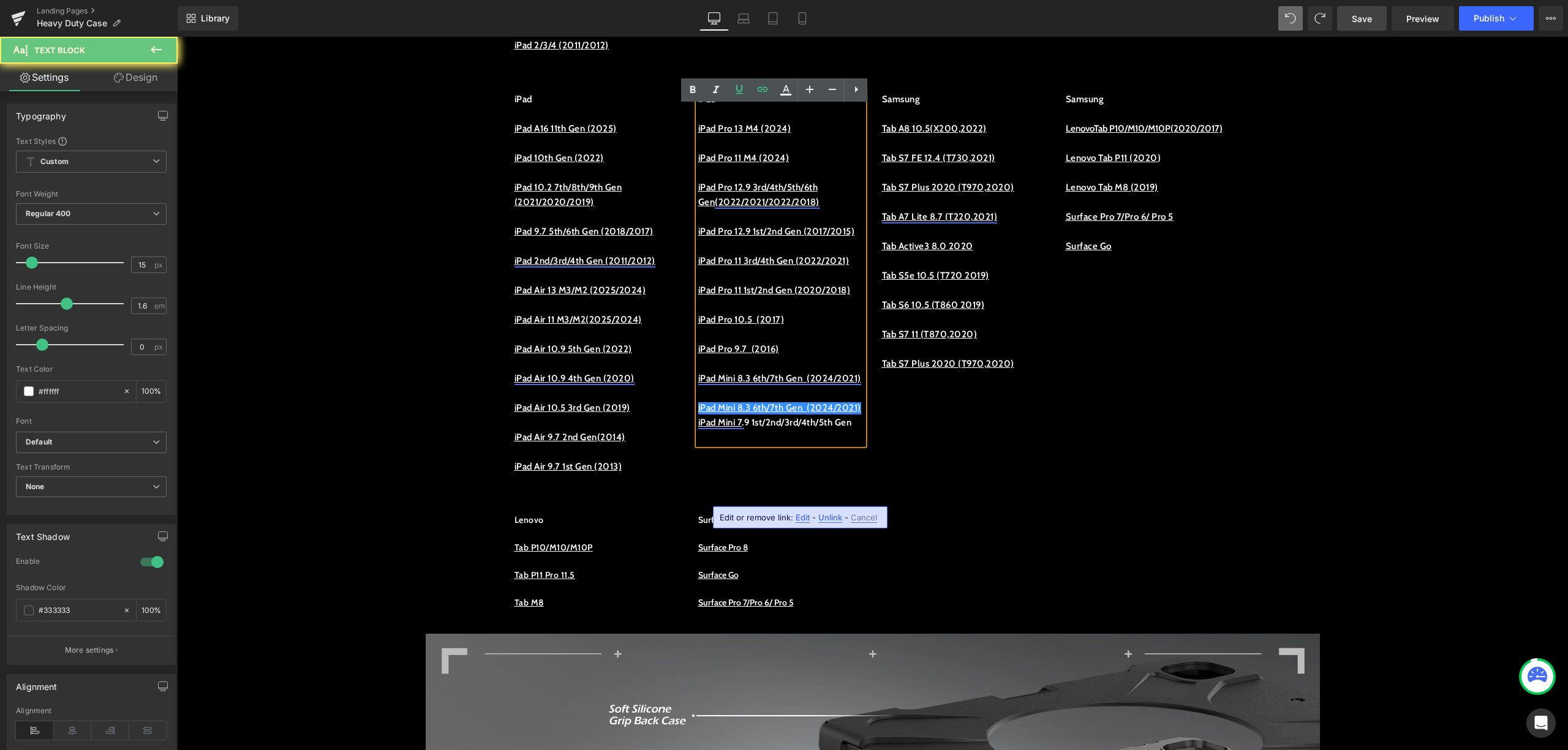
click at [759, 413] on link "iPad Mini 8.3 6th/7th Gen (2024/2021)" at bounding box center [780, 408] width 163 height 11
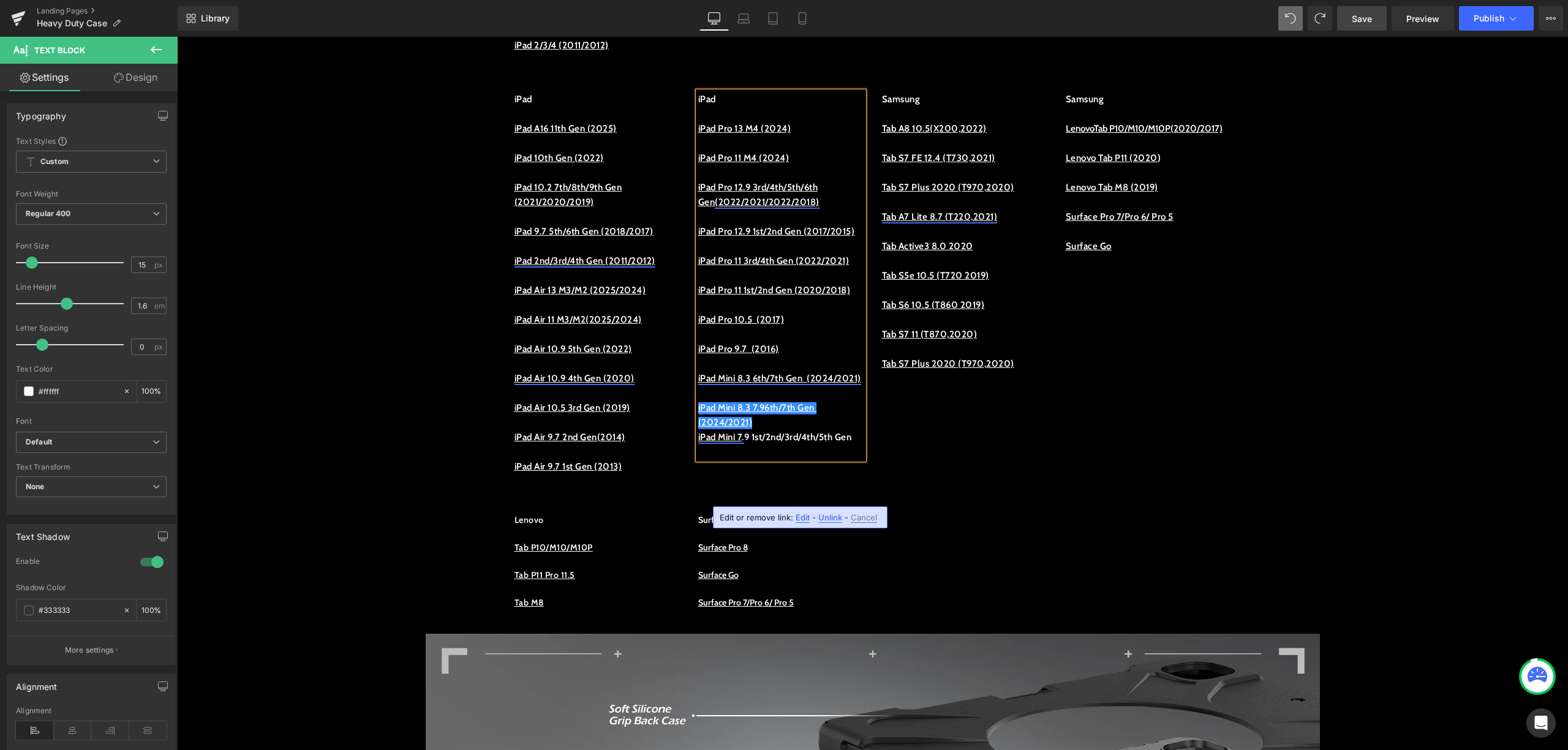
click at [773, 428] on link "iPad Mini 8.3 7.96th/7th Gen (2024/2021)" at bounding box center [757, 415] width 119 height 26
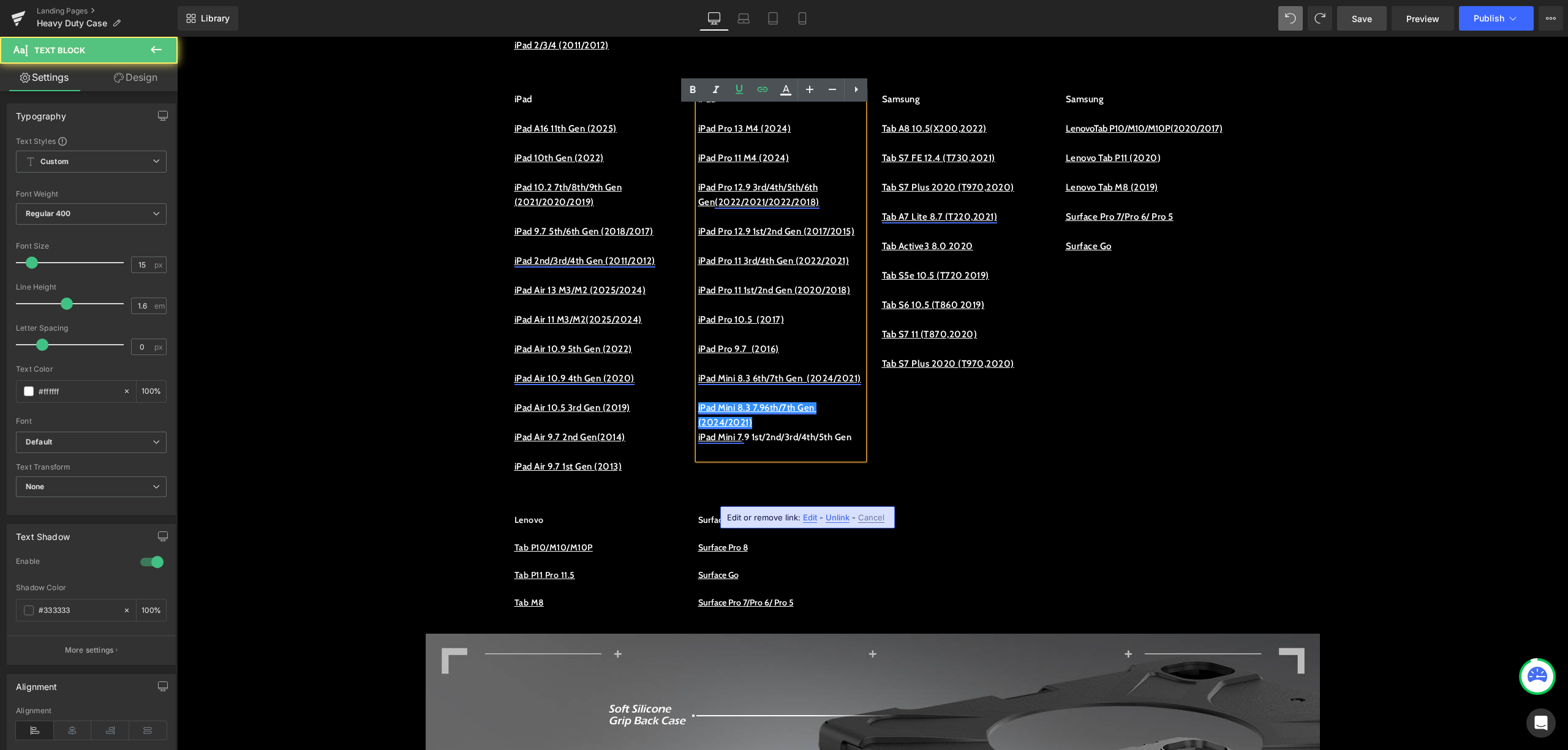
click at [809, 428] on link "iPad Mini 8.3 7.96th/7th Gen (2024/2021)" at bounding box center [757, 415] width 119 height 26
click at [843, 511] on div "Edit or remove link: Edit - Unlink - Cancel" at bounding box center [808, 517] width 174 height 22
click at [840, 517] on span "Unlink" at bounding box center [837, 517] width 24 height 11
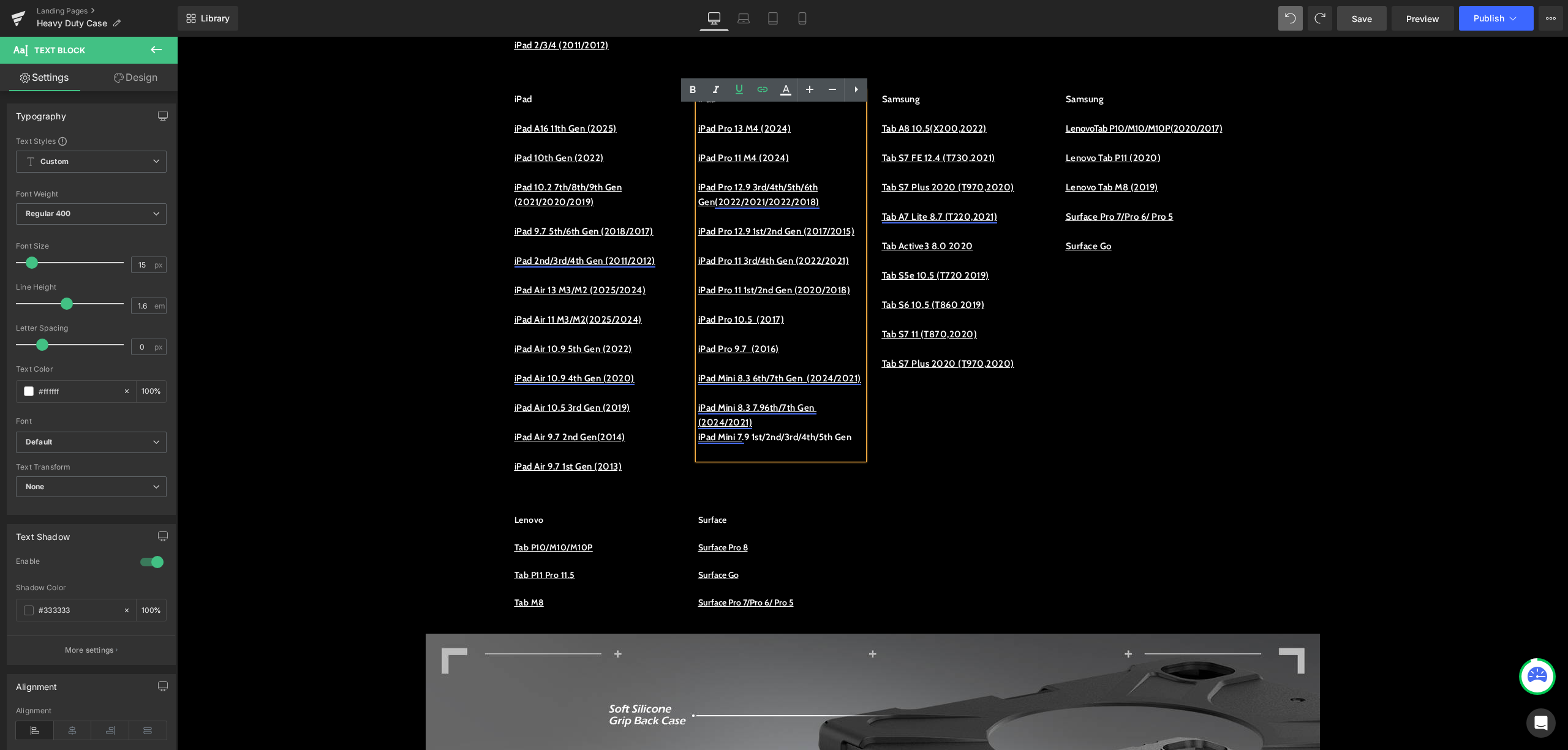
click at [760, 428] on span "iPad Mini 8.3 7.96th/7th Gen (2024/2021)" at bounding box center [757, 415] width 119 height 26
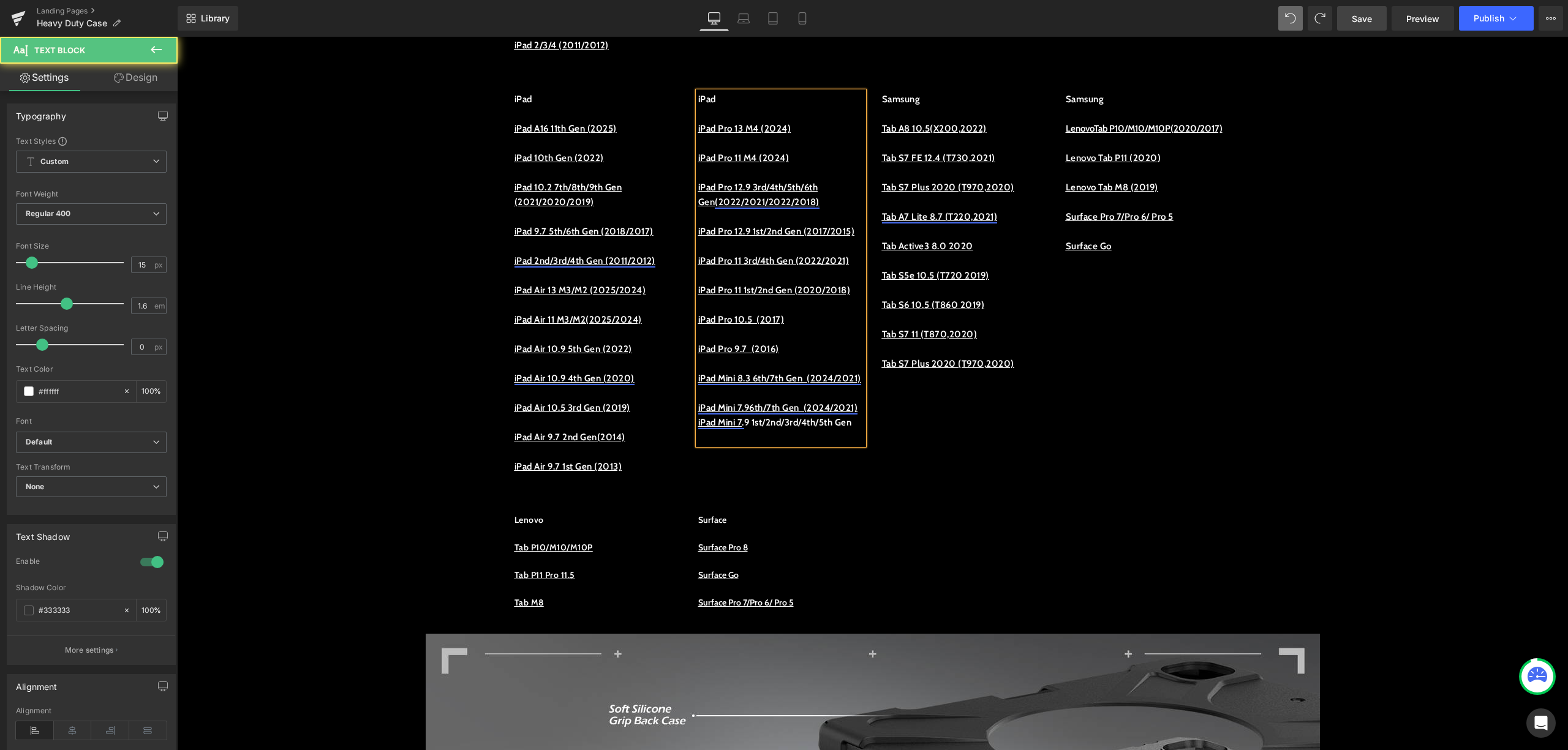
click at [754, 413] on span "iPad Mini 7.96th/7th Gen (2024/2021)" at bounding box center [778, 408] width 160 height 11
drag, startPoint x: 792, startPoint y: 500, endPoint x: 831, endPoint y: 491, distance: 40.0
click at [831, 443] on span "iPad Mini 7.9 1st/2nd/3rd/4th/5th/6th/7th Gen (2024/2021)" at bounding box center [766, 422] width 136 height 41
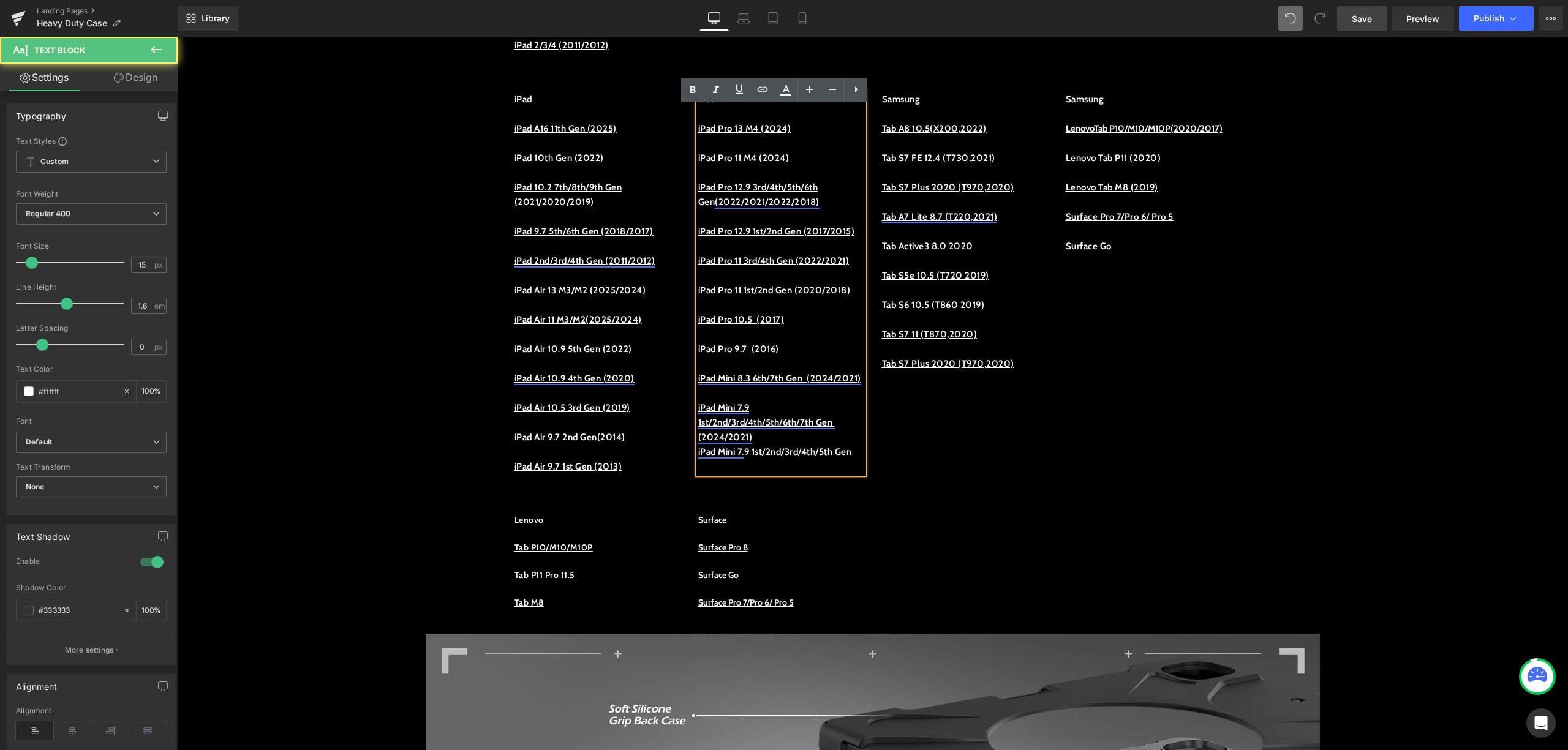
click at [842, 445] on p "iPad Mini 7.9 1st/2nd/3rd/4th/5th/6th/7th Gen (2024/2021)" at bounding box center [780, 422] width 165 height 44
drag, startPoint x: 835, startPoint y: 540, endPoint x: 684, endPoint y: 533, distance: 151.2
click at [689, 459] on div "iPad iPad Pro 13 M4 (2024) iPad Pro 11 M4 (2024) iPad Pro 12.9 3rd/4th/5th/6th …" at bounding box center [780, 276] width 184 height 368
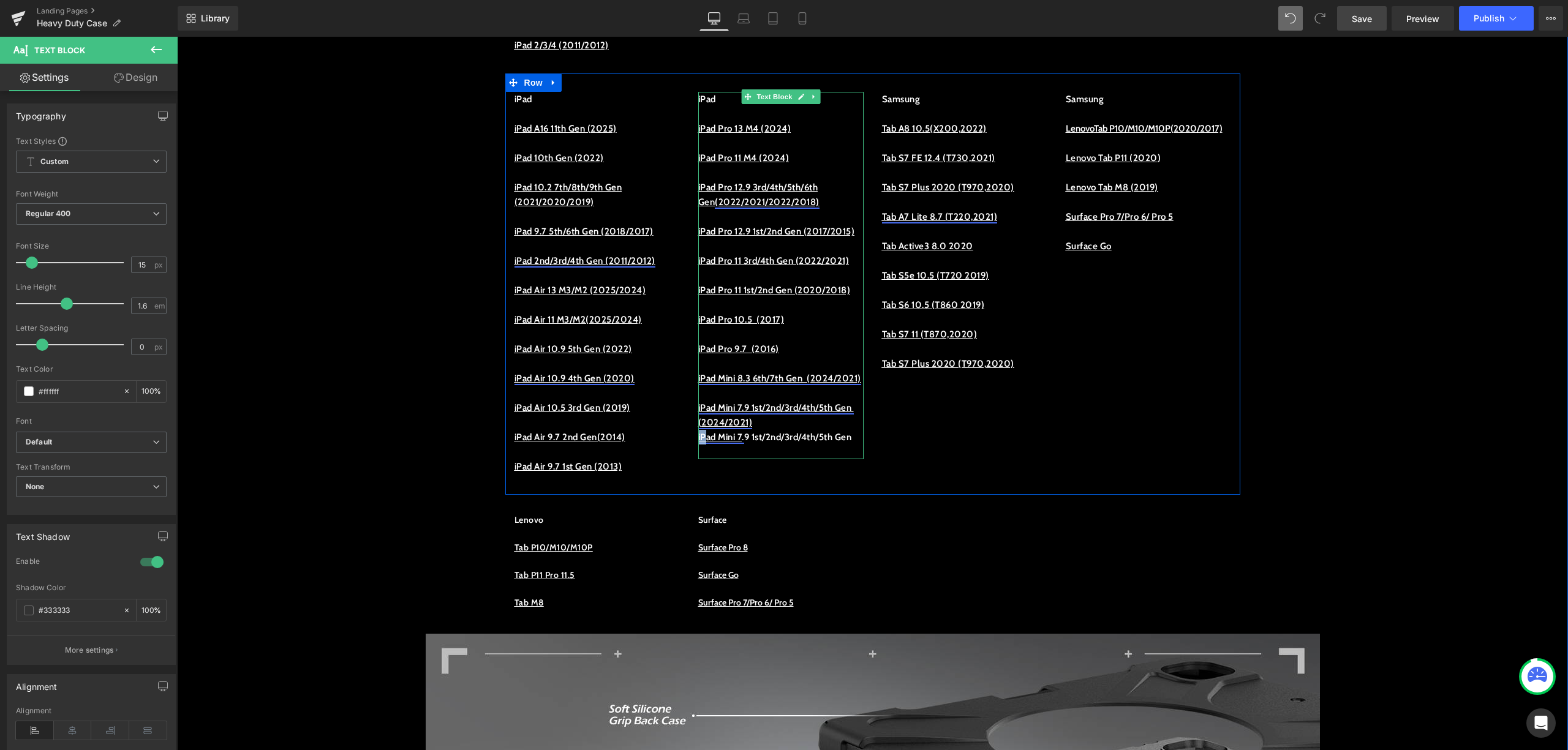
drag, startPoint x: 691, startPoint y: 526, endPoint x: 699, endPoint y: 523, distance: 8.5
click at [699, 443] on link "iPad Mini 7" at bounding box center [720, 437] width 44 height 11
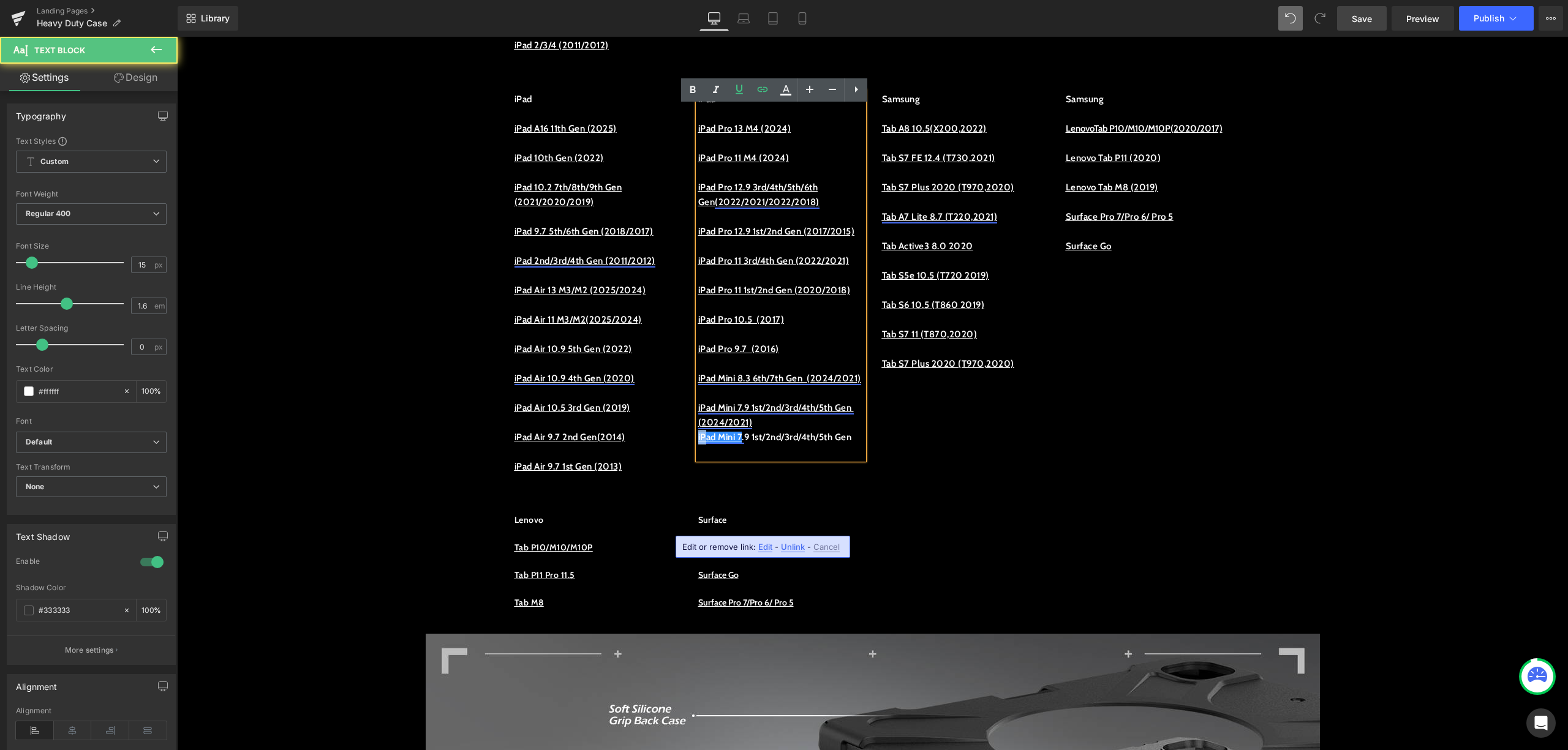
click at [699, 443] on link "iPad Mini 7" at bounding box center [720, 437] width 44 height 11
click at [800, 546] on span "Unlink" at bounding box center [793, 547] width 24 height 11
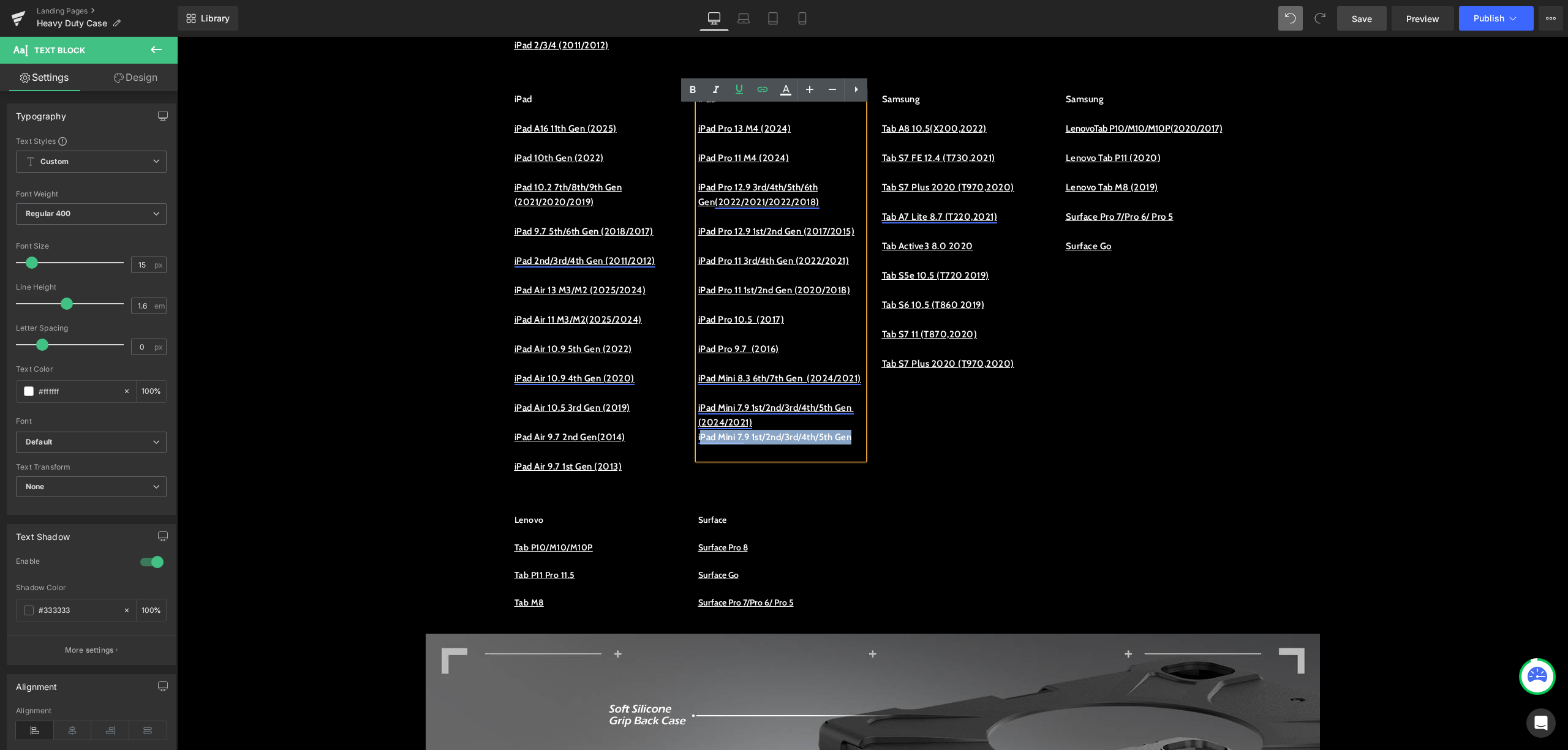
drag, startPoint x: 819, startPoint y: 538, endPoint x: 694, endPoint y: 532, distance: 125.1
click at [698, 445] on p "iPad Mini 7 . 9 1st/2nd/3rd/4th/5th Gen" at bounding box center [780, 437] width 165 height 15
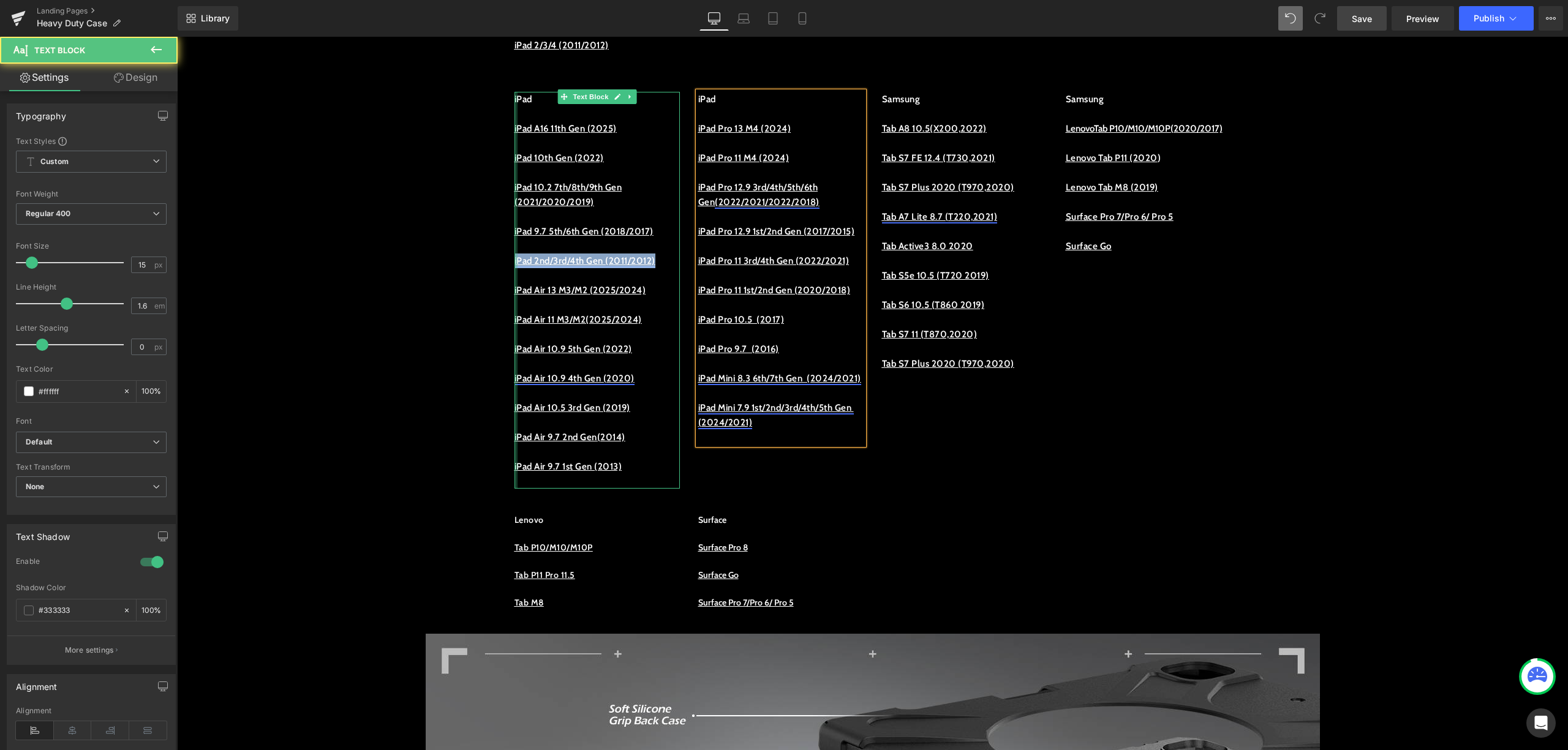
drag, startPoint x: 573, startPoint y: 292, endPoint x: 508, endPoint y: 278, distance: 66.5
click at [515, 278] on div "iPad iPad A16 11th Gen (2025) iPad 10th Gen (2022) iPad 10.2 7th/8th/9th Gen (2…" at bounding box center [597, 290] width 165 height 397
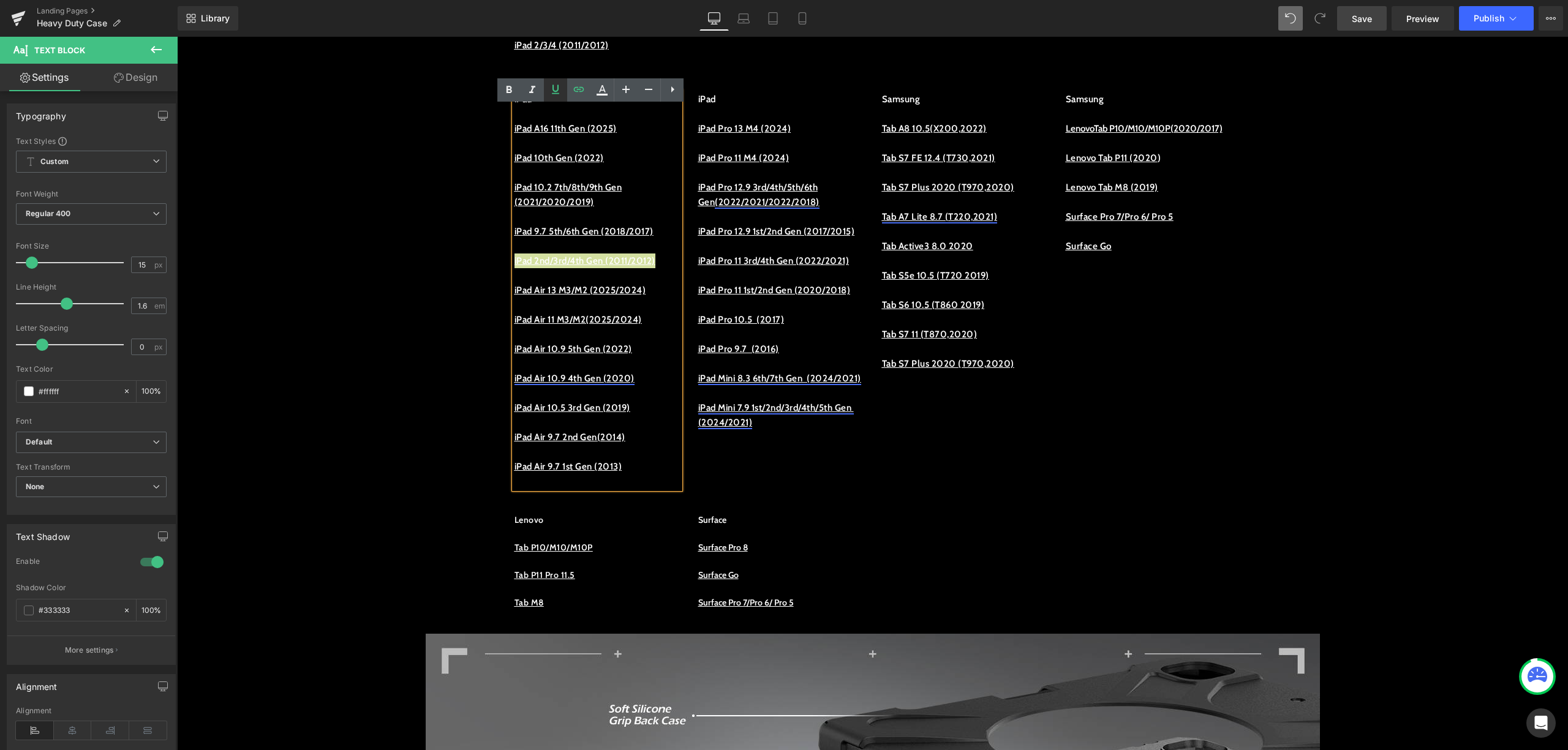
click at [556, 93] on icon at bounding box center [555, 89] width 7 height 9
click at [593, 283] on p at bounding box center [597, 276] width 165 height 15
drag, startPoint x: 599, startPoint y: 287, endPoint x: 508, endPoint y: 273, distance: 92.1
click at [515, 269] on p "iPad 2nd/3rd/4th Gen (2011/2012)" at bounding box center [597, 261] width 165 height 15
click at [563, 91] on icon at bounding box center [555, 89] width 15 height 15
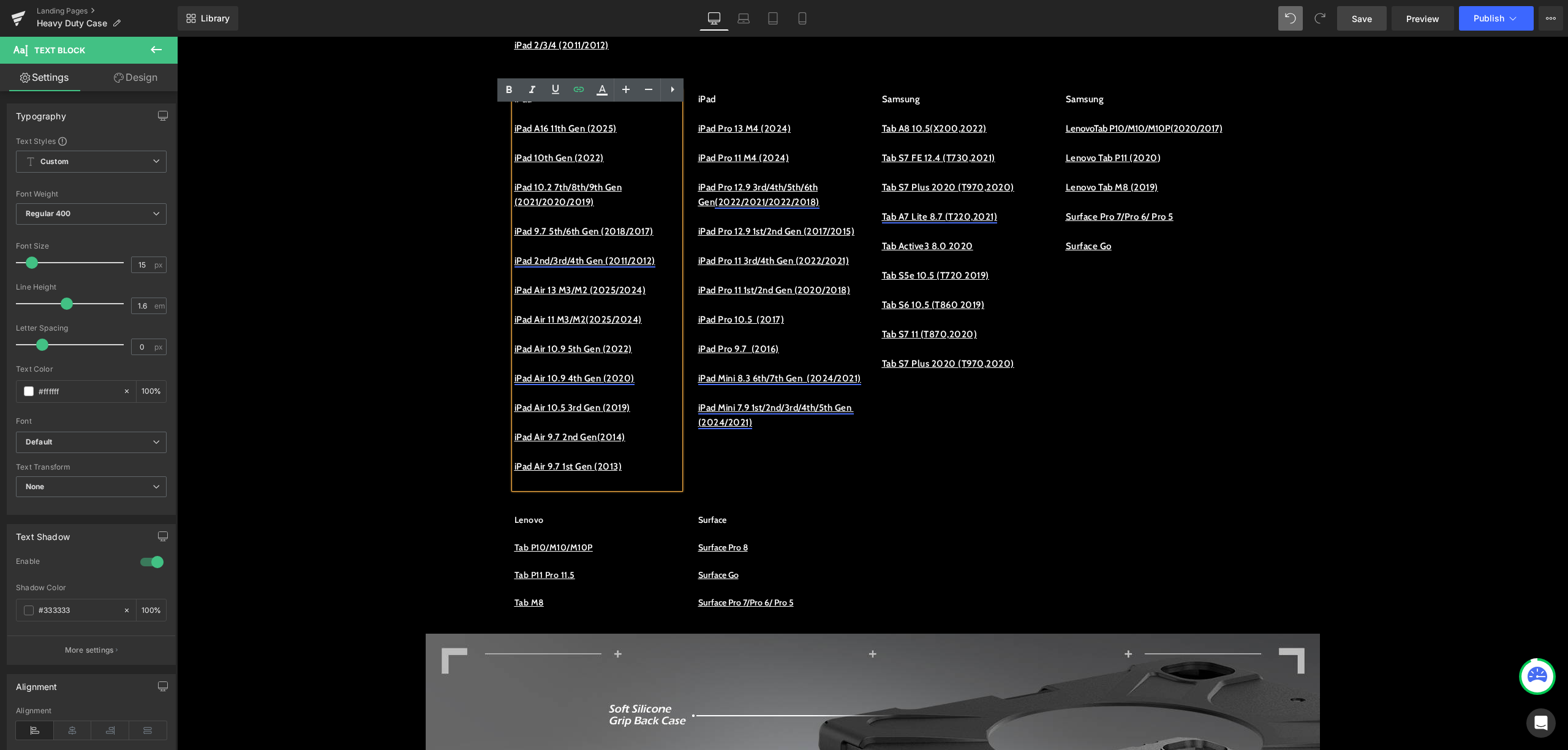
click at [634, 283] on p at bounding box center [597, 276] width 165 height 15
click at [603, 266] on link "iPad 2nd/3rd/4th Gen (2011/2012)" at bounding box center [585, 261] width 141 height 11
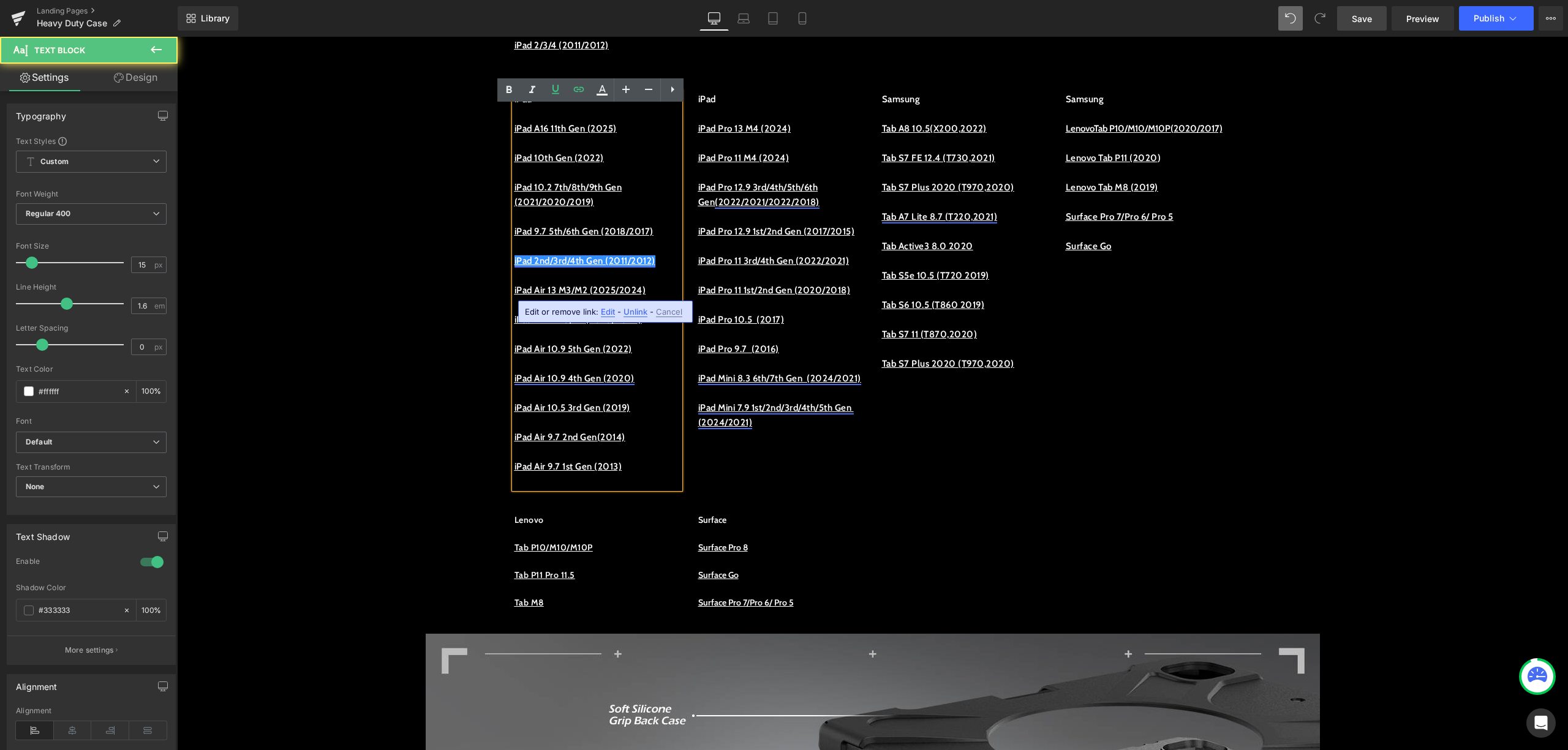
click at [643, 269] on p "iPad 2nd/3rd/4th Gen (2011/2012)" at bounding box center [597, 261] width 165 height 15
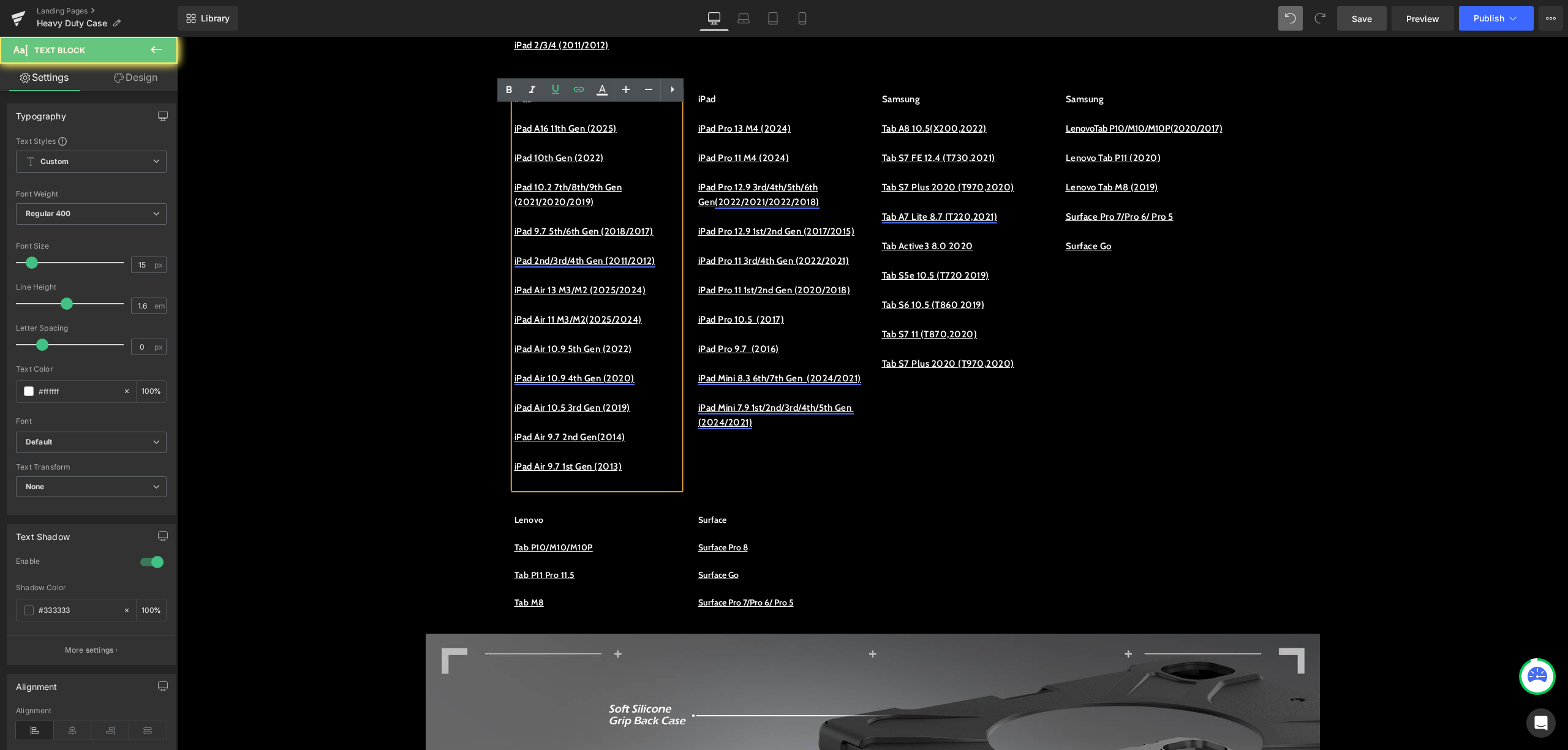
click at [632, 224] on p at bounding box center [597, 216] width 165 height 15
click at [629, 237] on u "iPad 9.7 5th/6th Gen (2018/2017)" at bounding box center [584, 231] width 139 height 11
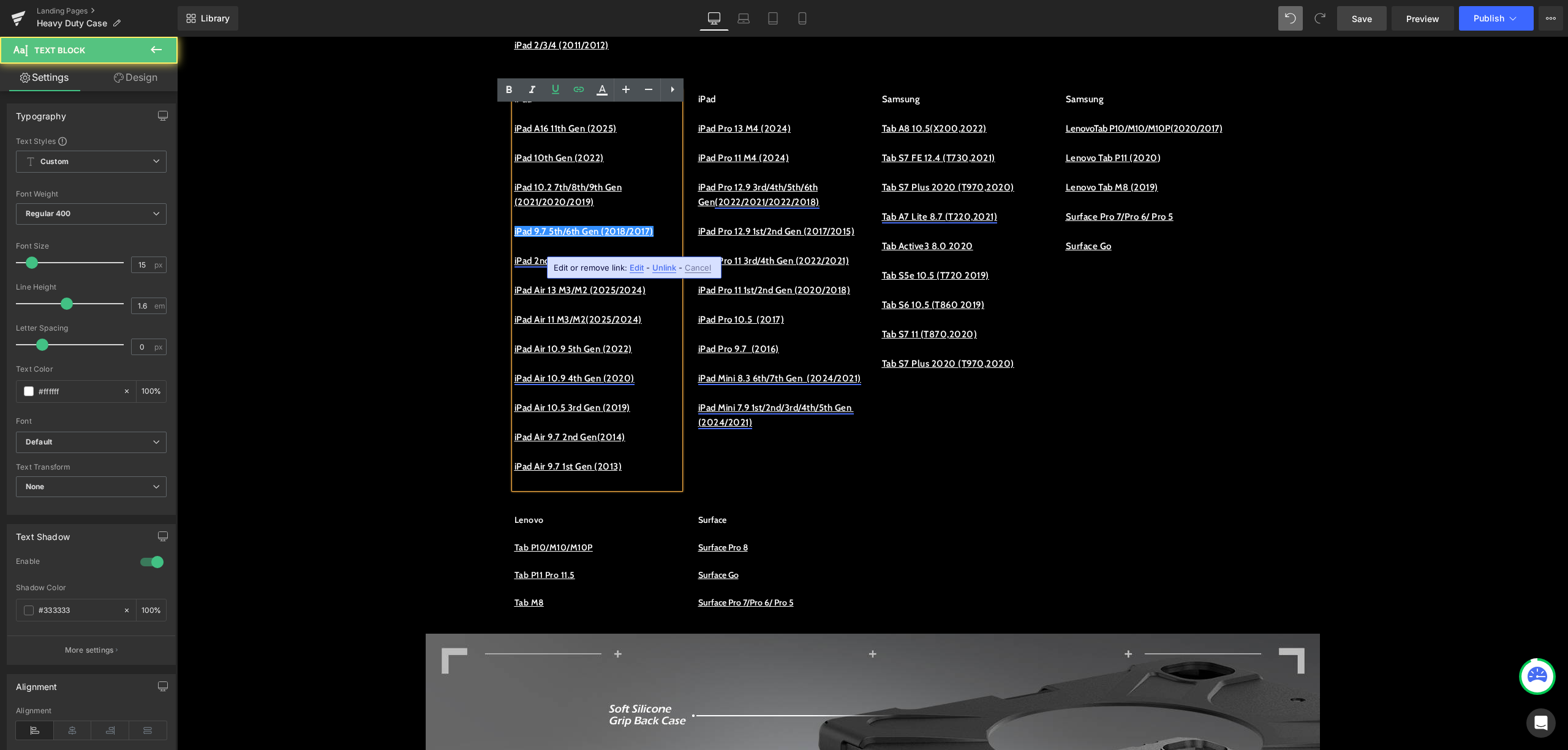
click at [632, 209] on p "iPad 10.2 7th/8th/9th Gen (2021/2020/2019)" at bounding box center [597, 195] width 165 height 30
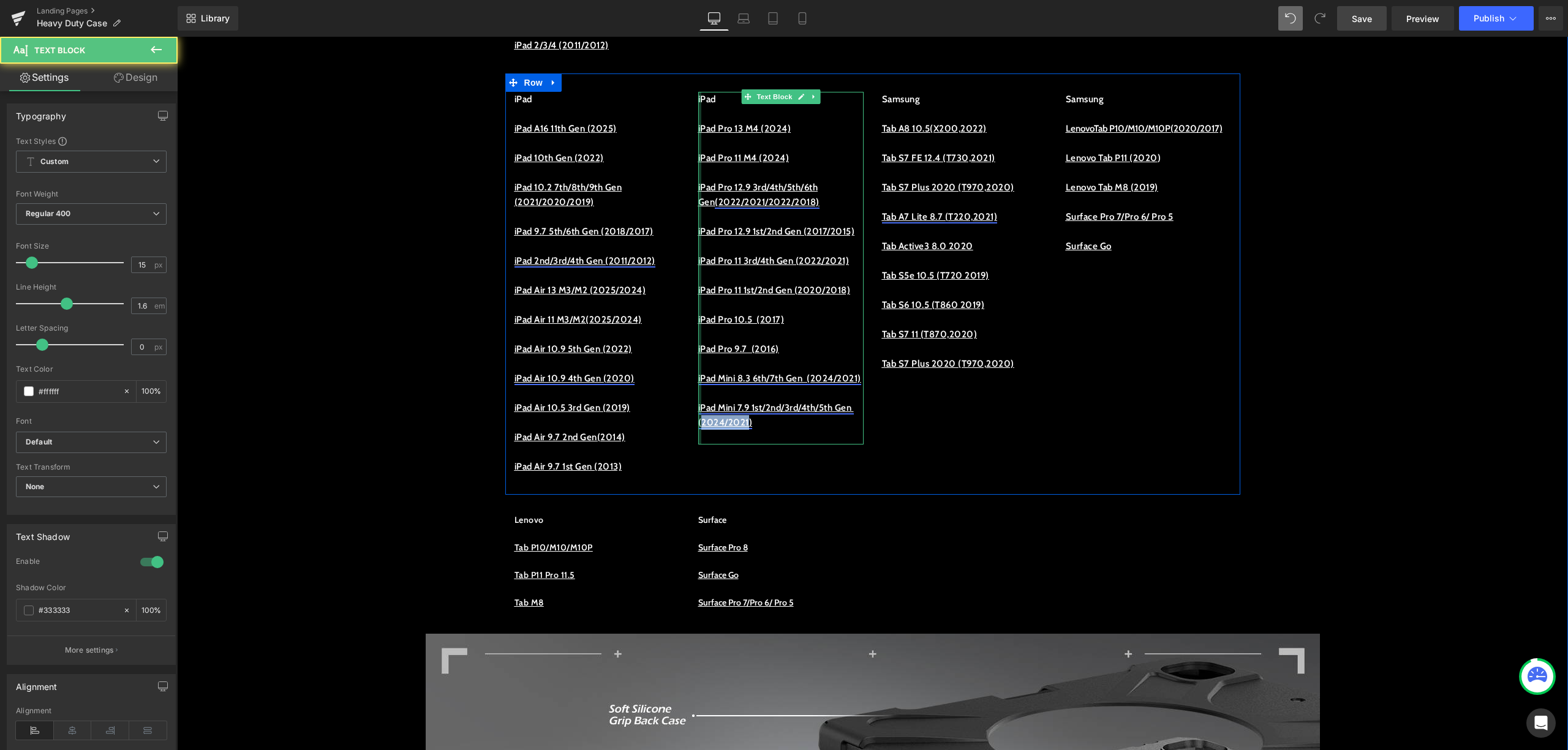
drag, startPoint x: 746, startPoint y: 510, endPoint x: 694, endPoint y: 510, distance: 52.0
click at [698, 445] on div "iPad iPad Pro 13 M4 (2024) iPad Pro 11 M4 (2024) iPad Pro 12.9 3rd/4th/5th/6th …" at bounding box center [780, 269] width 165 height 353
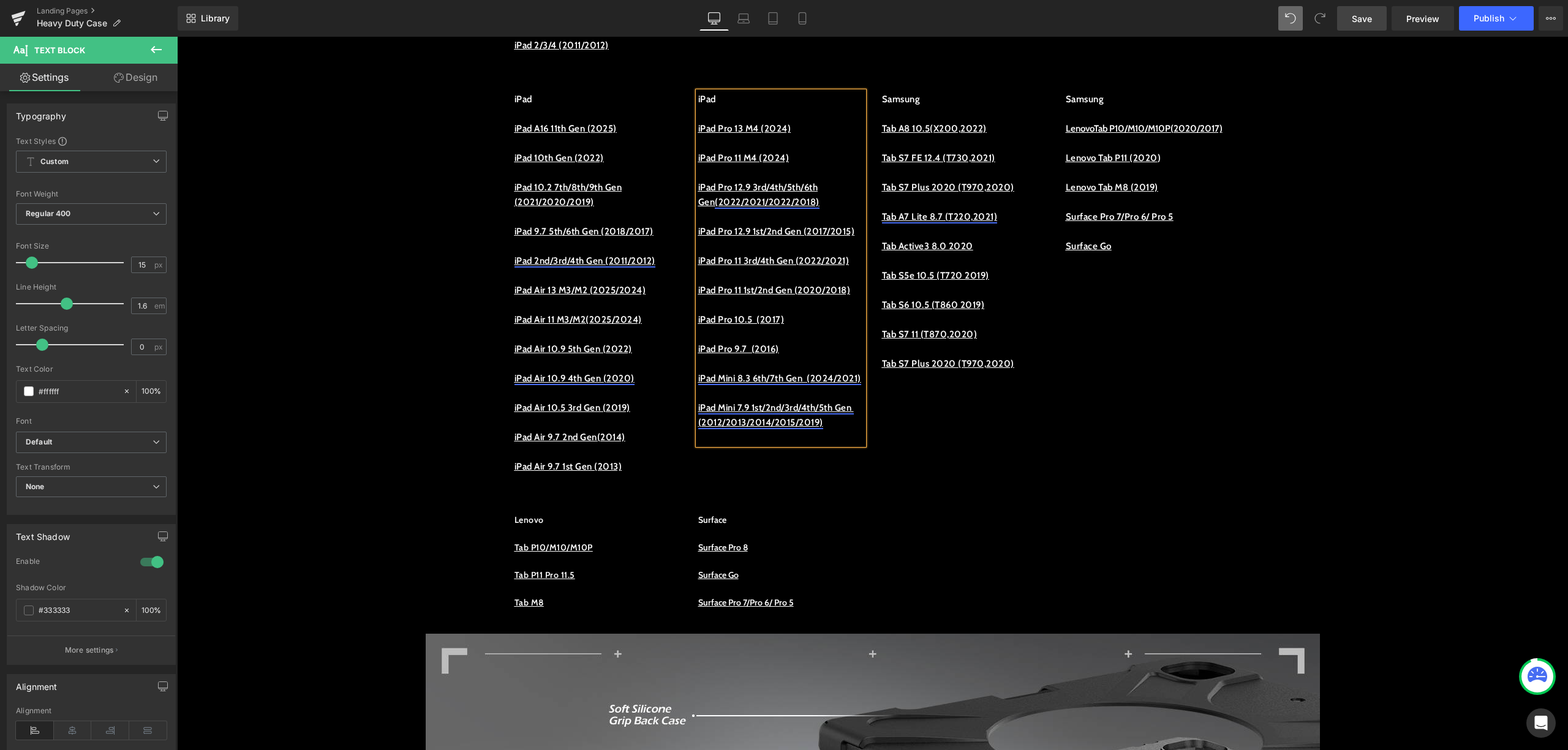
click at [998, 486] on div "iPad iPad A16 11th Gen (2025) iPad 10th Gen (2022) iPad 10.2 7th/8th/9th Gen (2…" at bounding box center [873, 284] width 735 height 421
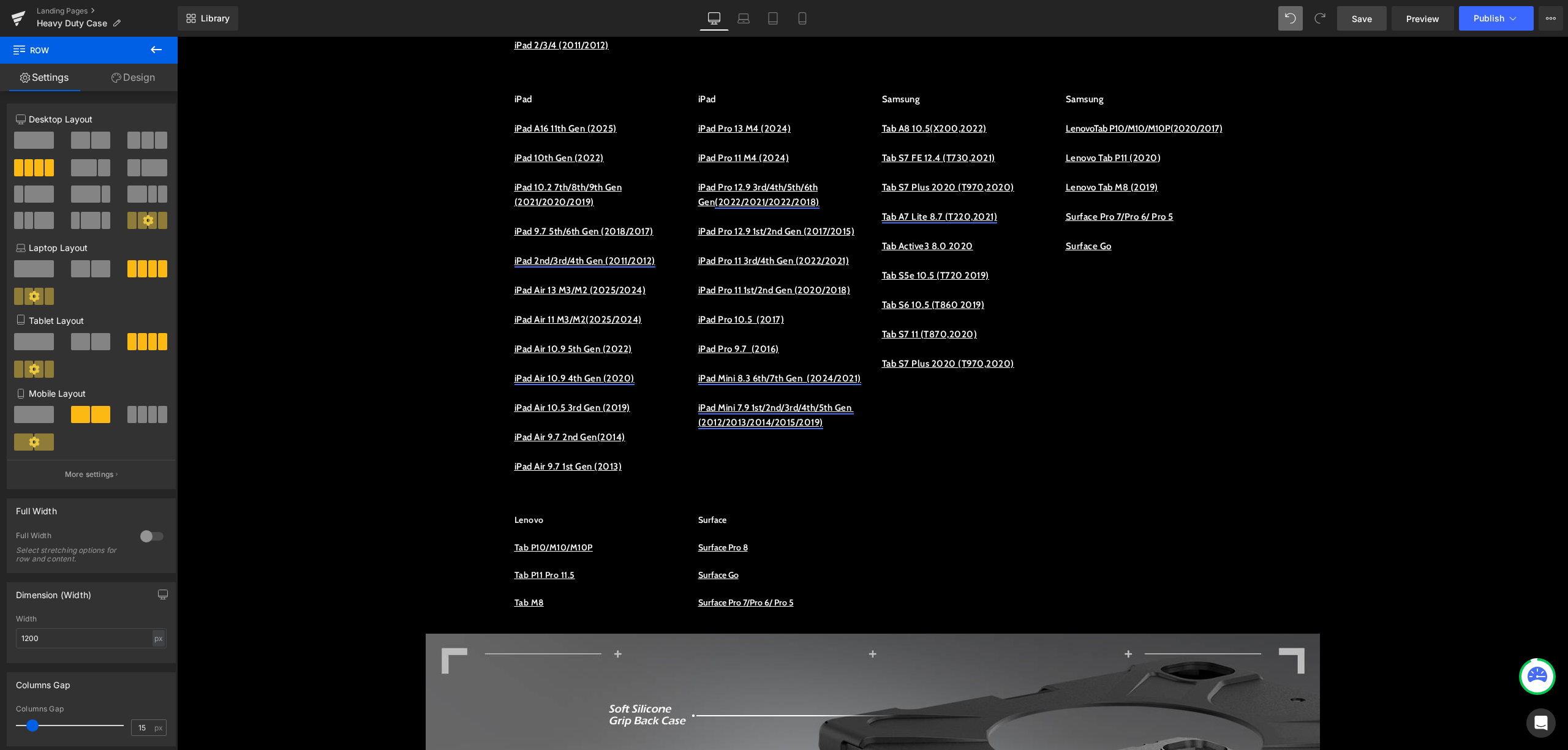
click at [1371, 13] on span "Save" at bounding box center [1362, 18] width 20 height 13
click at [1425, 8] on link "Preview" at bounding box center [1423, 18] width 63 height 25
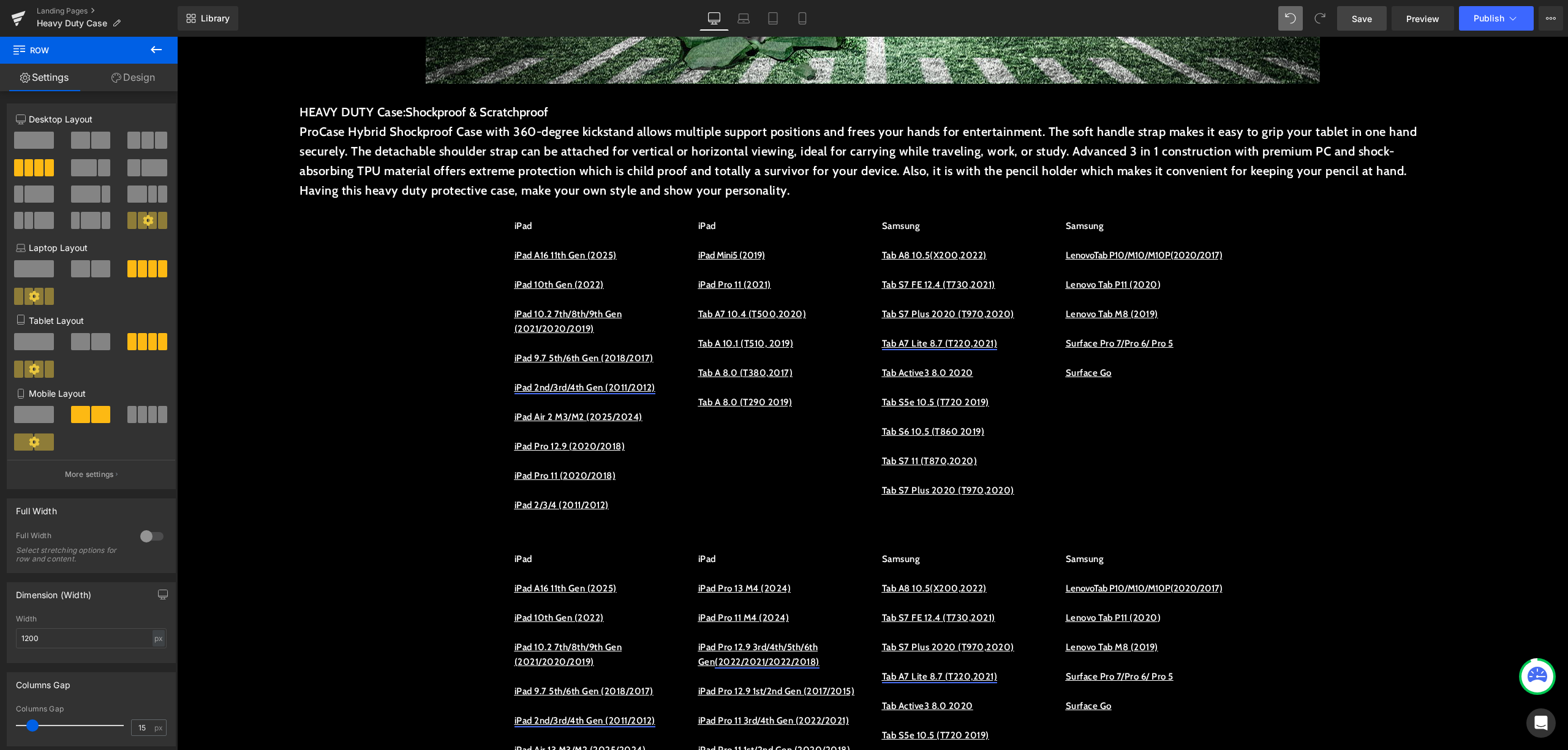
scroll to position [490, 0]
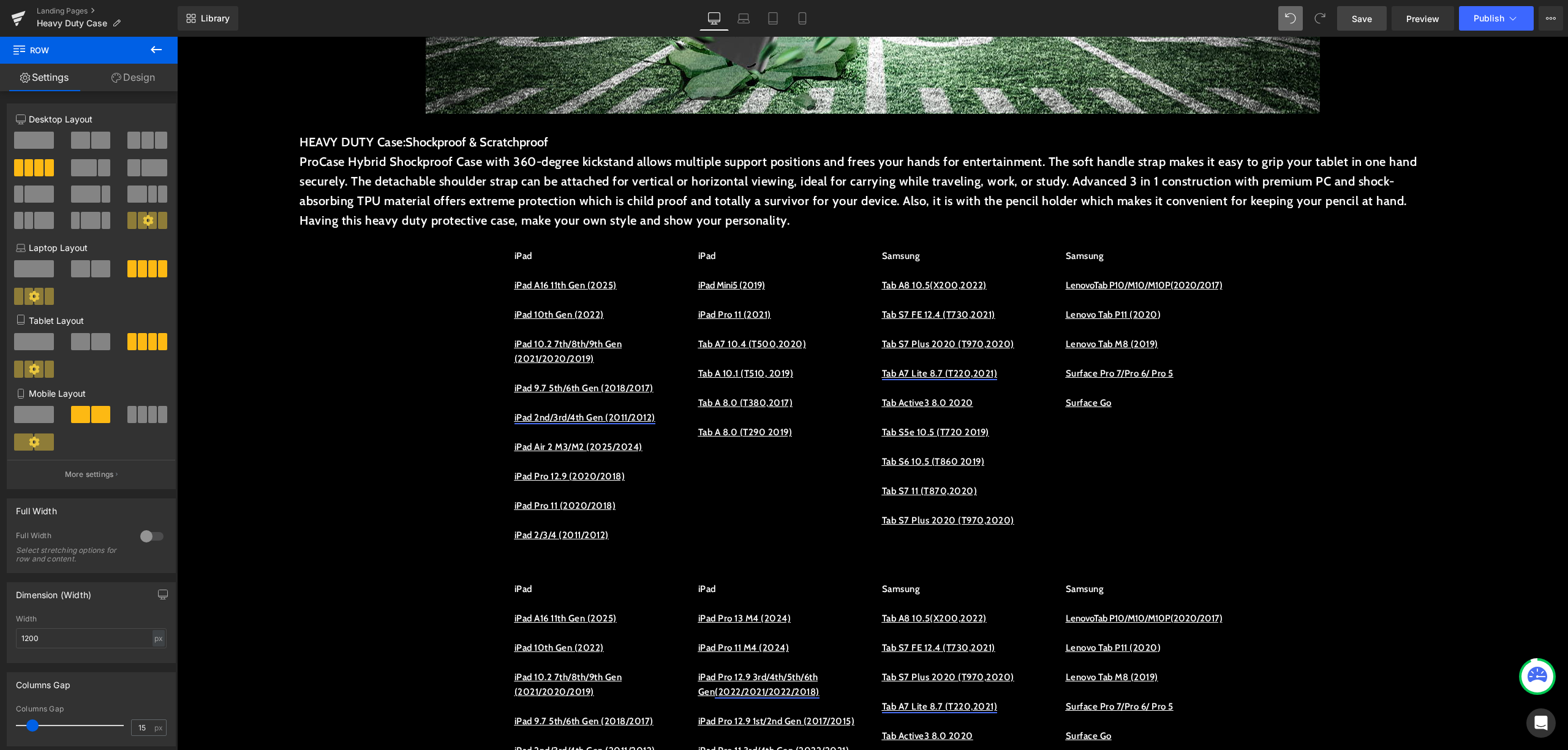
click at [807, 283] on p "iPad Mini5 (2019)" at bounding box center [780, 285] width 165 height 15
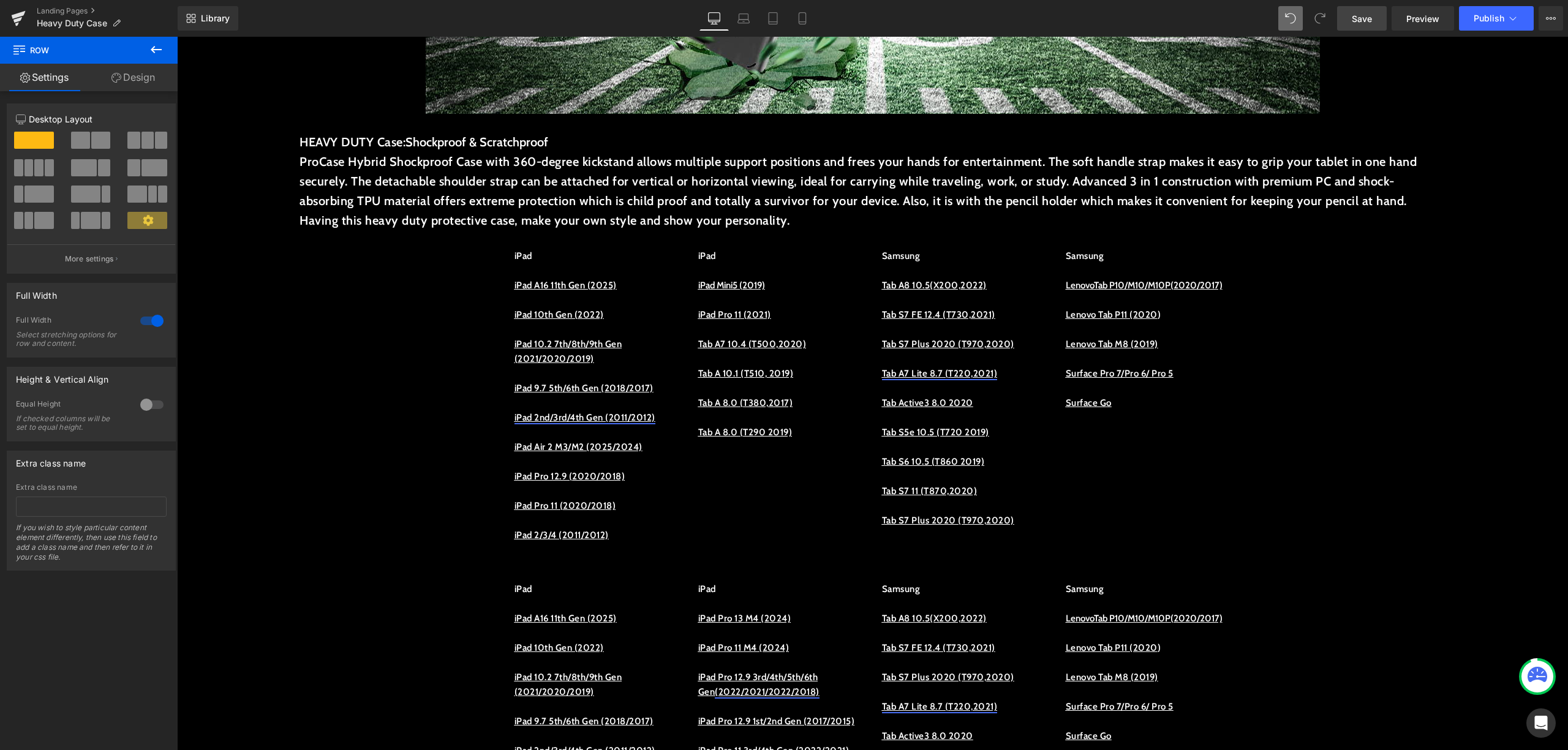
click at [1197, 337] on p at bounding box center [1148, 329] width 165 height 15
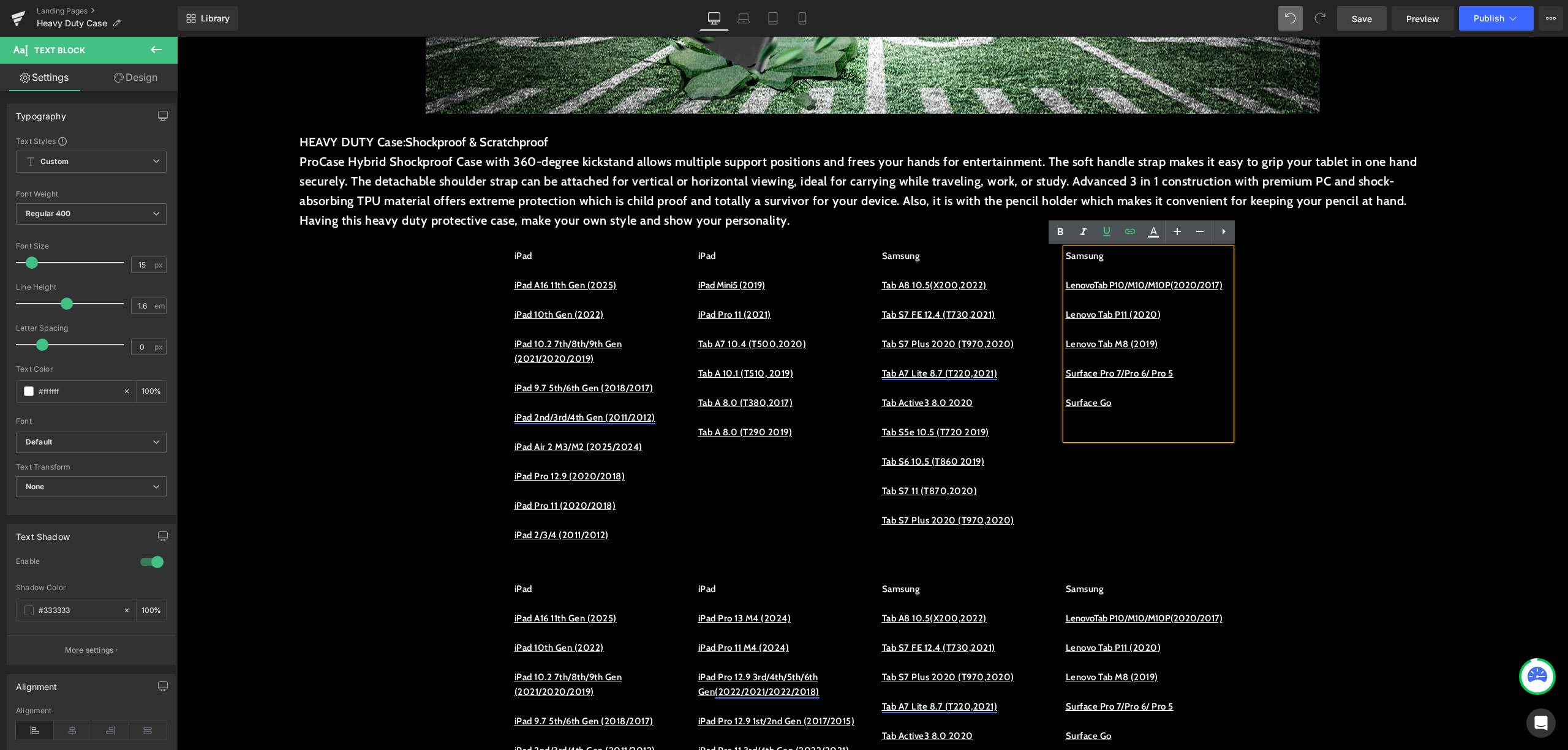
click at [1101, 498] on div "iPad iPad A16 11th Gen (2025) iPad 10th Gen (2022) iPad 10.2 7th/8th/9th Gen (2…" at bounding box center [873, 397] width 735 height 333
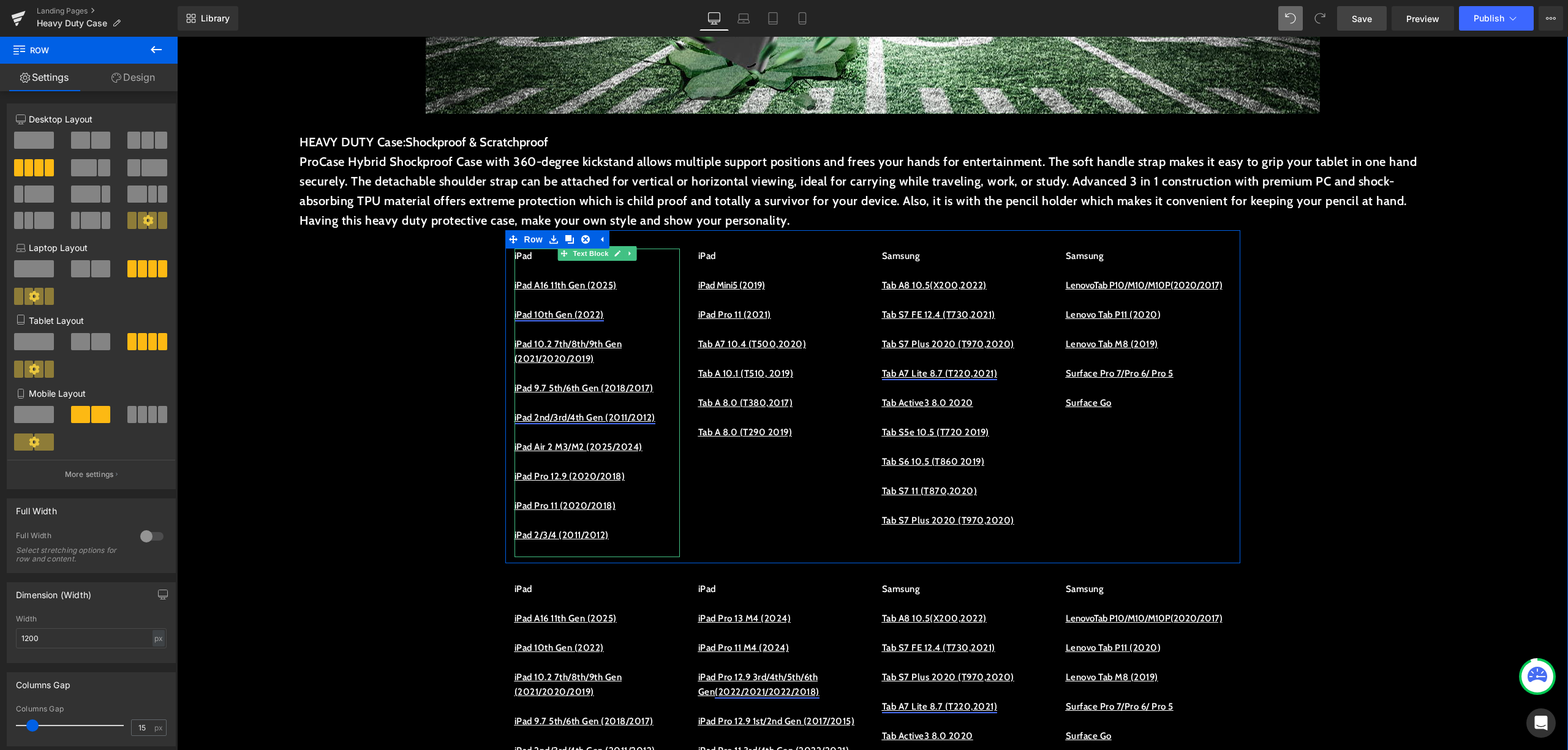
click at [531, 315] on link "iPad 10th Gen (2022)" at bounding box center [559, 315] width 89 height 11
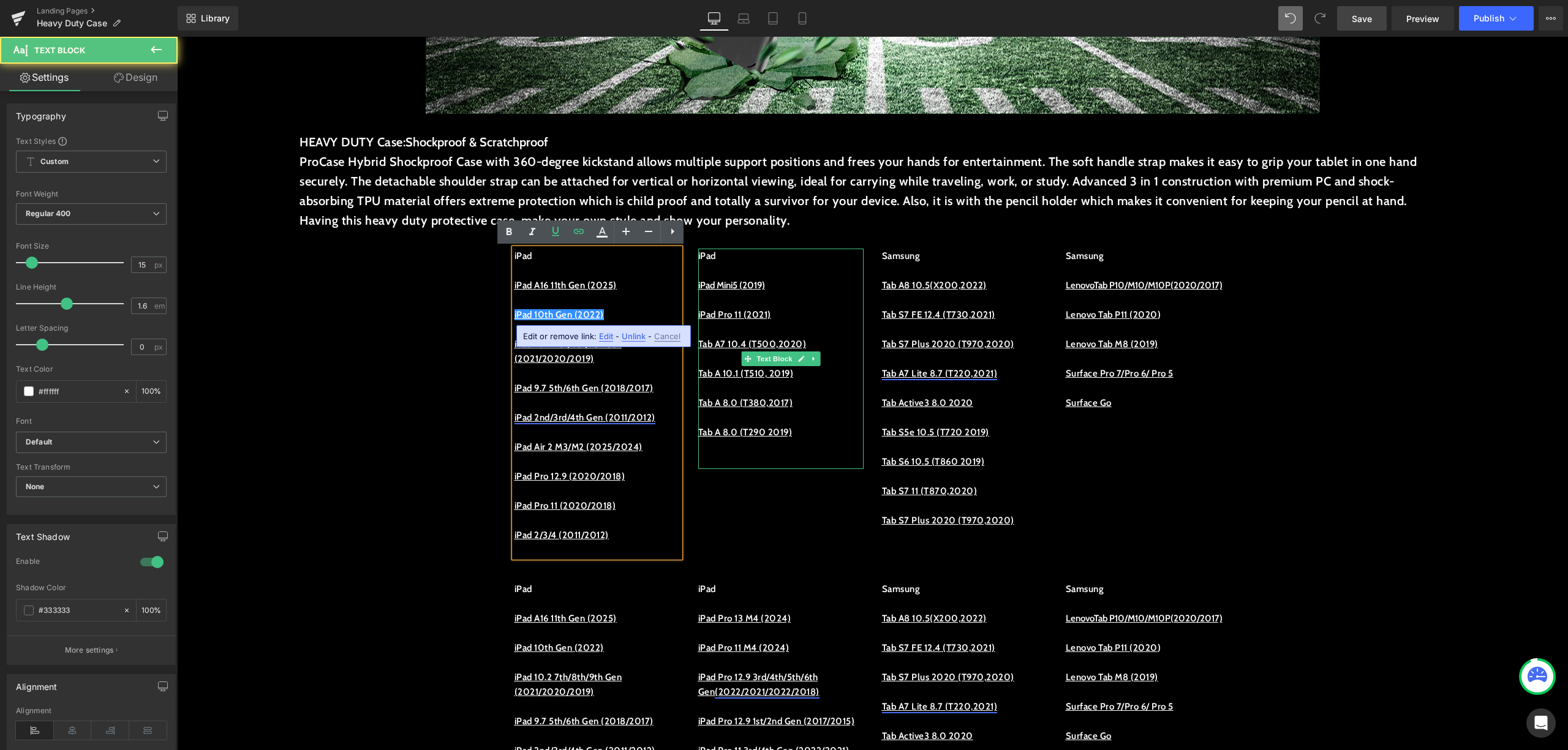
click at [721, 257] on p "iPad" at bounding box center [780, 256] width 165 height 15
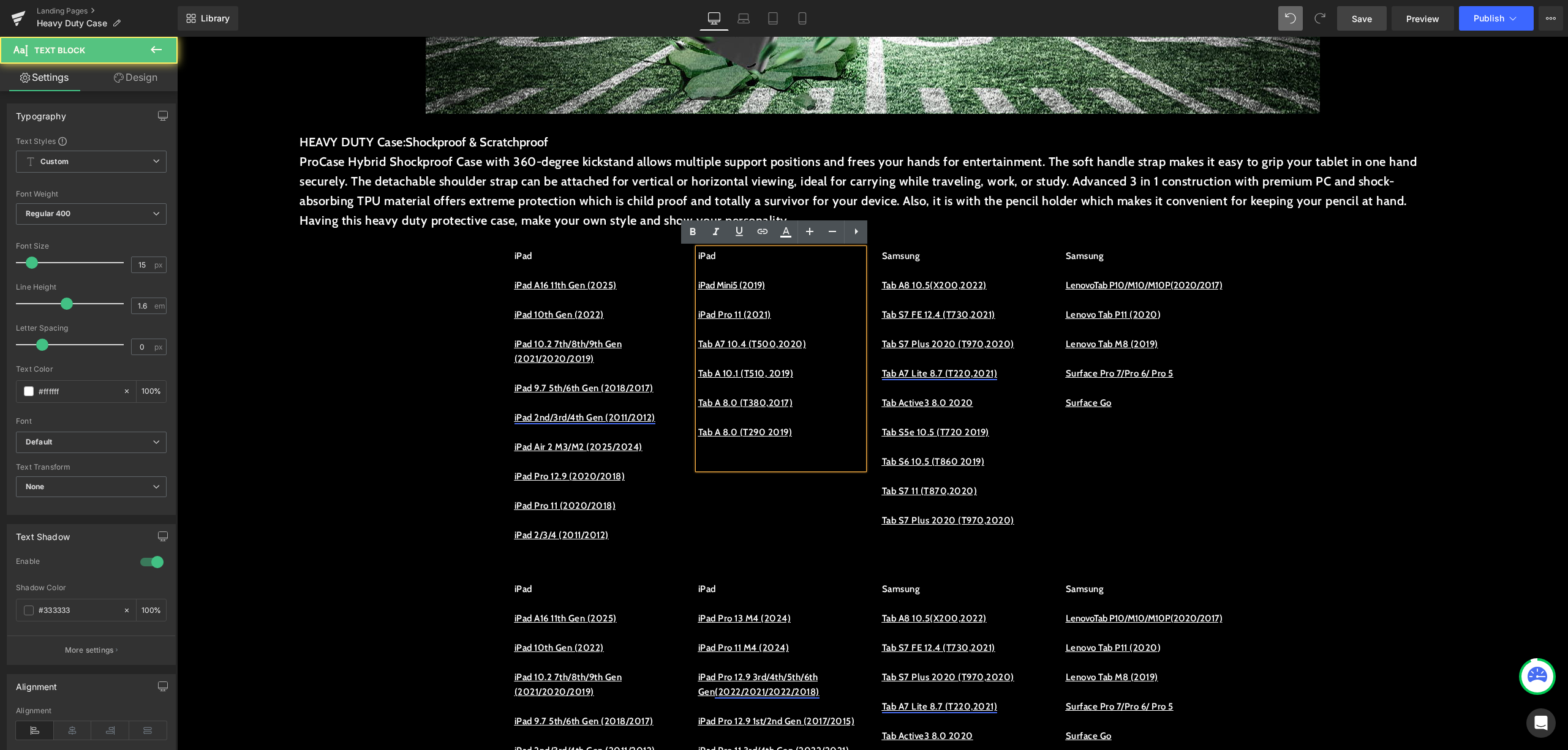
click at [721, 523] on div "iPad iPad A16 11th Gen (2025) iPad 10th Gen (2022) iPad 10.2 7th/8th/9th Gen (2…" at bounding box center [873, 397] width 735 height 333
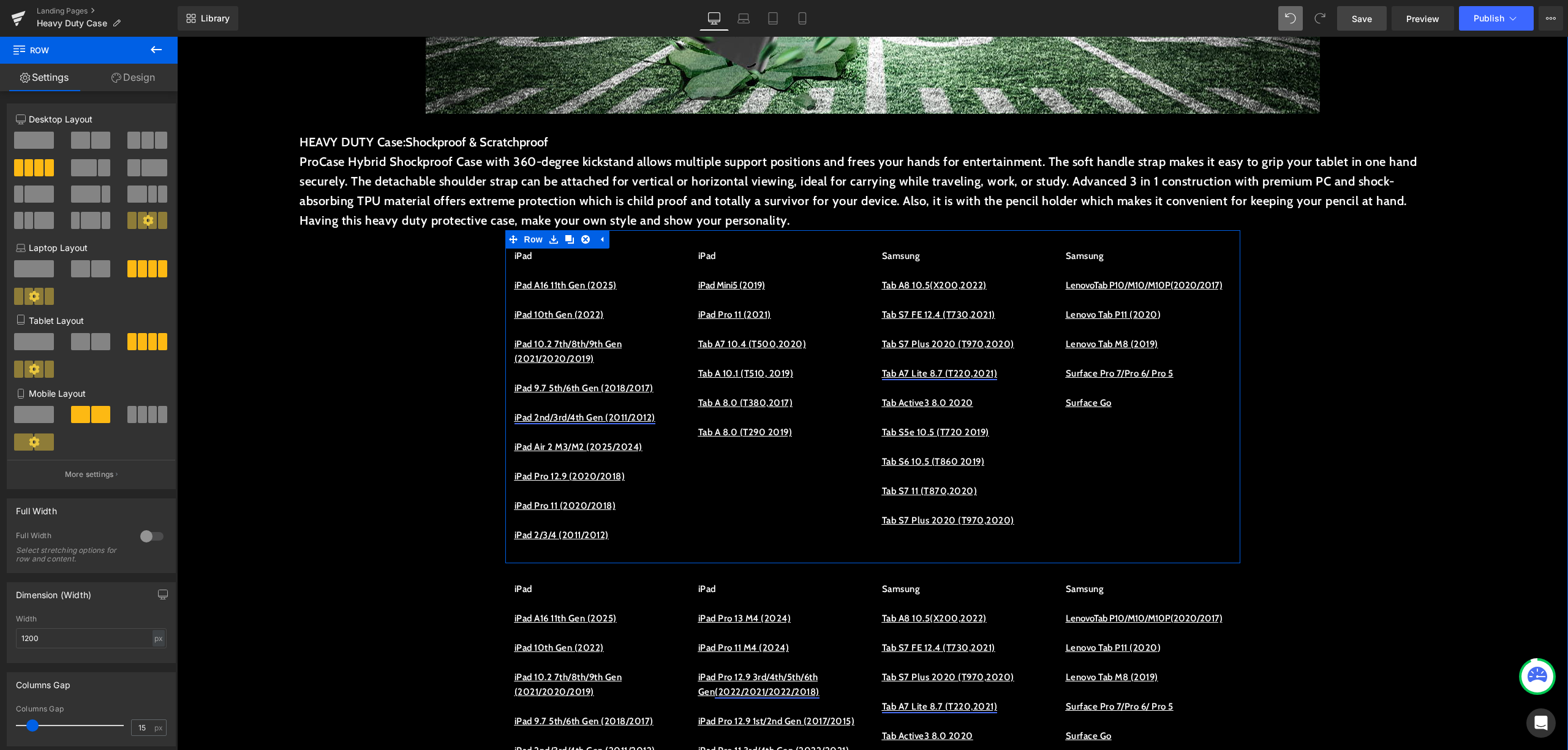
click at [718, 522] on div "iPad iPad A16 11th Gen (2025) iPad 10th Gen (2022) iPad 10.2 7th/8th/9th Gen (2…" at bounding box center [873, 397] width 735 height 333
click at [586, 243] on link at bounding box center [586, 240] width 16 height 18
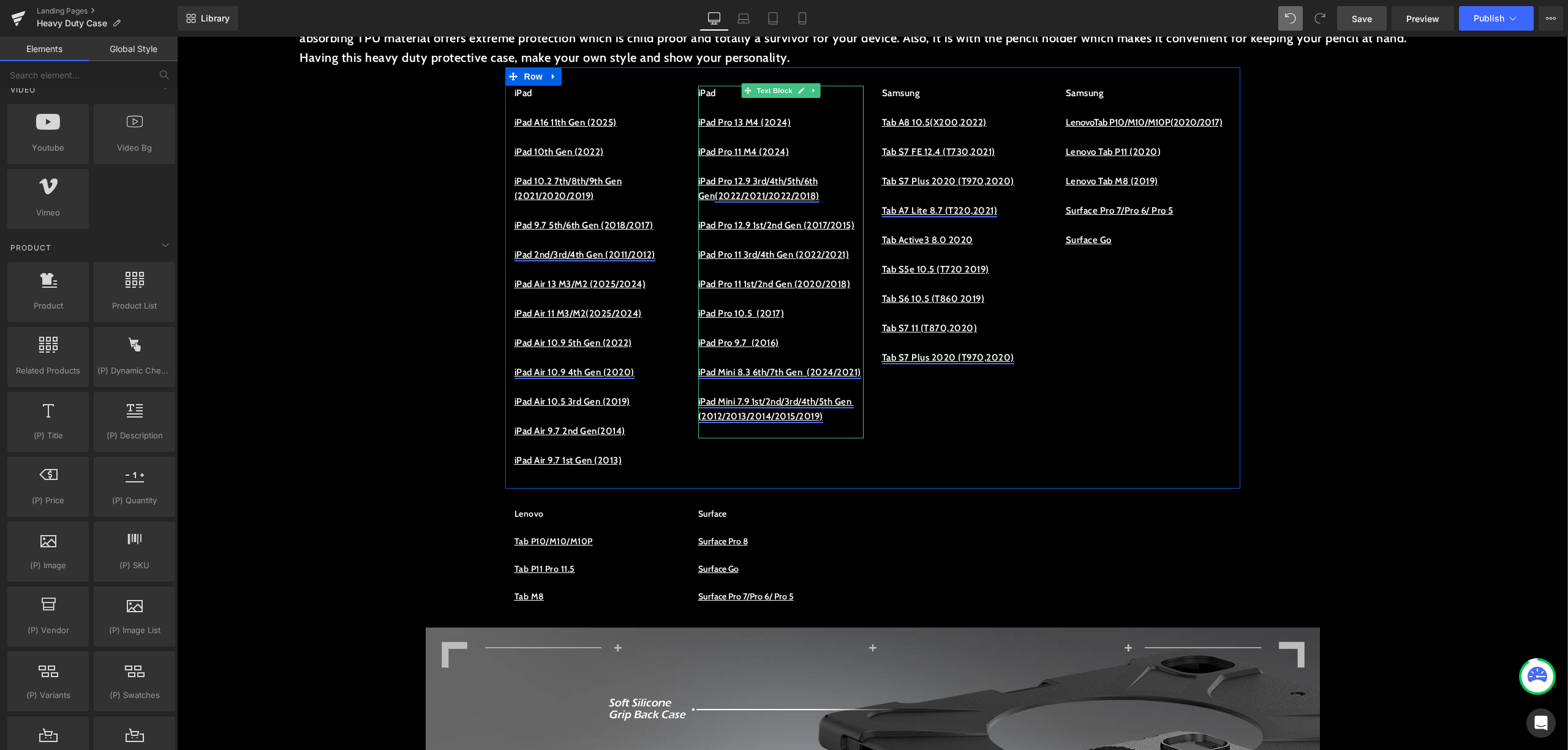
scroll to position [571, 0]
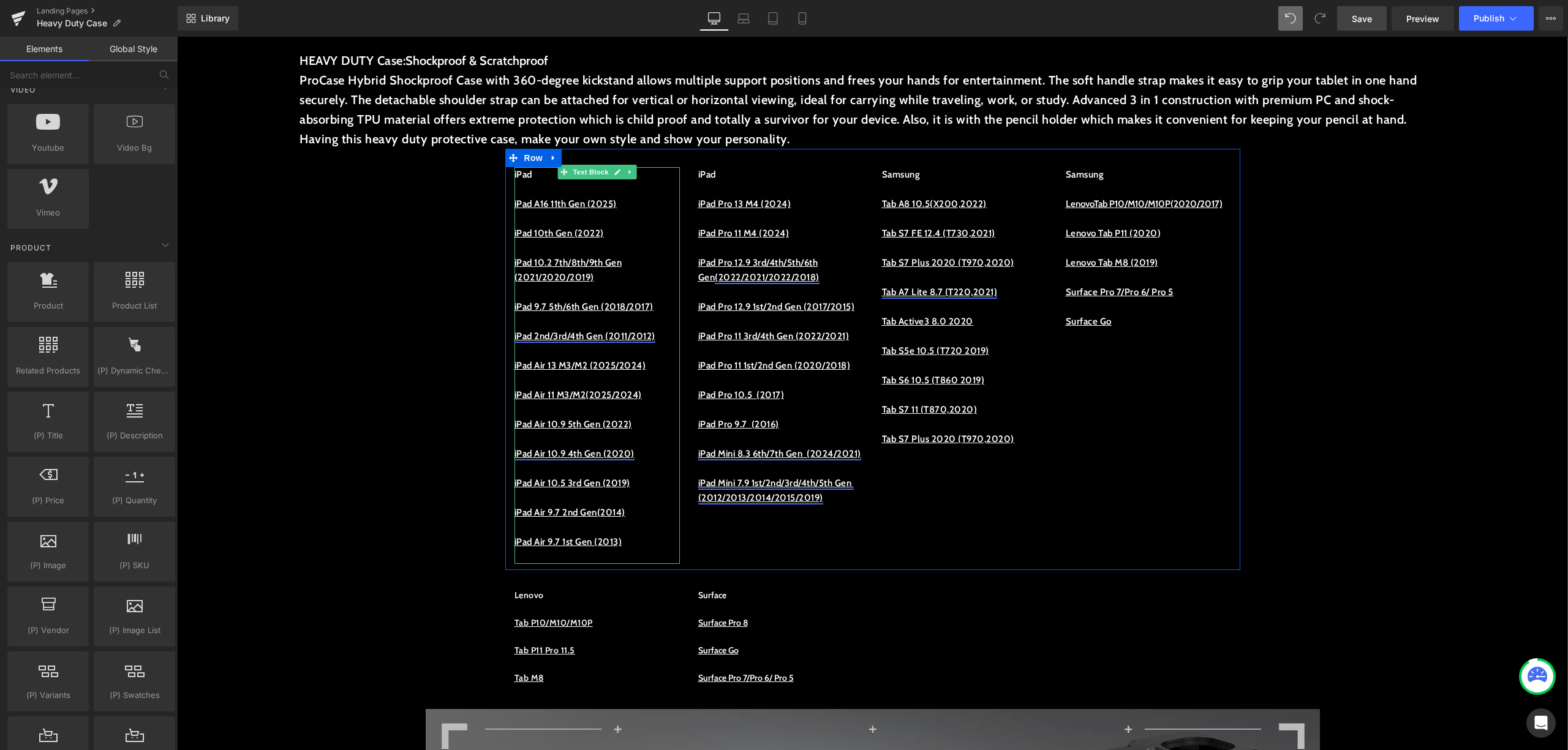
click at [570, 344] on p "iPad 2nd/3rd/4th Gen (2011/2012)" at bounding box center [597, 336] width 165 height 15
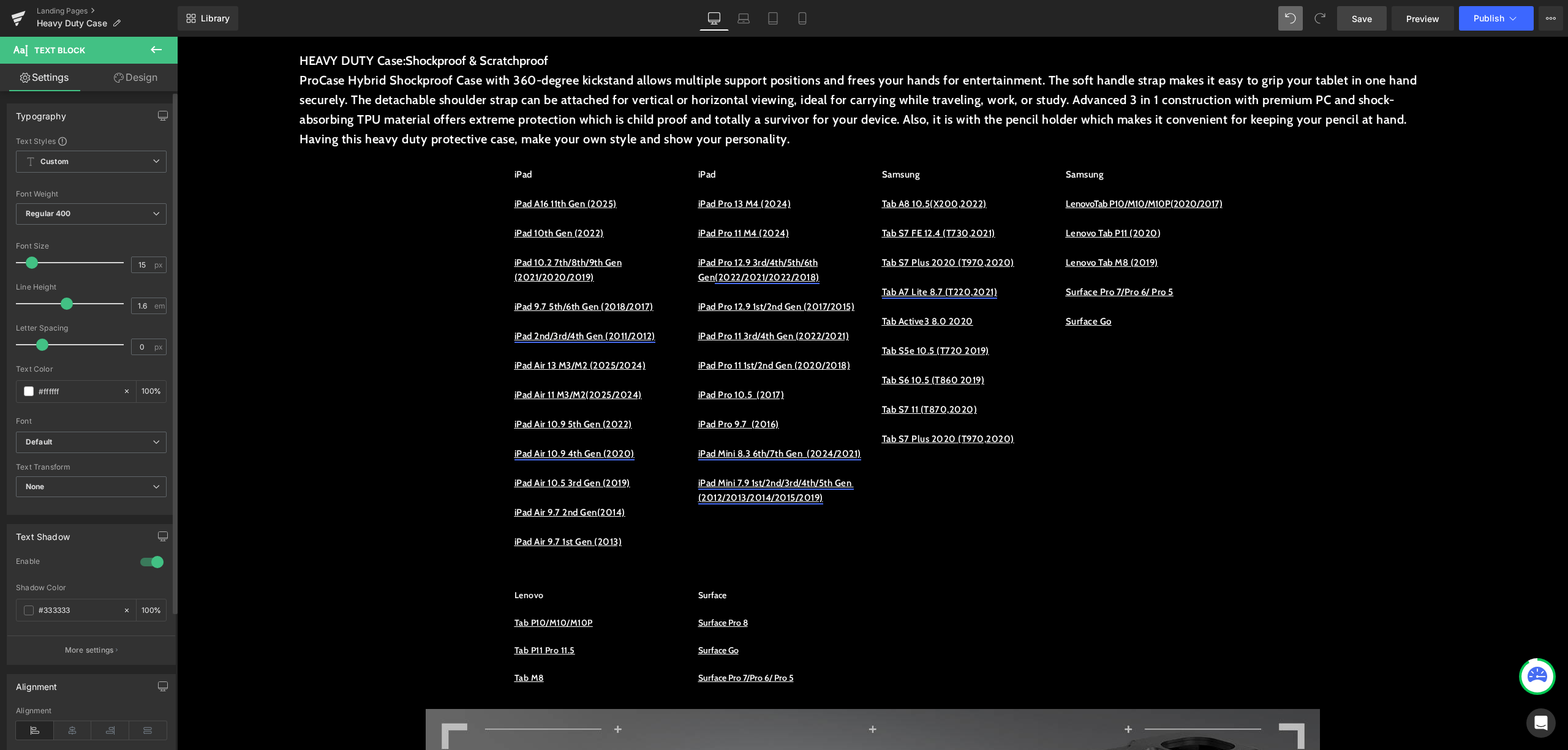
click at [143, 564] on div at bounding box center [152, 562] width 30 height 20
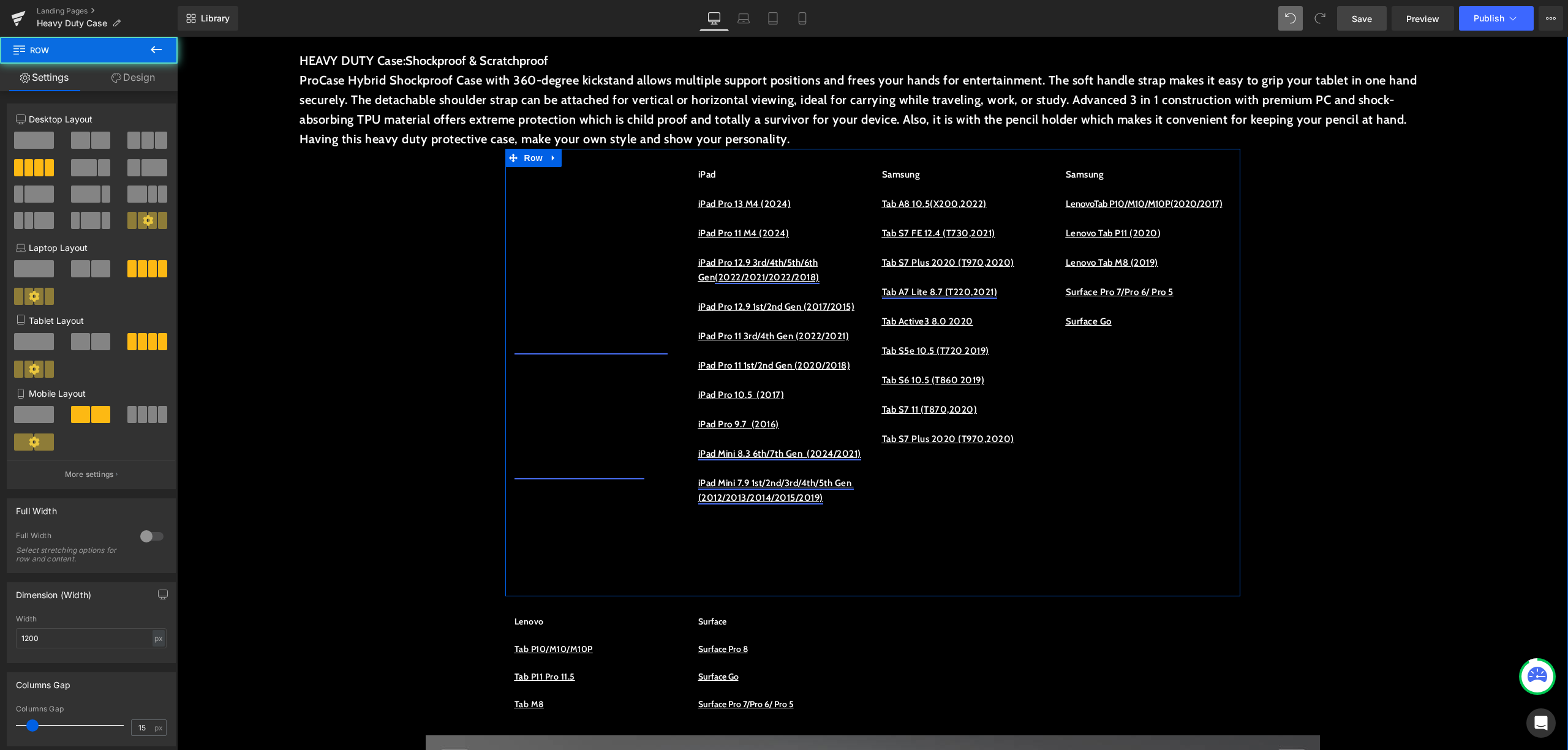
click at [1121, 506] on div "iPad iPad A16 11th Gen (2025) iPad 10th Gen (2022) iPad 10.2 7th/8th/9th Gen (2…" at bounding box center [873, 373] width 735 height 448
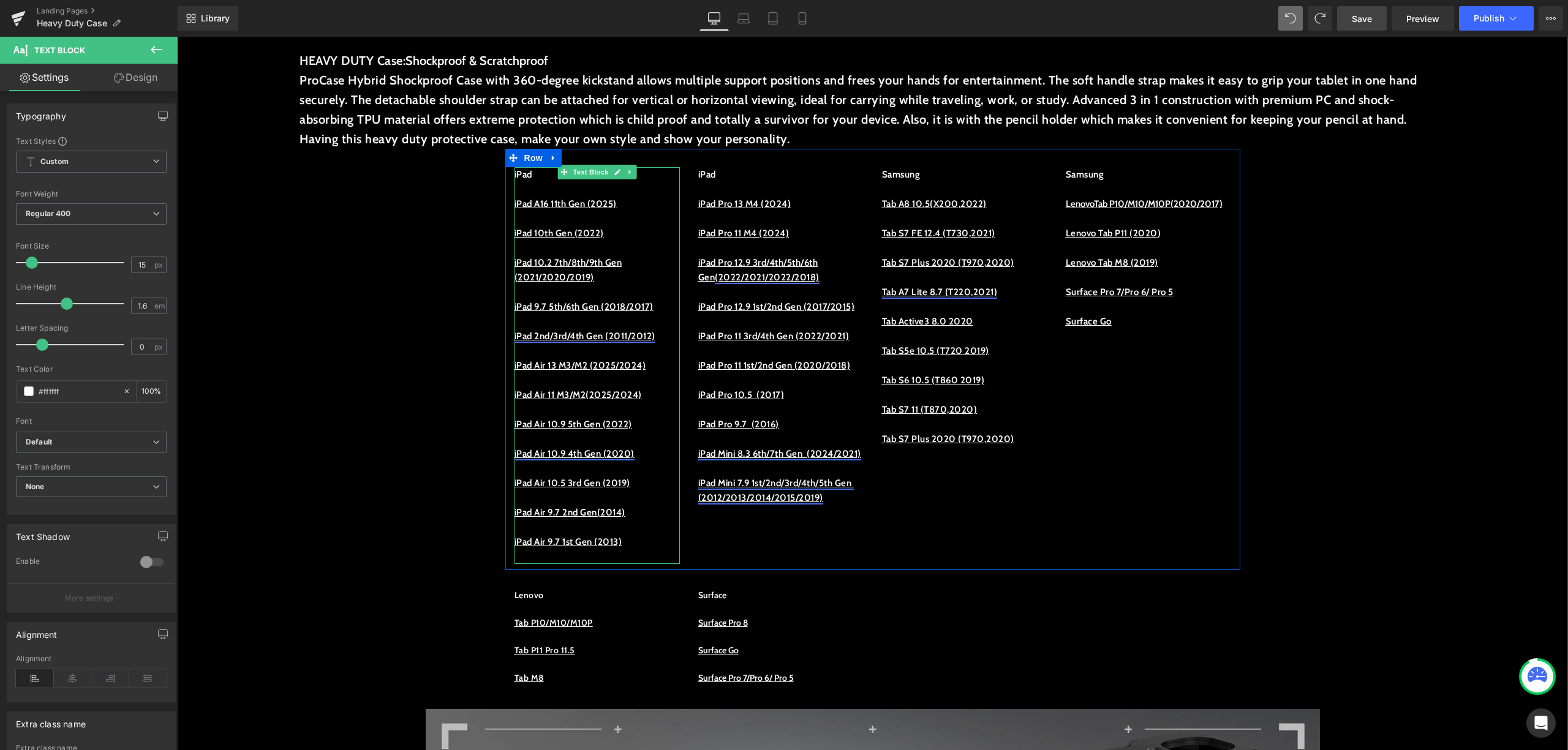
click at [653, 463] on p at bounding box center [597, 468] width 165 height 15
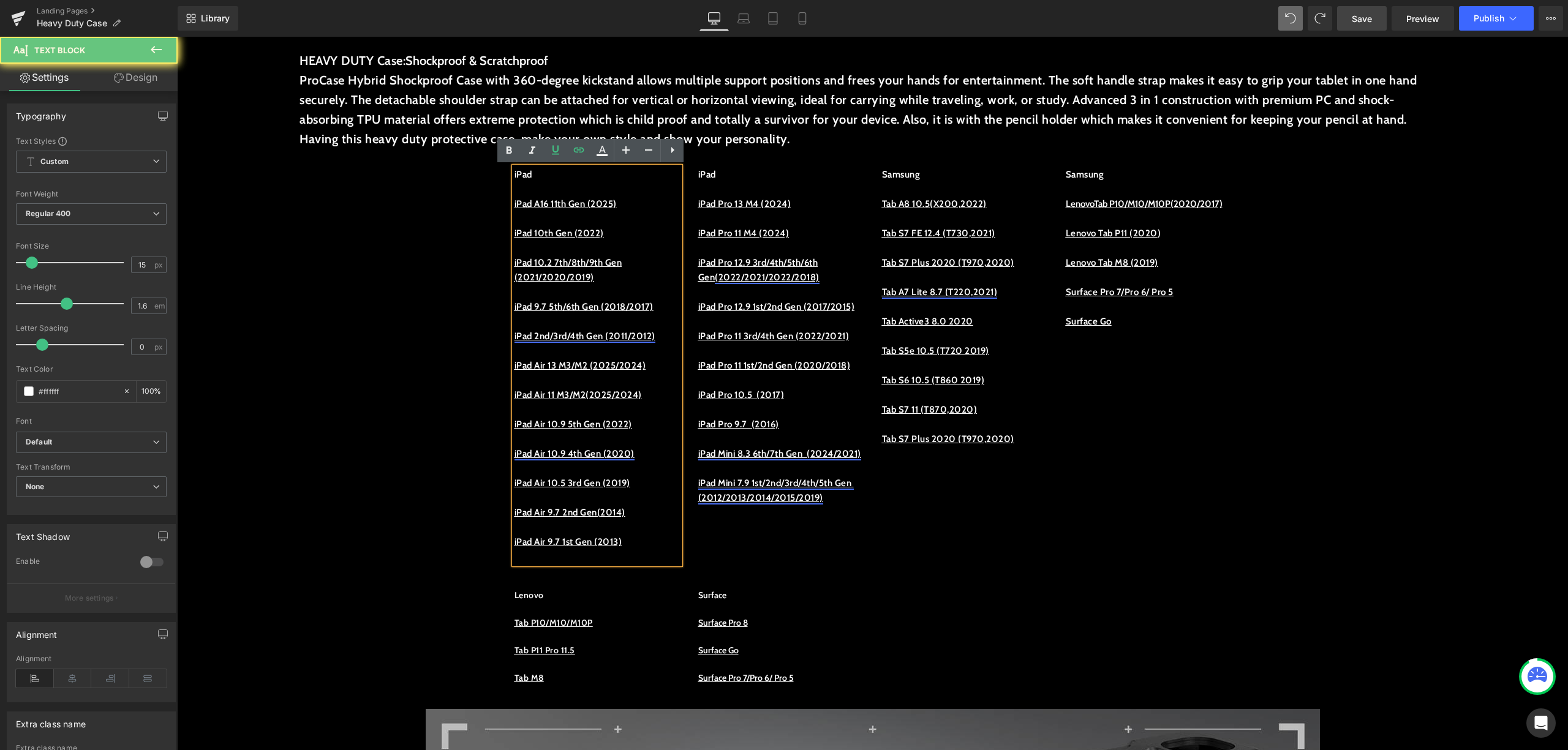
drag, startPoint x: 655, startPoint y: 458, endPoint x: 563, endPoint y: 463, distance: 92.1
click at [569, 463] on div "iPad iPad A16 11th Gen (2025) iPad 10th Gen (2022) iPad 10.2 7th/8th/9th Gen (2…" at bounding box center [597, 366] width 165 height 397
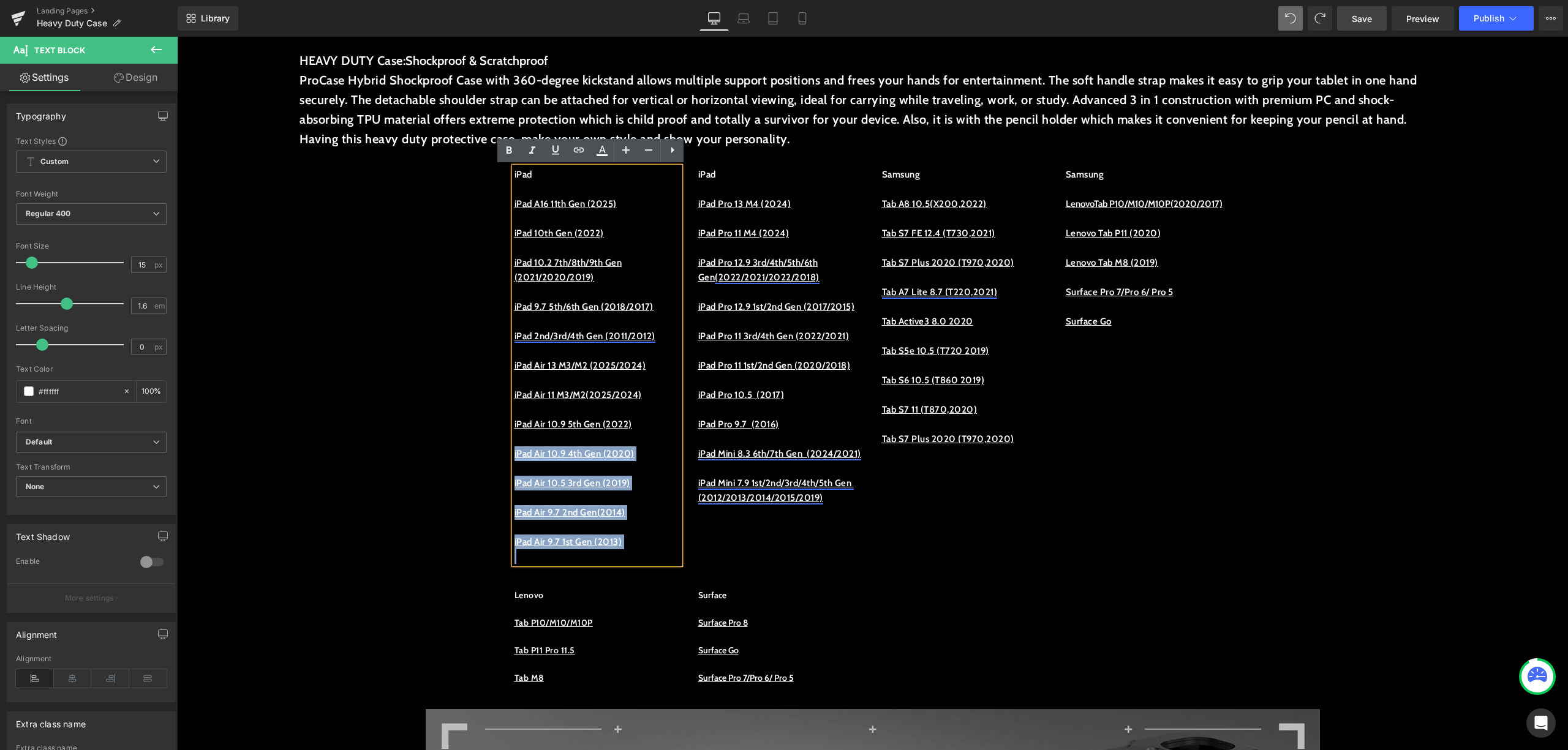
click at [515, 451] on div "iPad iPad A16 11th Gen (2025) iPad 10th Gen (2022) iPad 10.2 7th/8th/9th Gen (2…" at bounding box center [597, 366] width 165 height 397
click at [515, 450] on link "iPad Air 10.9 4th Gen (2020)" at bounding box center [574, 454] width 120 height 11
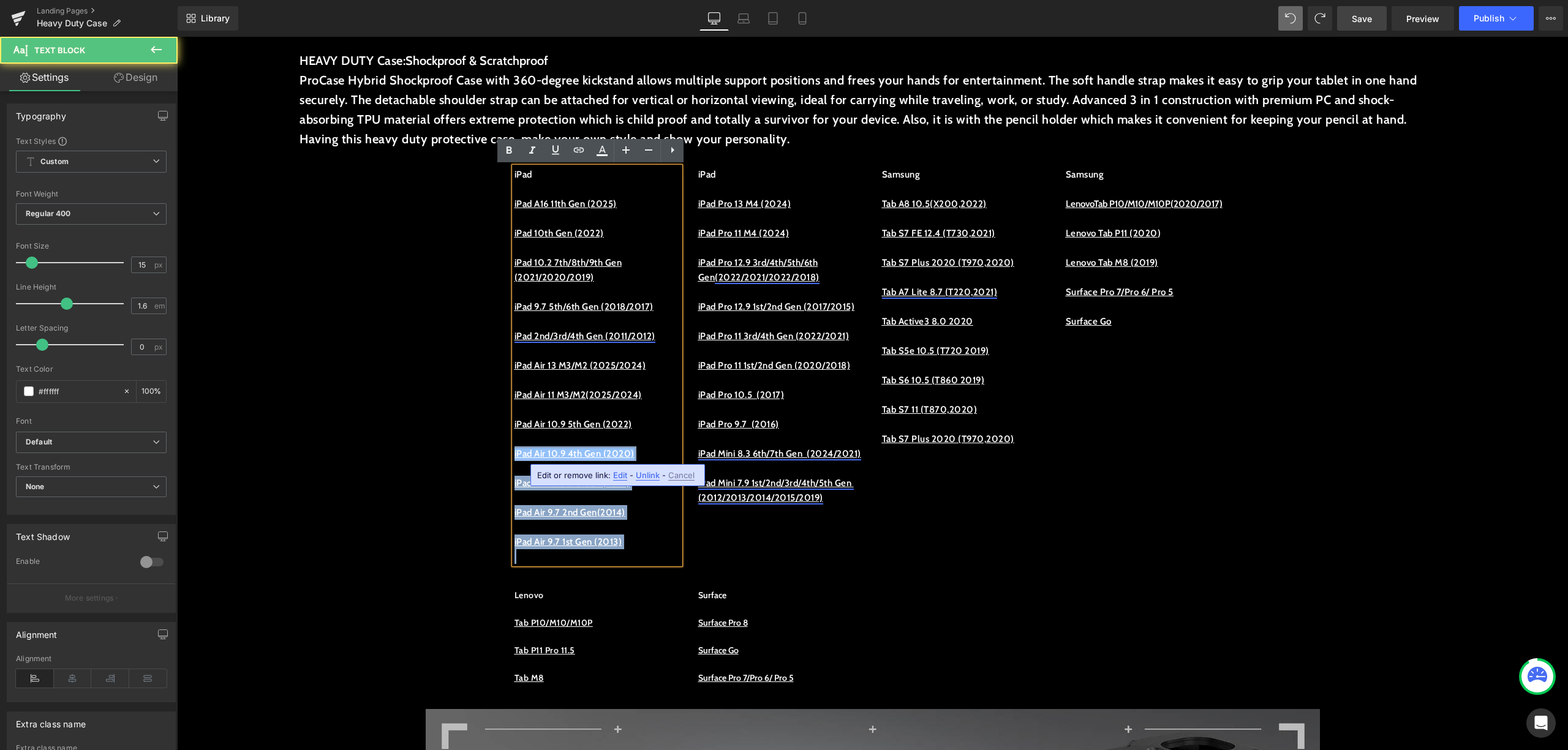
click at [657, 454] on p "iPad Air 10.9 4th Gen (2020)" at bounding box center [597, 453] width 165 height 15
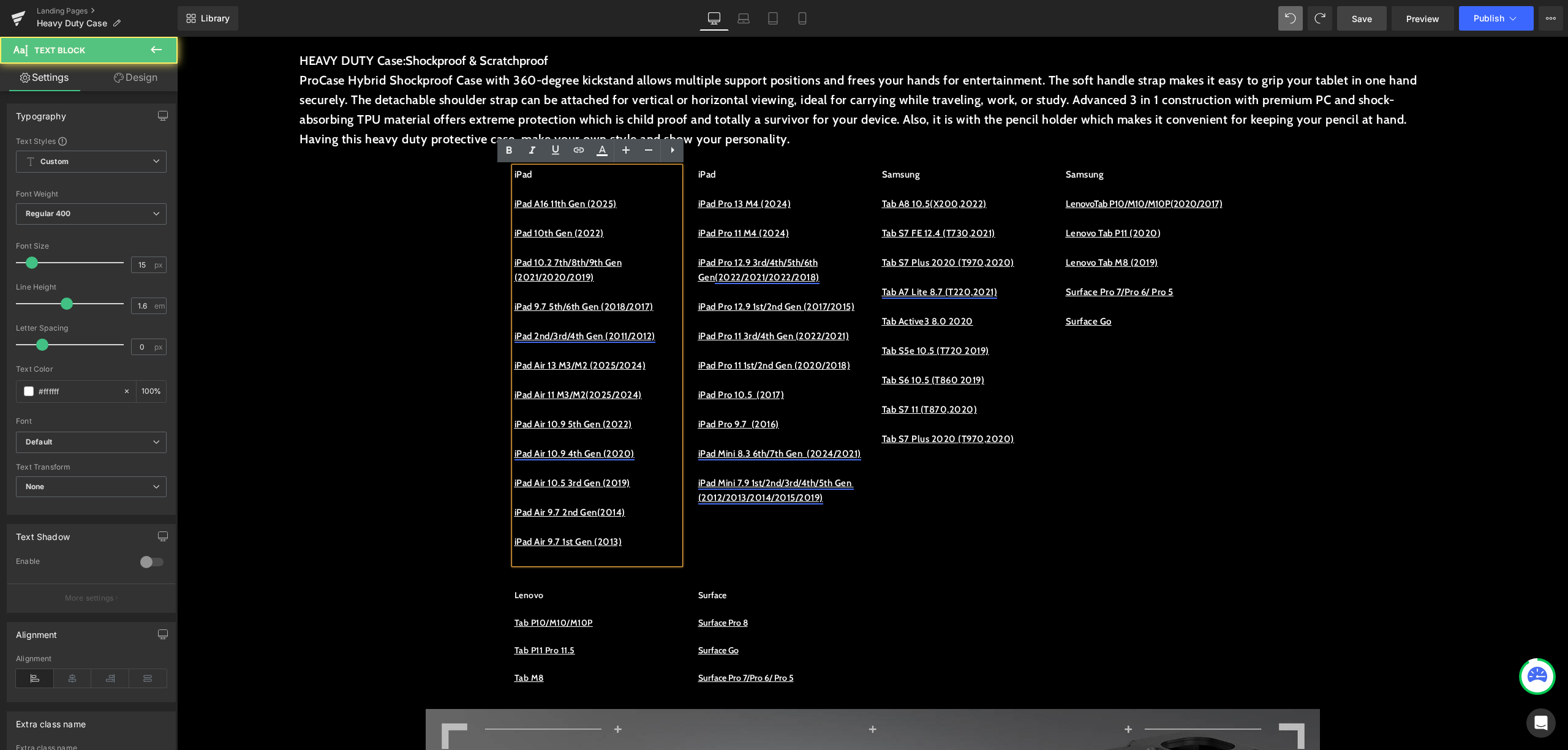
click at [627, 454] on link "iPad Air 10.9 4th Gen (2020)" at bounding box center [574, 454] width 120 height 11
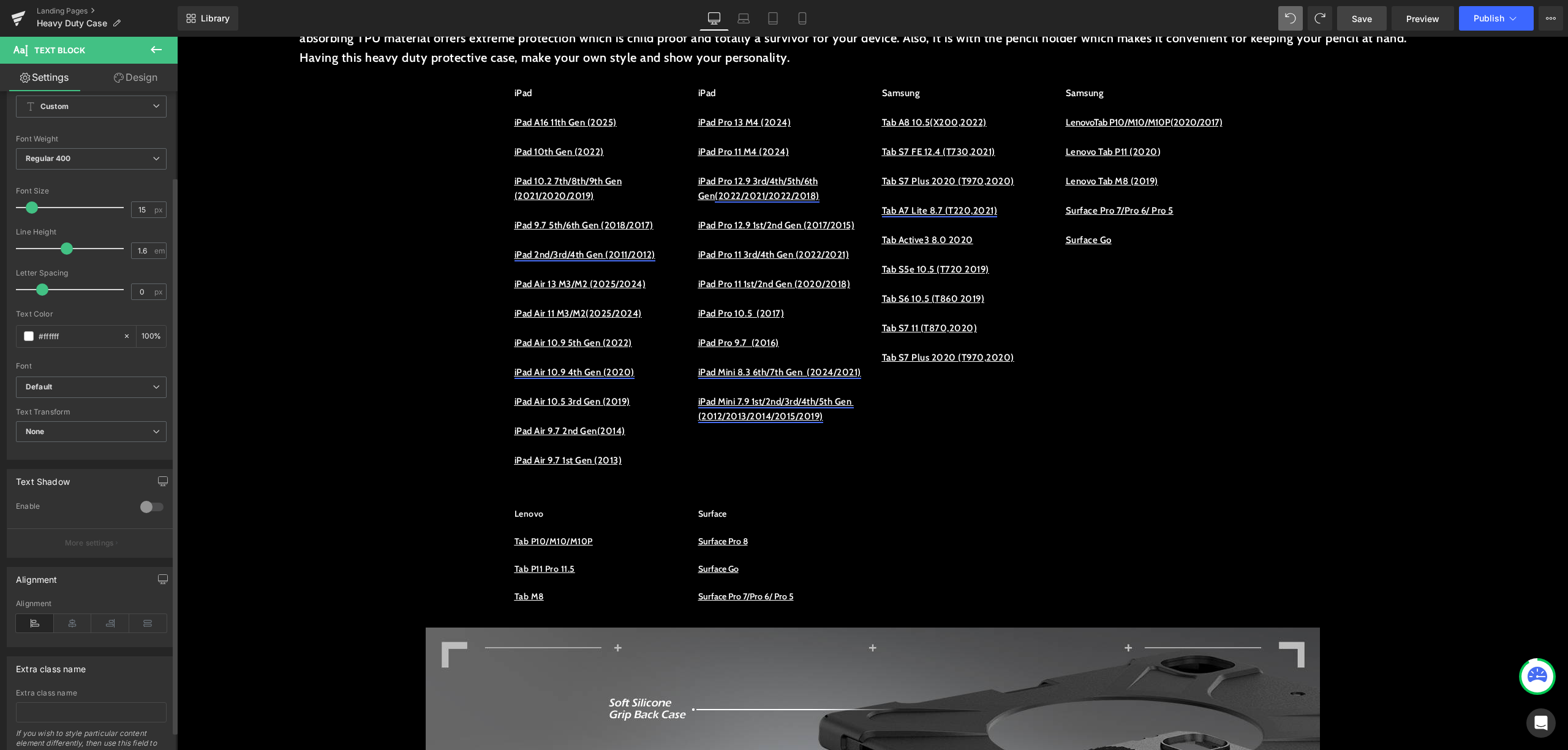
scroll to position [0, 0]
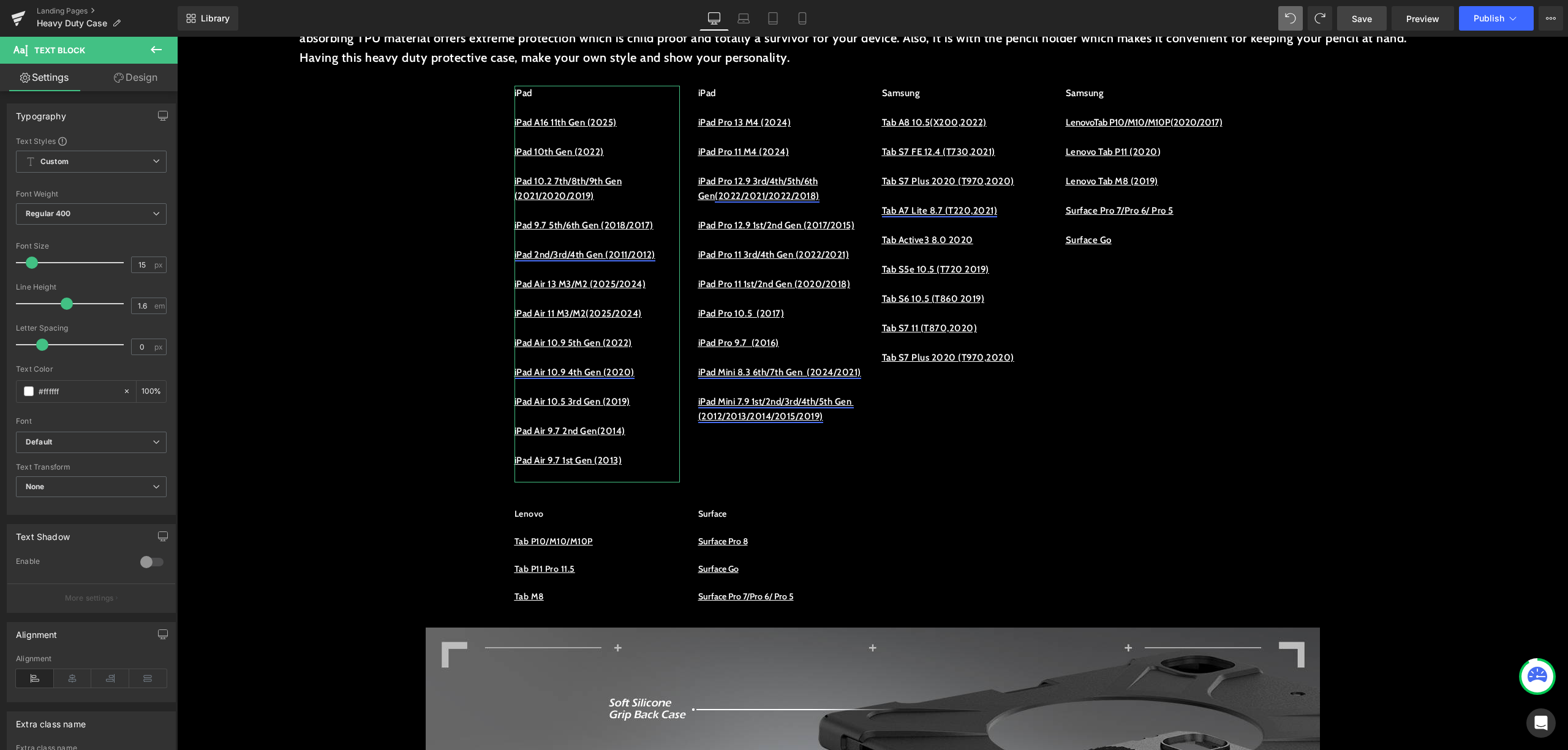
click at [143, 67] on link "Design" at bounding box center [136, 77] width 89 height 27
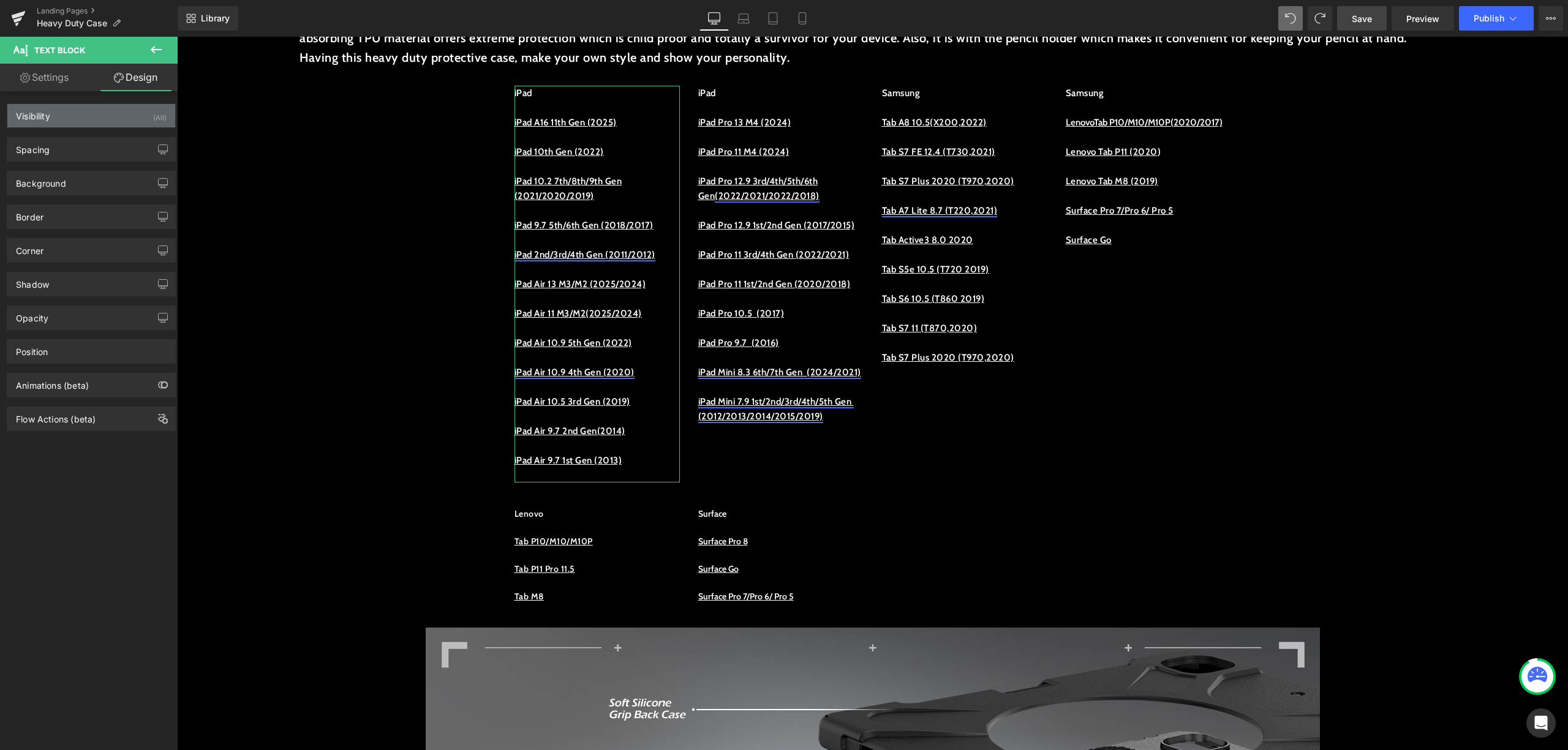
click at [94, 112] on div "Visibility (All)" at bounding box center [91, 115] width 168 height 23
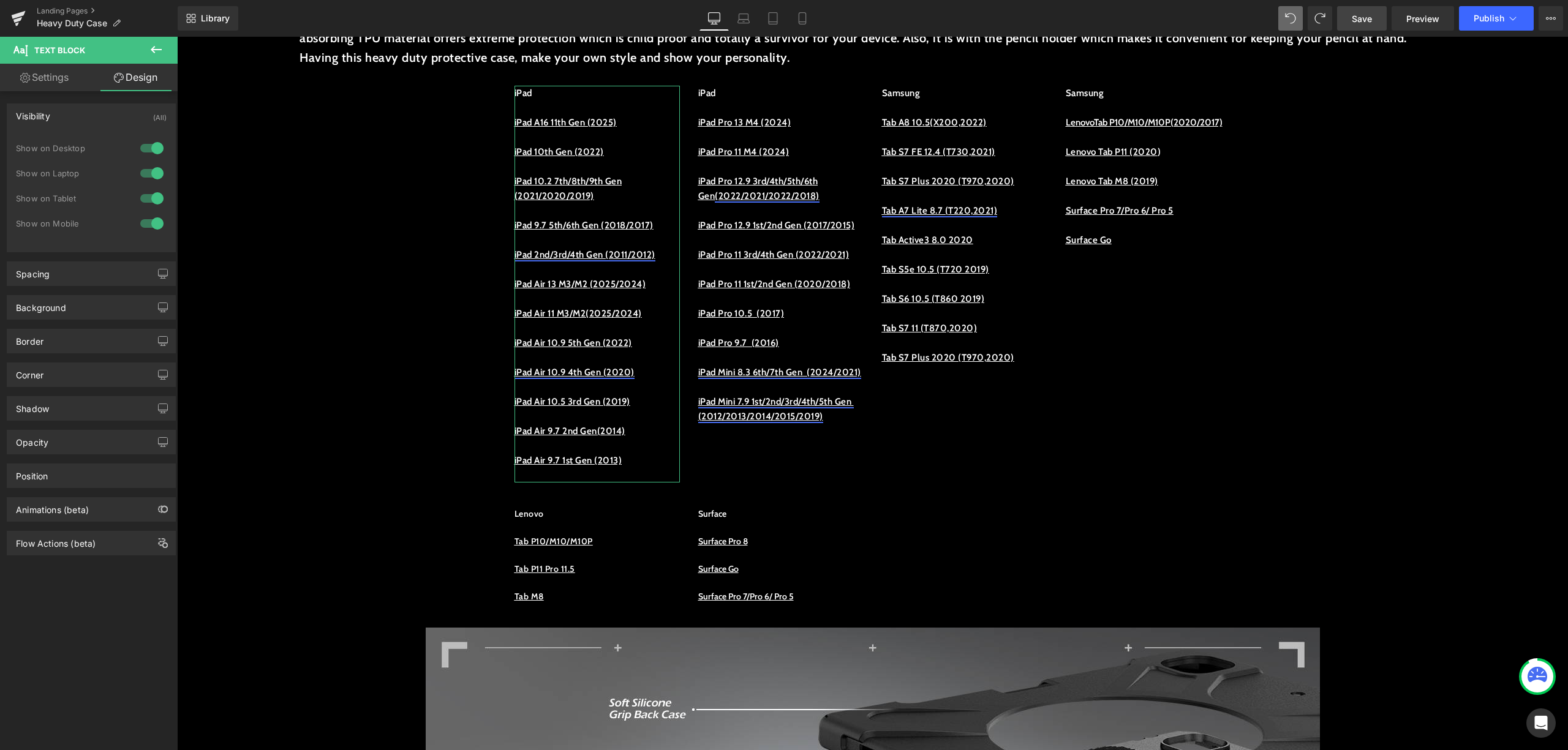
click at [94, 112] on div "Visibility (All)" at bounding box center [91, 115] width 168 height 23
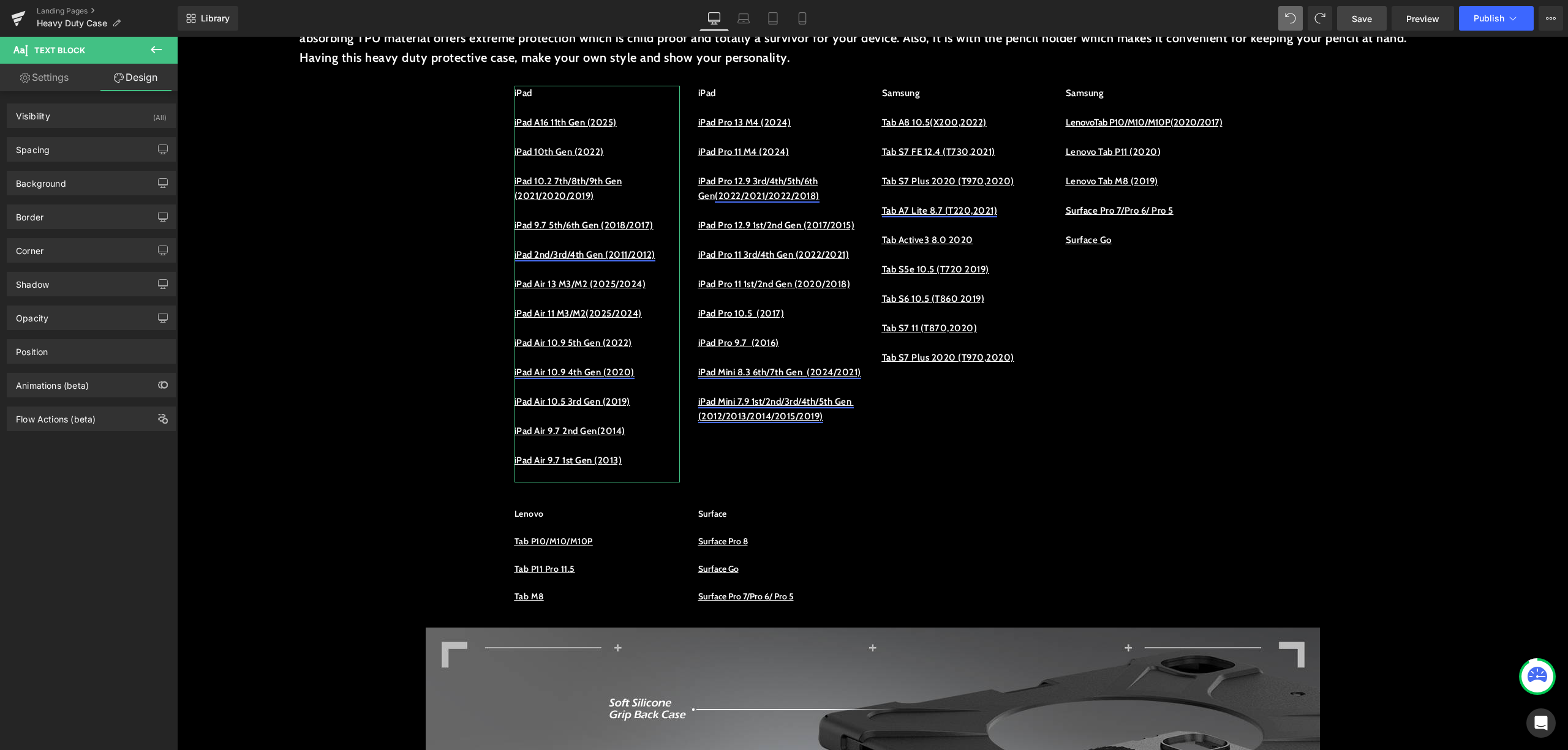
click at [49, 82] on link "Settings" at bounding box center [44, 77] width 89 height 27
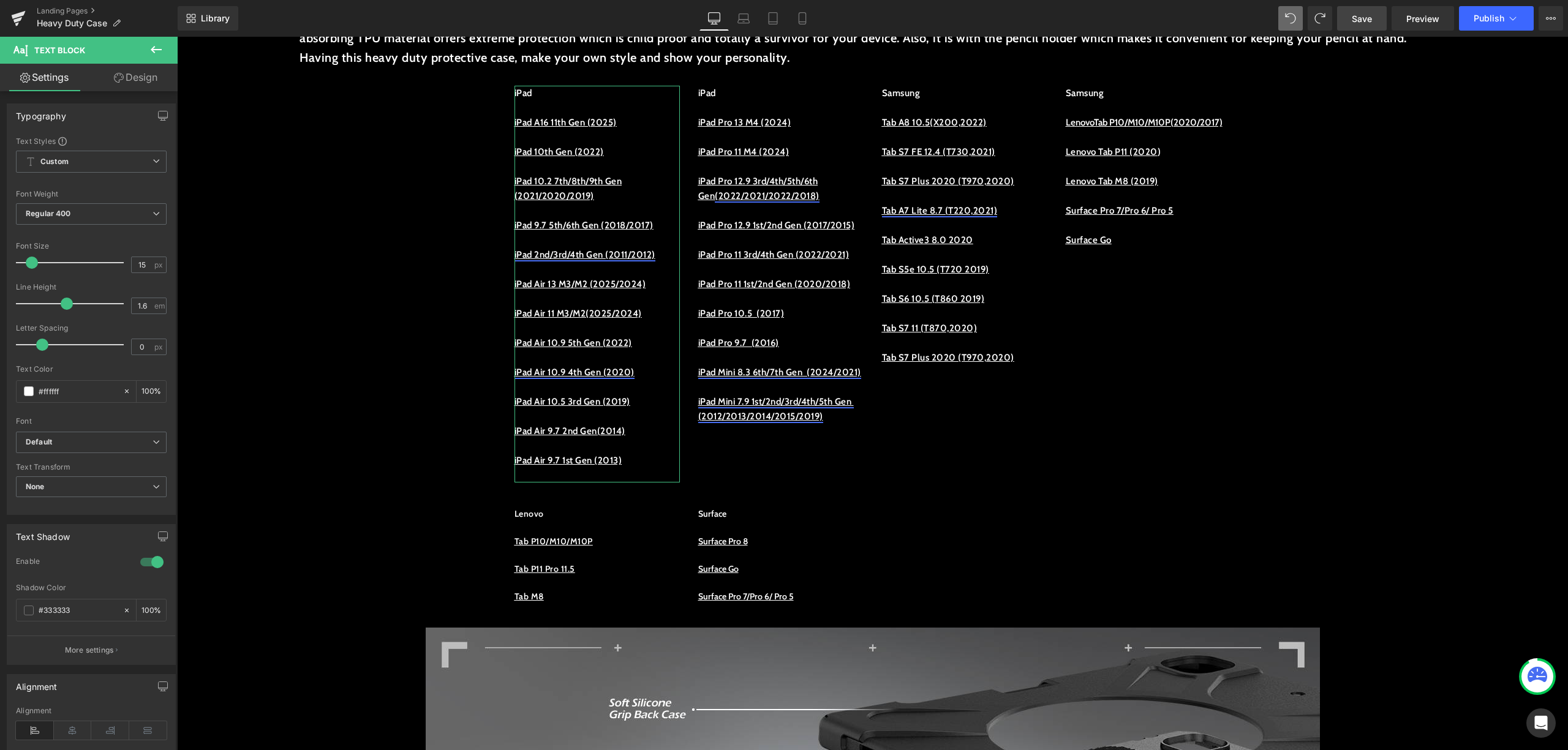
click at [49, 82] on link "Settings" at bounding box center [44, 77] width 89 height 27
click at [577, 263] on p at bounding box center [597, 269] width 165 height 15
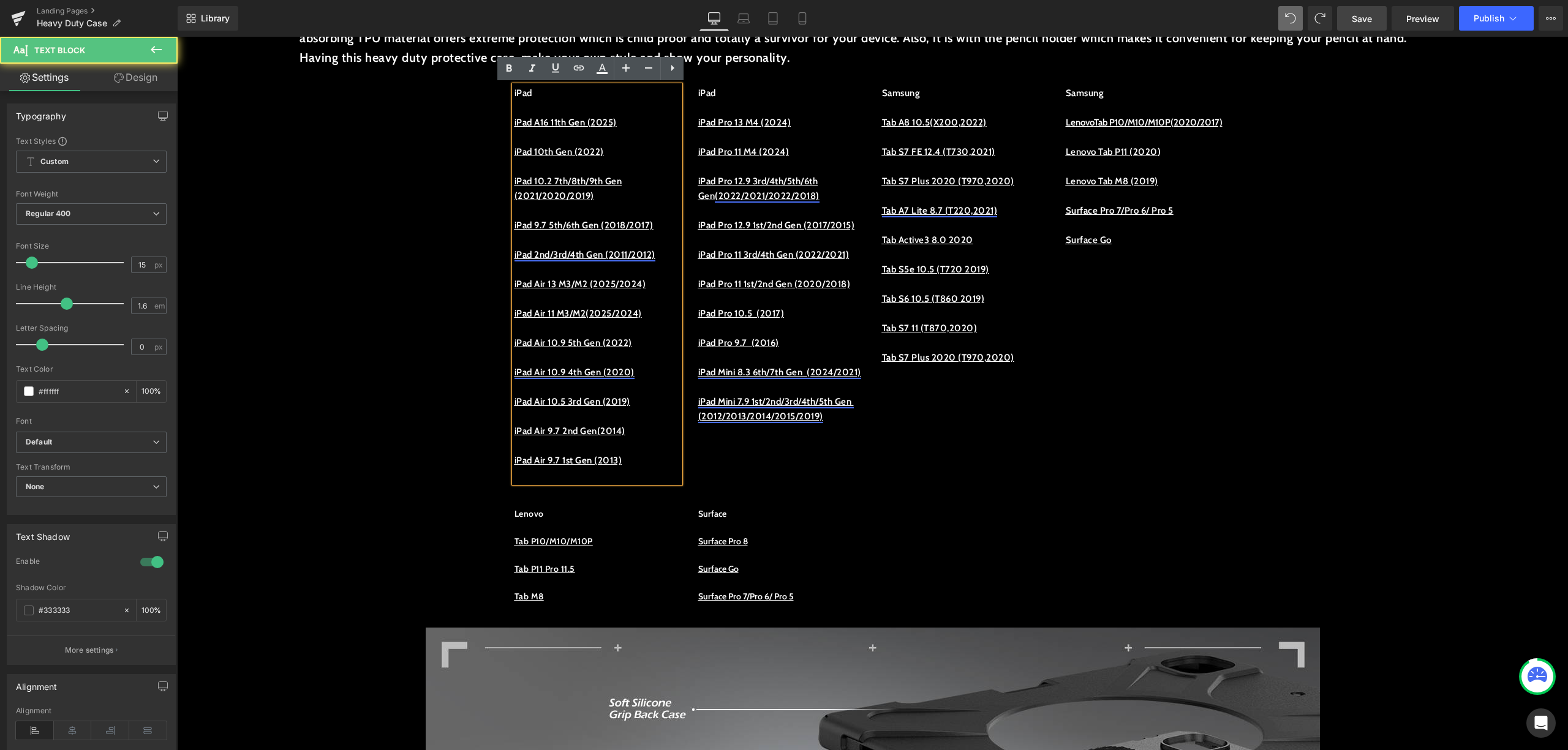
click at [577, 250] on link "iPad 2nd/3rd/4th Gen (2011/2012)" at bounding box center [585, 255] width 141 height 11
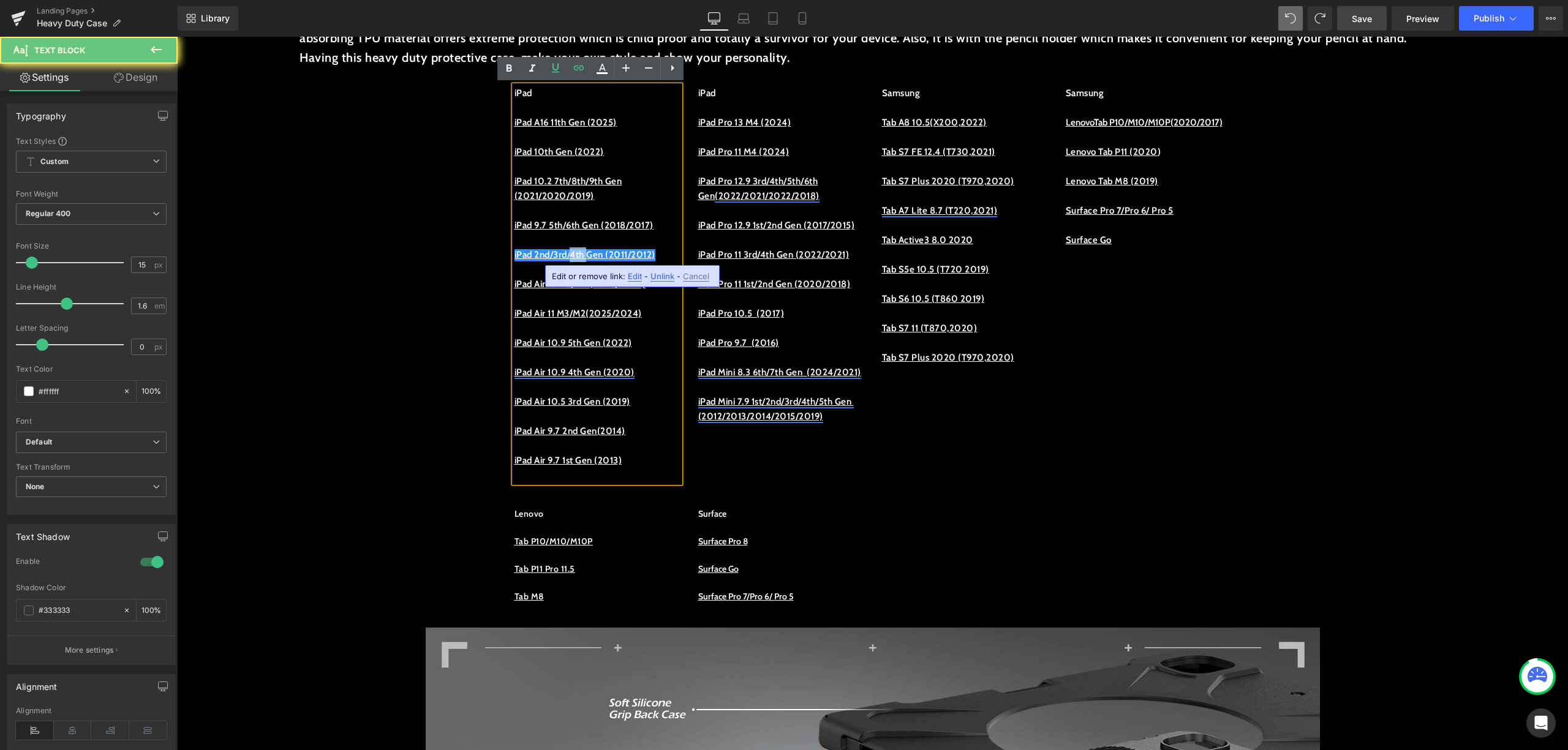
click at [577, 250] on link "iPad 2nd/3rd/4th Gen (2011/2012)" at bounding box center [585, 255] width 141 height 11
click at [674, 64] on icon at bounding box center [672, 67] width 15 height 15
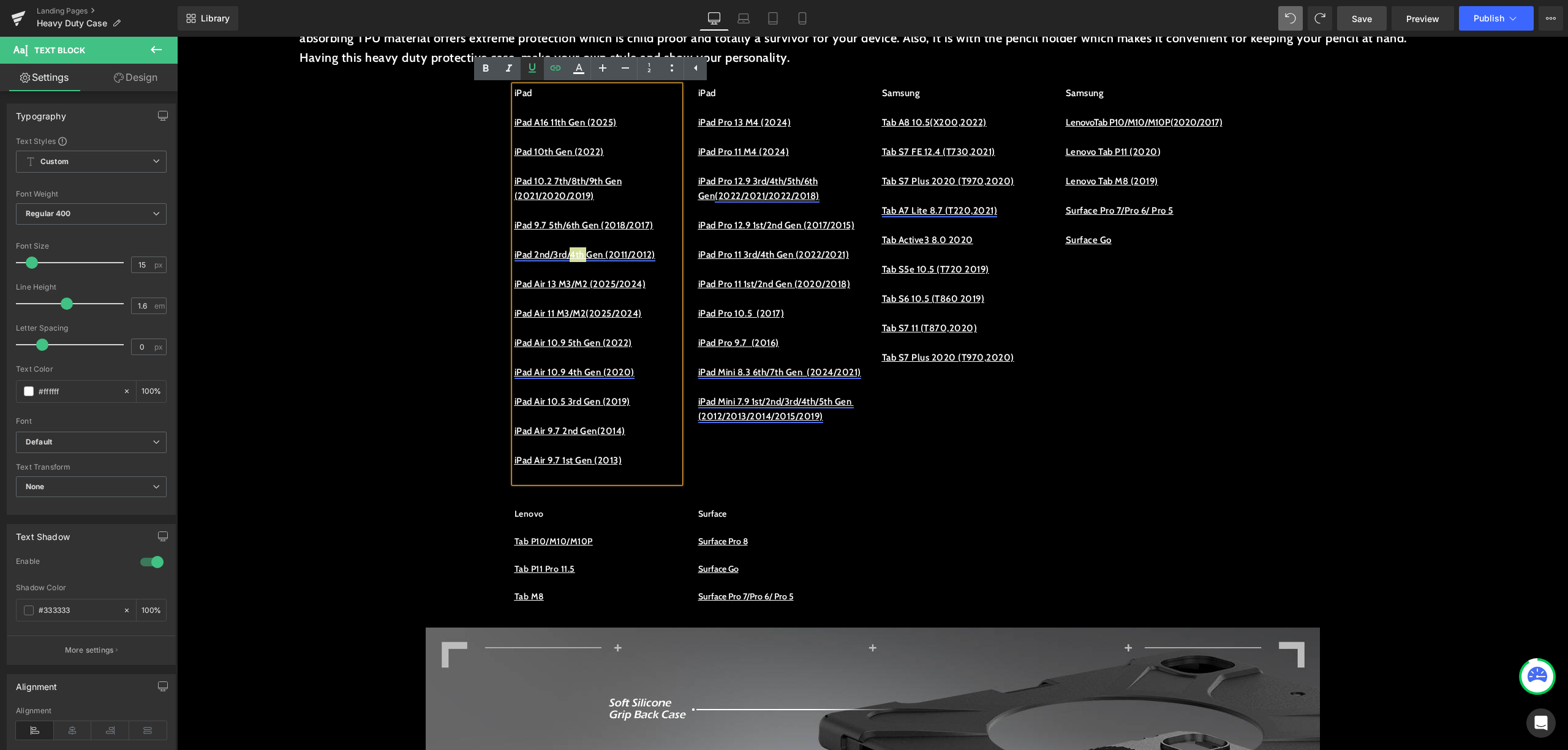
click at [527, 72] on icon at bounding box center [532, 67] width 15 height 15
click at [640, 269] on p at bounding box center [597, 269] width 165 height 15
drag, startPoint x: 669, startPoint y: 257, endPoint x: 522, endPoint y: 259, distance: 147.0
click at [535, 259] on p "iPad 2nd/3rd/ 4th Gen (2011/2012)" at bounding box center [597, 254] width 165 height 15
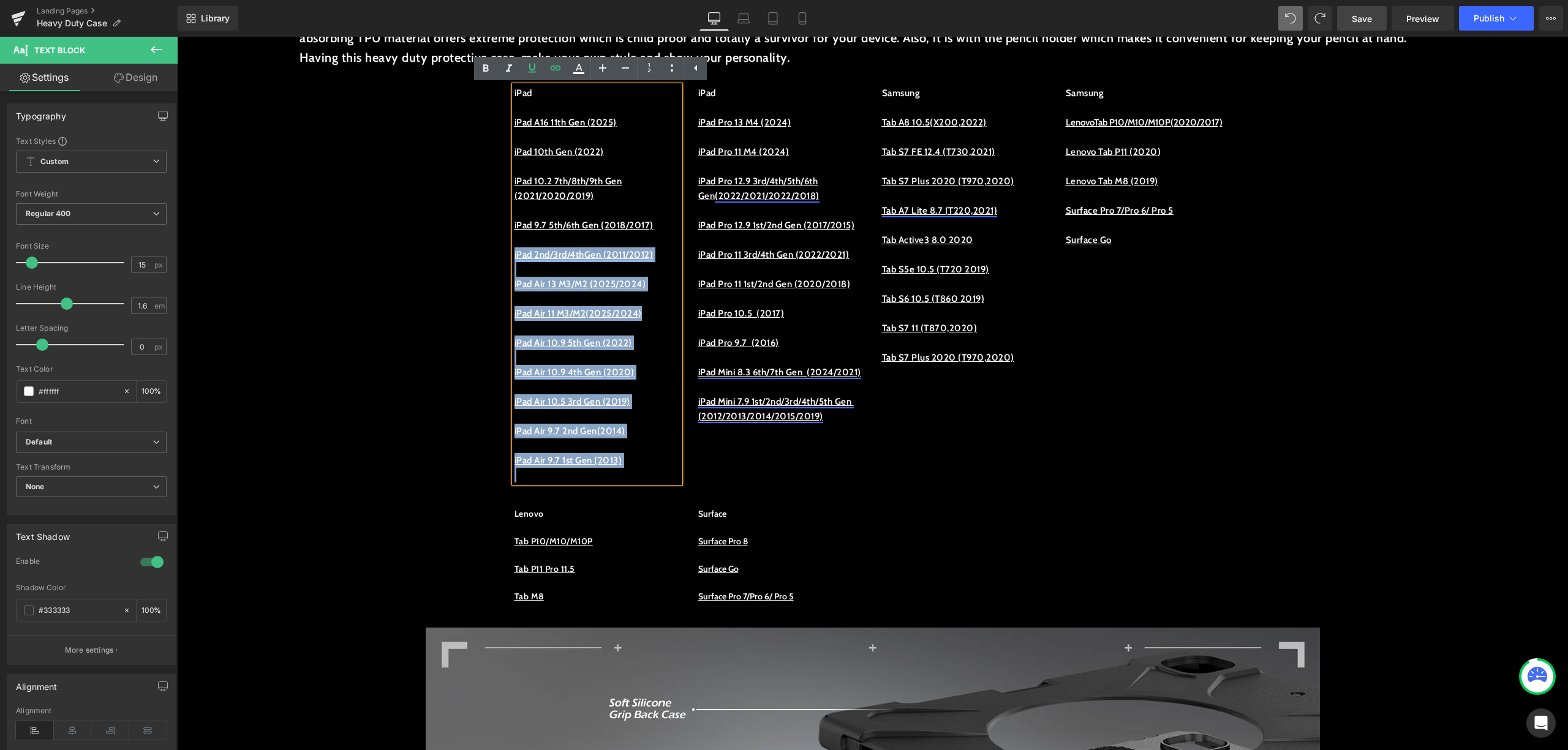
drag, startPoint x: 508, startPoint y: 259, endPoint x: 676, endPoint y: 254, distance: 168.1
click at [676, 254] on div "iPad iPad A16 11th Gen (2025) iPad 10th Gen (2022) iPad 10.2 7th/8th/9th Gen (2…" at bounding box center [597, 284] width 165 height 397
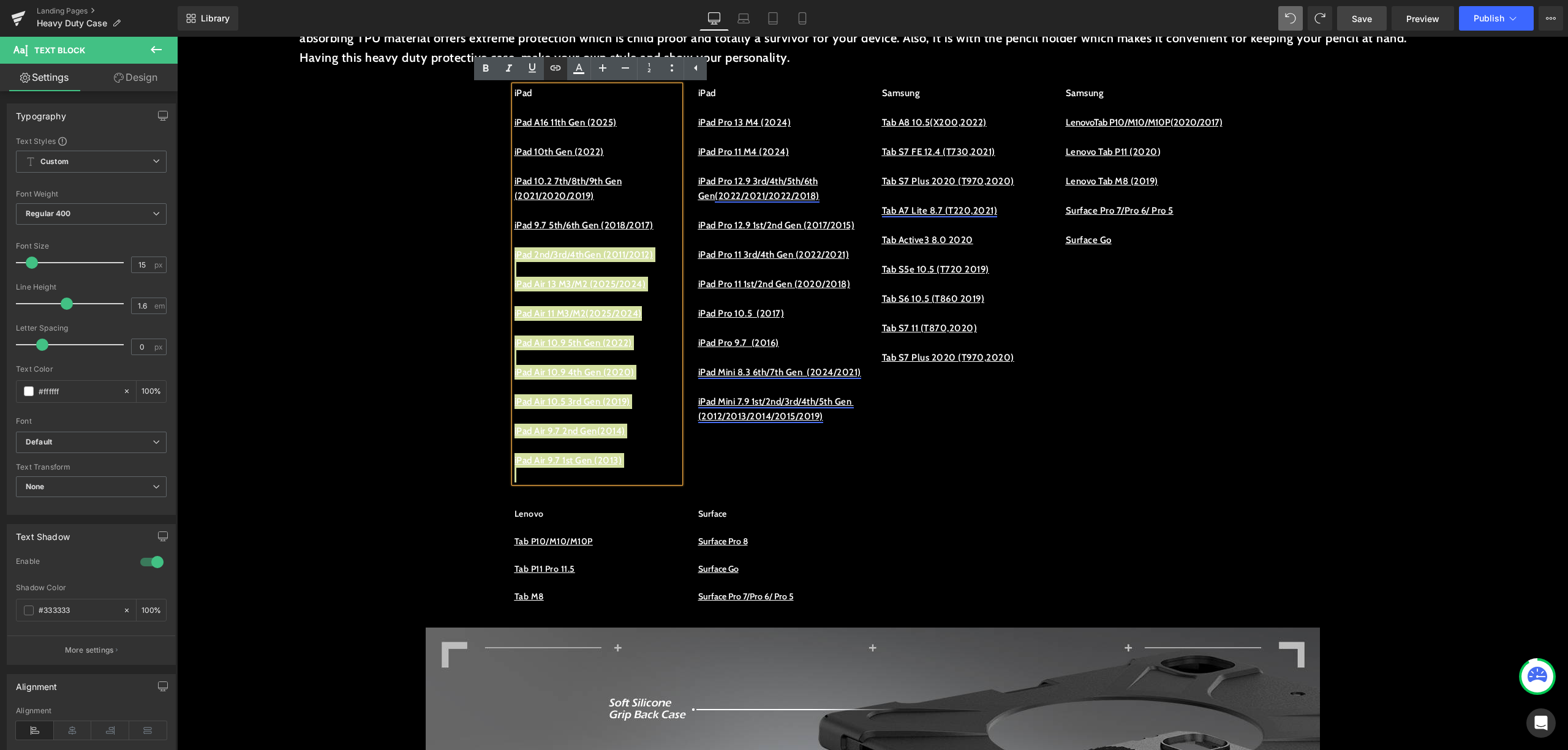
click at [559, 69] on icon at bounding box center [555, 67] width 11 height 5
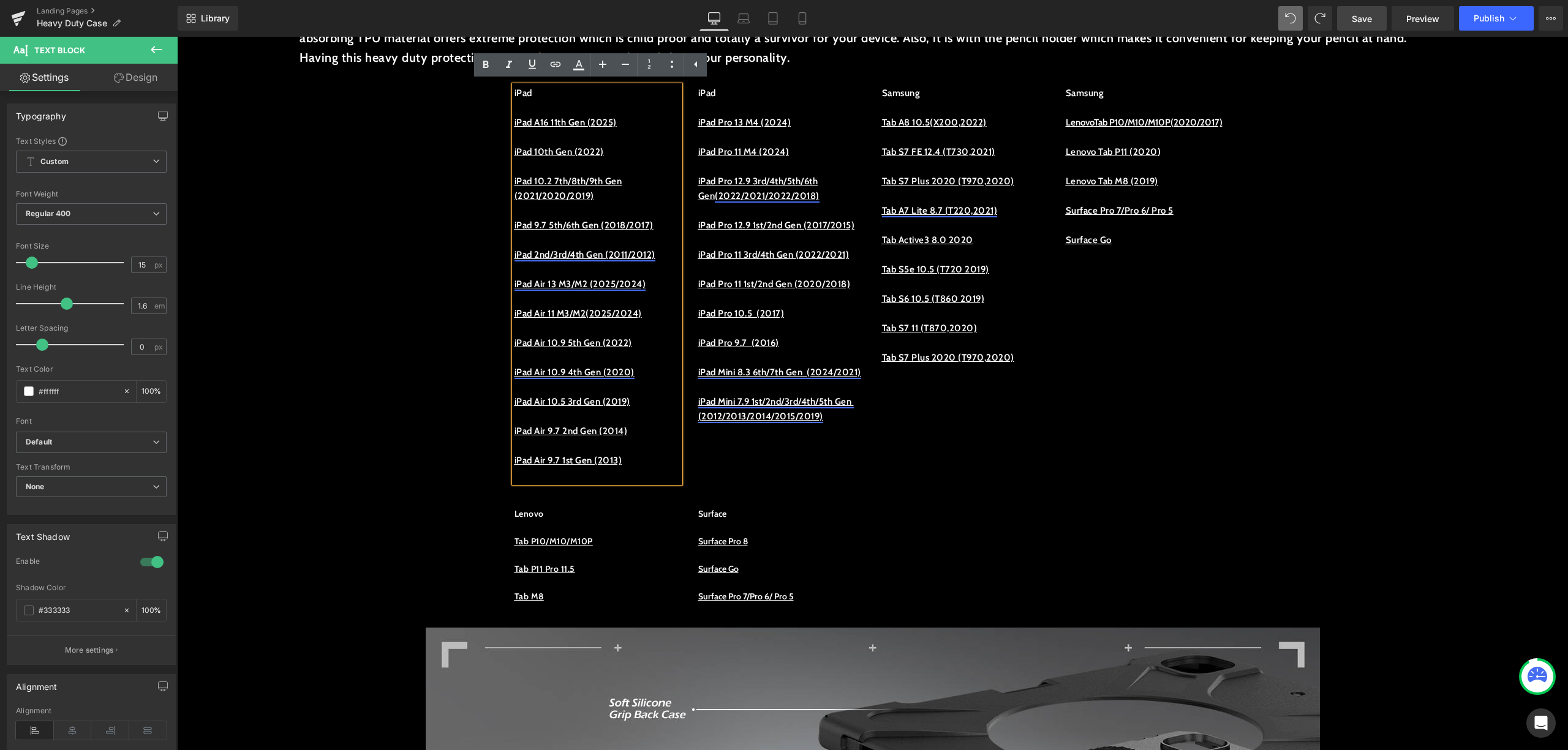
click at [603, 283] on u "iPad Air 13 M3/M2 (2025/2024)" at bounding box center [580, 284] width 131 height 11
click at [540, 67] on link at bounding box center [532, 65] width 23 height 23
click at [569, 260] on p "iPad 2nd/3rd/4th Gen (2011/2012)" at bounding box center [597, 254] width 165 height 15
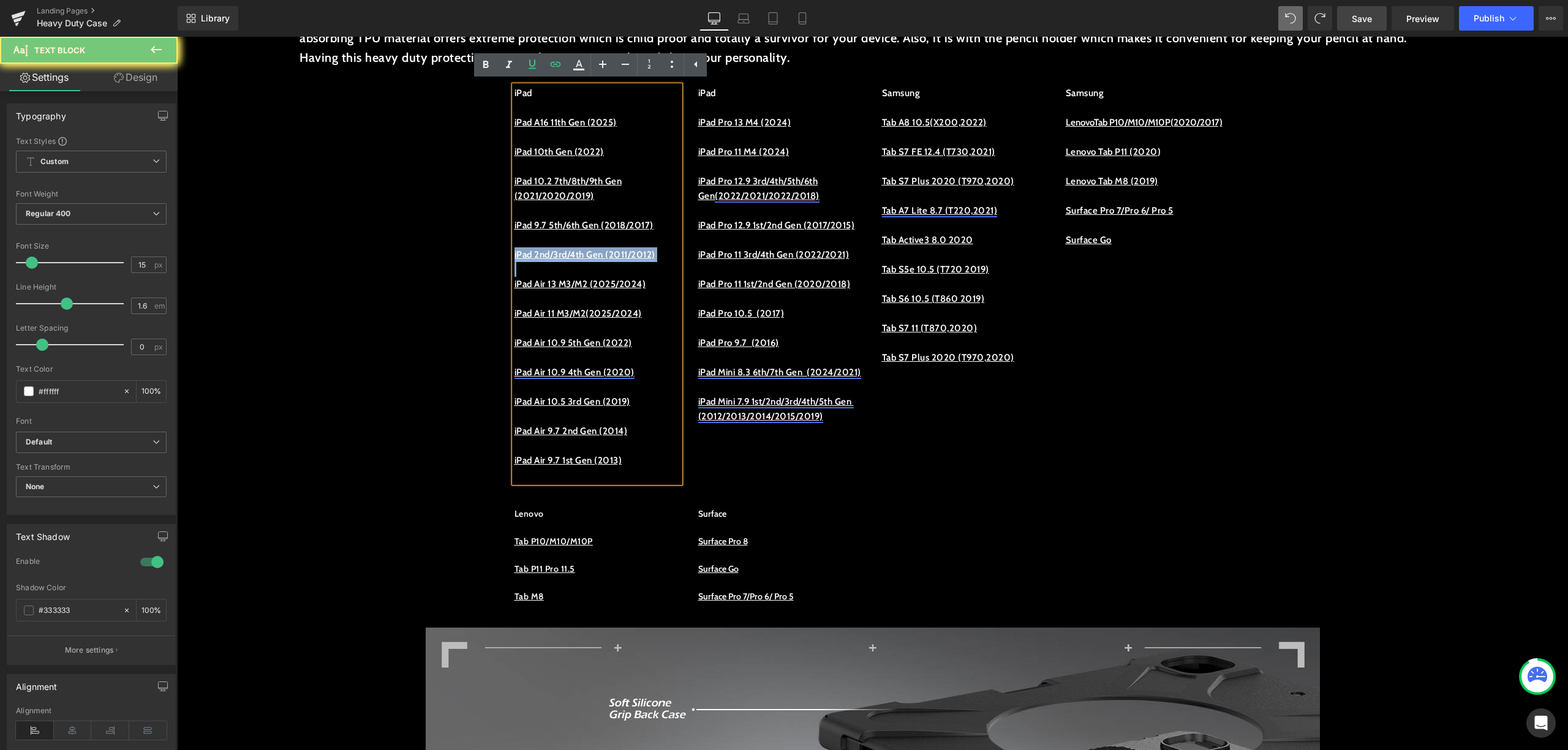
click at [569, 260] on p "iPad 2nd/3rd/4th Gen (2011/2012)" at bounding box center [597, 254] width 165 height 15
click at [533, 64] on icon at bounding box center [532, 64] width 15 height 15
click at [532, 72] on link at bounding box center [532, 65] width 23 height 23
click at [603, 308] on u "iPad Air 11 M3/M2(2025/2024)" at bounding box center [578, 313] width 127 height 11
click at [596, 250] on link "iPad 2nd/3rd/4th Gen (2011/2012)" at bounding box center [585, 255] width 141 height 11
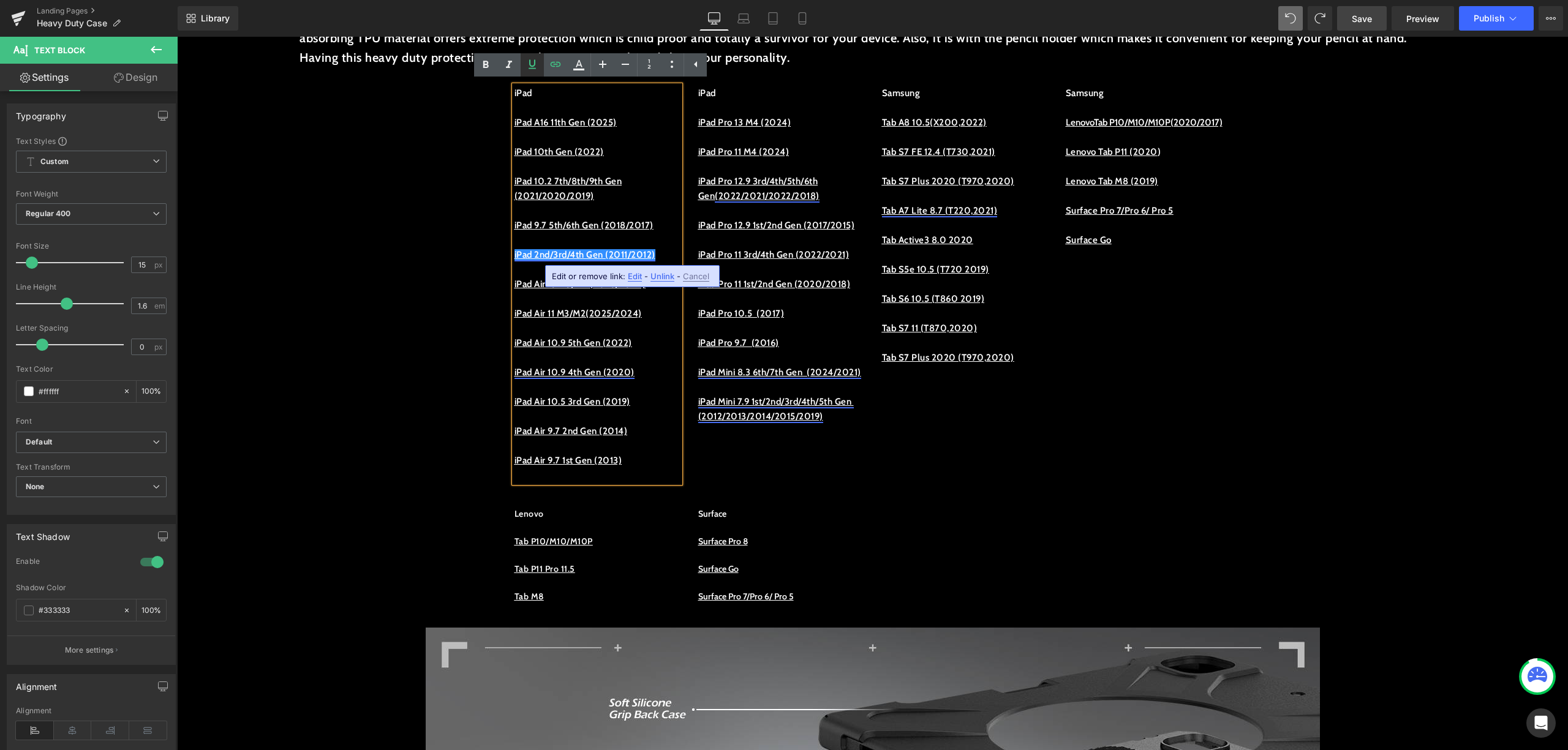
click at [539, 63] on icon at bounding box center [532, 64] width 15 height 15
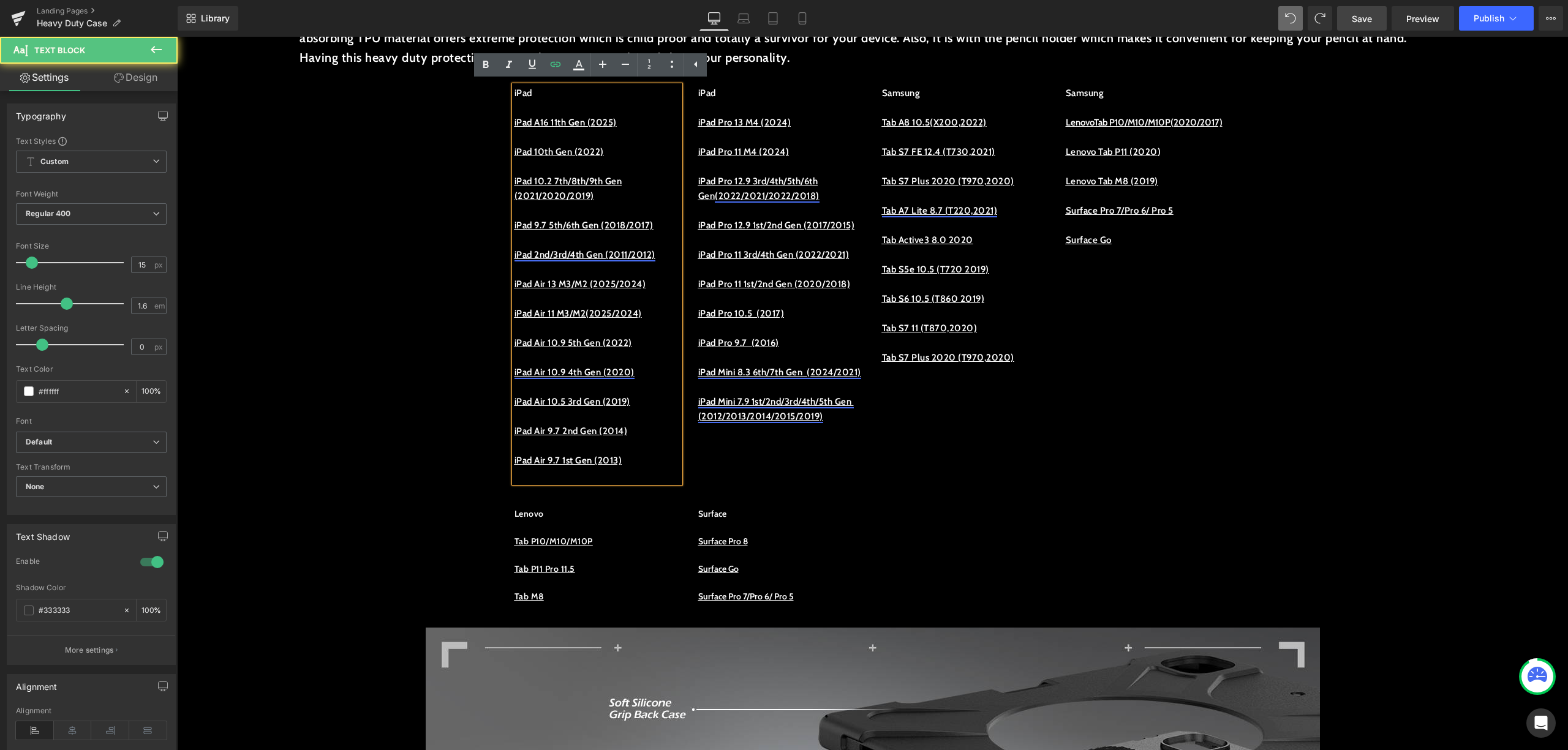
click at [615, 262] on p at bounding box center [597, 269] width 165 height 15
click at [616, 241] on p at bounding box center [597, 240] width 165 height 15
click at [611, 247] on p "iPad 2nd/3rd/4th Gen (2011/2012)" at bounding box center [597, 254] width 165 height 15
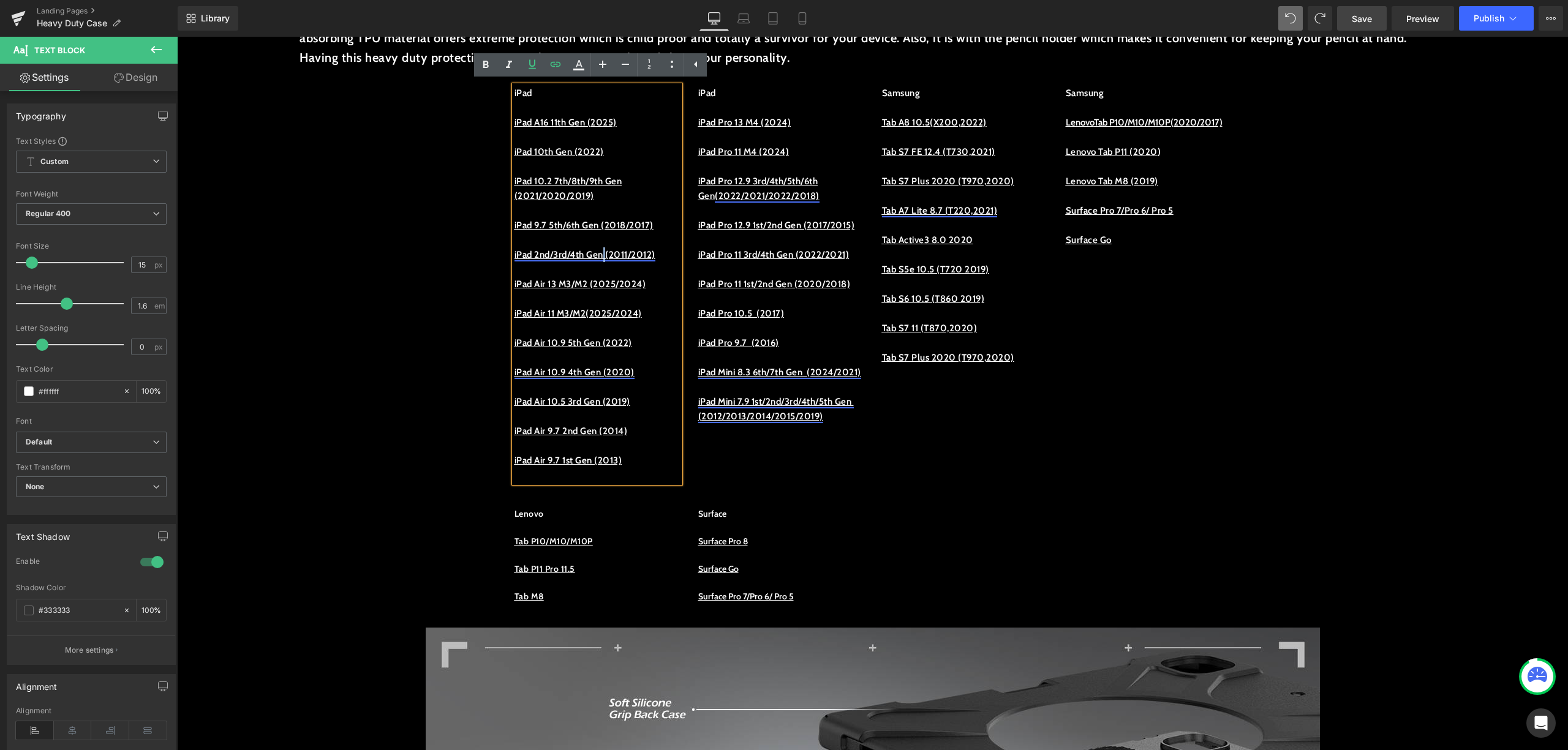
click at [611, 247] on p "iPad 2nd/3rd/4th Gen (2011/2012)" at bounding box center [597, 254] width 165 height 15
click at [631, 245] on p at bounding box center [597, 240] width 165 height 15
click at [655, 257] on link "iPad 2nd/3rd/4th Gen (2011/2012)" at bounding box center [585, 255] width 141 height 11
click at [534, 63] on icon at bounding box center [532, 64] width 15 height 15
click at [655, 252] on link "iPad 2nd/3rd/4th Gen (2011/2012)" at bounding box center [585, 255] width 141 height 11
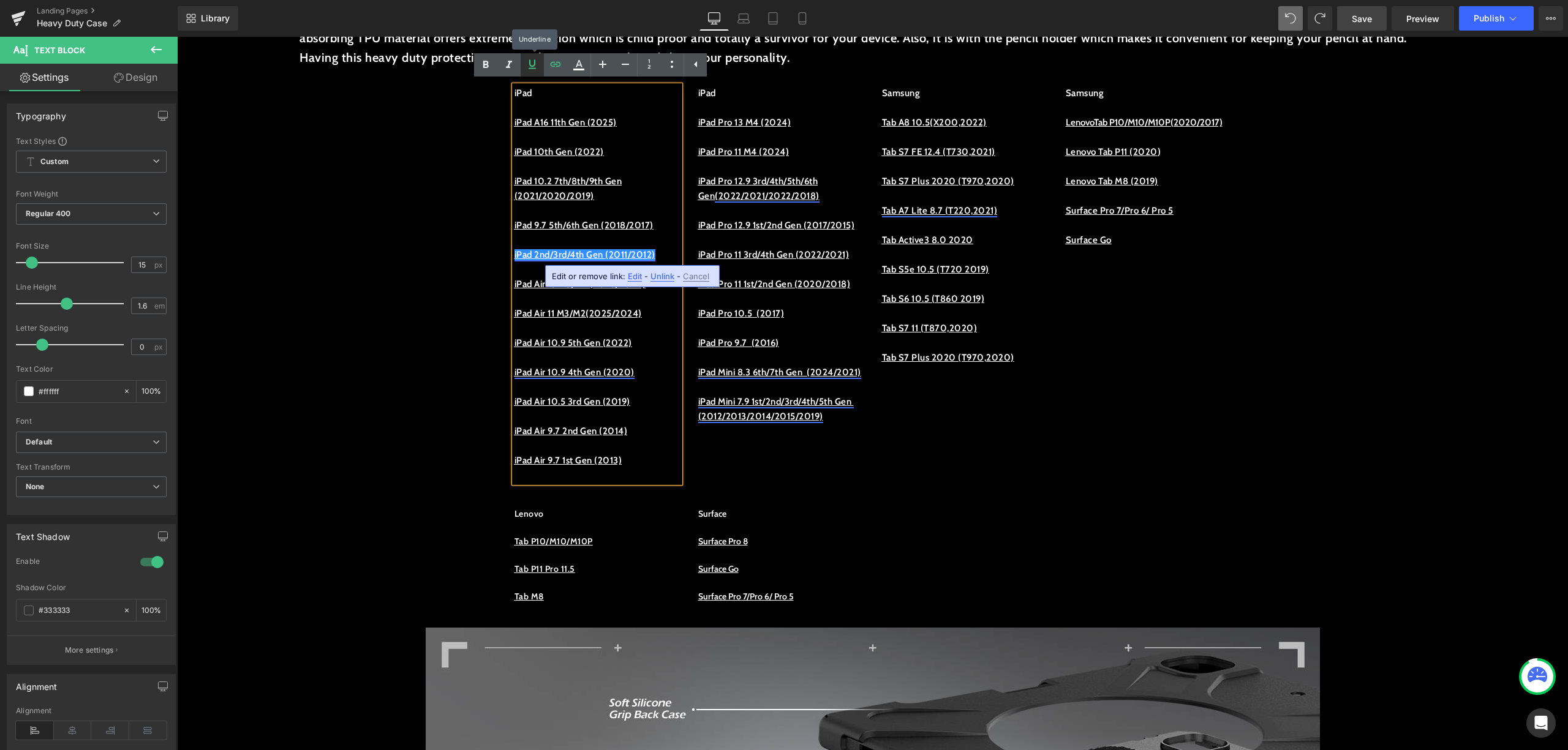
click at [534, 66] on icon at bounding box center [532, 64] width 7 height 9
click at [608, 278] on u "iPad Air 13 M3/M2 (2025/2024)" at bounding box center [580, 284] width 131 height 11
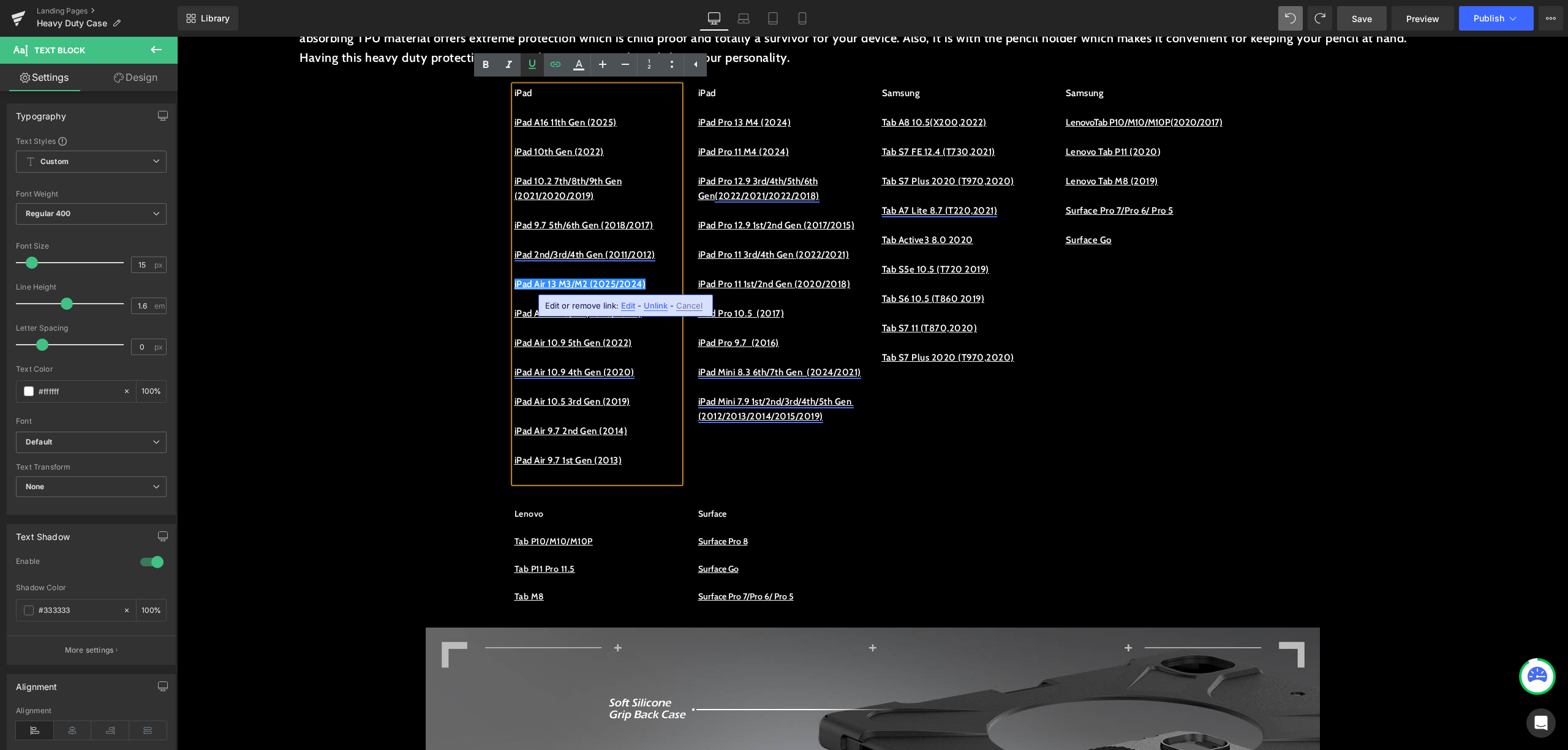
click at [536, 63] on icon at bounding box center [532, 64] width 15 height 15
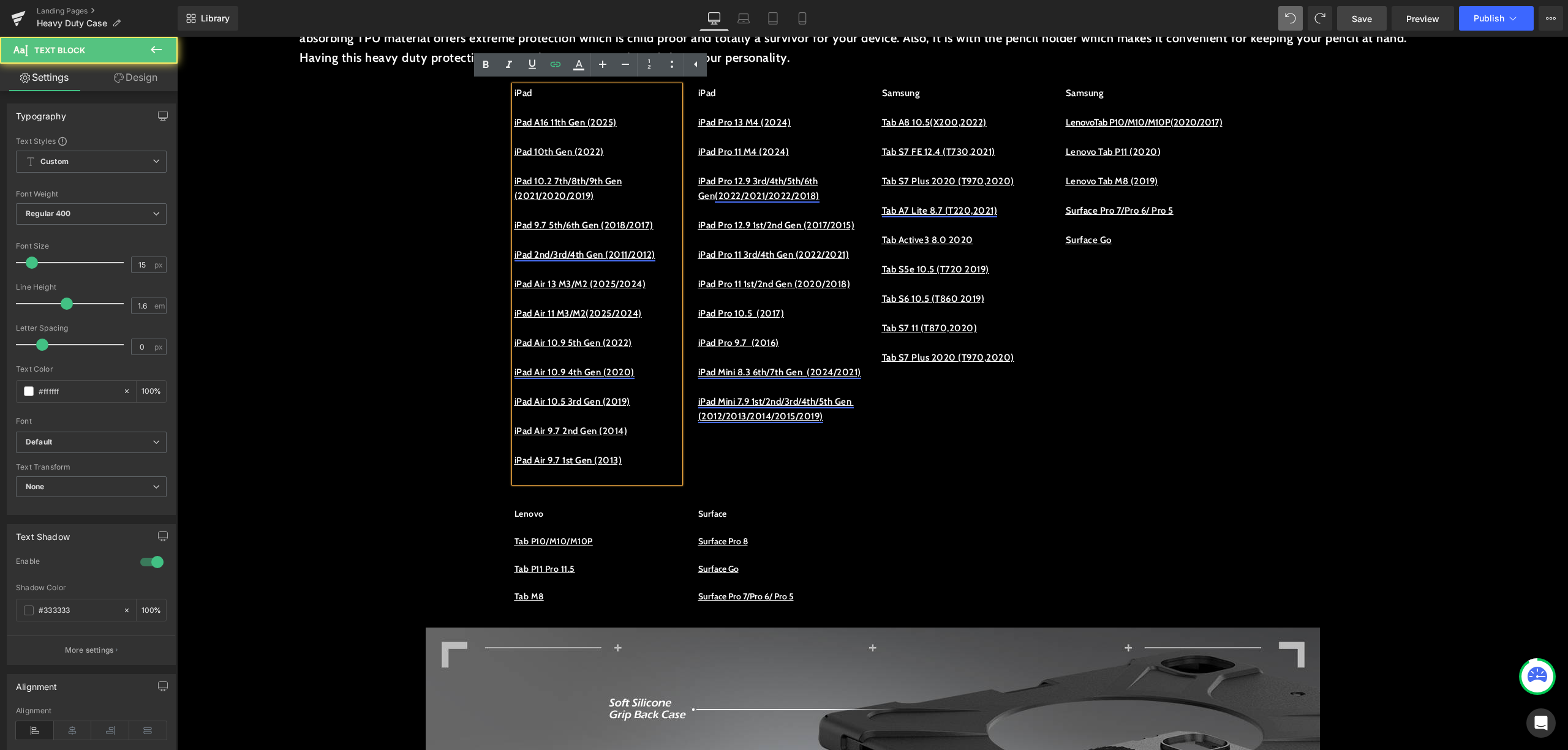
click at [620, 373] on link "iPad Air 10.9 4th Gen (2020)" at bounding box center [574, 373] width 120 height 11
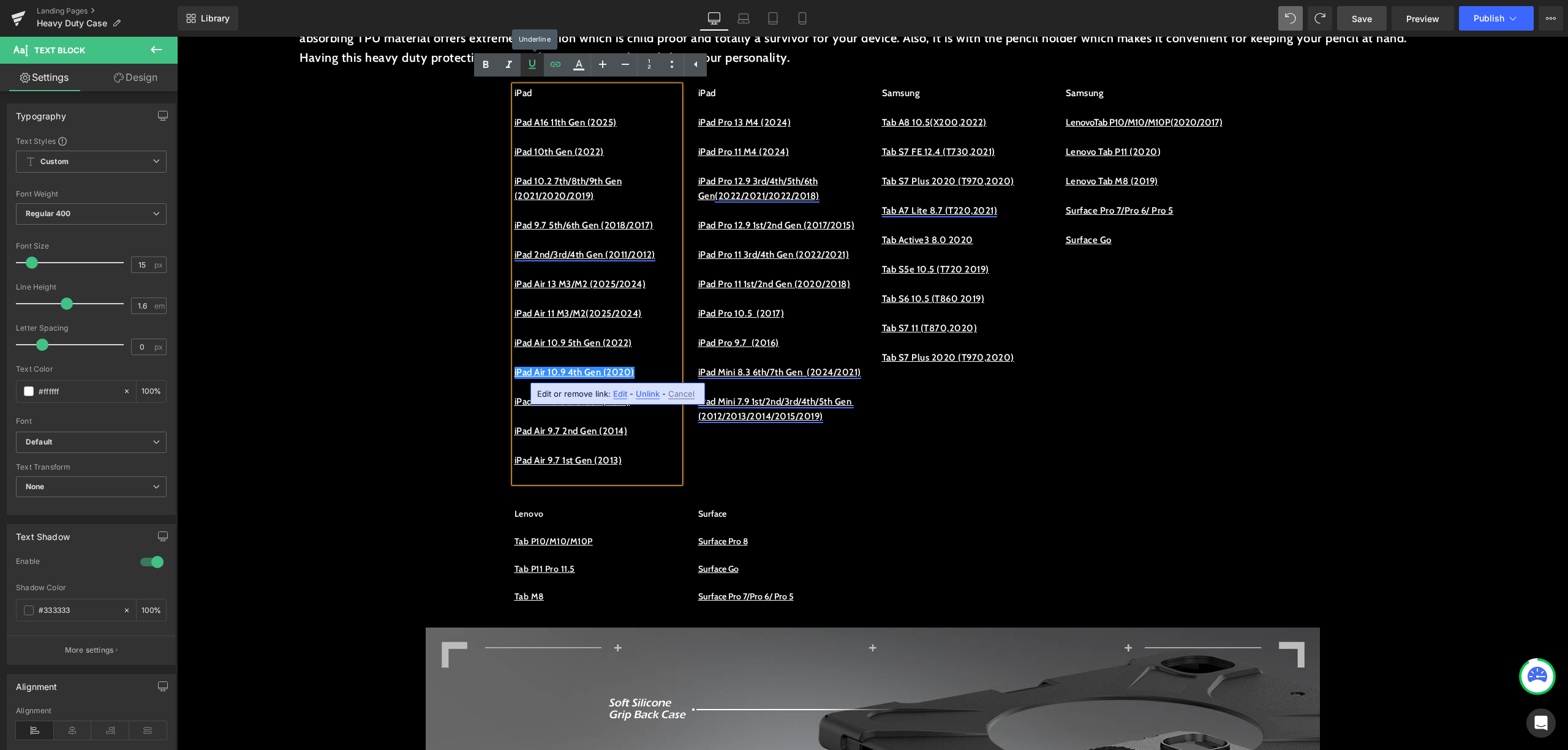
click at [539, 67] on icon at bounding box center [532, 64] width 15 height 15
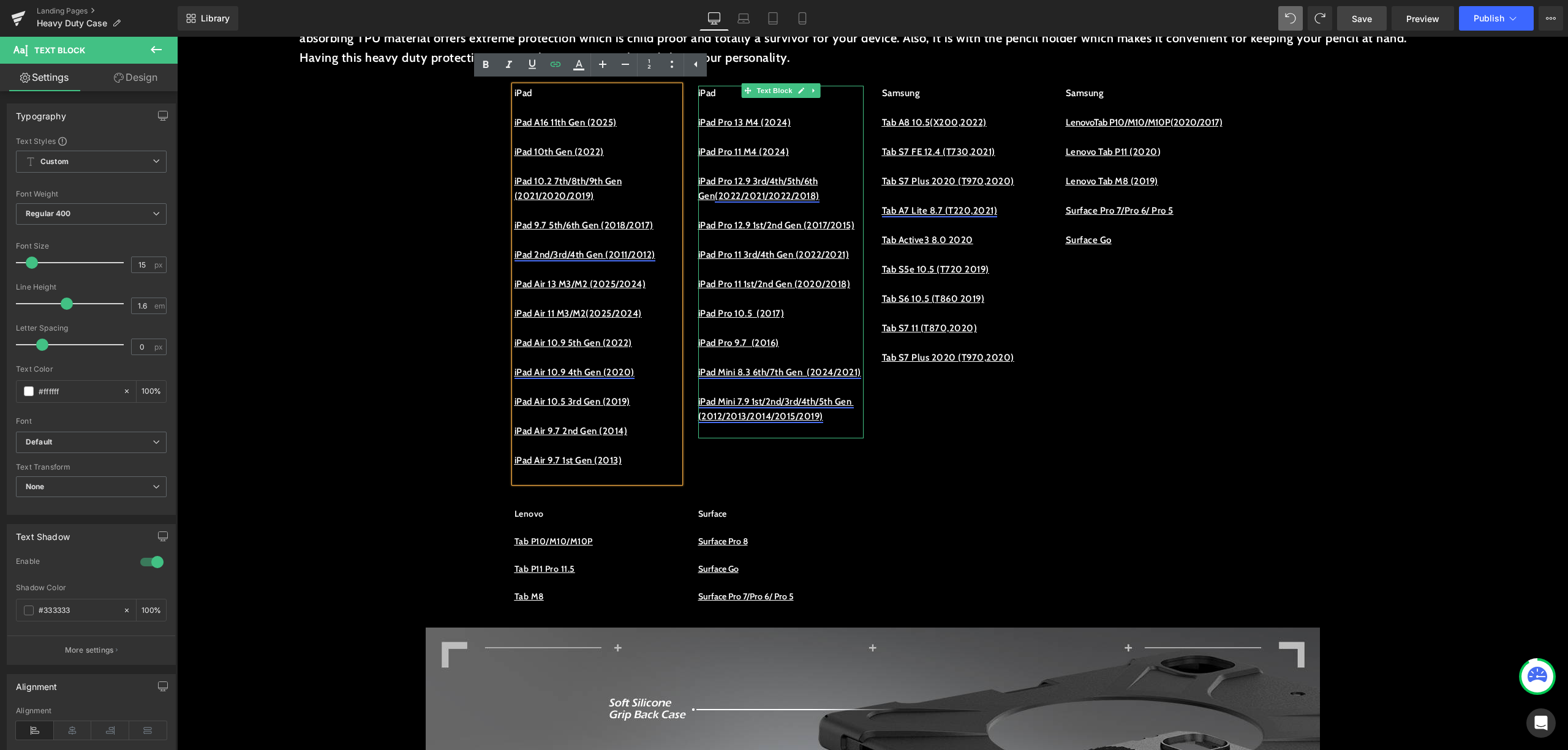
click at [840, 380] on p "iPad Mini 8.3 6th/7th Gen (2024/2021)" at bounding box center [780, 372] width 165 height 15
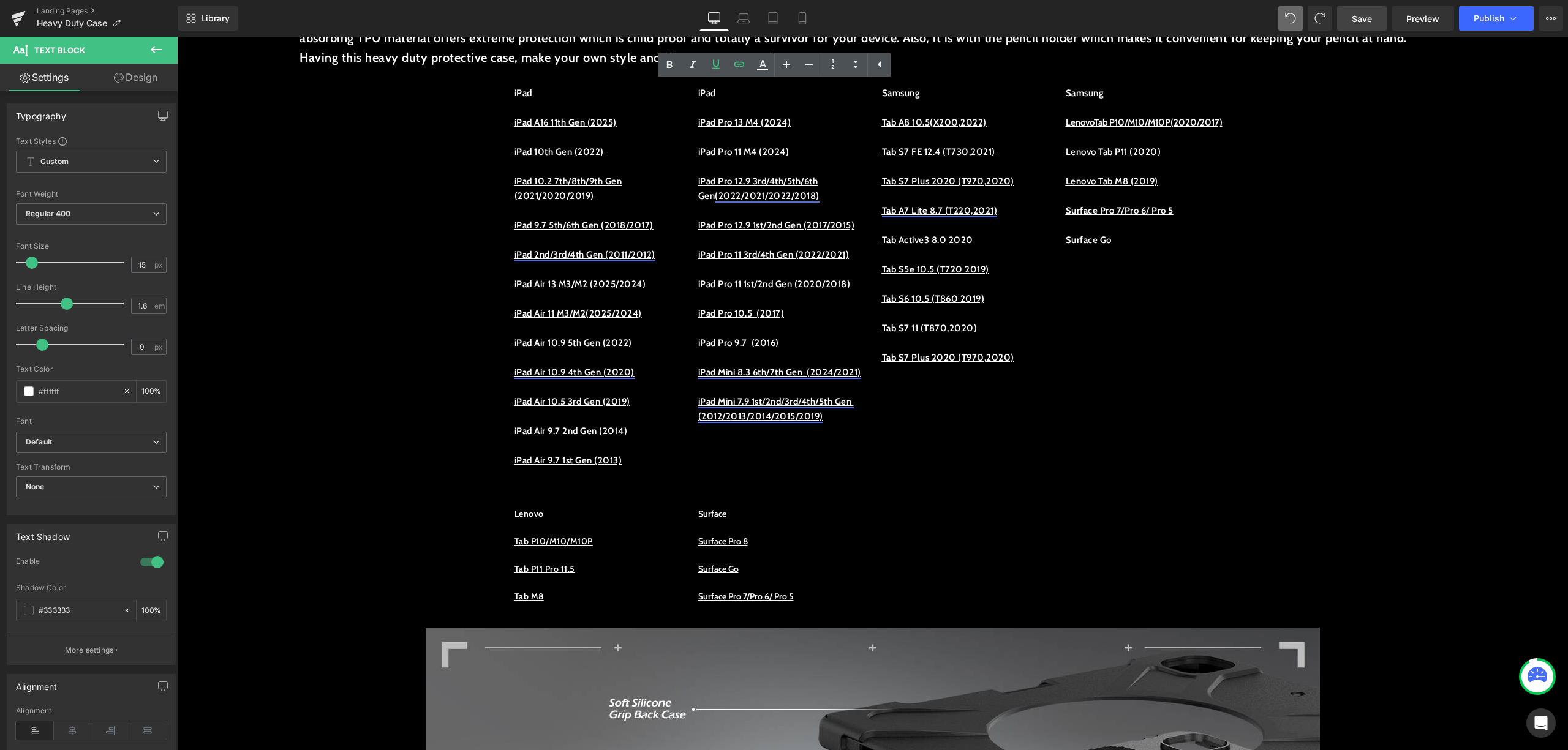
click at [1370, 13] on span "Save" at bounding box center [1362, 18] width 20 height 13
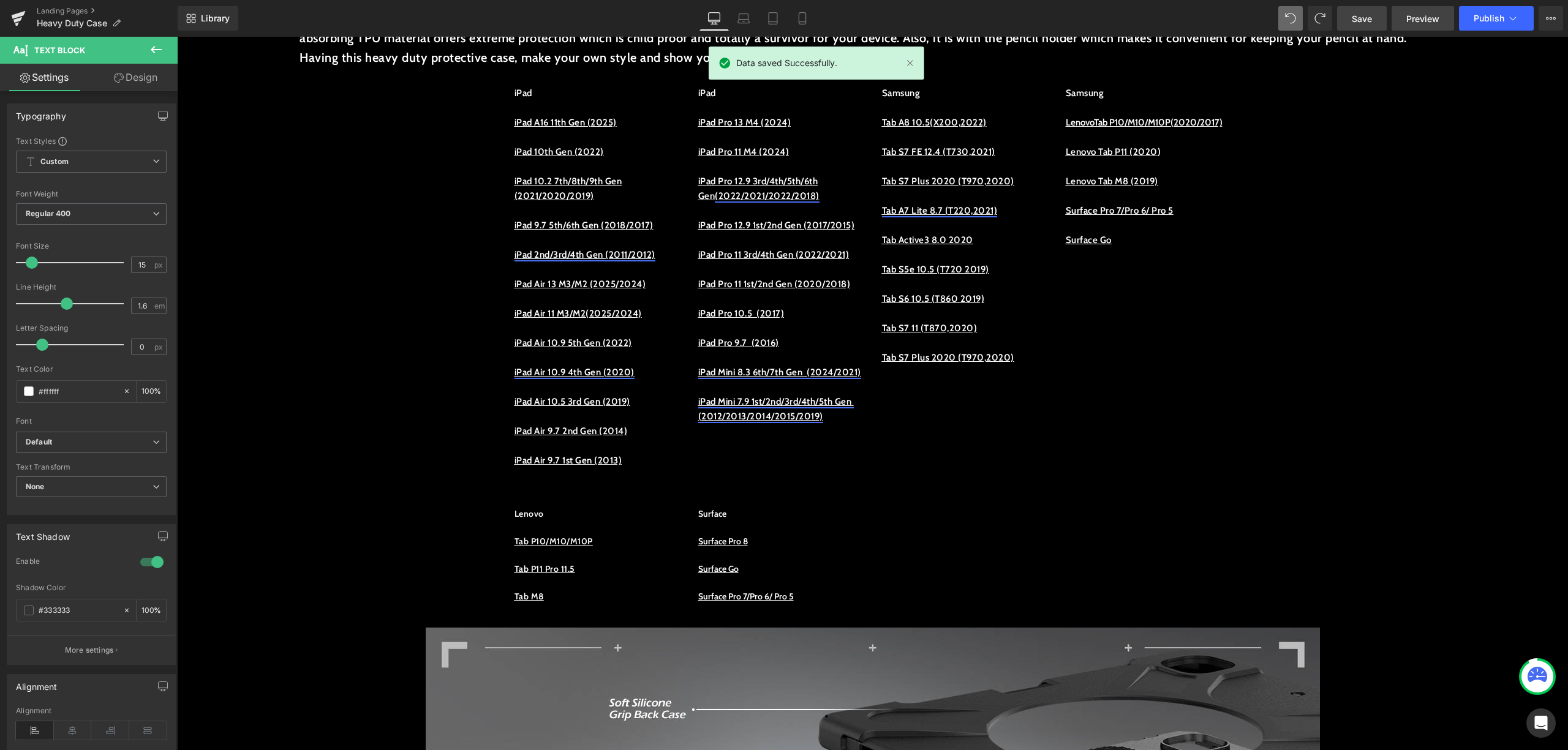
click at [1421, 12] on span "Preview" at bounding box center [1422, 18] width 33 height 13
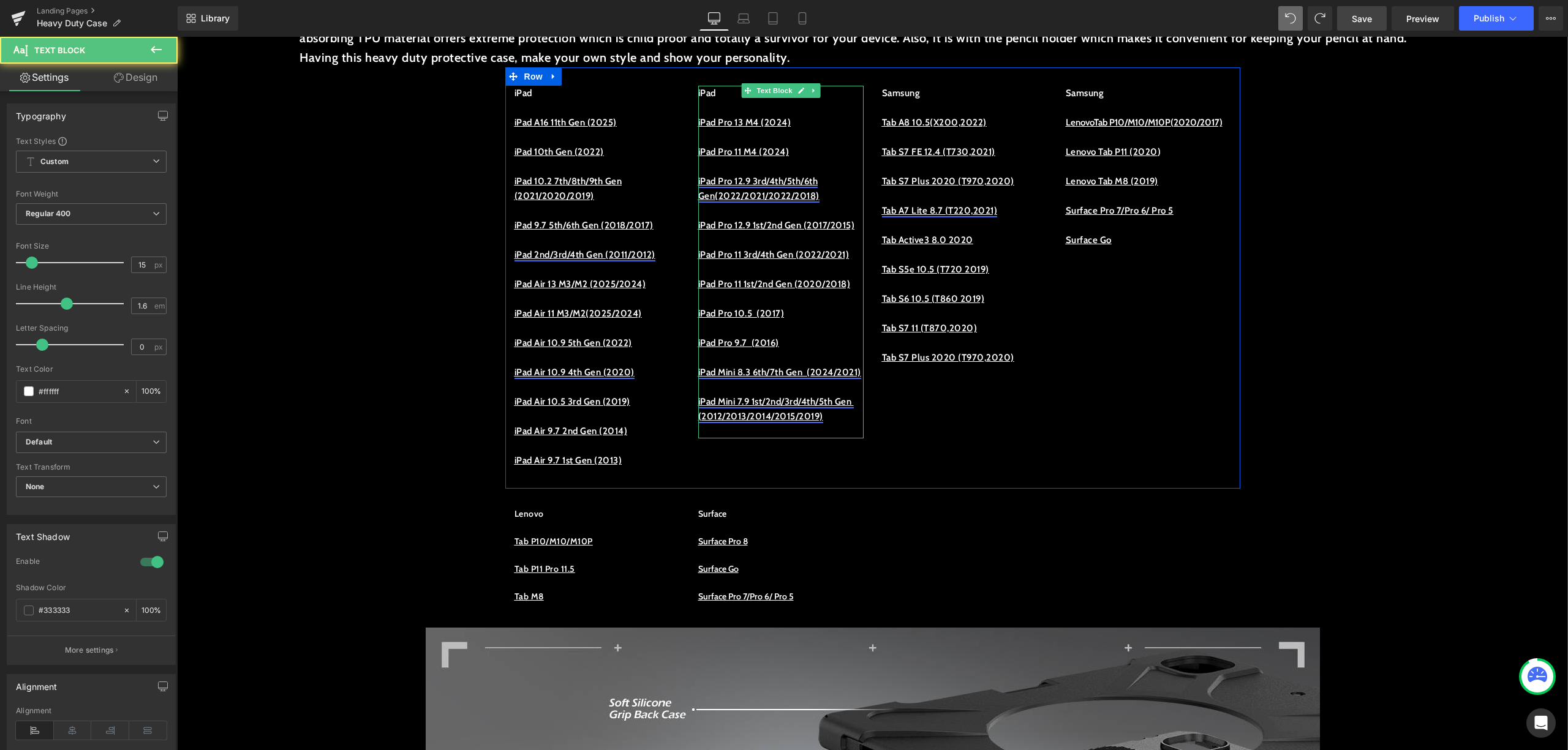
click at [782, 198] on span "(2022/2021/2022/2018)" at bounding box center [767, 196] width 105 height 11
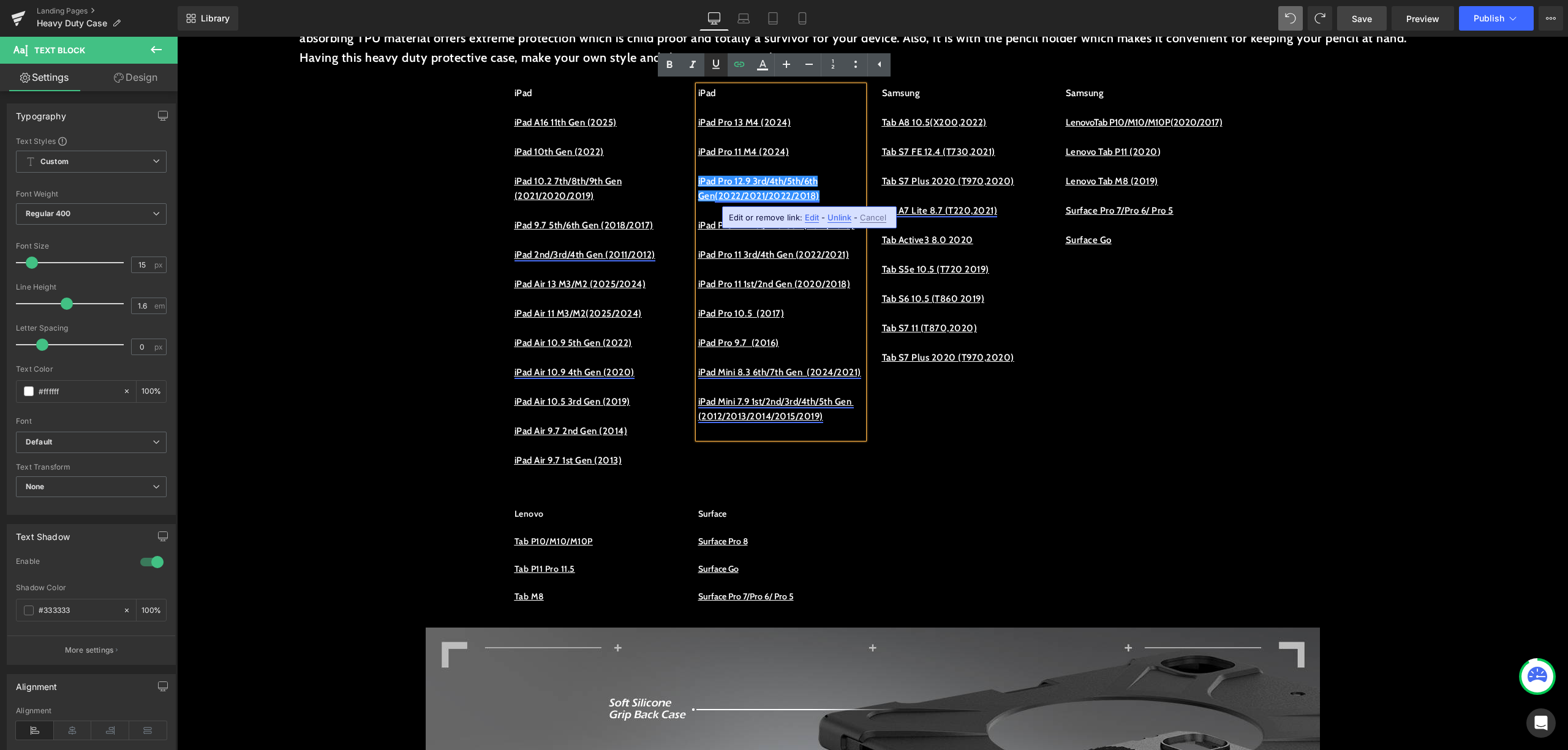
click at [716, 69] on icon at bounding box center [716, 64] width 15 height 15
click at [724, 378] on link "iPad Mini 8.3 6th/7th Gen (2024/2021)" at bounding box center [780, 373] width 163 height 11
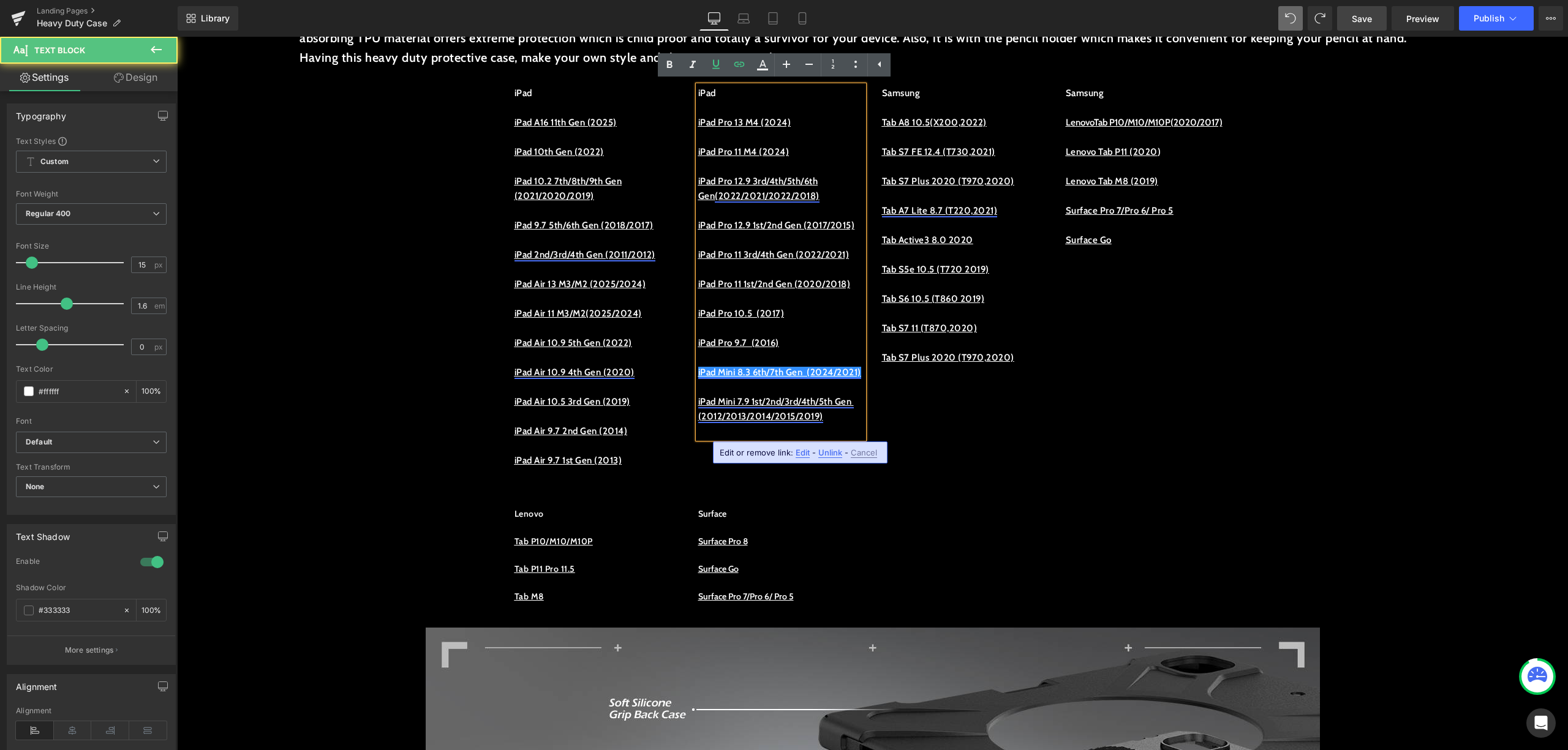
click at [726, 378] on link "iPad Mini 8.3 6th/7th Gen (2024/2021)" at bounding box center [780, 373] width 163 height 11
click at [721, 55] on link at bounding box center [716, 65] width 23 height 23
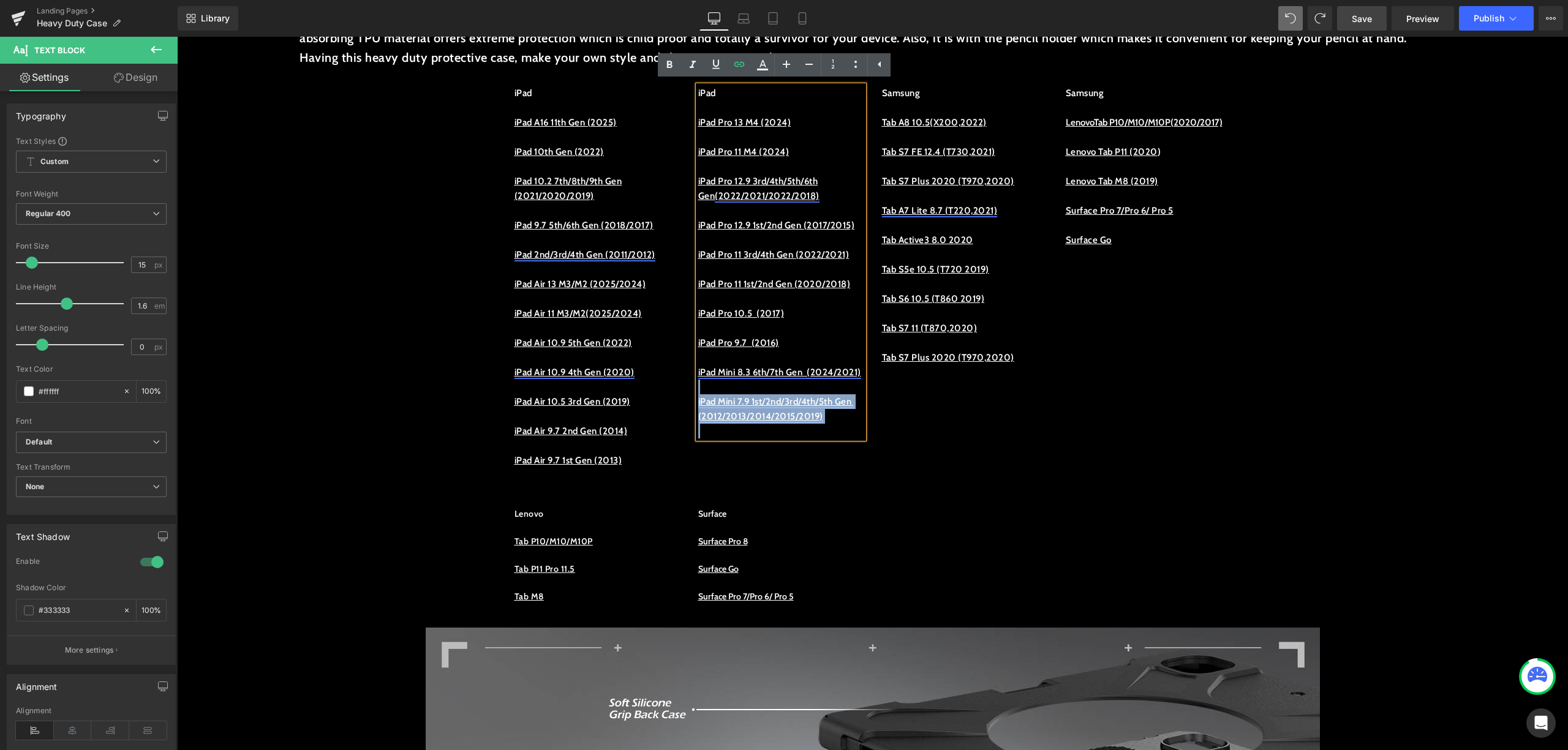
drag, startPoint x: 761, startPoint y: 434, endPoint x: 691, endPoint y: 422, distance: 71.0
click at [698, 422] on div "iPad iPad Pro 13 M4 (2024) iPad Pro 11 M4 (2024) iPad Pro 12.9 3rd/4th/5th/6th …" at bounding box center [780, 262] width 165 height 353
click at [764, 394] on p at bounding box center [780, 387] width 165 height 15
drag, startPoint x: 761, startPoint y: 435, endPoint x: 691, endPoint y: 413, distance: 73.4
click at [698, 380] on p "iPad Mini 8.3 6th/7th Gen (2024/2021)" at bounding box center [780, 372] width 165 height 15
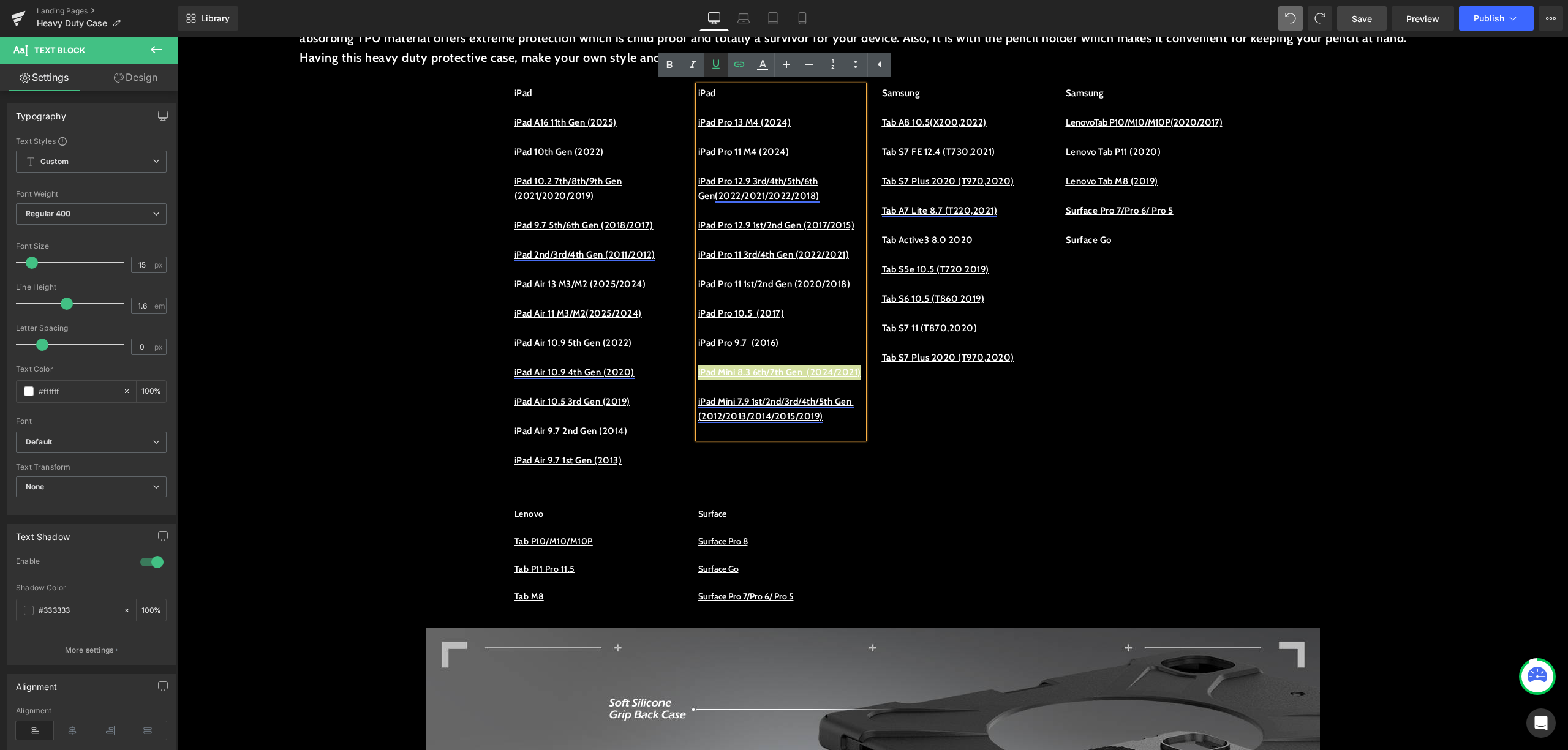
click at [716, 66] on icon at bounding box center [716, 64] width 7 height 9
click at [799, 394] on p at bounding box center [780, 387] width 165 height 15
click at [845, 424] on p "iPad Mini 7.9 1st/2nd/3rd/4th/5th Gen (2012/2013/2014/2015/2019)" at bounding box center [780, 409] width 165 height 30
drag, startPoint x: 847, startPoint y: 489, endPoint x: 692, endPoint y: 458, distance: 158.1
click at [698, 424] on p "iPad Mini 7.9 1st/2nd/3rd/4th/5th Gen (2012/2013/2014/2015/2019)" at bounding box center [780, 409] width 165 height 30
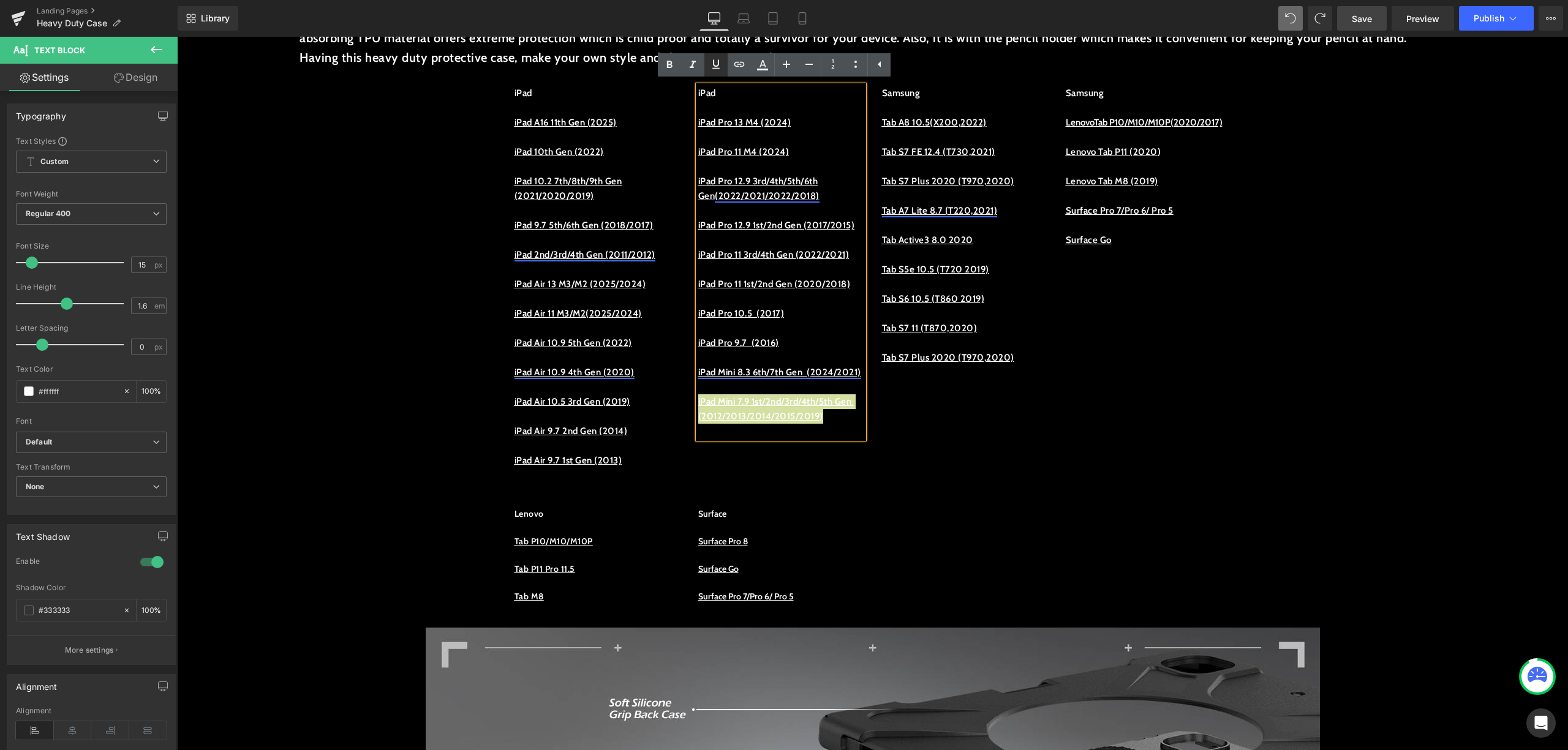
click at [716, 65] on icon at bounding box center [716, 64] width 15 height 15
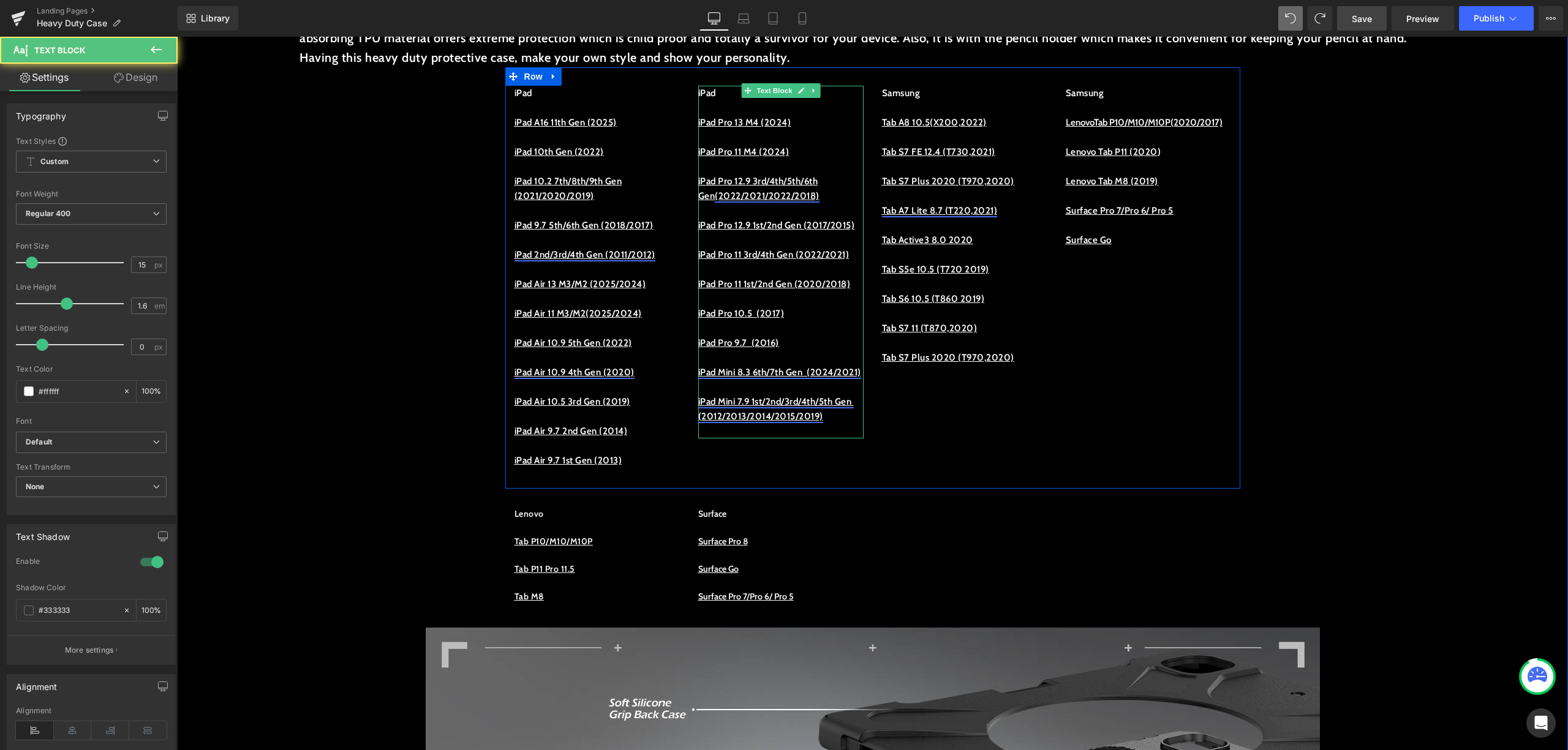
click at [719, 422] on u "iPad Mini 7.9 1st/2nd/3rd/4th/5th Gen (2012/2013/2014/2015/2019)" at bounding box center [776, 409] width 155 height 26
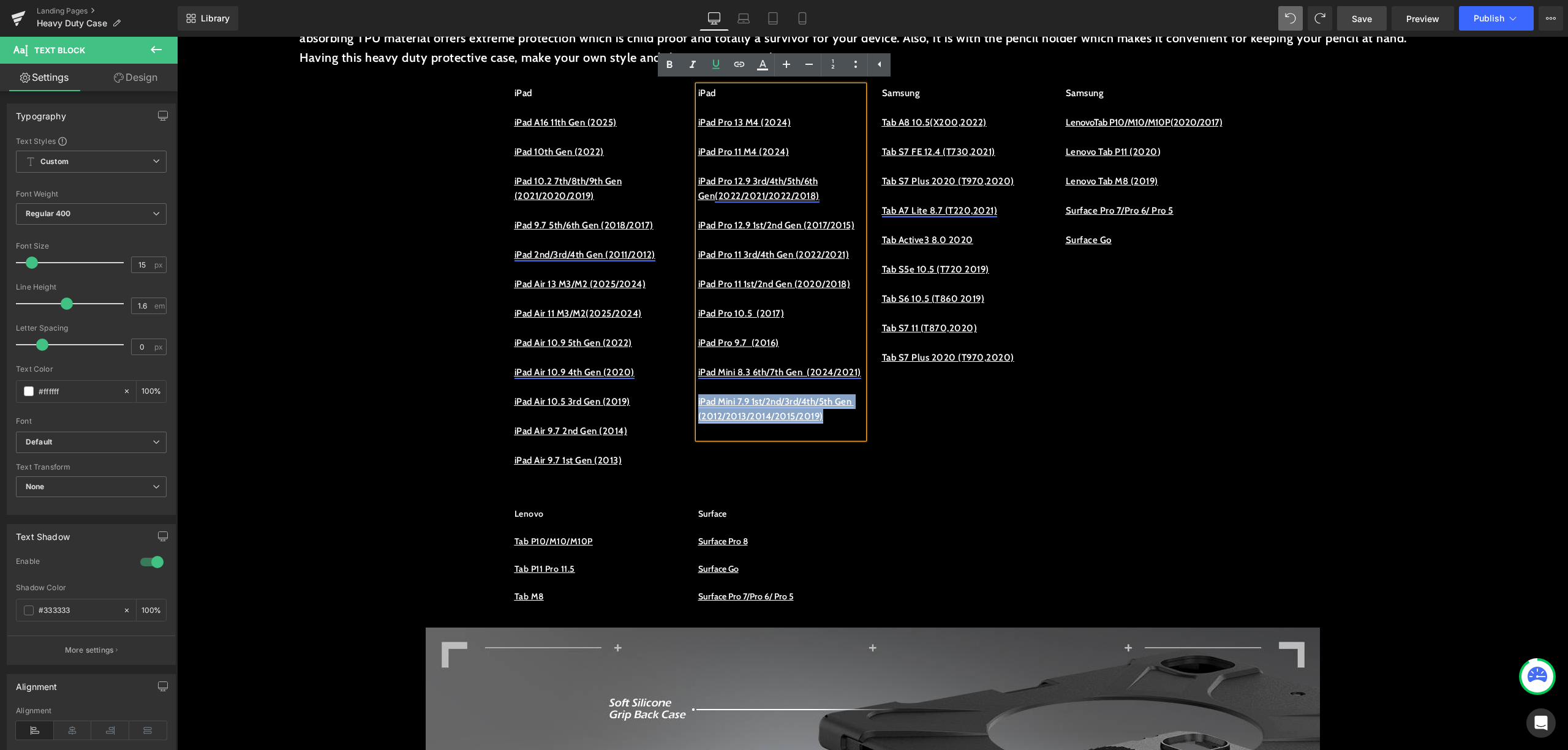
drag, startPoint x: 848, startPoint y: 488, endPoint x: 692, endPoint y: 467, distance: 157.4
click at [698, 424] on p "iPad Mini 7.9 1st/2nd/3rd/4th/5th Gen (2012/2013/2014/2015/2019)" at bounding box center [780, 409] width 165 height 30
click at [740, 64] on icon at bounding box center [739, 64] width 15 height 15
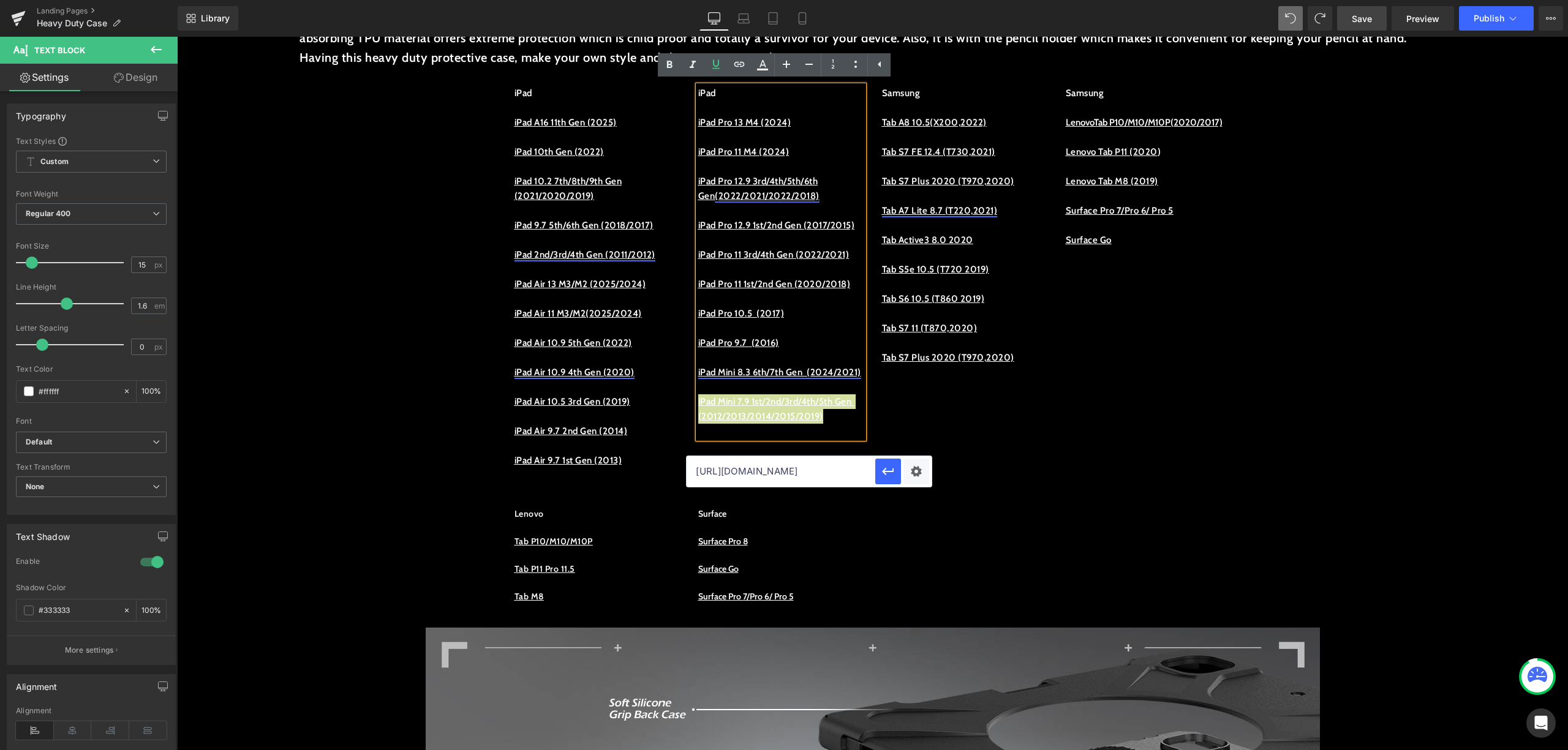
click at [807, 469] on input "https://procase.com/collections/ipad-mini-6-2021-cases" at bounding box center [781, 472] width 188 height 31
paste input "https://procase.com/collections/ipad-mini-5-2019-cases"
click at [873, 475] on input "https://procase.com/collections/ipad-mini-5-2019-cases" at bounding box center [781, 472] width 188 height 31
type input "https://procase.com/collections/ipad-mini-5-2019-cases"
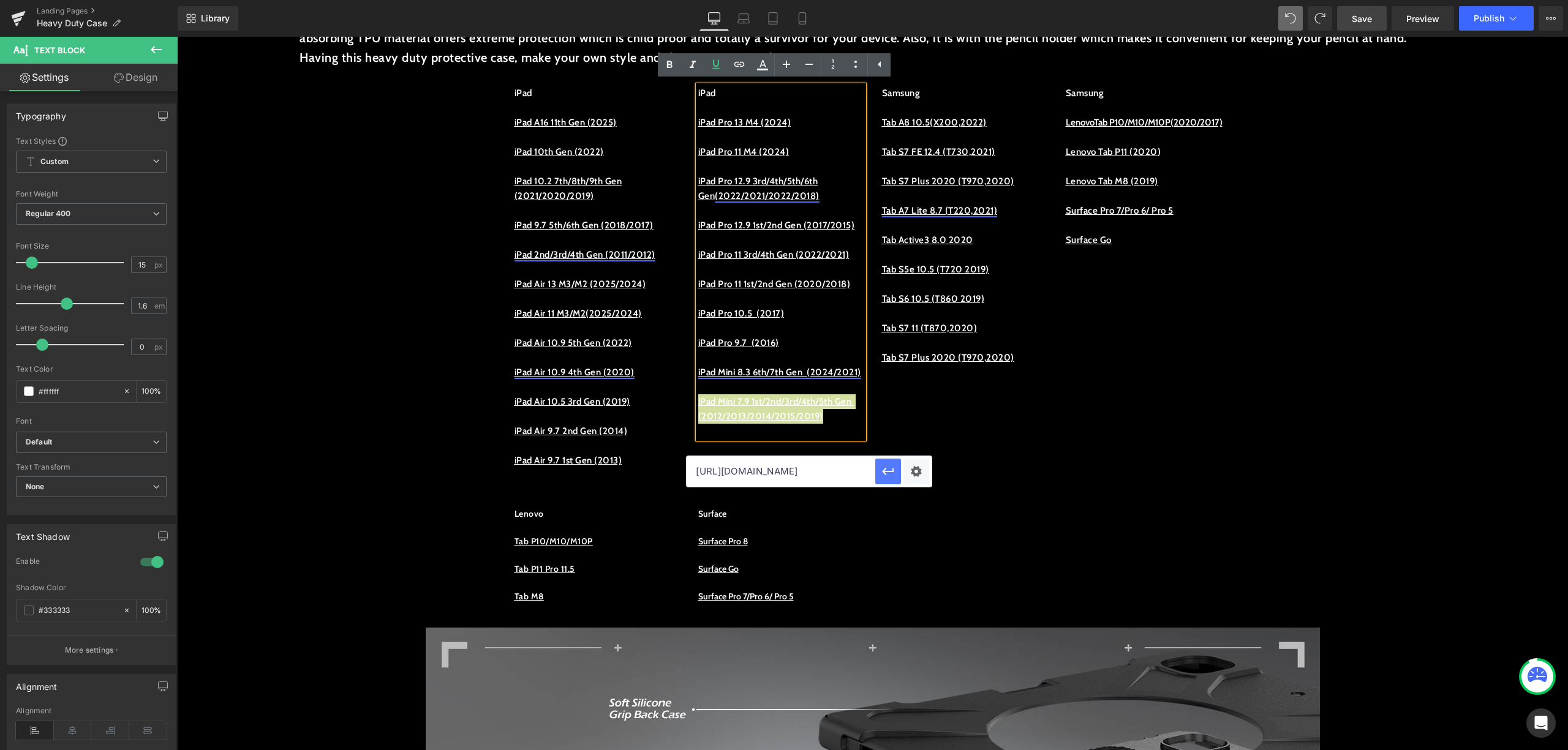
click at [881, 473] on icon "button" at bounding box center [888, 471] width 15 height 15
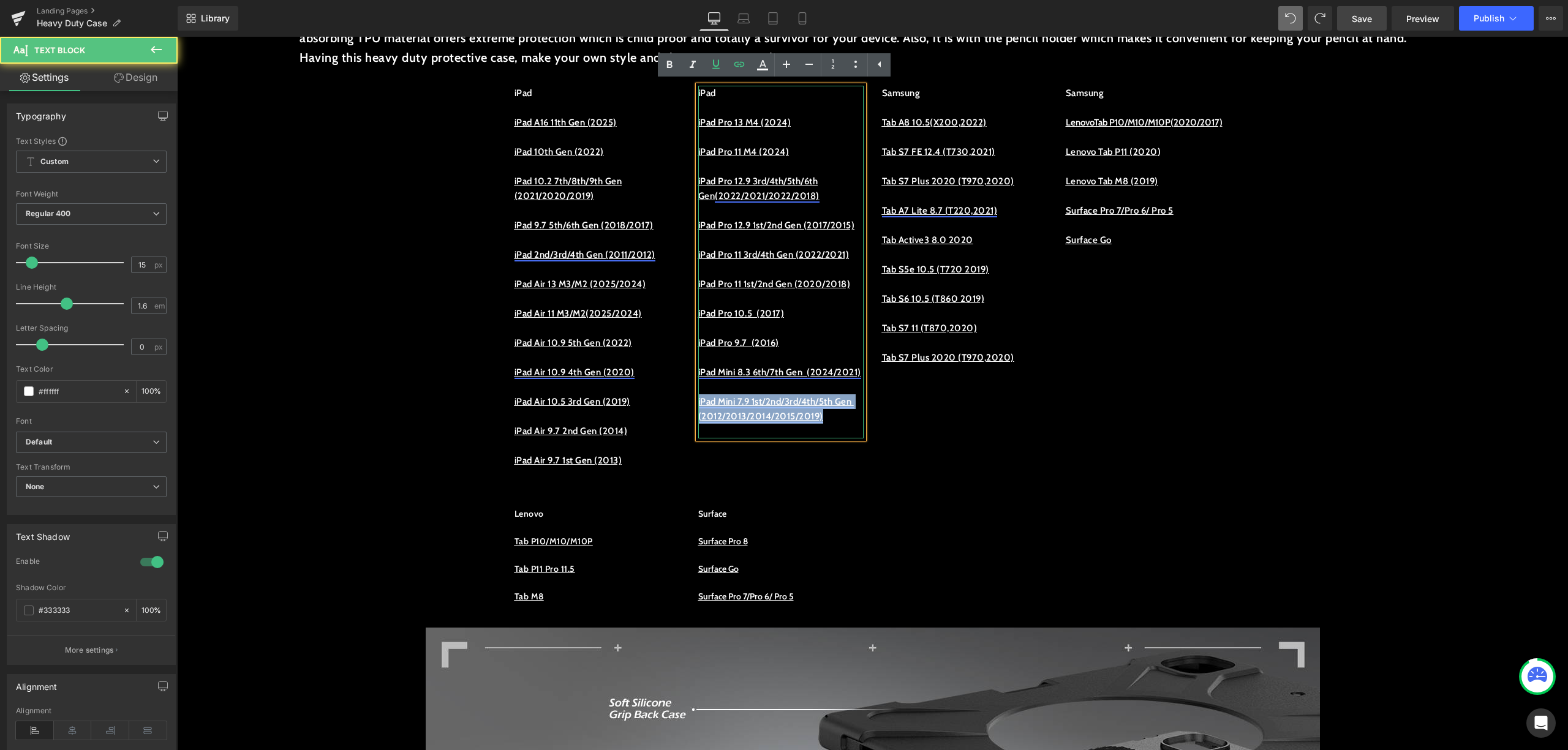
click at [829, 424] on p "iPad Mini 7.9 1st/2nd/3rd/4th/5th Gen (2012/2013/2014/2015/2019)" at bounding box center [780, 409] width 165 height 30
click at [903, 483] on div "iPad iPad A16 11th Gen (2025) iPad 10th Gen (2022) iPad 10.2 7th/8th/9th Gen (2…" at bounding box center [873, 278] width 735 height 421
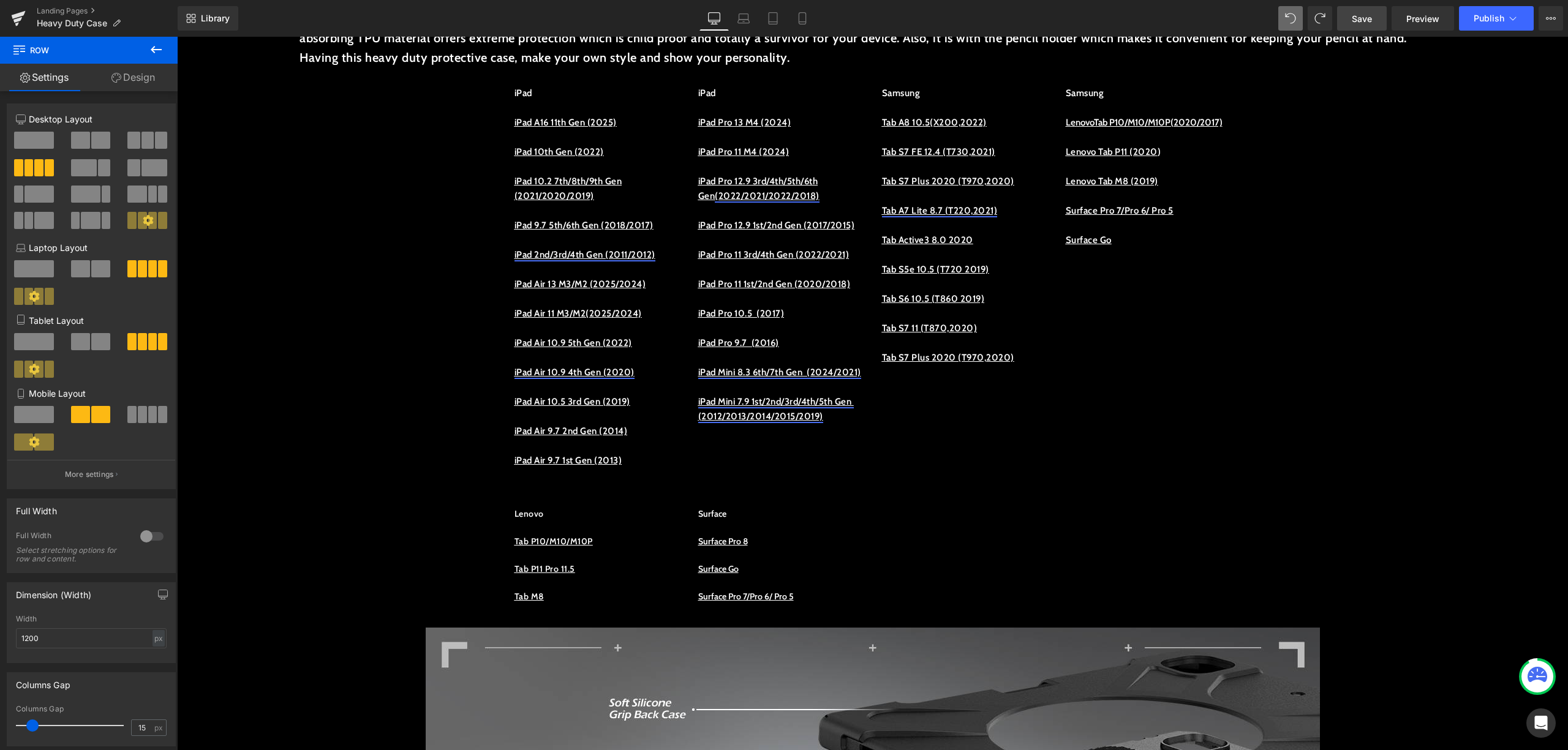
click at [1368, 8] on link "Save" at bounding box center [1362, 18] width 50 height 25
click at [1403, 18] on link "Preview" at bounding box center [1423, 18] width 63 height 25
click at [1018, 489] on div "iPad iPad A16 11th Gen (2025) iPad 10th Gen (2022) iPad 10.2 7th/8th/9th Gen (2…" at bounding box center [873, 278] width 735 height 421
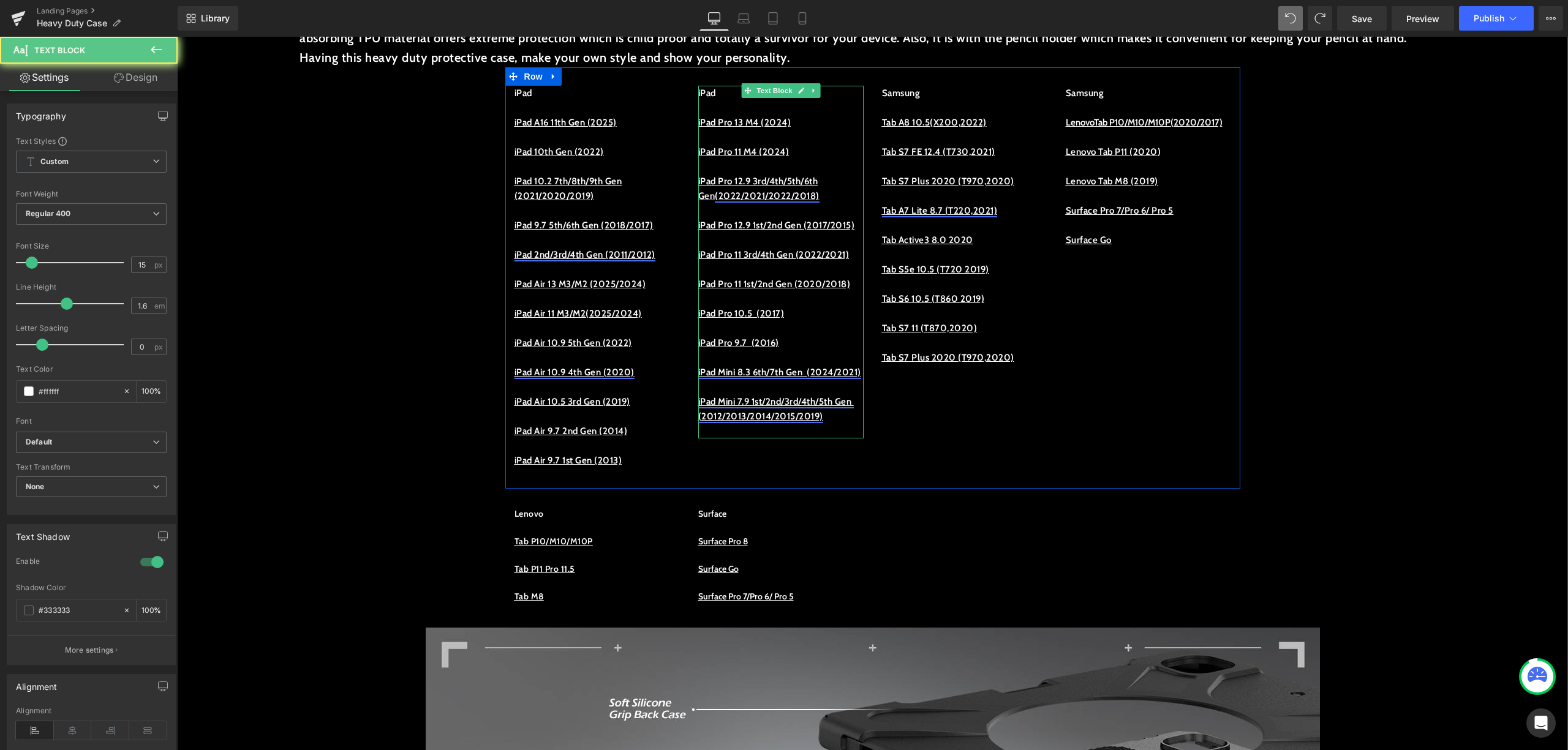
click at [741, 394] on p at bounding box center [780, 387] width 165 height 15
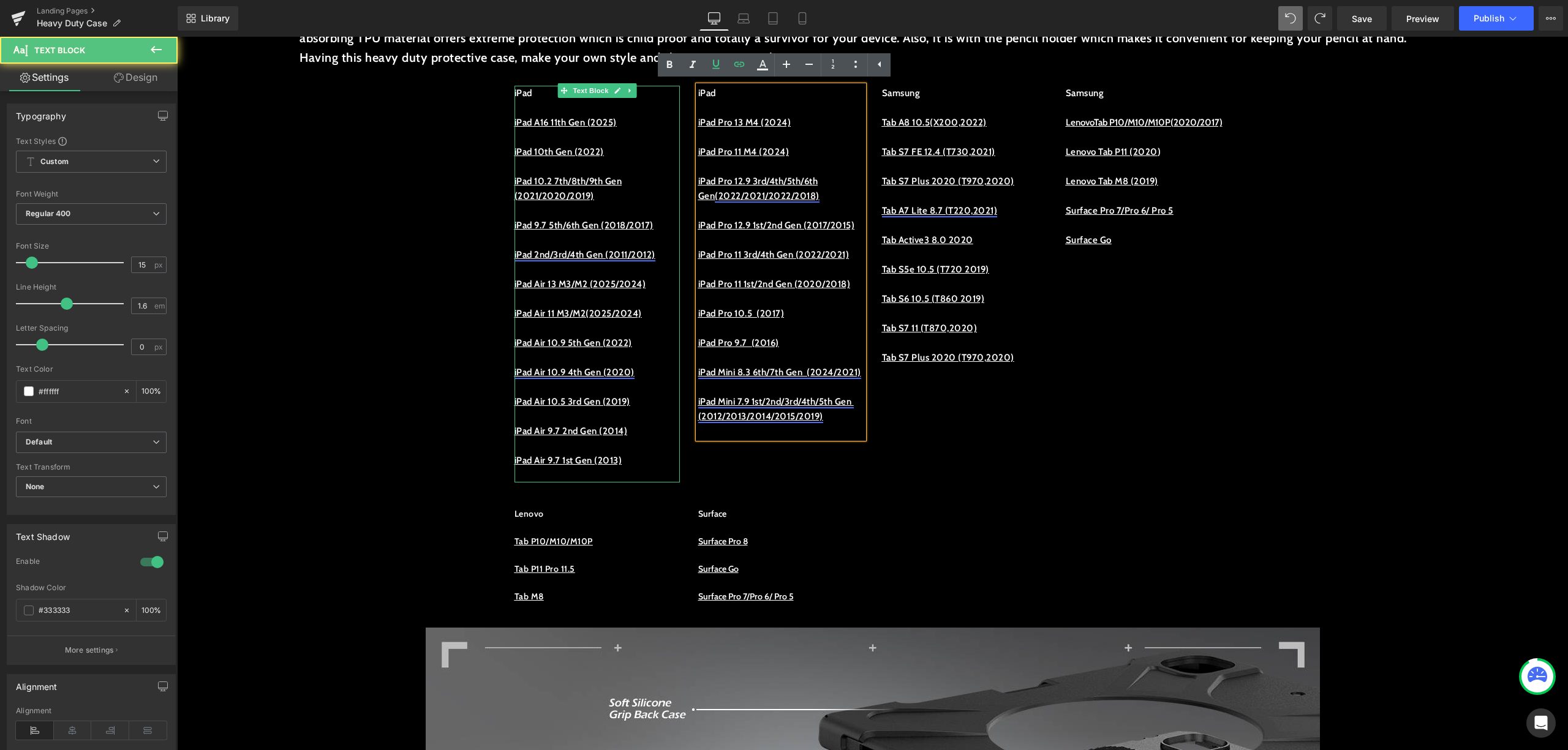
click at [640, 420] on p at bounding box center [597, 416] width 165 height 15
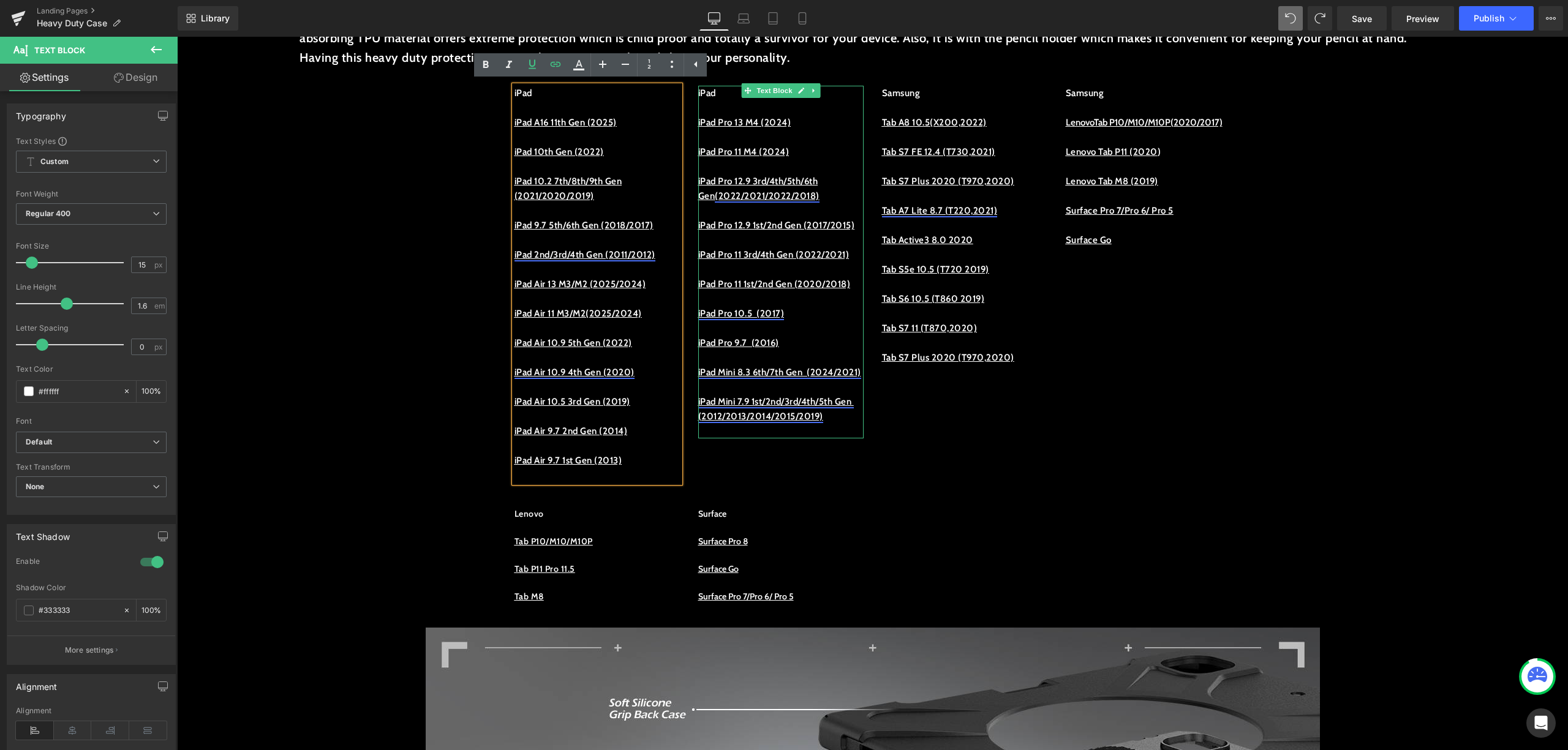
click at [763, 319] on link "iPad Pro 10.5 (2017)" at bounding box center [741, 313] width 86 height 11
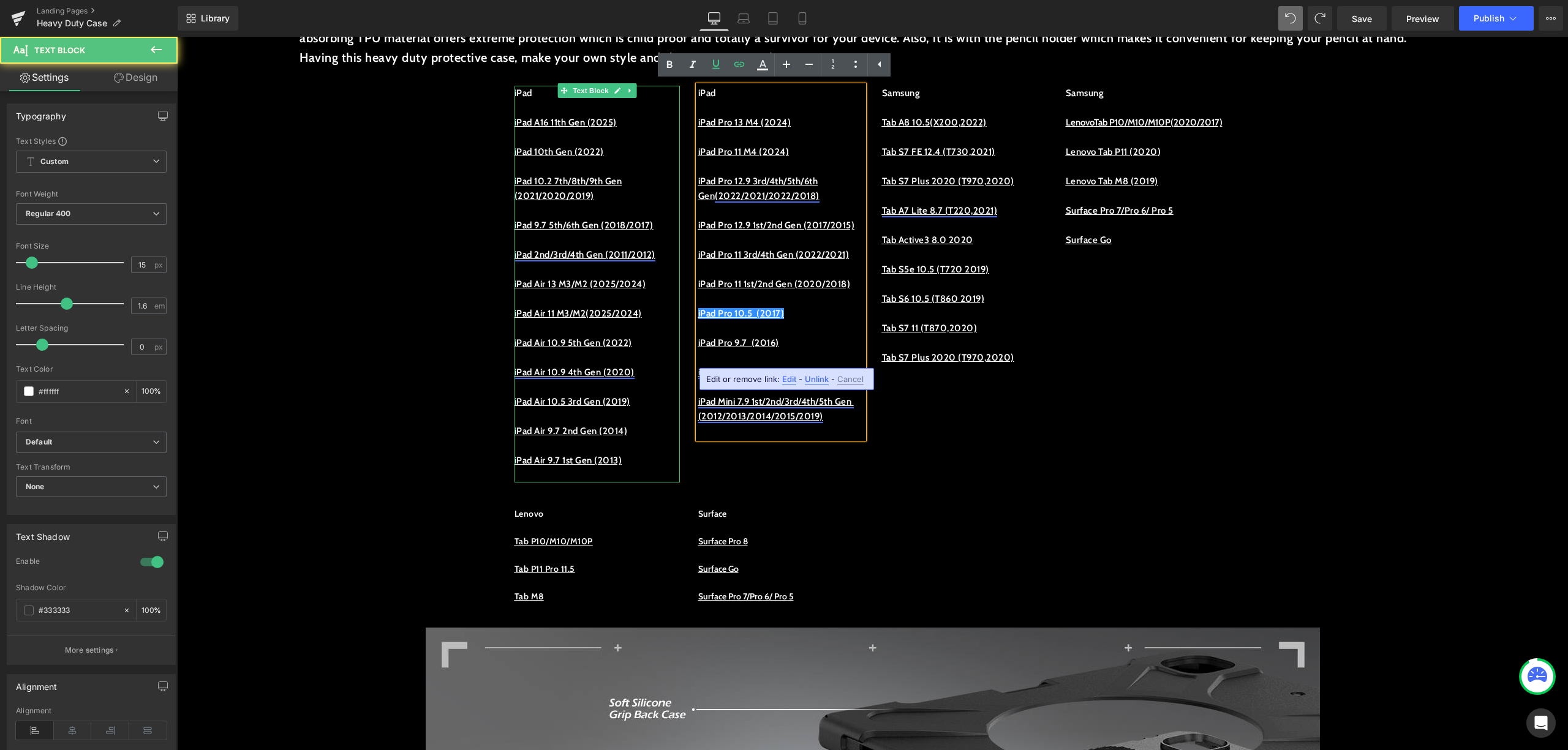
click at [589, 387] on p at bounding box center [597, 387] width 165 height 15
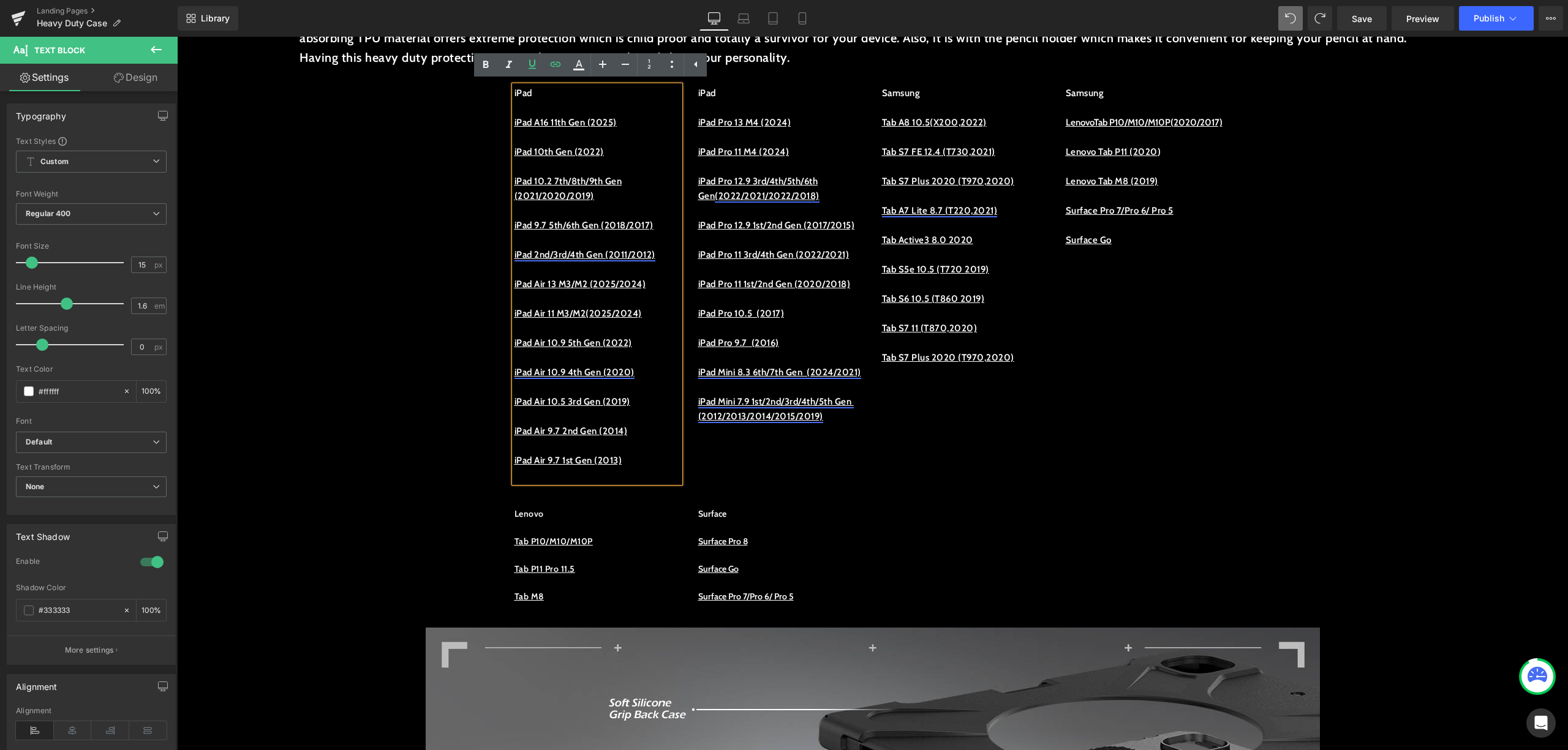
click at [783, 306] on p at bounding box center [780, 299] width 165 height 15
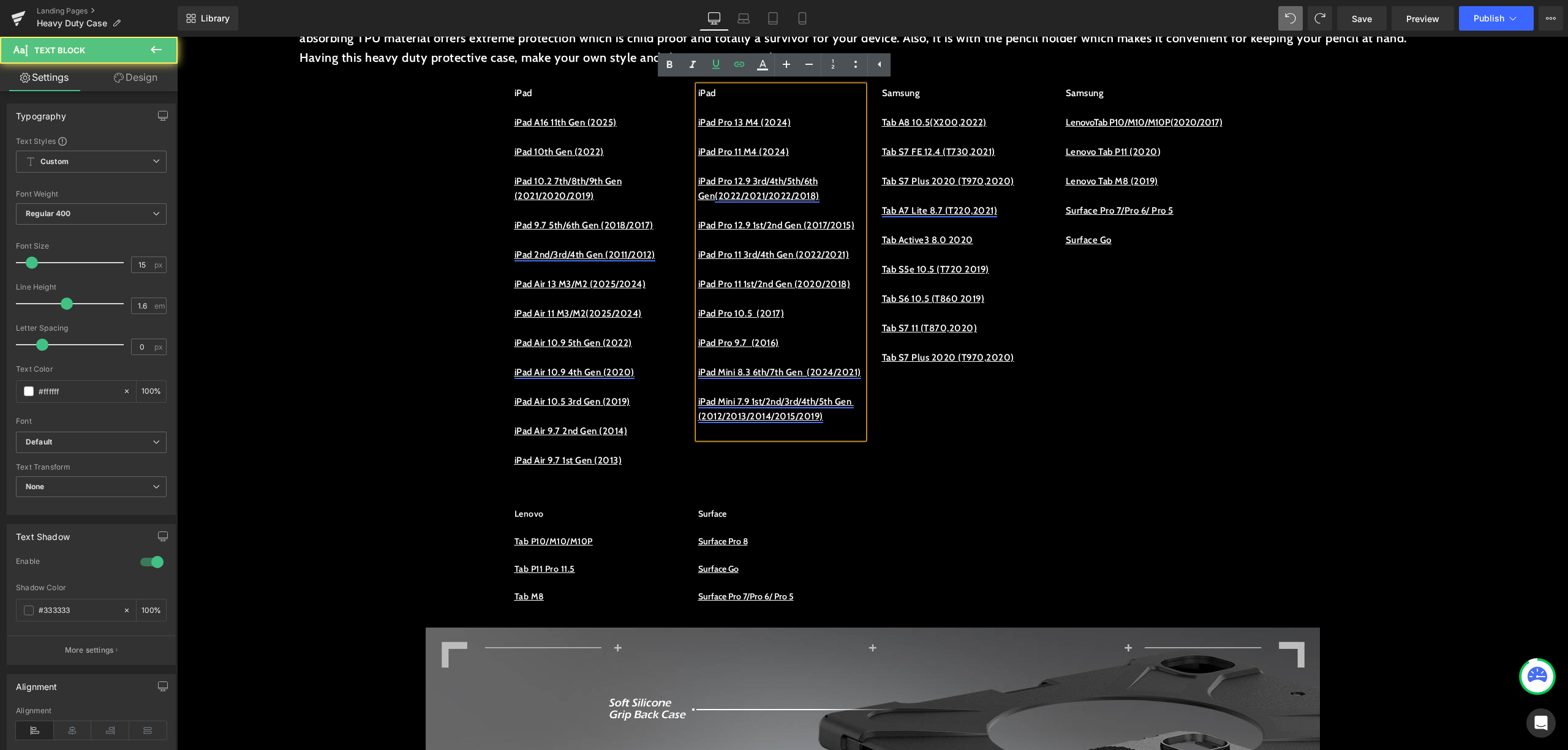
click at [1160, 403] on div "iPad iPad A16 11th Gen (2025) iPad 10th Gen (2022) iPad 10.2 7th/8th/9th Gen (2…" at bounding box center [873, 278] width 735 height 421
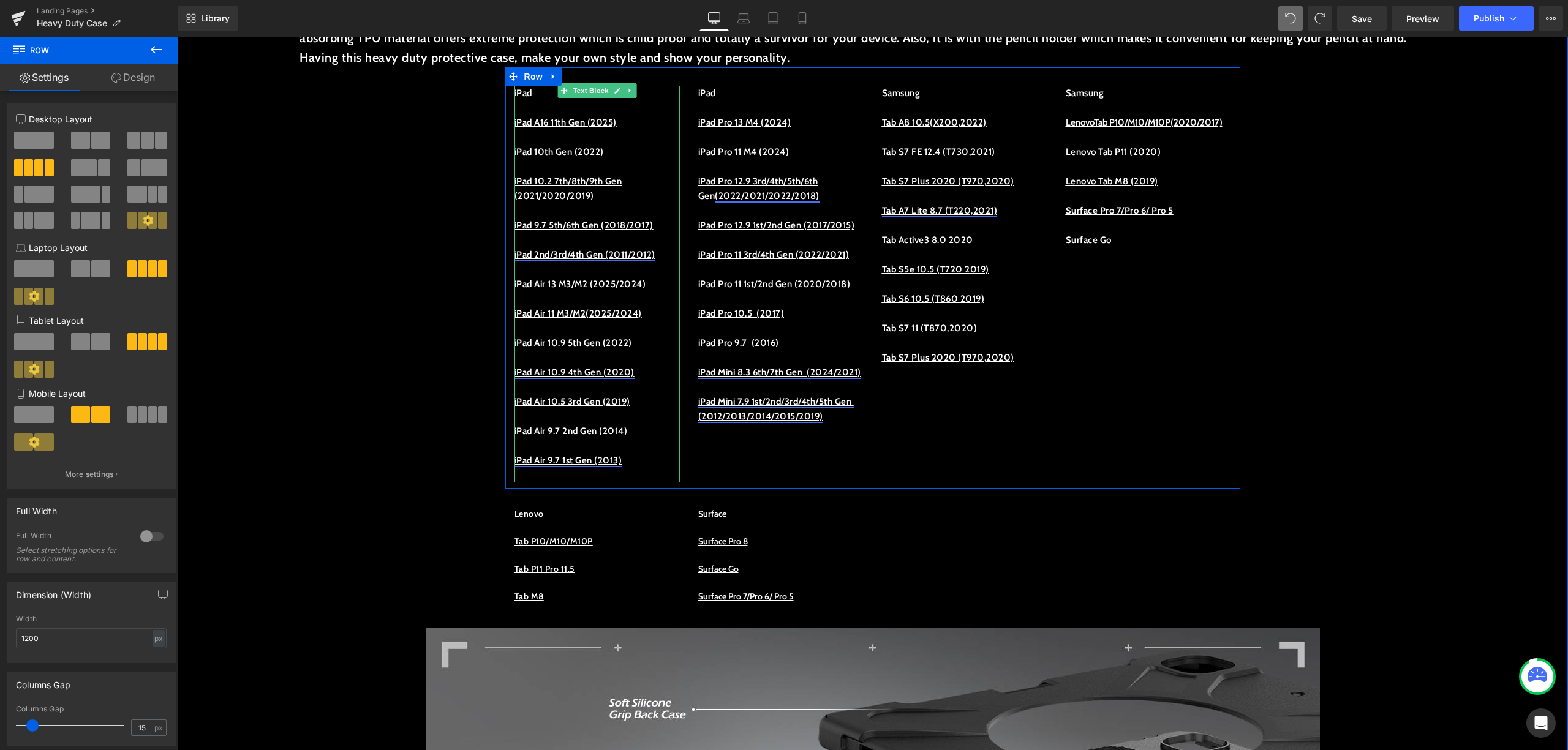
click at [618, 465] on link "iPad Air 9.7 1st Gen (2013)" at bounding box center [568, 460] width 108 height 11
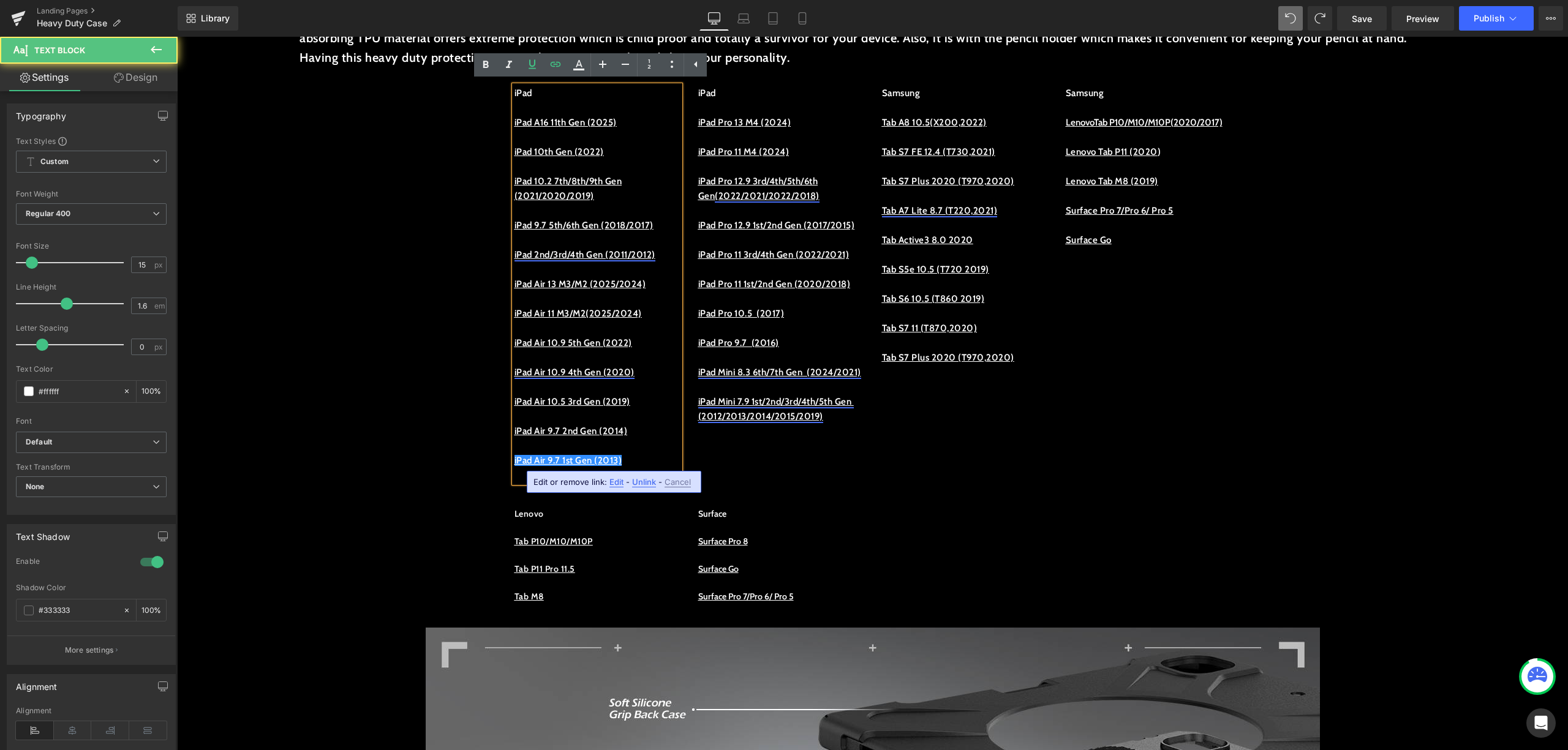
click at [655, 456] on p "iPad Air 9.7 1st Gen (2013)" at bounding box center [597, 460] width 165 height 15
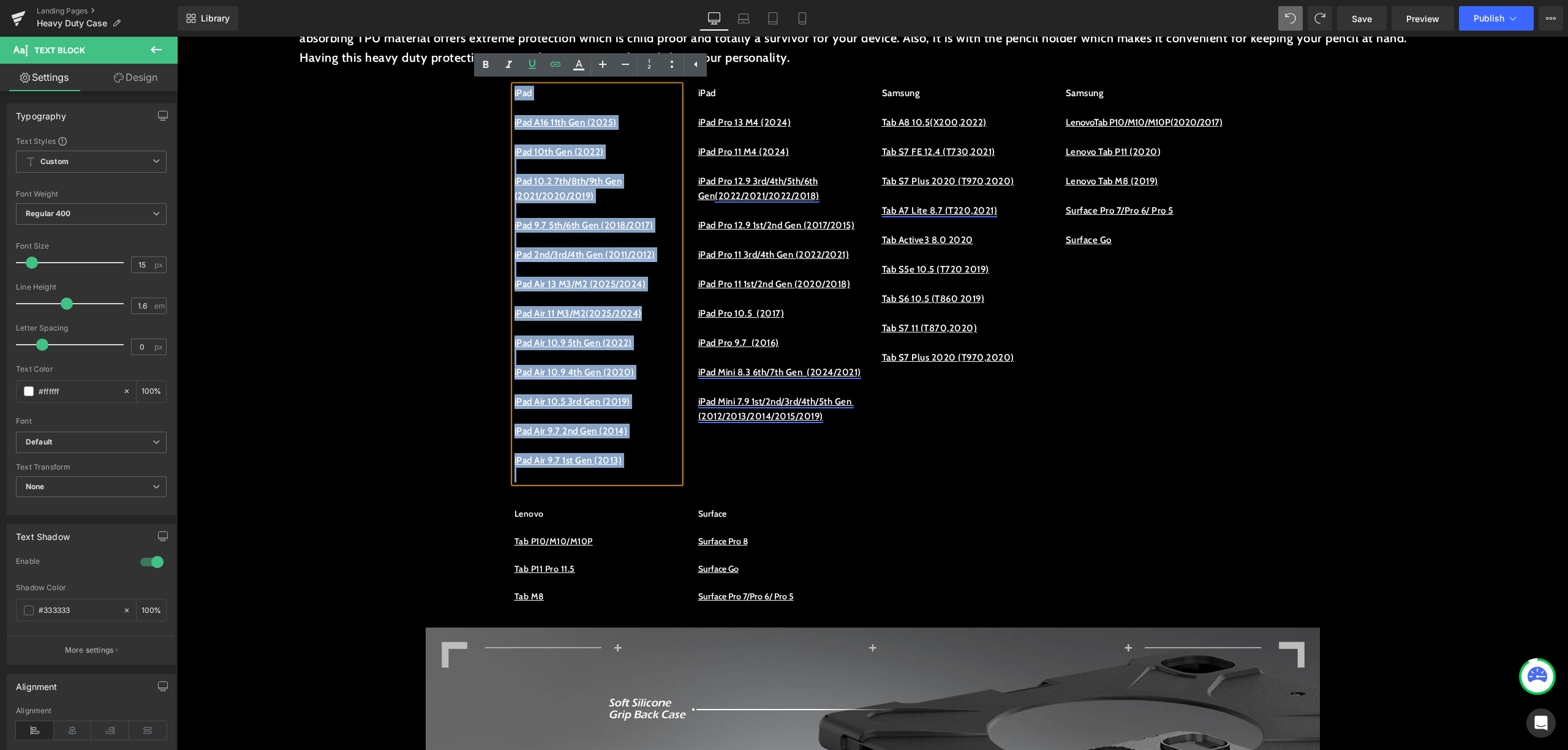
drag, startPoint x: 594, startPoint y: 431, endPoint x: 686, endPoint y: 112, distance: 332.0
click at [506, 79] on div "iPad iPad A16 11th Gen (2025) iPad 10th Gen (2022) iPad 10.2 7th/8th/9th Gen (2…" at bounding box center [873, 278] width 735 height 421
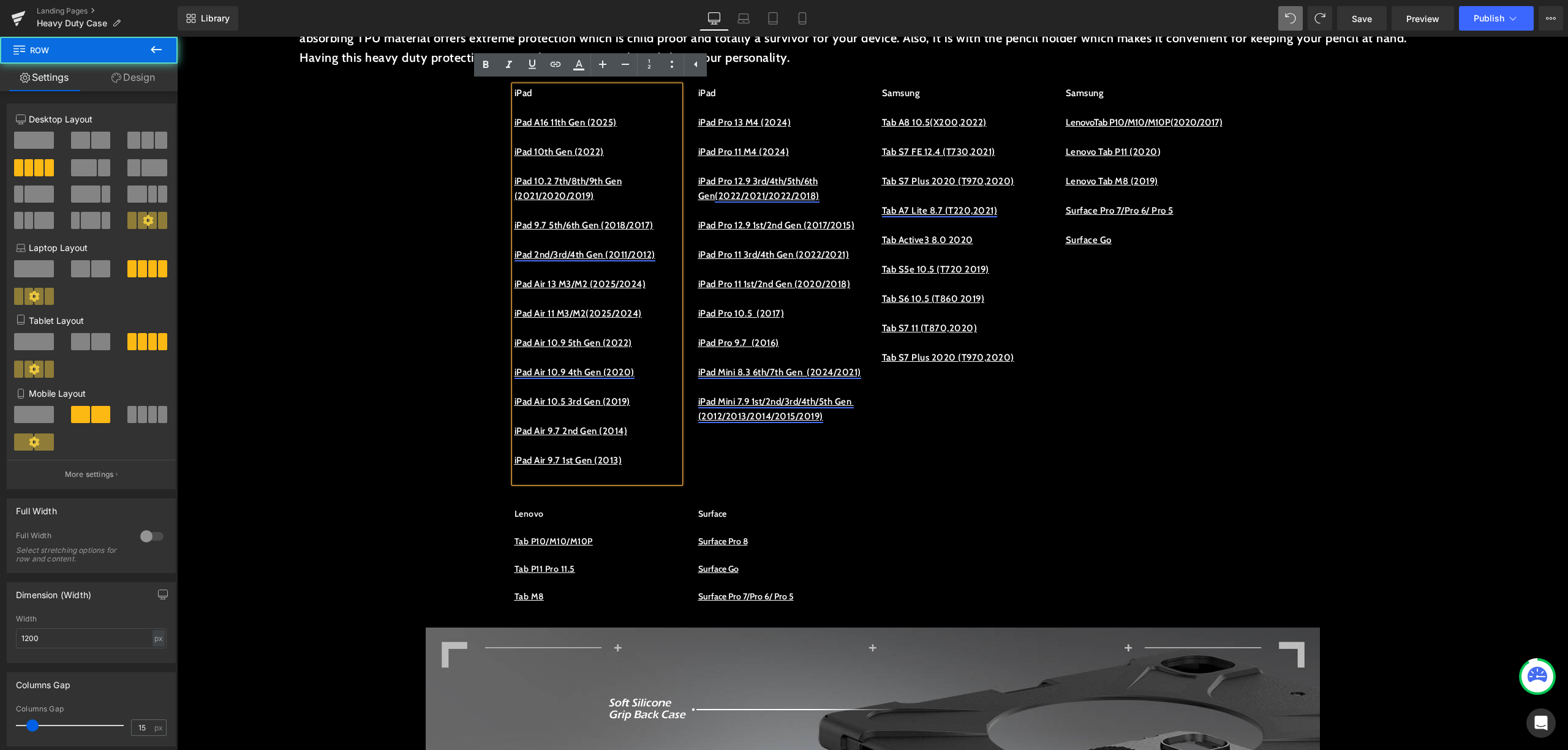
click at [1091, 489] on div "iPad iPad A16 11th Gen (2025) iPad 10th Gen (2022) iPad 10.2 7th/8th/9th Gen (2…" at bounding box center [873, 278] width 735 height 421
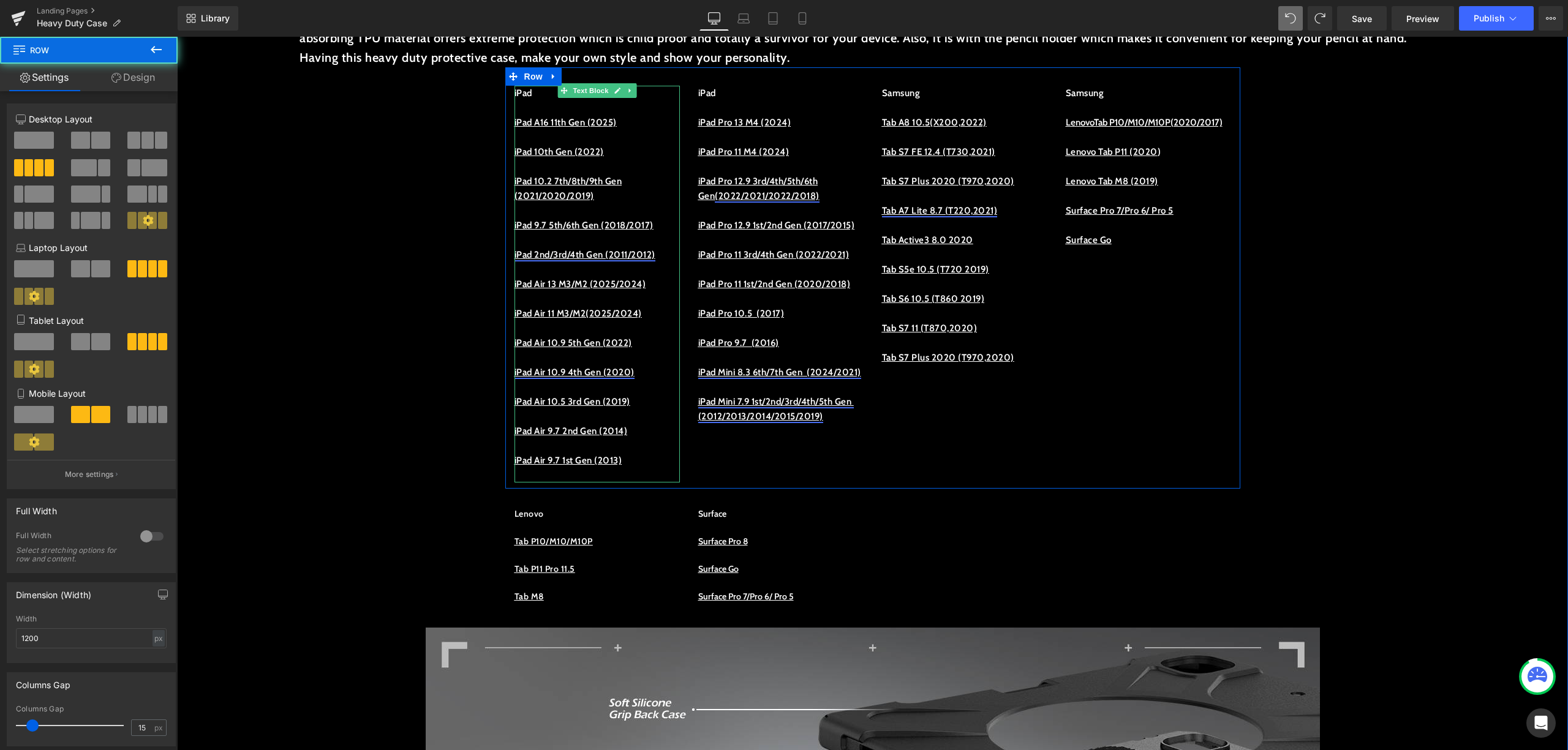
click at [621, 295] on p at bounding box center [597, 299] width 165 height 15
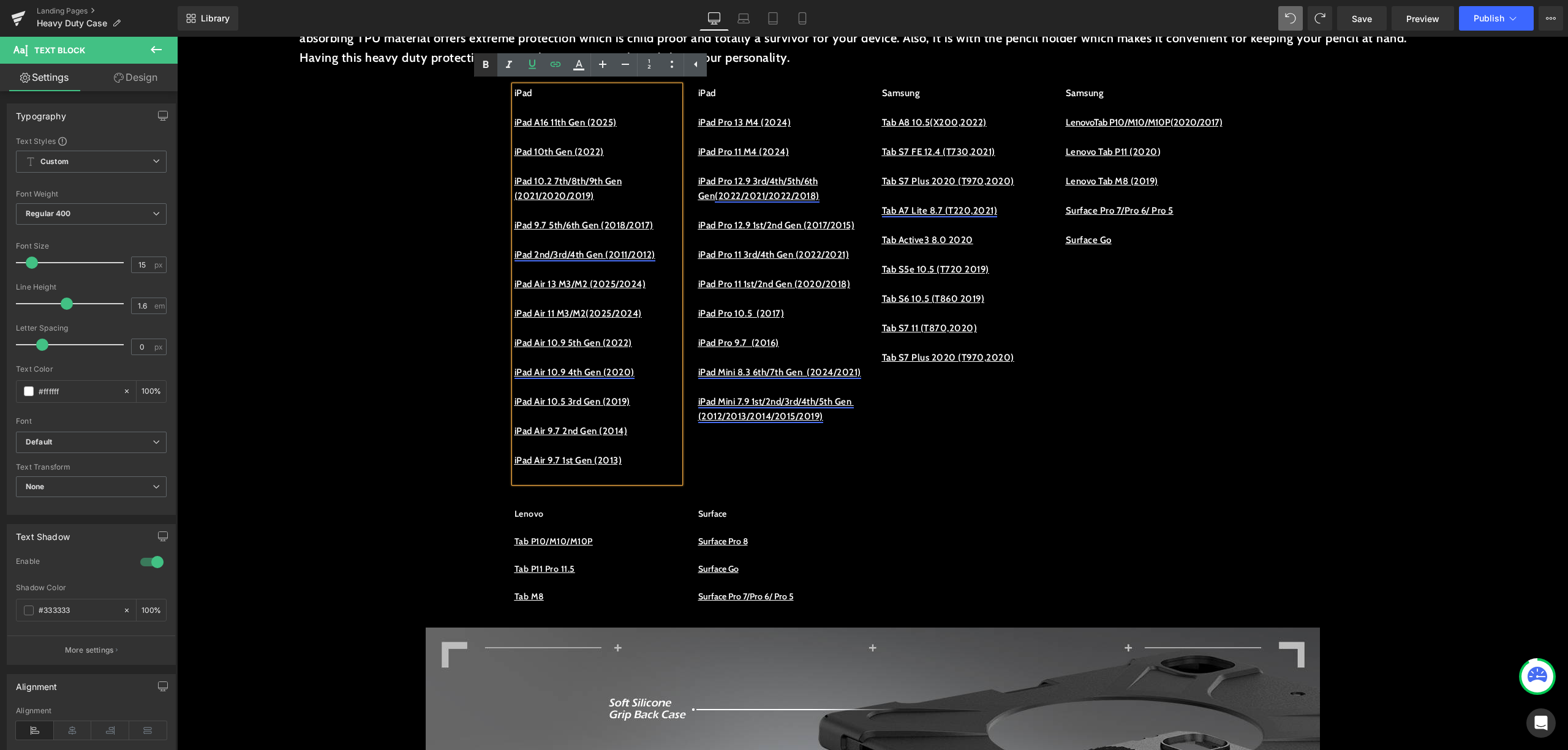
click at [487, 64] on icon at bounding box center [486, 64] width 6 height 7
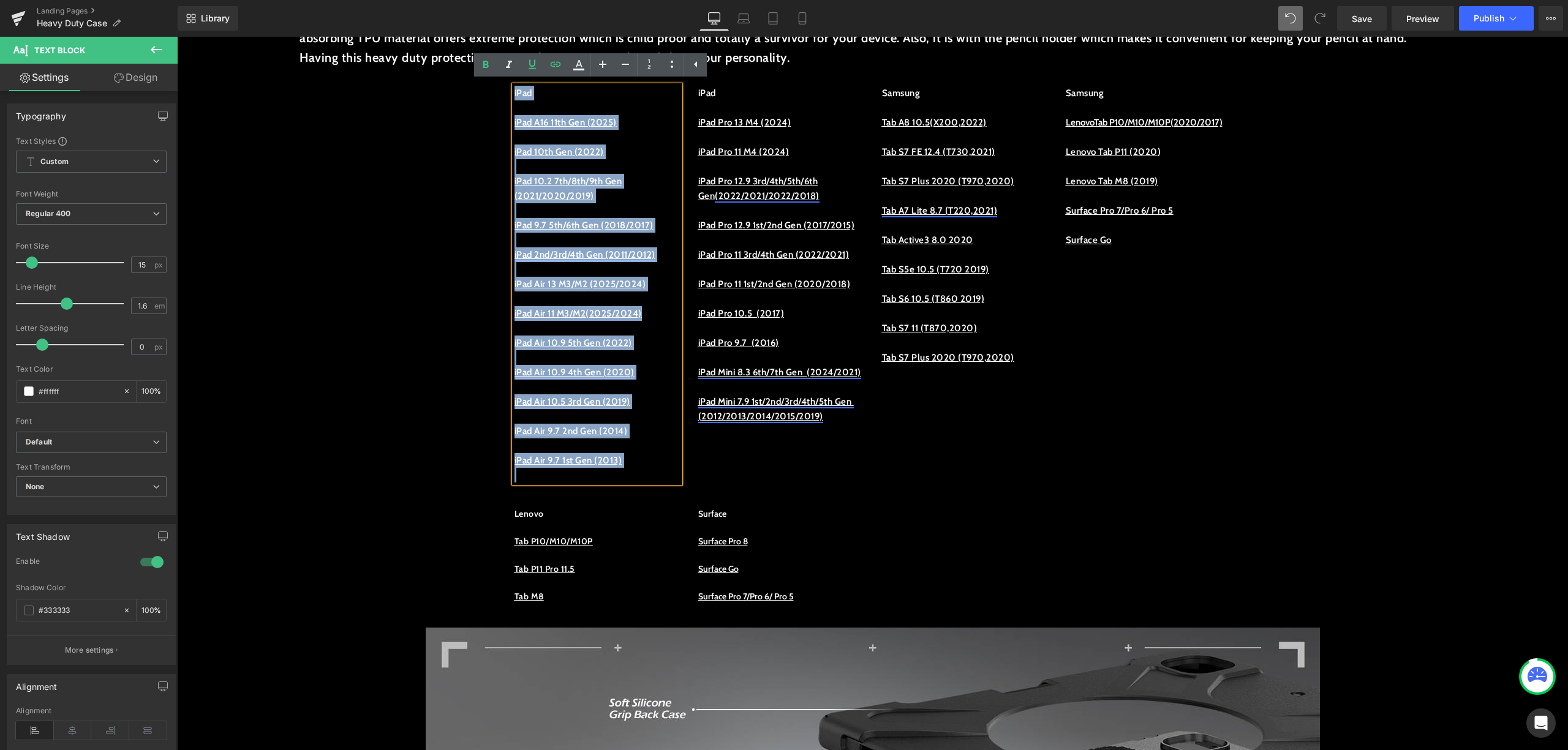
drag, startPoint x: 643, startPoint y: 468, endPoint x: 503, endPoint y: 89, distance: 404.0
click at [506, 89] on div "iPad iPad A16 11th Gen (2025) iPad 10th Gen (2022) iPad 10.2 7th/8th/9th Gen (2…" at bounding box center [597, 284] width 184 height 397
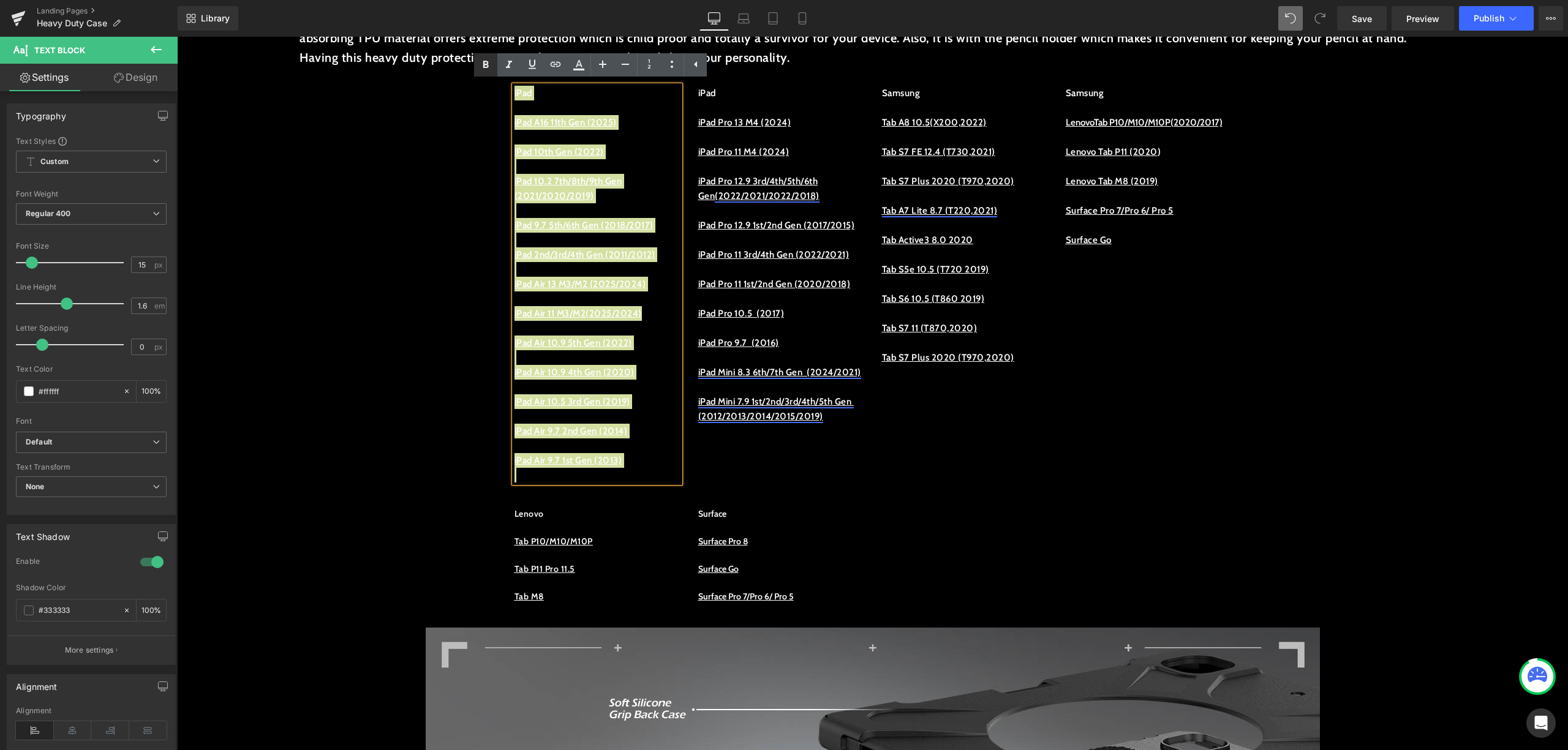
click at [484, 74] on link at bounding box center [485, 65] width 23 height 23
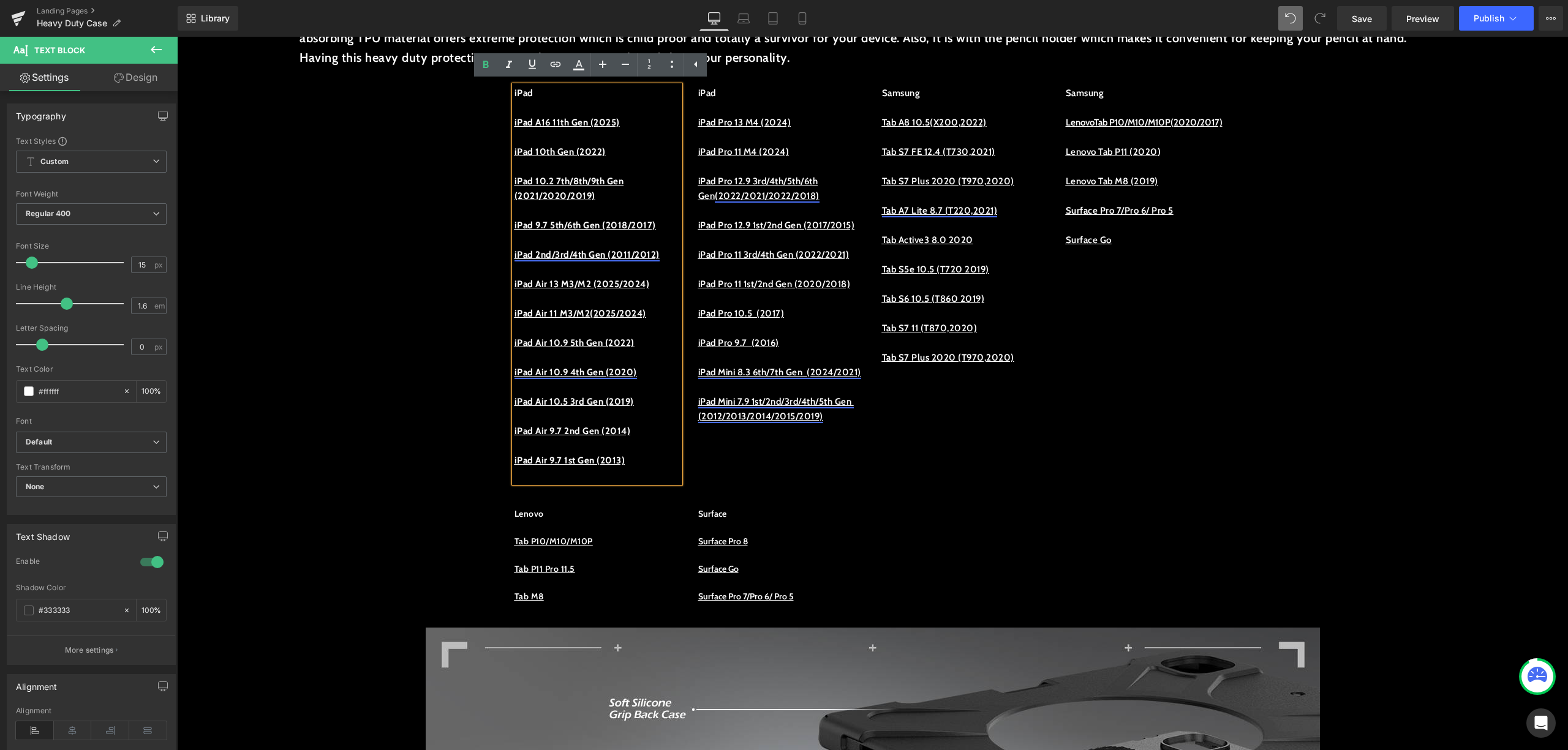
click at [1016, 470] on div "iPad iPad A16 11th Gen (2025) iPad 10th Gen (2022) iPad 10.2 7th/8th/9th Gen (2…" at bounding box center [873, 278] width 735 height 421
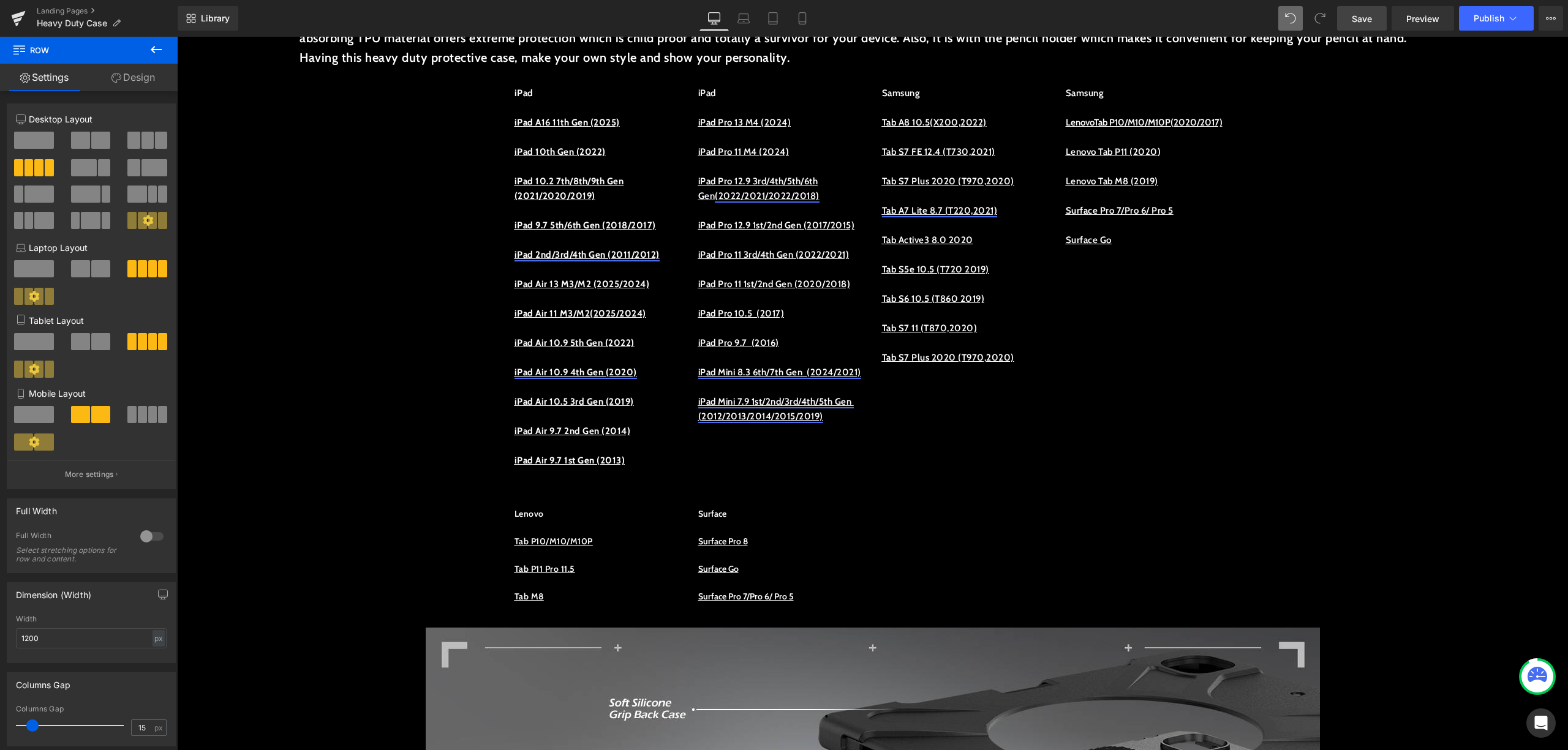
click at [1383, 15] on link "Save" at bounding box center [1362, 18] width 50 height 25
click at [1430, 18] on span "Preview" at bounding box center [1422, 18] width 33 height 13
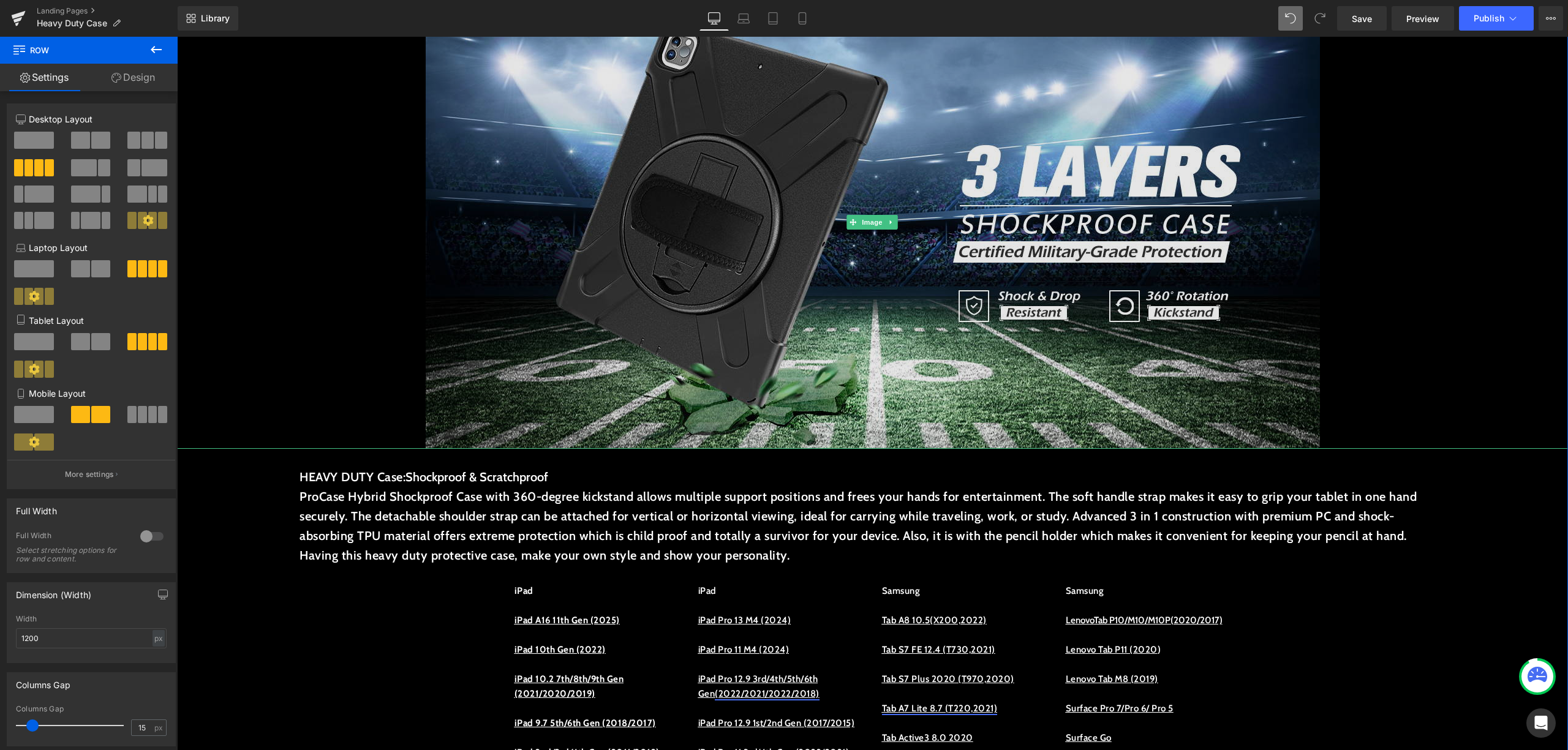
scroll to position [245, 0]
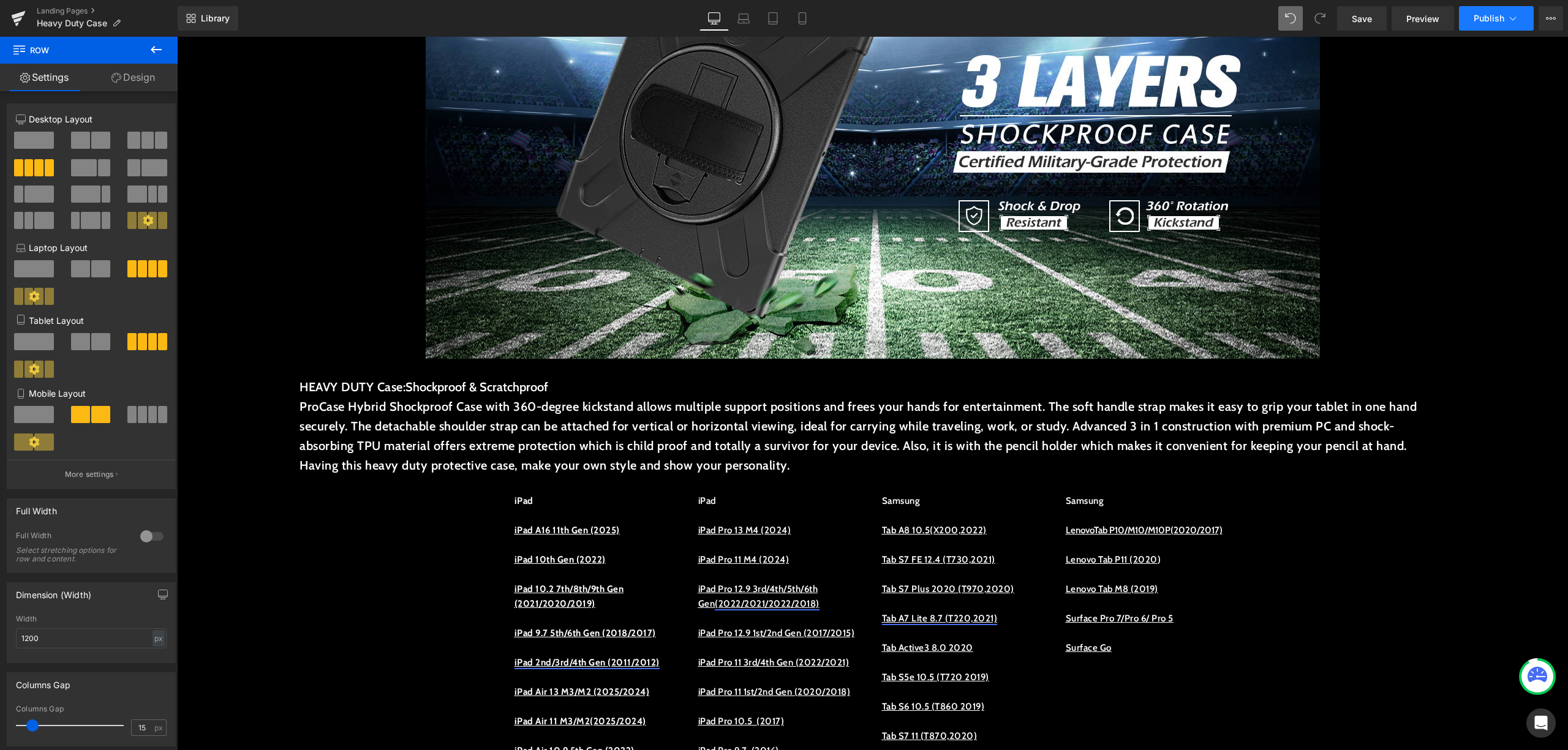
click at [1464, 13] on button "Publish" at bounding box center [1496, 18] width 75 height 25
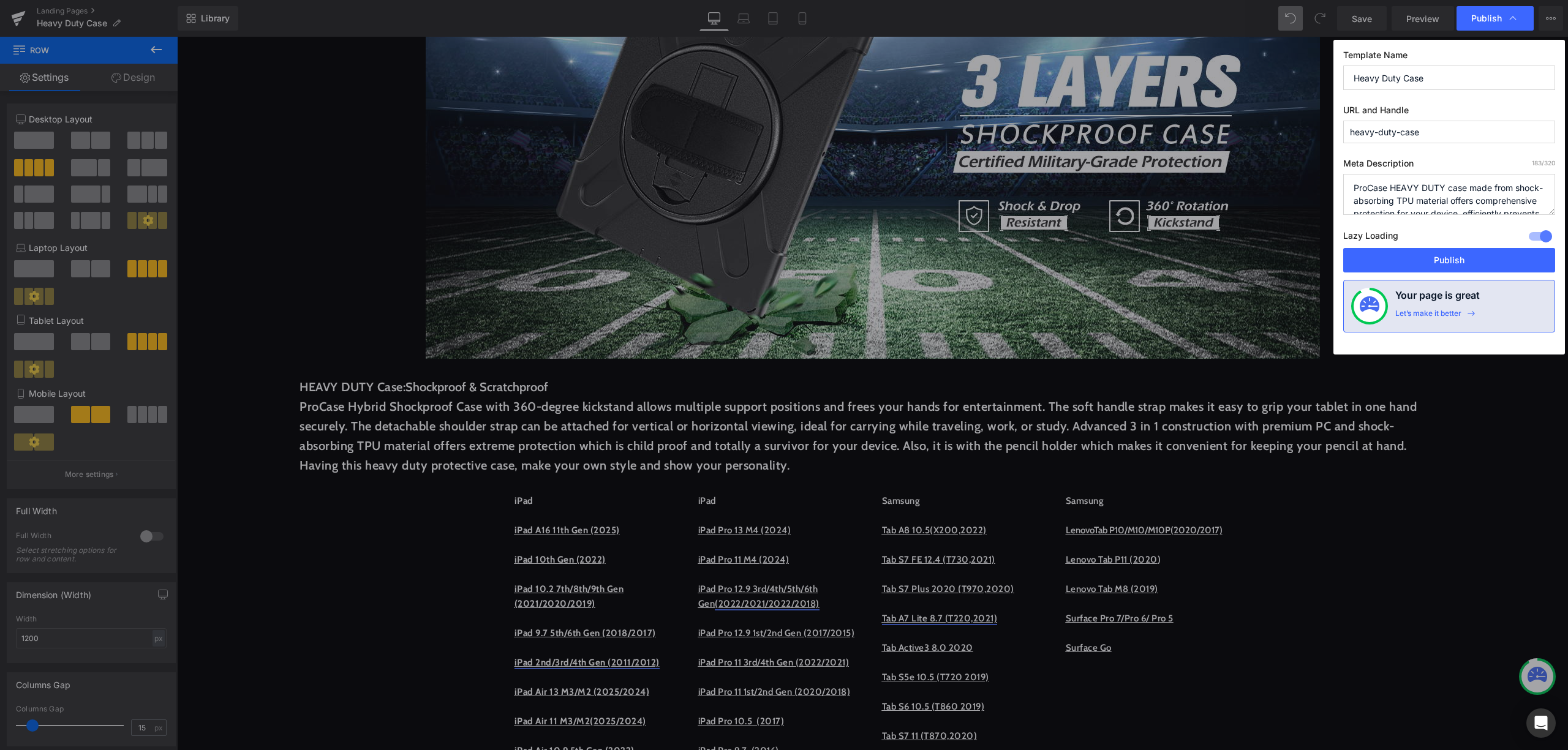
click at [1549, 243] on div at bounding box center [1541, 236] width 30 height 20
click at [1525, 254] on button "Publish" at bounding box center [1449, 260] width 212 height 25
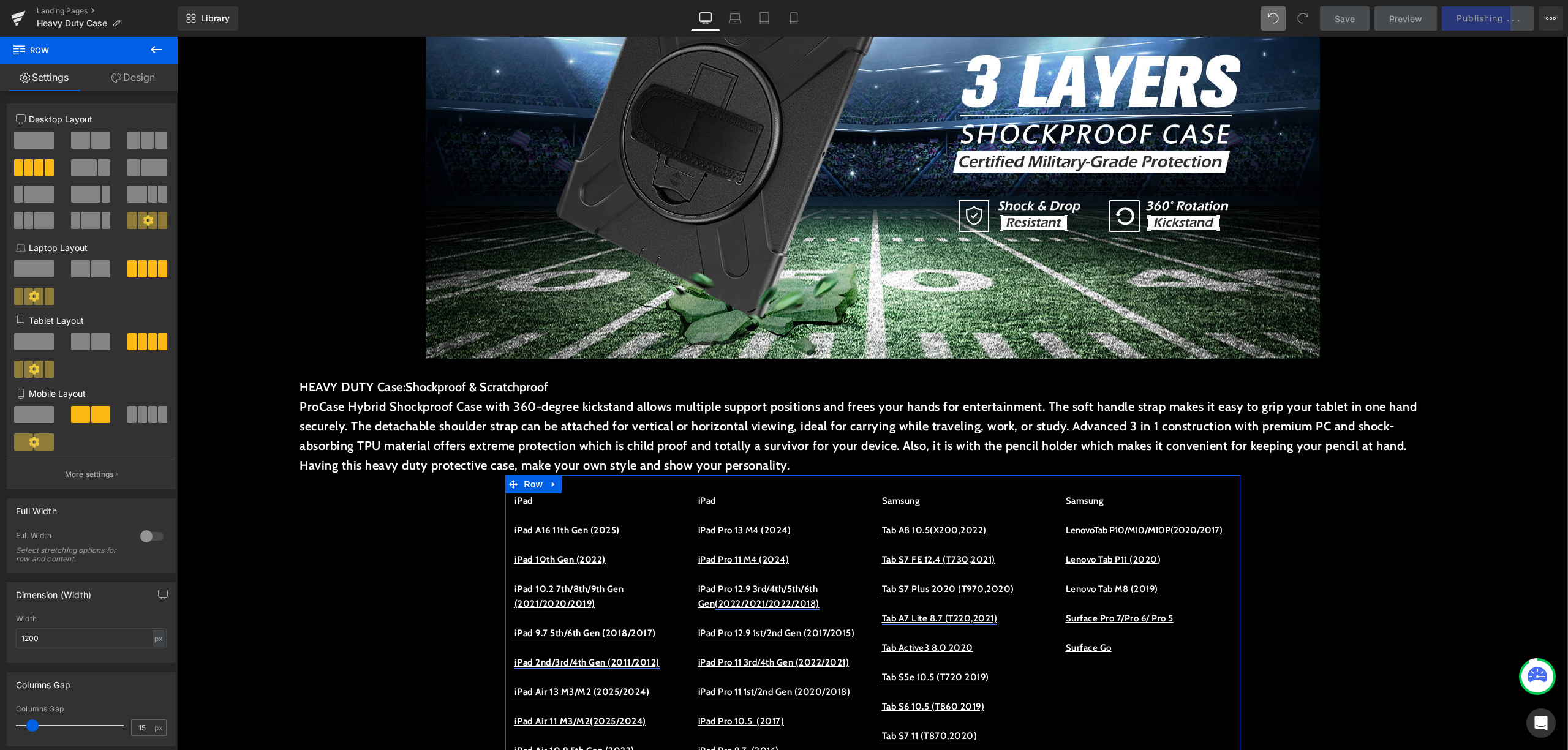
click at [552, 489] on link at bounding box center [553, 484] width 16 height 18
click at [550, 488] on icon at bounding box center [554, 484] width 8 height 8
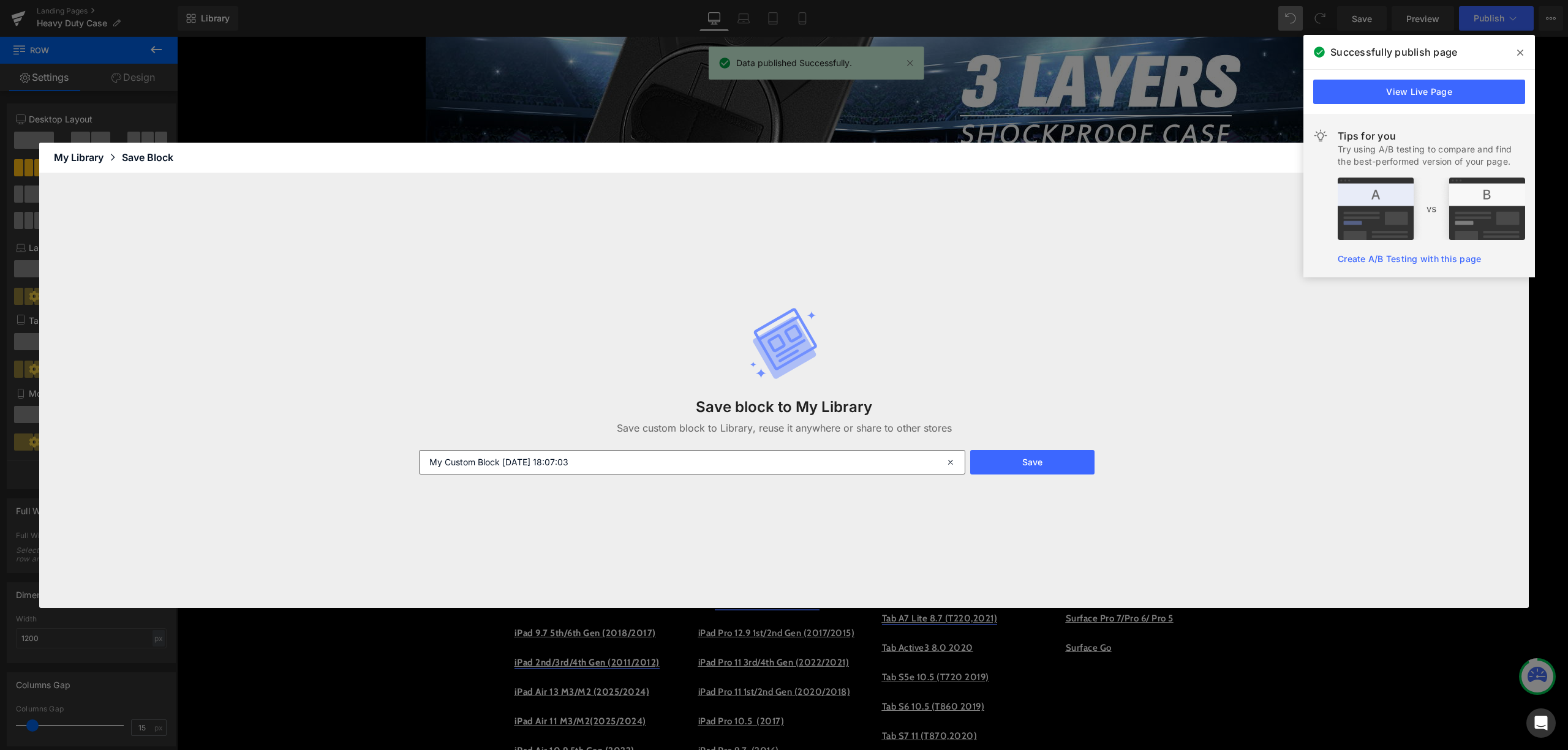
click at [605, 464] on input "My Custom Block 2025-09-24 18:07:03" at bounding box center [692, 462] width 546 height 25
drag, startPoint x: 660, startPoint y: 457, endPoint x: 497, endPoint y: 486, distance: 165.6
click at [577, 477] on div "Save block to My Library Save custom block to Library, reuse it anywhere or sha…" at bounding box center [783, 391] width 745 height 216
click at [600, 453] on input "My Custom Block 2025-09-24 18:07:03" at bounding box center [692, 462] width 546 height 25
drag, startPoint x: 605, startPoint y: 459, endPoint x: 398, endPoint y: 481, distance: 208.2
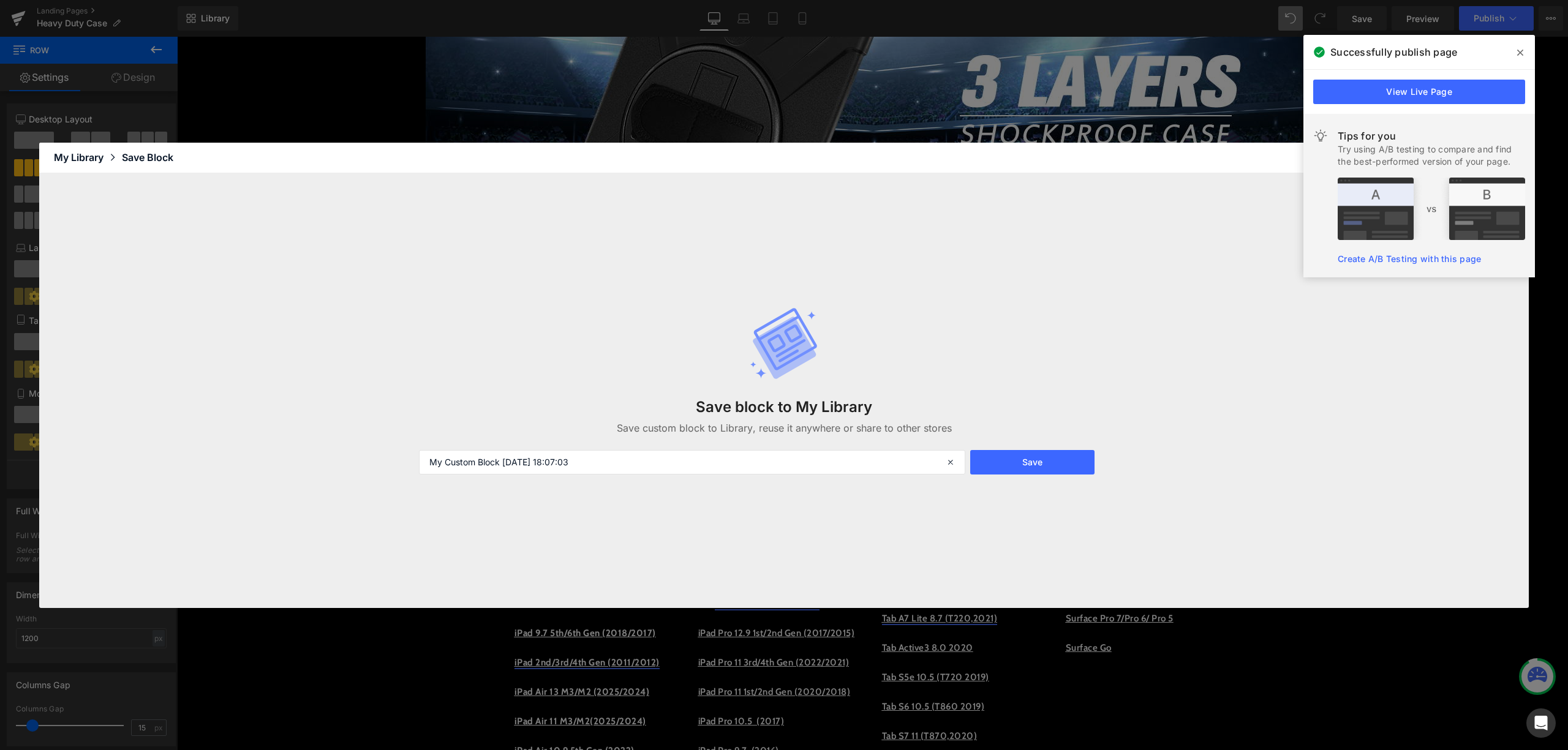
click at [398, 481] on div "Save block to My Library Save custom block to Library, reuse it anywhere or sha…" at bounding box center [784, 391] width 1490 height 435
type input "x"
type input "型号更新"
click at [1073, 463] on button "Save" at bounding box center [1032, 462] width 124 height 25
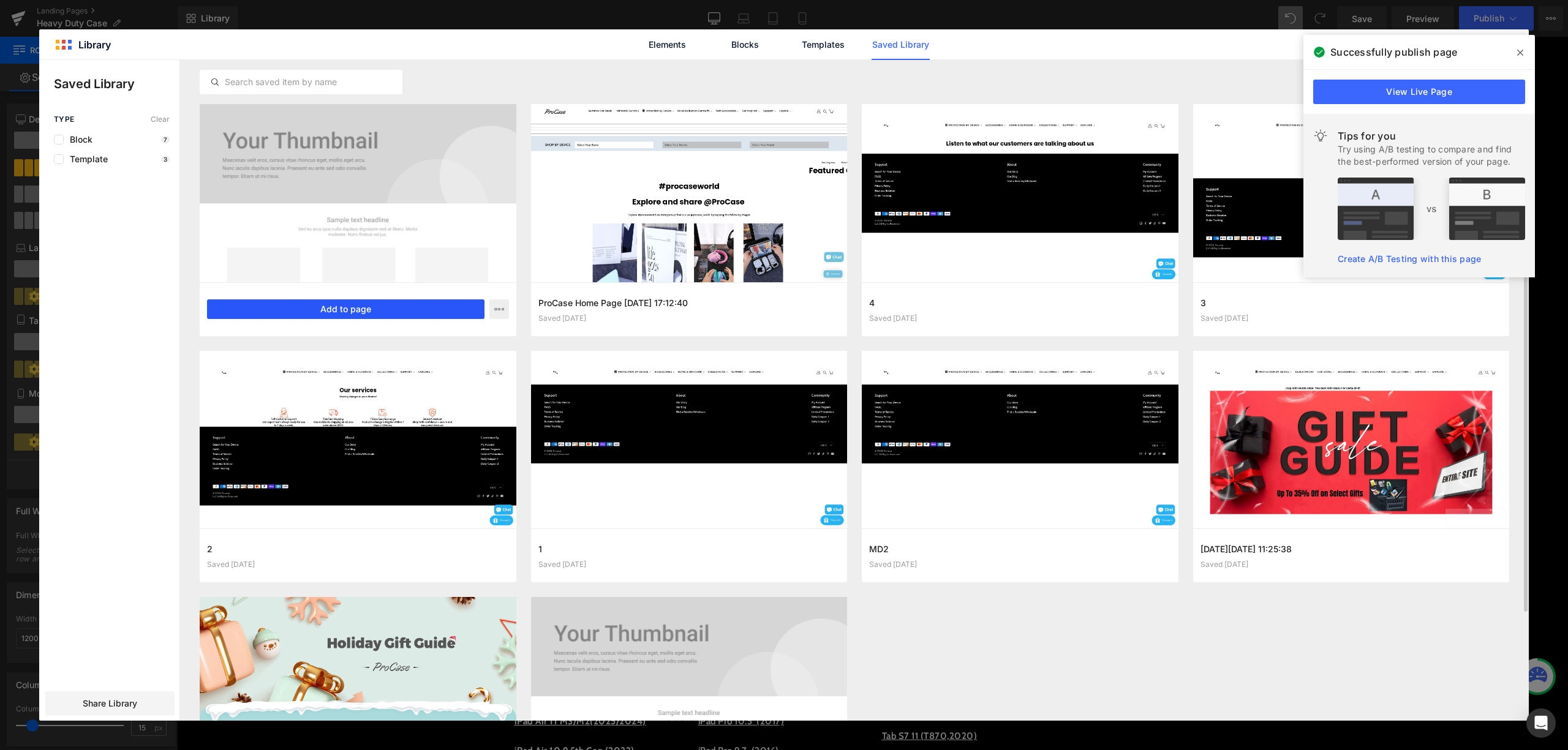
click at [409, 316] on button "Add to page" at bounding box center [345, 309] width 278 height 20
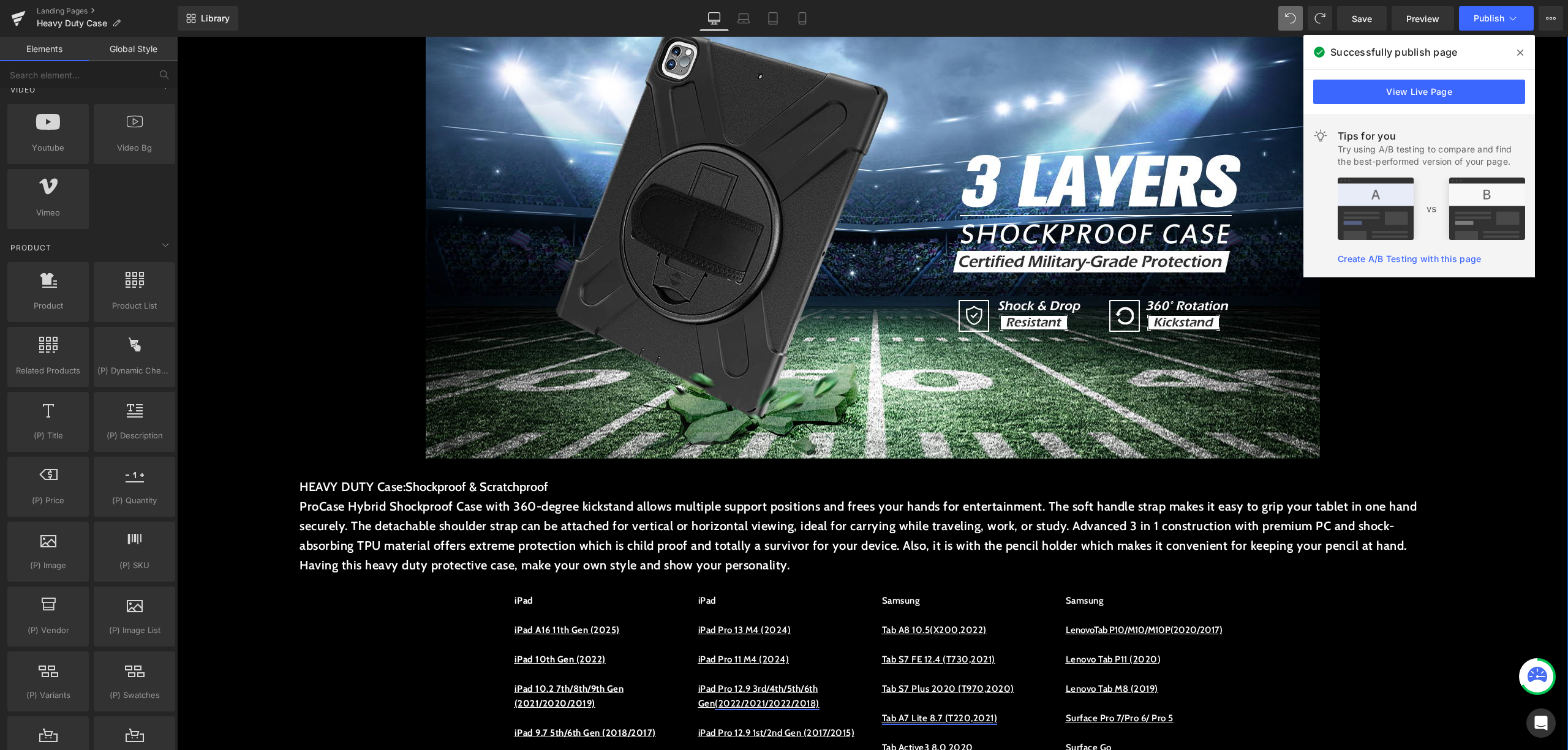
scroll to position [271, 0]
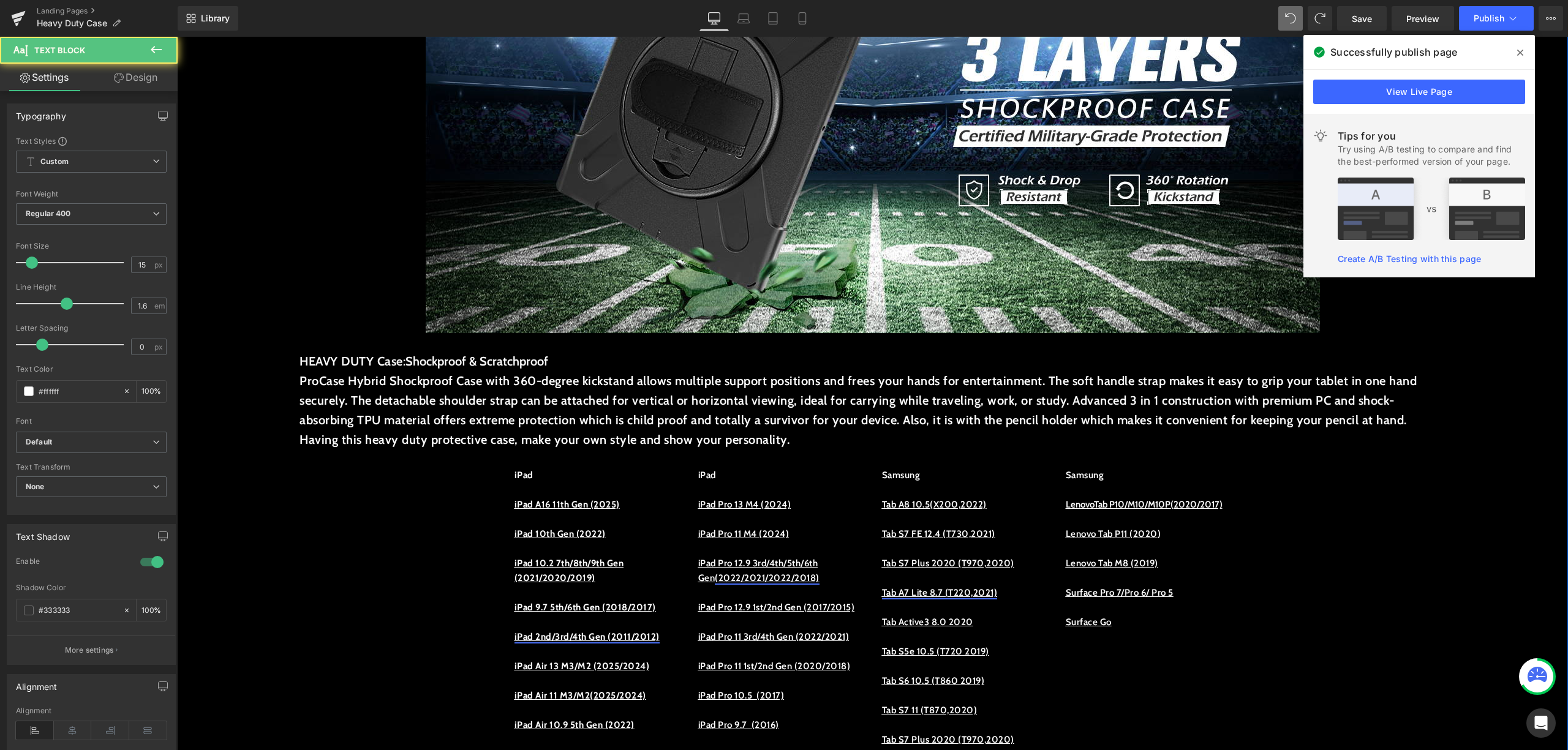
click at [621, 515] on p at bounding box center [597, 519] width 165 height 15
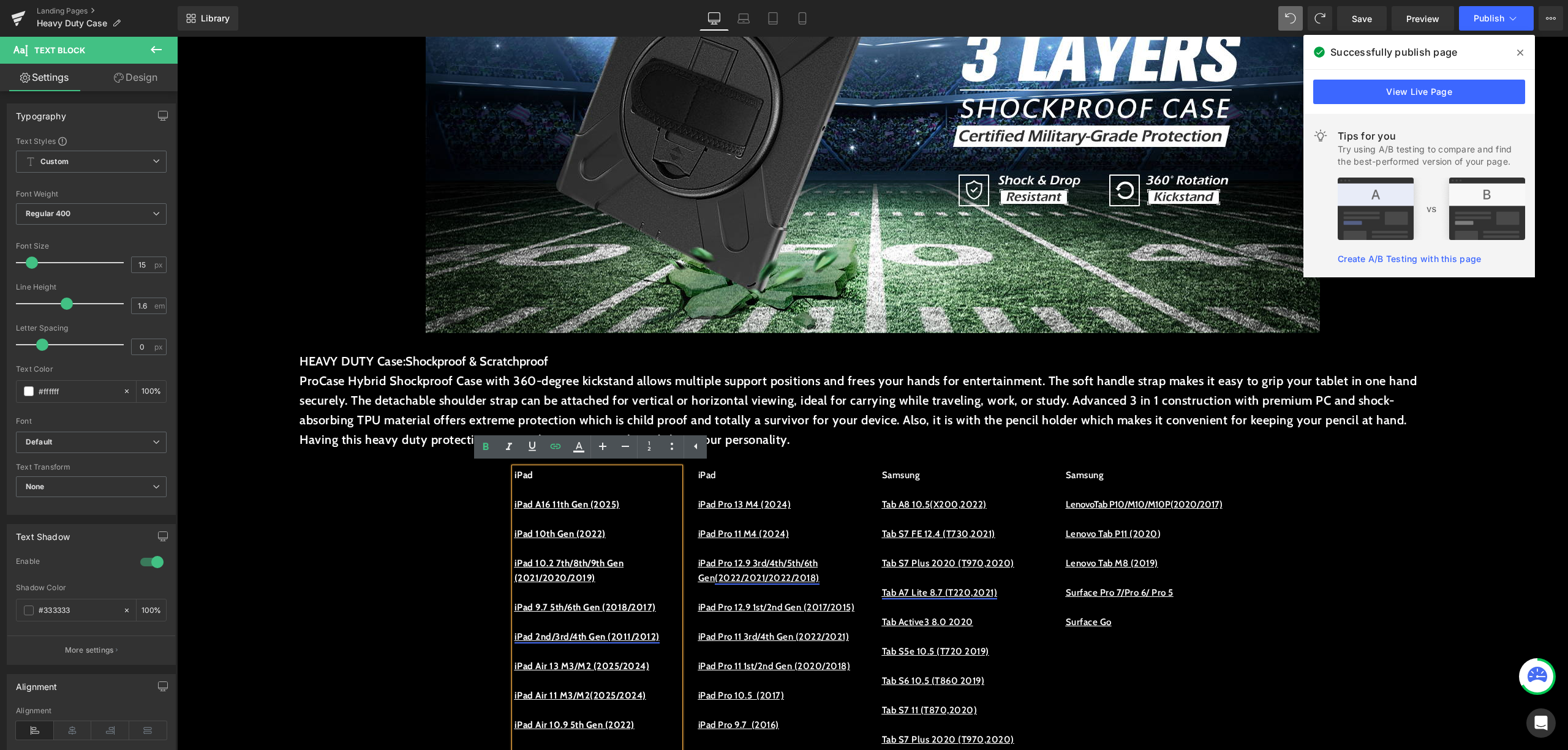
click at [593, 471] on p "iPad" at bounding box center [597, 475] width 165 height 15
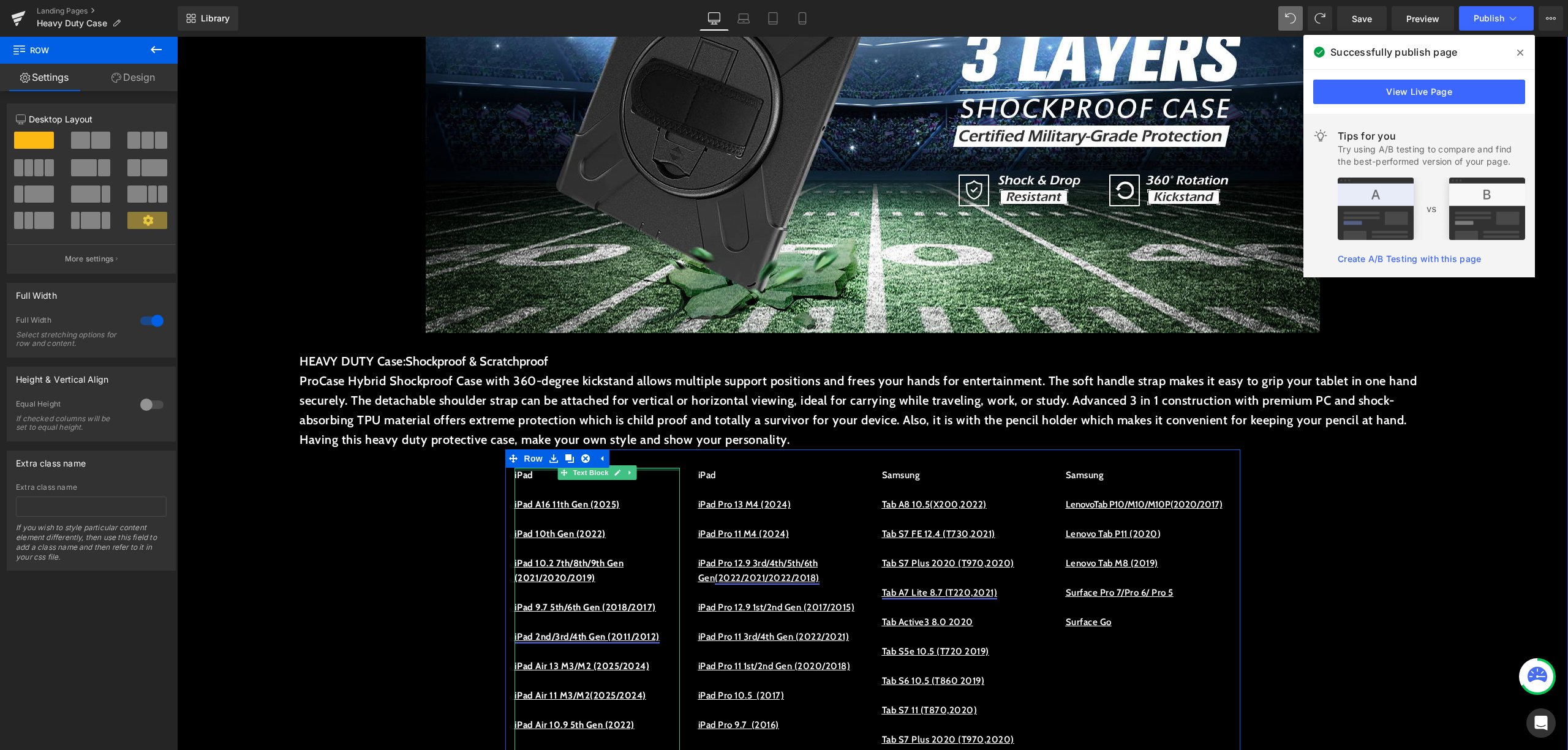
click at [539, 470] on div "iPad iPad A16 11th Gen (2025) iPad 10th Gen (2022) iPad 10.2 7th/8th/9th Gen (2…" at bounding box center [597, 666] width 165 height 397
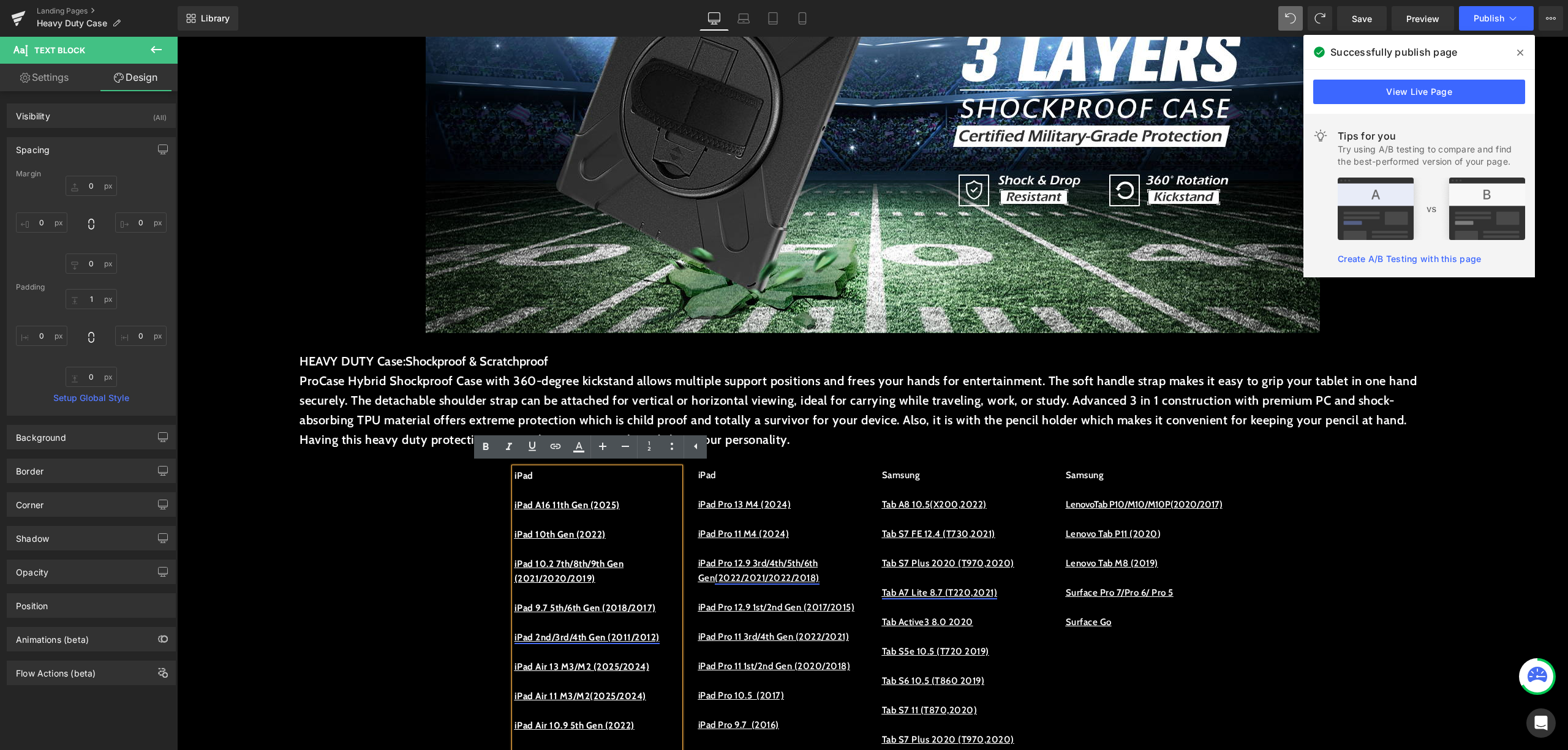
click at [1385, 392] on p "ProCase Hybrid Shockproof Case with 360-degree kickstand allows multiple suppor…" at bounding box center [873, 410] width 1146 height 79
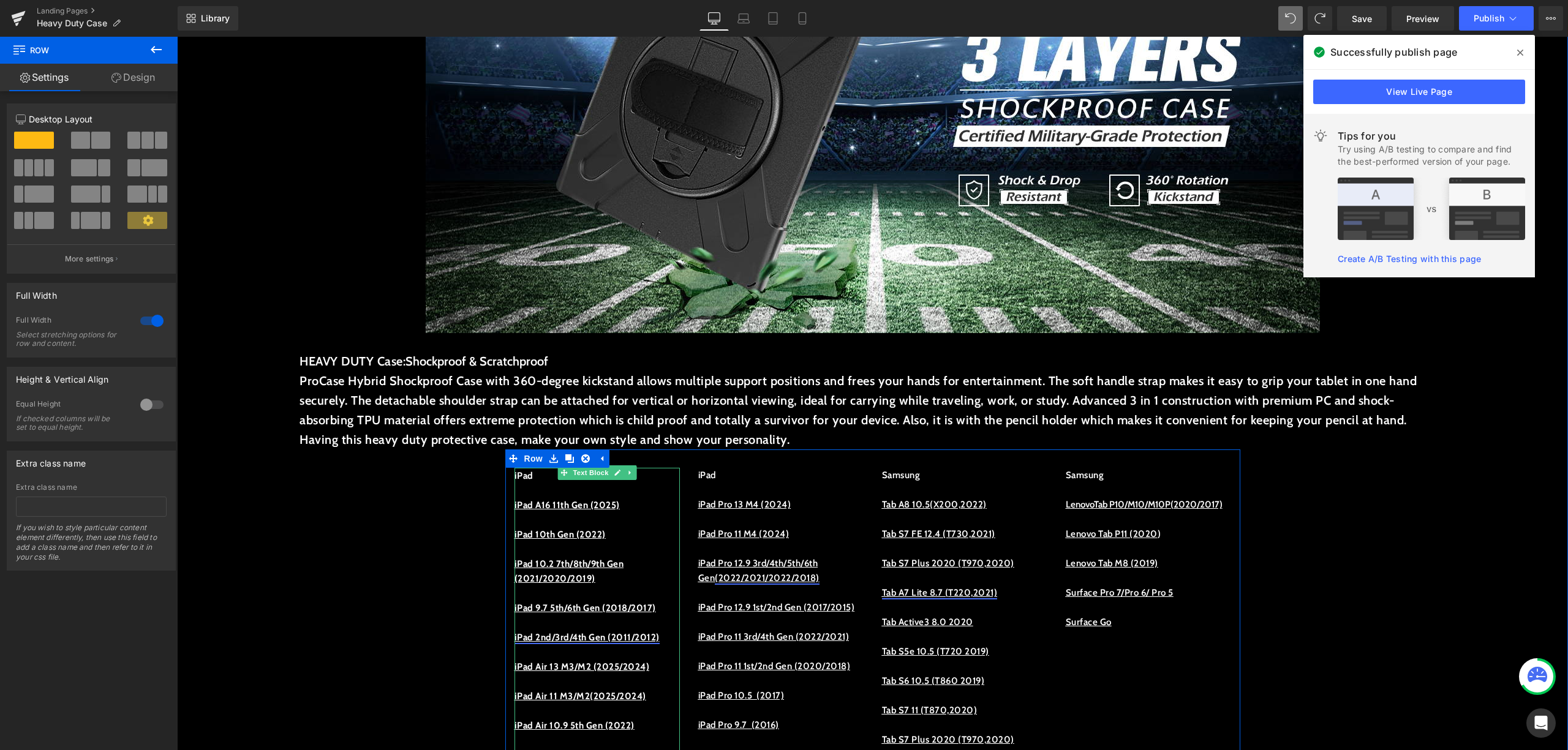
click at [581, 488] on p at bounding box center [597, 490] width 165 height 15
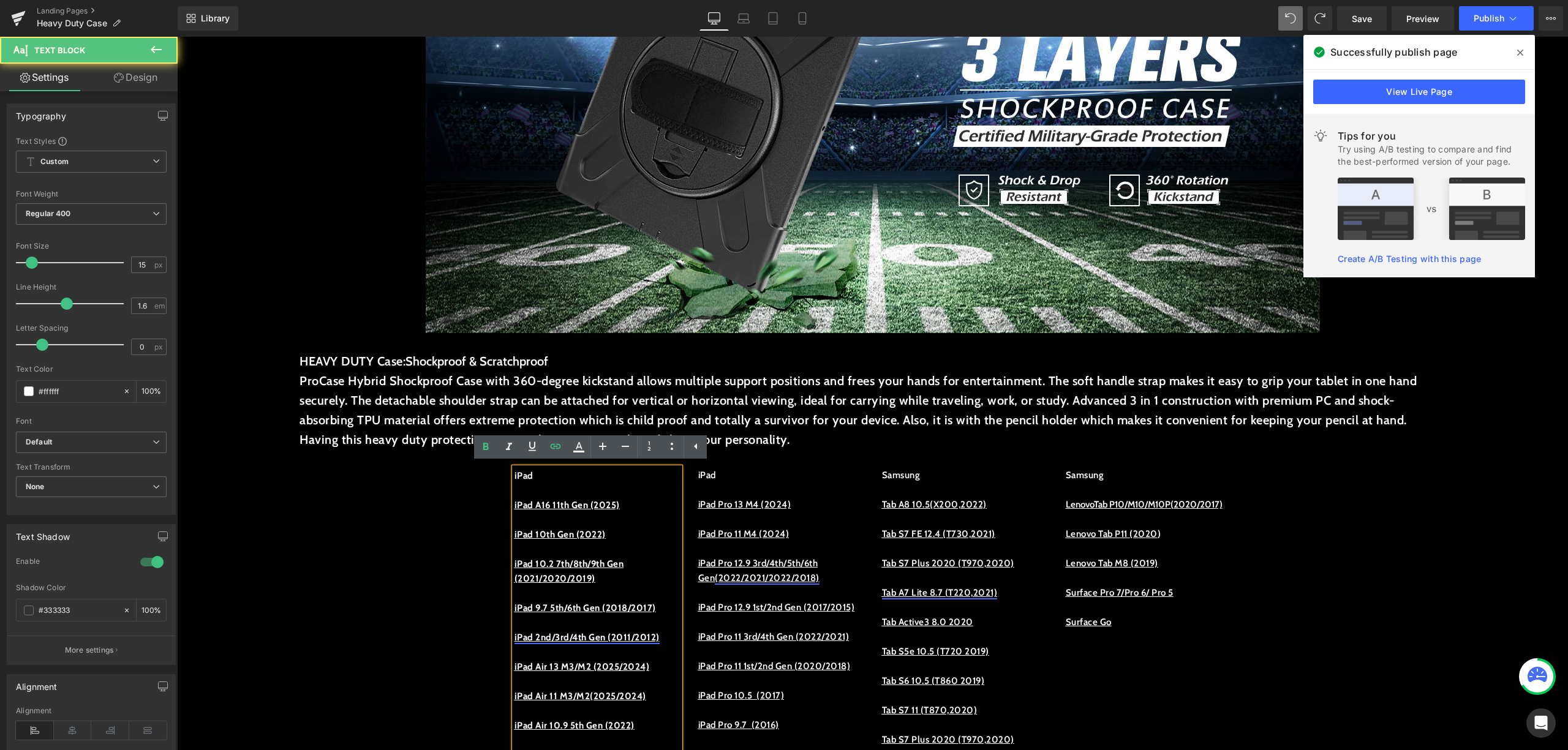
click at [542, 473] on p "iPad" at bounding box center [597, 476] width 165 height 15
click at [1162, 473] on p "Samsung" at bounding box center [1148, 475] width 165 height 15
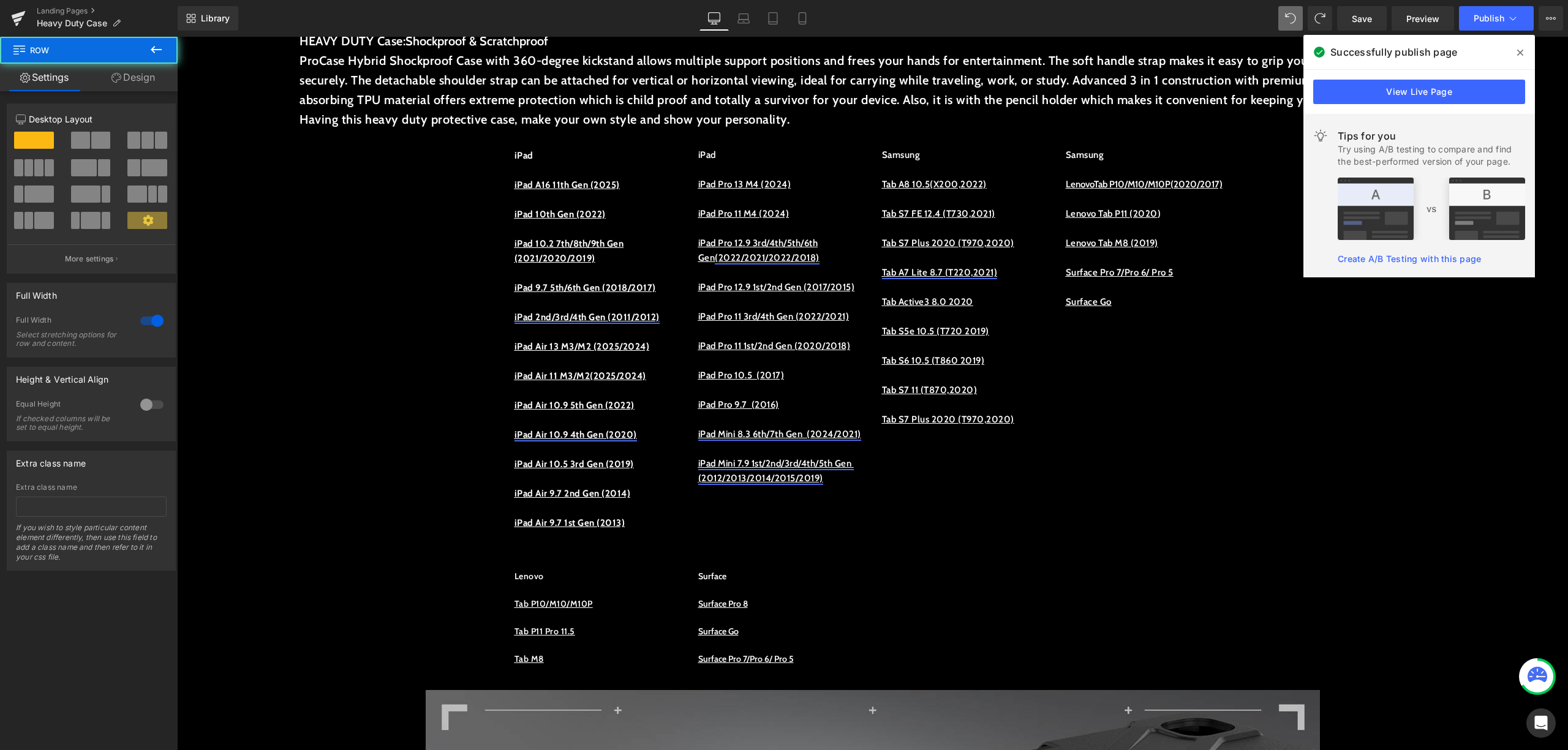
scroll to position [924, 0]
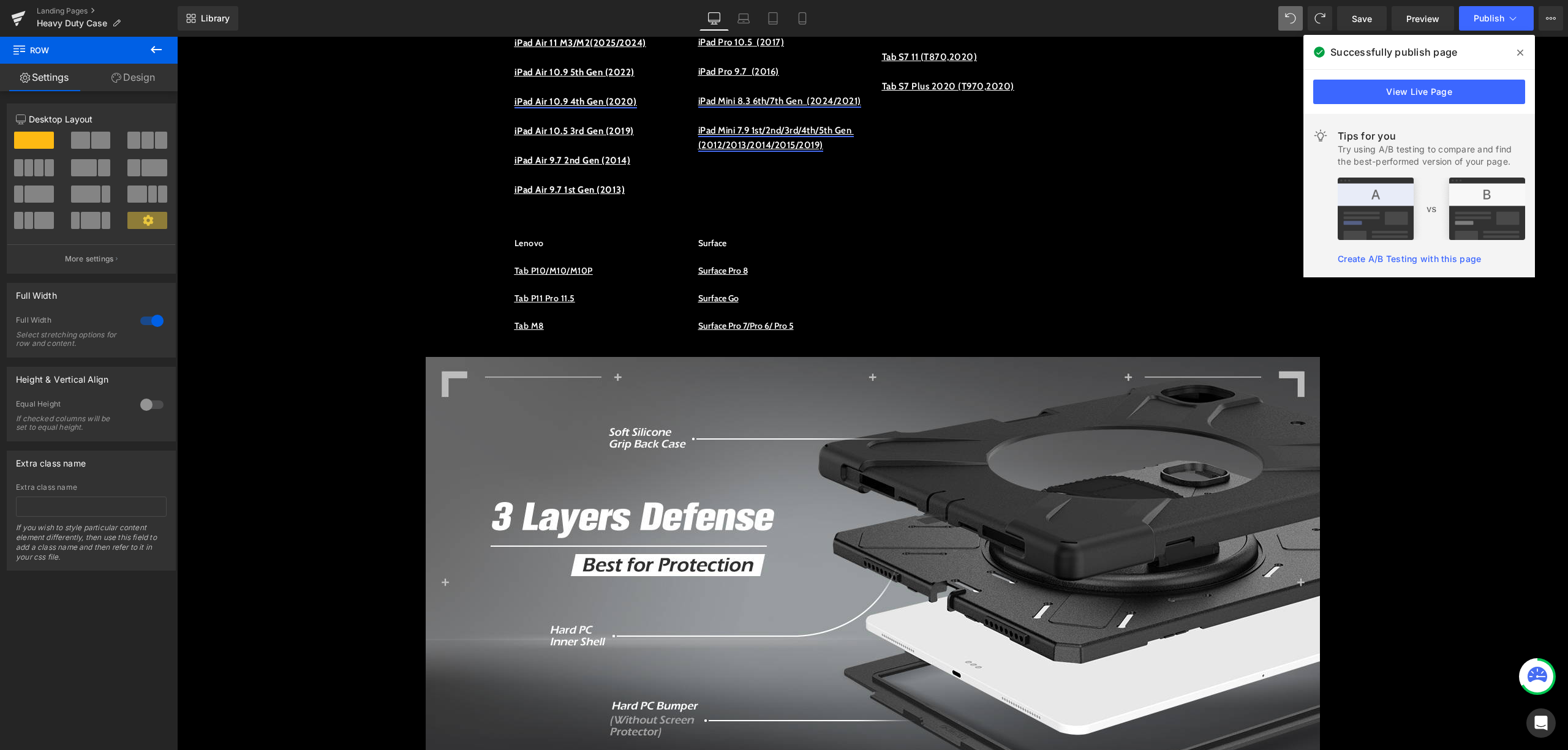
click at [1523, 57] on icon at bounding box center [1520, 53] width 6 height 10
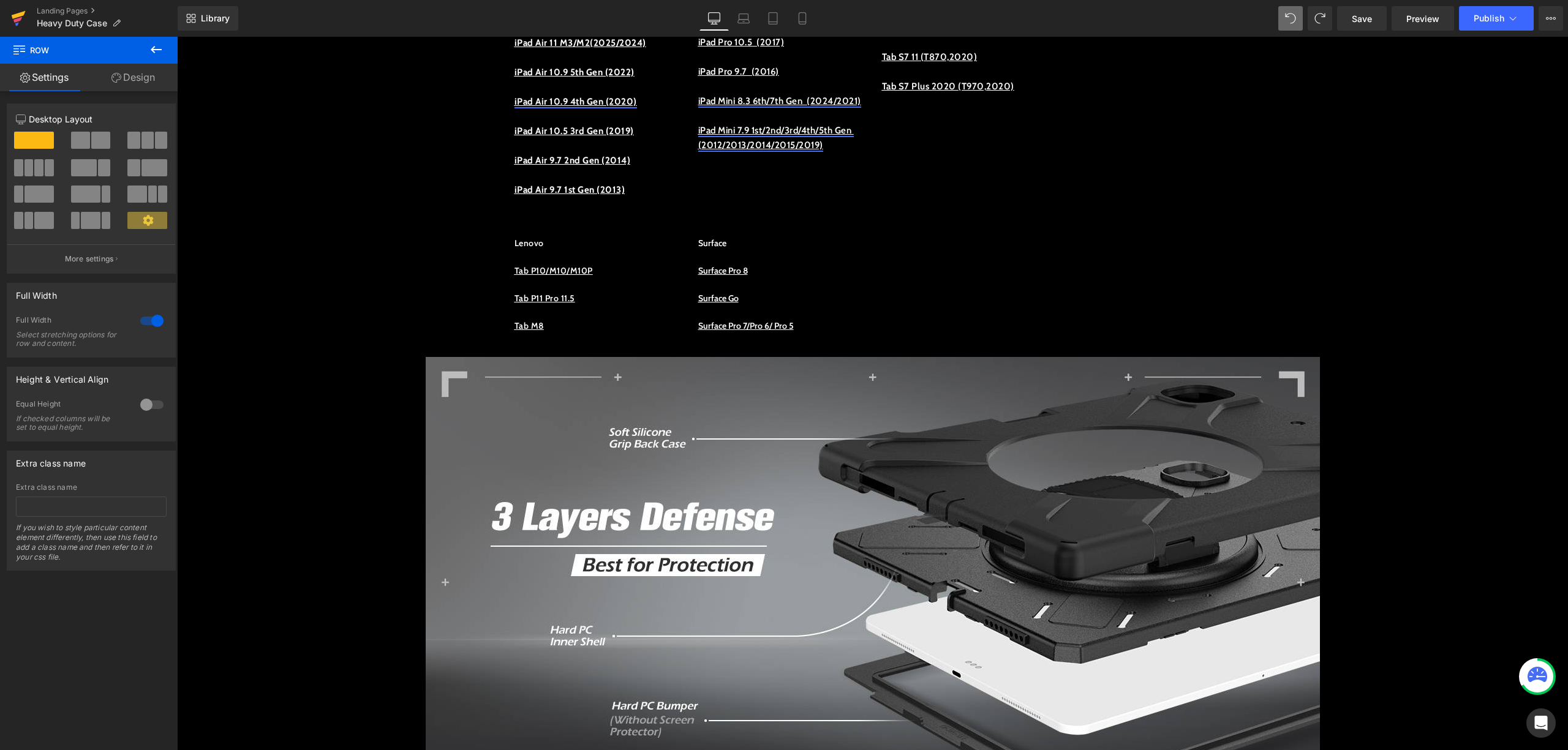
click at [20, 20] on icon at bounding box center [18, 18] width 15 height 31
